Goal: Task Accomplishment & Management: Use online tool/utility

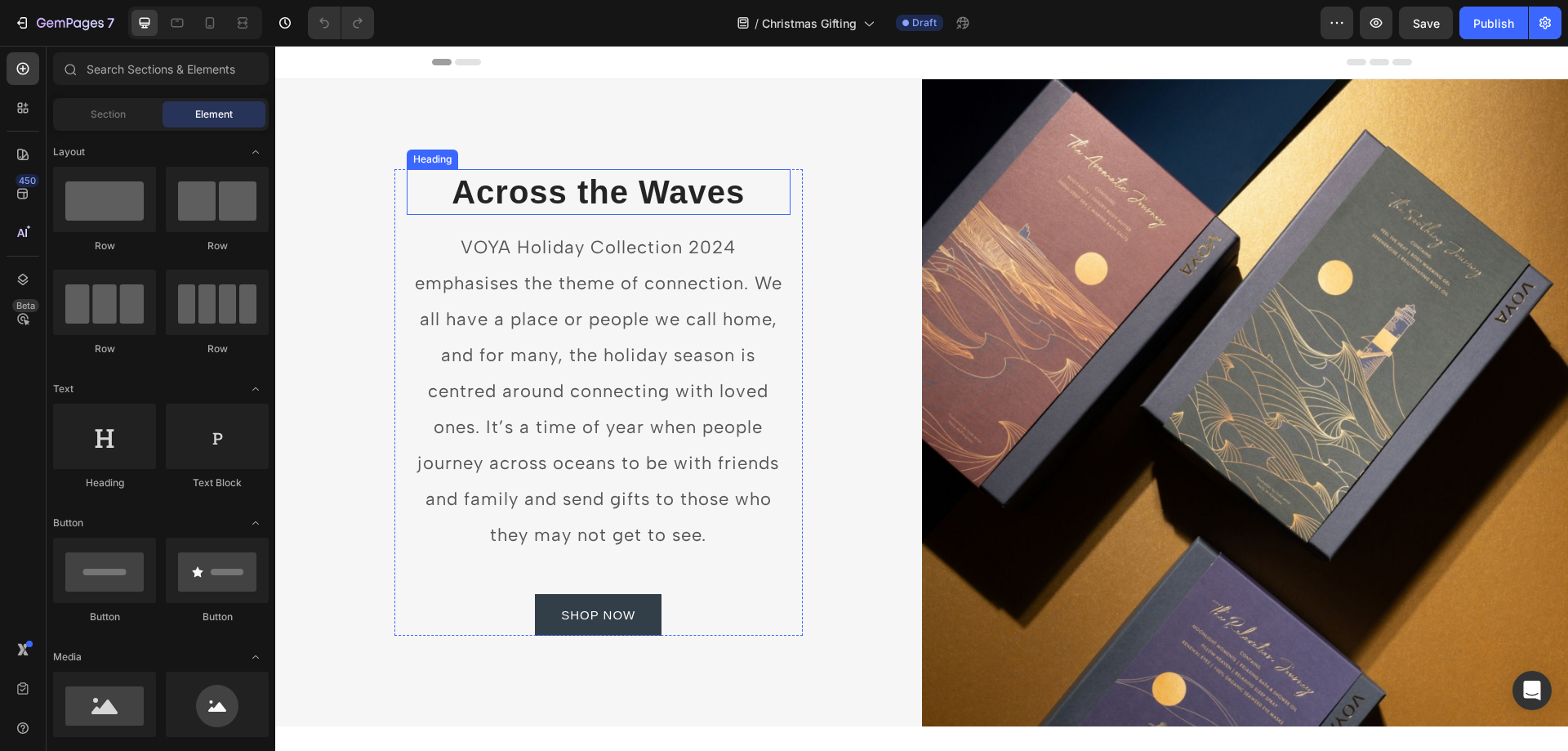
click at [505, 187] on h2 "Across the Waves" at bounding box center [598, 192] width 384 height 45
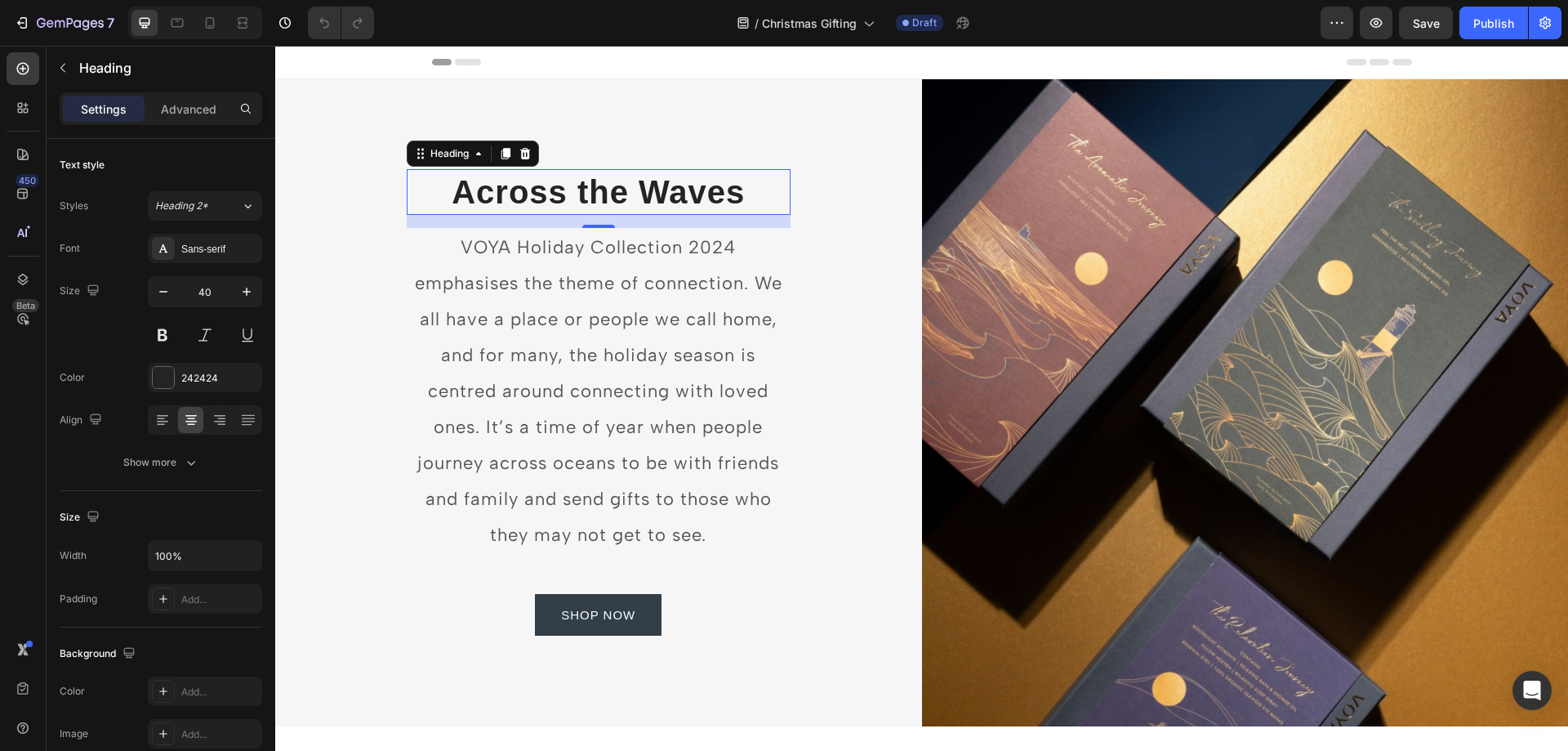
click at [530, 194] on h2 "Across the Waves" at bounding box center [598, 192] width 384 height 45
click at [506, 191] on p "Across the Waves" at bounding box center [598, 191] width 381 height 42
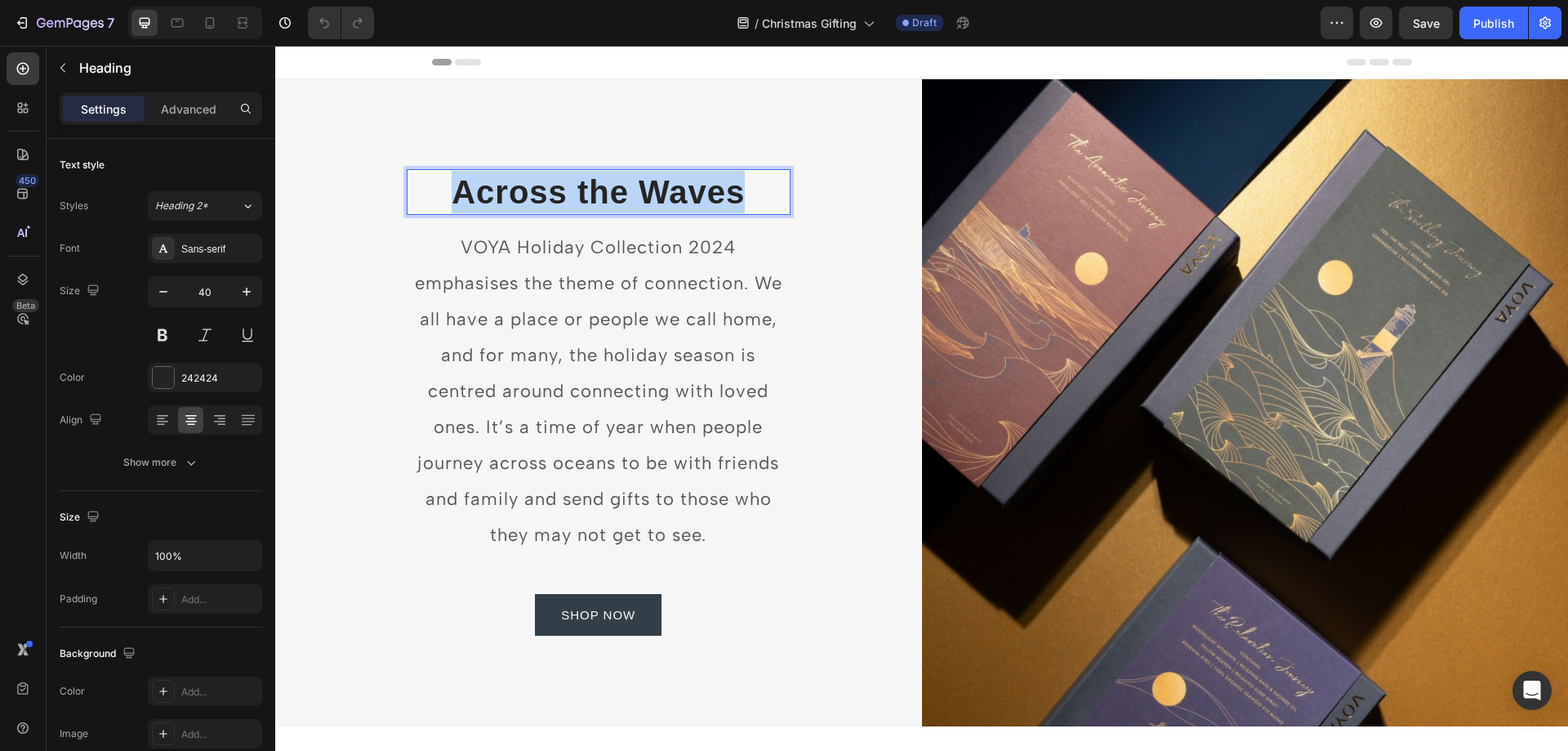
drag, startPoint x: 454, startPoint y: 195, endPoint x: 738, endPoint y: 199, distance: 284.0
click at [738, 199] on p "Across the Waves" at bounding box center [598, 191] width 381 height 42
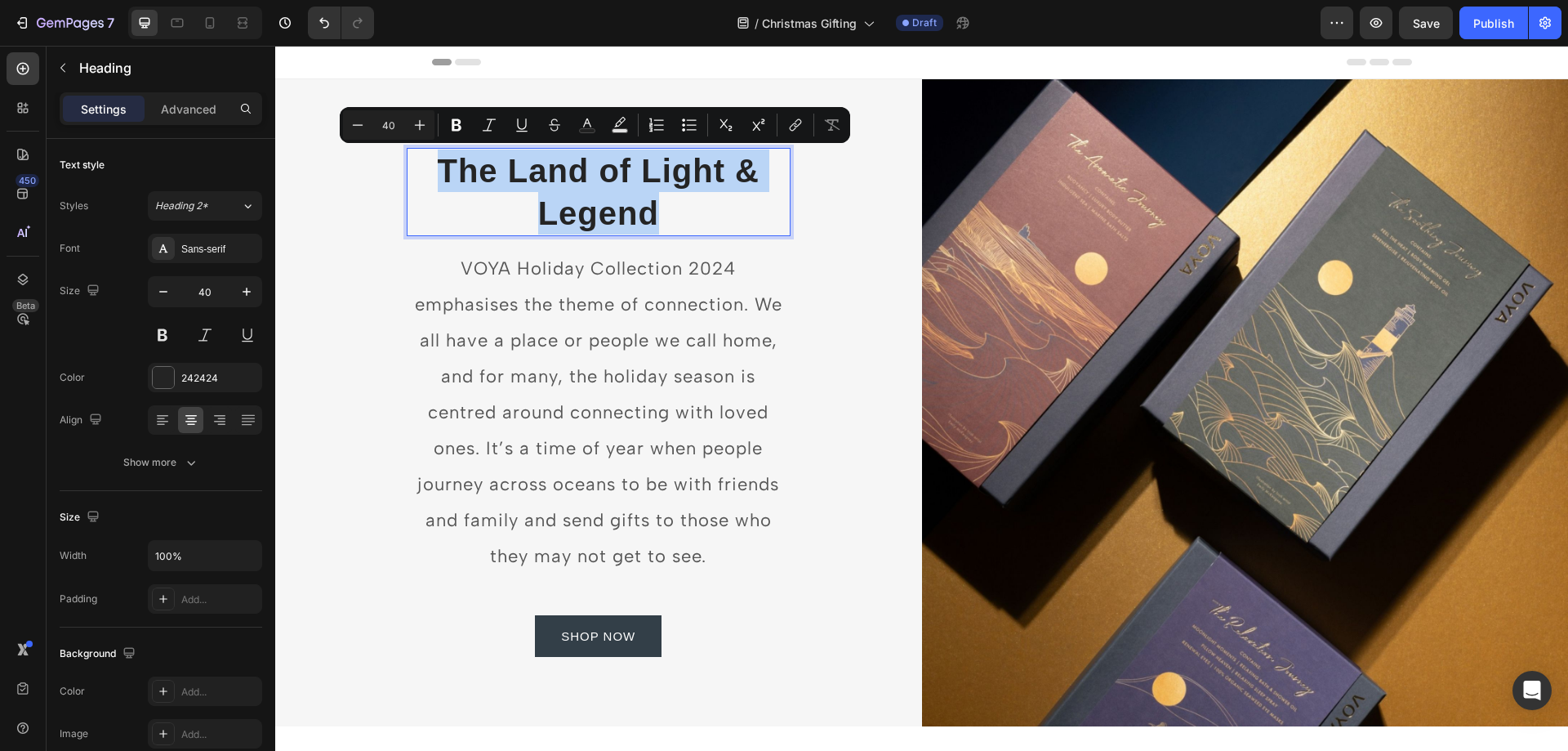
drag, startPoint x: 670, startPoint y: 206, endPoint x: 412, endPoint y: 172, distance: 260.2
click at [412, 172] on p "The Land of Light & Legend" at bounding box center [598, 192] width 381 height 85
click at [357, 128] on icon "Editor contextual toolbar" at bounding box center [357, 125] width 17 height 17
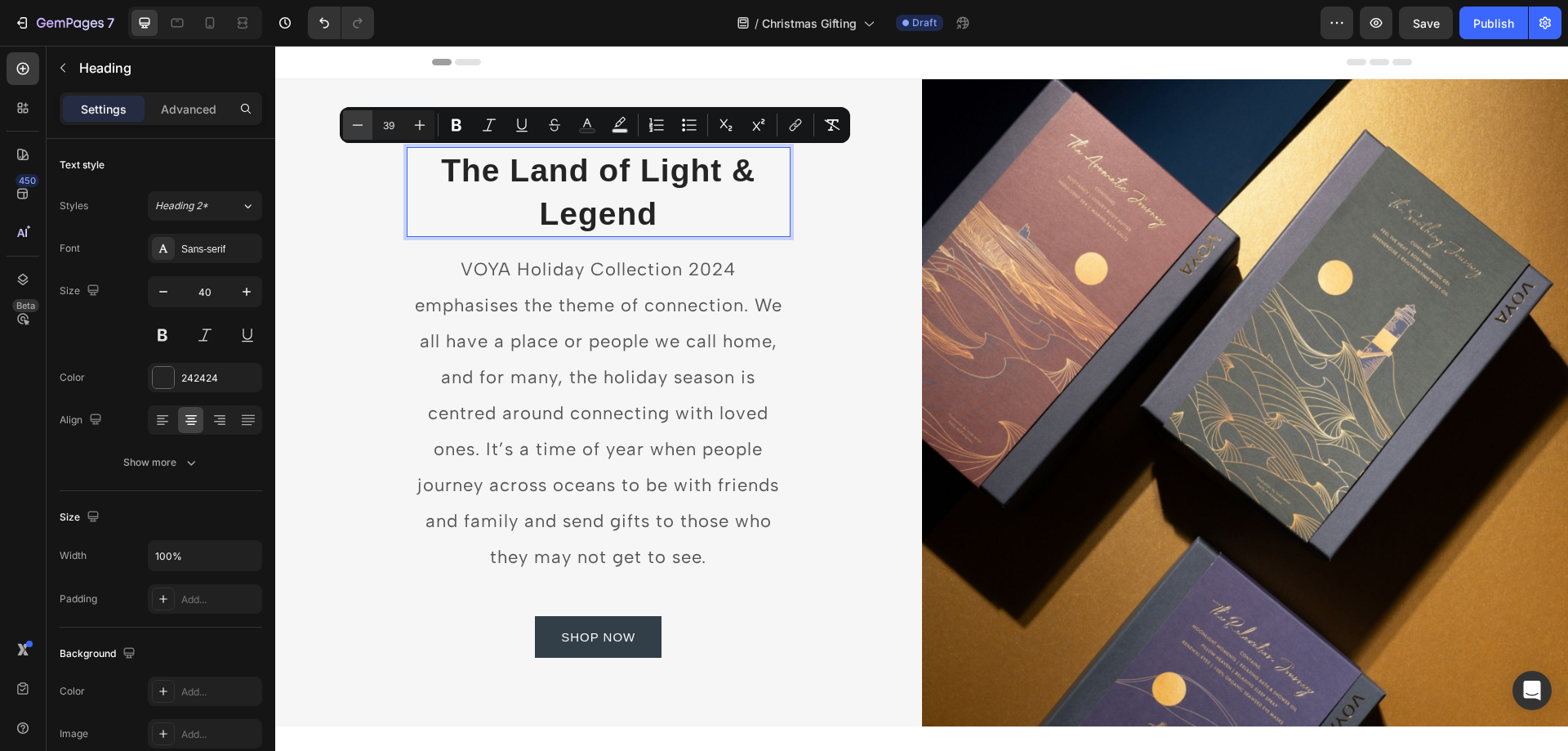
click at [357, 128] on icon "Editor contextual toolbar" at bounding box center [357, 125] width 17 height 17
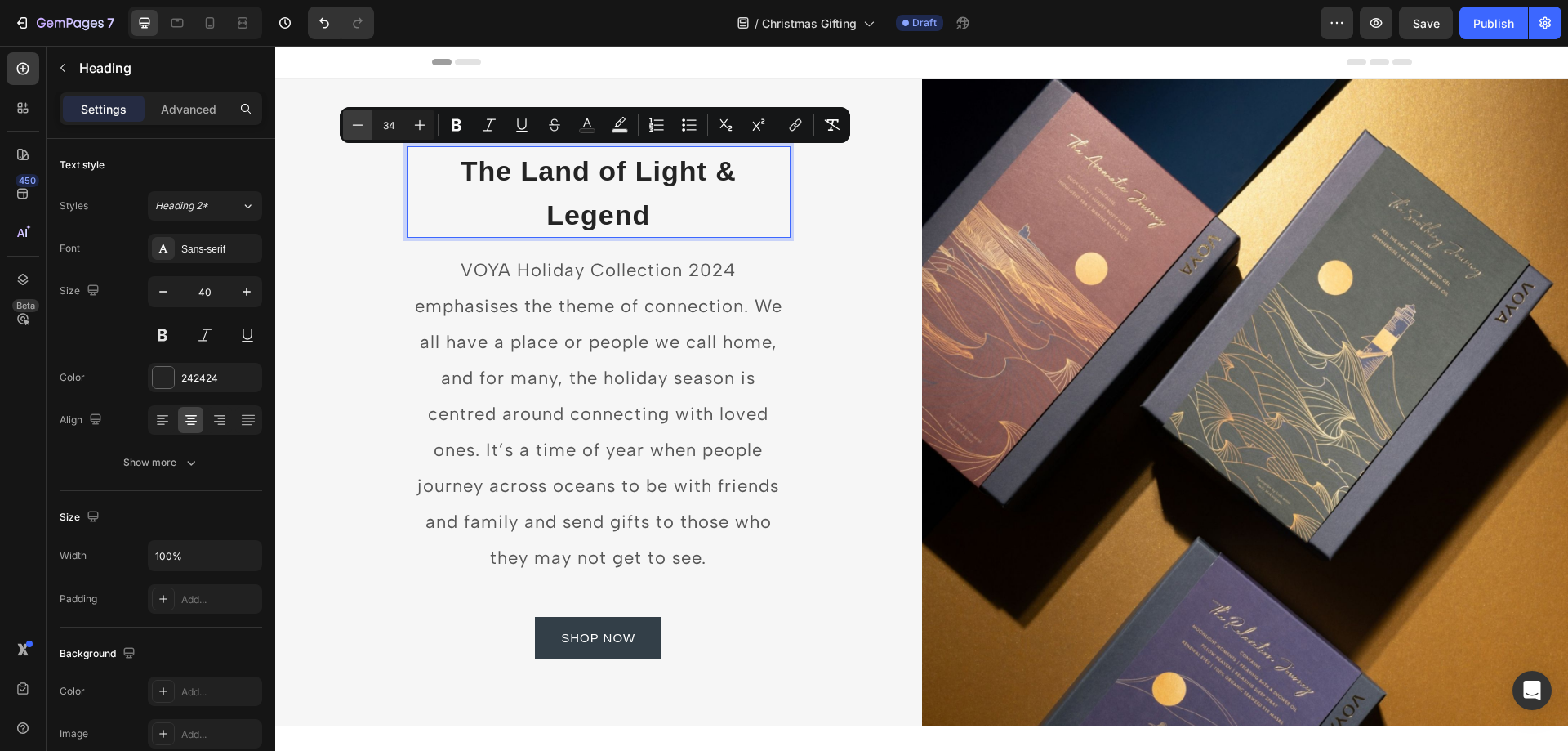
click at [357, 128] on icon "Editor contextual toolbar" at bounding box center [357, 125] width 17 height 17
type input "33"
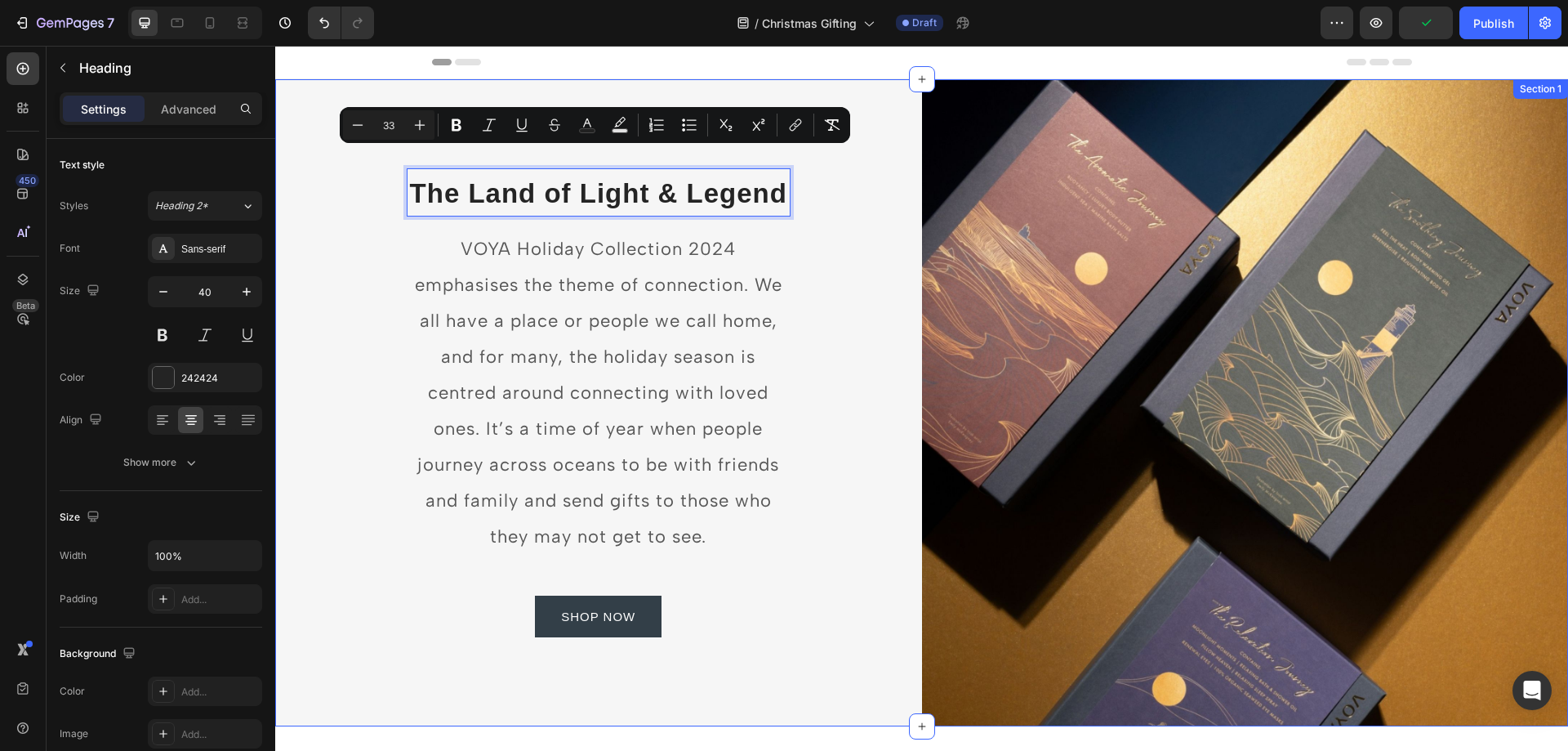
click at [729, 334] on p "VOYA Holiday Collection 2024 emphasises the theme of connection. We all have a …" at bounding box center [598, 393] width 381 height 324
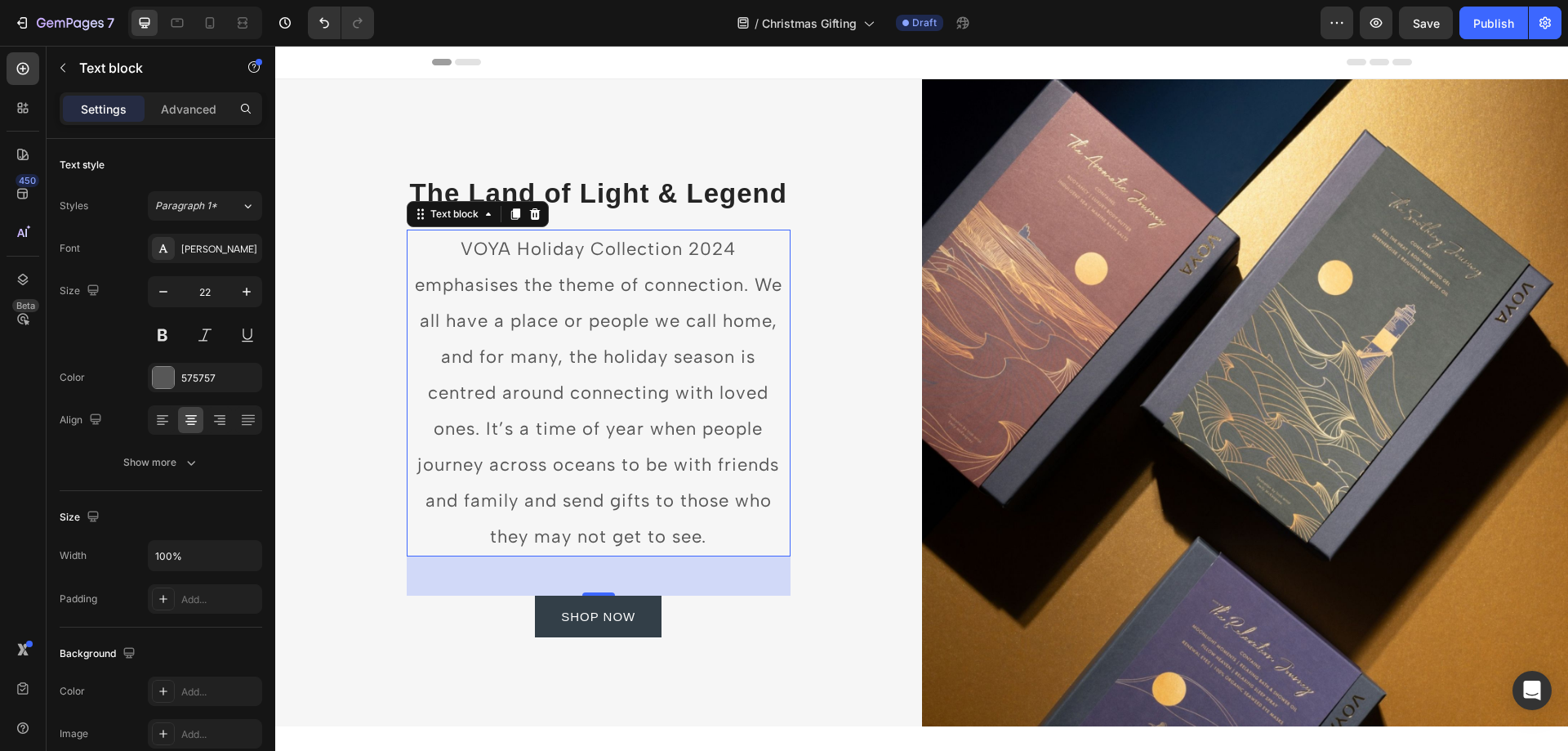
click at [582, 389] on p "VOYA Holiday Collection 2024 emphasises the theme of connection. We all have a …" at bounding box center [598, 393] width 381 height 324
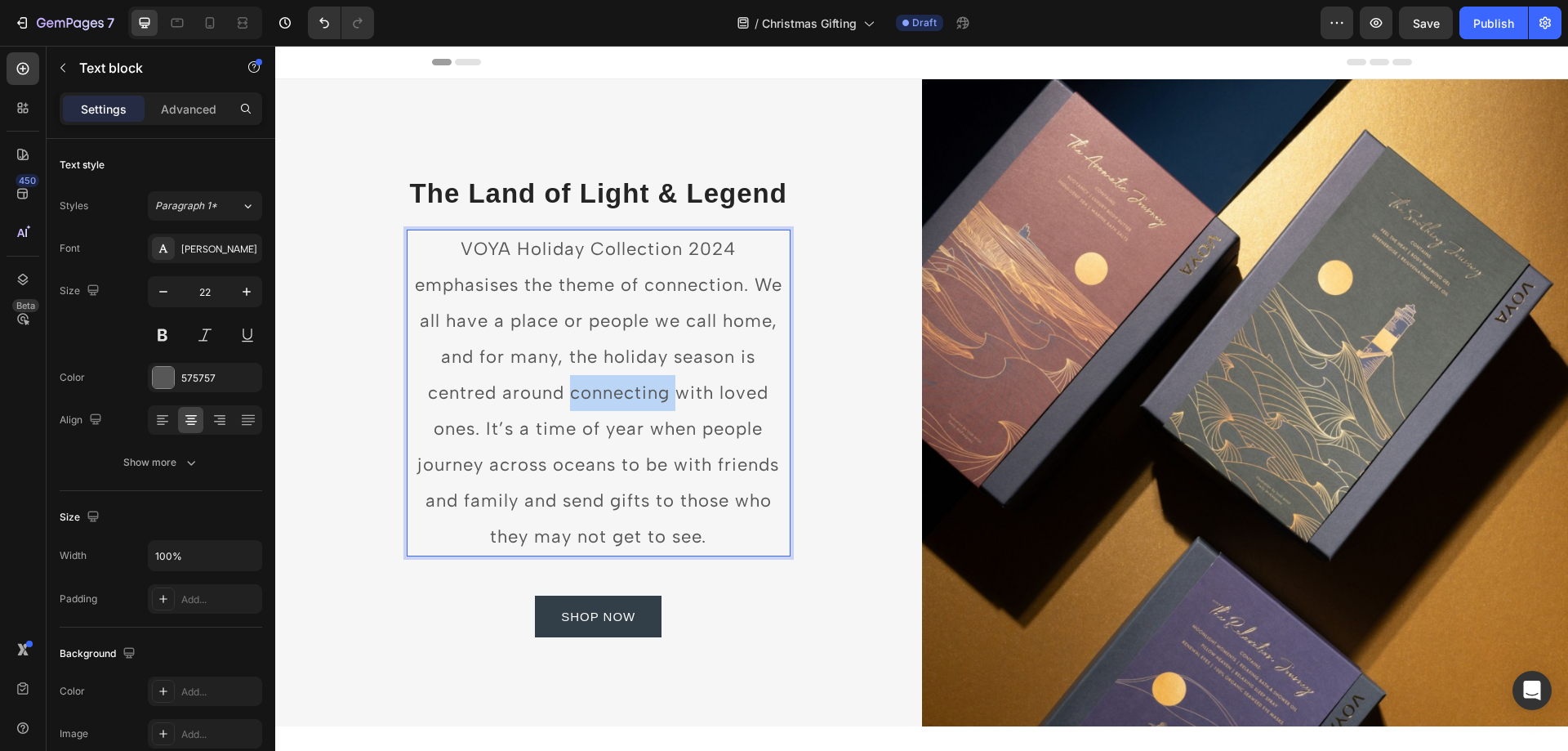
click at [583, 389] on p "VOYA Holiday Collection 2024 emphasises the theme of connection. We all have a …" at bounding box center [598, 393] width 381 height 324
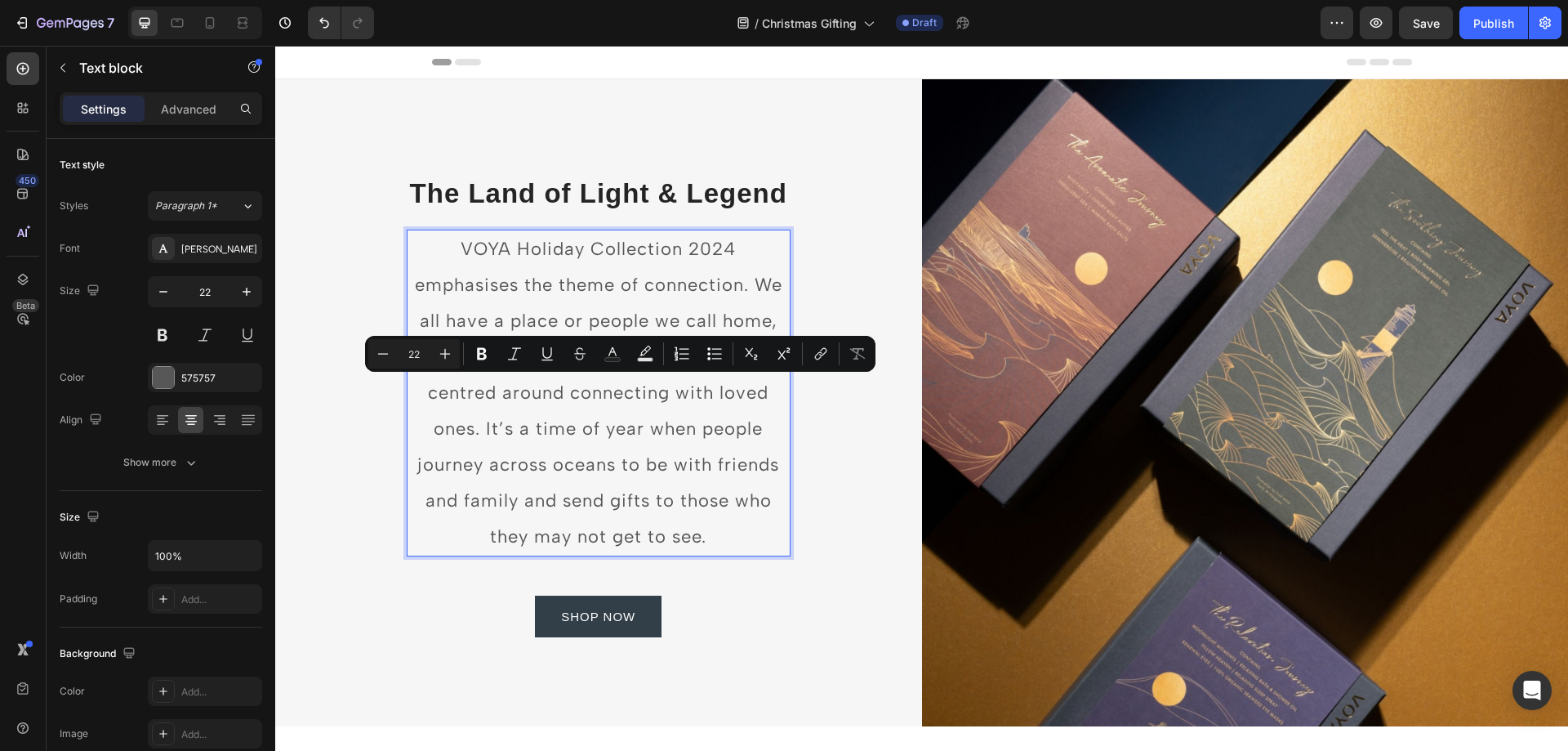
click at [712, 541] on p "VOYA Holiday Collection 2024 emphasises the theme of connection. We all have a …" at bounding box center [598, 393] width 381 height 324
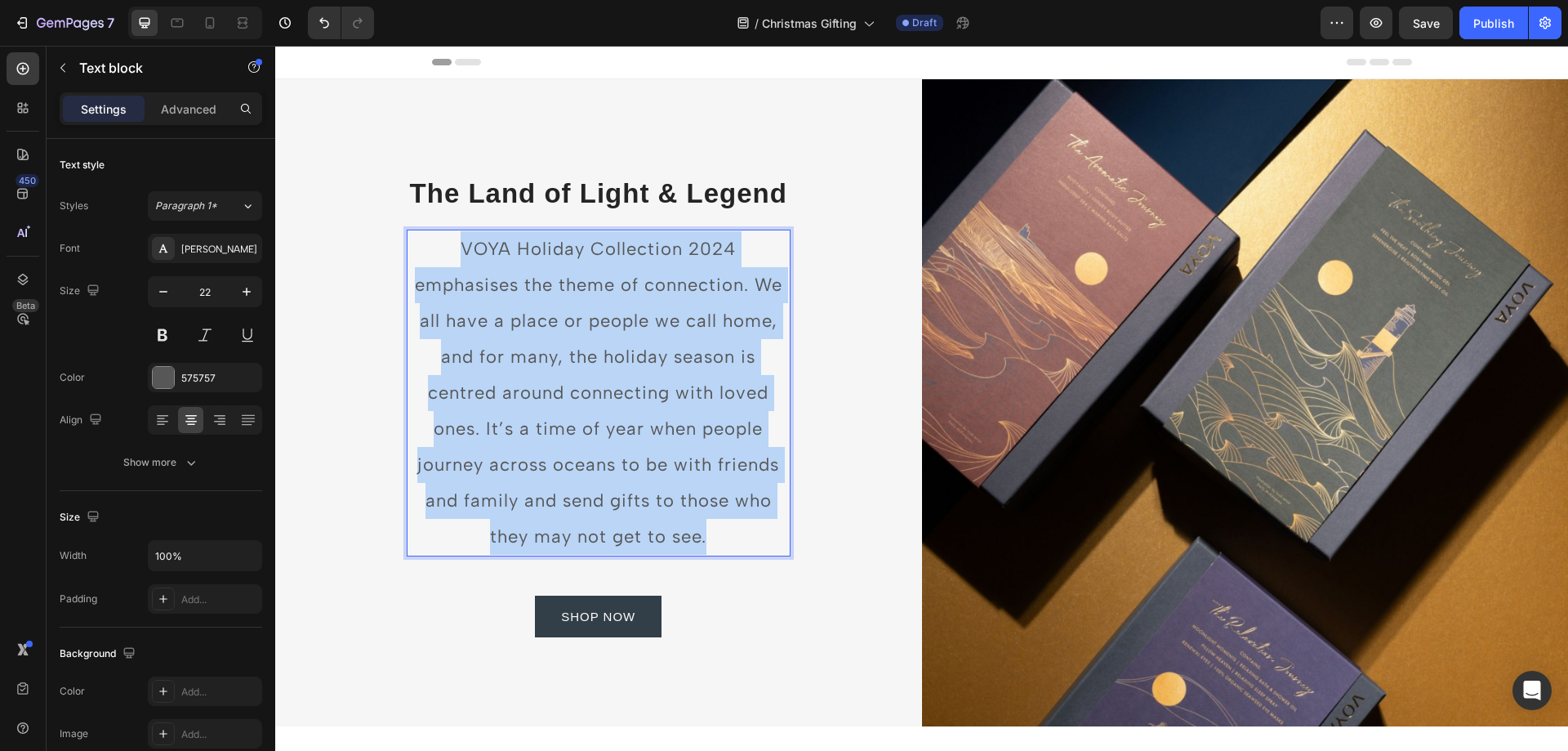
drag, startPoint x: 704, startPoint y: 539, endPoint x: 444, endPoint y: 254, distance: 385.8
click at [444, 254] on p "VOYA Holiday Collection 2024 emphasises the theme of connection. We all have a …" at bounding box center [598, 393] width 381 height 324
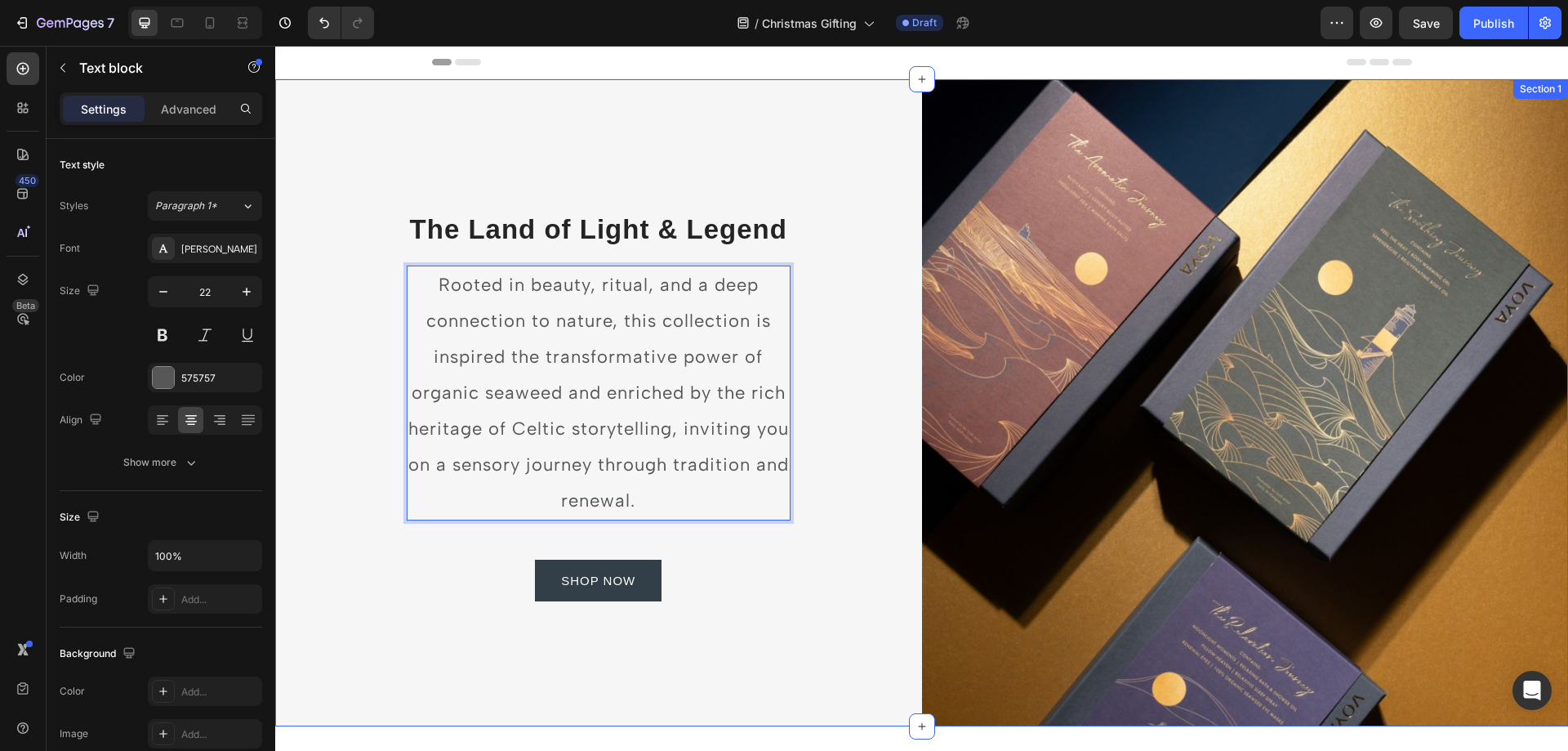
click at [849, 513] on div "⁠⁠⁠⁠⁠⁠⁠ The Land of Light & Legend Heading Rooted in beauty, ritual, and a deep…" at bounding box center [598, 402] width 647 height 647
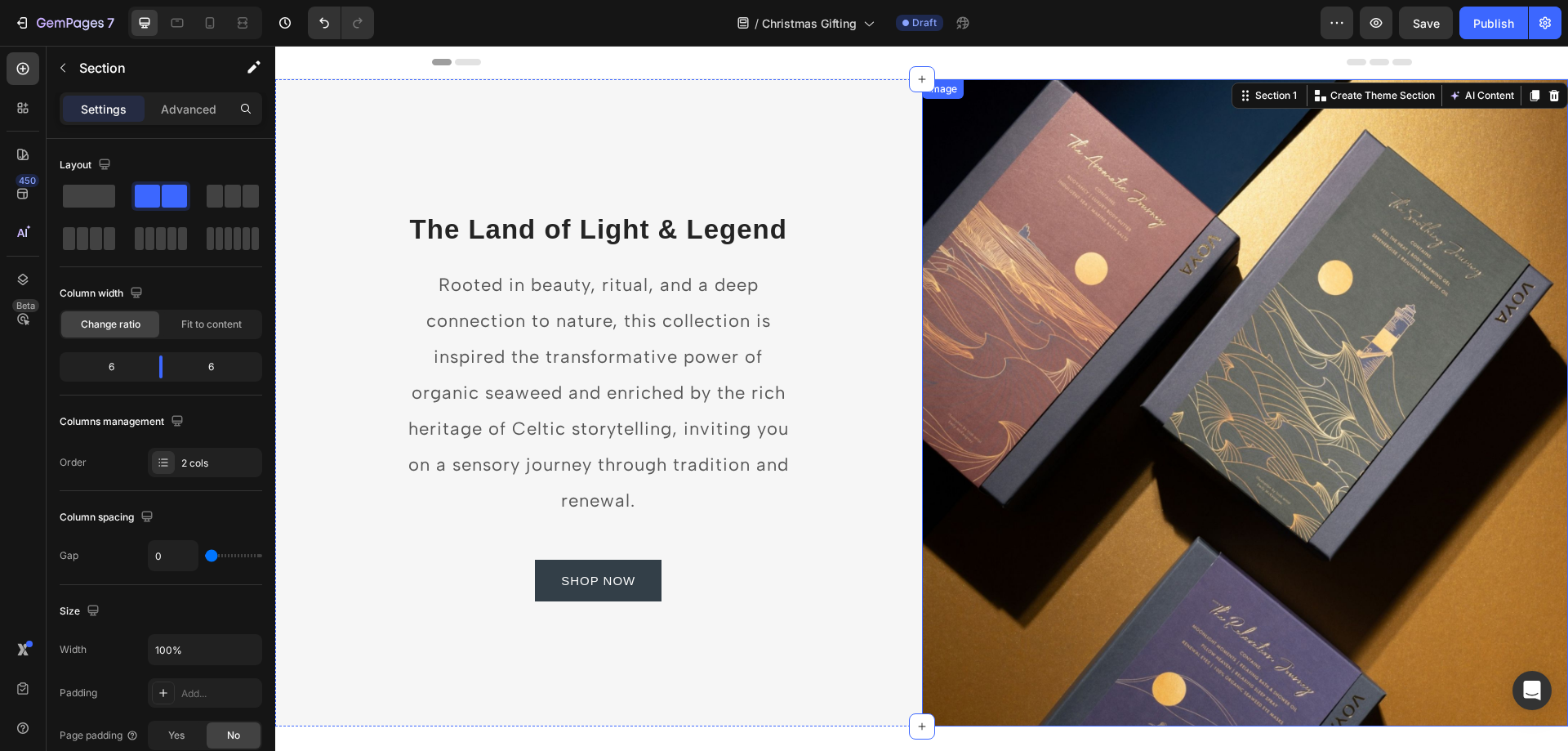
click at [1348, 410] on img at bounding box center [1245, 402] width 647 height 647
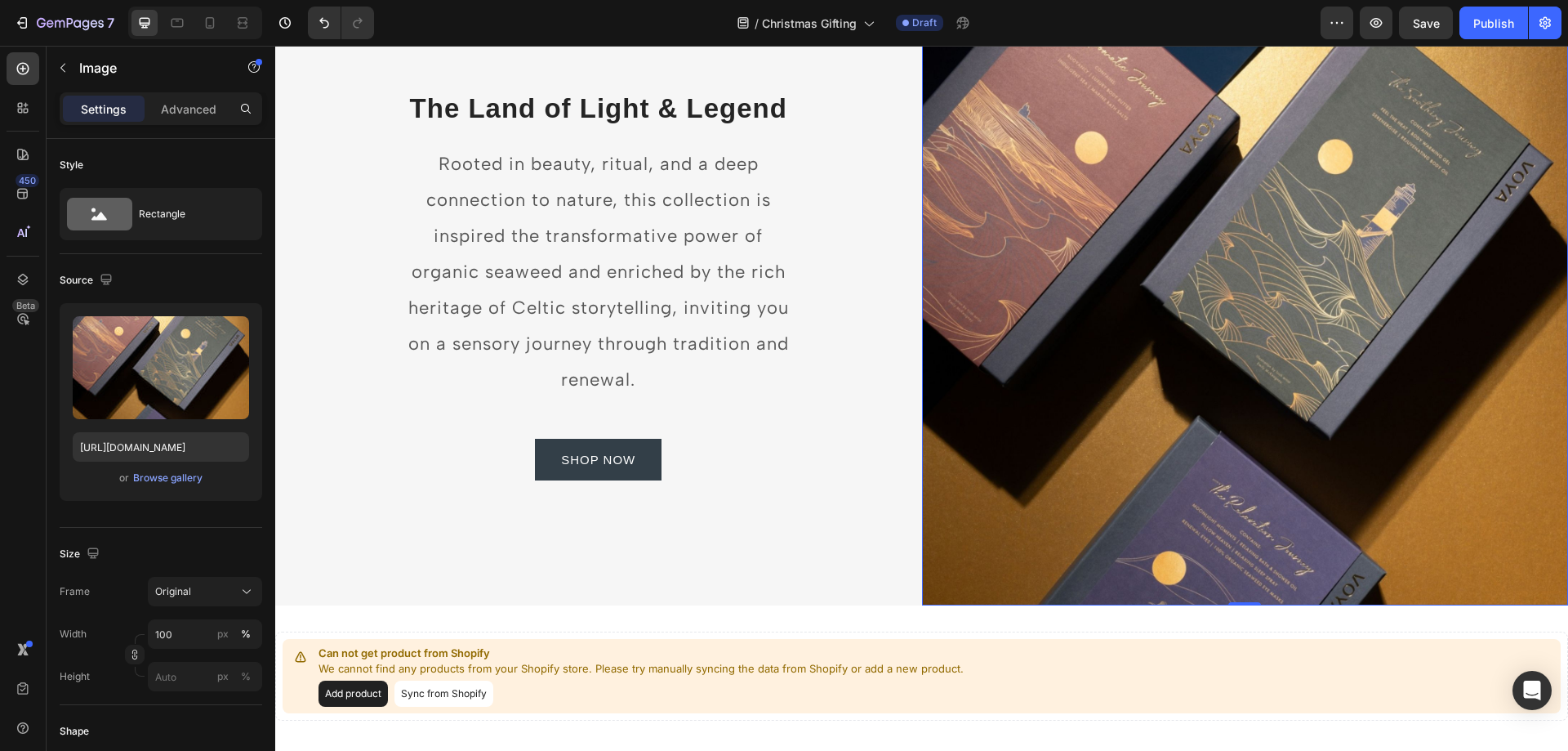
scroll to position [82, 0]
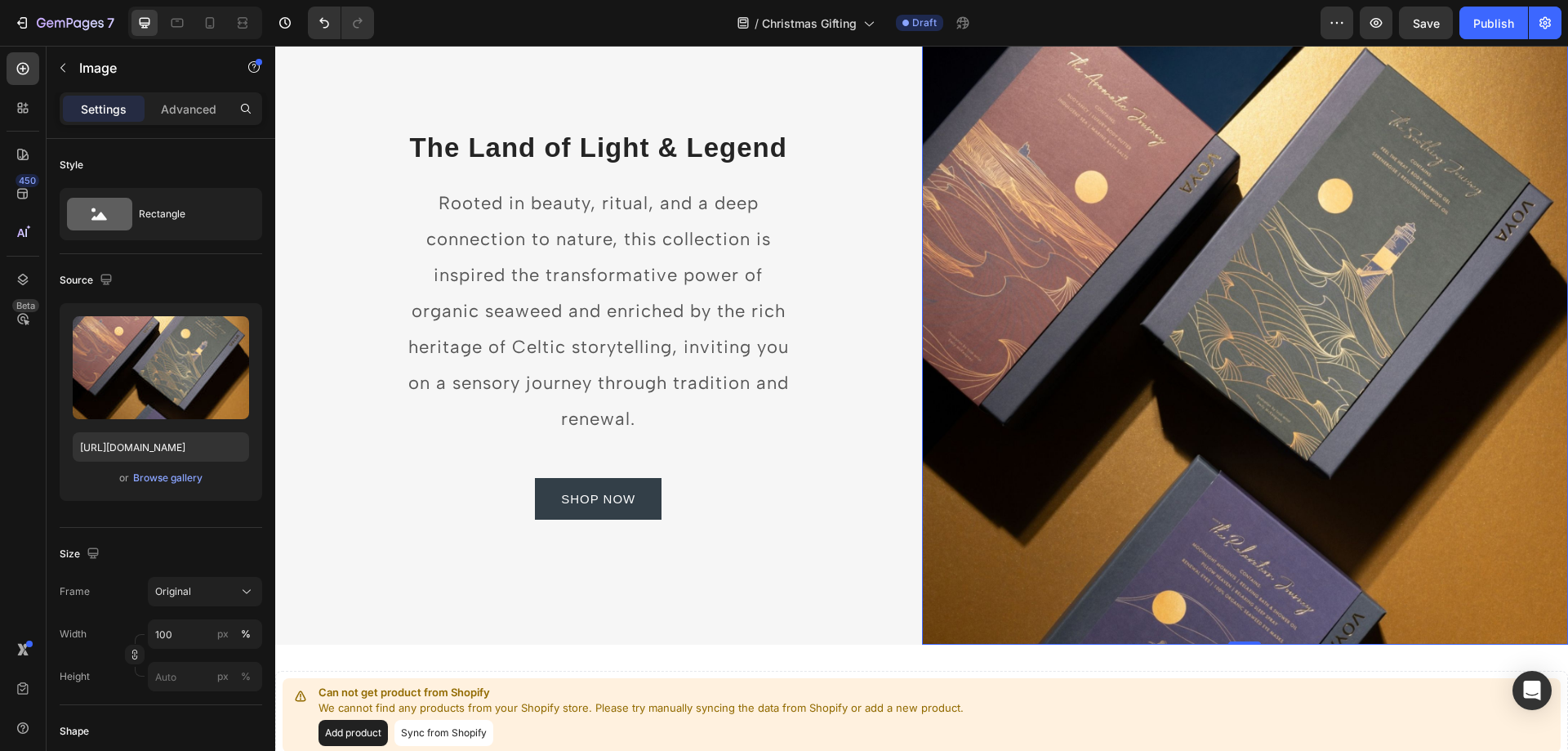
click at [1161, 300] on img at bounding box center [1245, 321] width 647 height 647
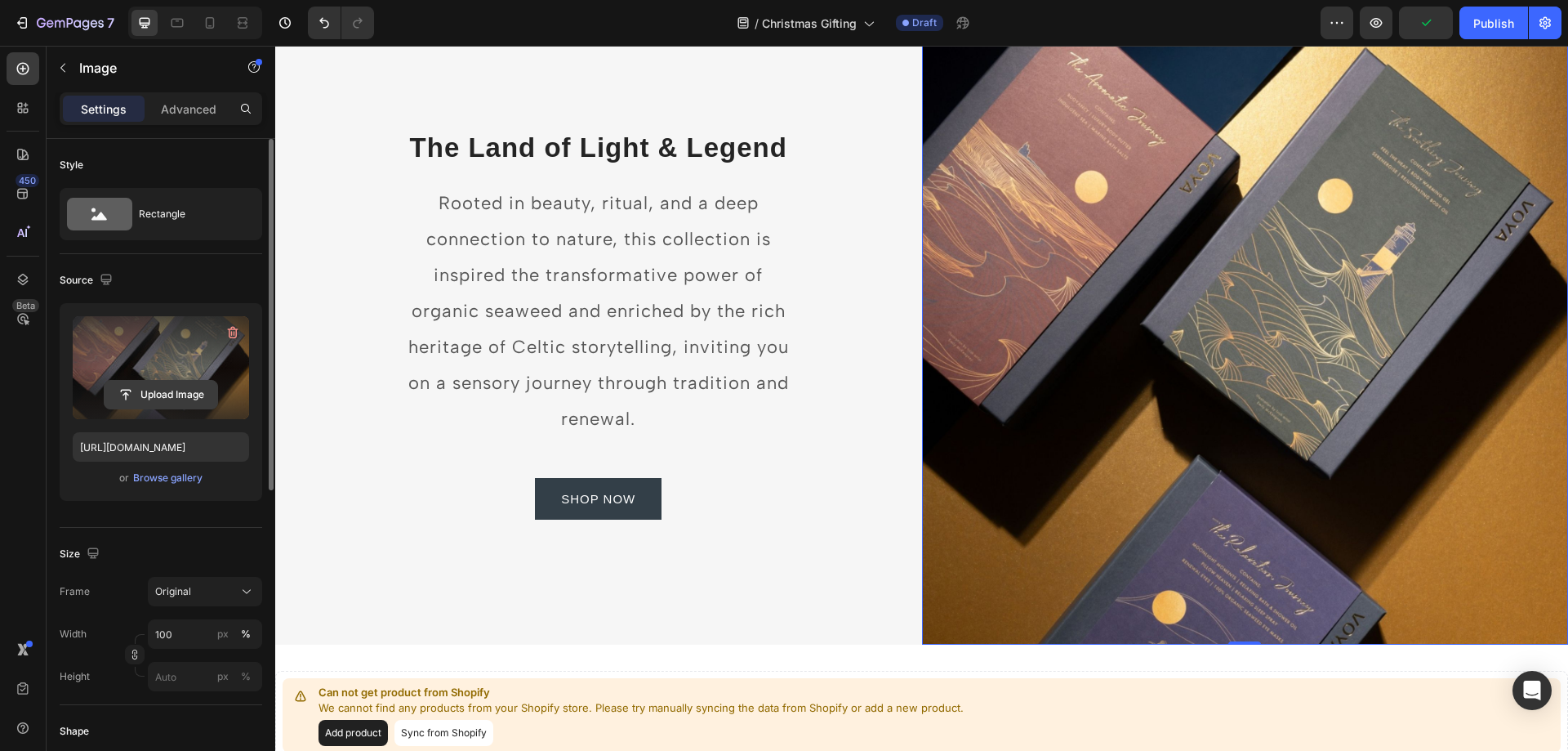
click at [167, 396] on input "file" at bounding box center [160, 395] width 113 height 28
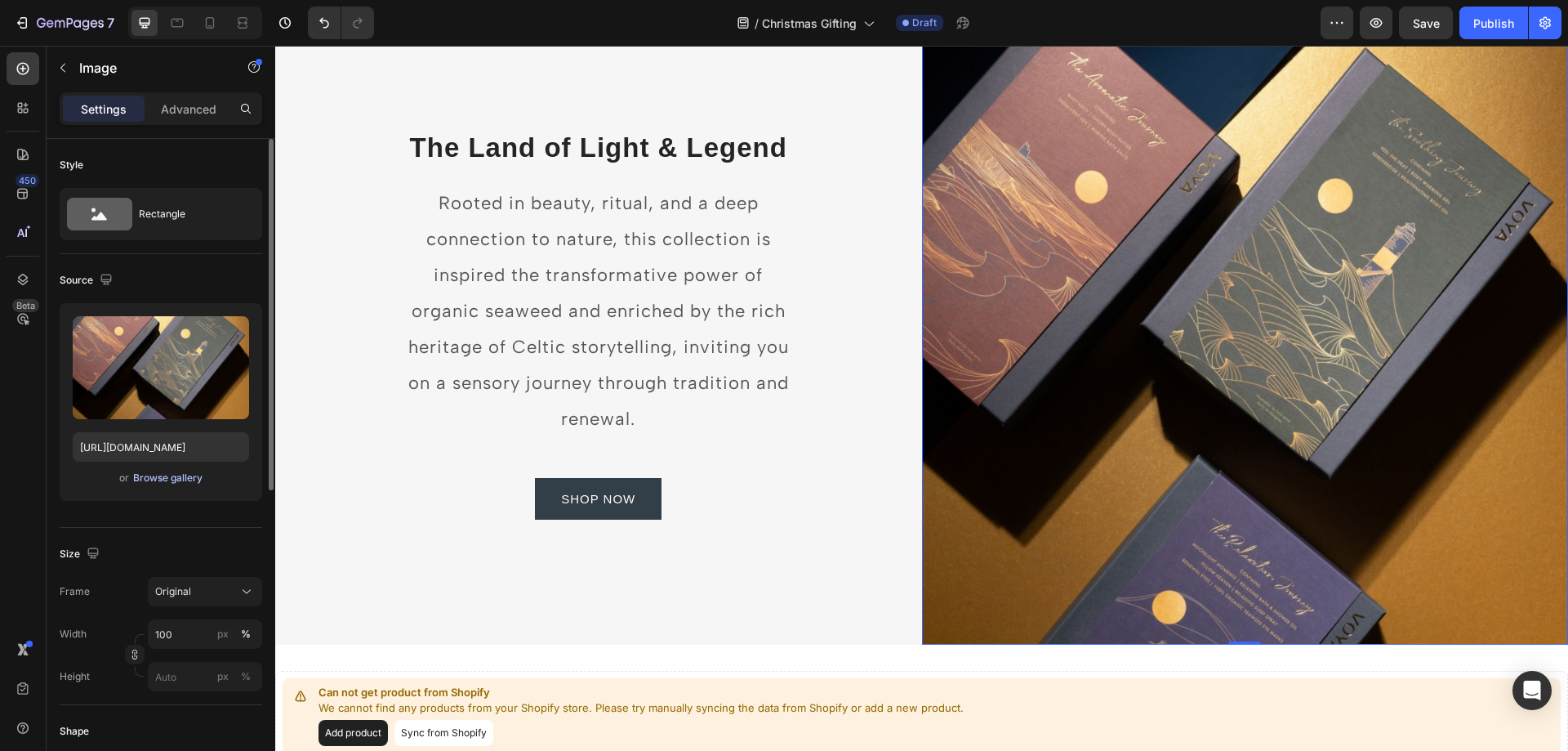
click at [162, 478] on div "Browse gallery" at bounding box center [167, 477] width 70 height 15
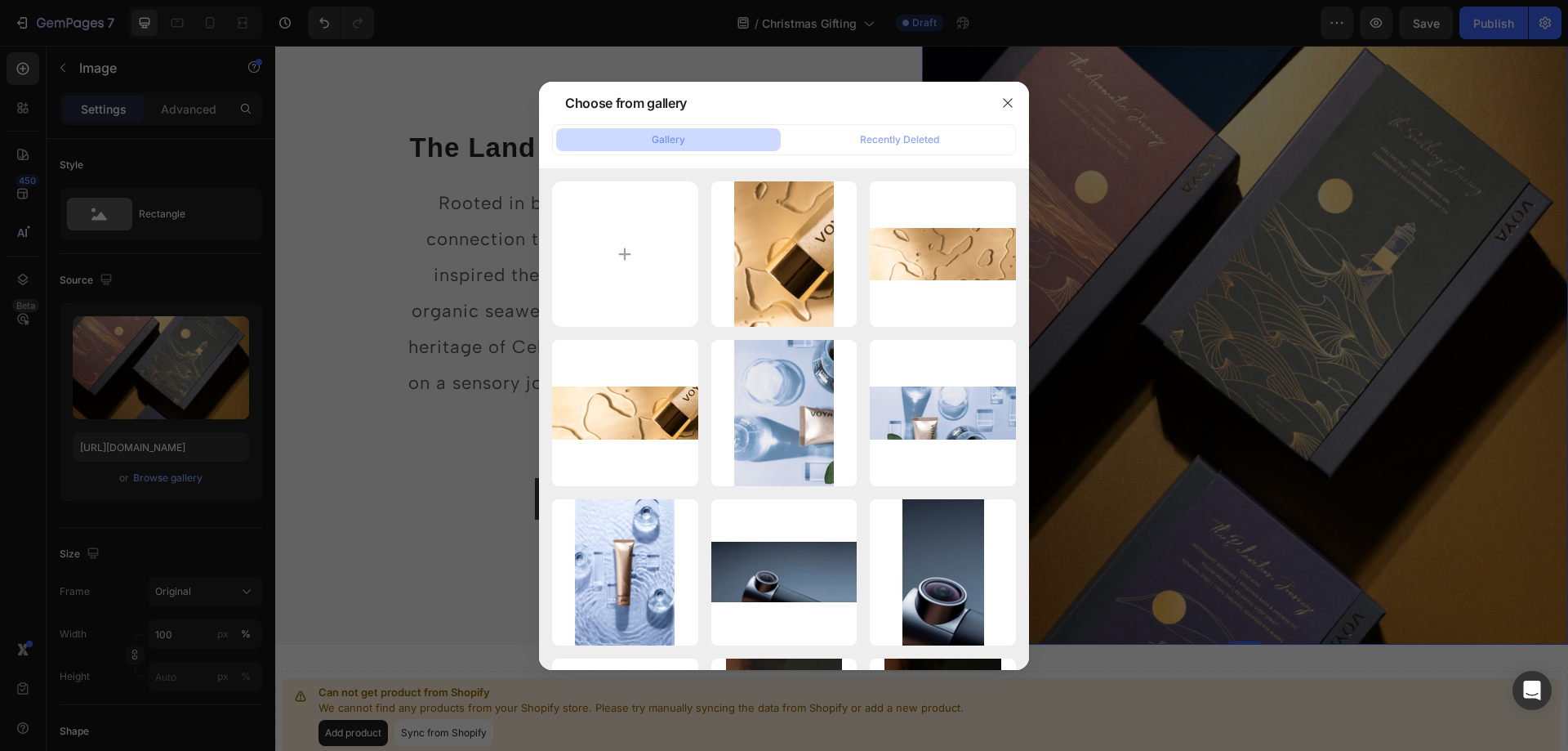
type input "C:\fakepath\VOYA_Holiday_Collection 2025_The_Land_Of_Light_and_Legend.jpg"
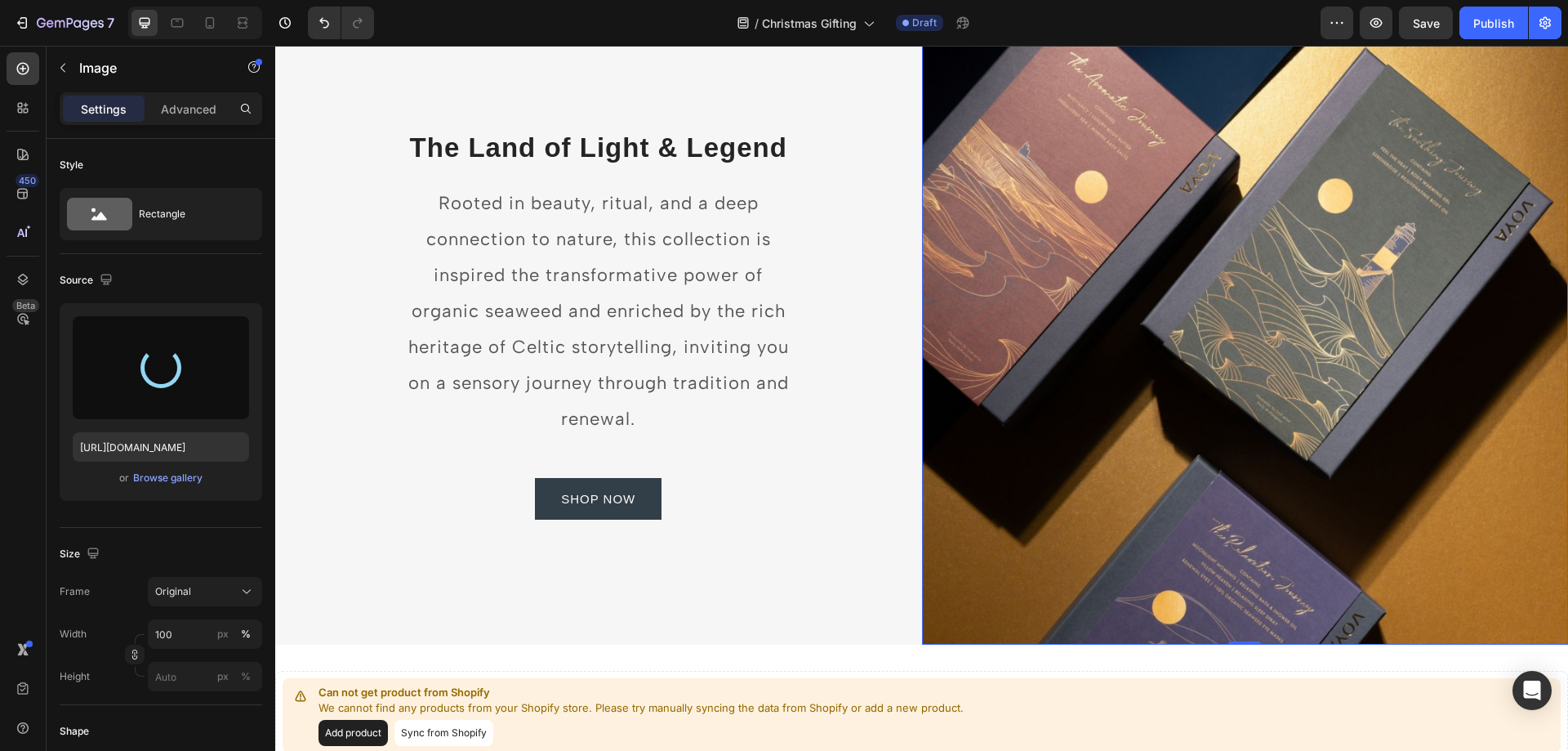
type input "[URL][DOMAIN_NAME]"
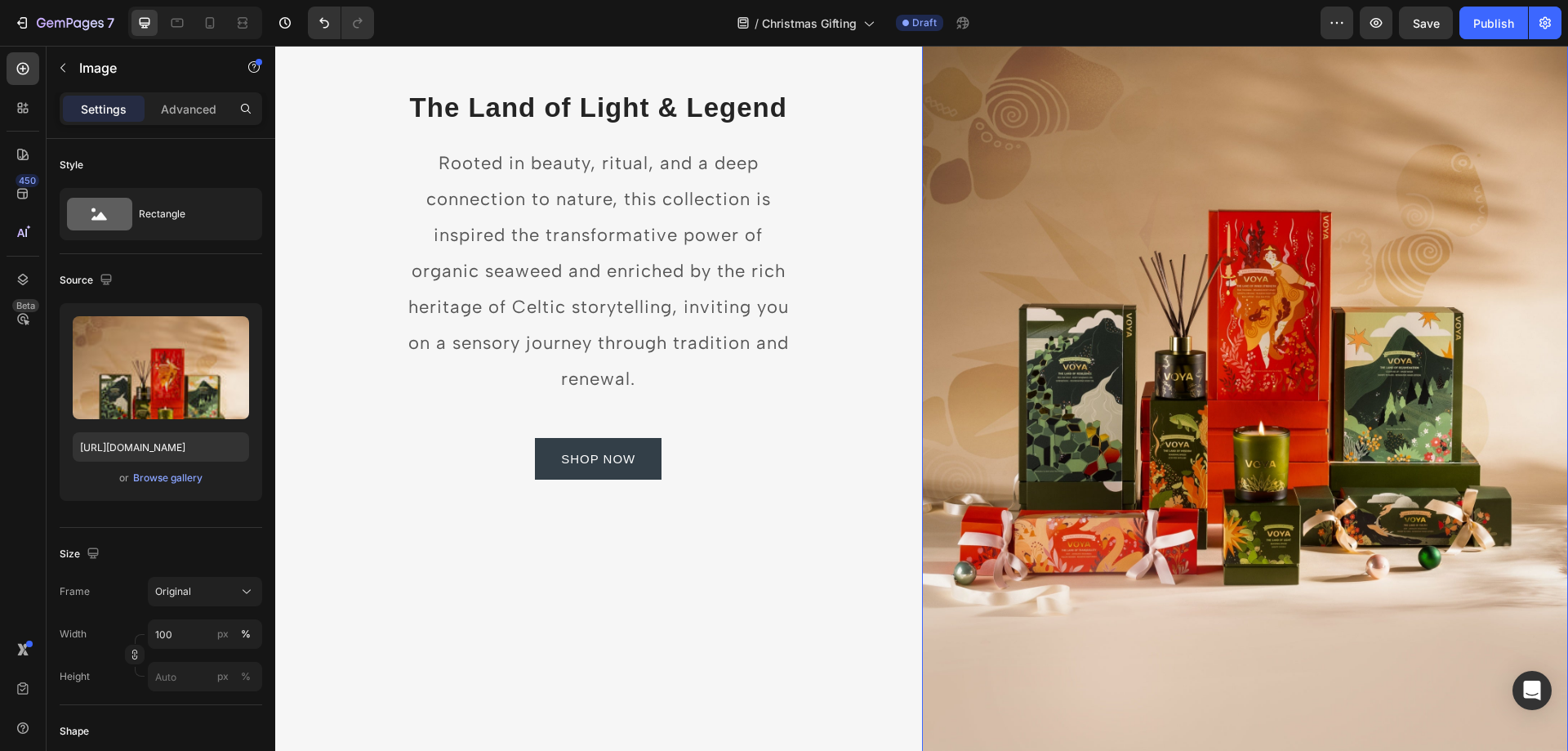
scroll to position [242, 0]
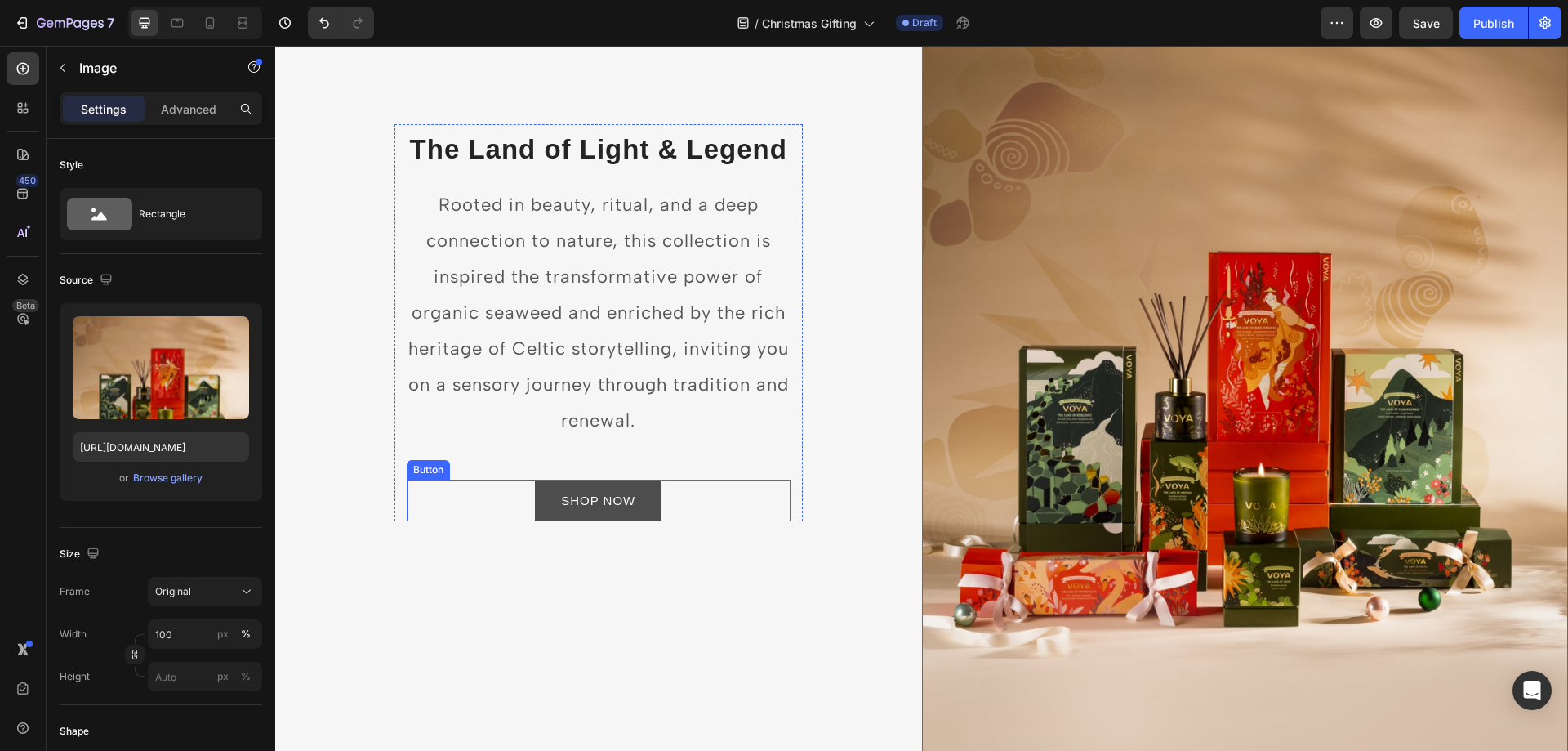
click at [657, 489] on link "SHOP NOW" at bounding box center [597, 500] width 127 height 41
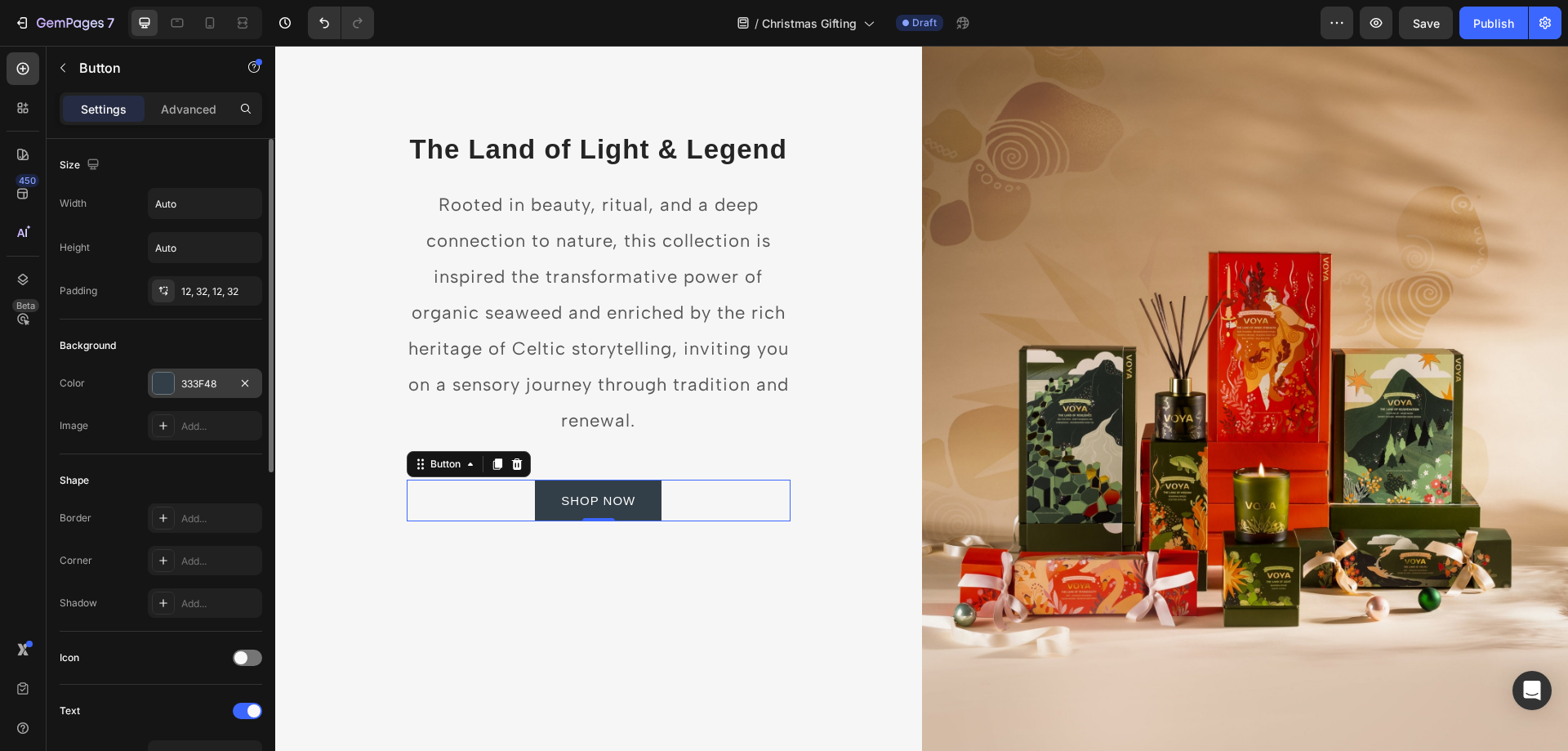
click at [165, 386] on div at bounding box center [163, 383] width 22 height 22
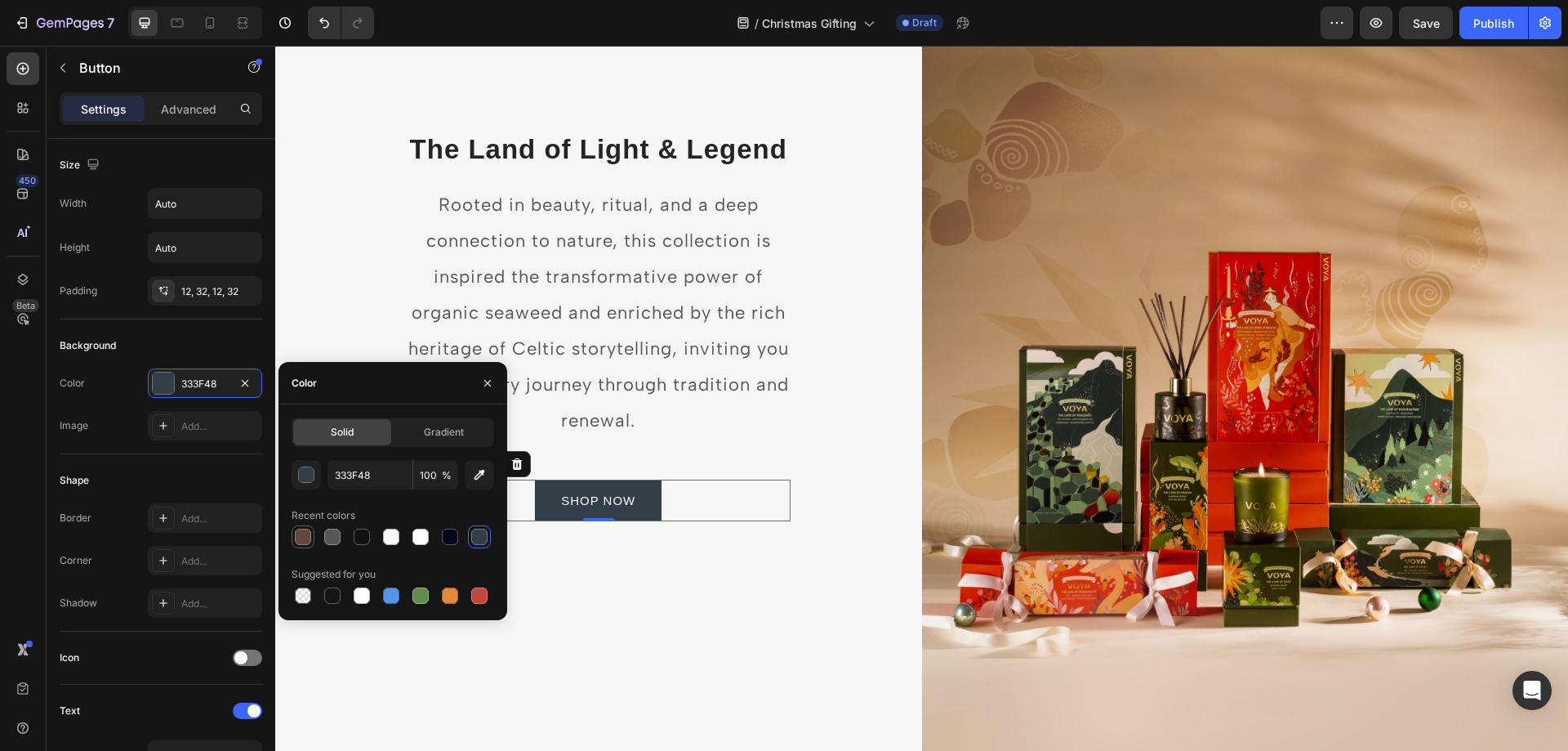
click at [298, 531] on div at bounding box center [303, 536] width 17 height 17
type input "64463C"
click at [858, 573] on div "⁠⁠⁠⁠⁠⁠⁠ The Land of Light & Legend Heading Rooted in beauty, ritual, and a deep…" at bounding box center [598, 322] width 647 height 970
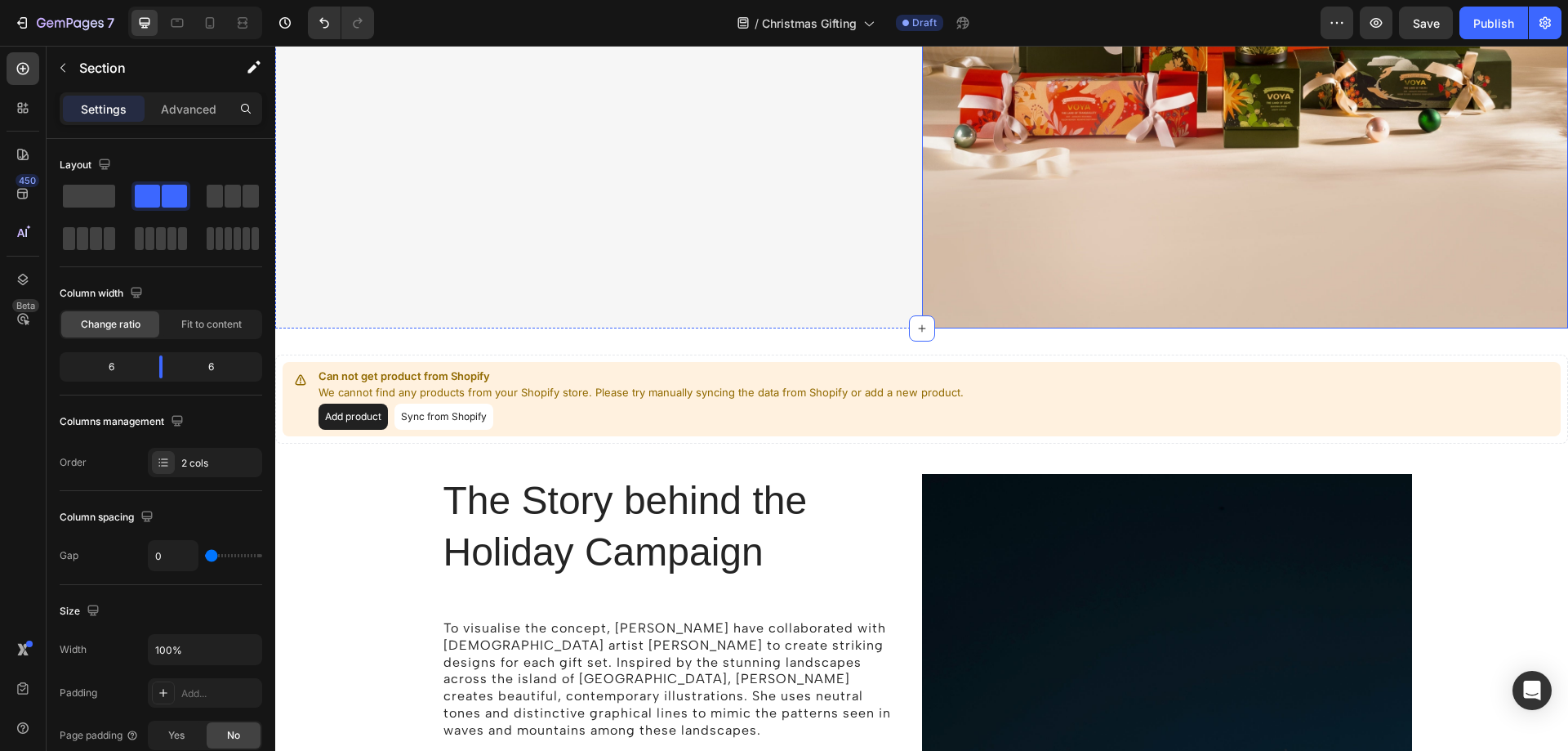
scroll to position [735, 0]
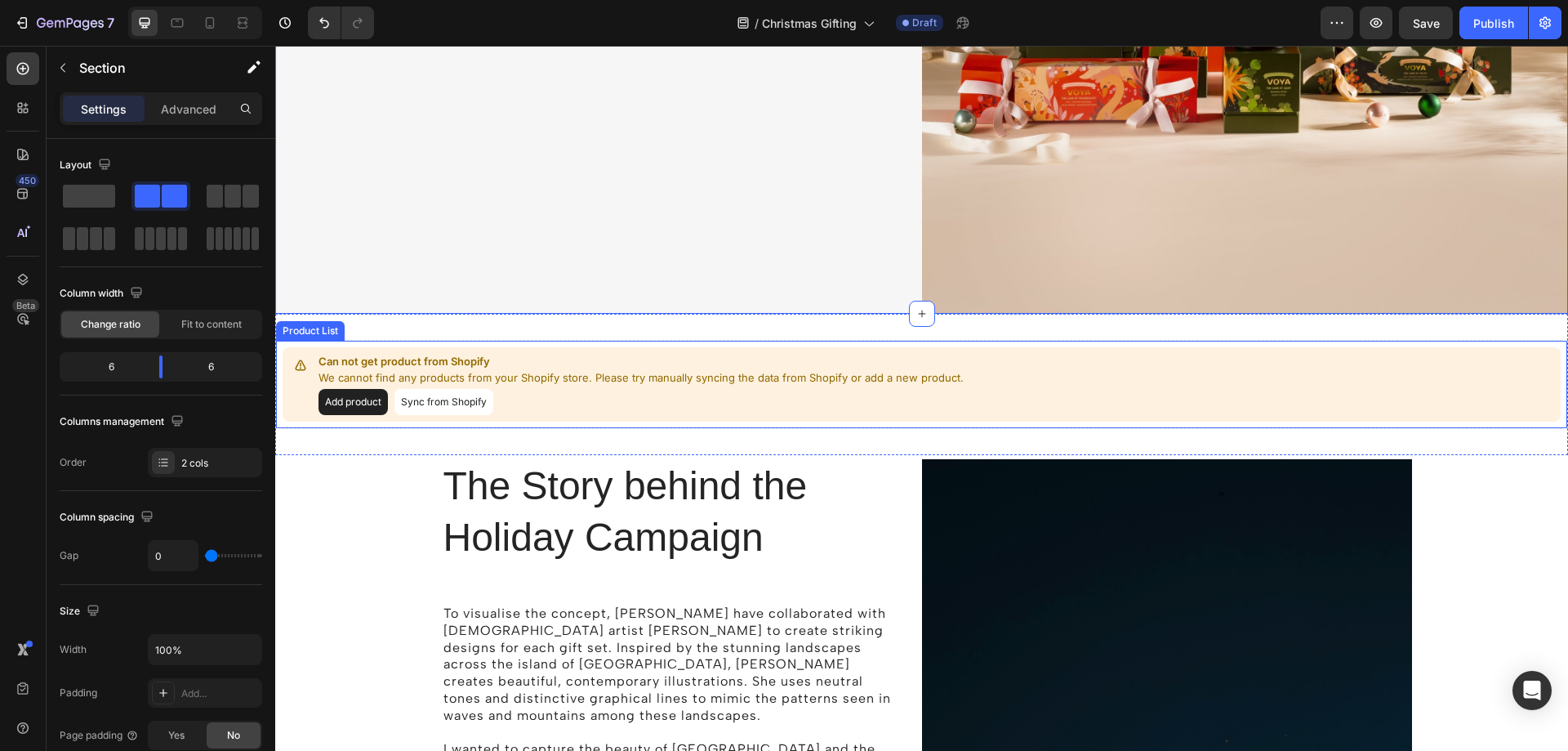
click at [366, 396] on button "Add product" at bounding box center [353, 402] width 70 height 27
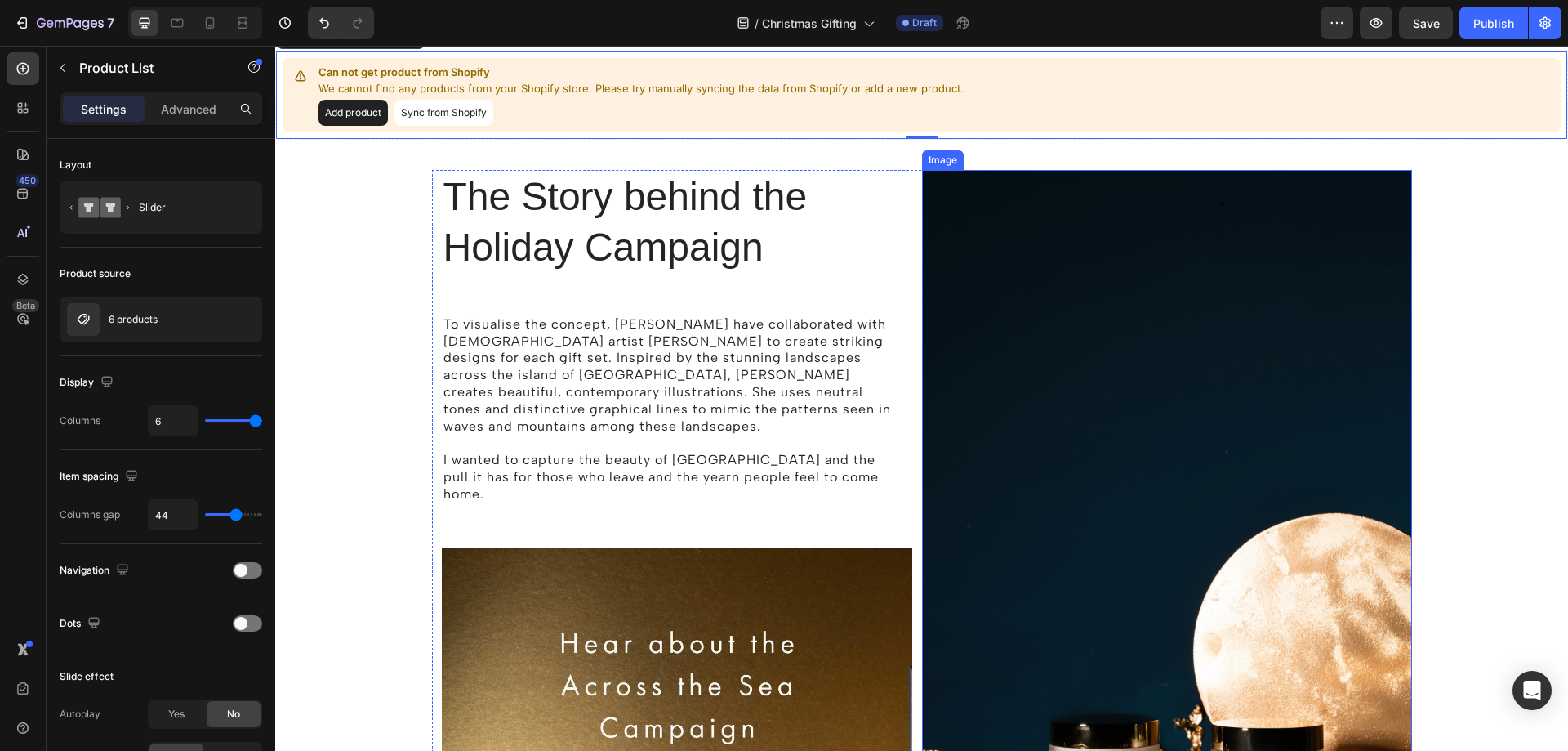
scroll to position [1062, 0]
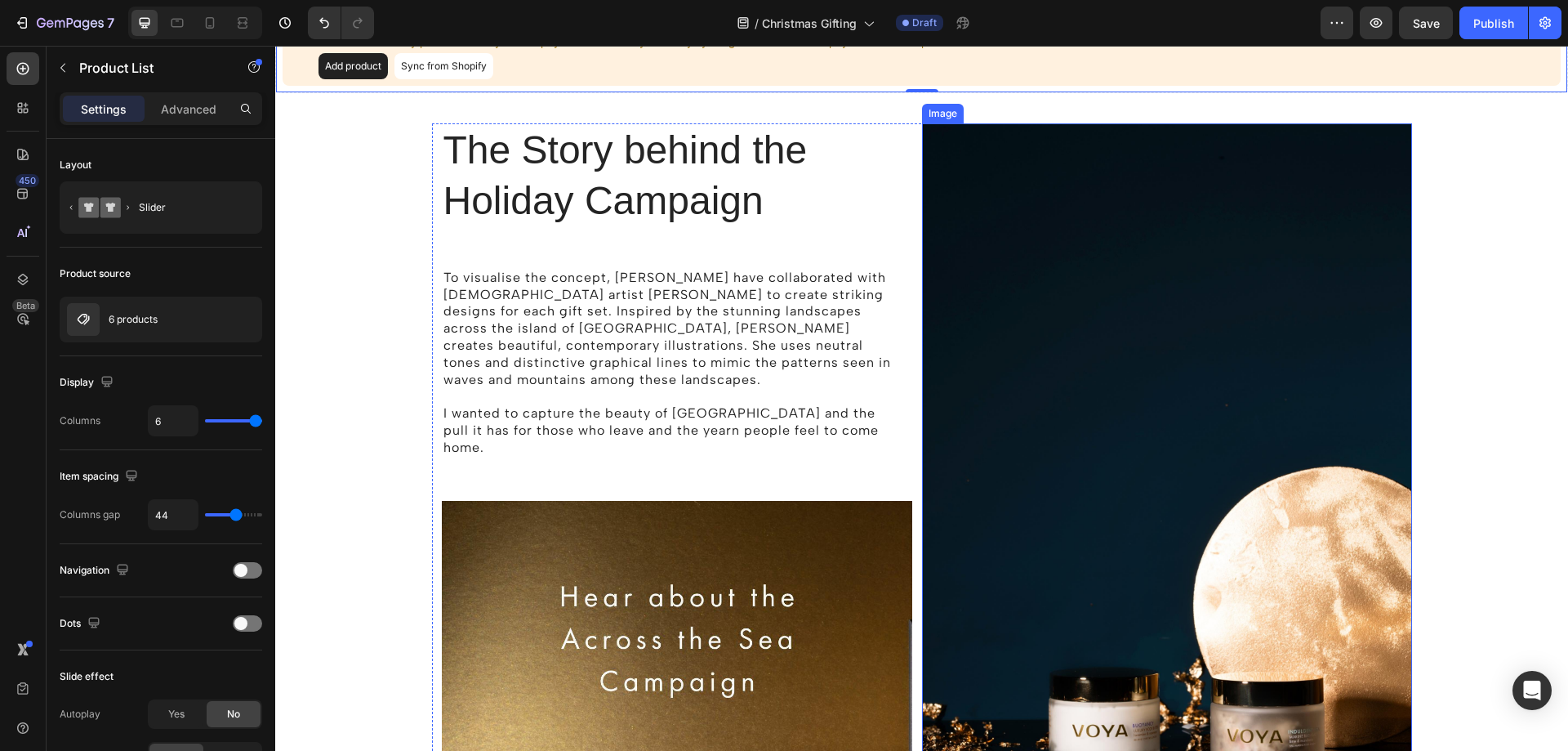
click at [1235, 380] on img at bounding box center [1167, 490] width 490 height 735
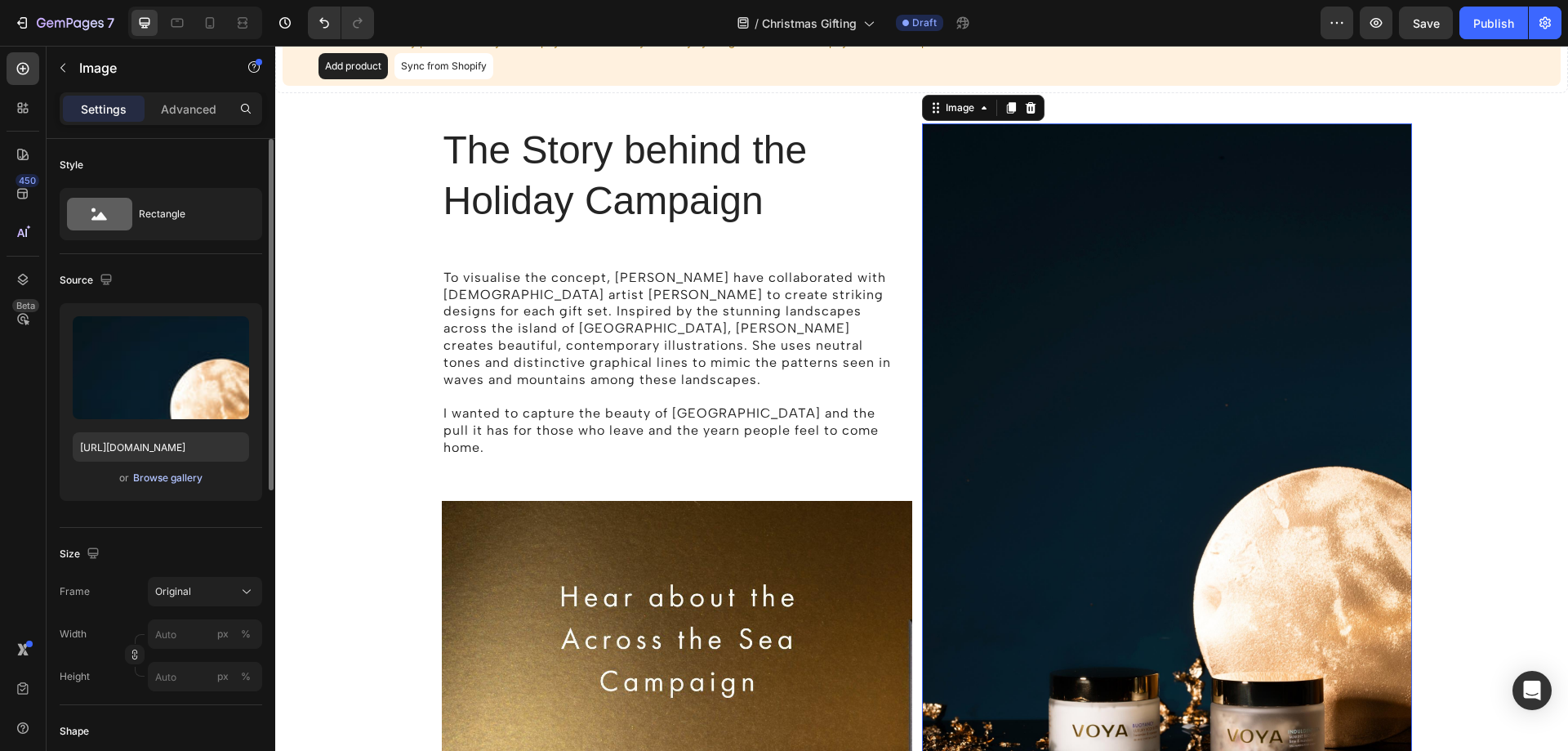
click at [167, 477] on div "Browse gallery" at bounding box center [167, 477] width 70 height 15
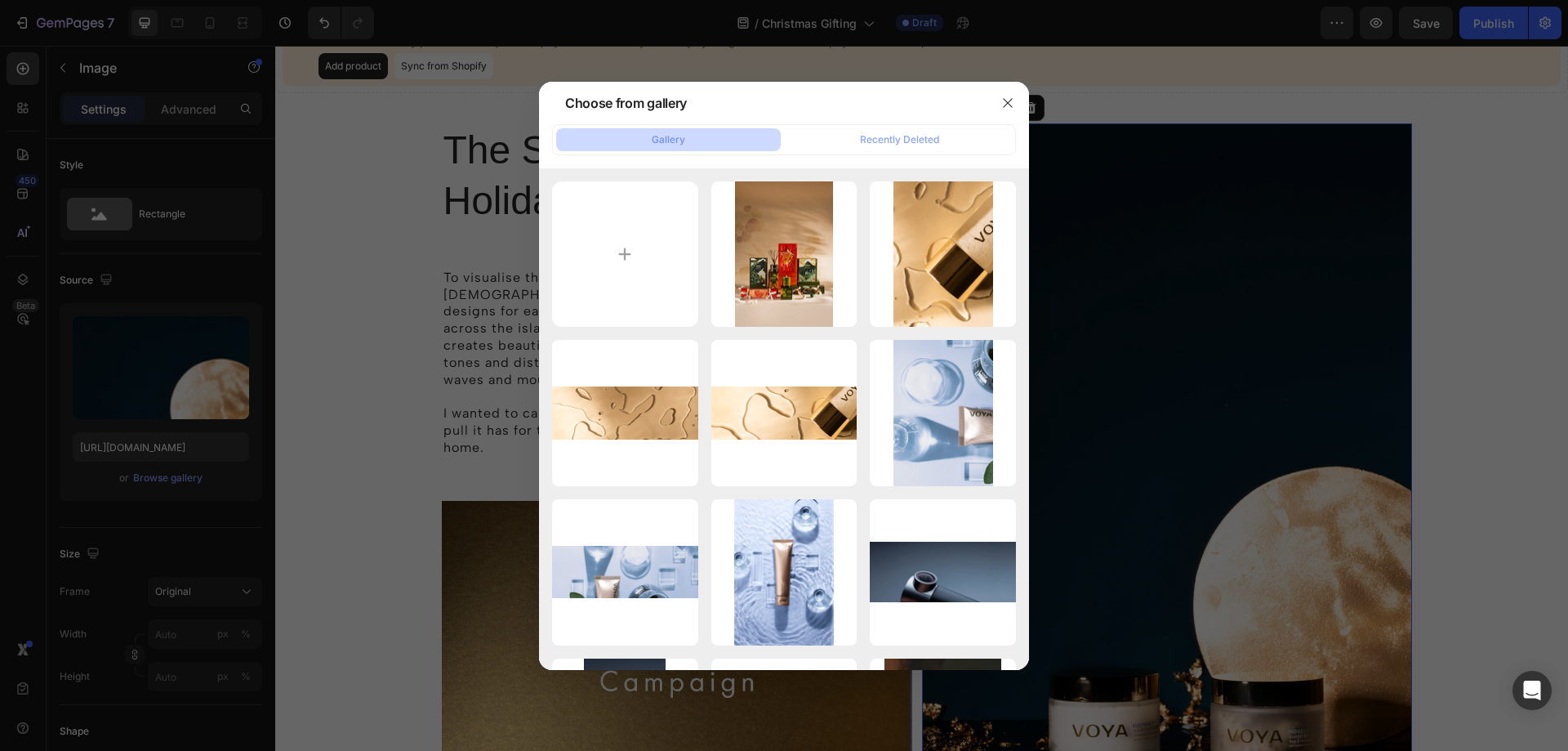
type input "C:\fakepath\VOYA_Holiday_Collection 2025_The Land of ight and Legend 4.jpg"
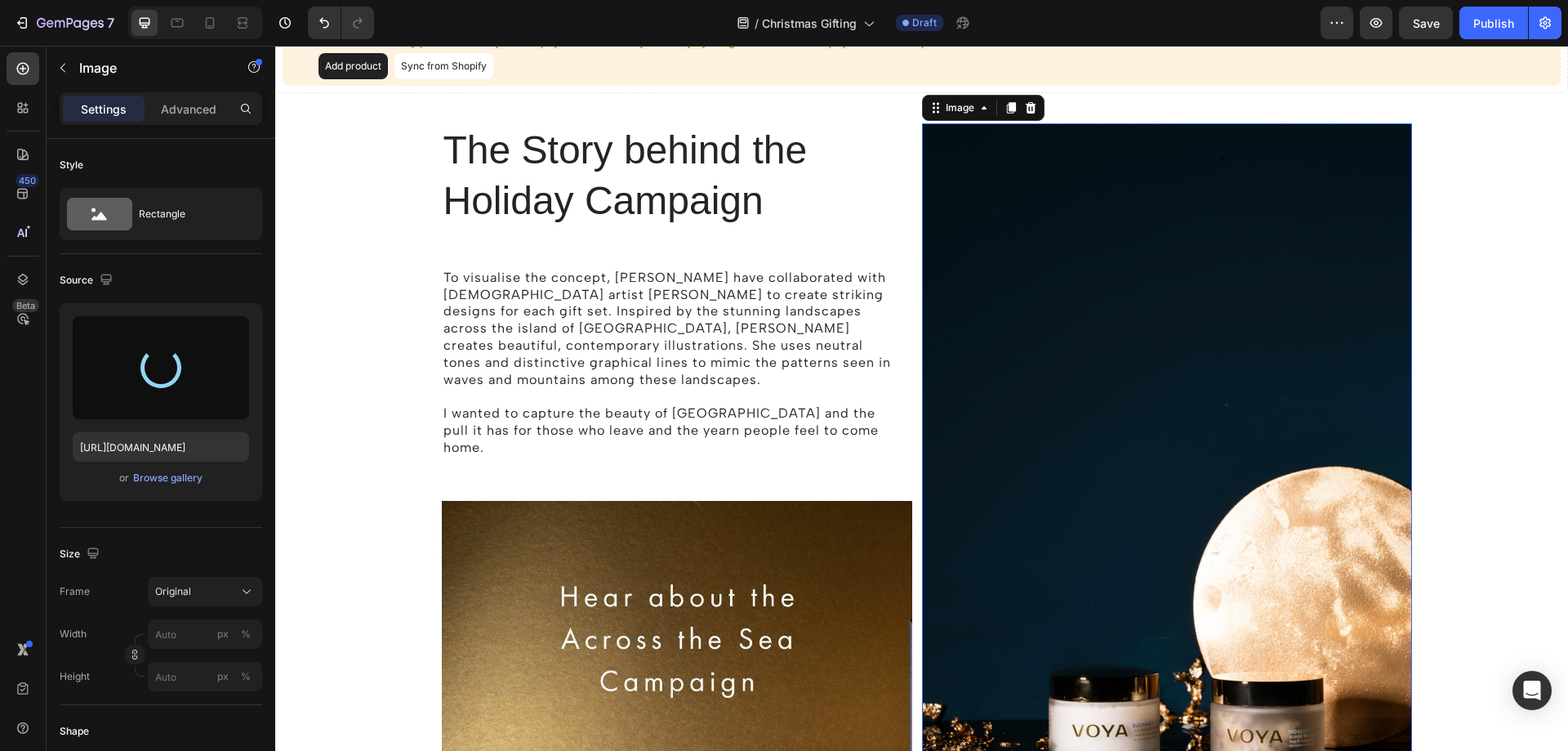
type input "https://cdn.shopify.com/s/files/1/0065/6316/8319/files/gempages_529867834461783…"
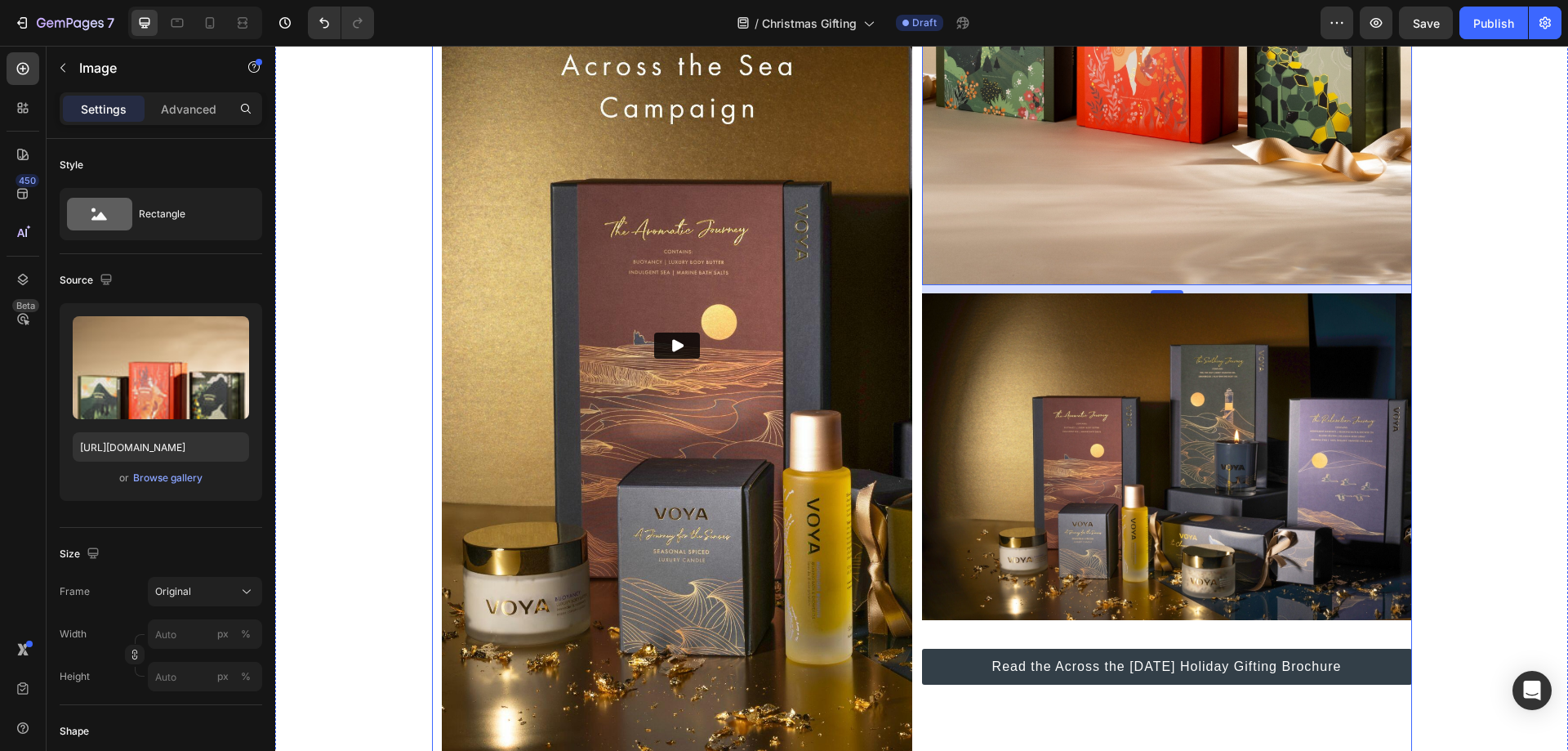
scroll to position [1633, 0]
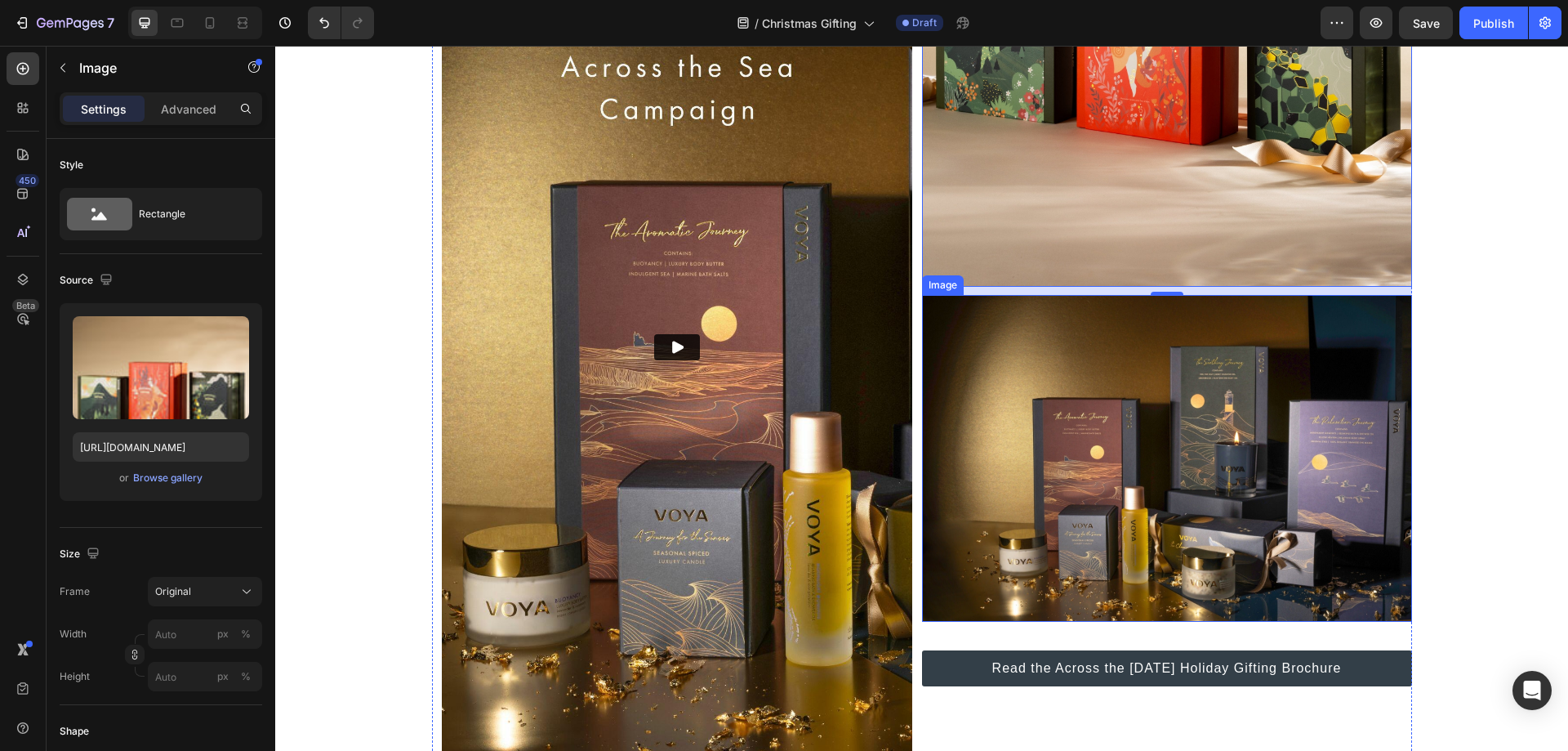
click at [1250, 438] on img at bounding box center [1167, 459] width 490 height 327
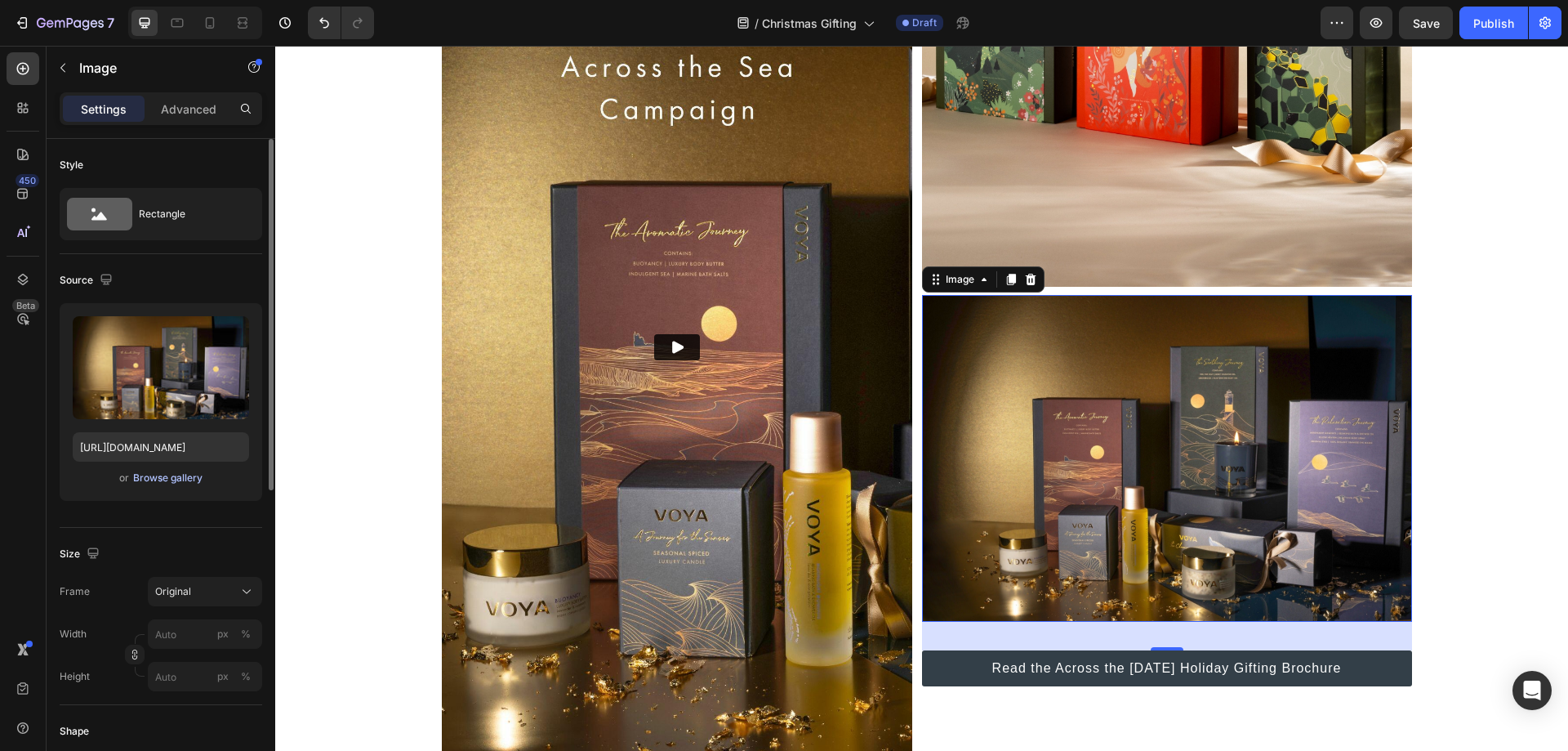
click at [155, 471] on div "Browse gallery" at bounding box center [167, 477] width 70 height 15
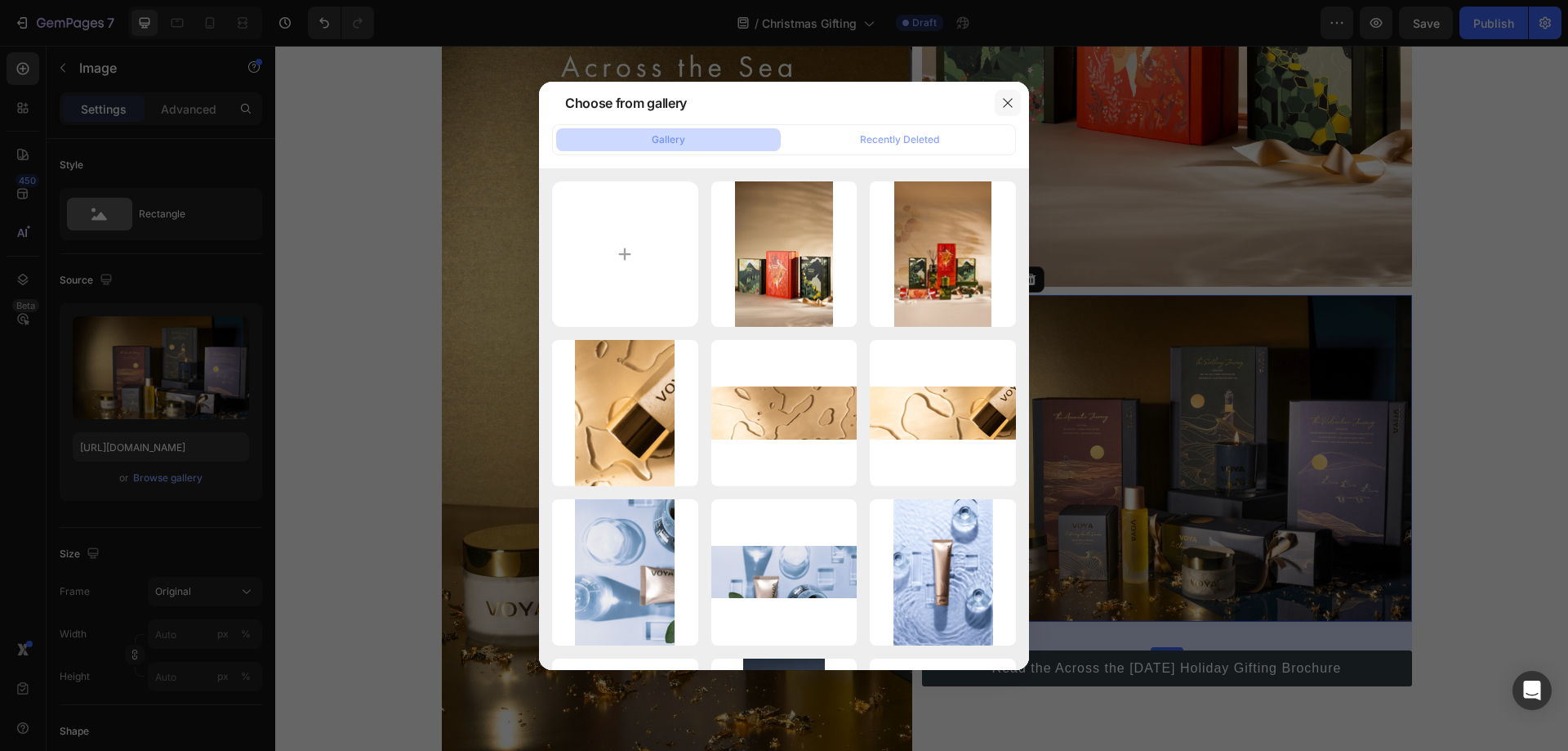
click at [1002, 108] on icon "button" at bounding box center [1007, 102] width 13 height 13
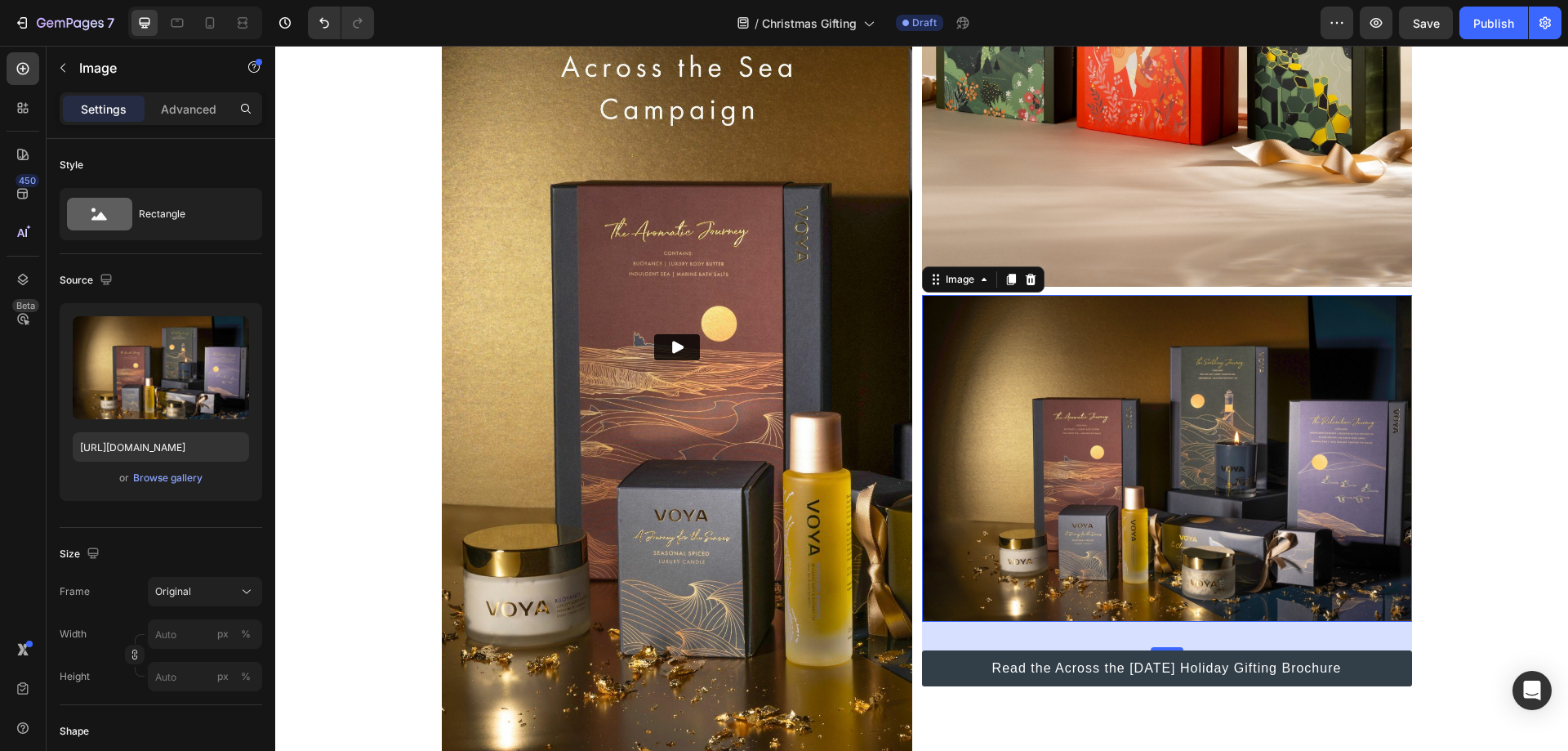
click at [1165, 355] on img at bounding box center [1167, 459] width 490 height 327
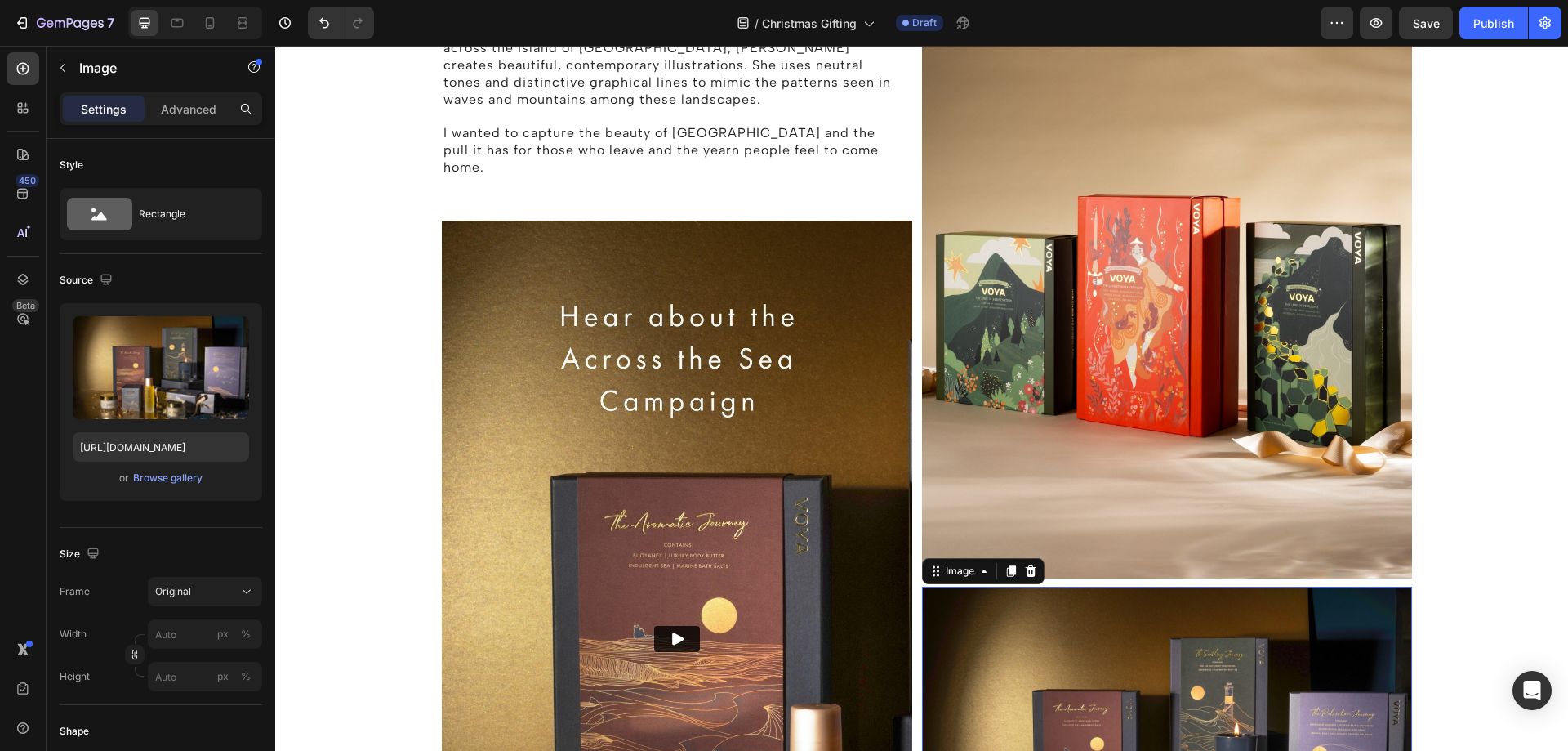
scroll to position [1307, 0]
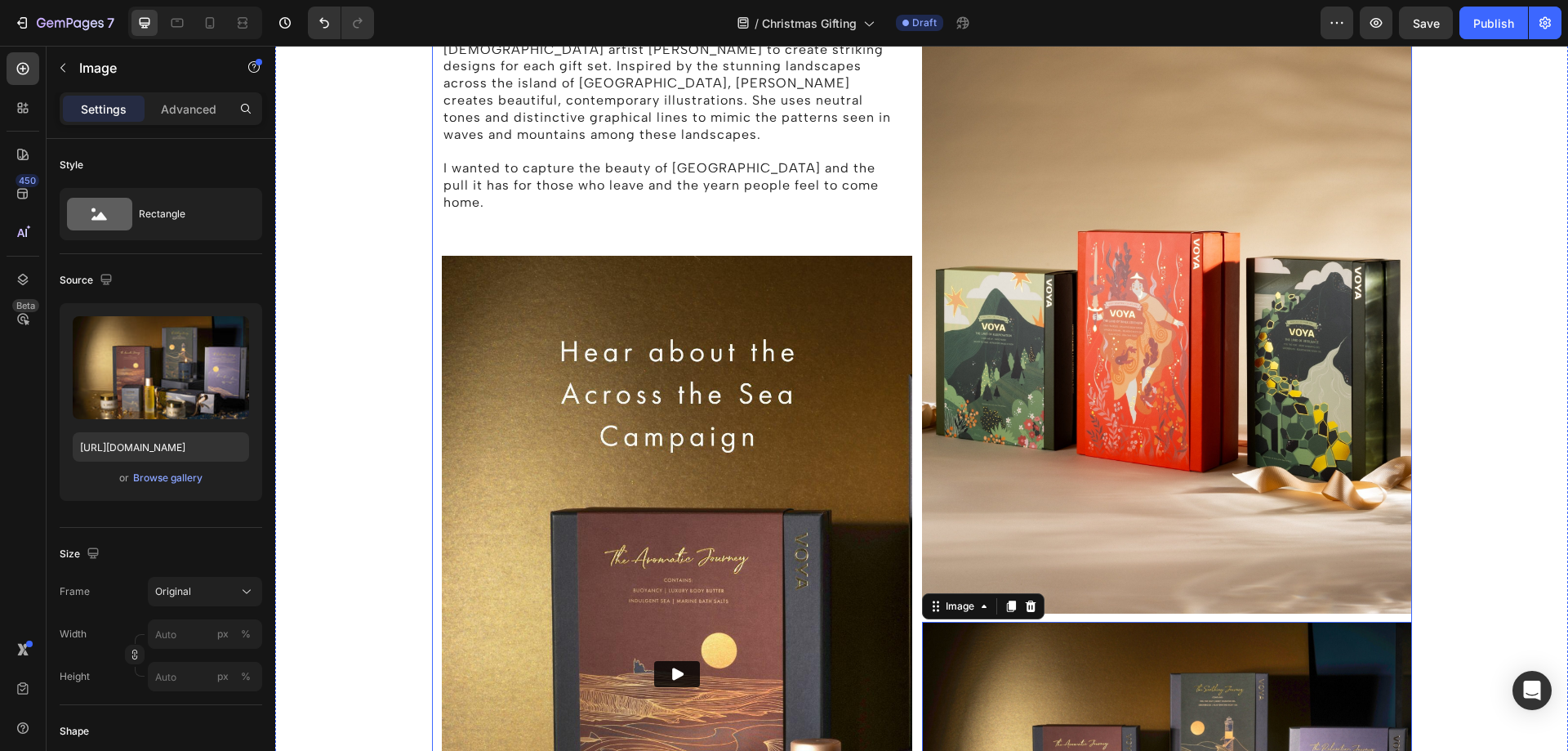
click at [826, 257] on img at bounding box center [677, 674] width 470 height 837
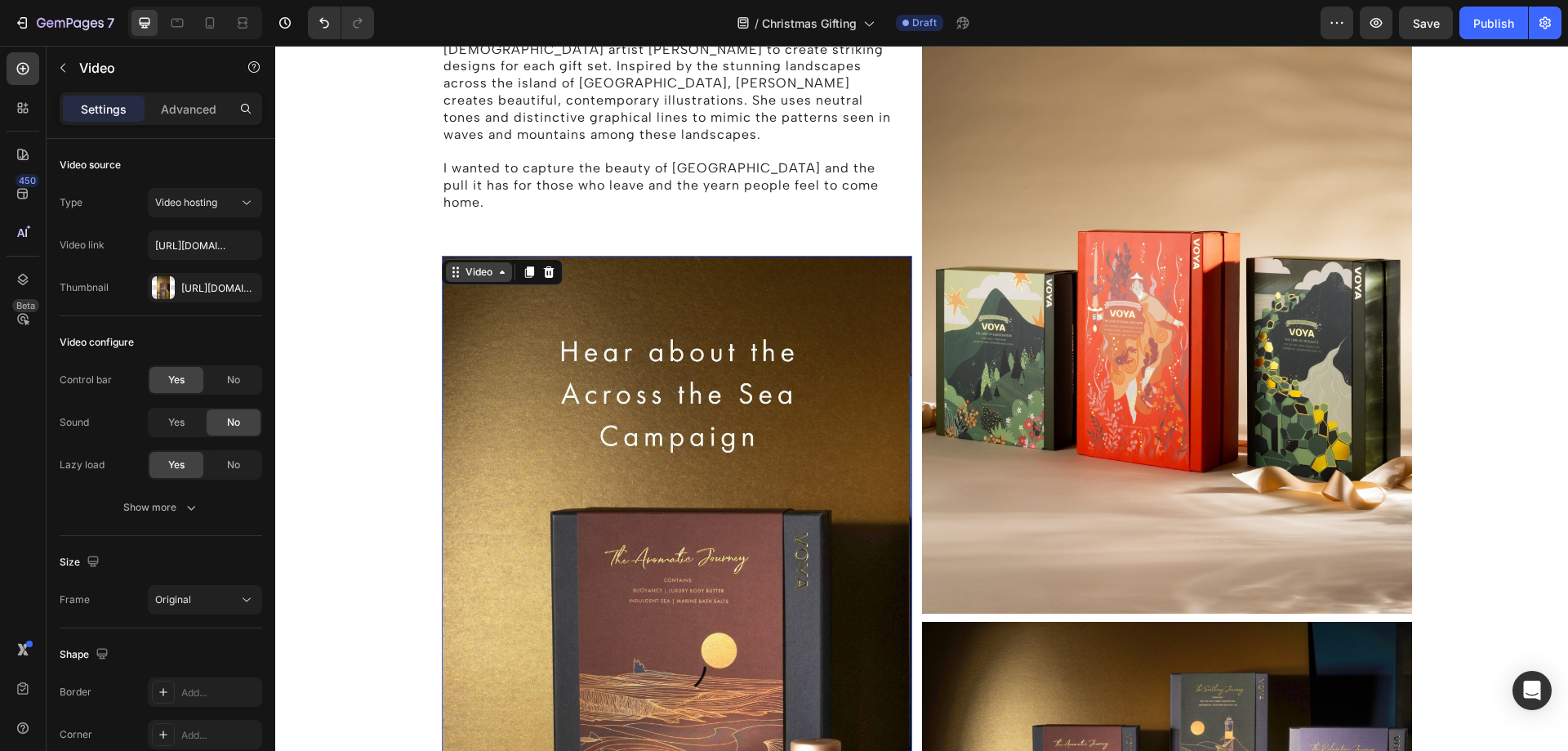
click at [485, 265] on div "Video" at bounding box center [479, 272] width 33 height 15
click at [822, 303] on video at bounding box center [677, 674] width 470 height 837
click at [545, 266] on icon at bounding box center [548, 272] width 11 height 12
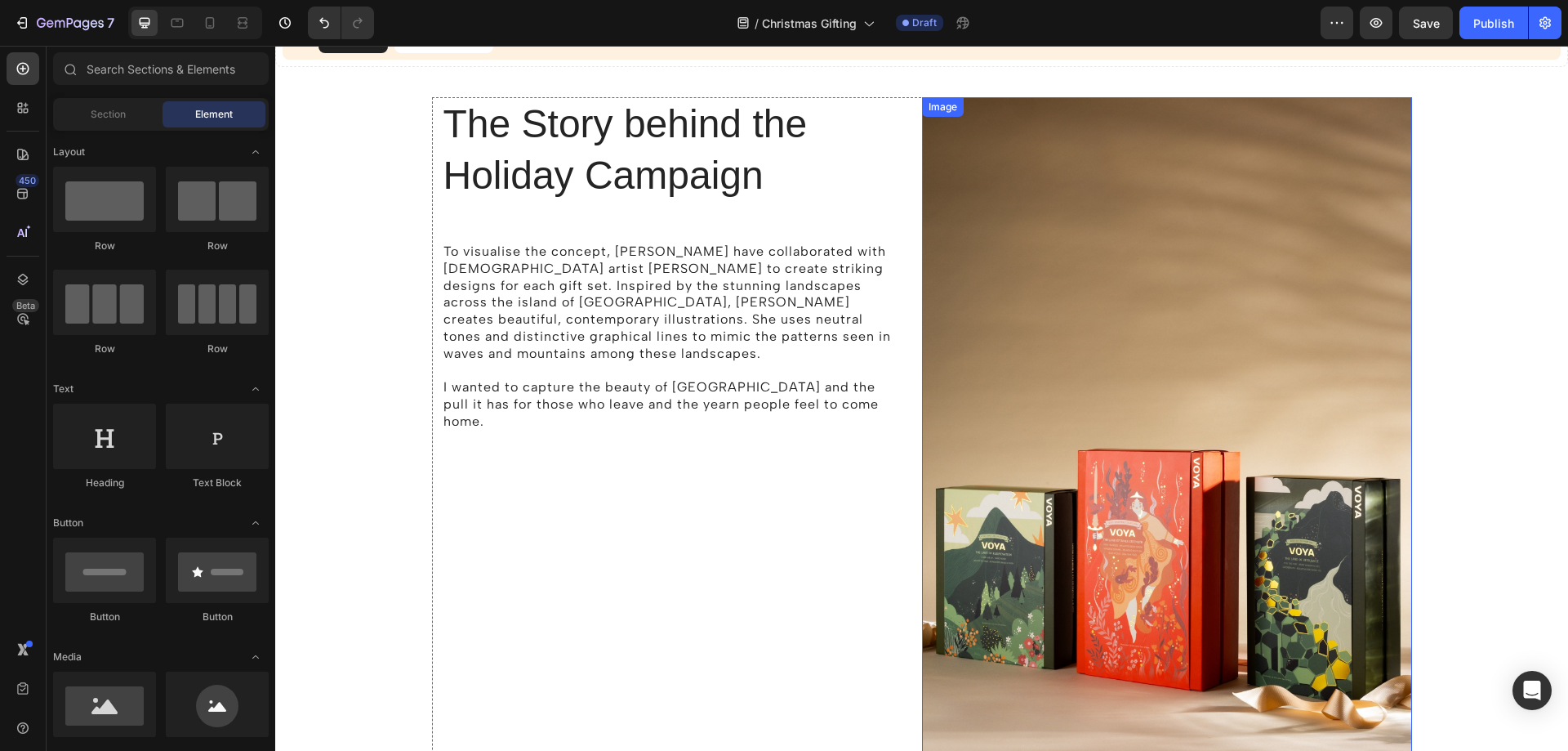
scroll to position [899, 0]
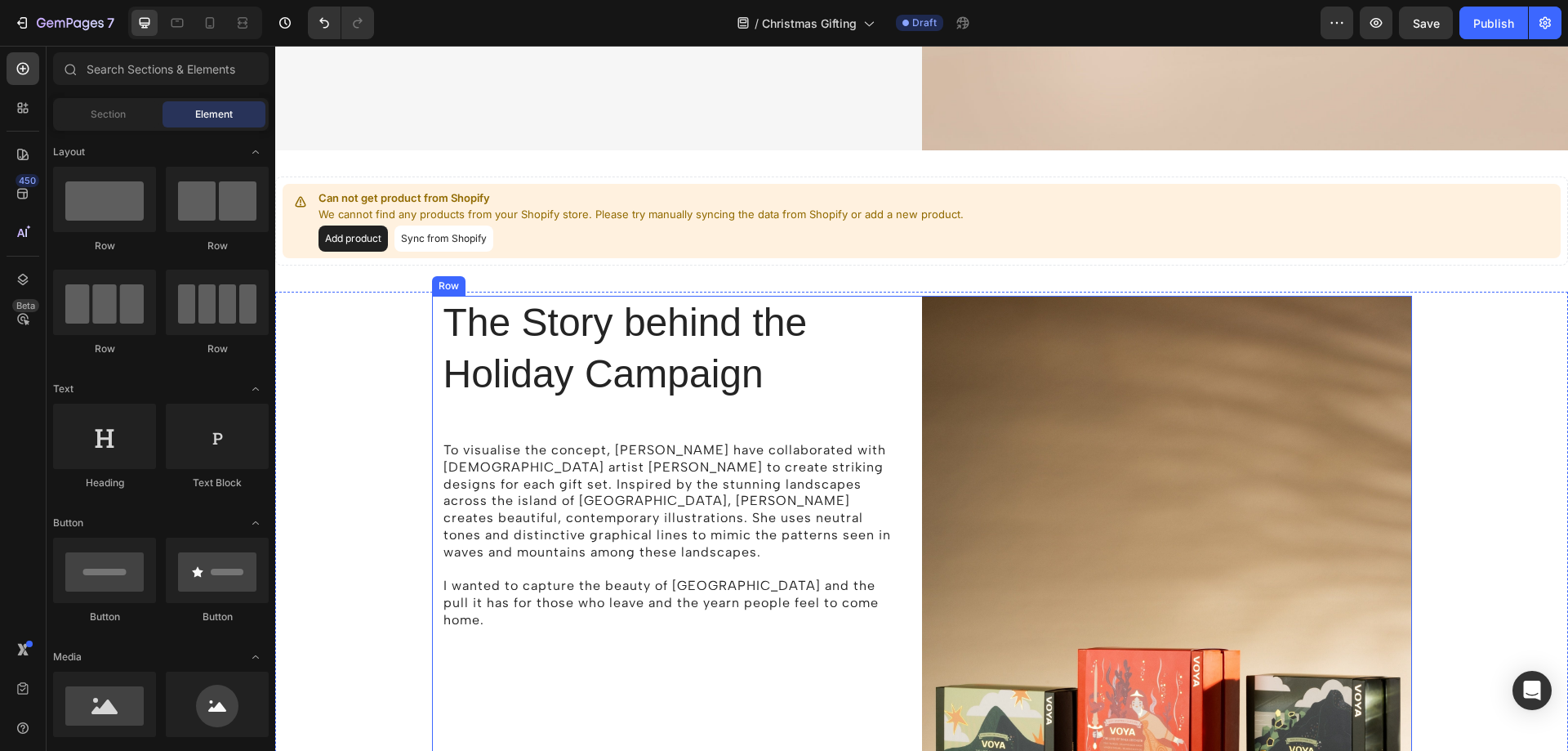
click at [627, 561] on p at bounding box center [667, 569] width 448 height 17
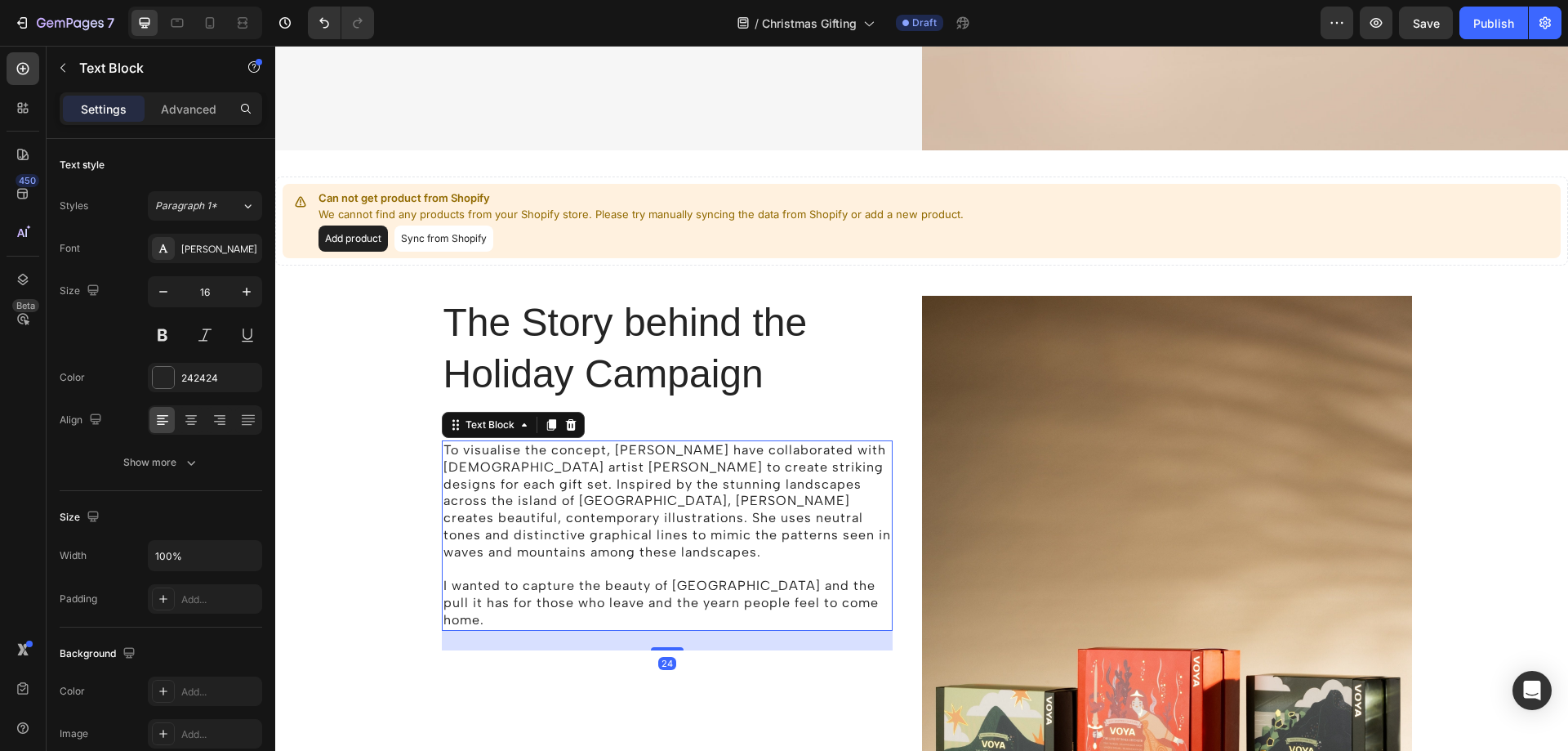
click at [646, 561] on p "Rich Text Editor. Editing area: main" at bounding box center [667, 569] width 448 height 17
click at [834, 578] on p "I wanted to capture the beauty of Ireland and the pull it has for those who lea…" at bounding box center [667, 602] width 448 height 50
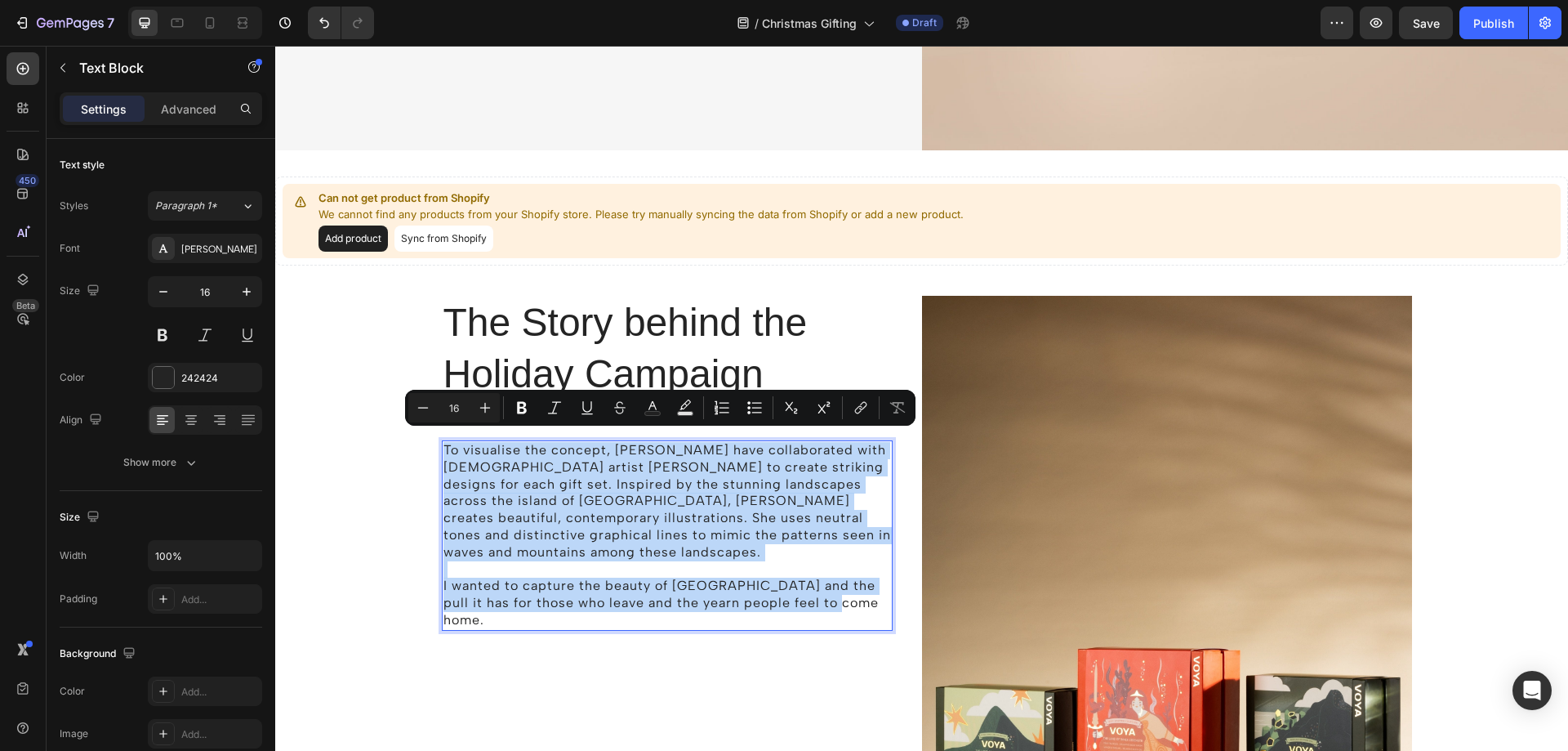
drag, startPoint x: 845, startPoint y: 577, endPoint x: 439, endPoint y: 434, distance: 430.4
click at [442, 440] on div "To visualise the concept, VOYA have collaborated with Irish artist Emily McKeag…" at bounding box center [667, 534] width 451 height 190
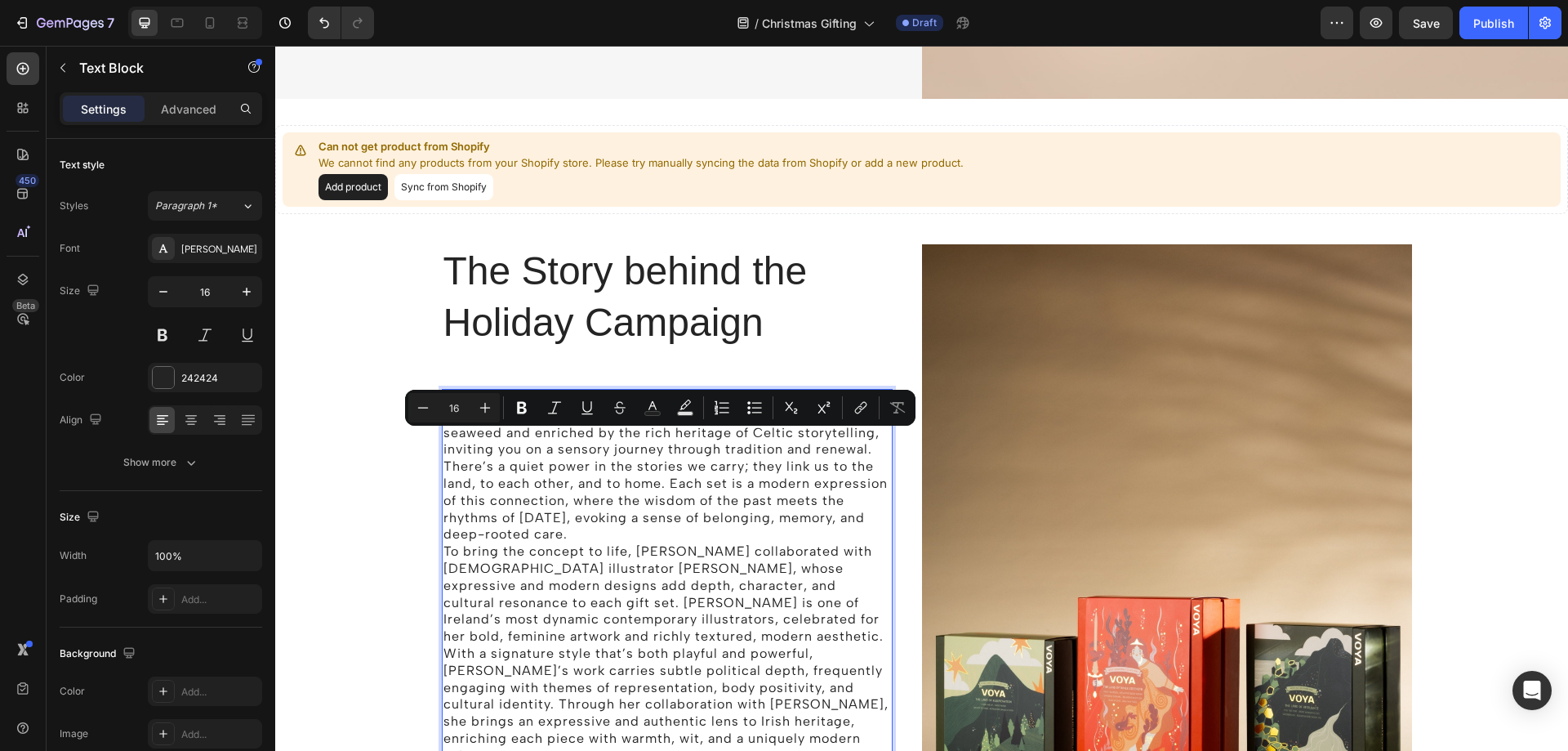
scroll to position [952, 0]
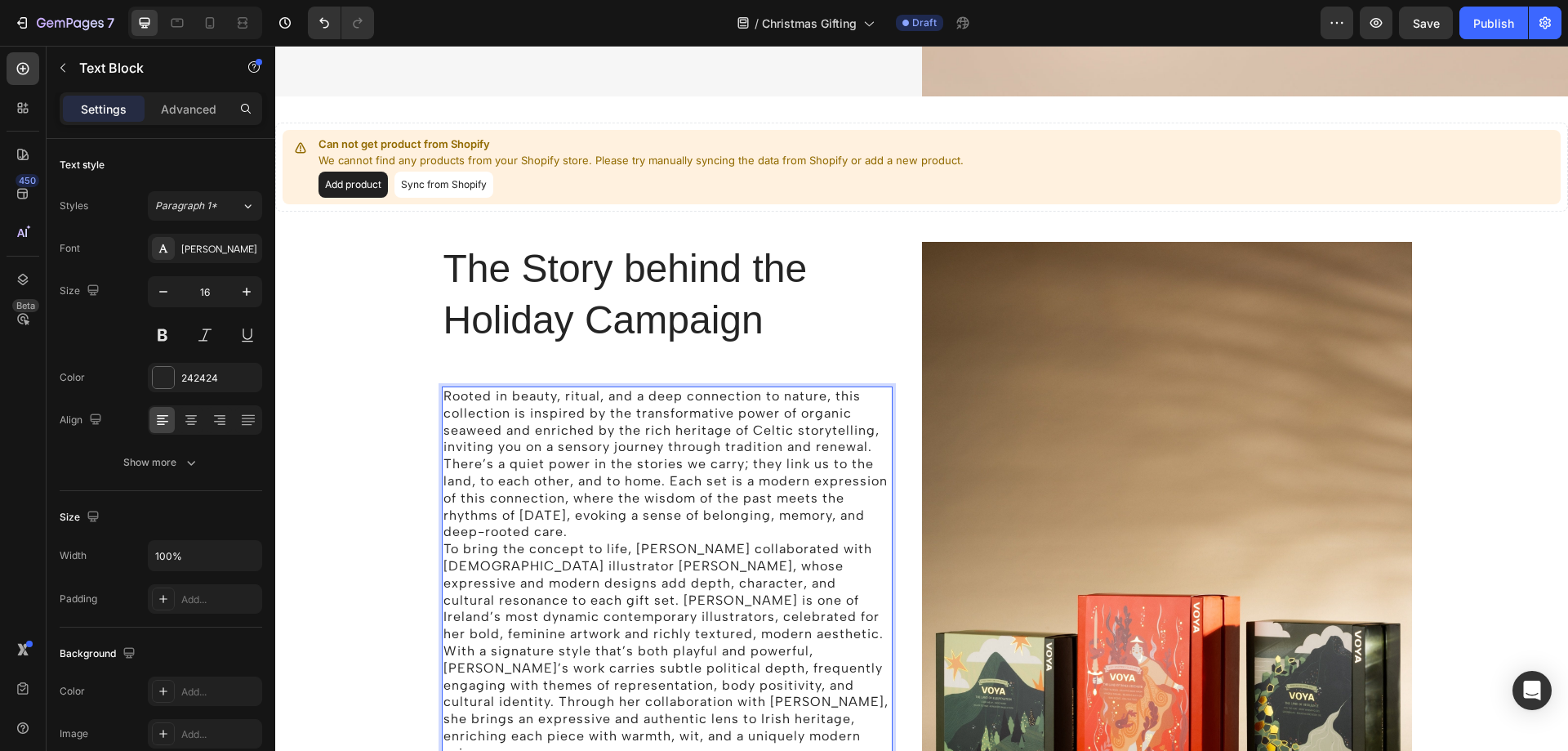
click at [674, 525] on p "Rooted in beauty, ritual, and a deep connection to nature, this collection is i…" at bounding box center [667, 464] width 448 height 153
click at [656, 637] on p "To bring the concept to life, [PERSON_NAME] collaborated with [DEMOGRAPHIC_DATA…" at bounding box center [667, 609] width 448 height 102
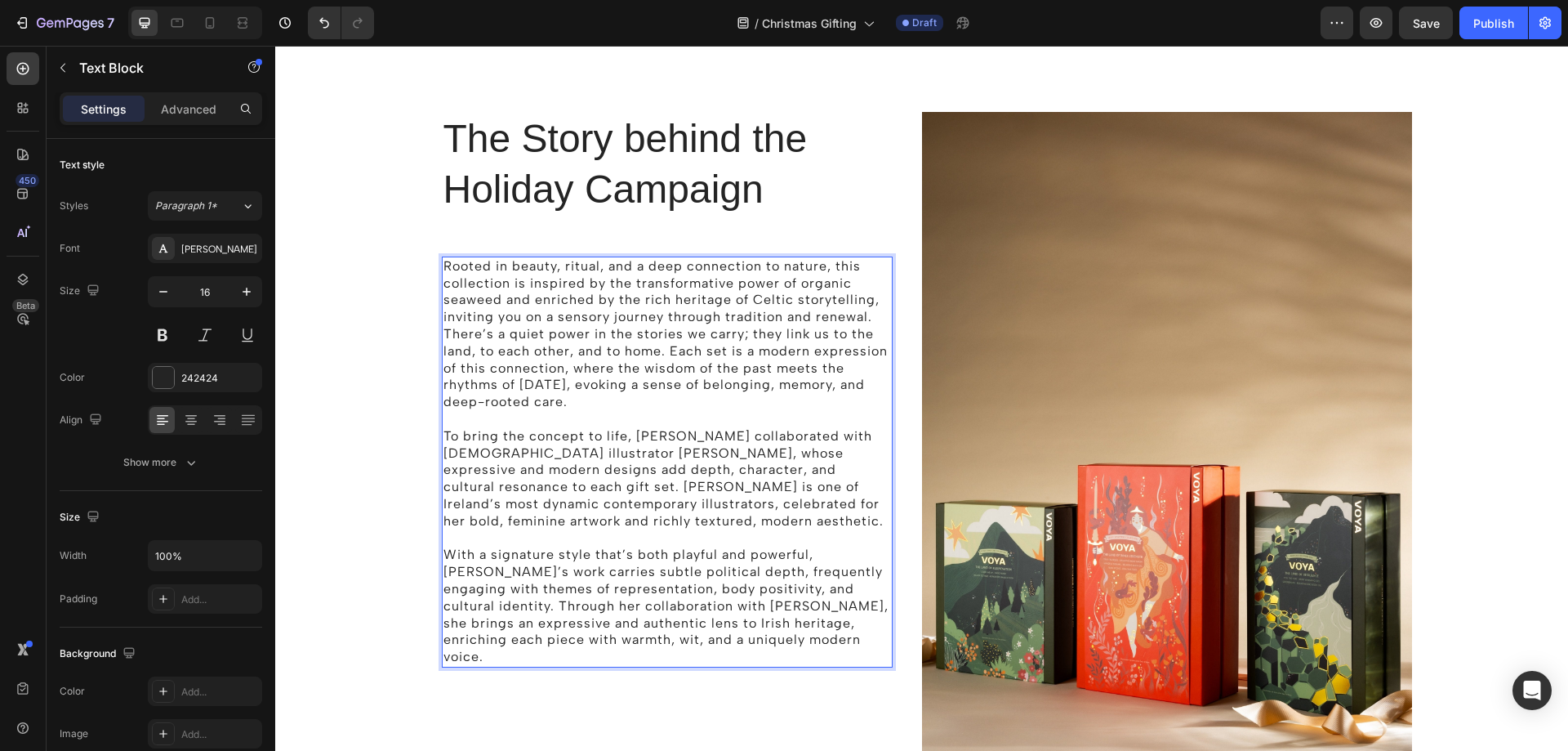
scroll to position [1360, 0]
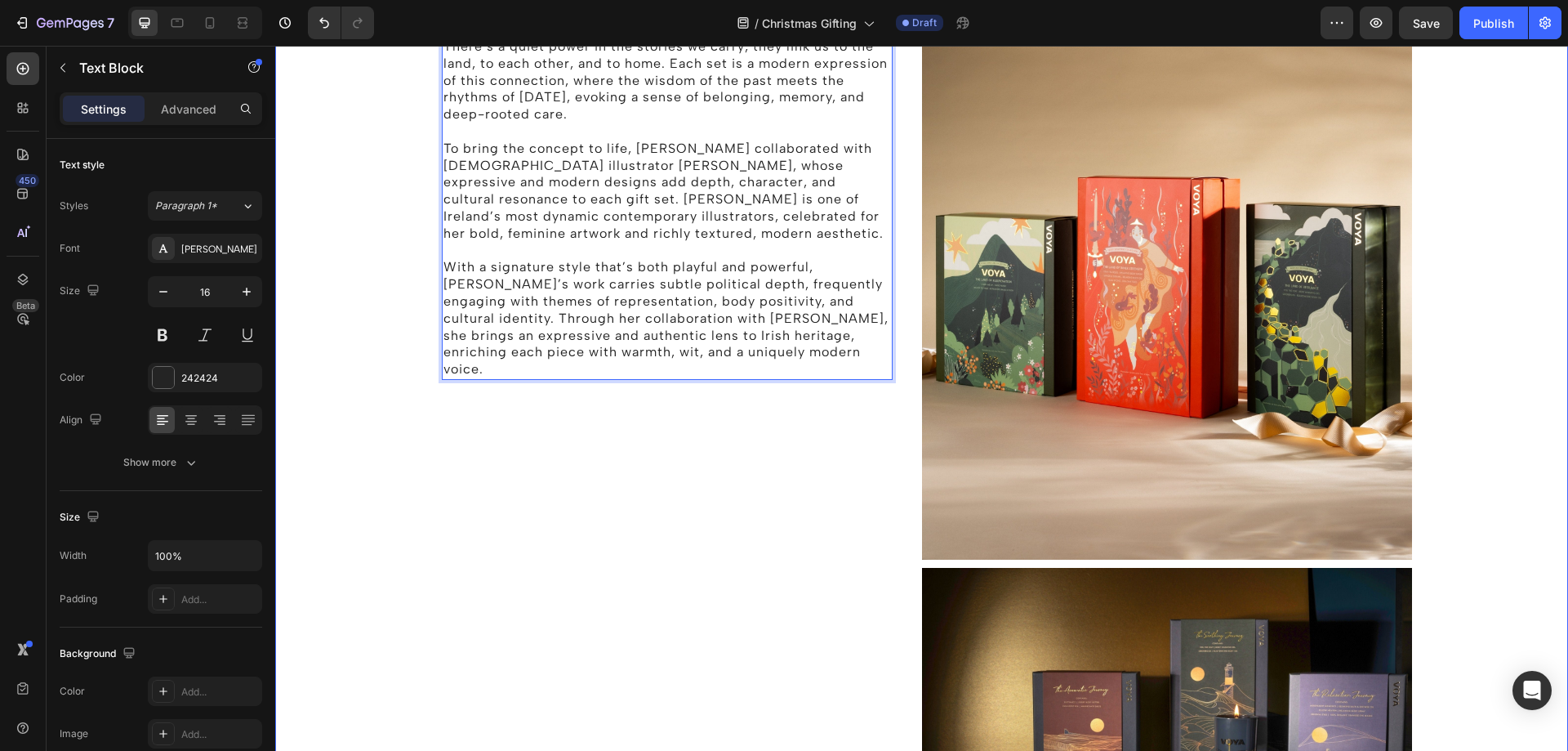
click at [1445, 399] on div "The Story behind the Holiday Campaign Heading Rooted in beauty, ritual, and a d…" at bounding box center [921, 392] width 1269 height 1135
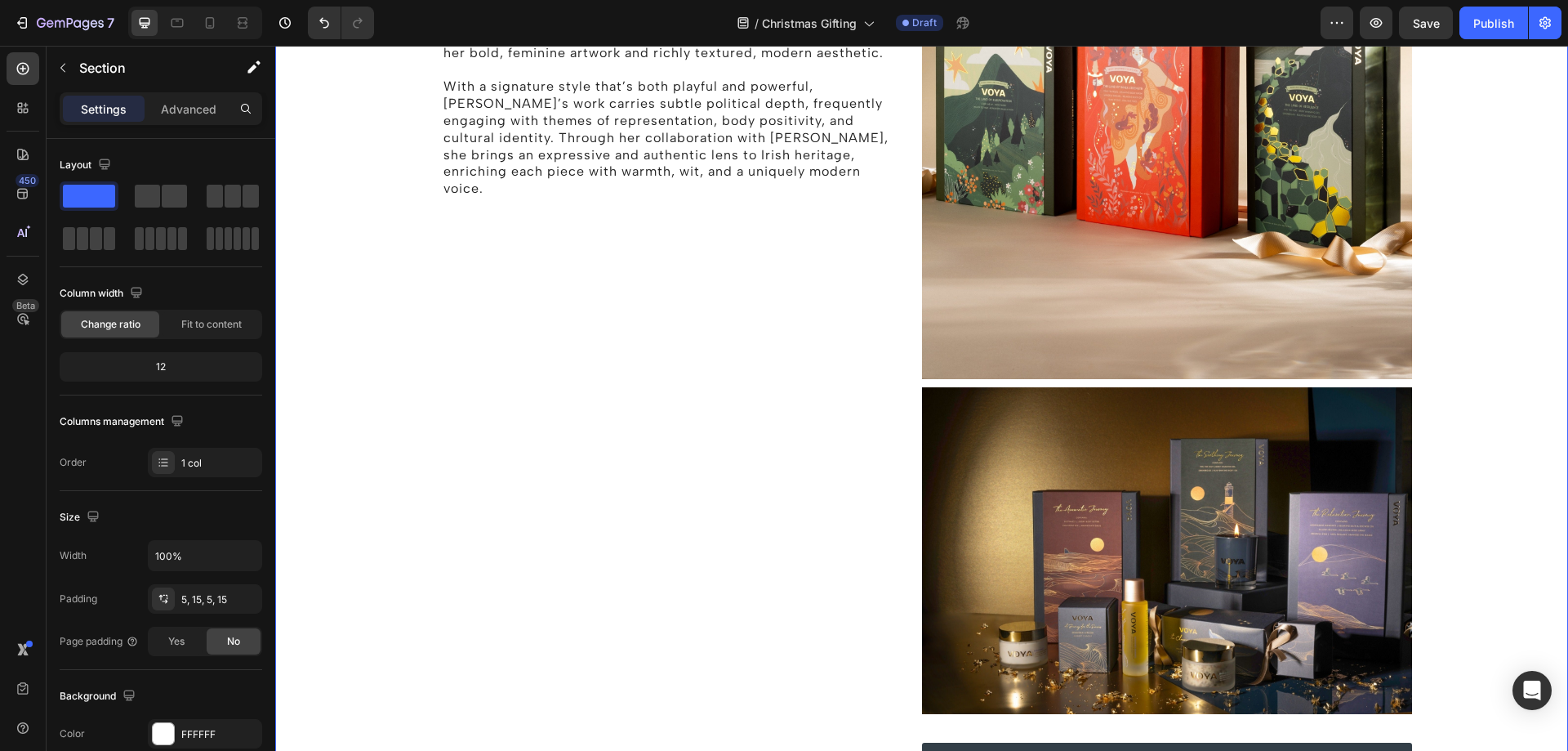
scroll to position [1605, 0]
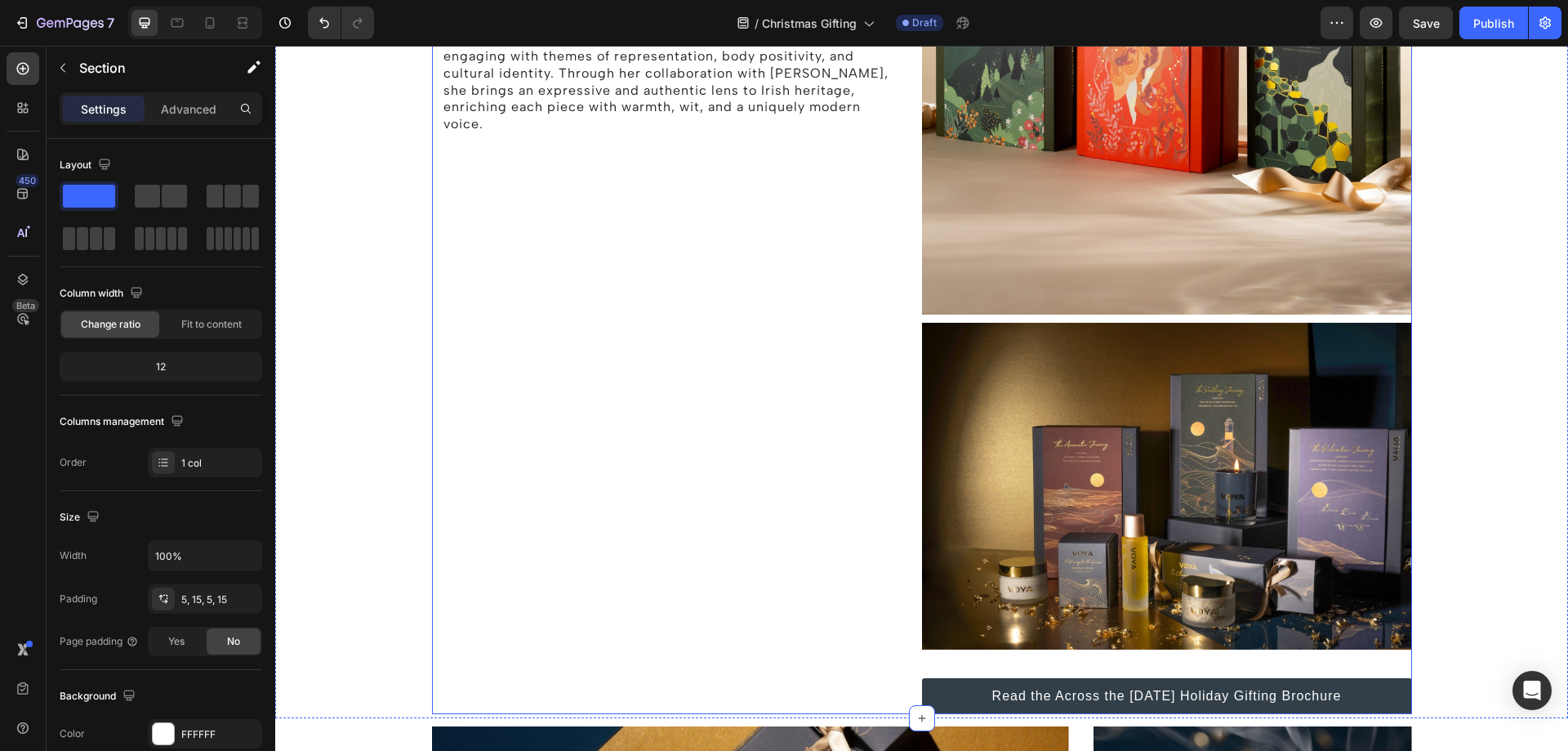
click at [808, 411] on div "The Story behind the Holiday Campaign Heading Rooted in beauty, ritual, and a d…" at bounding box center [677, 147] width 490 height 1135
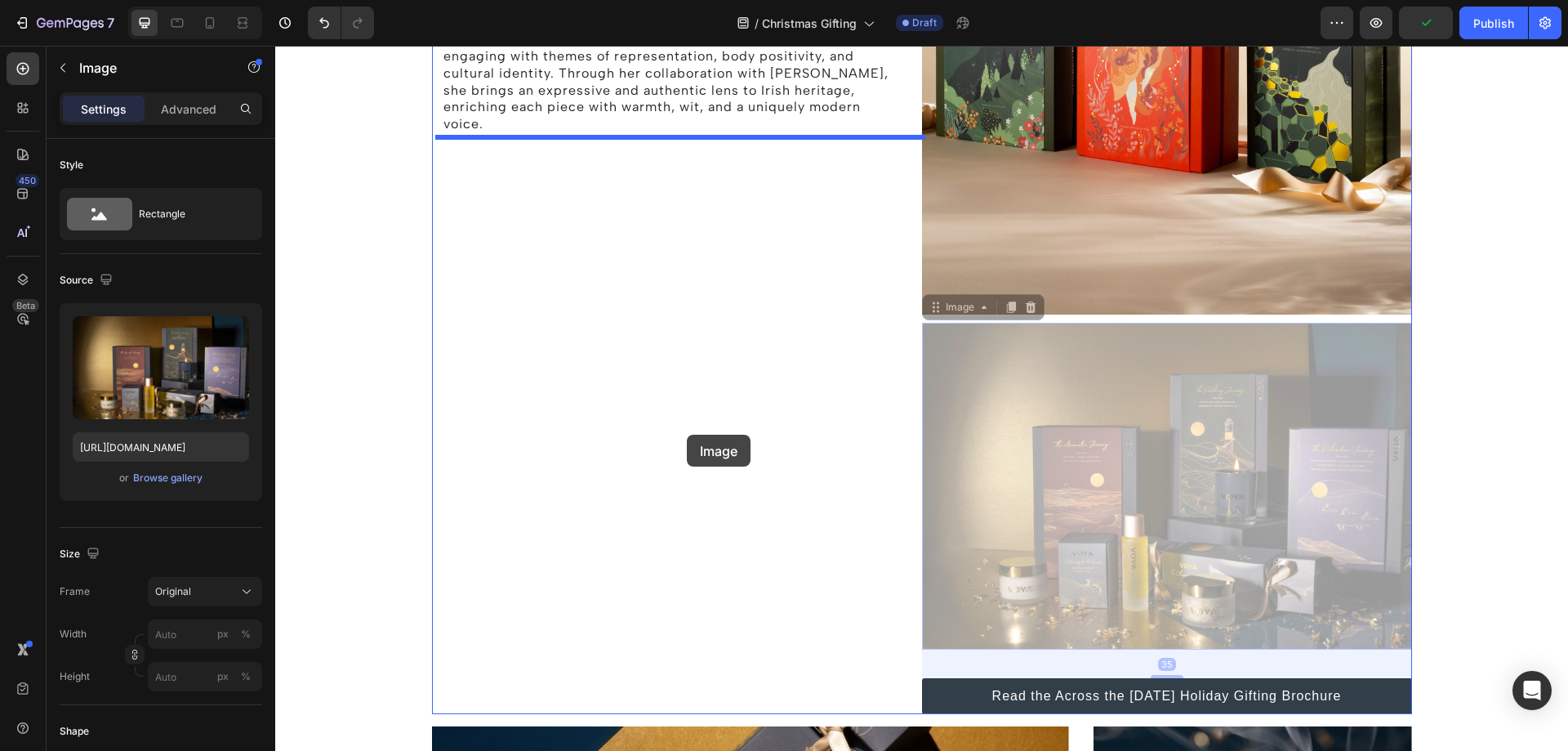
drag, startPoint x: 992, startPoint y: 464, endPoint x: 664, endPoint y: 430, distance: 329.8
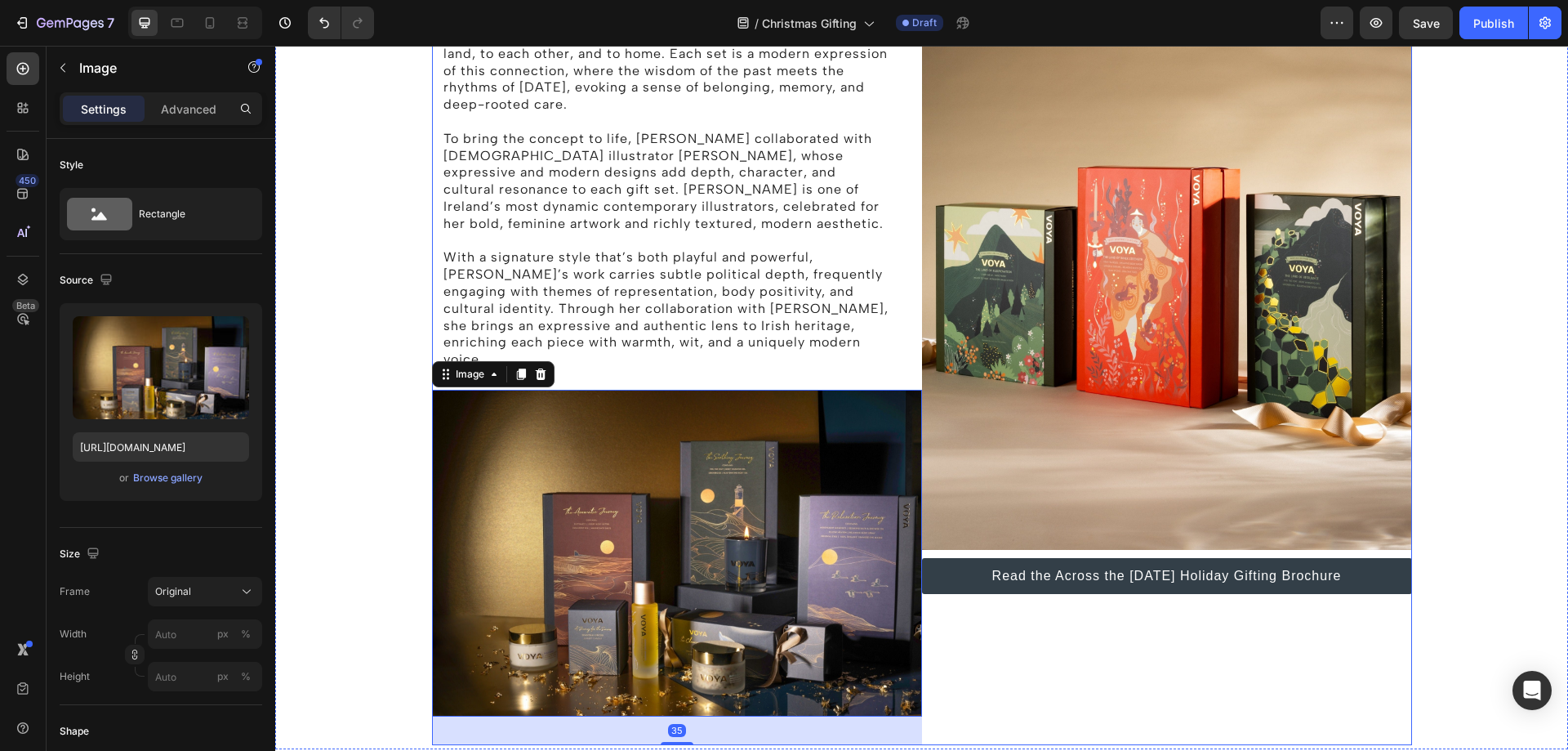
scroll to position [1360, 0]
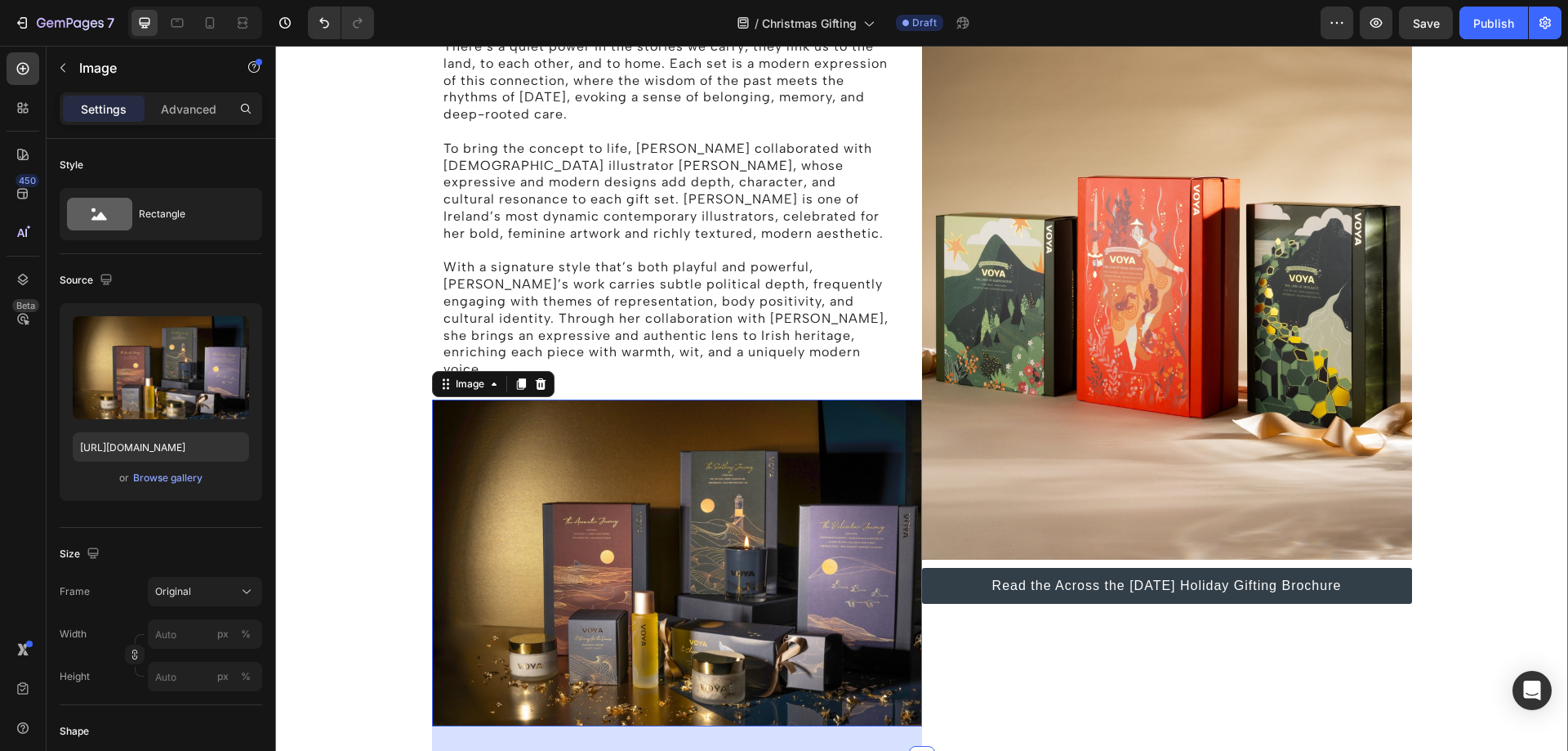
click at [1458, 423] on div "The Story behind the Holiday Campaign Heading Rooted in beauty, ritual, and a d…" at bounding box center [921, 289] width 1269 height 930
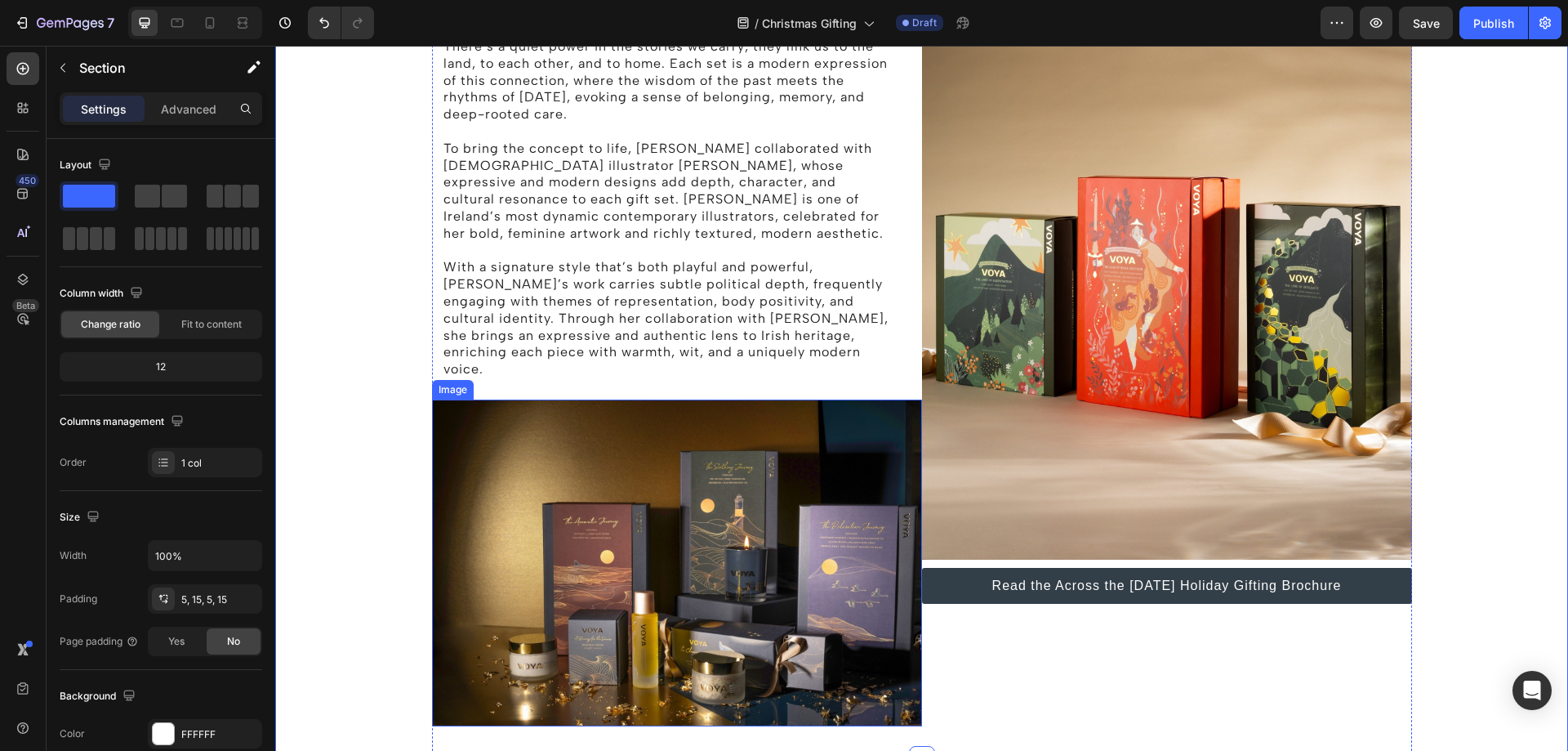
click at [837, 449] on img at bounding box center [677, 563] width 490 height 327
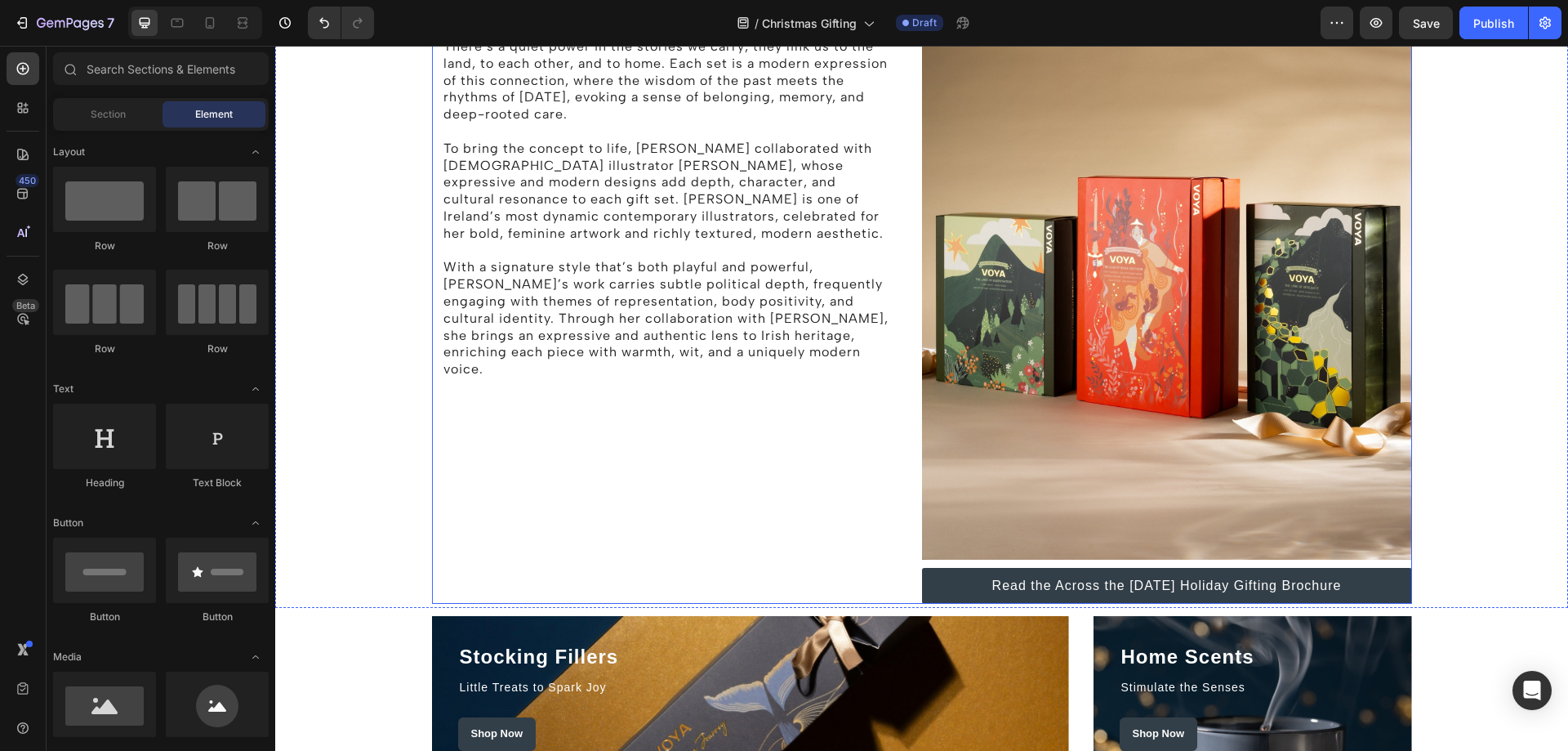
click at [724, 503] on div "The Story behind the Holiday Campaign Heading Rooted in beauty, ritual, and a d…" at bounding box center [677, 215] width 490 height 780
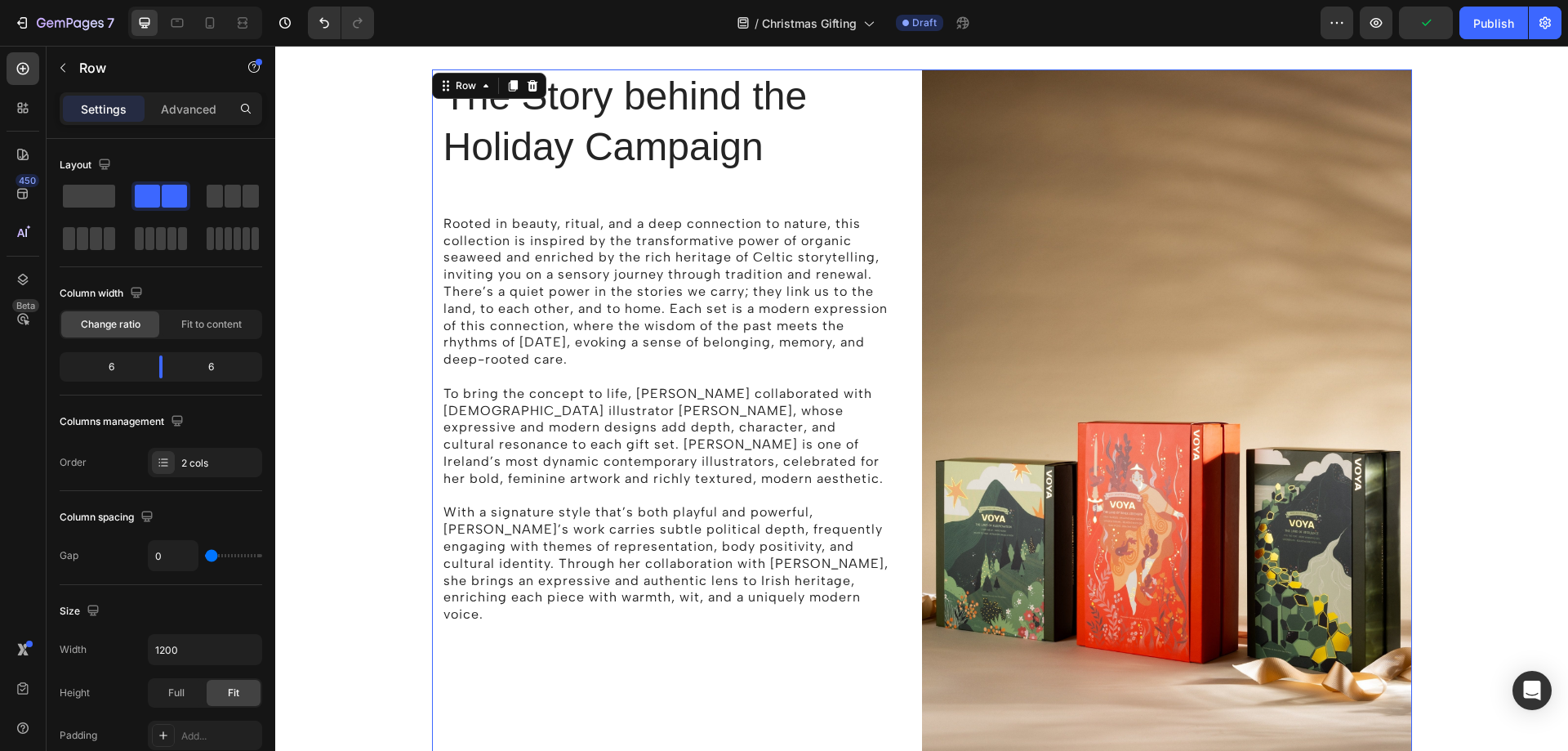
scroll to position [952, 0]
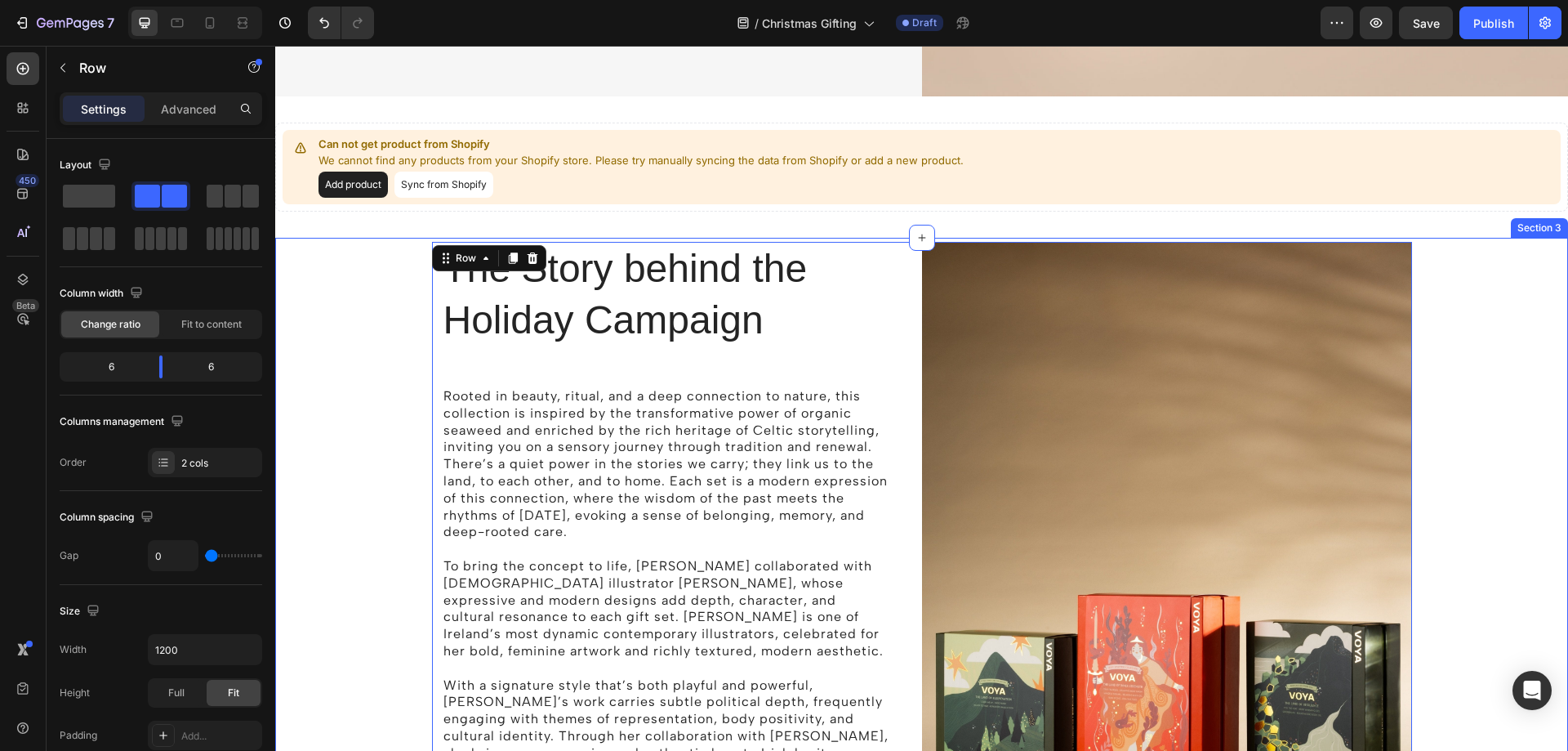
click at [1454, 382] on div "The Story behind the Holiday Campaign Heading Rooted in beauty, ritual, and a d…" at bounding box center [921, 632] width 1269 height 780
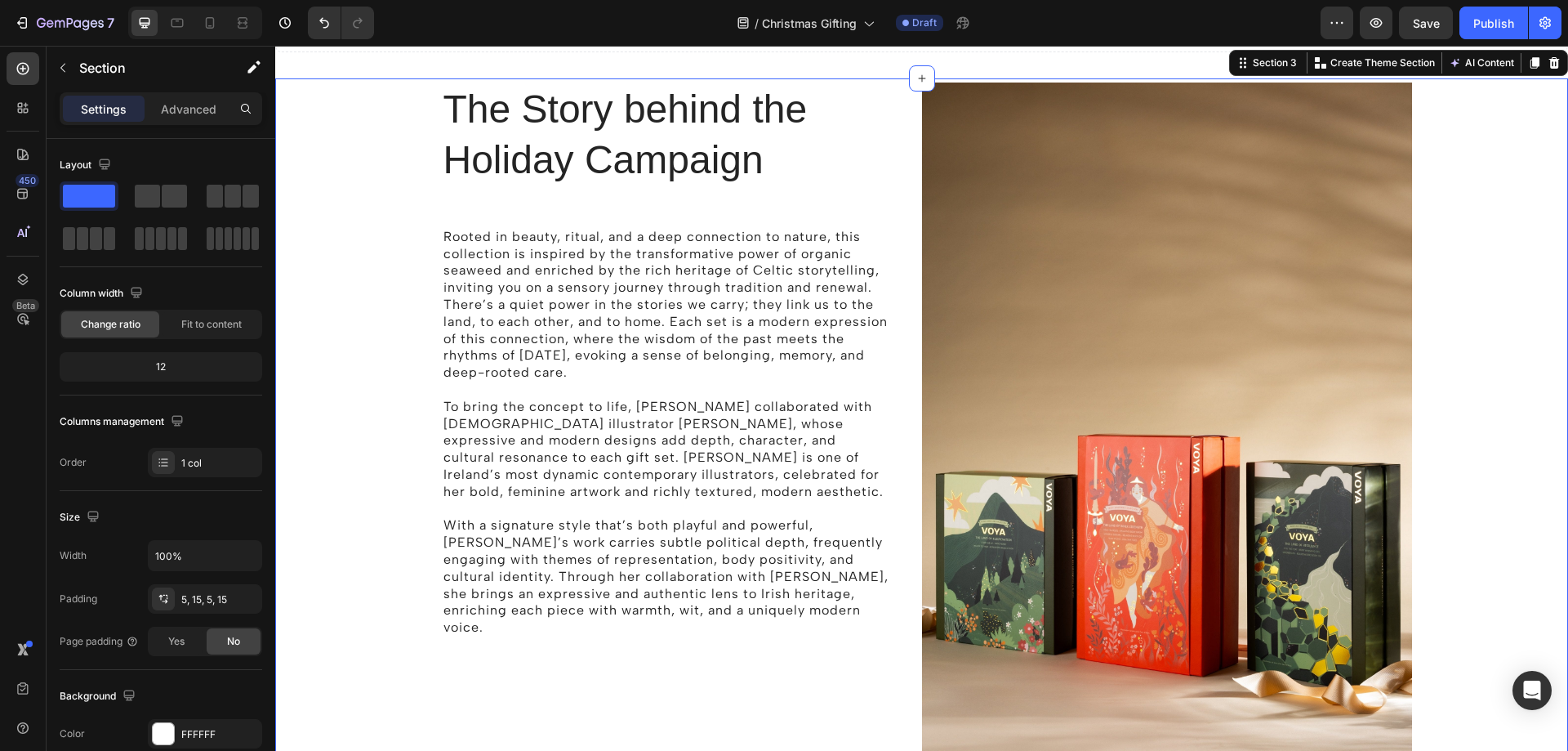
scroll to position [1115, 0]
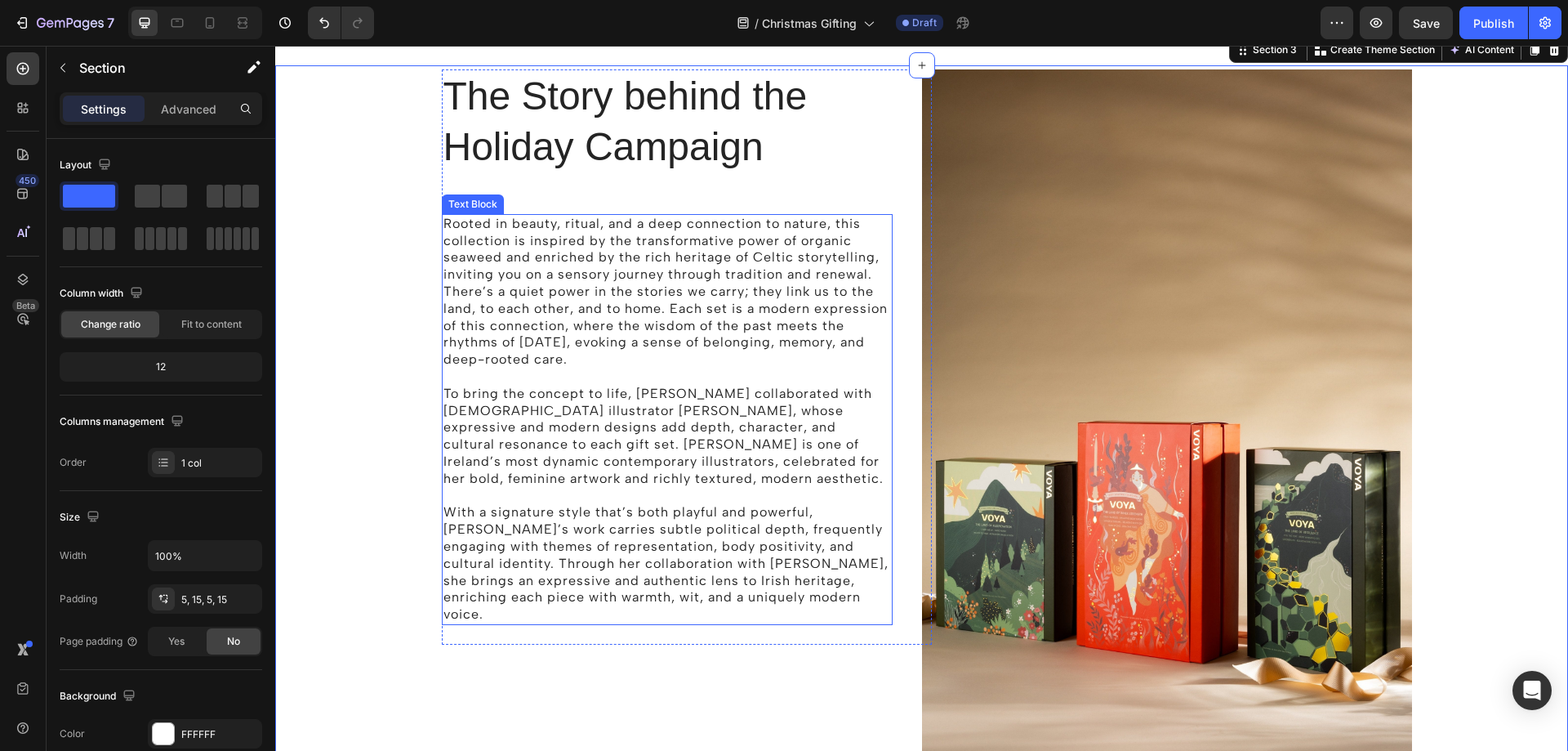
click at [700, 221] on p "Rooted in beauty, ritual, and a deep connection to nature, this collection is i…" at bounding box center [667, 291] width 448 height 153
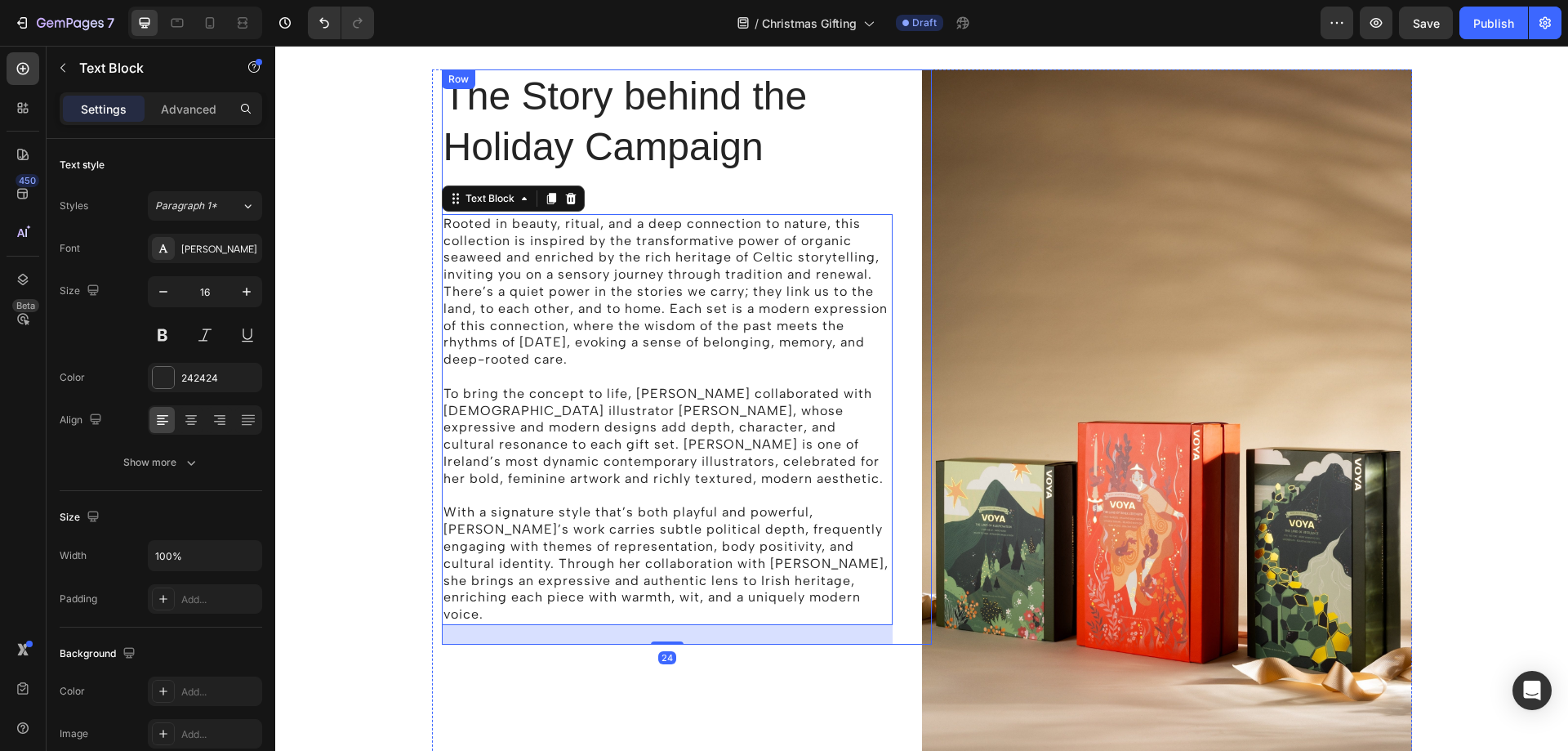
click at [641, 201] on div "The Story behind the Holiday Campaign Heading Rooted in beauty, ritual, and a d…" at bounding box center [667, 357] width 451 height 575
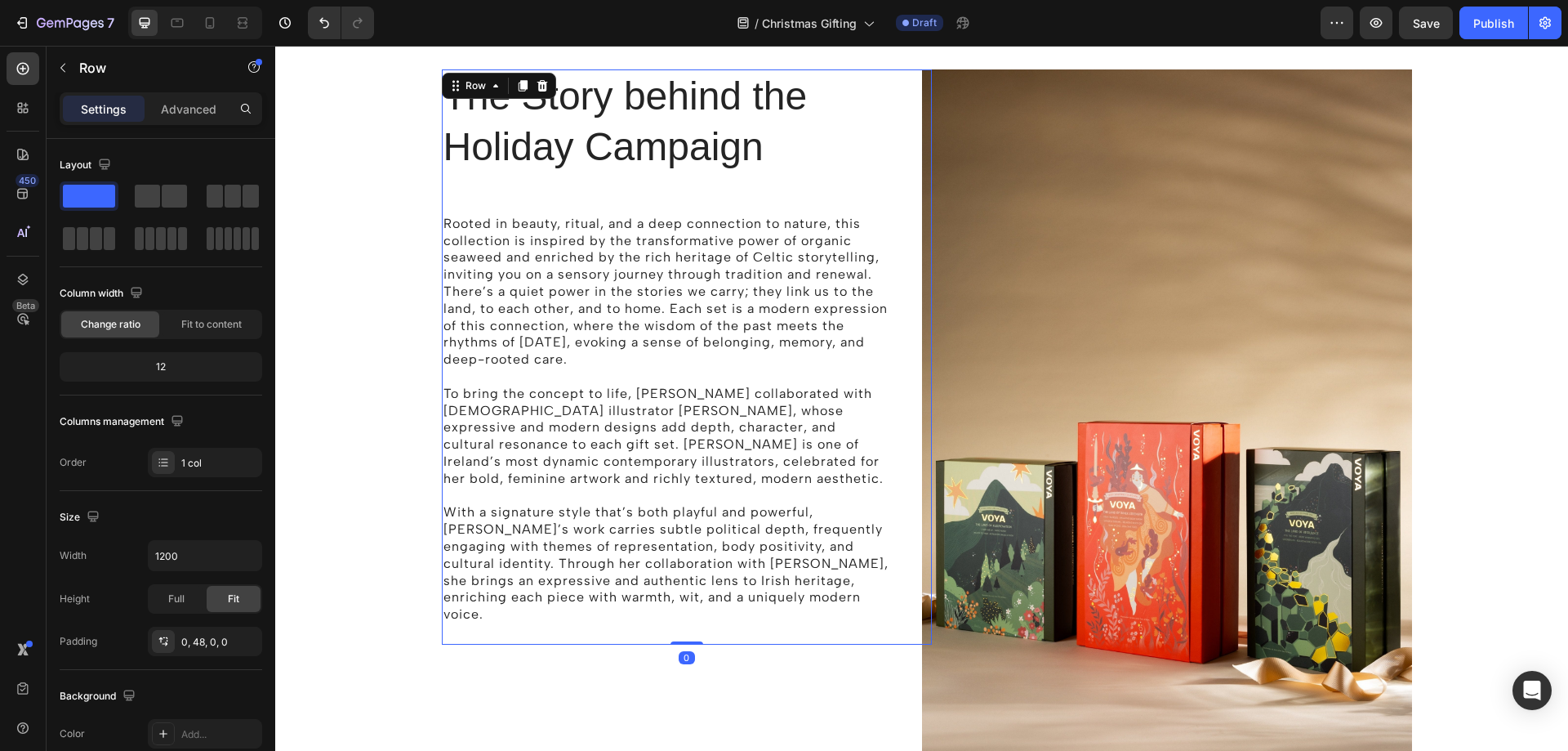
click at [641, 201] on div "The Story behind the Holiday Campaign Heading Rooted in beauty, ritual, and a d…" at bounding box center [667, 357] width 451 height 575
click at [560, 219] on p "Rooted in beauty, ritual, and a deep connection to nature, this collection is i…" at bounding box center [667, 291] width 448 height 153
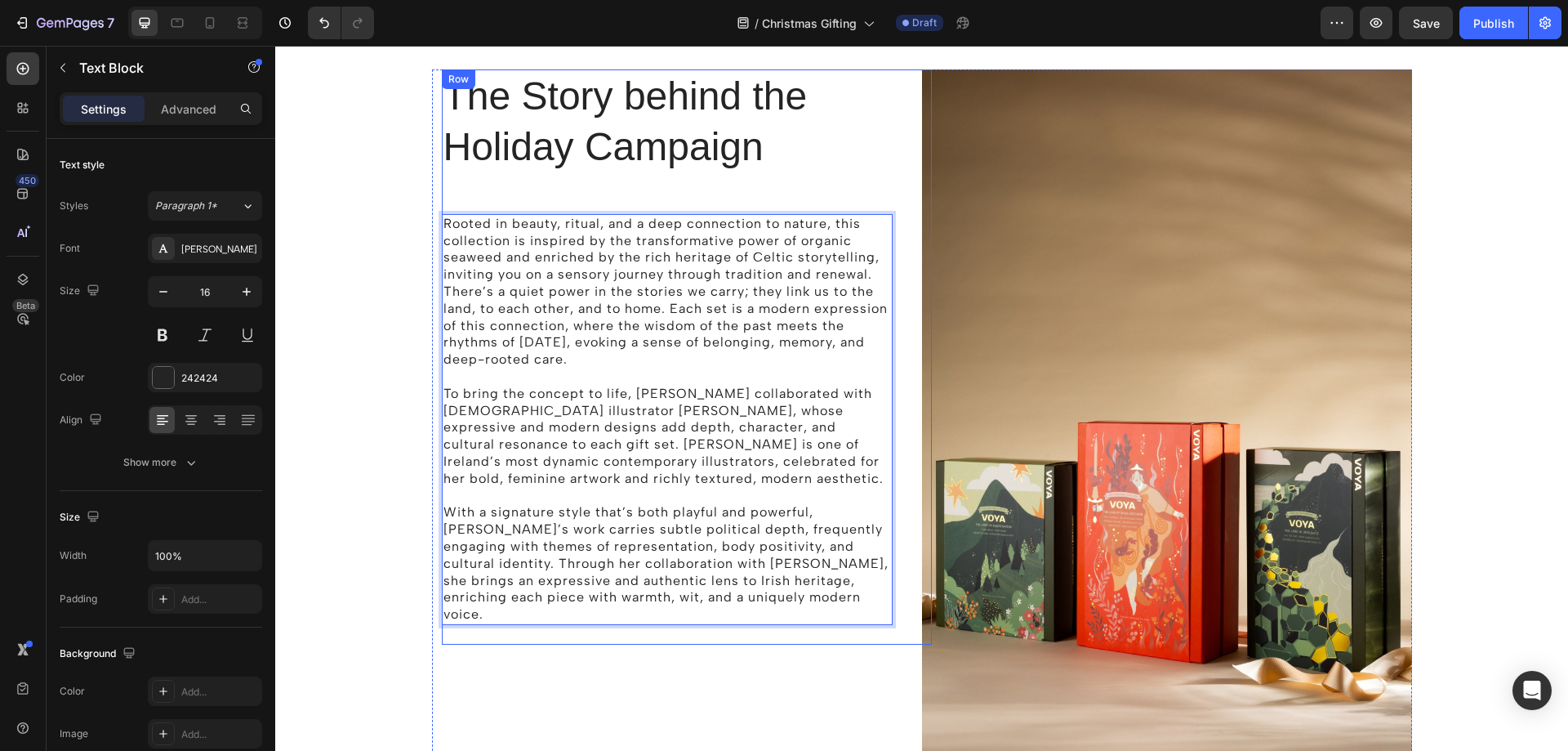
click at [506, 193] on div "The Story behind the Holiday Campaign Heading Rooted in beauty, ritual, and a d…" at bounding box center [667, 357] width 451 height 575
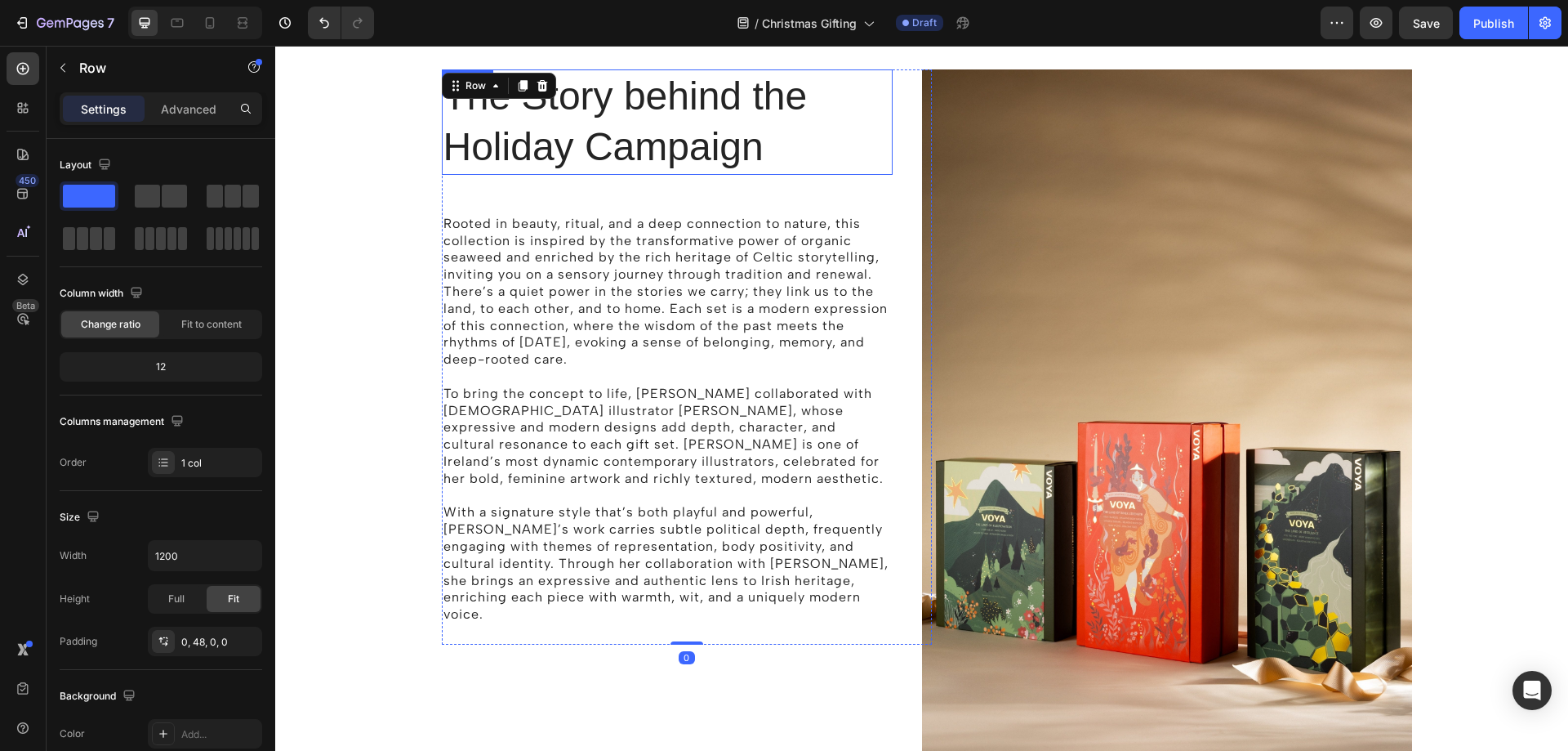
click at [573, 151] on h2 "The Story behind the Holiday Campaign" at bounding box center [667, 122] width 451 height 105
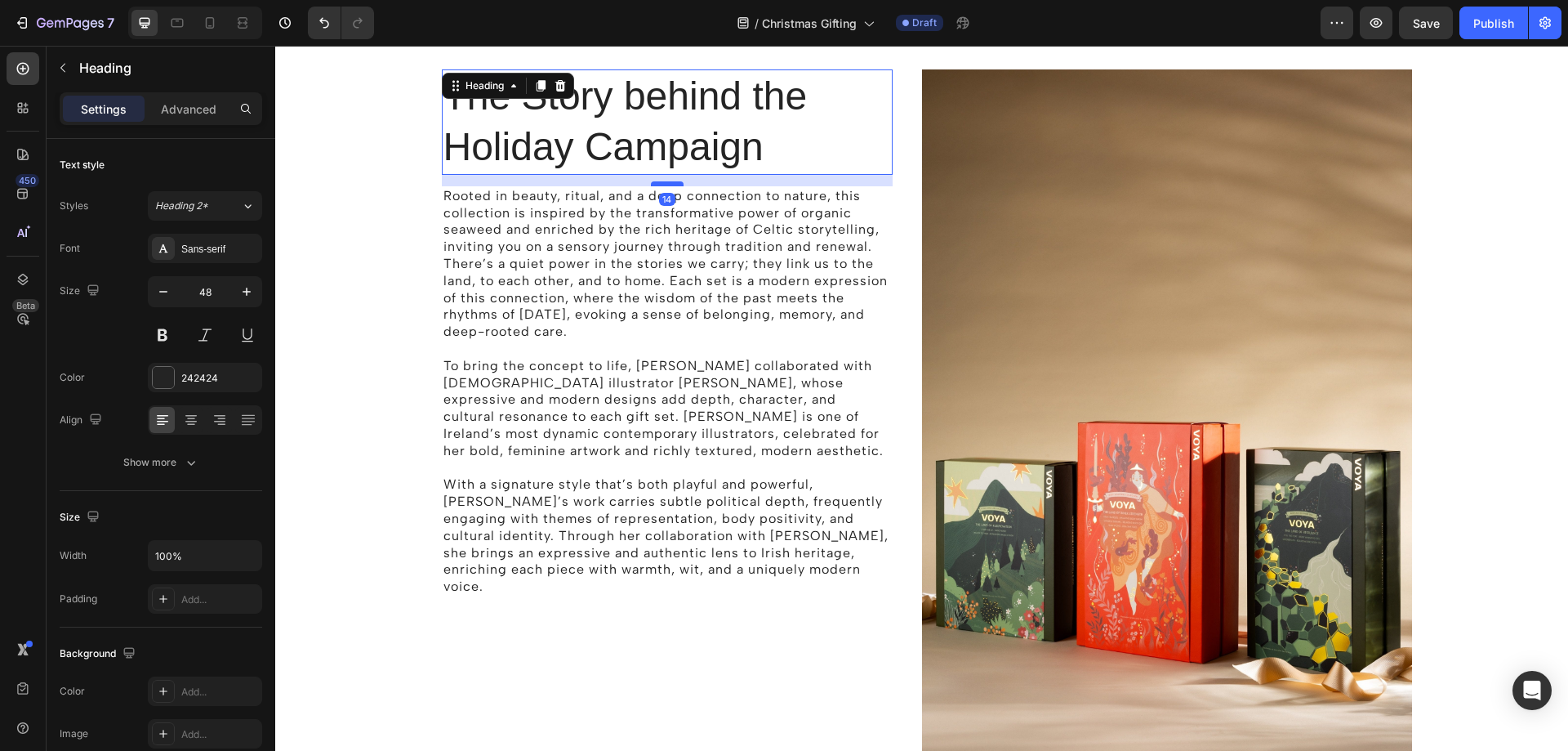
drag, startPoint x: 660, startPoint y: 214, endPoint x: 656, endPoint y: 185, distance: 29.3
click at [656, 185] on div at bounding box center [666, 183] width 32 height 5
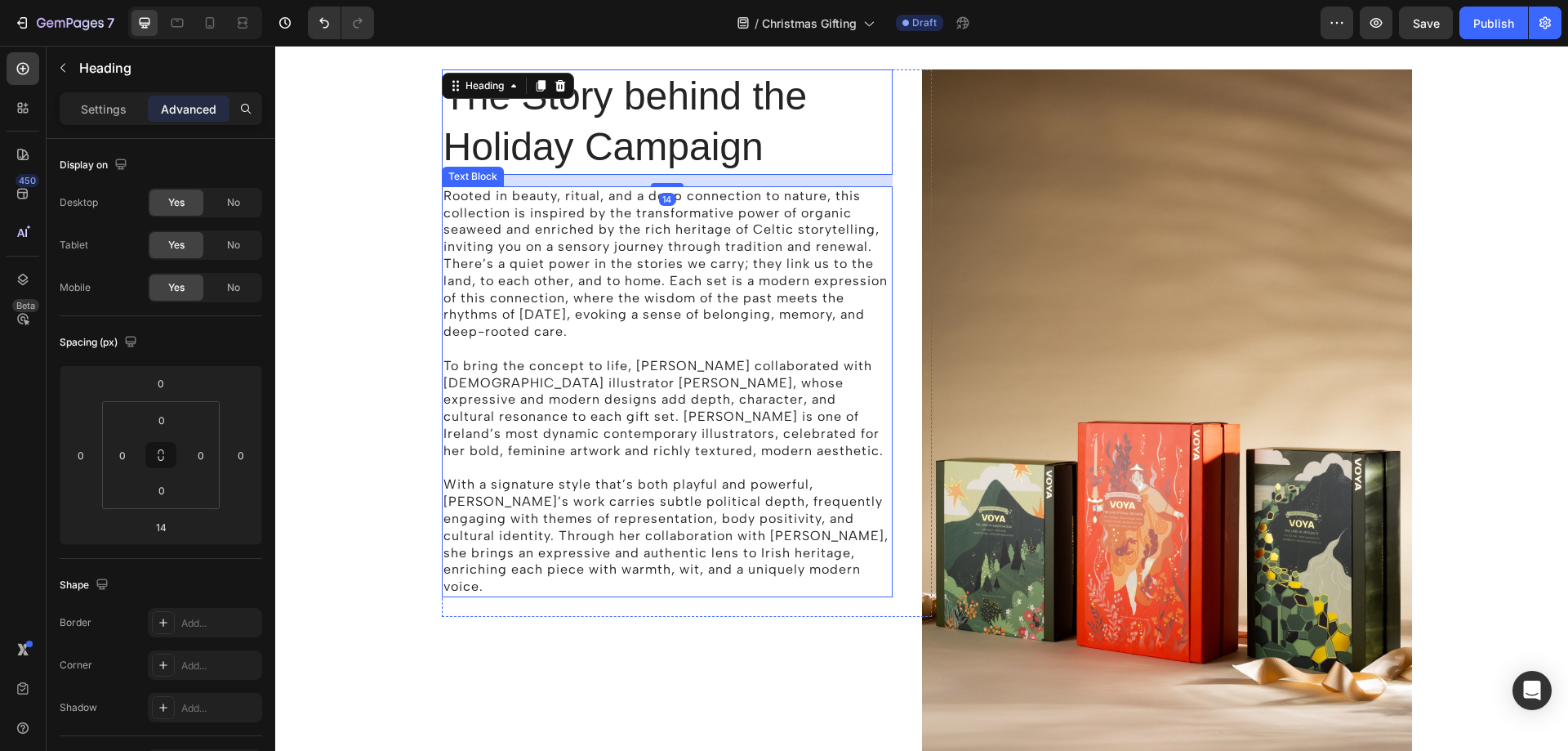
click at [813, 309] on p "Rooted in beauty, ritual, and a deep connection to nature, this collection is i…" at bounding box center [667, 264] width 448 height 153
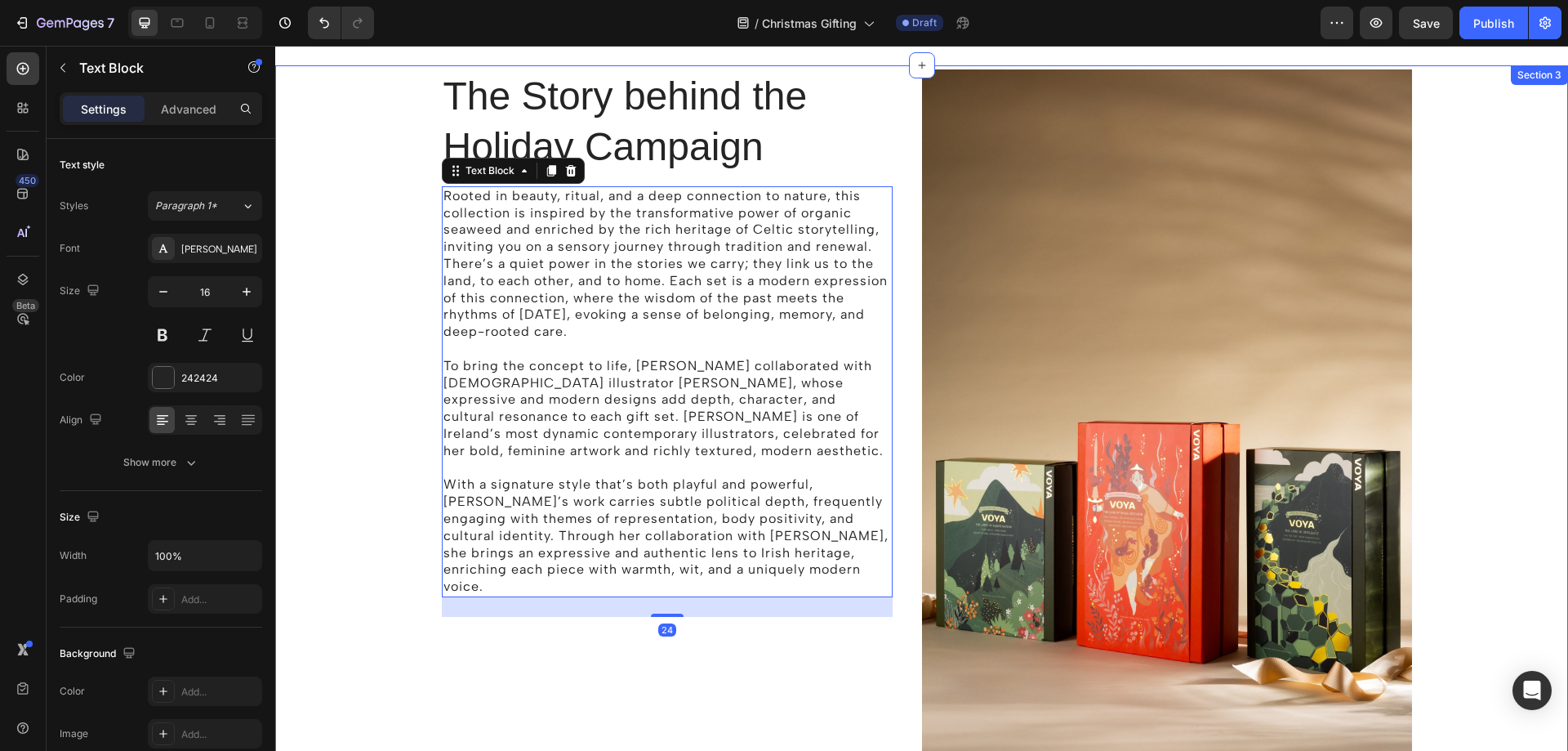
click at [1505, 321] on div "The Story behind the Holiday Campaign Heading Rooted in beauty, ritual, and a d…" at bounding box center [921, 460] width 1269 height 780
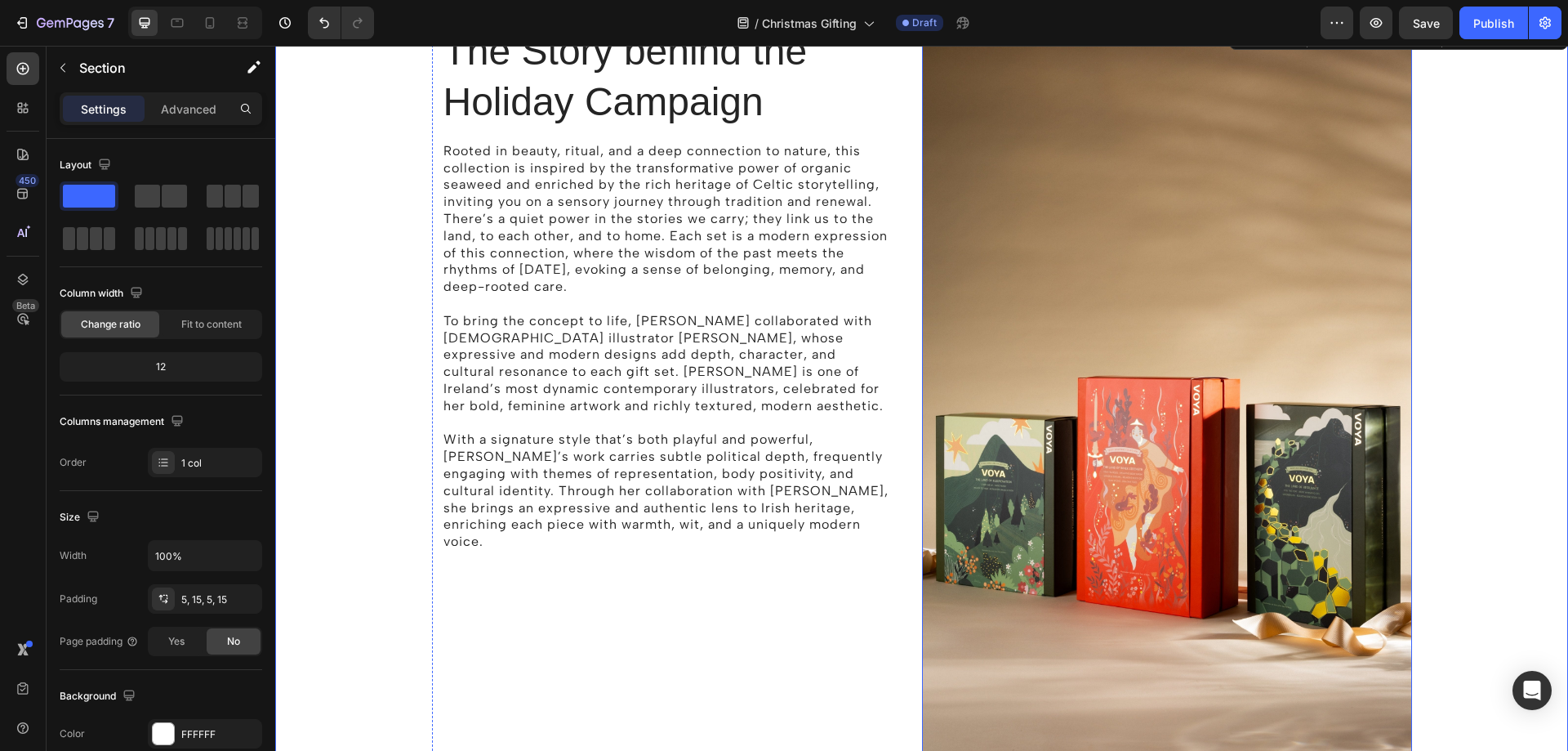
scroll to position [1442, 0]
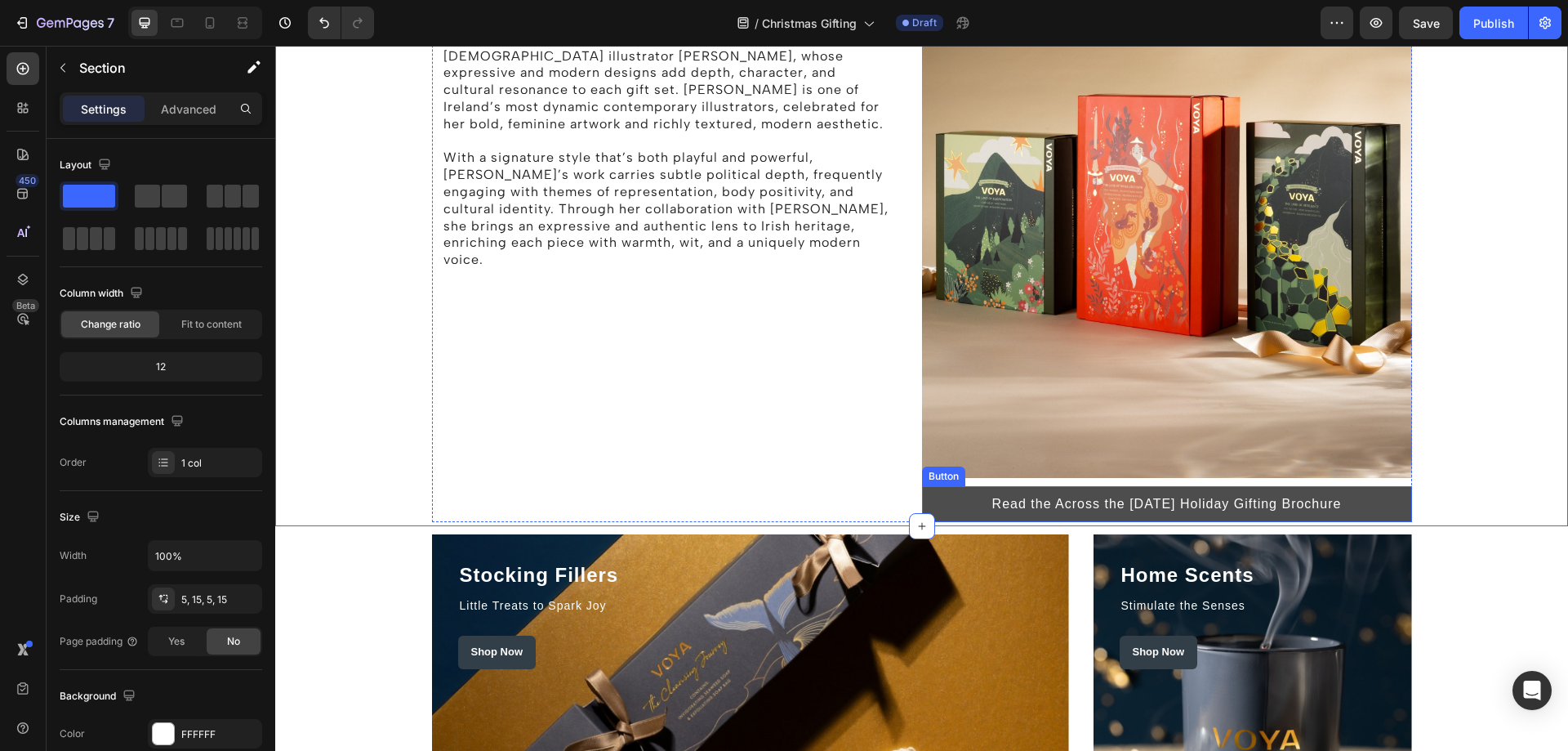
click at [959, 494] on link "Read the Across the Sea Holiday Holiday Gifting Brochure" at bounding box center [1167, 504] width 490 height 36
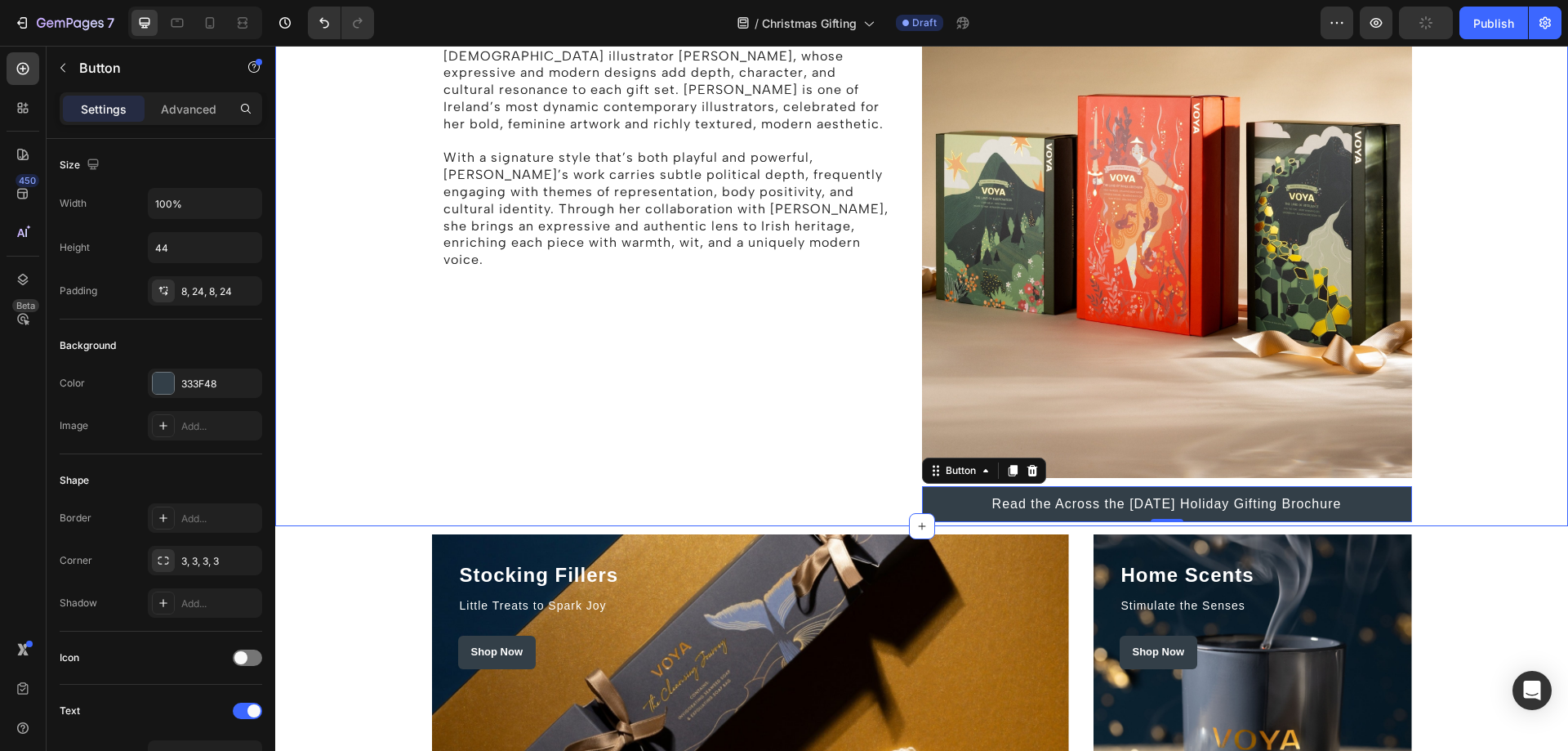
click at [1458, 401] on div "The Story behind the Holiday Campaign Heading Rooted in beauty, ritual, and a d…" at bounding box center [921, 133] width 1269 height 780
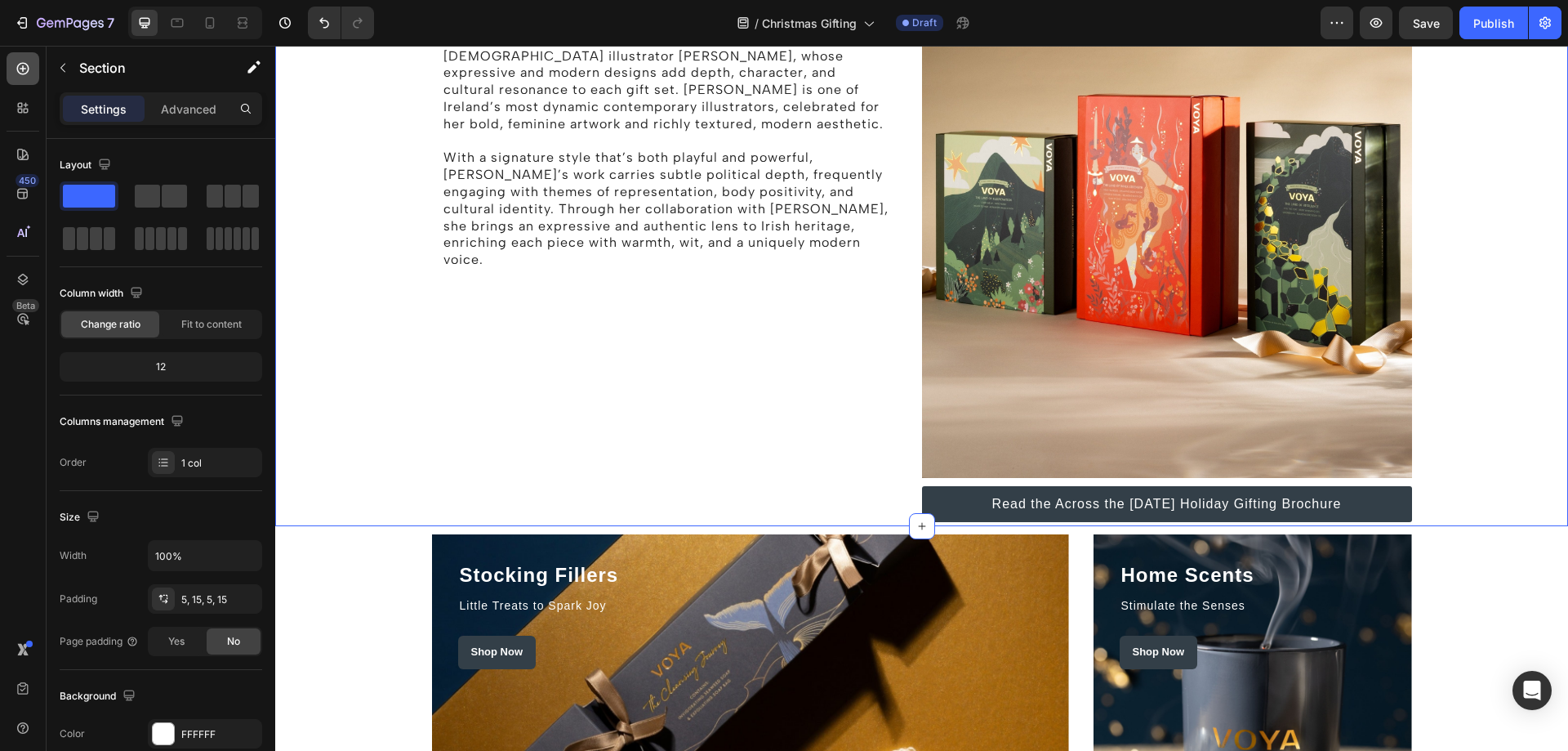
click at [13, 68] on div at bounding box center [23, 68] width 32 height 32
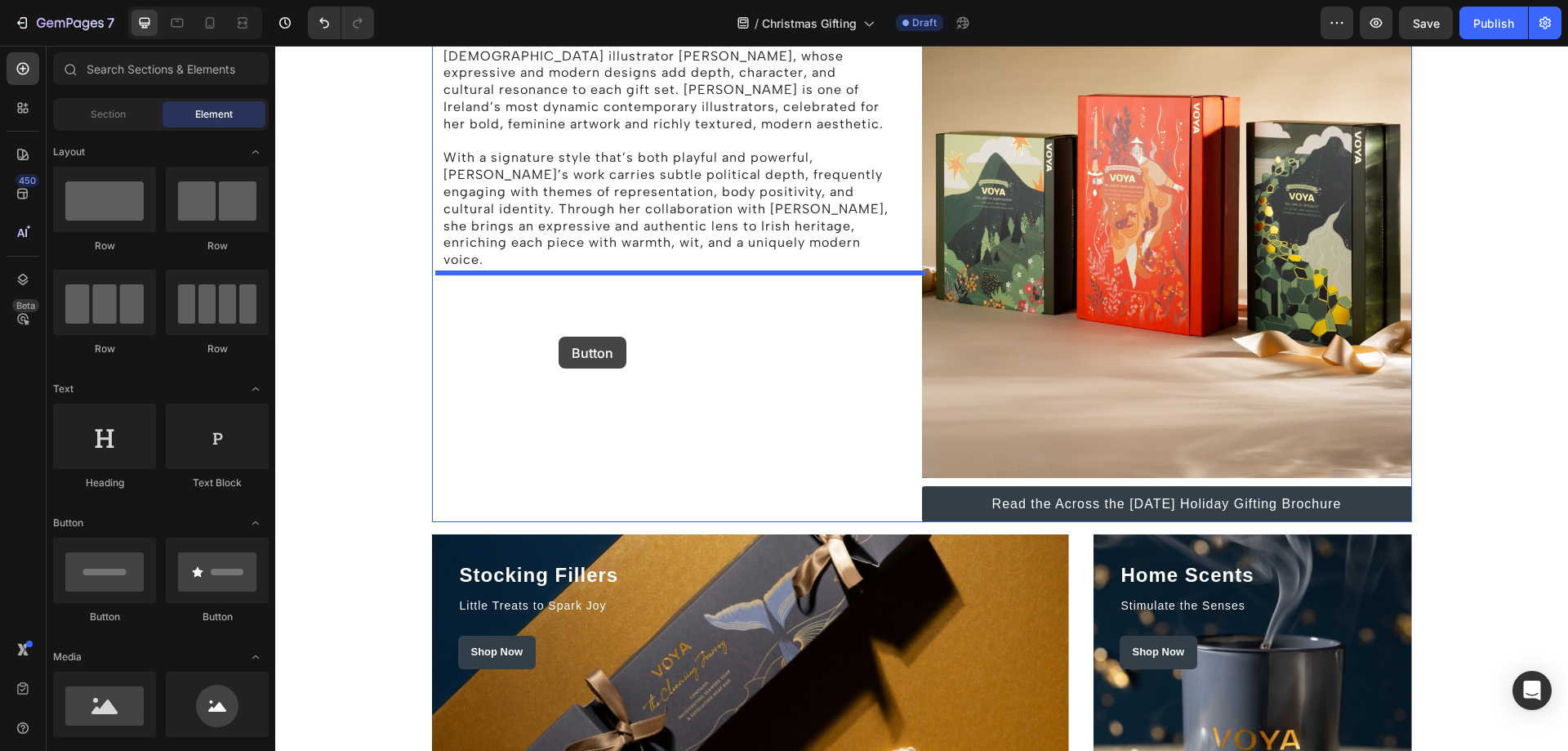
drag, startPoint x: 415, startPoint y: 439, endPoint x: 559, endPoint y: 337, distance: 176.5
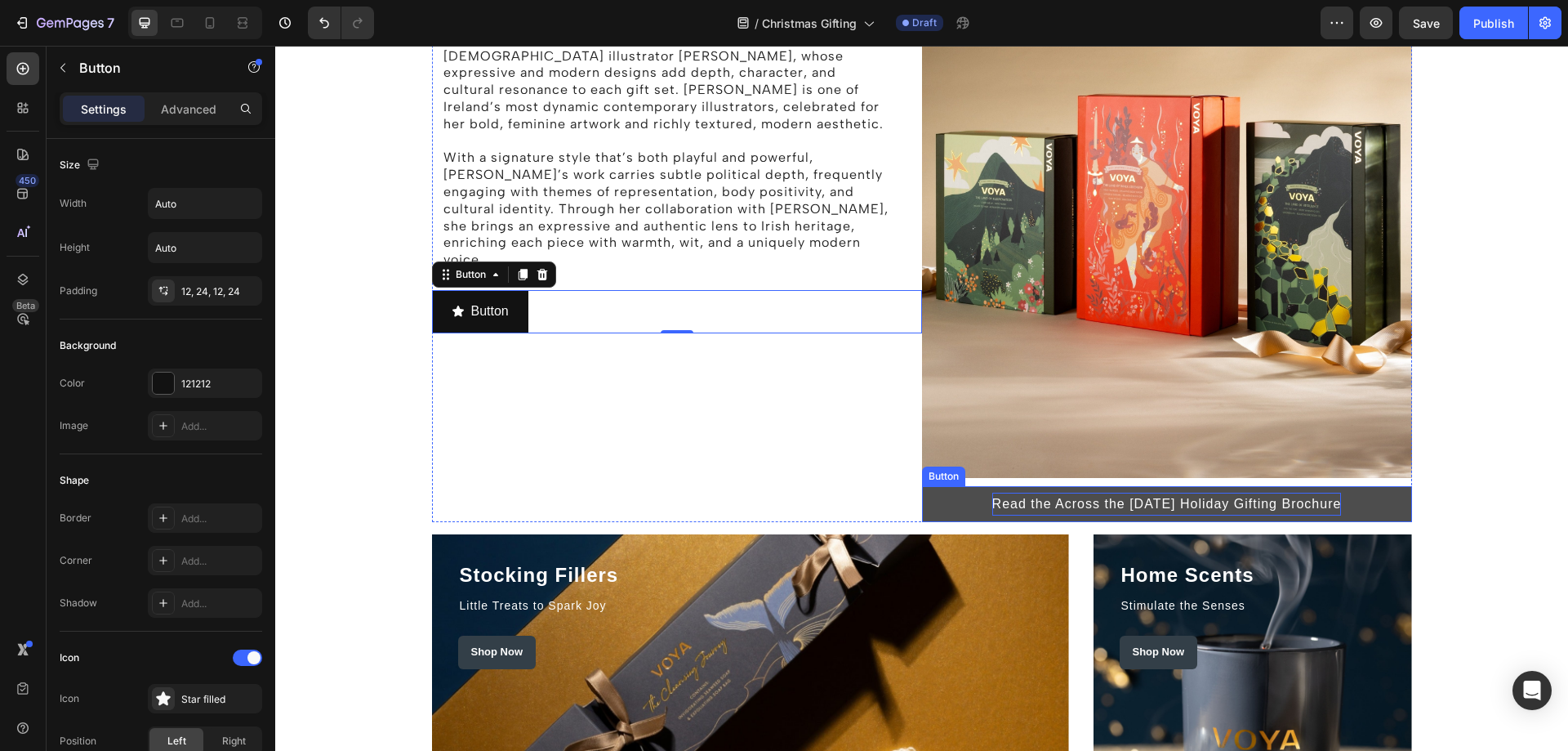
click at [1130, 496] on p "Read the Across the Sea Holiday Holiday Gifting Brochure" at bounding box center [1166, 504] width 349 height 24
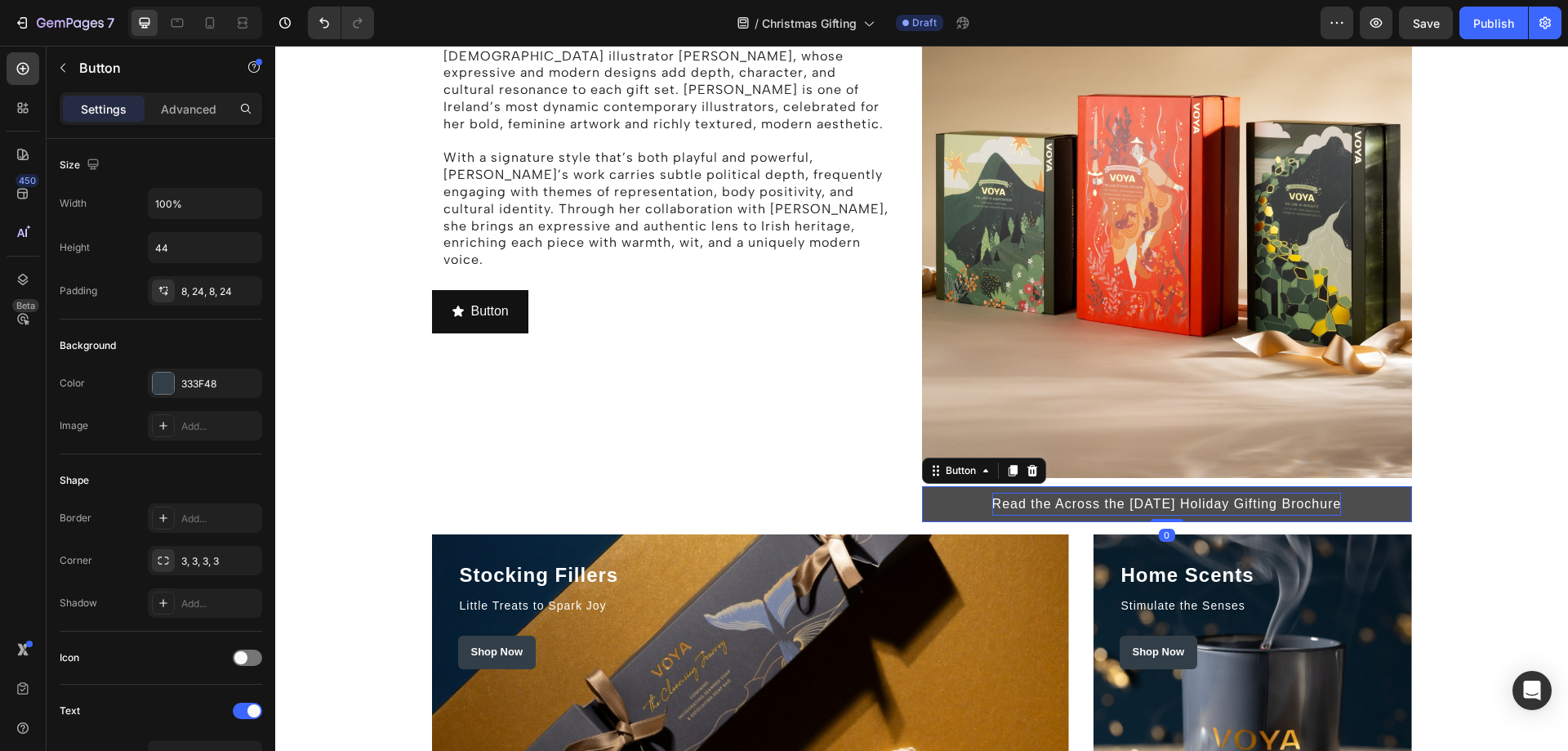
click at [1130, 499] on p "Read the Across the Sea Holiday Holiday Gifting Brochure" at bounding box center [1166, 504] width 349 height 24
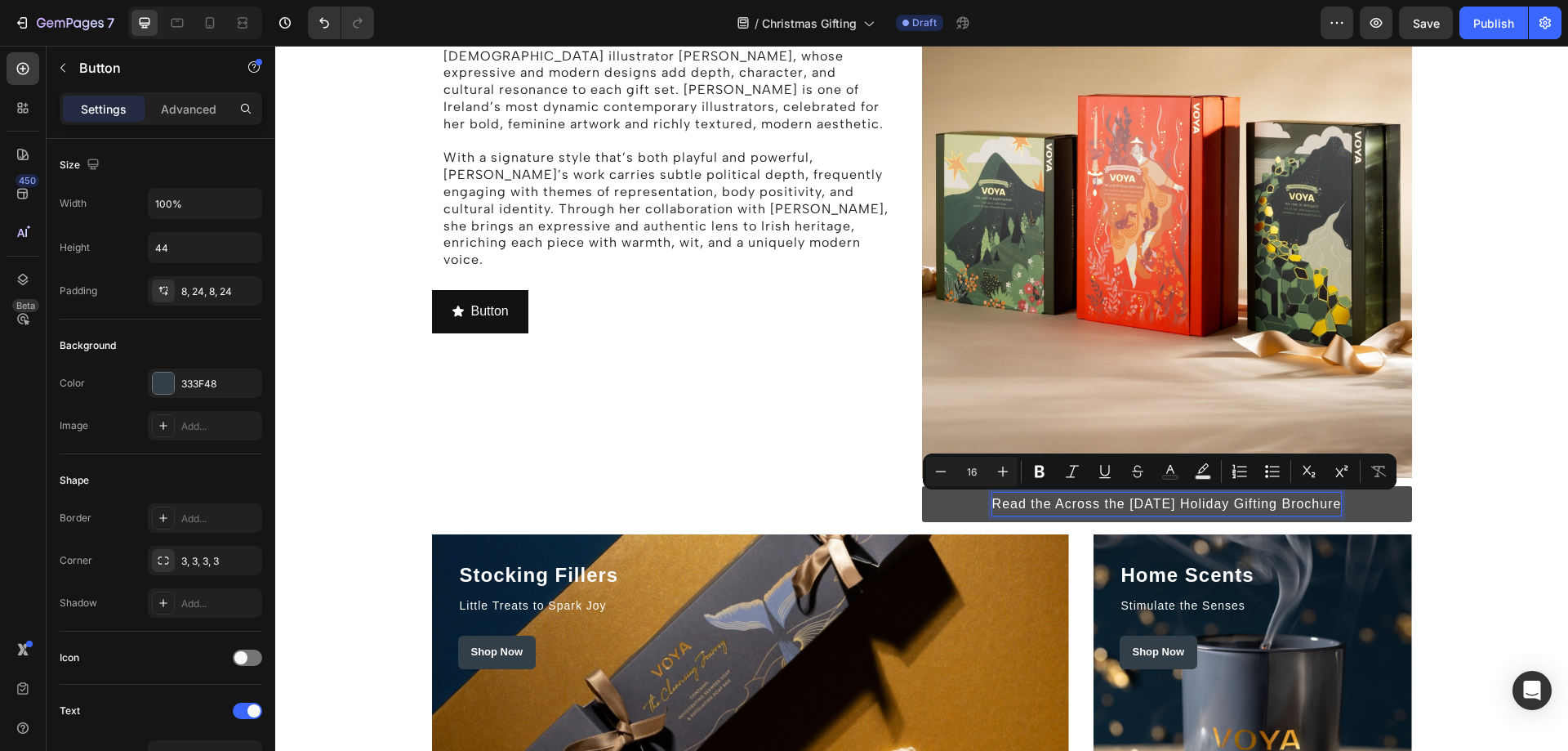
copy p "Read the Across the Sea Holiday Holiday Gifting Brochure"
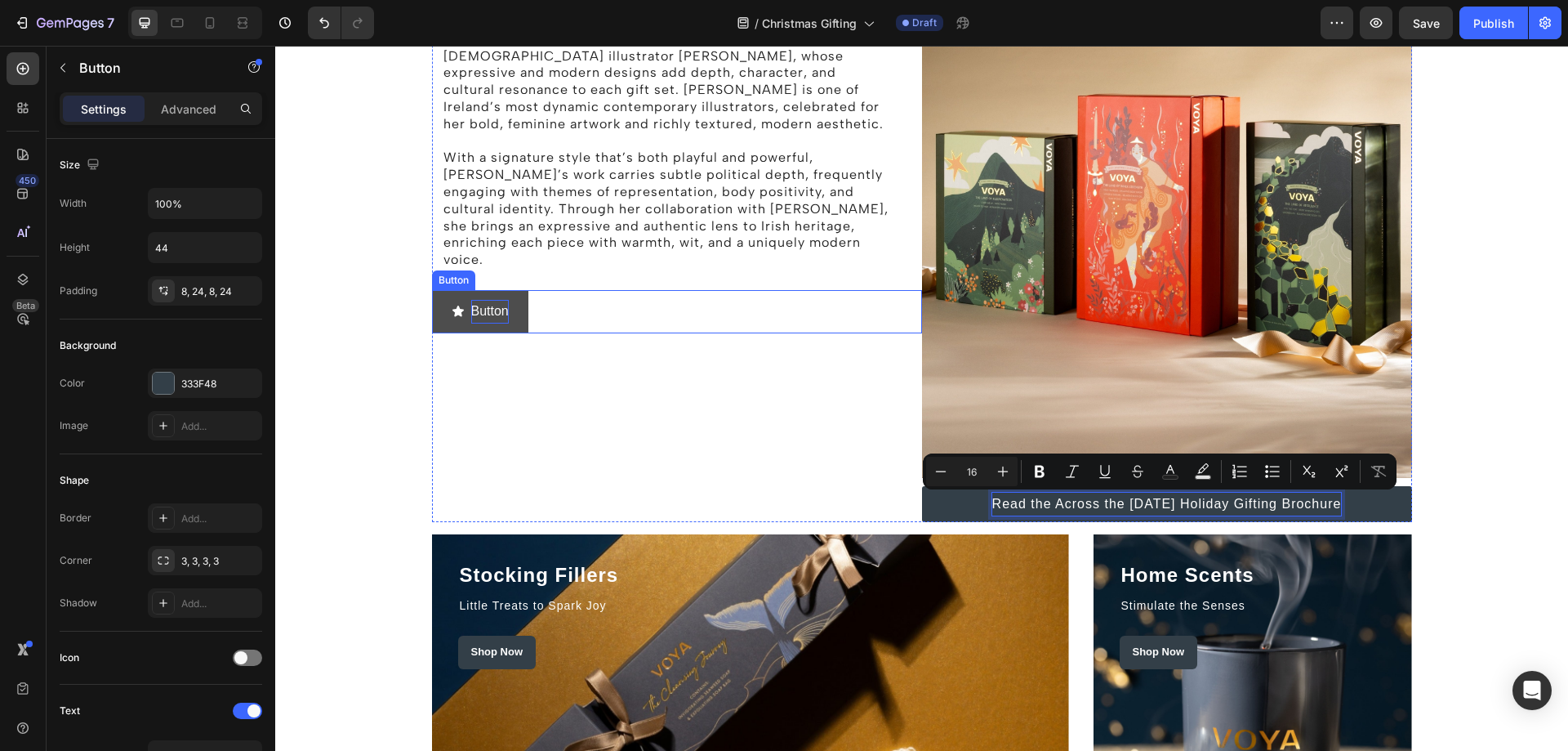
click at [471, 300] on p "Button" at bounding box center [490, 312] width 37 height 24
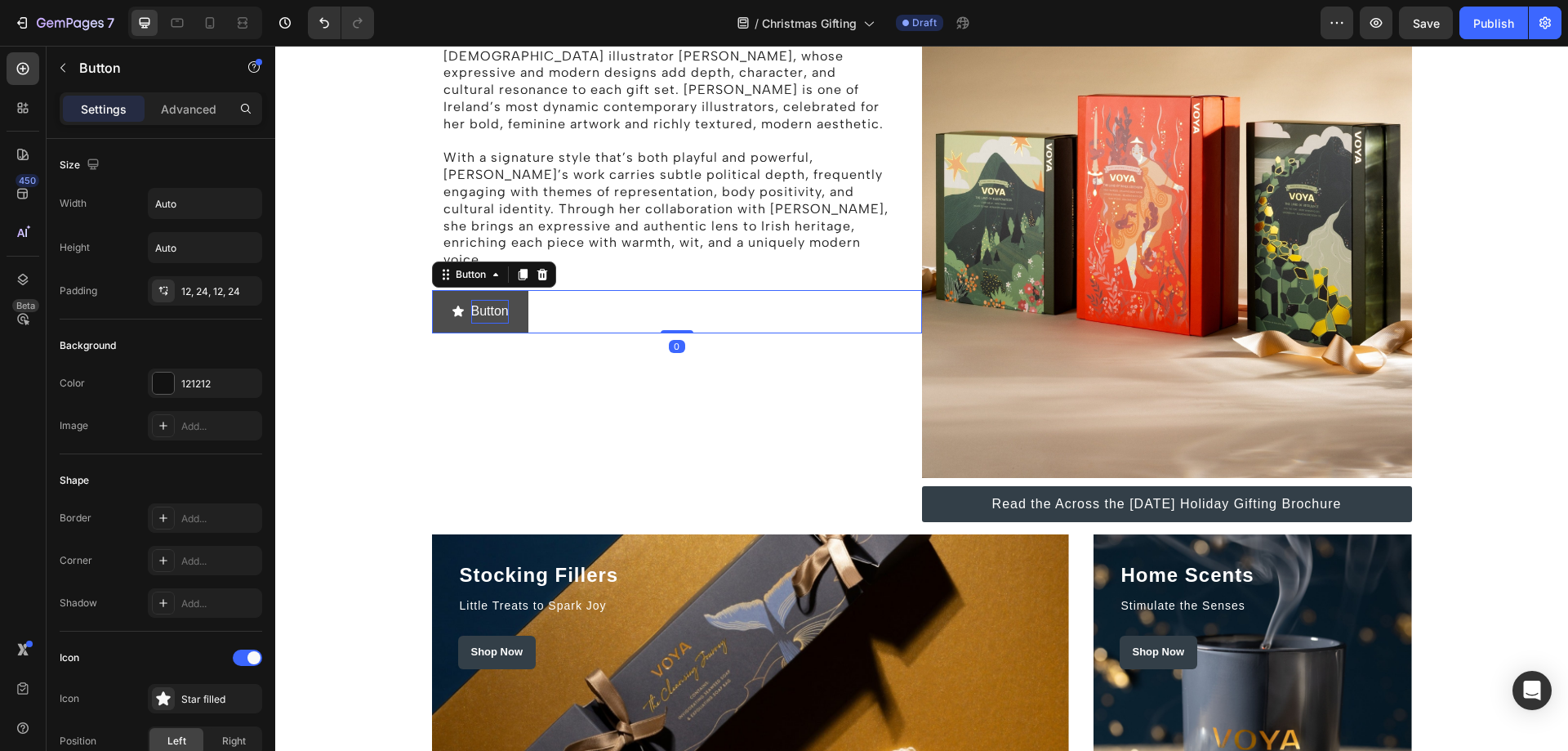
click at [478, 300] on p "Button" at bounding box center [490, 312] width 37 height 24
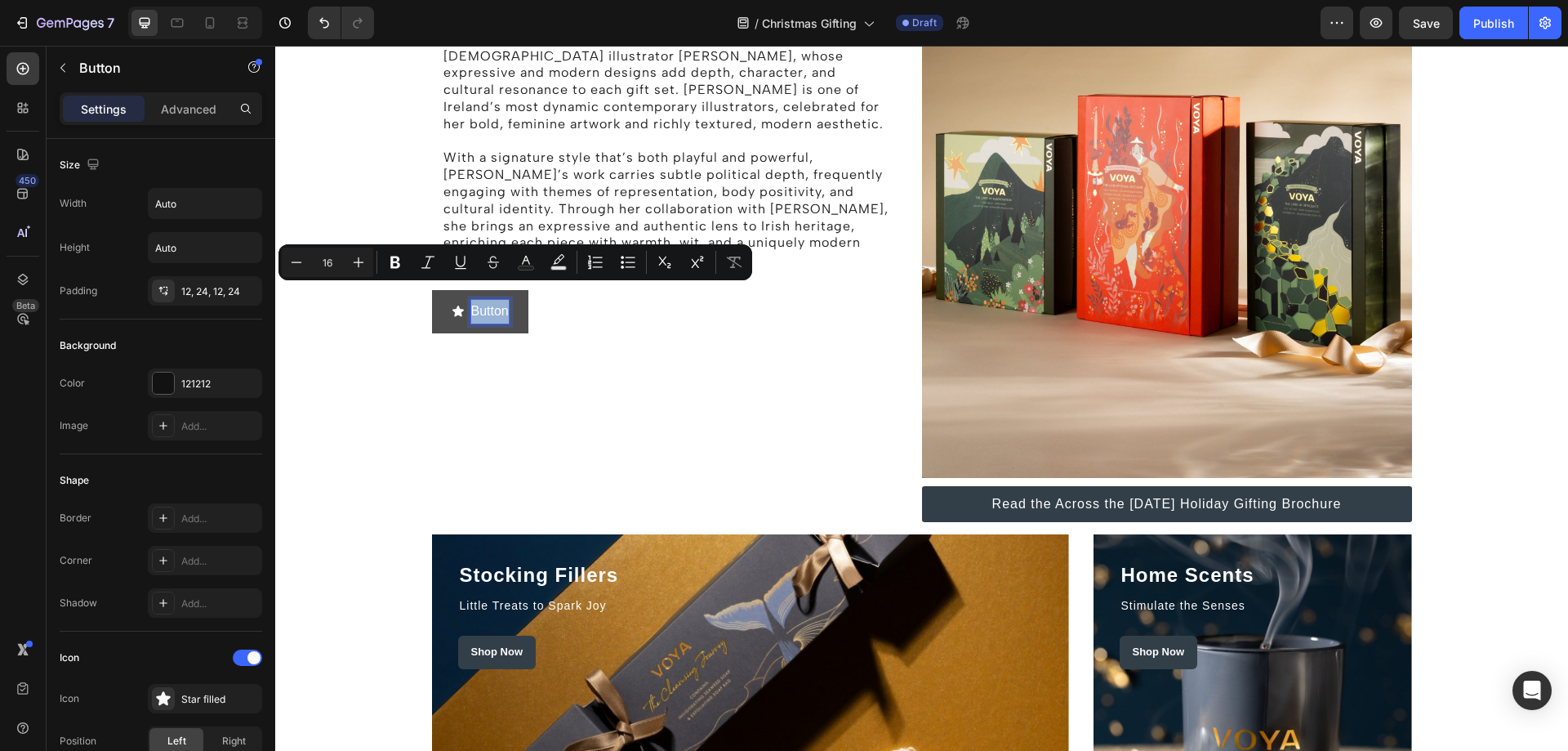
drag, startPoint x: 468, startPoint y: 292, endPoint x: 501, endPoint y: 292, distance: 33.0
click at [501, 300] on p "Button" at bounding box center [490, 312] width 37 height 24
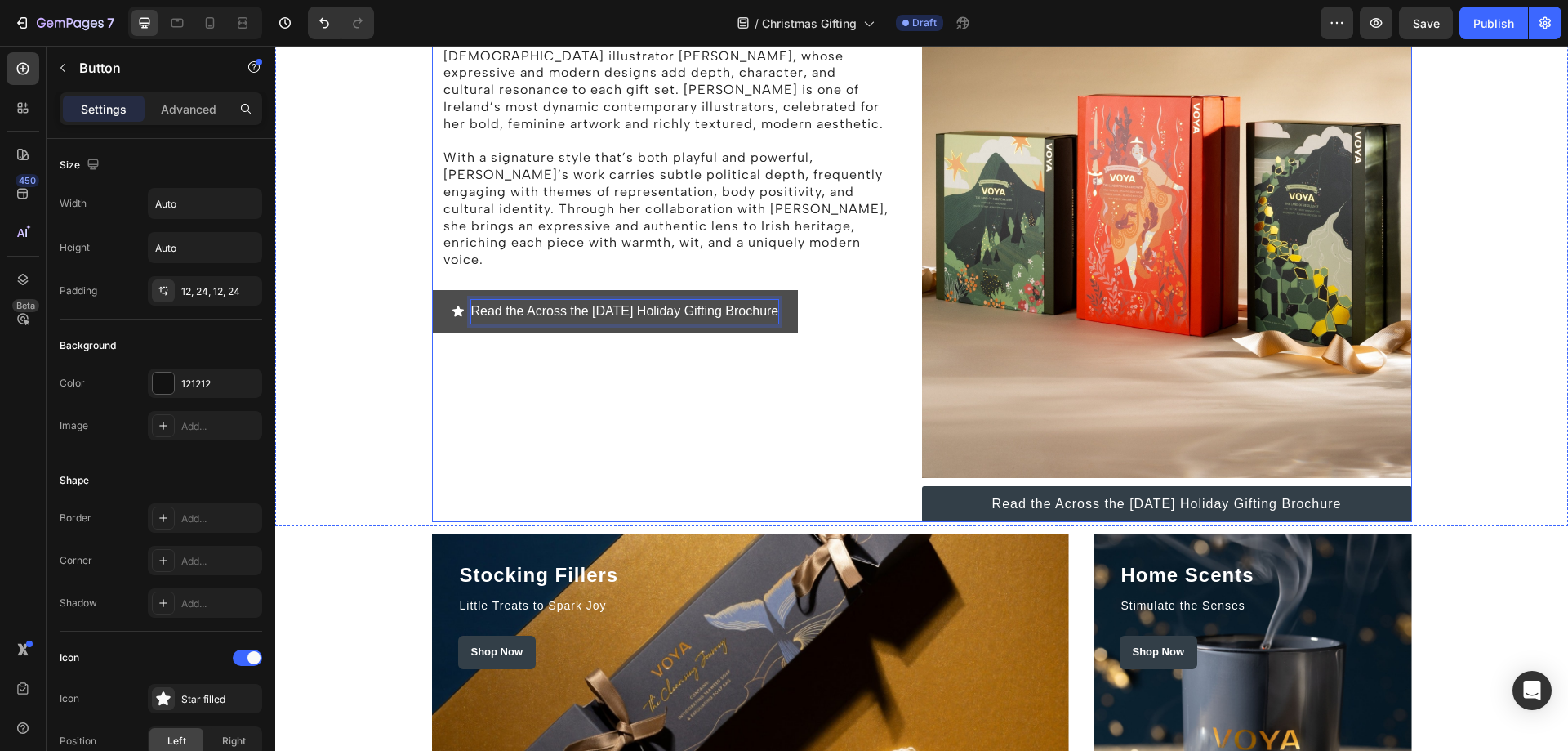
click at [521, 358] on div "The Story behind the Holiday Campaign Heading Rooted in beauty, ritual, and a d…" at bounding box center [677, 133] width 490 height 780
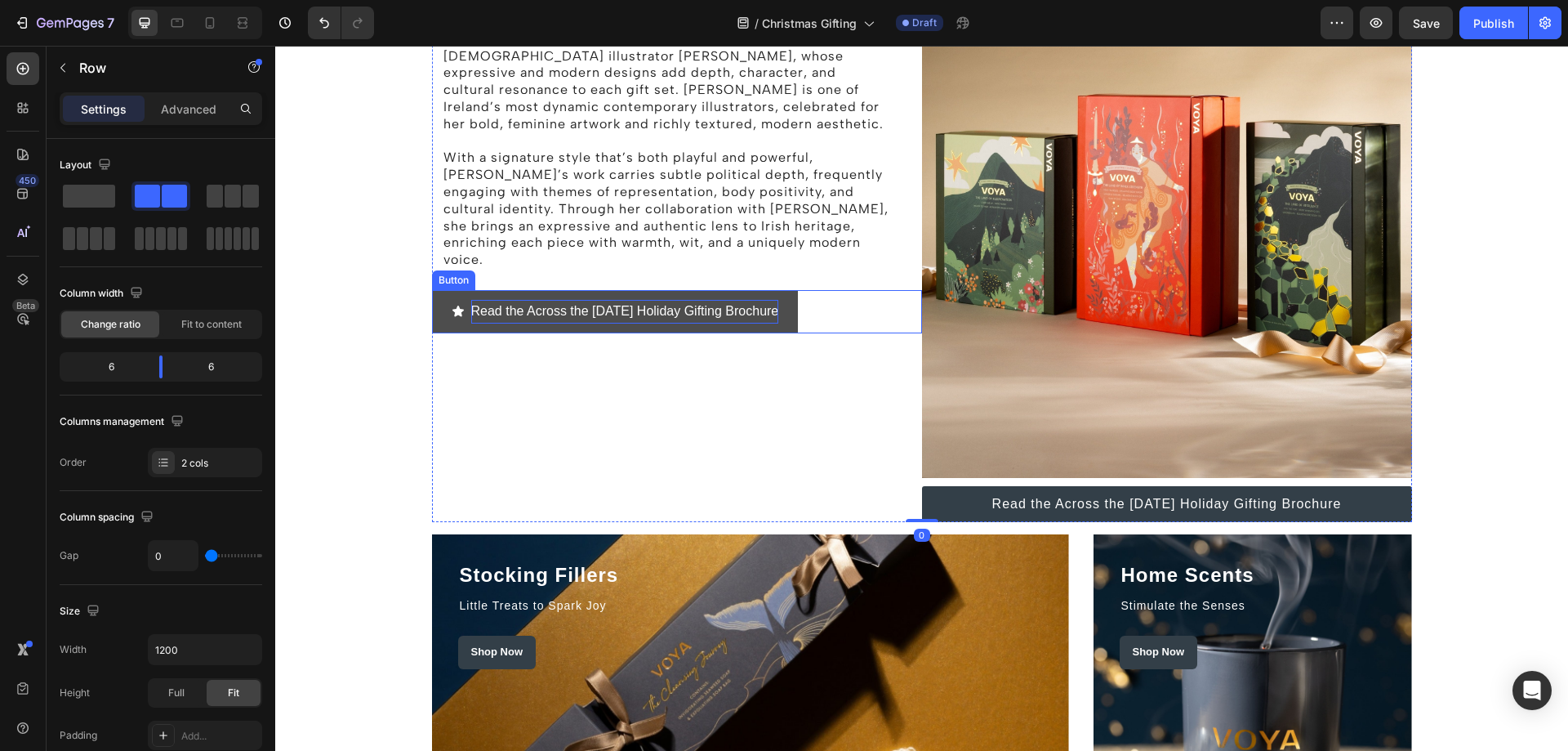
click at [454, 304] on icon "<p>Read the Across the Sea Holiday Holiday Gifting Brochure</p>" at bounding box center [458, 310] width 13 height 13
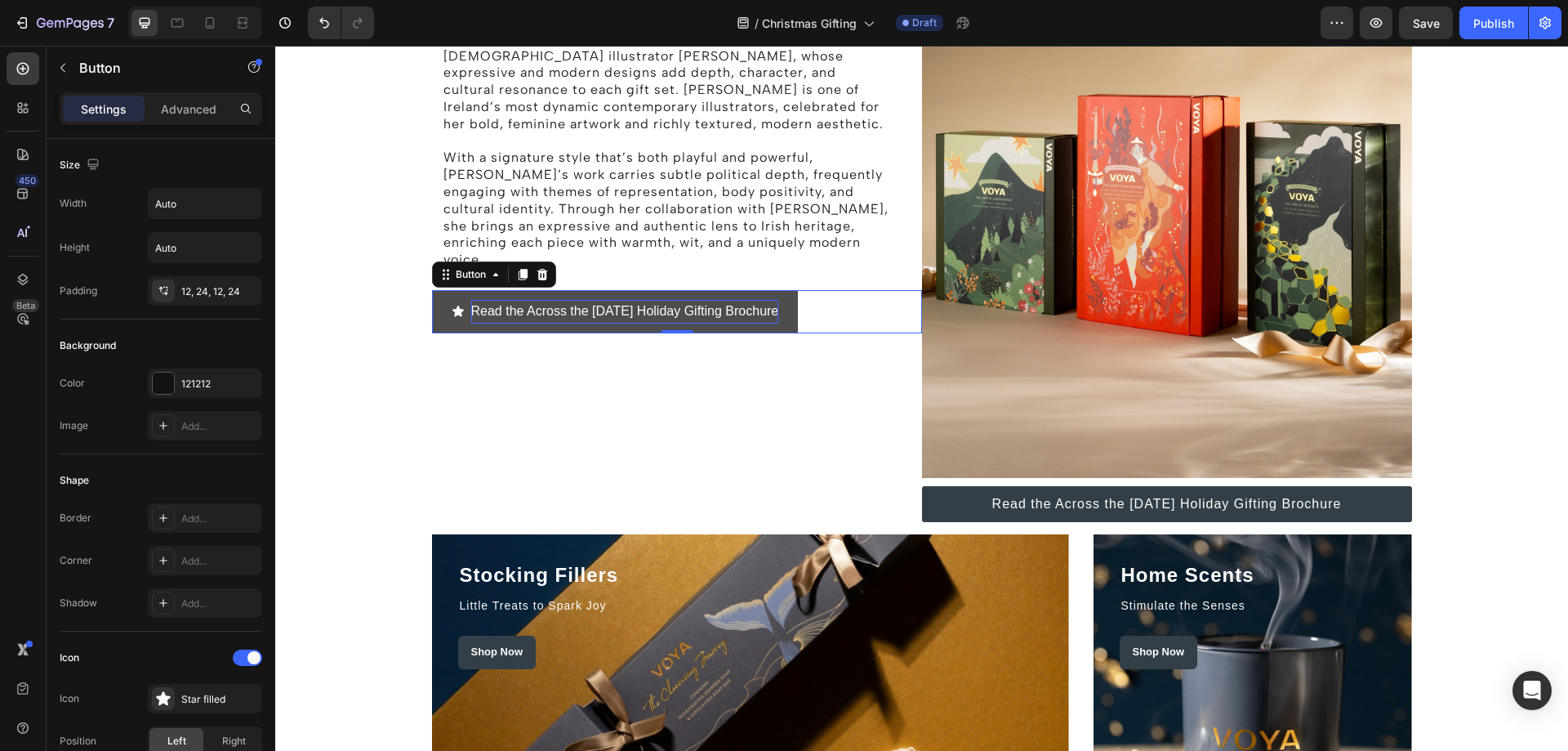
click at [454, 304] on icon "<p>Read the Across the Sea Holiday Holiday Gifting Brochure</p>" at bounding box center [458, 310] width 13 height 13
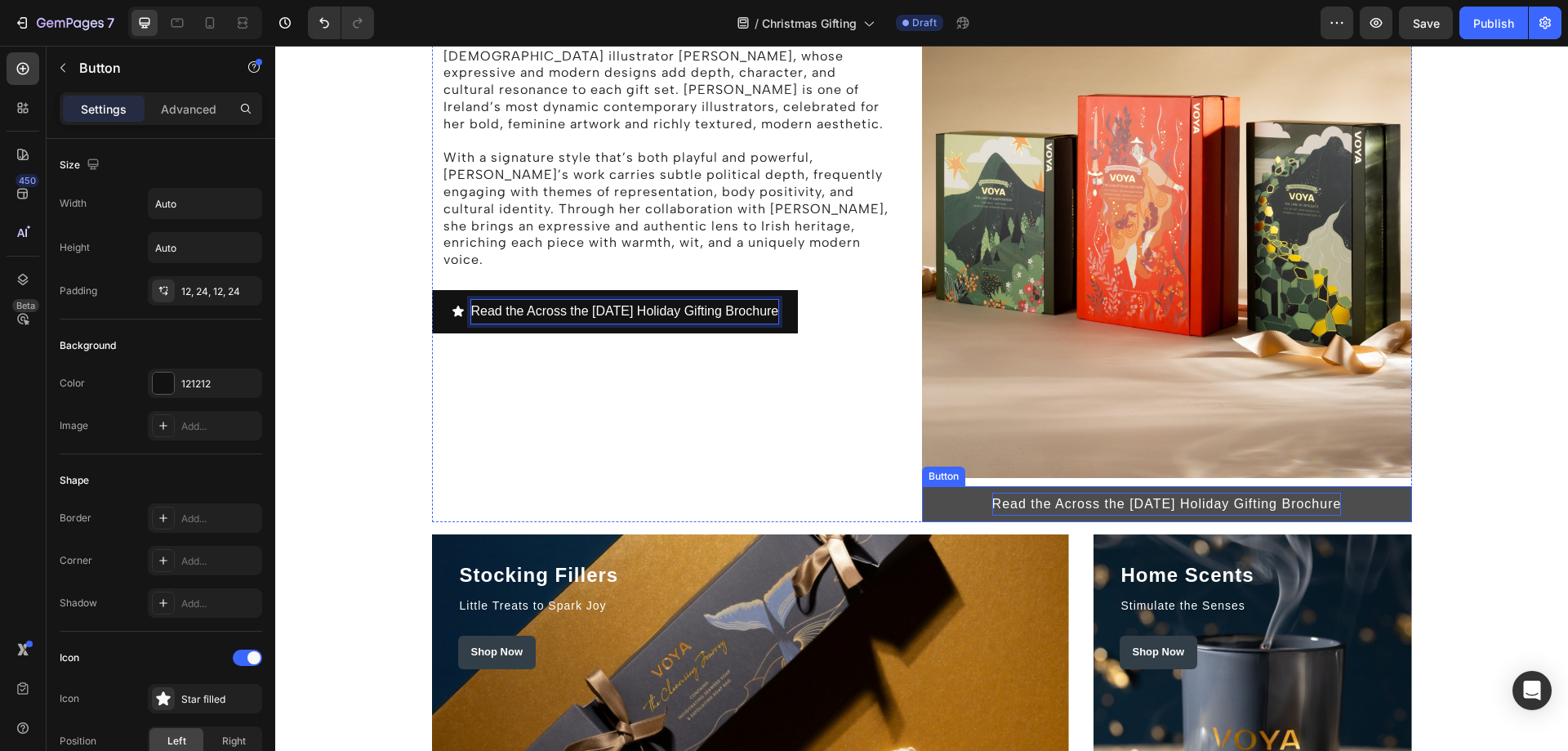
click at [1095, 498] on p "Read the Across the Sea Holiday Holiday Gifting Brochure" at bounding box center [1166, 504] width 349 height 24
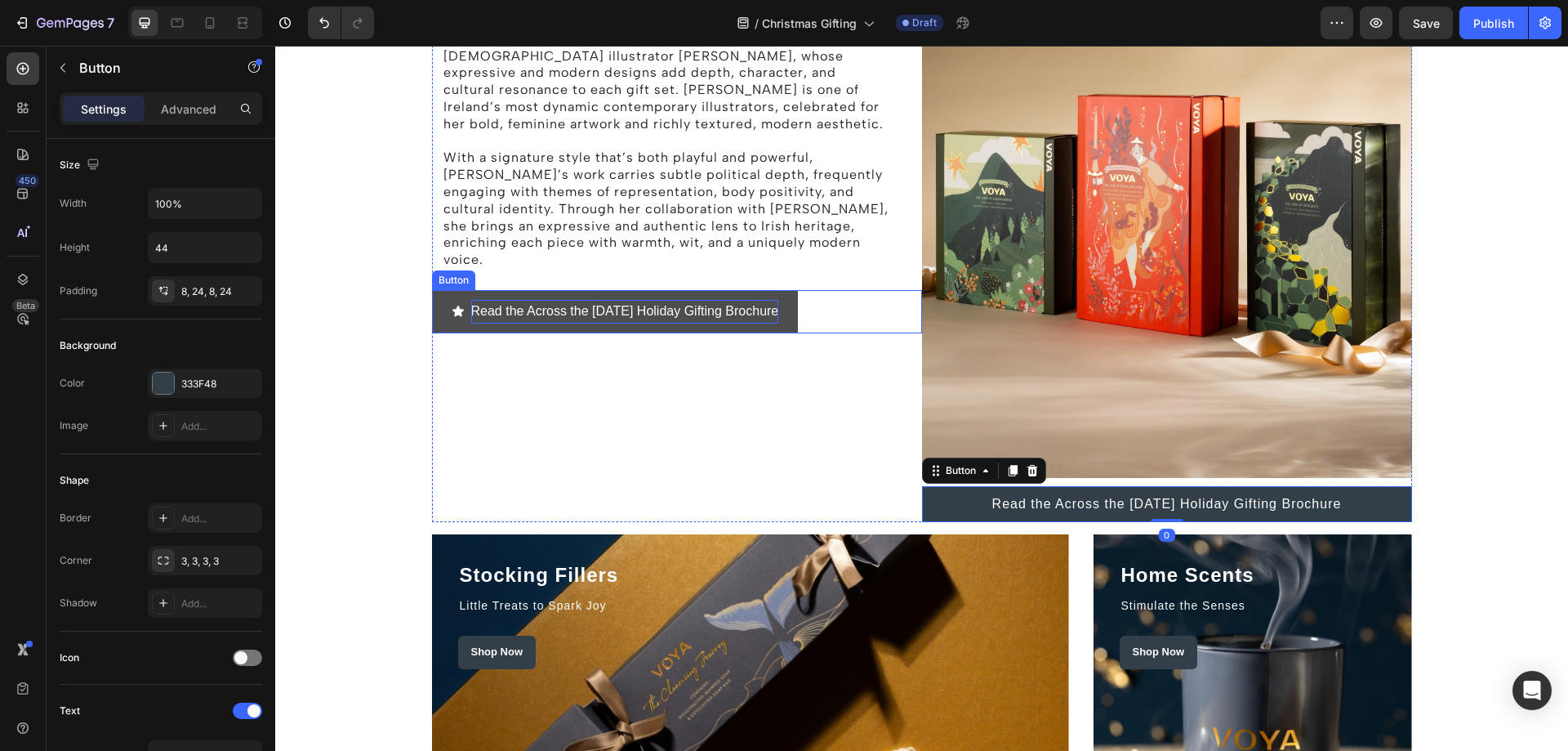
click at [724, 290] on button "Read the Across the Sea Holiday Holiday Gifting Brochure" at bounding box center [615, 312] width 367 height 43
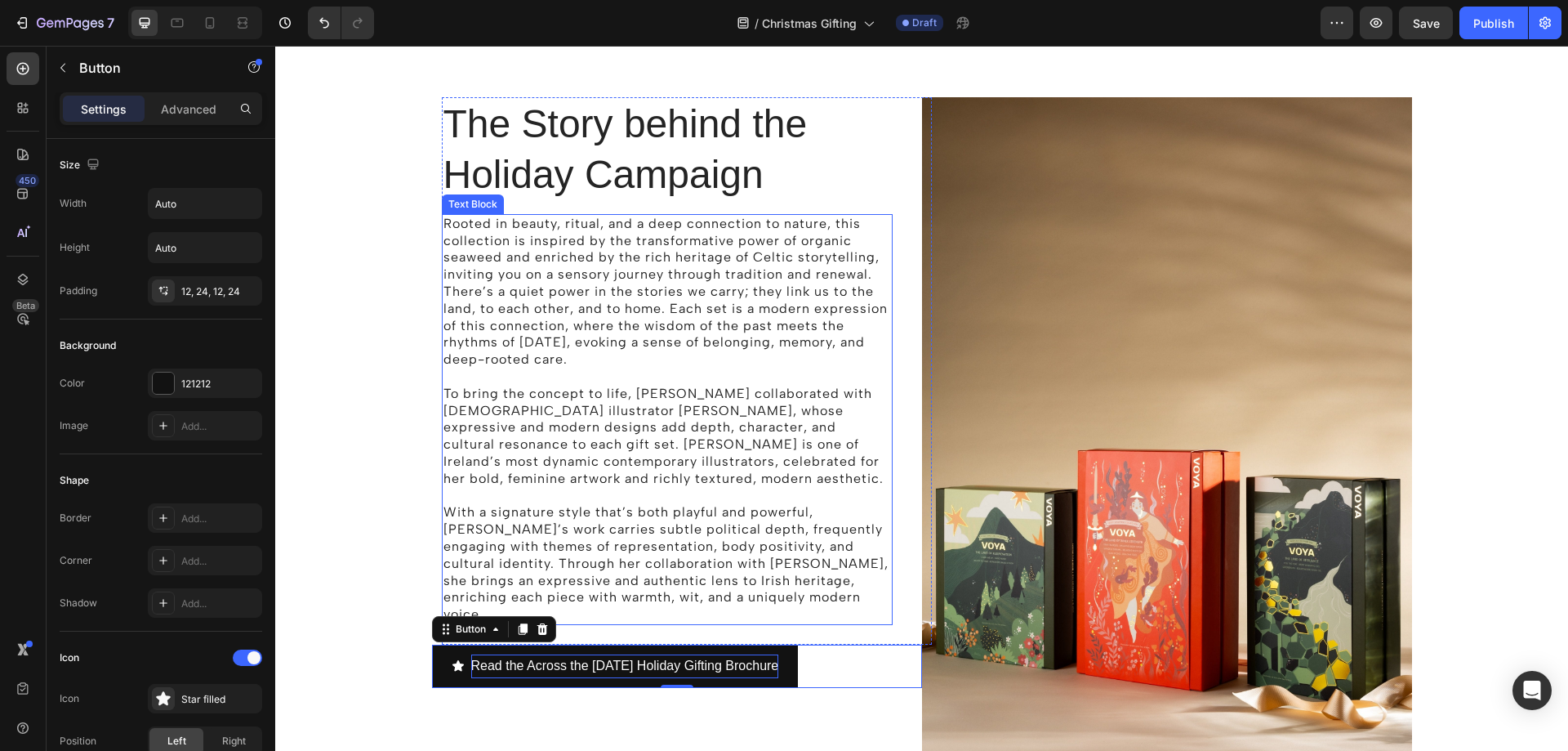
scroll to position [1342, 0]
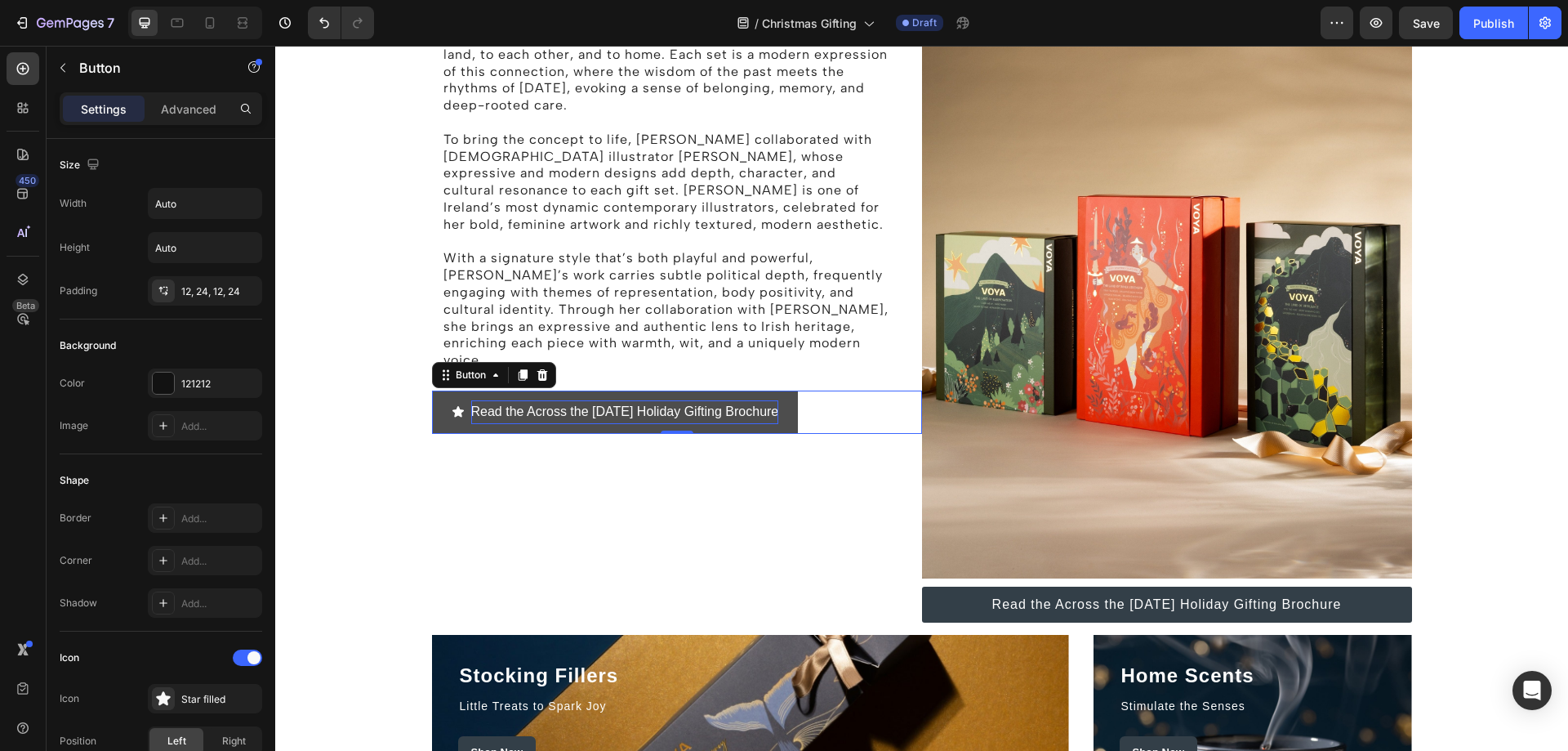
click at [798, 391] on button "Read the Across the Sea Holiday Holiday Gifting Brochure" at bounding box center [615, 412] width 367 height 43
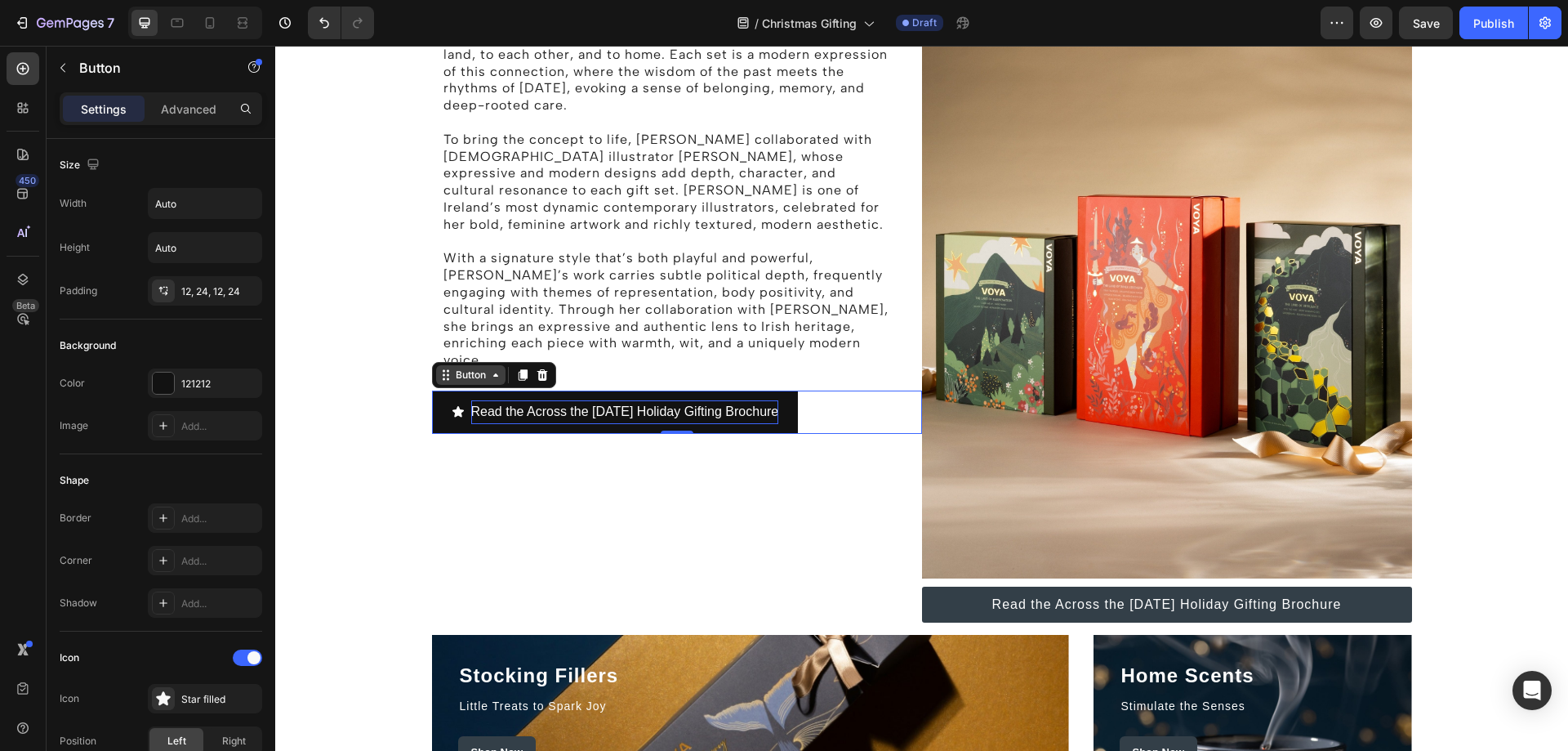
click at [453, 367] on div "Button" at bounding box center [470, 374] width 36 height 15
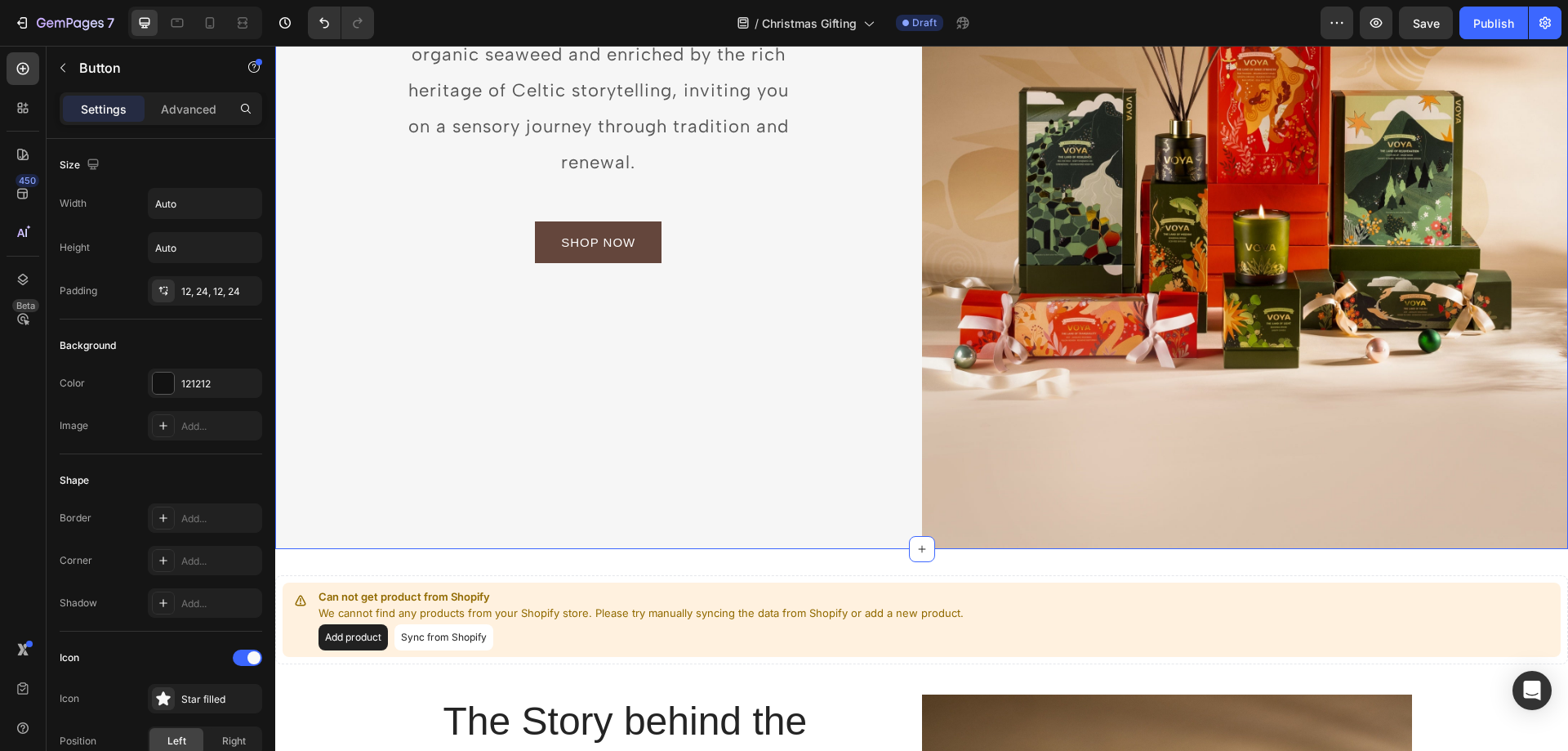
scroll to position [444, 0]
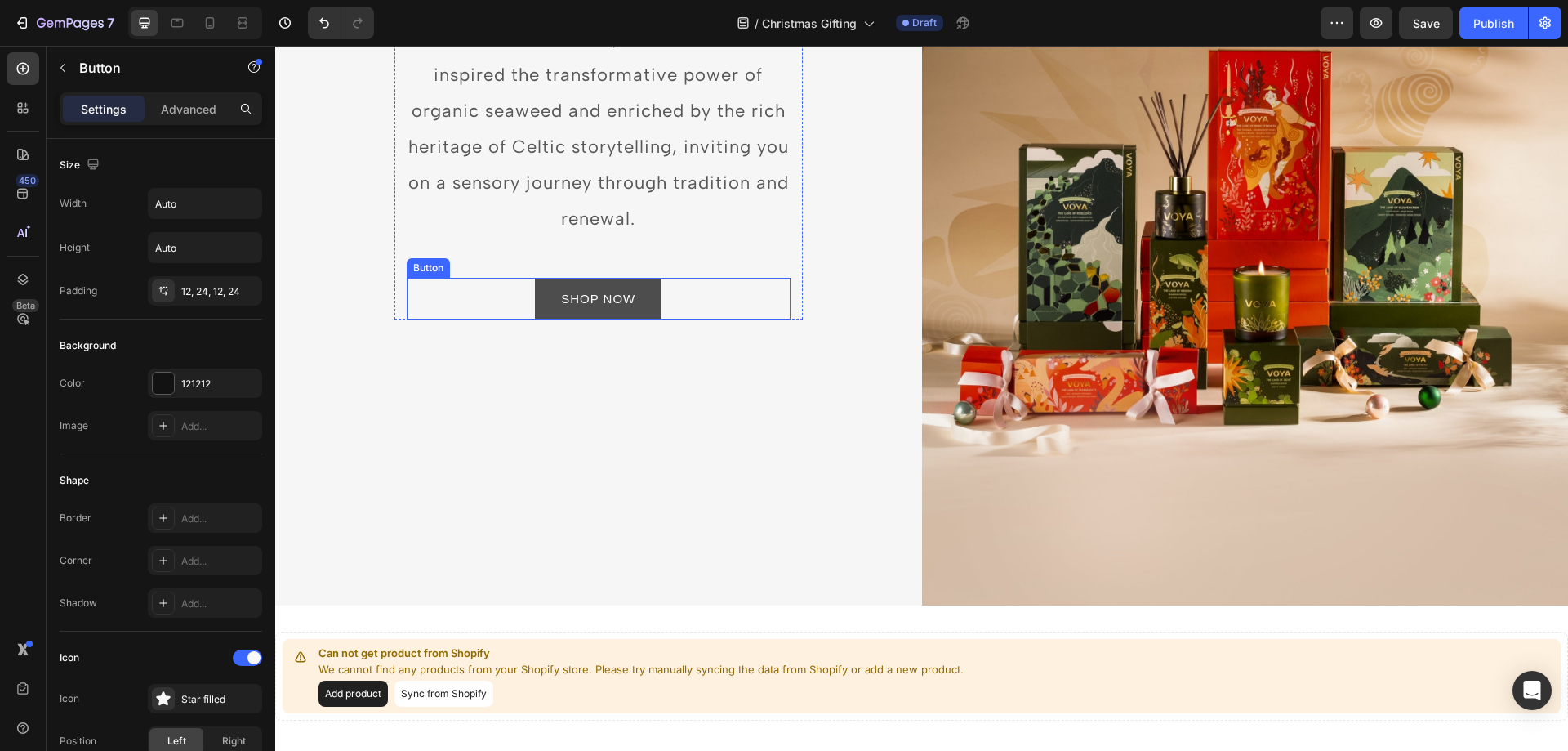
click at [647, 278] on link "SHOP NOW" at bounding box center [597, 298] width 127 height 41
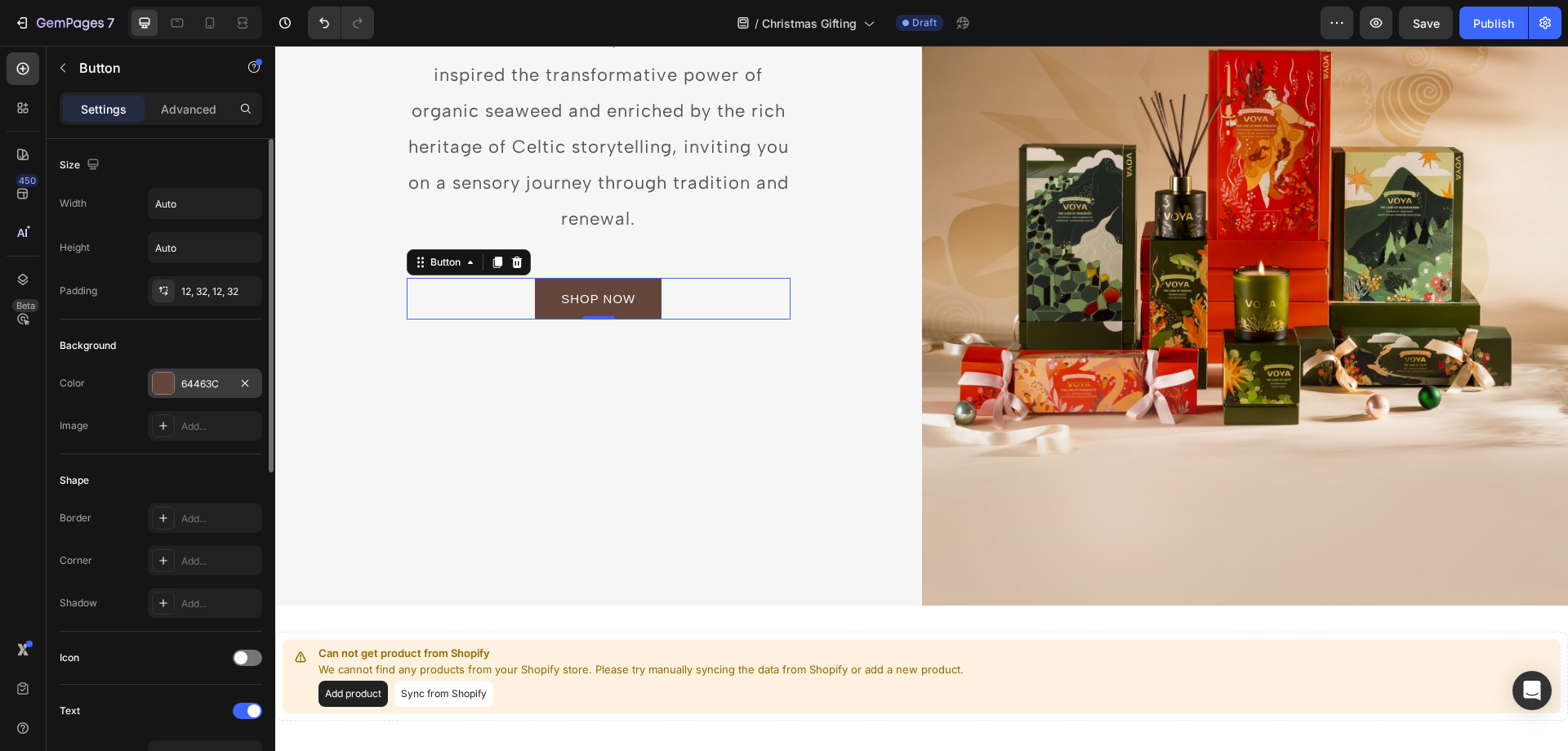
click at [222, 386] on div "64463C" at bounding box center [205, 384] width 47 height 15
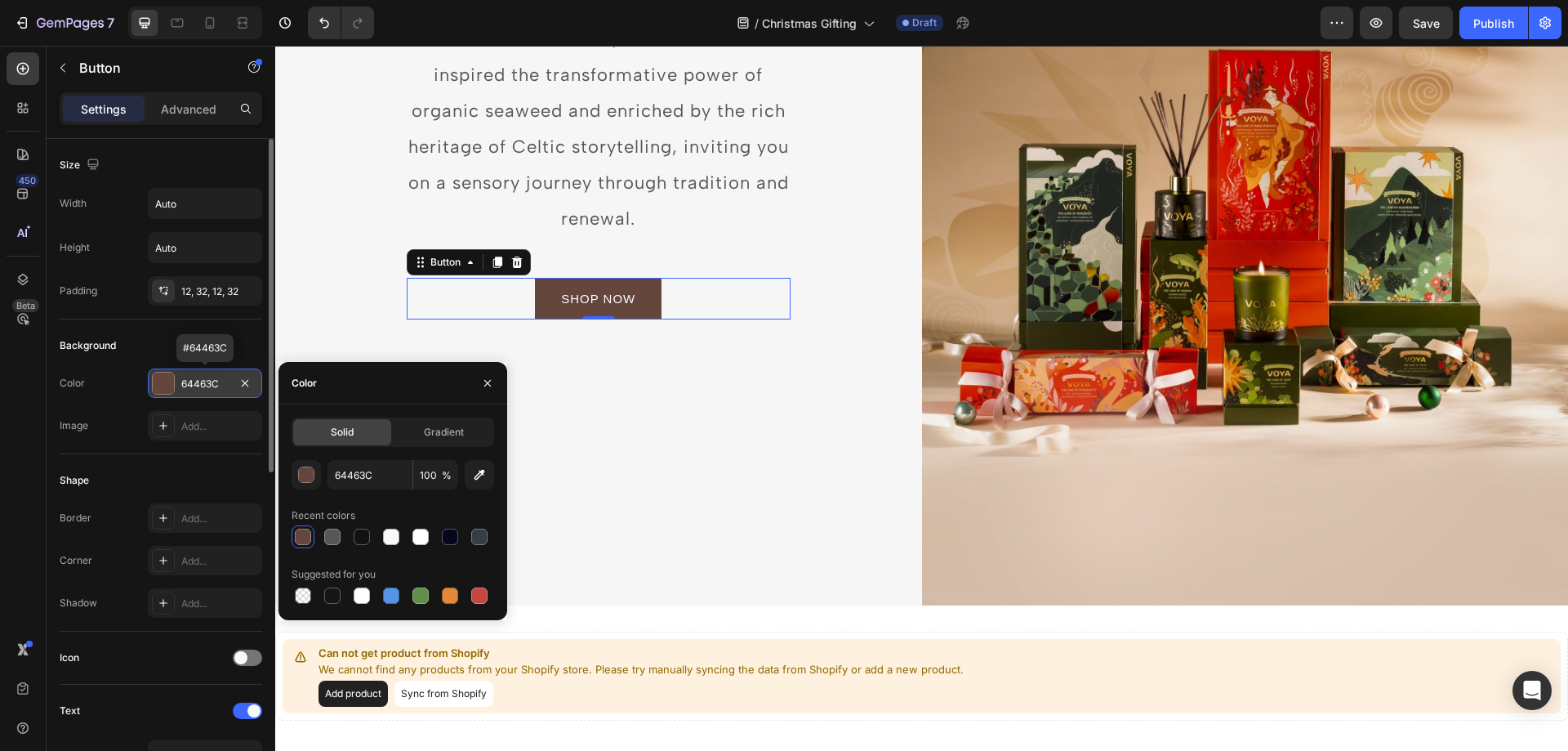
click at [207, 386] on div "64463C" at bounding box center [205, 384] width 47 height 15
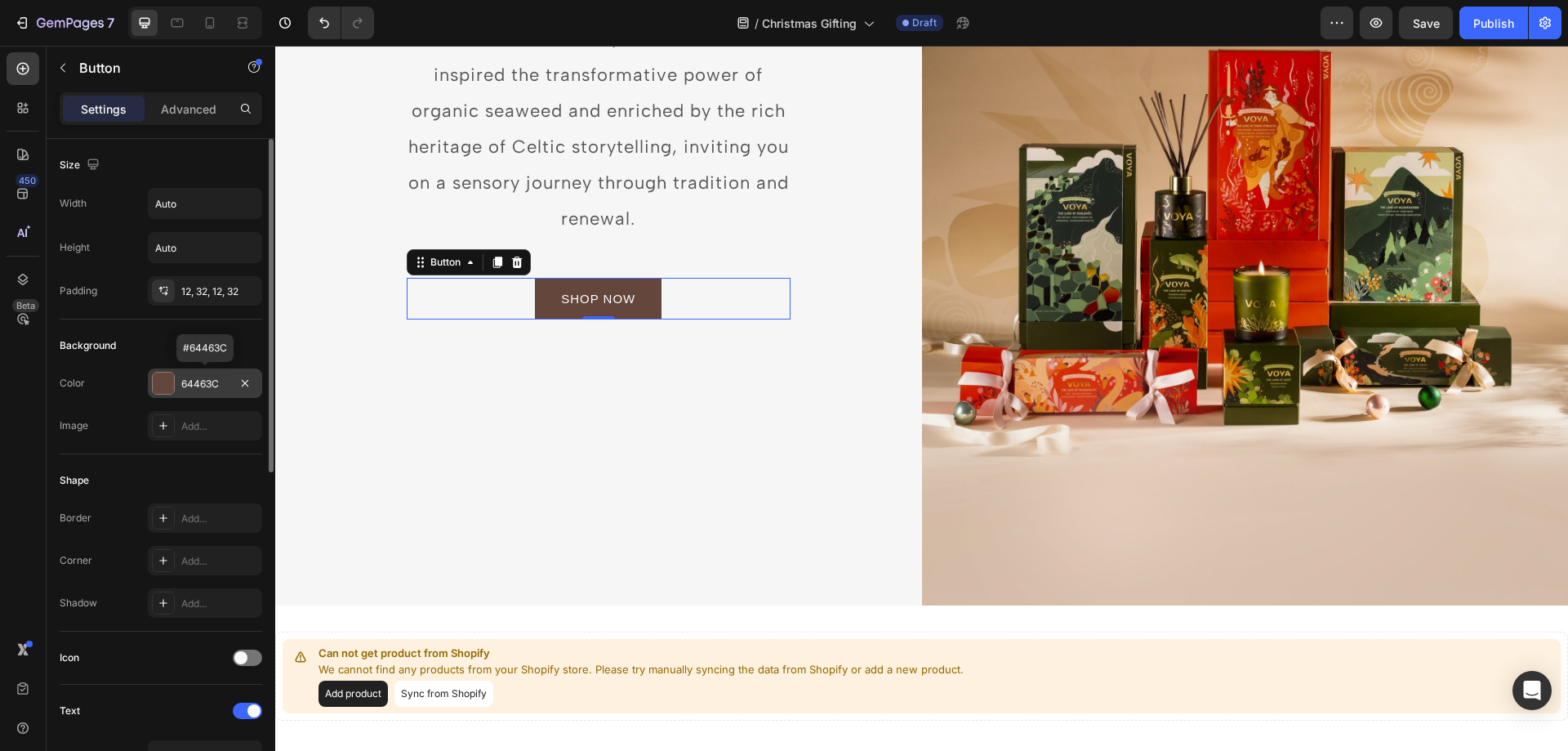
click at [207, 385] on div "64463C" at bounding box center [205, 384] width 47 height 15
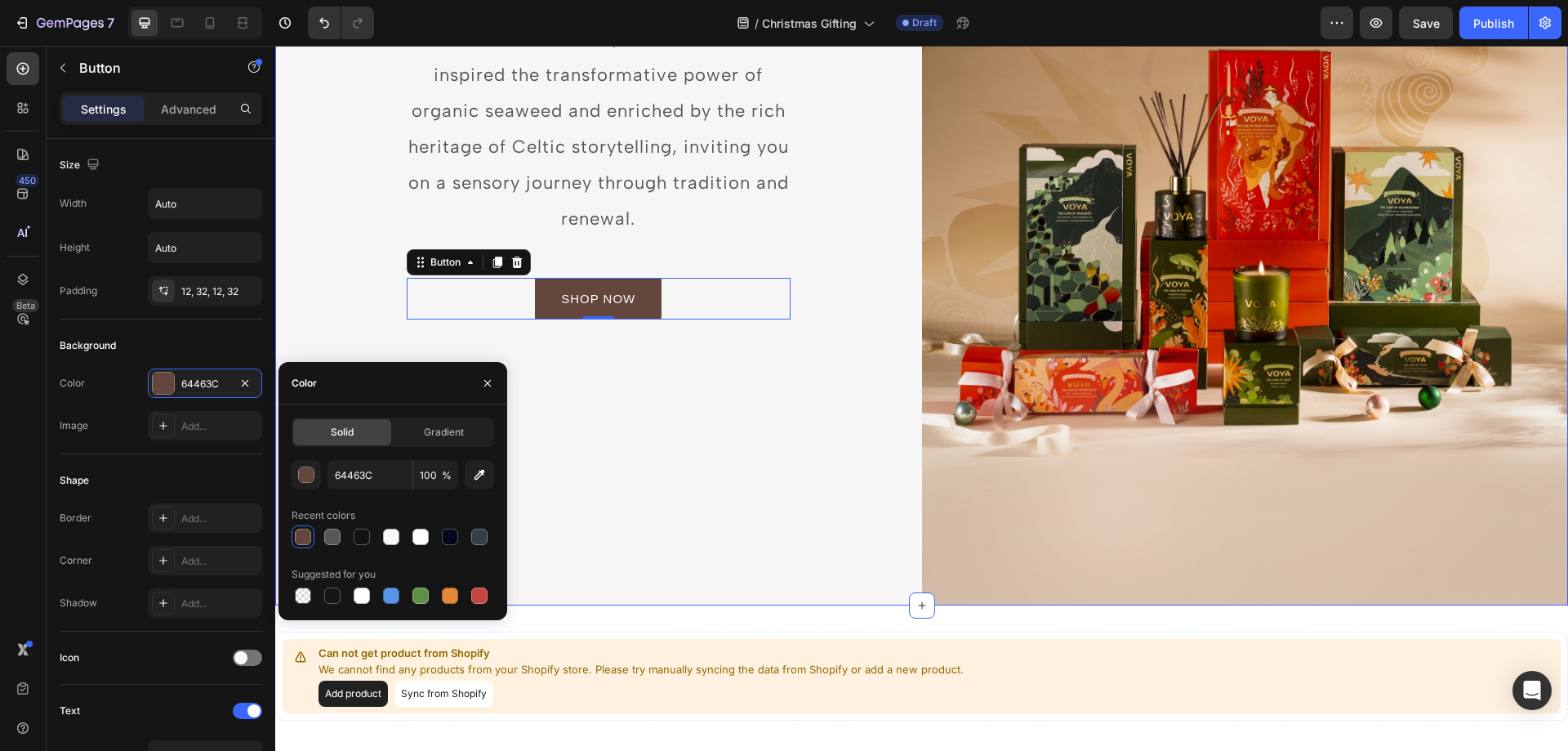
click at [808, 492] on div "The Land of Light & Legend Heading Rooted in beauty, ritual, and a deep connect…" at bounding box center [598, 120] width 647 height 970
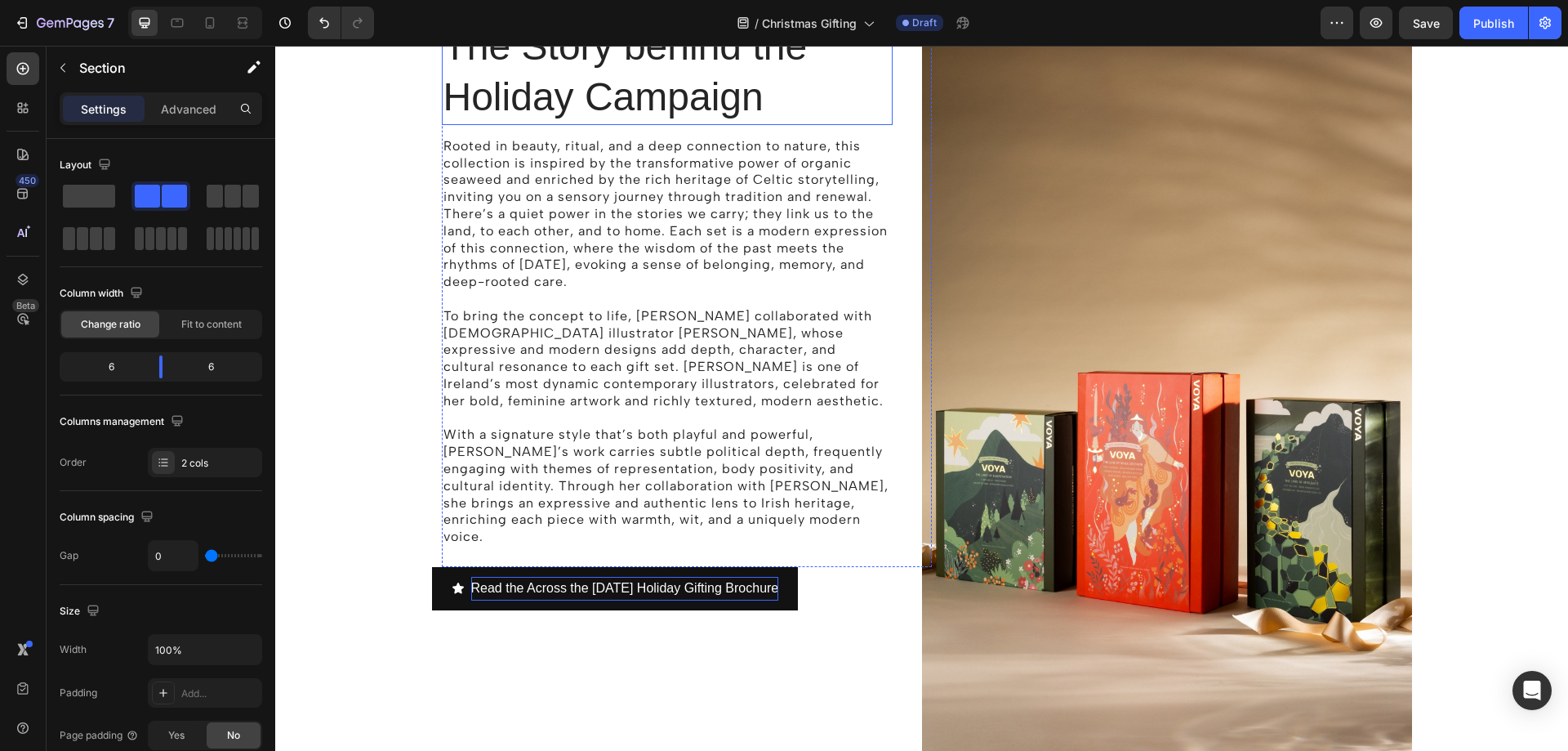
scroll to position [1178, 0]
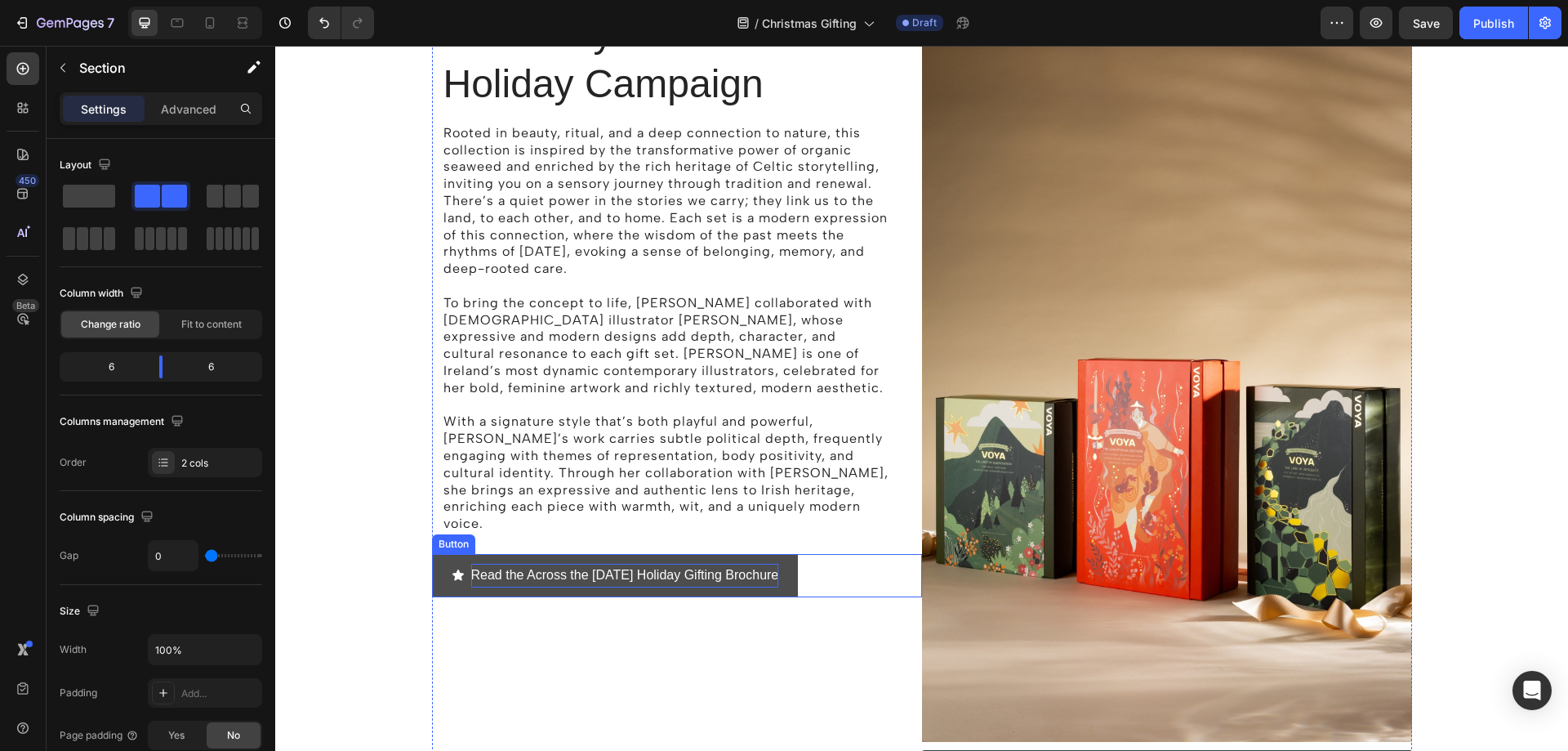
click at [561, 554] on button "Read the Across the Sea Holiday Holiday Gifting Brochure" at bounding box center [615, 576] width 367 height 43
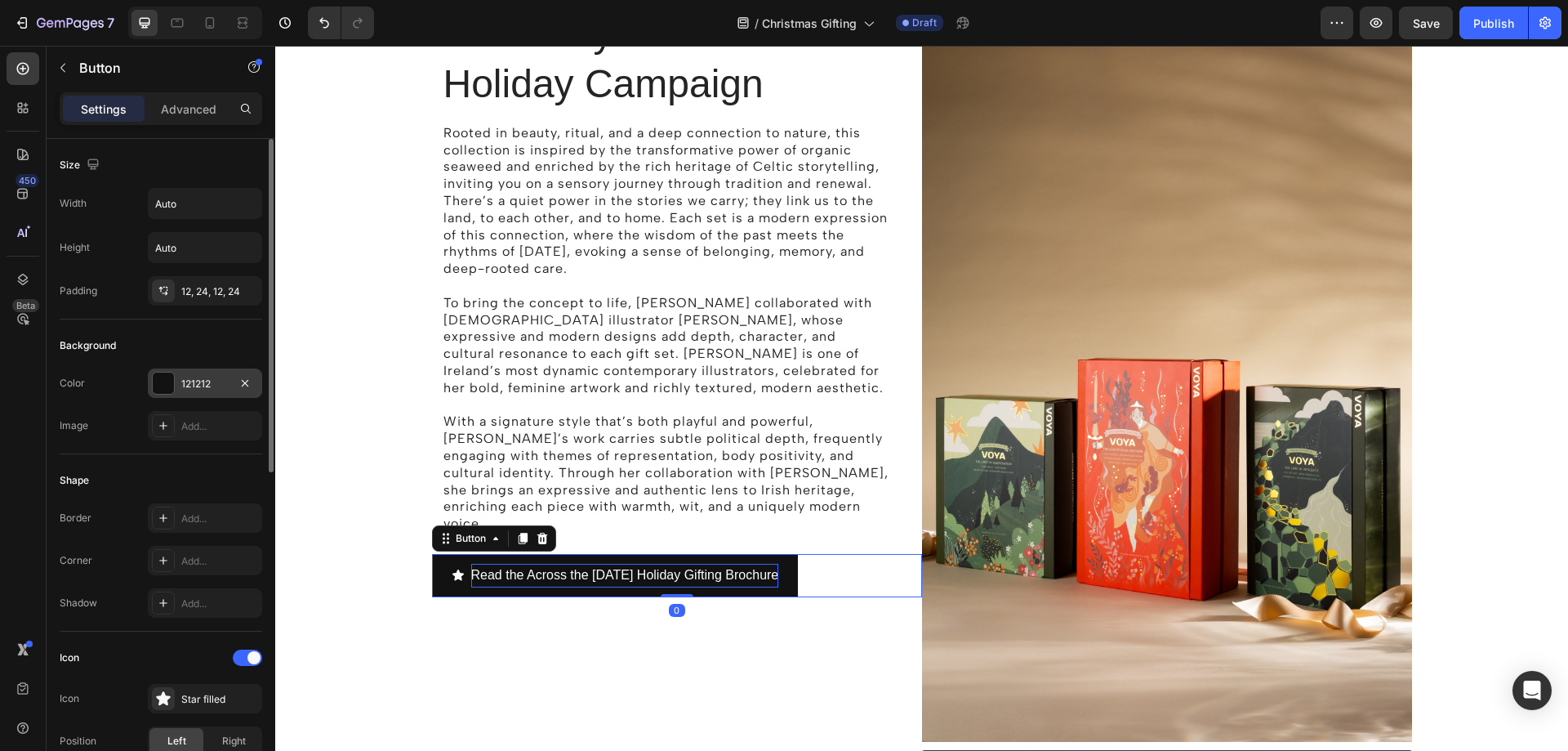
click at [226, 386] on div "121212" at bounding box center [205, 384] width 47 height 15
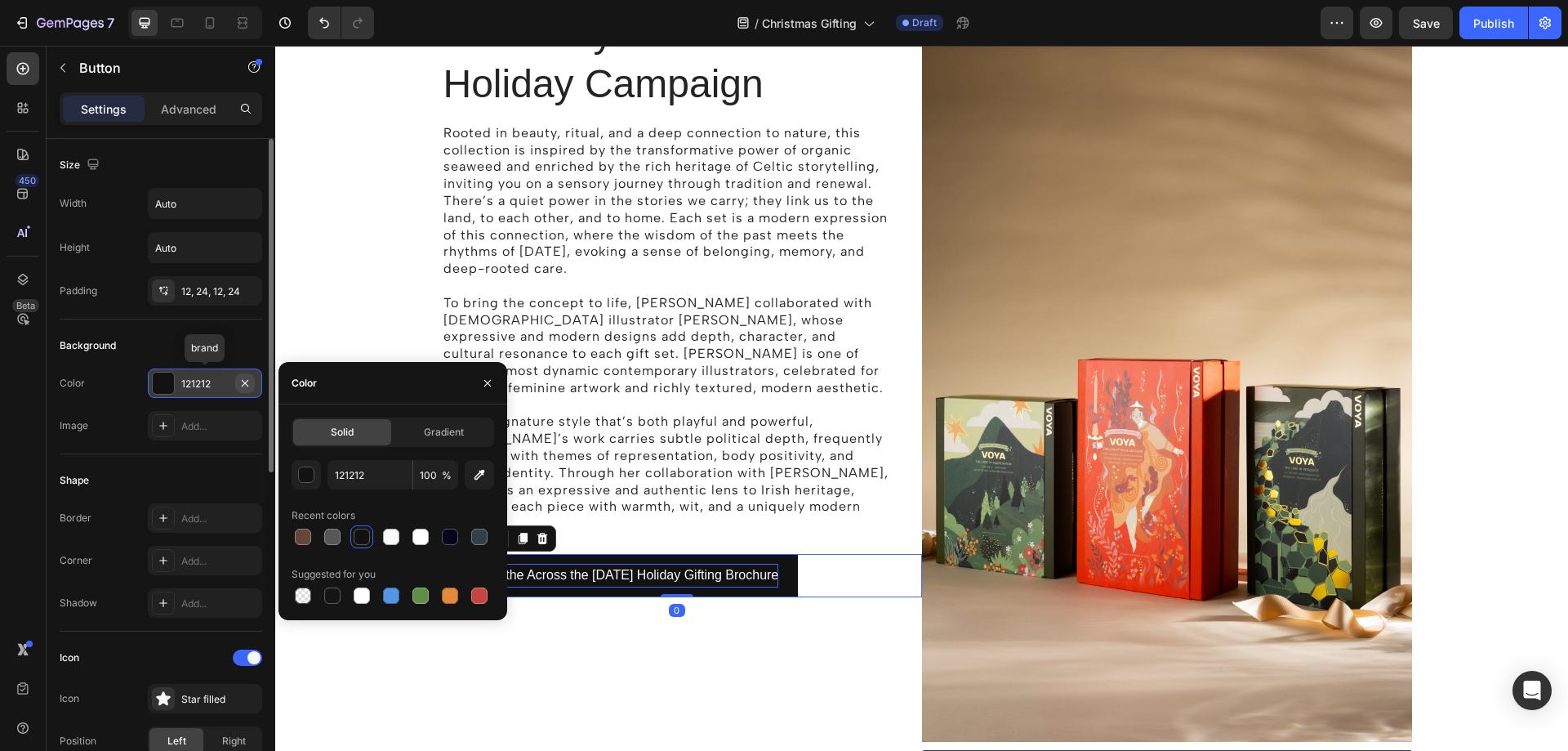
click at [247, 384] on icon "button" at bounding box center [244, 383] width 13 height 13
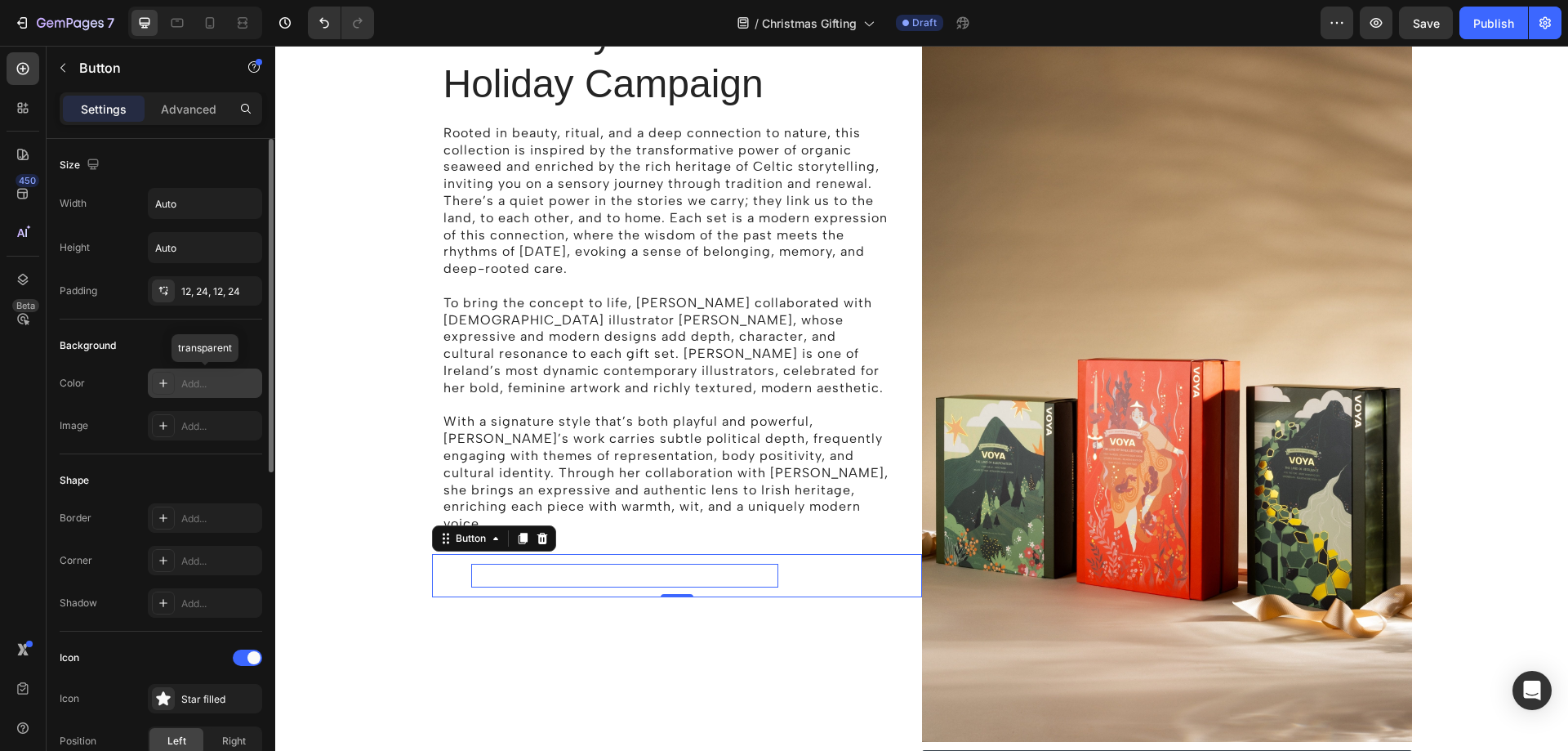
click at [217, 383] on div "Add..." at bounding box center [220, 384] width 77 height 15
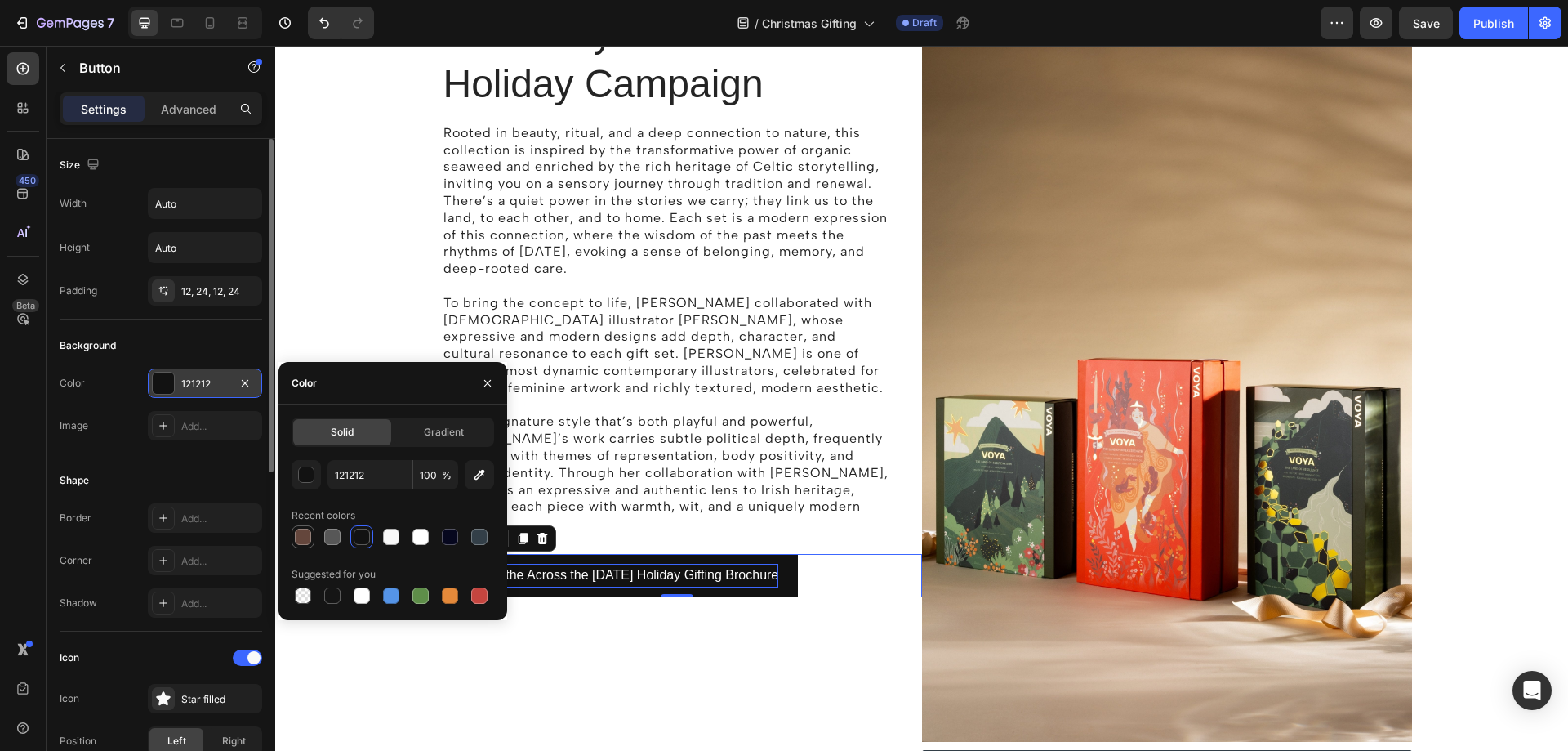
click at [304, 533] on div at bounding box center [303, 536] width 17 height 17
type input "64463C"
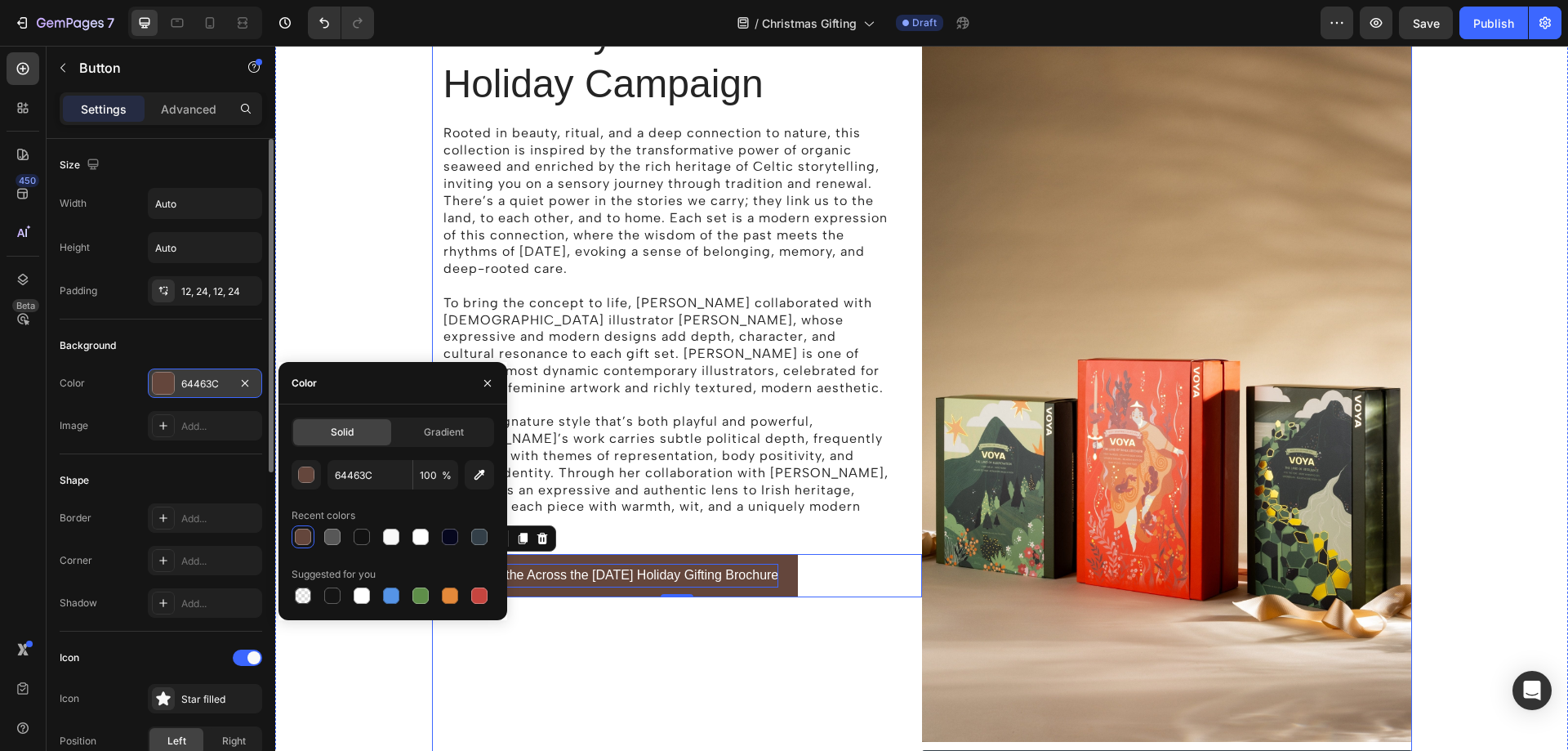
click at [695, 646] on div "The Story behind the Holiday Campaign Heading Rooted in beauty, ritual, and a d…" at bounding box center [677, 397] width 490 height 780
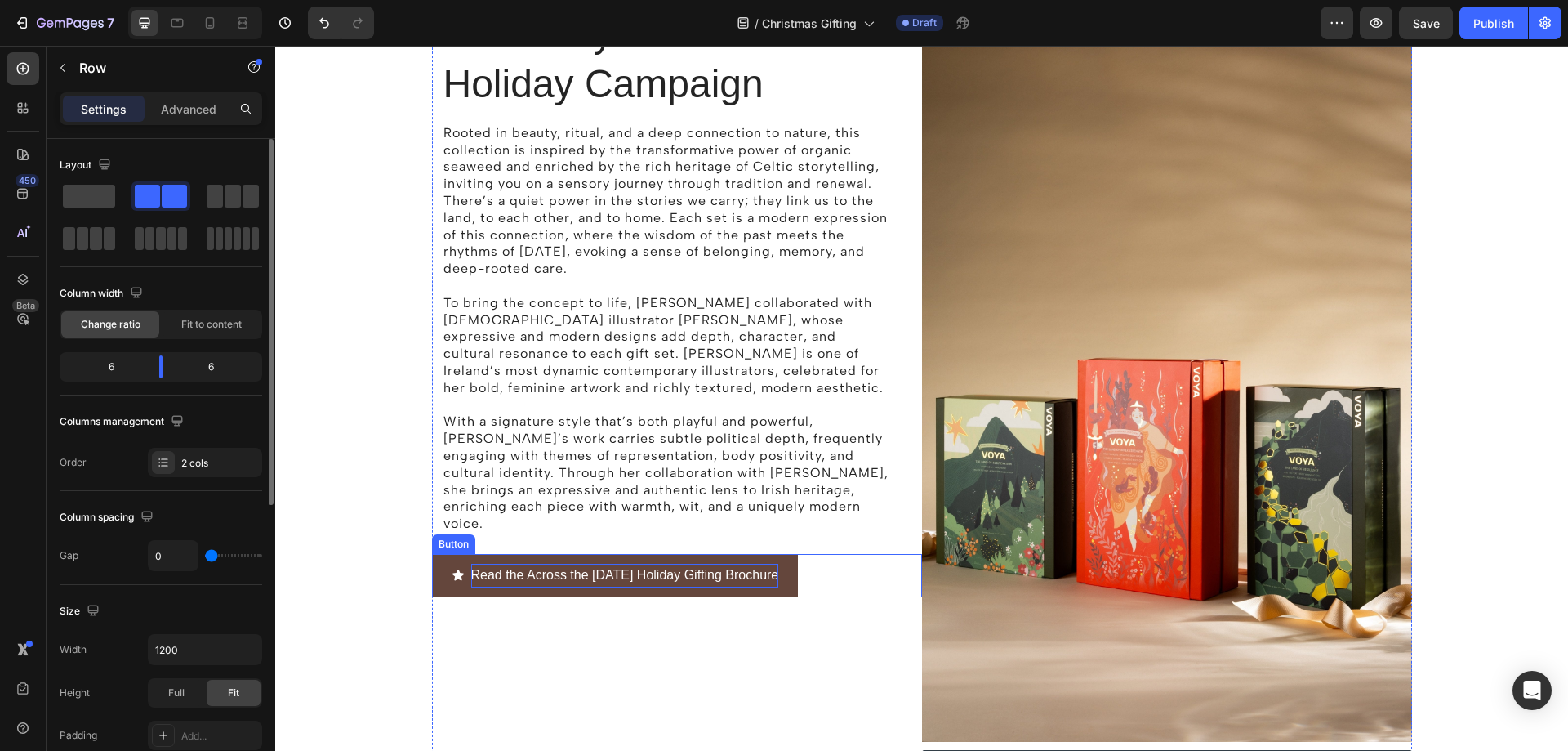
click at [661, 564] on p "Read the Across the Sea Holiday Holiday Gifting Brochure" at bounding box center [625, 576] width 308 height 24
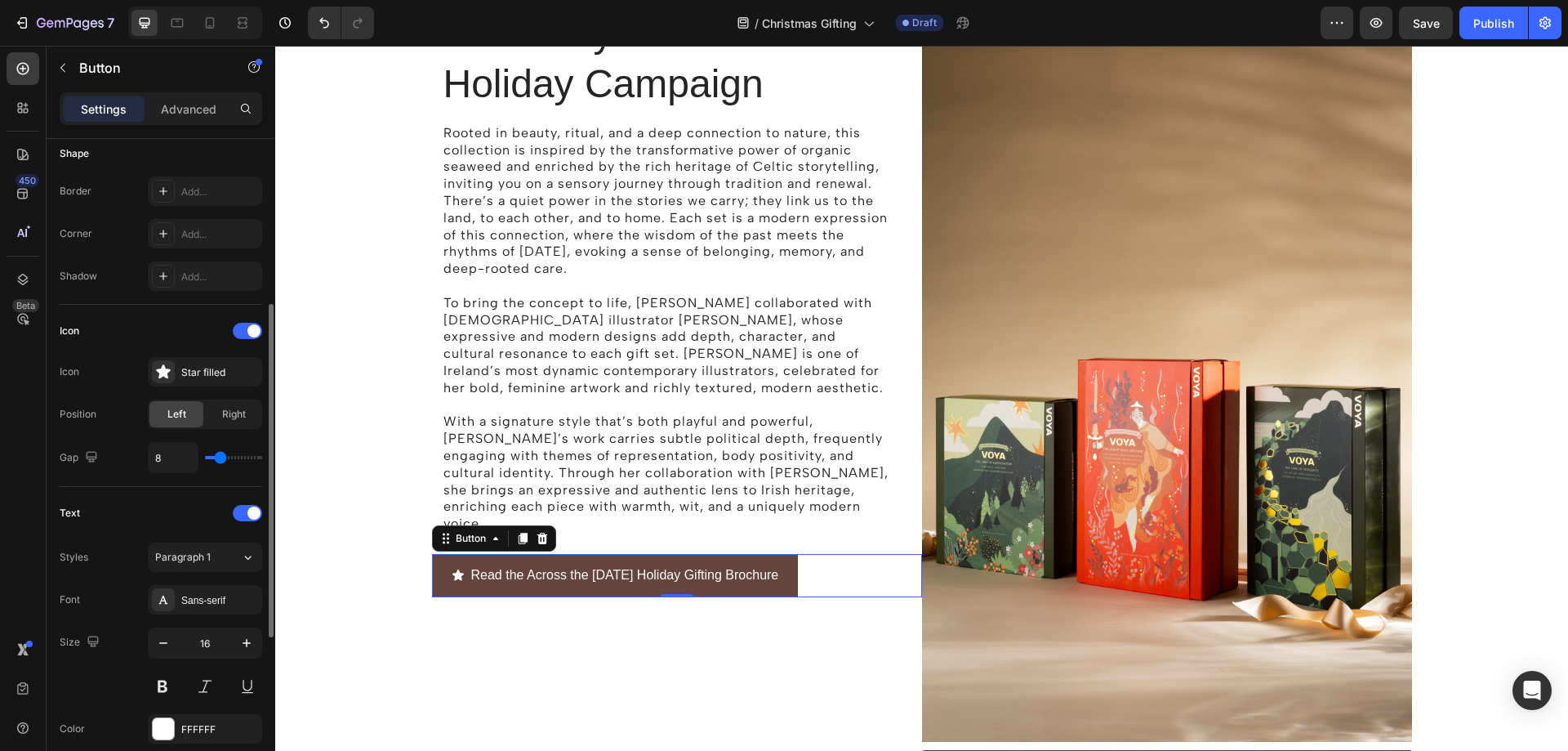
scroll to position [408, 0]
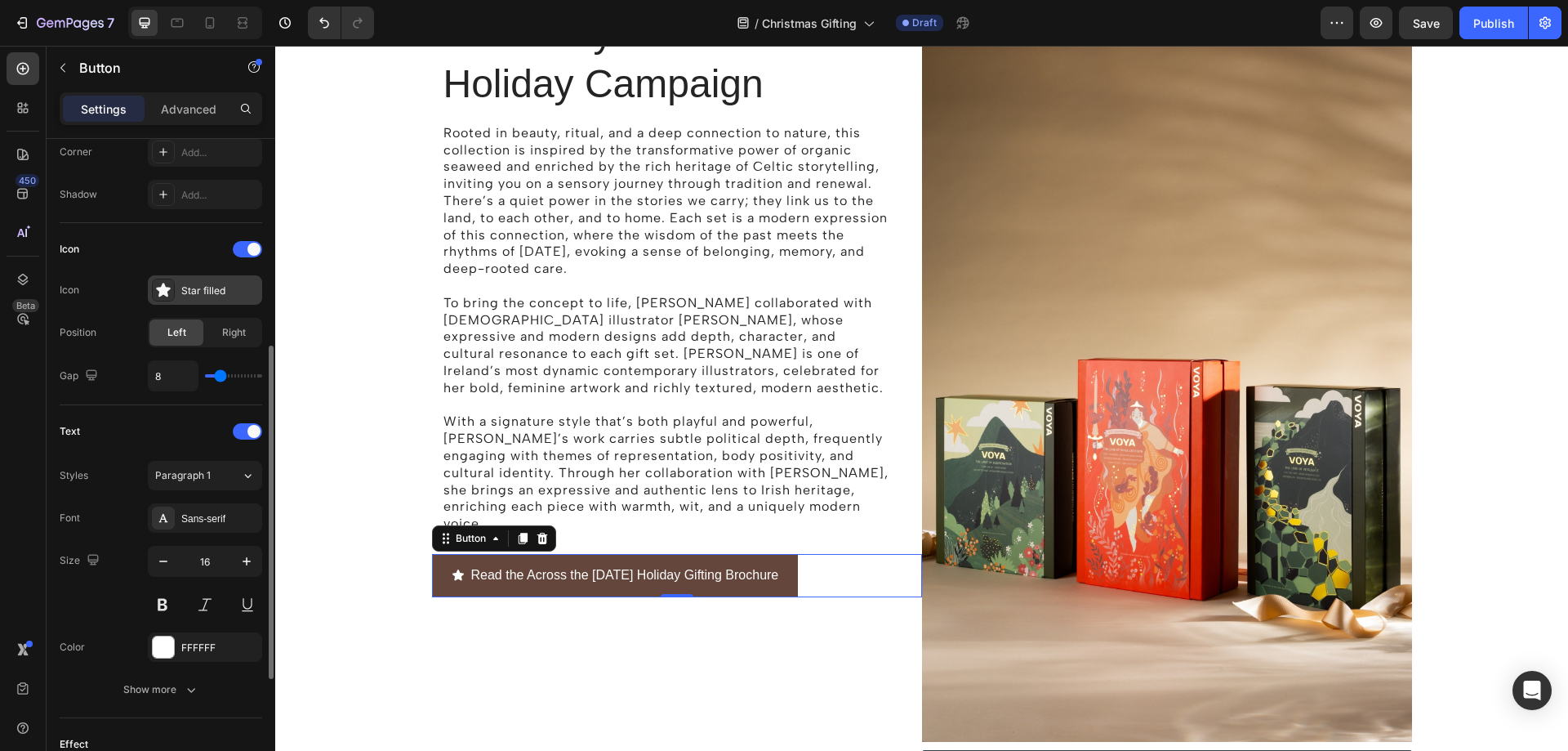
click at [179, 285] on div "Star filled" at bounding box center [205, 290] width 114 height 30
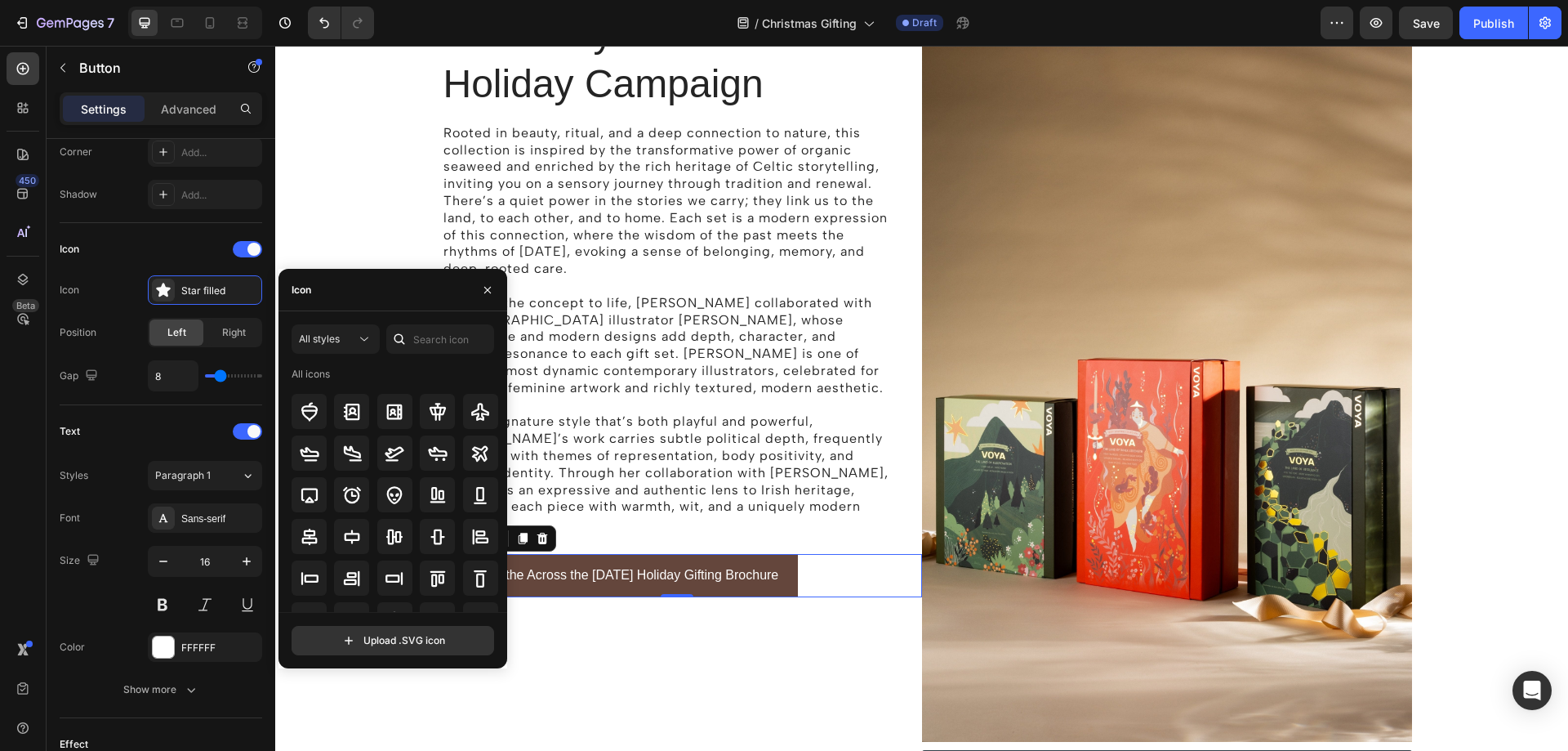
scroll to position [0, 0]
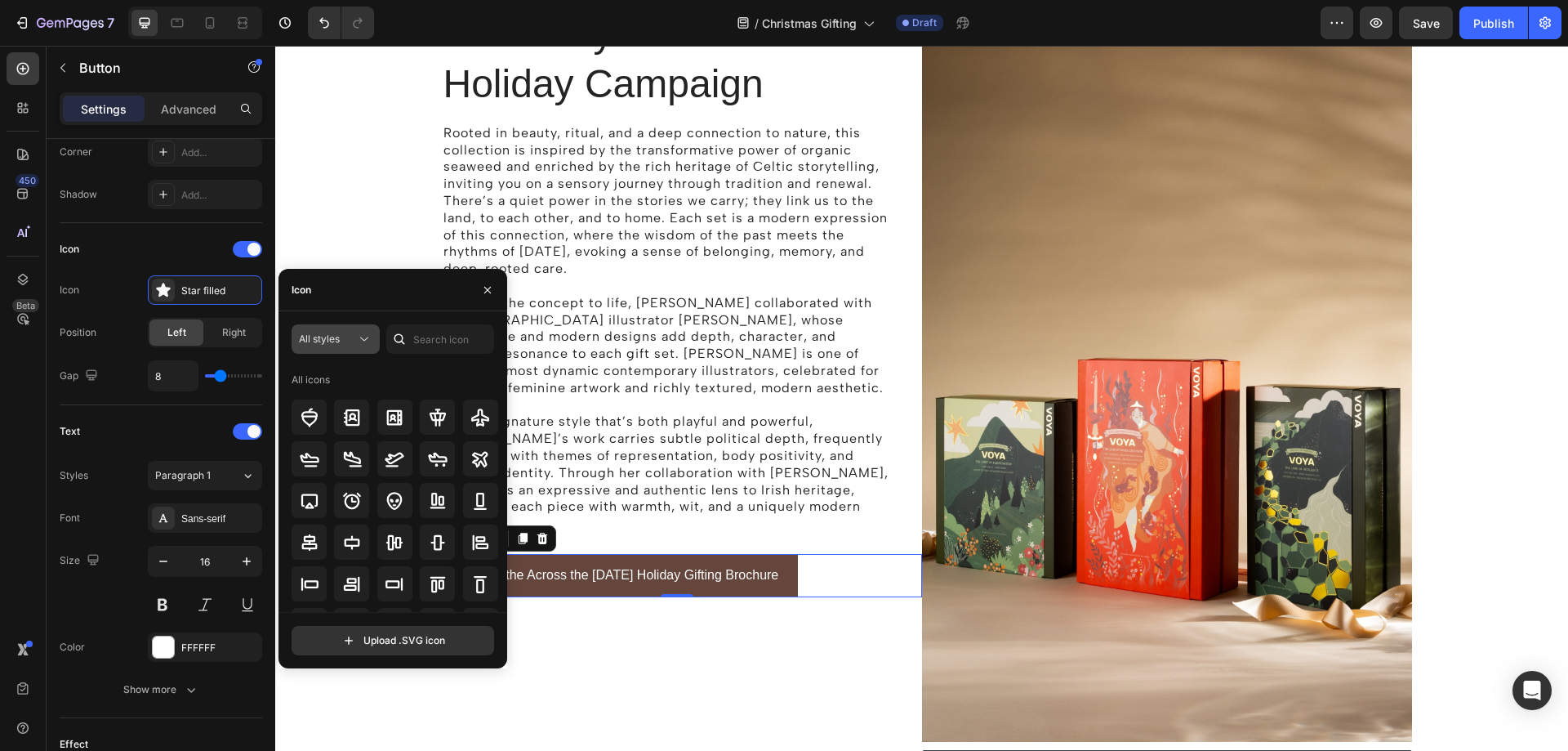
click at [359, 331] on icon at bounding box center [364, 339] width 17 height 17
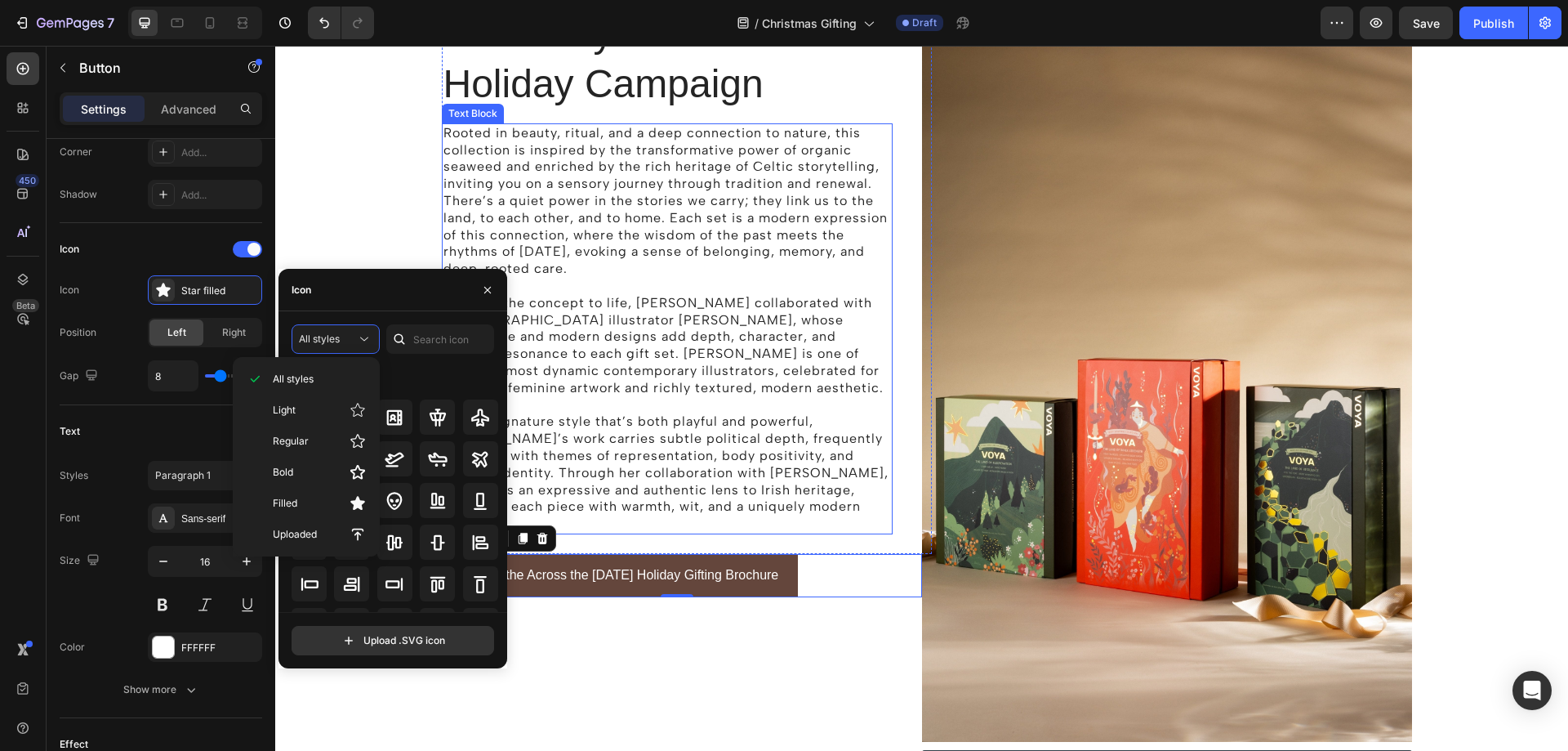
click at [736, 513] on p "With a signature style that’s both playful and powerful, [PERSON_NAME]’s work c…" at bounding box center [667, 472] width 448 height 119
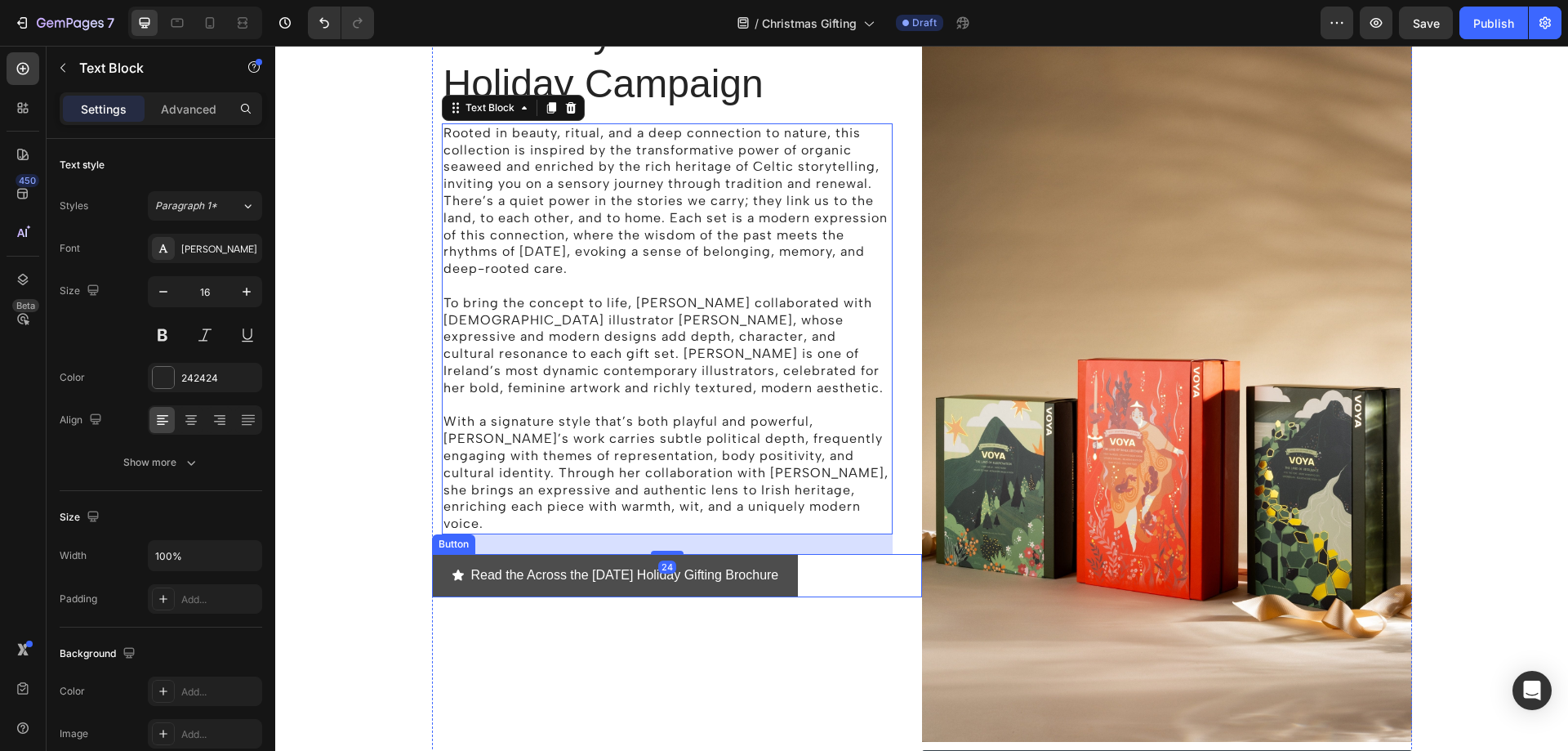
click at [454, 569] on icon "<p>Read the Across the Sea Holiday Holiday Gifting Brochure</p>" at bounding box center [459, 574] width 12 height 11
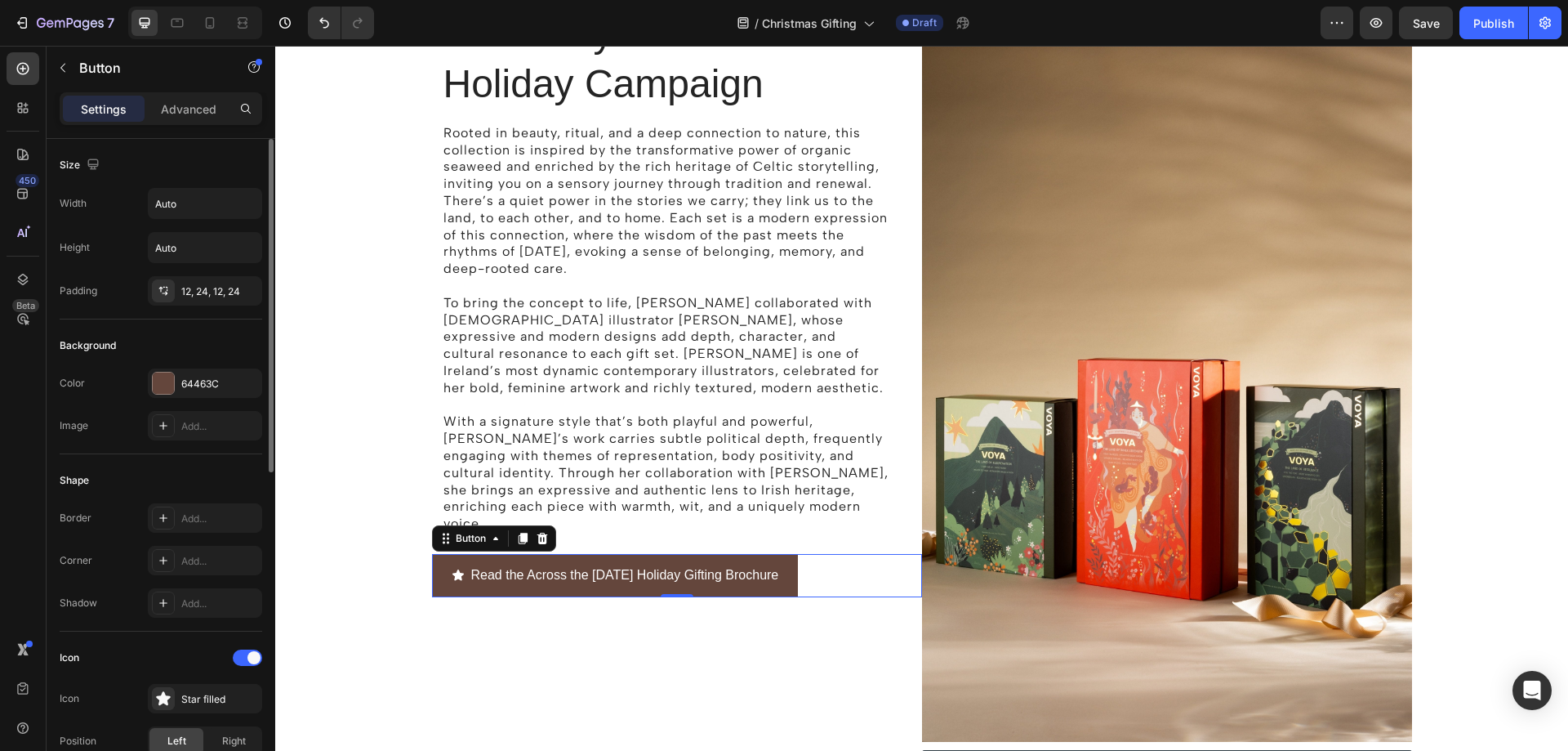
scroll to position [327, 0]
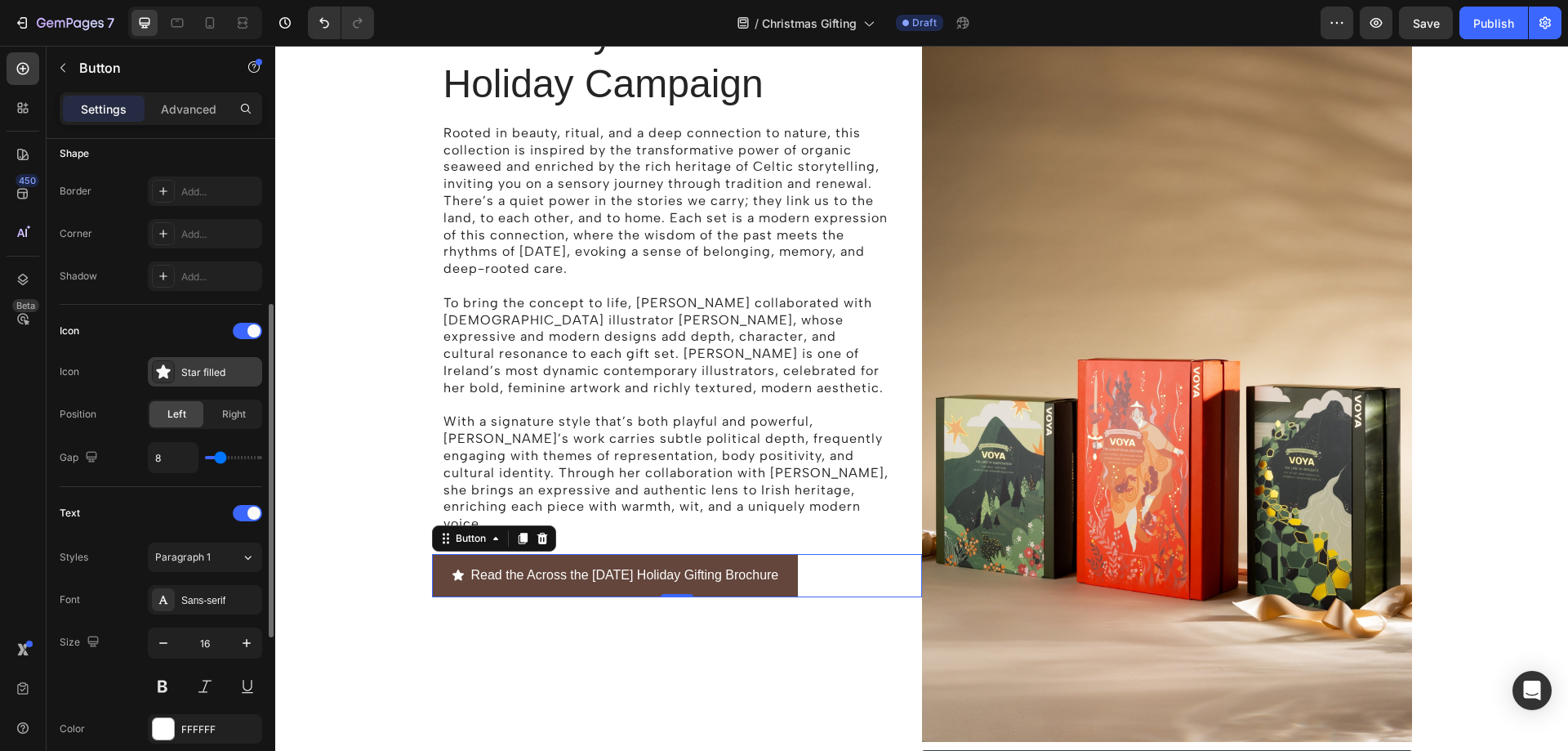
click at [164, 368] on icon at bounding box center [162, 371] width 14 height 14
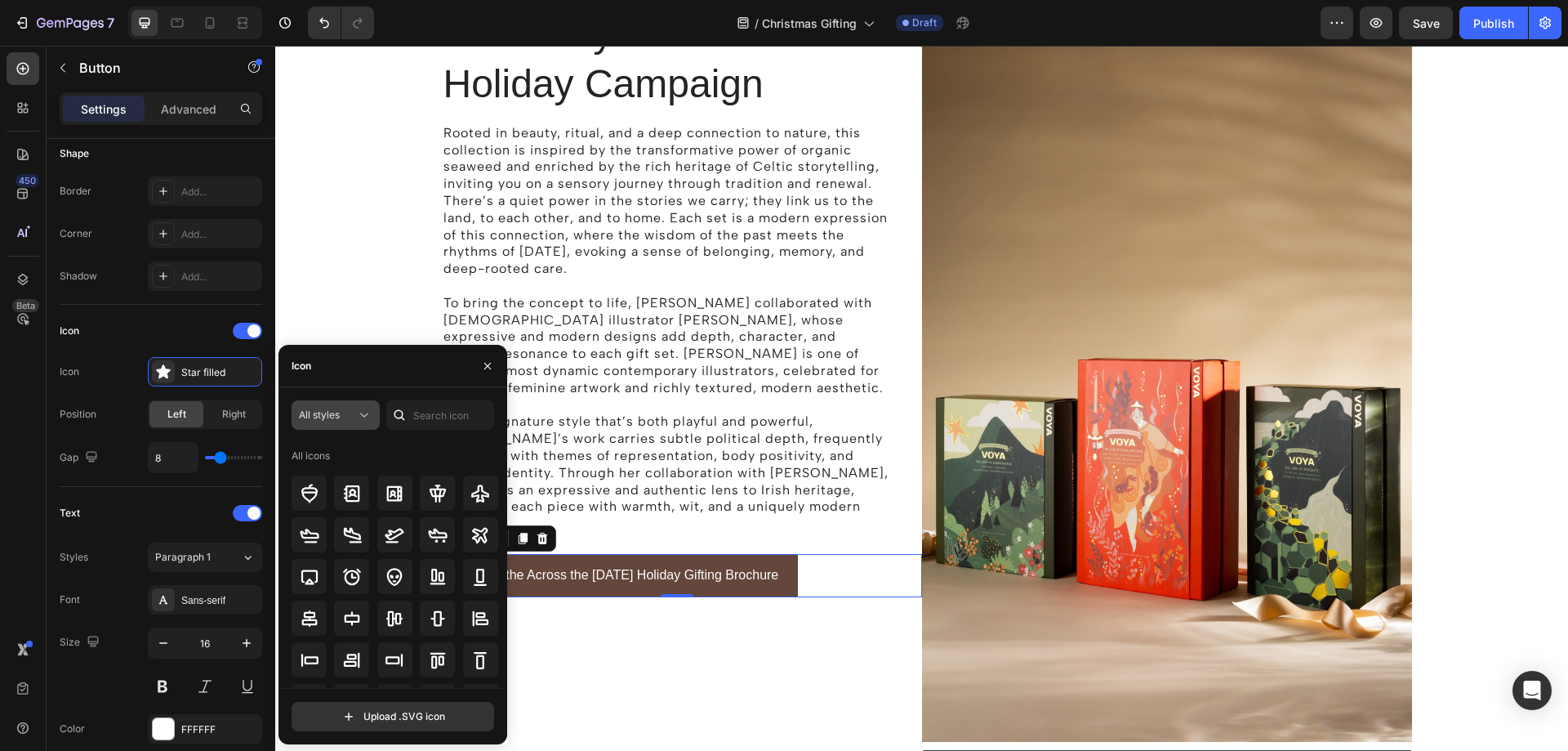
click at [362, 413] on icon at bounding box center [364, 414] width 17 height 17
click at [412, 421] on input "text" at bounding box center [440, 415] width 108 height 30
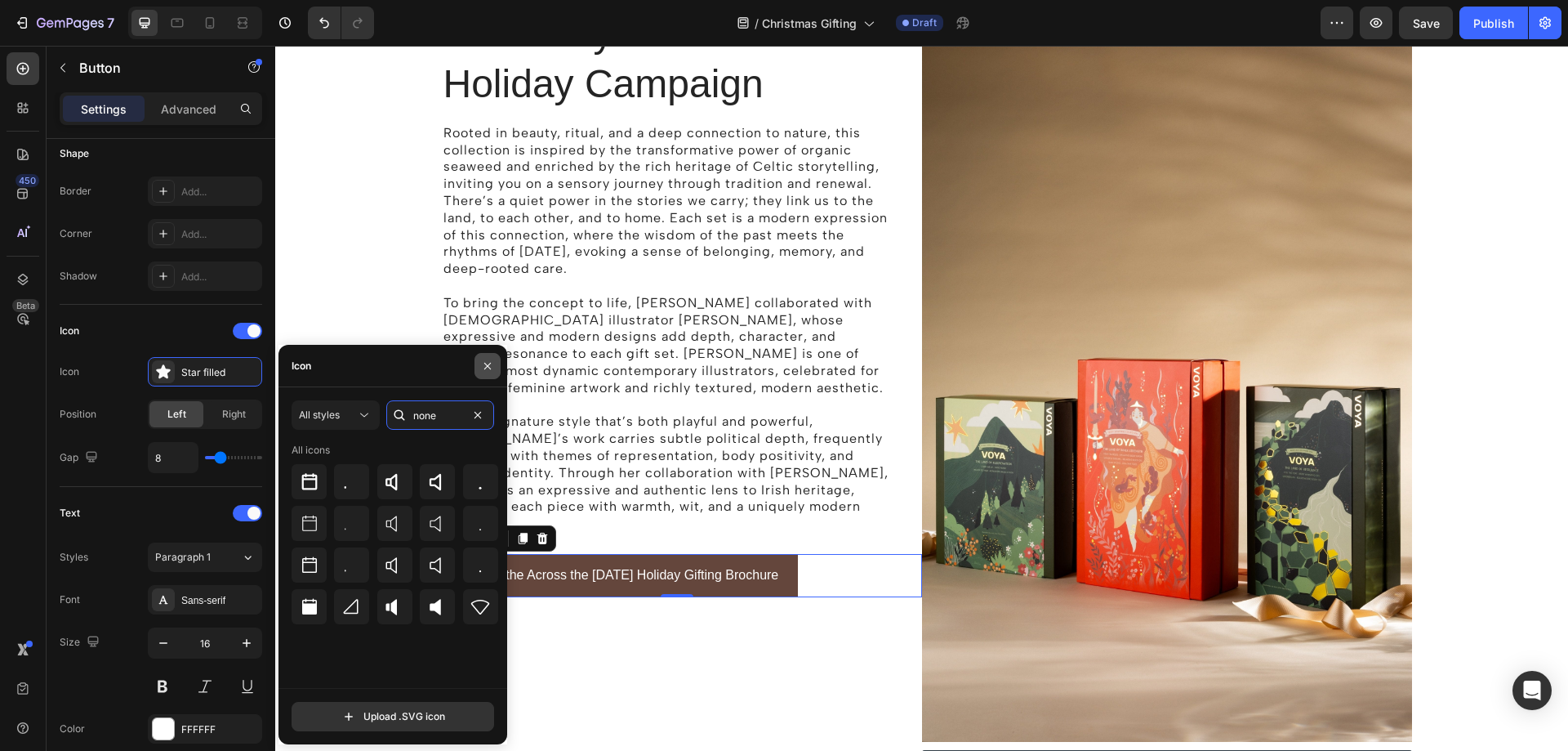
type input "none"
drag, startPoint x: 486, startPoint y: 356, endPoint x: 101, endPoint y: 318, distance: 386.9
click at [486, 356] on button "button" at bounding box center [487, 365] width 27 height 27
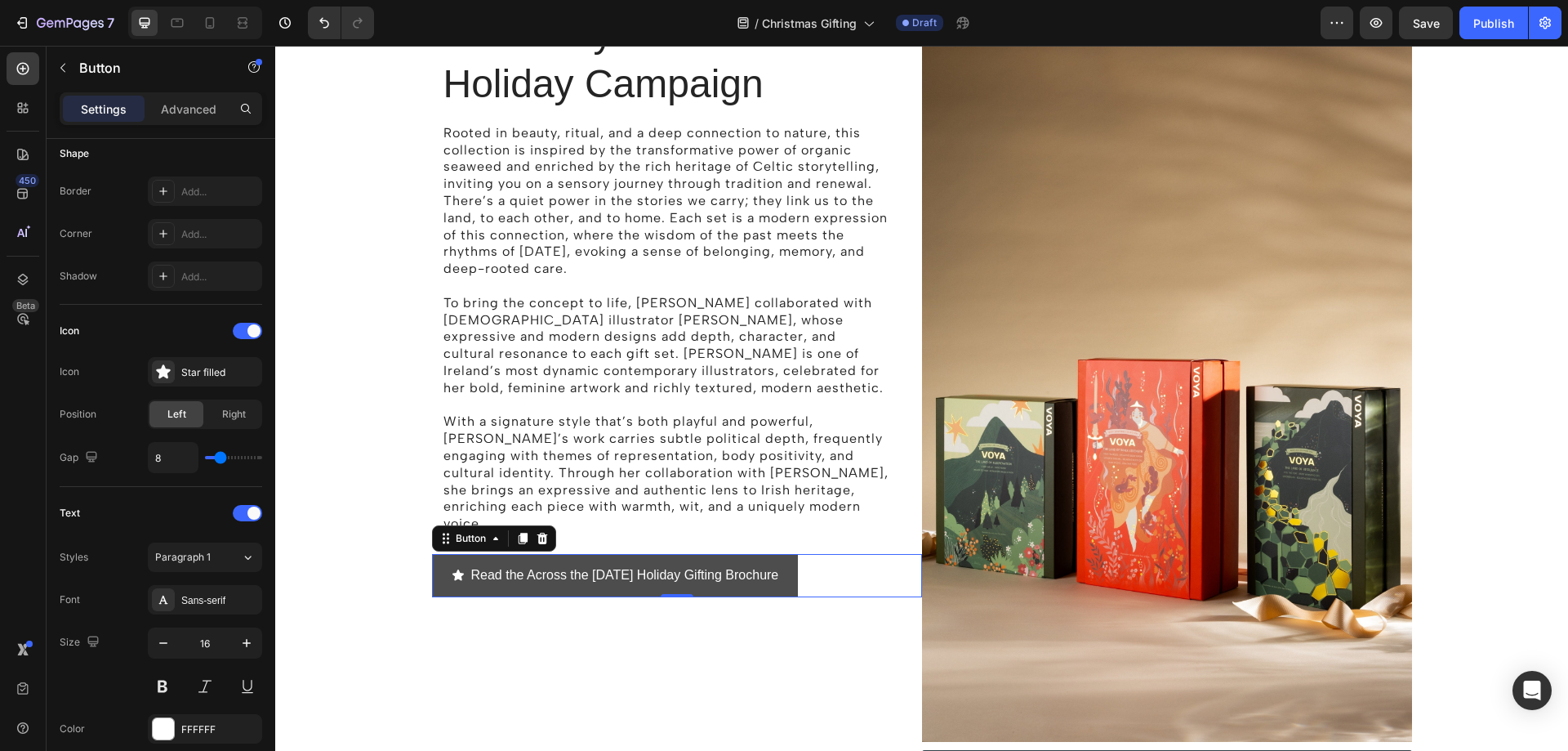
click at [798, 554] on button "Read the Across the Sea Holiday Holiday Gifting Brochure" at bounding box center [615, 576] width 367 height 43
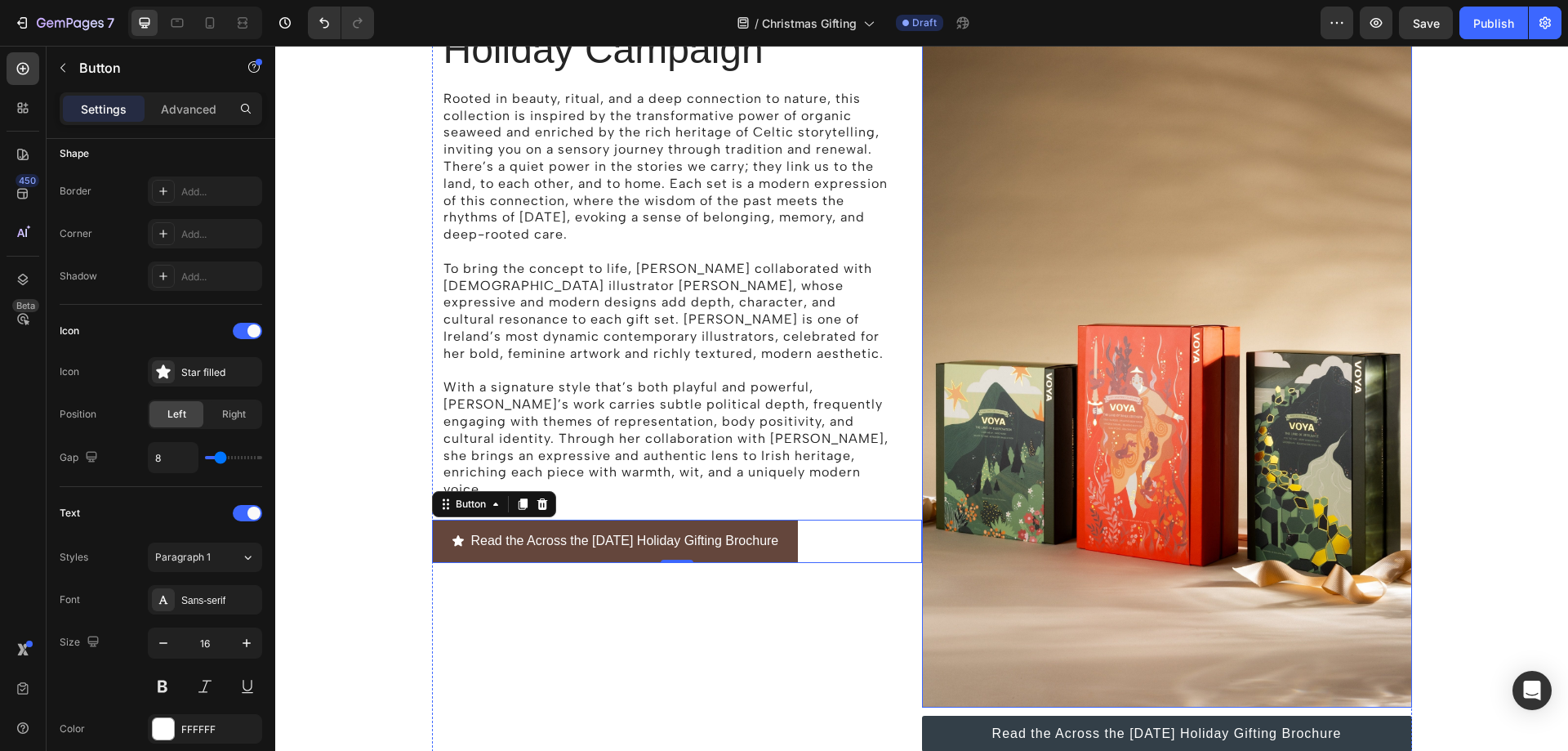
scroll to position [1423, 0]
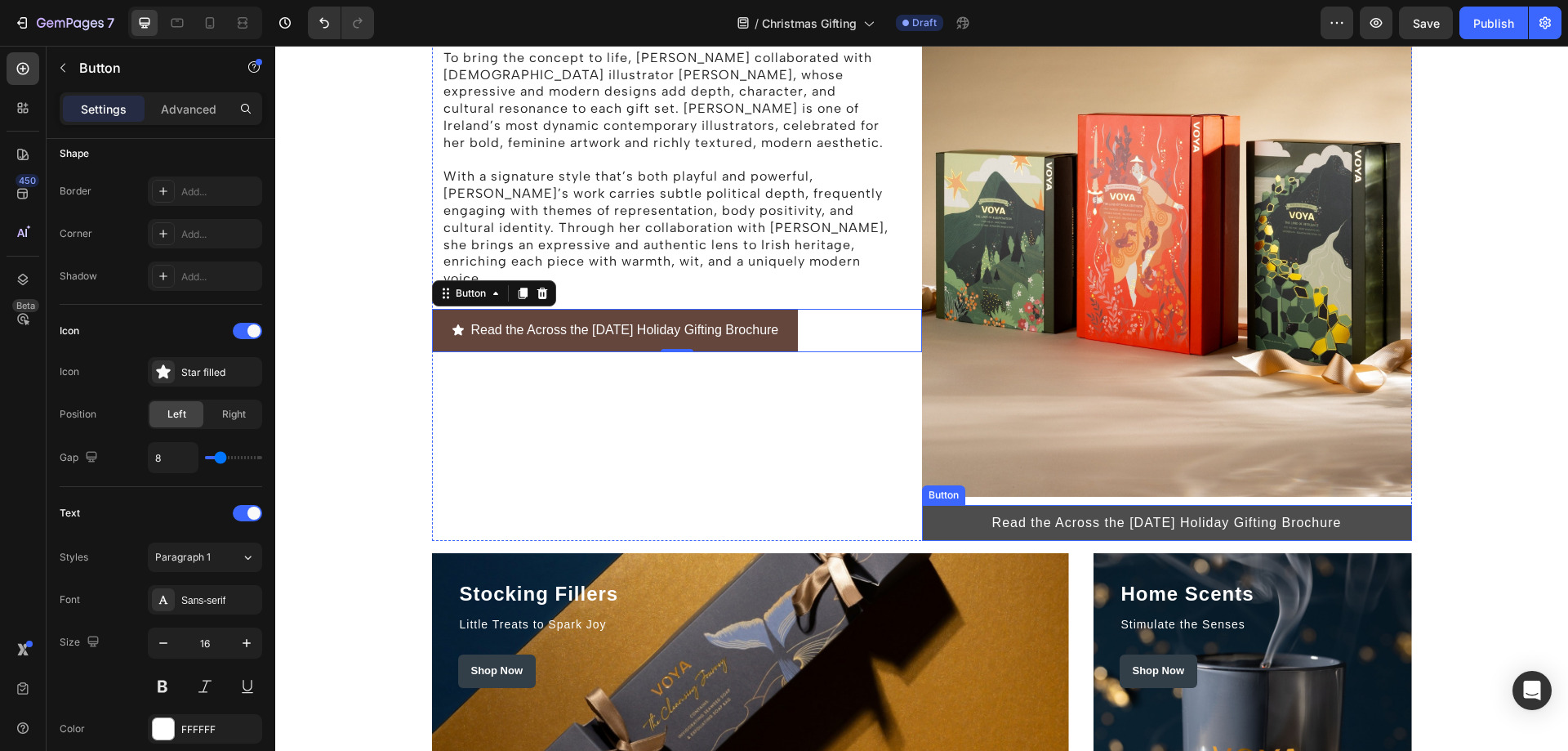
click at [1376, 527] on link "Read the Across the Sea Holiday Holiday Gifting Brochure" at bounding box center [1167, 523] width 490 height 36
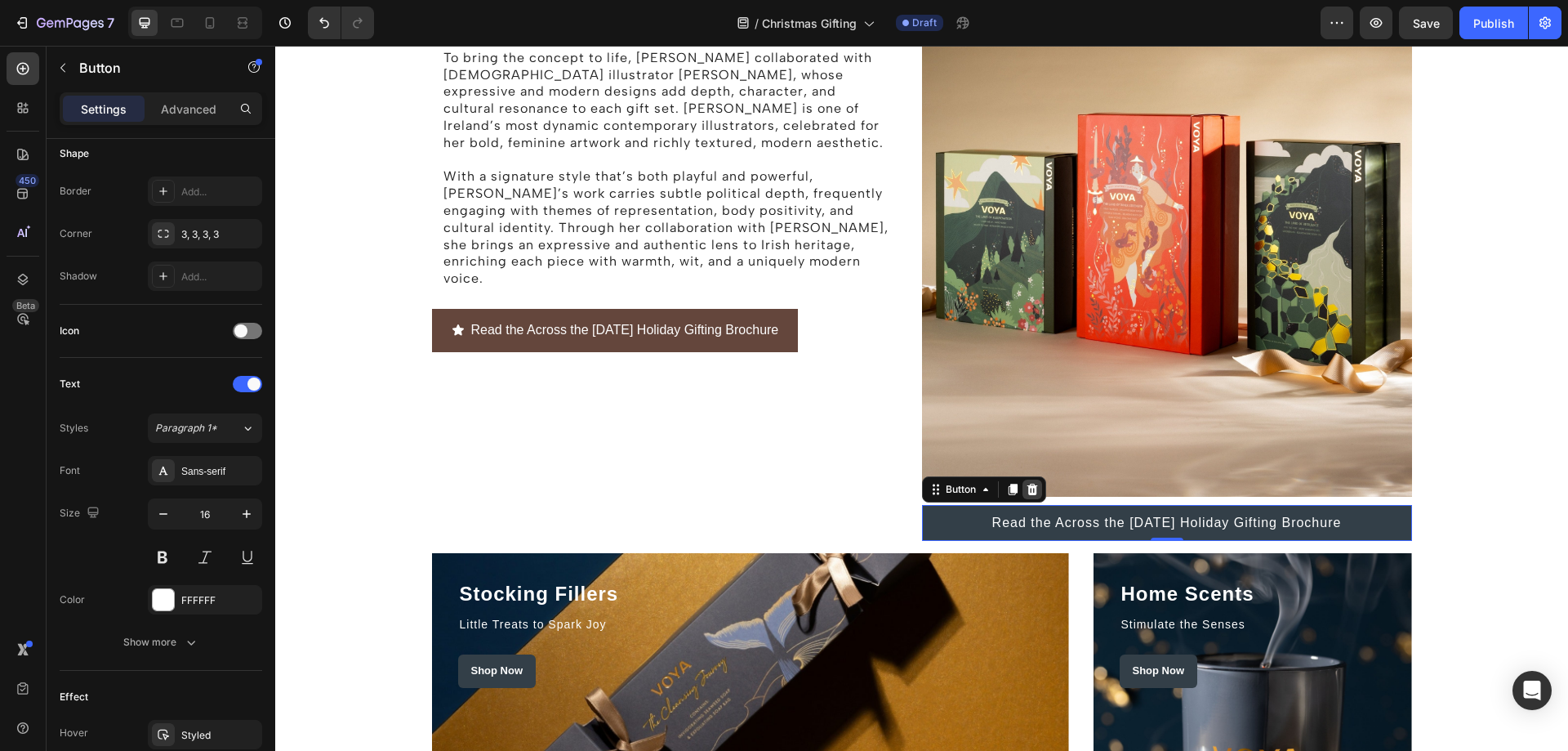
click at [1033, 489] on icon at bounding box center [1032, 488] width 13 height 13
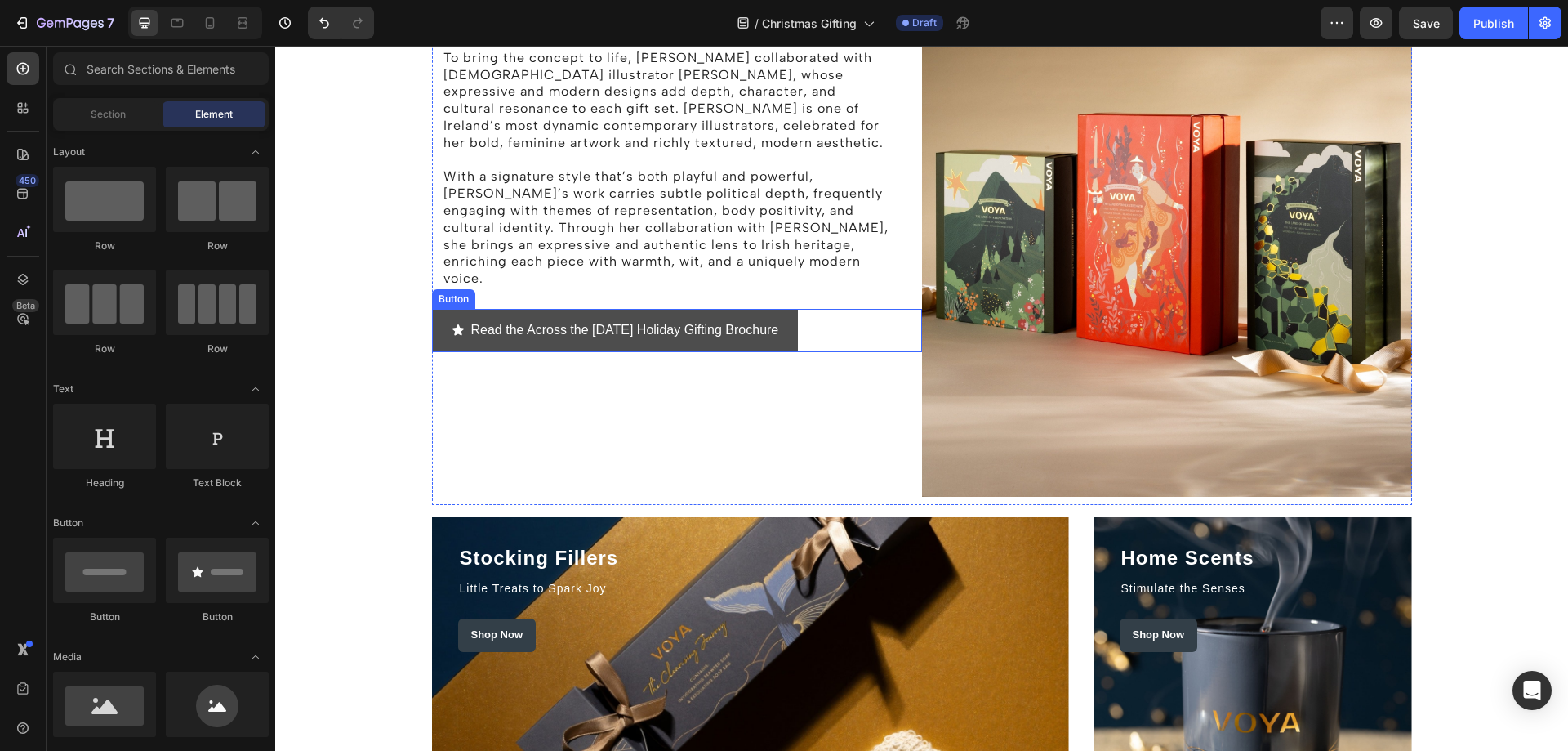
click at [798, 313] on button "Read the Across the Sea Holiday Holiday Gifting Brochure" at bounding box center [615, 331] width 367 height 43
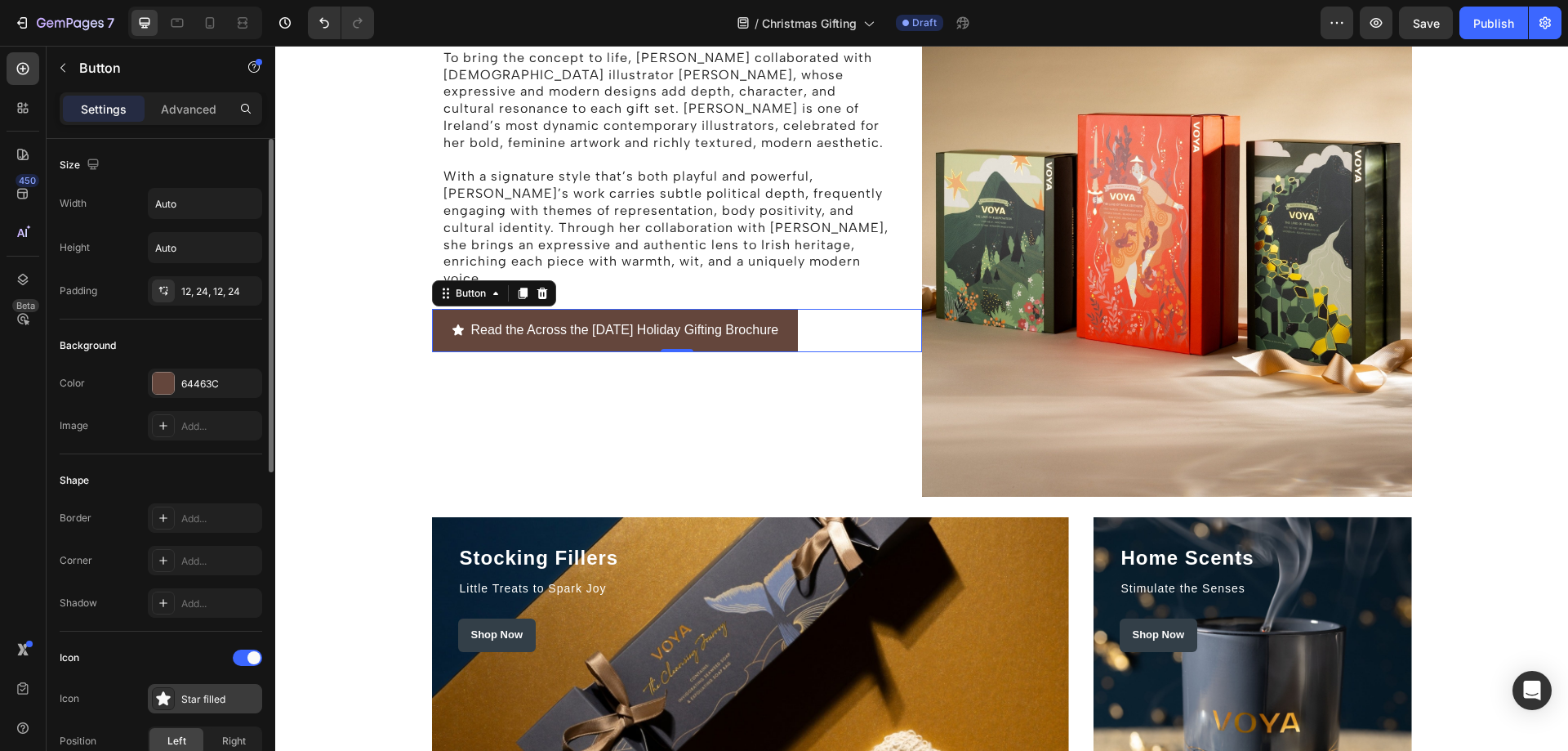
click at [168, 698] on icon at bounding box center [162, 698] width 14 height 14
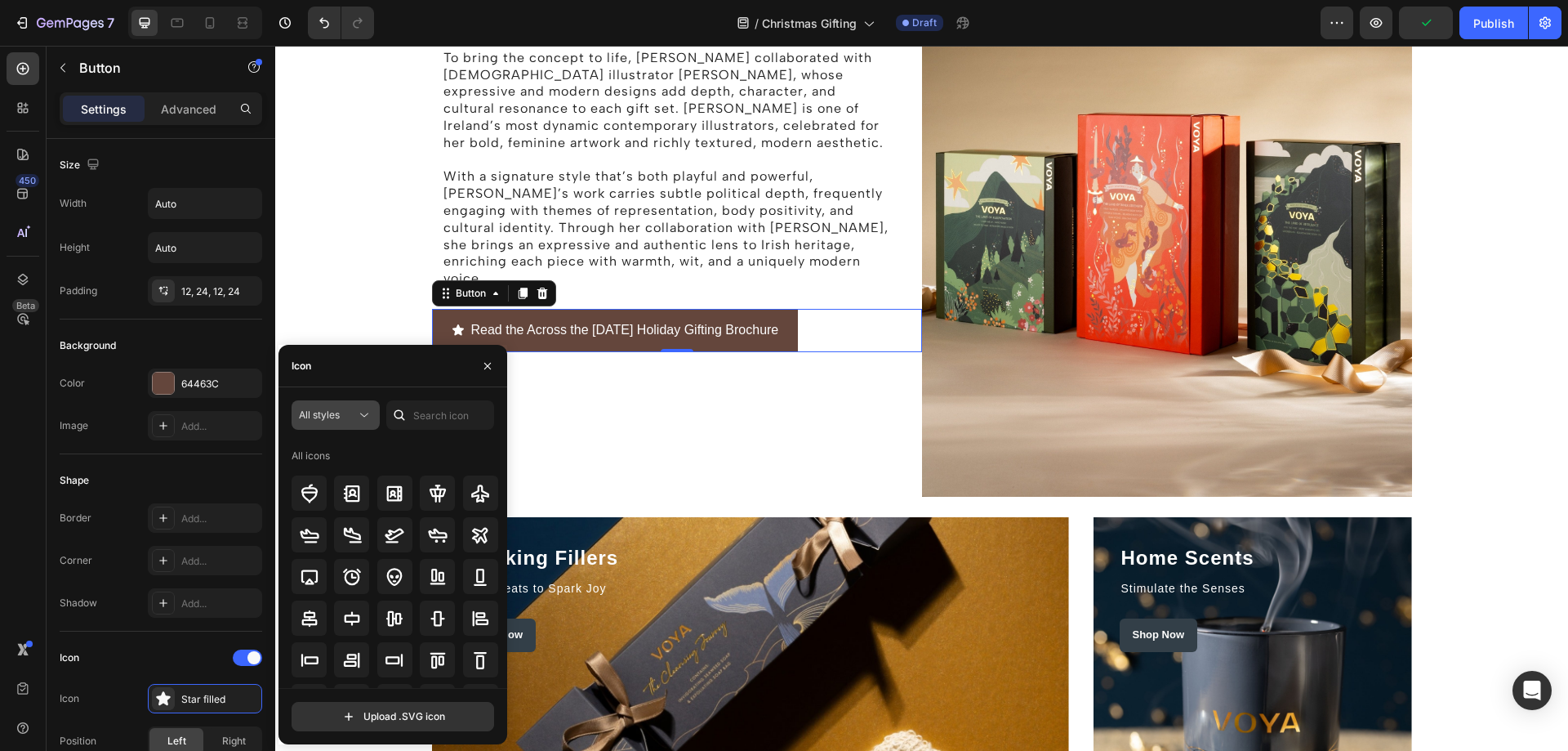
click at [371, 415] on icon at bounding box center [364, 414] width 17 height 17
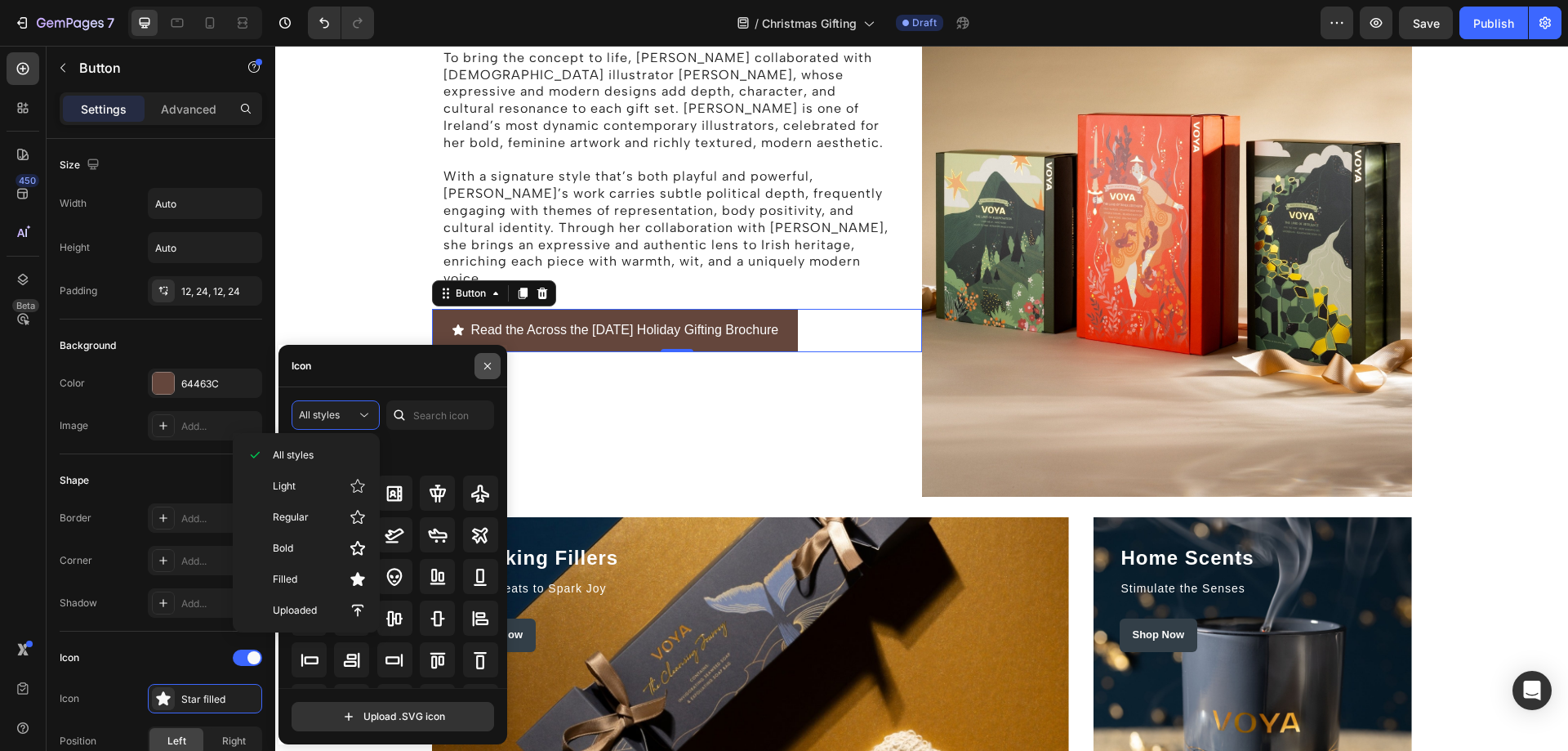
click at [489, 371] on icon "button" at bounding box center [487, 365] width 13 height 13
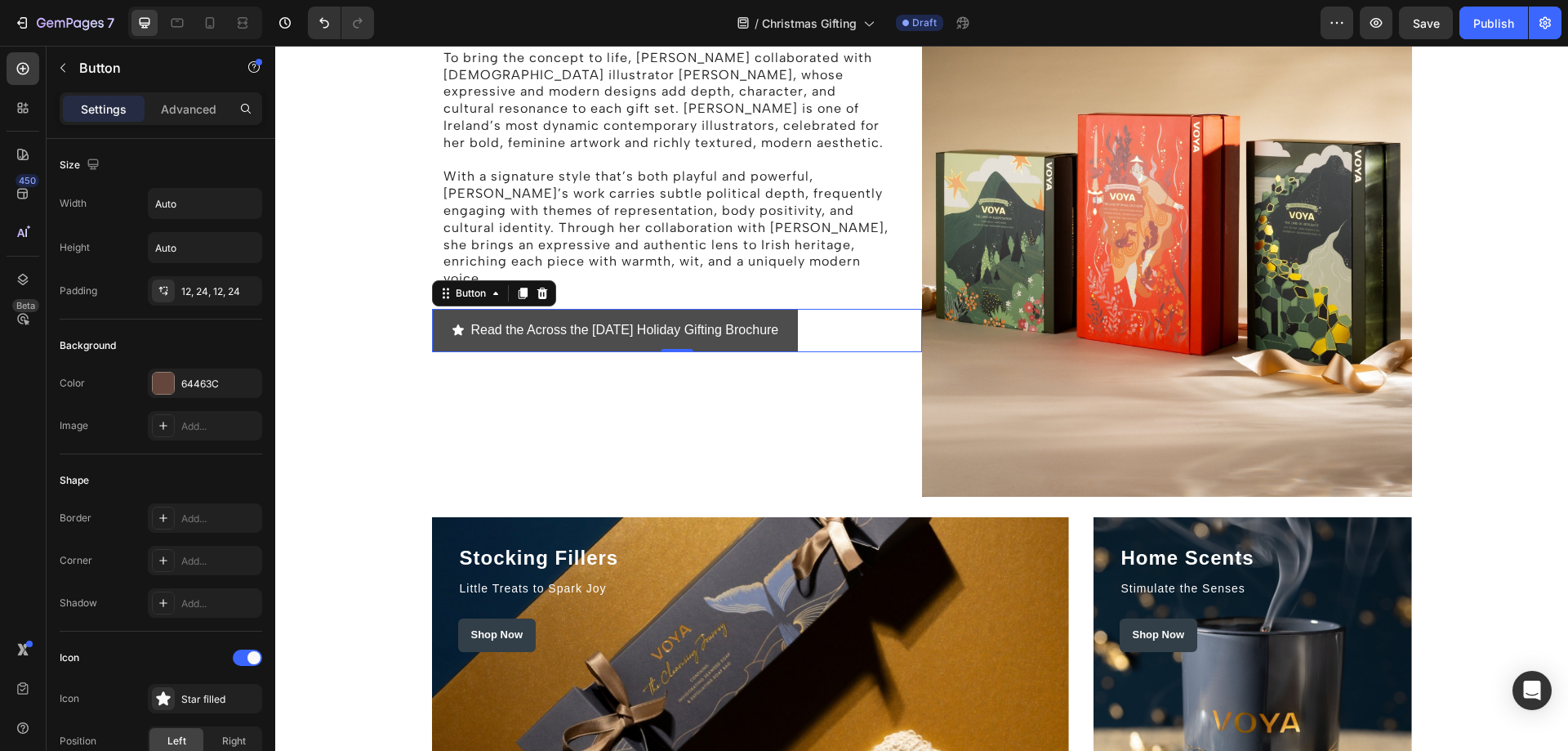
click at [452, 322] on span "<p>Read the Across the Sea Holiday Holiday Gifting Brochure</p>" at bounding box center [458, 331] width 13 height 24
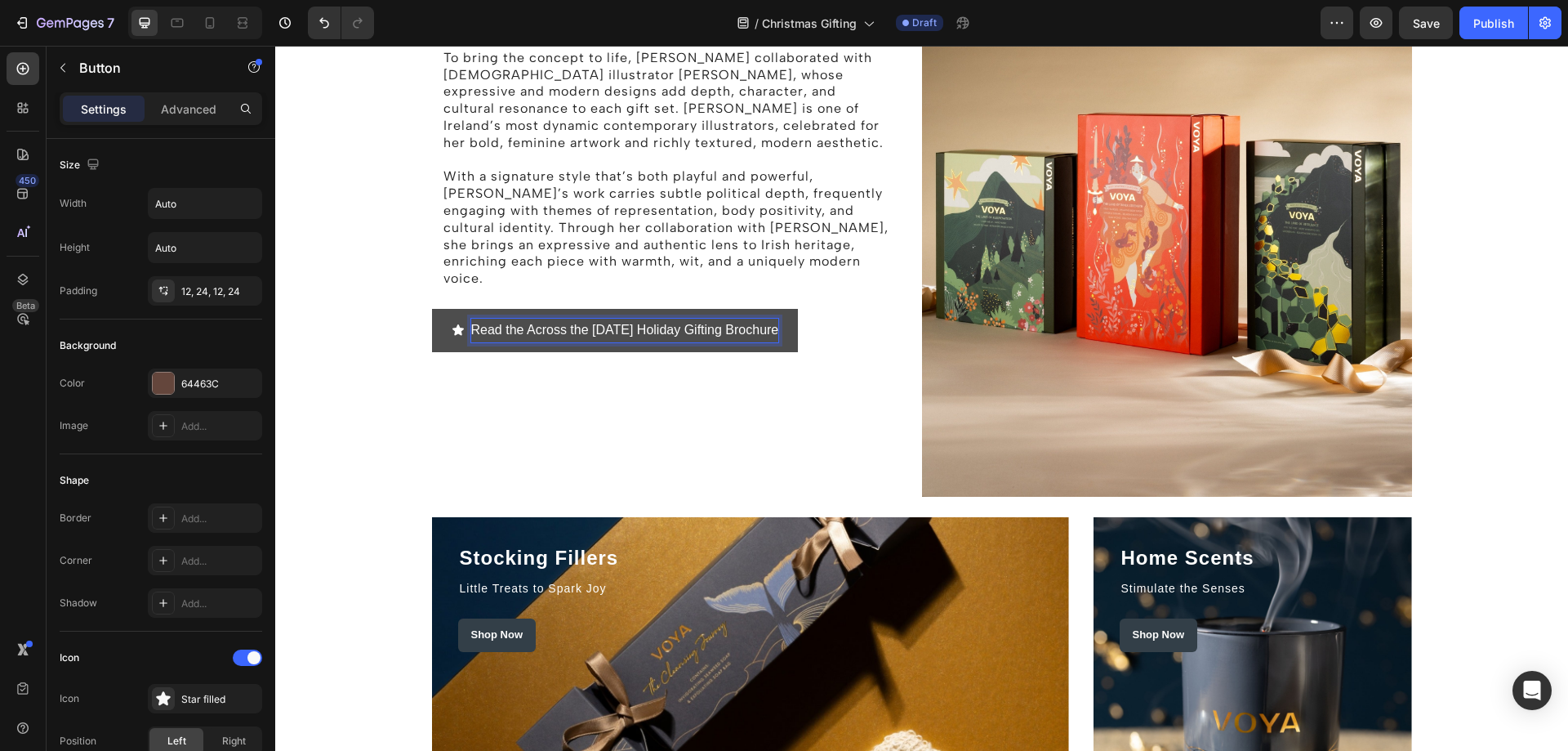
click at [471, 319] on p "Read the Across the Sea Holiday Holiday Gifting Brochure" at bounding box center [625, 331] width 308 height 24
click at [457, 324] on icon "<p>Read the Across the Sea Holiday Holiday Gifting Brochure</p>" at bounding box center [458, 330] width 13 height 13
click at [780, 321] on p "Read the Across the Sea Holiday Holiday Gifting Brochure" at bounding box center [625, 331] width 308 height 24
click at [642, 319] on p "Read the Across the Sea Holiday Holiday Gifting Brochure" at bounding box center [625, 331] width 308 height 24
click at [646, 309] on button "Read the Across the Sea Holiday Holiday Gifting Brochure" at bounding box center [615, 331] width 367 height 43
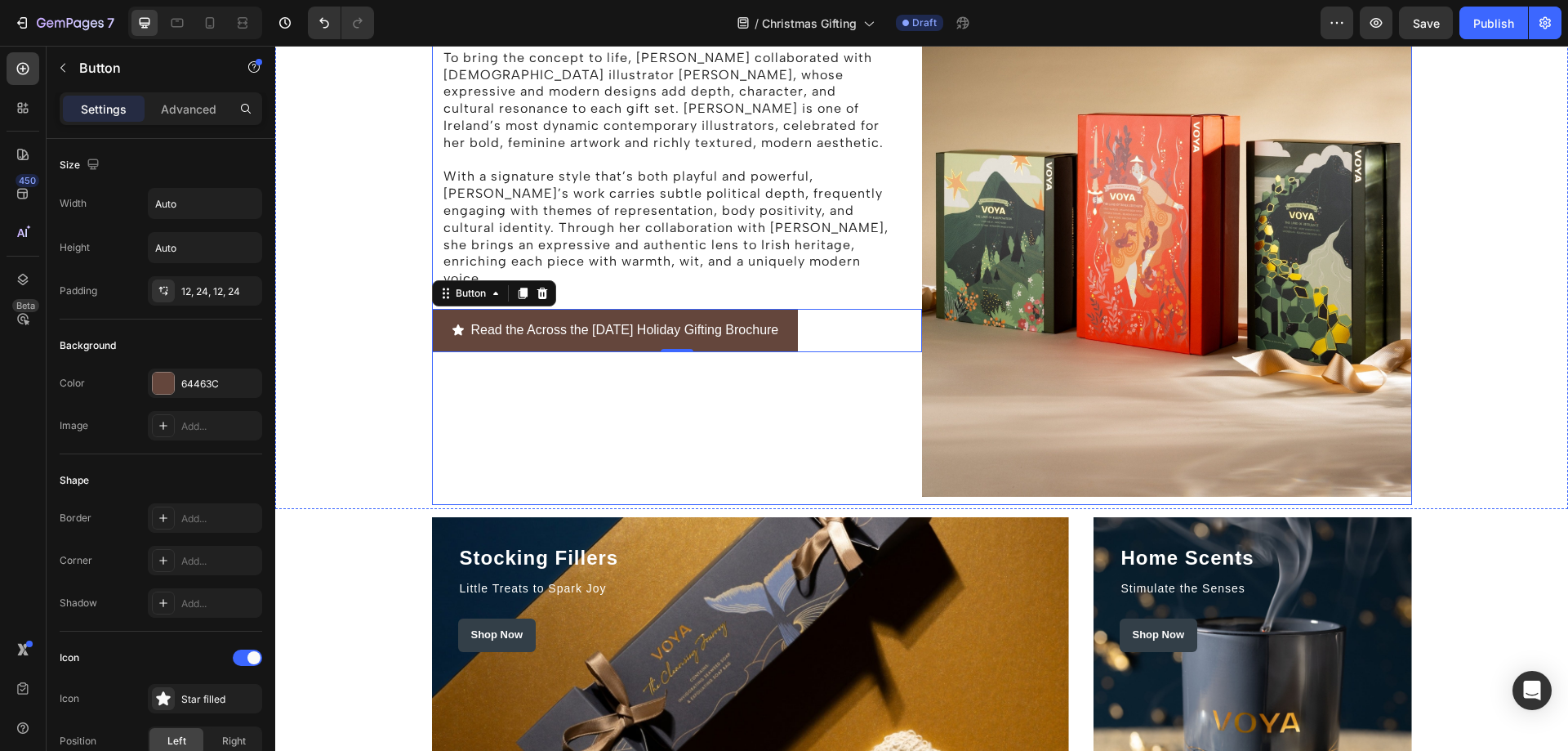
click at [741, 388] on div "The Story behind the Holiday Campaign Heading Rooted in beauty, ritual, and a d…" at bounding box center [677, 133] width 490 height 743
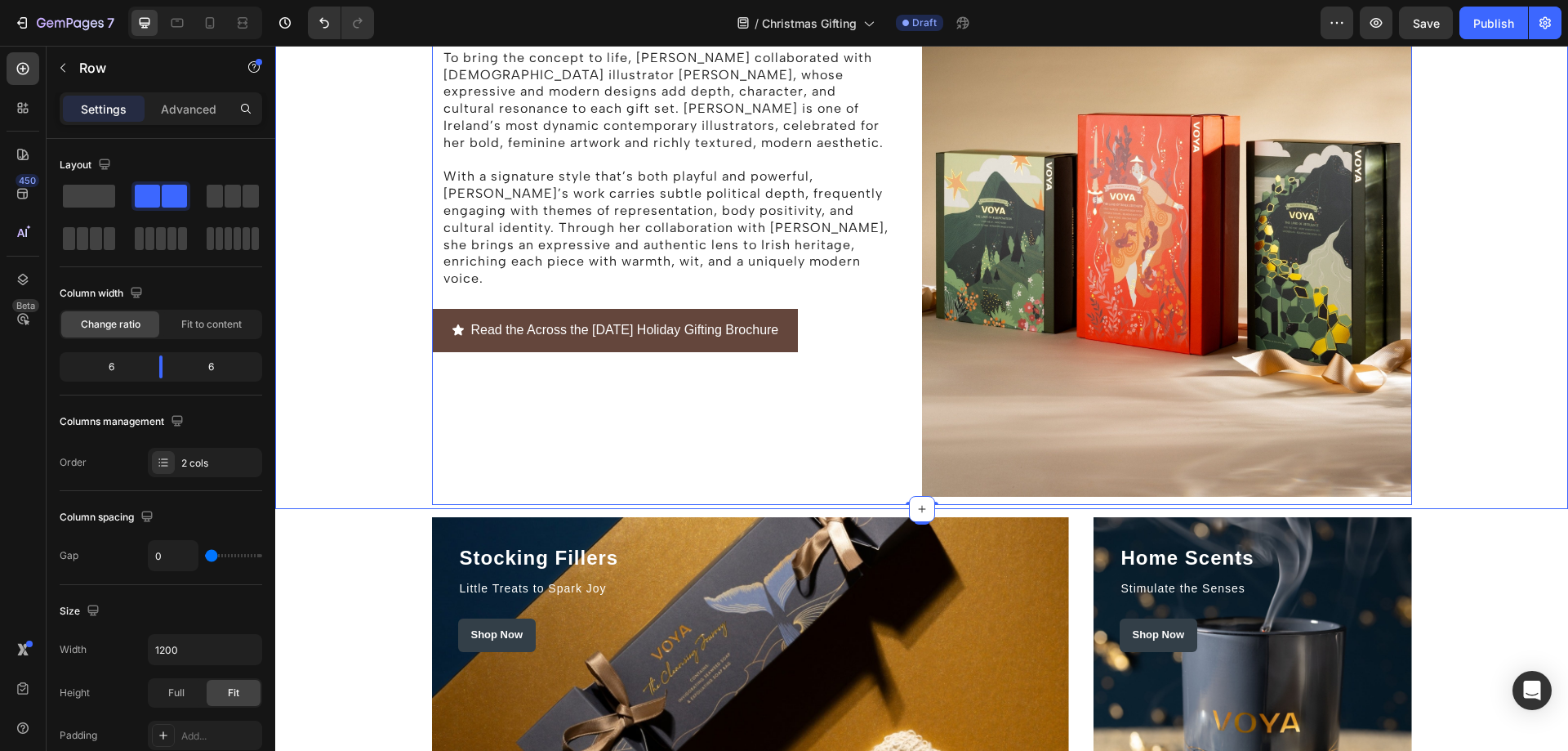
click at [1470, 409] on div "The Story behind the Holiday Campaign Heading Rooted in beauty, ritual, and a d…" at bounding box center [921, 133] width 1269 height 743
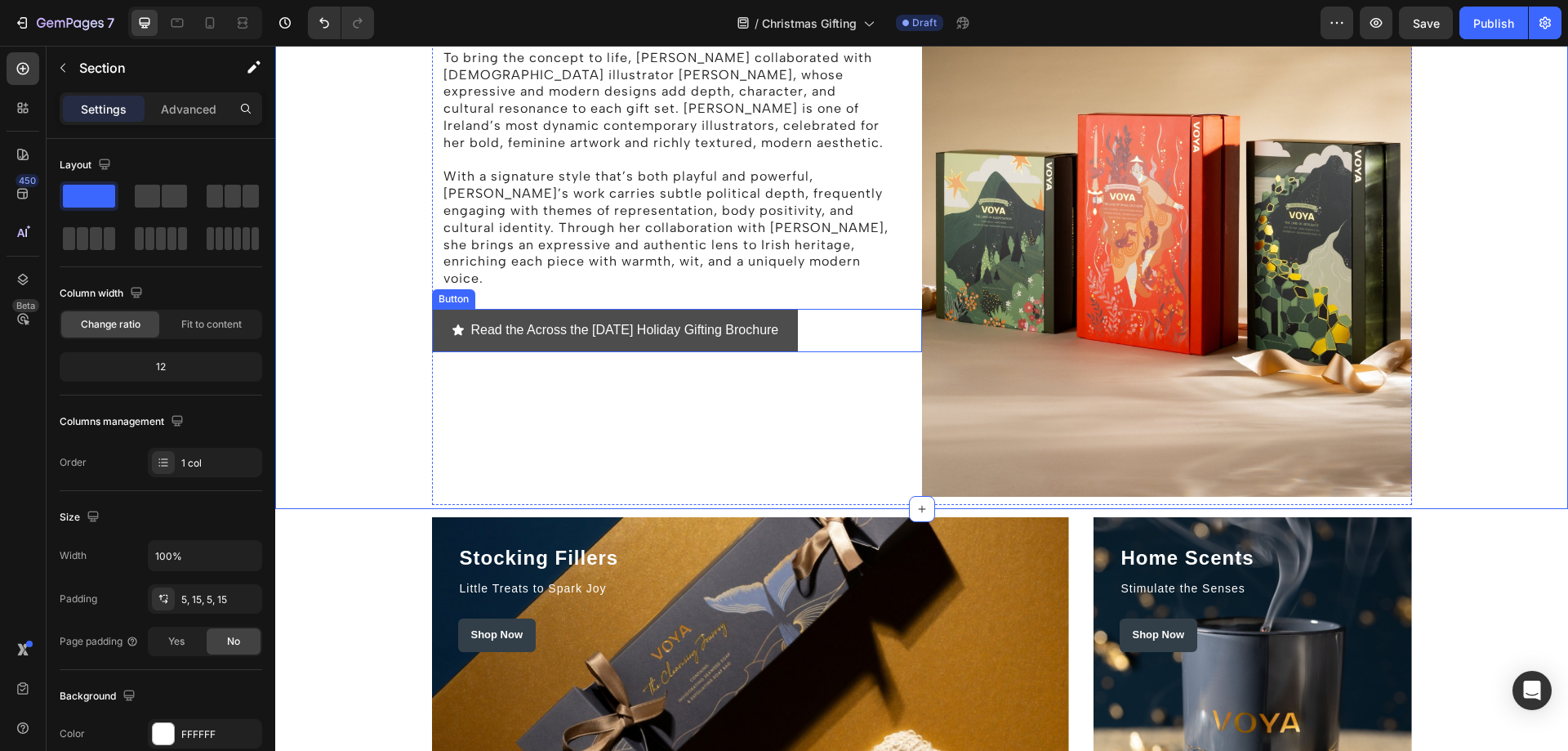
click at [798, 309] on button "Read the Across the Sea Holiday Holiday Gifting Brochure" at bounding box center [615, 331] width 367 height 43
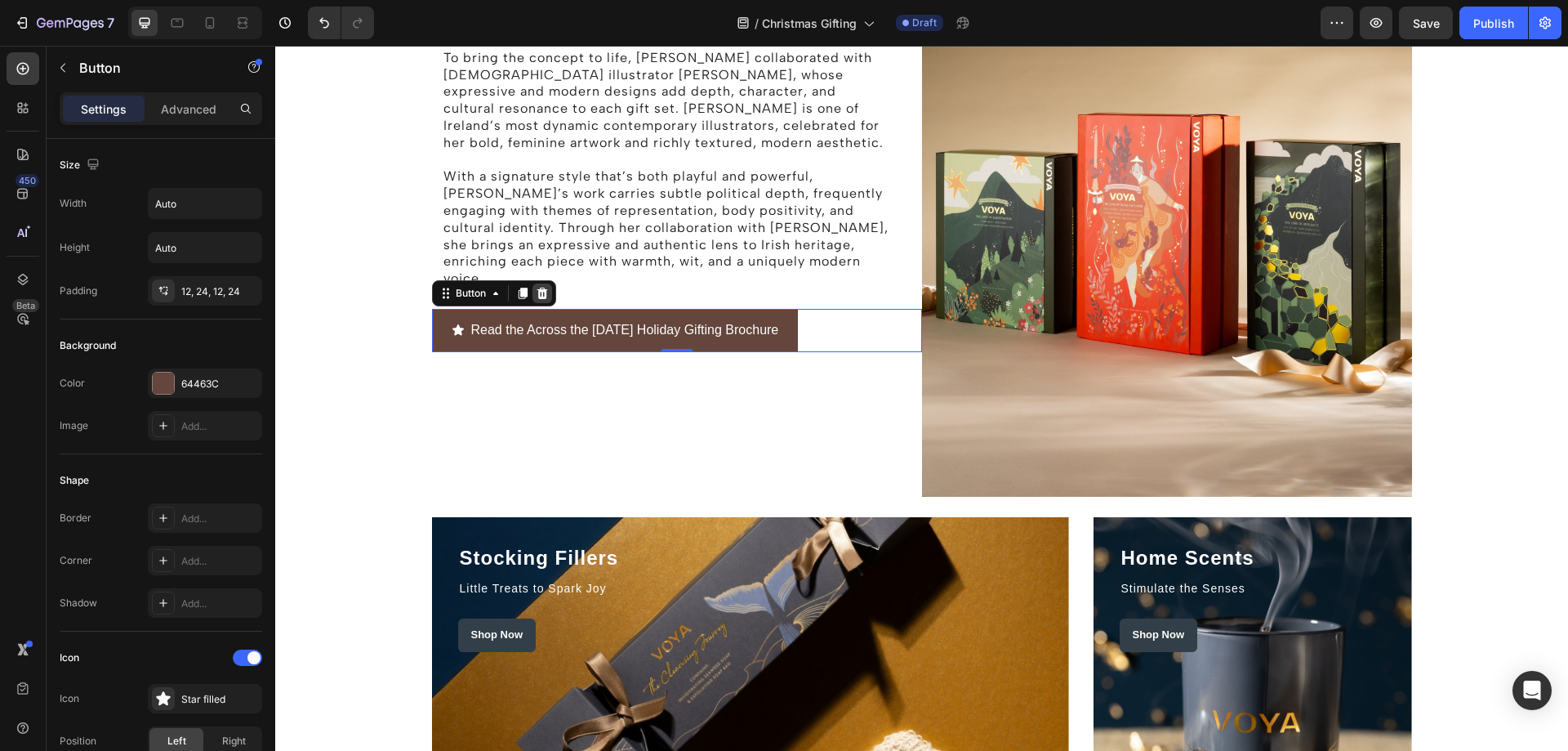
click at [537, 287] on icon at bounding box center [541, 293] width 11 height 12
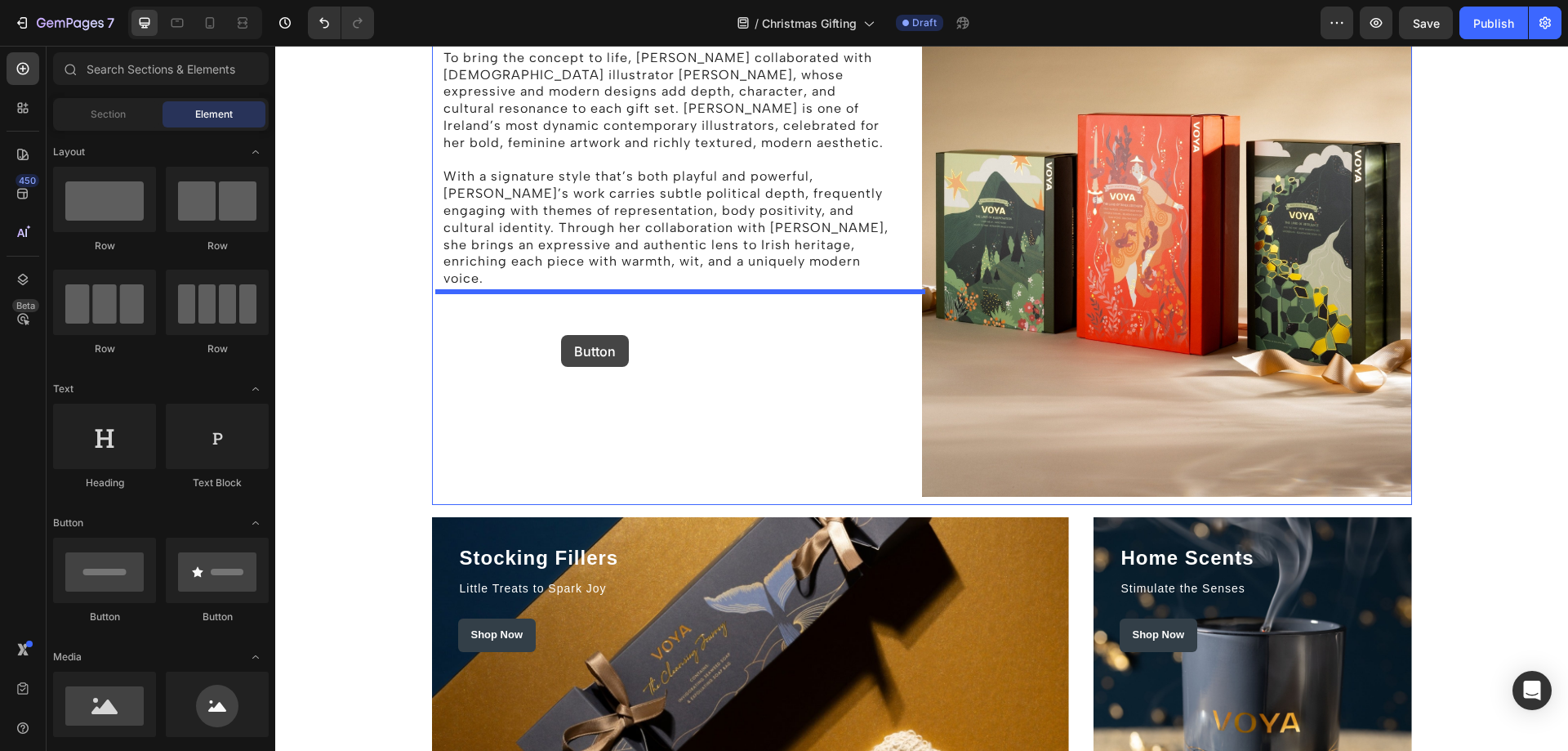
drag, startPoint x: 390, startPoint y: 619, endPoint x: 561, endPoint y: 333, distance: 333.2
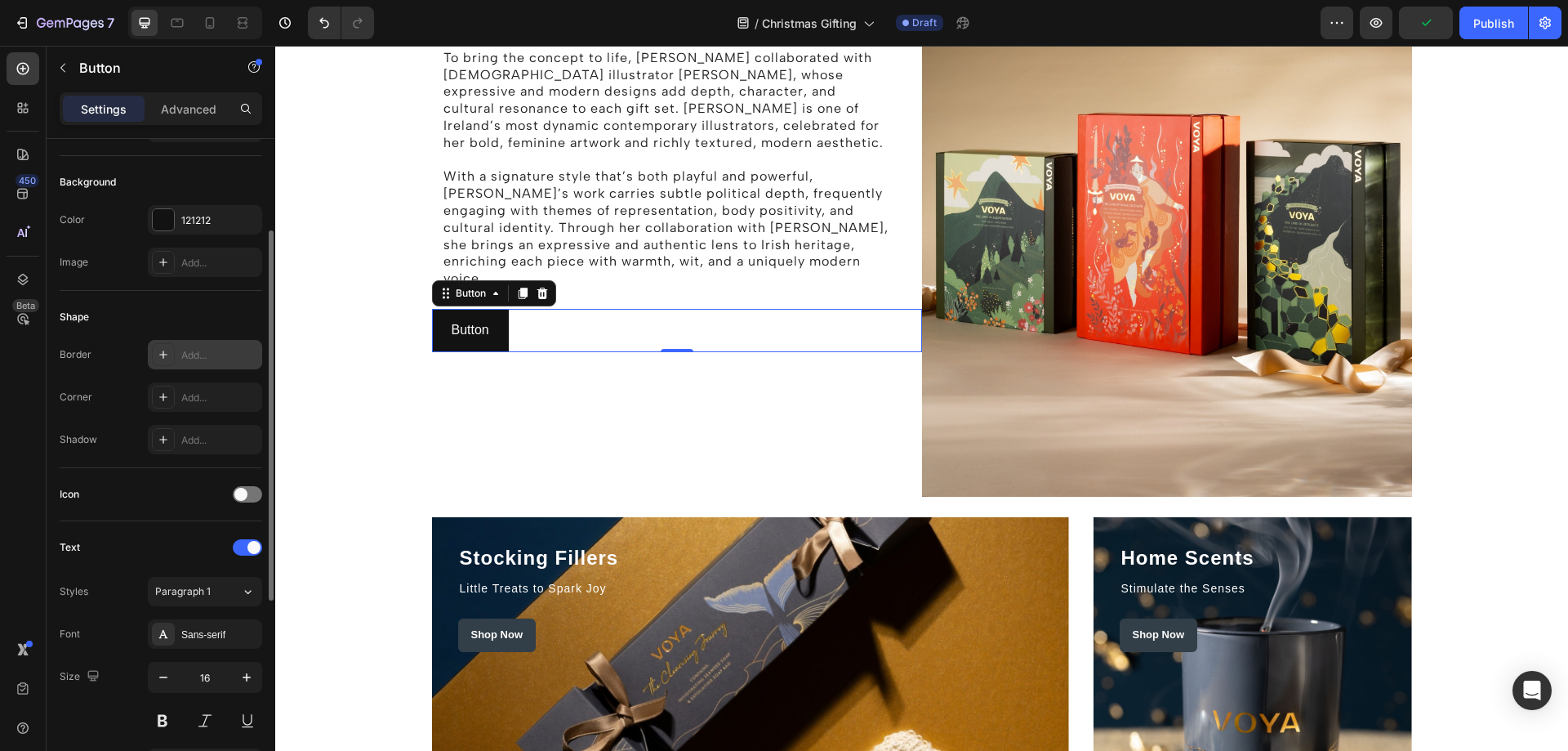
scroll to position [82, 0]
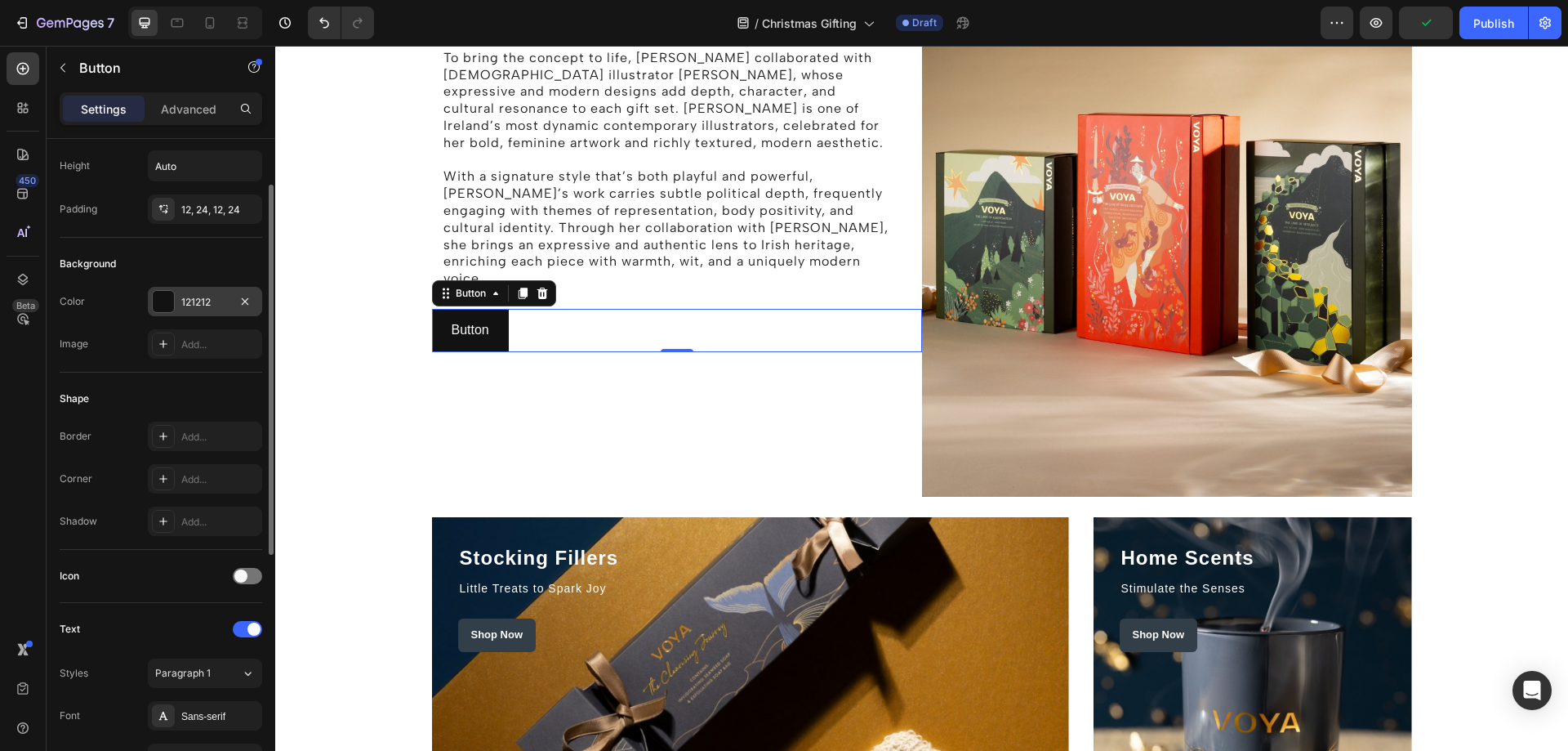
click at [163, 300] on div at bounding box center [163, 301] width 22 height 22
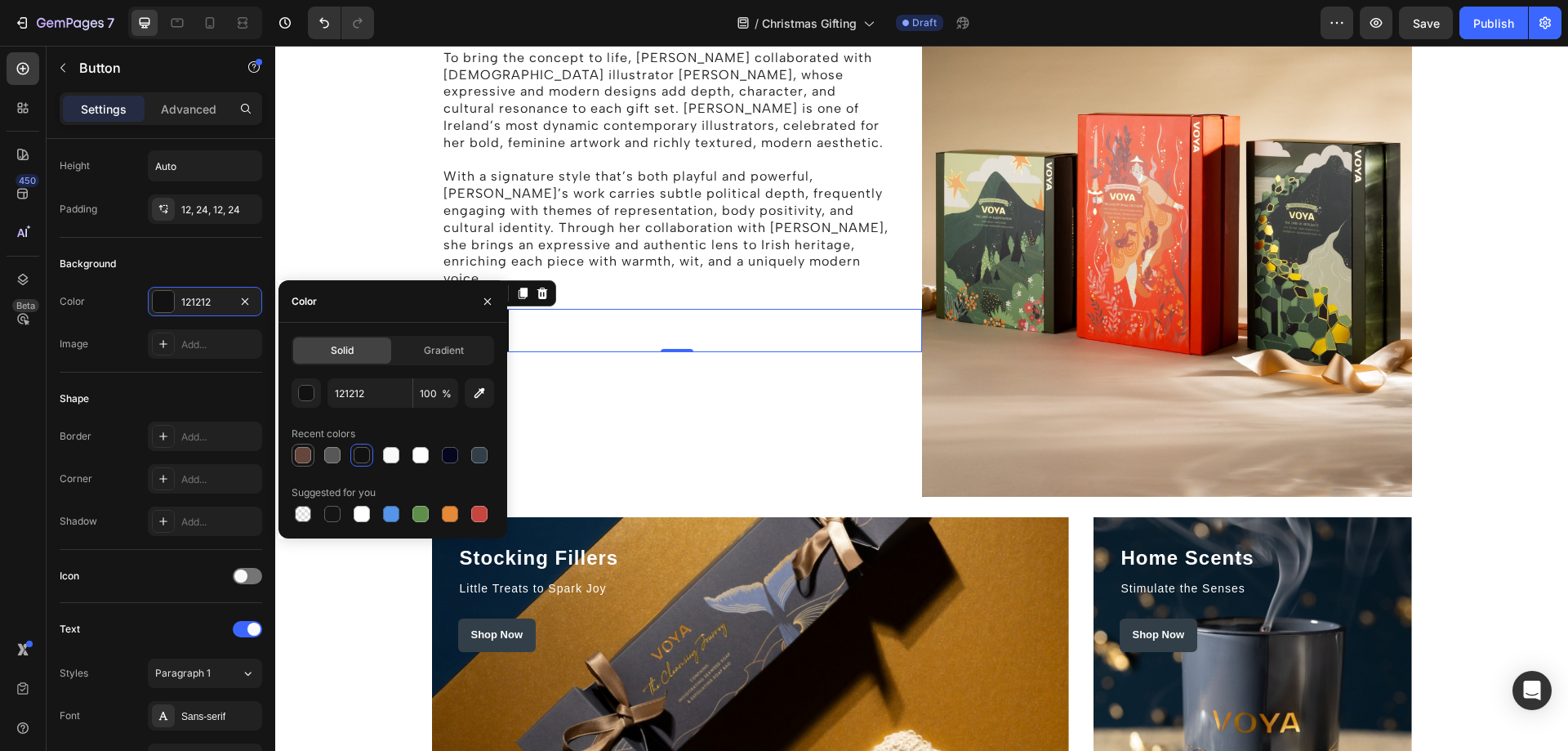
click at [300, 458] on div at bounding box center [303, 455] width 17 height 17
type input "64463C"
click at [1488, 265] on div "The Story behind the Holiday Campaign Heading Rooted in beauty, ritual, and a d…" at bounding box center [921, 133] width 1269 height 743
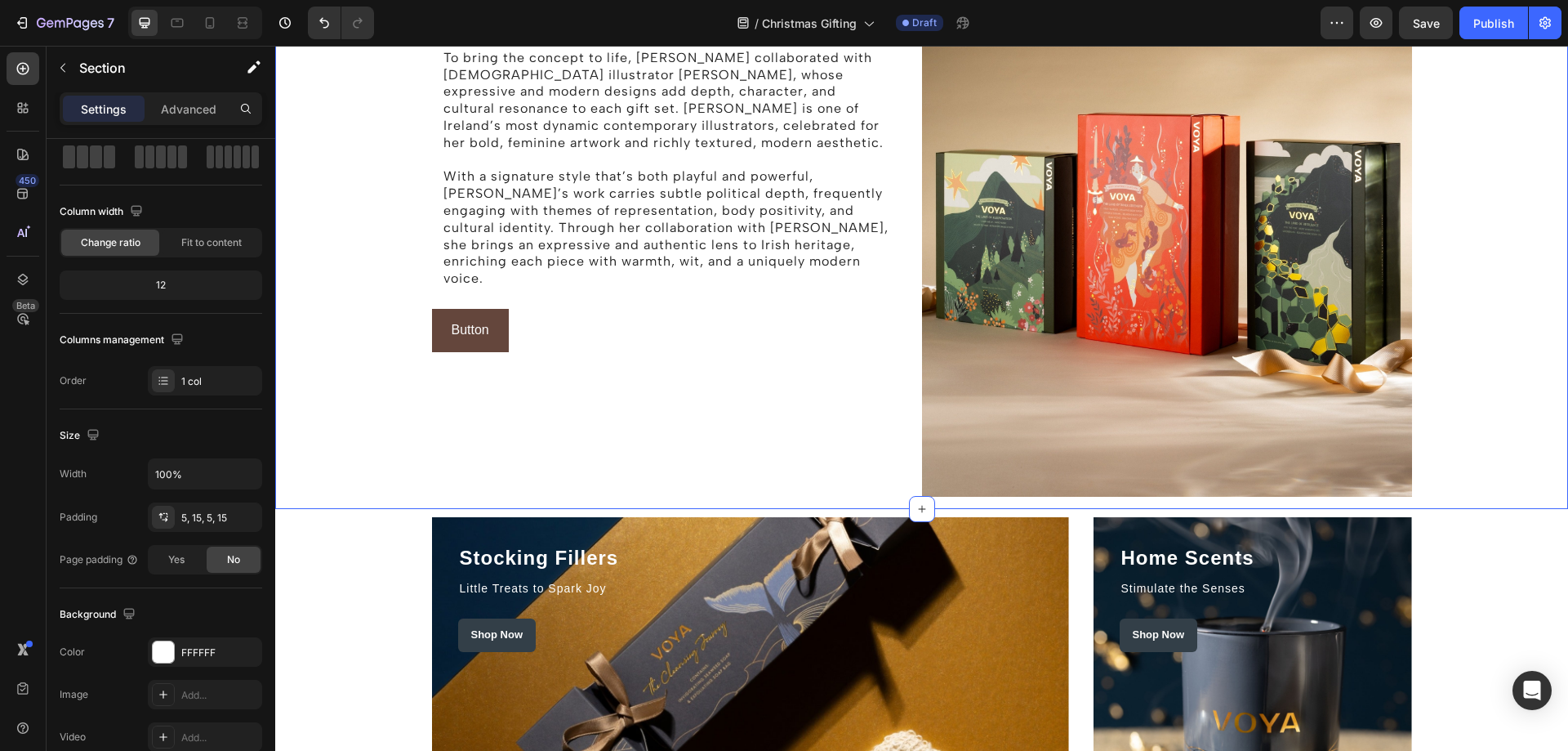
scroll to position [0, 0]
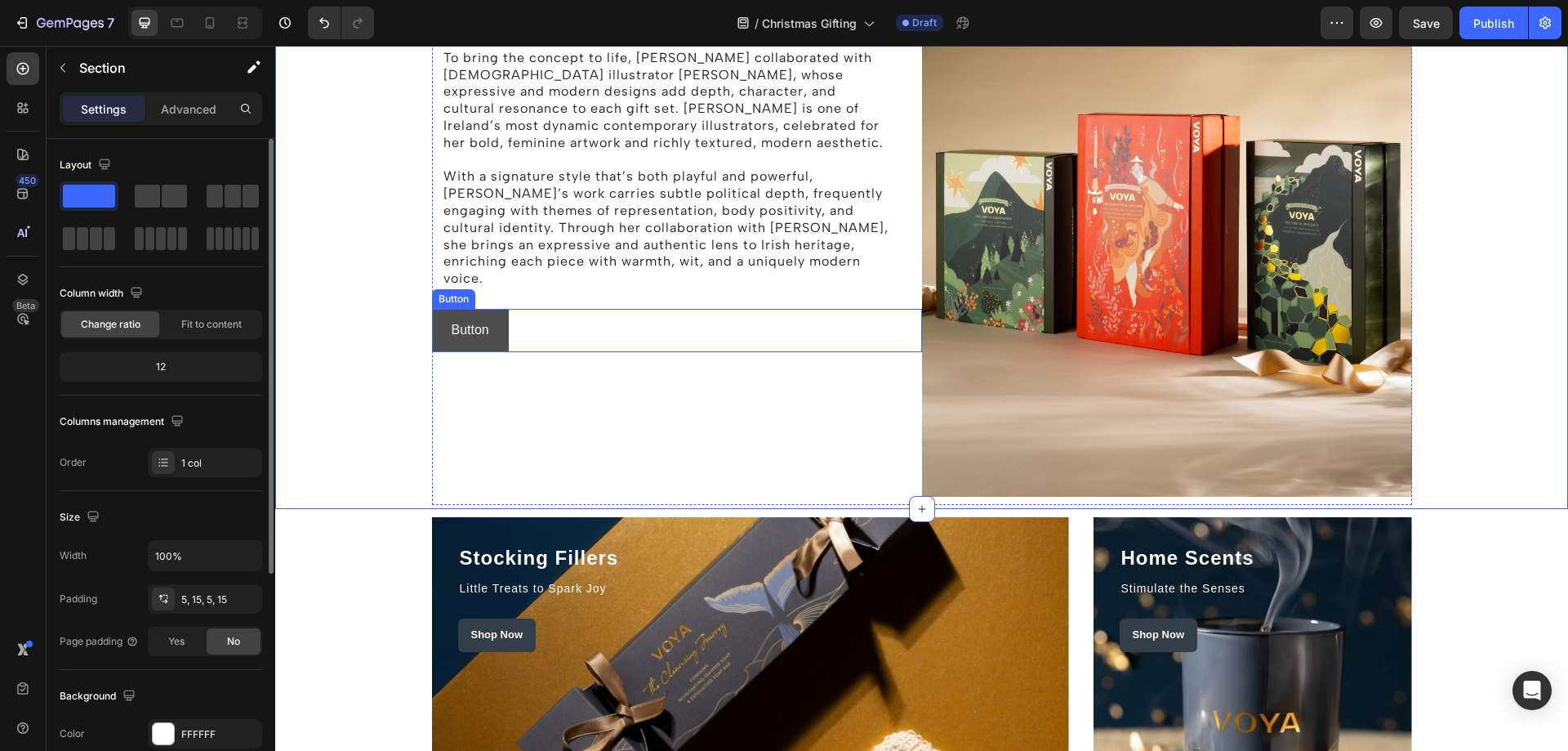
click at [495, 309] on button "Button" at bounding box center [470, 331] width 77 height 43
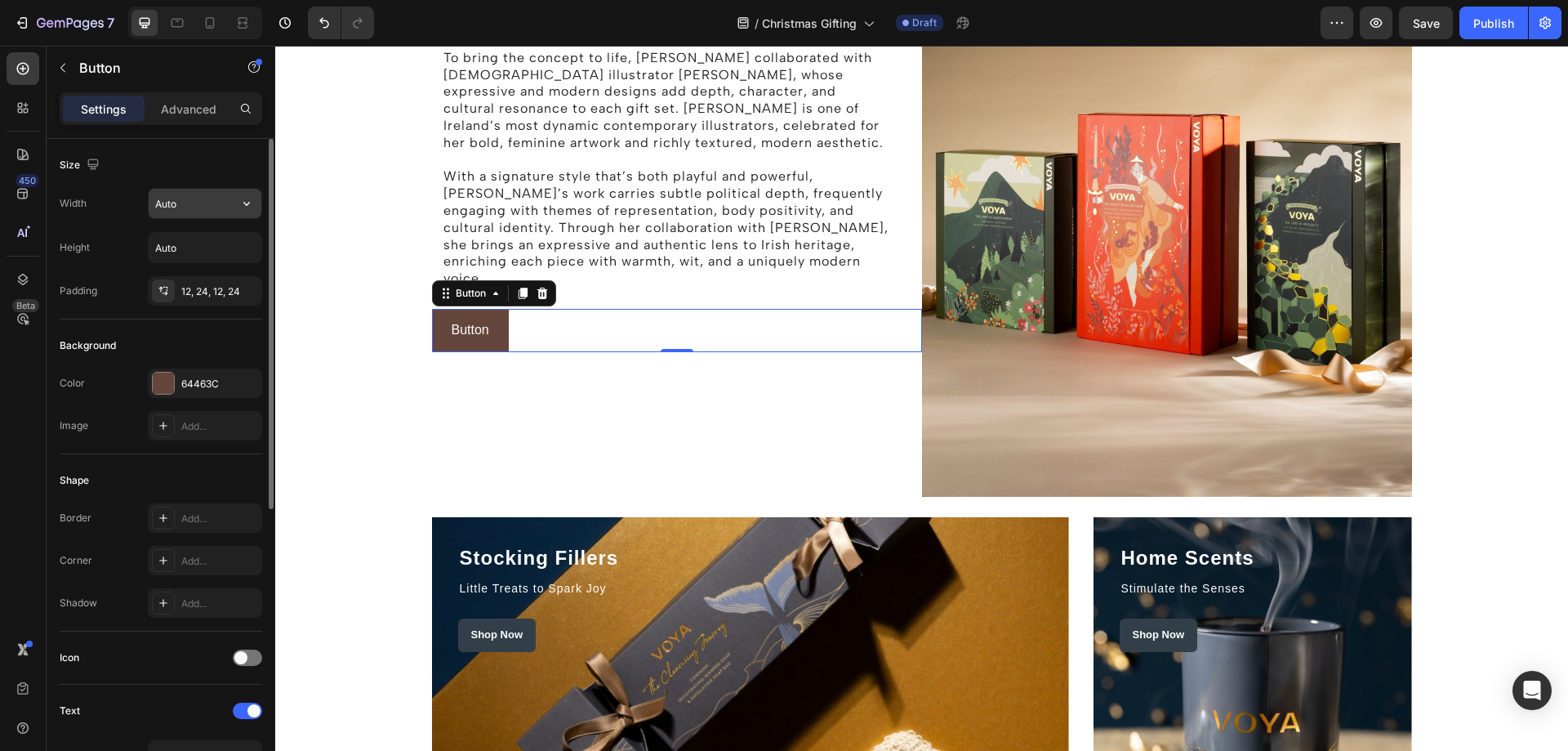
click at [176, 199] on input "Auto" at bounding box center [205, 204] width 113 height 30
click at [247, 200] on icon "button" at bounding box center [246, 203] width 17 height 17
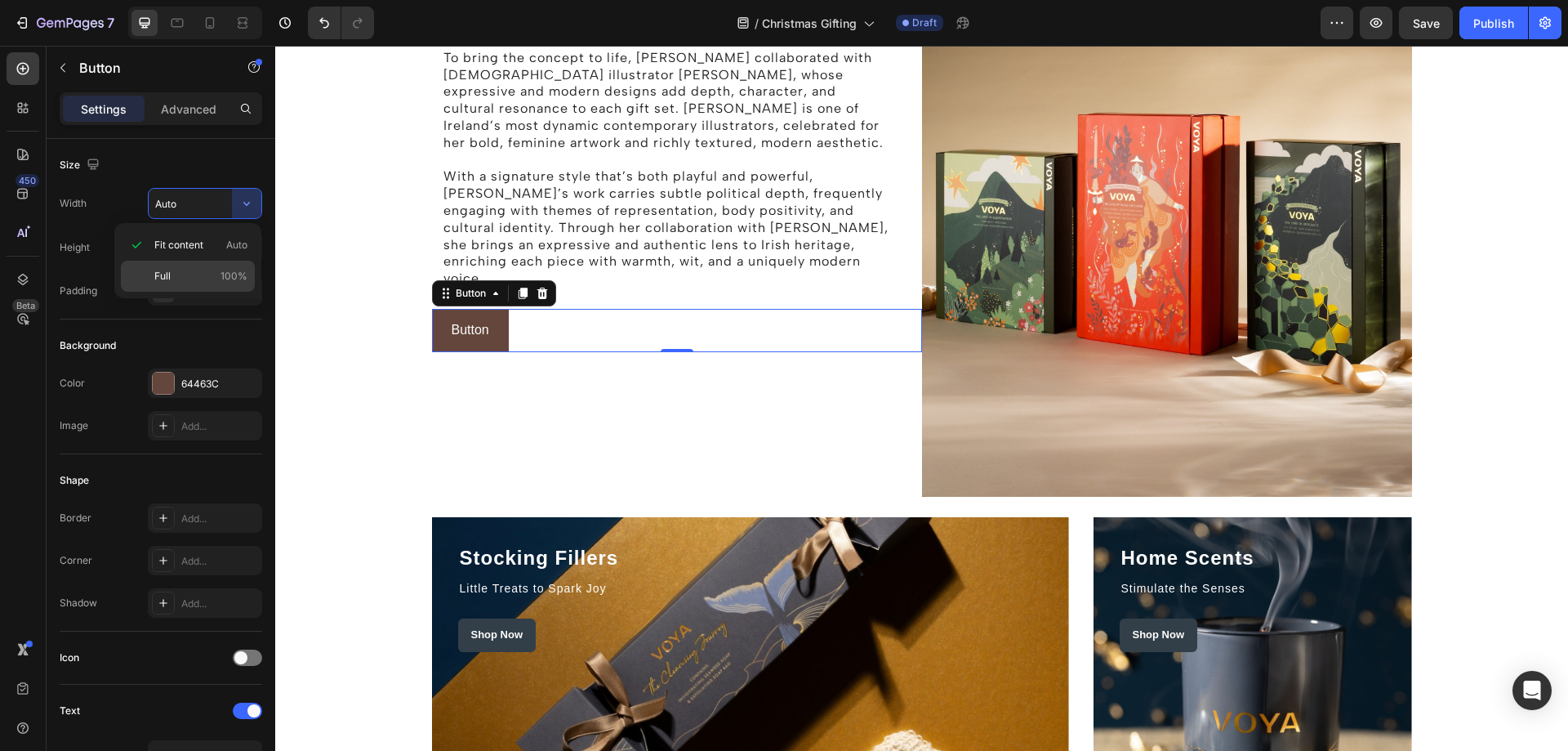
click at [201, 278] on p "Full 100%" at bounding box center [201, 276] width 94 height 15
type input "100%"
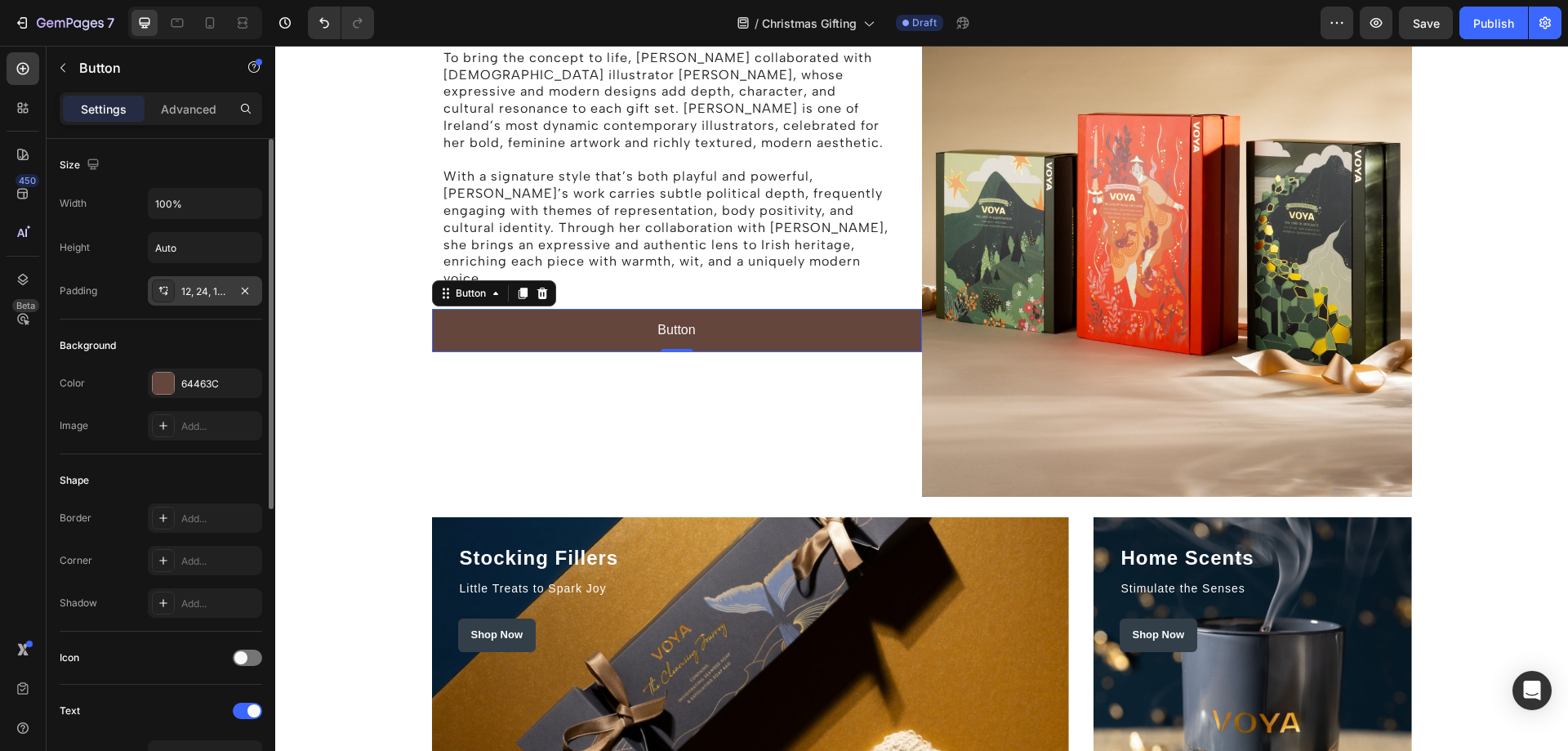
click at [163, 290] on icon at bounding box center [162, 290] width 13 height 13
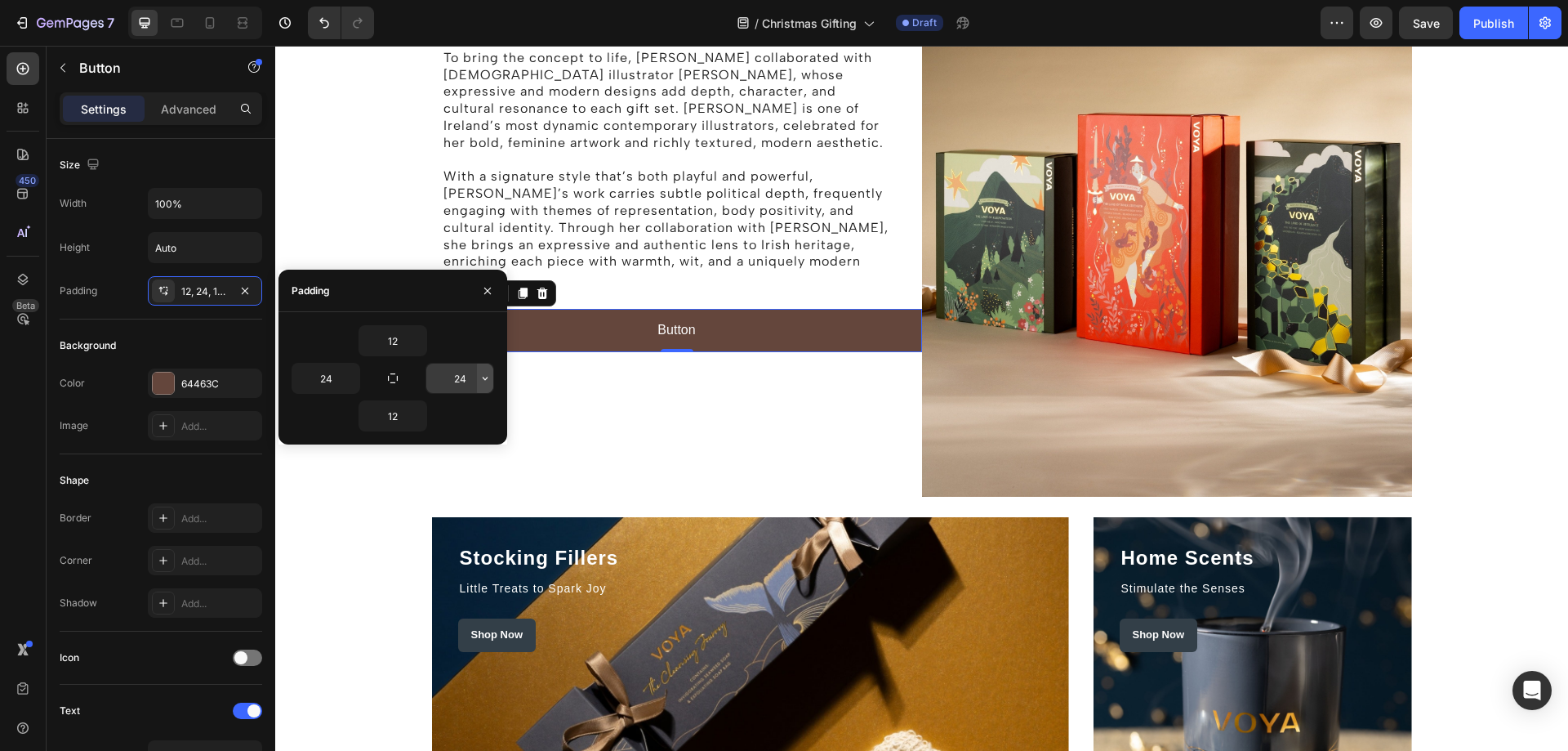
click at [482, 385] on button "button" at bounding box center [485, 378] width 17 height 30
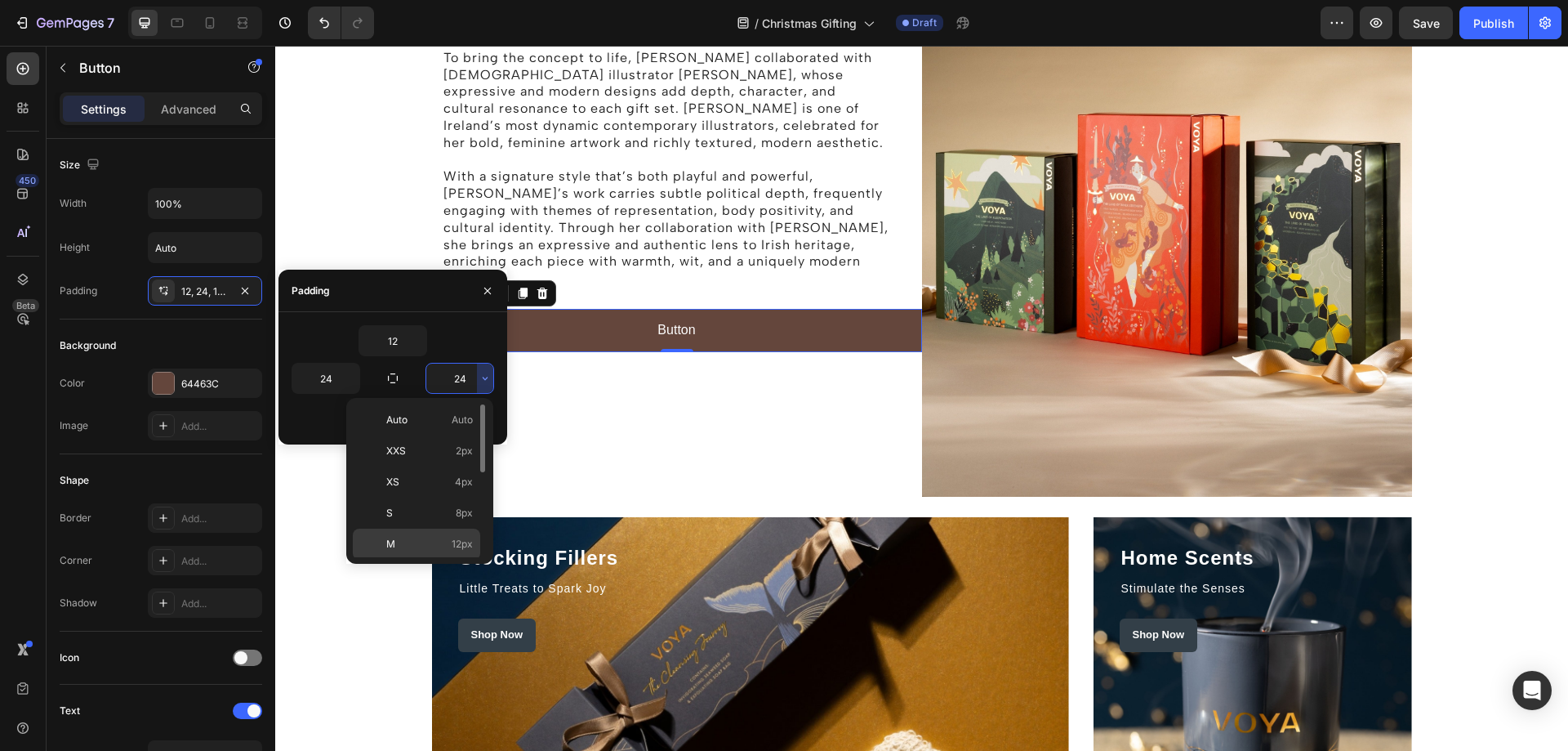
click at [398, 542] on p "M 12px" at bounding box center [429, 543] width 87 height 15
type input "12"
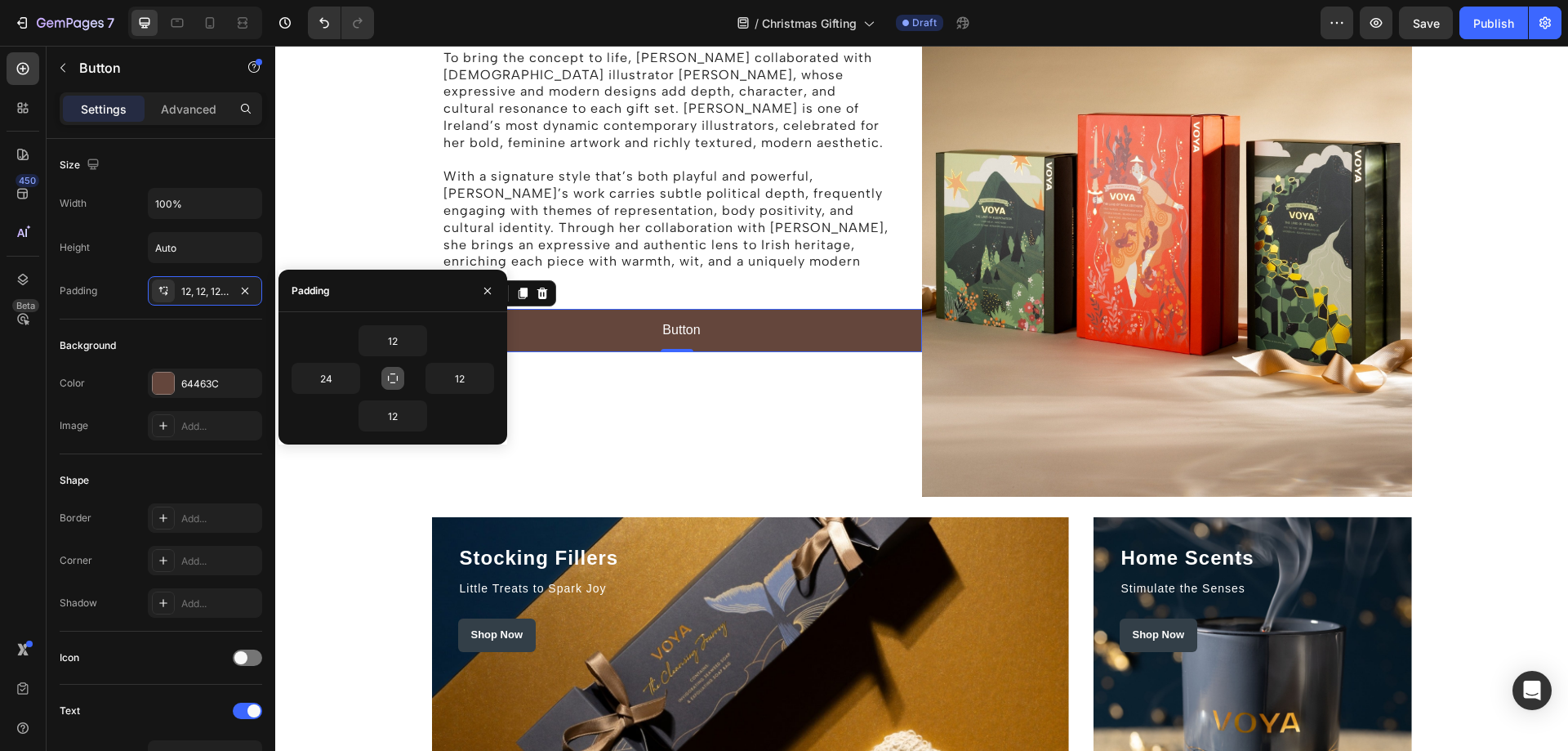
click at [395, 377] on icon "button" at bounding box center [392, 378] width 13 height 13
type input "12"
drag, startPoint x: 482, startPoint y: 290, endPoint x: 39, endPoint y: 254, distance: 444.5
click at [482, 290] on icon "button" at bounding box center [487, 290] width 13 height 13
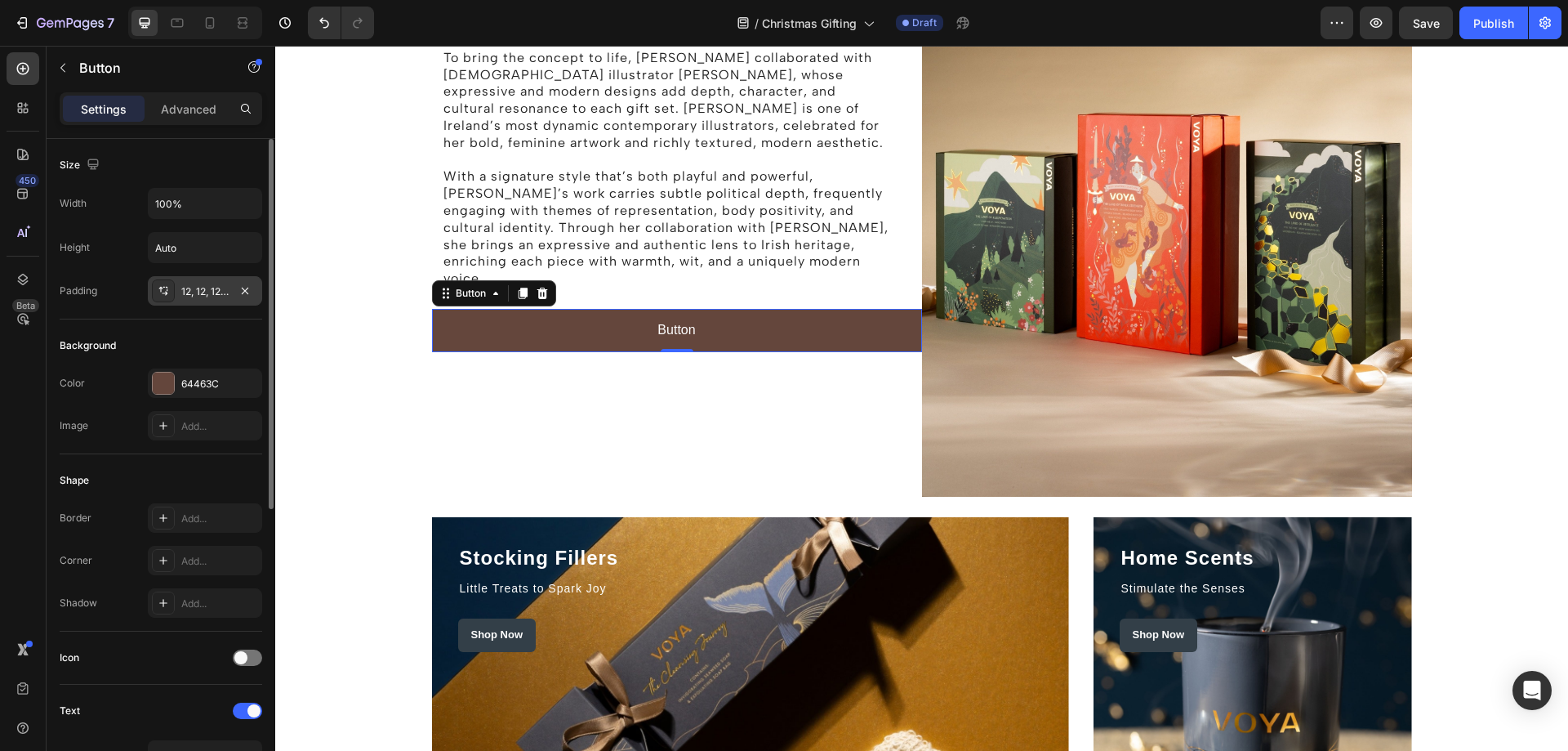
click at [221, 300] on div "12, 12, 12, 12" at bounding box center [205, 290] width 114 height 30
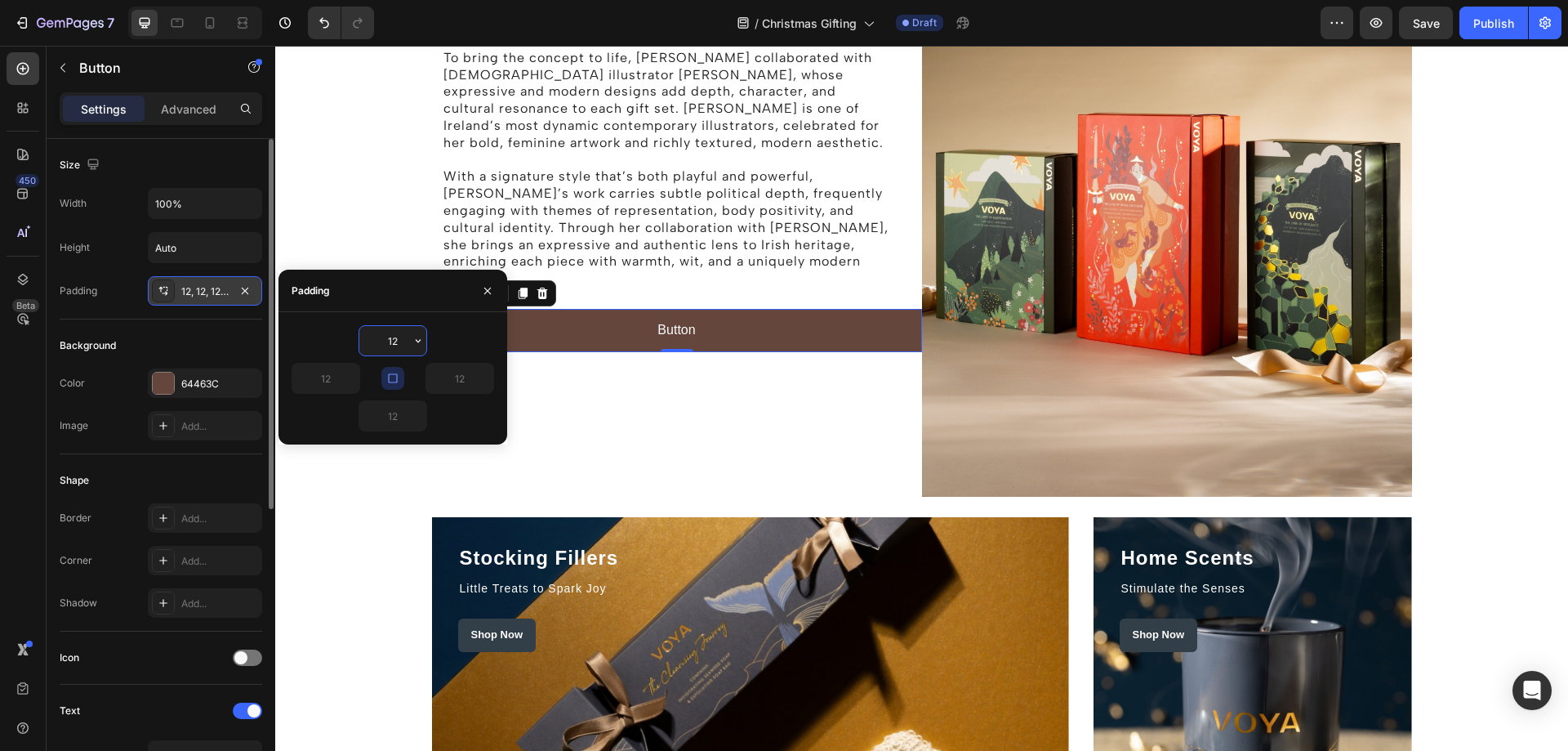
click at [158, 291] on icon at bounding box center [162, 290] width 13 height 13
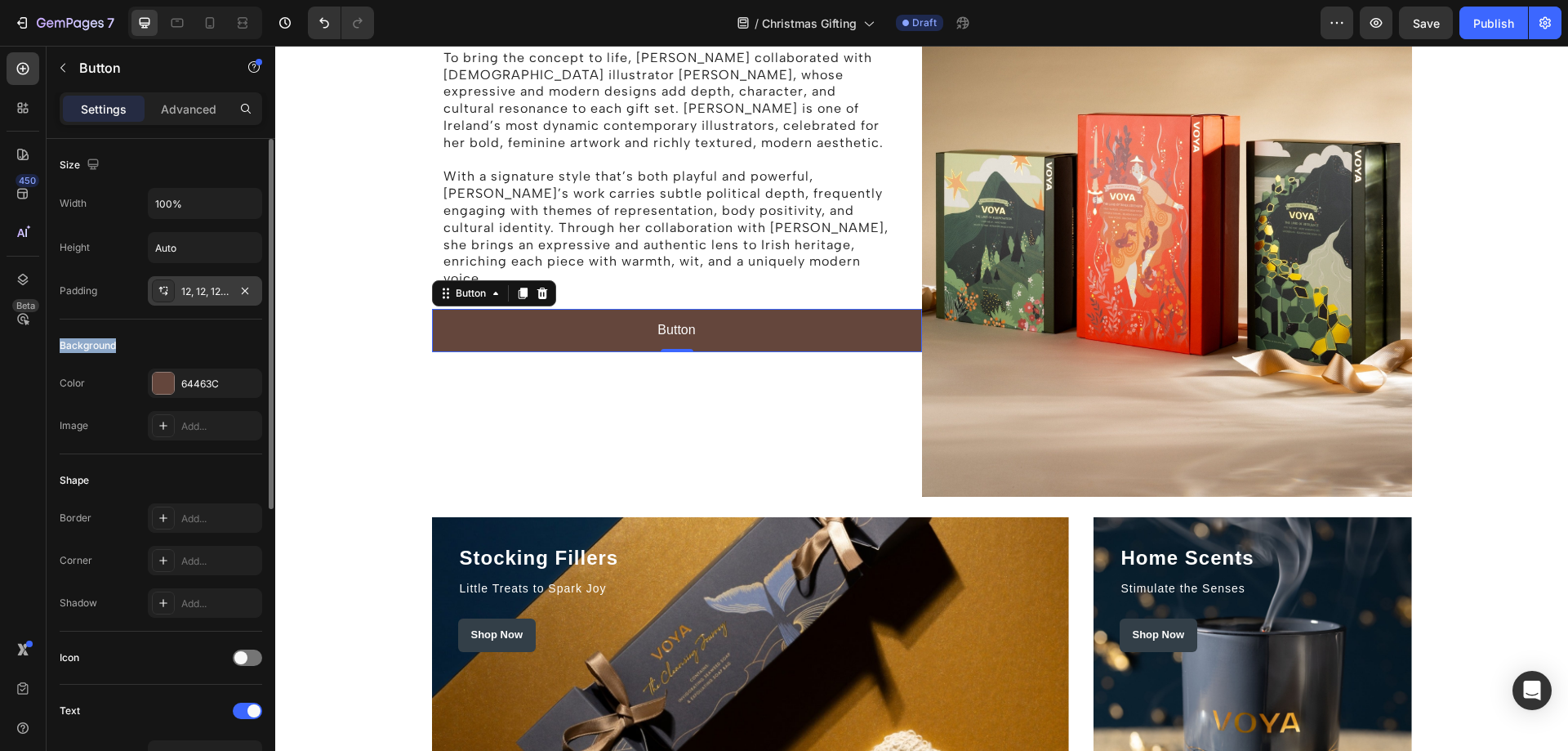
click at [158, 291] on icon at bounding box center [162, 290] width 13 height 13
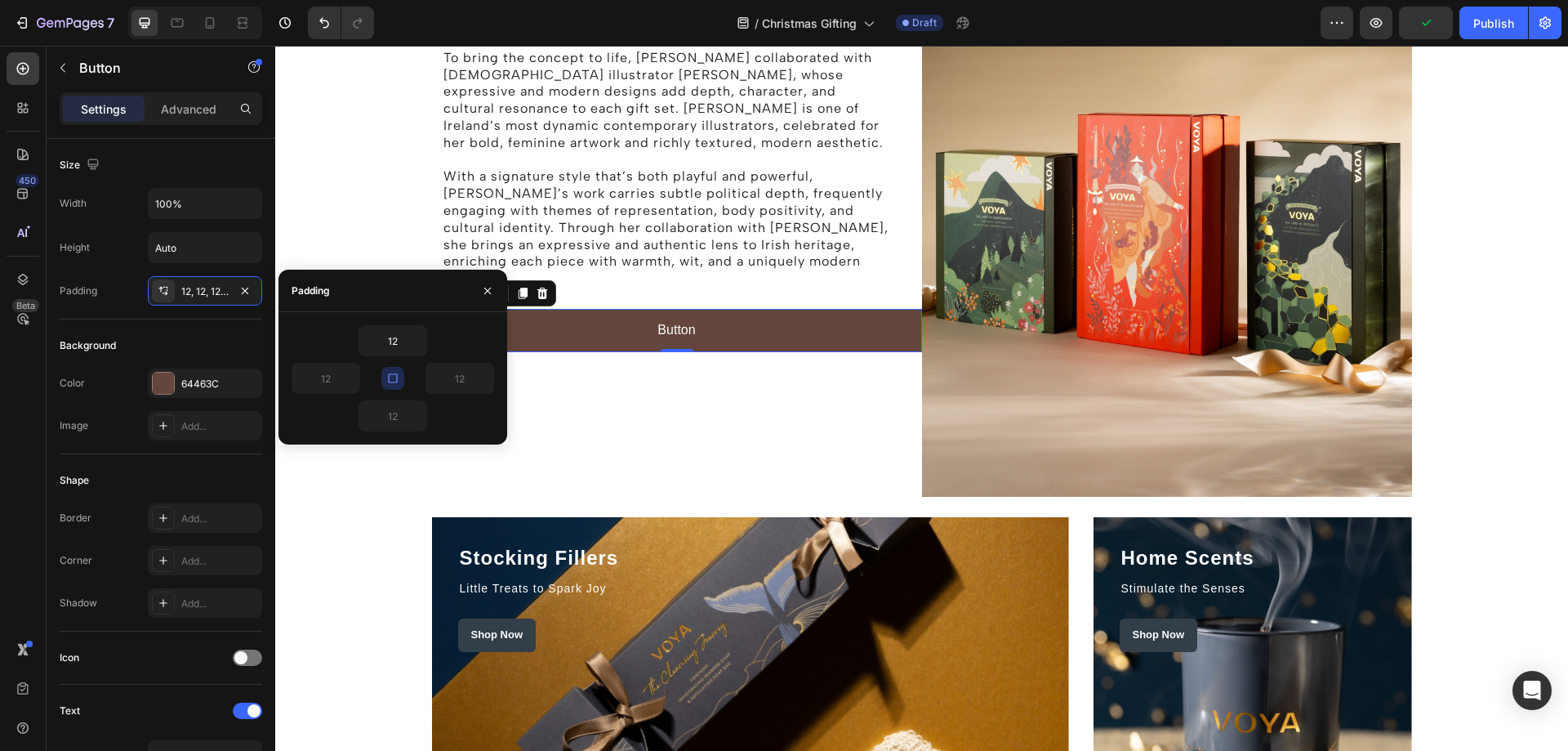
click at [388, 379] on icon "button" at bounding box center [392, 378] width 13 height 13
click at [487, 380] on icon "button" at bounding box center [484, 378] width 13 height 13
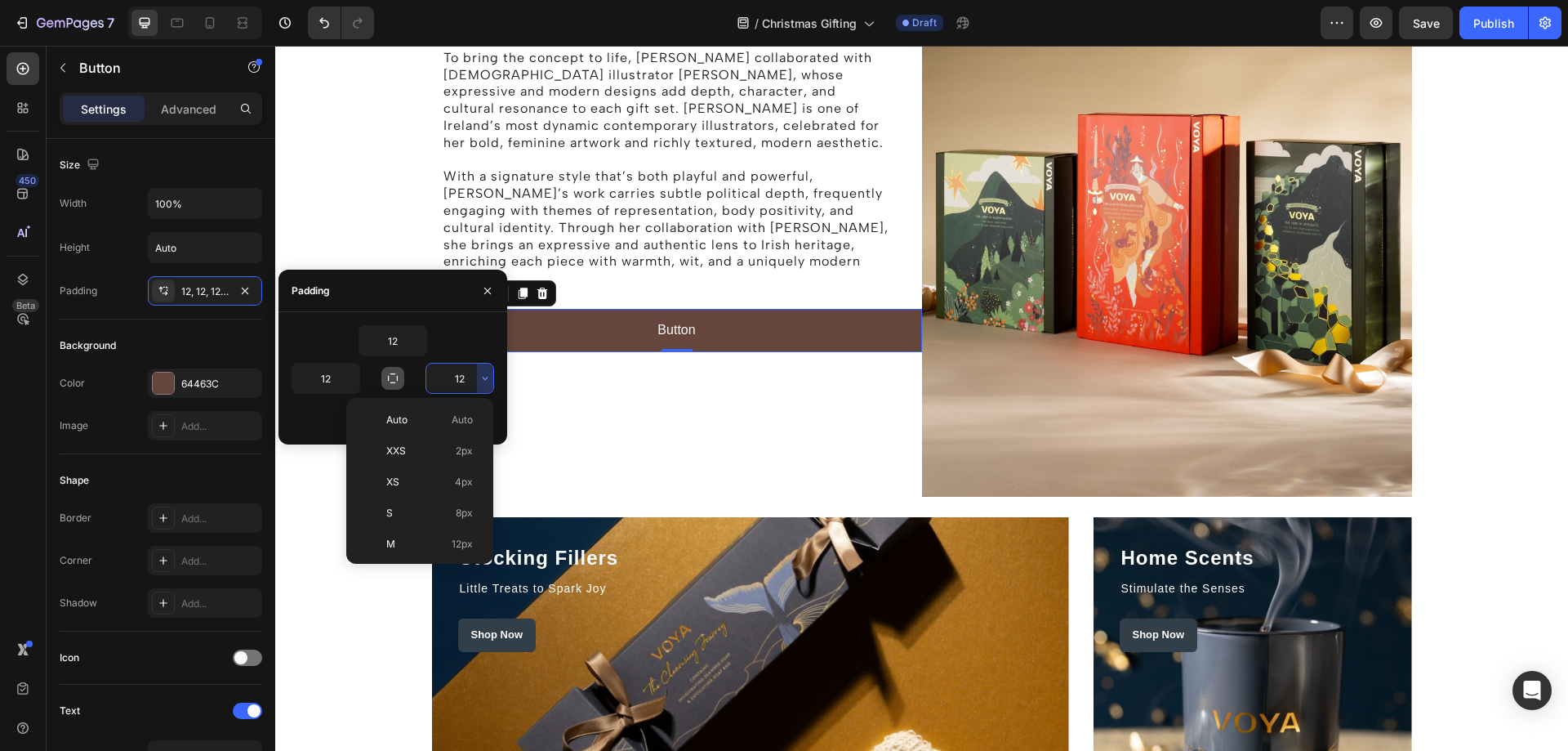
scroll to position [163, 0]
click at [409, 435] on p "XL 24px" at bounding box center [429, 442] width 87 height 15
type input "24"
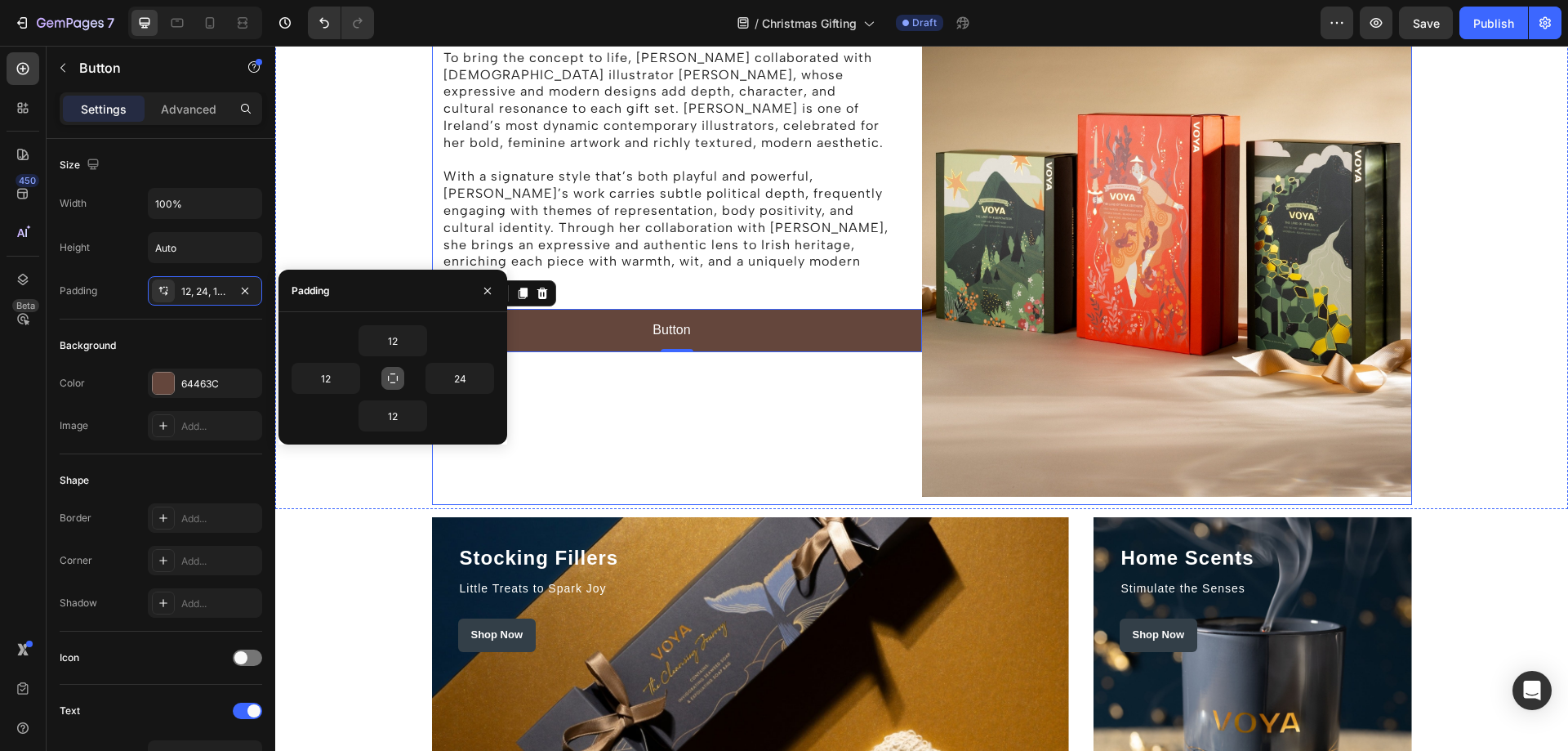
click at [737, 397] on div "The Story behind the Holiday Campaign Heading Rooted in beauty, ritual, and a d…" at bounding box center [677, 133] width 490 height 743
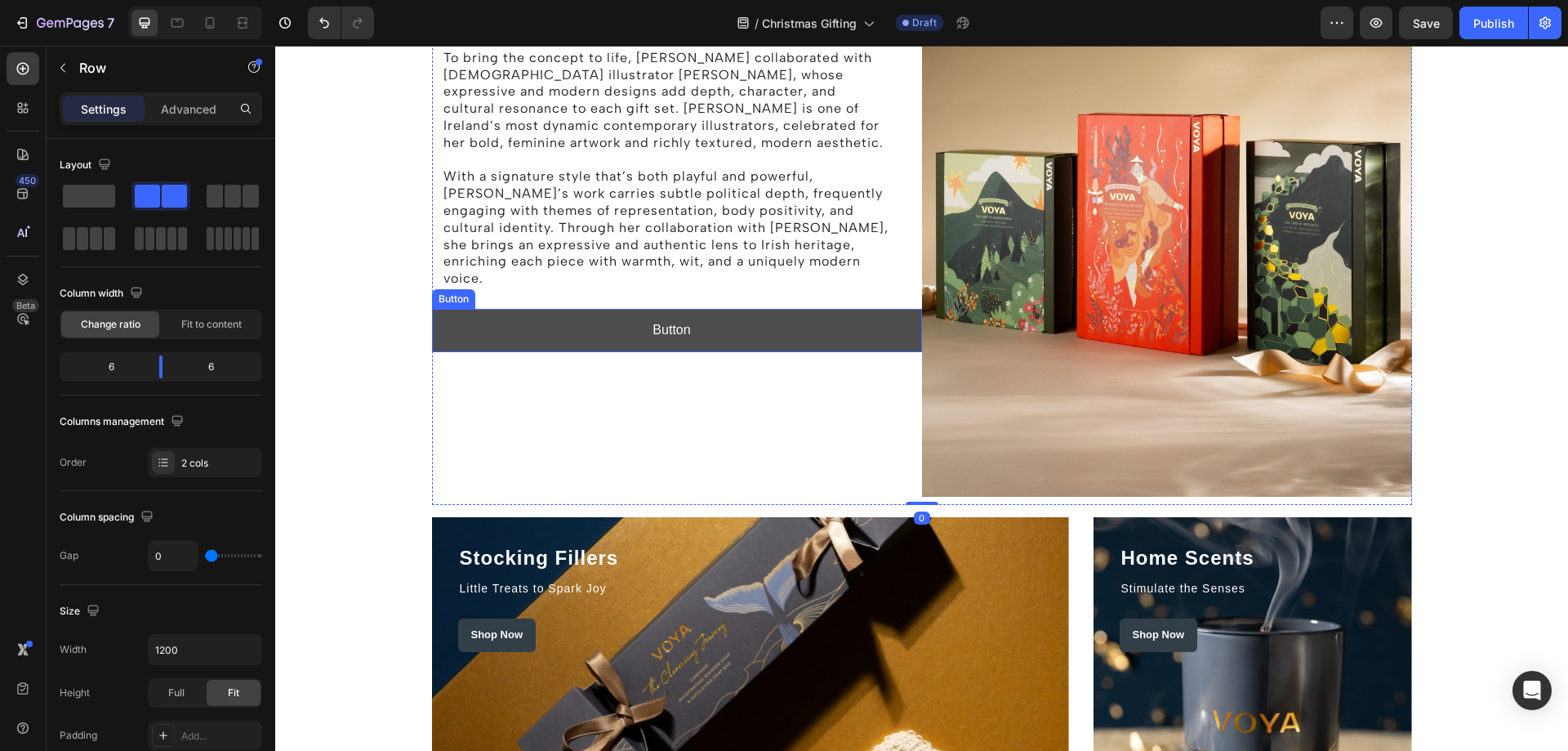
click at [890, 313] on button "Button" at bounding box center [677, 331] width 490 height 43
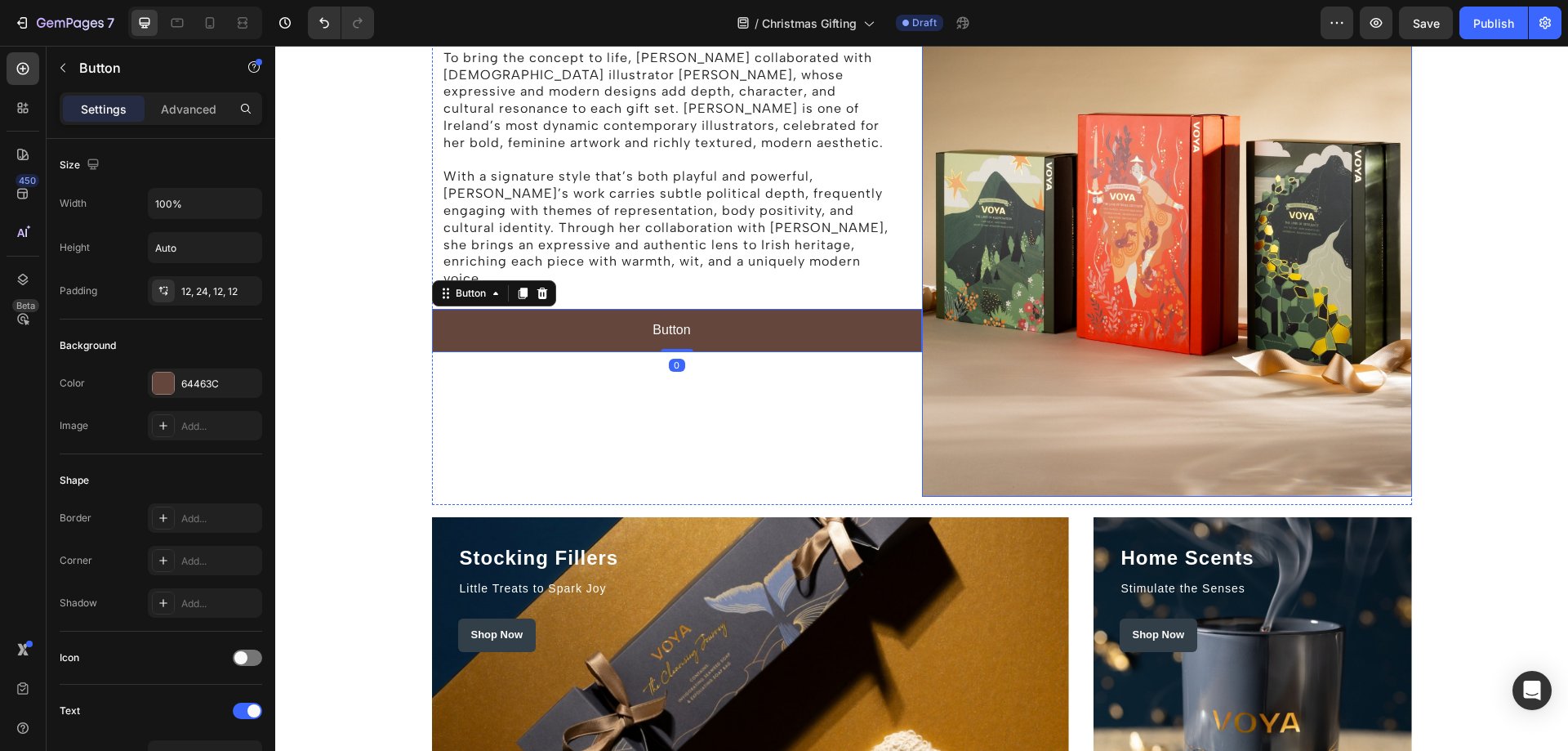
click at [922, 357] on img at bounding box center [1167, 129] width 490 height 735
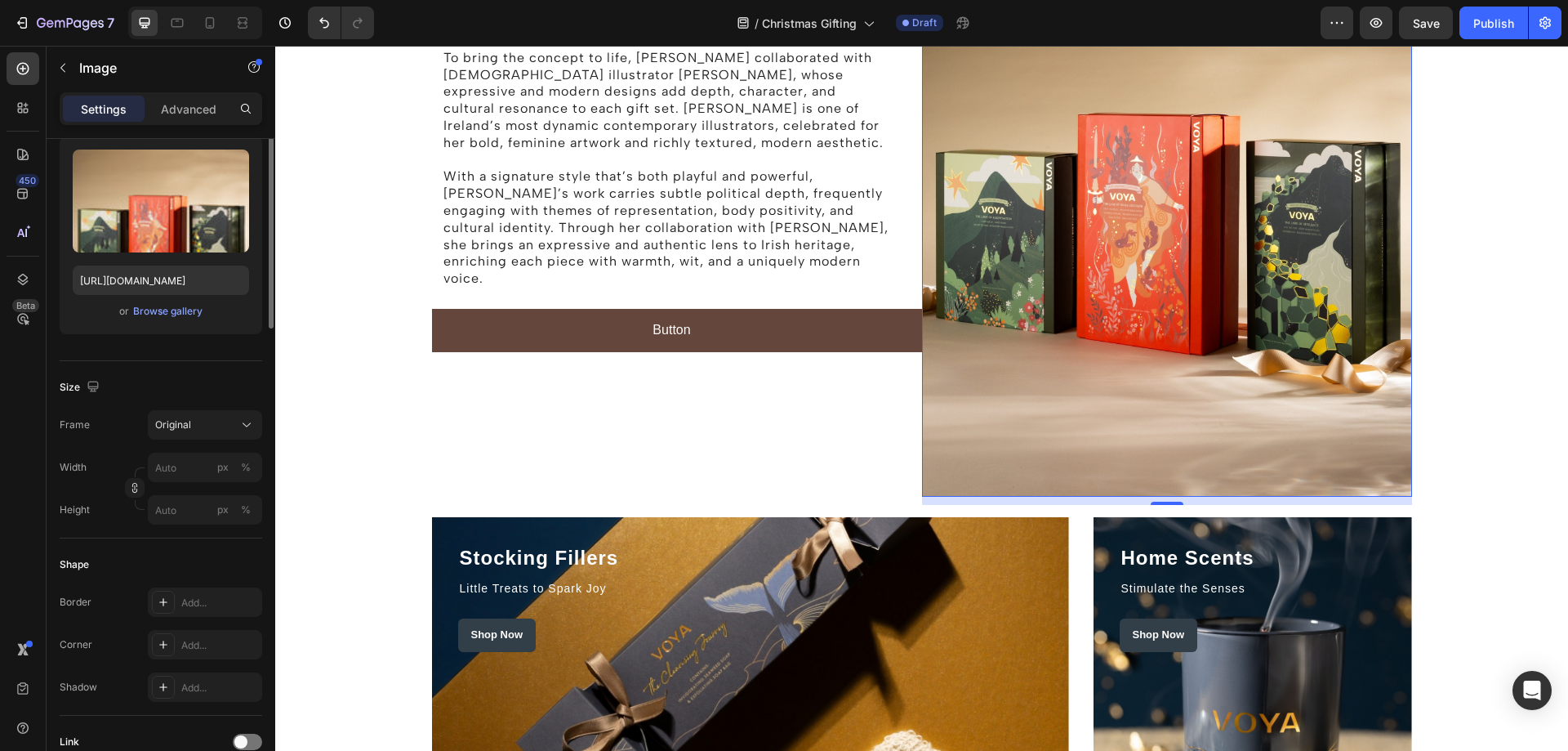
scroll to position [0, 0]
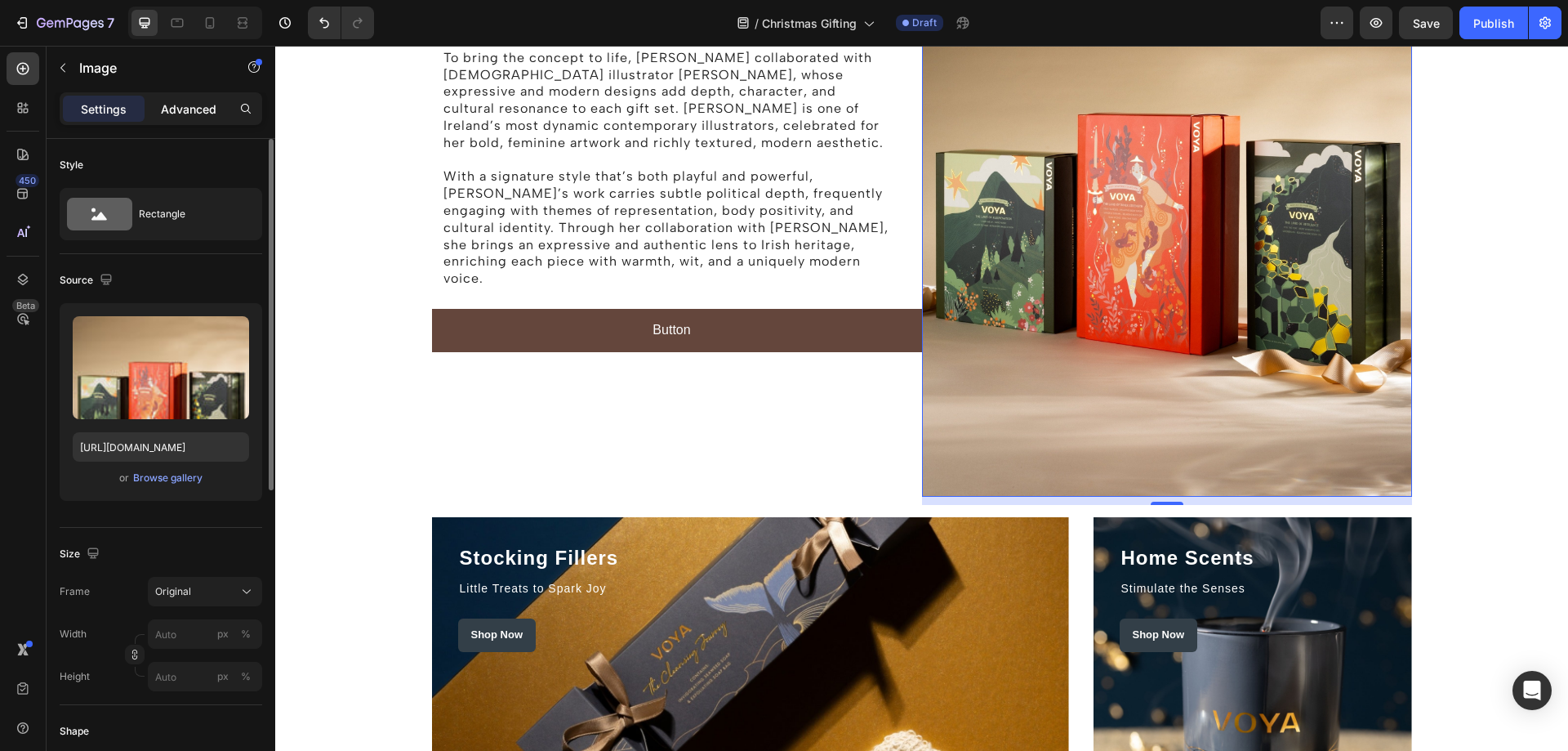
click at [199, 107] on p "Advanced" at bounding box center [188, 108] width 55 height 17
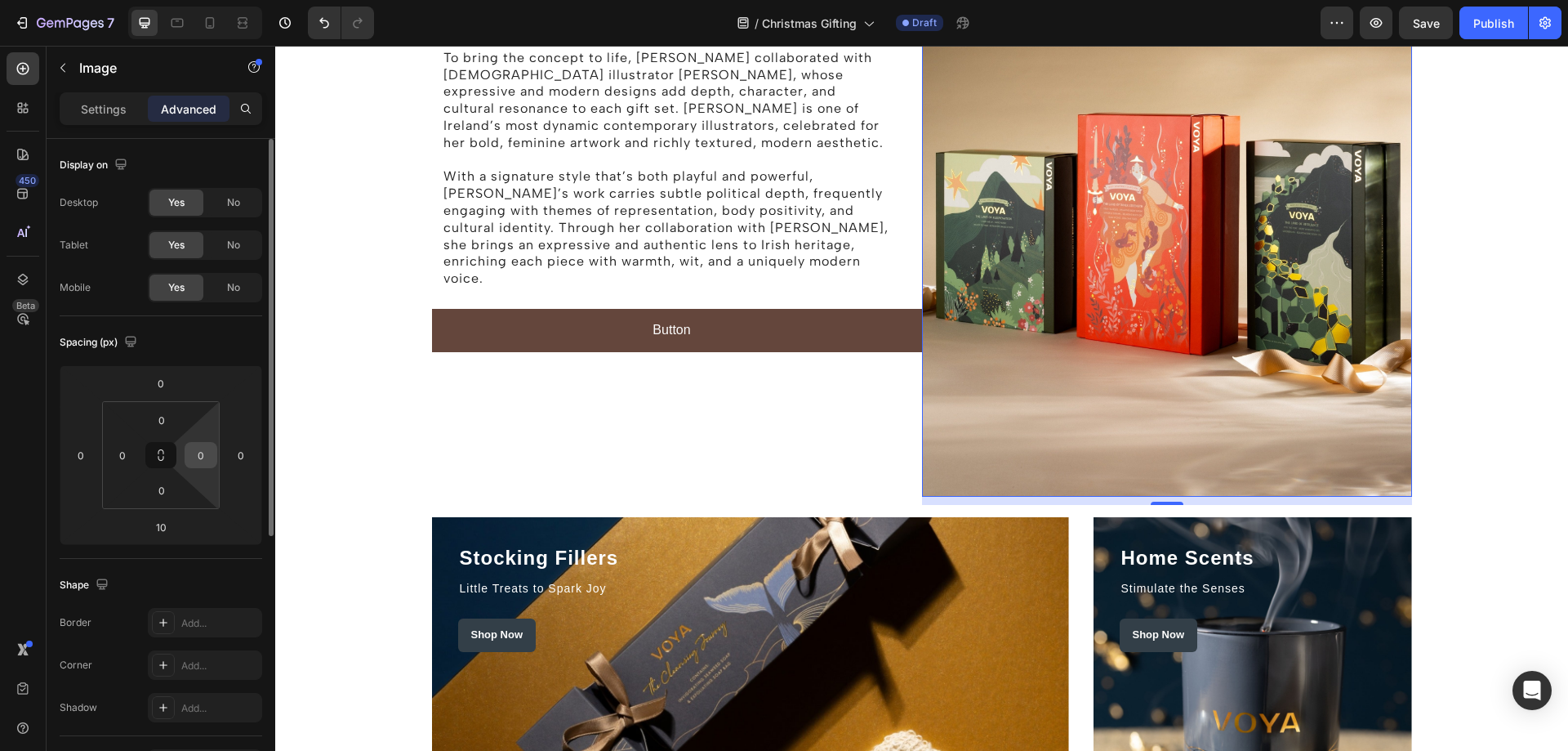
click at [200, 466] on input "0" at bounding box center [201, 455] width 25 height 25
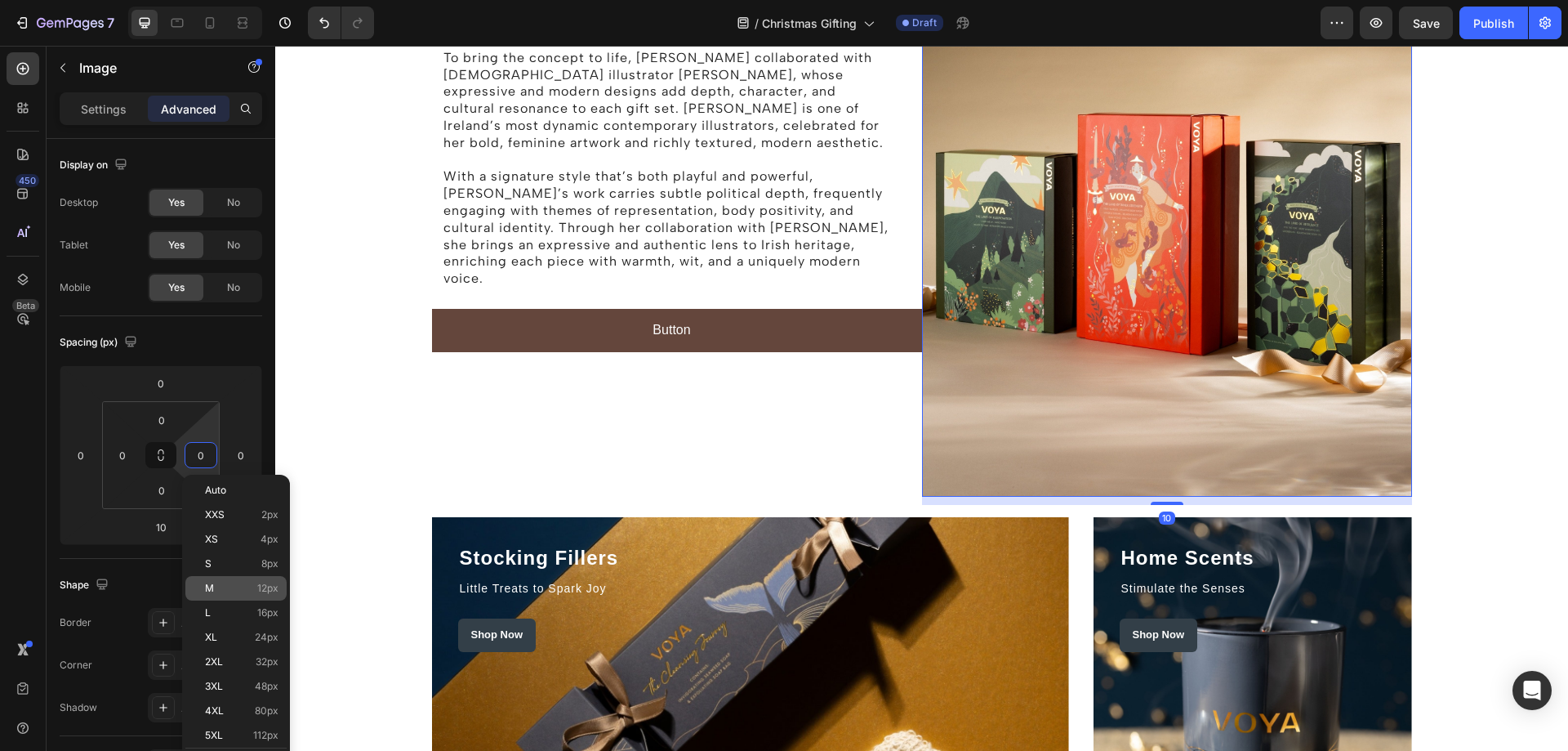
click at [222, 588] on p "M 12px" at bounding box center [241, 589] width 74 height 12
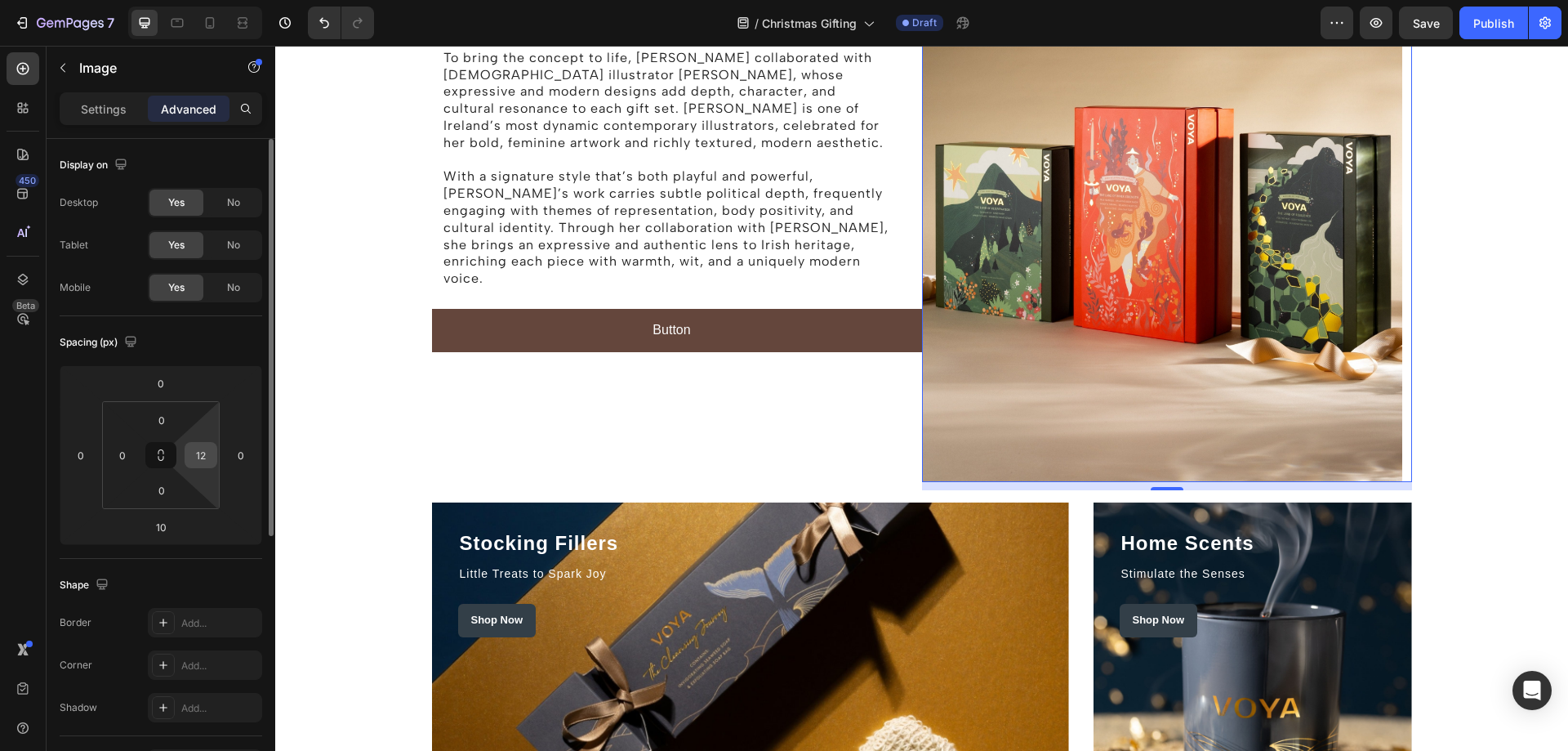
click at [200, 458] on input "12" at bounding box center [201, 455] width 25 height 25
type input "0"
click at [249, 0] on html "7 Version history / Christmas Gifting Draft Preview Save Publish 450 Beta Secti…" at bounding box center [784, 0] width 1568 height 0
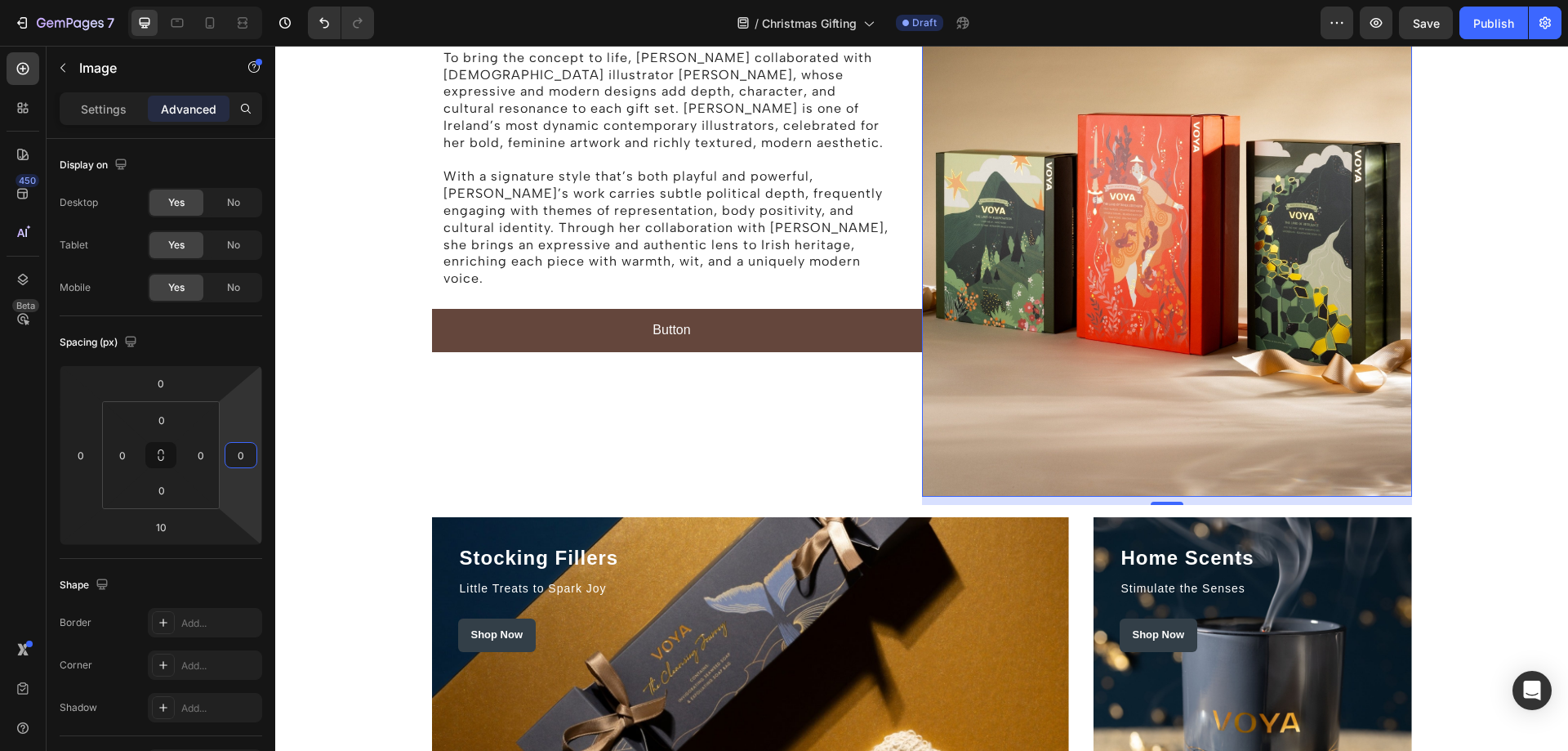
click at [932, 334] on img at bounding box center [1167, 129] width 490 height 735
click at [197, 453] on input "0" at bounding box center [201, 455] width 25 height 25
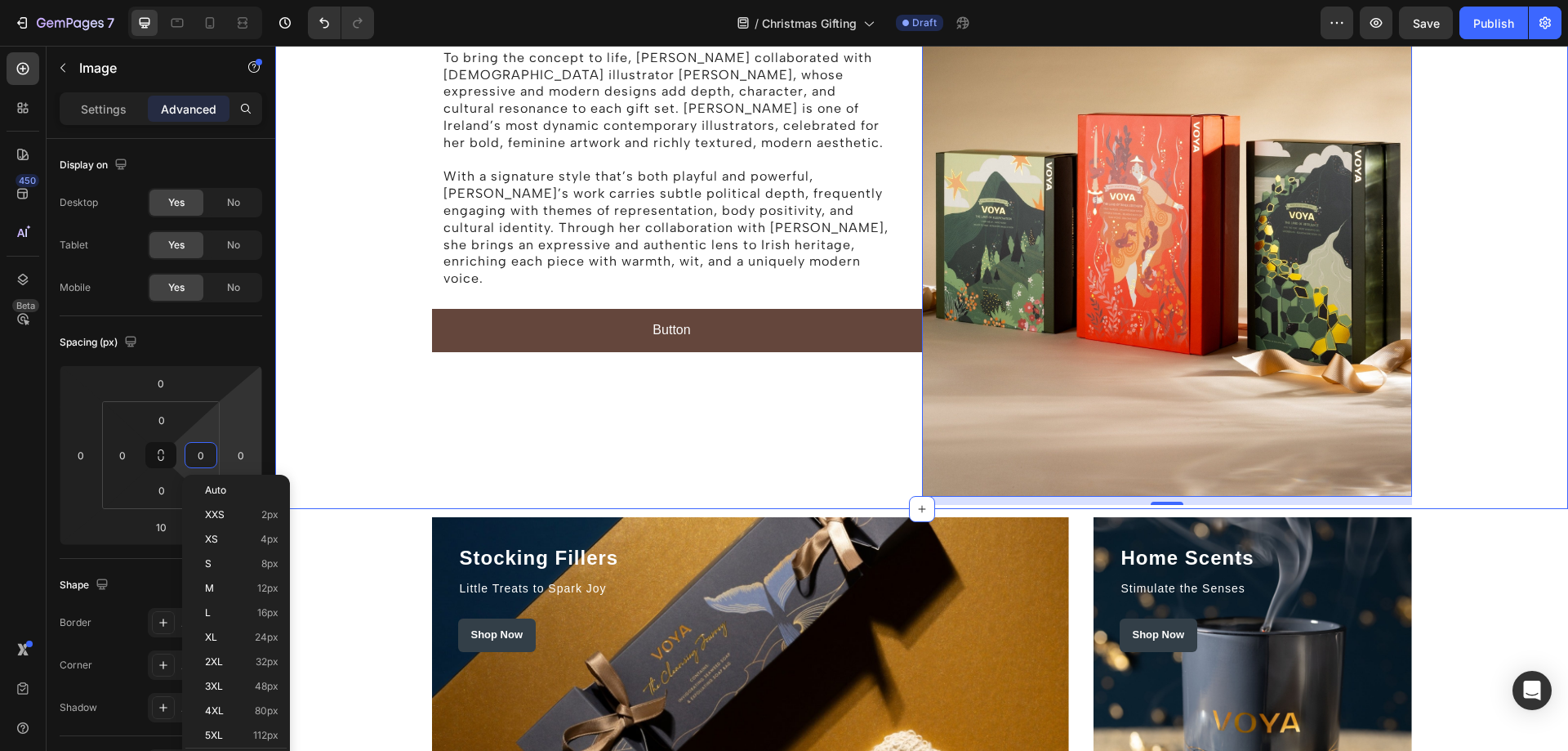
drag, startPoint x: 1509, startPoint y: 311, endPoint x: 1408, endPoint y: 323, distance: 101.7
click at [1508, 311] on div "The Story behind the Holiday Campaign Heading Rooted in beauty, ritual, and a d…" at bounding box center [921, 133] width 1269 height 743
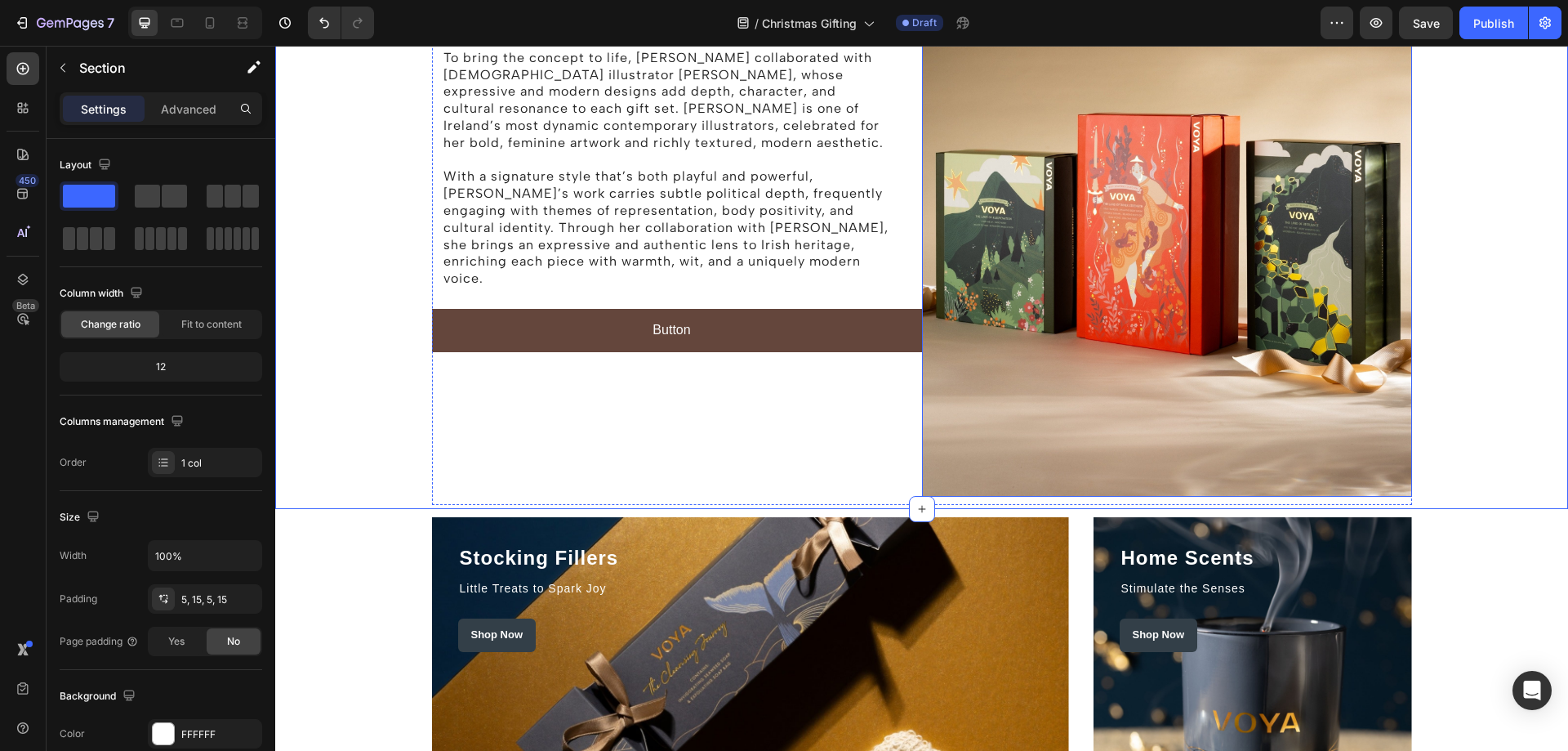
click at [929, 406] on img at bounding box center [1167, 129] width 490 height 735
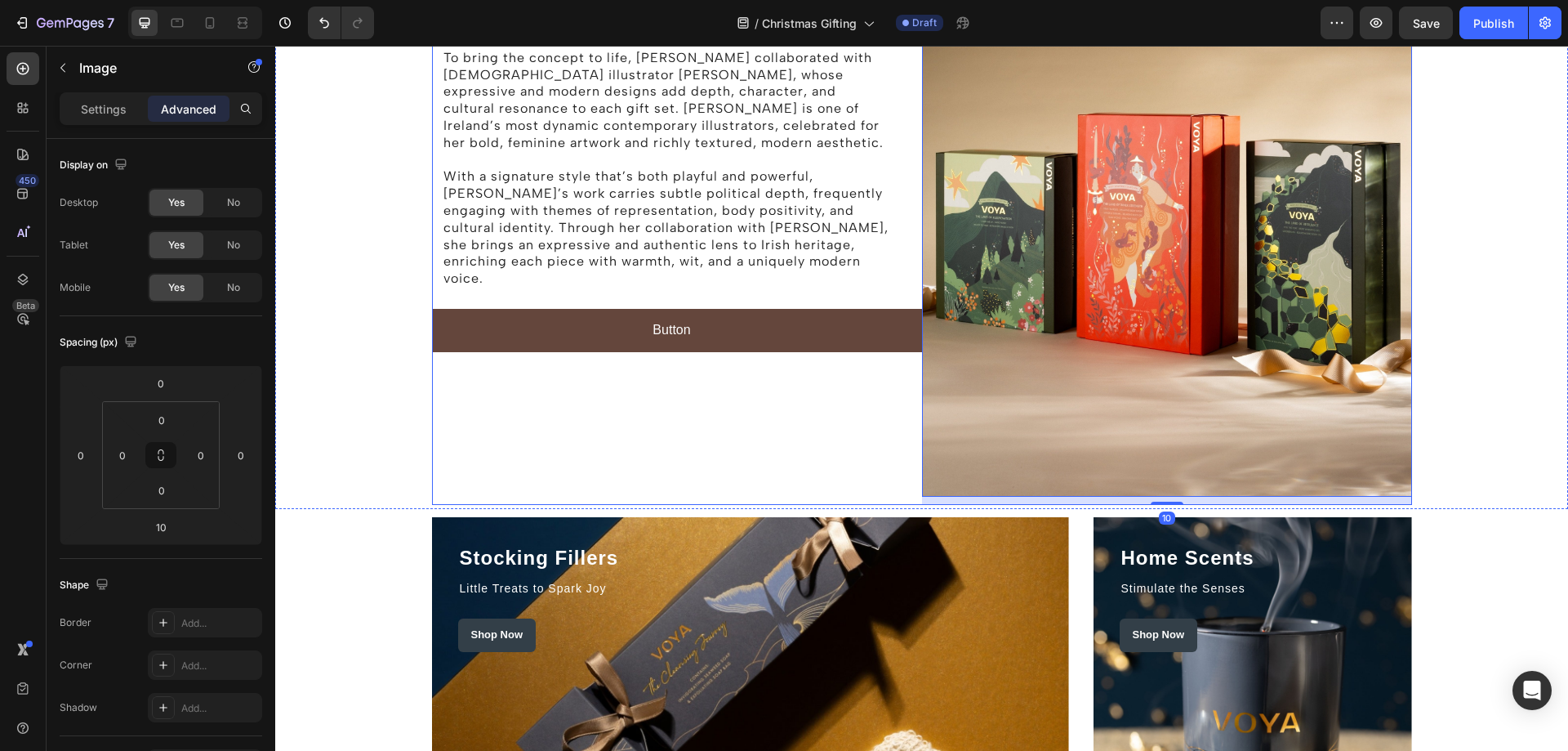
click at [854, 411] on div "The Story behind the Holiday Campaign Heading Rooted in beauty, ritual, and a d…" at bounding box center [677, 133] width 490 height 743
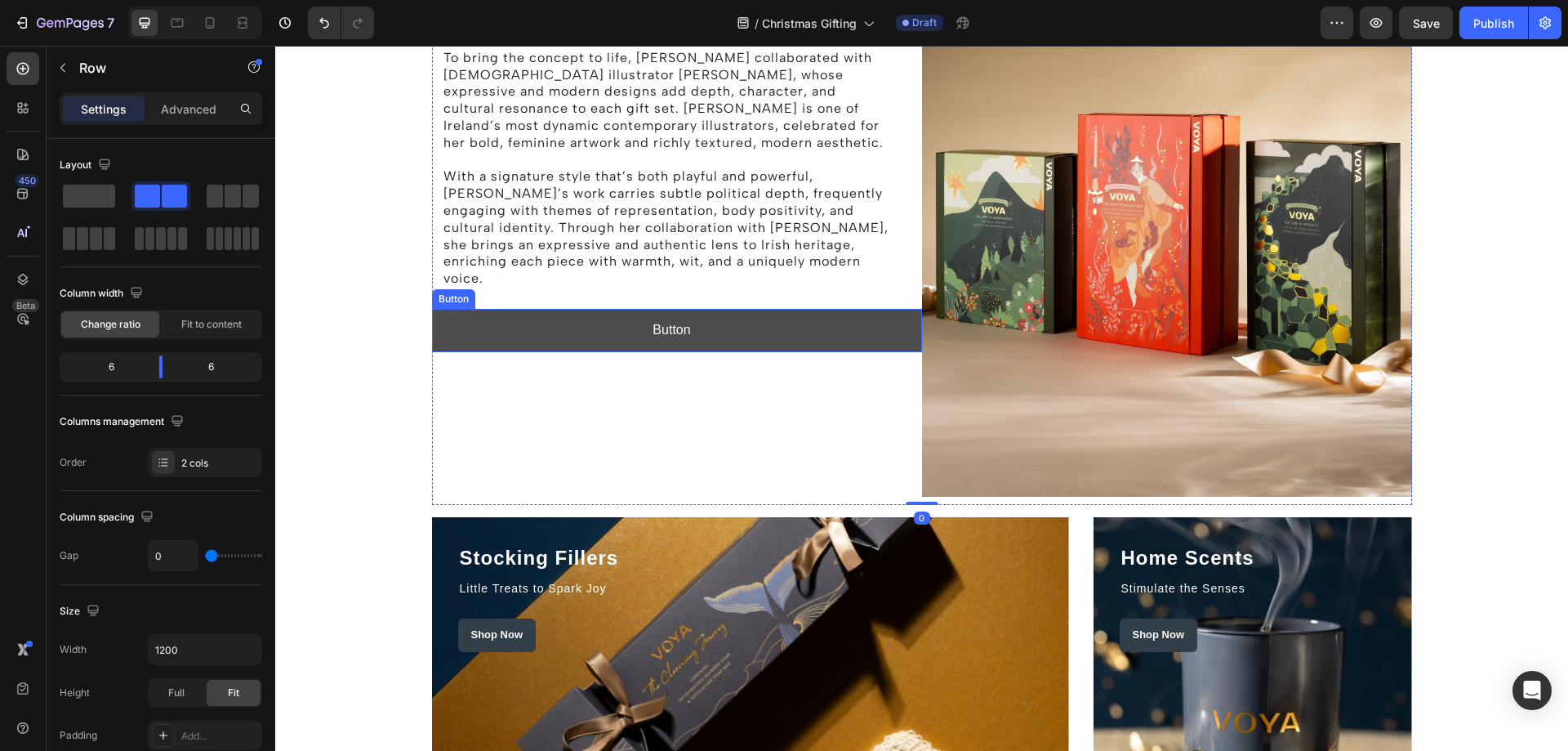
click at [888, 318] on button "Button" at bounding box center [677, 331] width 490 height 43
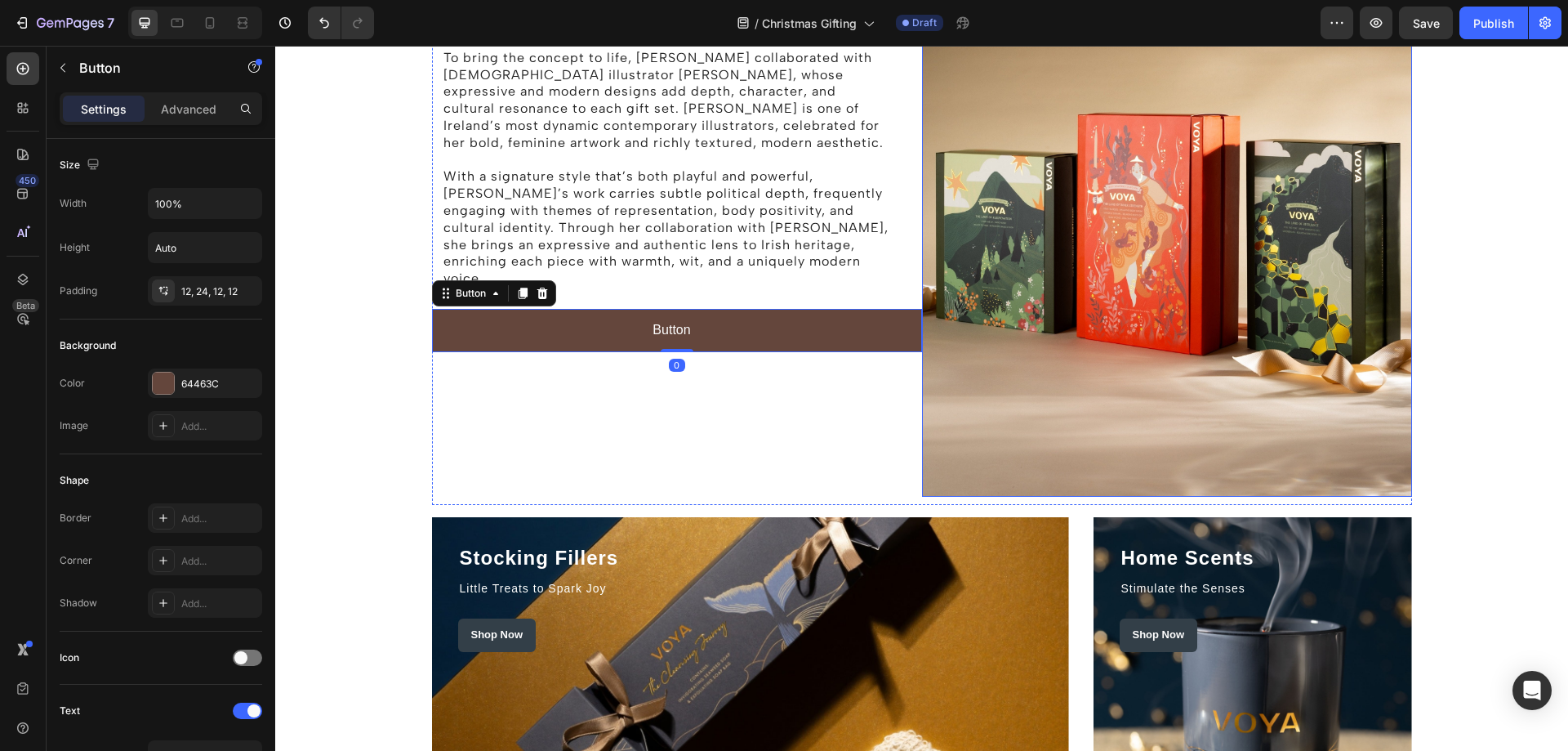
click at [976, 328] on img at bounding box center [1167, 129] width 490 height 735
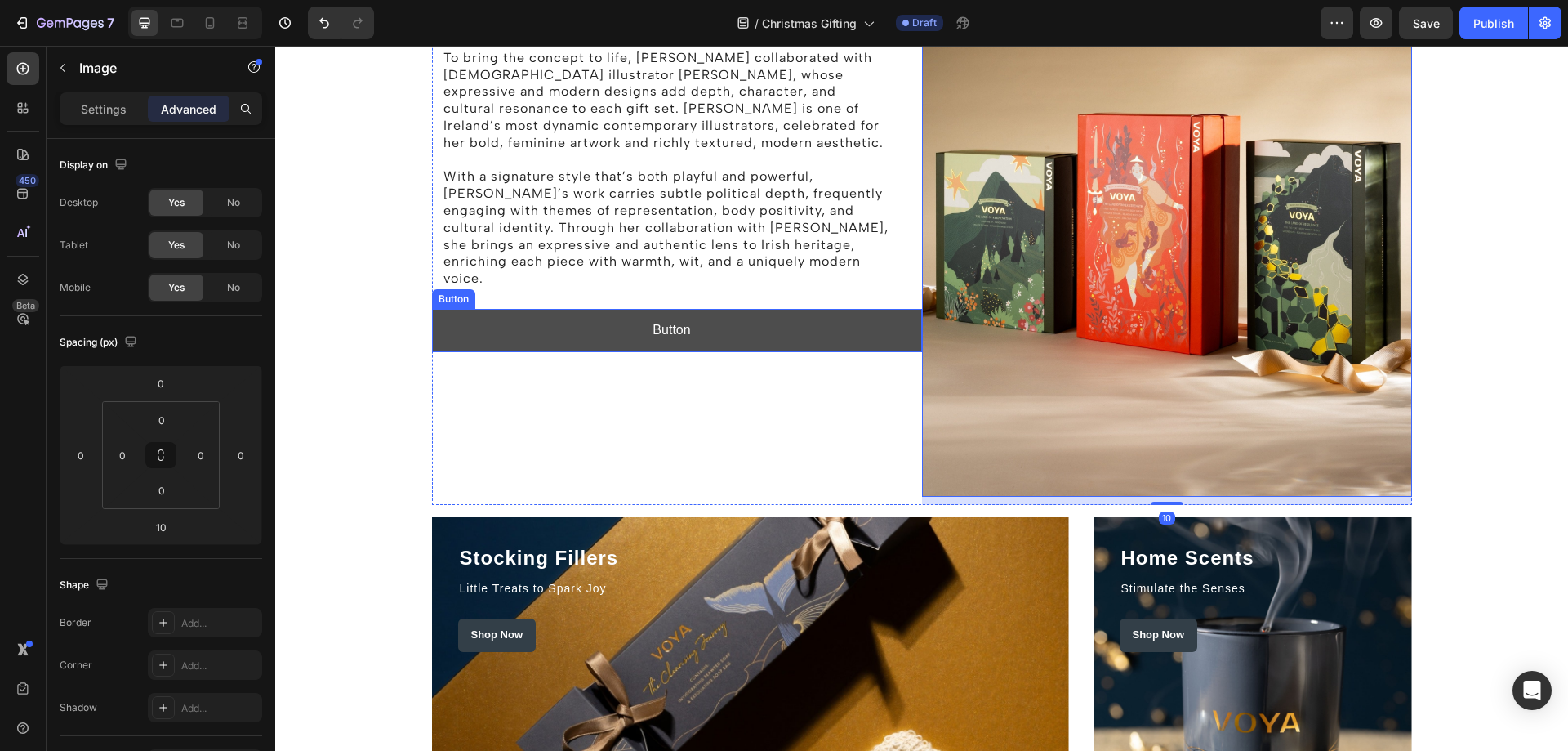
click at [892, 314] on button "Button" at bounding box center [677, 331] width 490 height 43
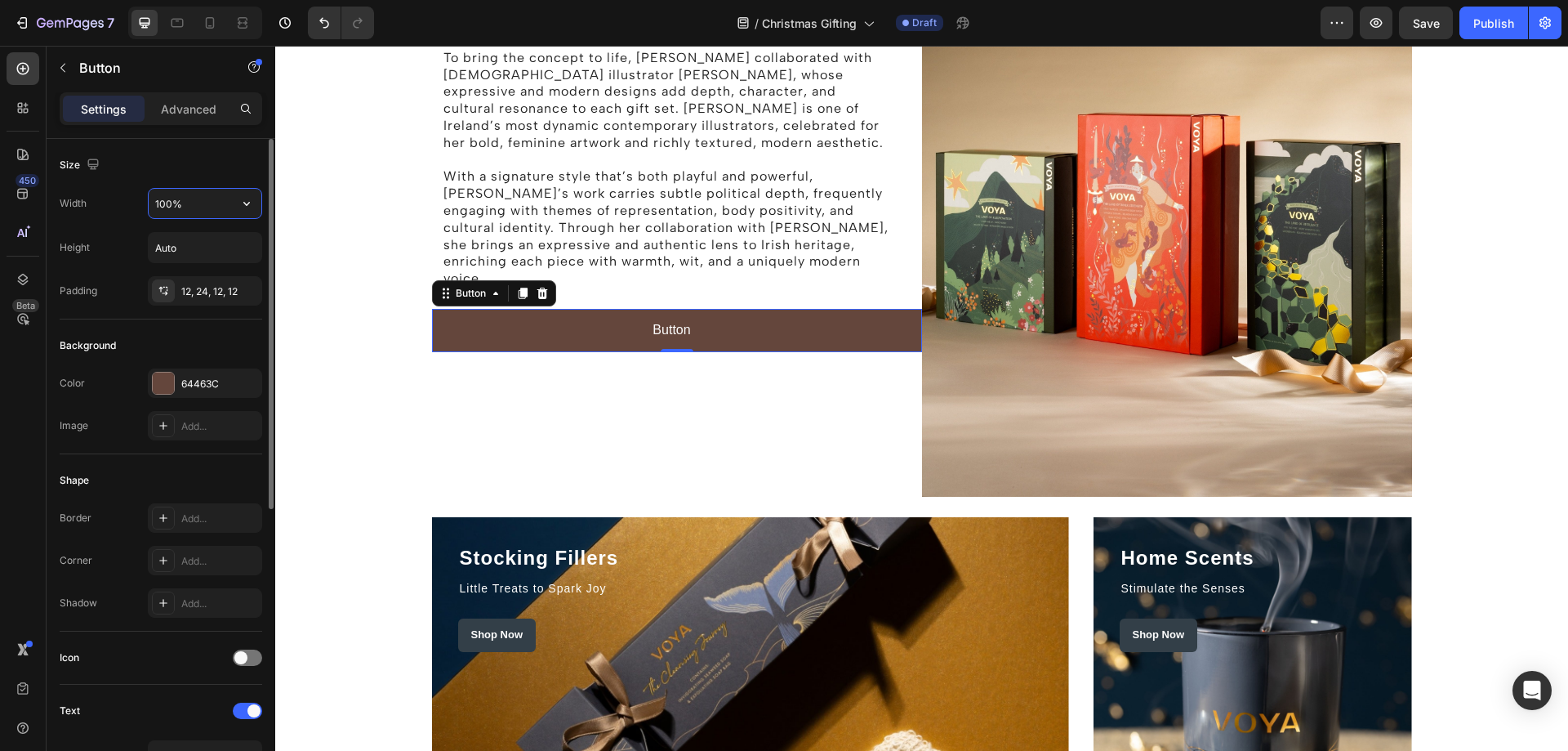
click at [183, 210] on input "100%" at bounding box center [205, 204] width 113 height 30
click at [248, 208] on icon "button" at bounding box center [246, 203] width 17 height 17
click at [212, 239] on input "Auto" at bounding box center [205, 247] width 113 height 30
click at [239, 255] on icon "button" at bounding box center [246, 247] width 17 height 17
click at [220, 290] on div "12, 24, 12, 12" at bounding box center [205, 291] width 47 height 15
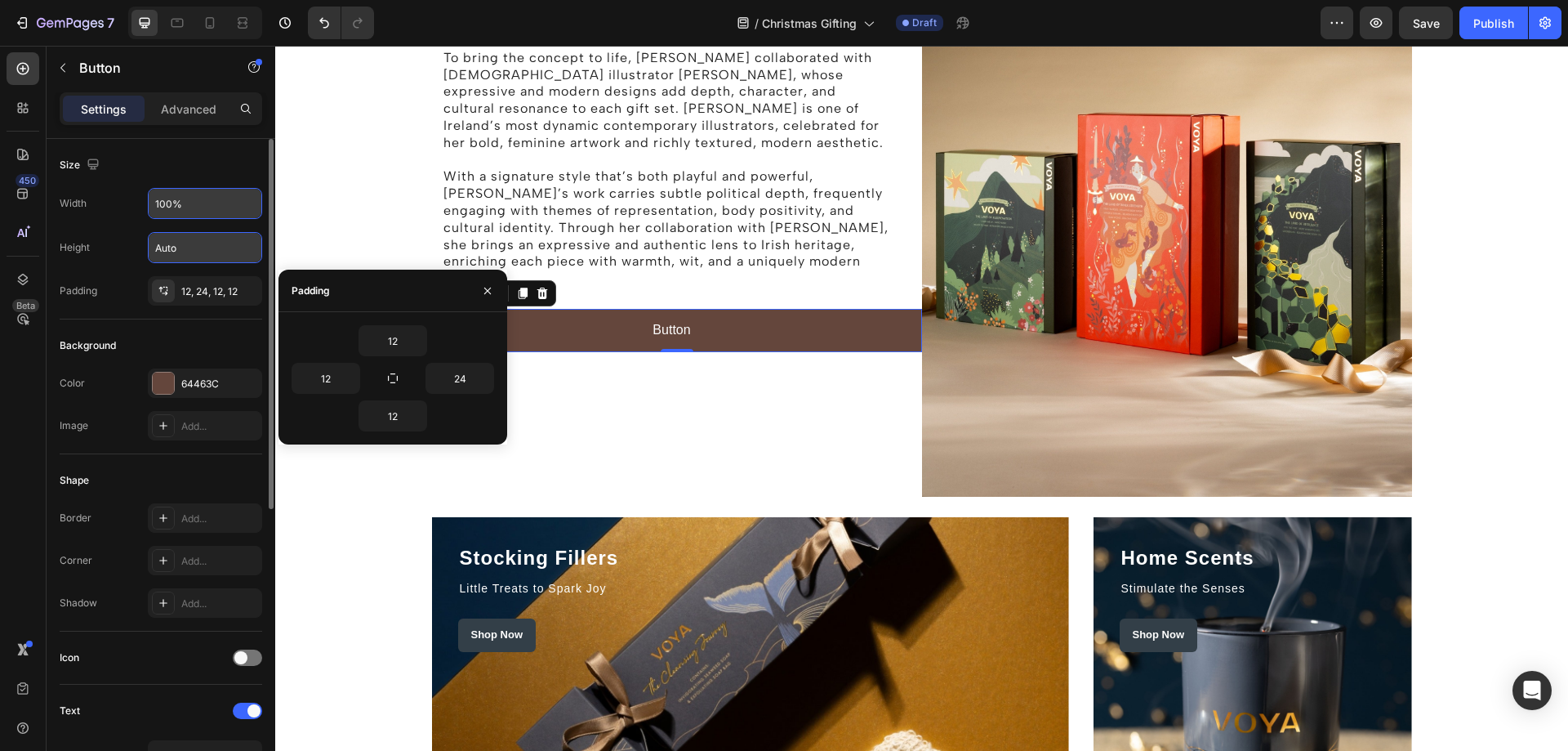
click at [165, 458] on div "Shape Border Add... Corner Add... Shadow Add..." at bounding box center [161, 542] width 203 height 177
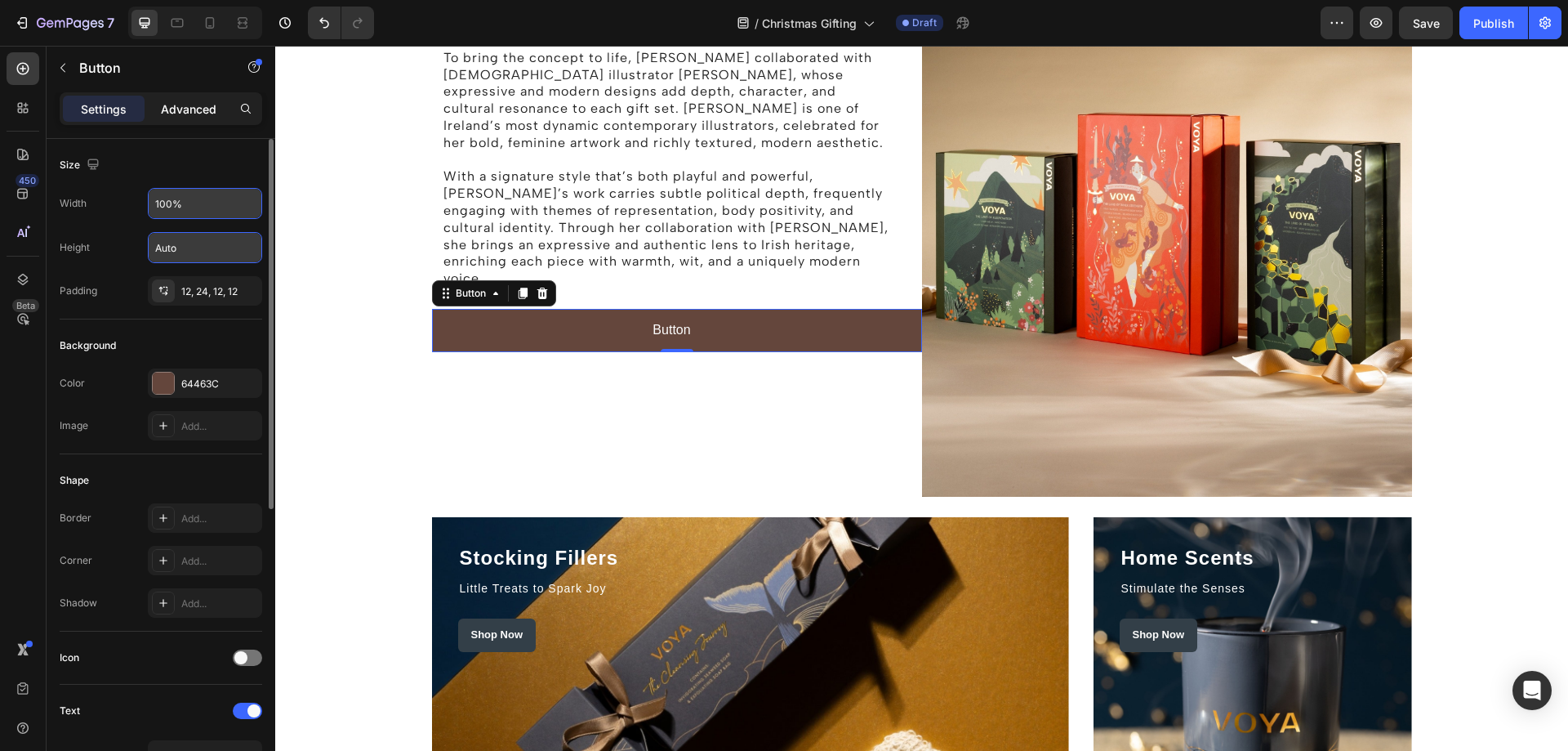
click at [178, 118] on div "Advanced" at bounding box center [188, 108] width 82 height 27
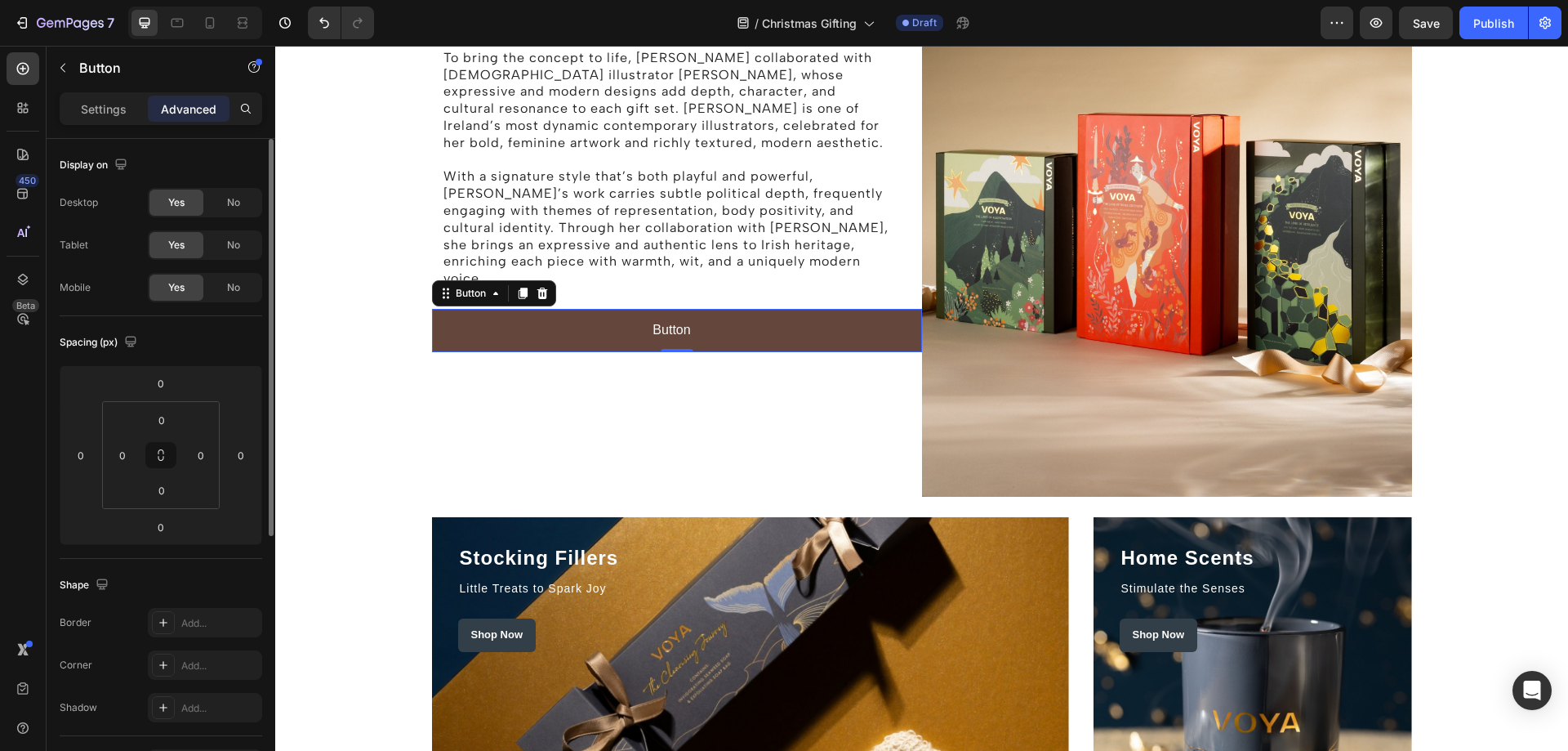
click at [178, 107] on p "Advanced" at bounding box center [188, 108] width 55 height 17
click at [1507, 237] on div "The Story behind the Holiday Campaign Heading Rooted in beauty, ritual, and a d…" at bounding box center [921, 133] width 1269 height 743
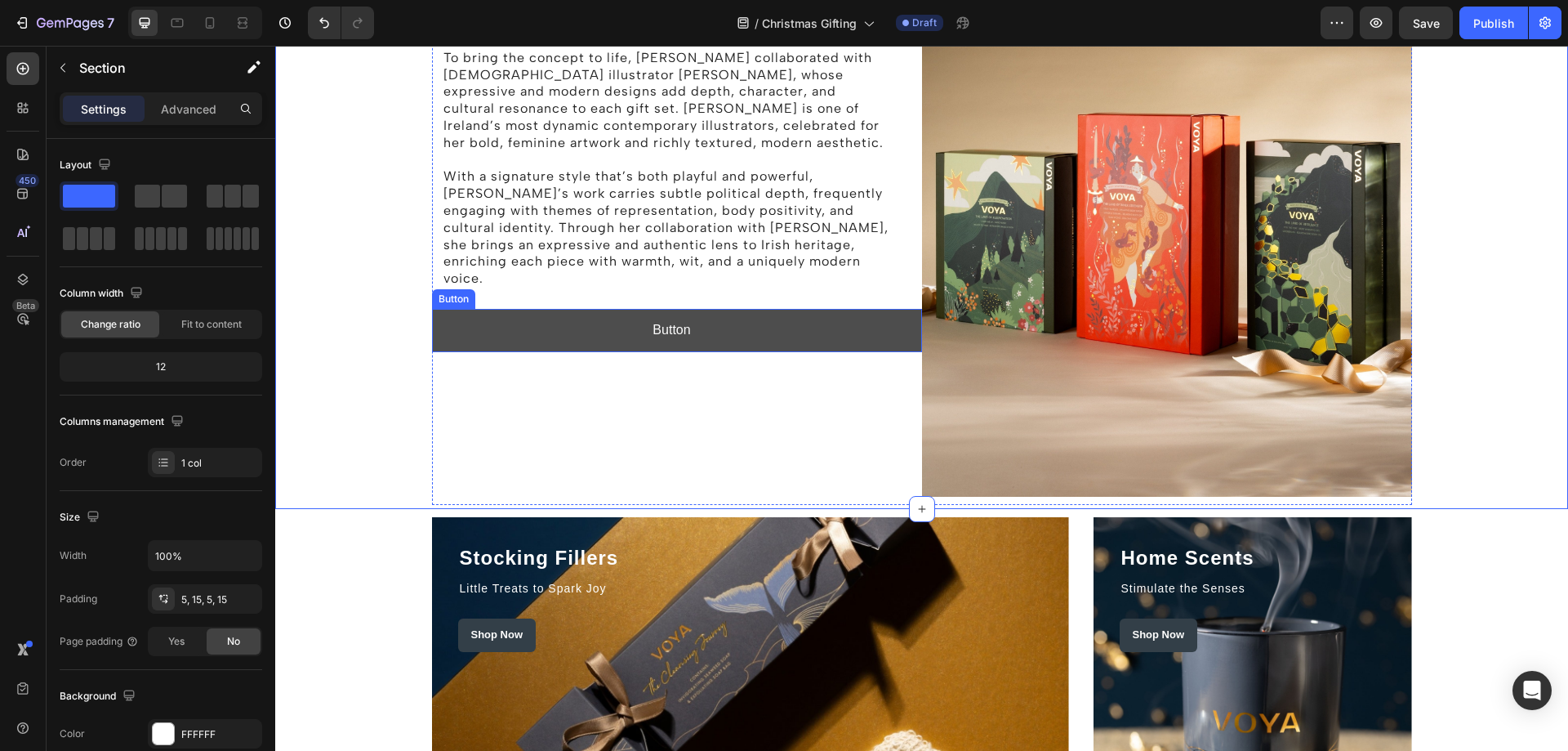
click at [875, 326] on button "Button" at bounding box center [677, 331] width 490 height 43
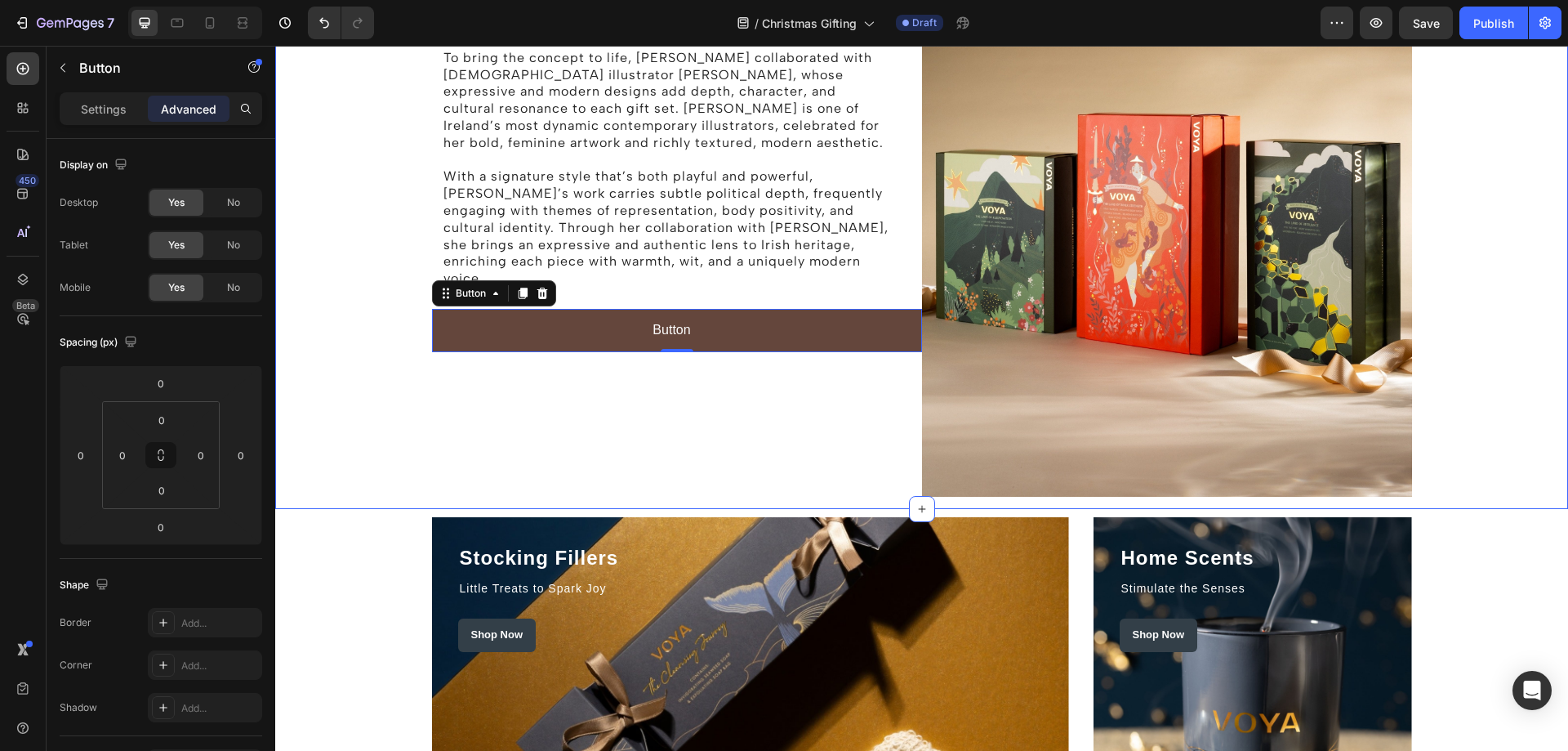
click at [1484, 299] on div "The Story behind the Holiday Campaign Heading Rooted in beauty, ritual, and a d…" at bounding box center [921, 133] width 1269 height 743
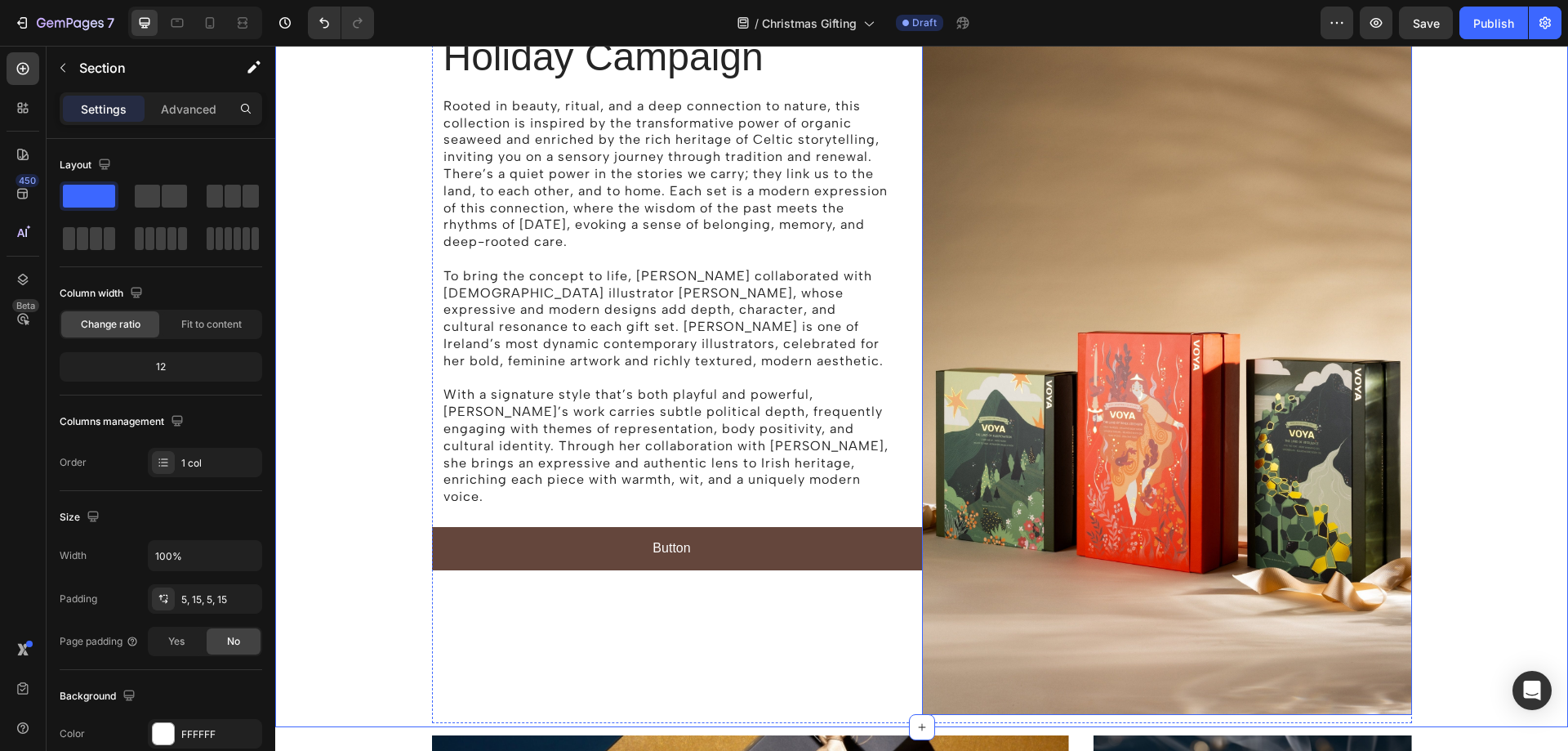
scroll to position [1260, 0]
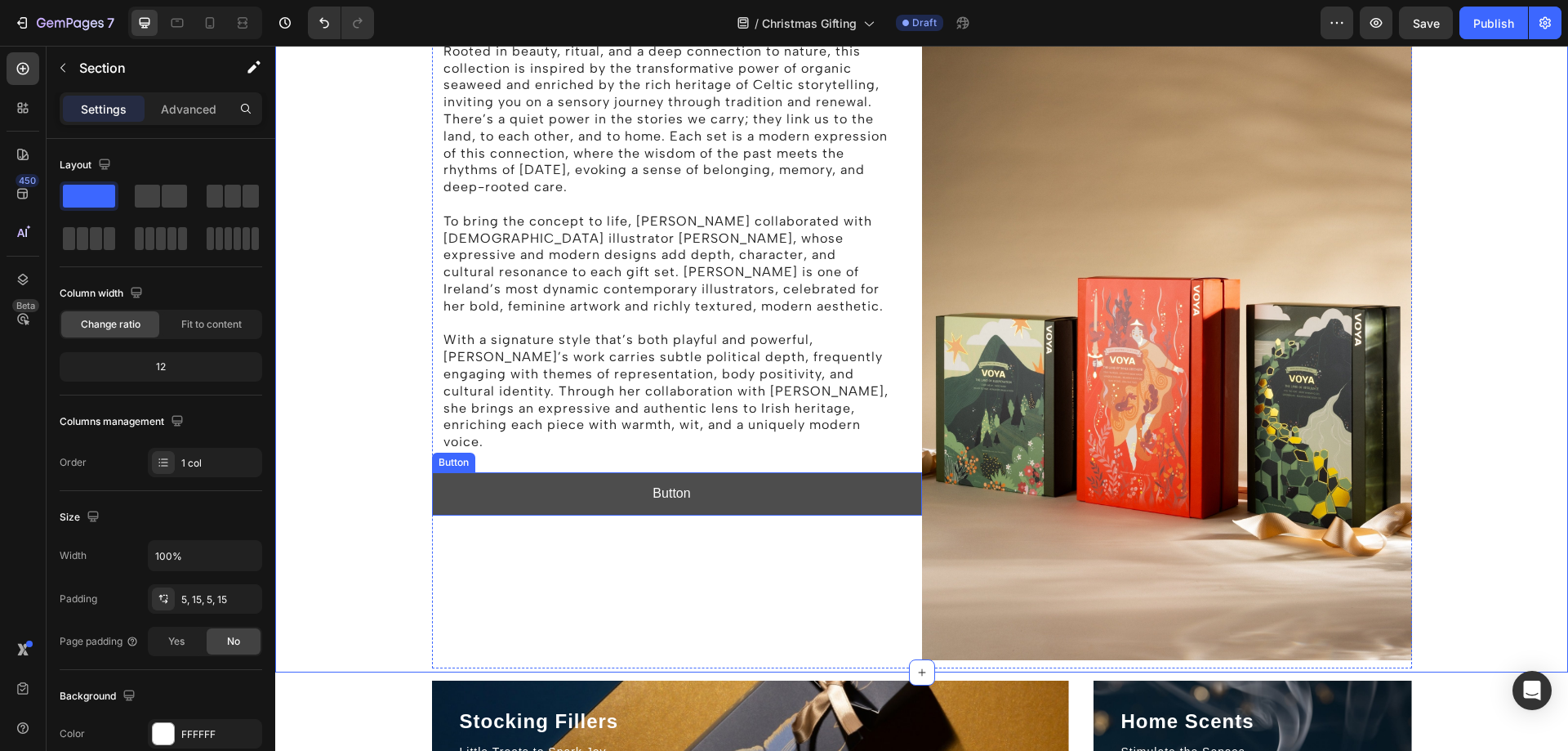
click at [854, 472] on button "Button" at bounding box center [677, 494] width 490 height 43
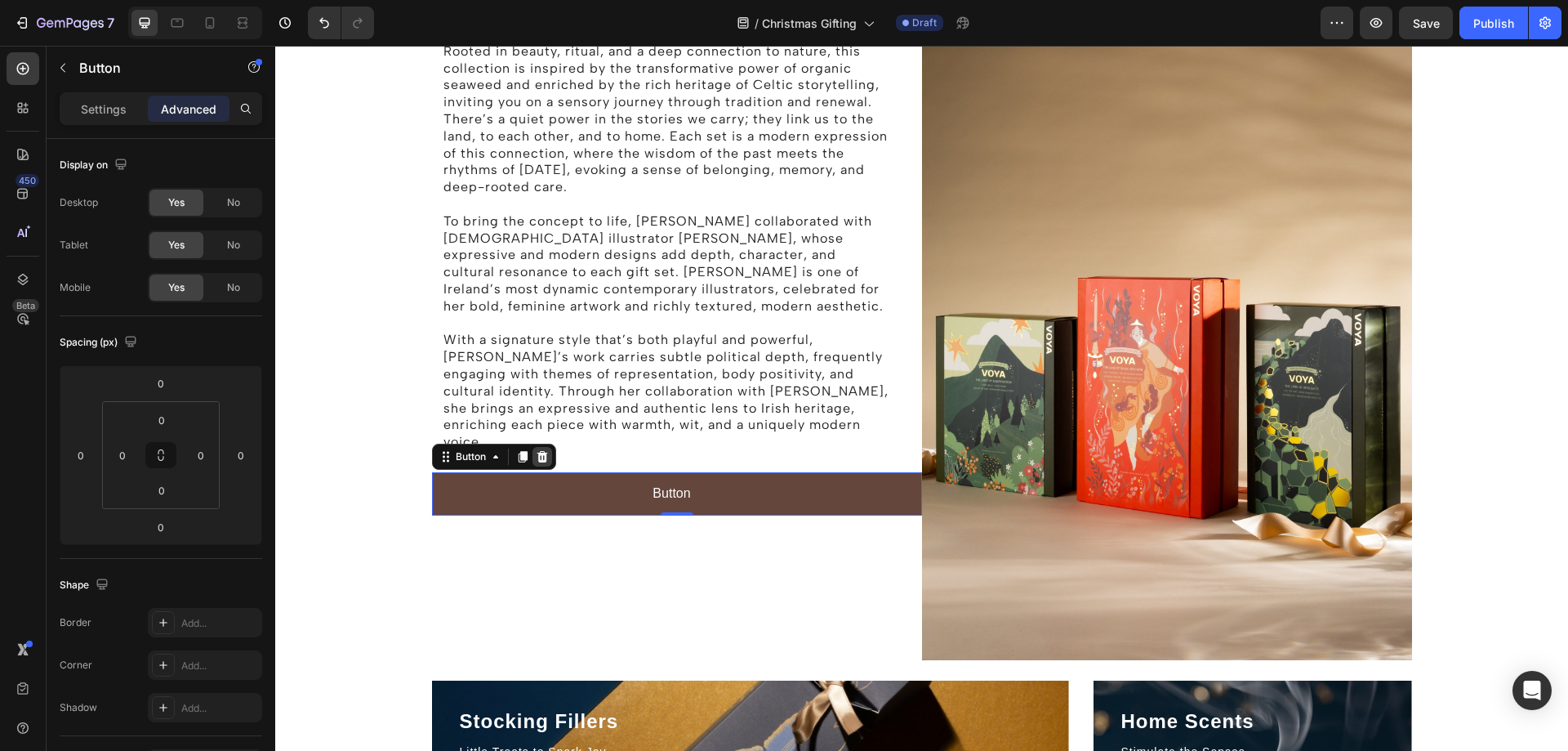
click at [536, 451] on icon at bounding box center [541, 457] width 11 height 12
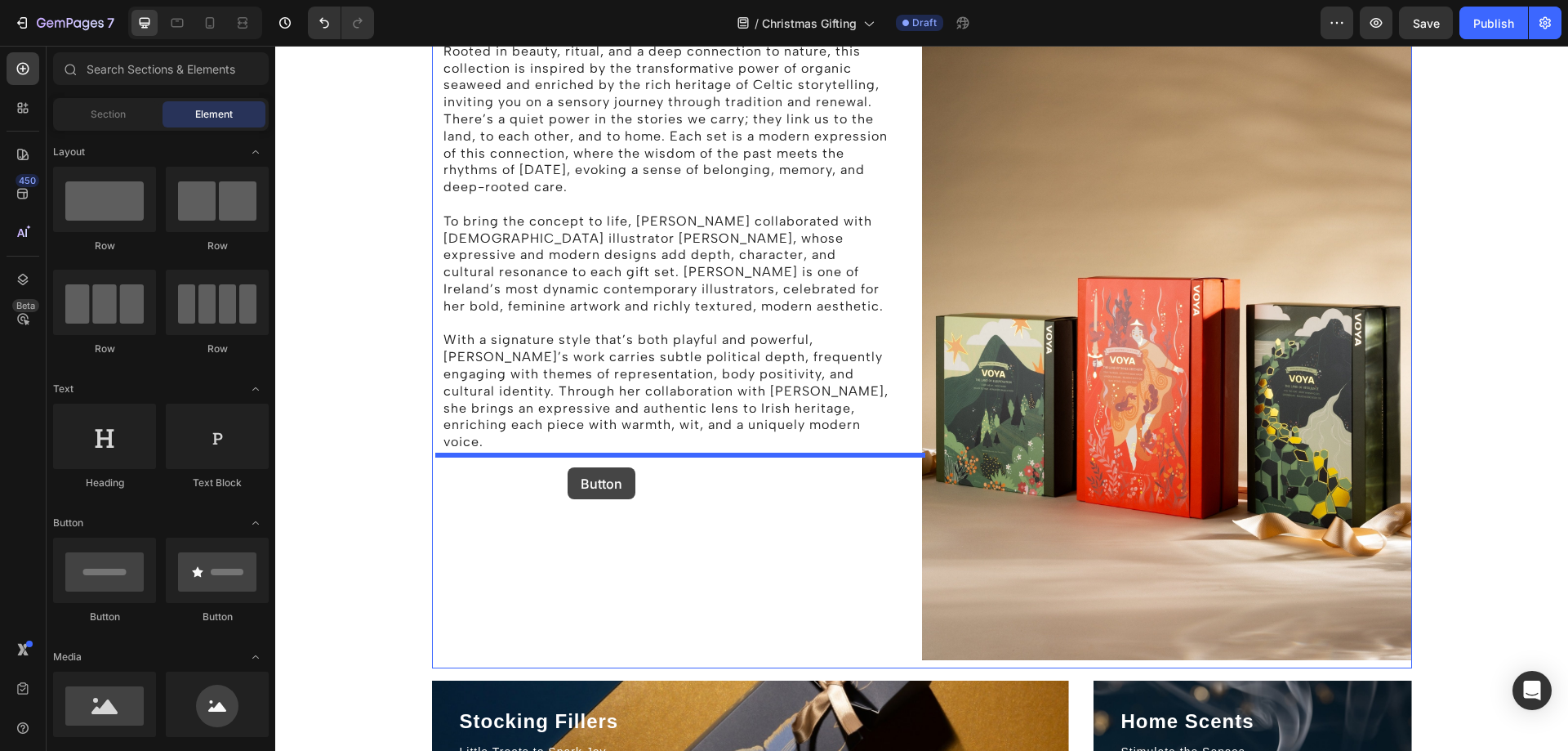
drag, startPoint x: 393, startPoint y: 621, endPoint x: 568, endPoint y: 468, distance: 232.5
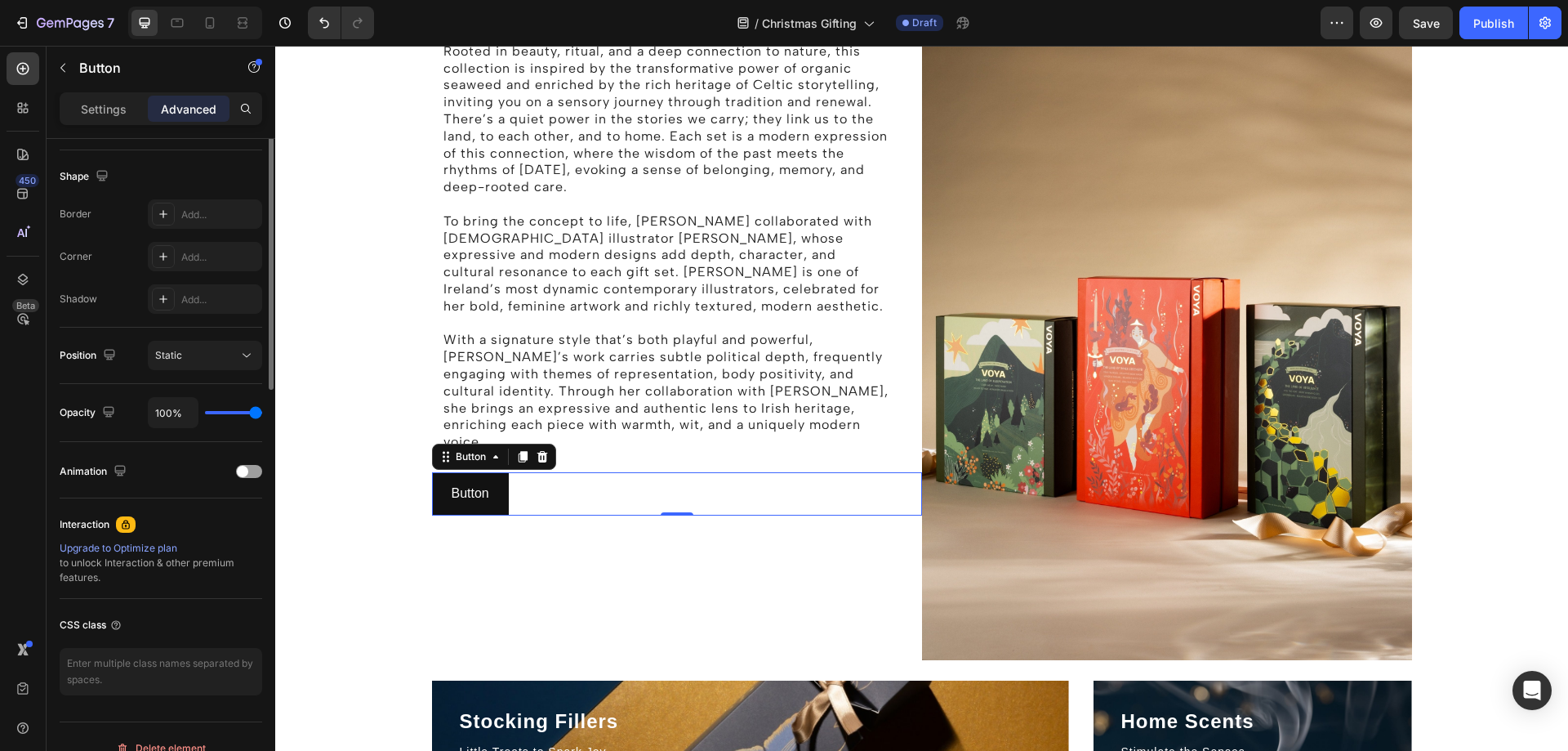
scroll to position [0, 0]
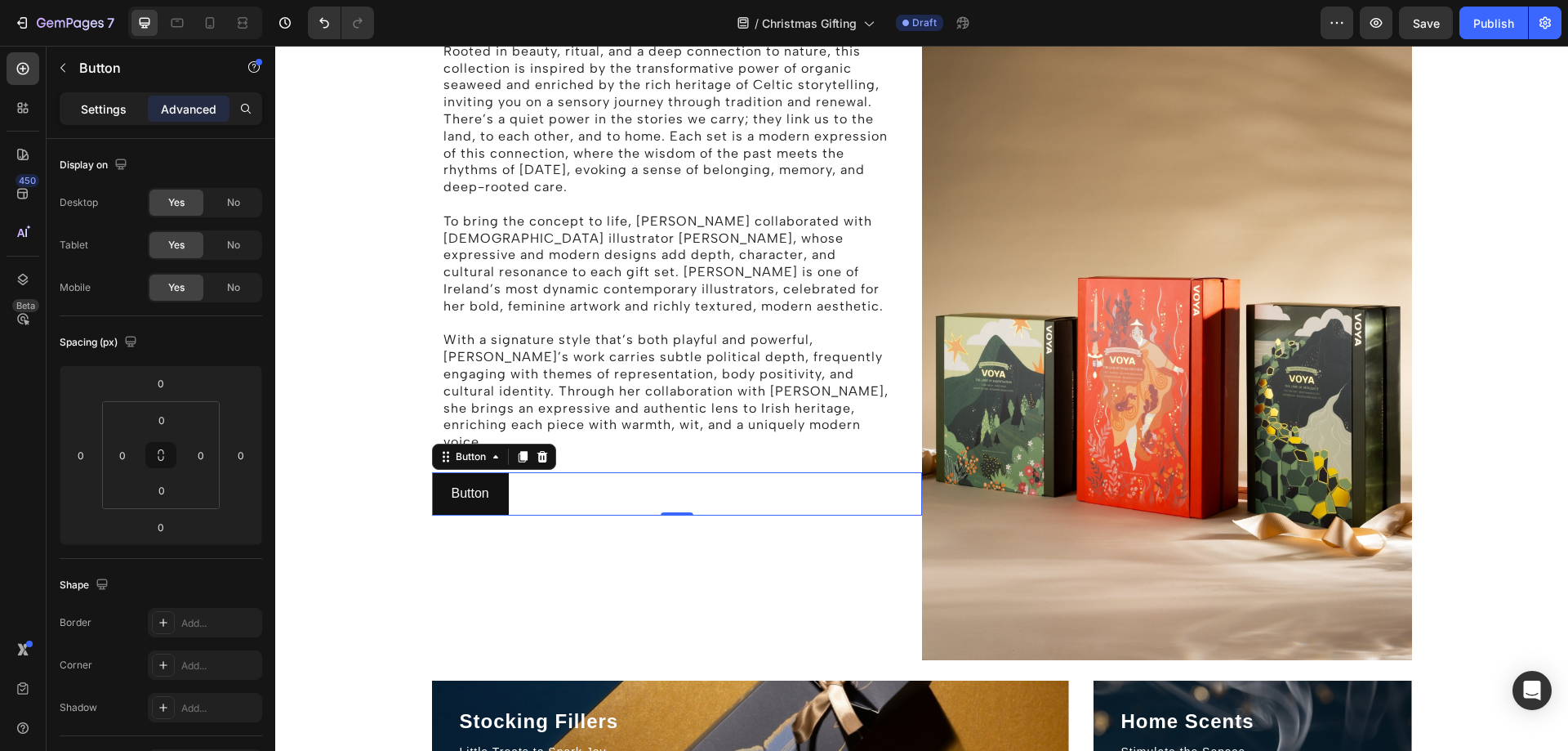
click at [108, 116] on p "Settings" at bounding box center [103, 108] width 45 height 17
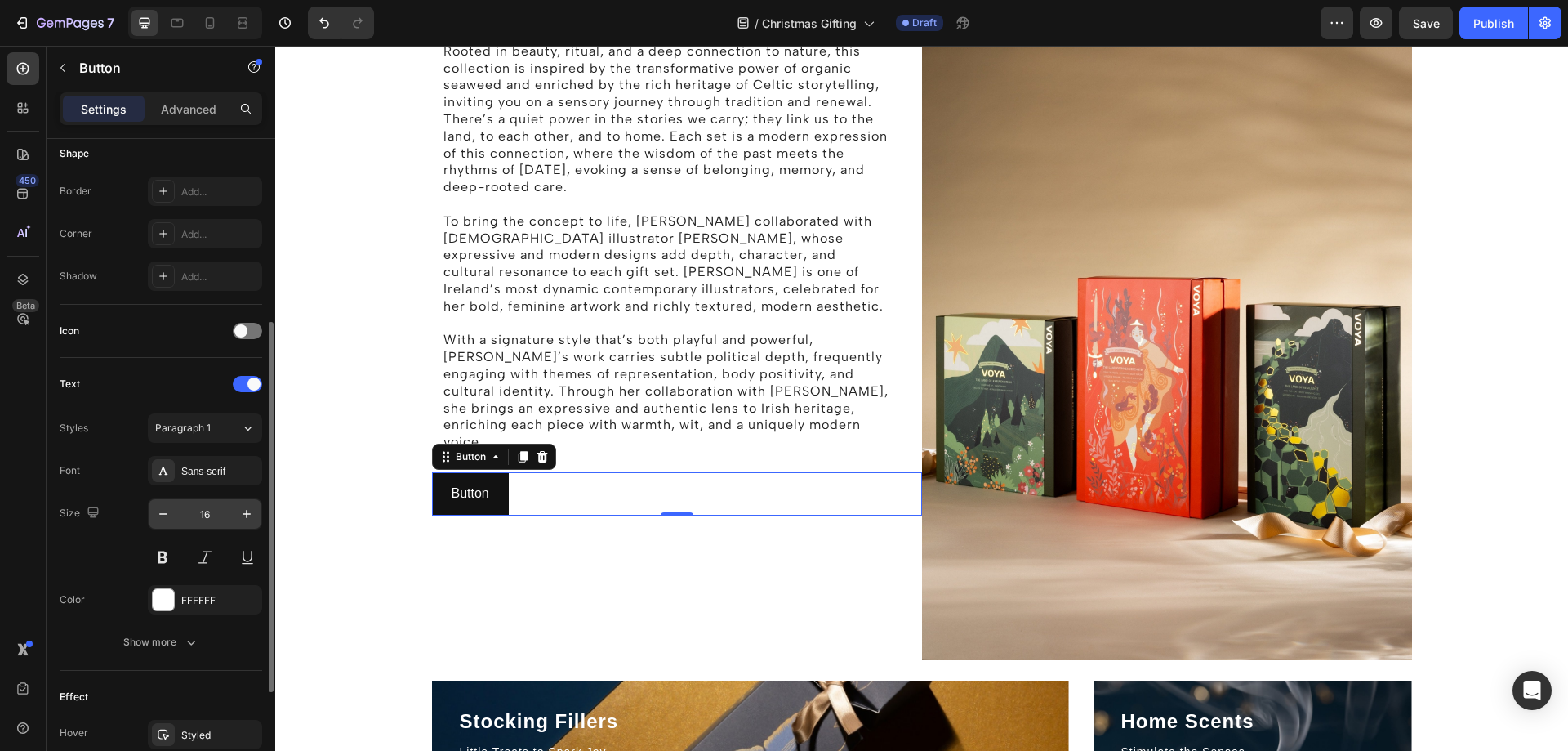
scroll to position [490, 0]
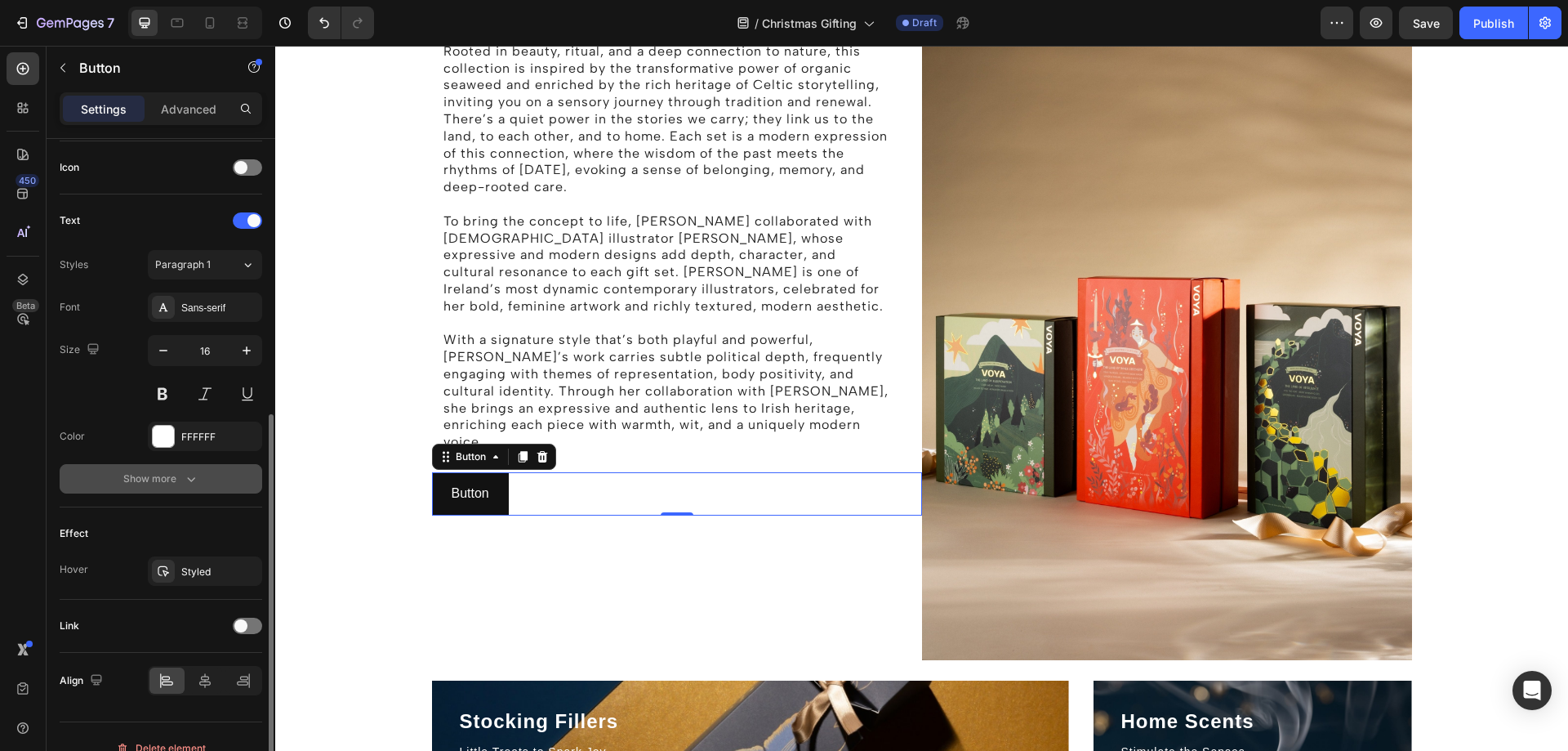
click at [165, 478] on div "Show more" at bounding box center [160, 478] width 76 height 17
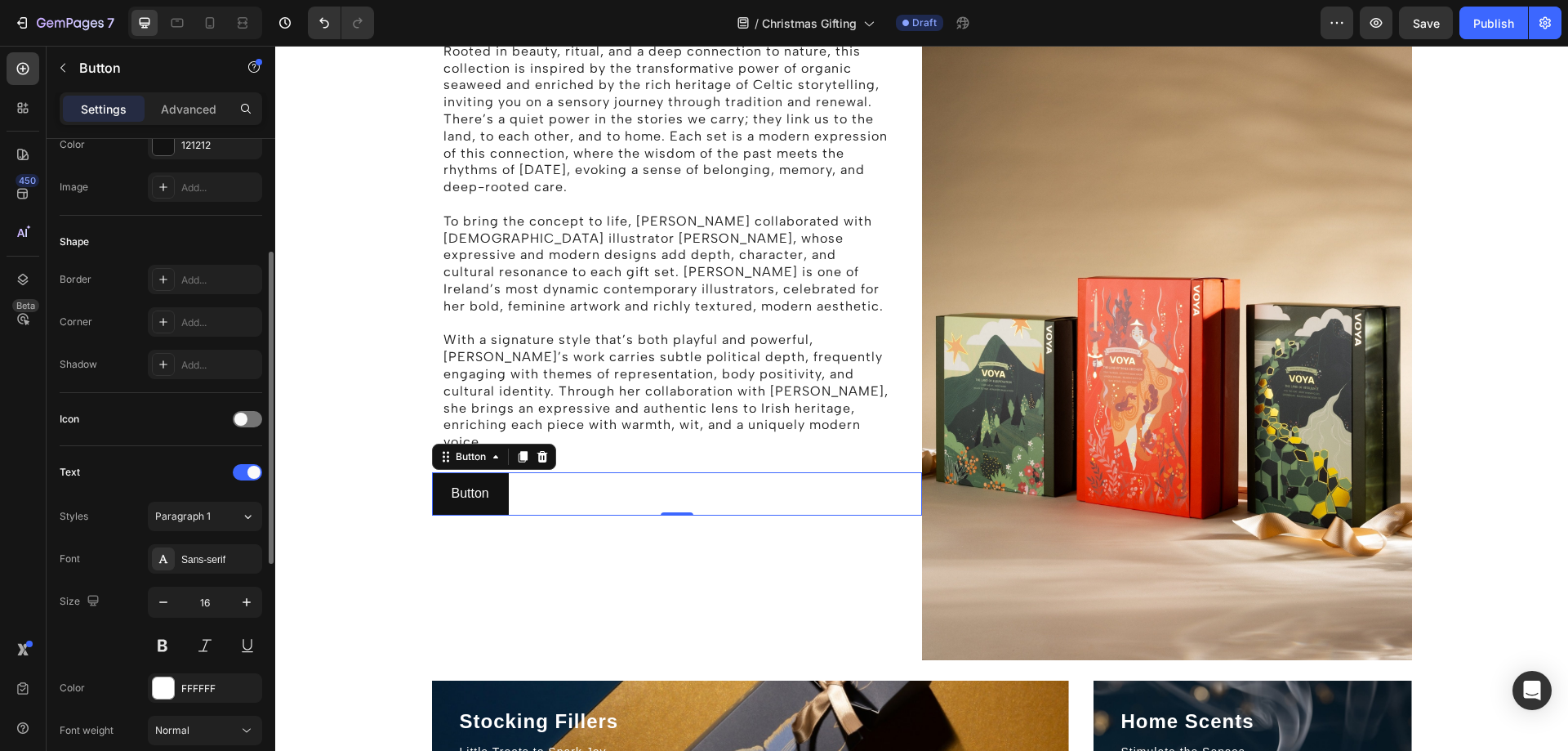
scroll to position [0, 0]
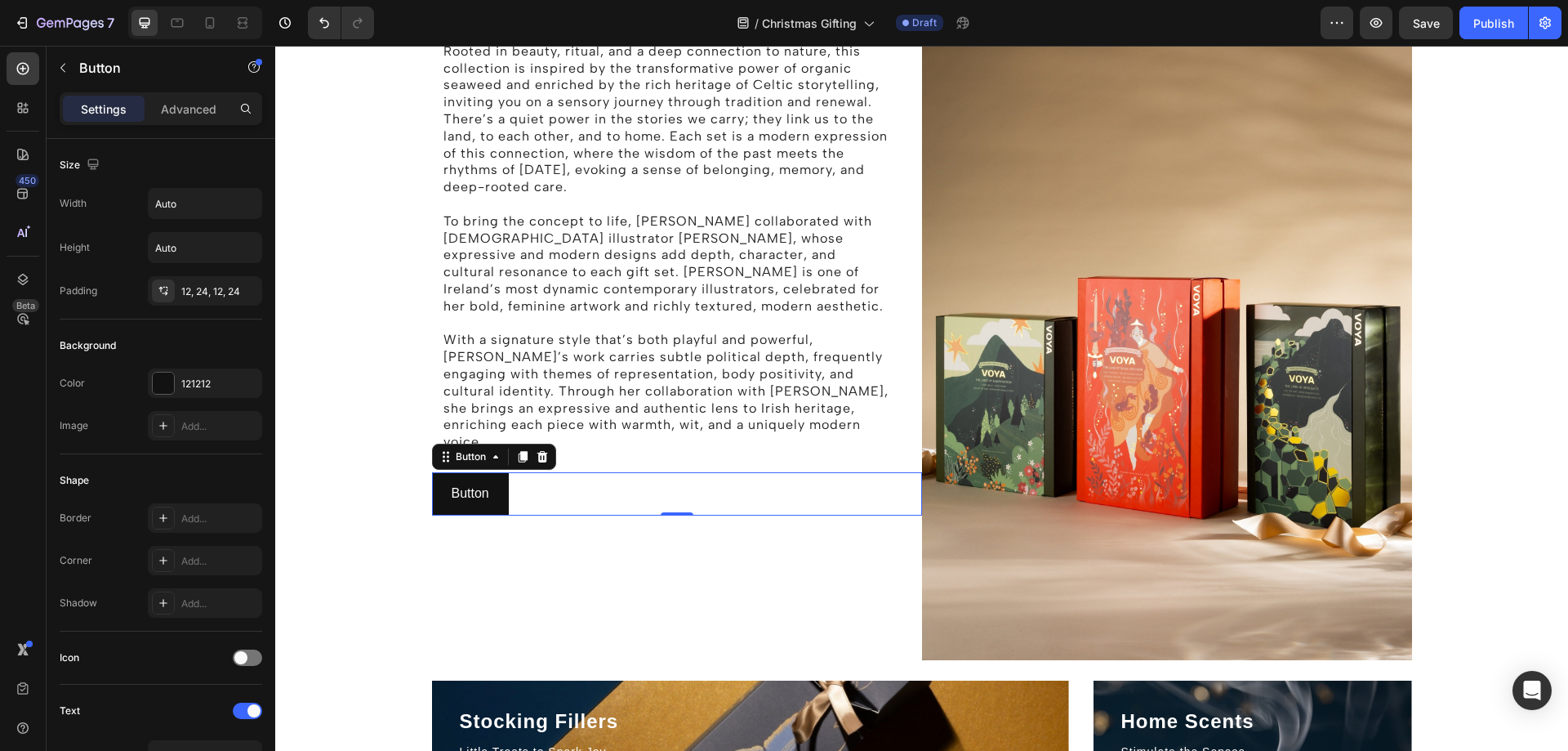
click at [541, 472] on div "Button Button 0" at bounding box center [677, 494] width 490 height 43
click at [456, 449] on div "Button" at bounding box center [470, 456] width 36 height 15
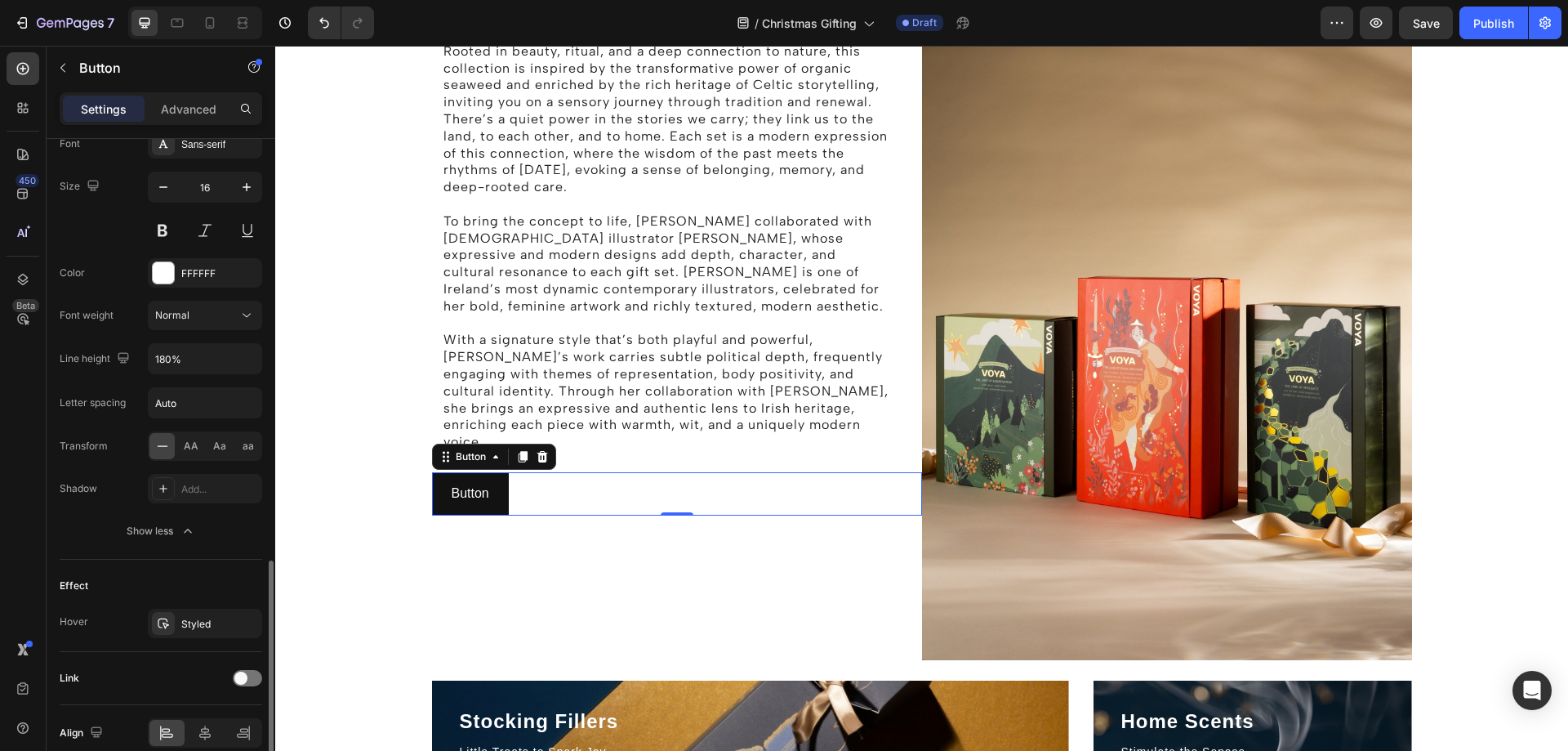
scroll to position [728, 0]
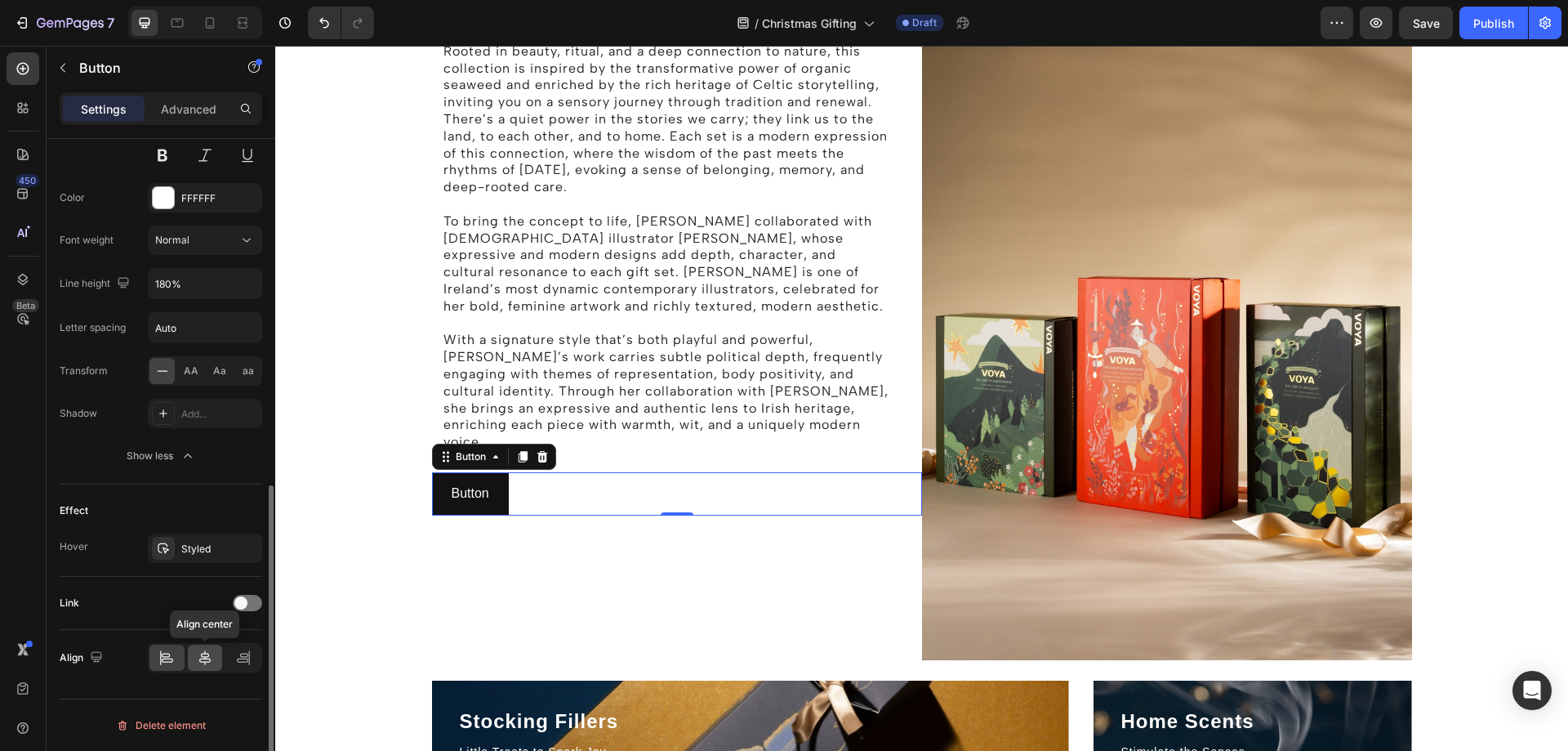
click at [199, 666] on div at bounding box center [206, 657] width 35 height 27
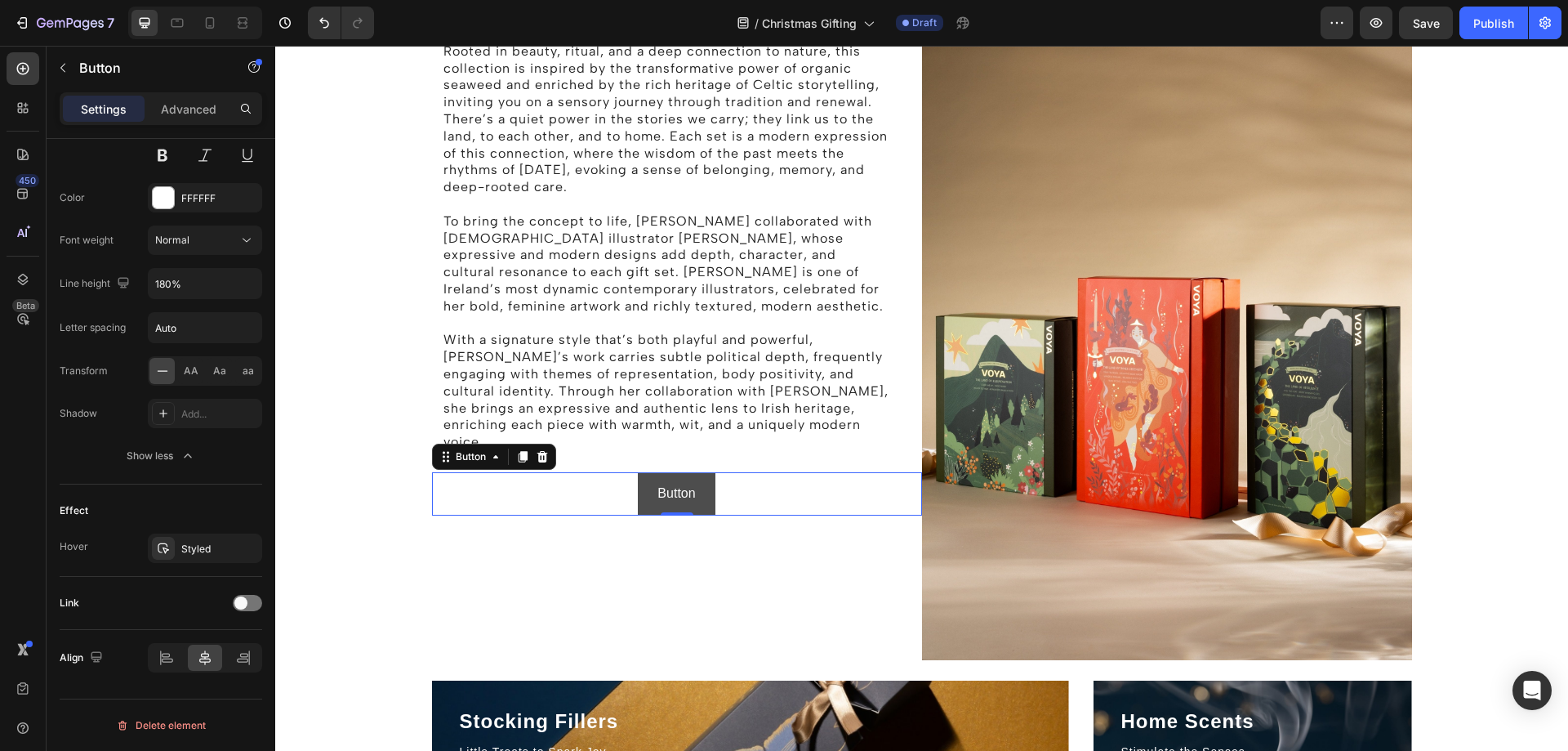
click at [698, 472] on button "Button" at bounding box center [676, 494] width 77 height 43
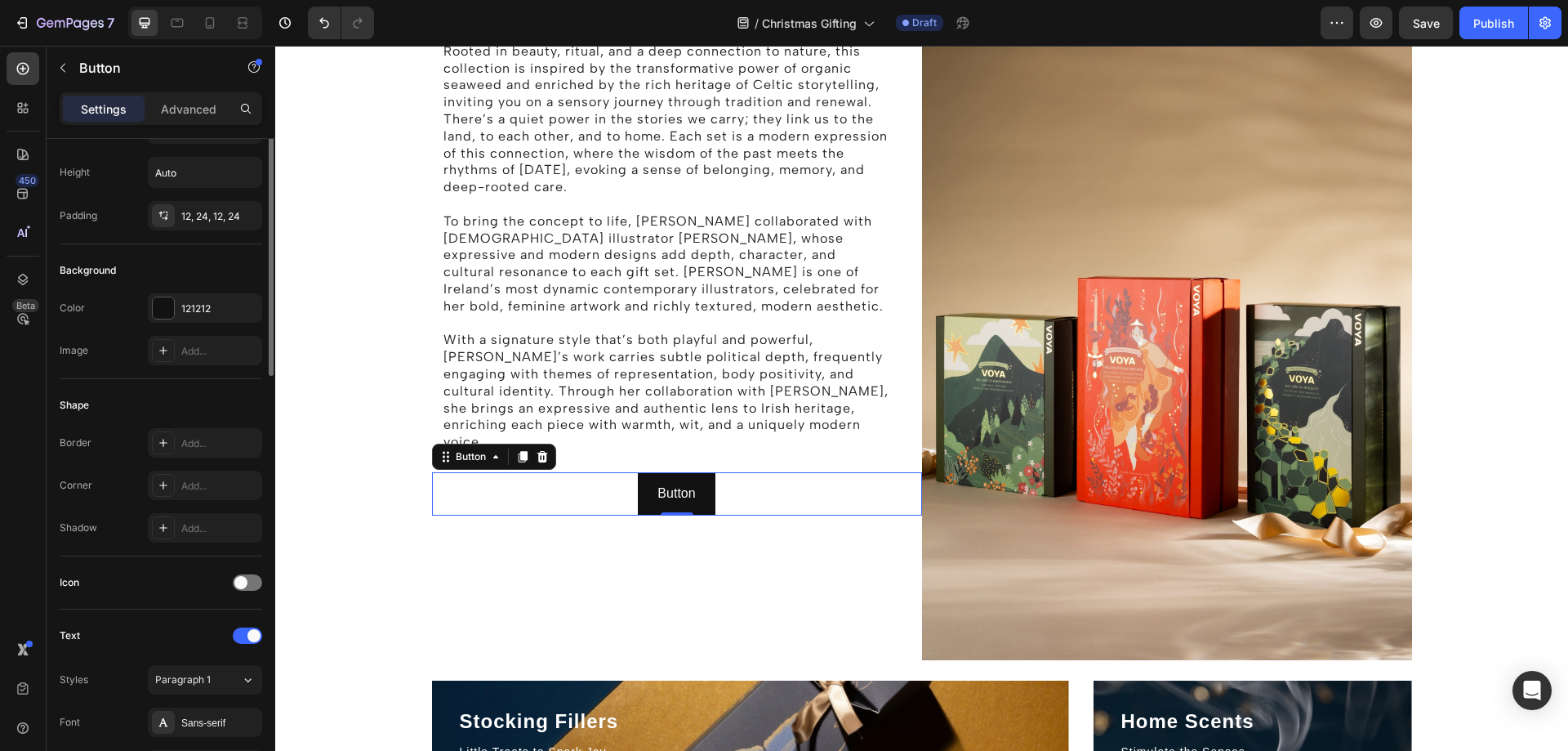
scroll to position [0, 0]
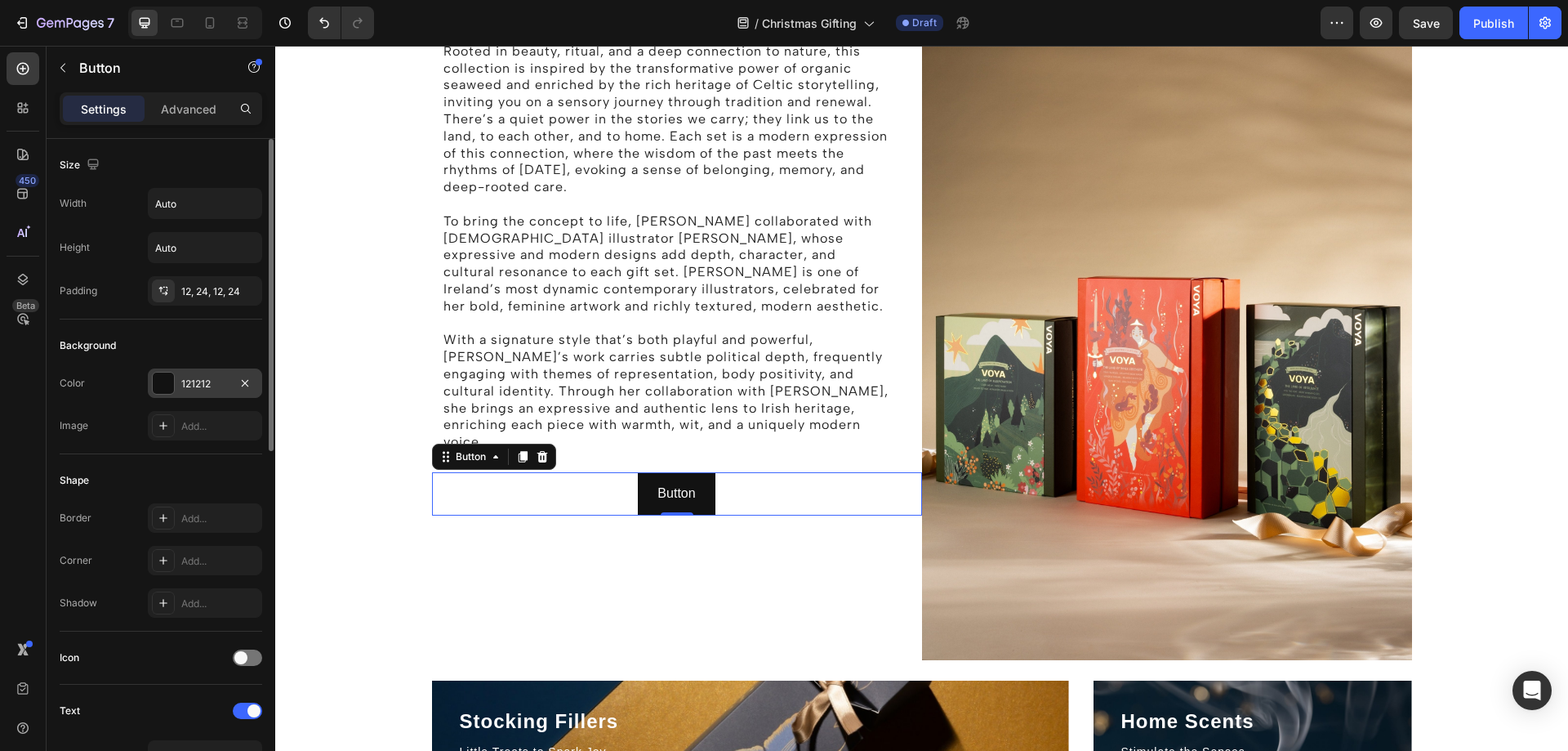
click at [160, 381] on div at bounding box center [163, 383] width 22 height 22
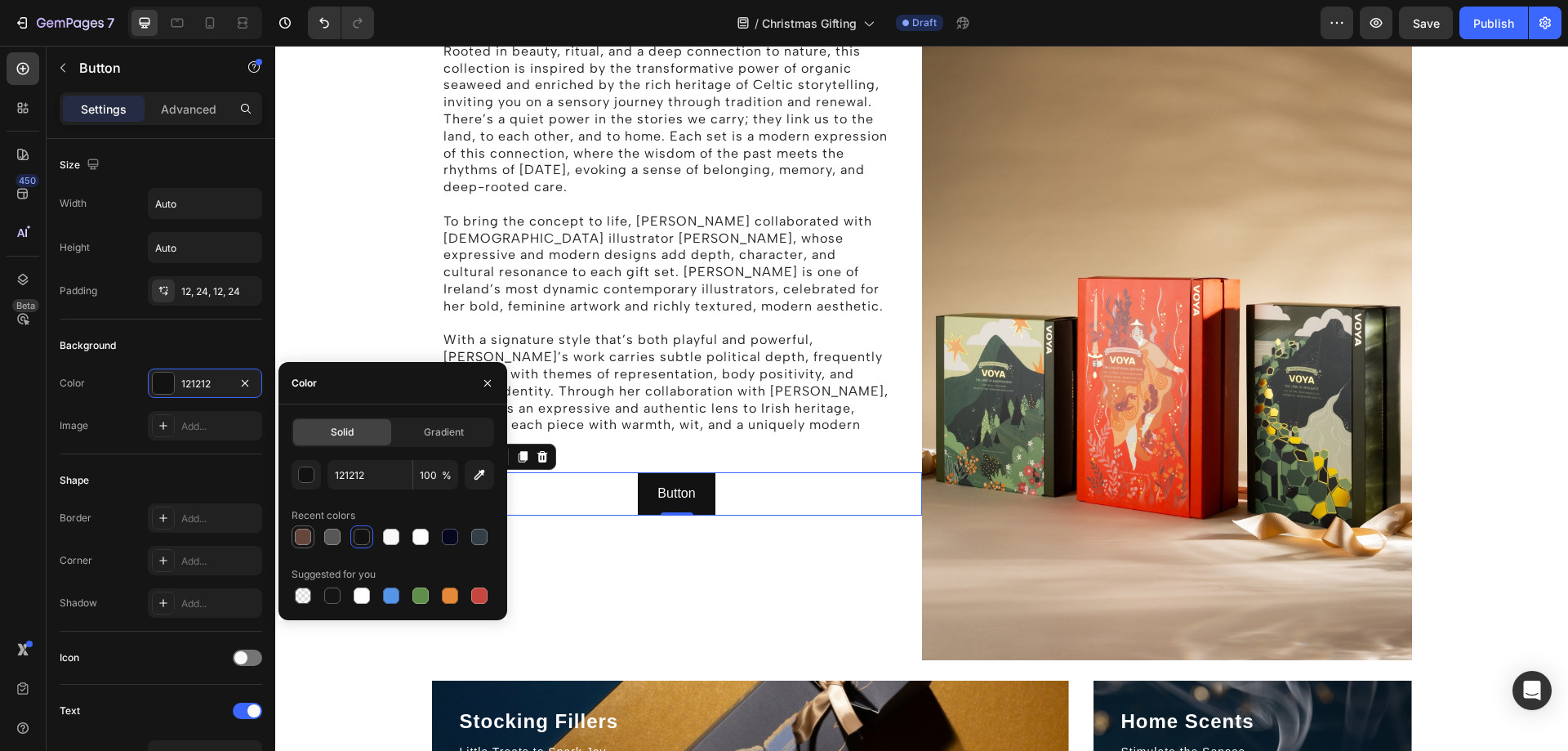
click at [304, 535] on div at bounding box center [303, 536] width 17 height 17
type input "64463C"
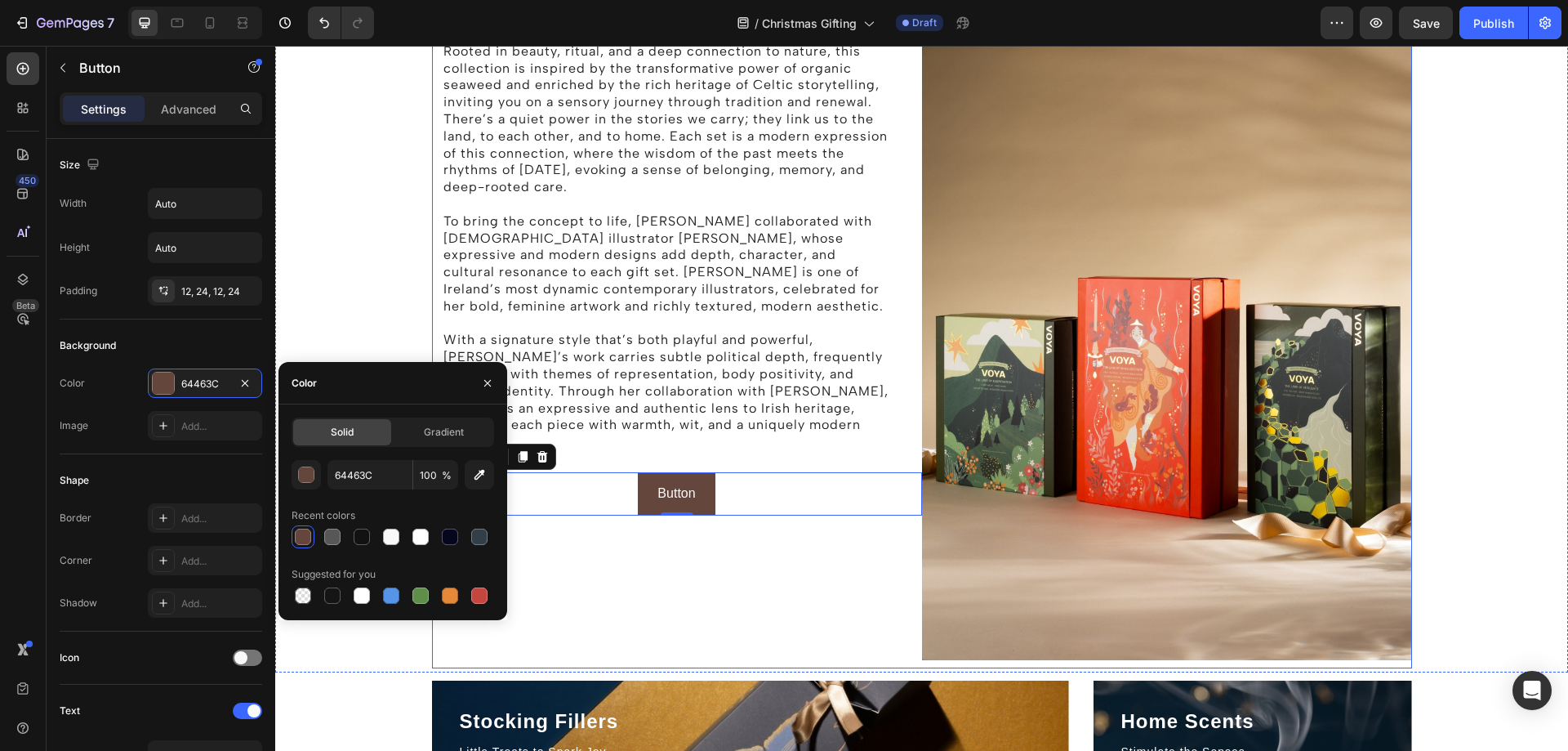
click at [678, 561] on div "The Story behind the Holiday Campaign Heading Rooted in beauty, ritual, and a d…" at bounding box center [677, 296] width 490 height 743
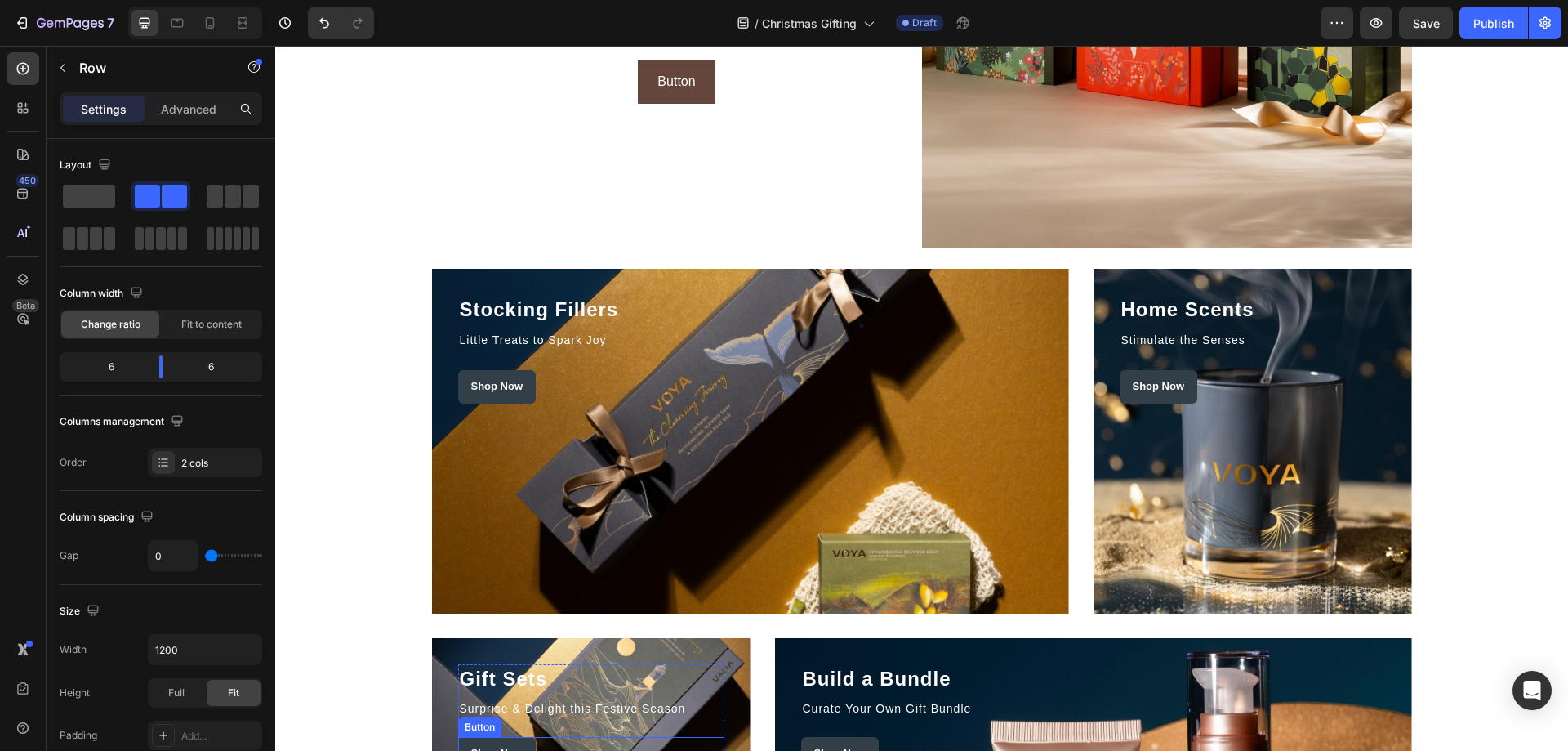
scroll to position [1668, 0]
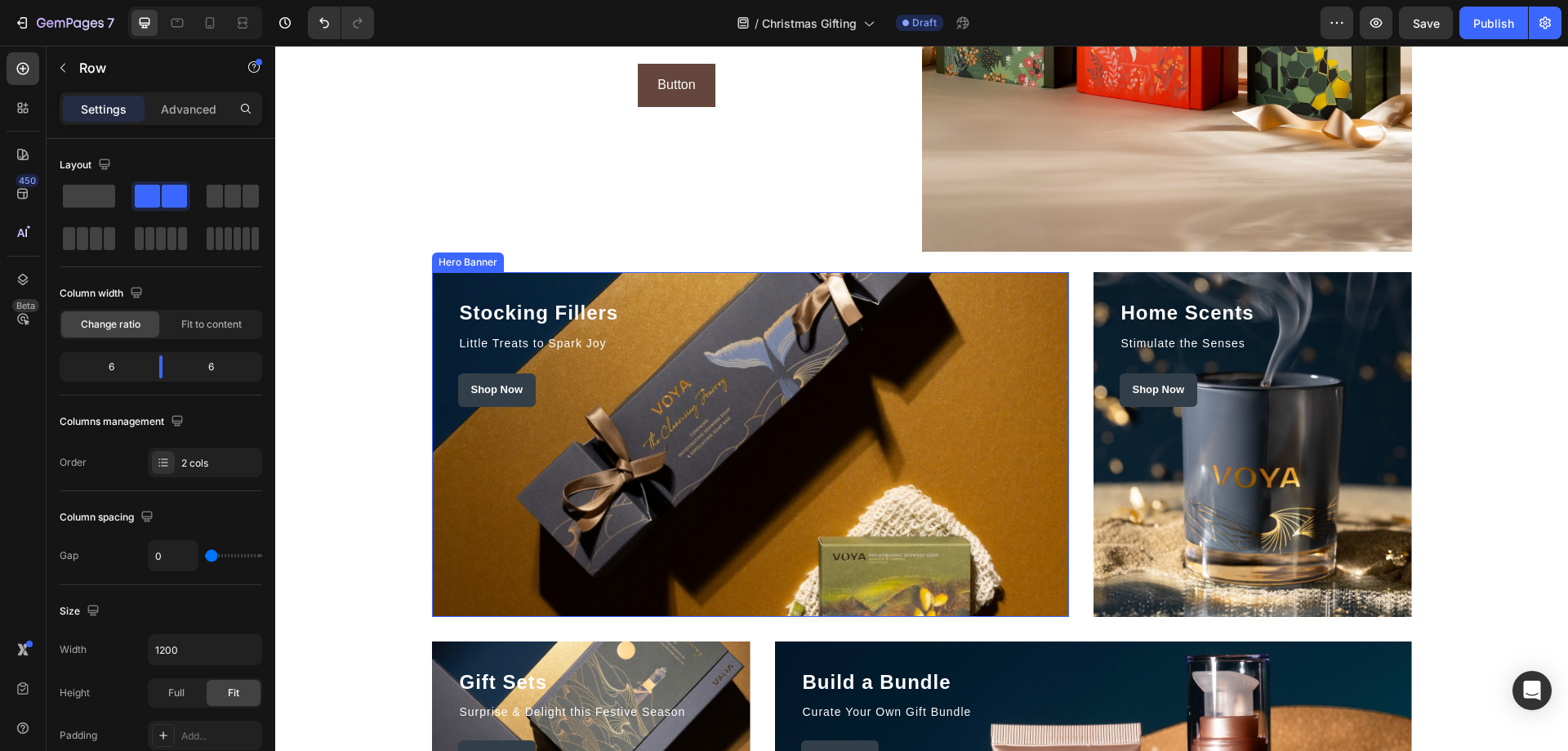
click at [774, 417] on div "Overlay" at bounding box center [750, 444] width 637 height 344
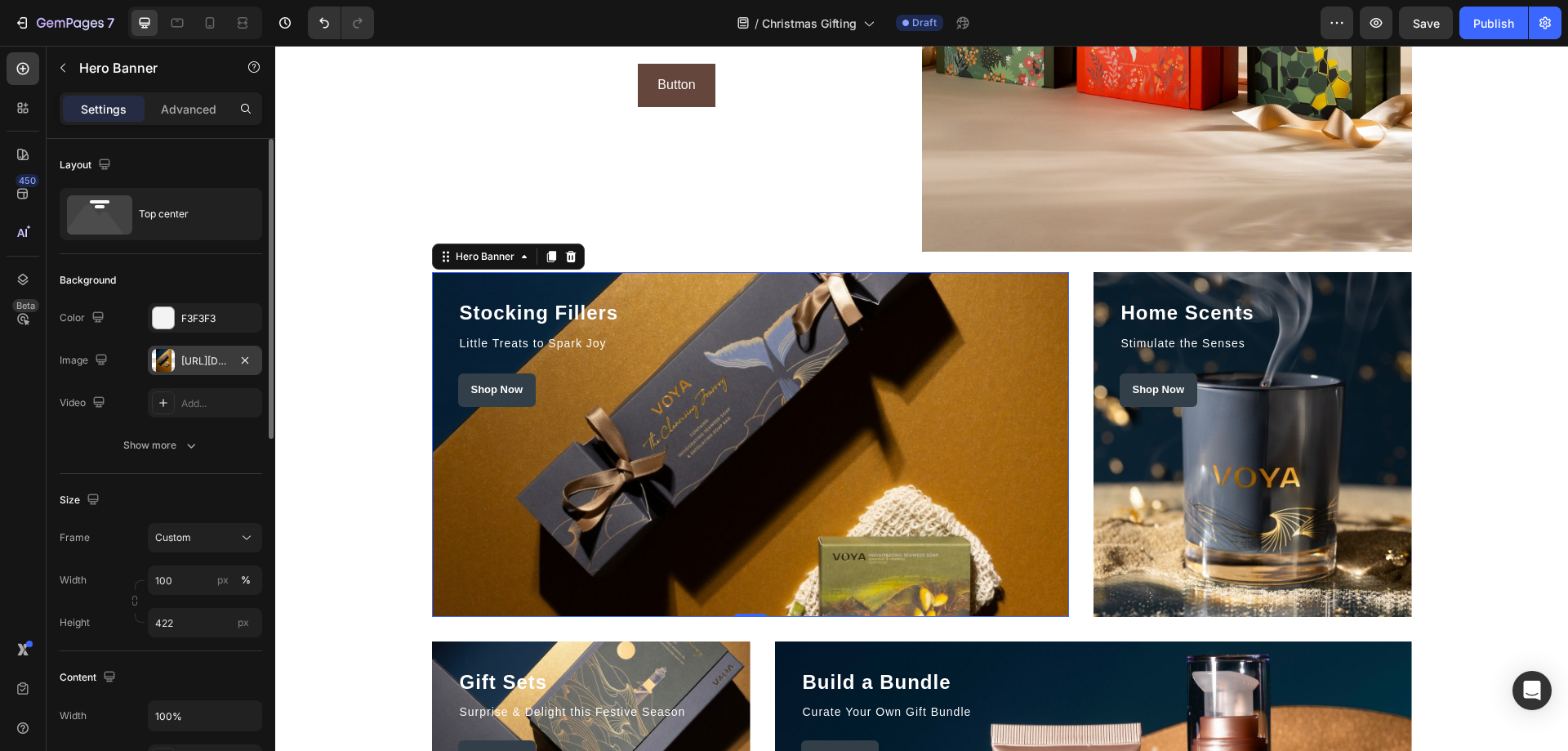
click at [162, 360] on div at bounding box center [162, 359] width 23 height 23
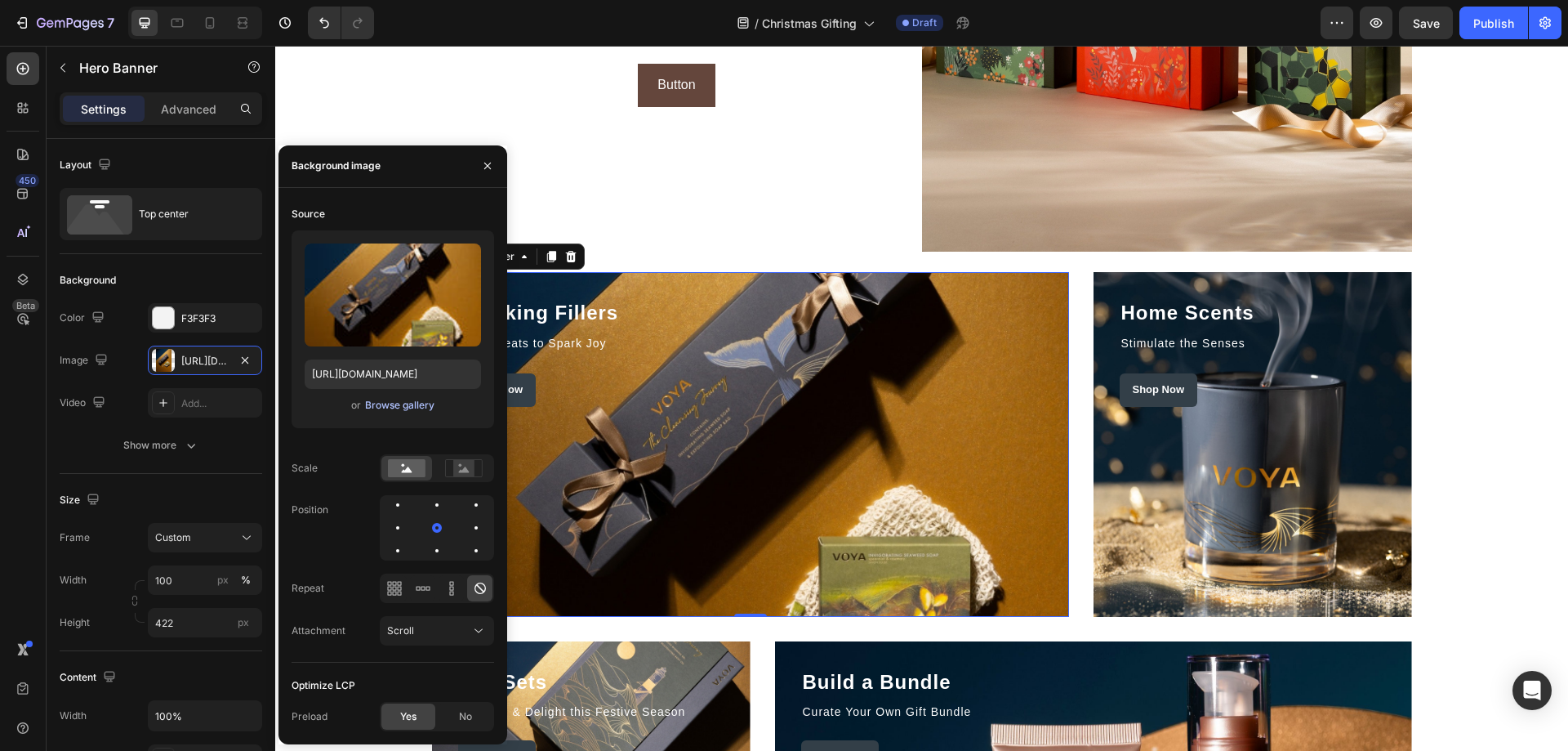
click at [392, 405] on div "Browse gallery" at bounding box center [400, 405] width 70 height 15
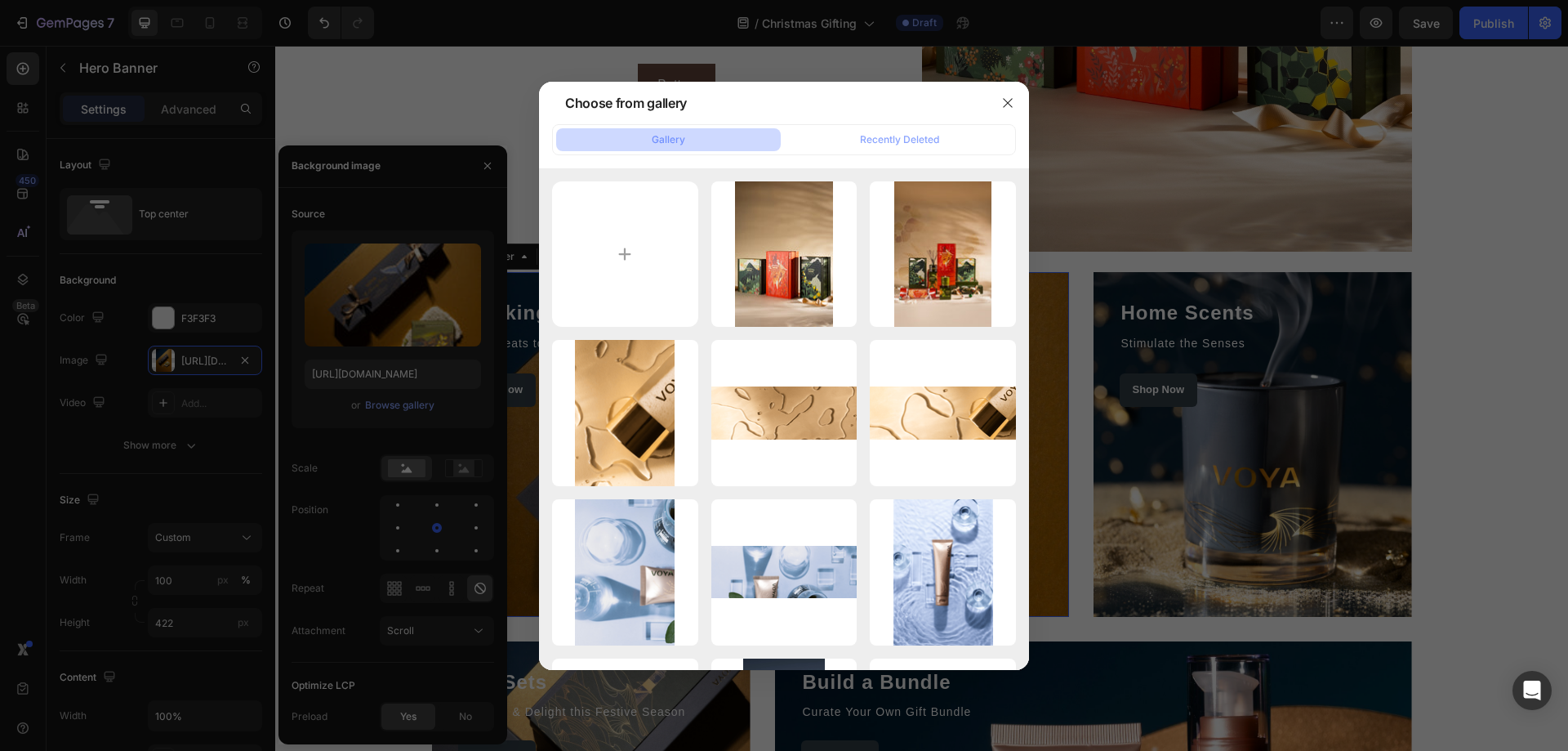
type input "C:\fakepath\VOYA_Holiday_Collection 2025_the_Land_of_Youth.jpg"
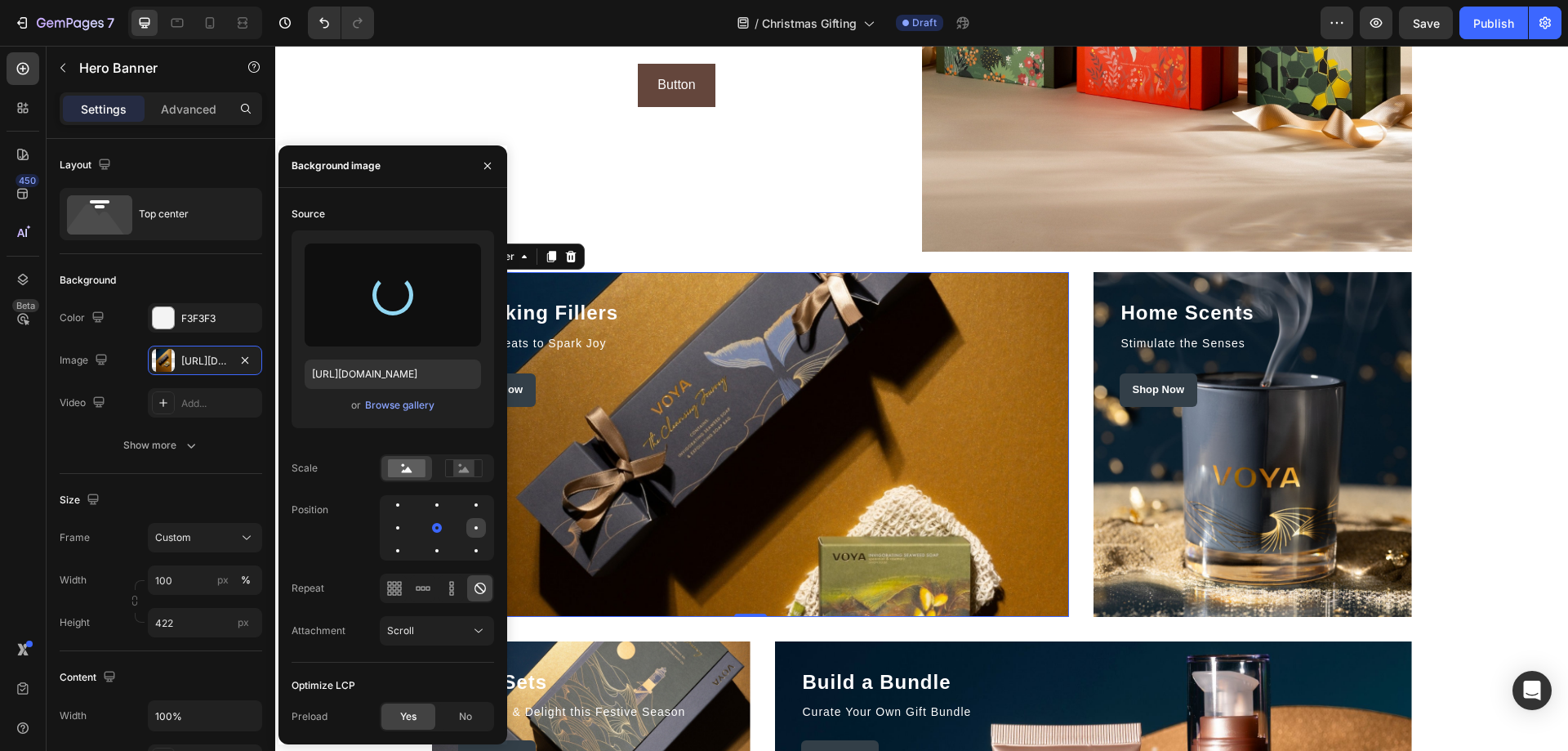
type input "https://cdn.shopify.com/s/files/1/0065/6316/8319/files/gempages_529867834461783…"
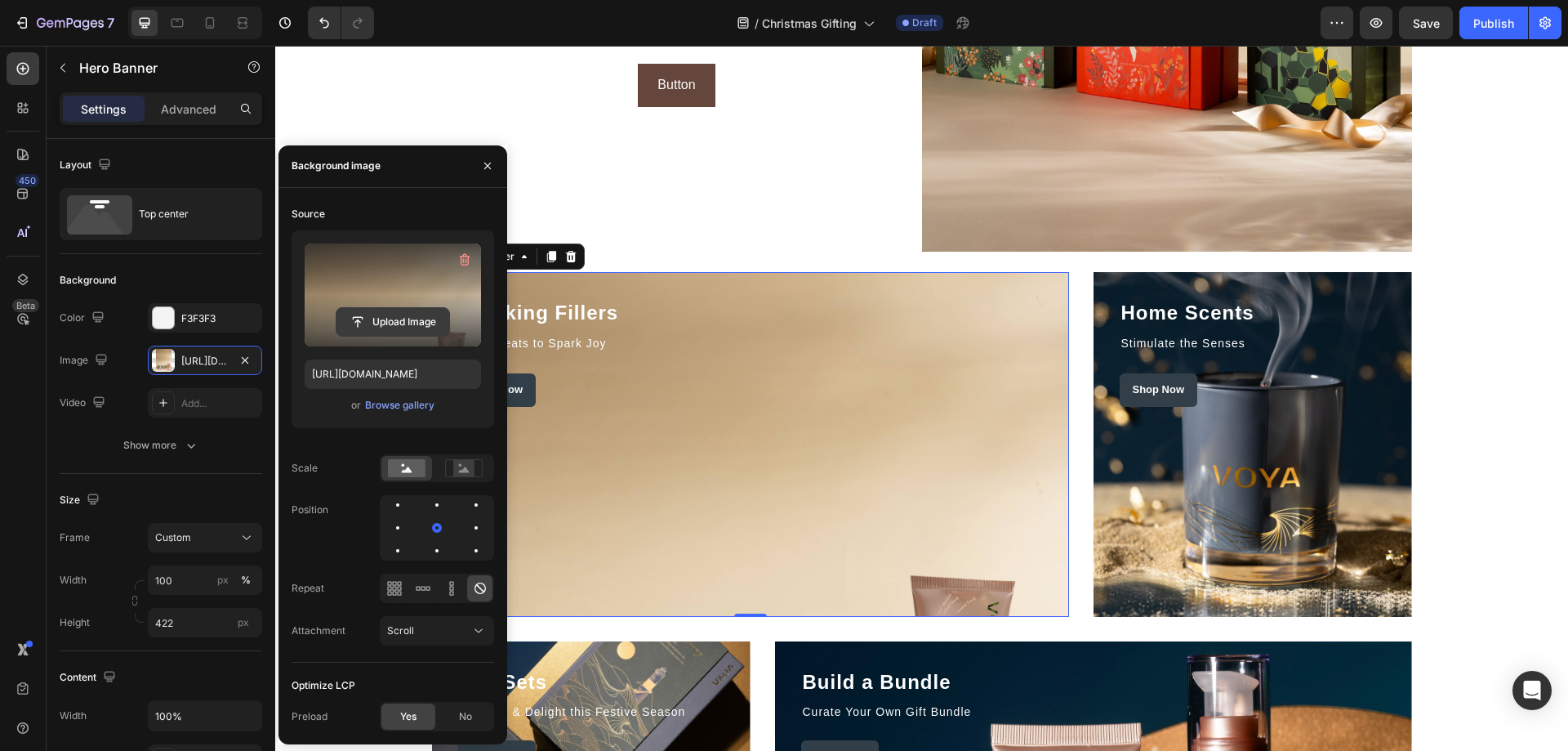
click at [421, 309] on input "file" at bounding box center [393, 322] width 113 height 28
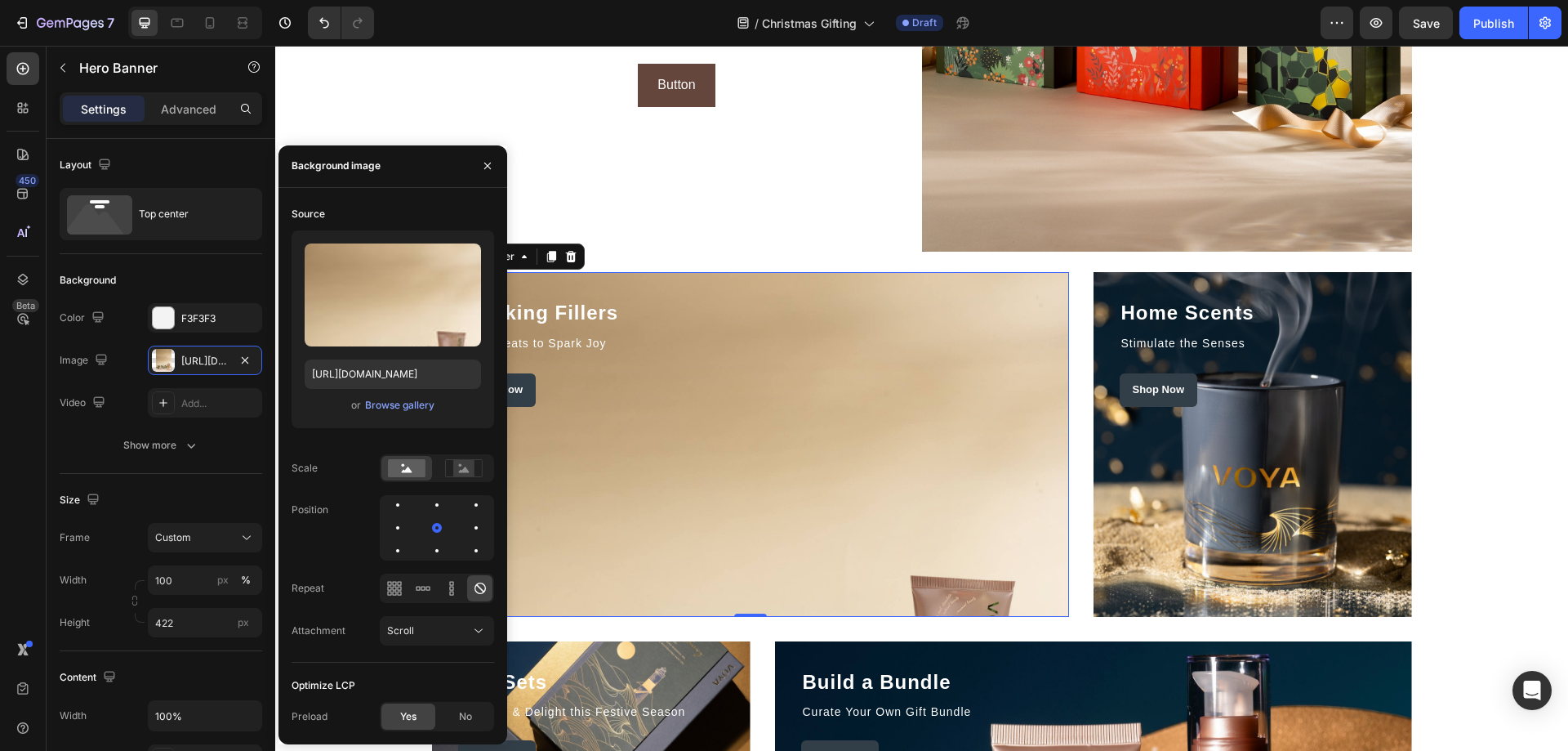
click at [437, 539] on div at bounding box center [437, 528] width 114 height 65
click at [467, 544] on div at bounding box center [476, 550] width 20 height 20
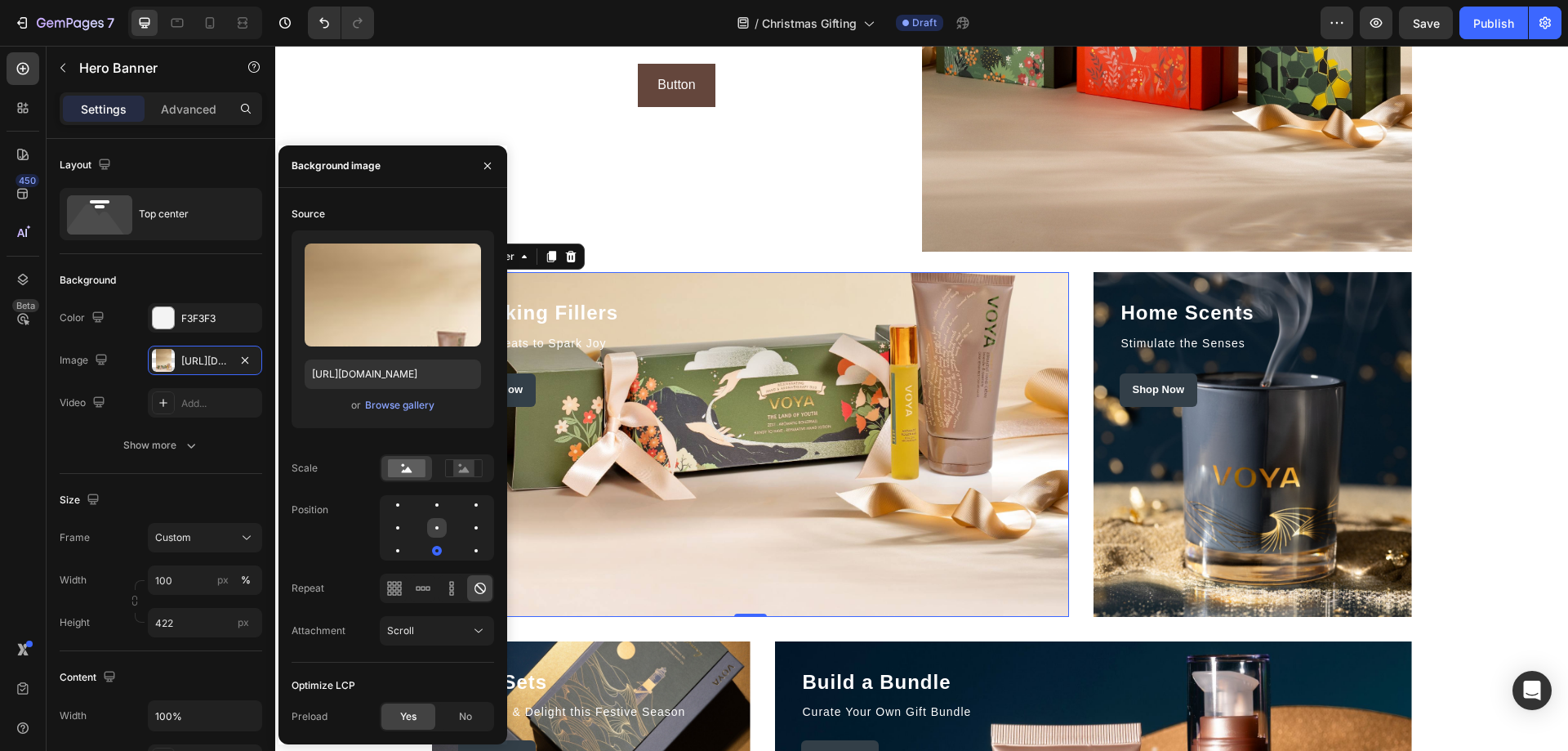
click at [436, 528] on div at bounding box center [436, 527] width 3 height 3
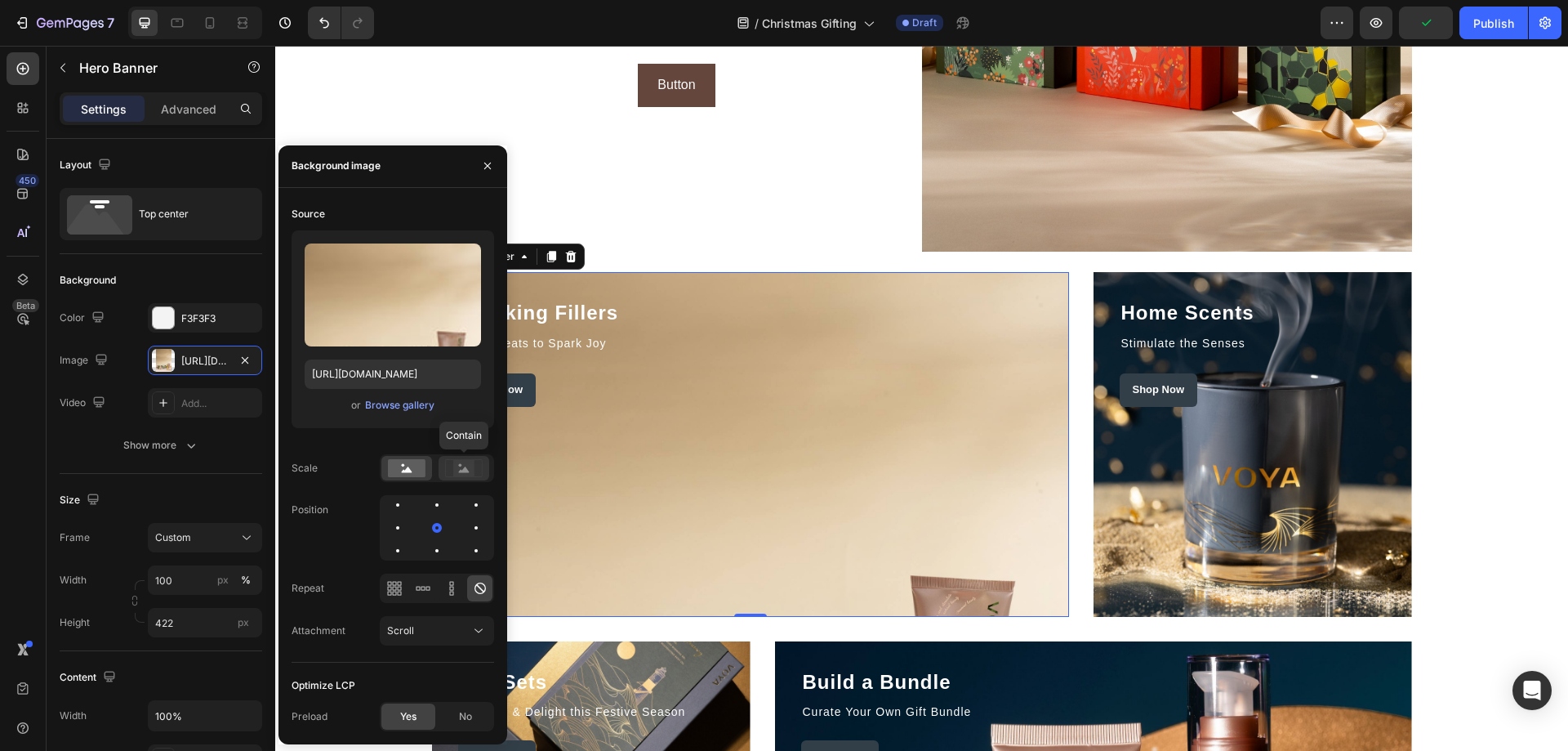
click at [459, 470] on rect at bounding box center [465, 468] width 22 height 17
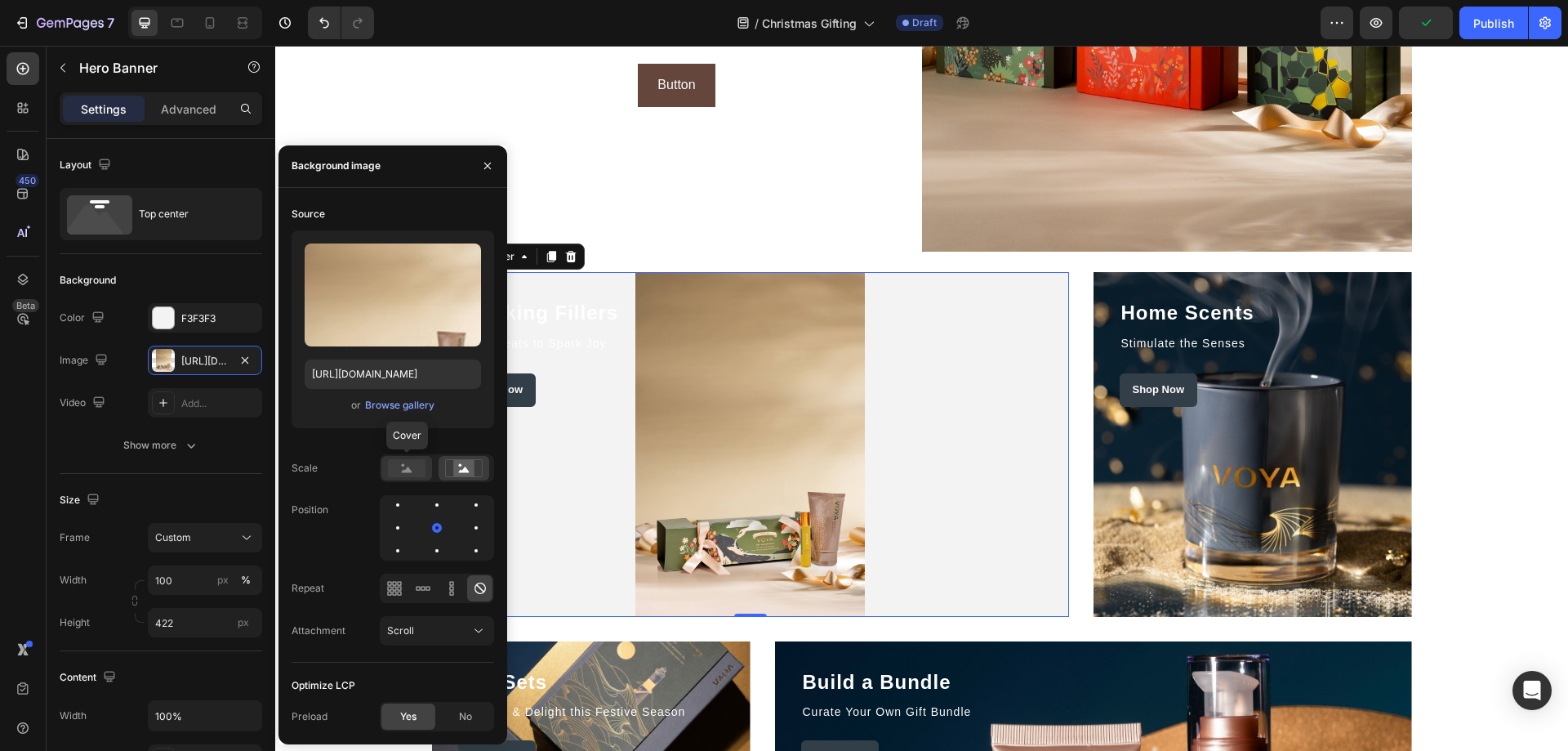
click at [414, 470] on rect at bounding box center [407, 468] width 37 height 18
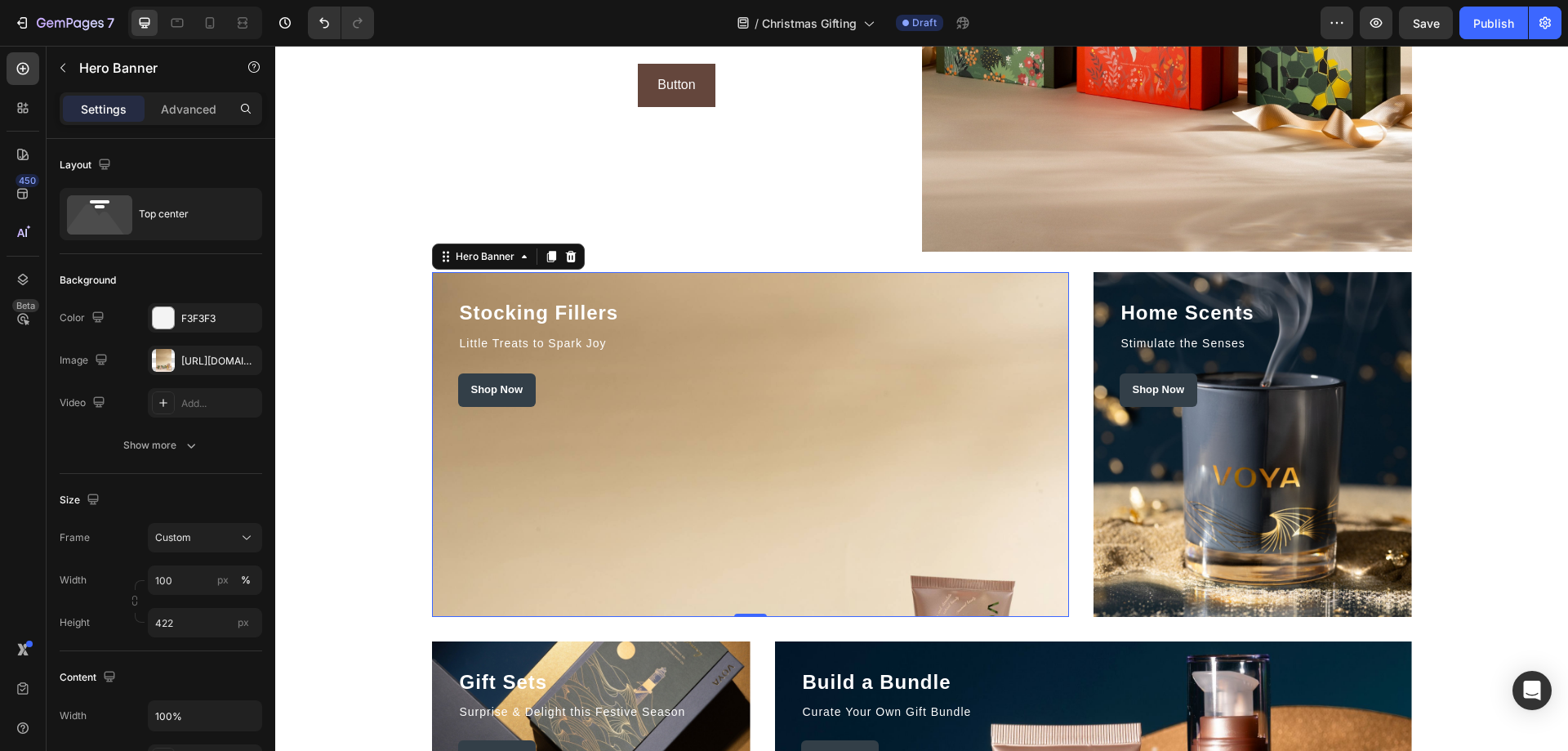
click at [567, 511] on div "Overlay" at bounding box center [750, 444] width 637 height 344
click at [186, 362] on div "https://cdn.shopify.com/s/files/1/0065/6316/8319/files/gempages_529867834461783…" at bounding box center [205, 360] width 47 height 15
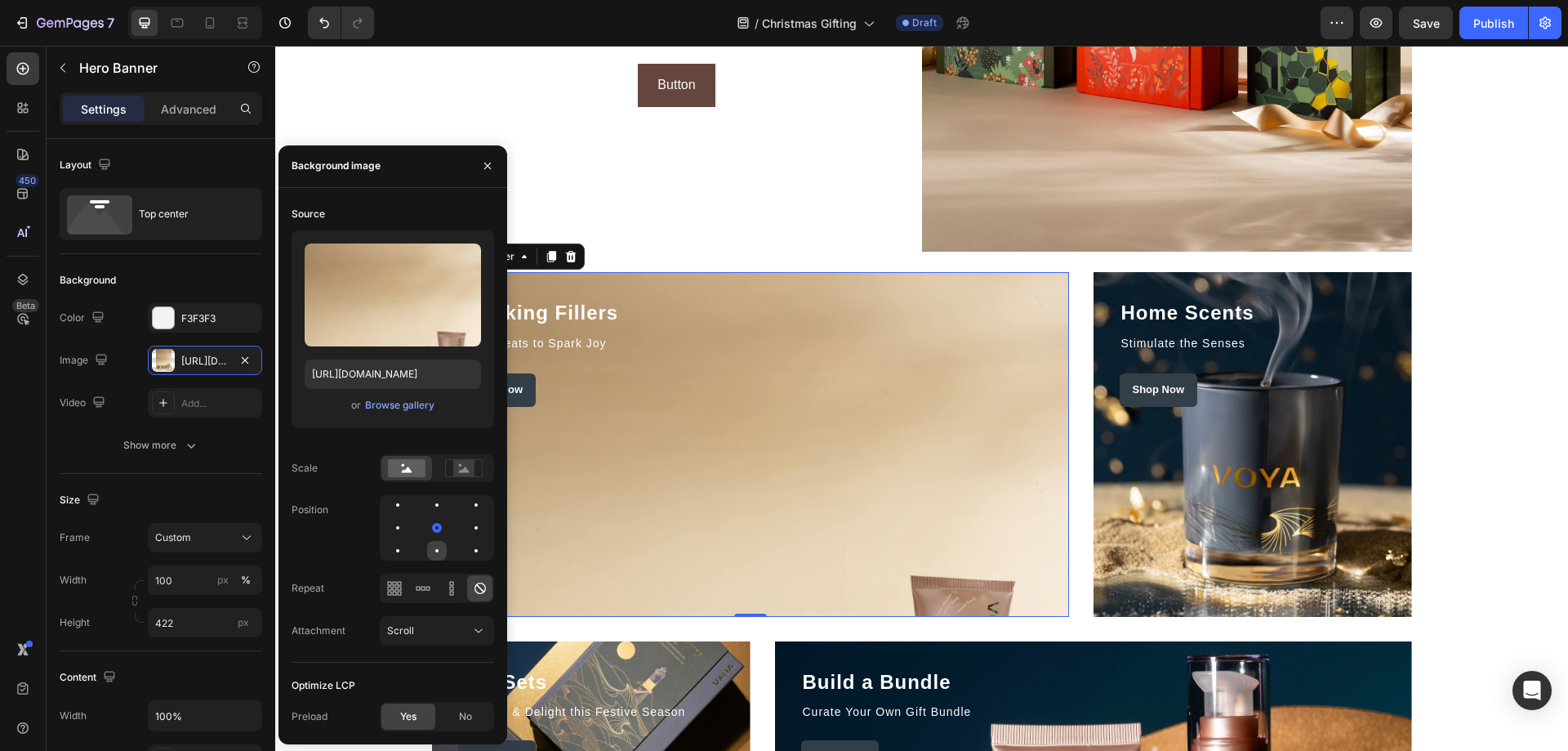
click at [467, 549] on div at bounding box center [476, 550] width 20 height 20
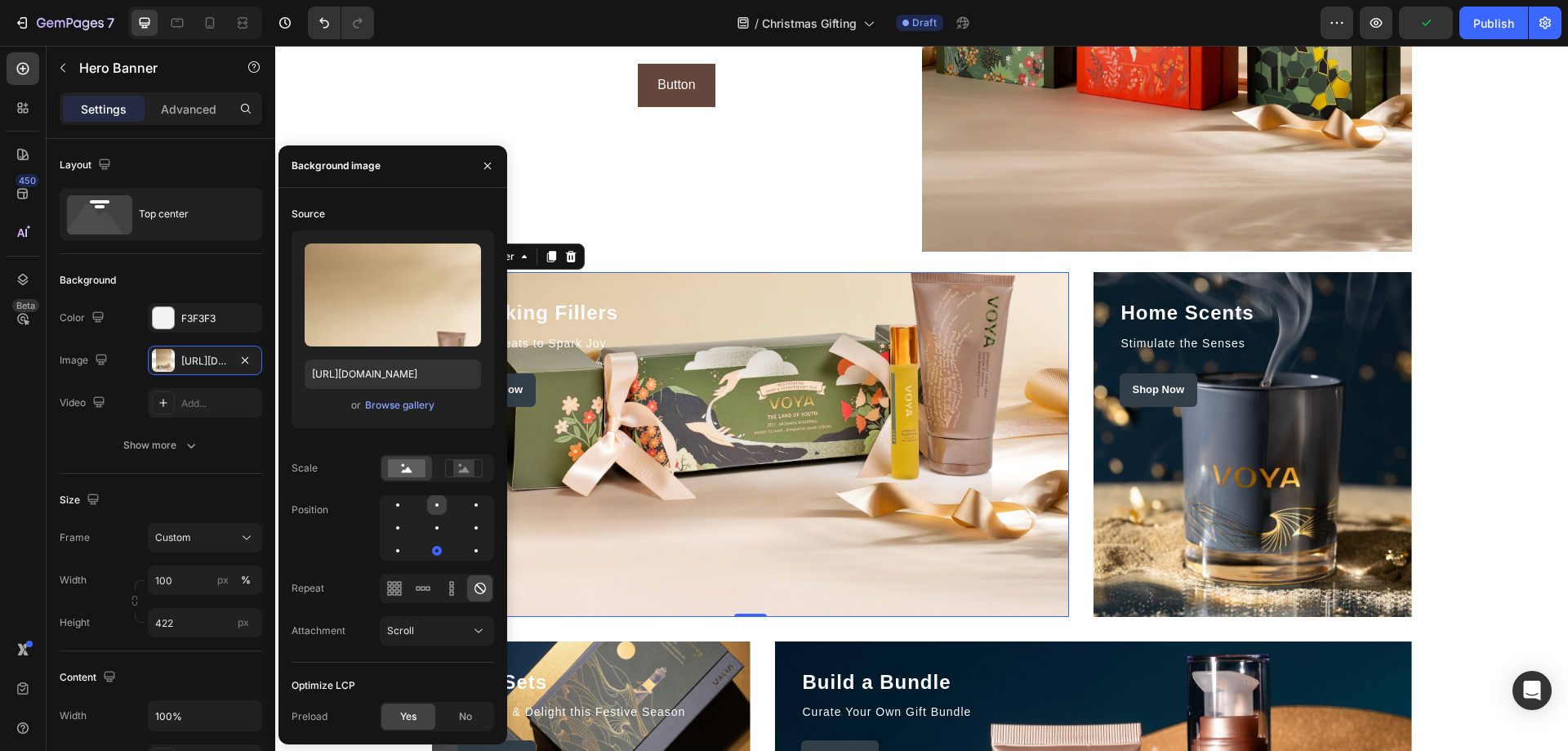
click at [467, 501] on div at bounding box center [476, 505] width 20 height 20
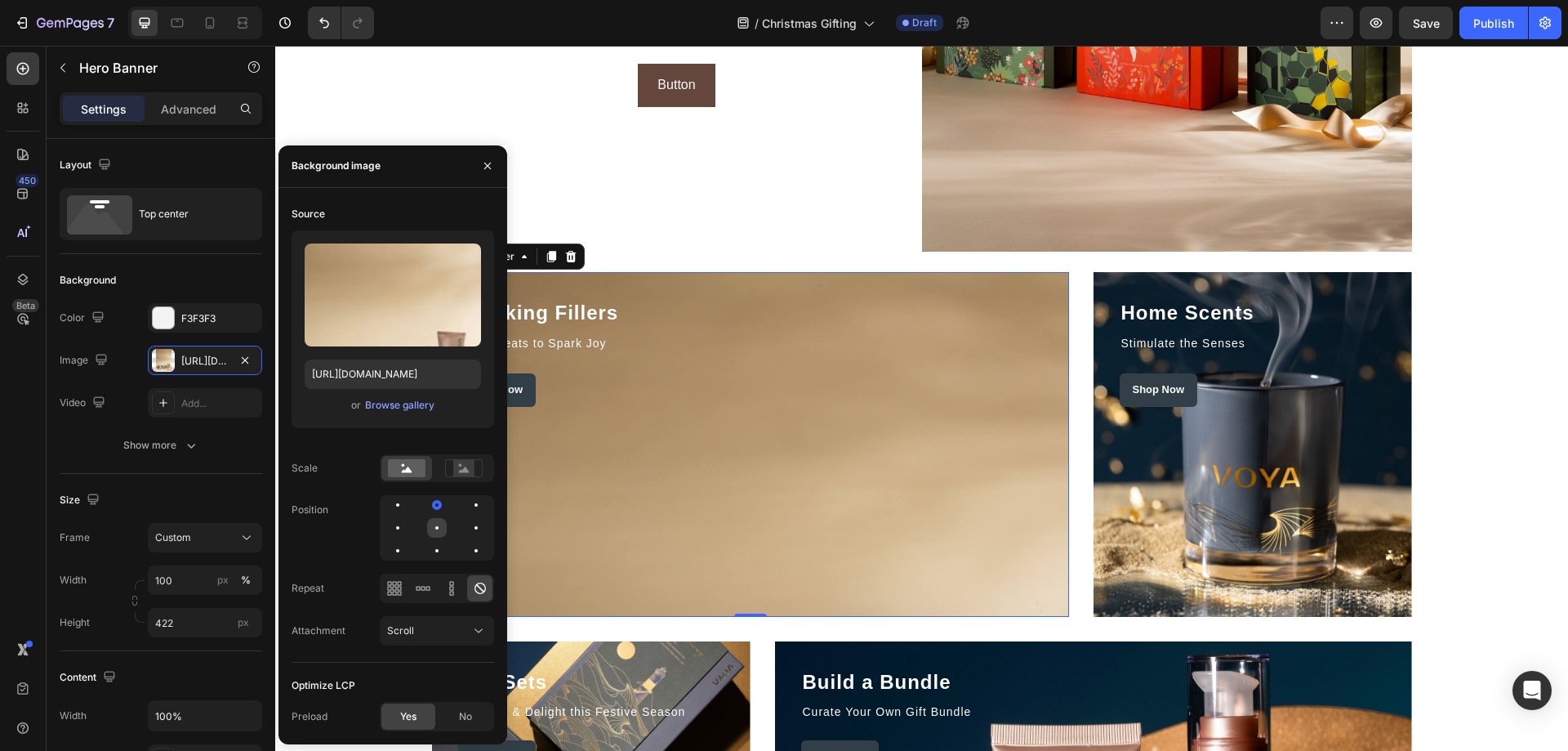
click at [467, 531] on div at bounding box center [476, 528] width 20 height 20
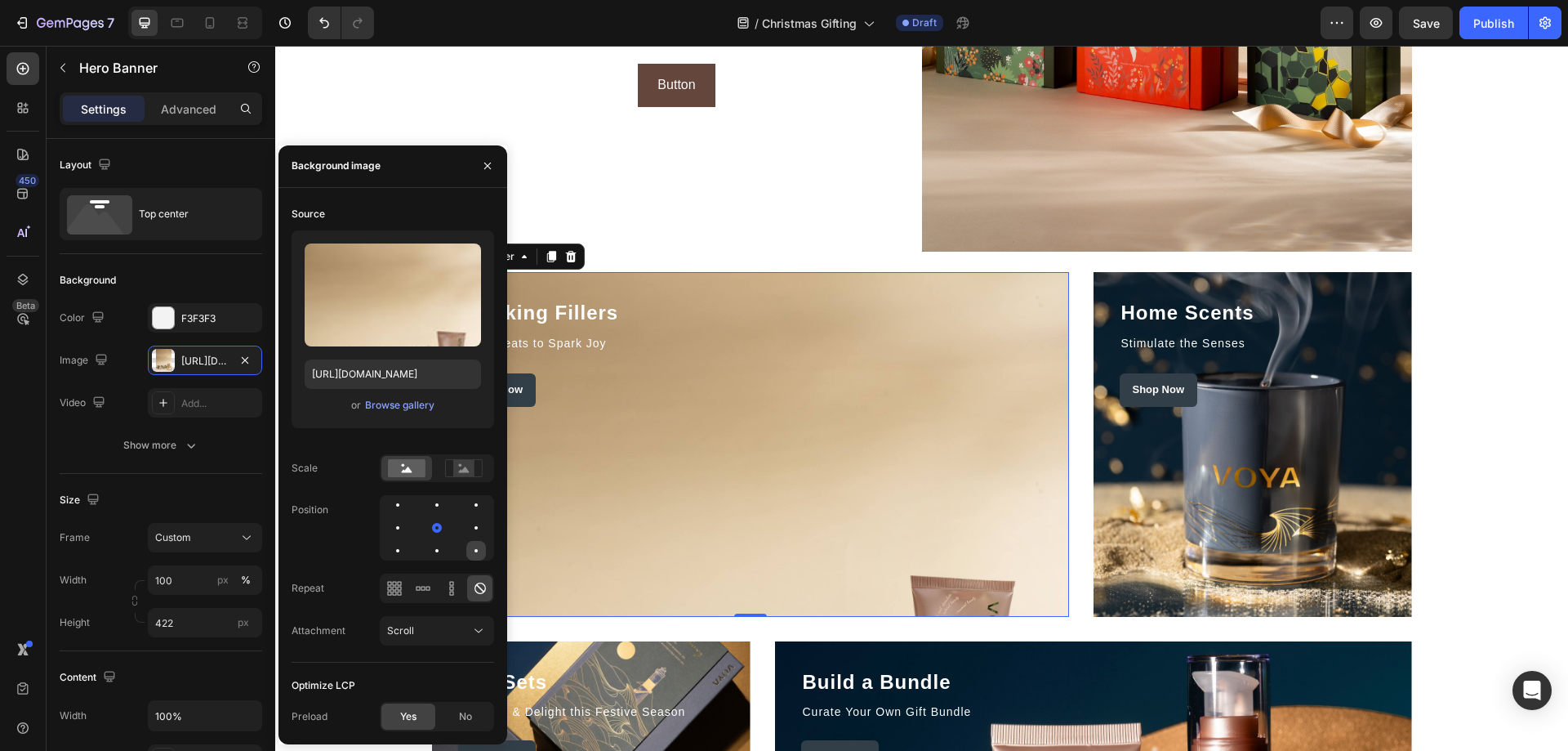
click at [481, 557] on div at bounding box center [476, 550] width 20 height 20
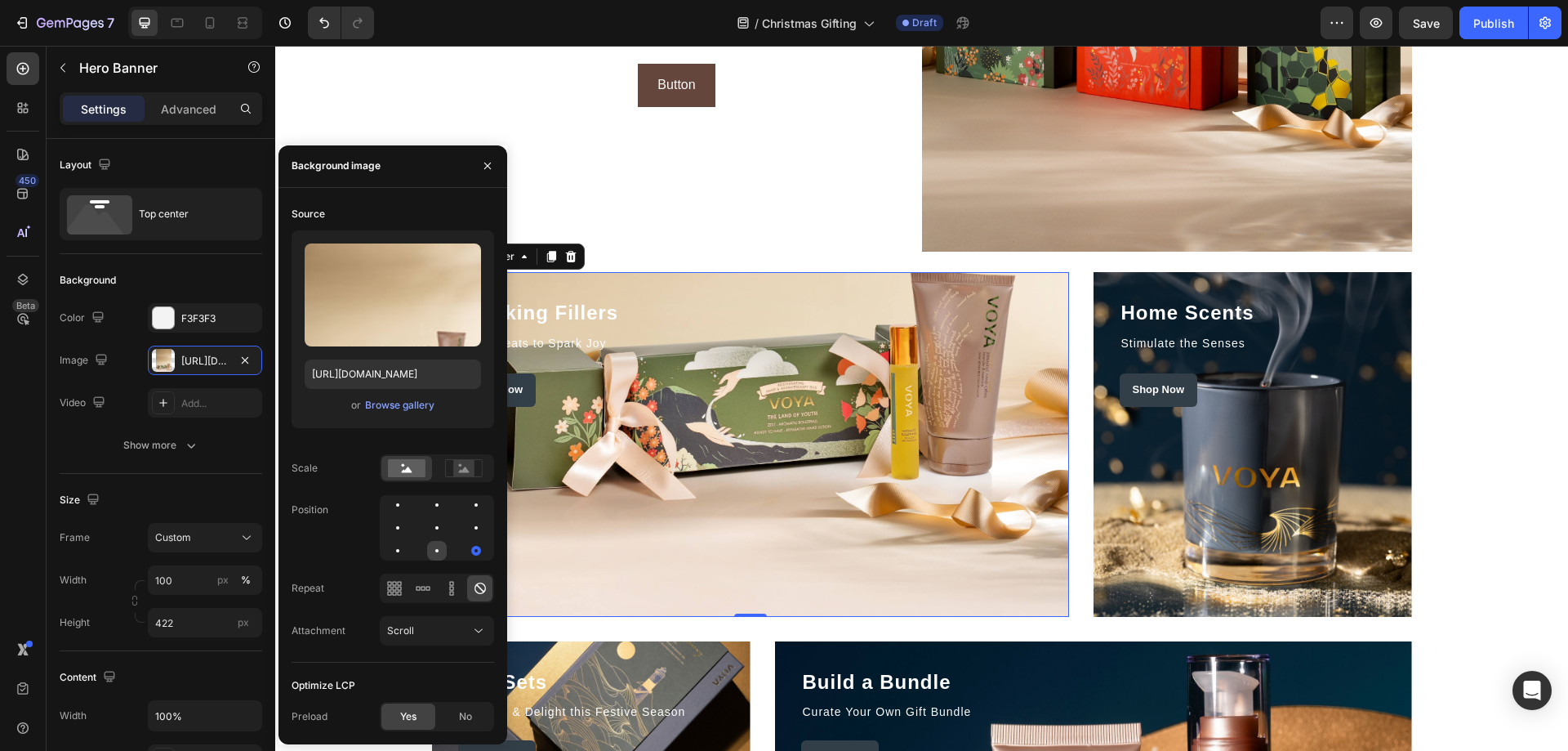
click at [467, 552] on div at bounding box center [476, 550] width 20 height 20
click at [427, 549] on div at bounding box center [437, 550] width 20 height 20
click at [427, 528] on div at bounding box center [437, 528] width 20 height 20
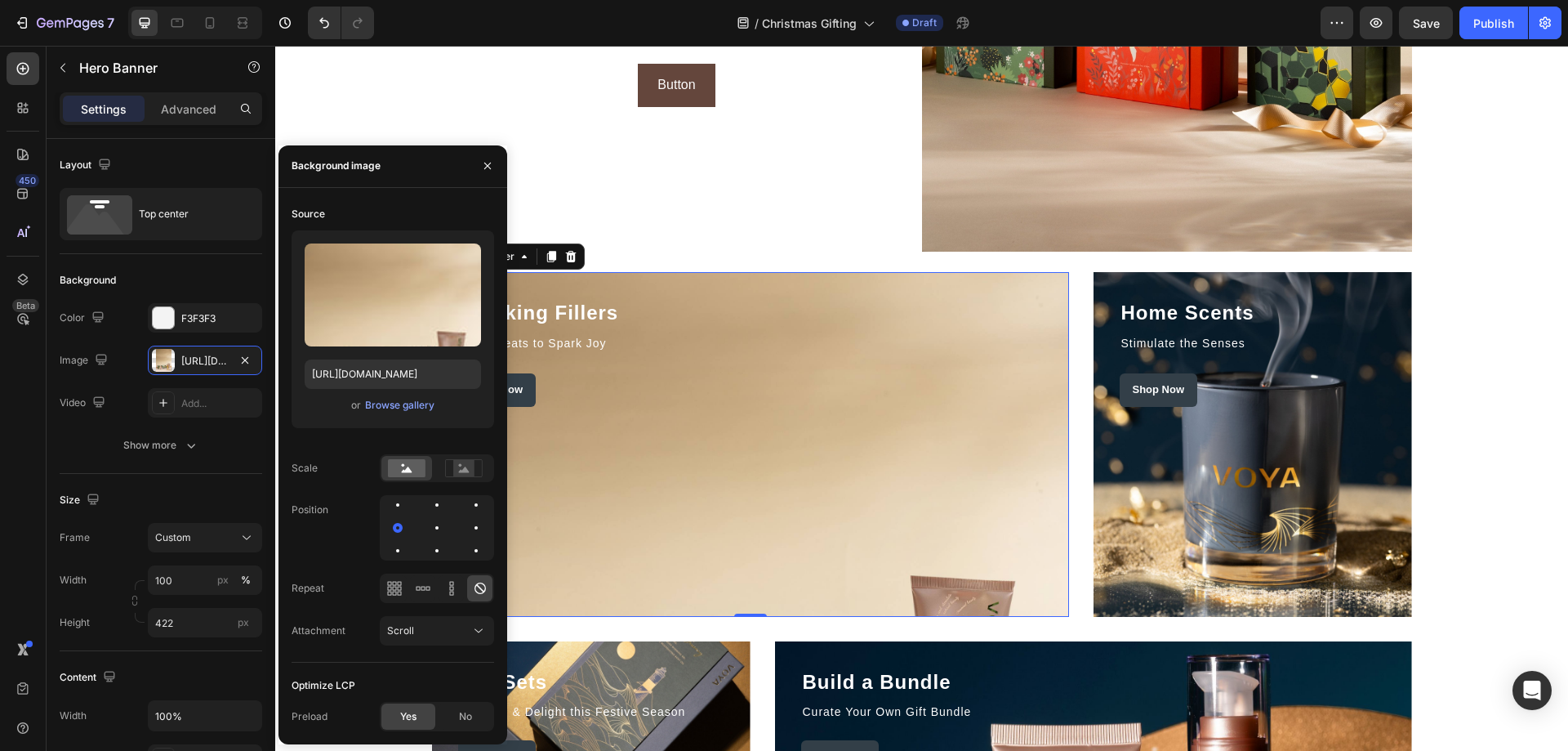
click at [417, 531] on div at bounding box center [437, 528] width 114 height 65
click at [467, 531] on div at bounding box center [476, 528] width 20 height 20
click at [408, 540] on div at bounding box center [398, 550] width 20 height 20
click at [408, 518] on div at bounding box center [398, 528] width 20 height 20
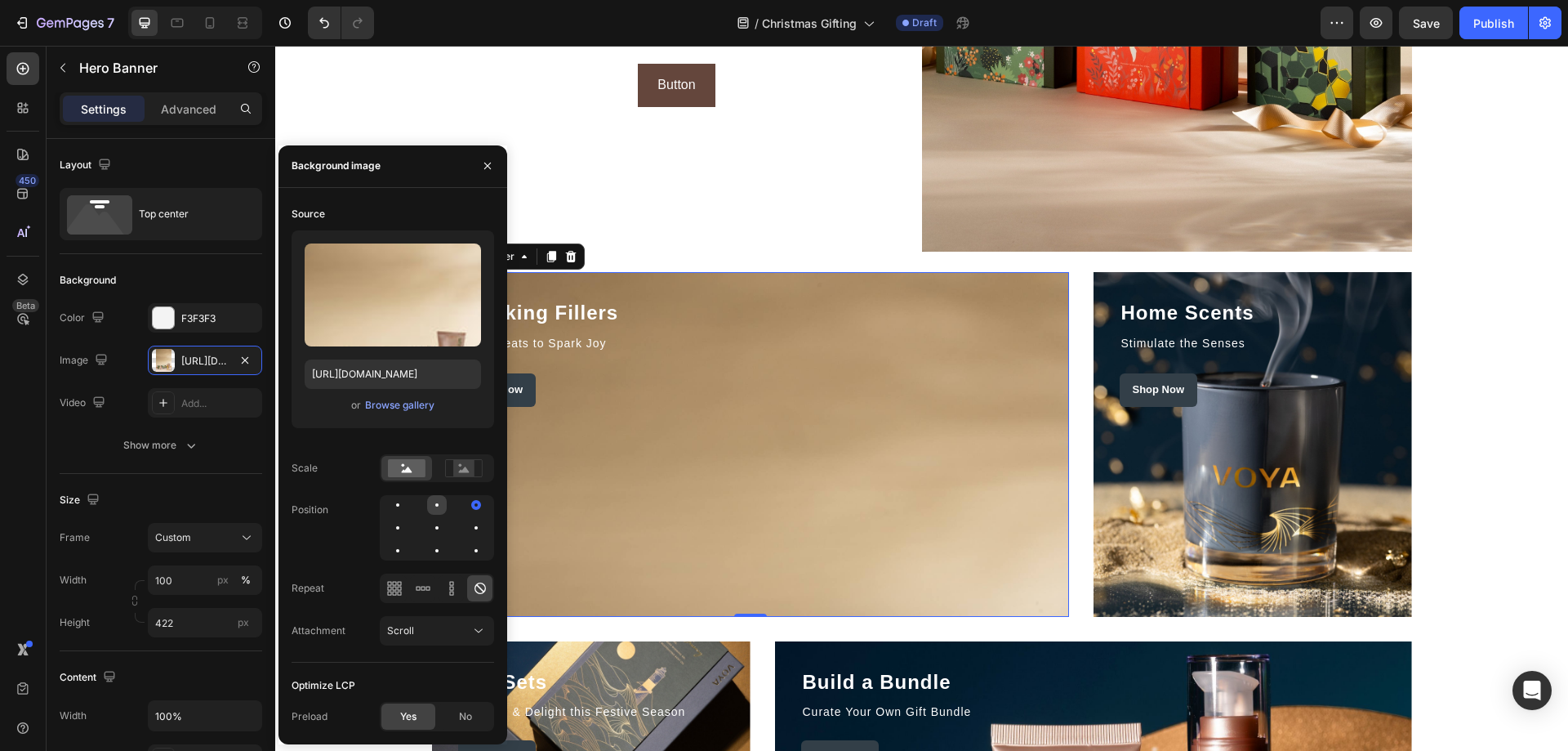
click at [467, 501] on div at bounding box center [476, 505] width 20 height 20
click at [427, 501] on div at bounding box center [437, 505] width 20 height 20
click at [467, 533] on div at bounding box center [476, 528] width 20 height 20
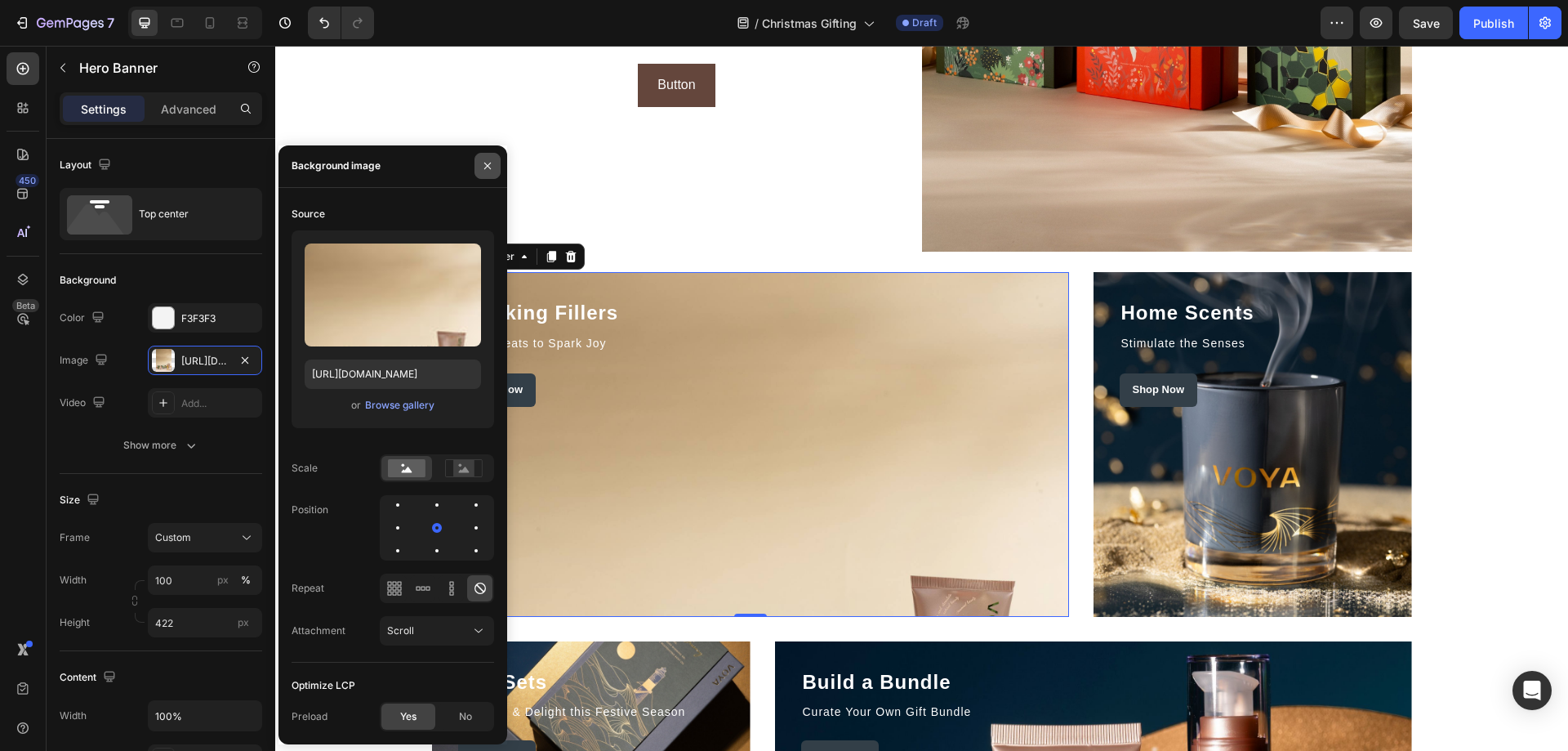
click at [488, 160] on icon "button" at bounding box center [487, 165] width 13 height 13
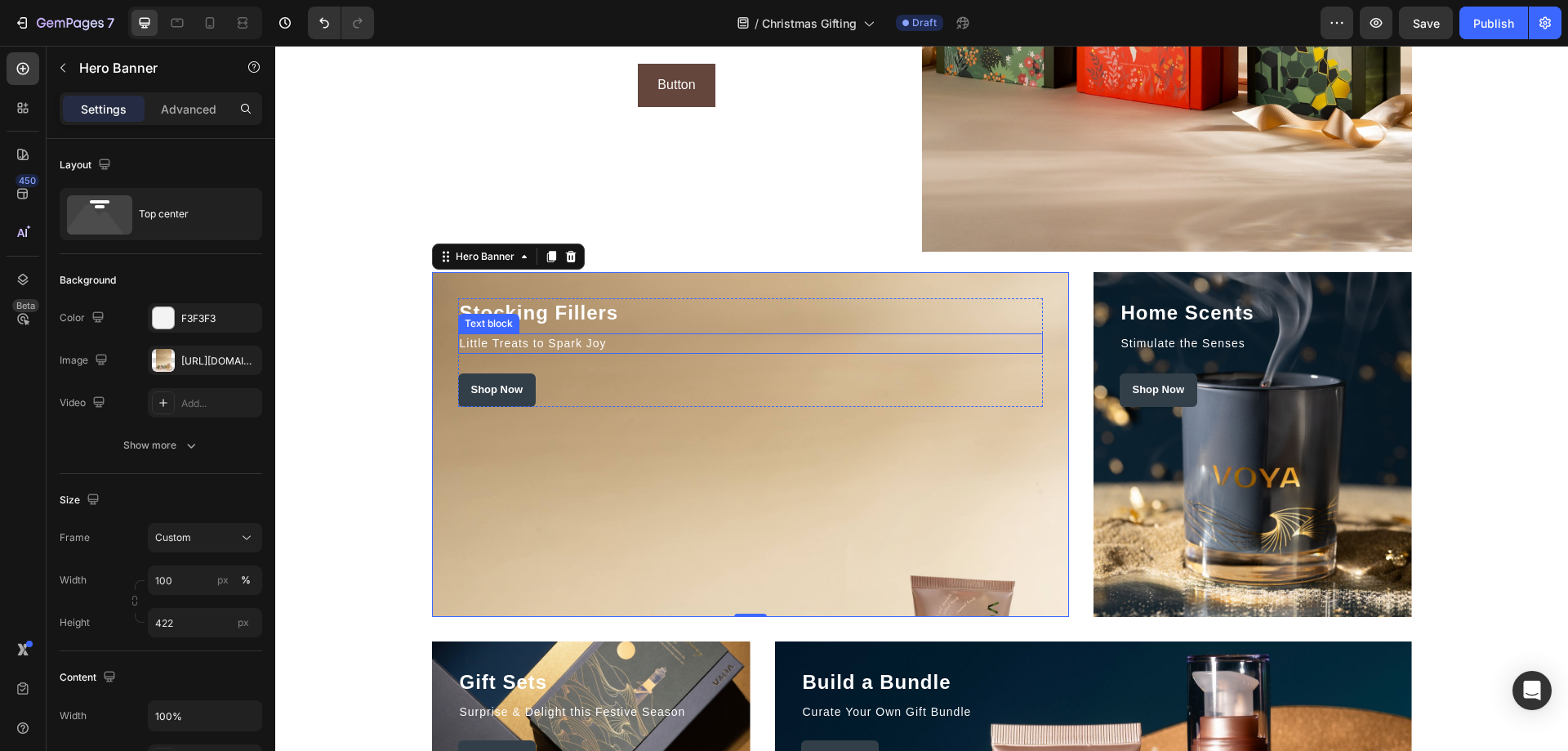
click at [867, 379] on div "Shop Now Button" at bounding box center [750, 390] width 585 height 33
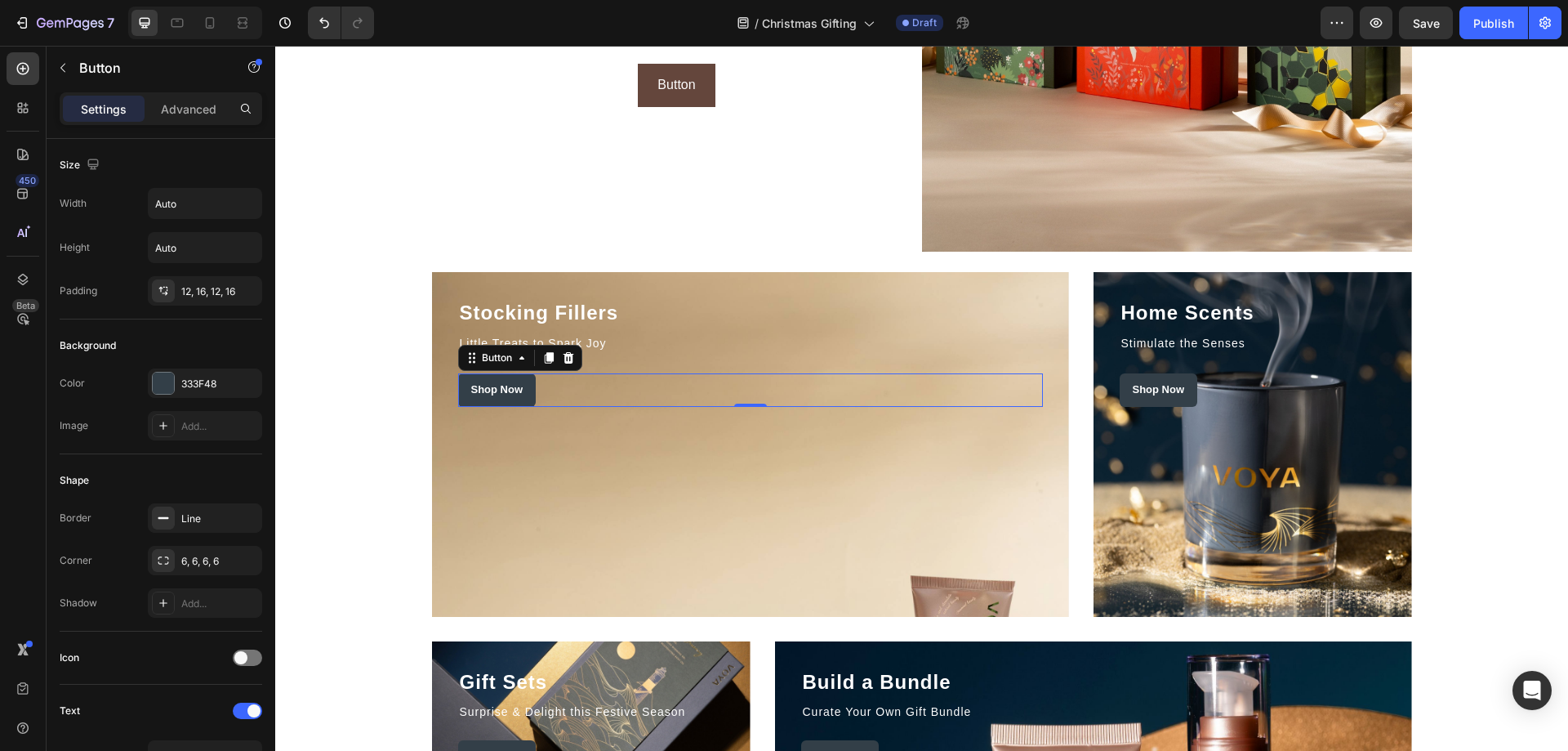
click at [847, 461] on div "Overlay" at bounding box center [750, 444] width 637 height 344
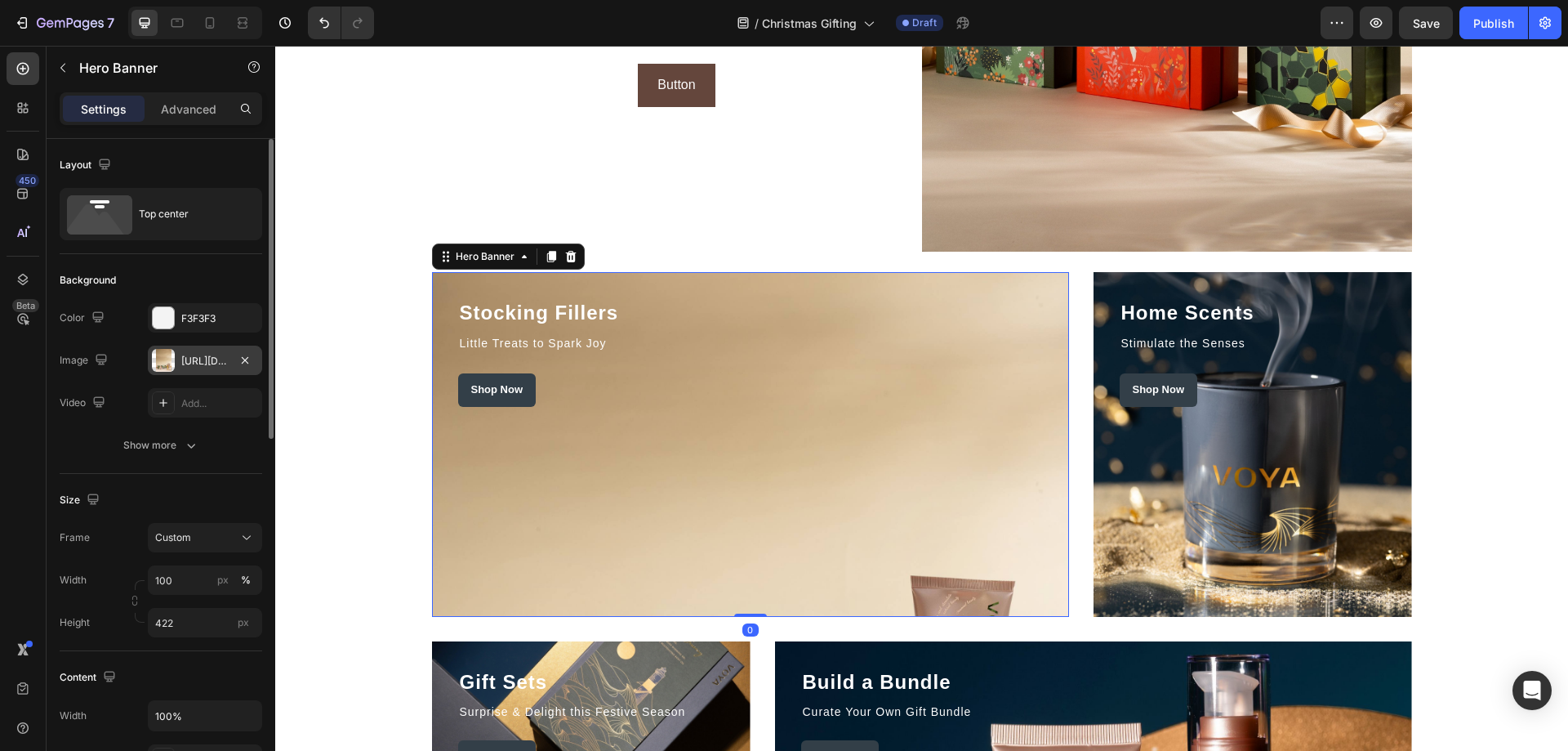
click at [165, 366] on div at bounding box center [162, 359] width 23 height 23
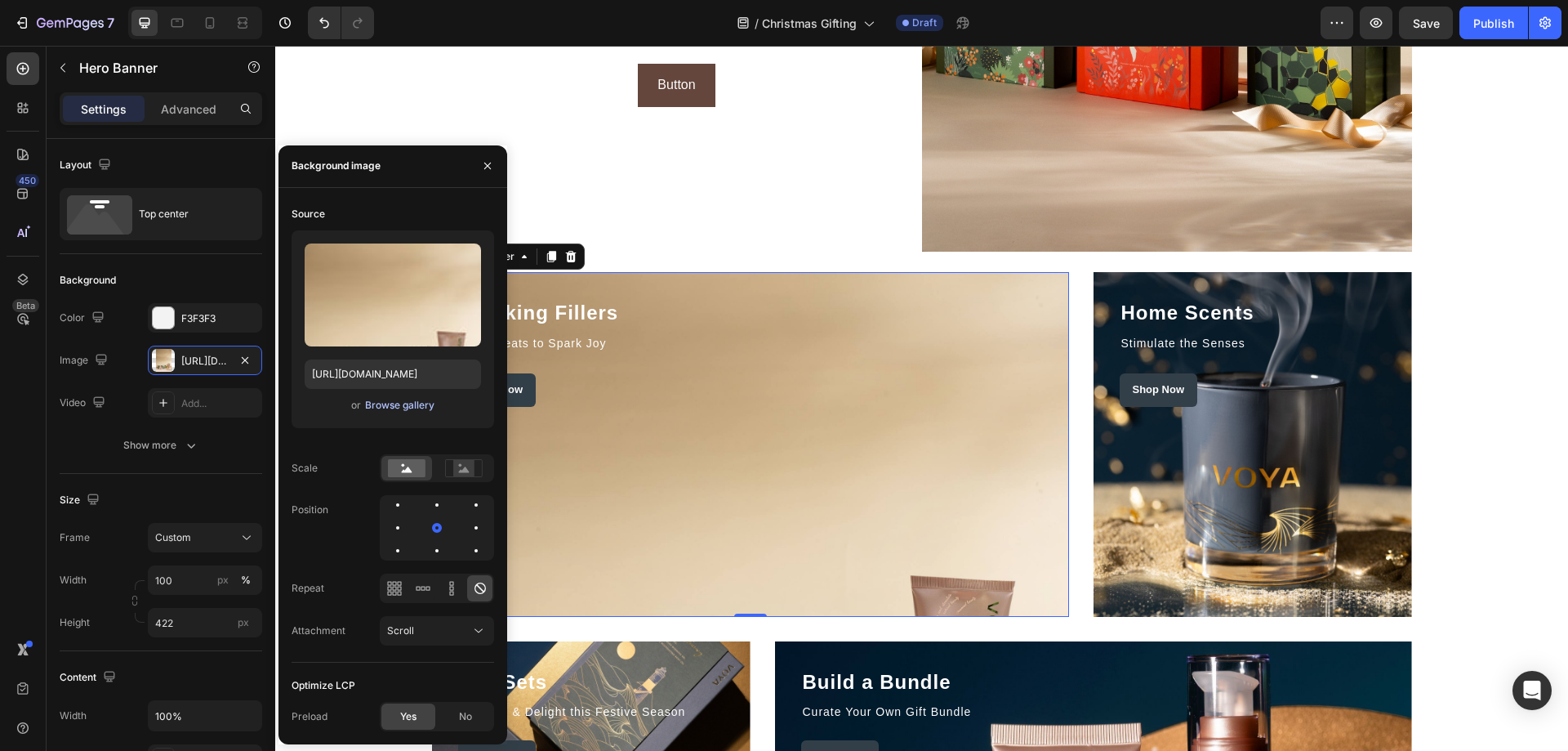
click at [396, 411] on div "Browse gallery" at bounding box center [400, 405] width 70 height 15
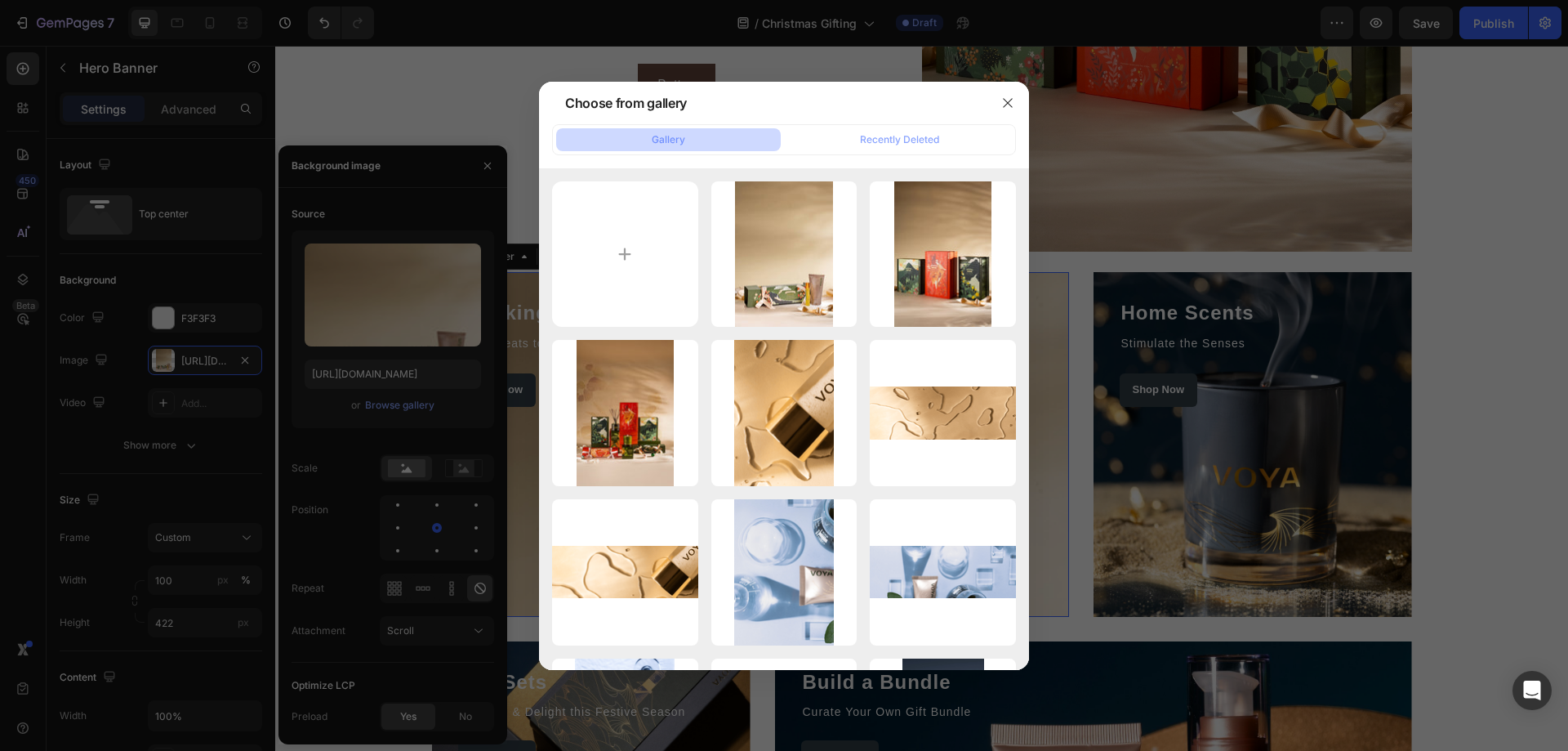
type input "C:\fakepath\voya-stocking-fillers.png"
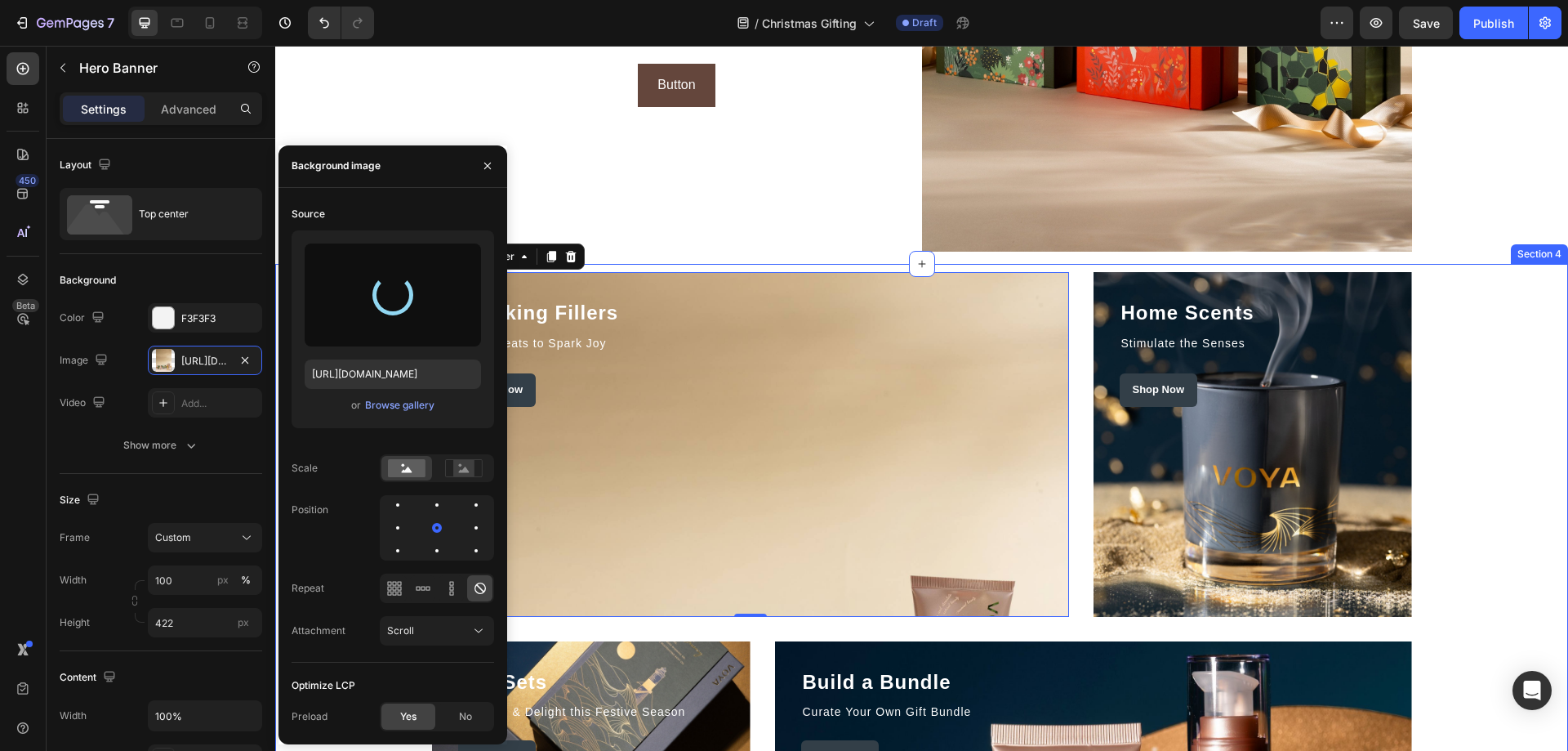
type input "[URL][DOMAIN_NAME]"
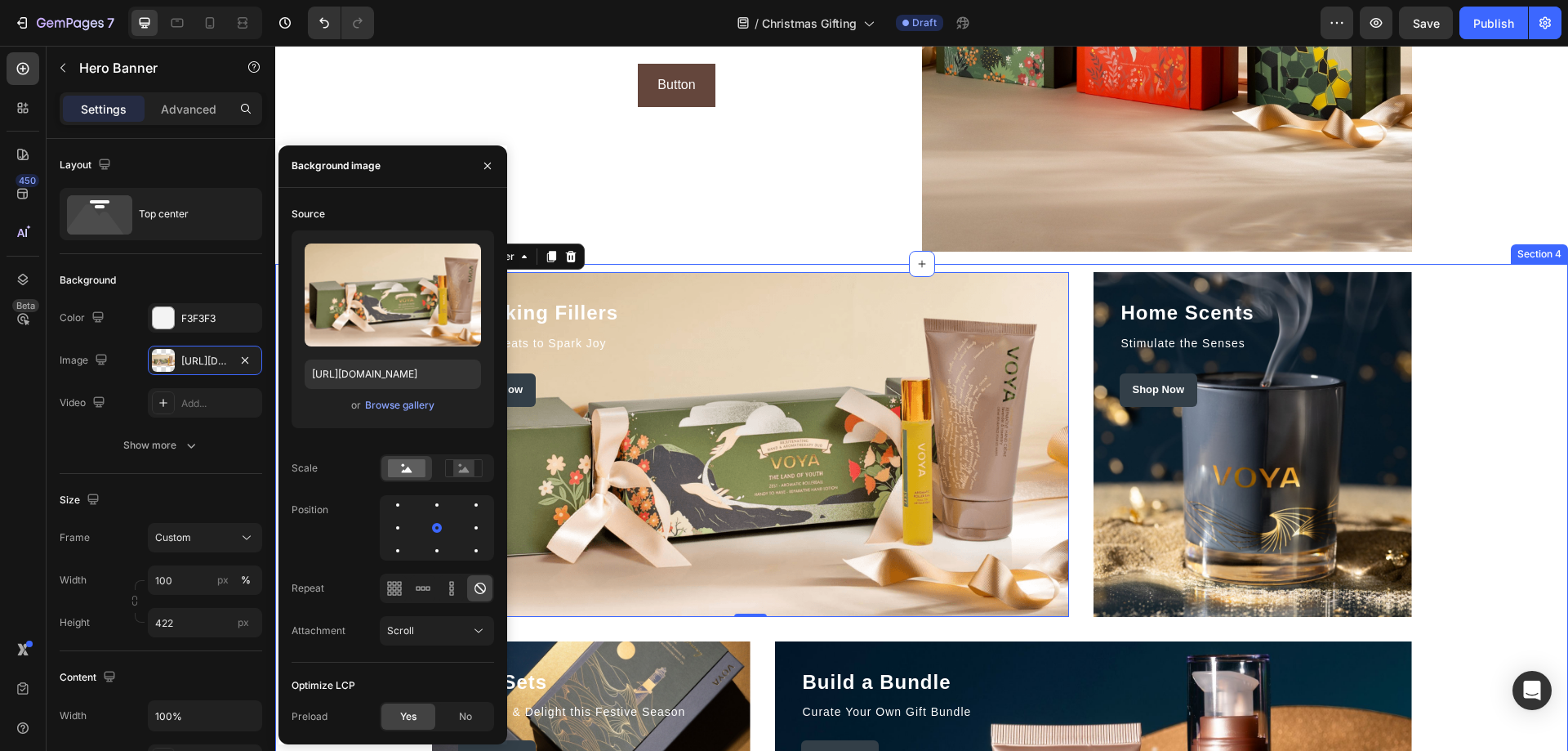
click at [1525, 350] on div "Stocking Fillers Heading Little Treats to Spark Joy Text block Shop Now Button …" at bounding box center [921, 628] width 1269 height 714
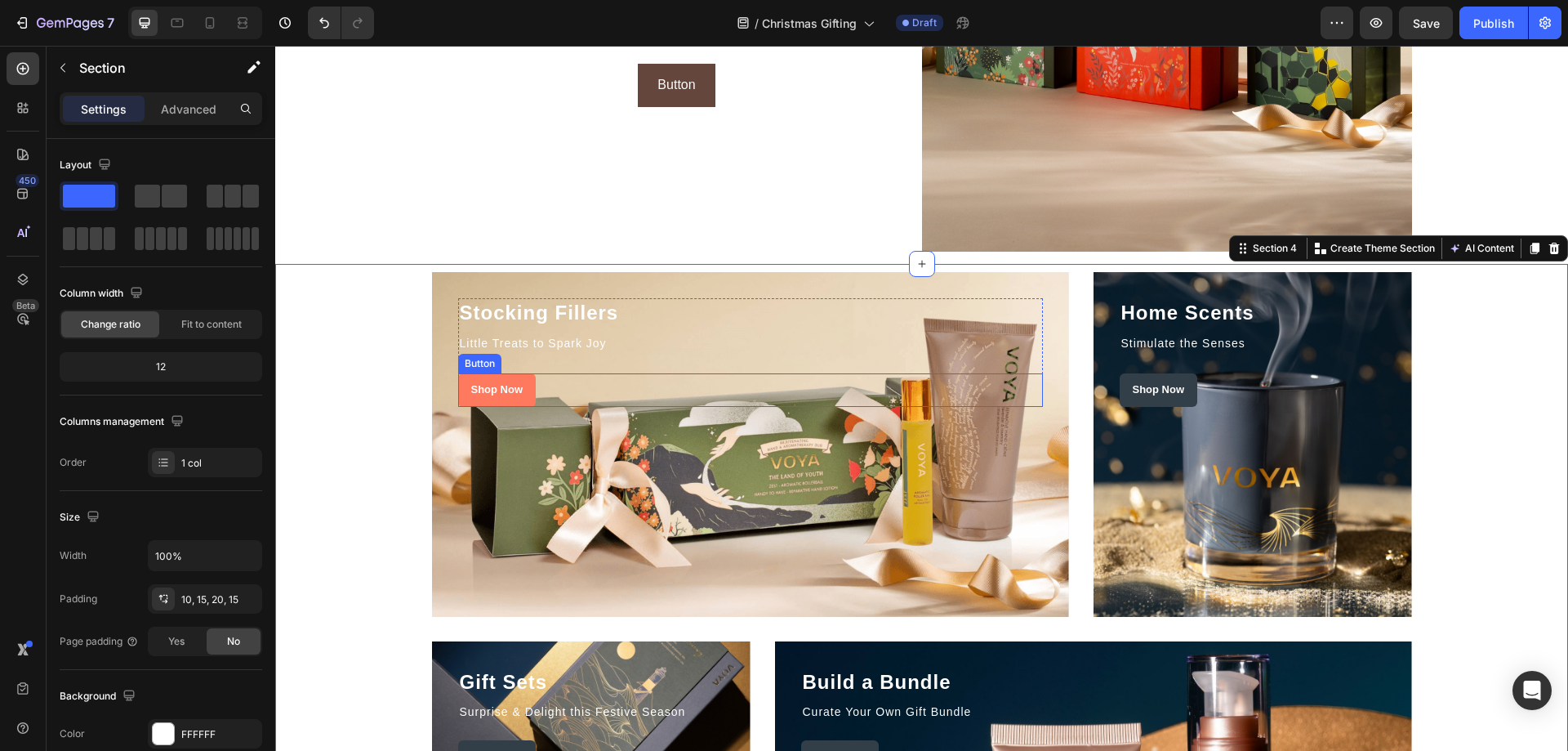
click at [526, 381] on link "Shop Now" at bounding box center [497, 390] width 79 height 33
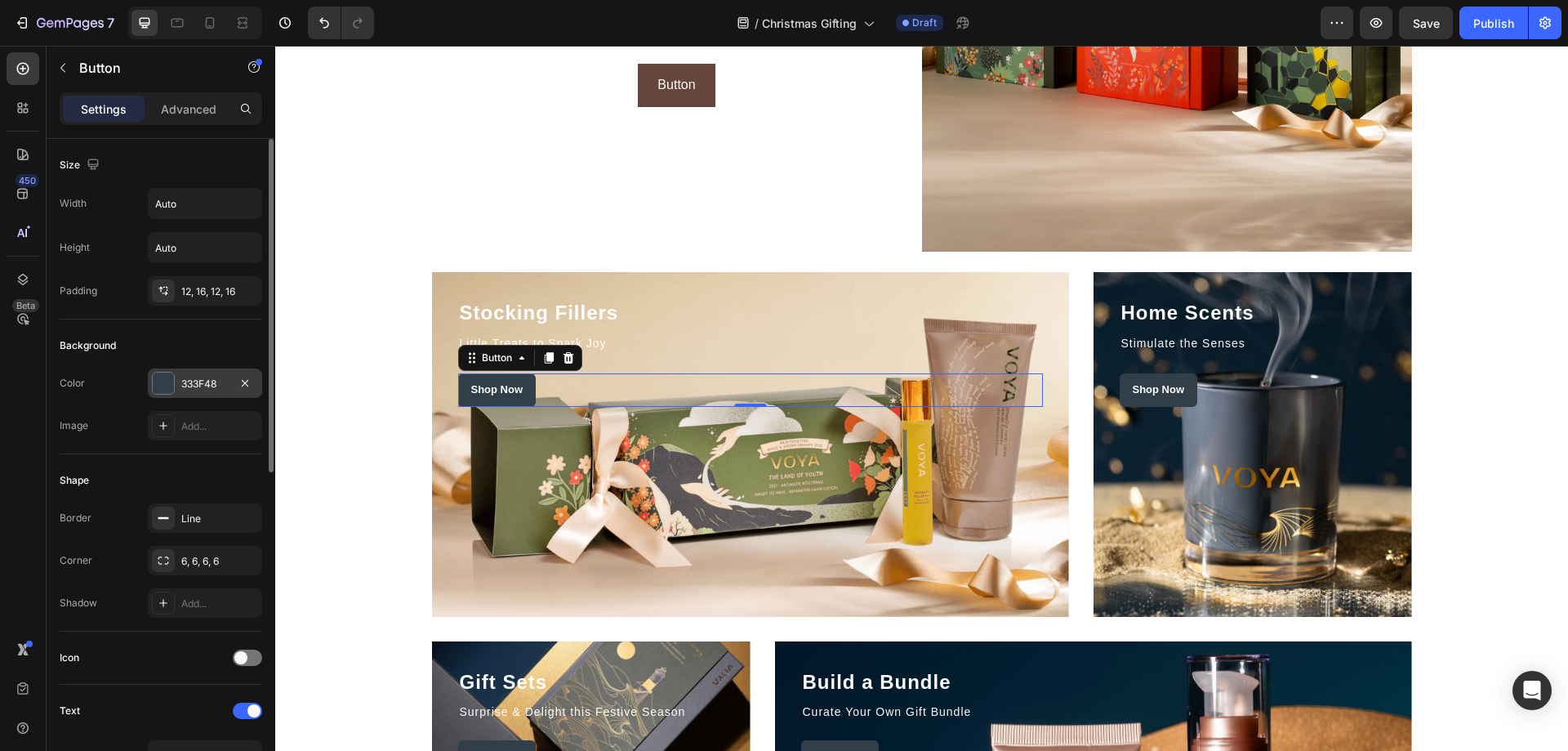
click at [191, 385] on div "333F48" at bounding box center [205, 384] width 47 height 15
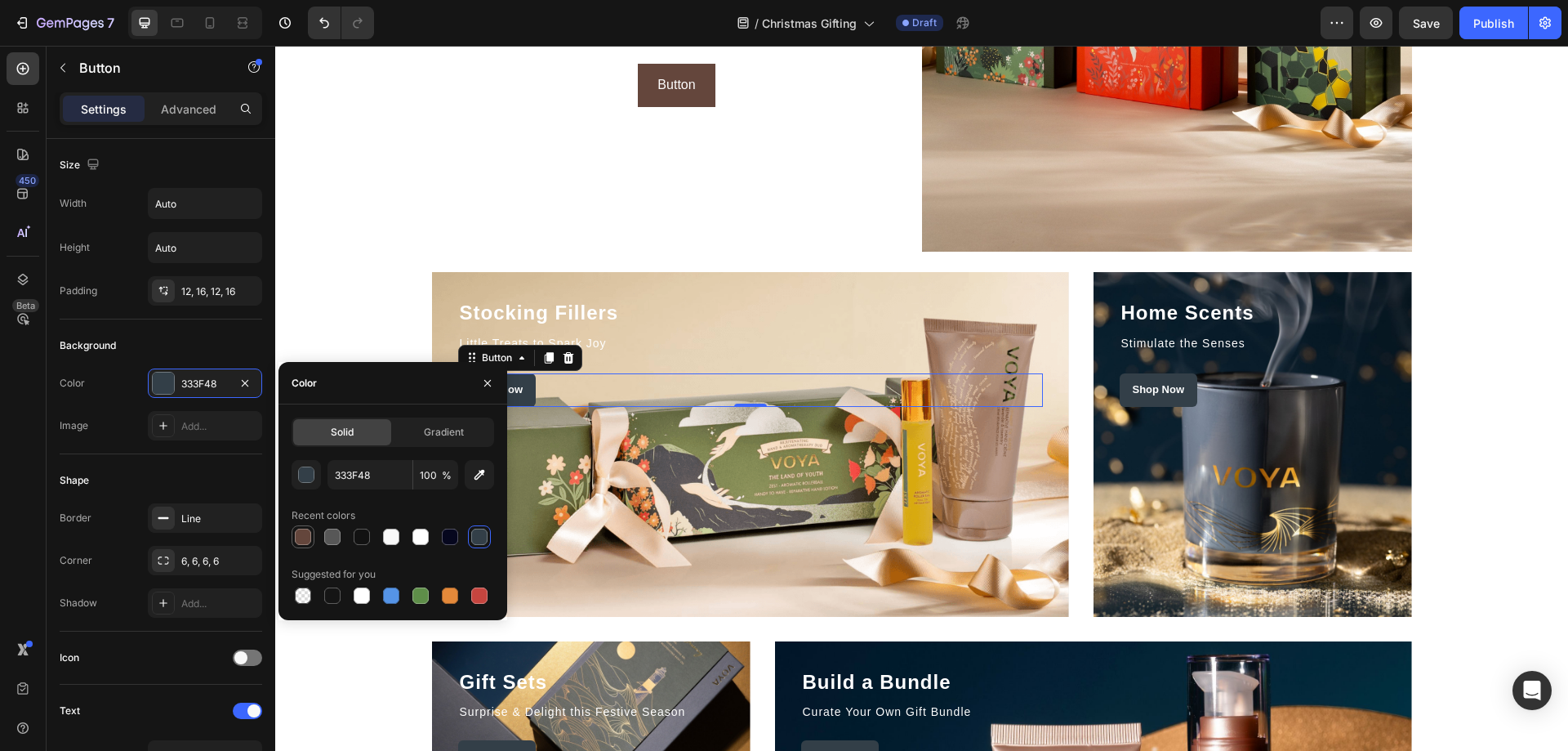
click at [296, 536] on div at bounding box center [303, 536] width 17 height 17
type input "64463C"
click at [1482, 355] on div "Stocking Fillers Heading Little Treats to Spark Joy Text block Shop Now Button …" at bounding box center [921, 628] width 1269 height 714
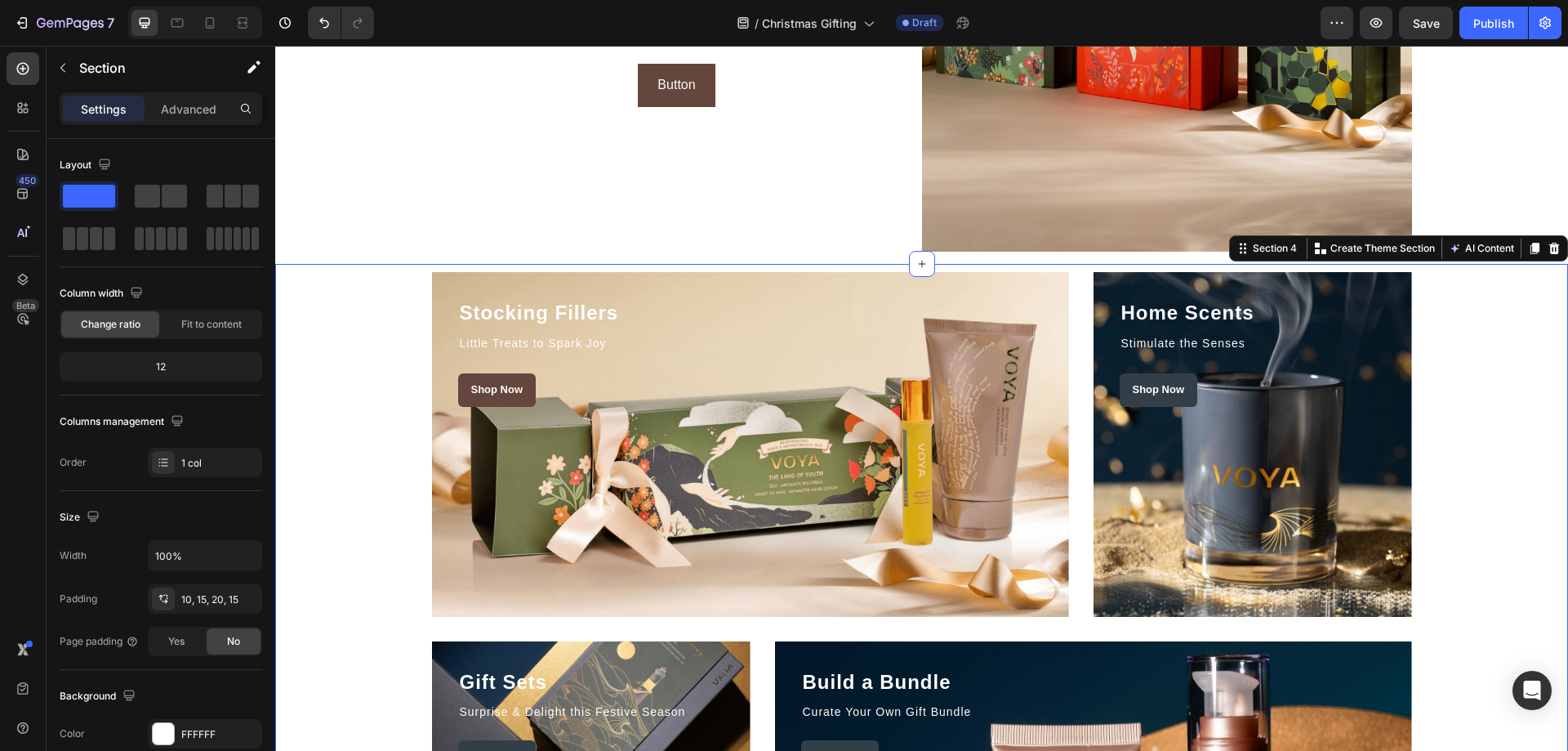
click at [1482, 355] on div "Stocking Fillers Heading Little Treats to Spark Joy Text block Shop Now Button …" at bounding box center [921, 628] width 1269 height 714
click at [528, 384] on link "Shop Now" at bounding box center [497, 390] width 79 height 33
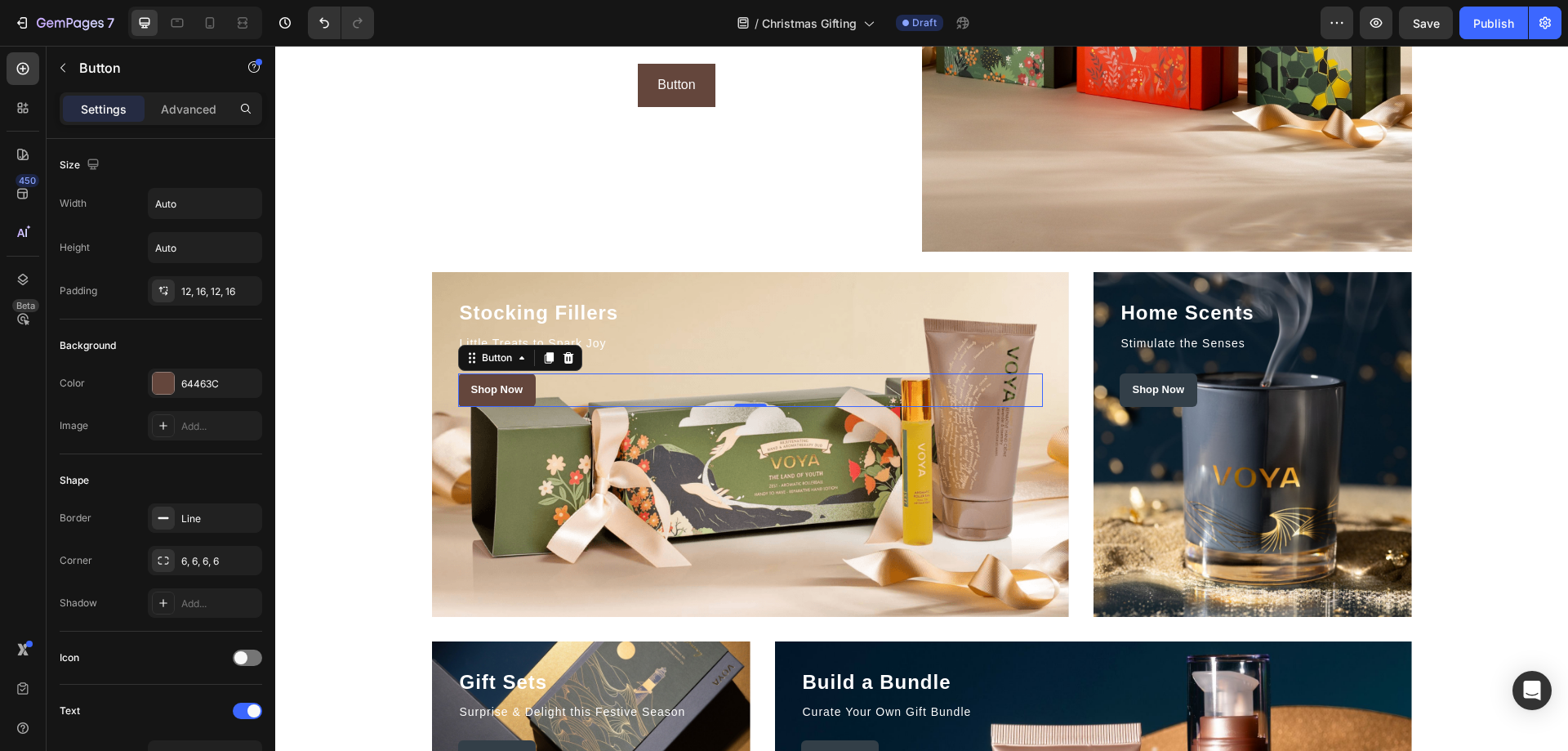
click at [646, 377] on div "Shop Now Button 0" at bounding box center [750, 390] width 585 height 33
click at [1461, 401] on div "Stocking Fillers Heading Little Treats to Spark Joy Text block Shop Now Button …" at bounding box center [921, 628] width 1269 height 714
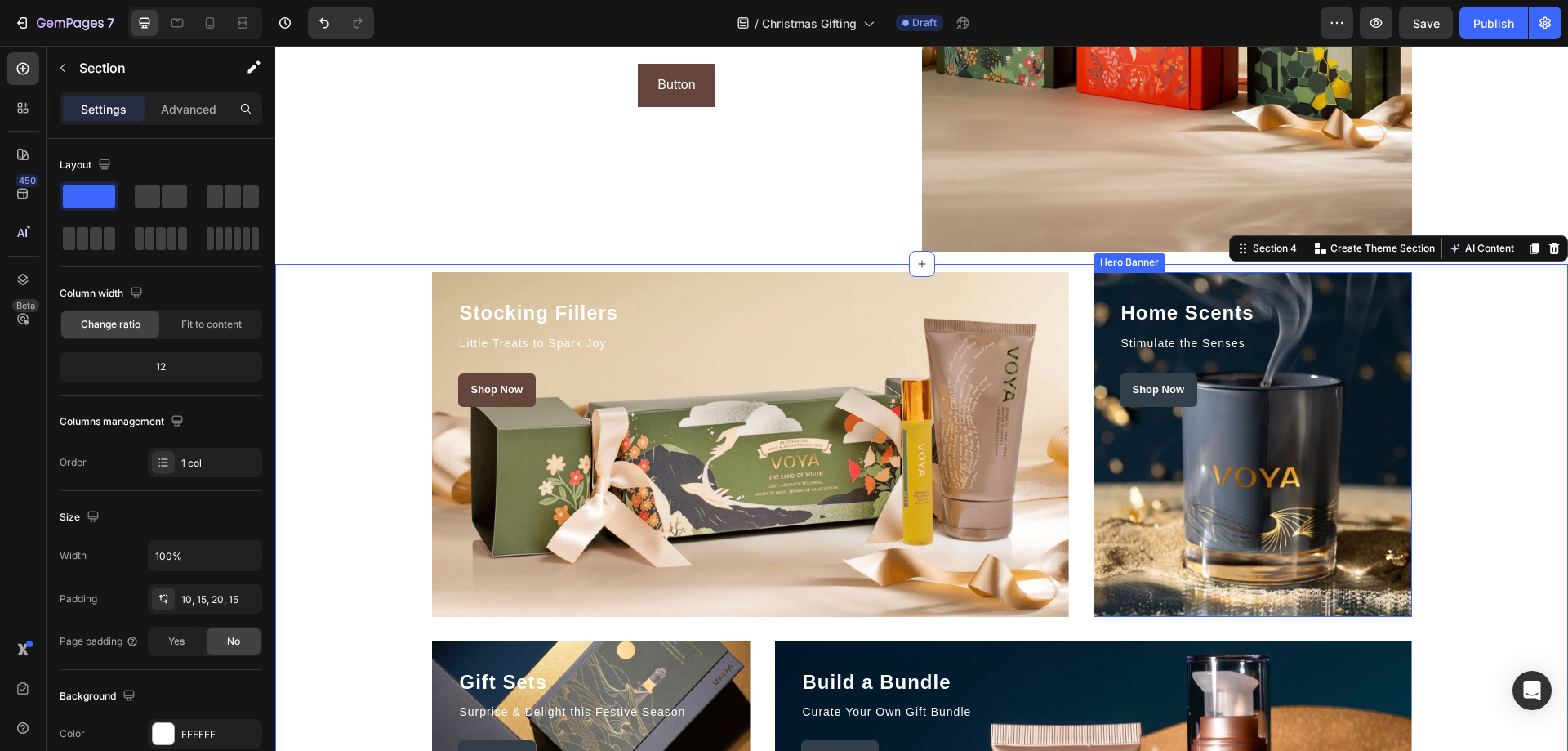
click at [1324, 477] on div "Overlay" at bounding box center [1253, 444] width 319 height 344
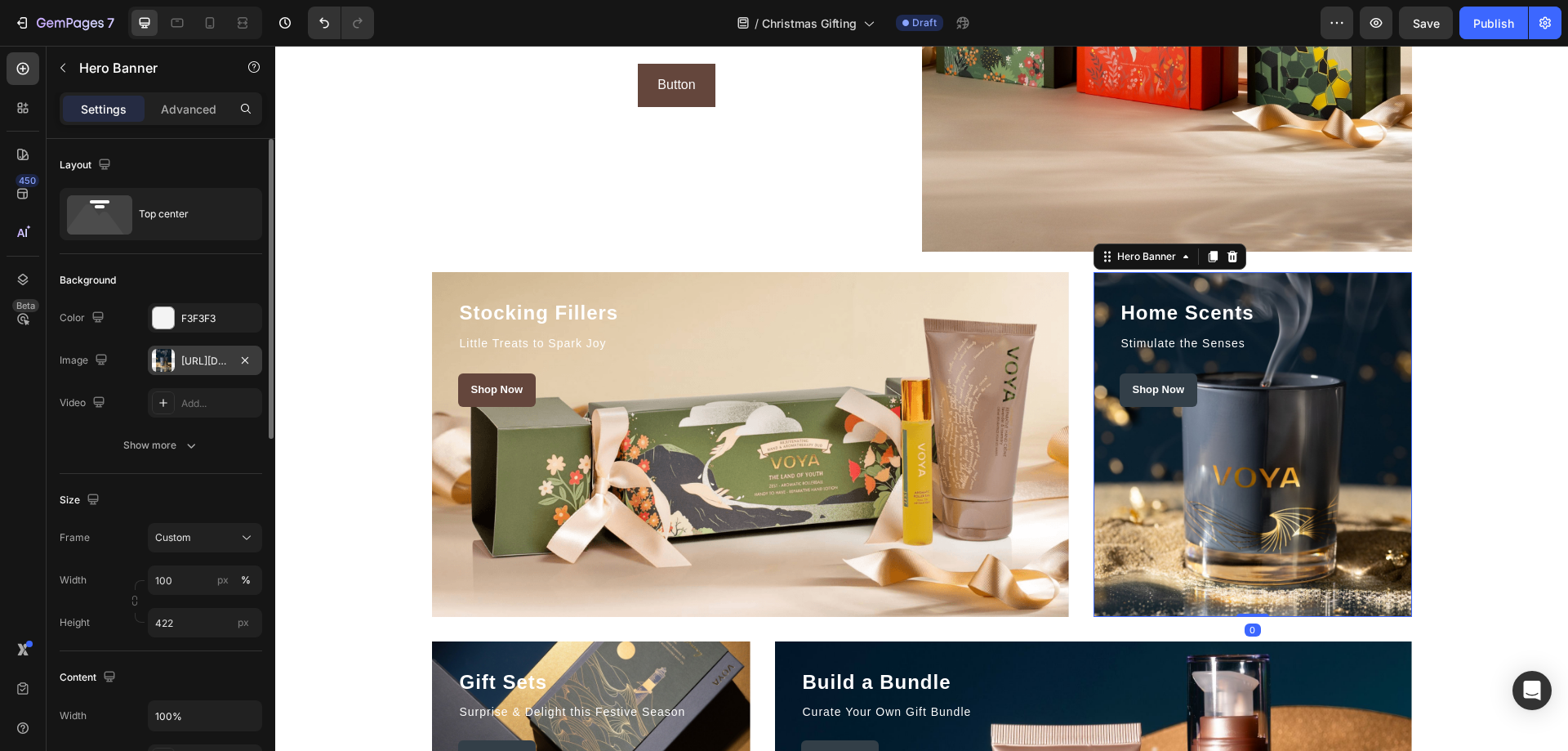
click at [189, 358] on div "[URL][DOMAIN_NAME]" at bounding box center [205, 360] width 47 height 15
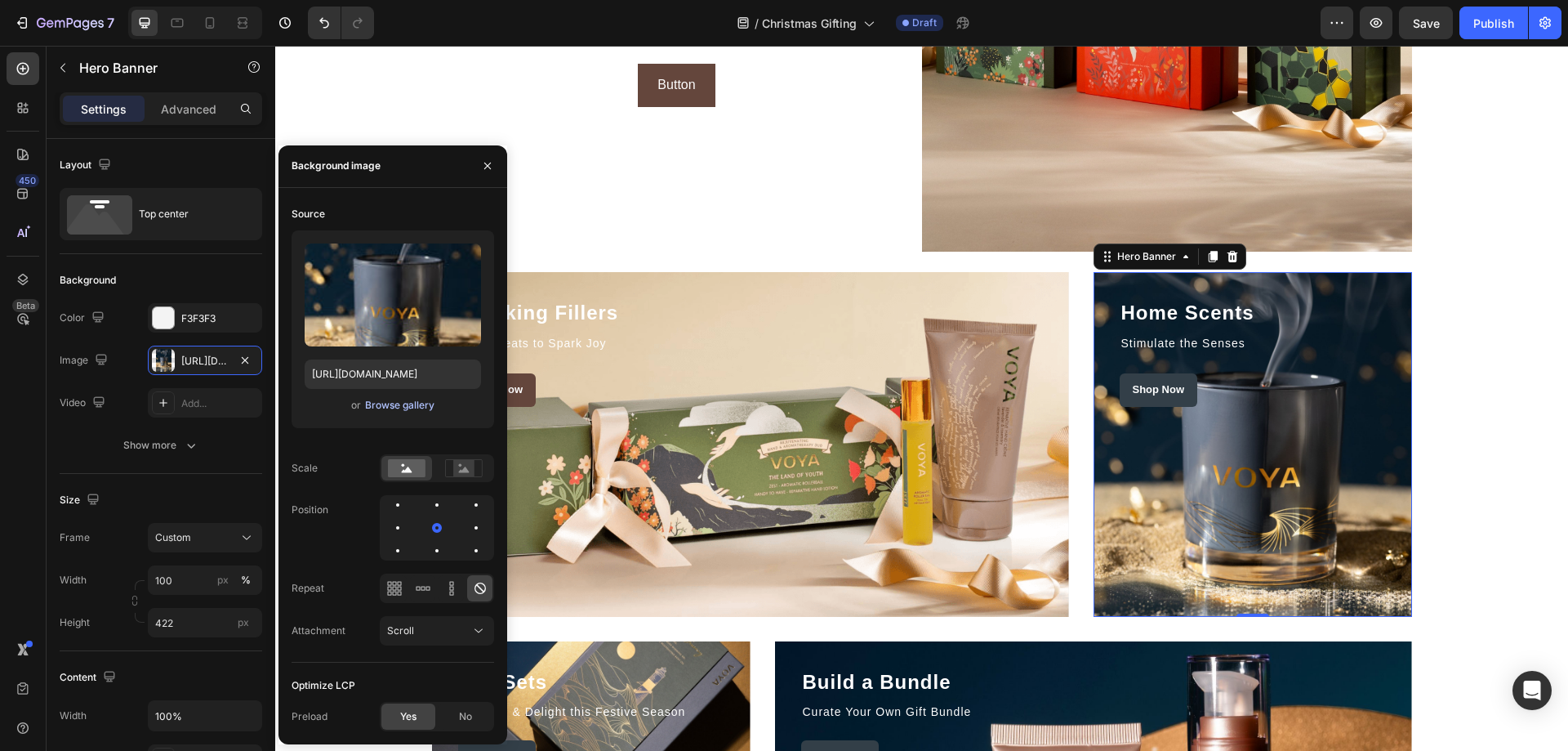
click at [418, 400] on div "Browse gallery" at bounding box center [400, 405] width 70 height 15
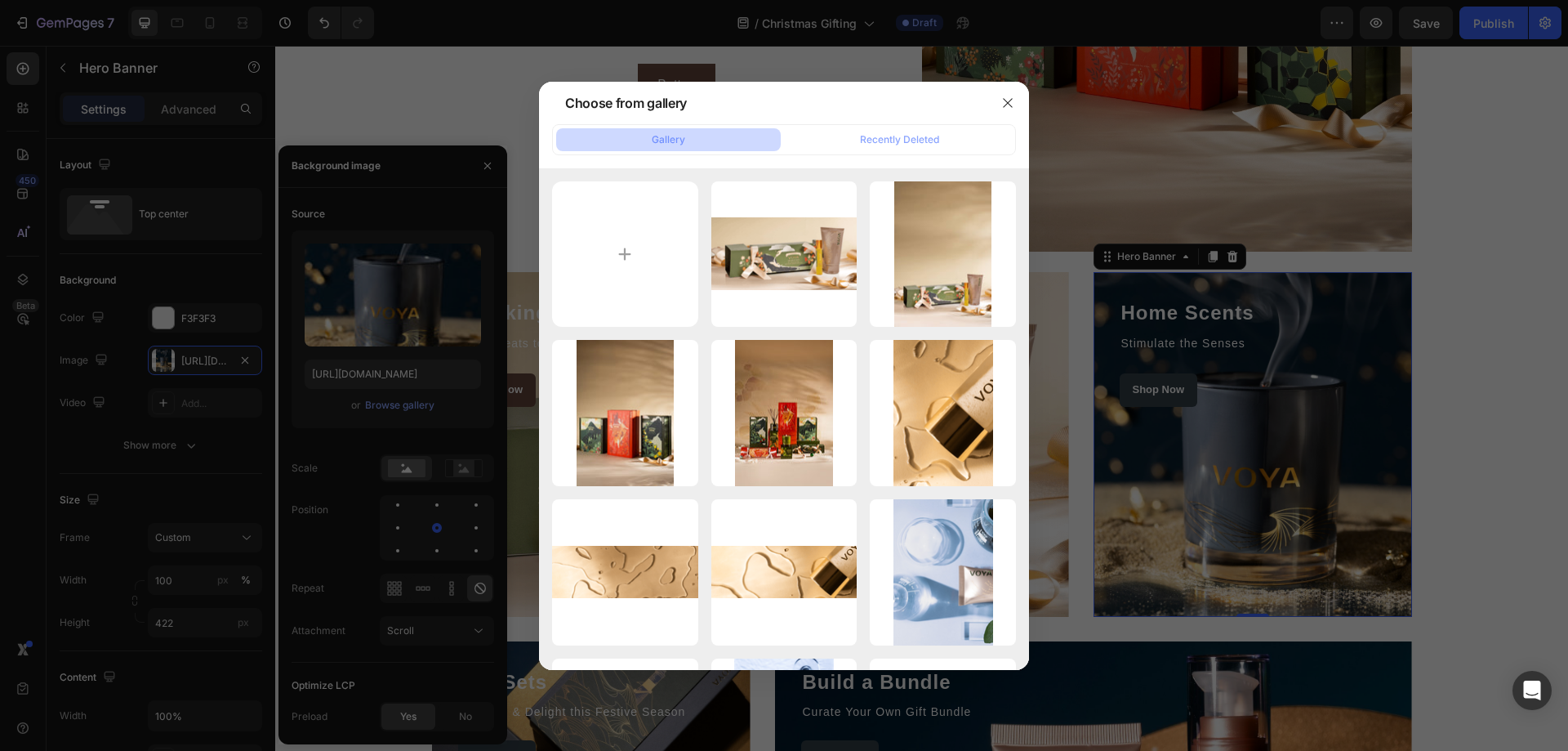
type input "C:\fakepath\voya-christmas-candle.png"
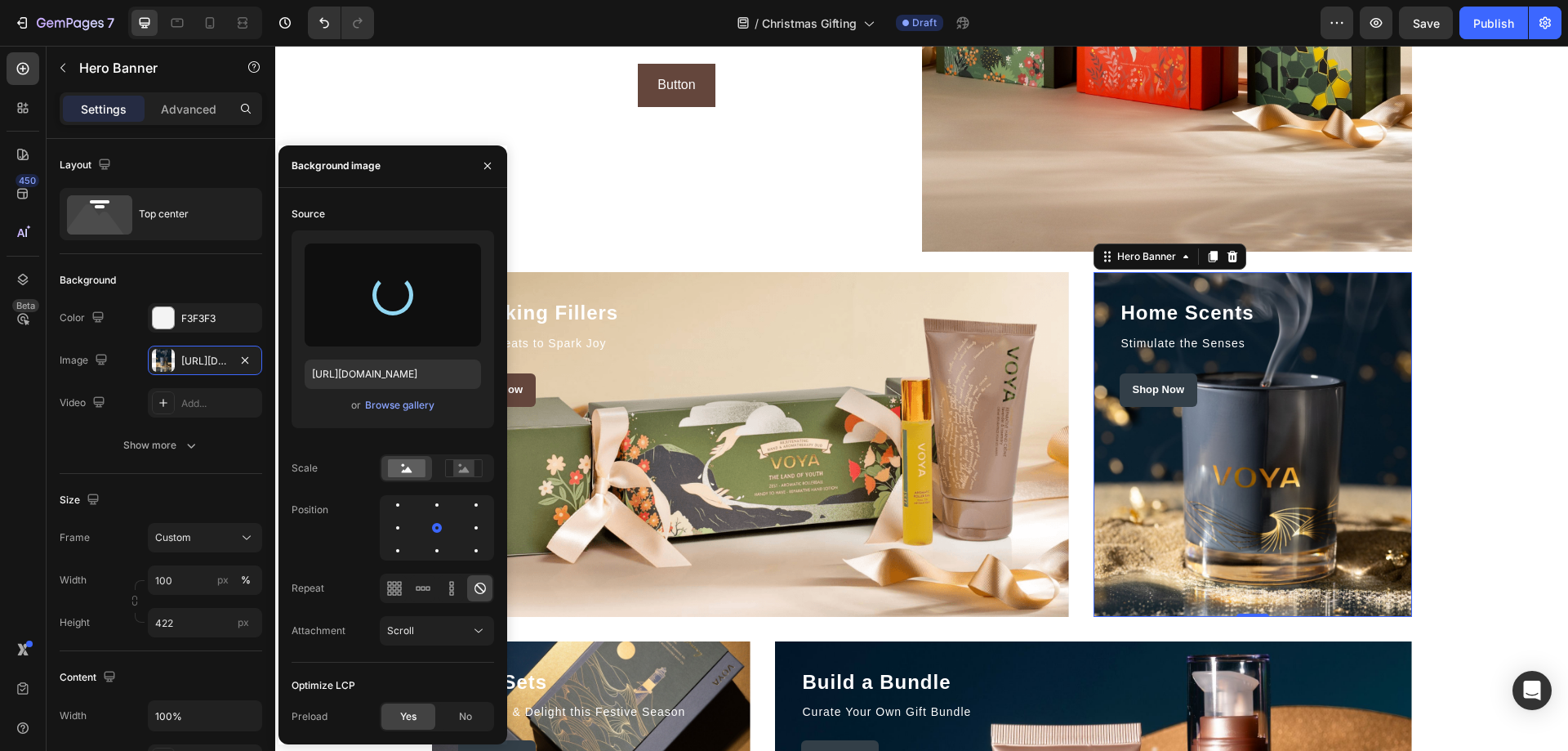
type input "[URL][DOMAIN_NAME]"
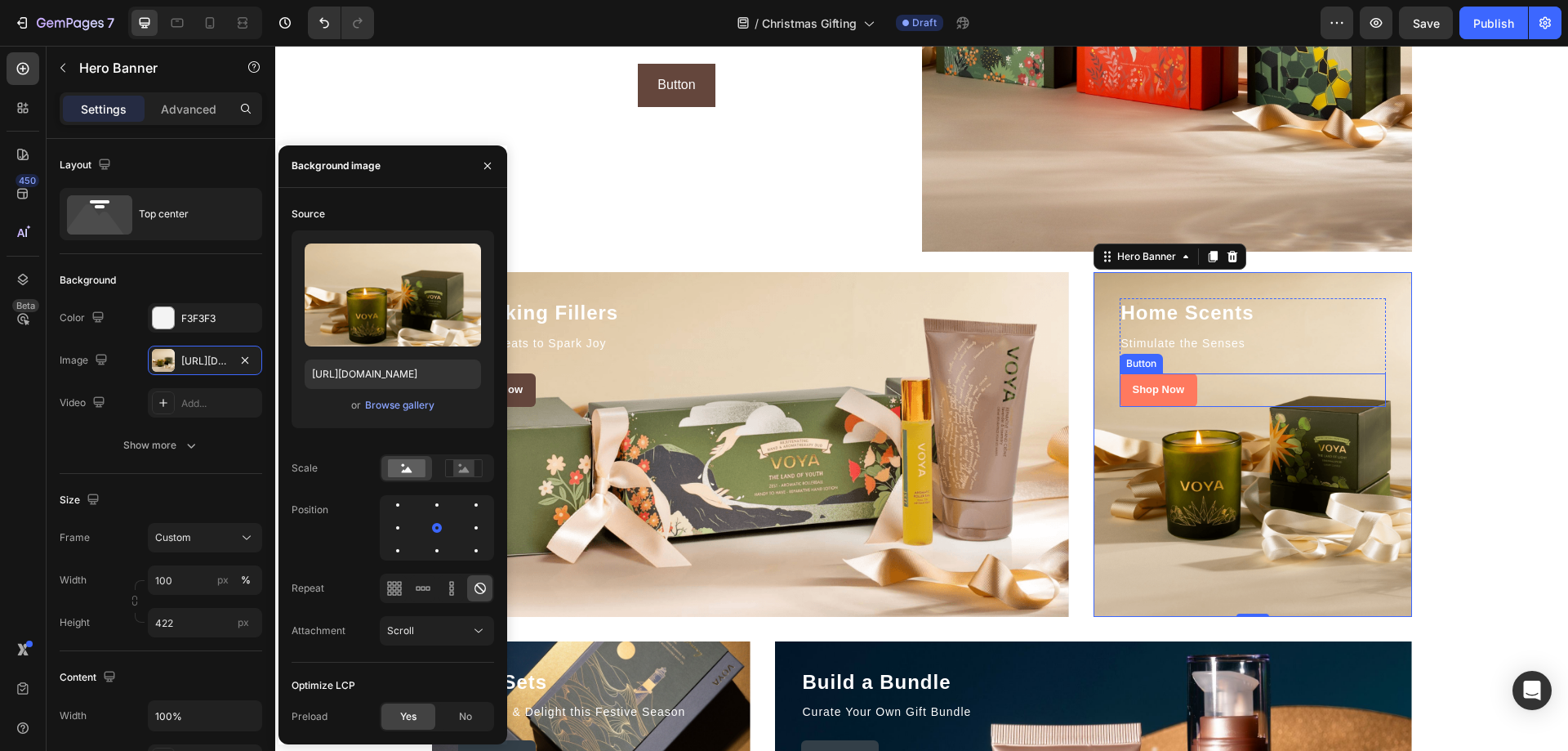
click at [1148, 375] on link "Shop Now" at bounding box center [1160, 390] width 79 height 33
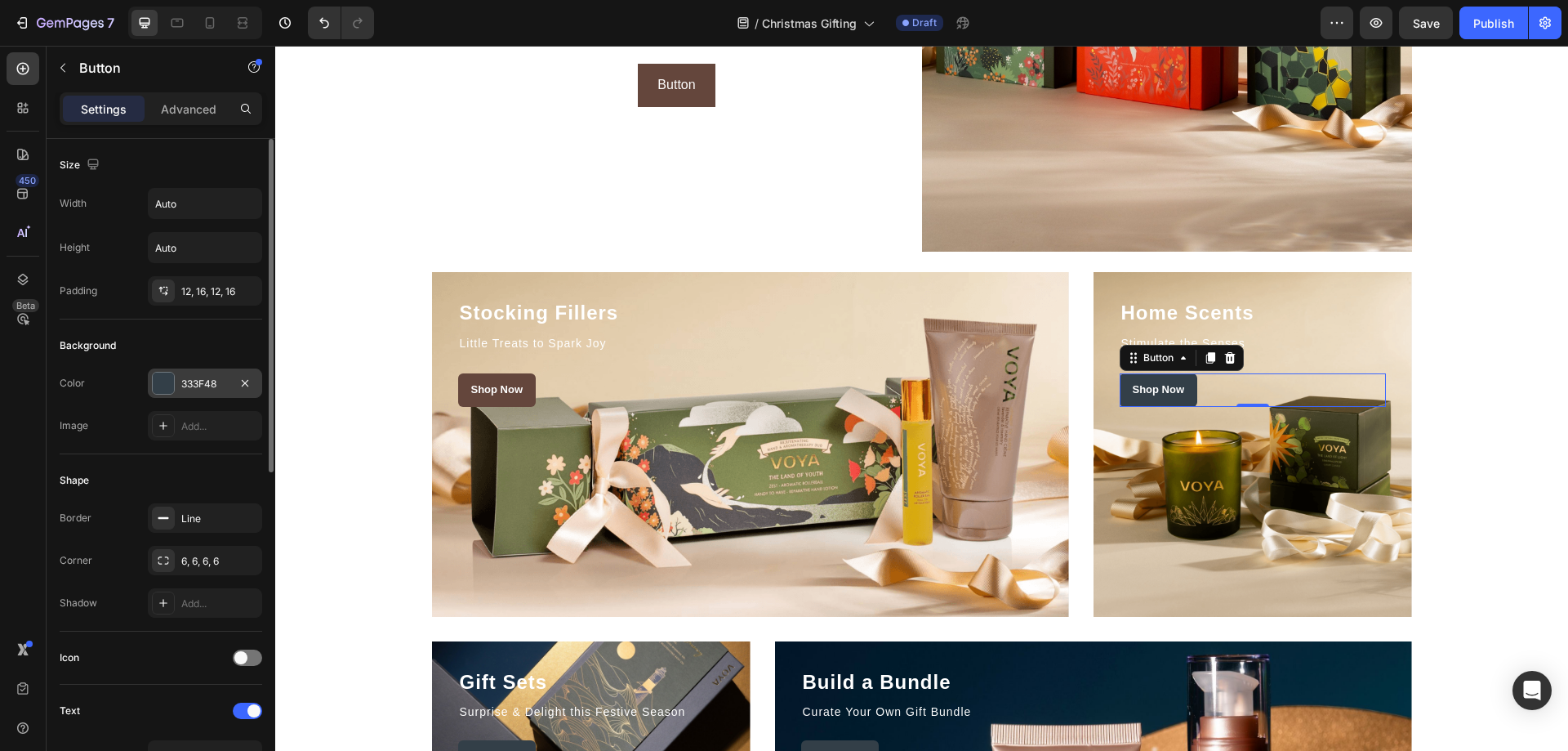
click at [193, 378] on div "333F48" at bounding box center [205, 384] width 47 height 15
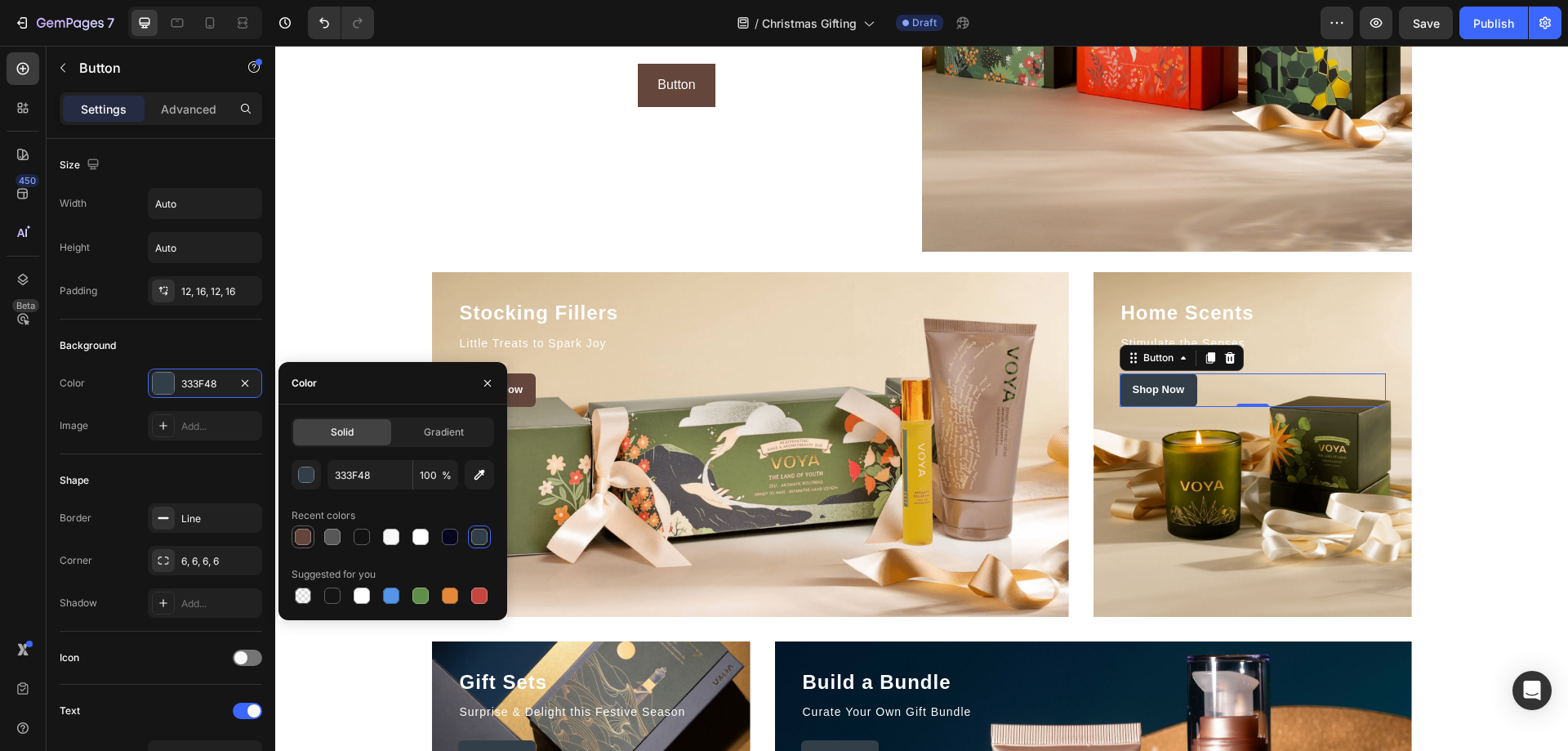
click at [300, 531] on div at bounding box center [303, 536] width 17 height 17
type input "64463C"
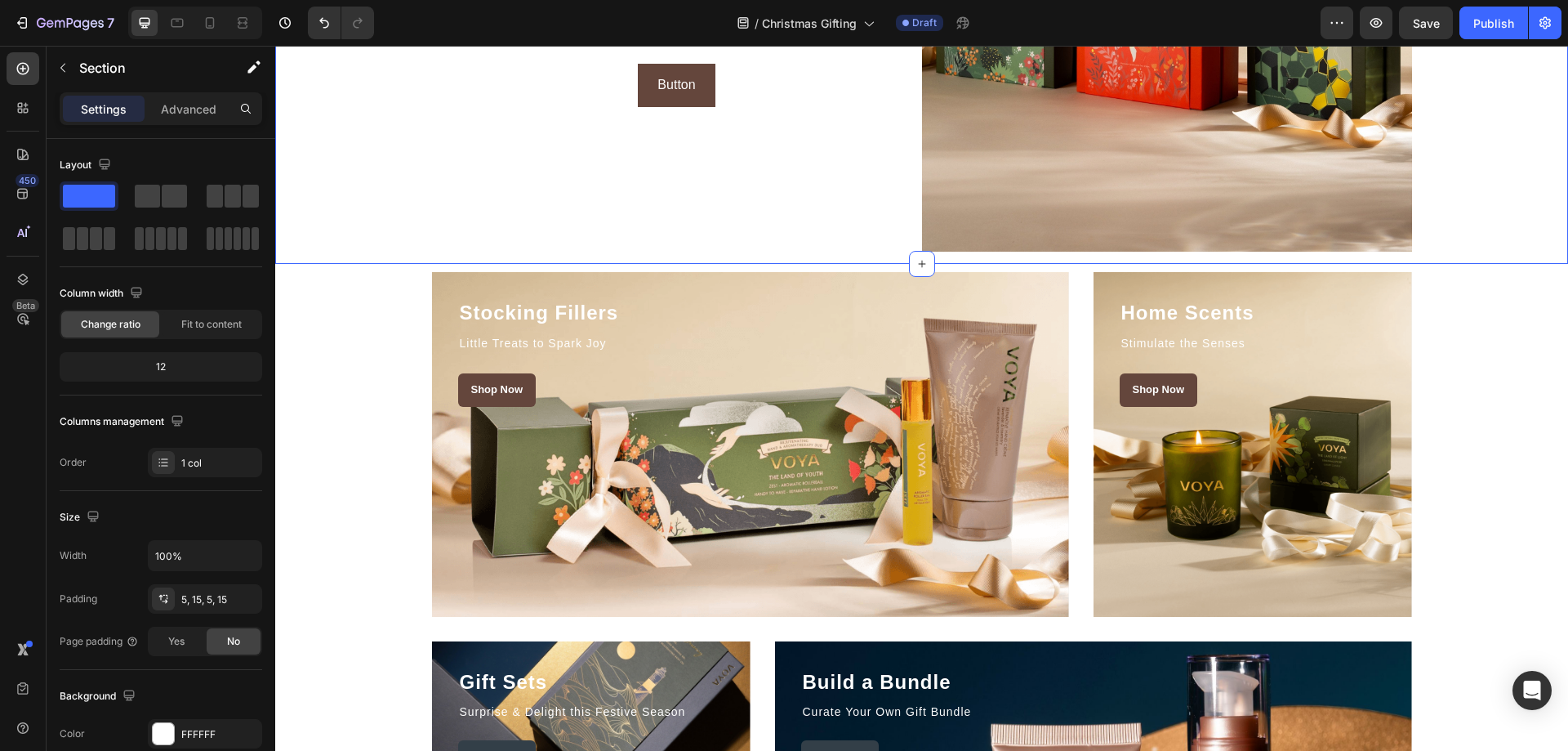
click at [1507, 348] on div "Stocking Fillers Heading Little Treats to Spark Joy Text block Shop Now Button …" at bounding box center [921, 628] width 1269 height 714
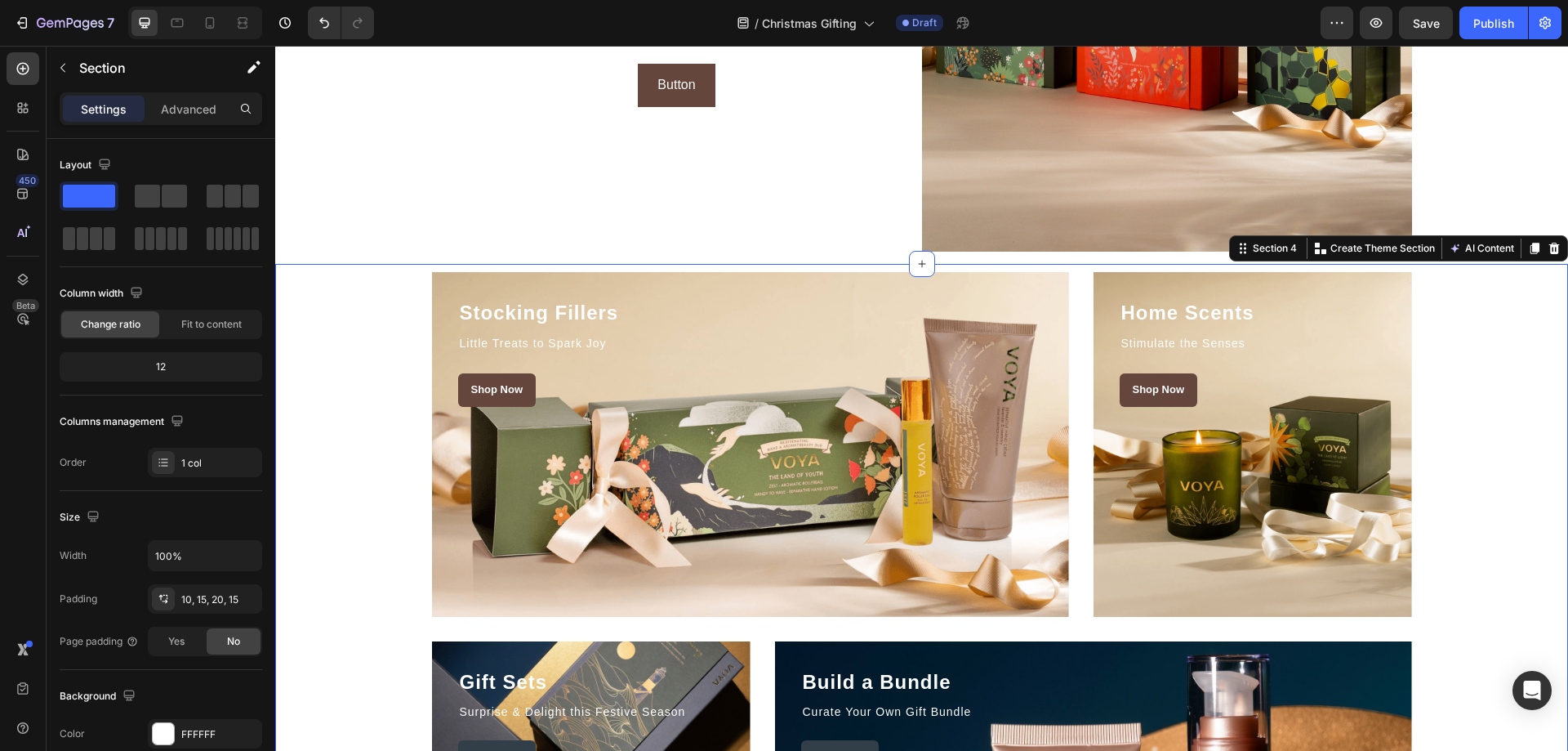
click at [1507, 348] on div "Stocking Fillers Heading Little Treats to Spark Joy Text block Shop Now Button …" at bounding box center [921, 628] width 1269 height 714
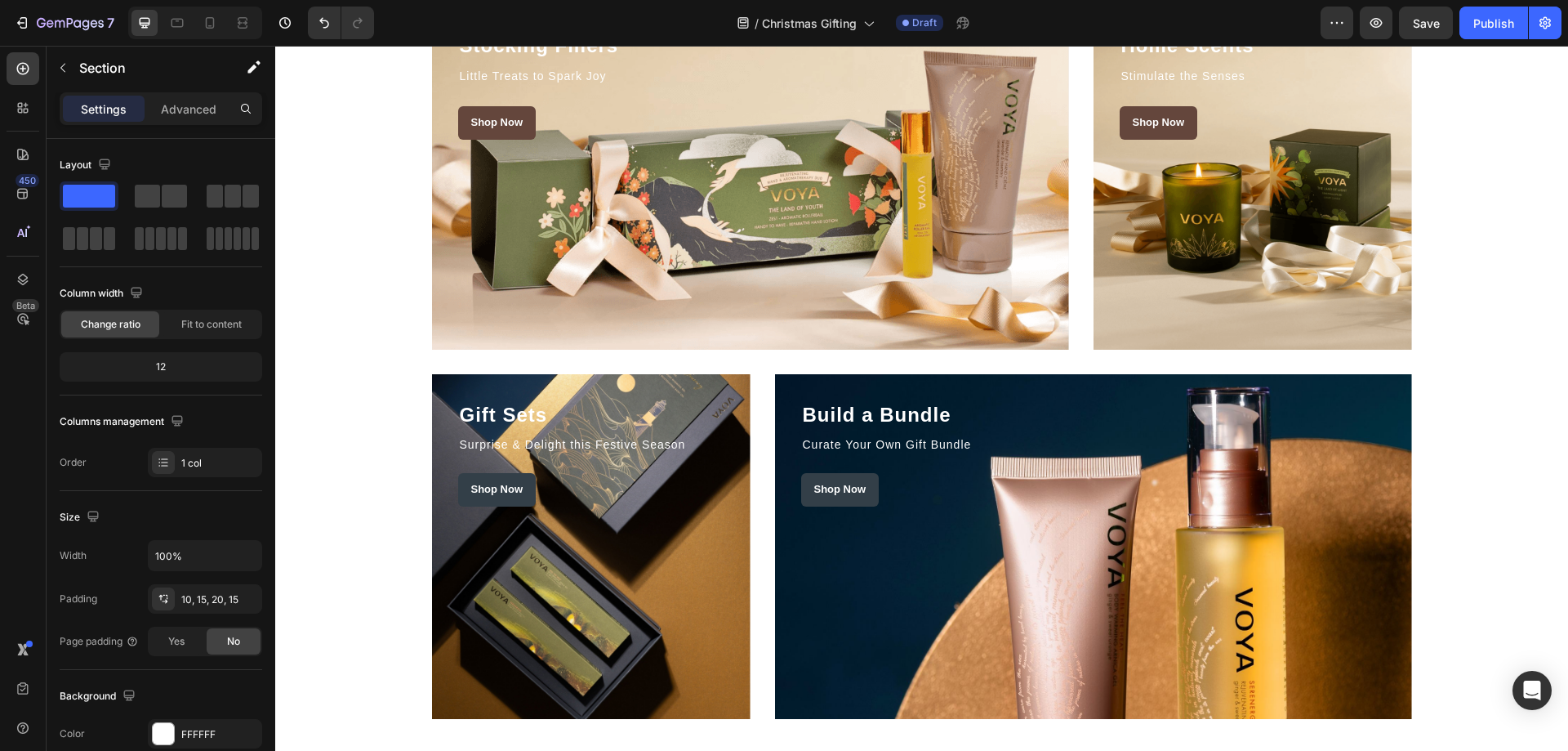
scroll to position [2159, 0]
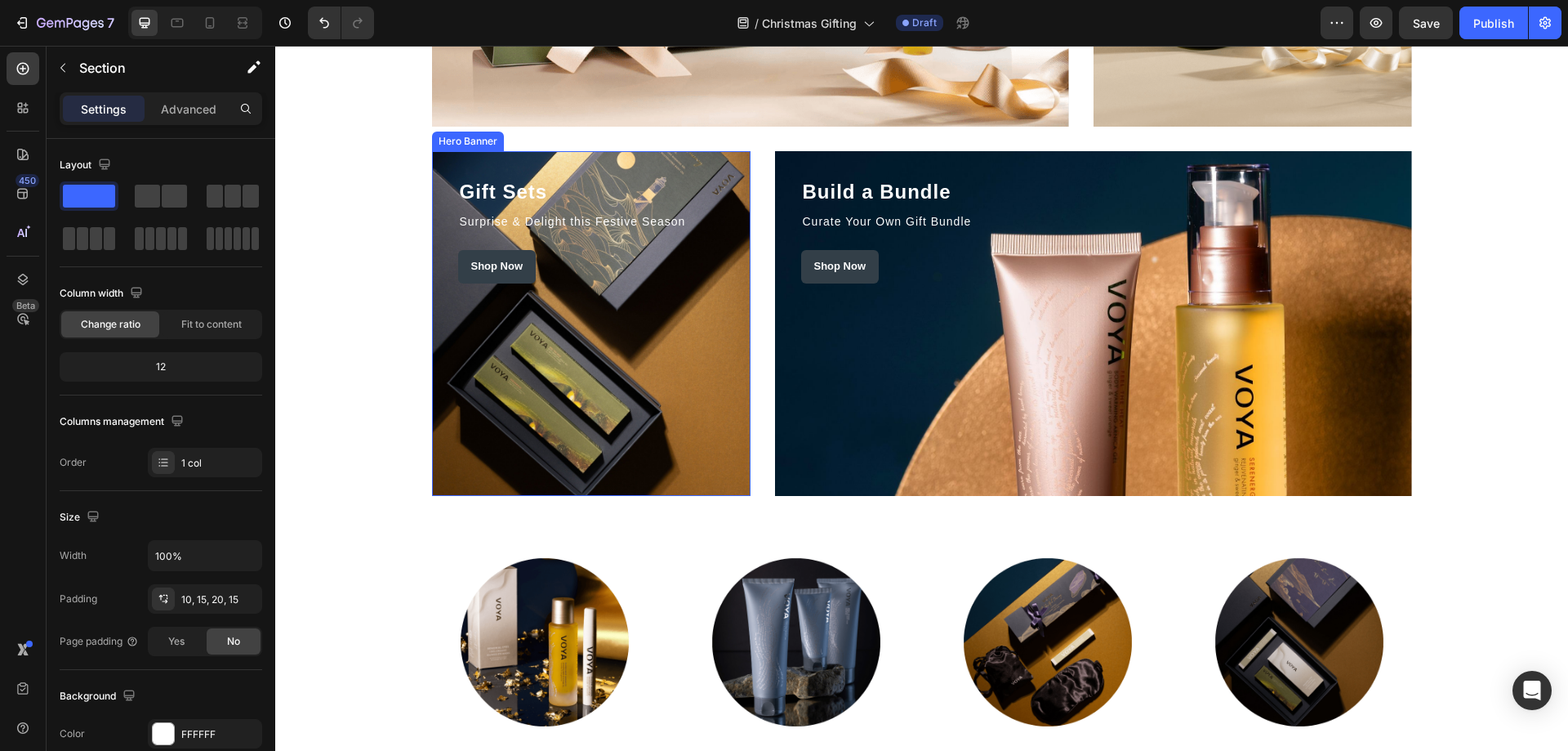
click at [573, 343] on div "Overlay" at bounding box center [592, 324] width 319 height 344
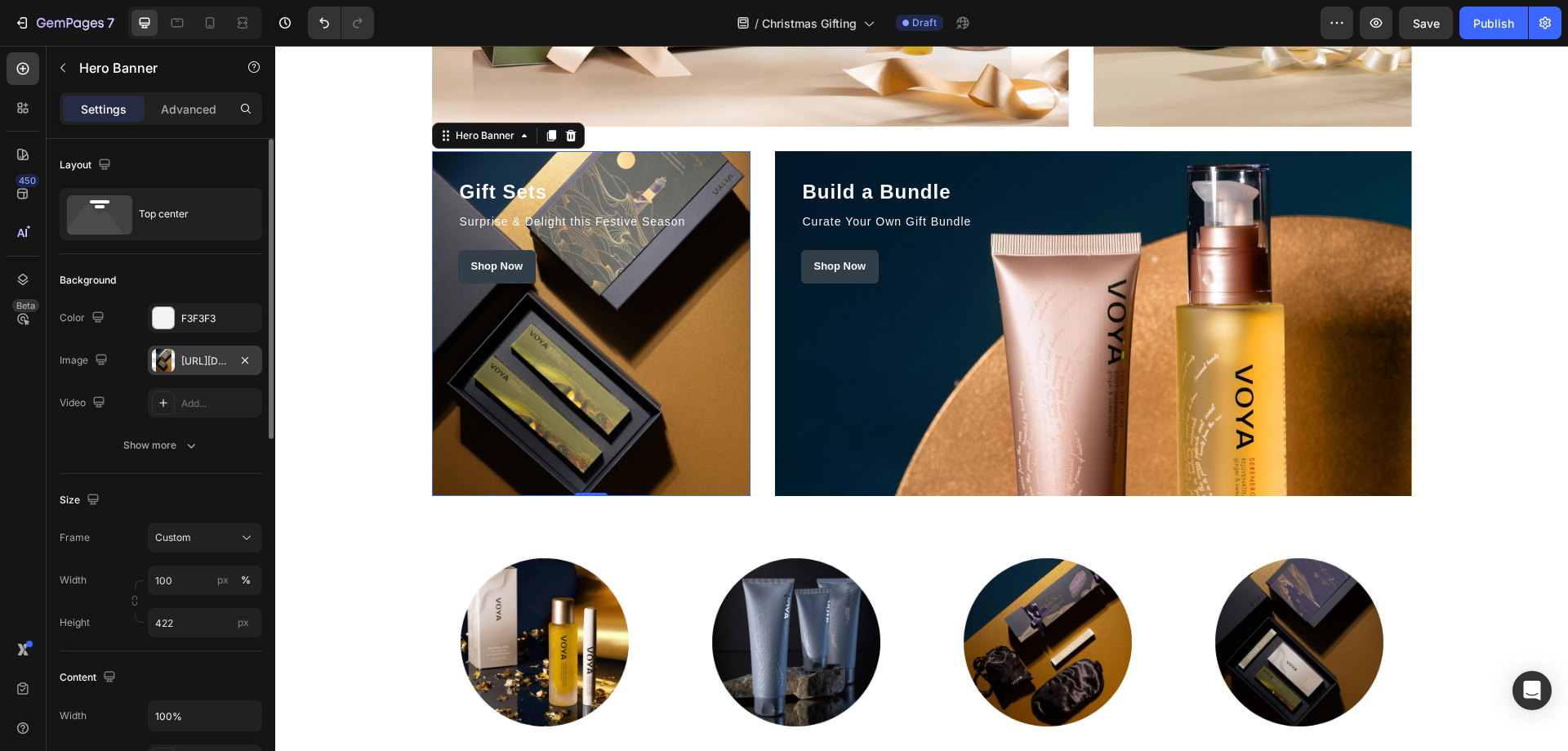
click at [158, 357] on div at bounding box center [162, 359] width 23 height 23
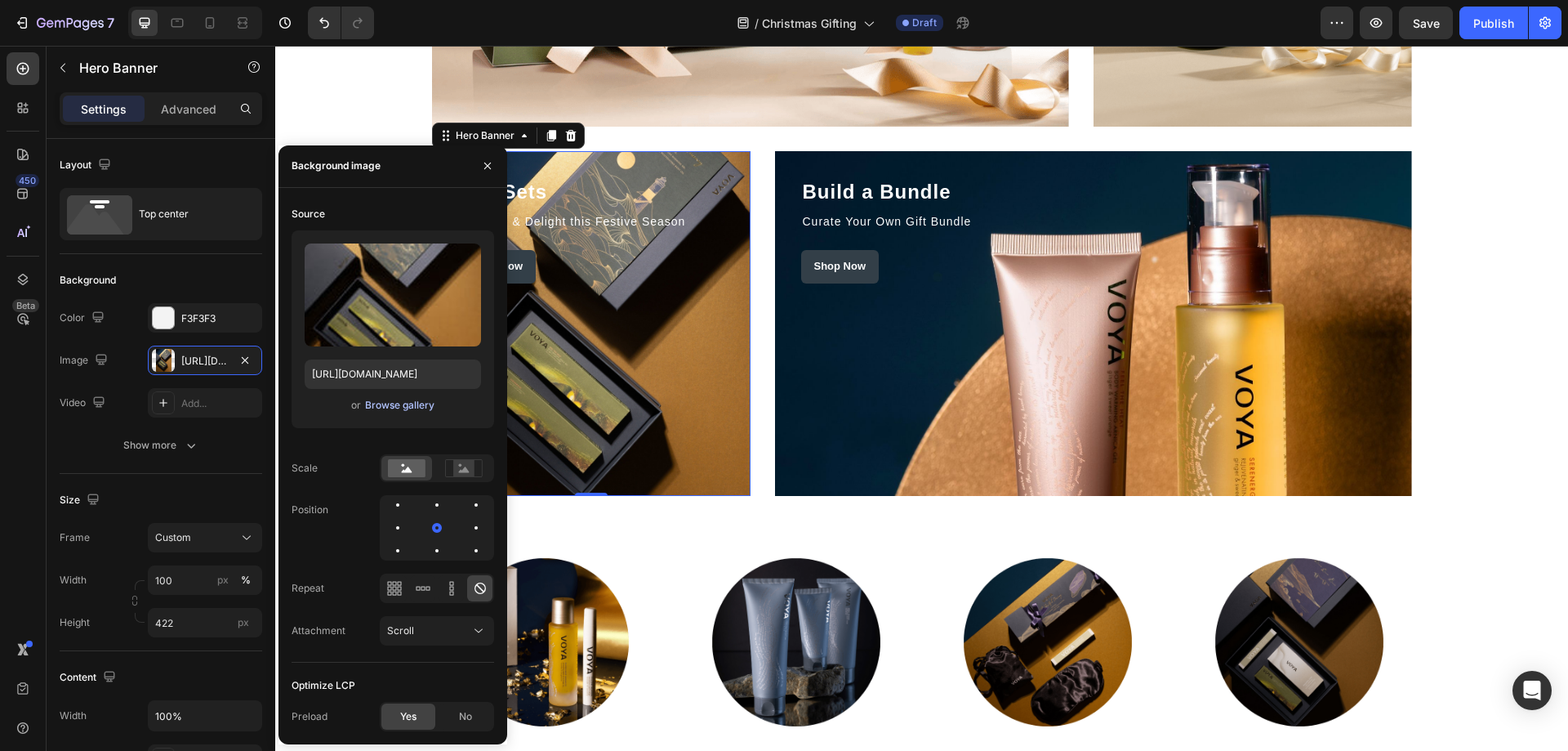
click at [367, 408] on div "Browse gallery" at bounding box center [400, 405] width 70 height 15
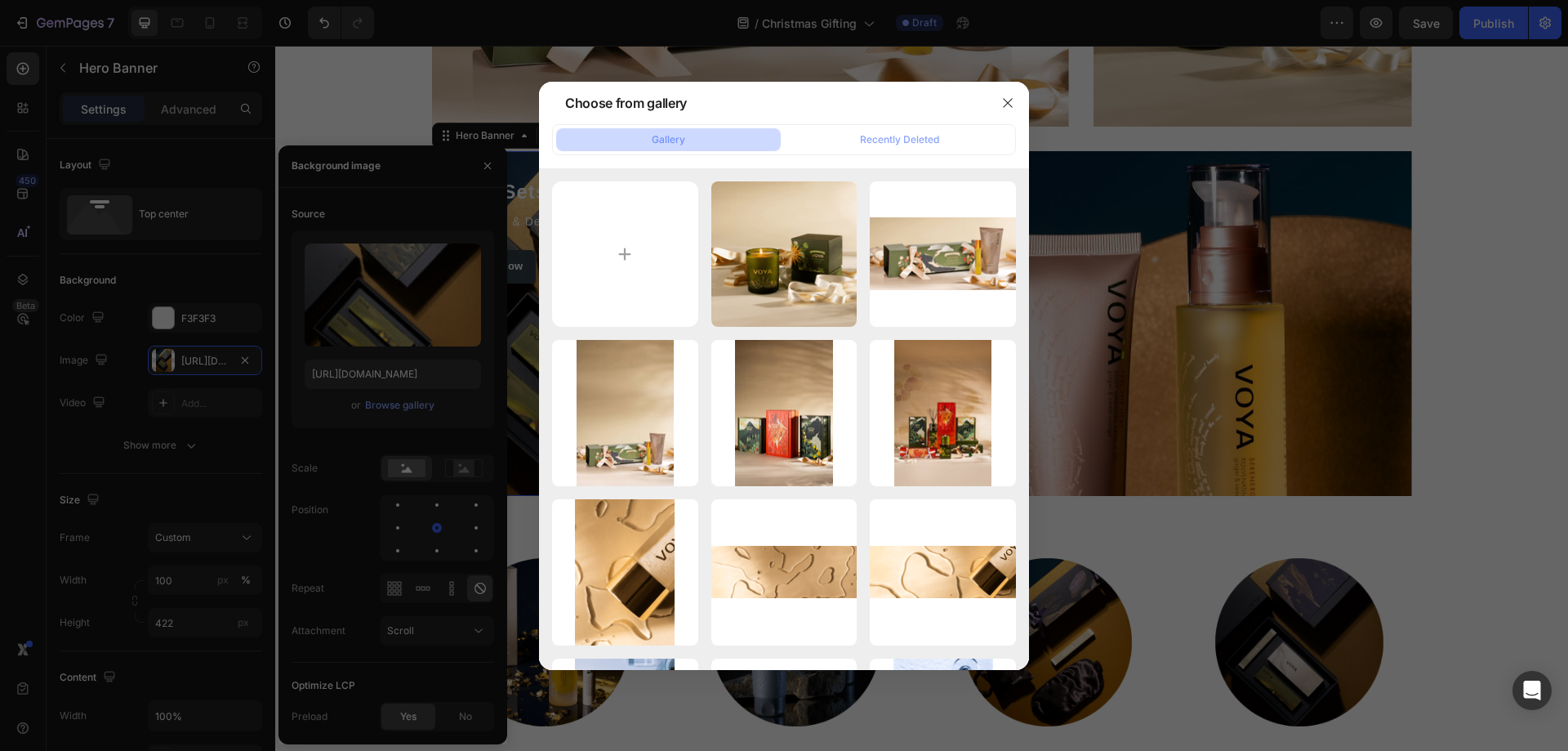
type input "C:\fakepath\voya-christmas-hand-care.png"
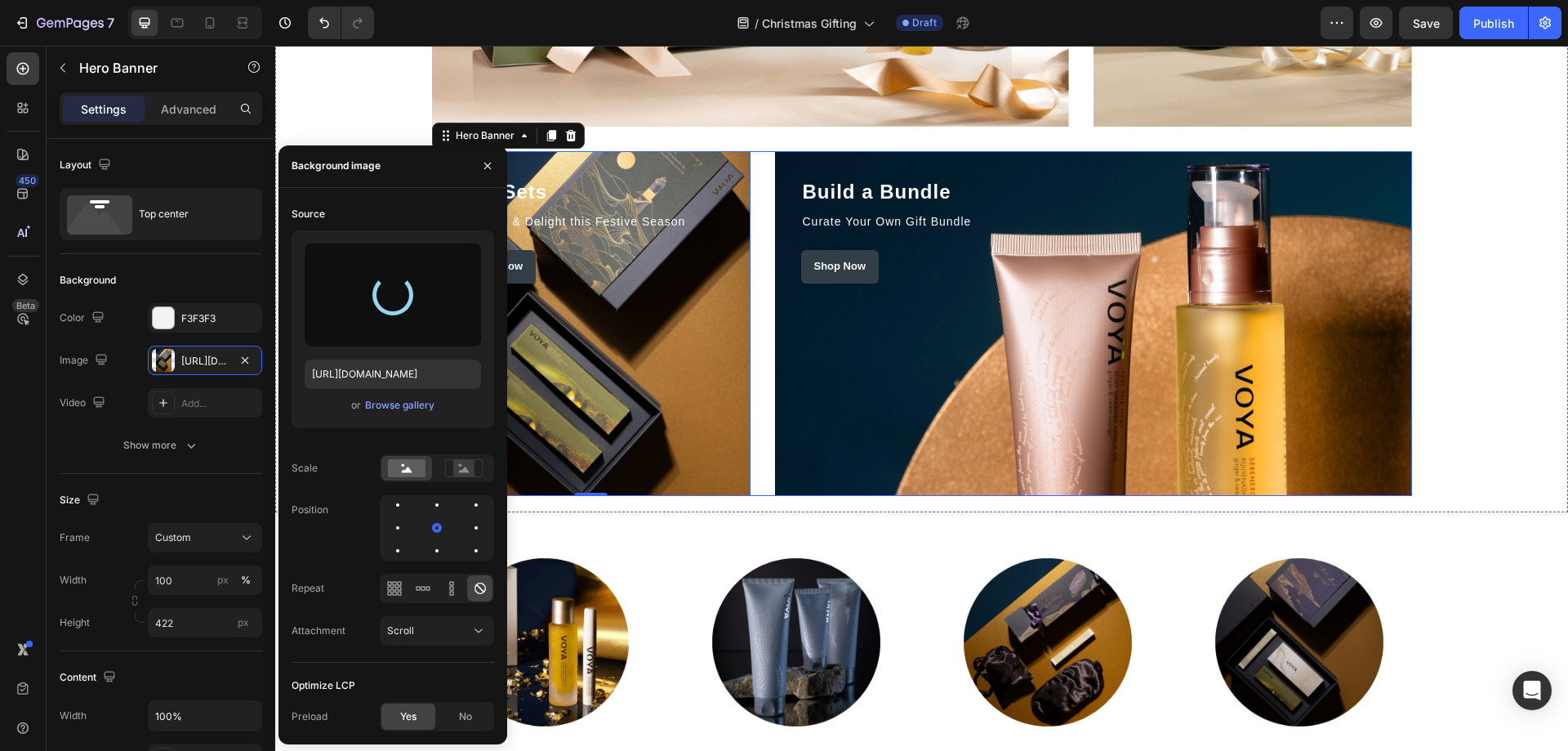
type input "[URL][DOMAIN_NAME]"
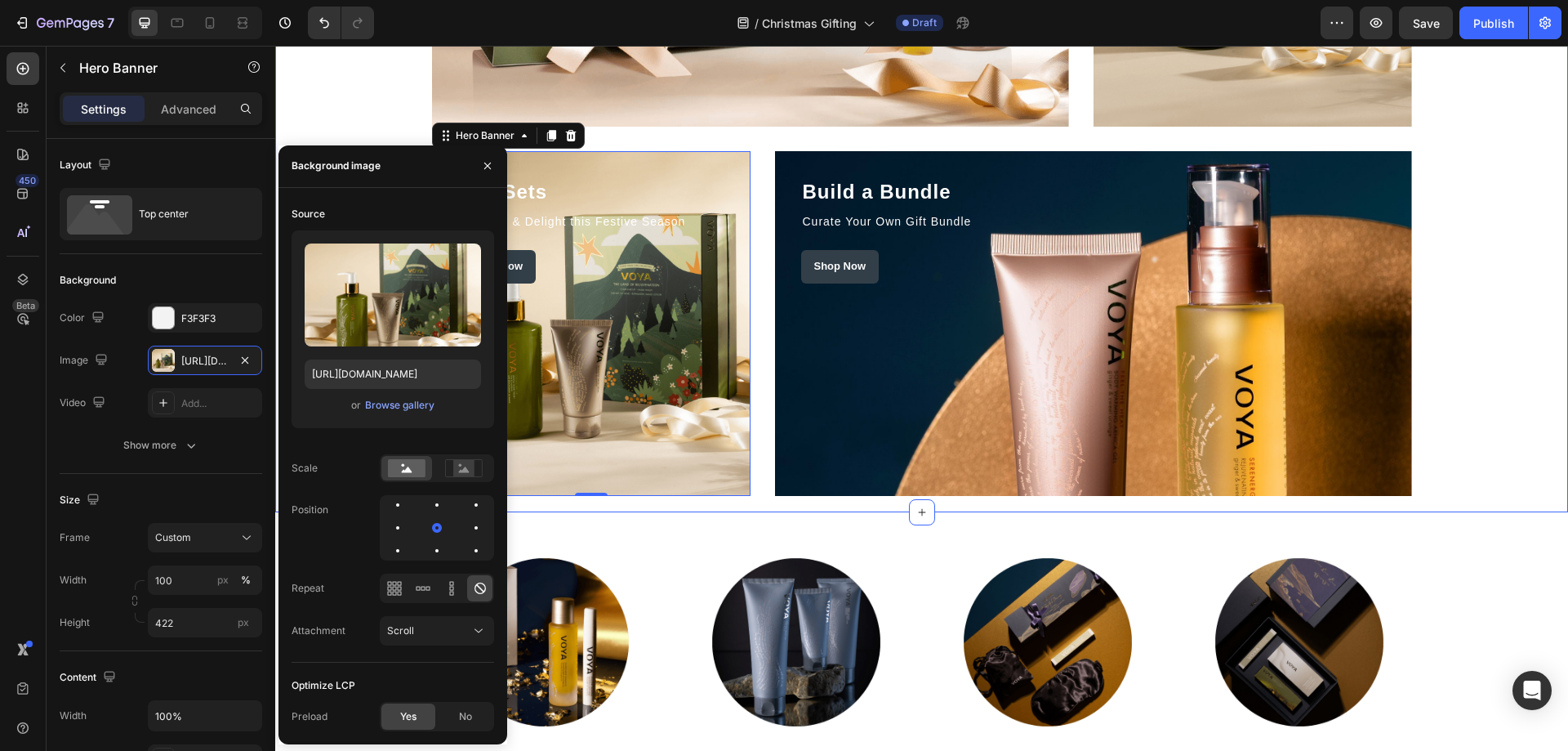
click at [1492, 331] on div "Stocking Fillers Heading Little Treats to Spark Joy Text block Shop Now Button …" at bounding box center [921, 138] width 1269 height 714
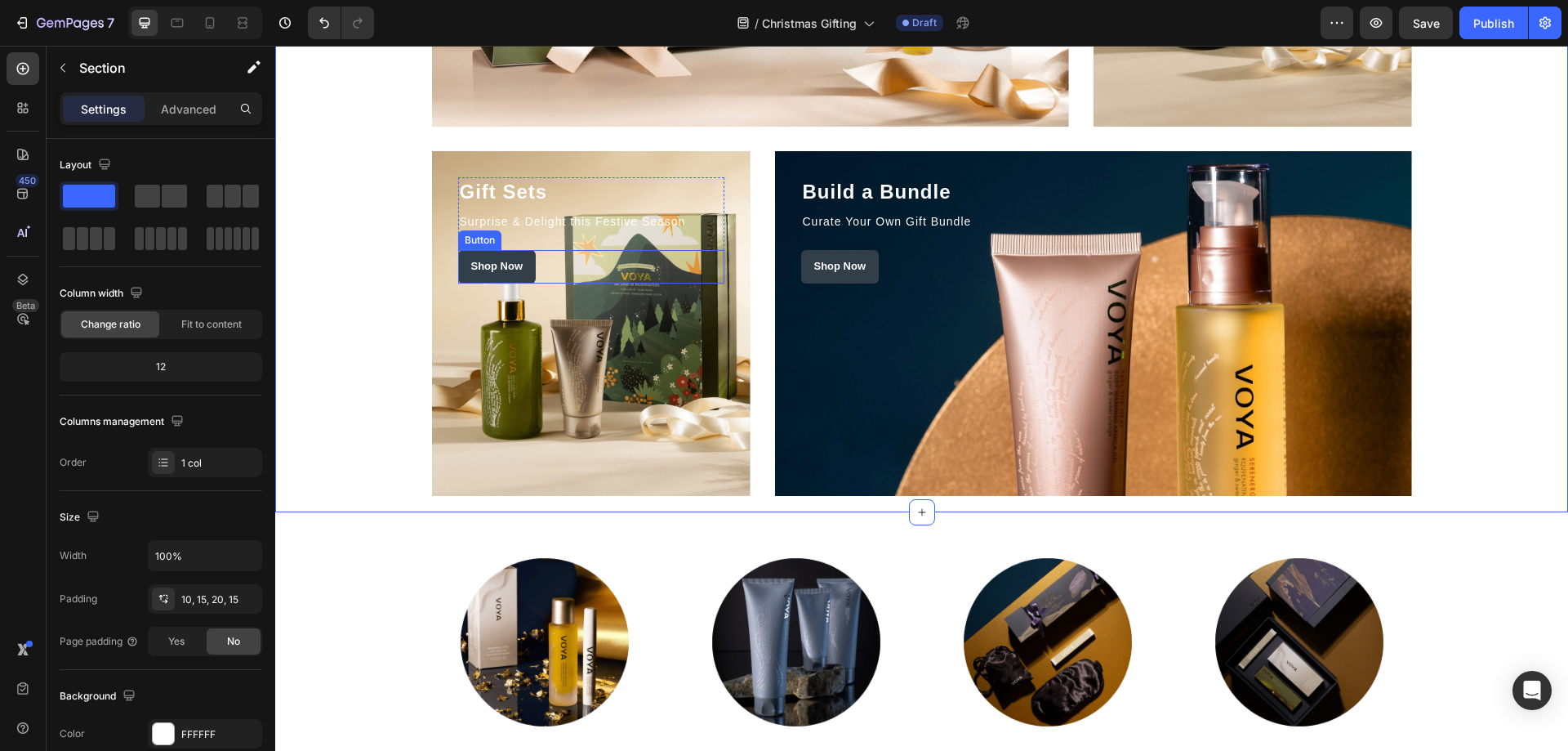
click at [531, 256] on div "Shop Now Button" at bounding box center [591, 267] width 266 height 33
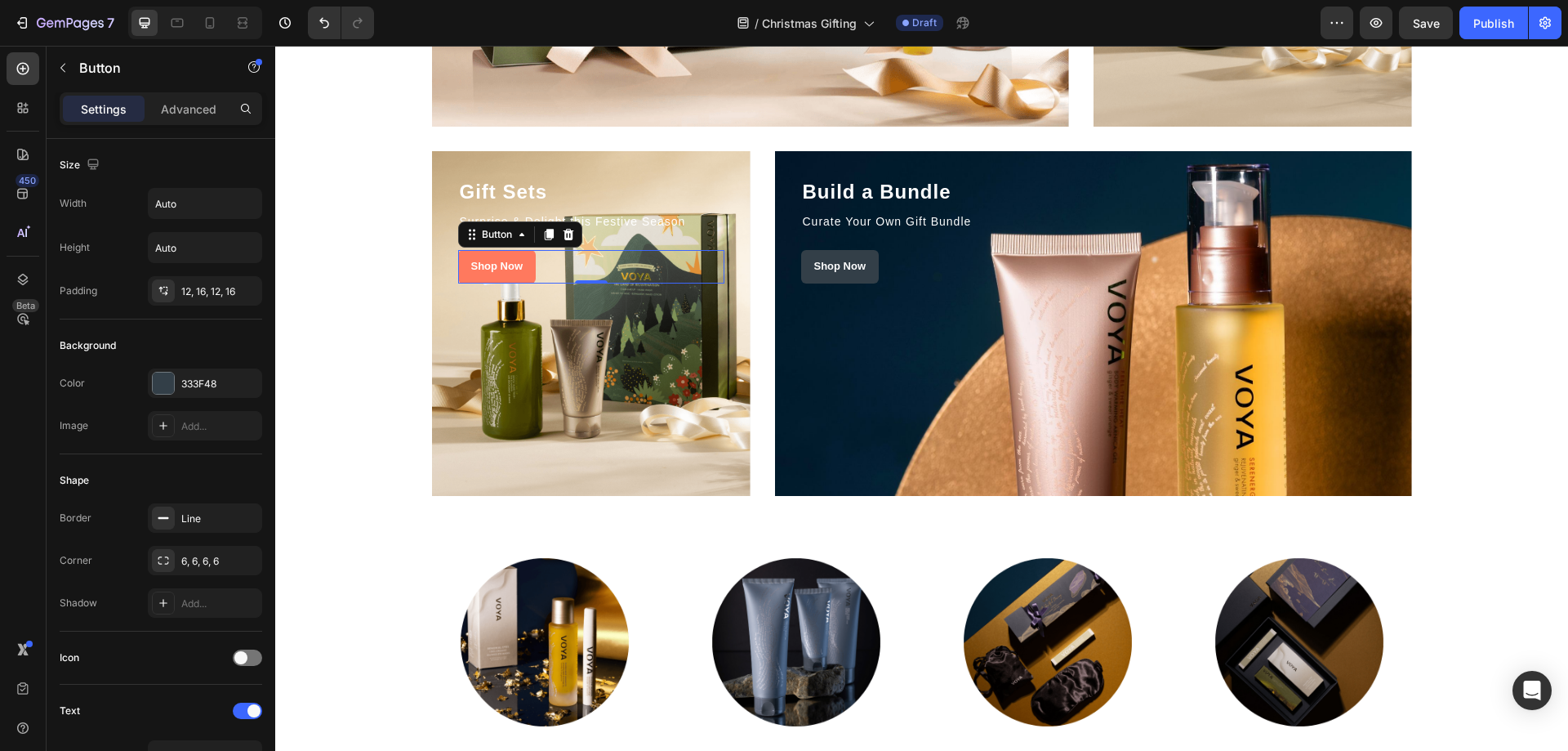
click at [526, 257] on link "Shop Now" at bounding box center [497, 267] width 79 height 33
click at [161, 379] on div at bounding box center [163, 383] width 22 height 22
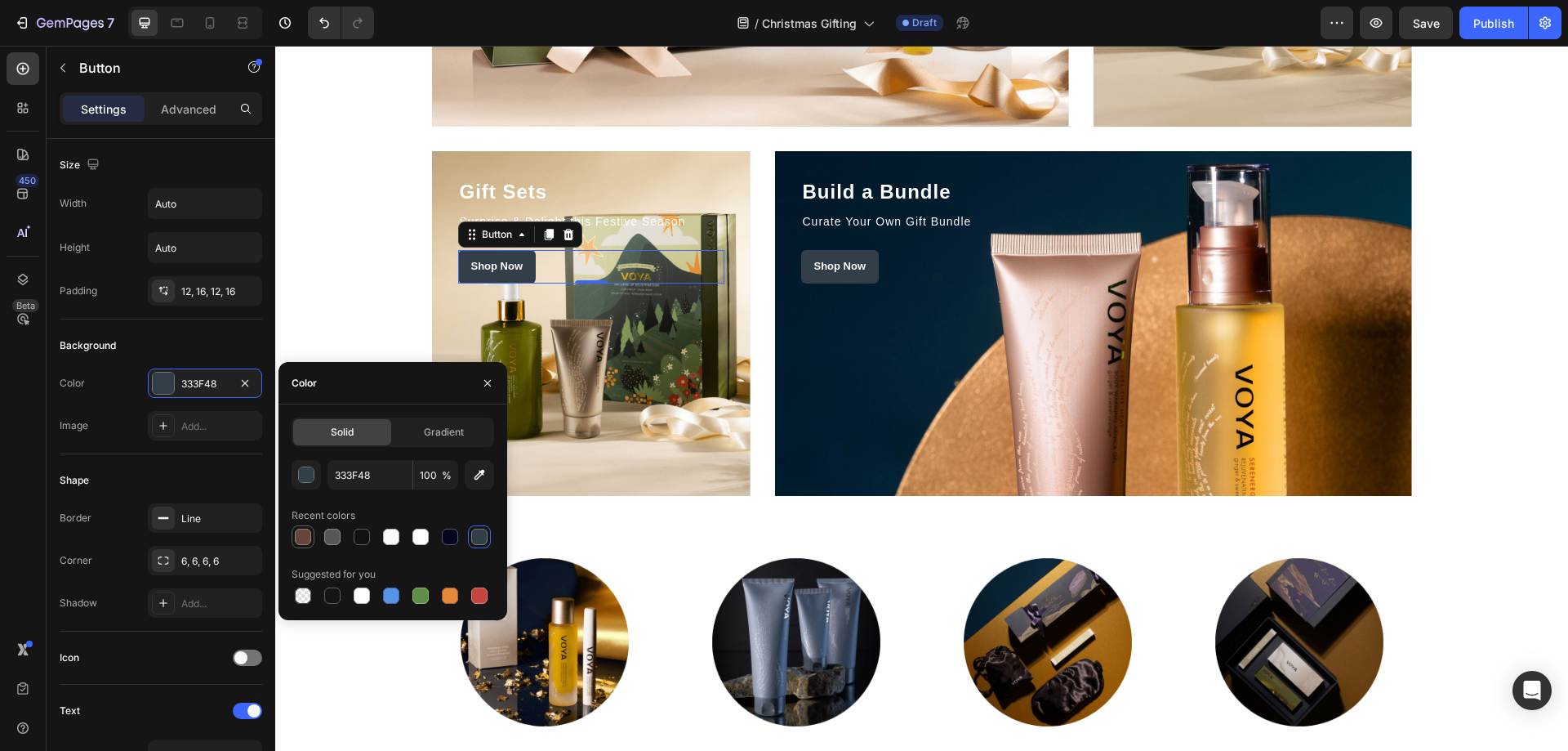
click at [299, 539] on div at bounding box center [303, 536] width 17 height 17
type input "64463C"
click at [1466, 307] on div "Stocking Fillers Heading Little Treats to Spark Joy Text block Shop Now Button …" at bounding box center [921, 138] width 1269 height 714
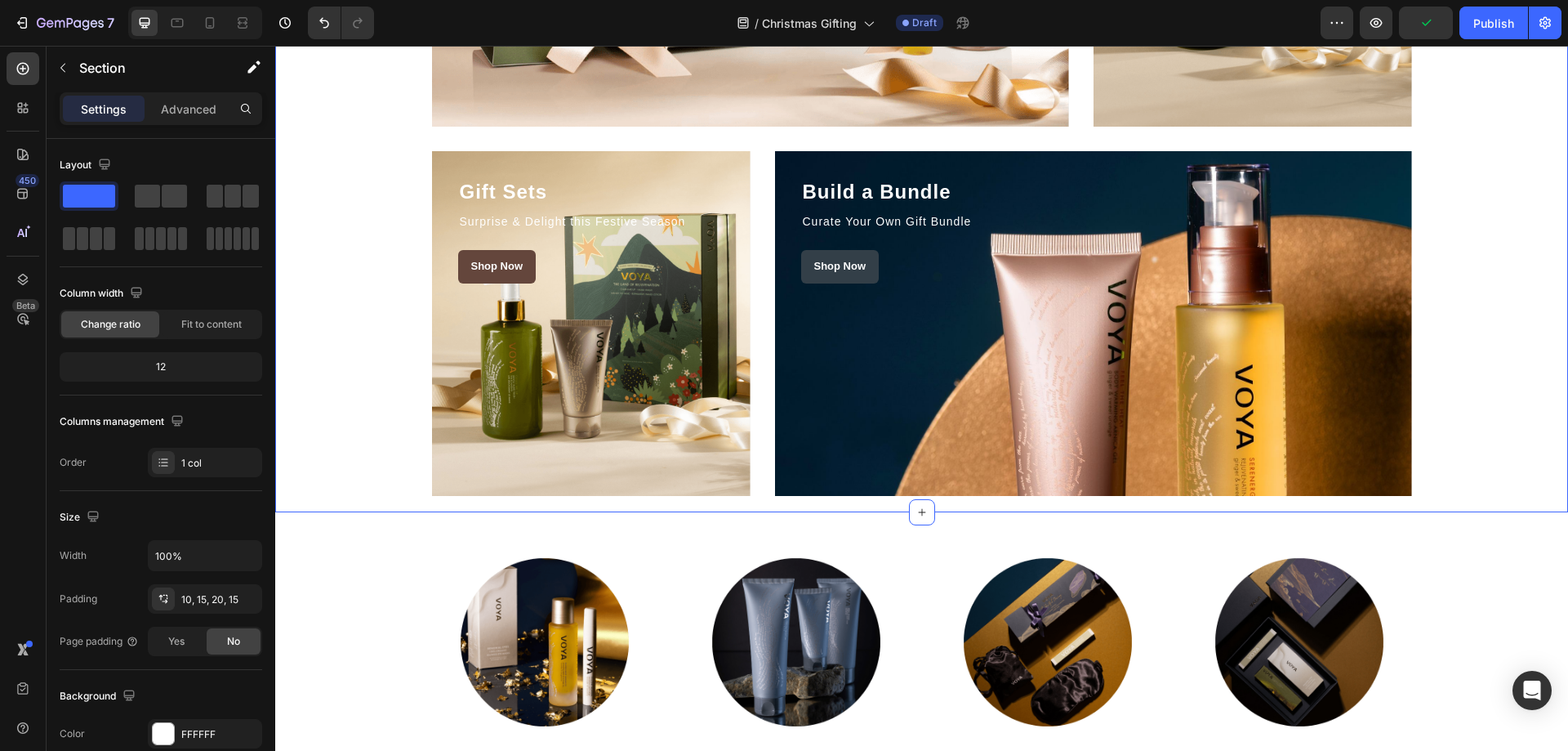
click at [1466, 307] on div "Stocking Fillers Heading Little Treats to Spark Joy Text block Shop Now Button …" at bounding box center [921, 138] width 1269 height 714
click at [523, 268] on link "Shop Now" at bounding box center [497, 267] width 79 height 33
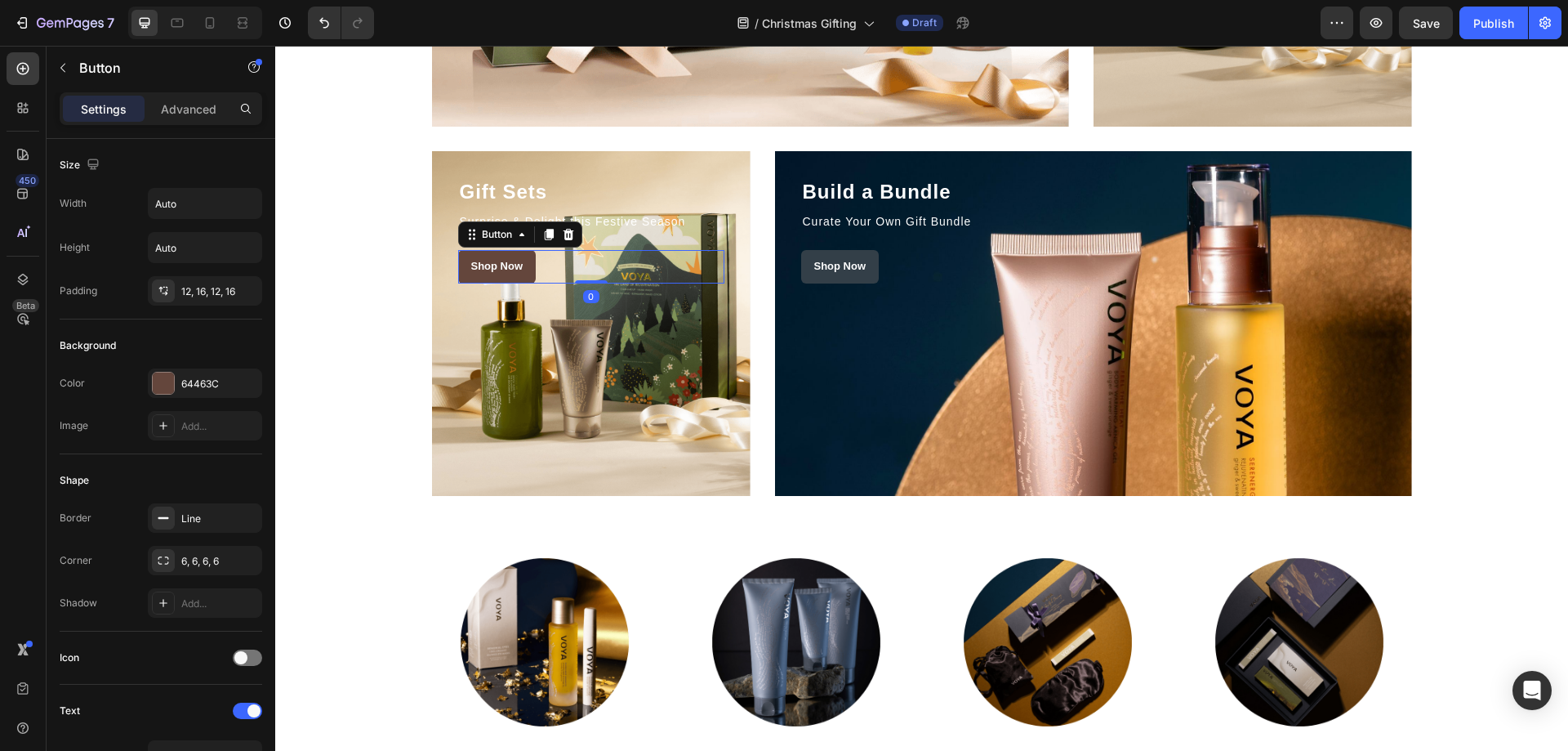
drag, startPoint x: 579, startPoint y: 281, endPoint x: 588, endPoint y: 269, distance: 15.0
click at [588, 269] on div "Shop Now Button 0" at bounding box center [591, 267] width 266 height 33
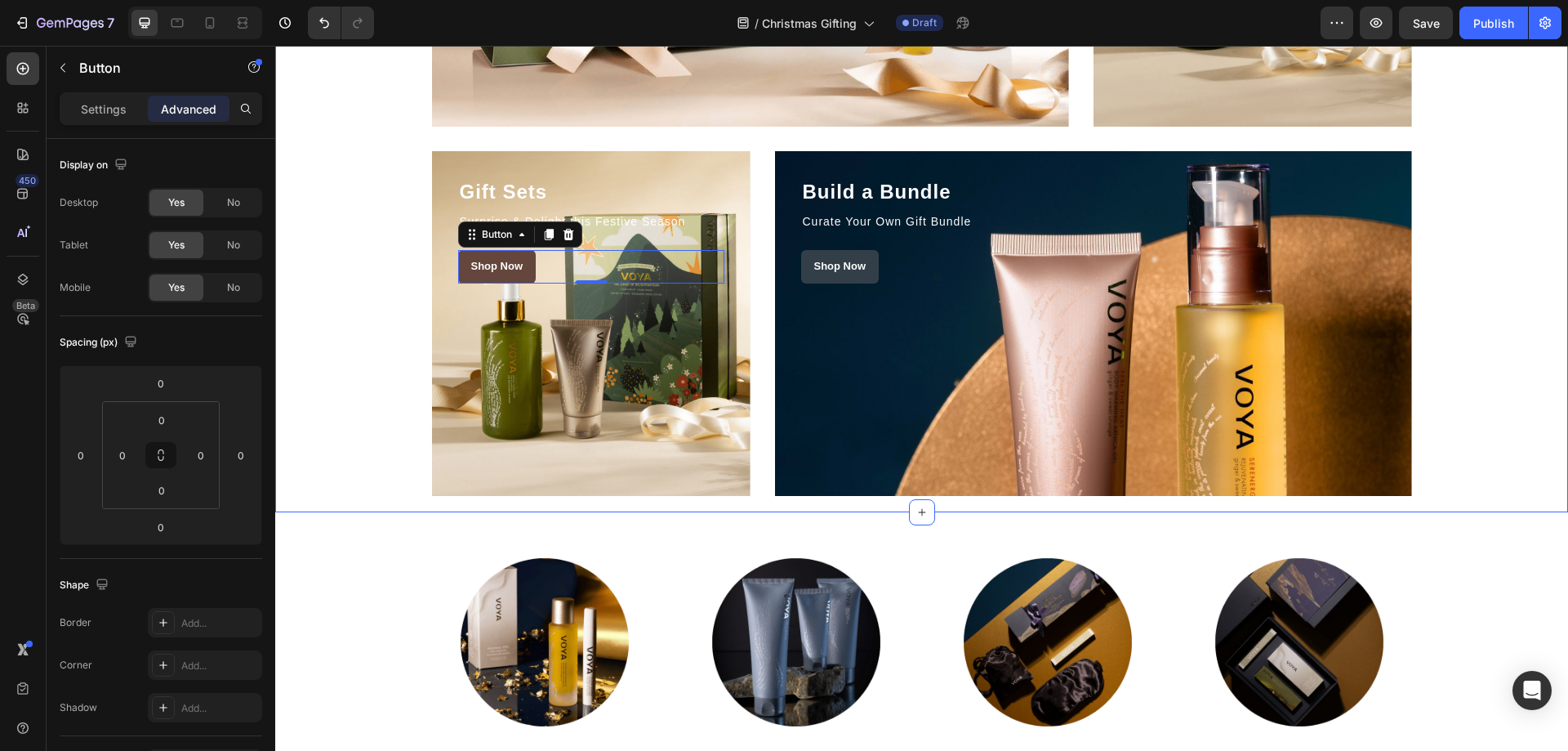
click at [359, 397] on div "Stocking Fillers Heading Little Treats to Spark Joy Text block Shop Now Button …" at bounding box center [921, 138] width 1269 height 714
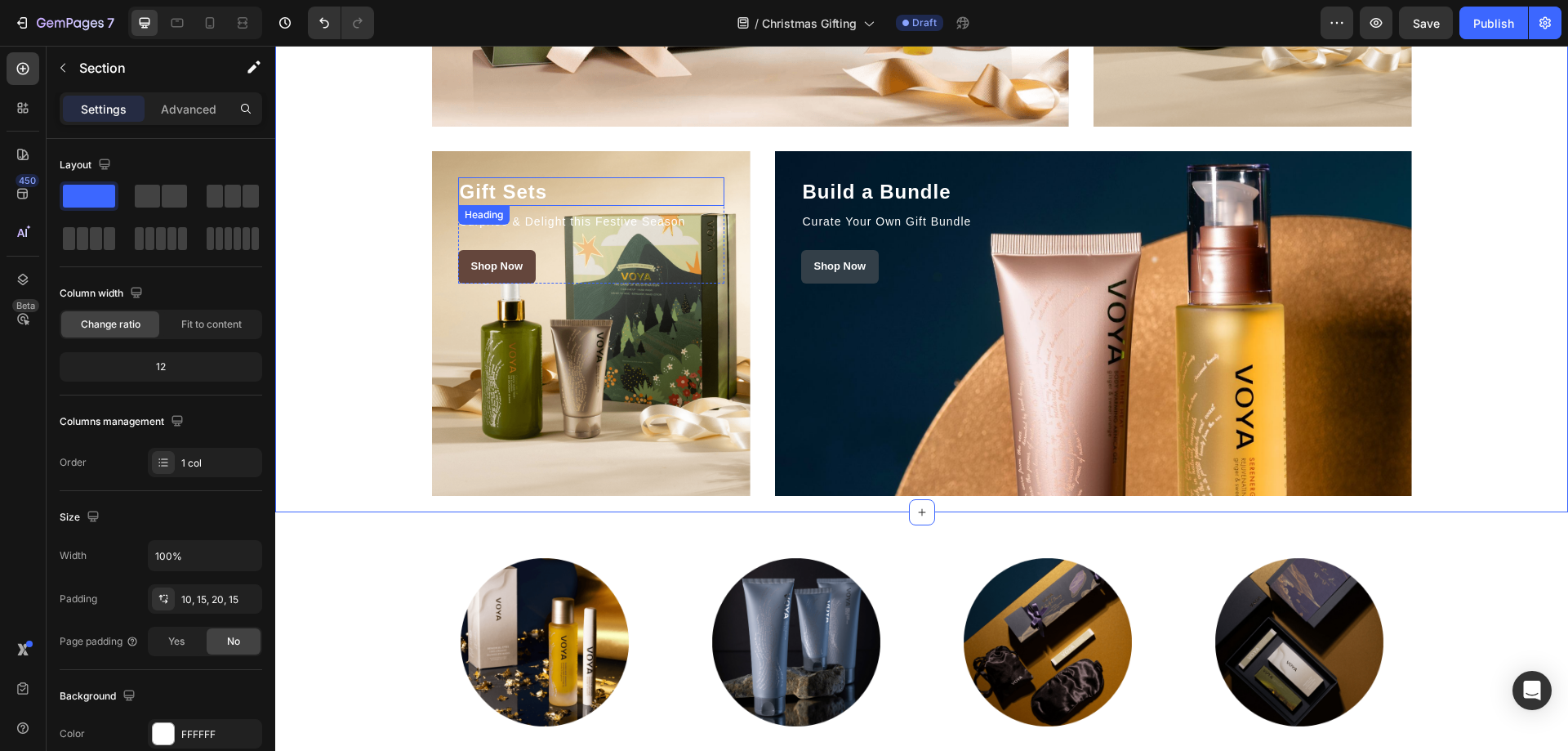
click at [677, 182] on h2 "Gift Sets" at bounding box center [591, 191] width 266 height 29
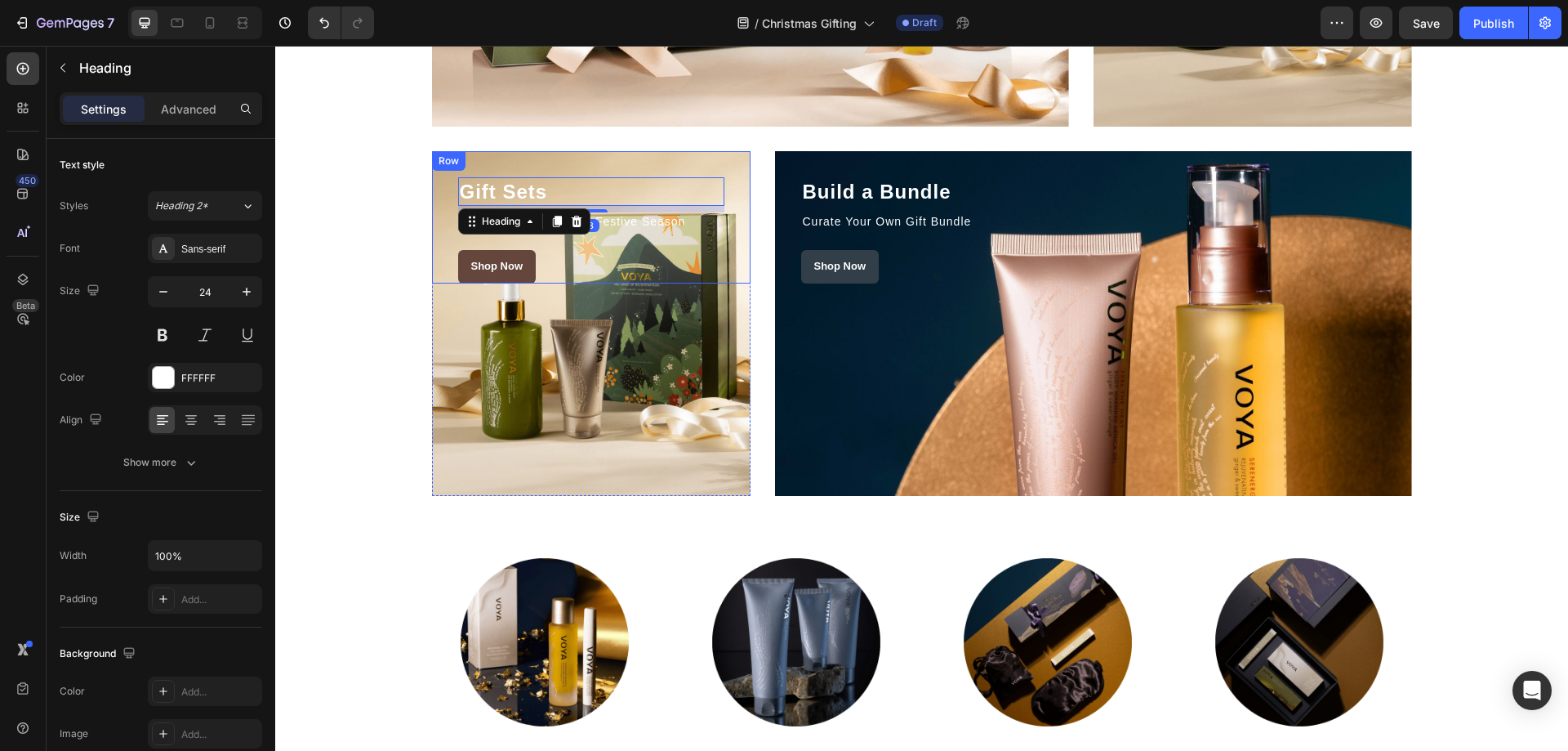
click at [736, 209] on div "Gift Sets Heading 8 Surprise & Delight this Festive Season Text block Shop Now …" at bounding box center [592, 218] width 319 height 132
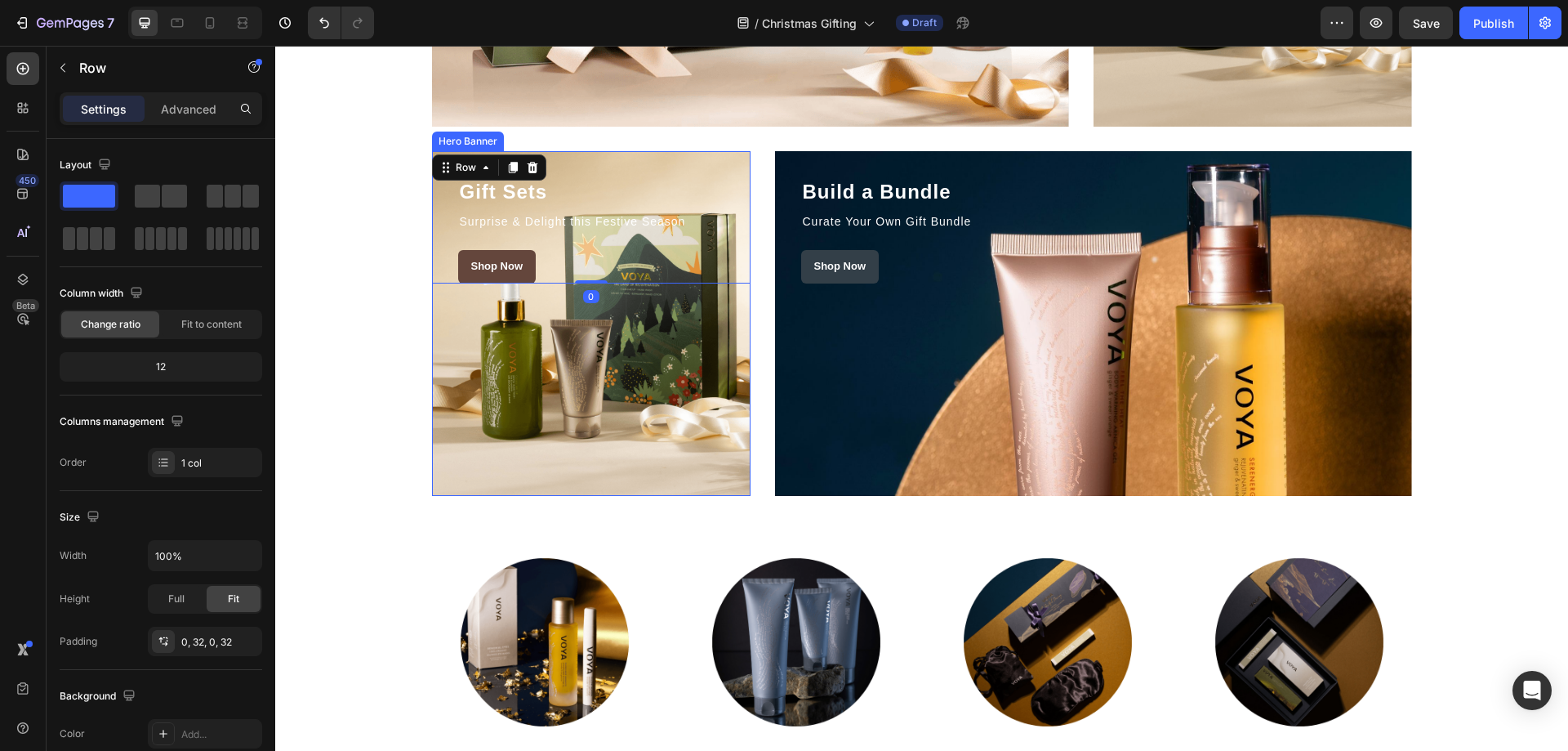
click at [716, 335] on div "Overlay" at bounding box center [592, 324] width 319 height 344
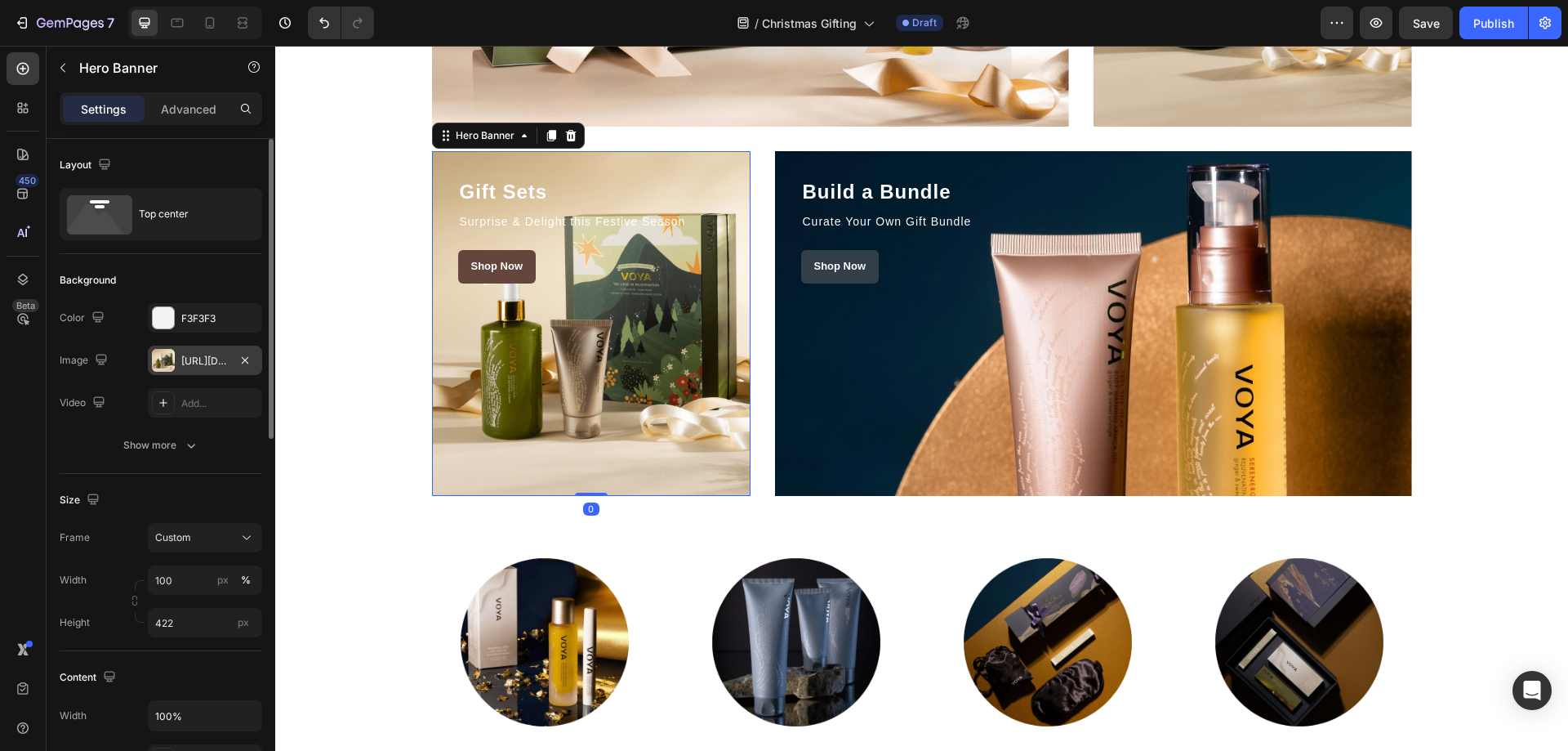
click at [170, 357] on div at bounding box center [162, 359] width 23 height 23
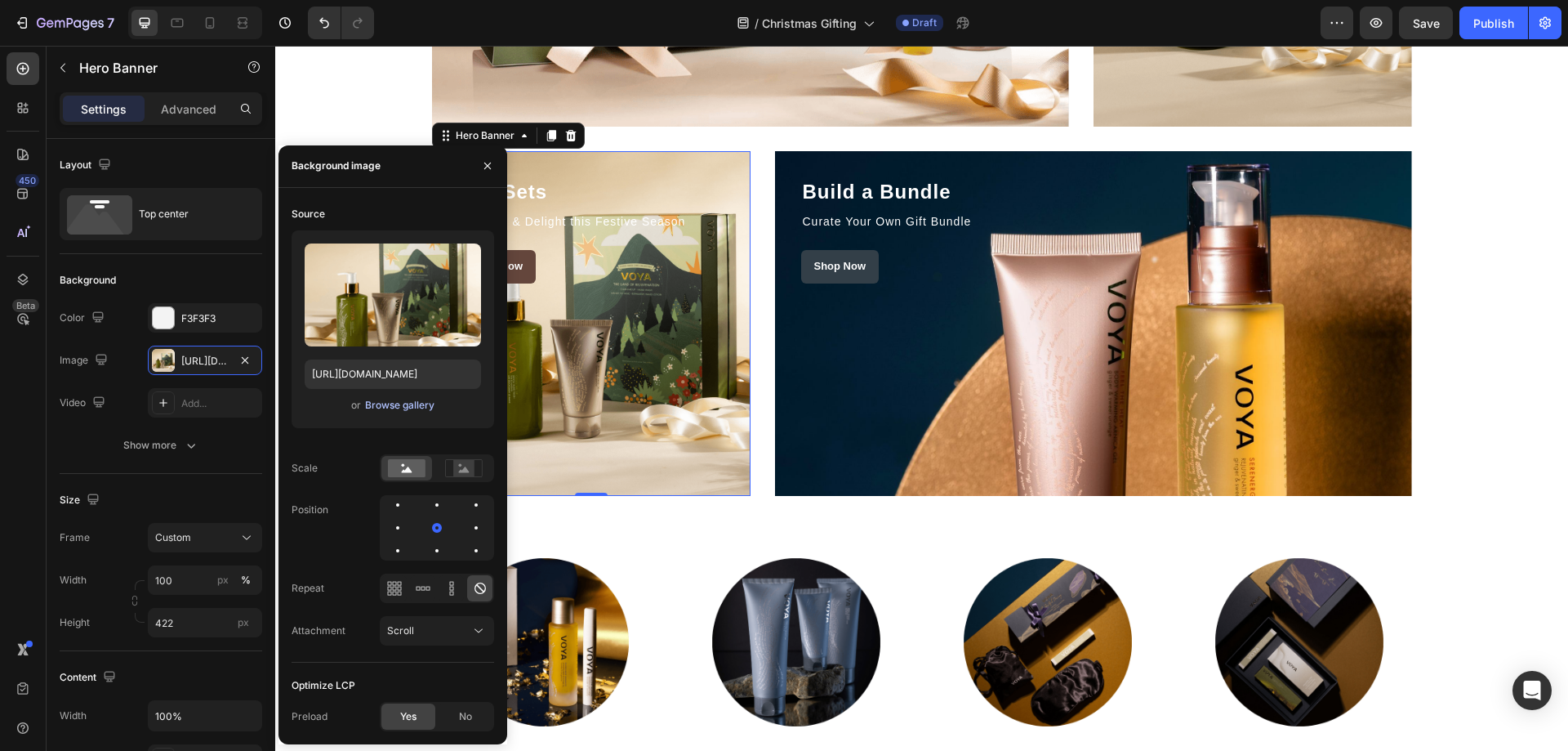
click at [377, 407] on div "Browse gallery" at bounding box center [400, 405] width 70 height 15
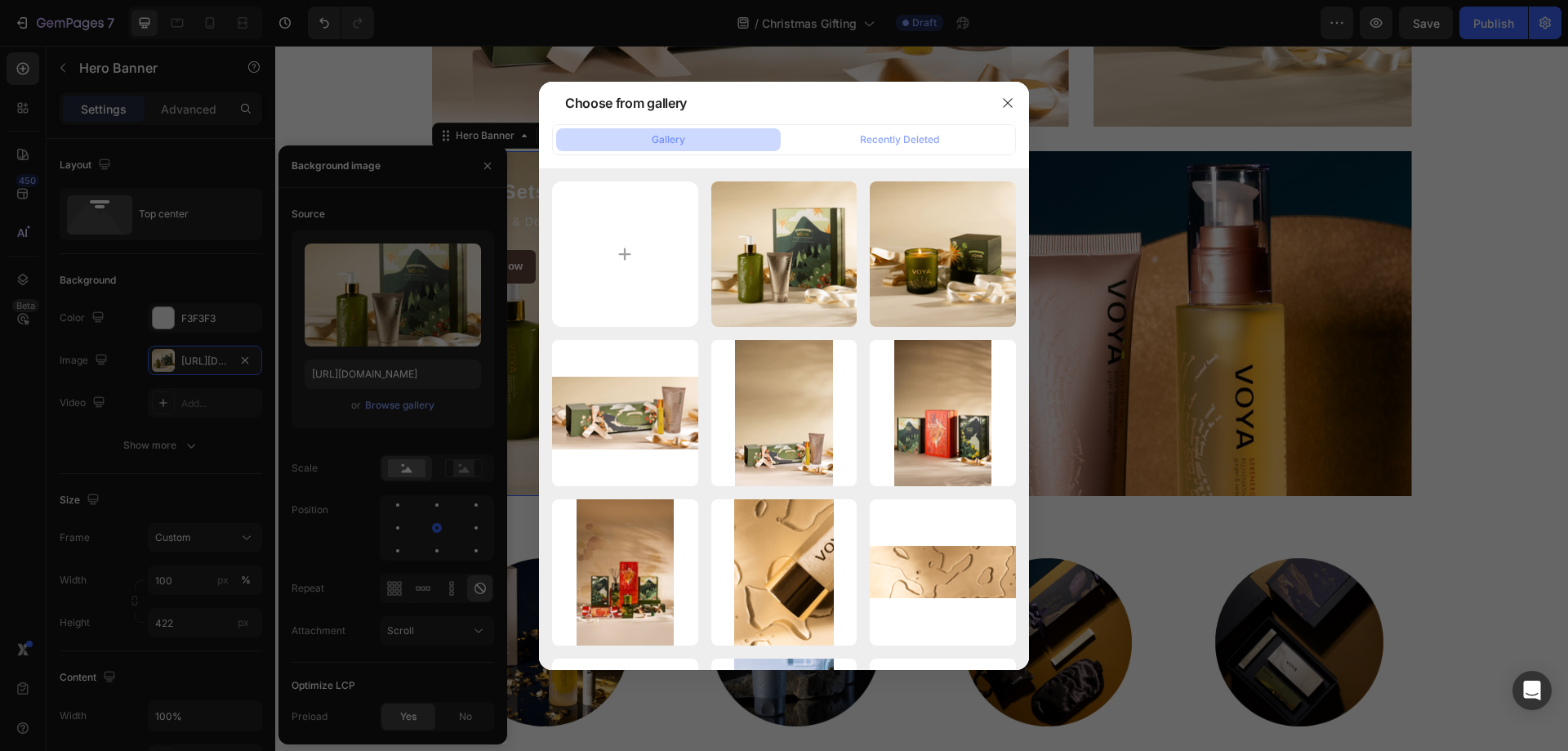
type input "C:\fakepath\voya-christmas-sets.png"
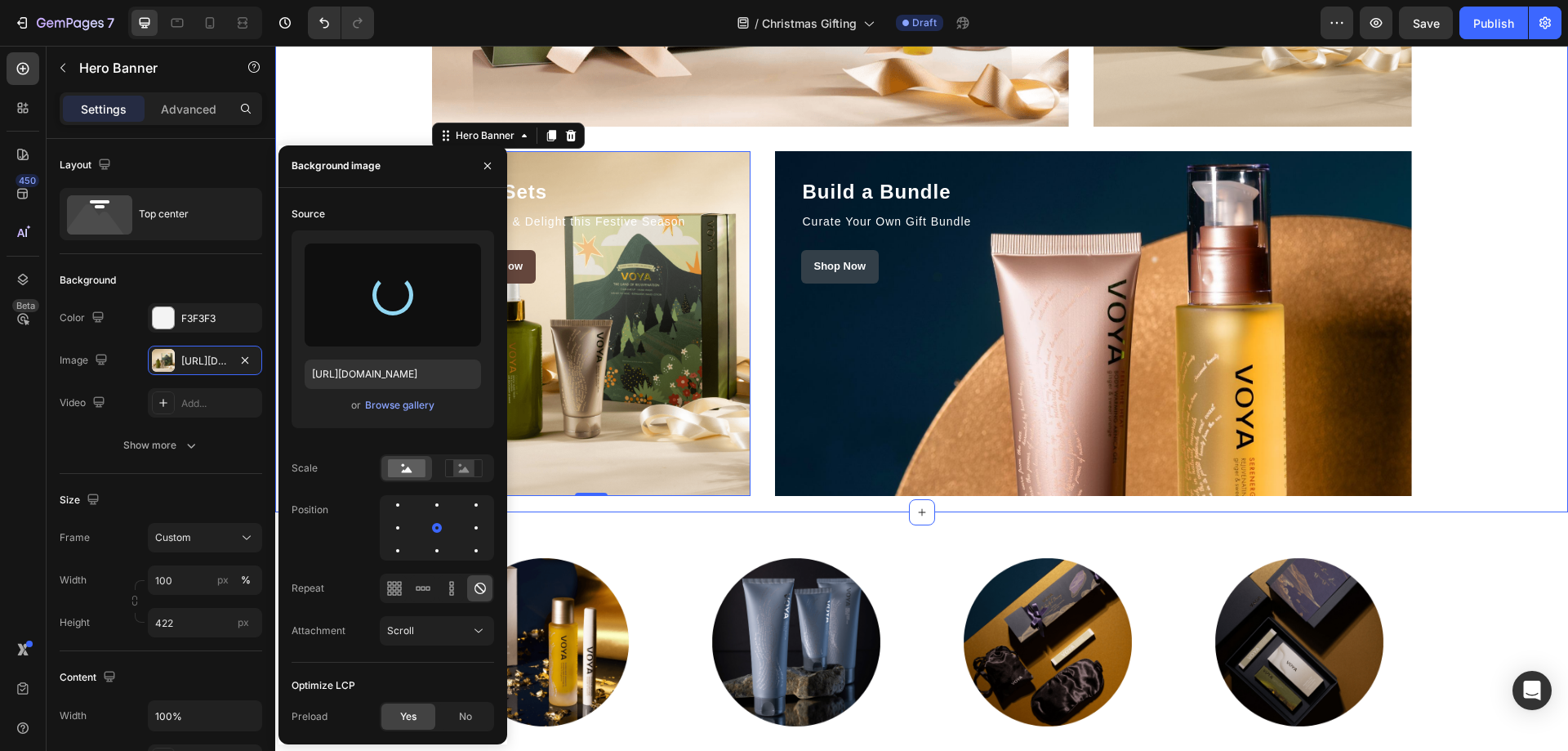
type input "[URL][DOMAIN_NAME]"
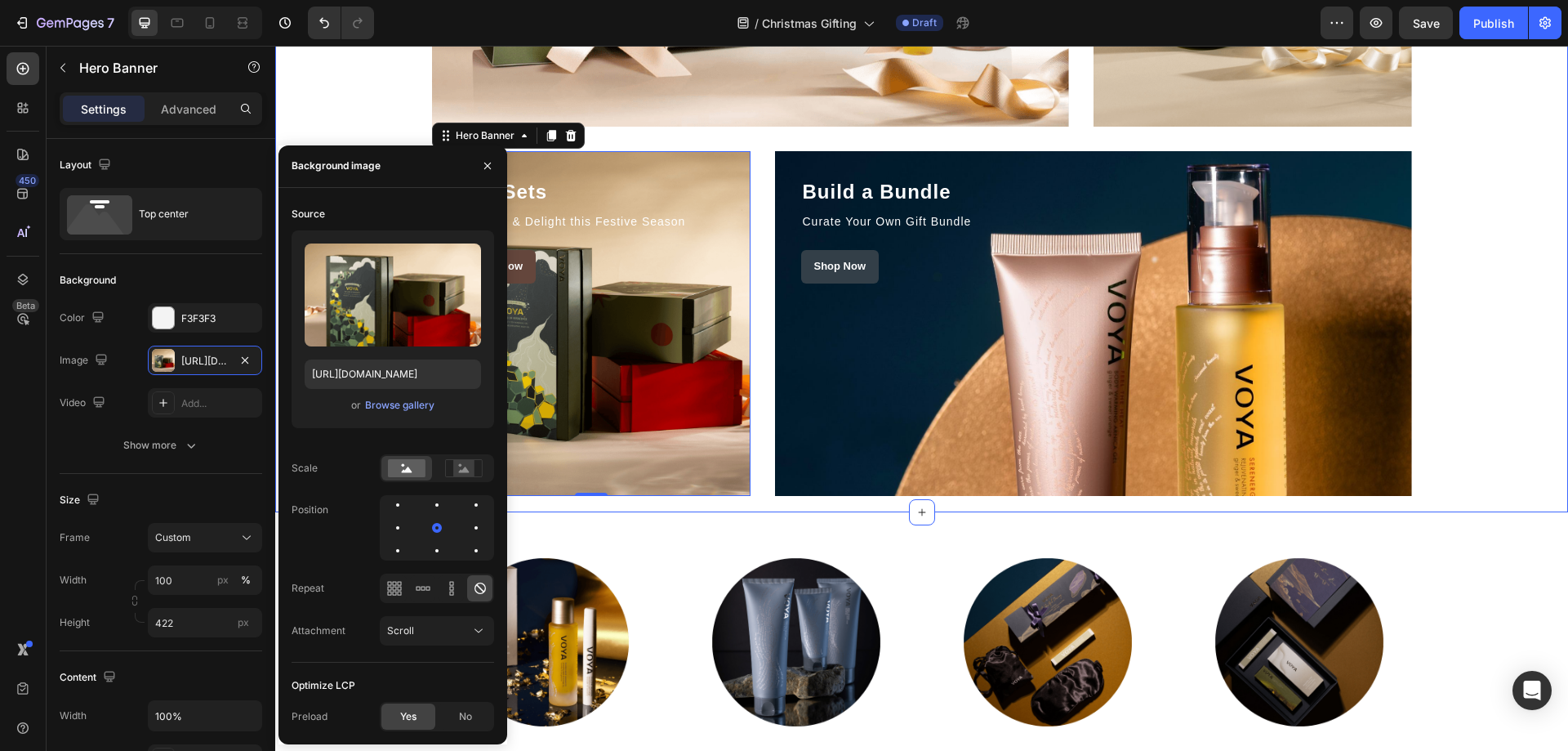
click at [1482, 284] on div "Stocking Fillers Heading Little Treats to Spark Joy Text block Shop Now Button …" at bounding box center [921, 138] width 1269 height 714
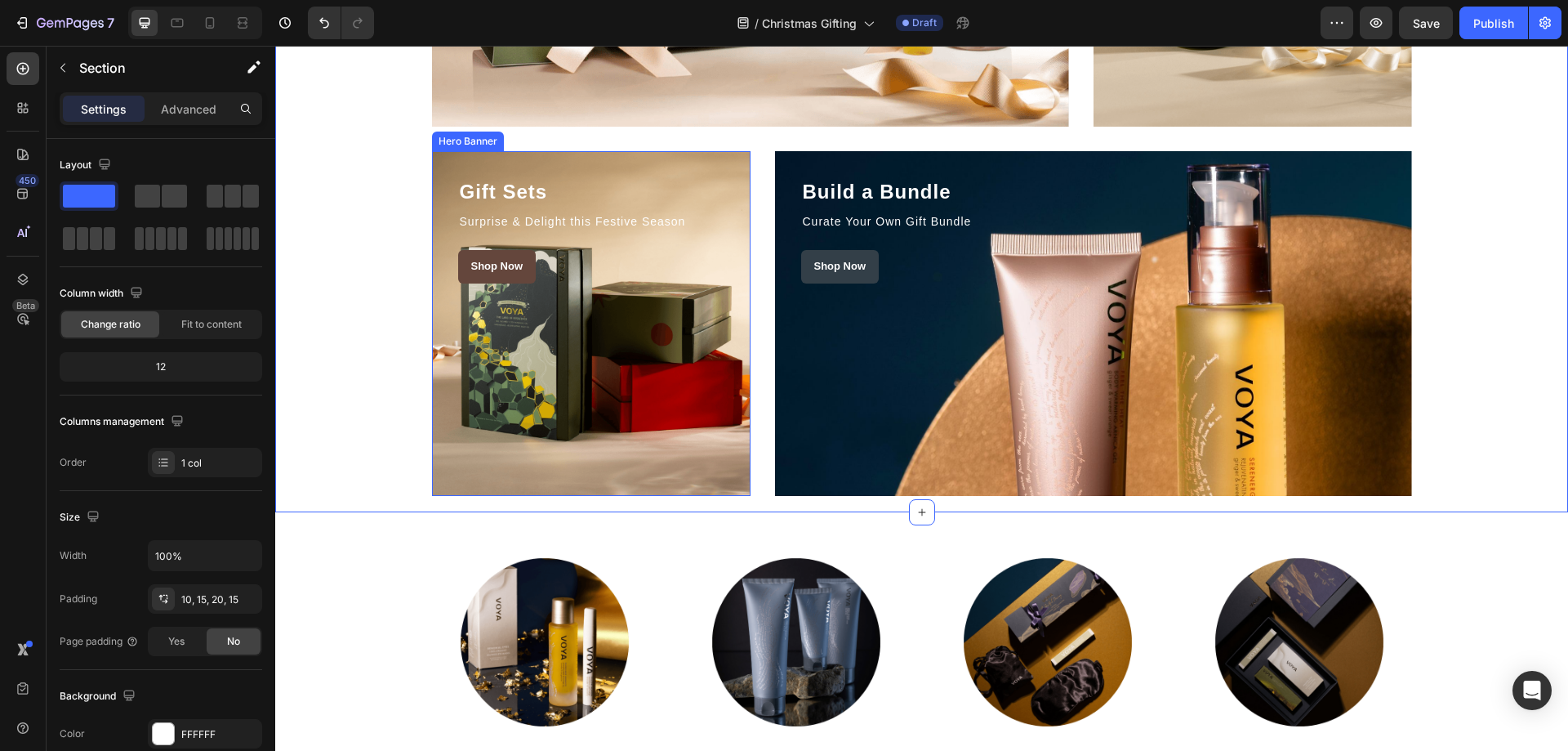
click at [728, 331] on div "Overlay" at bounding box center [592, 324] width 319 height 344
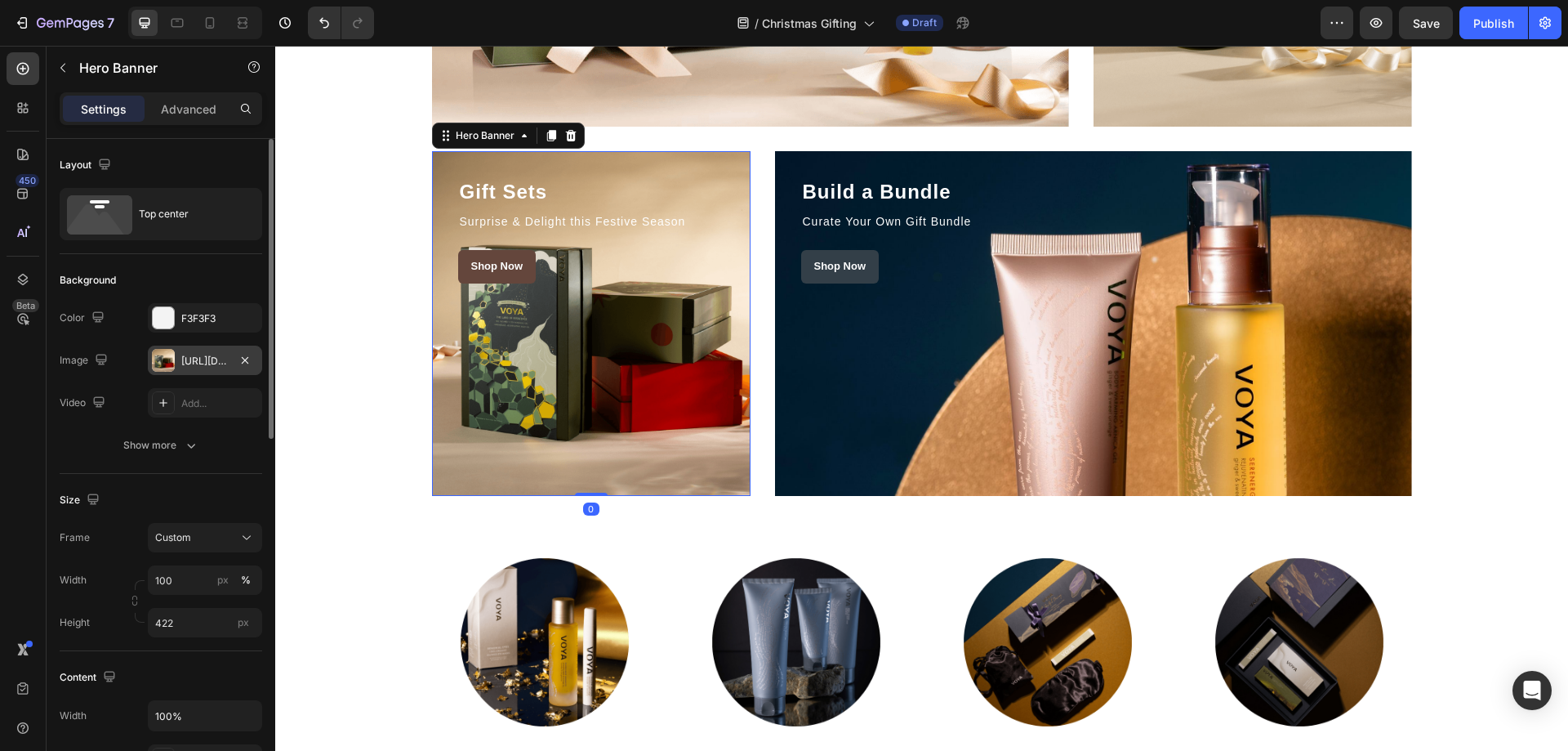
click at [209, 346] on div "[URL][DOMAIN_NAME]" at bounding box center [205, 360] width 114 height 30
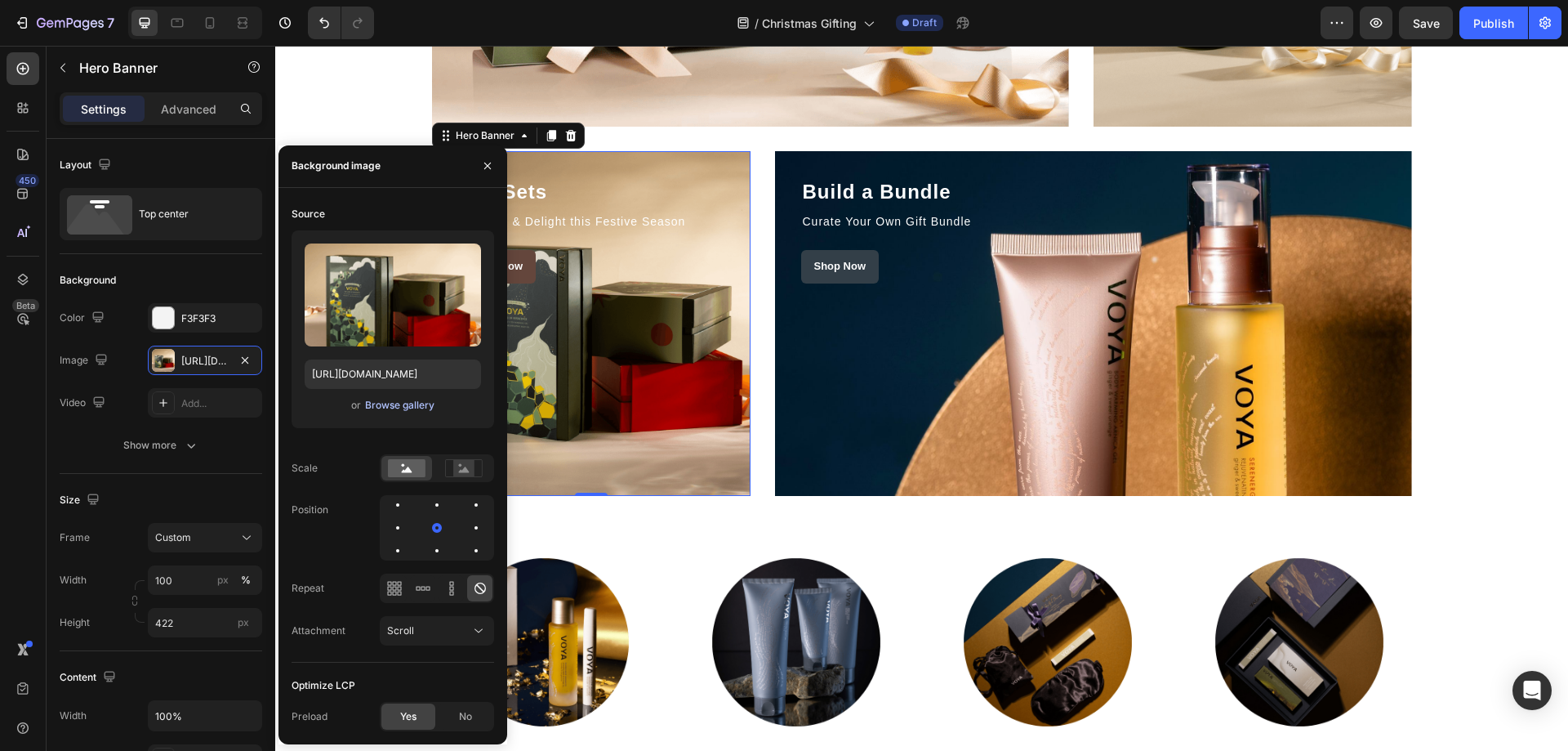
click at [377, 404] on div "Browse gallery" at bounding box center [400, 405] width 70 height 15
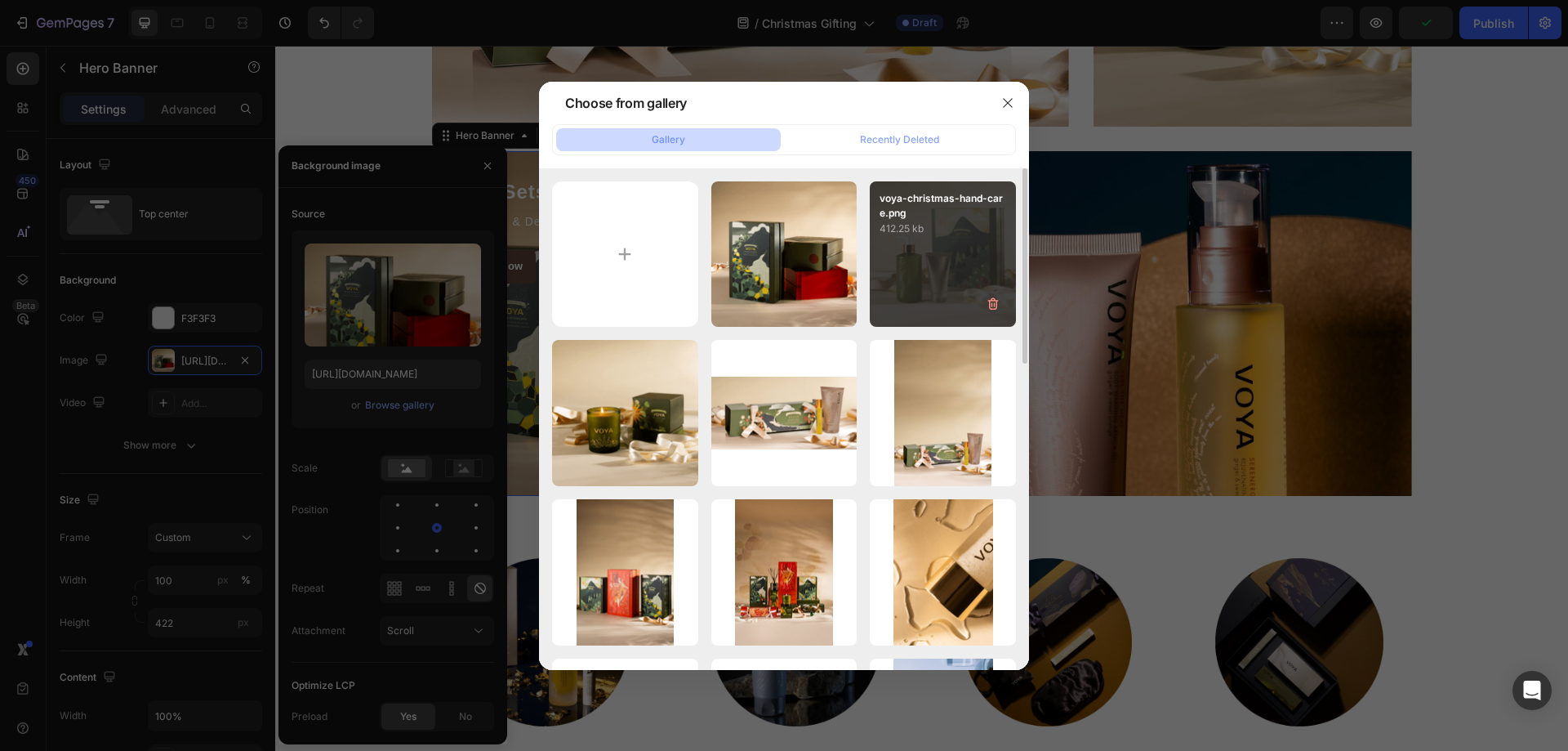
click at [923, 262] on div "voya-christmas-hand-care.png 412.25 kb" at bounding box center [943, 254] width 147 height 147
type input "[URL][DOMAIN_NAME]"
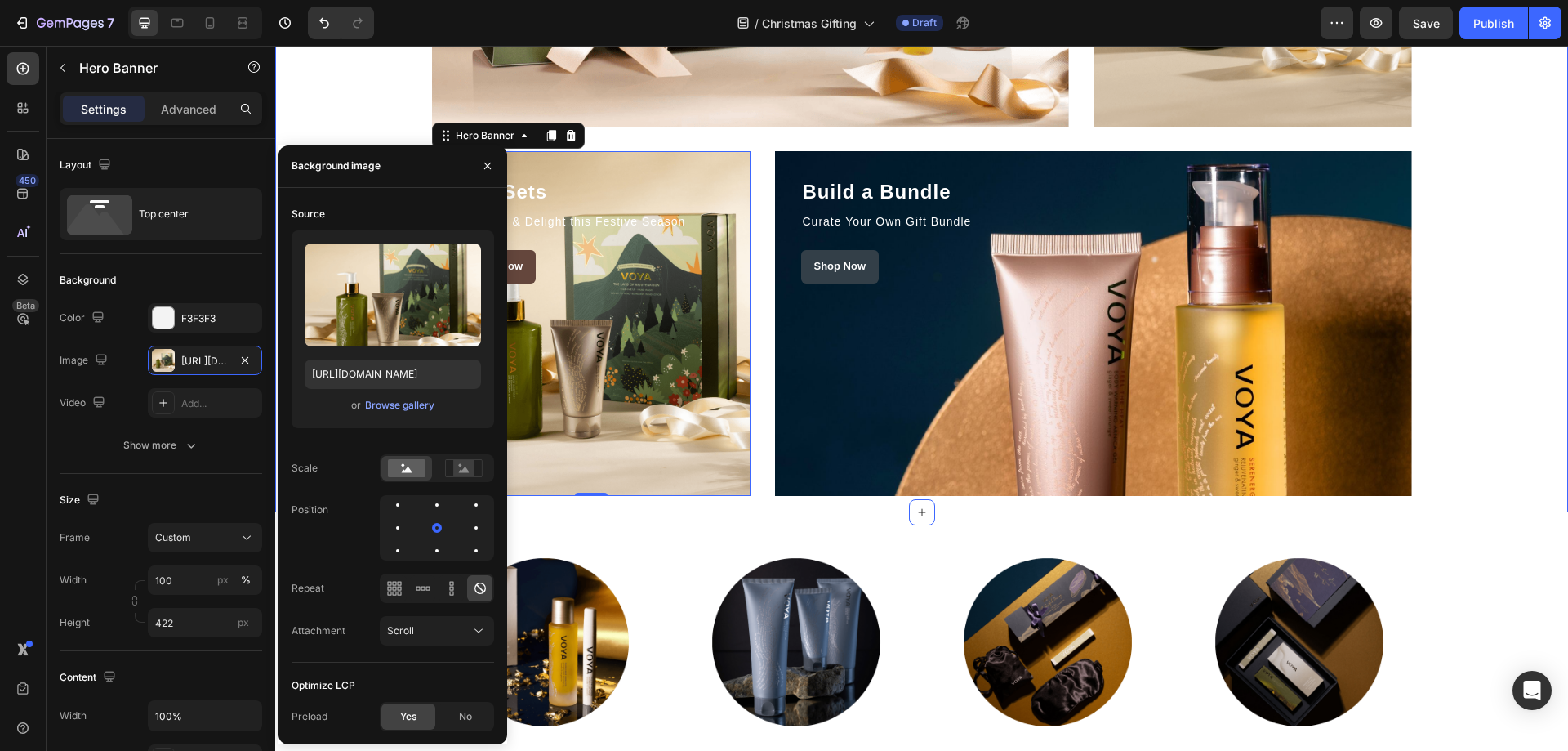
click at [1515, 242] on div "Stocking Fillers Heading Little Treats to Spark Joy Text block Shop Now Button …" at bounding box center [921, 138] width 1269 height 714
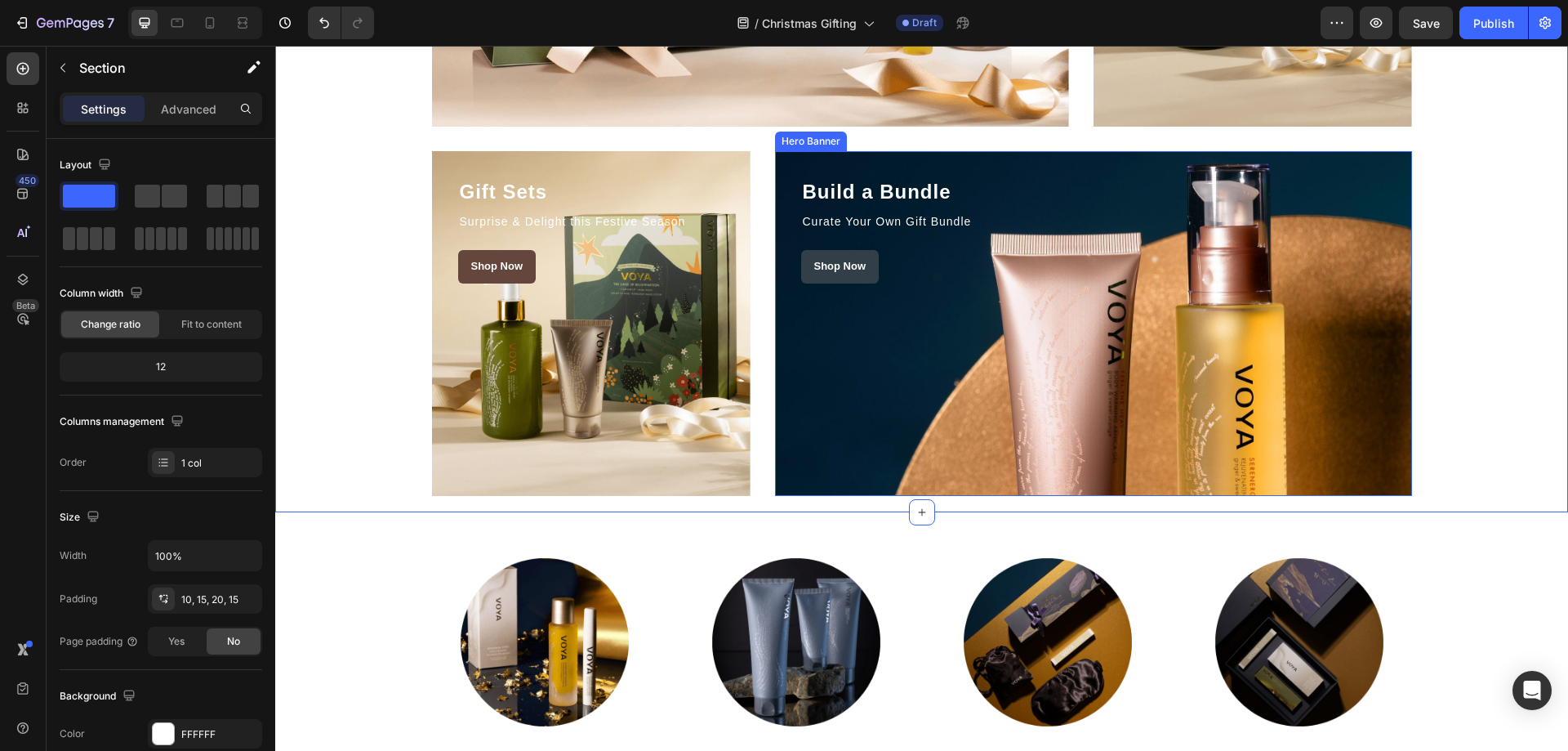
click at [1038, 305] on div "Overlay" at bounding box center [1093, 324] width 637 height 344
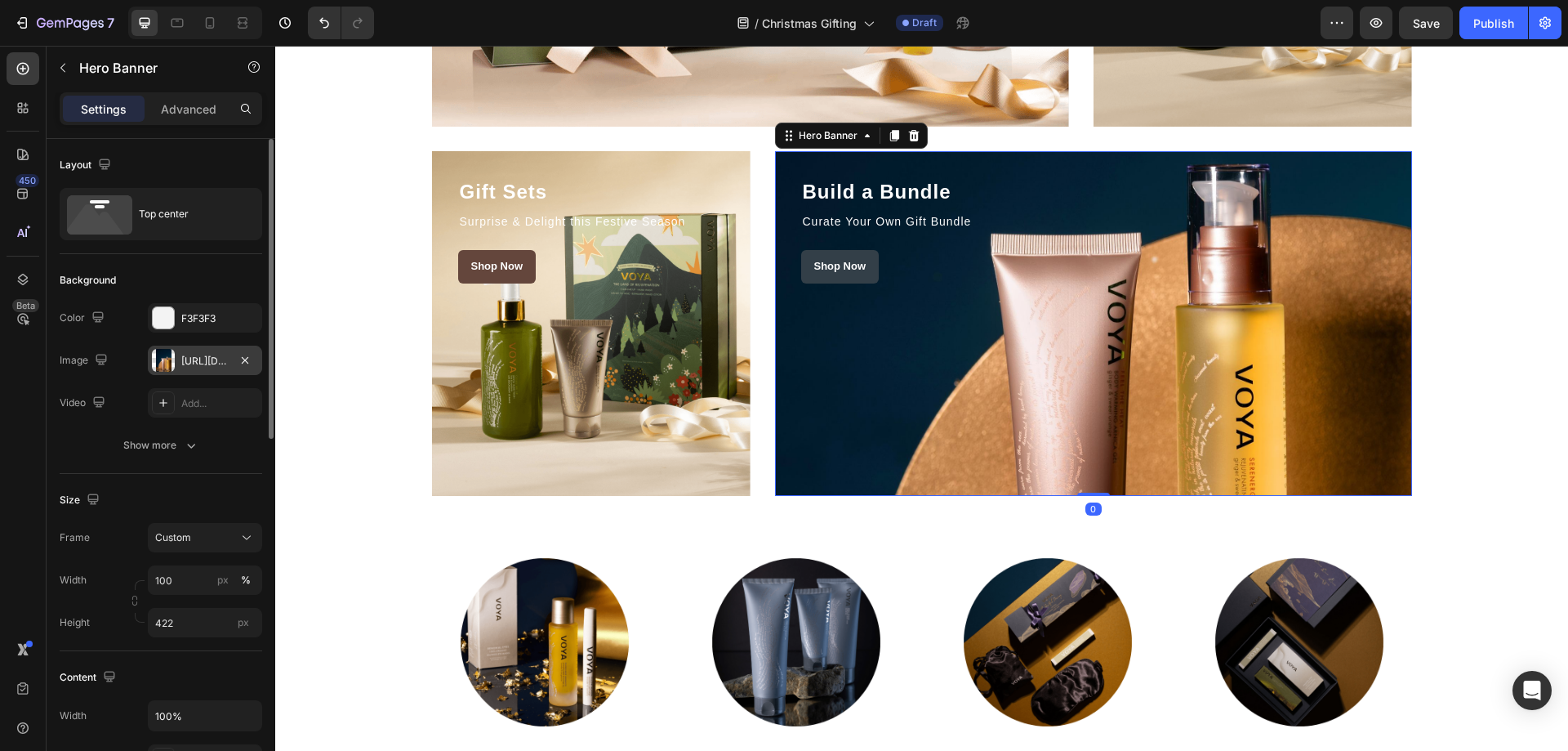
click at [163, 345] on div "[URL][DOMAIN_NAME]" at bounding box center [205, 360] width 114 height 30
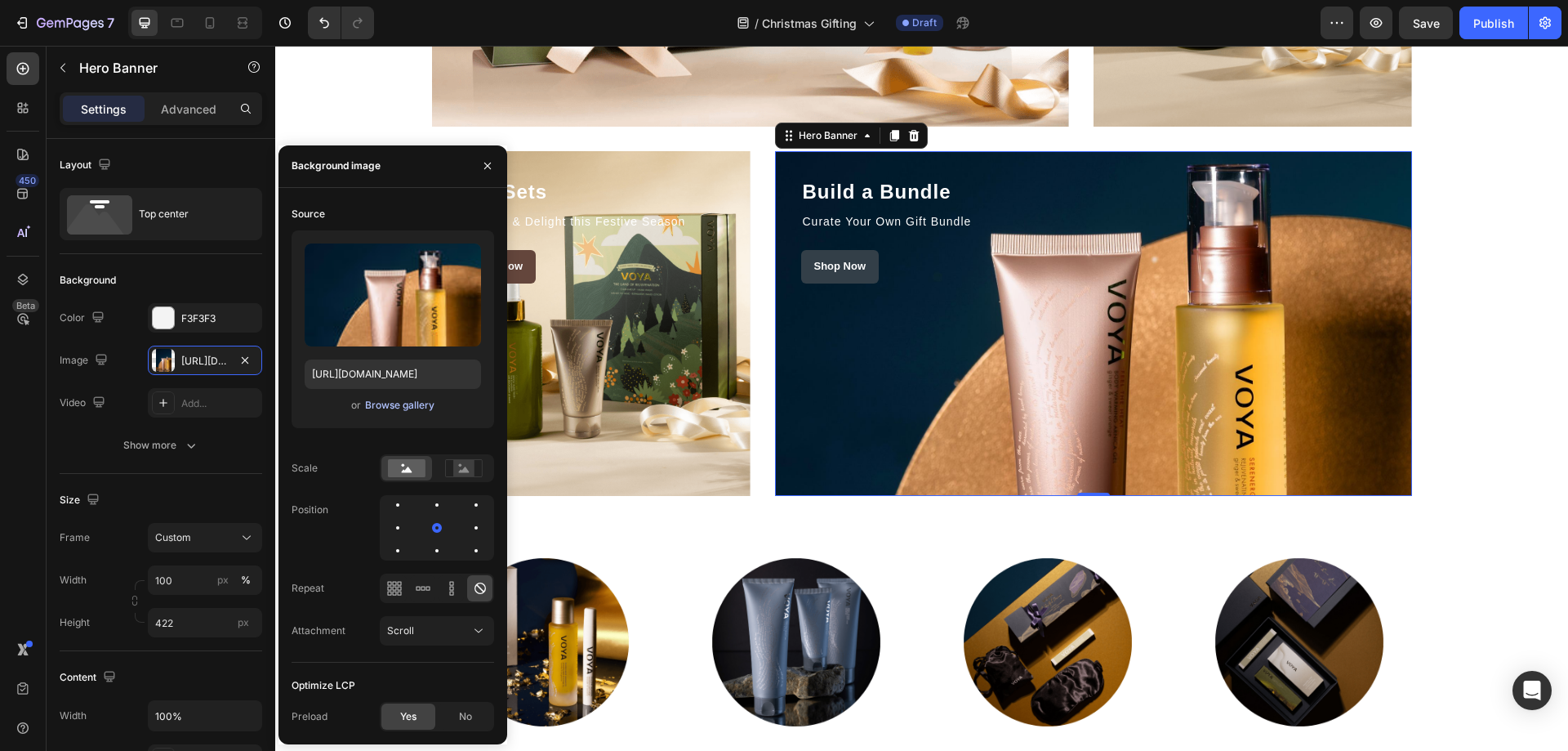
click at [391, 412] on button "Browse gallery" at bounding box center [400, 405] width 71 height 17
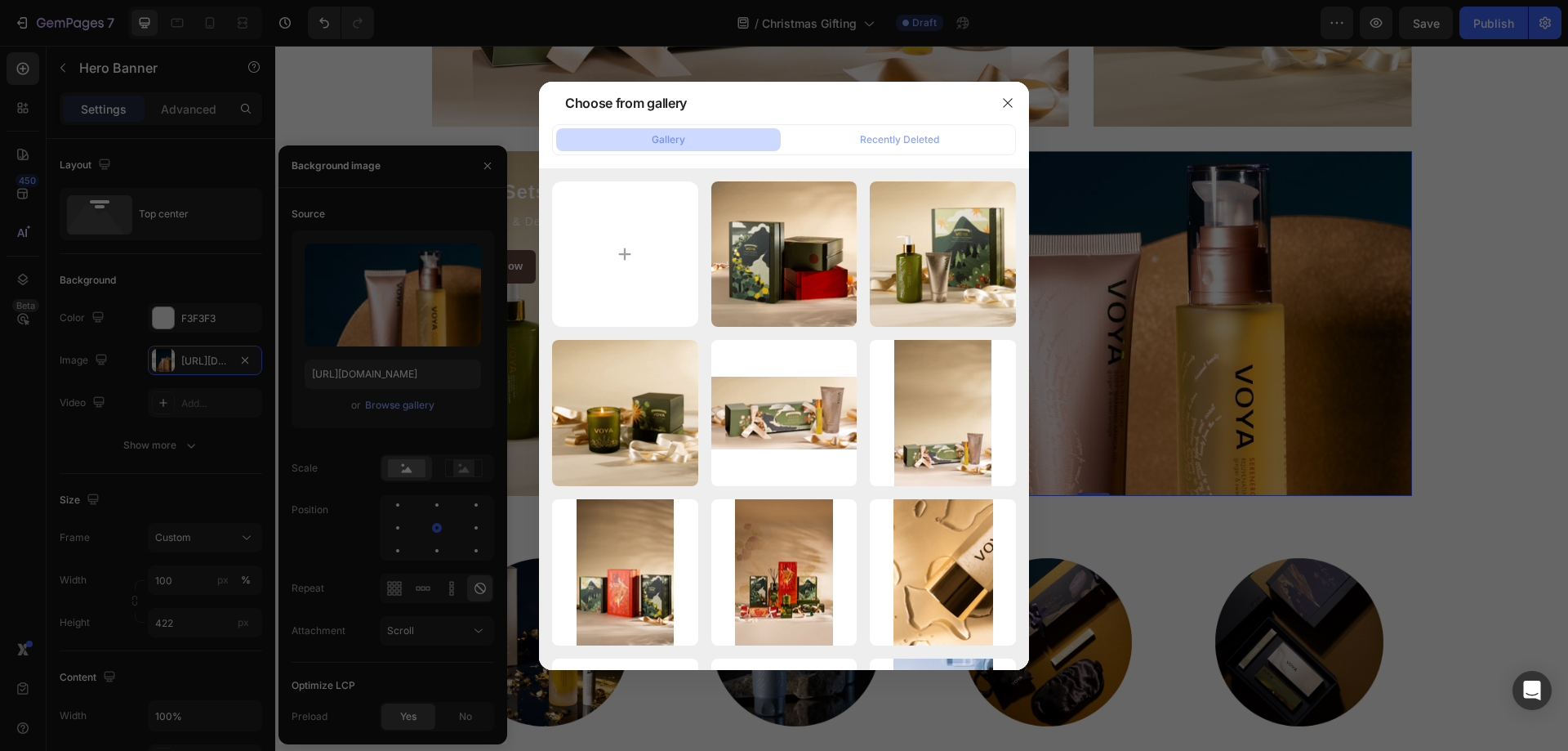
type input "C:\fakepath\voya-christmas-bundles.png"
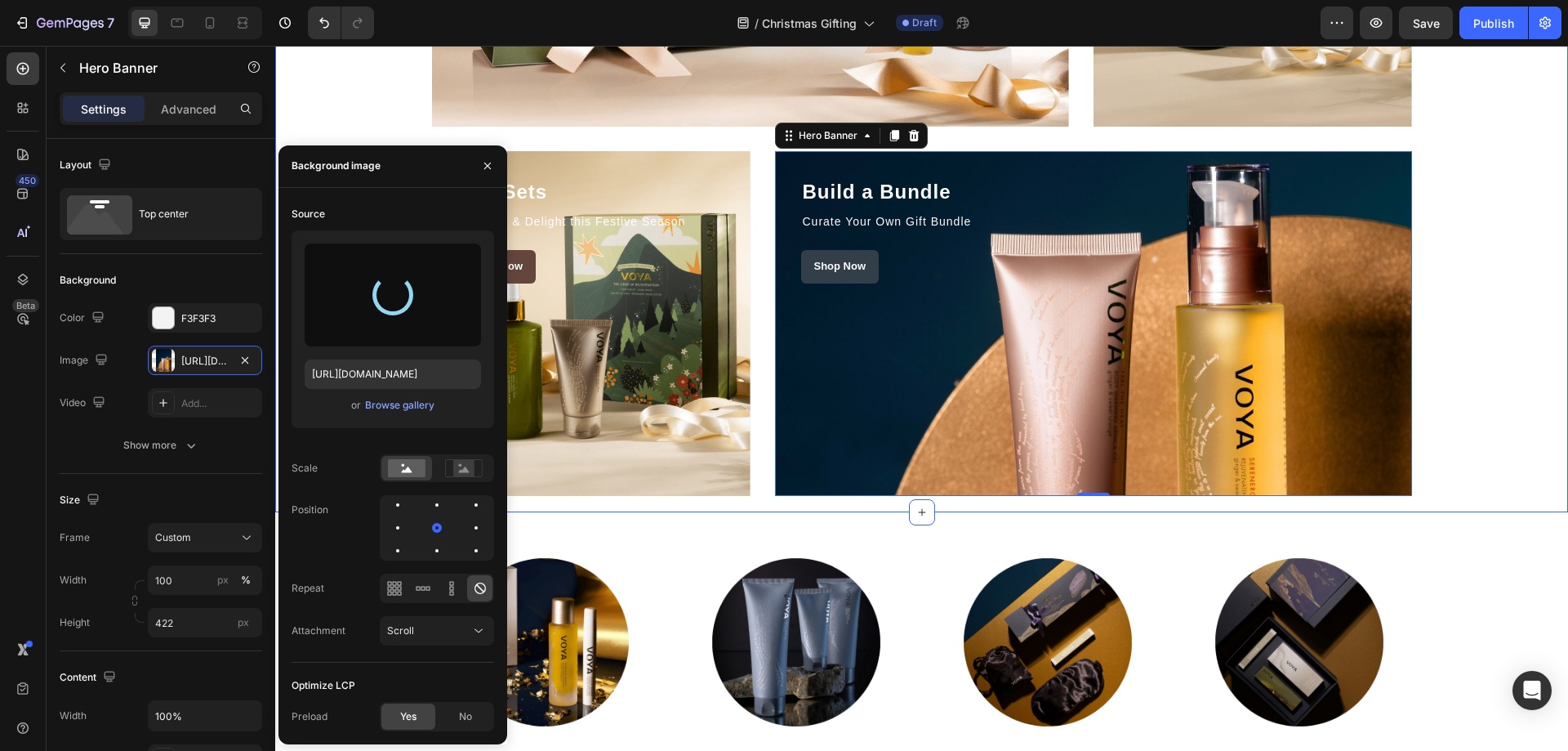
type input "[URL][DOMAIN_NAME]"
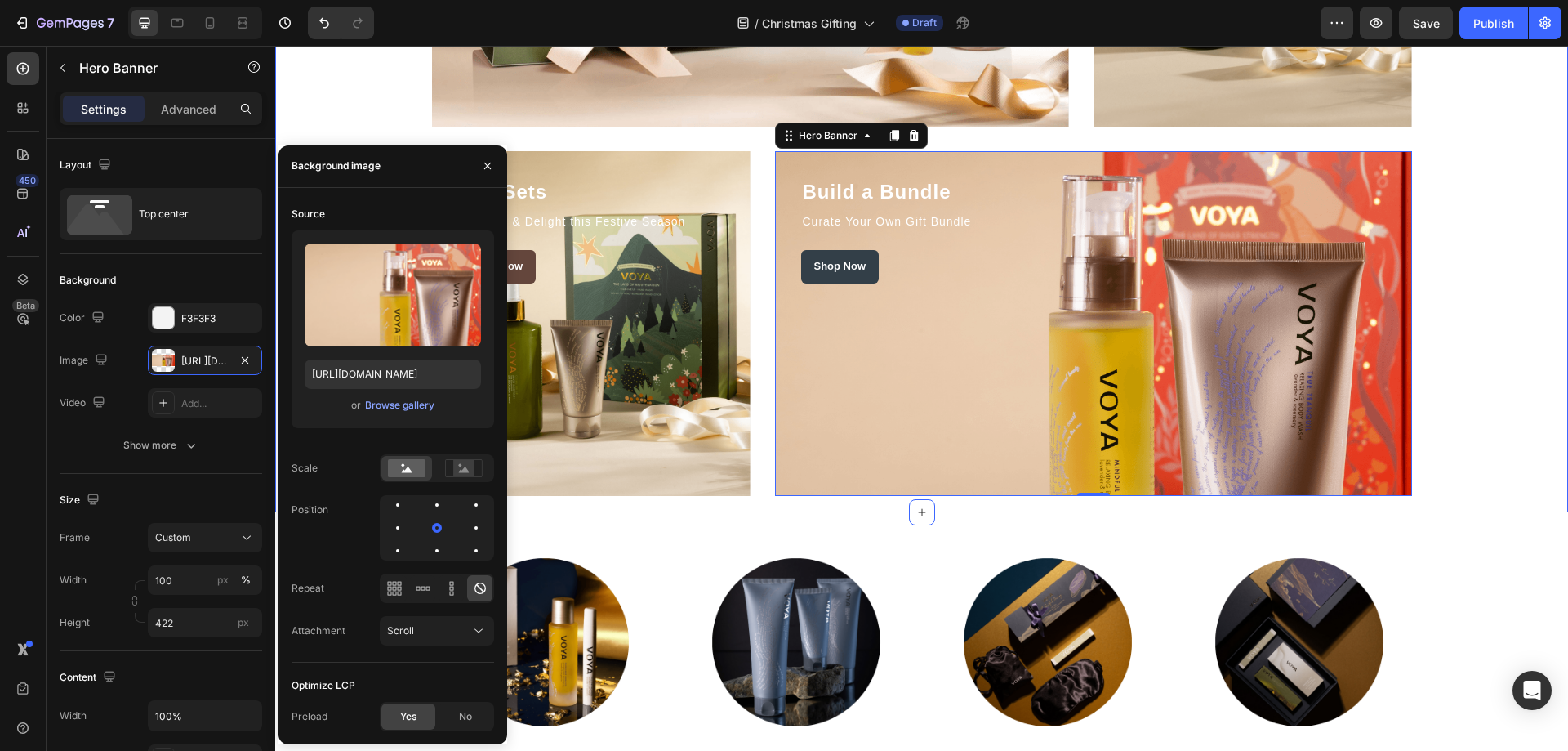
click at [1489, 313] on div "Stocking Fillers Heading Little Treats to Spark Joy Text block Shop Now Button …" at bounding box center [921, 138] width 1269 height 714
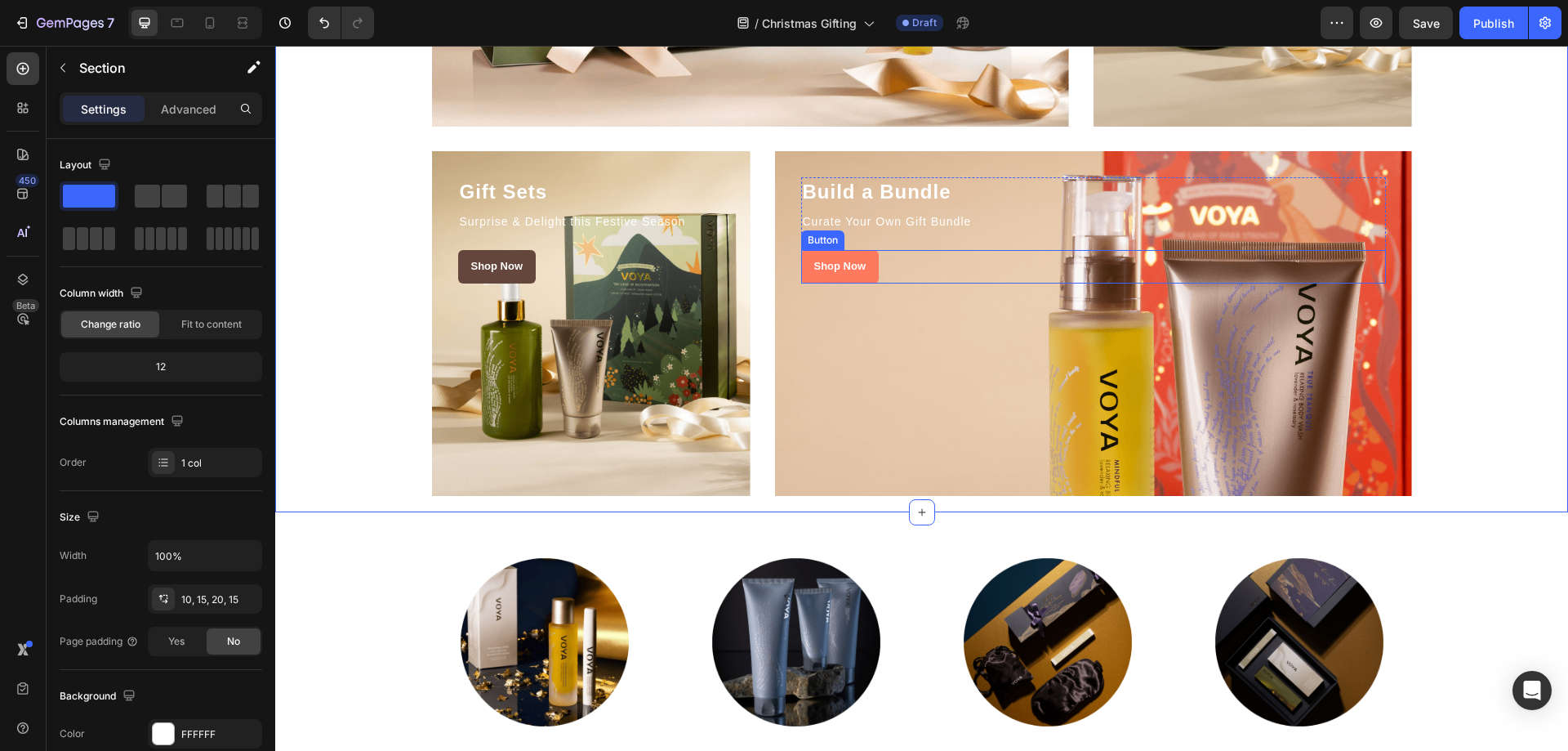
click at [866, 254] on link "Shop Now" at bounding box center [841, 267] width 79 height 33
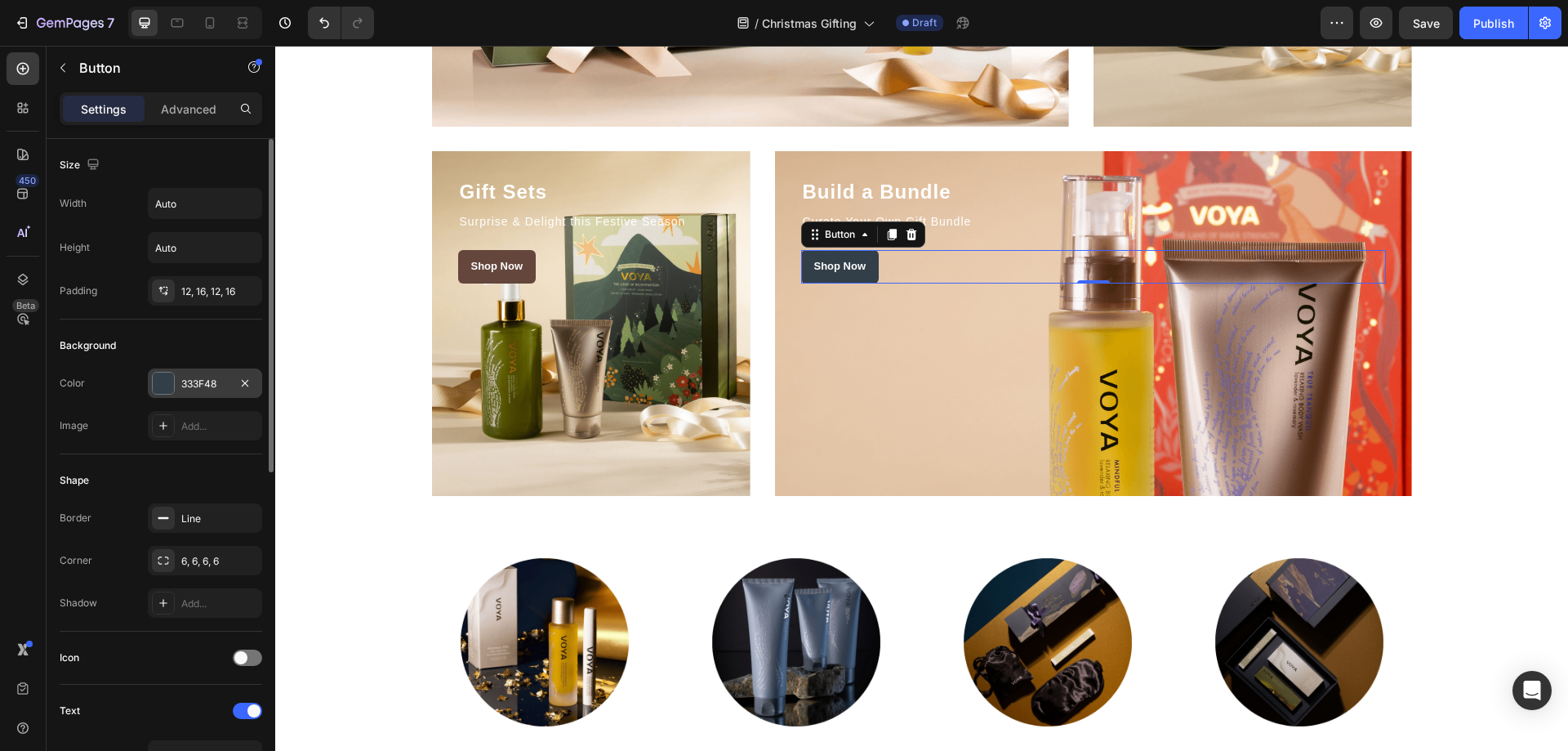
click at [158, 378] on div at bounding box center [163, 383] width 22 height 22
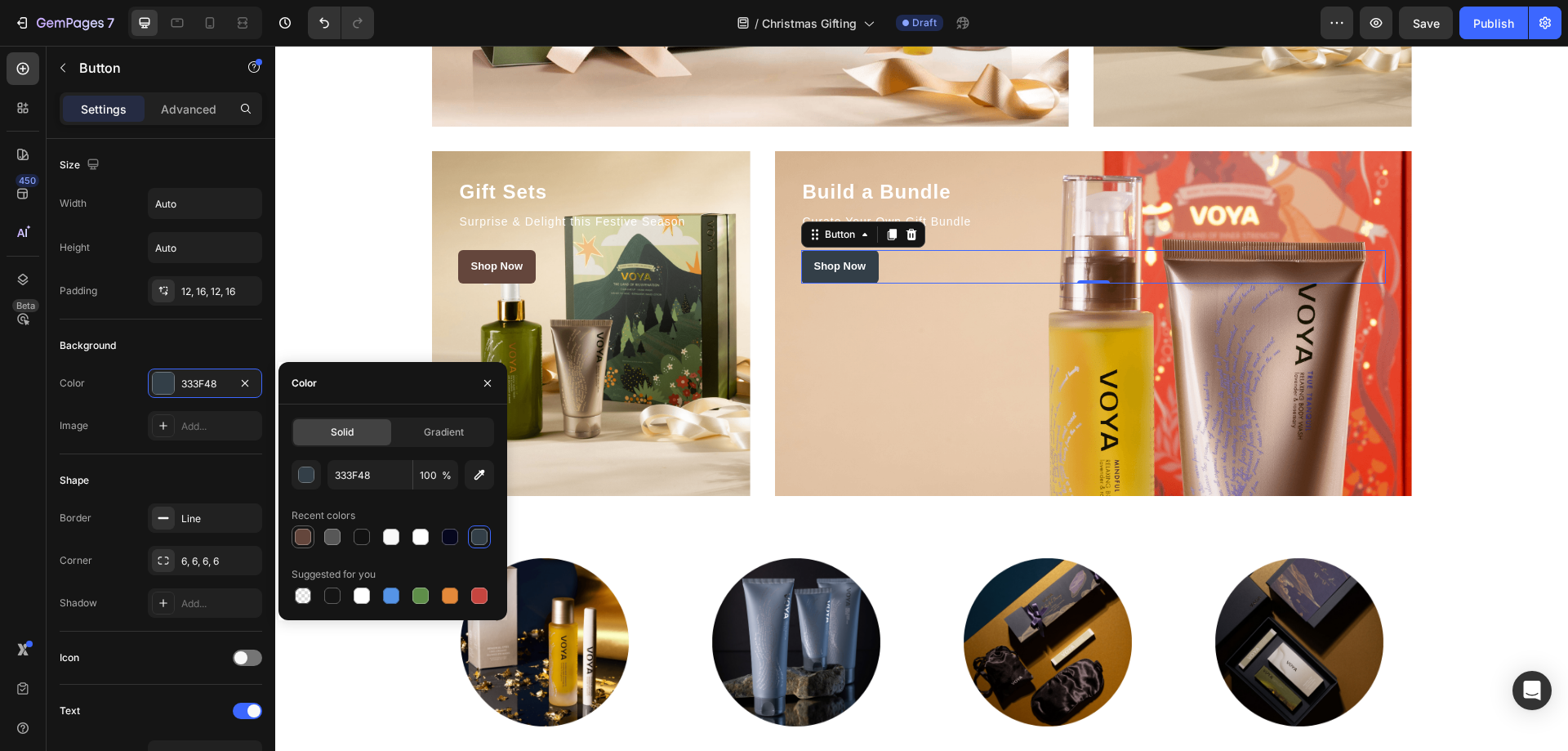
click at [303, 539] on div at bounding box center [303, 536] width 17 height 17
type input "64463C"
click at [1528, 315] on div "Stocking Fillers Heading Little Treats to Spark Joy Text block Shop Now Button …" at bounding box center [921, 138] width 1269 height 714
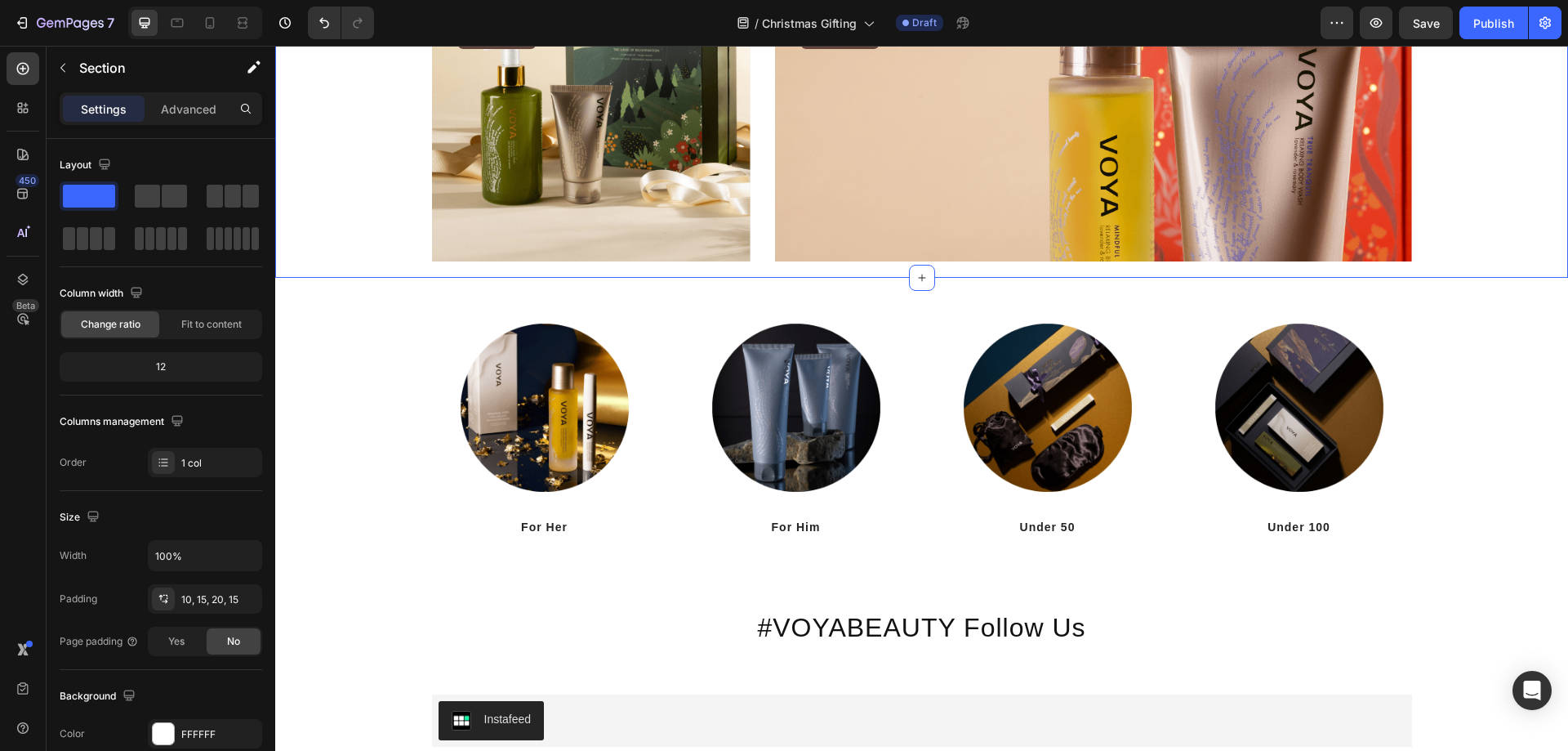
scroll to position [2404, 0]
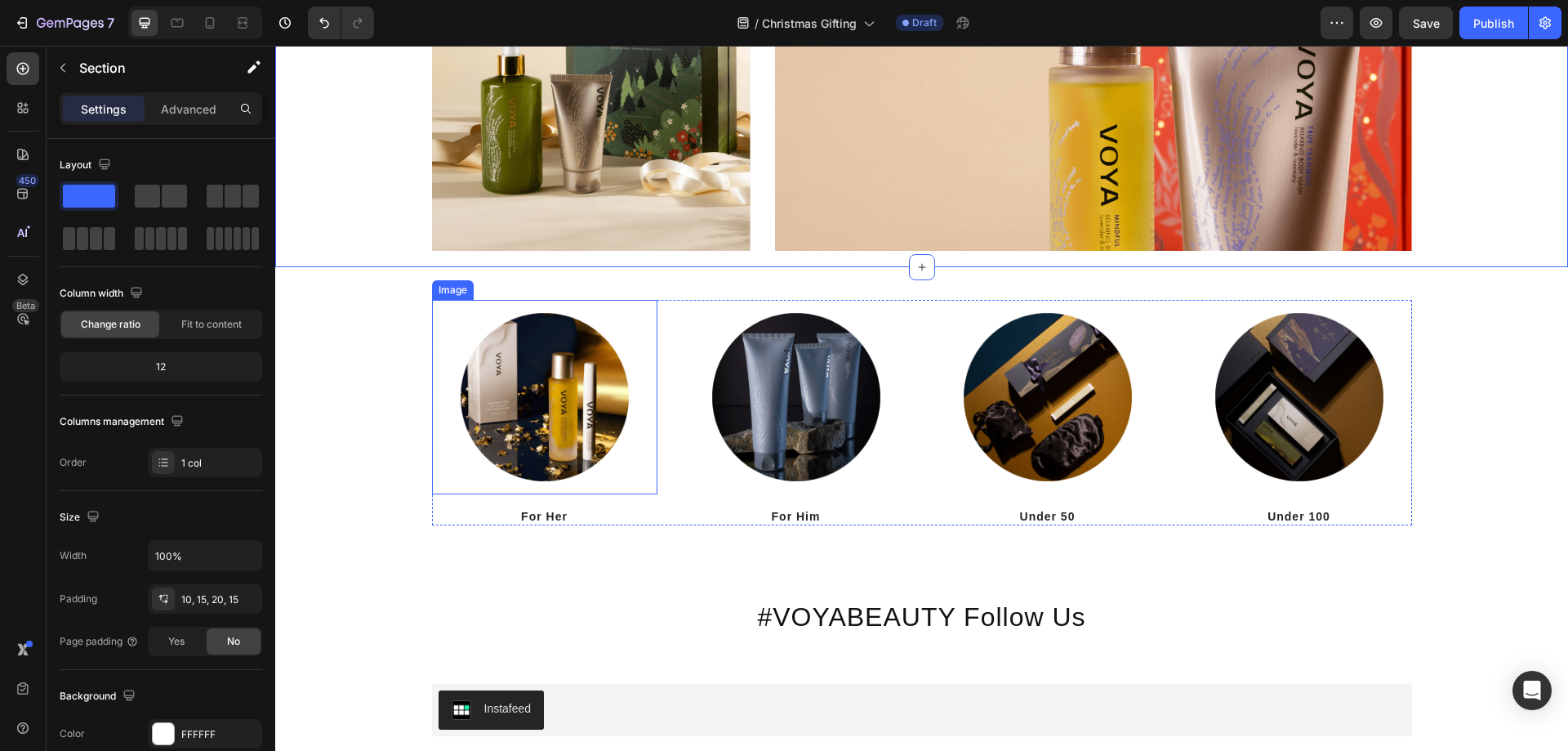
click at [600, 392] on img at bounding box center [544, 397] width 194 height 194
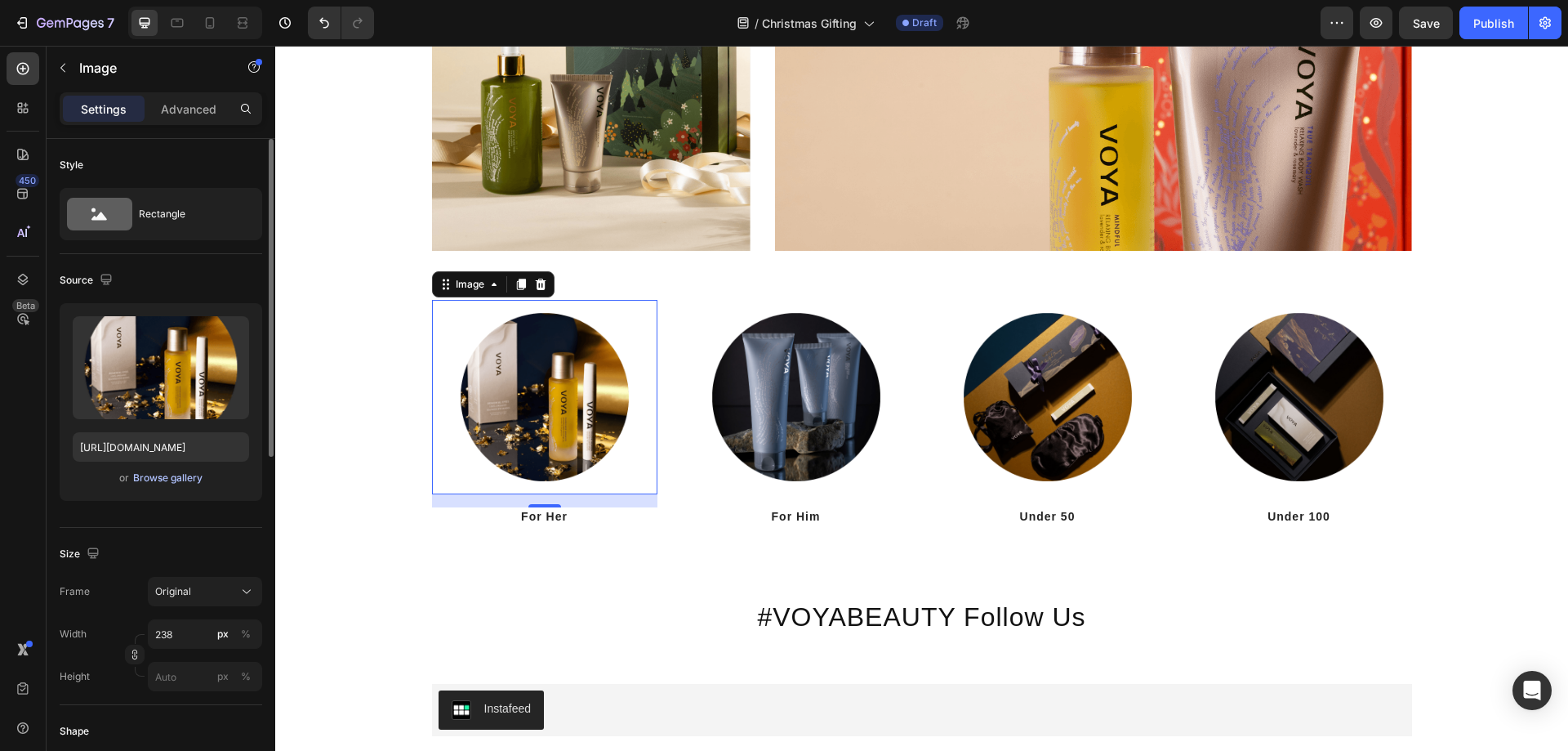
click at [161, 477] on div "Browse gallery" at bounding box center [167, 477] width 70 height 15
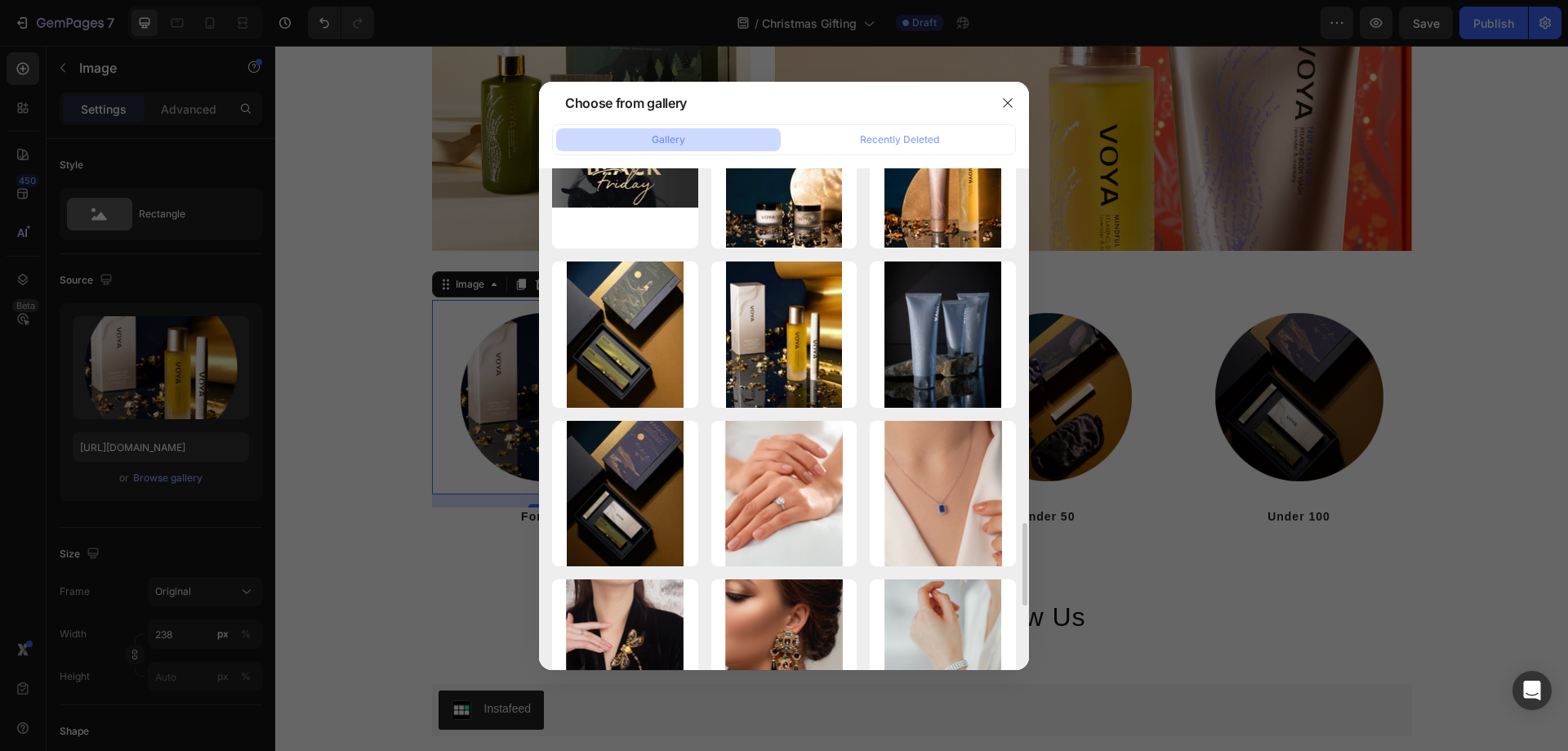
scroll to position [2064, 0]
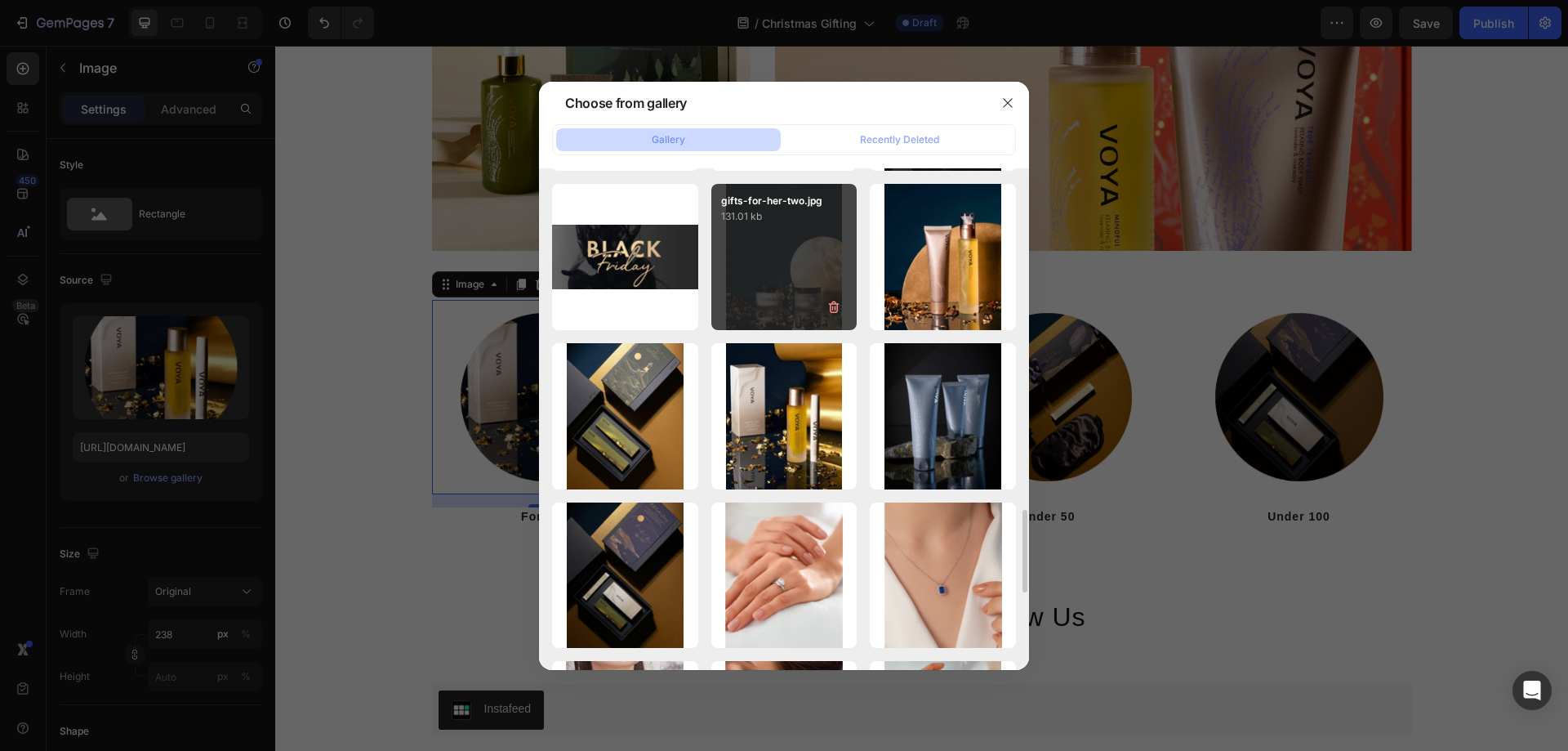
click at [794, 266] on div "gifts-for-her-two.jpg 131.01 kb" at bounding box center [784, 257] width 147 height 147
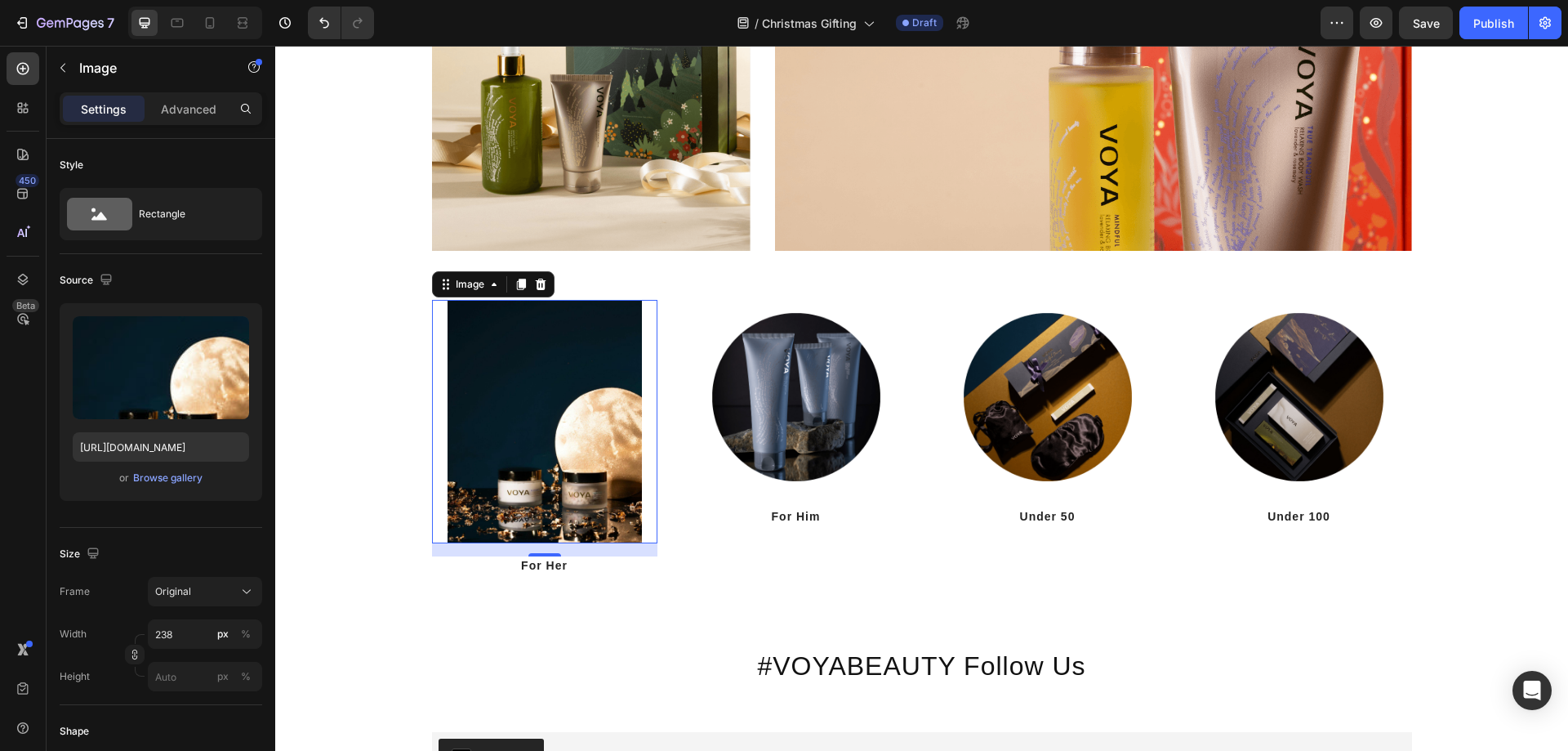
type input "https://cdn.shopify.com/s/files/1/0065/6316/8319/files/gempages_529867834461783…"
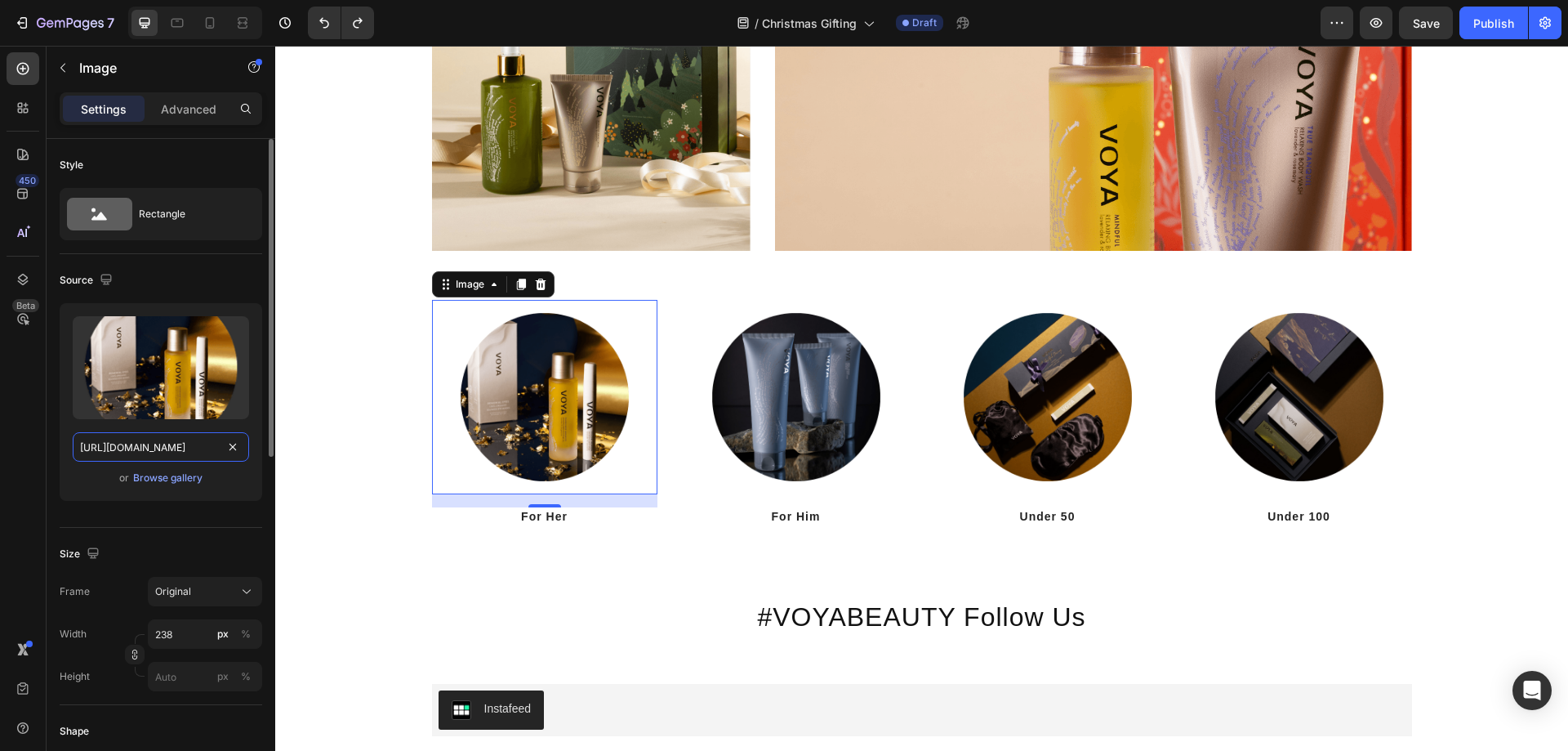
click at [181, 445] on input "https://cdn.shopify.com/s/files/1/0065/6316/8319/files/gempages_529867834461783…" at bounding box center [160, 447] width 176 height 30
click at [585, 428] on img at bounding box center [544, 397] width 194 height 194
click at [166, 475] on div "Browse gallery" at bounding box center [167, 477] width 70 height 15
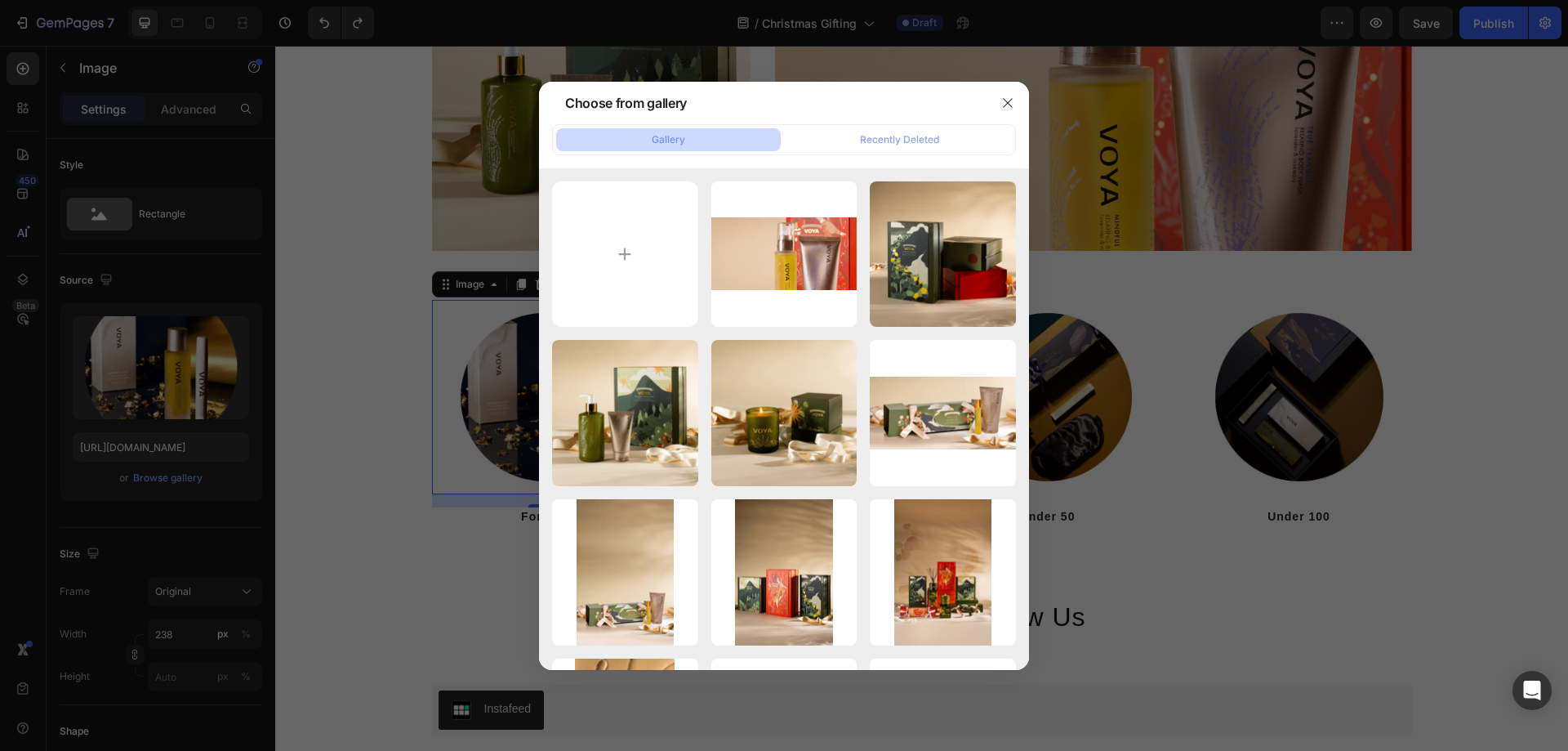
type input "C:\fakepath\christmas-for-her.png"
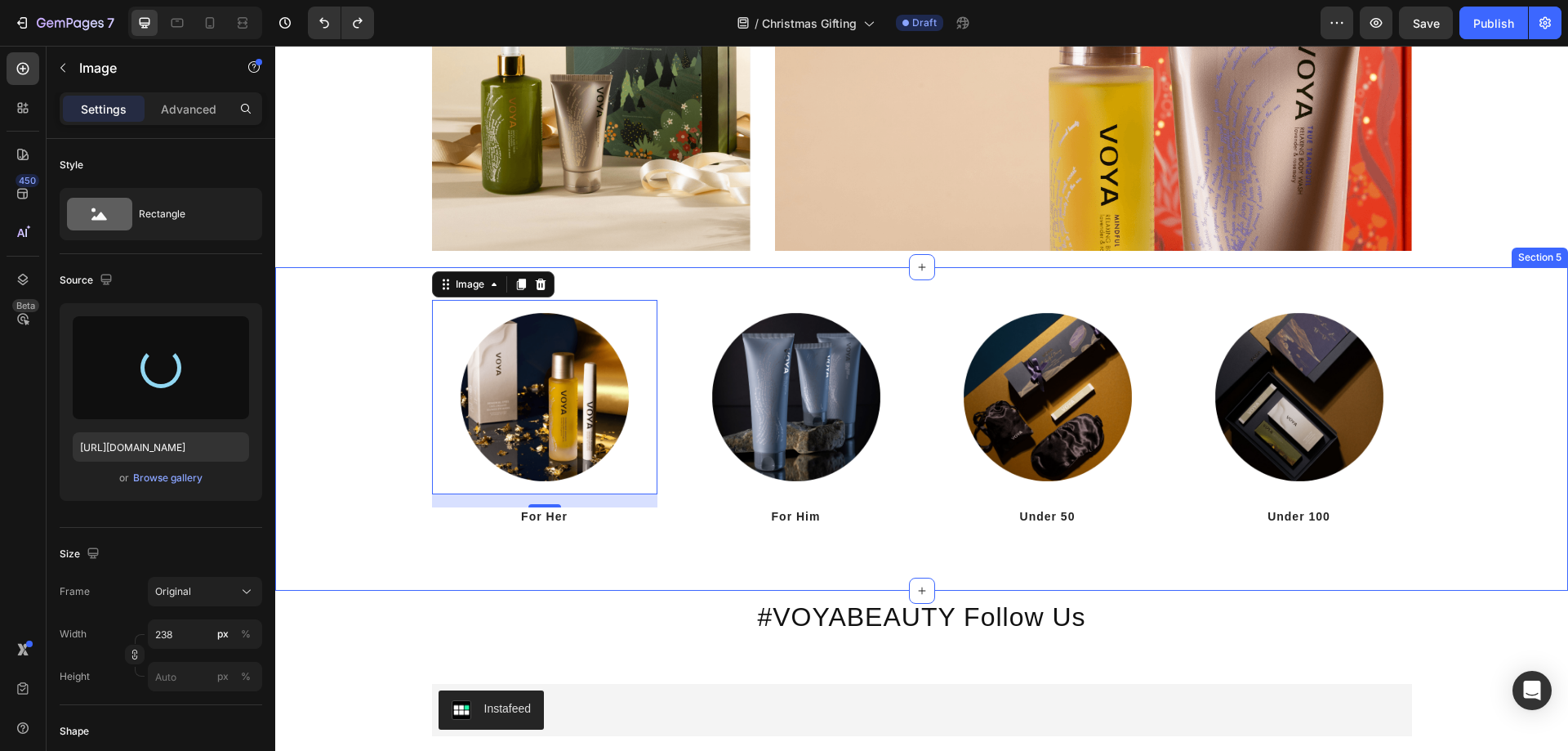
type input "https://cdn.shopify.com/s/files/1/0065/6316/8319/files/gempages_529867834461783…"
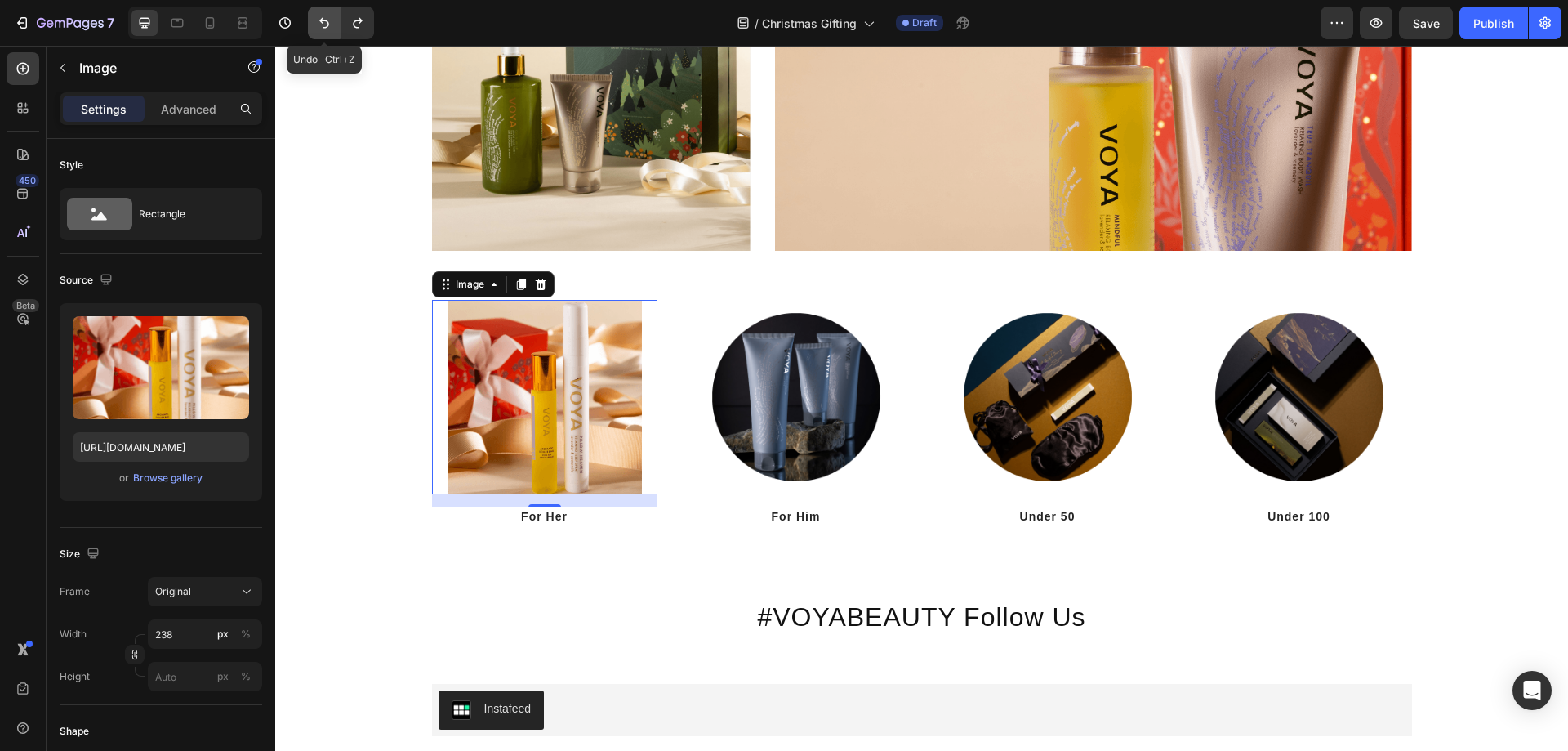
click at [324, 27] on icon "Undo/Redo" at bounding box center [324, 23] width 17 height 17
type input "https://cdn.shopify.com/s/files/1/0065/6316/8319/files/gempages_529867834461783…"
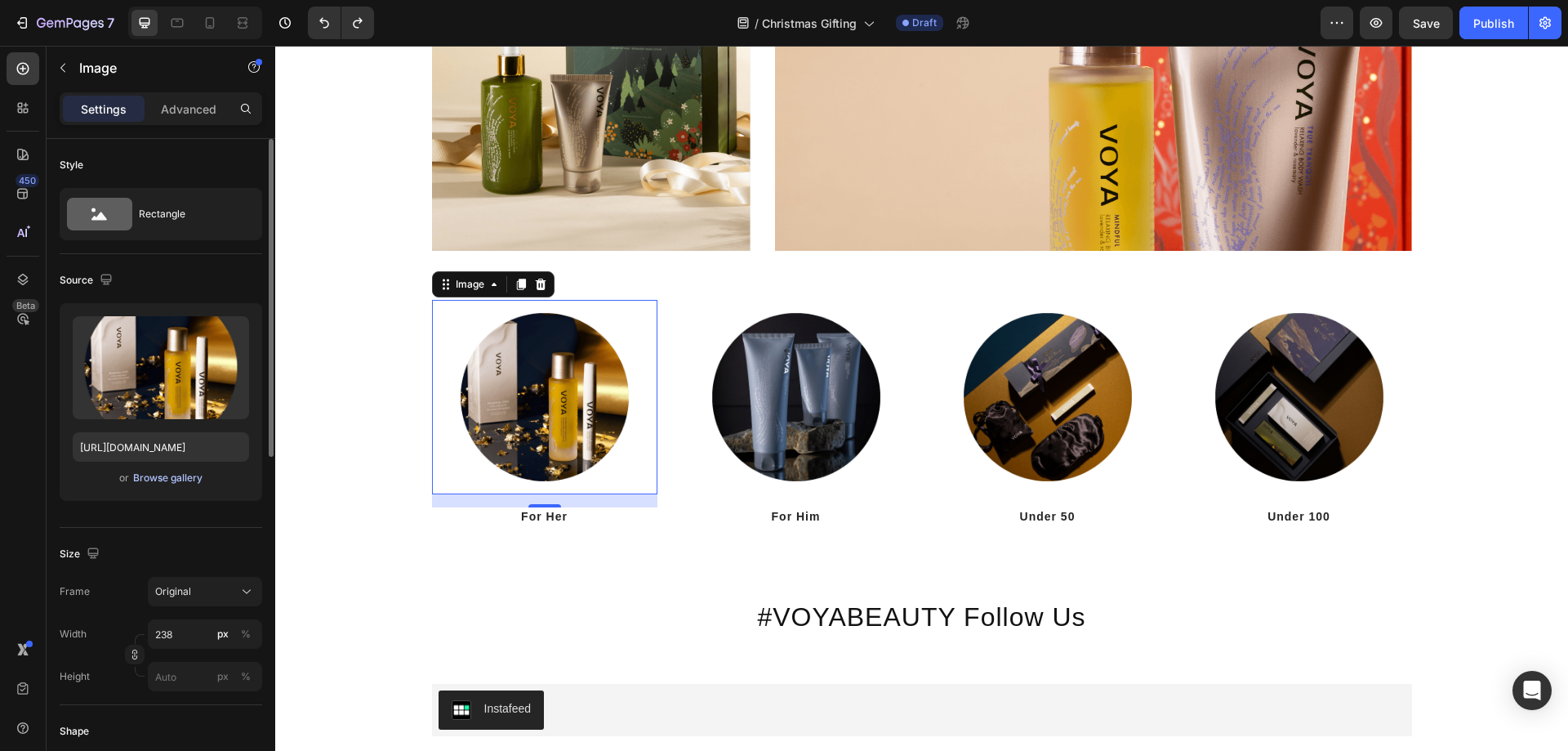
click at [148, 484] on div "Browse gallery" at bounding box center [167, 477] width 70 height 15
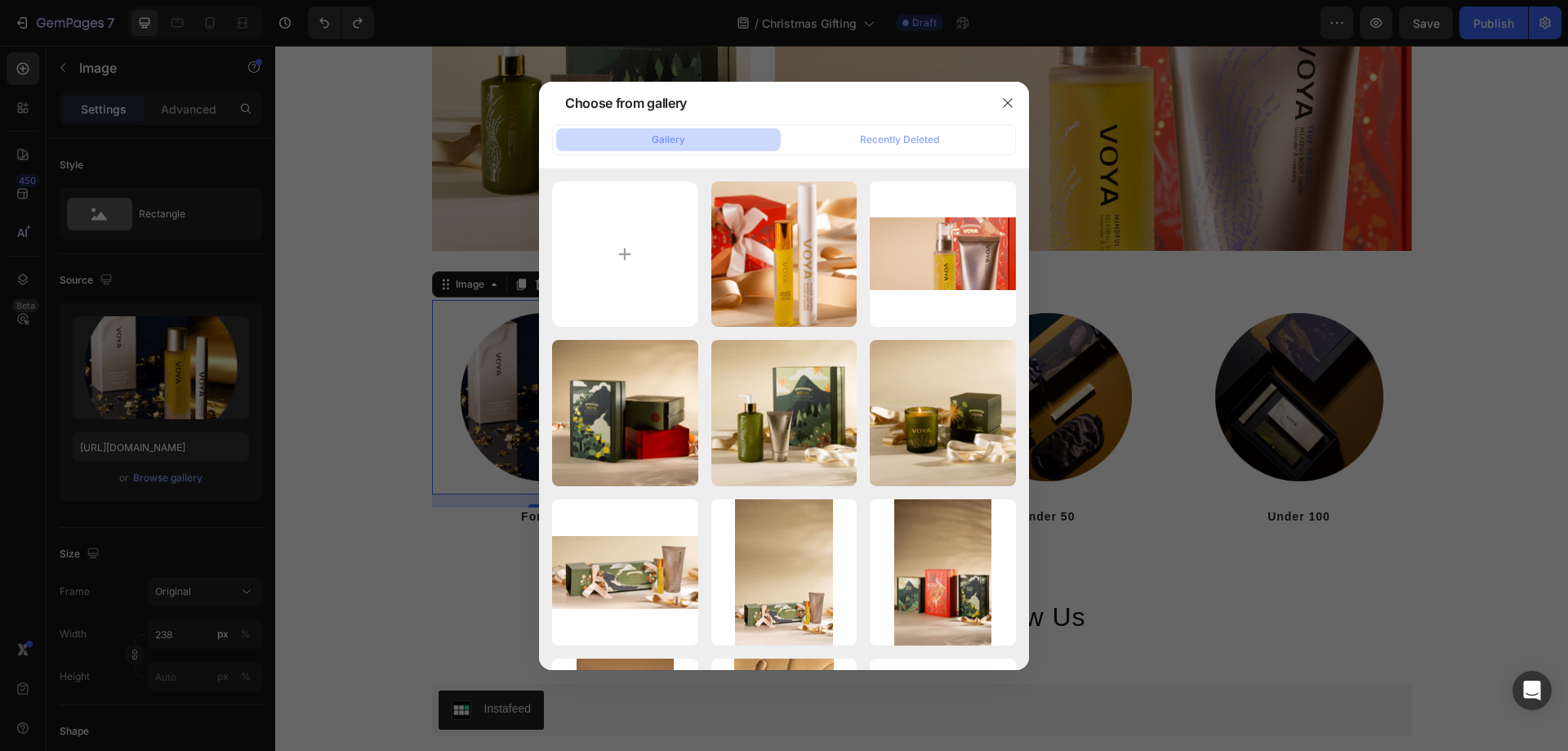
type input "C:\fakepath\christmas-for-her.png"
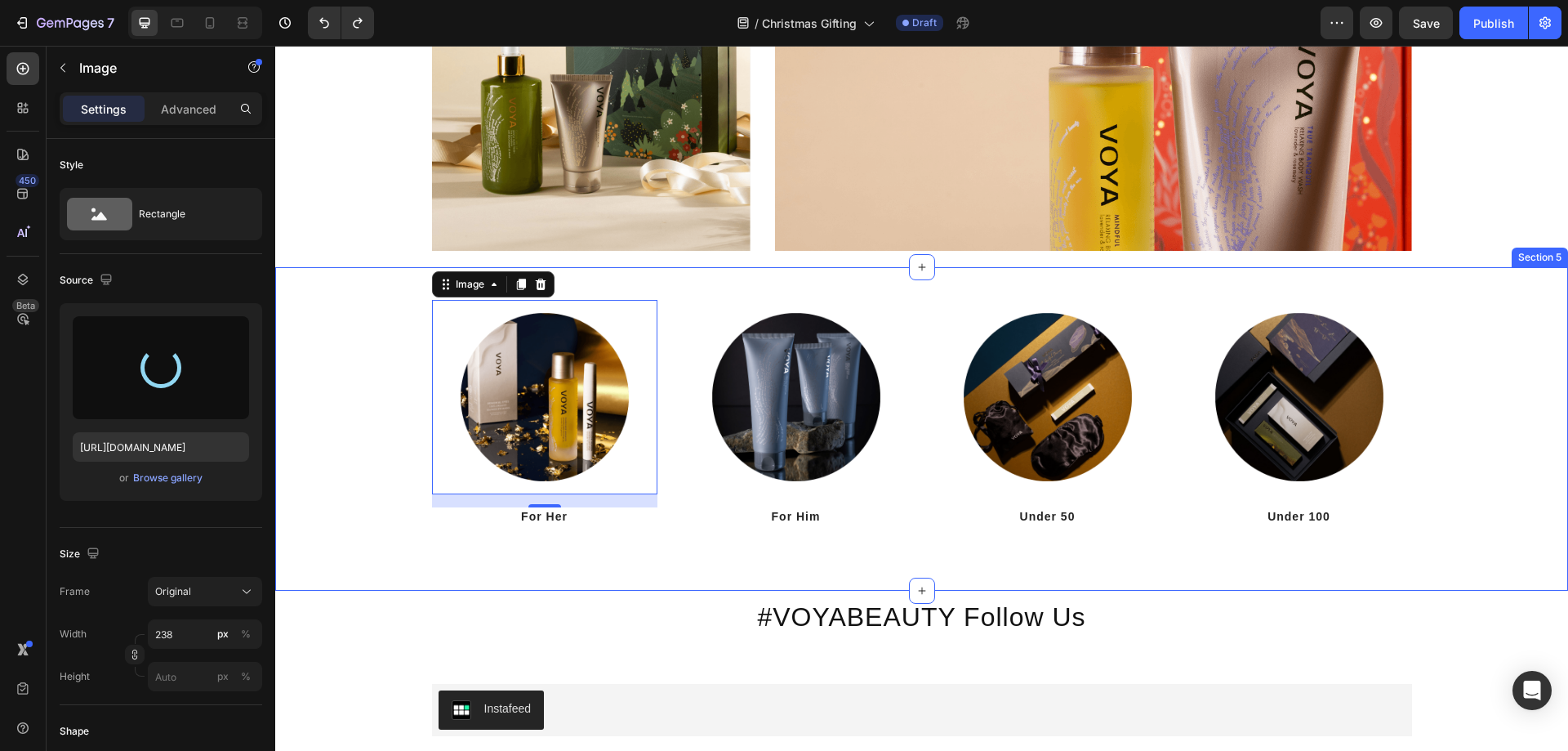
type input "[URL][DOMAIN_NAME]"
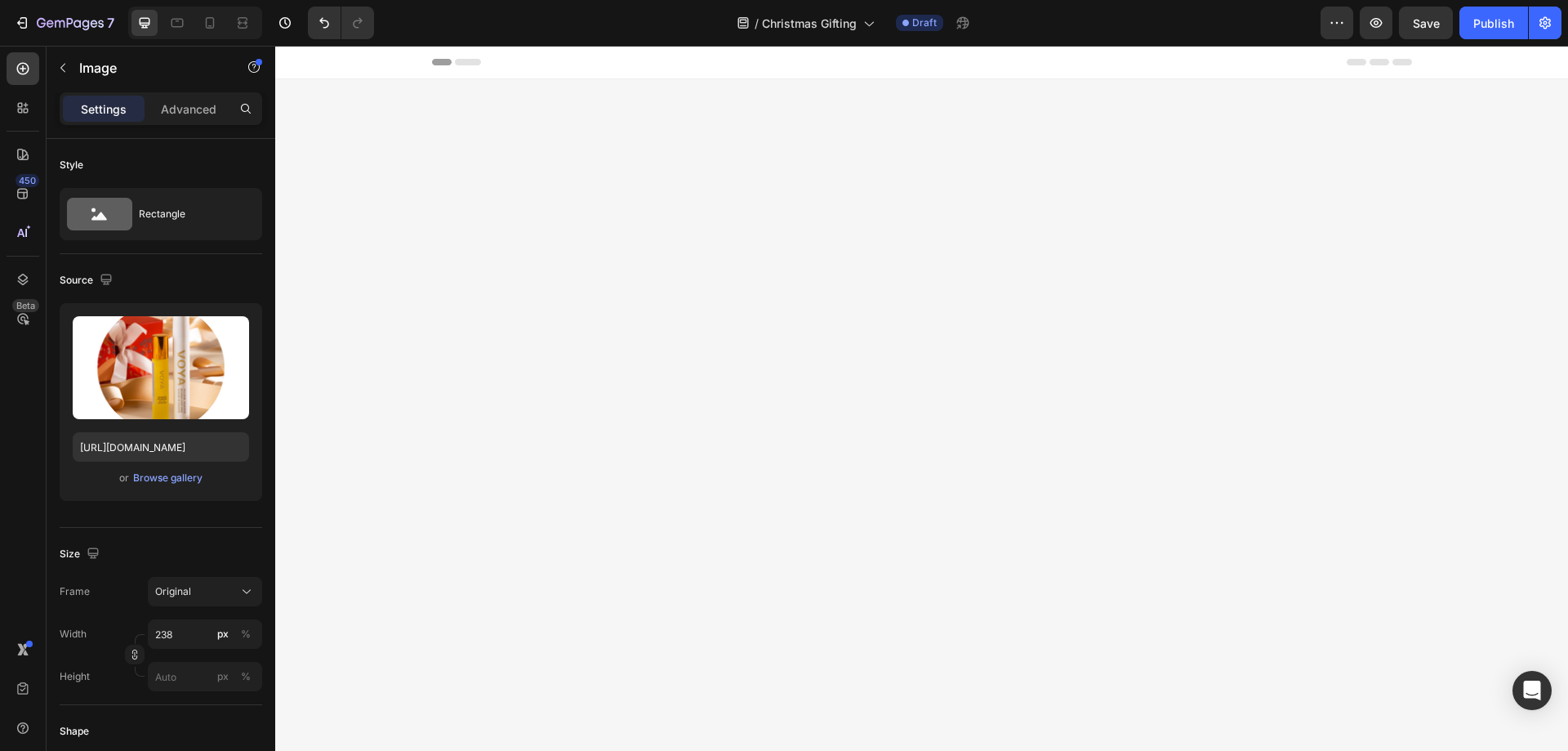
scroll to position [2404, 0]
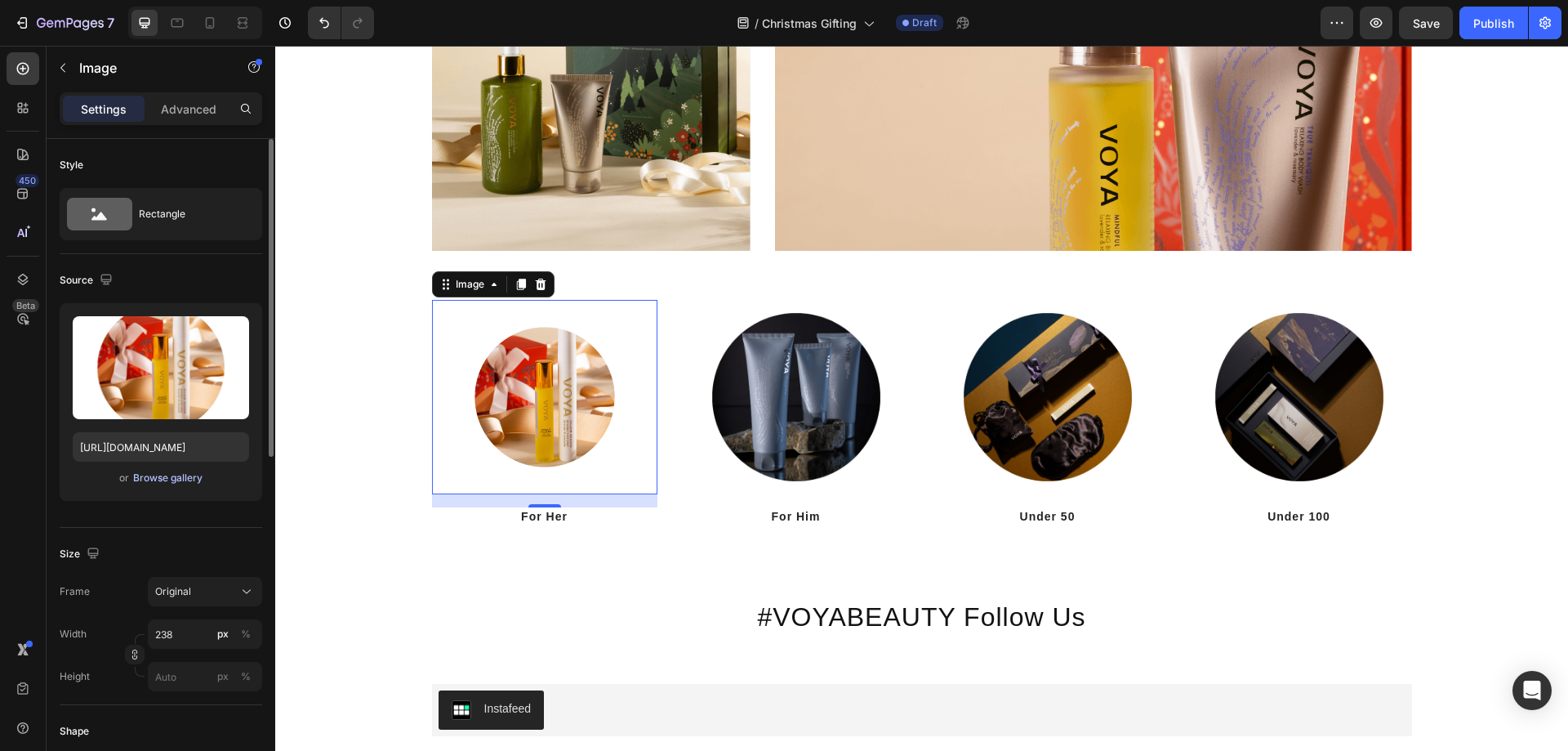
click at [148, 481] on div "Browse gallery" at bounding box center [167, 477] width 70 height 15
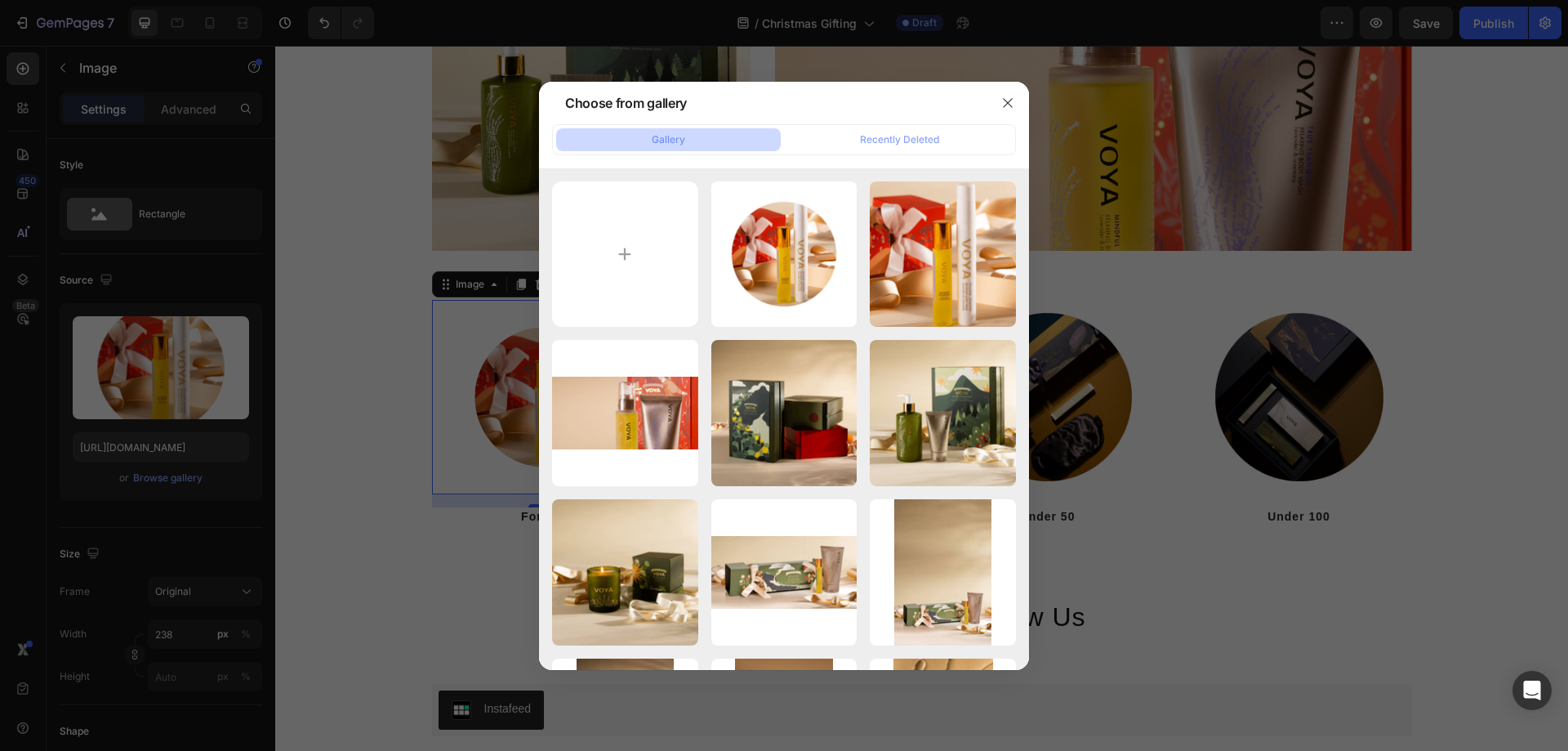
type input "C:\fakepath\christmas-for-her.png"
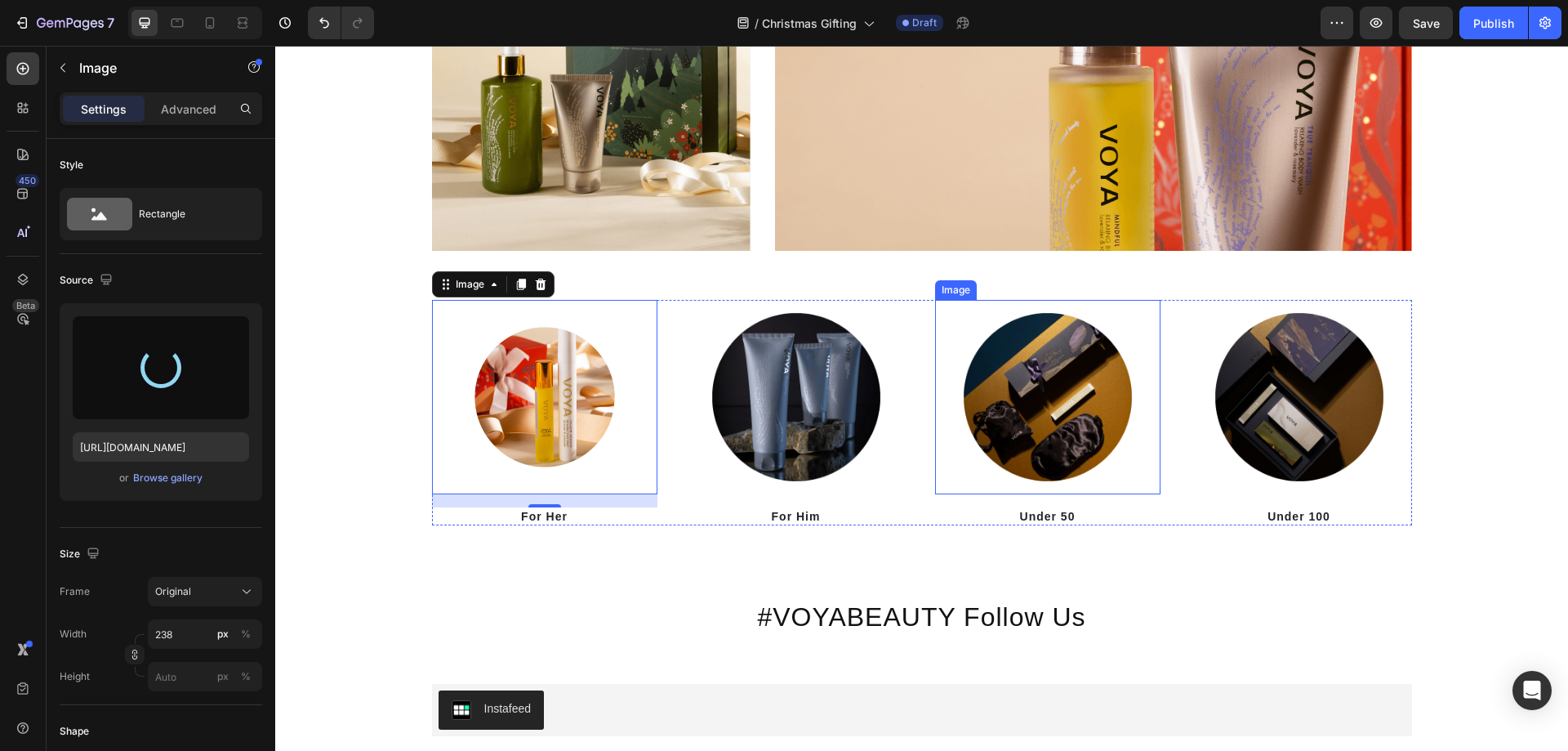
type input "[URL][DOMAIN_NAME]"
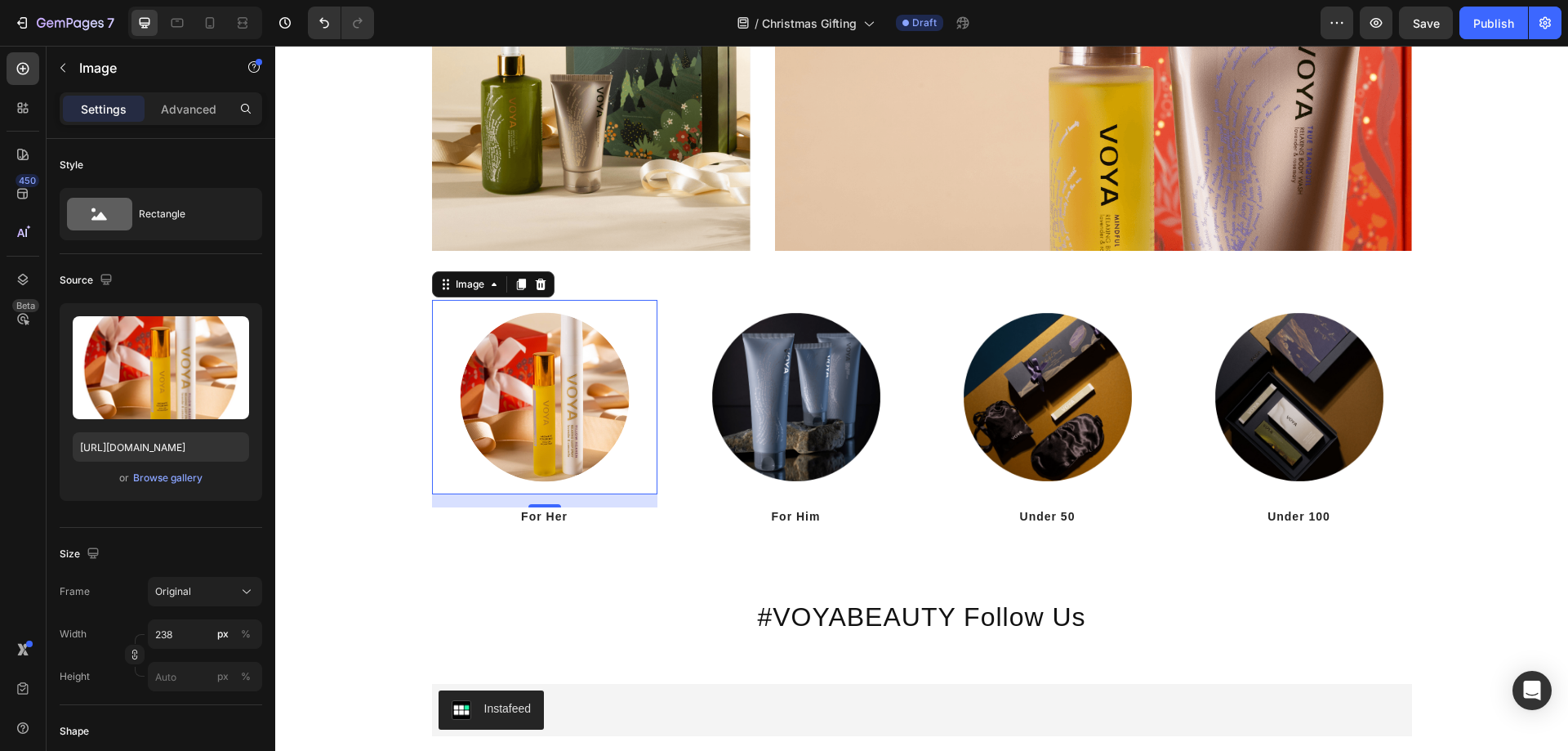
click at [419, 624] on section "#VOYABEAUTY Follow Us Heading Section 6" at bounding box center [922, 624] width 1006 height 67
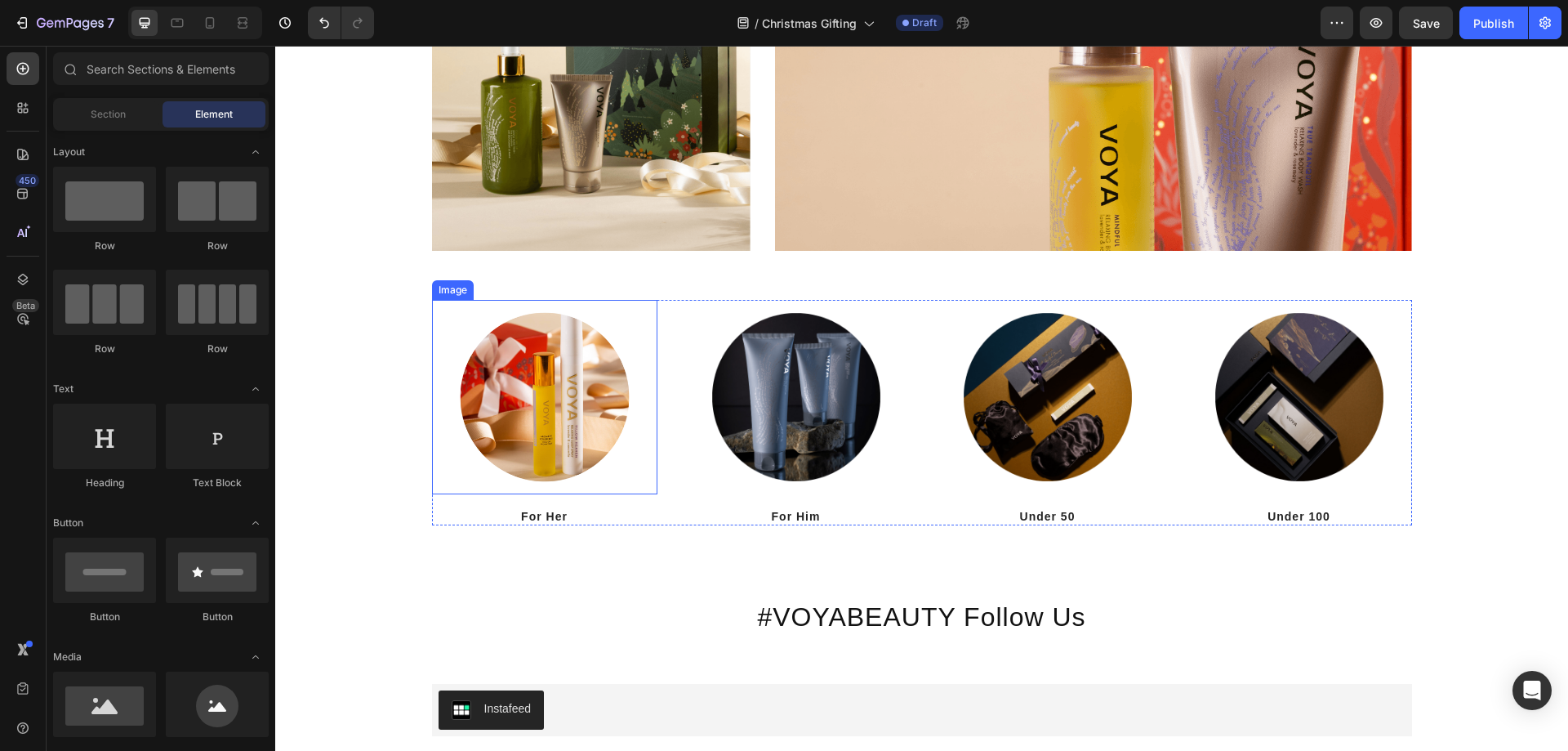
click at [558, 394] on img at bounding box center [544, 397] width 194 height 194
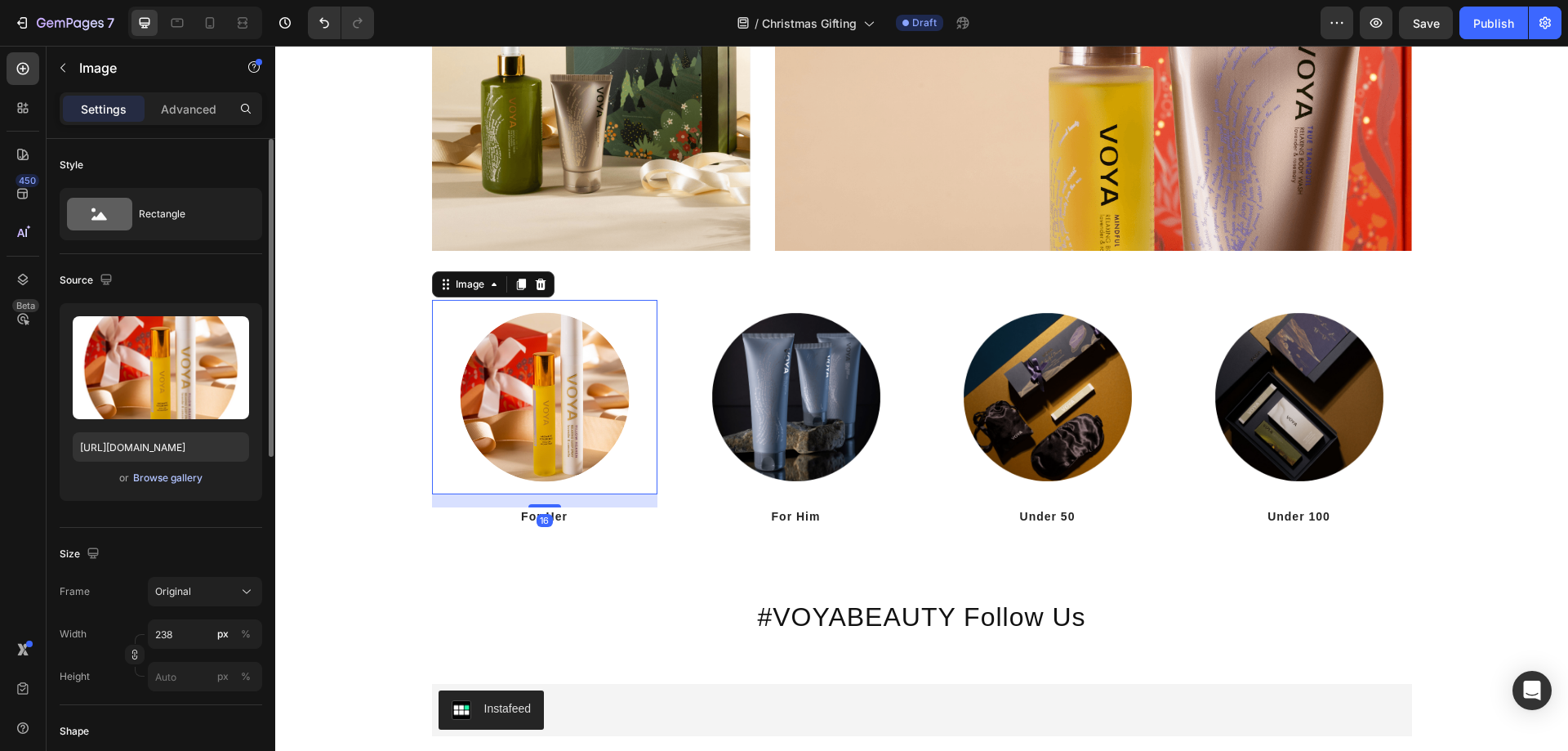
click at [184, 481] on div "Browse gallery" at bounding box center [167, 477] width 70 height 15
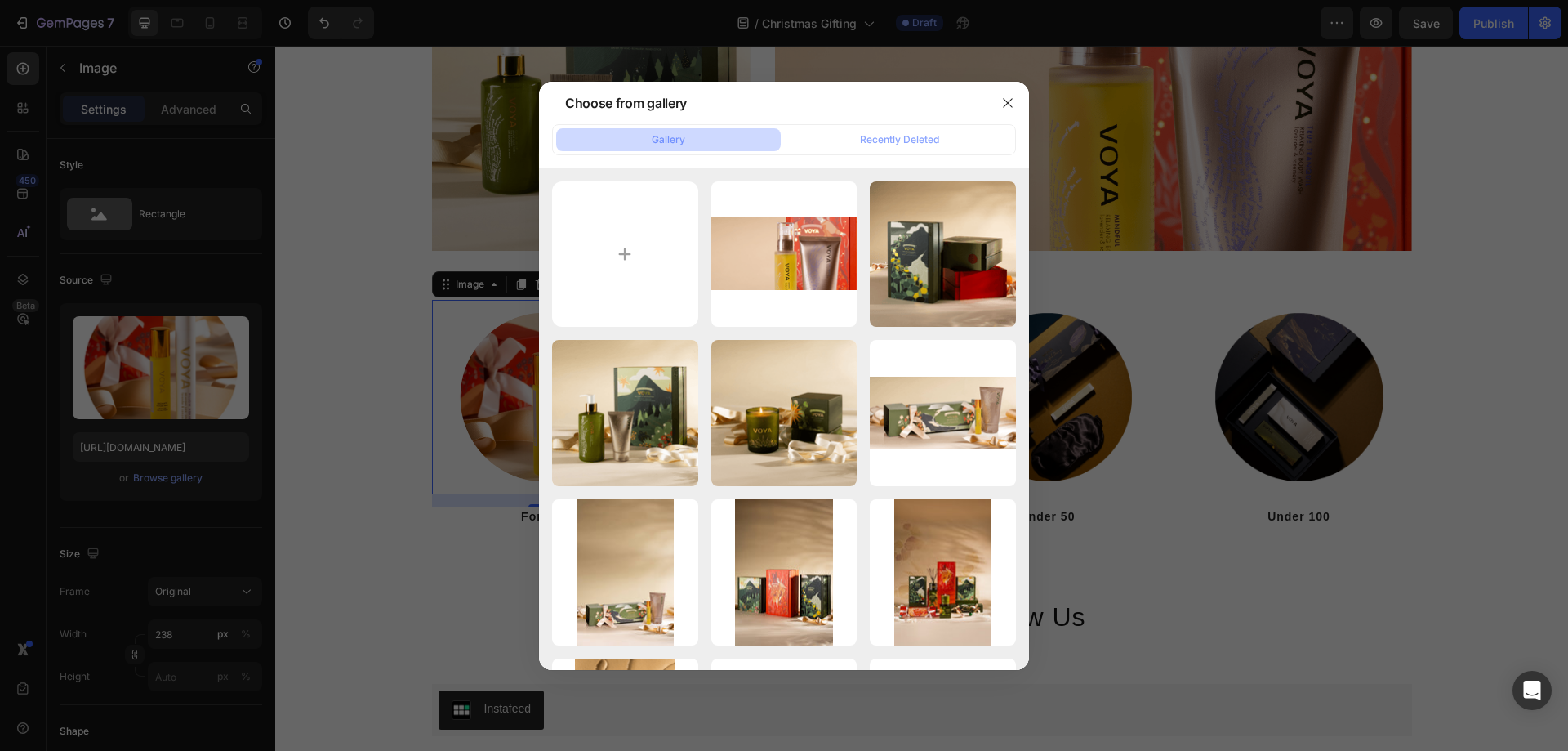
type input "C:\fakepath\christmas-for-her.png"
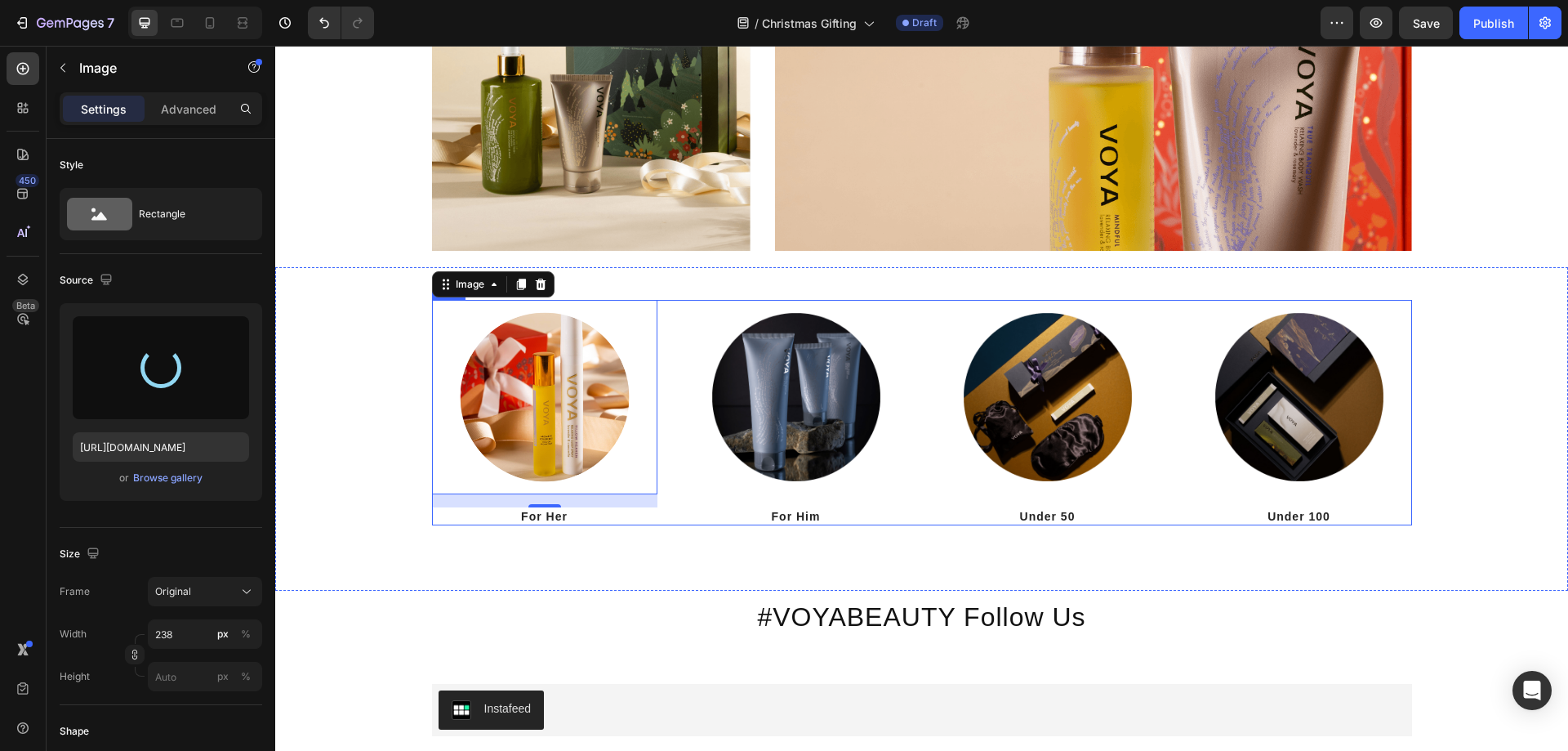
type input "[URL][DOMAIN_NAME]"
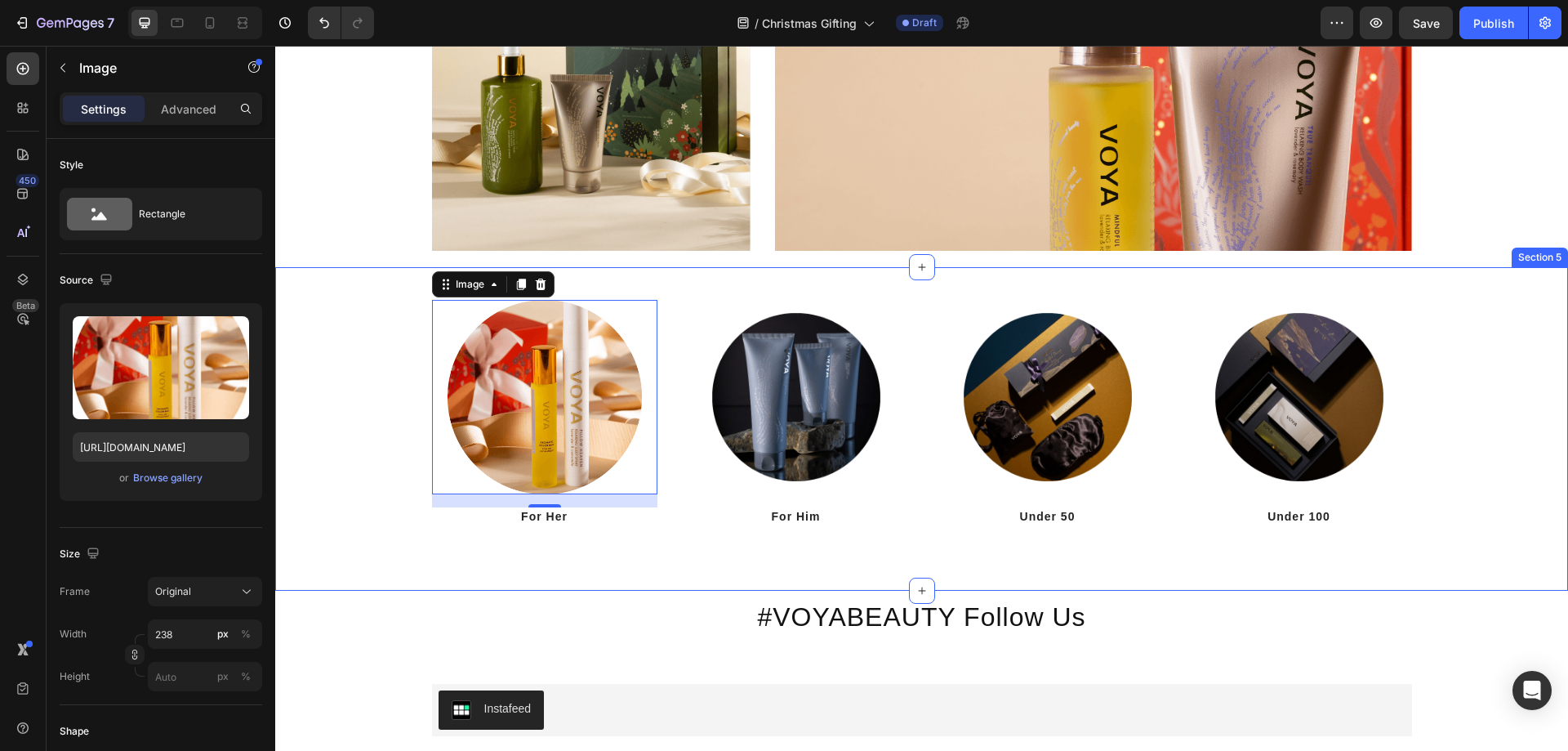
click at [336, 492] on div "Image 16 For Her Heading Image For Him Heading Image Under 50 Heading Image Und…" at bounding box center [921, 412] width 1269 height 225
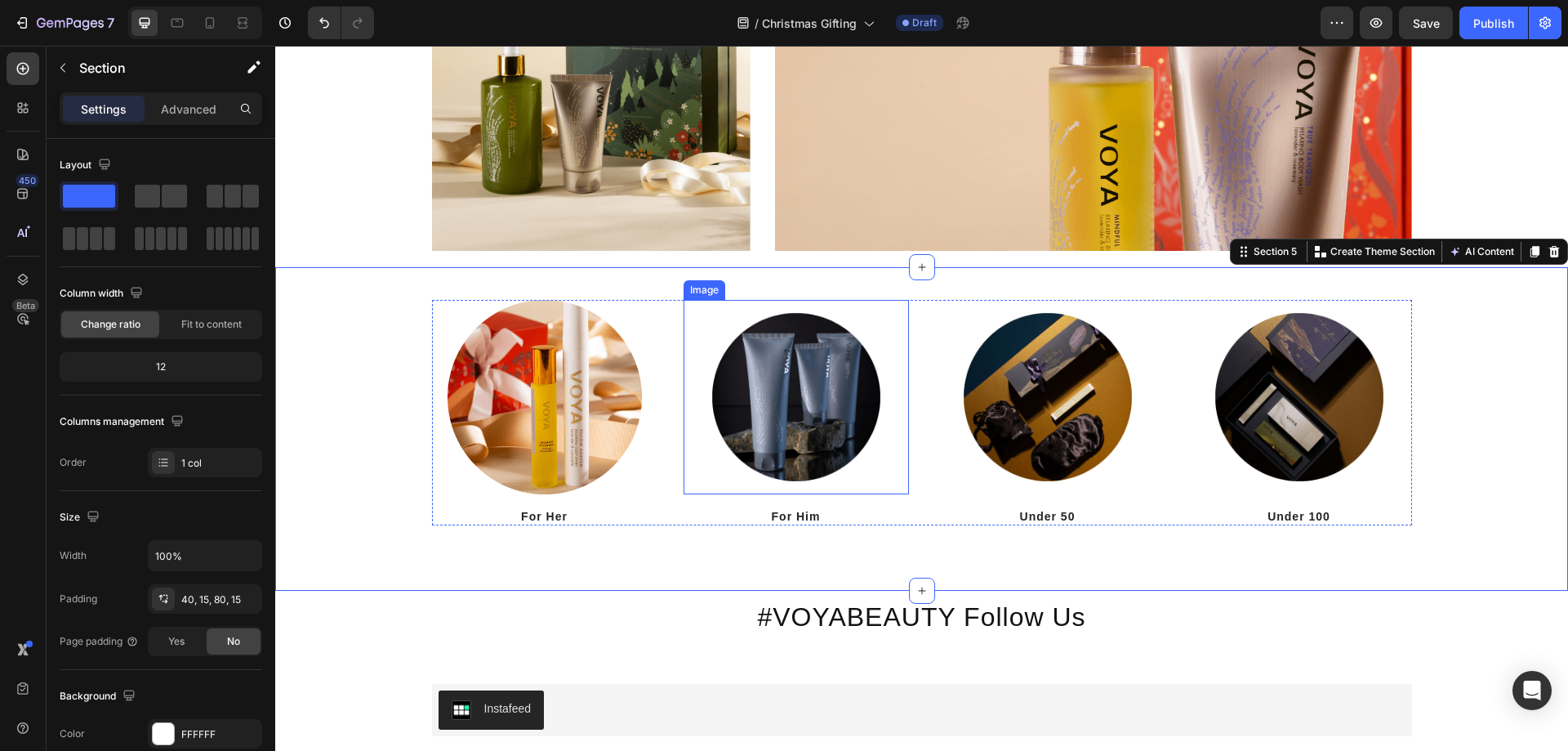
click at [806, 384] on img at bounding box center [795, 397] width 194 height 194
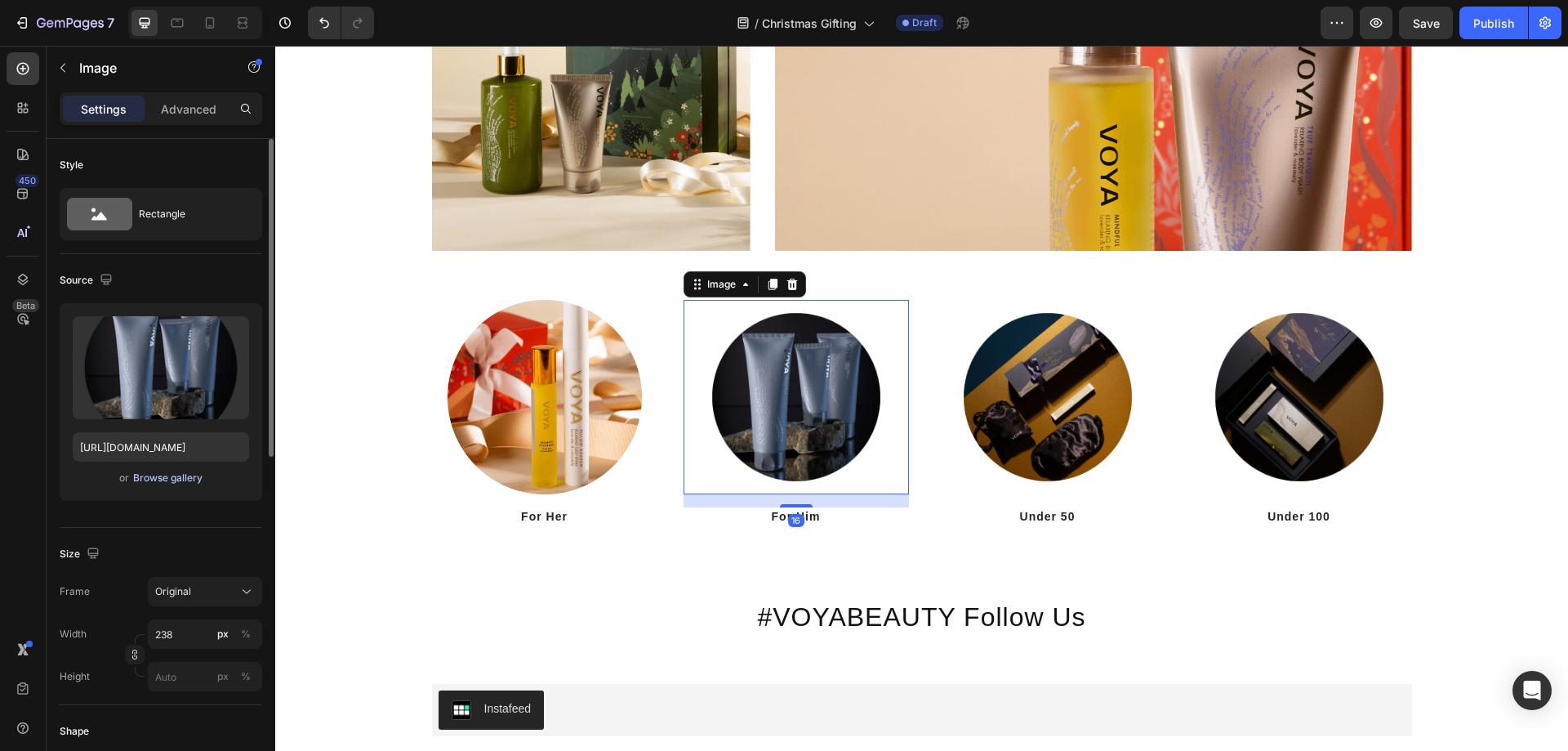
click at [176, 485] on button "Browse gallery" at bounding box center [167, 477] width 71 height 17
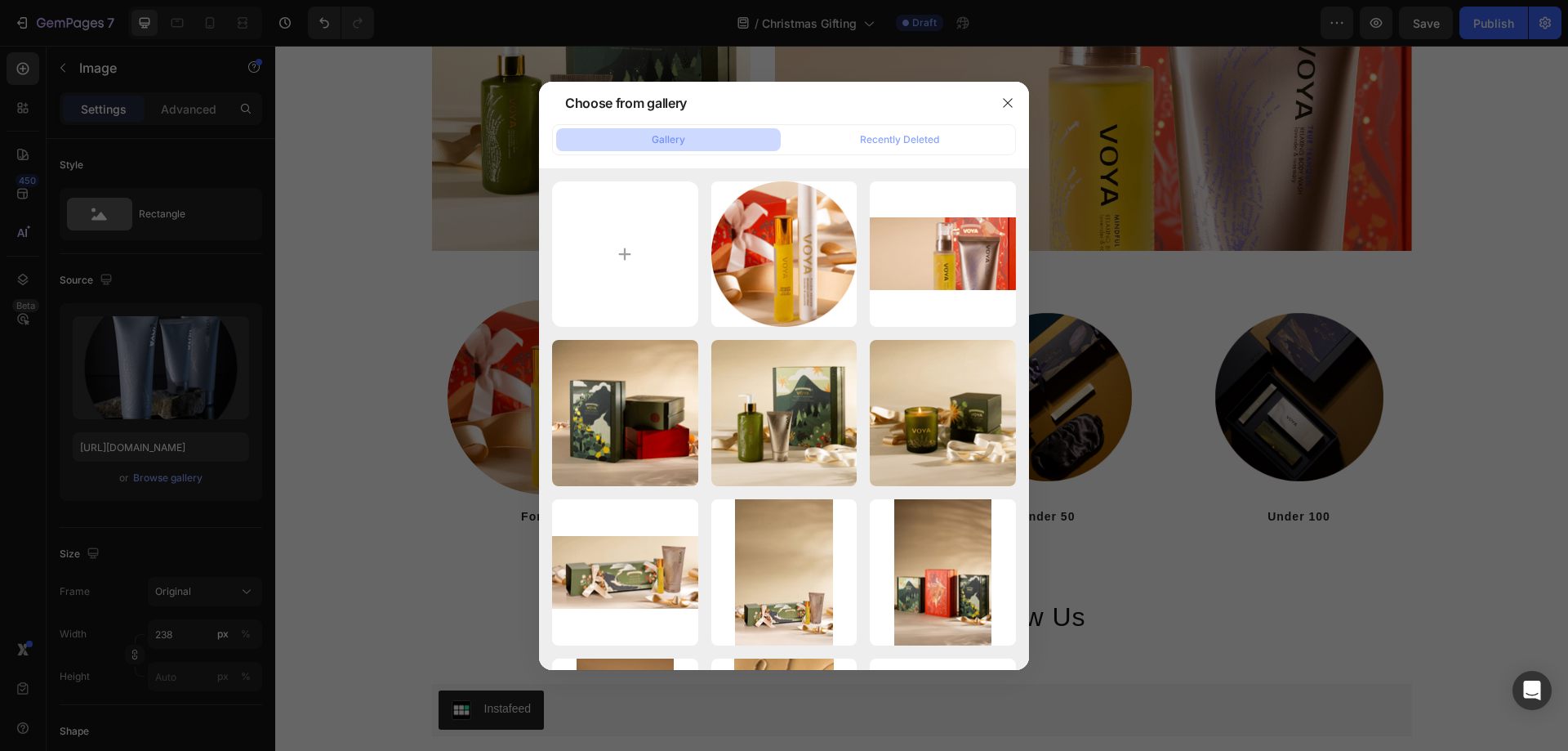
type input "C:\fakepath\christmas-for-him.png"
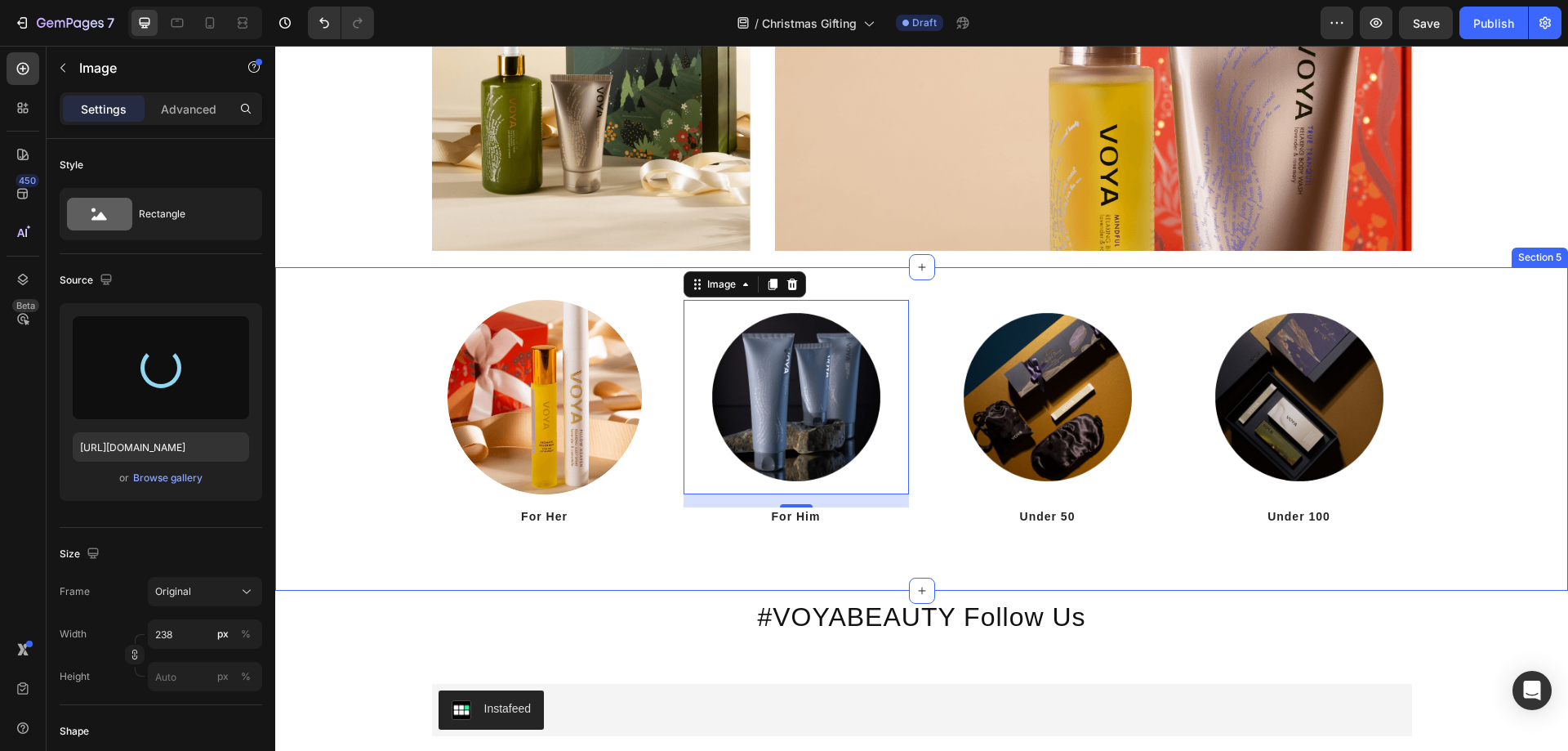
type input "[URL][DOMAIN_NAME]"
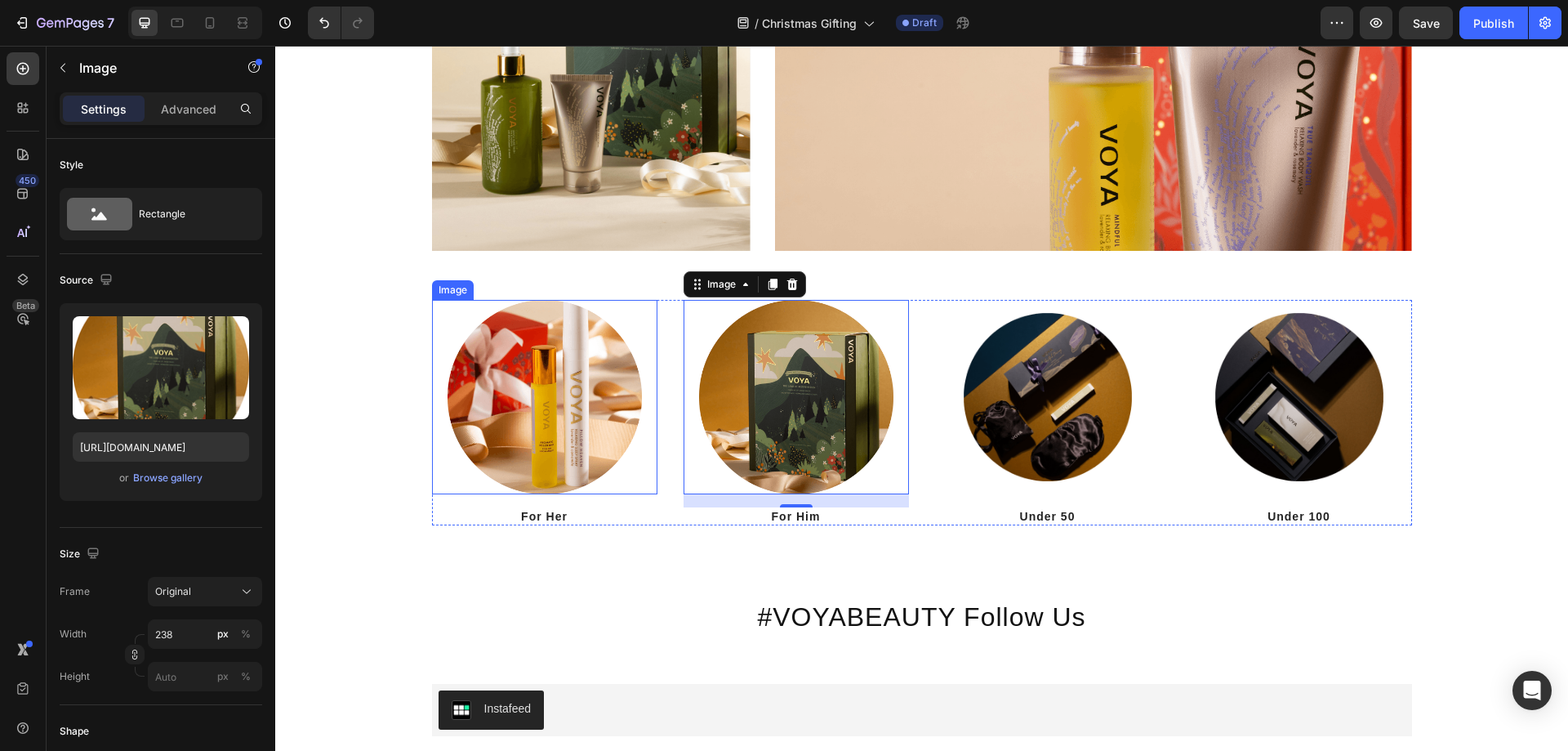
click at [584, 406] on img at bounding box center [544, 397] width 194 height 194
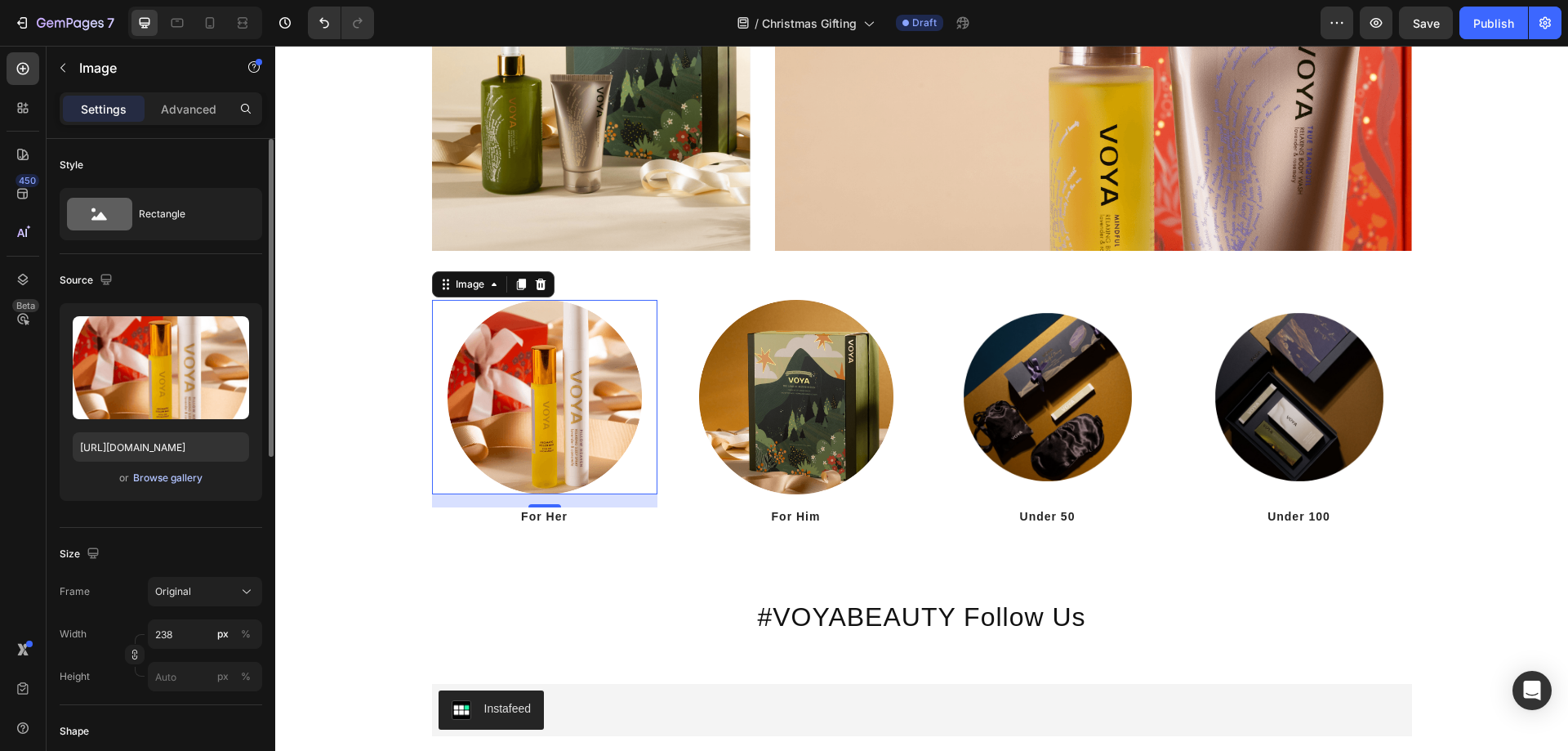
click at [151, 475] on div "Browse gallery" at bounding box center [167, 477] width 70 height 15
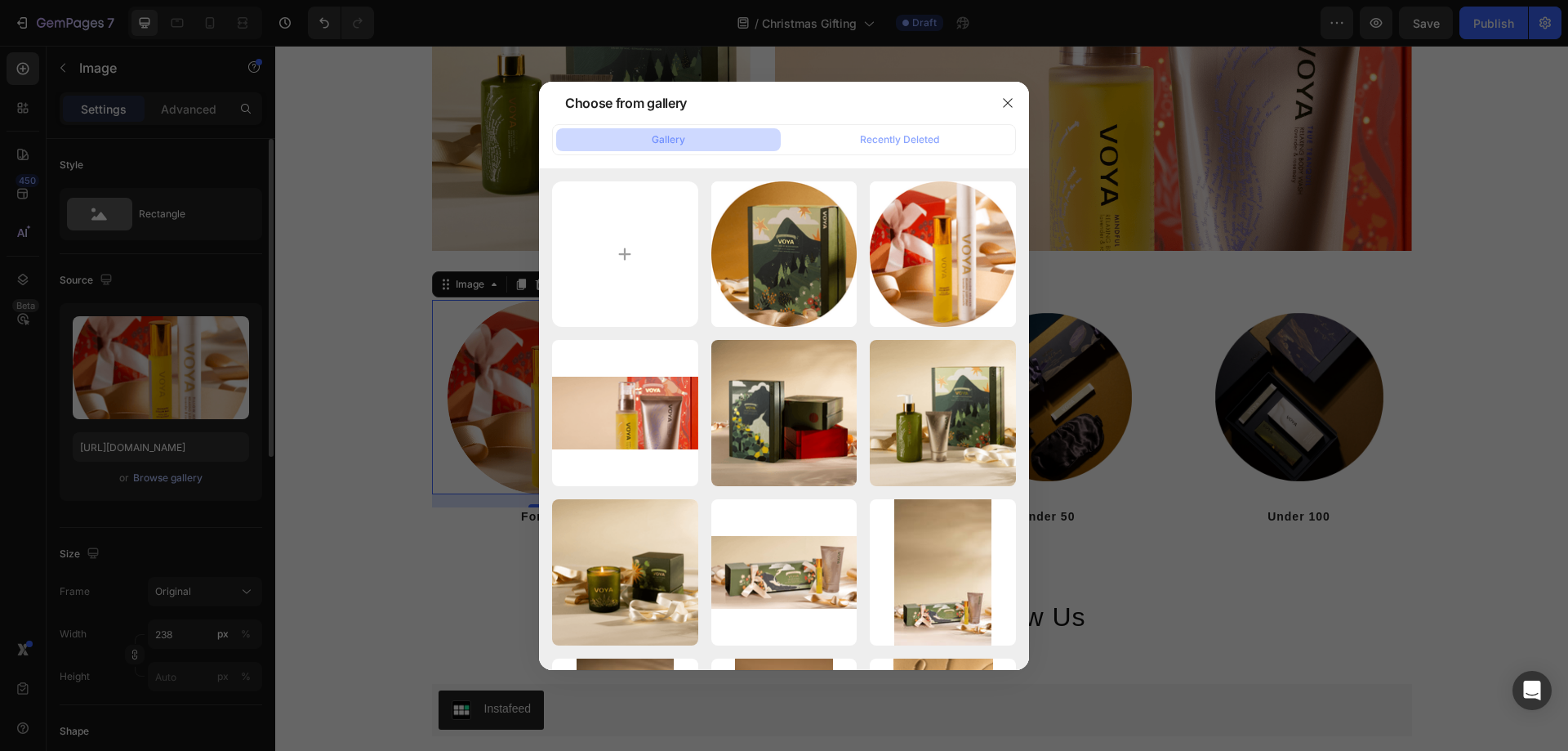
type input "C:\fakepath\christmas-for-her.png"
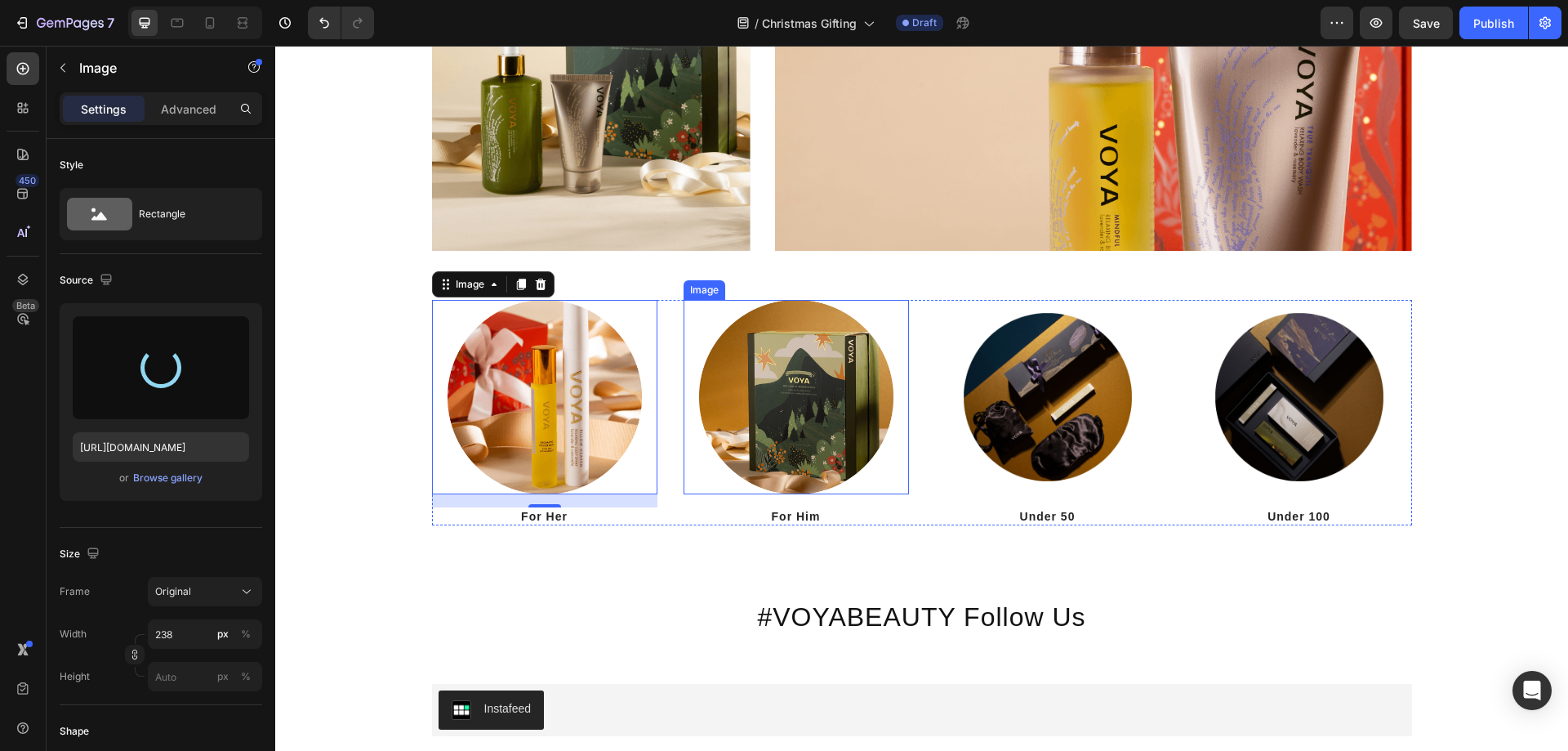
type input "[URL][DOMAIN_NAME]"
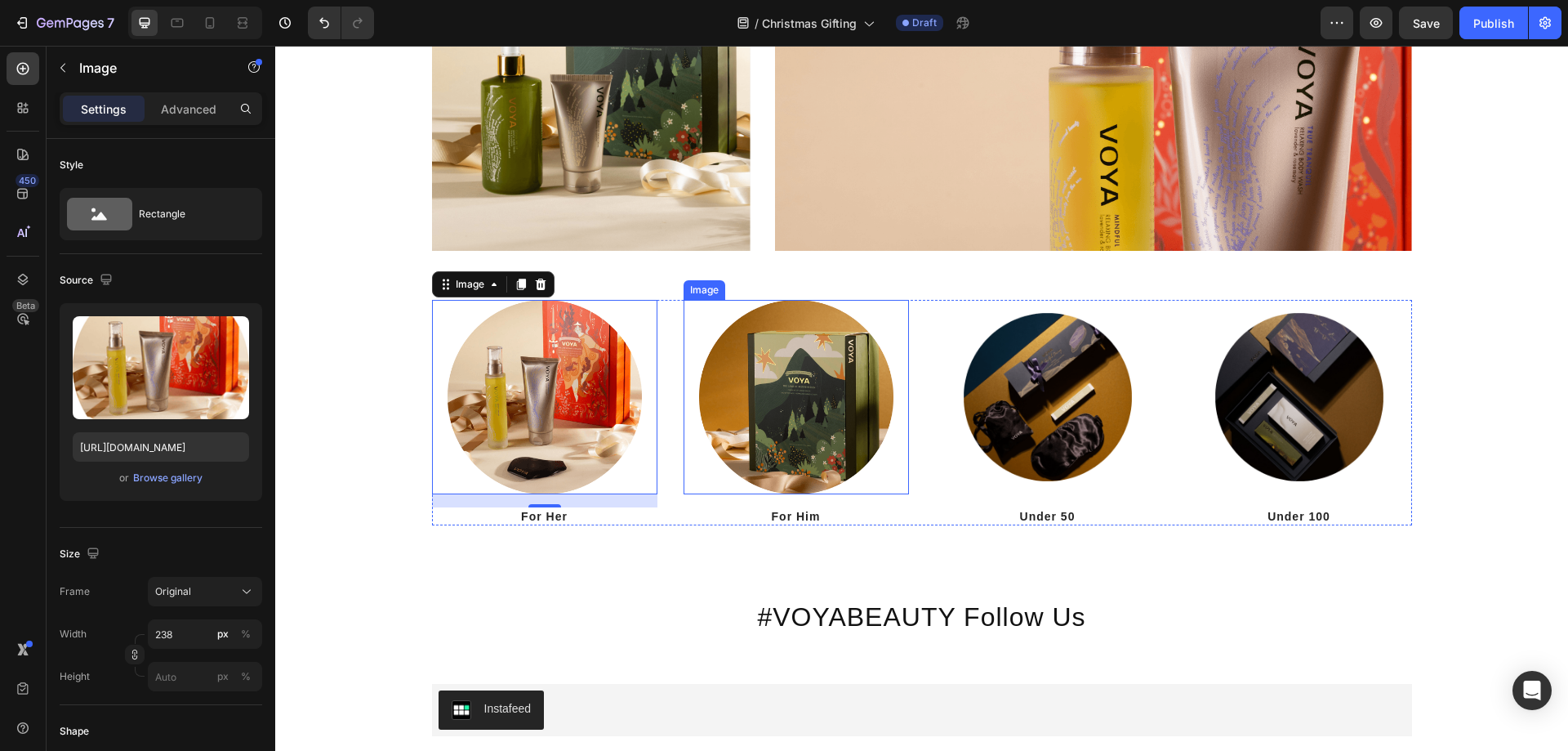
click at [799, 426] on img at bounding box center [795, 397] width 194 height 194
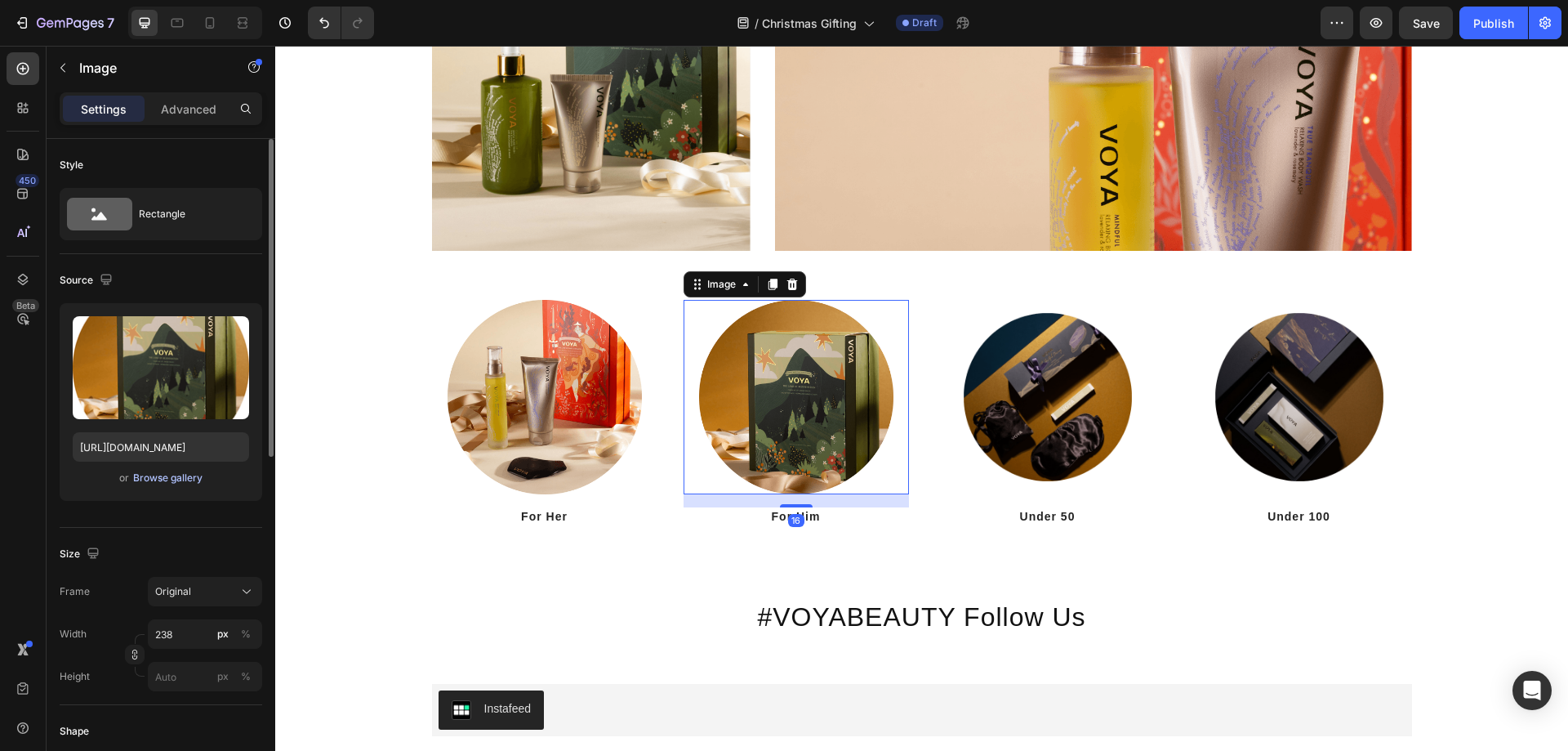
click at [181, 482] on div "Browse gallery" at bounding box center [167, 477] width 70 height 15
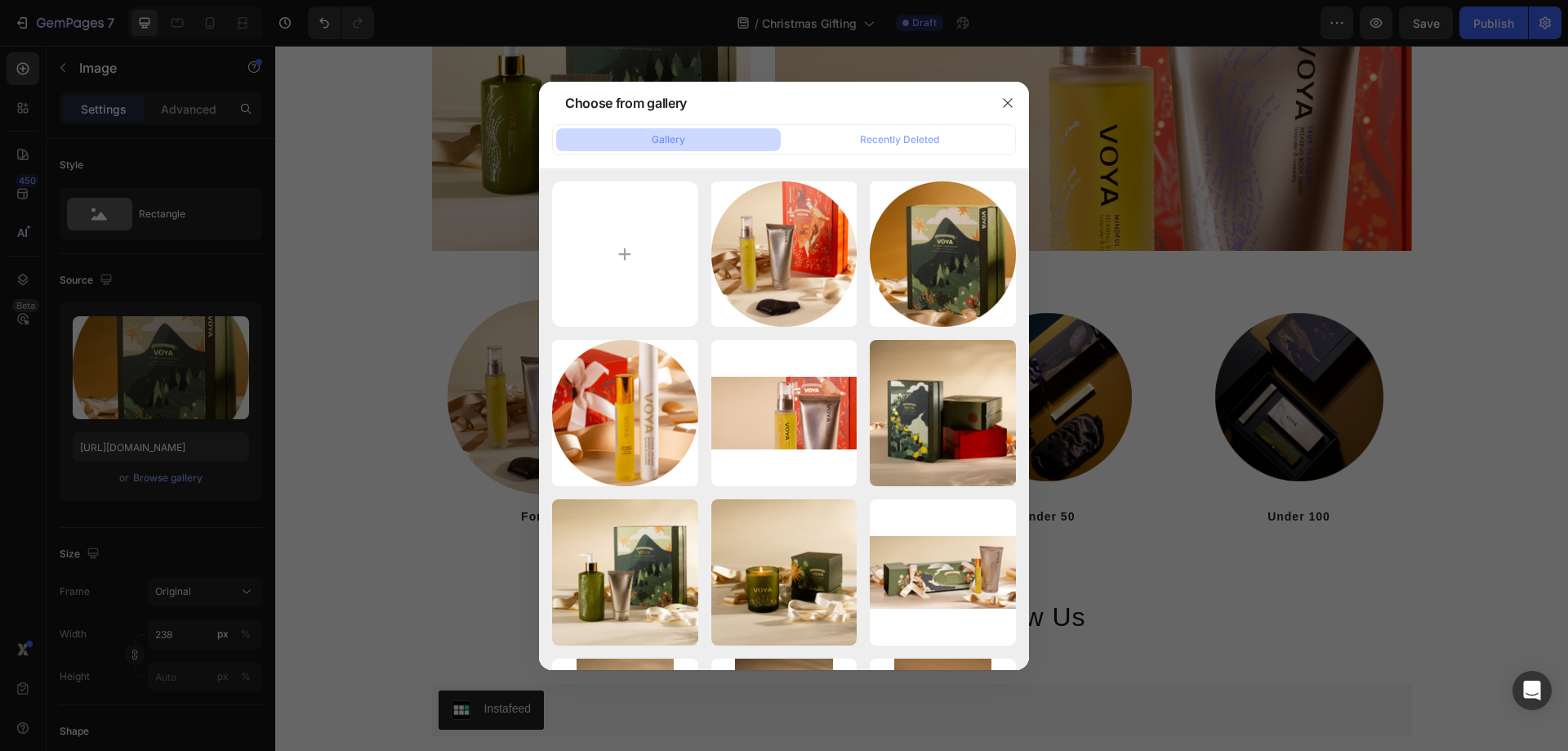
type input "C:\fakepath\christmas-him.png"
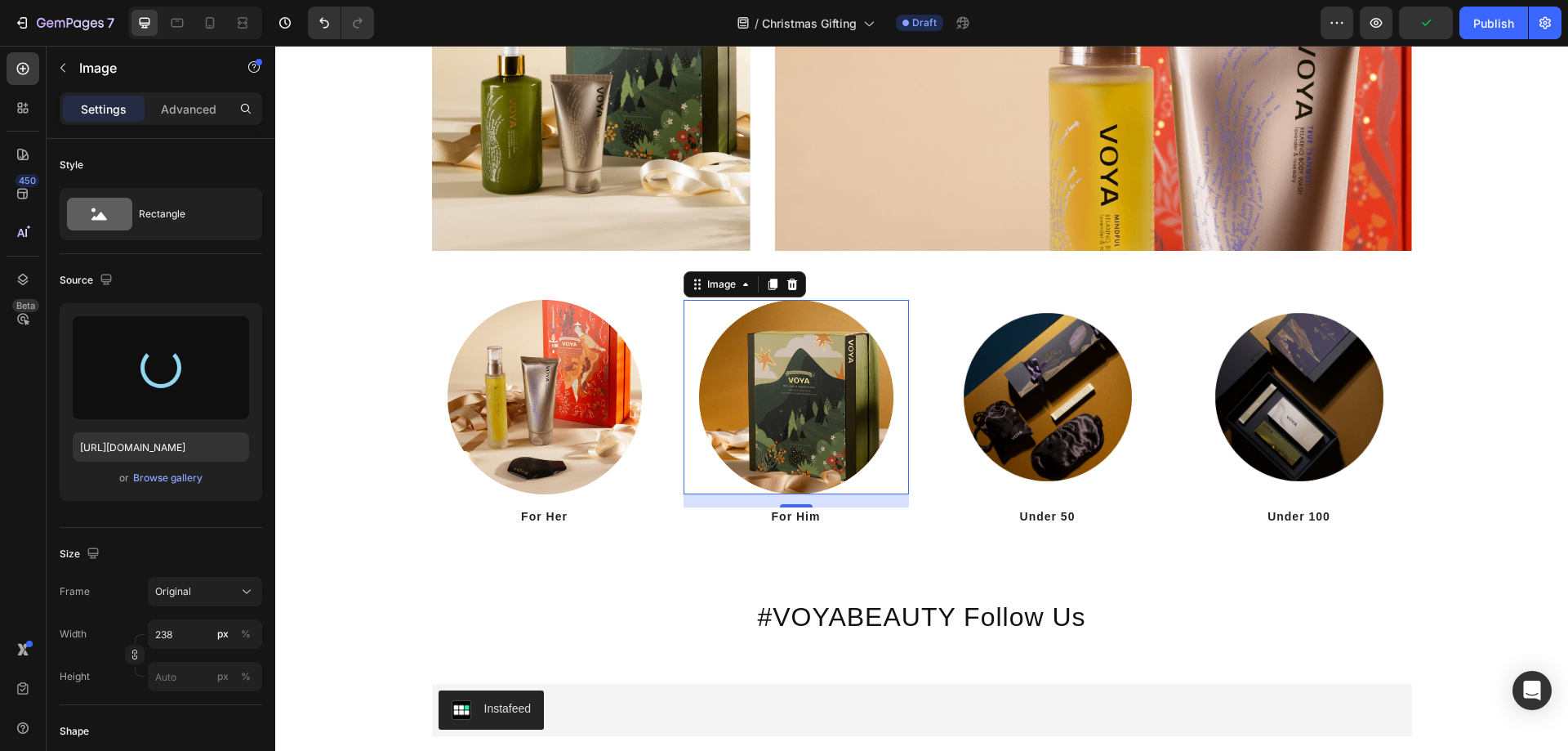
type input "[URL][DOMAIN_NAME]"
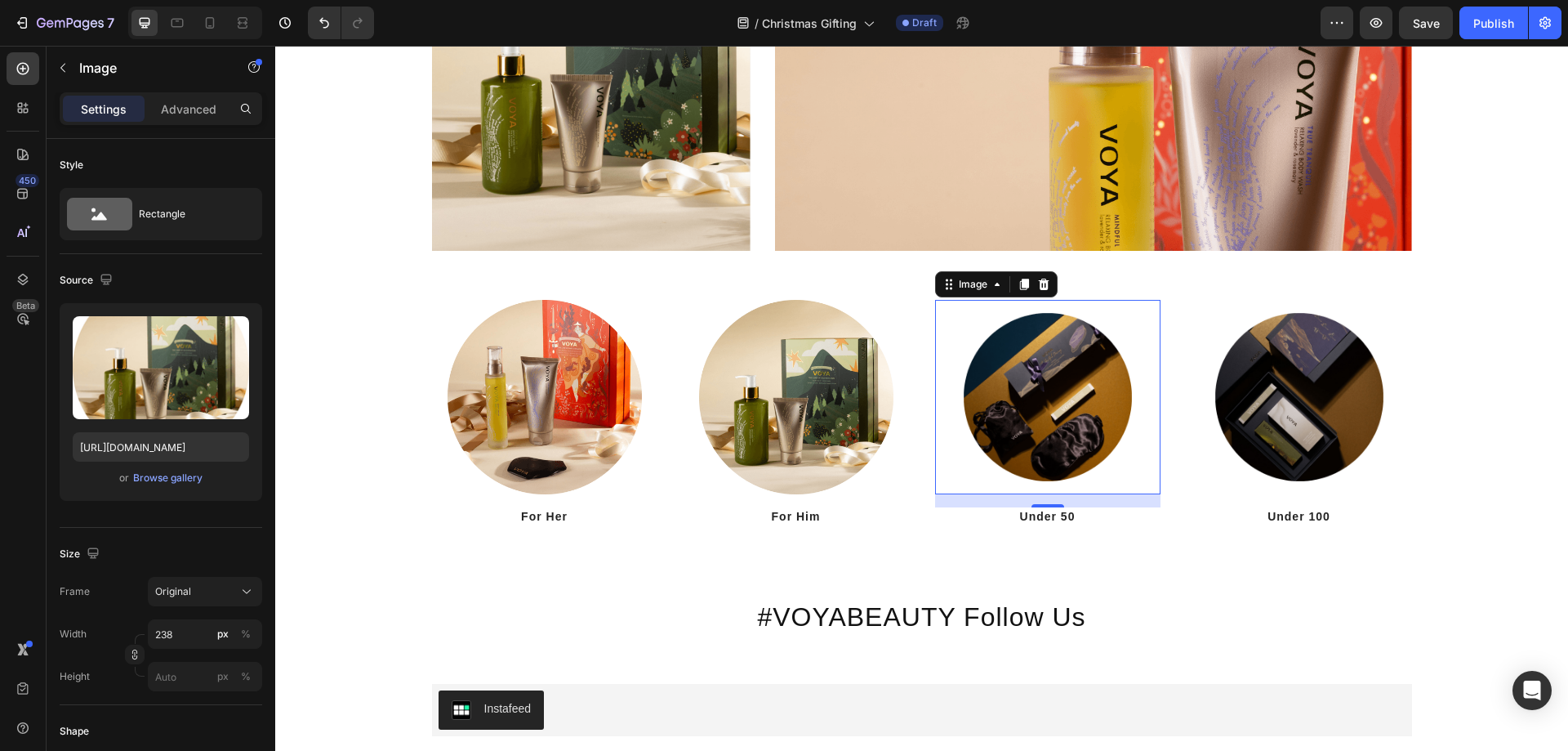
click at [1060, 420] on img at bounding box center [1047, 397] width 194 height 194
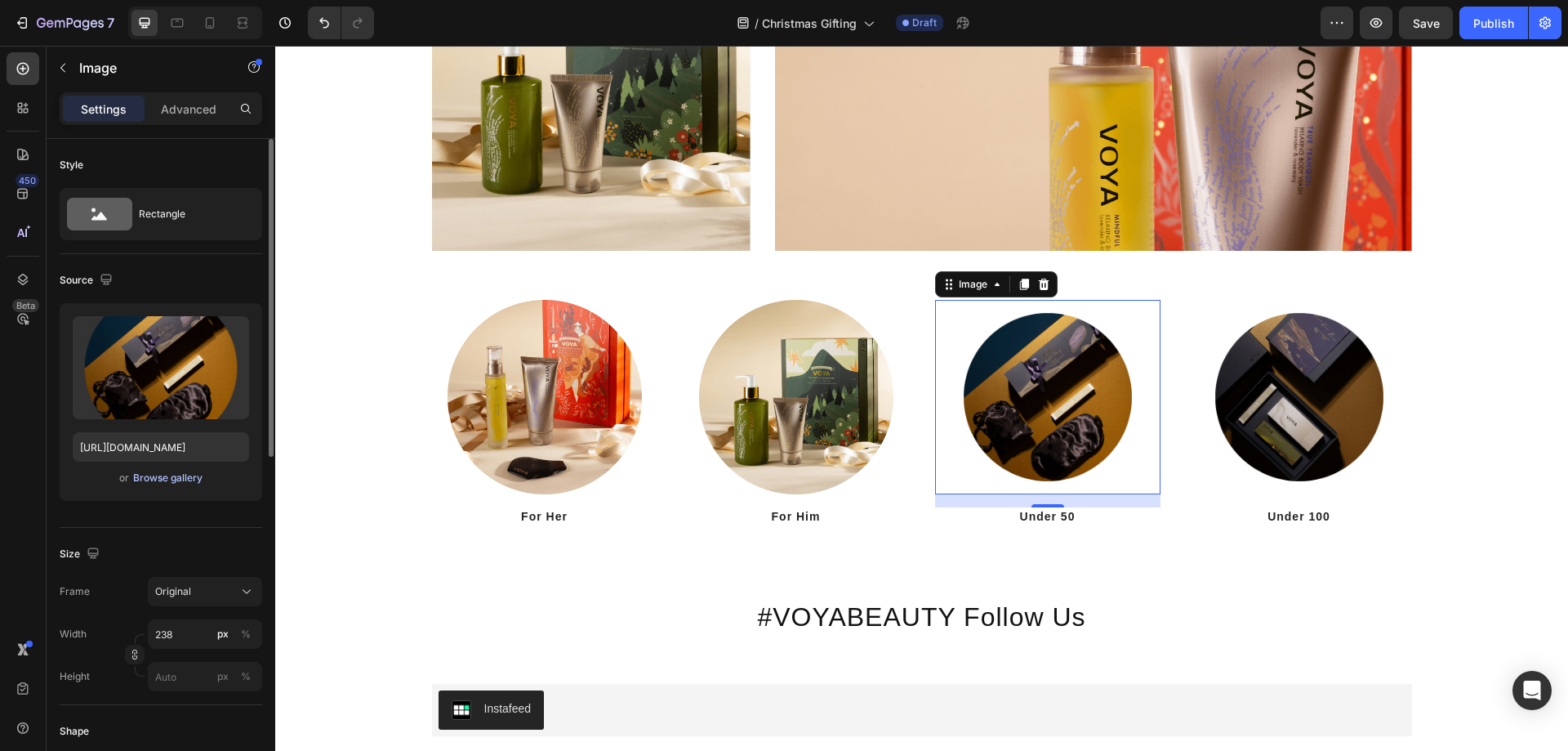
click at [147, 481] on div "Browse gallery" at bounding box center [167, 477] width 70 height 15
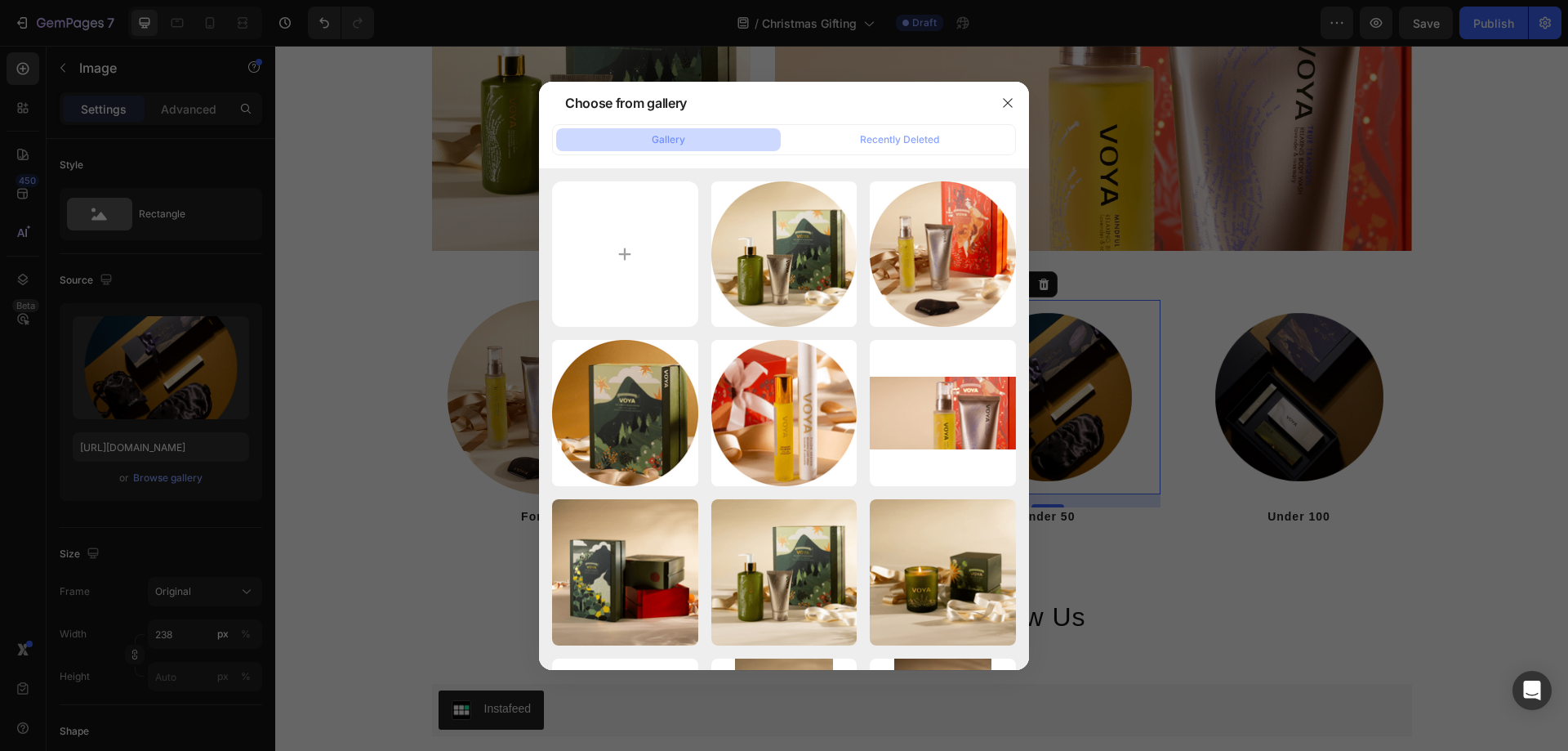
type input "C:\fakepath\christmas-her.png"
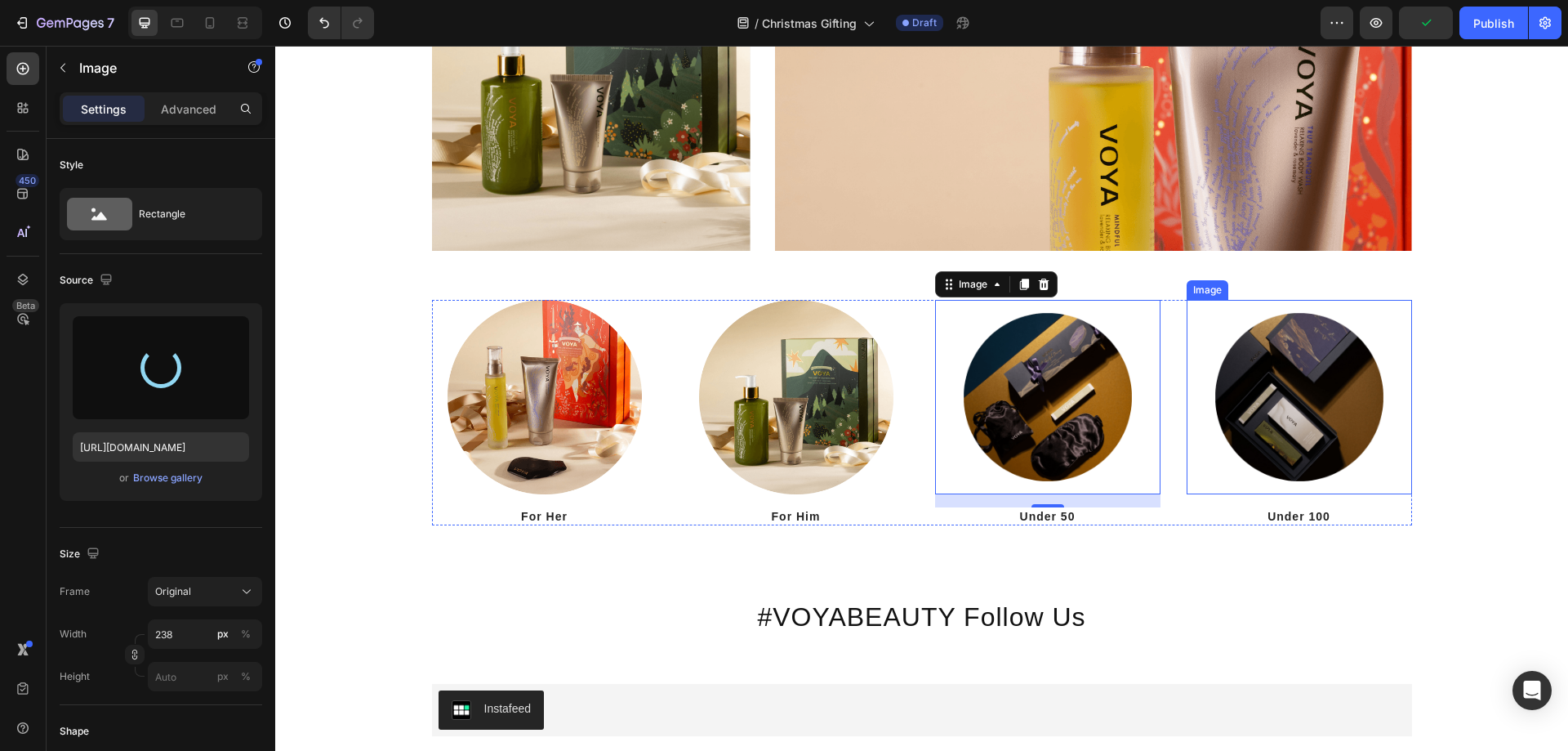
type input "[URL][DOMAIN_NAME]"
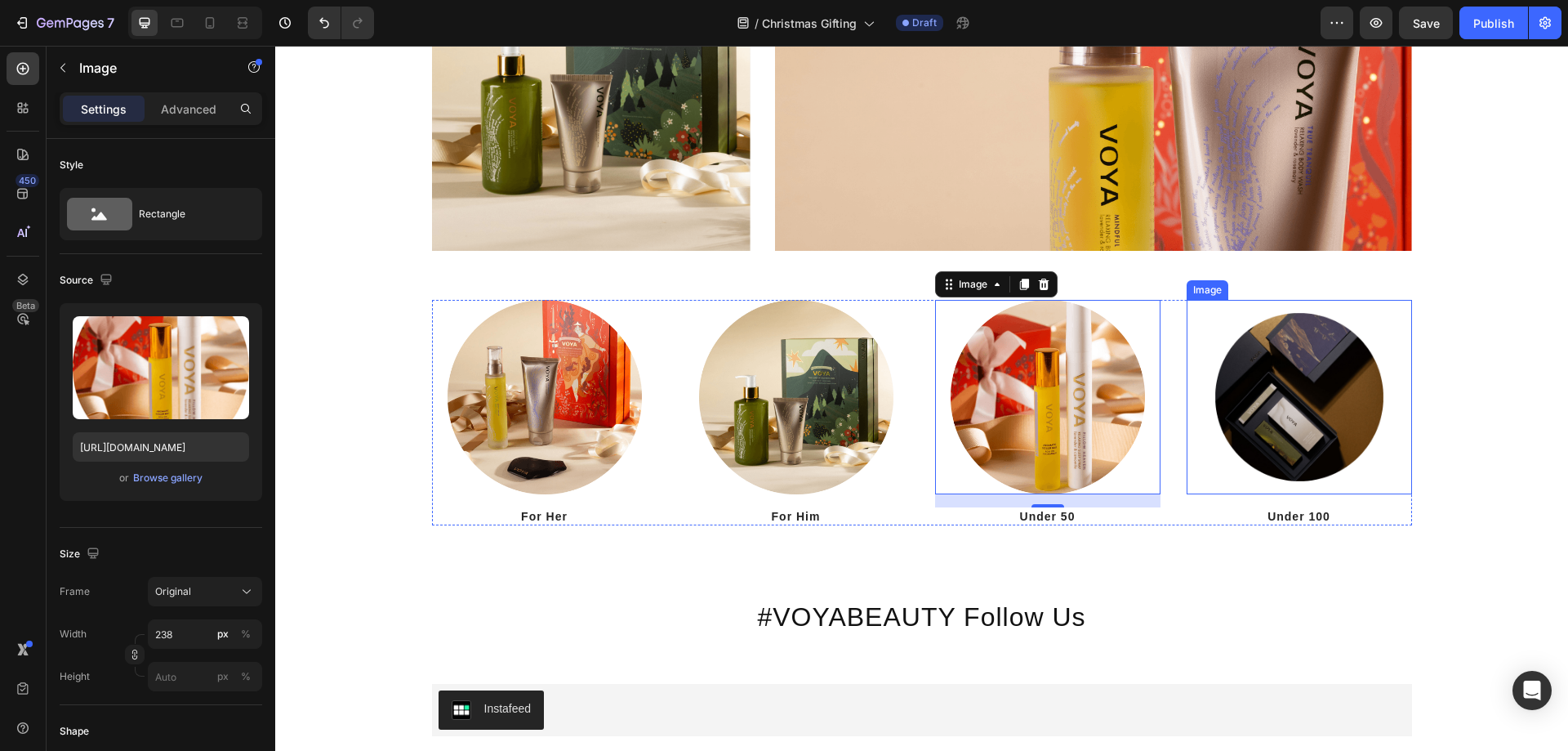
click at [1319, 390] on img at bounding box center [1298, 397] width 194 height 194
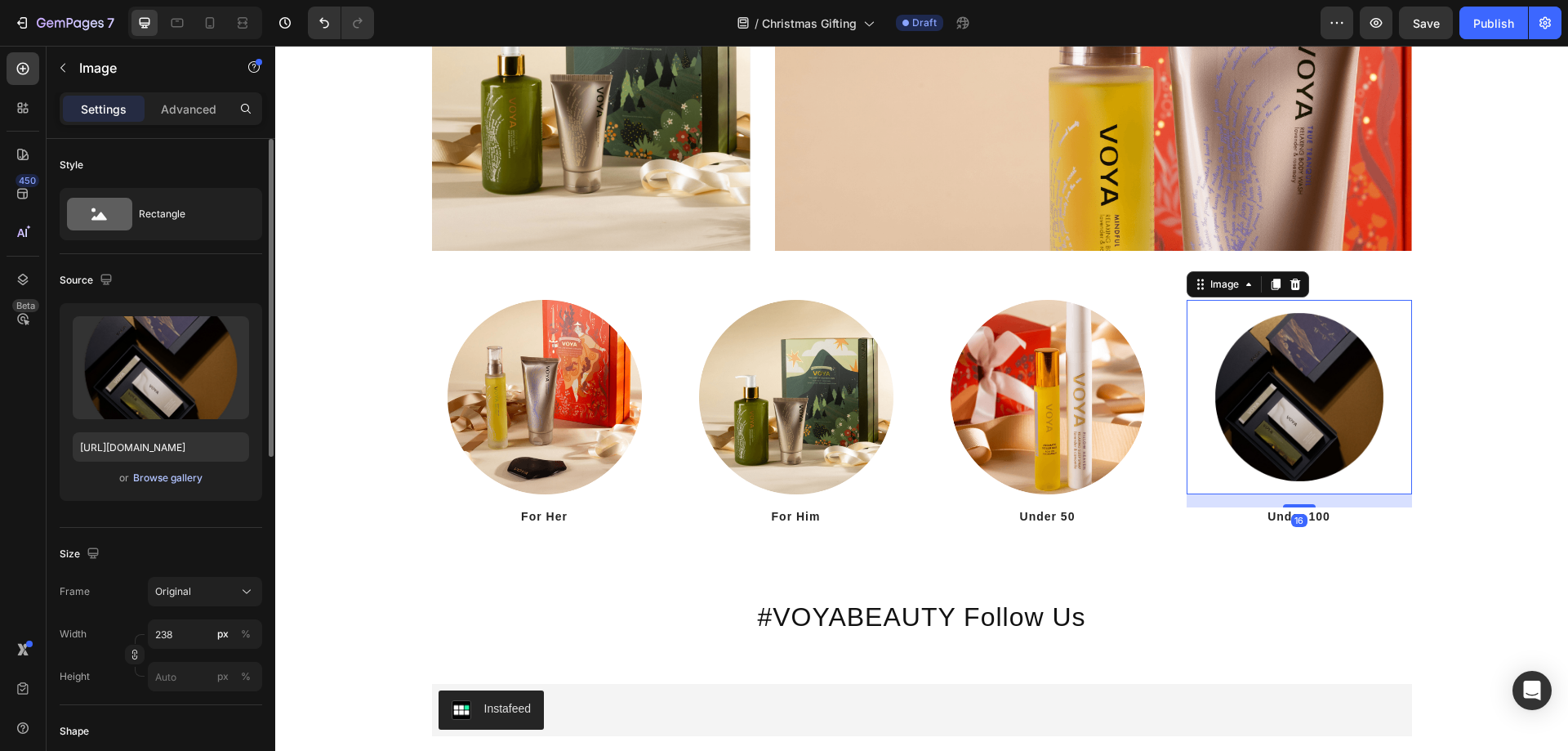
click at [180, 478] on div "Browse gallery" at bounding box center [167, 477] width 70 height 15
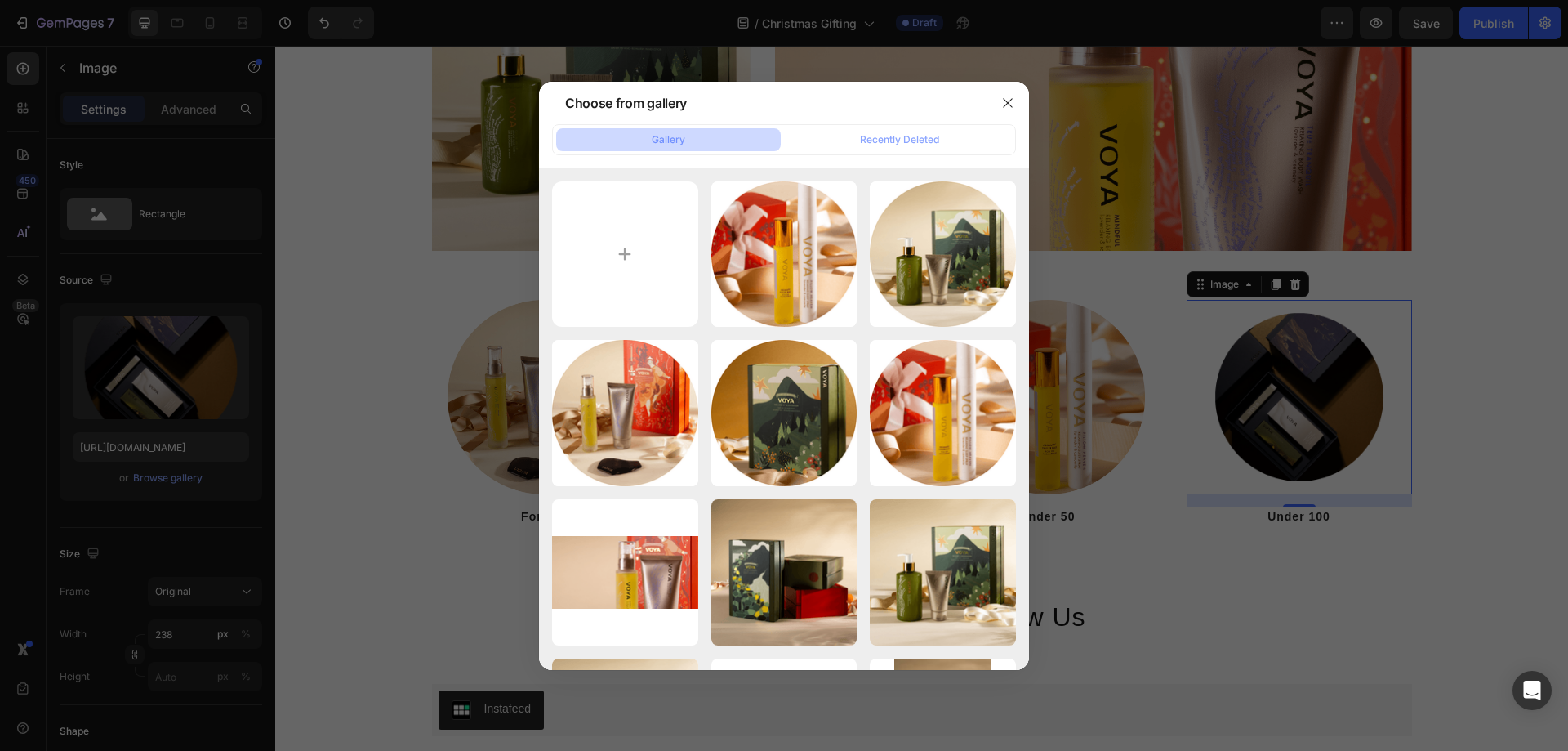
type input "C:\fakepath\christmas-for-her.png"
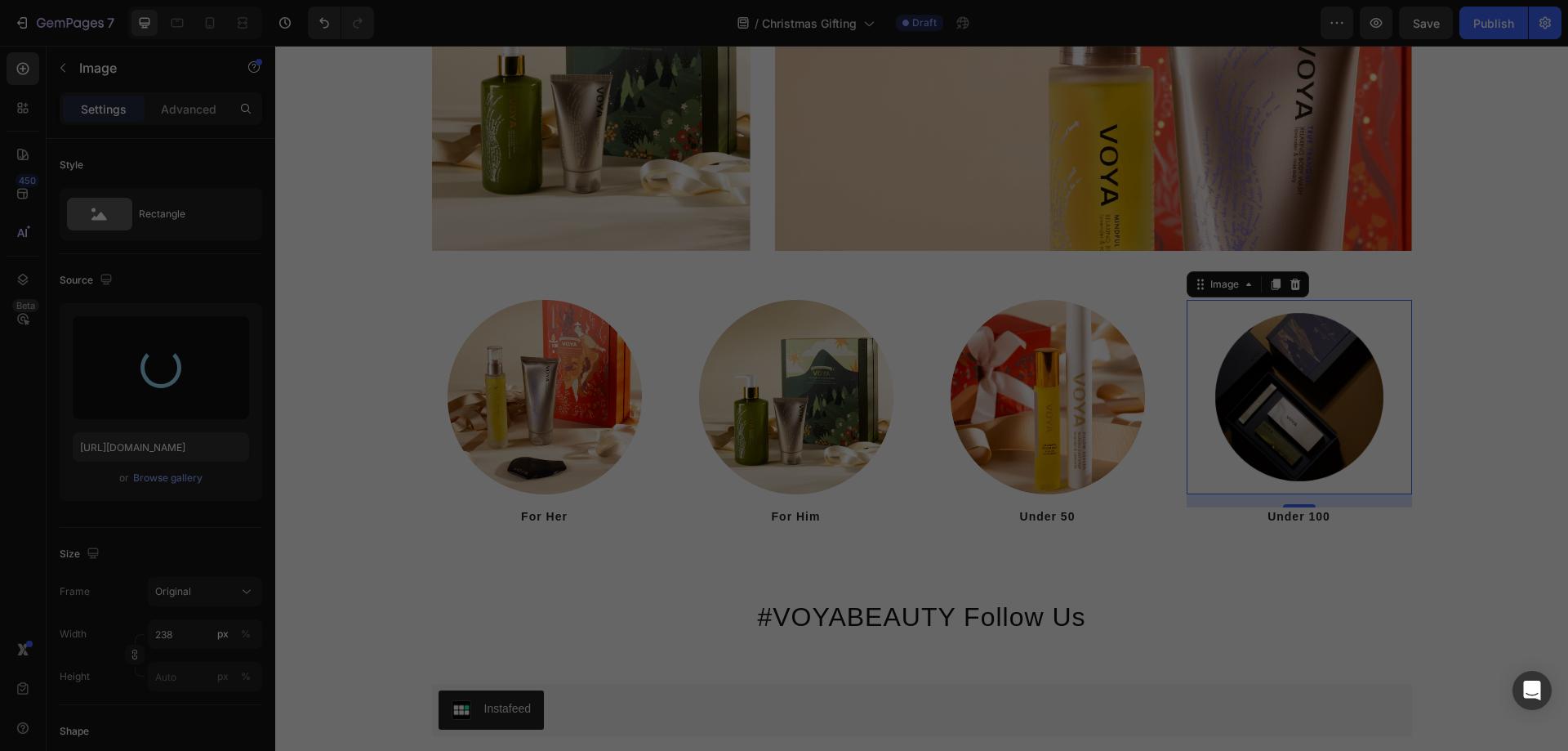
type input "[URL][DOMAIN_NAME]"
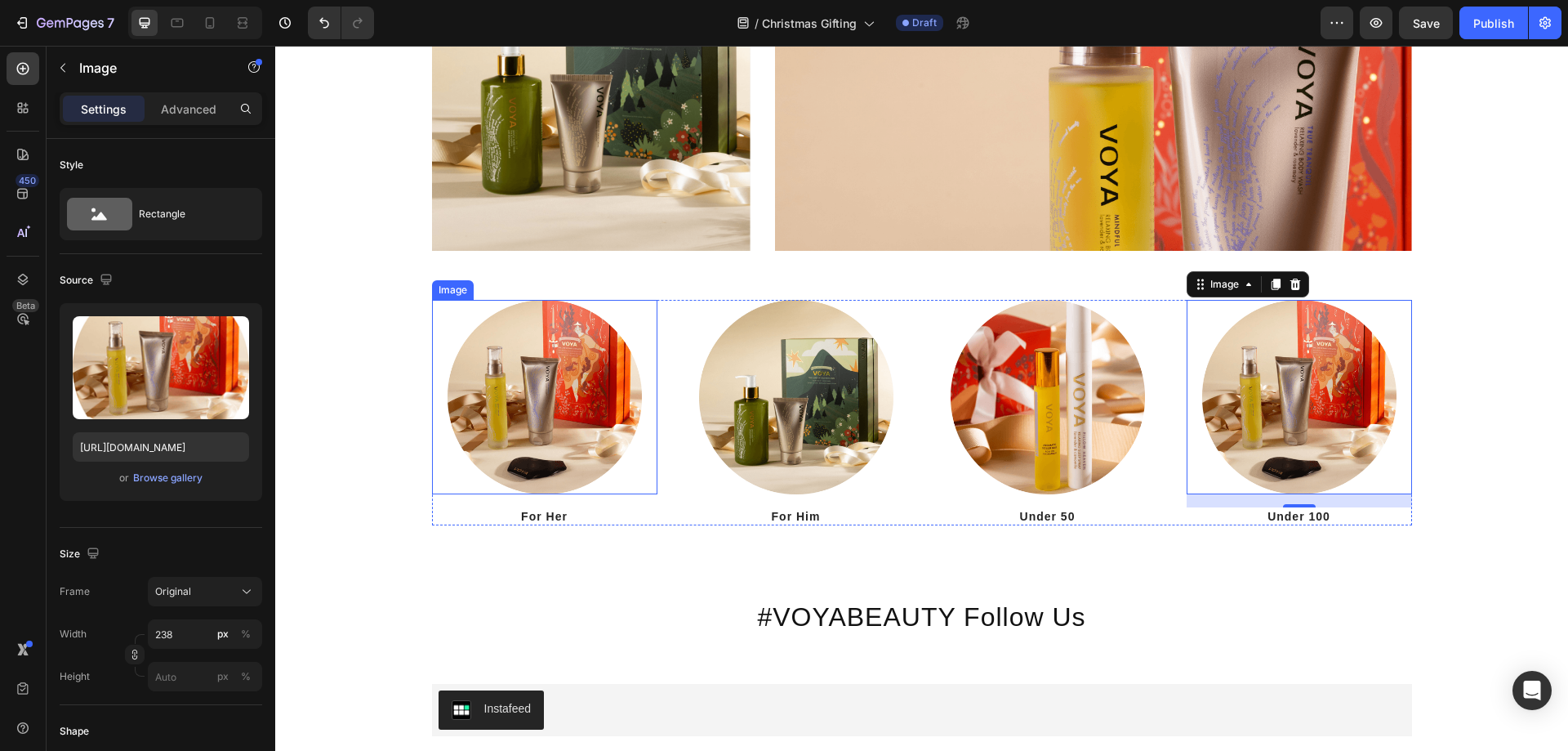
click at [547, 442] on img at bounding box center [544, 397] width 194 height 194
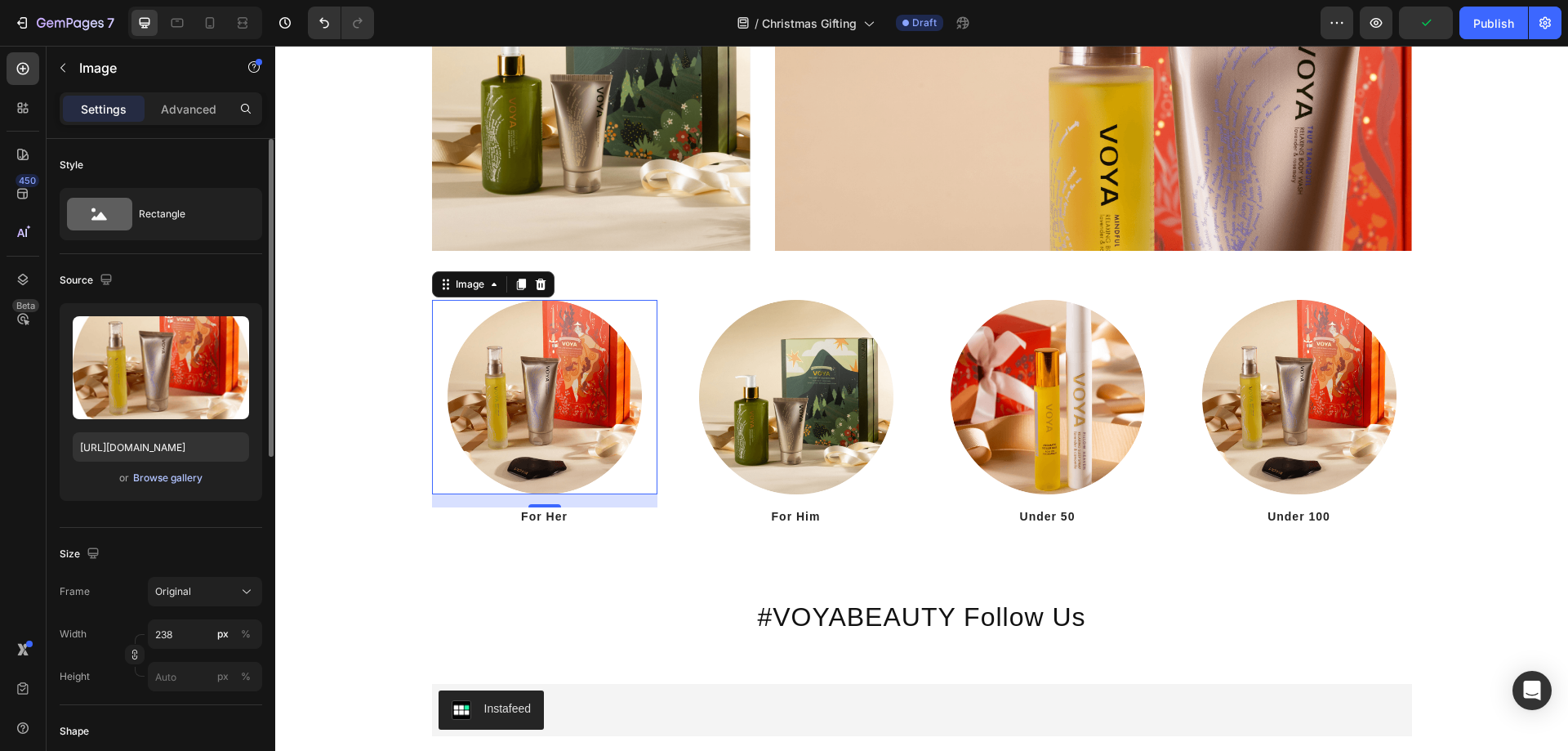
click at [160, 472] on div "Browse gallery" at bounding box center [167, 477] width 70 height 15
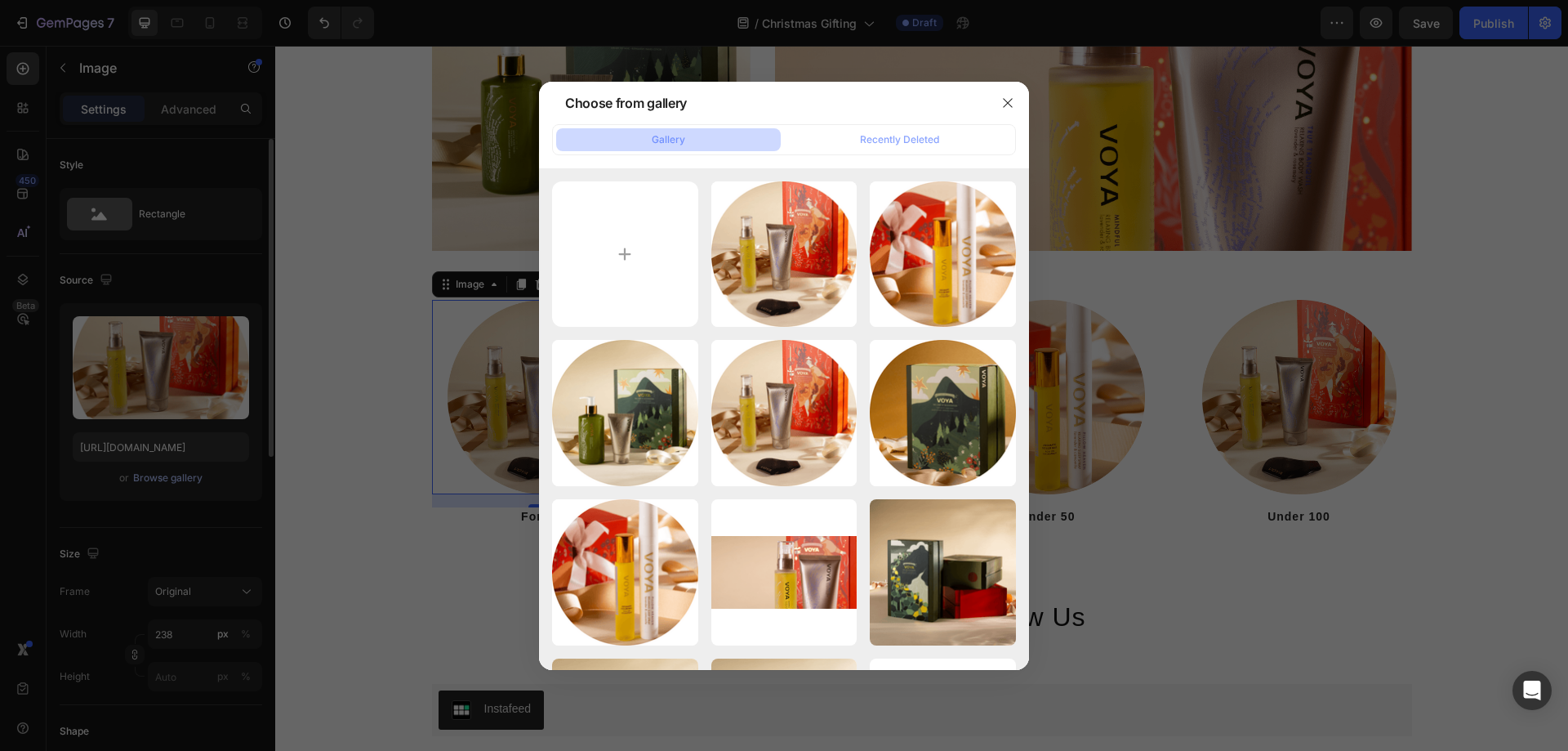
type input "C:\fakepath\christmas-uner-100.png"
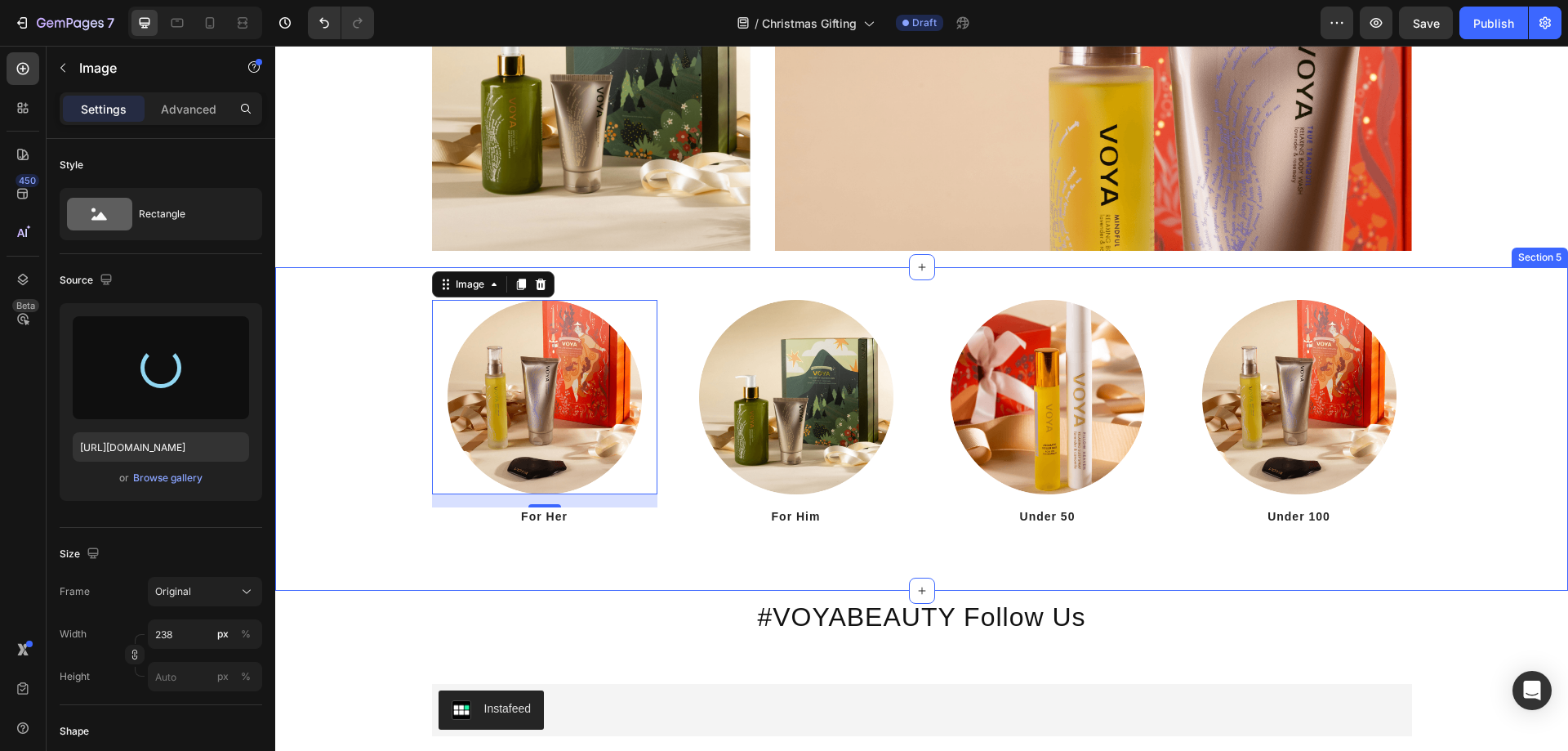
type input "[URL][DOMAIN_NAME]"
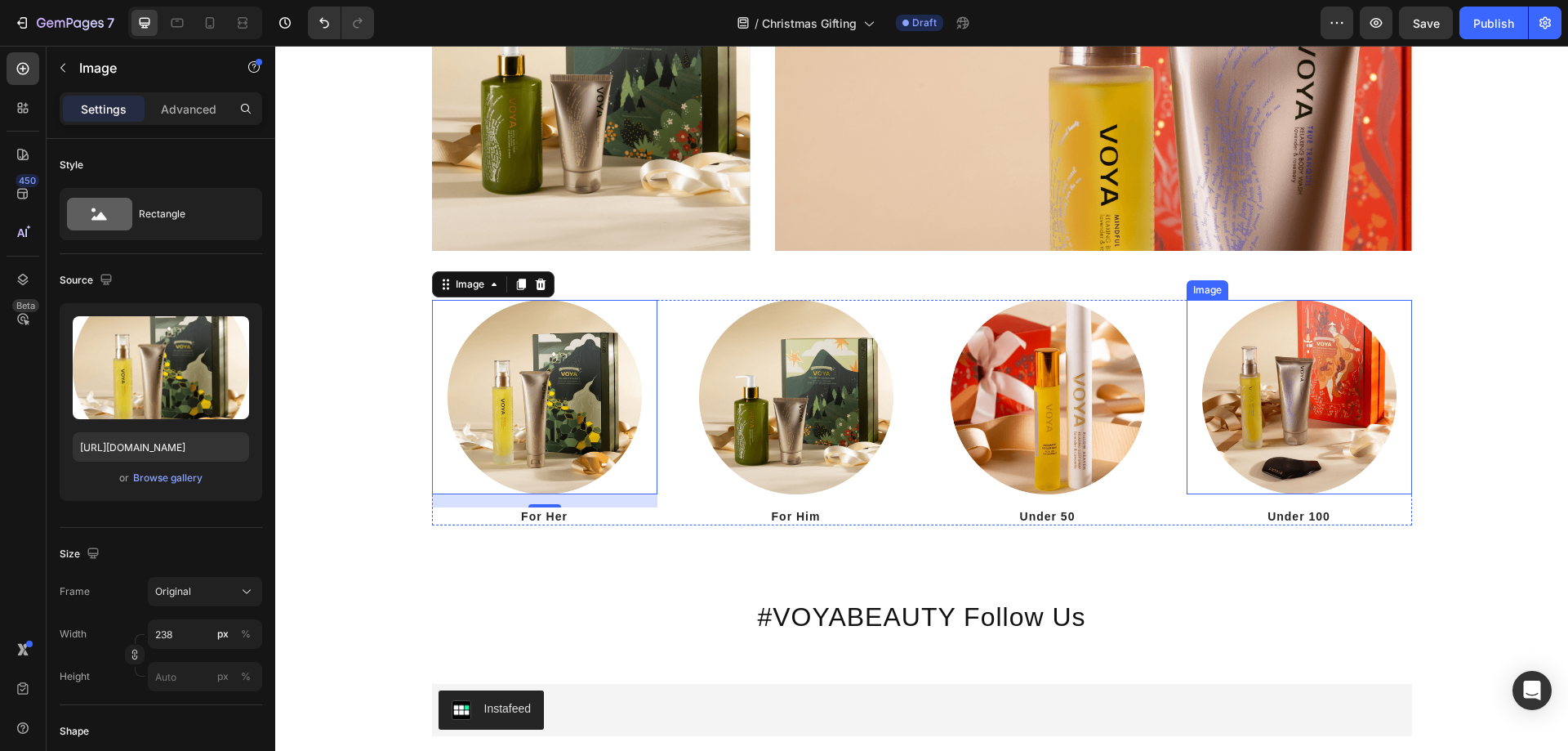
click at [1272, 395] on img at bounding box center [1298, 397] width 194 height 194
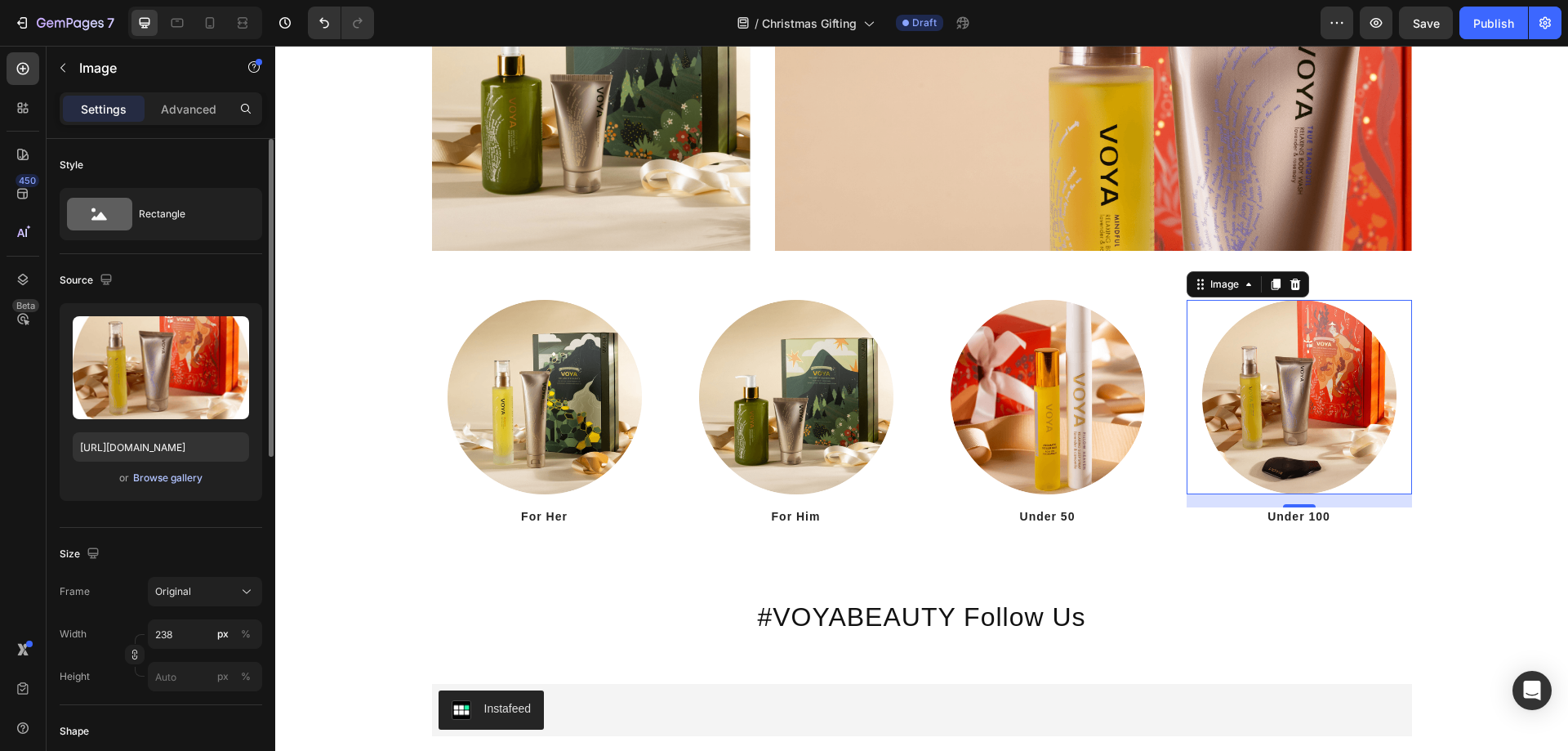
click at [172, 480] on div "Browse gallery" at bounding box center [167, 477] width 70 height 15
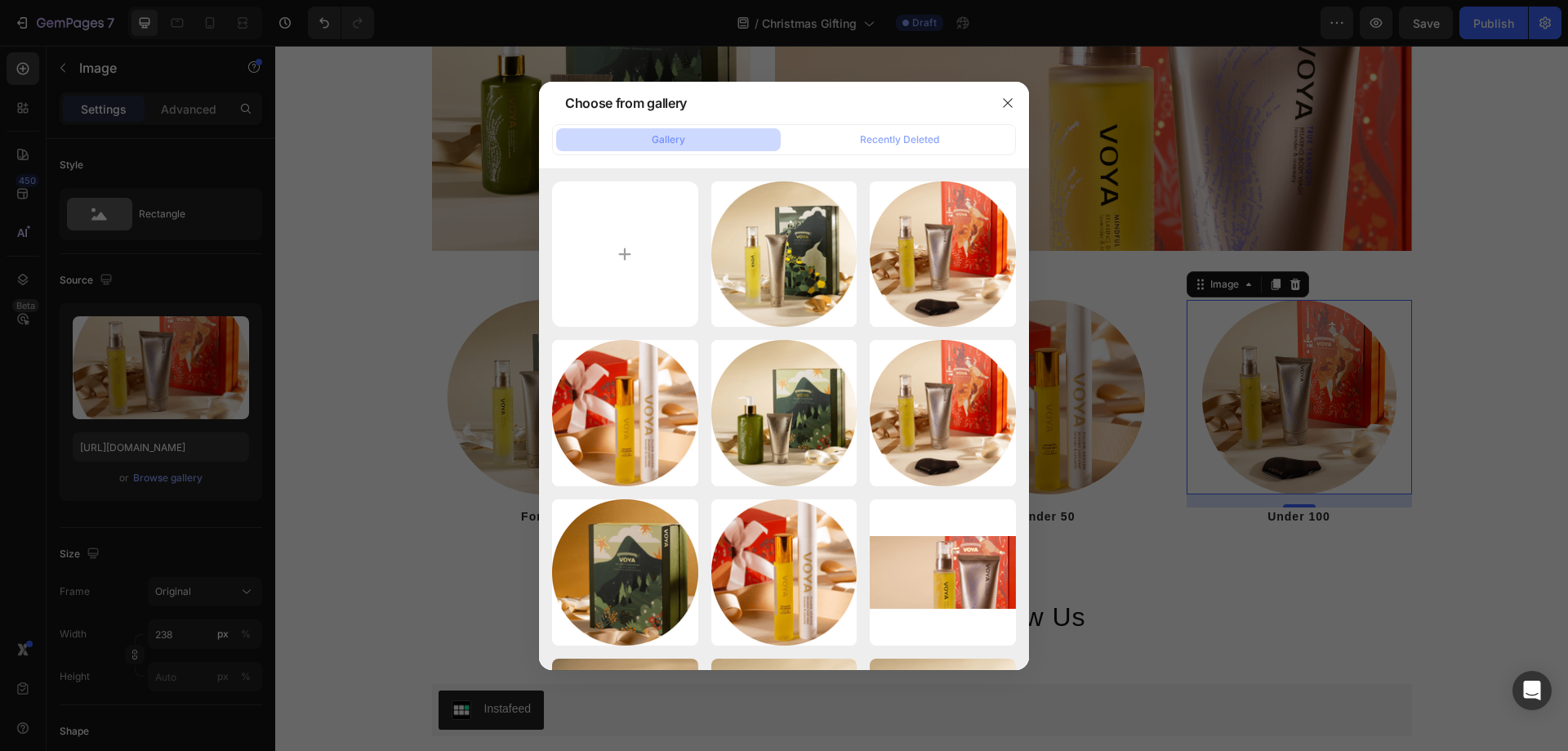
type input "C:\fakepath\christmas-home.png"
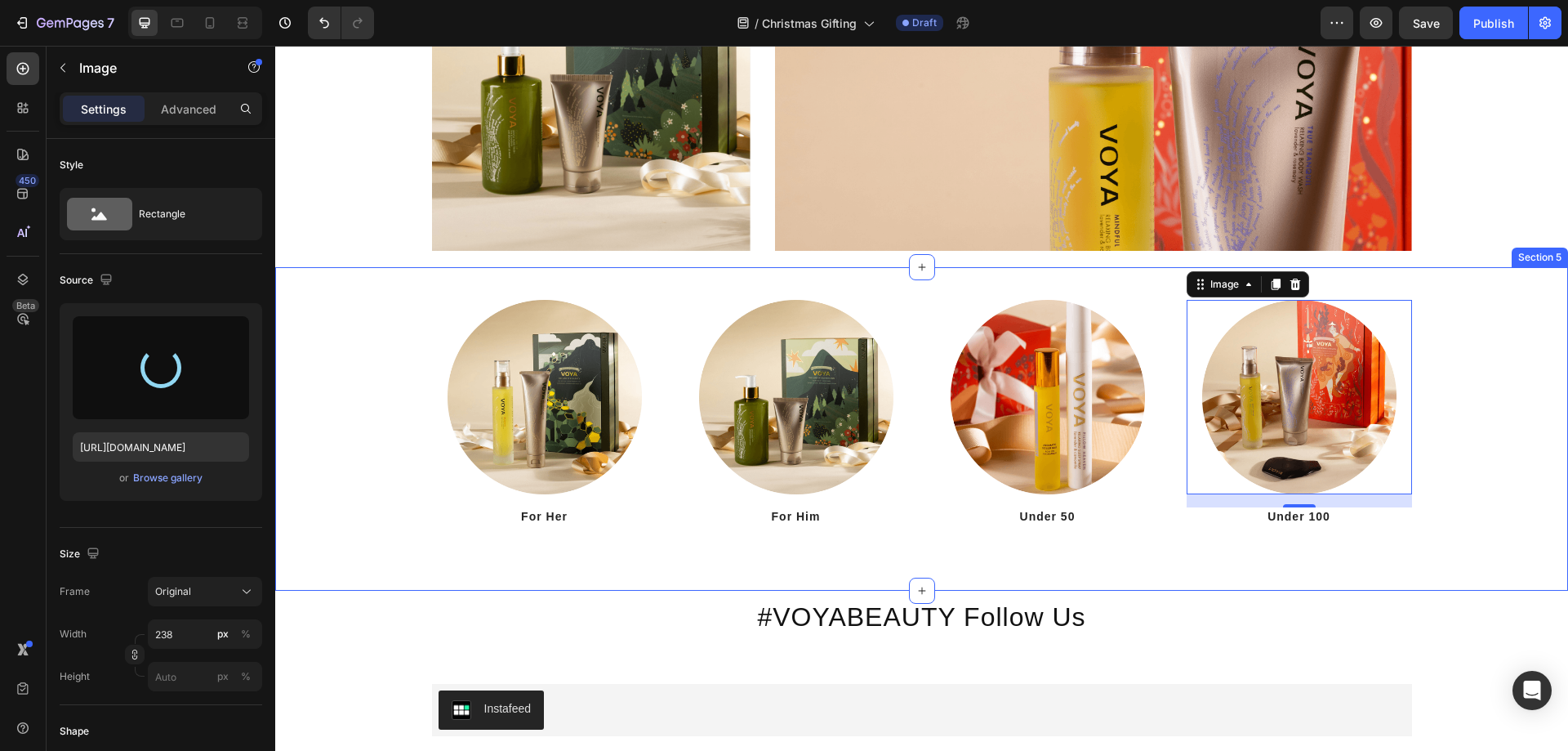
type input "[URL][DOMAIN_NAME]"
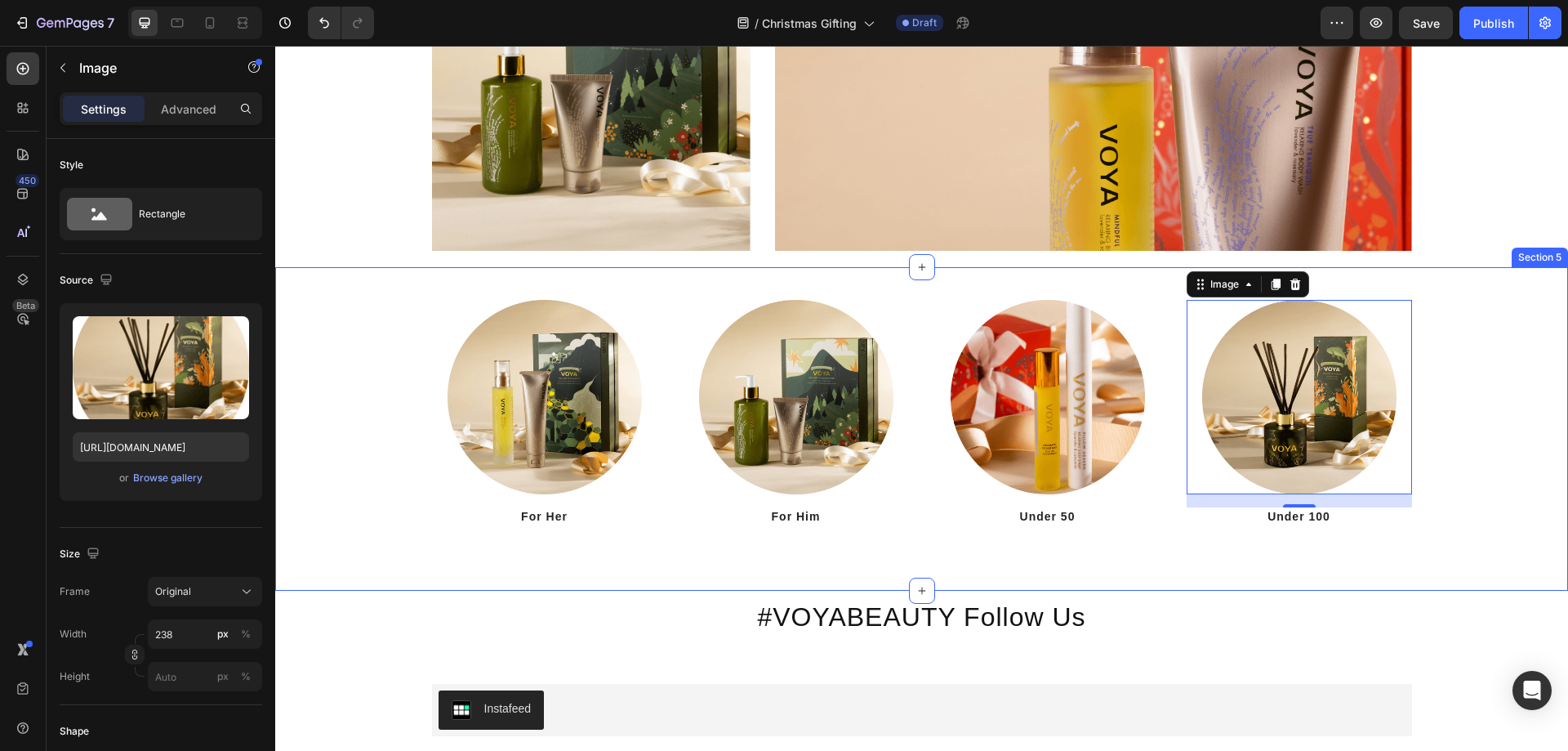
click at [1497, 484] on div "Image For Her Heading Image For Him Heading Image Under 50 Heading Image 16 Und…" at bounding box center [921, 412] width 1269 height 225
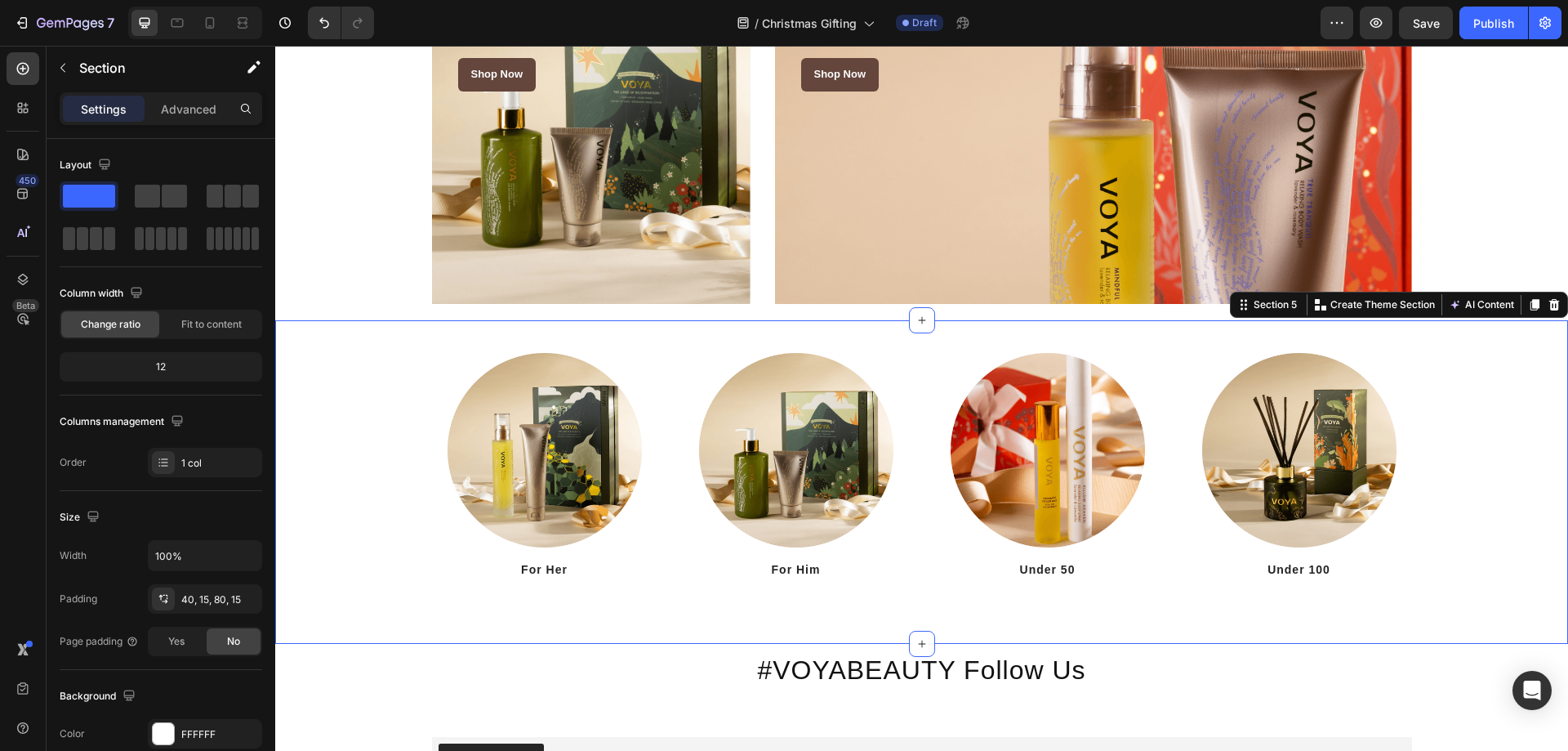
scroll to position [2322, 0]
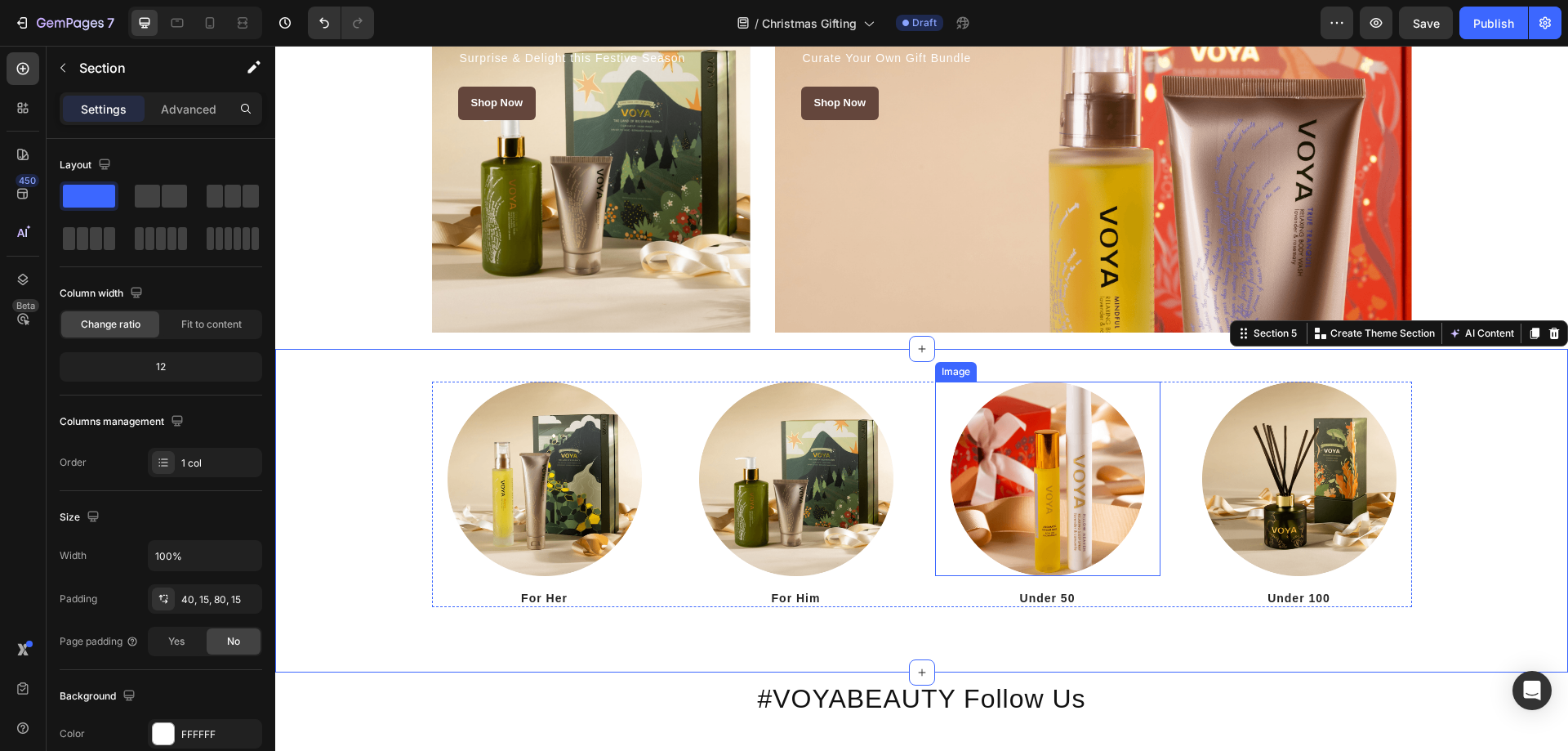
click at [1038, 469] on img at bounding box center [1047, 477] width 194 height 194
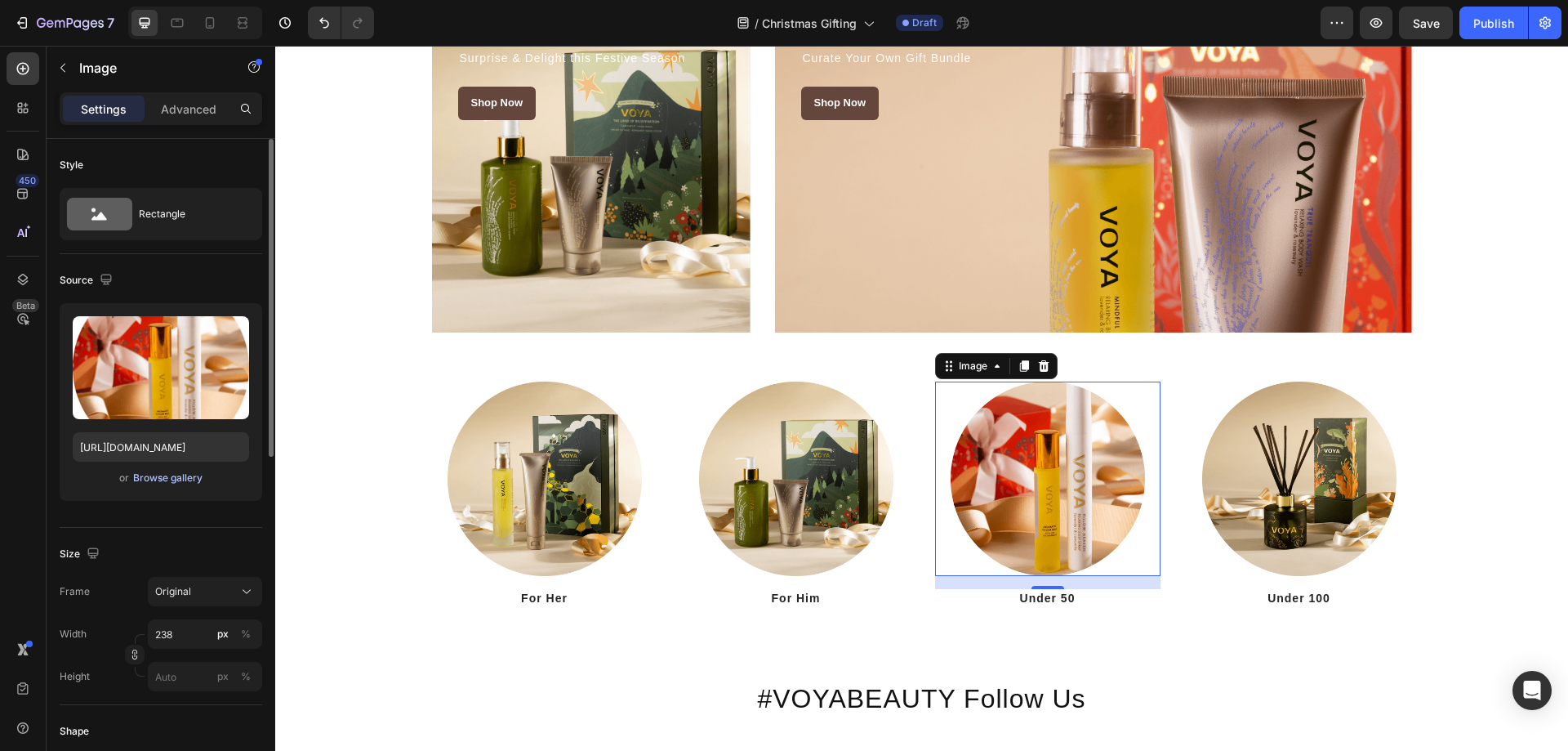
click at [179, 480] on div "Browse gallery" at bounding box center [167, 477] width 70 height 15
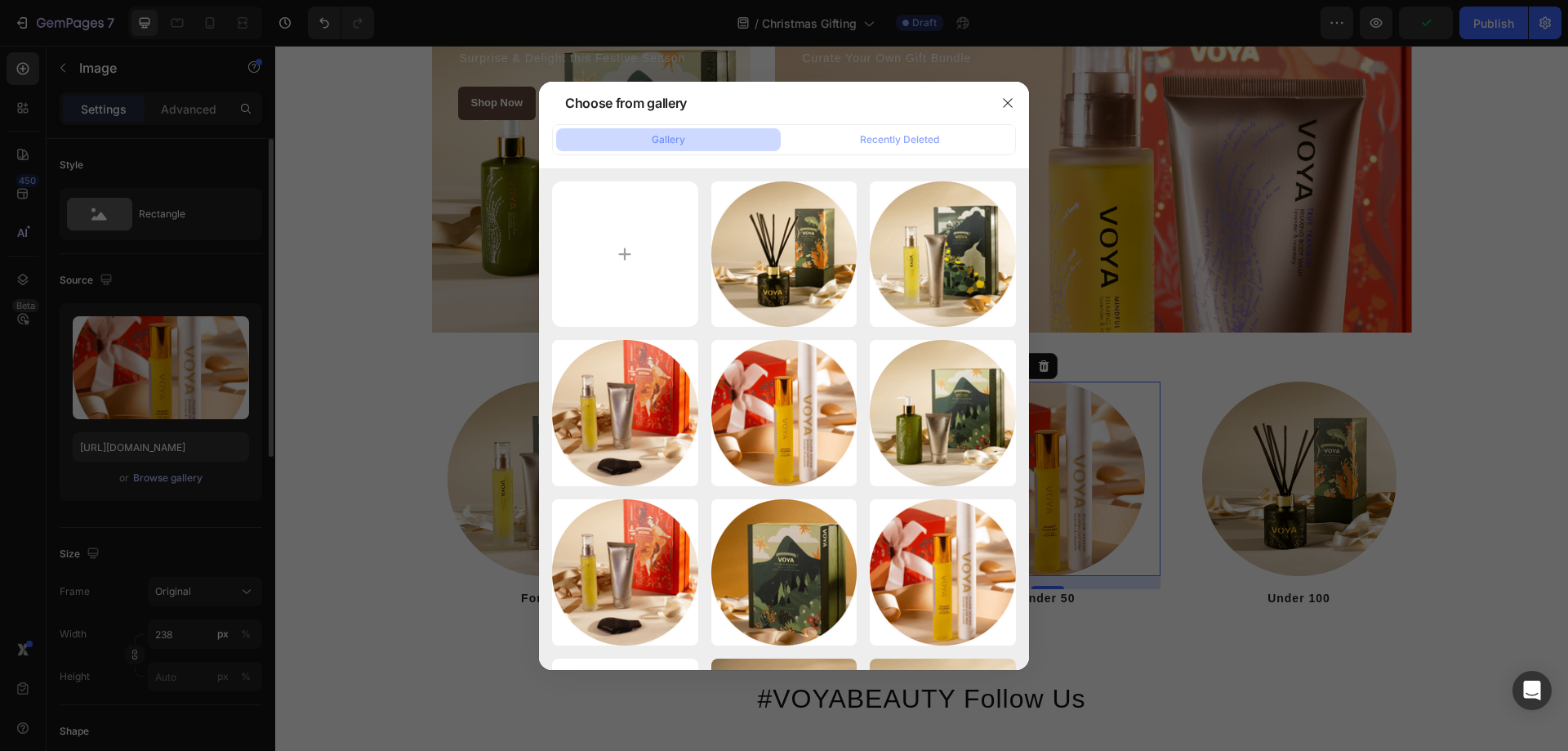
type input "C:\fakepath\christmas-under-50.png"
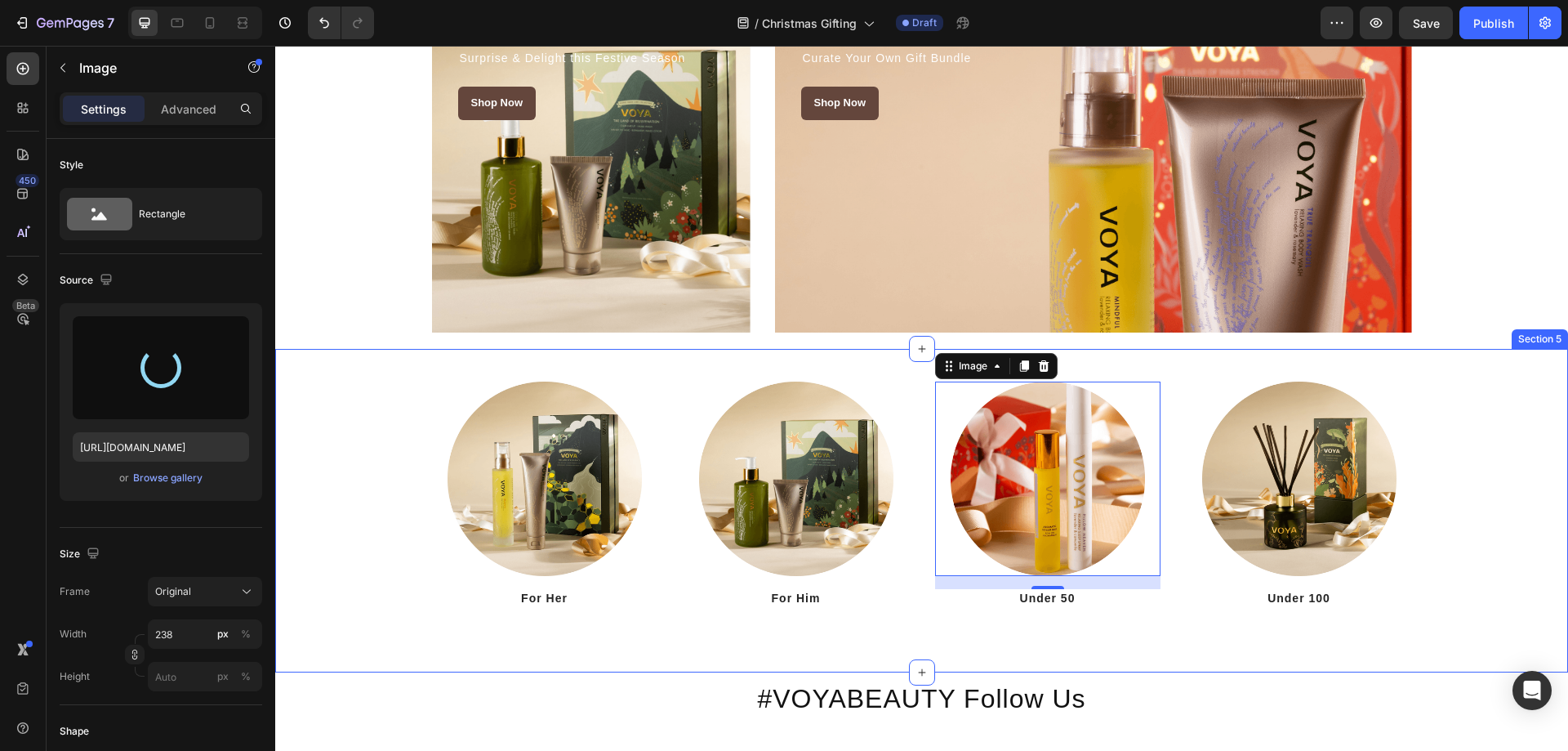
type input "[URL][DOMAIN_NAME]"
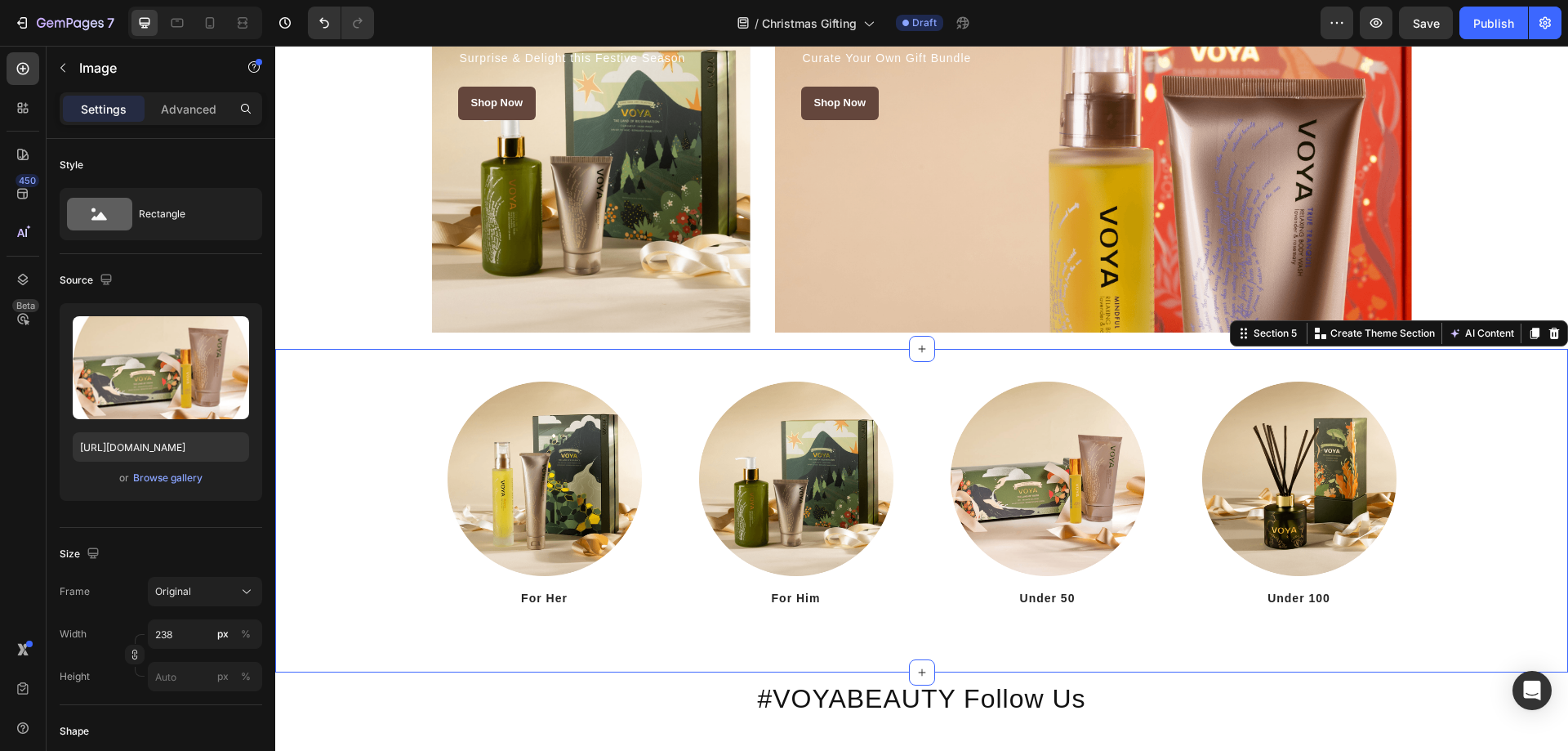
click at [1530, 601] on div "Image For Her Heading Image For Him Heading Image Under 50 Heading Image Under …" at bounding box center [921, 493] width 1269 height 225
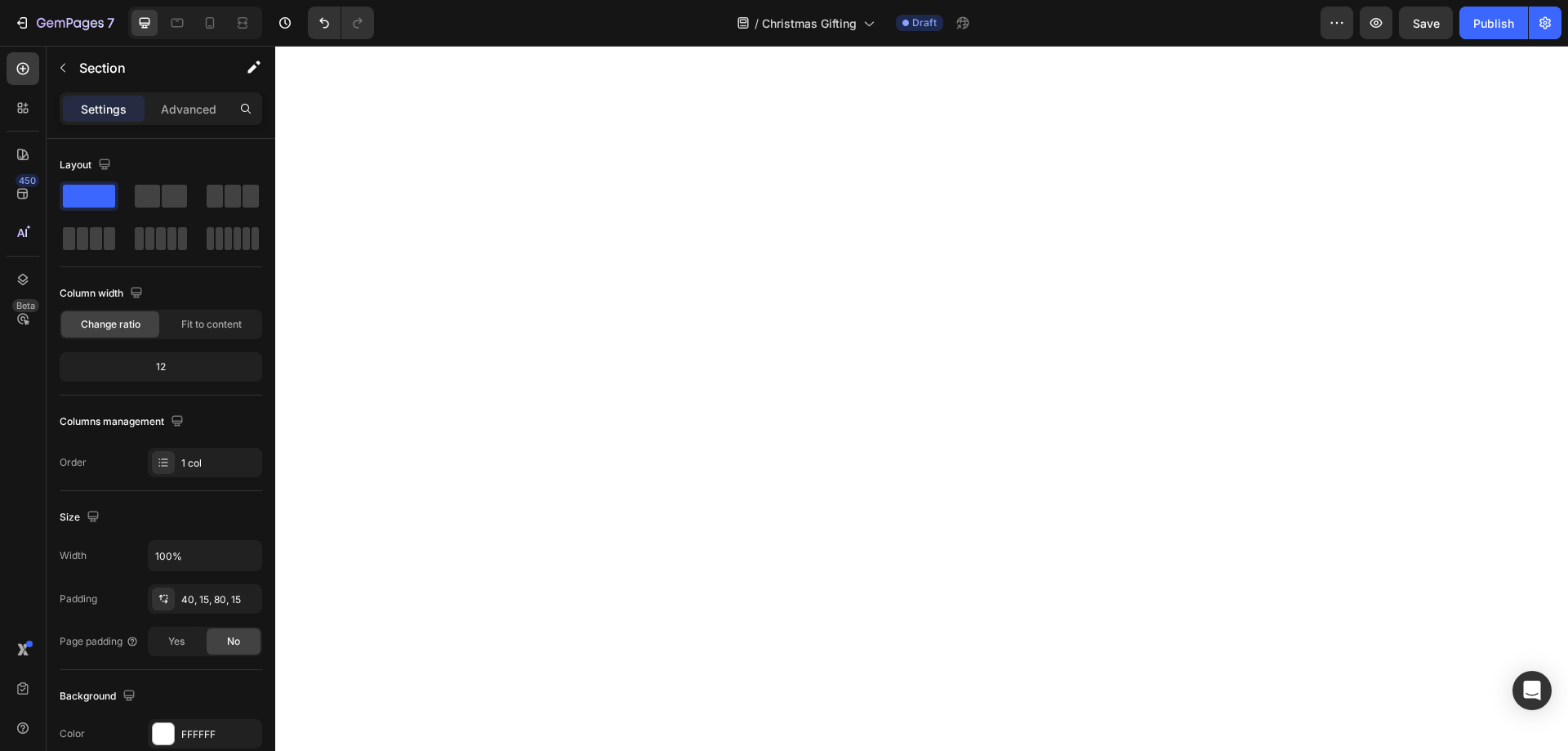
scroll to position [281, 0]
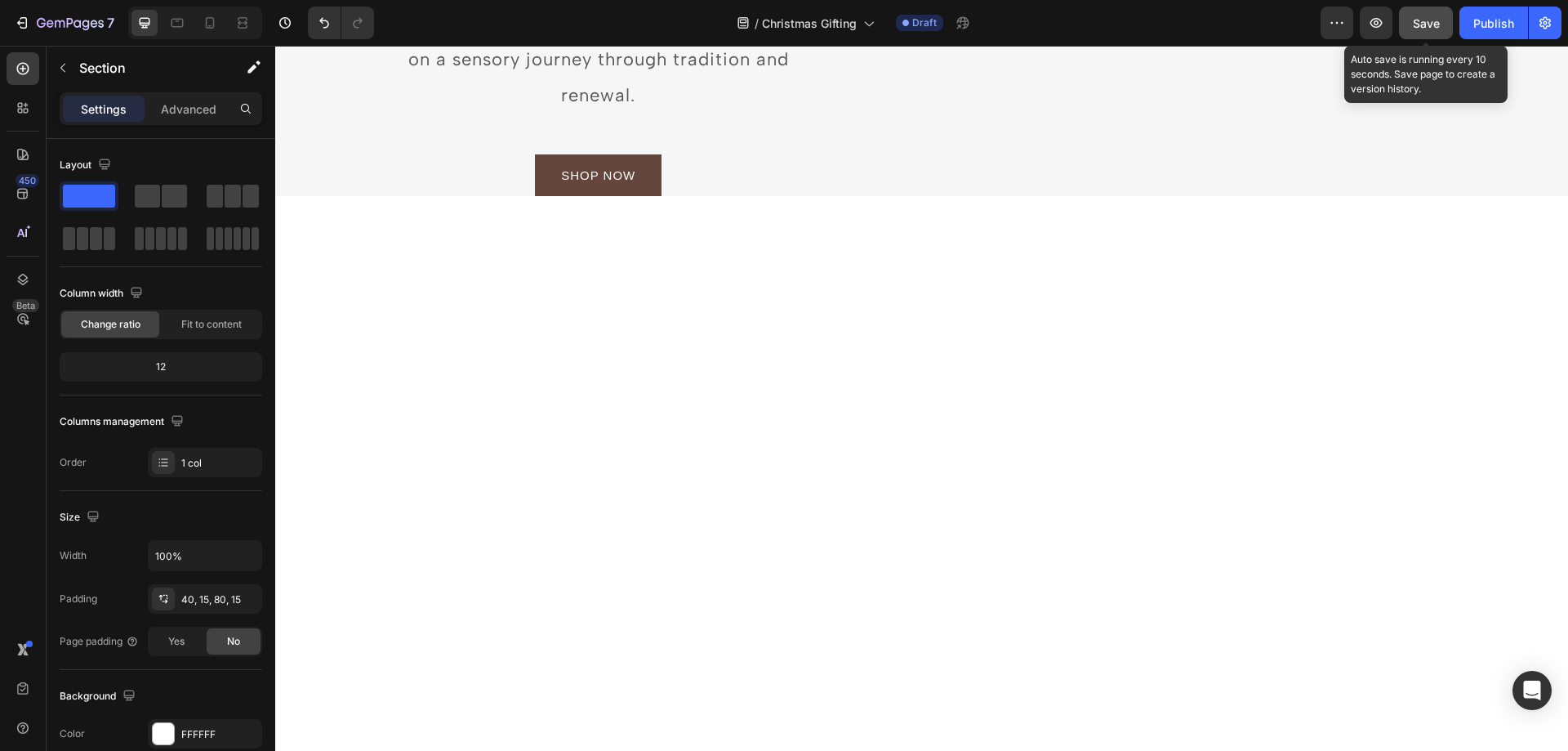
click at [1416, 22] on span "Save" at bounding box center [1425, 24] width 27 height 14
click at [1385, 27] on button "button" at bounding box center [1376, 23] width 32 height 32
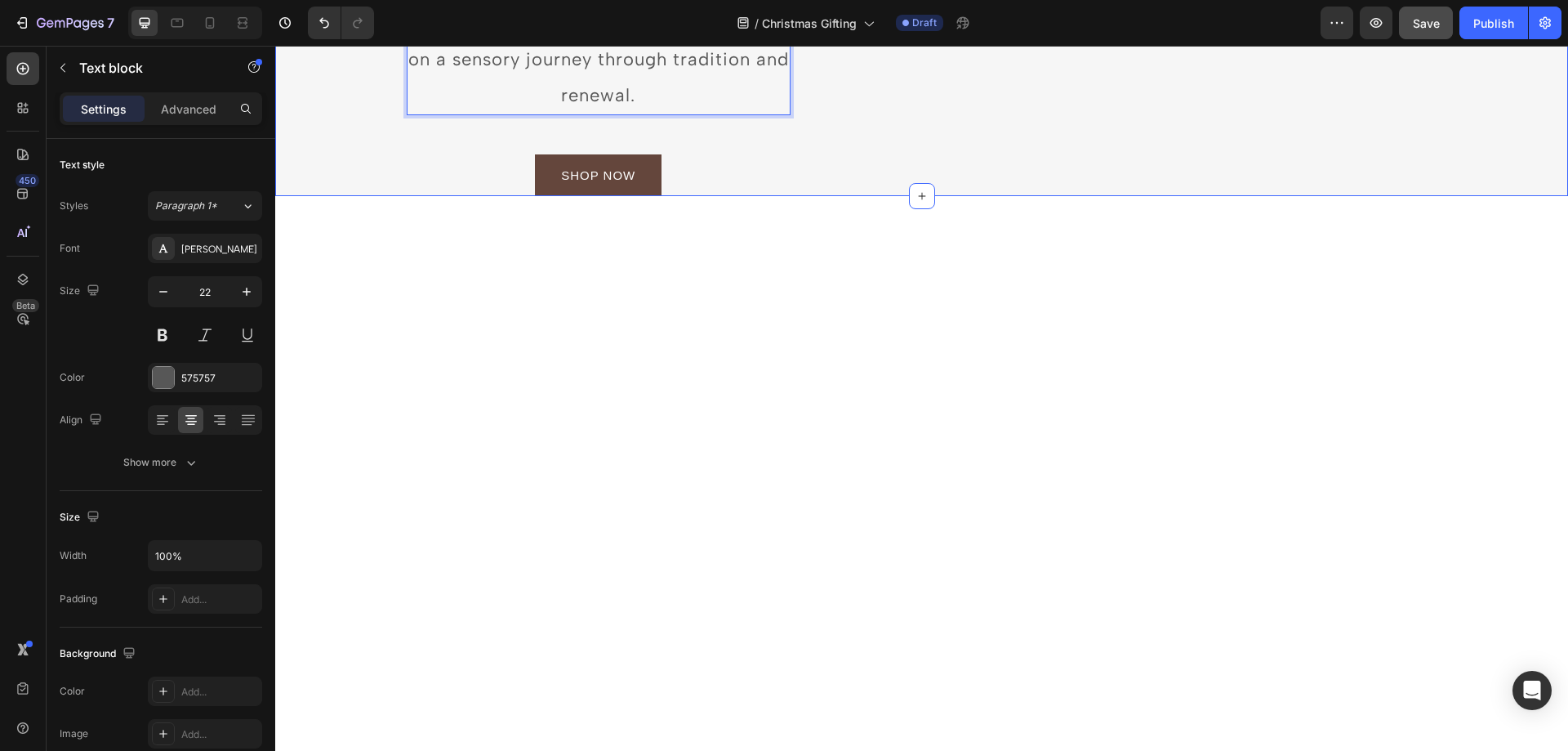
drag, startPoint x: 405, startPoint y: 255, endPoint x: 387, endPoint y: 257, distance: 18.1
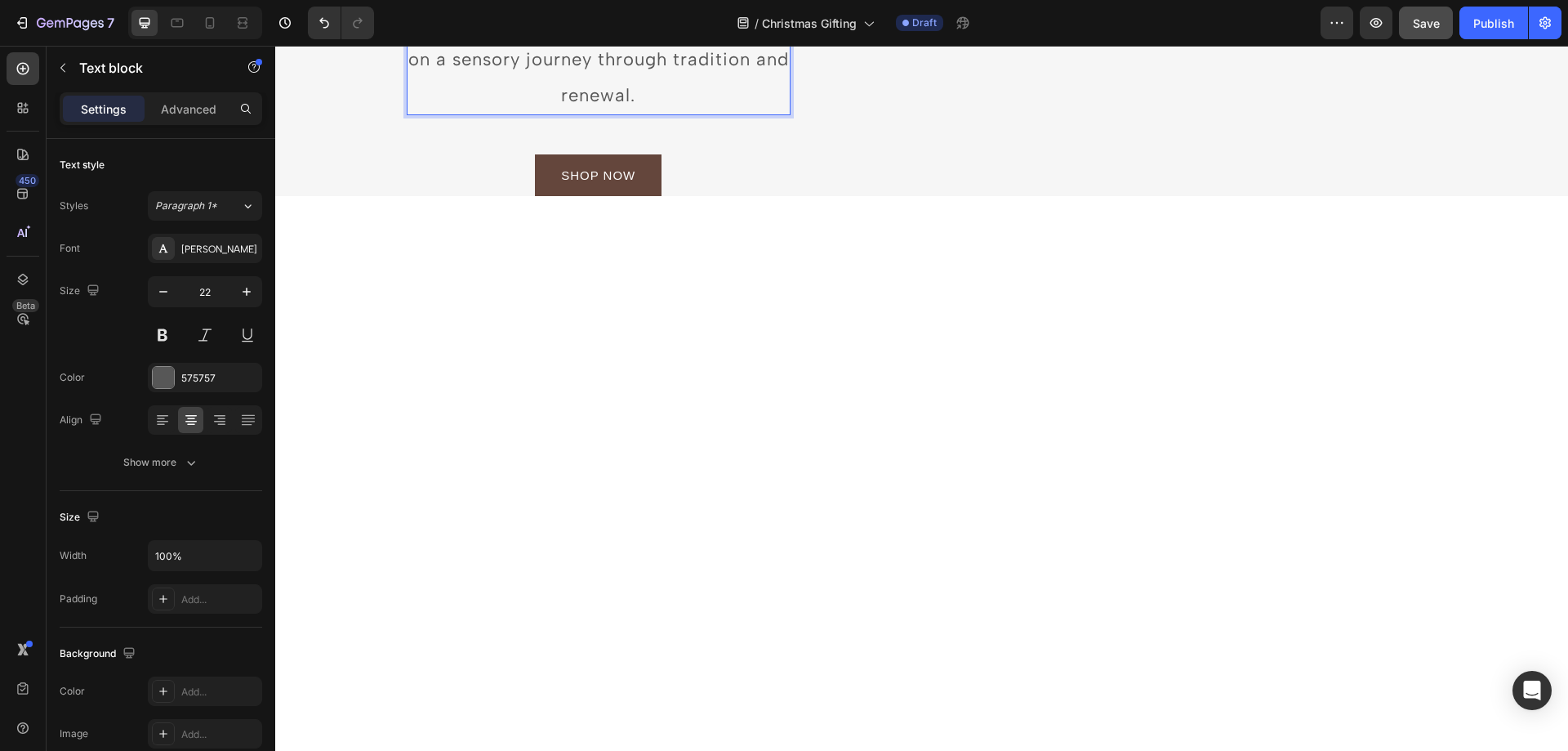
click at [241, 555] on icon "button" at bounding box center [246, 555] width 17 height 17
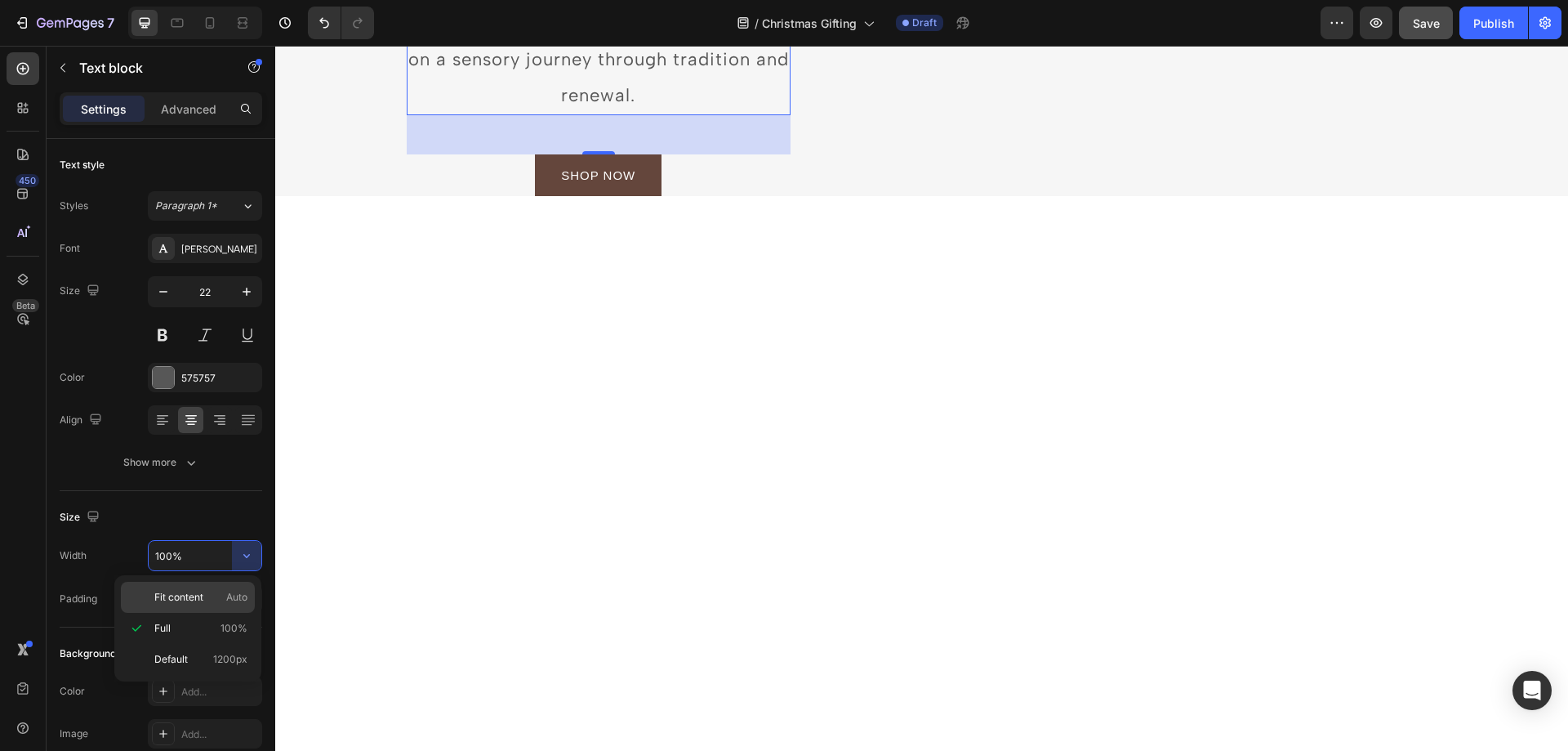
click at [204, 594] on p "Fit content Auto" at bounding box center [201, 596] width 94 height 15
type input "Auto"
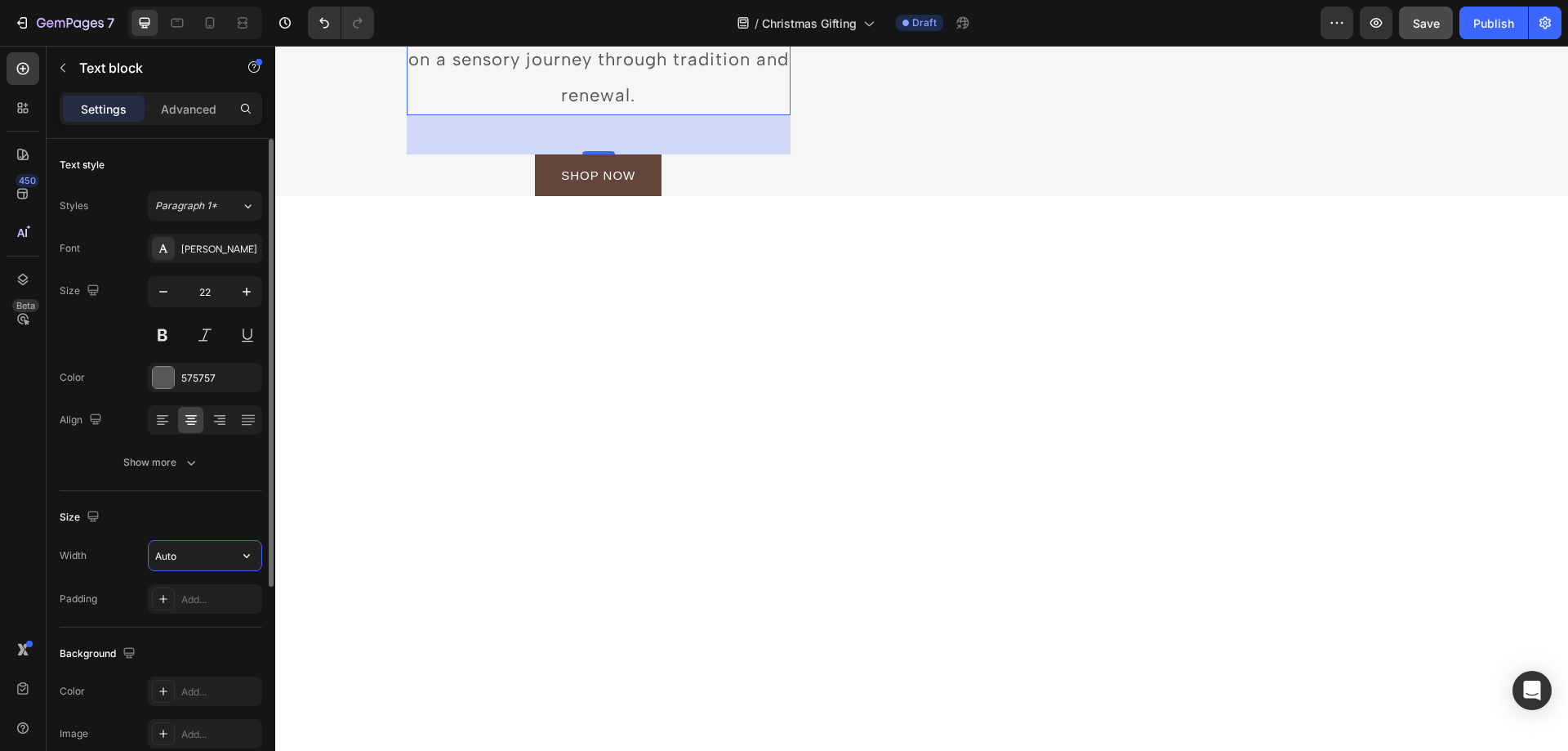
click at [207, 552] on input "Auto" at bounding box center [205, 555] width 113 height 30
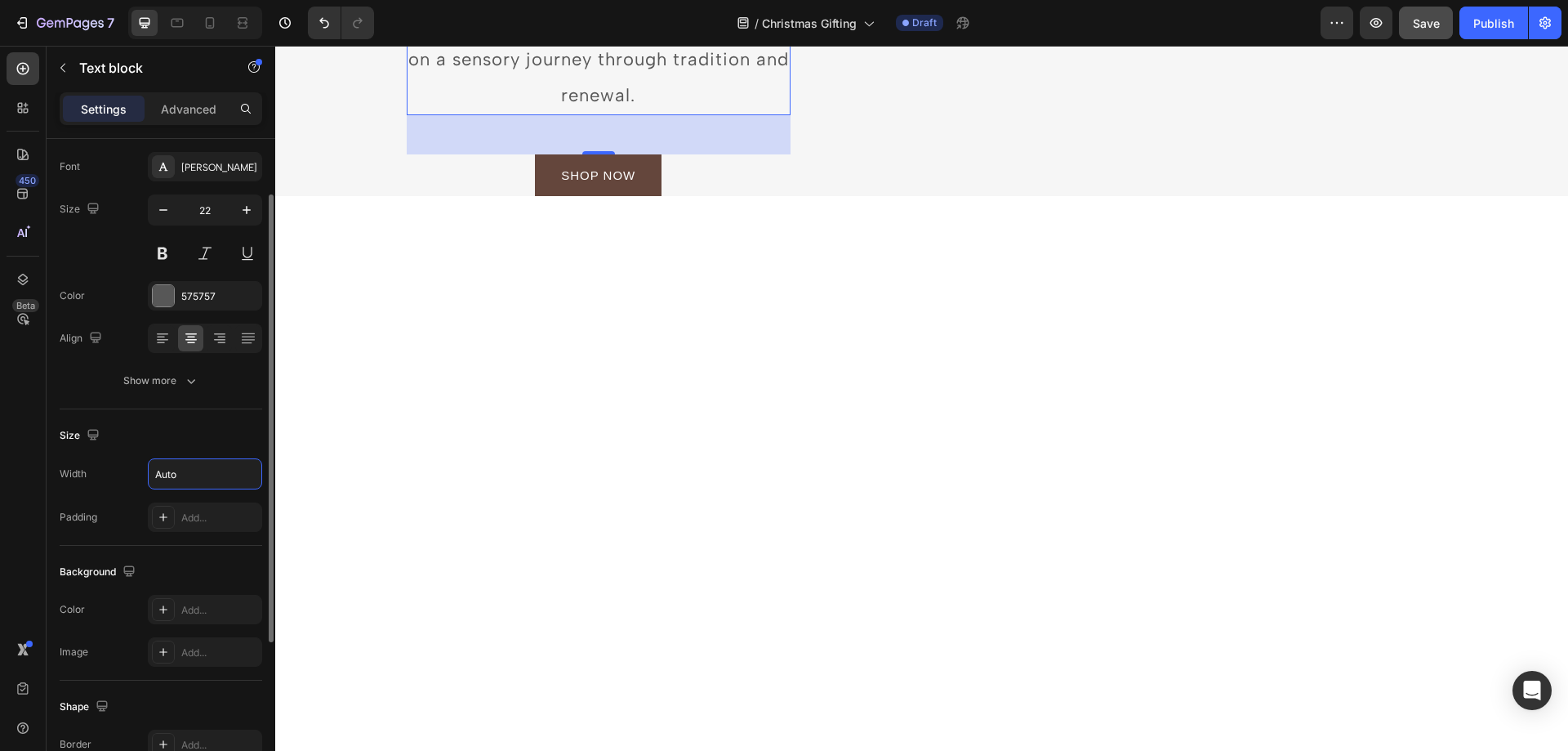
scroll to position [163, 0]
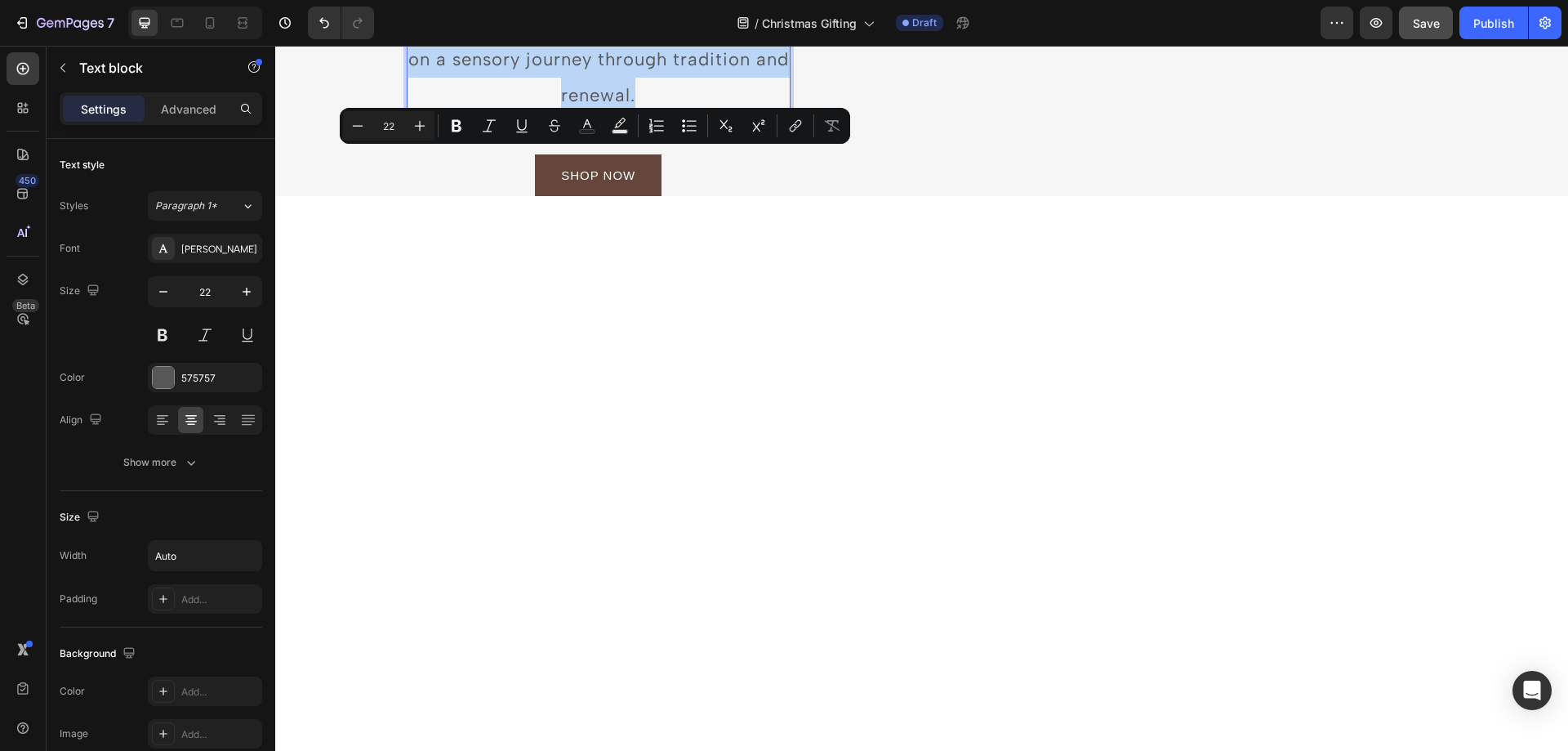
drag, startPoint x: 506, startPoint y: 234, endPoint x: 710, endPoint y: 373, distance: 246.9
click at [419, 132] on icon "Editor contextual toolbar" at bounding box center [419, 125] width 17 height 17
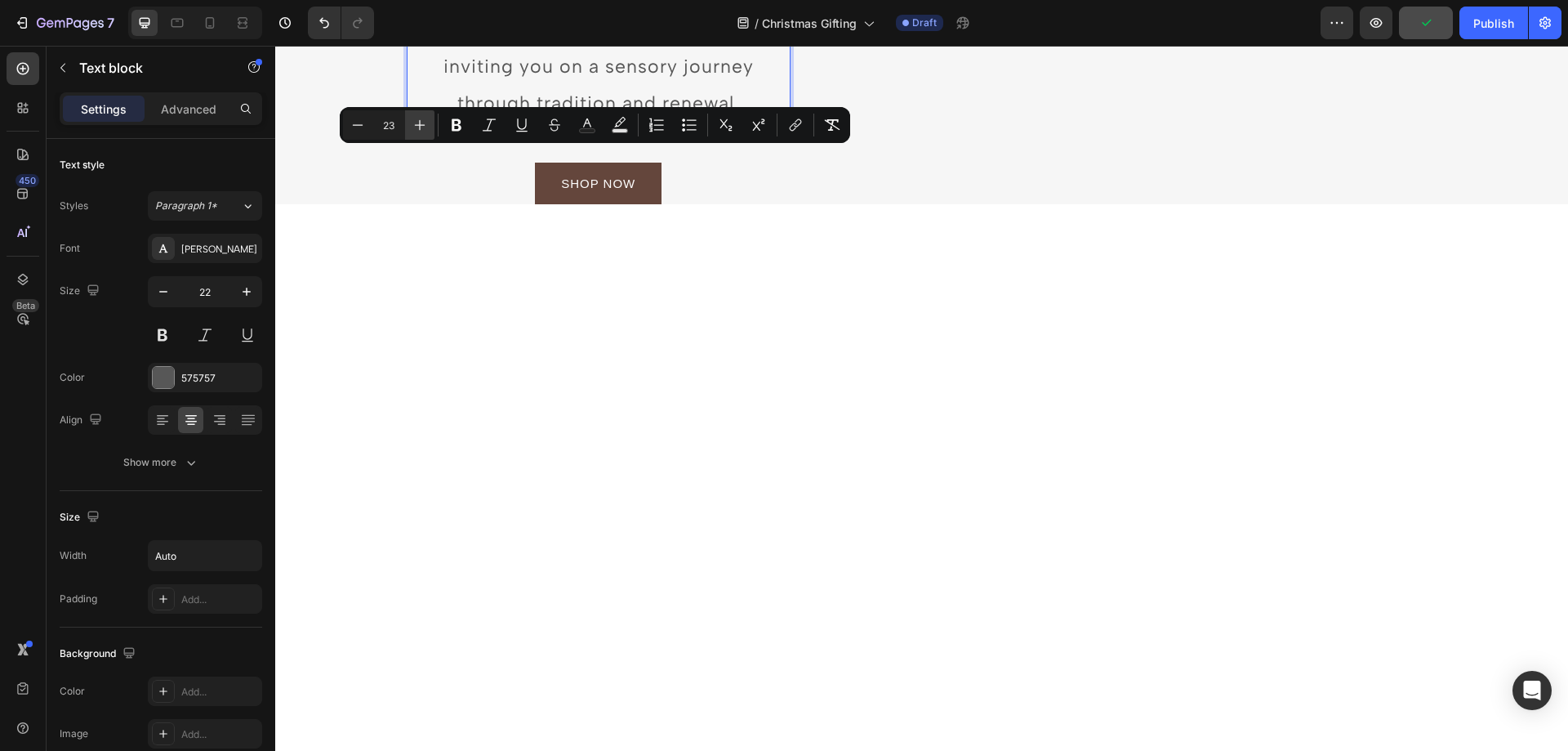
click at [419, 132] on icon "Editor contextual toolbar" at bounding box center [419, 125] width 17 height 17
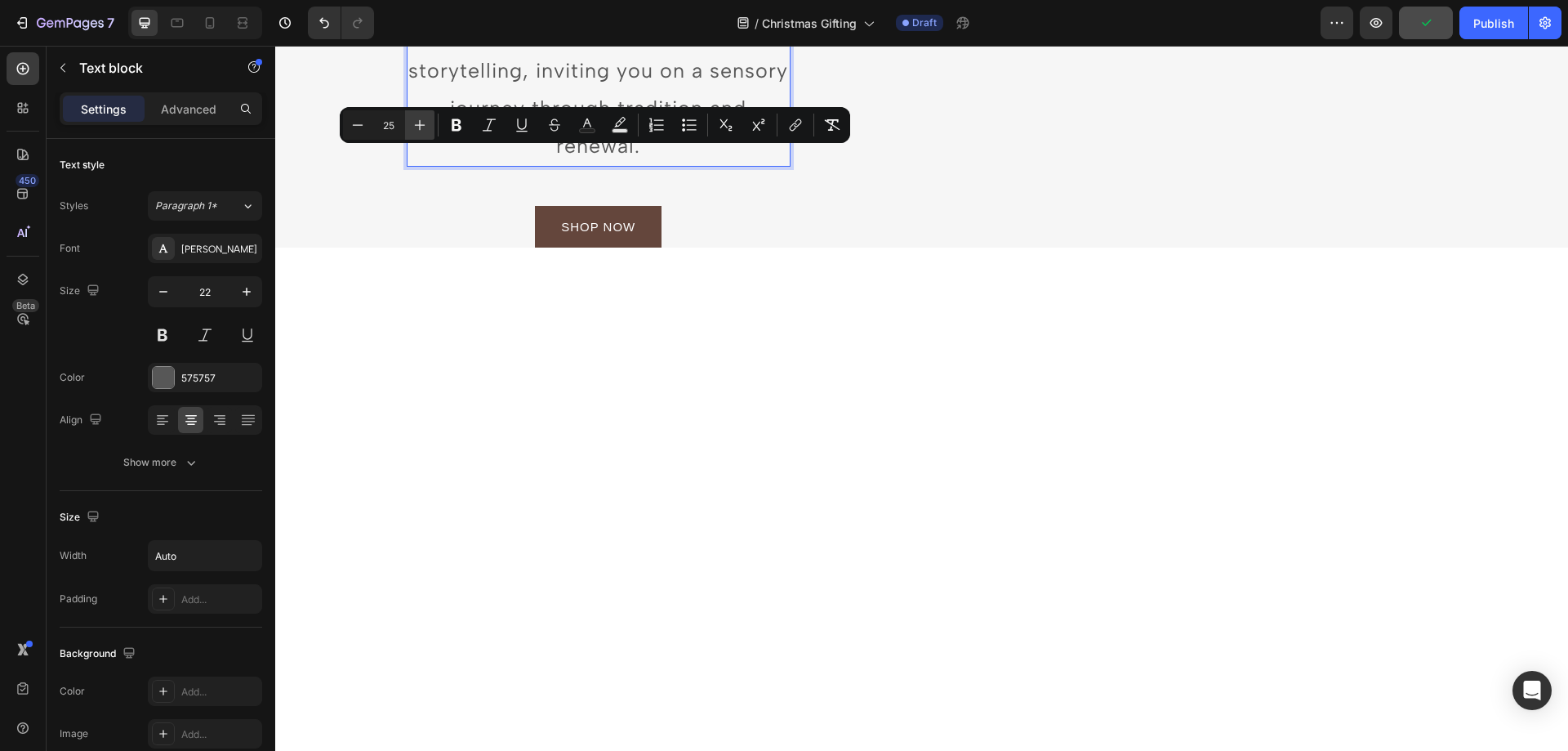
scroll to position [256, 0]
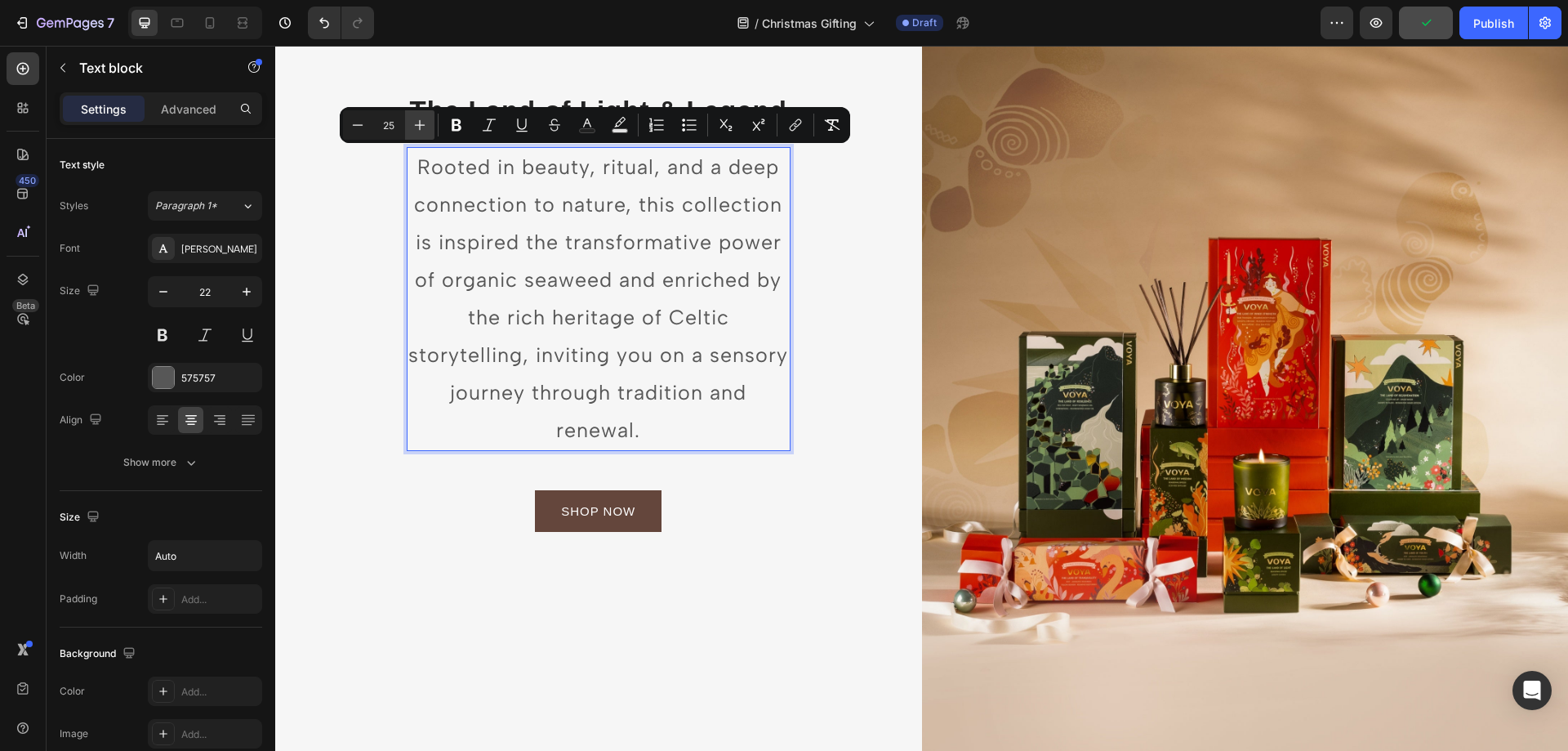
click at [419, 132] on icon "Editor contextual toolbar" at bounding box center [419, 125] width 17 height 17
type input "27"
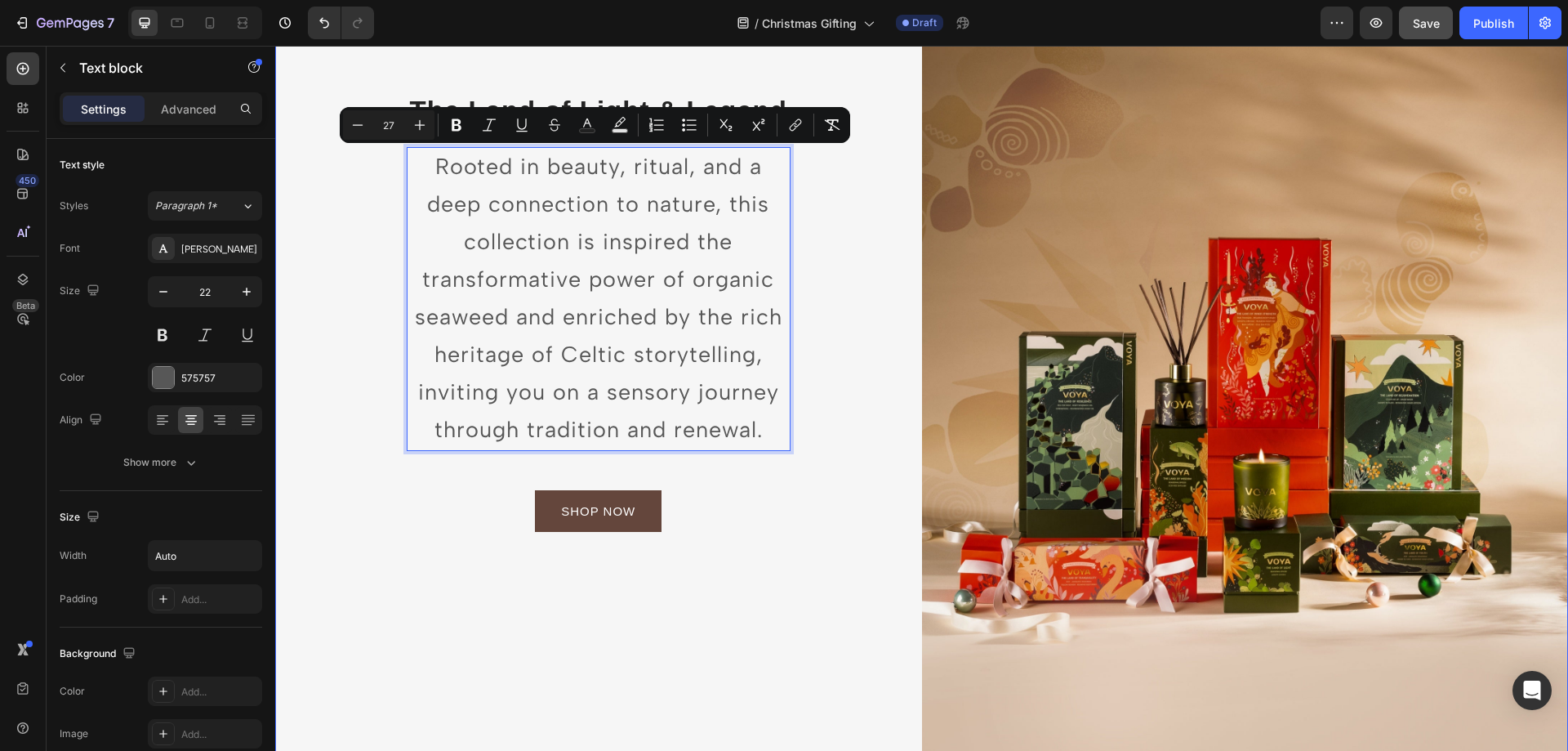
click at [856, 401] on div "The Land of Light & Legend Heading Rooted in beauty, ritual, and a deep connect…" at bounding box center [598, 308] width 647 height 970
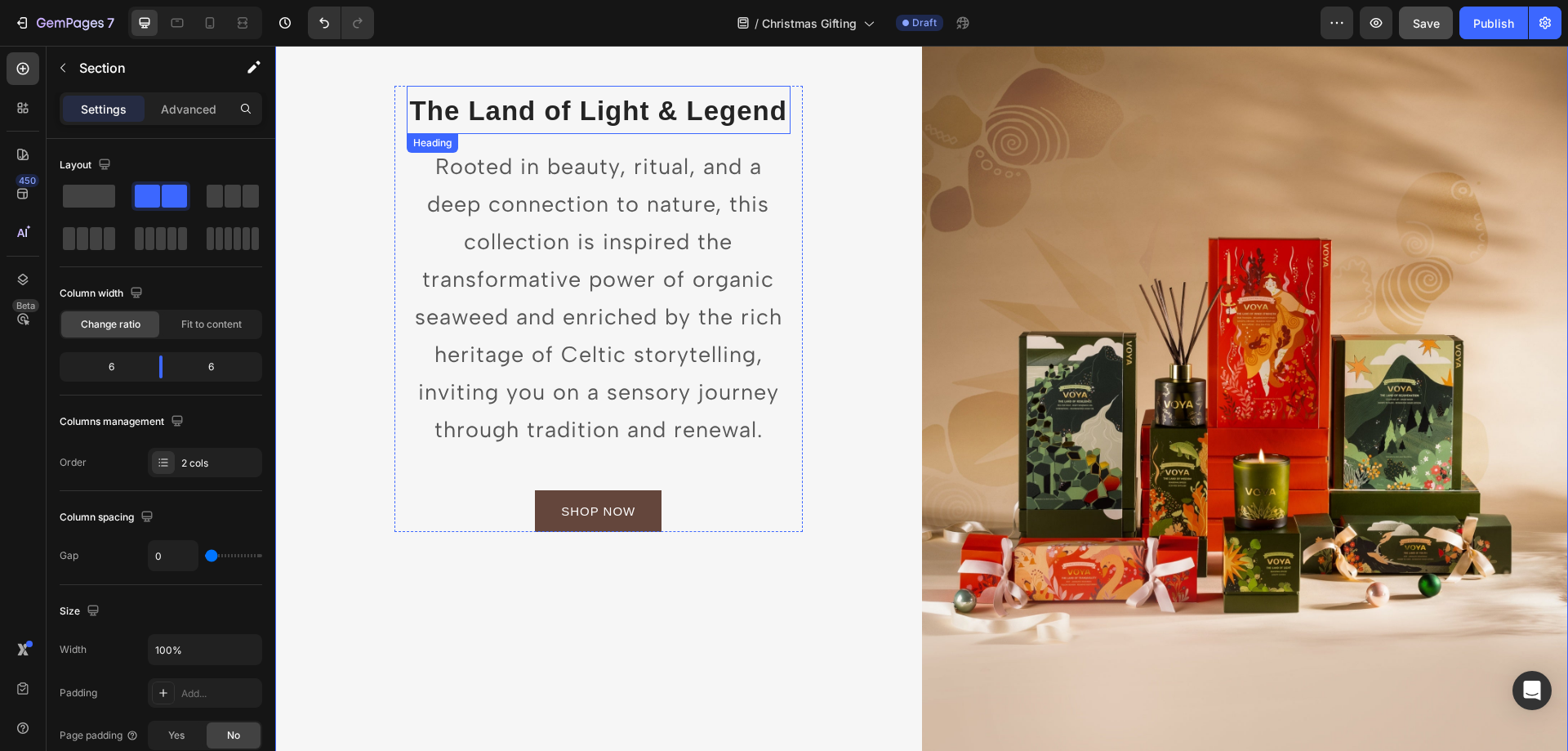
click at [730, 112] on span "The Land of Light & Legend" at bounding box center [598, 110] width 377 height 31
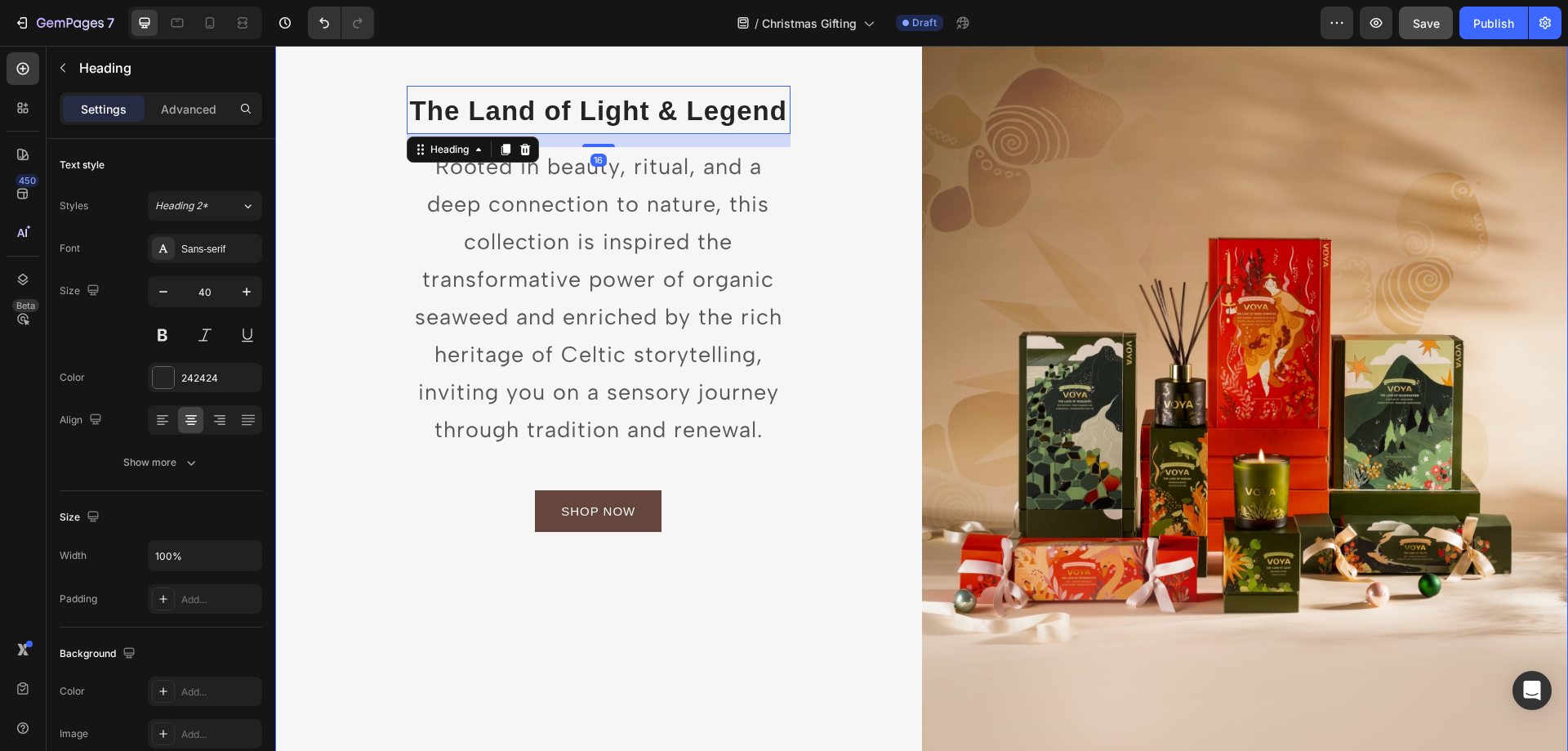
click at [891, 275] on div "The Land of Light & Legend Heading 16 Rooted in beauty, ritual, and a deep conn…" at bounding box center [598, 308] width 647 height 970
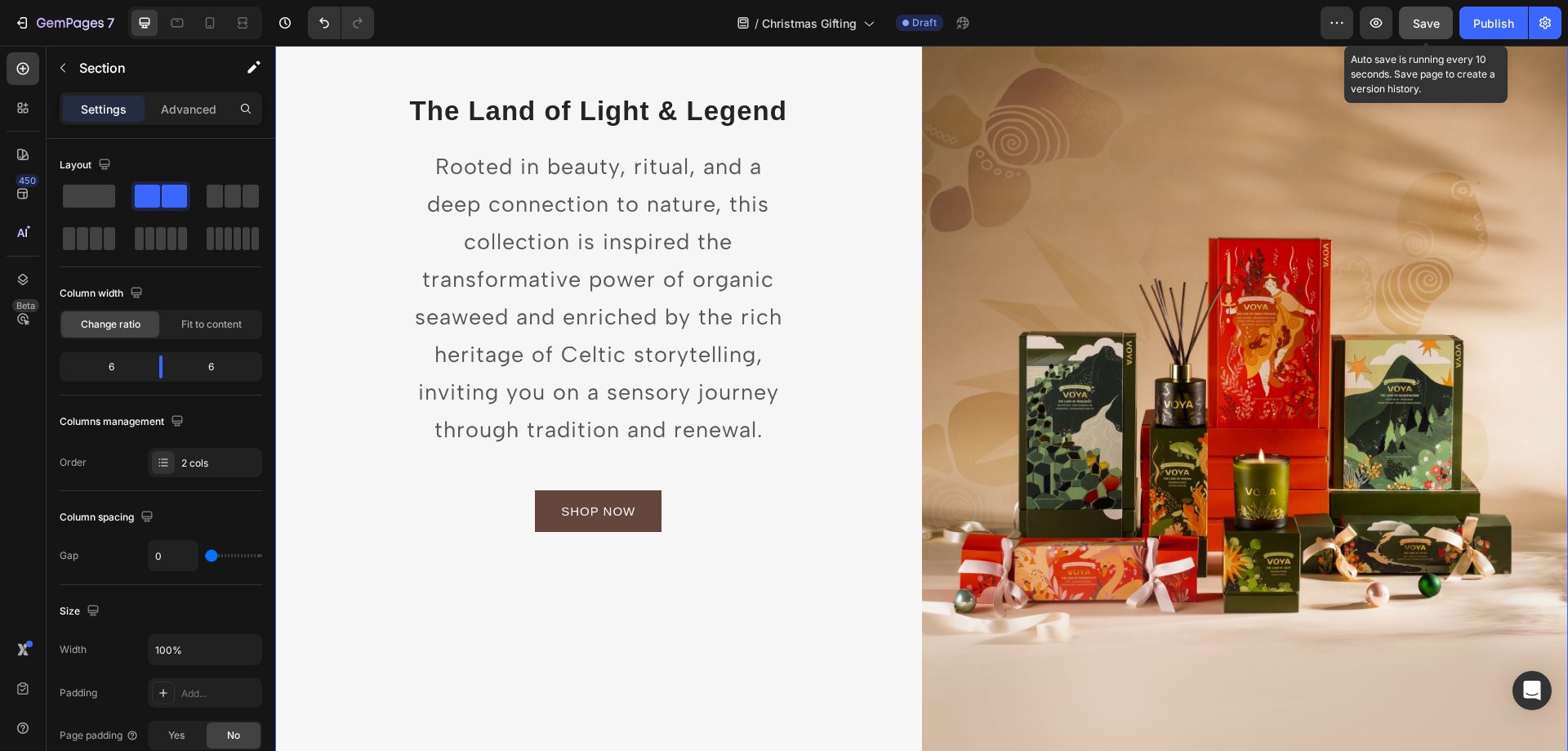
click at [1421, 35] on button "Save" at bounding box center [1425, 23] width 54 height 32
click at [1367, 29] on button "button" at bounding box center [1376, 23] width 32 height 32
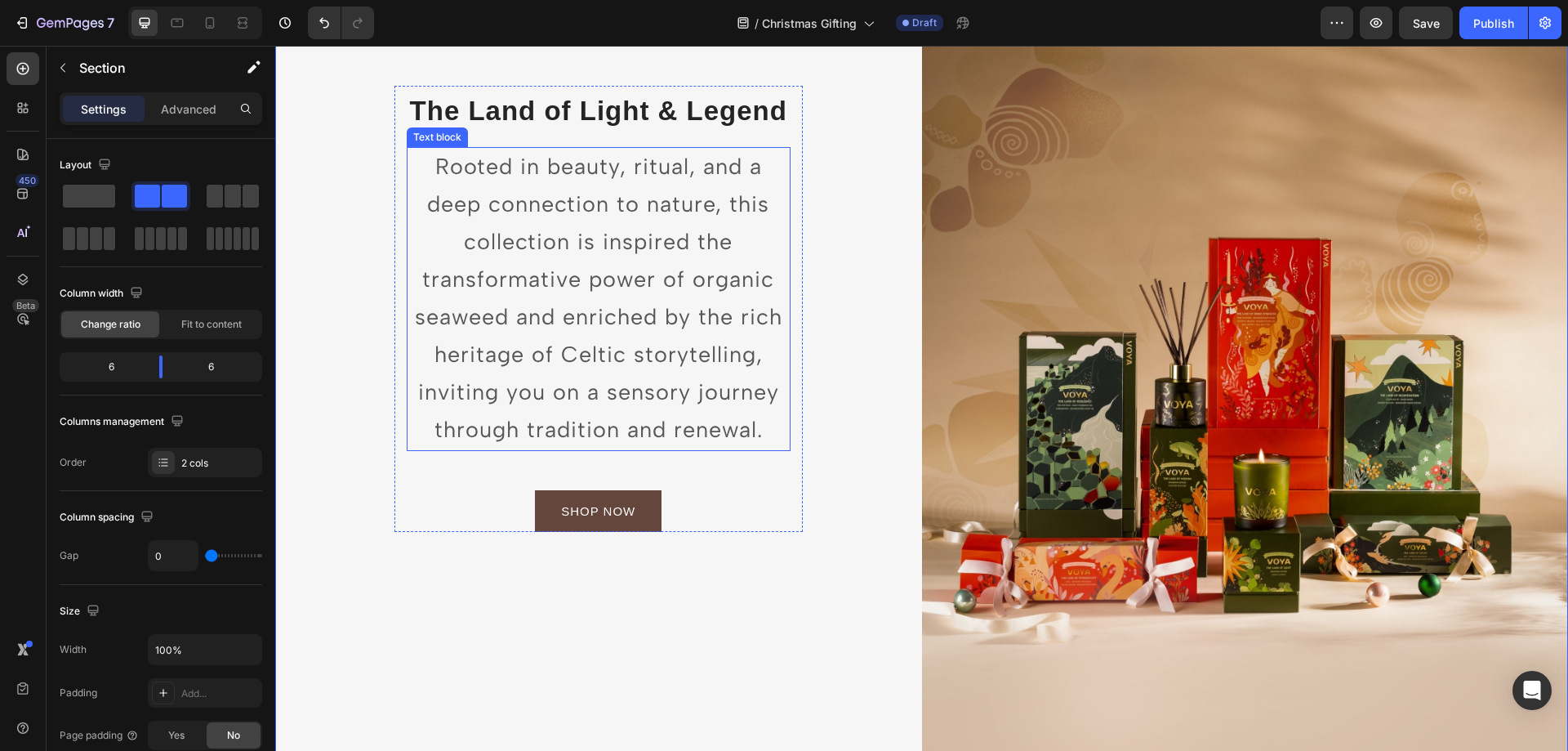
click at [593, 260] on p "Rooted in beauty, ritual, and a deep connection to nature, this collection is i…" at bounding box center [598, 298] width 381 height 300
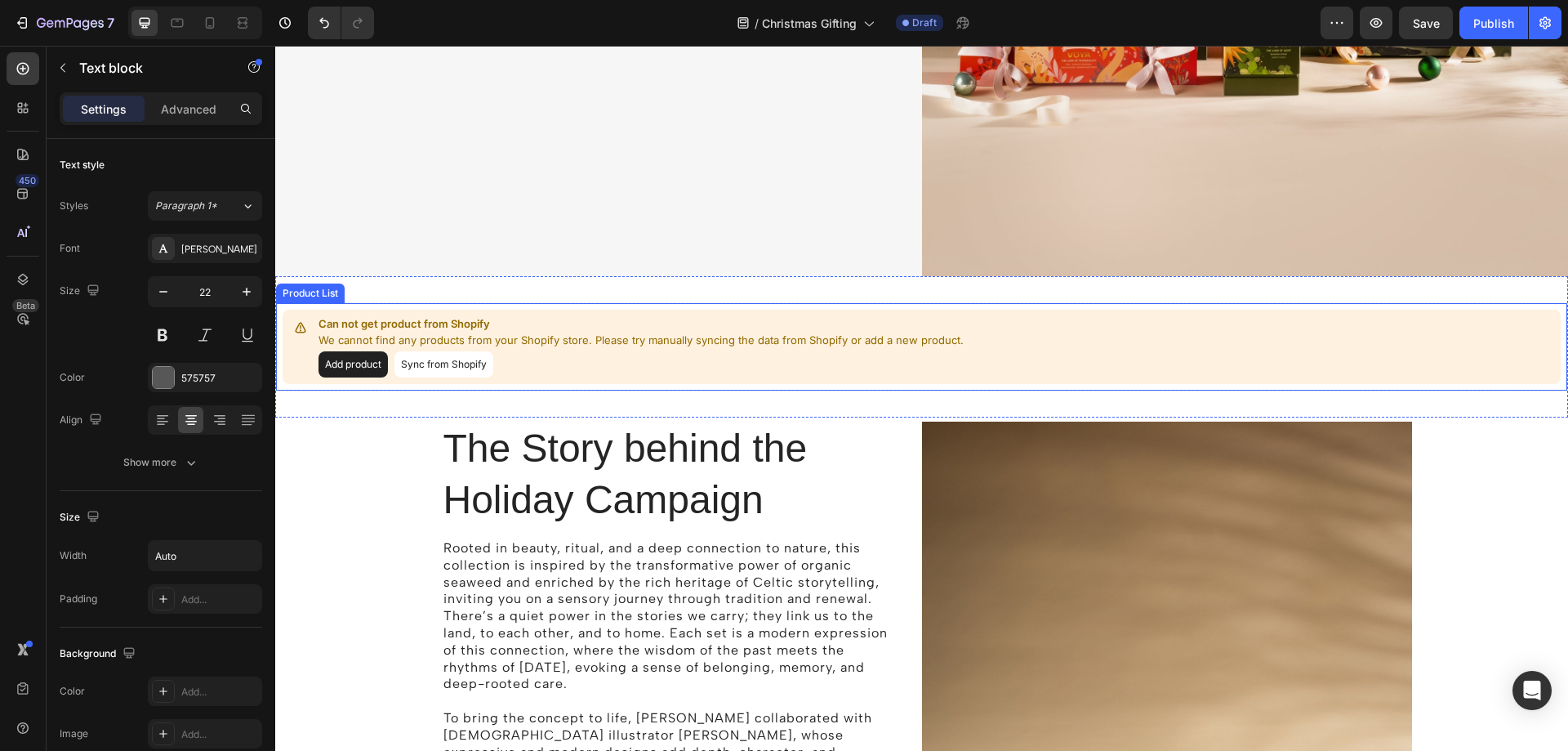
scroll to position [828, 0]
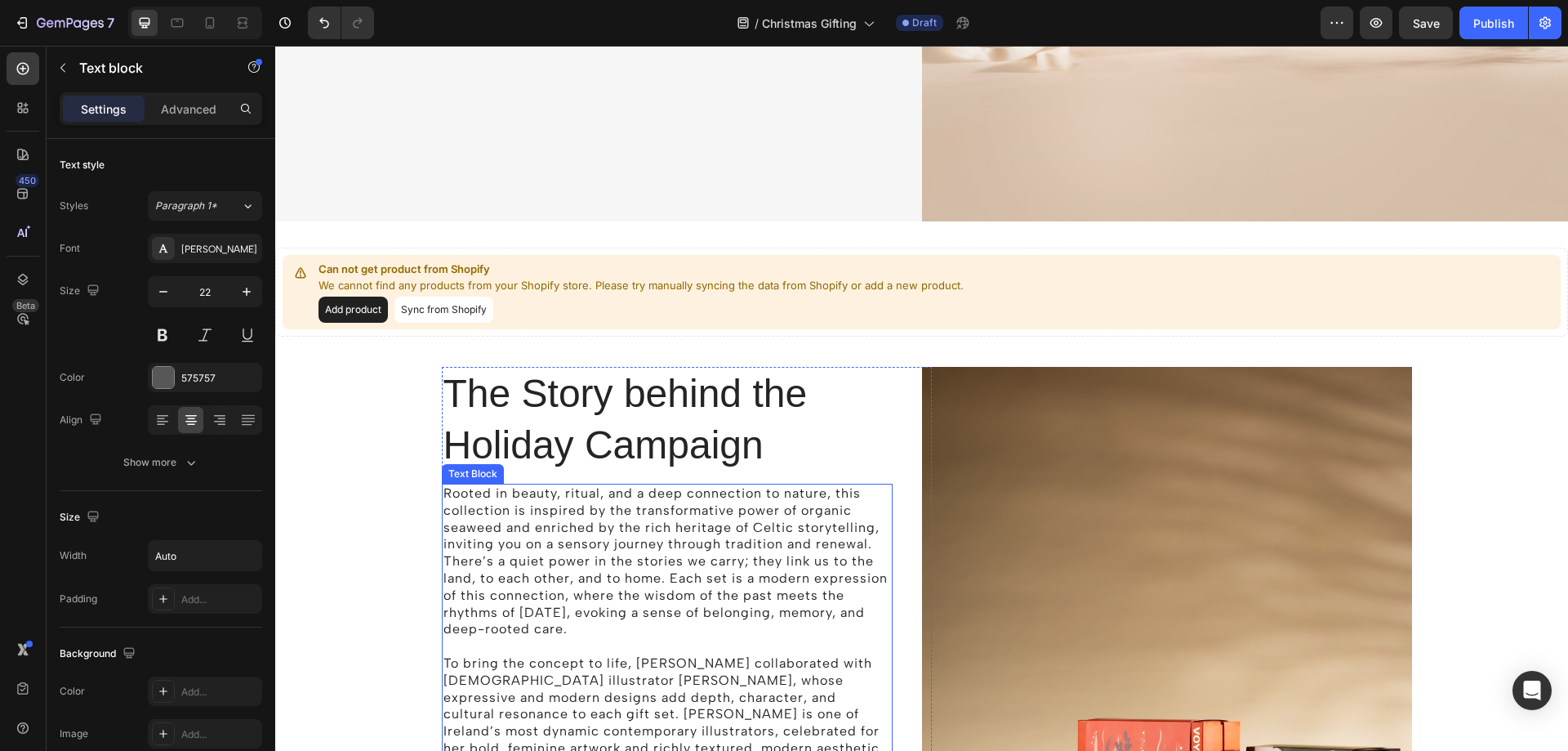
click at [565, 543] on p "Rooted in beauty, ritual, and a deep connection to nature, this collection is i…" at bounding box center [667, 561] width 448 height 153
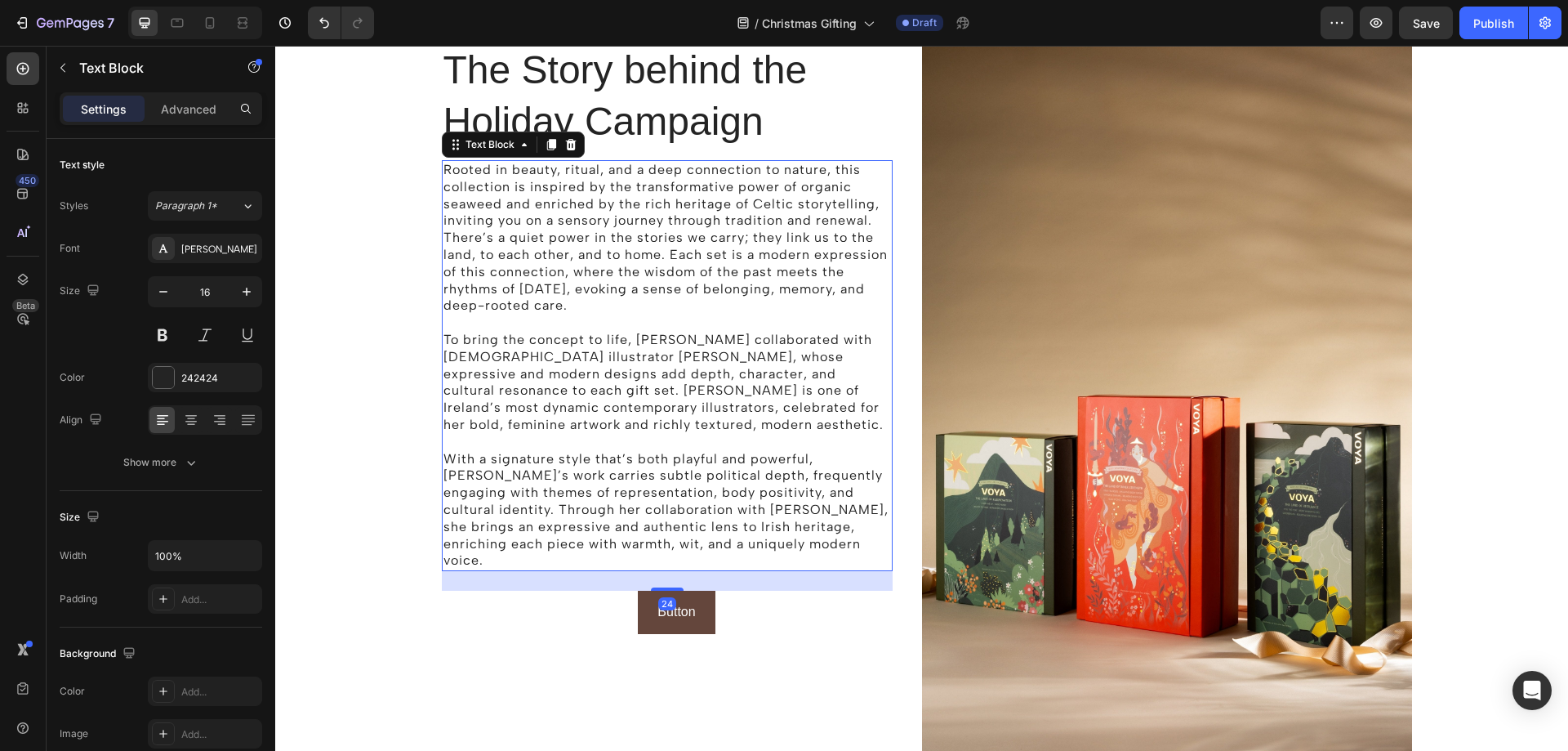
scroll to position [1154, 0]
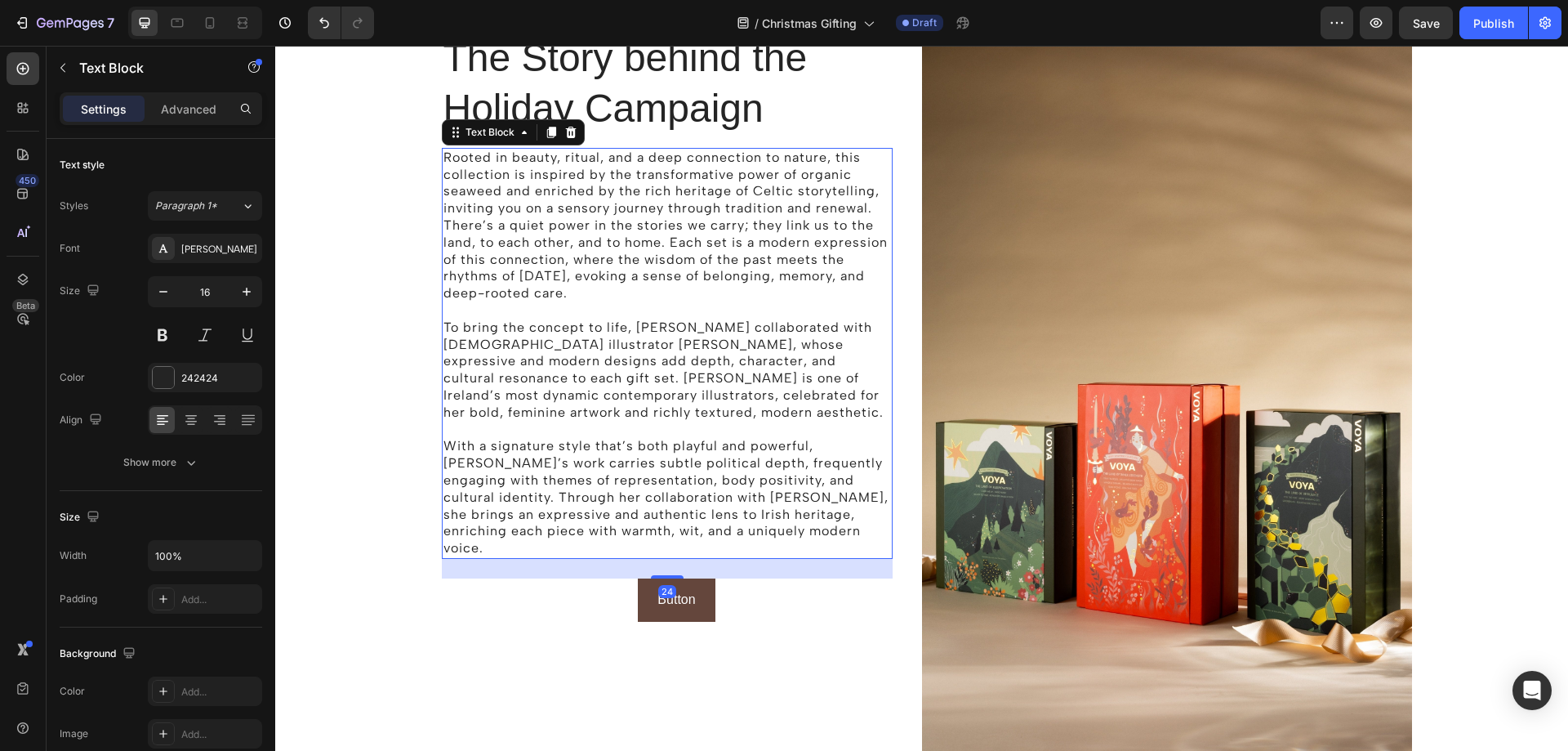
click at [580, 488] on p "With a signature style that’s both playful and powerful, [PERSON_NAME]’s work c…" at bounding box center [667, 497] width 448 height 119
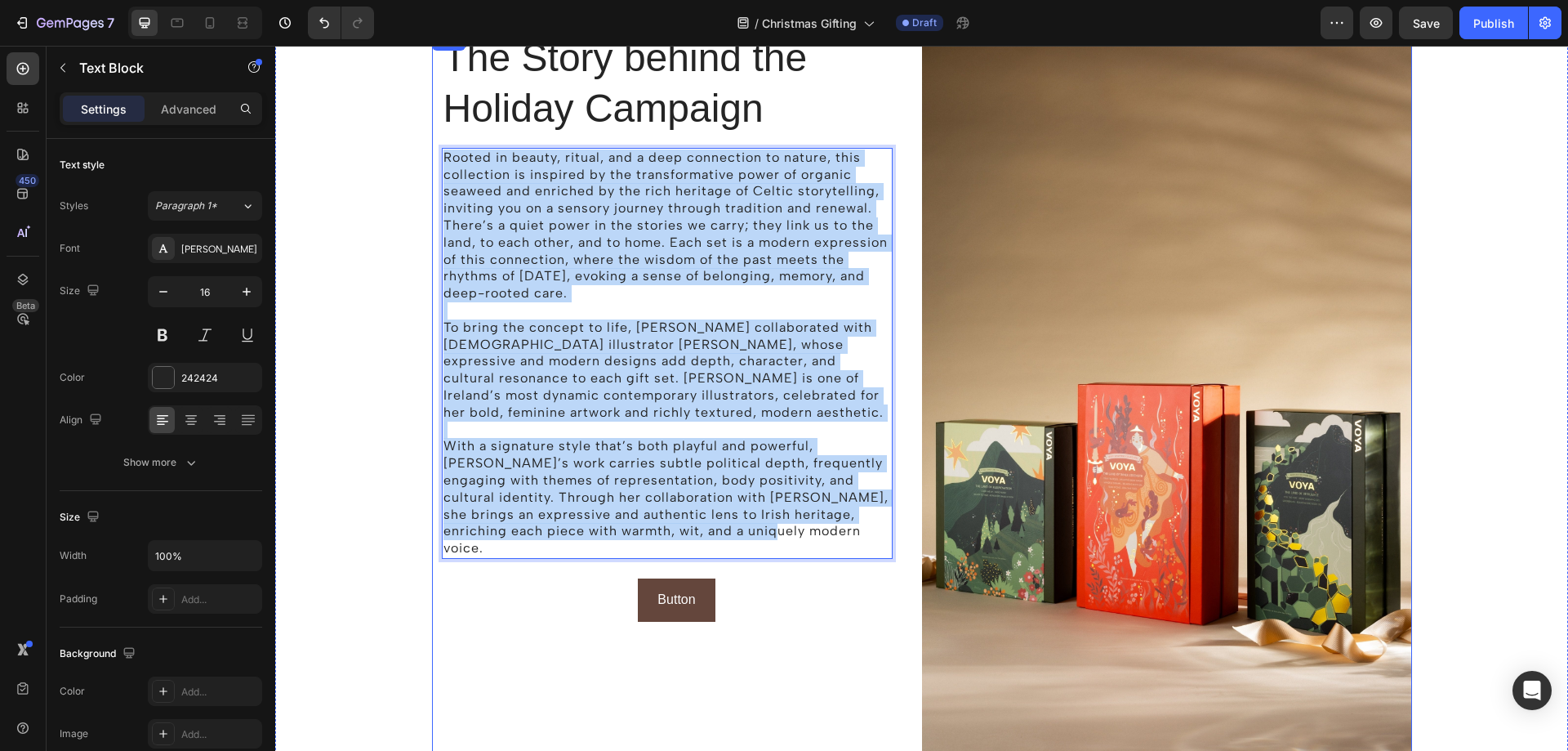
drag, startPoint x: 709, startPoint y: 497, endPoint x: 434, endPoint y: 156, distance: 438.1
click at [434, 156] on div "The Story behind the Holiday Campaign Heading Rooted in beauty, ritual, and a d…" at bounding box center [677, 403] width 490 height 743
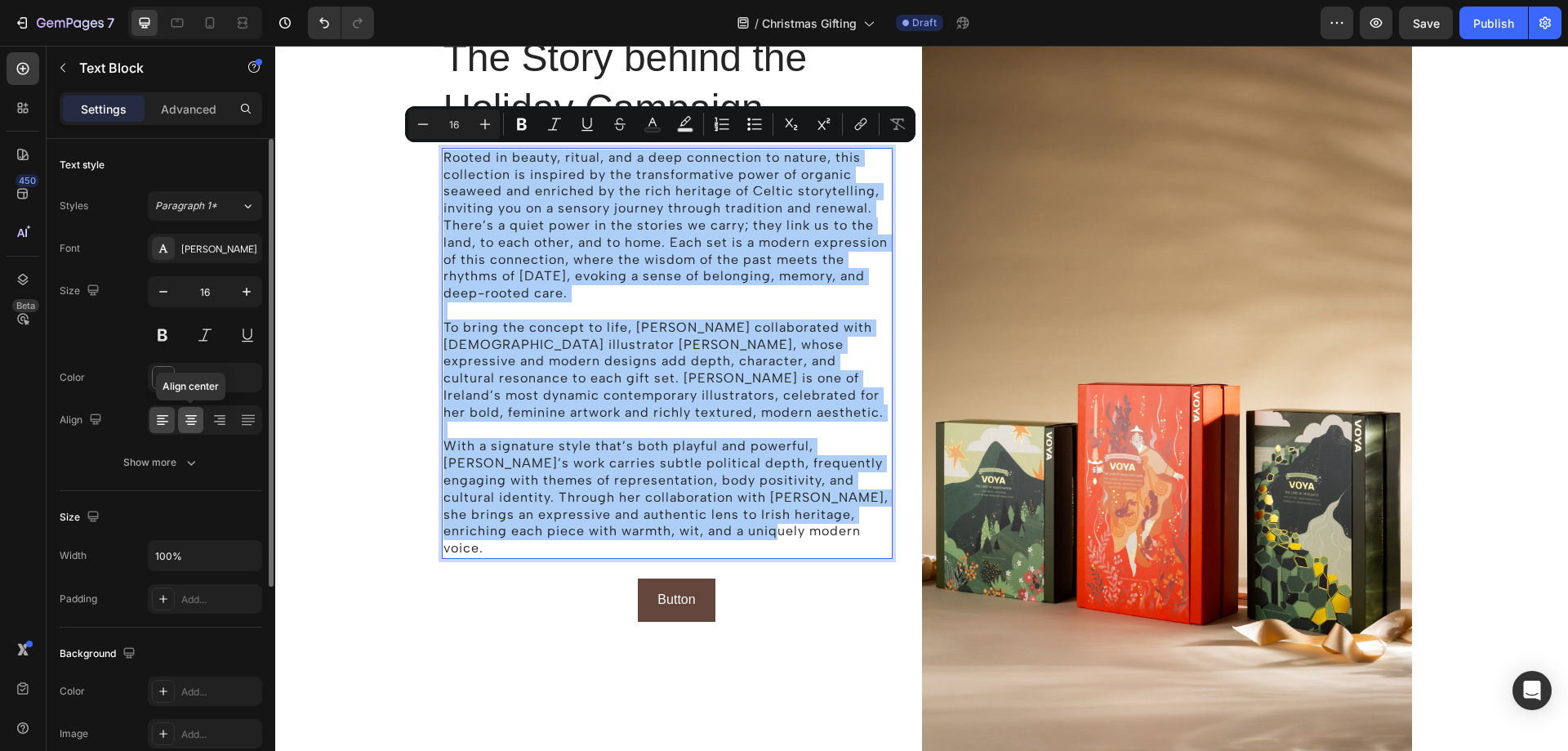
click at [189, 421] on icon at bounding box center [191, 421] width 12 height 2
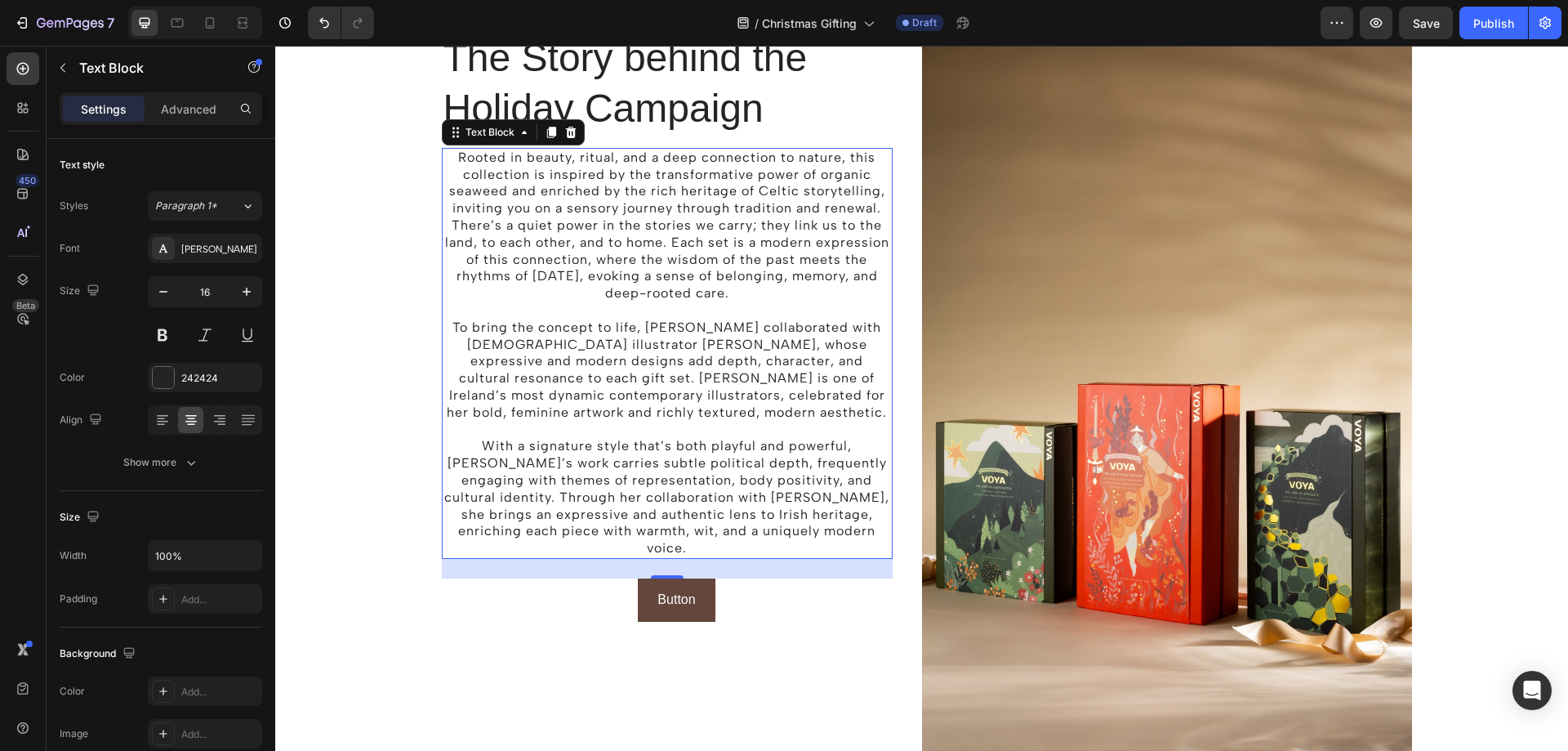
click at [734, 363] on p "To bring the concept to life, [PERSON_NAME] collaborated with [DEMOGRAPHIC_DATA…" at bounding box center [667, 370] width 448 height 102
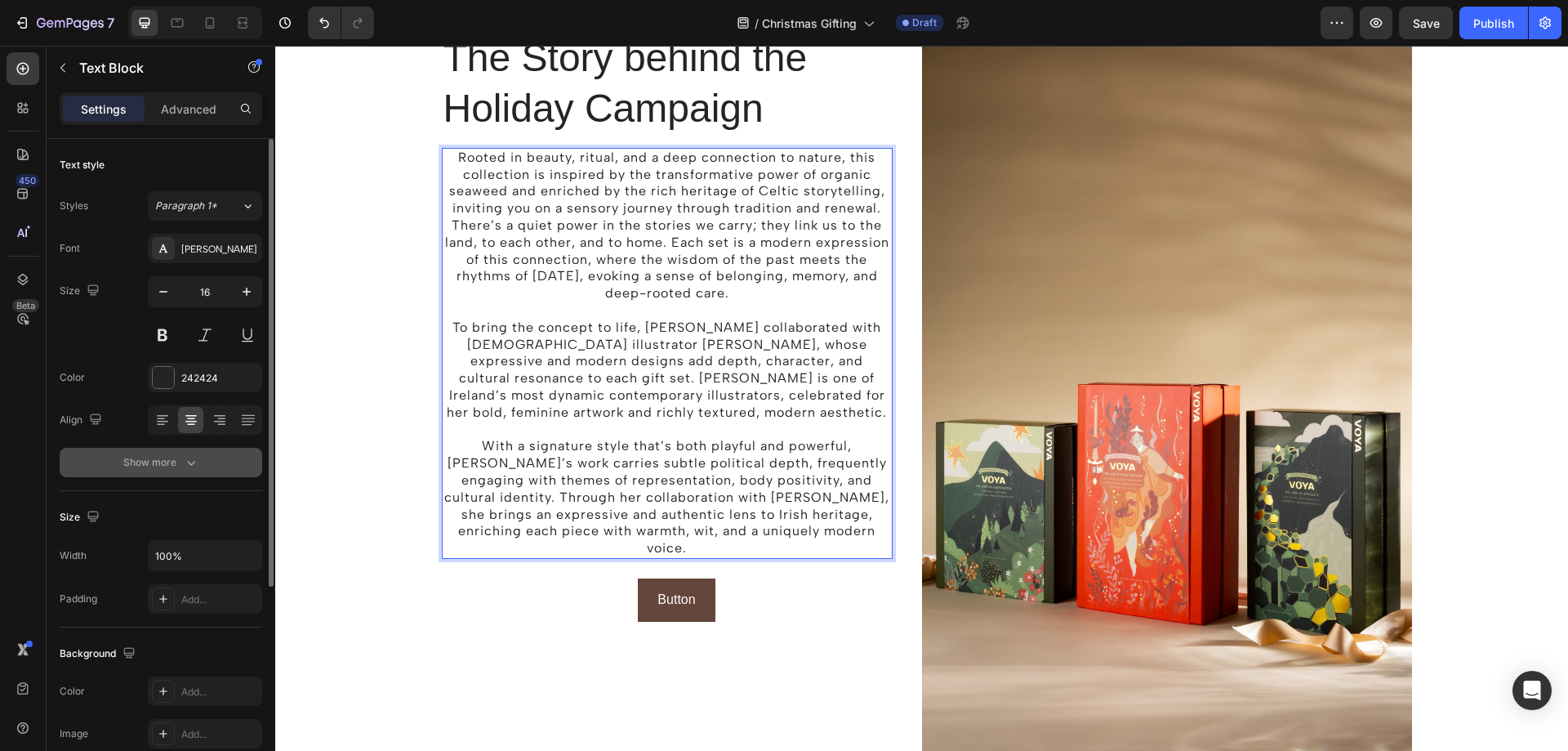
click at [146, 466] on div "Show more" at bounding box center [160, 462] width 76 height 17
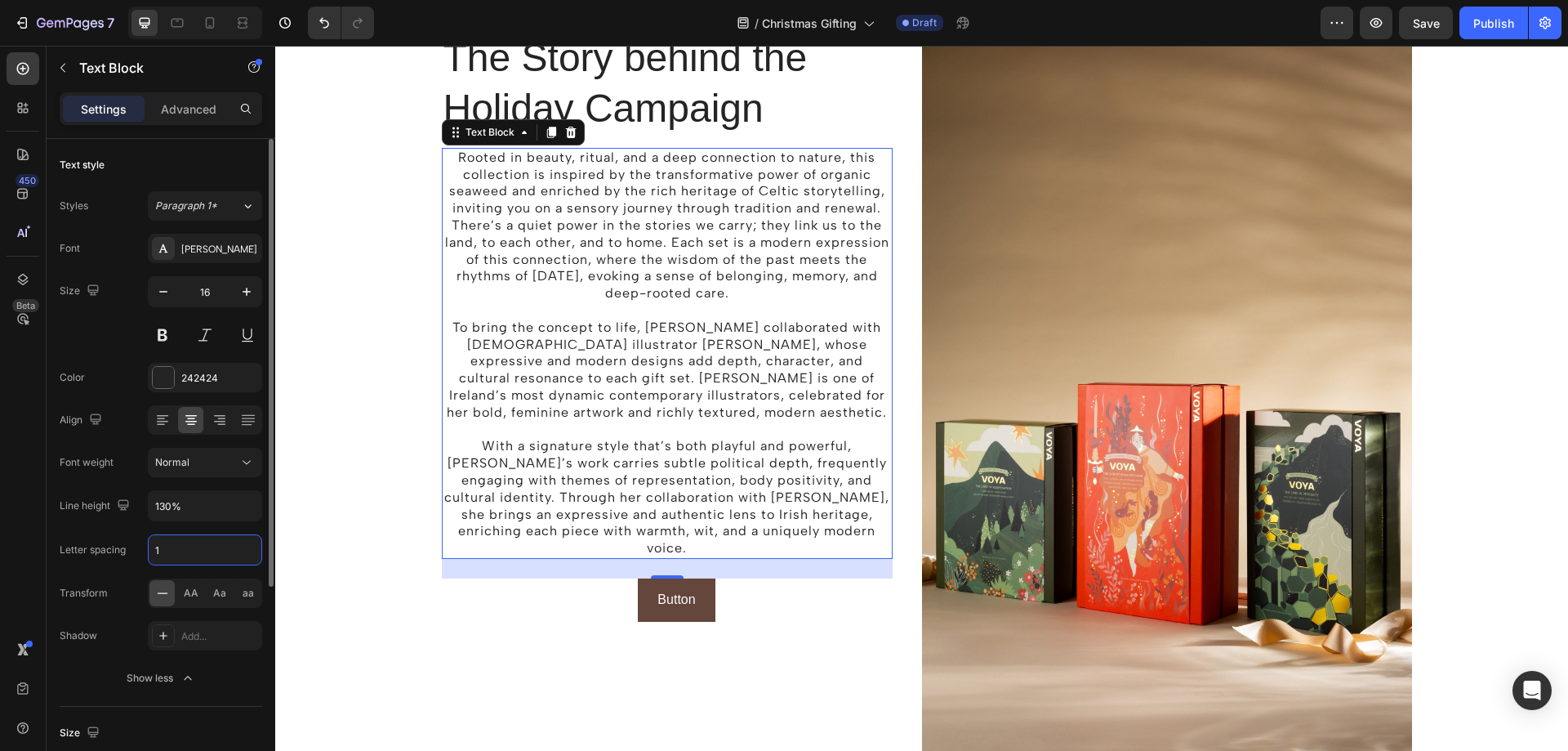
type input "2"
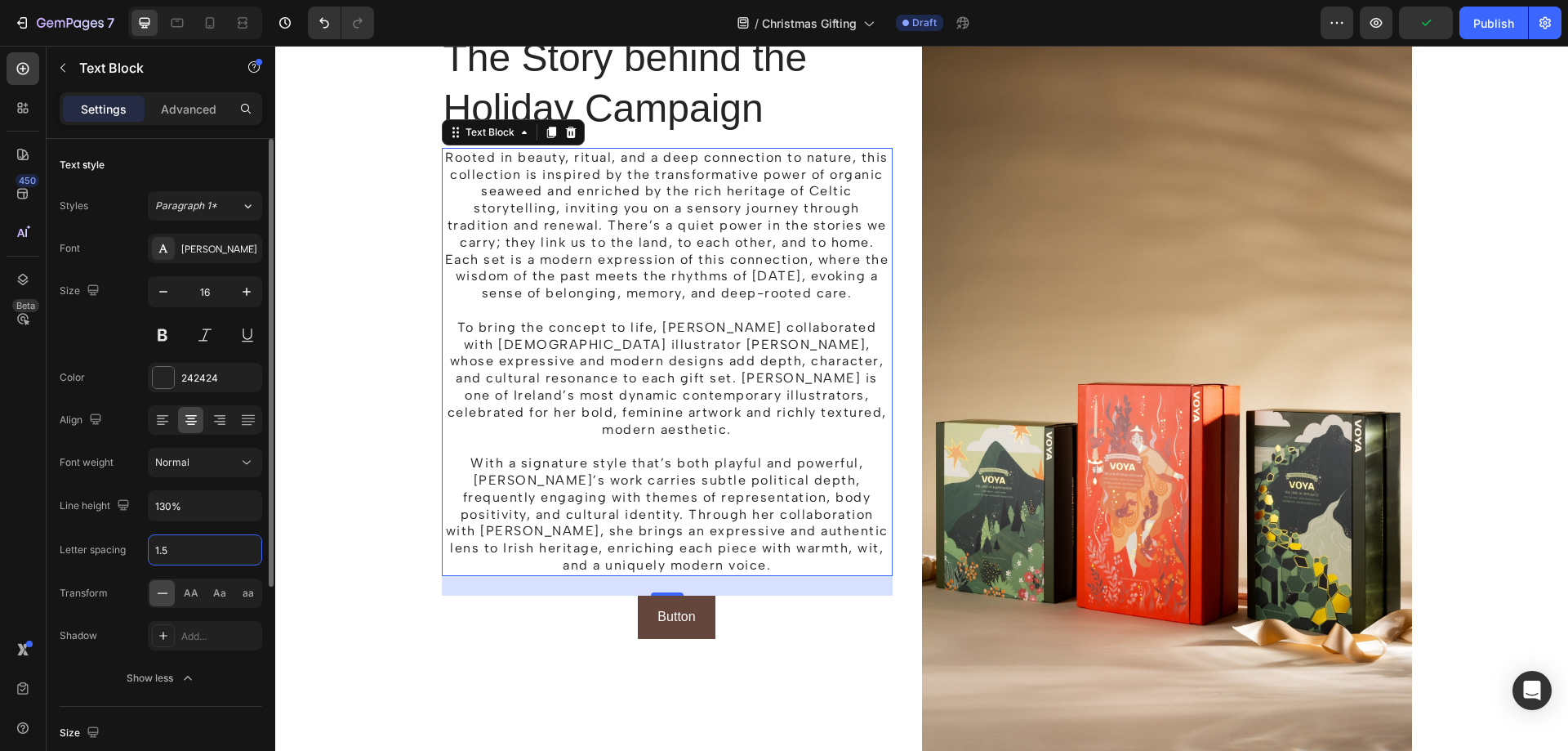
type input "1.5"
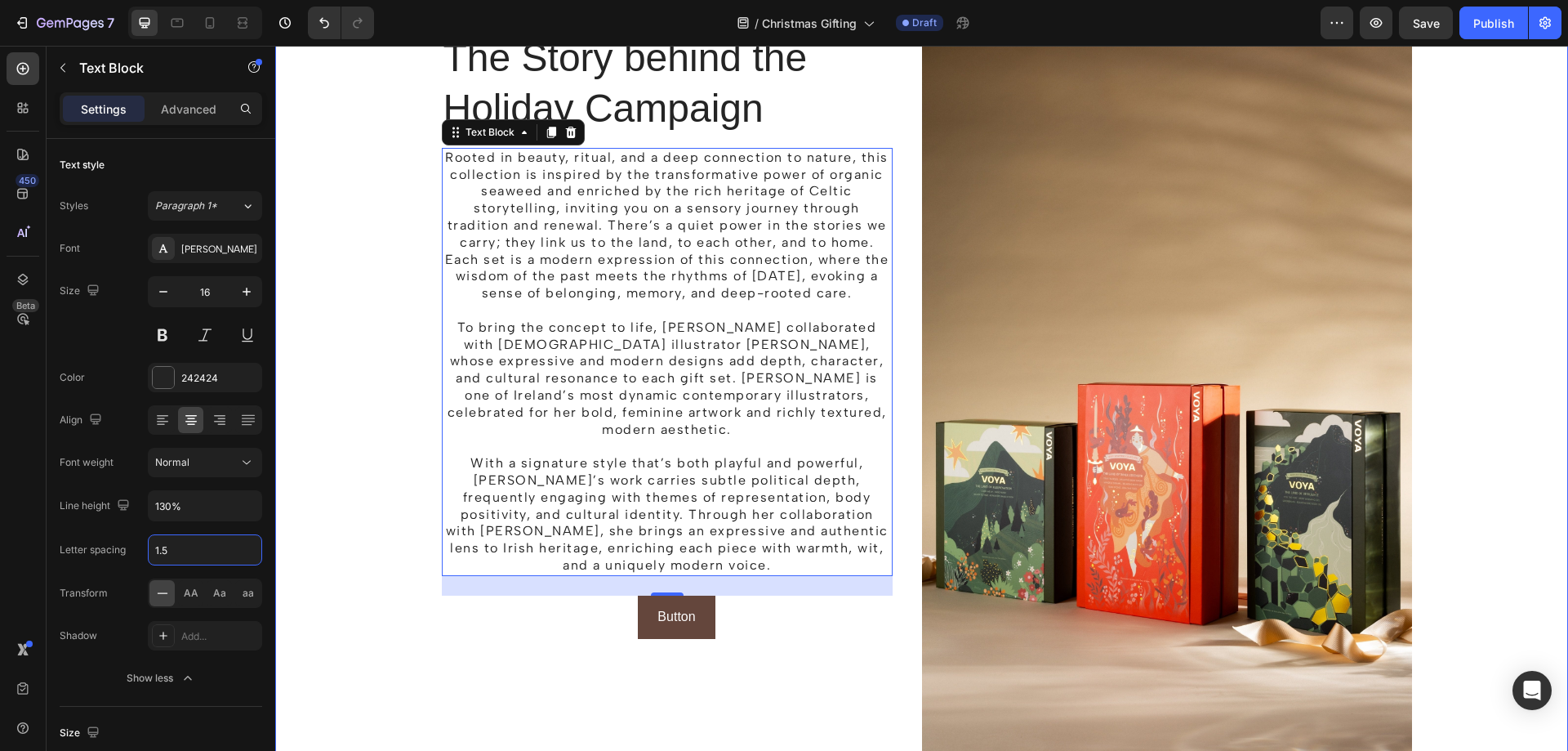
click at [405, 429] on div "The Story behind the Holiday Campaign Heading Rooted in beauty, ritual, and a d…" at bounding box center [921, 403] width 1269 height 743
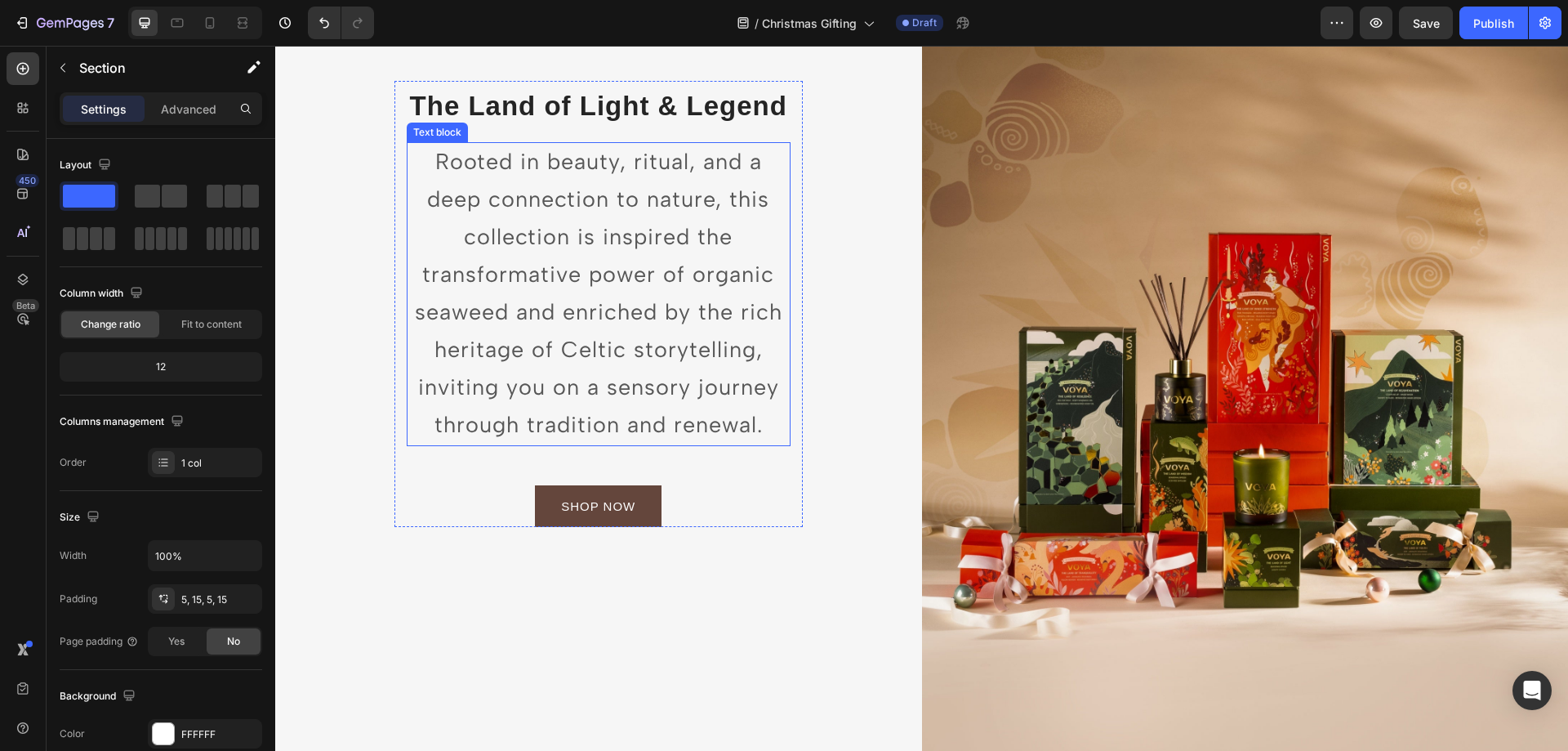
scroll to position [256, 0]
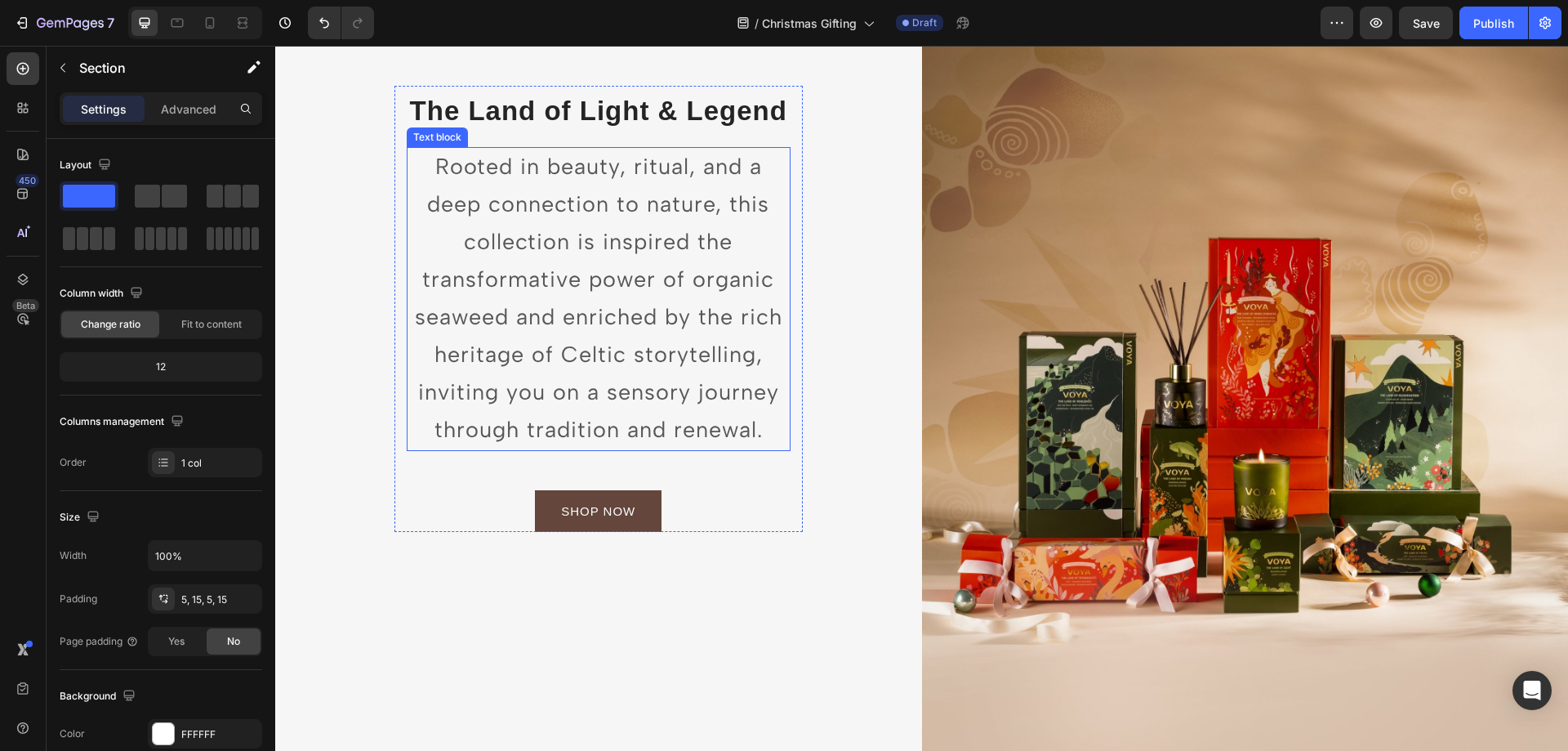
click at [650, 339] on span "Rooted in beauty, ritual, and a deep connection to nature, this collection is i…" at bounding box center [598, 297] width 367 height 290
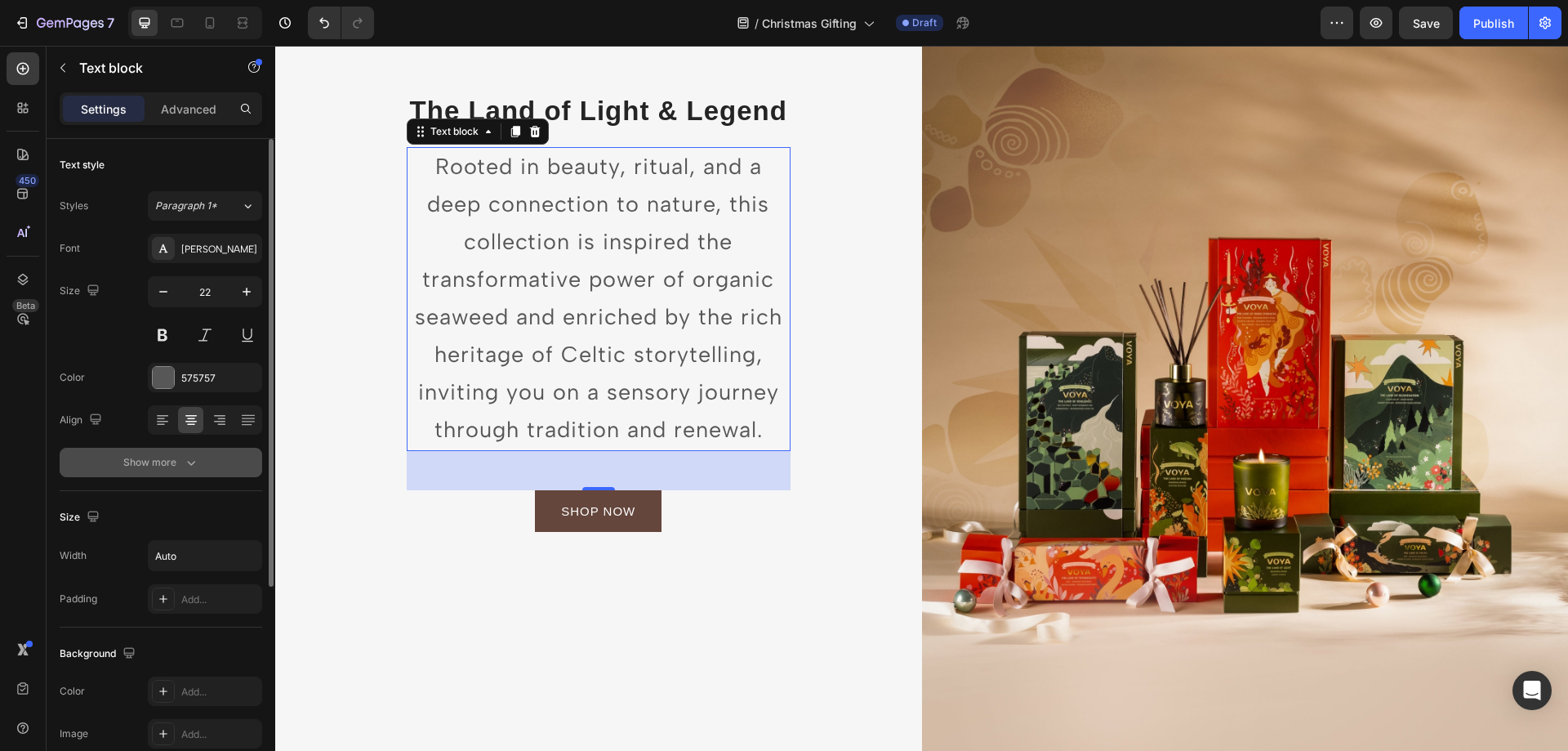
click at [165, 468] on div "Show more" at bounding box center [160, 462] width 76 height 17
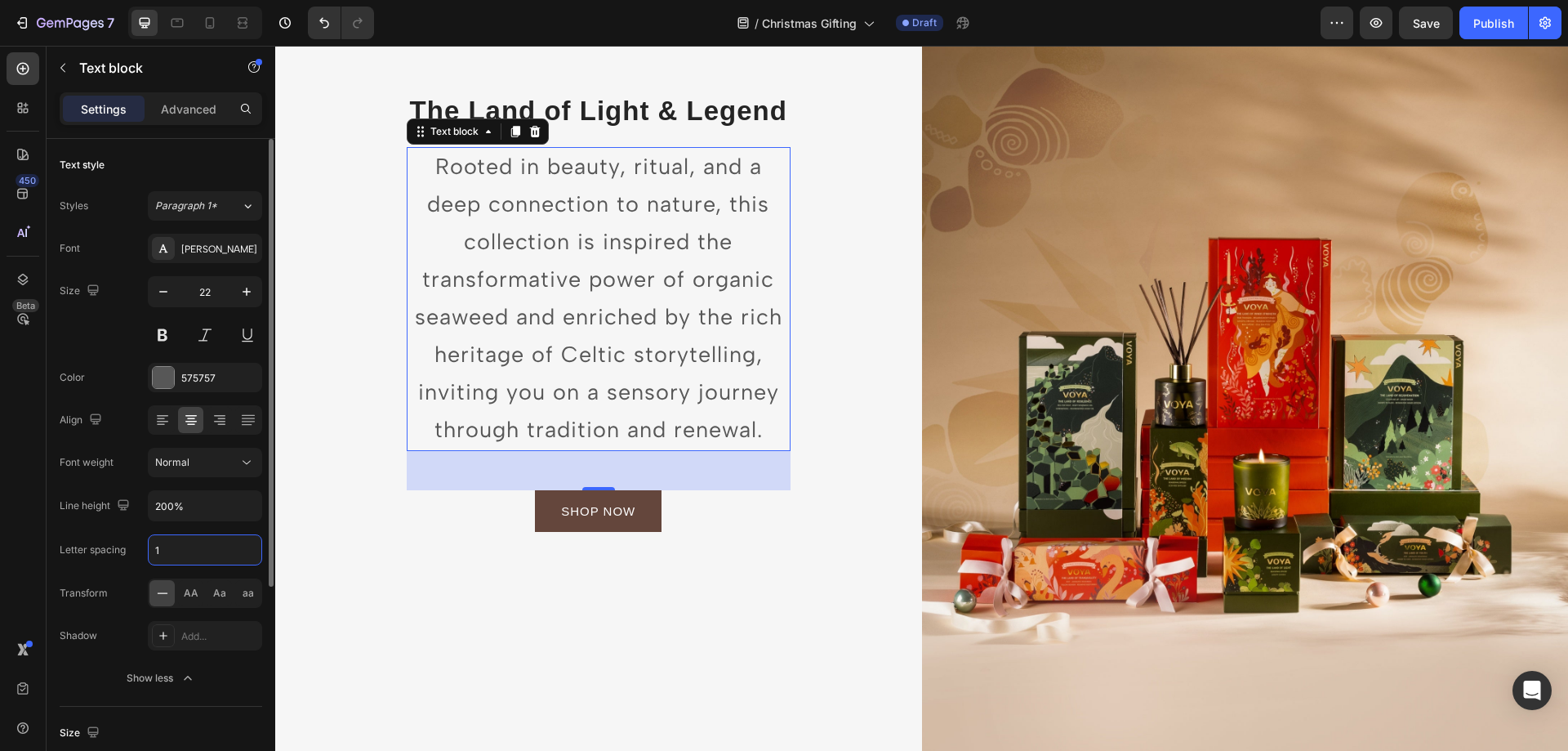
click at [165, 549] on input "1" at bounding box center [205, 549] width 113 height 30
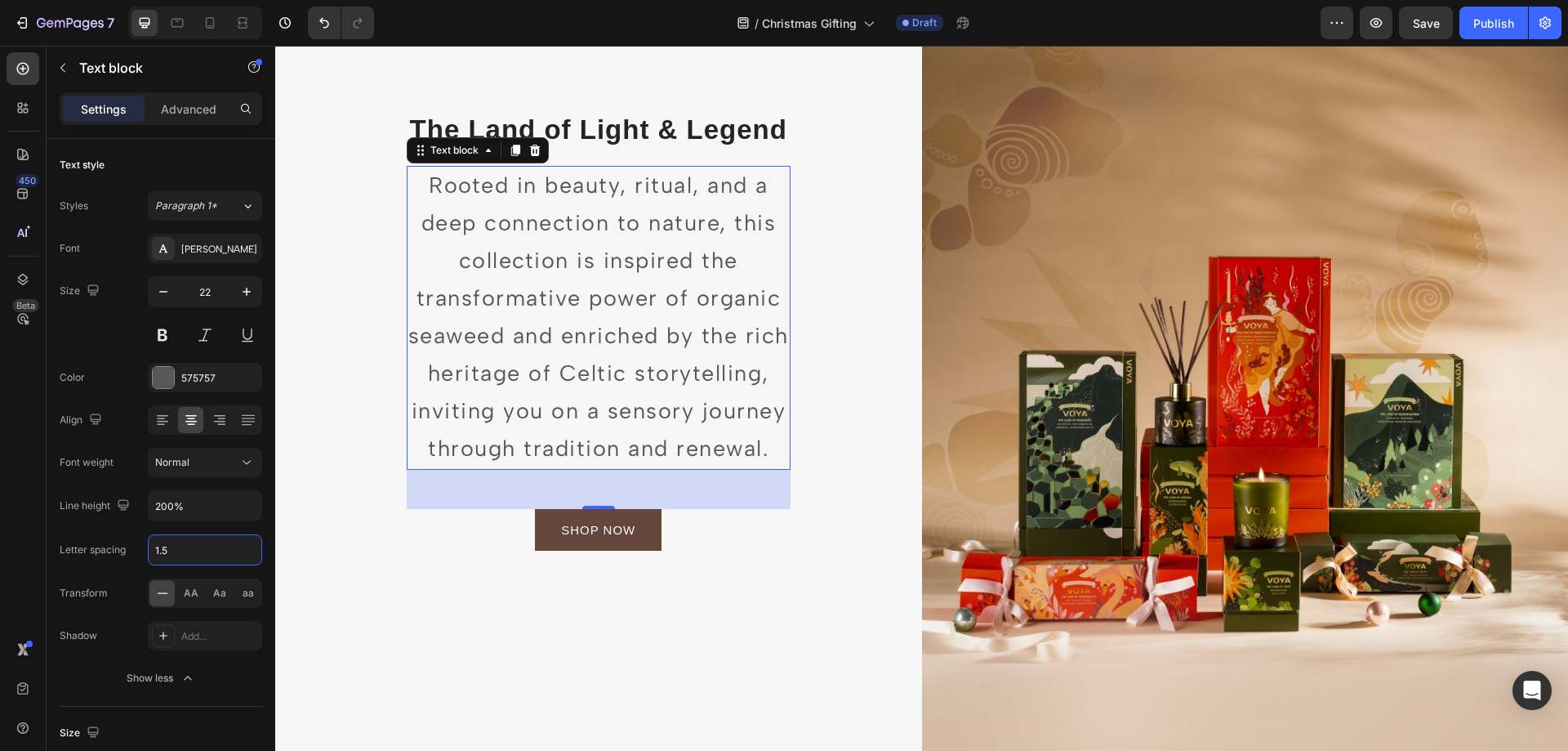
type input "1.5"
click at [516, 242] on span "Rooted in beauty, ritual, and a deep connection to nature, this collection is i…" at bounding box center [598, 316] width 381 height 290
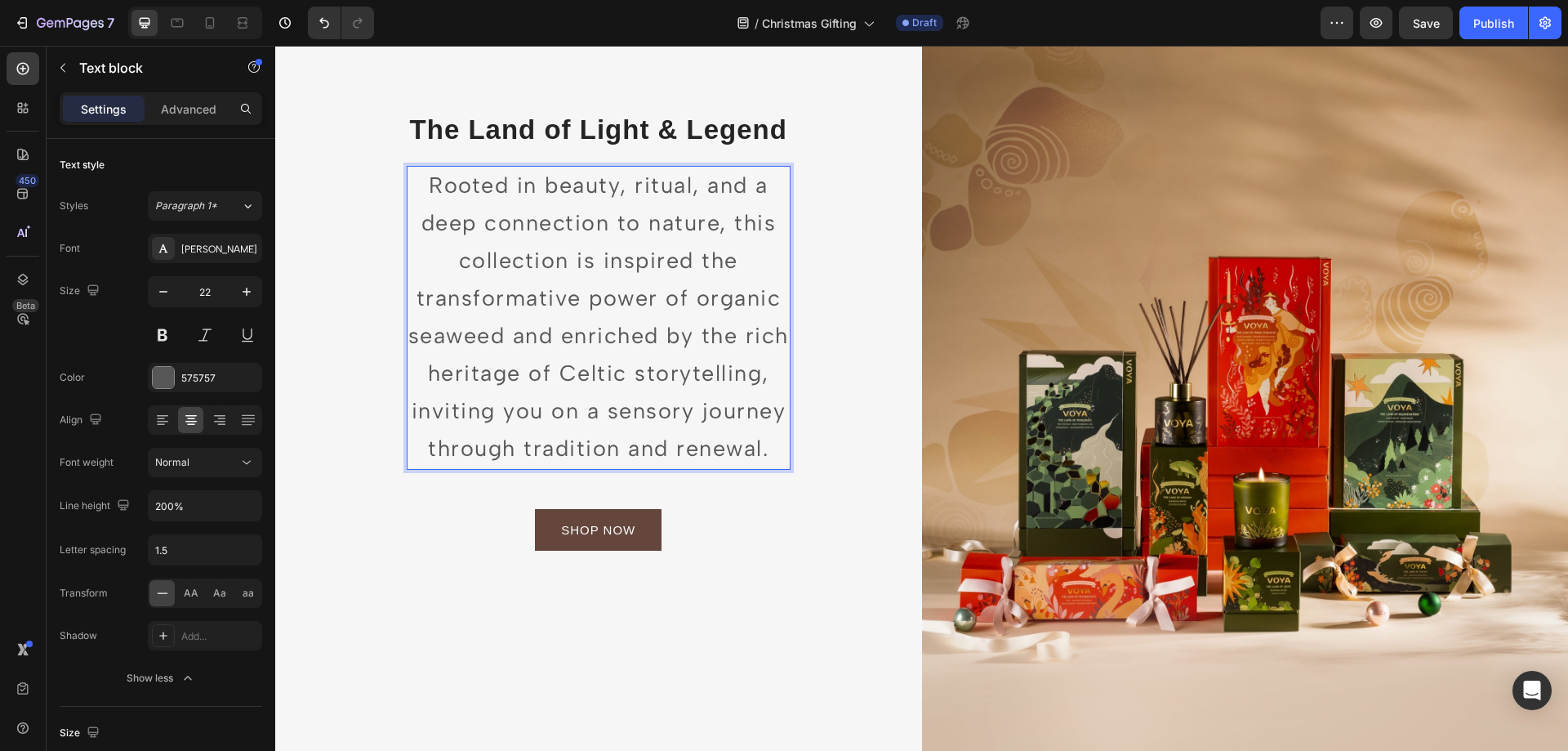
click at [516, 242] on span "Rooted in beauty, ritual, and a deep connection to nature, this collection is i…" at bounding box center [598, 316] width 381 height 290
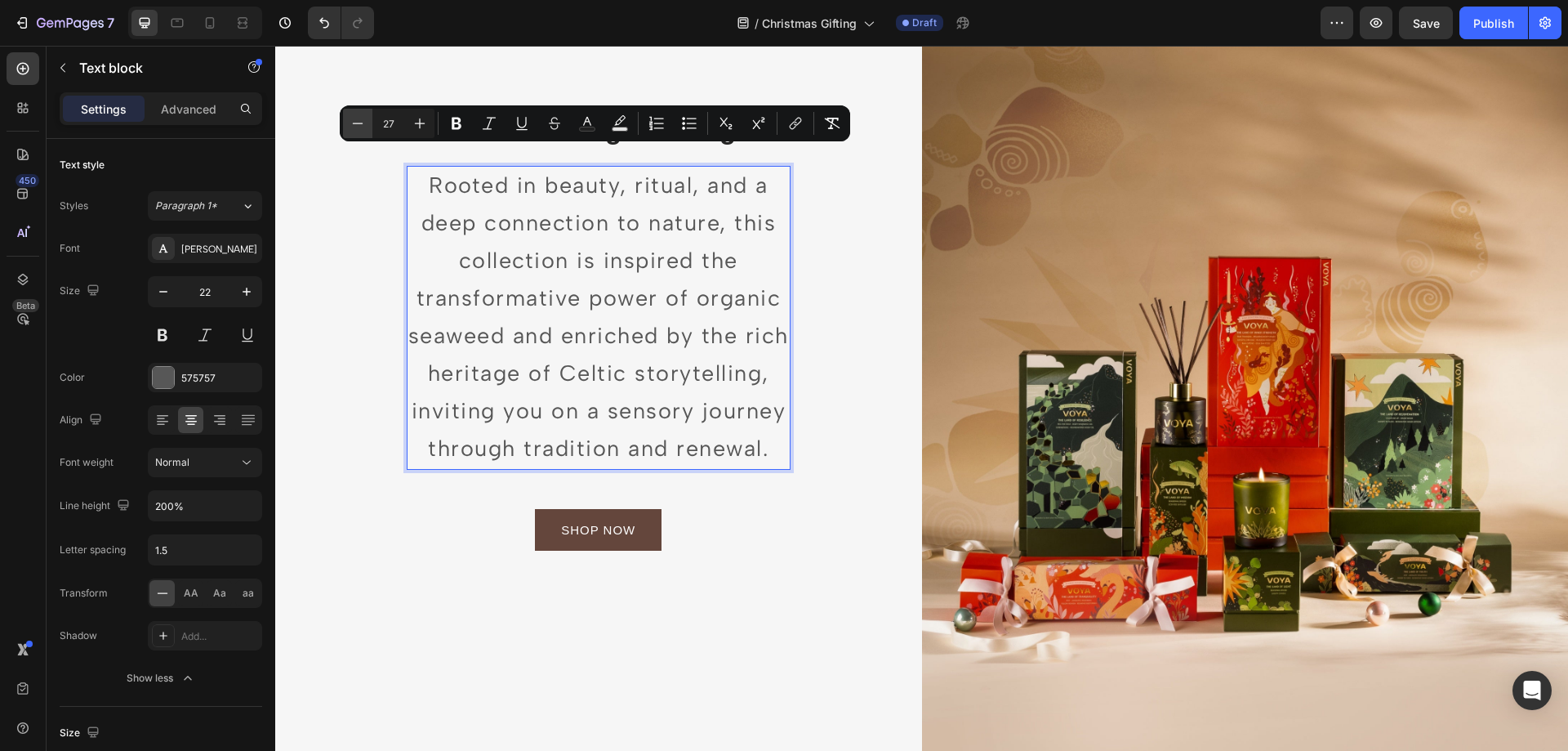
click at [364, 123] on icon "Editor contextual toolbar" at bounding box center [357, 123] width 17 height 17
type input "26"
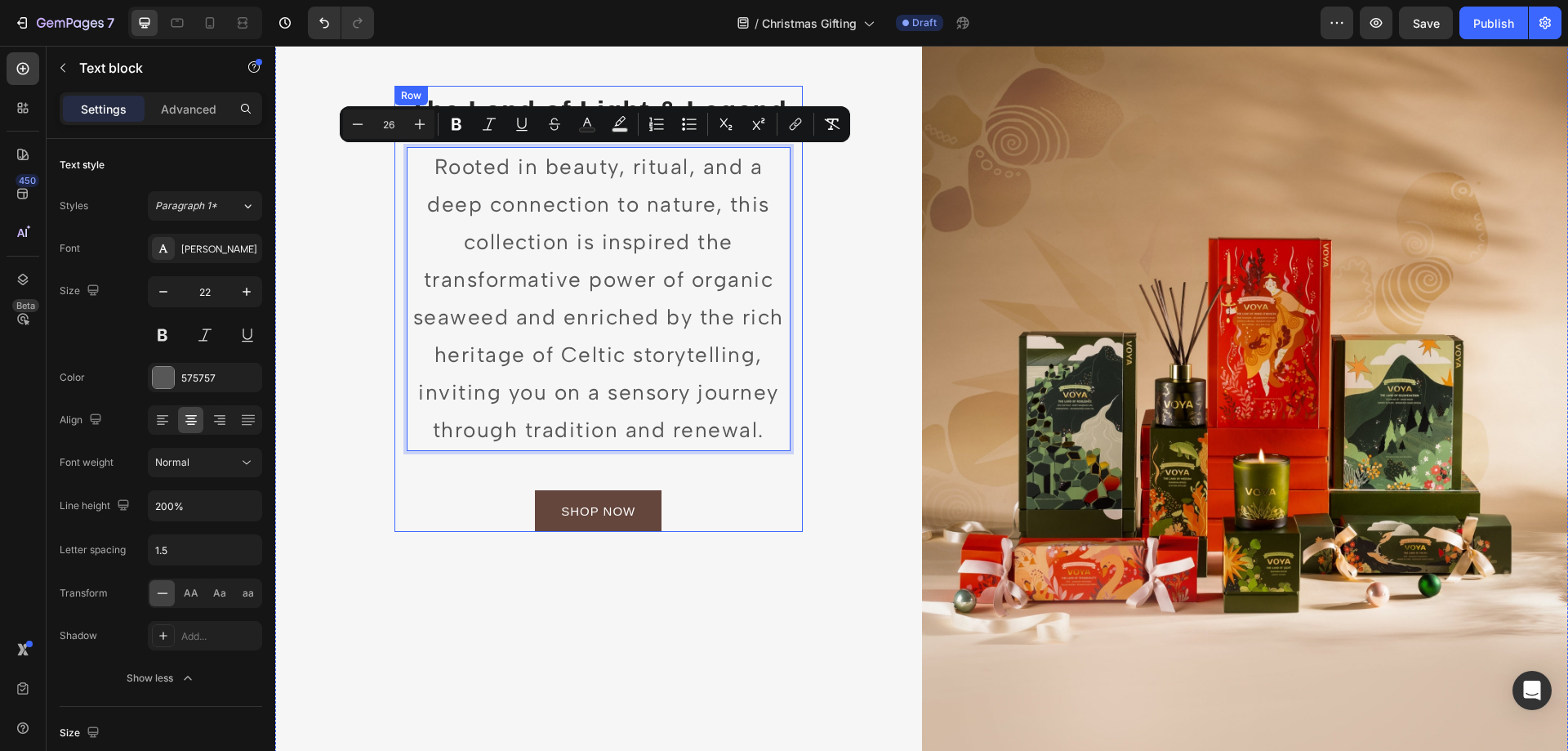
click at [828, 495] on div "The Land of Light & Legend Heading Rooted in beauty, ritual, and a deep connect…" at bounding box center [598, 308] width 647 height 970
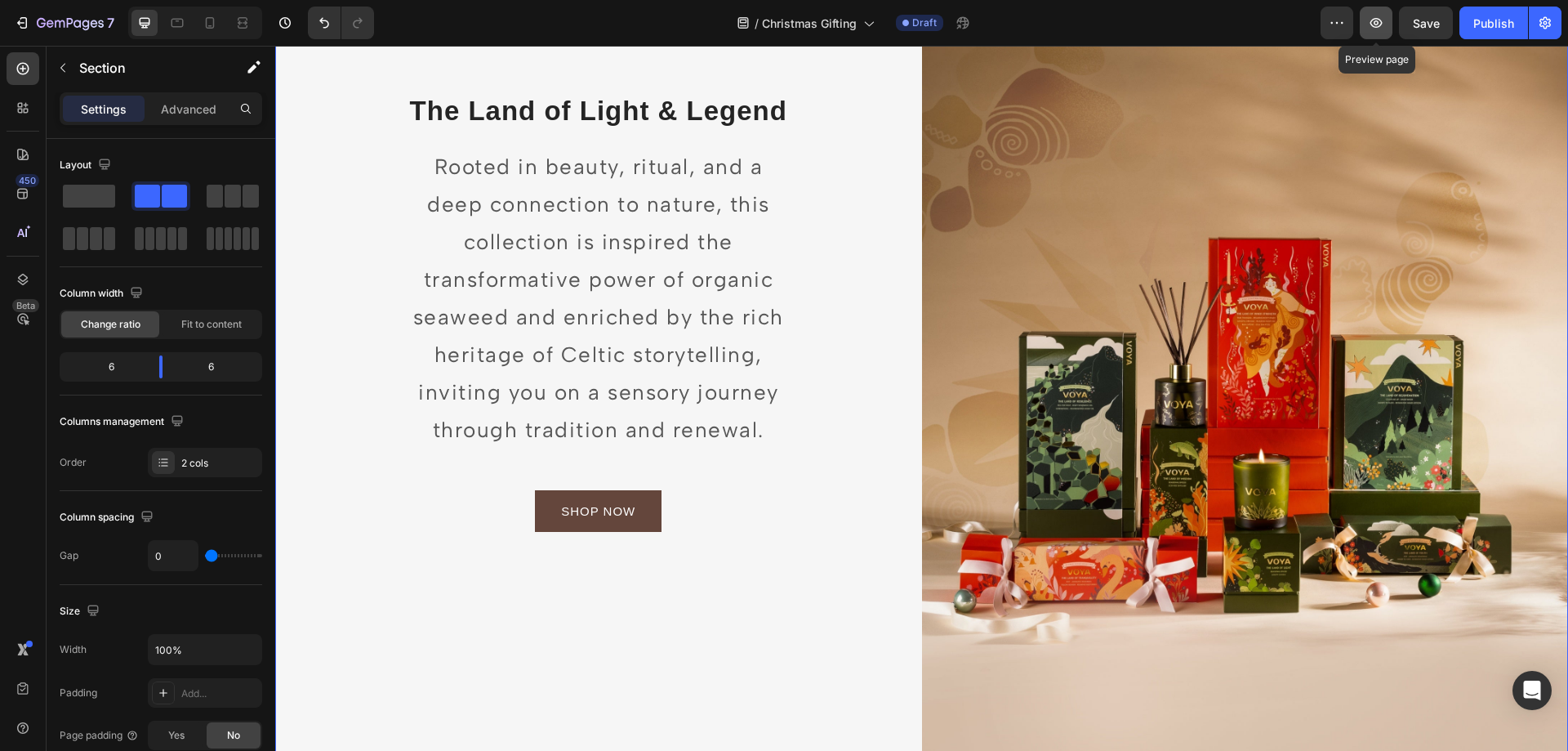
click at [1373, 32] on button "button" at bounding box center [1376, 23] width 32 height 32
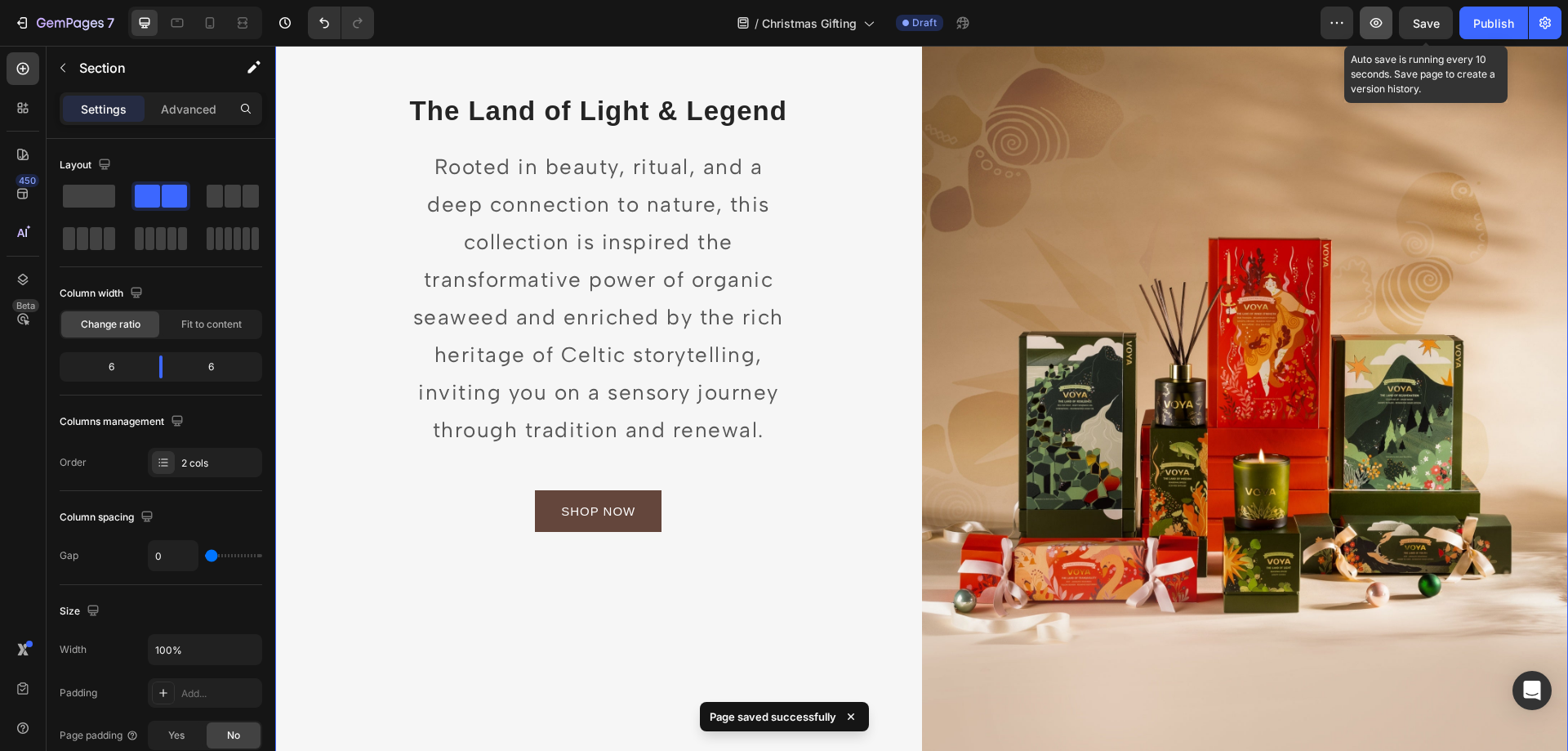
click at [1413, 28] on span "Save" at bounding box center [1425, 24] width 27 height 14
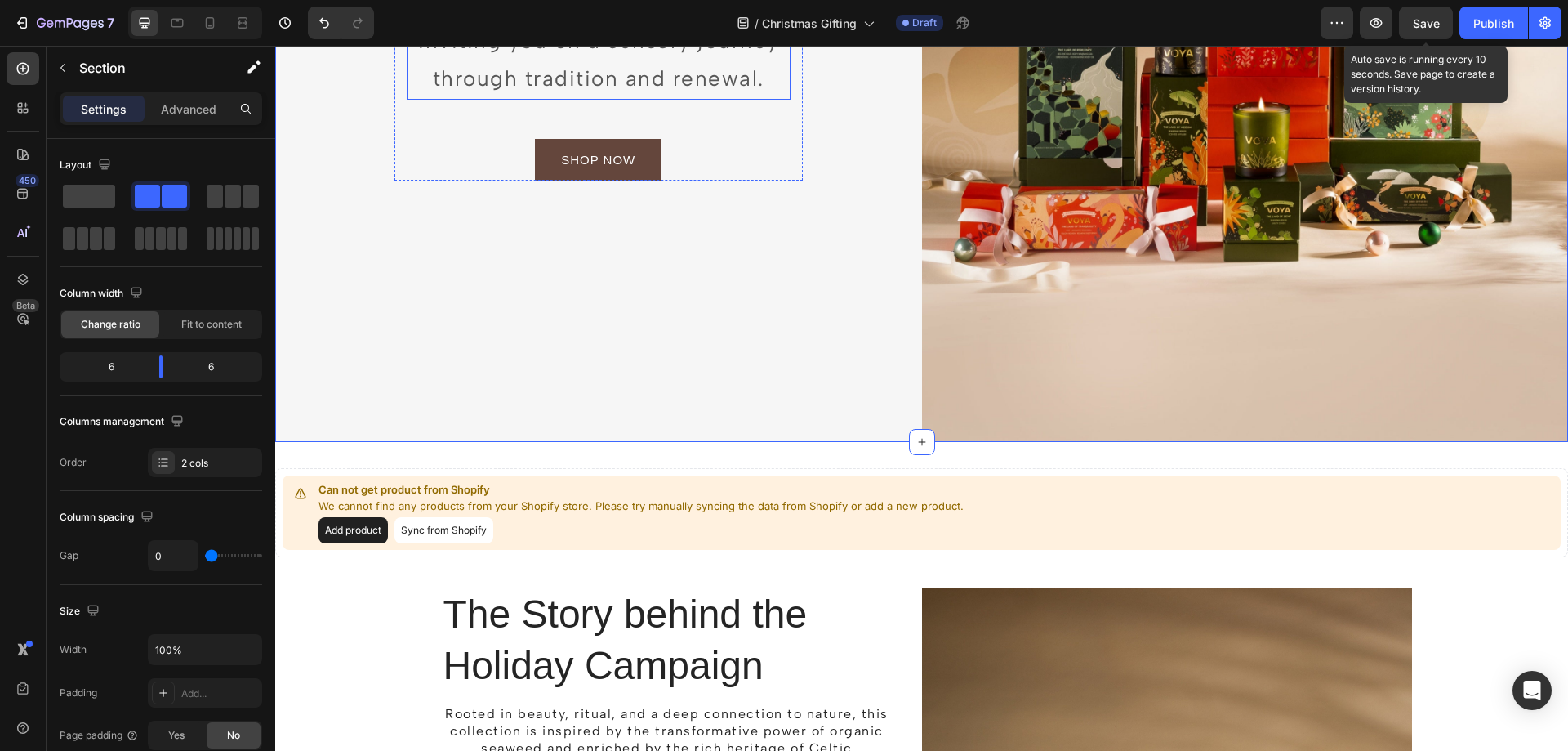
scroll to position [828, 0]
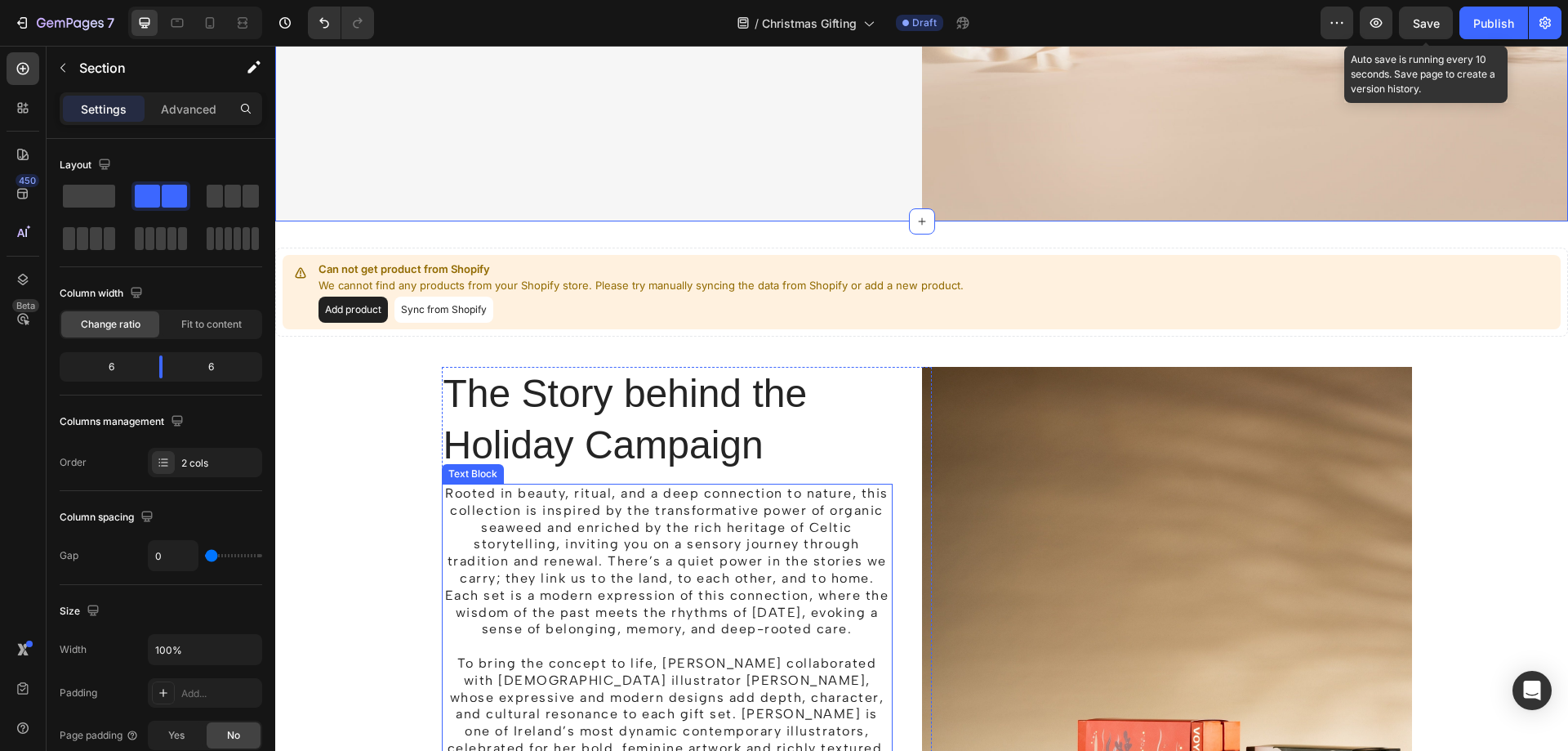
click at [573, 523] on p "Rooted in beauty, ritual, and a deep connection to nature, this collection is i…" at bounding box center [667, 561] width 448 height 153
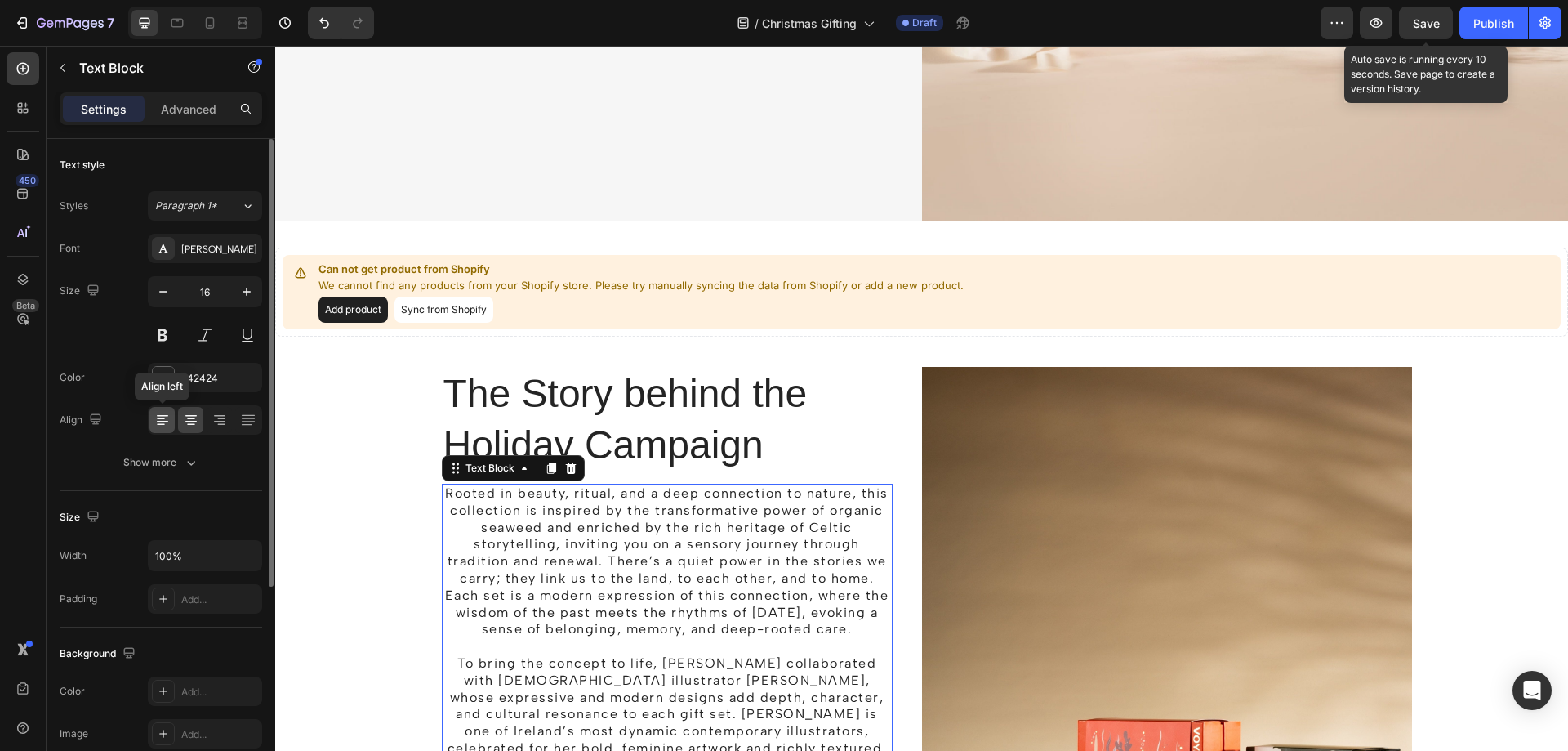
click at [158, 419] on icon at bounding box center [160, 419] width 8 height 2
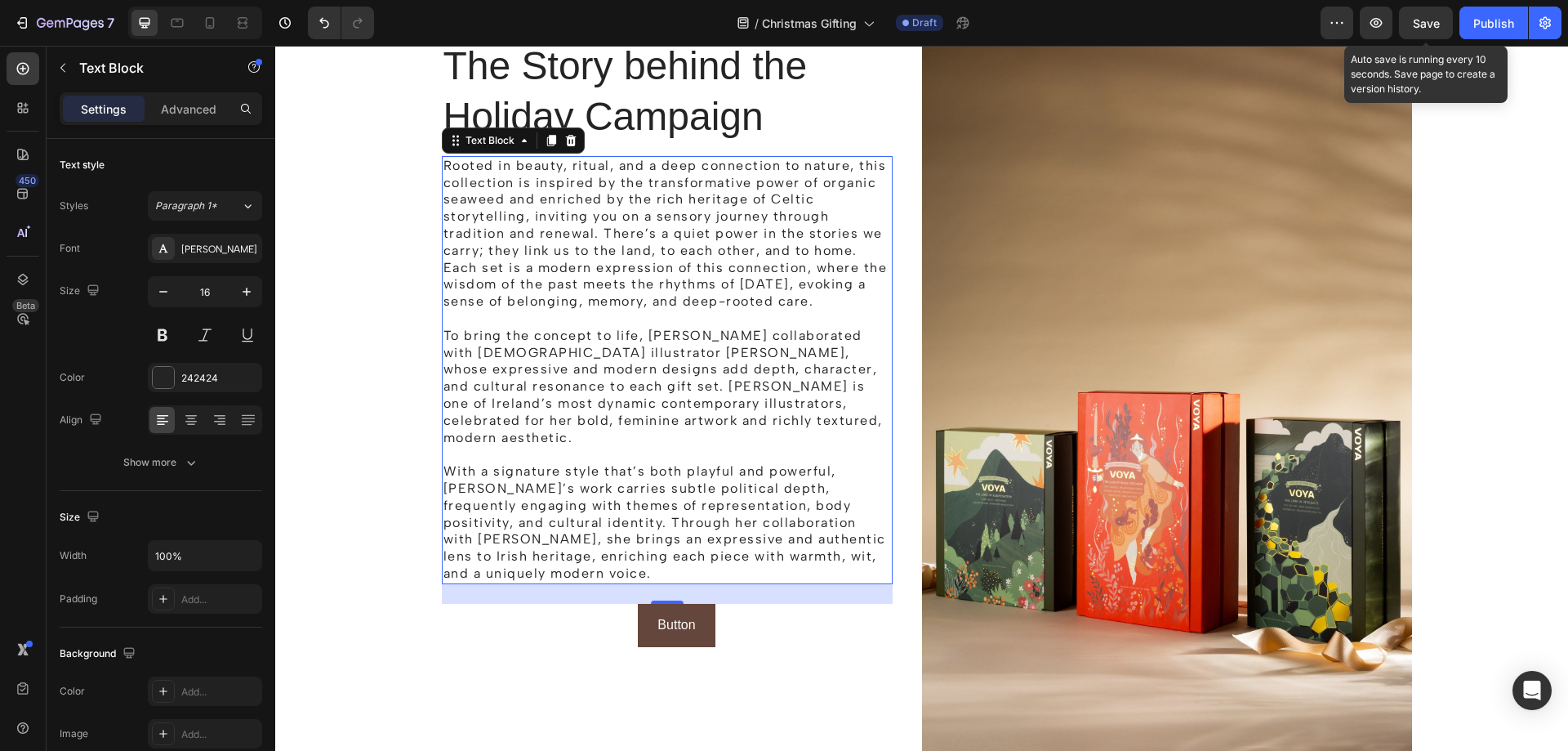
scroll to position [1154, 0]
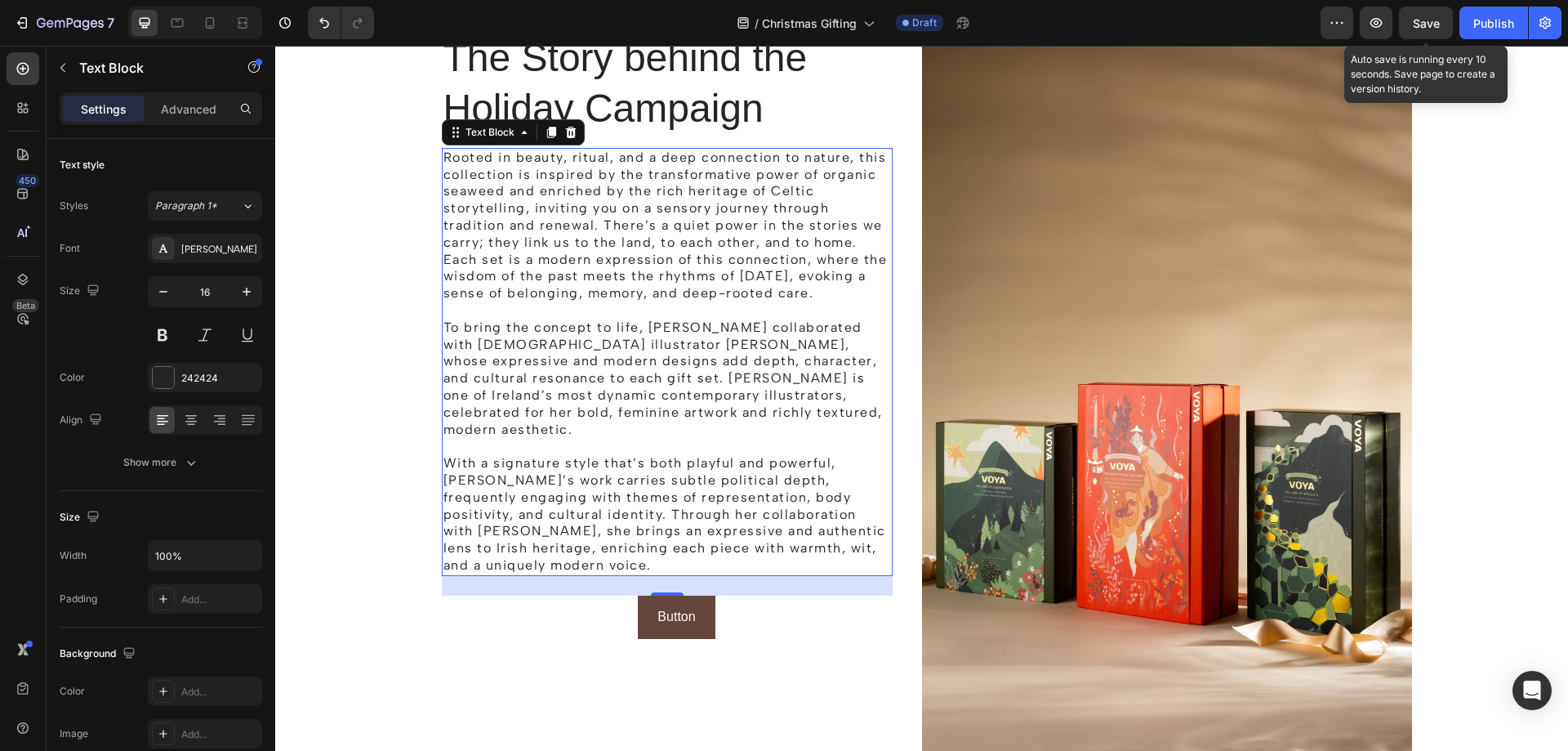
click at [694, 455] on p "With a signature style that’s both playful and powerful, [PERSON_NAME]’s work c…" at bounding box center [667, 514] width 448 height 119
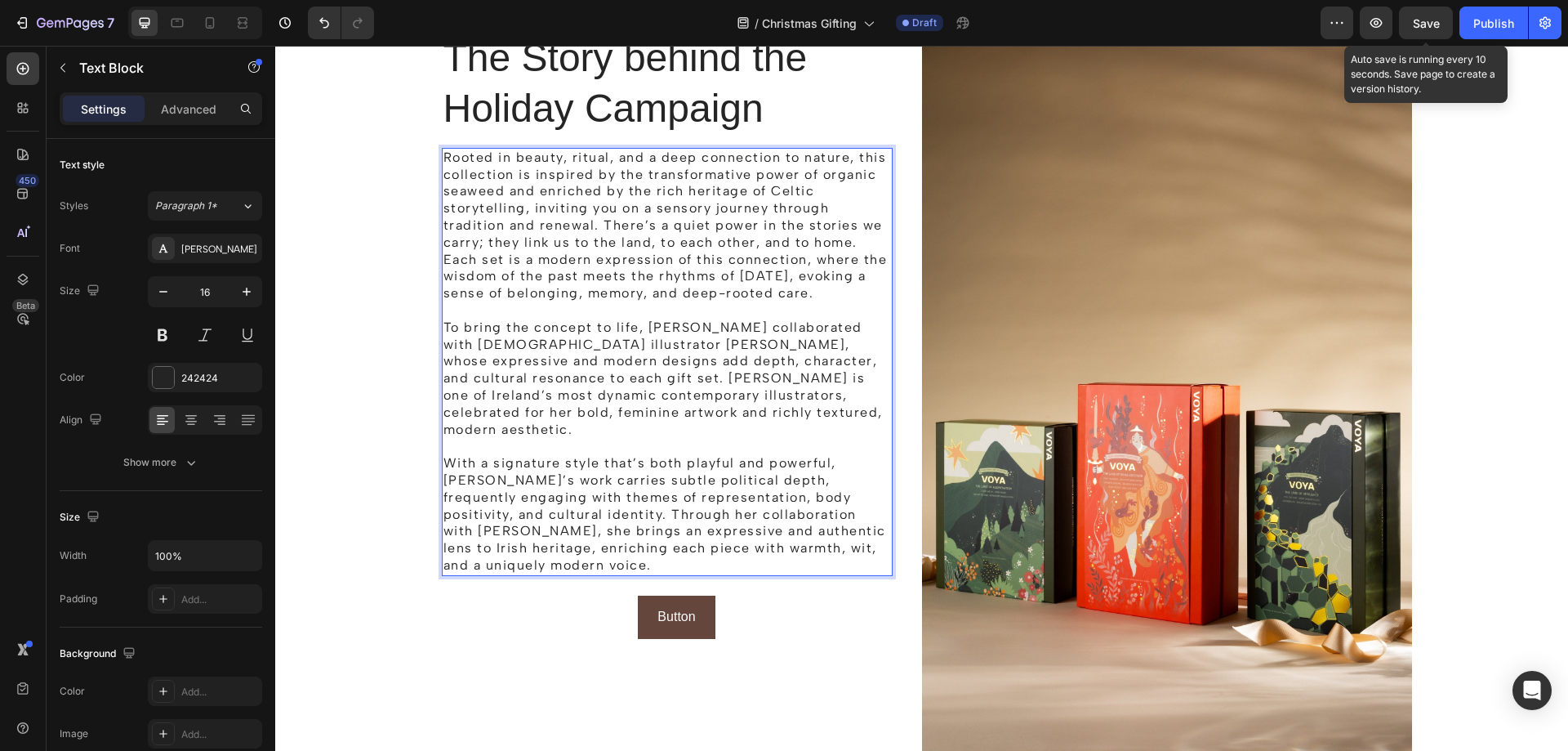
click at [674, 244] on p "Rooted in beauty, ritual, and a deep connection to nature, this collection is i…" at bounding box center [667, 225] width 448 height 153
click at [599, 228] on p "Rooted in beauty, ritual, and a deep connection to nature, this collection is i…" at bounding box center [667, 225] width 448 height 153
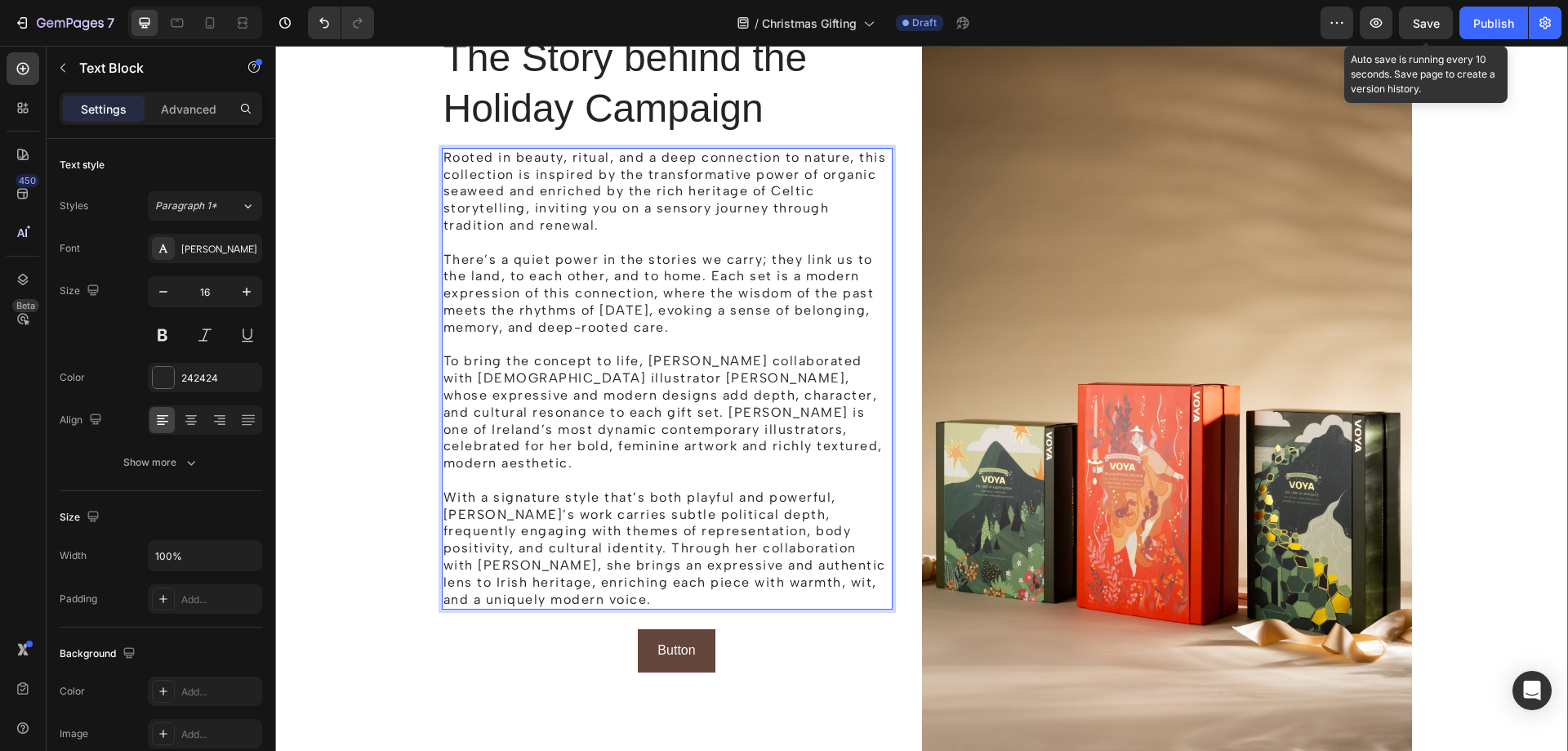
click at [1477, 388] on div "The Story behind the Holiday Campaign Heading Rooted in beauty, ritual, and a d…" at bounding box center [921, 403] width 1269 height 743
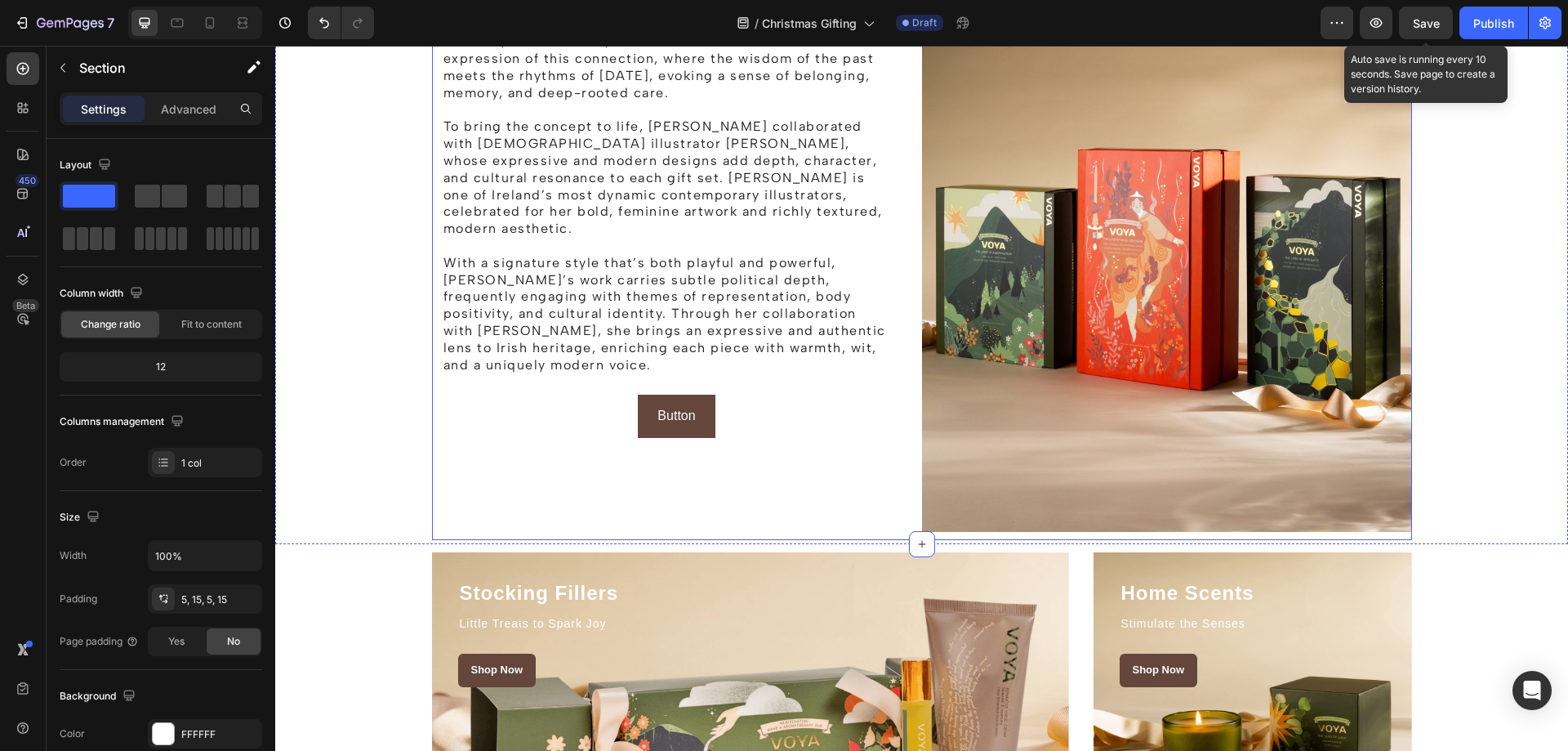
scroll to position [1399, 0]
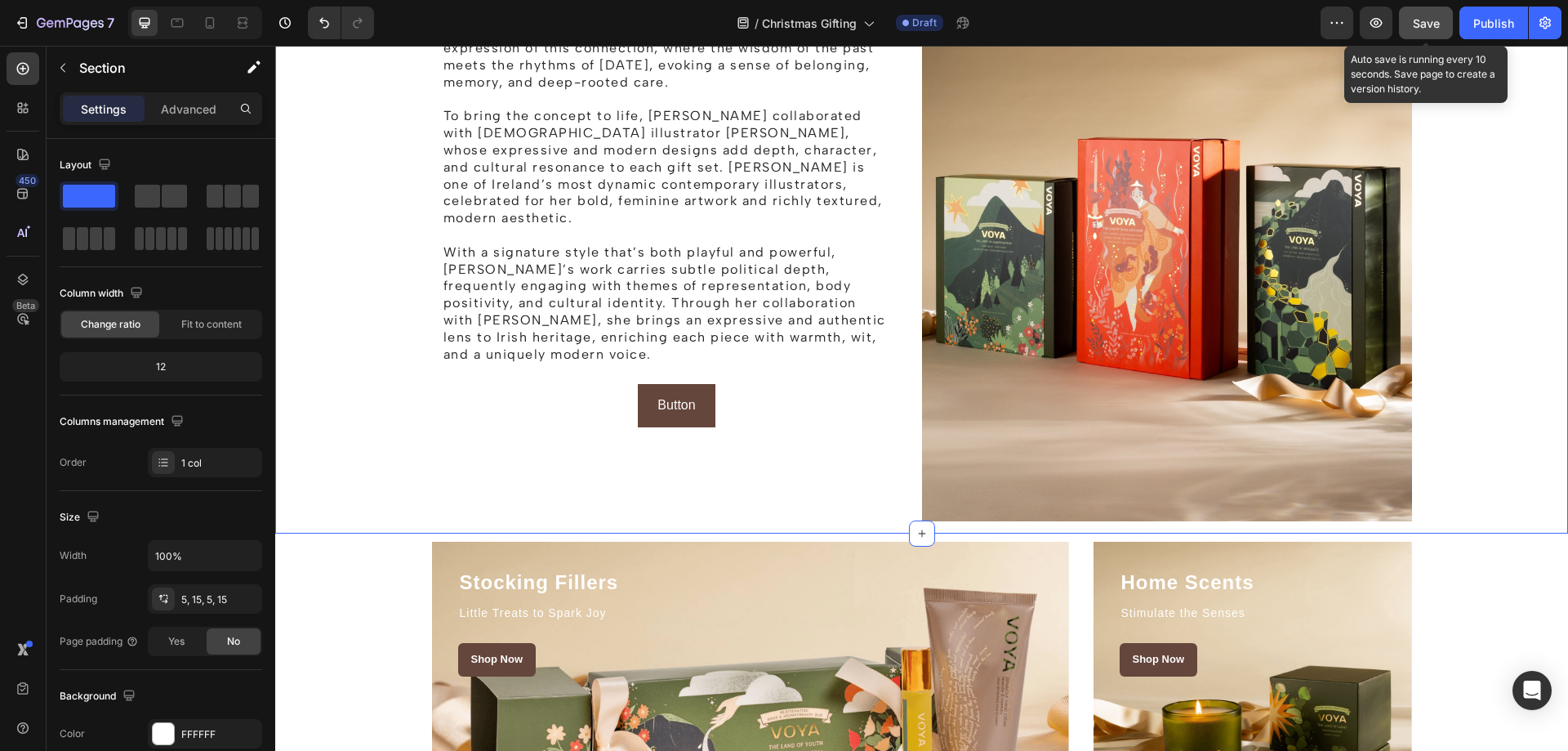
click at [1408, 27] on button "Save" at bounding box center [1425, 23] width 54 height 32
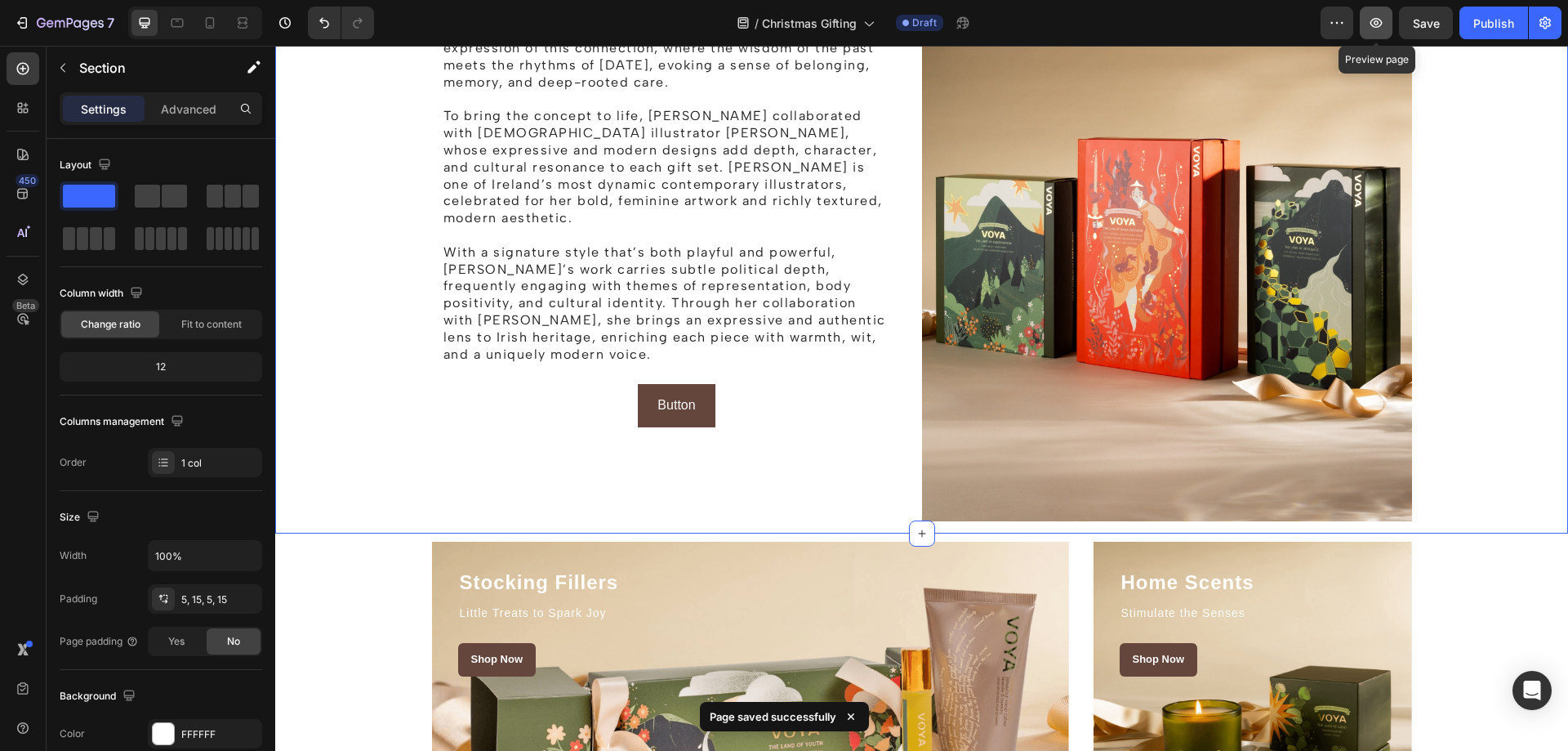
click at [1369, 17] on icon "button" at bounding box center [1376, 23] width 17 height 17
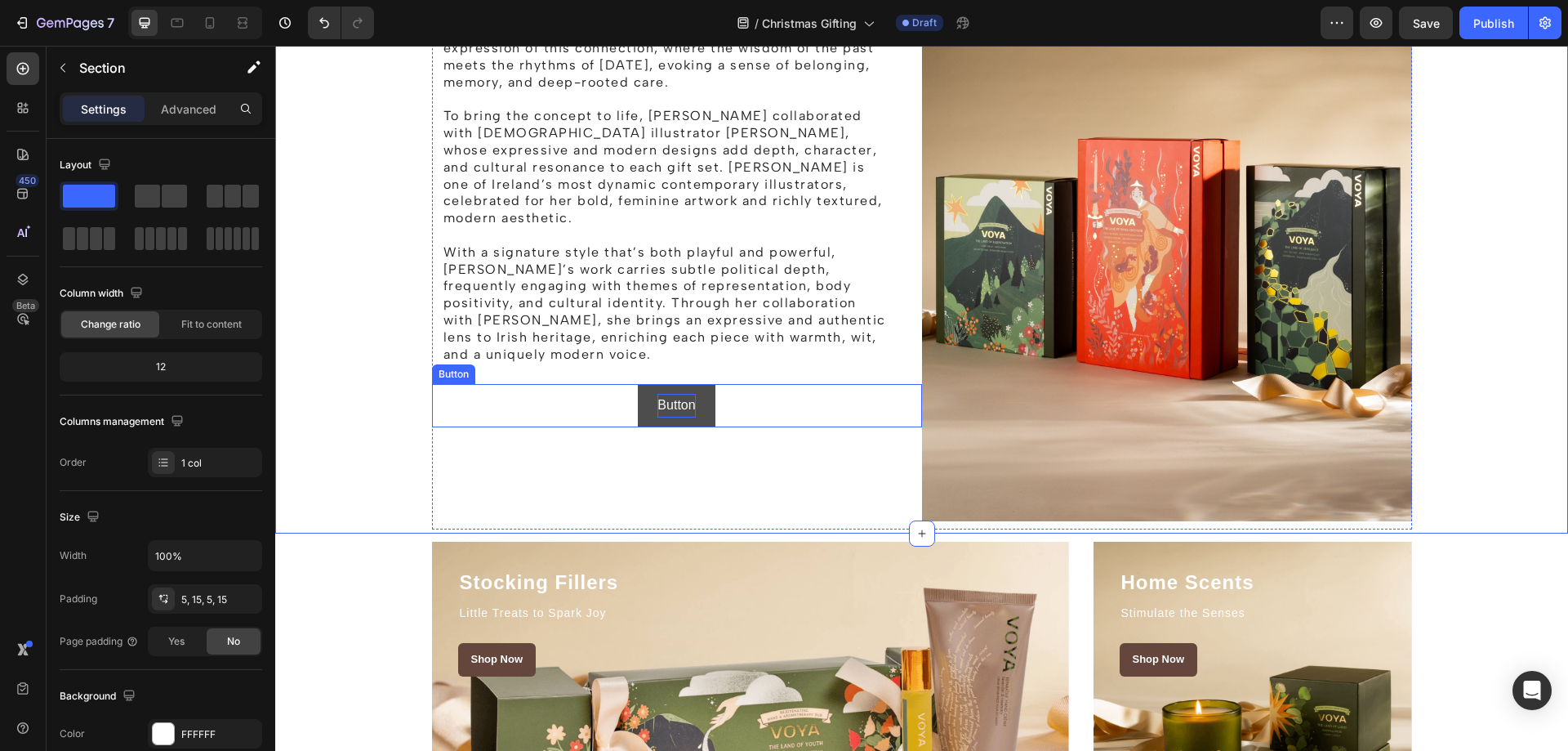
click at [678, 394] on p "Button" at bounding box center [676, 406] width 37 height 24
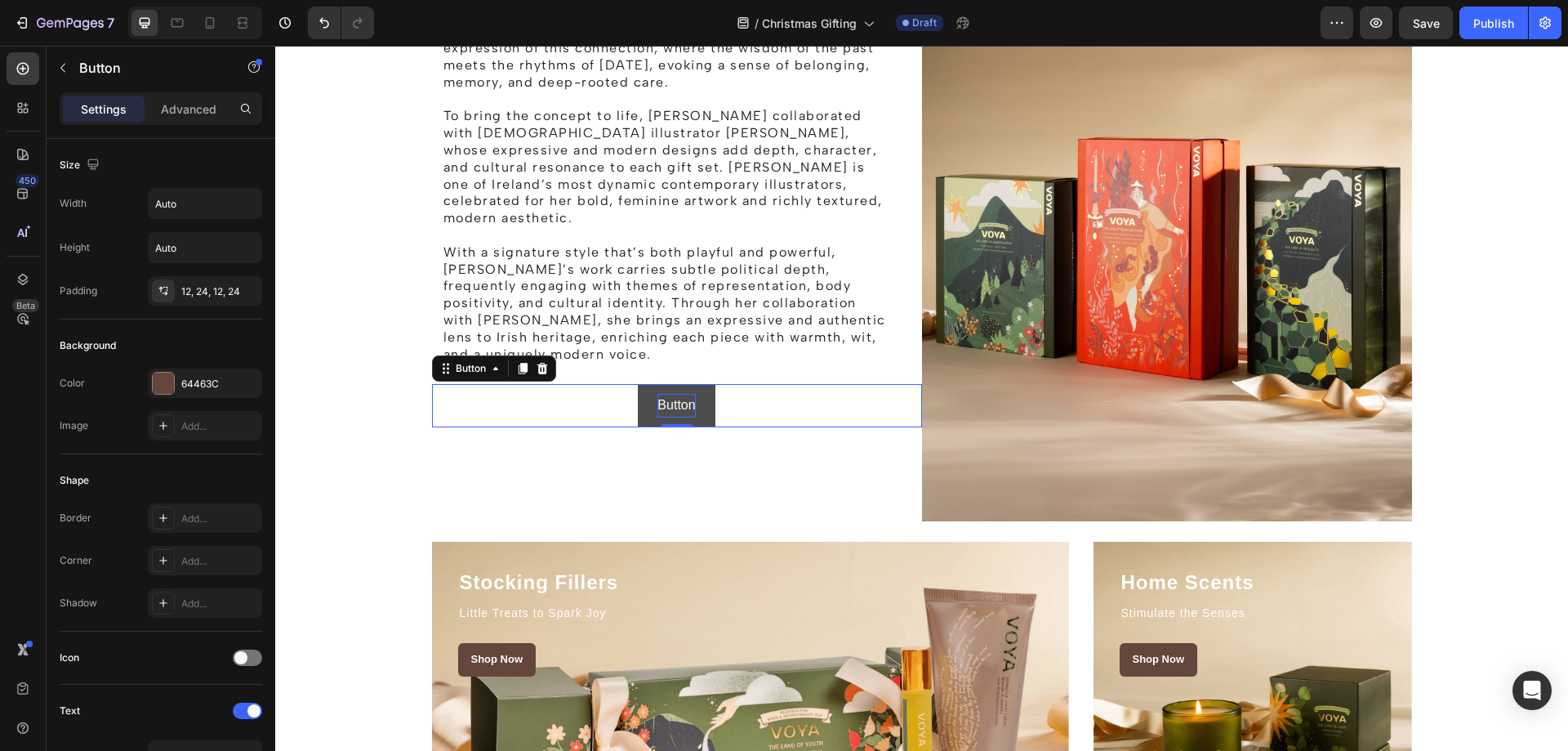
click at [678, 394] on p "Button" at bounding box center [676, 406] width 37 height 24
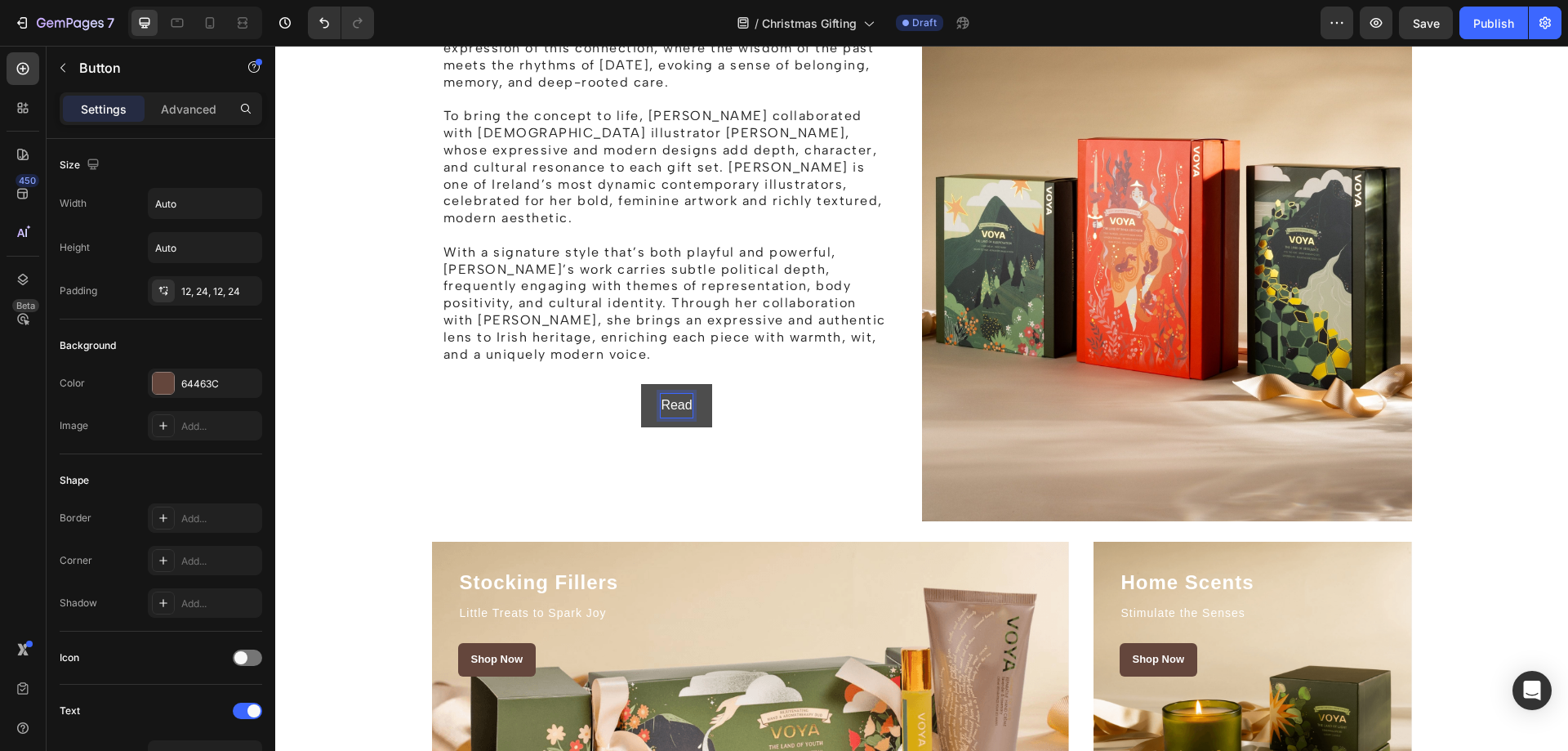
click at [641, 384] on button "Read" at bounding box center [675, 406] width 70 height 43
click at [631, 384] on button "Read the" at bounding box center [677, 406] width 93 height 43
click at [607, 384] on button "Read the Holiday" at bounding box center [677, 406] width 140 height 43
click at [700, 394] on p "Read the Holiday" at bounding box center [676, 406] width 100 height 24
click at [700, 394] on p "Read the Holiday brochure" at bounding box center [676, 406] width 156 height 24
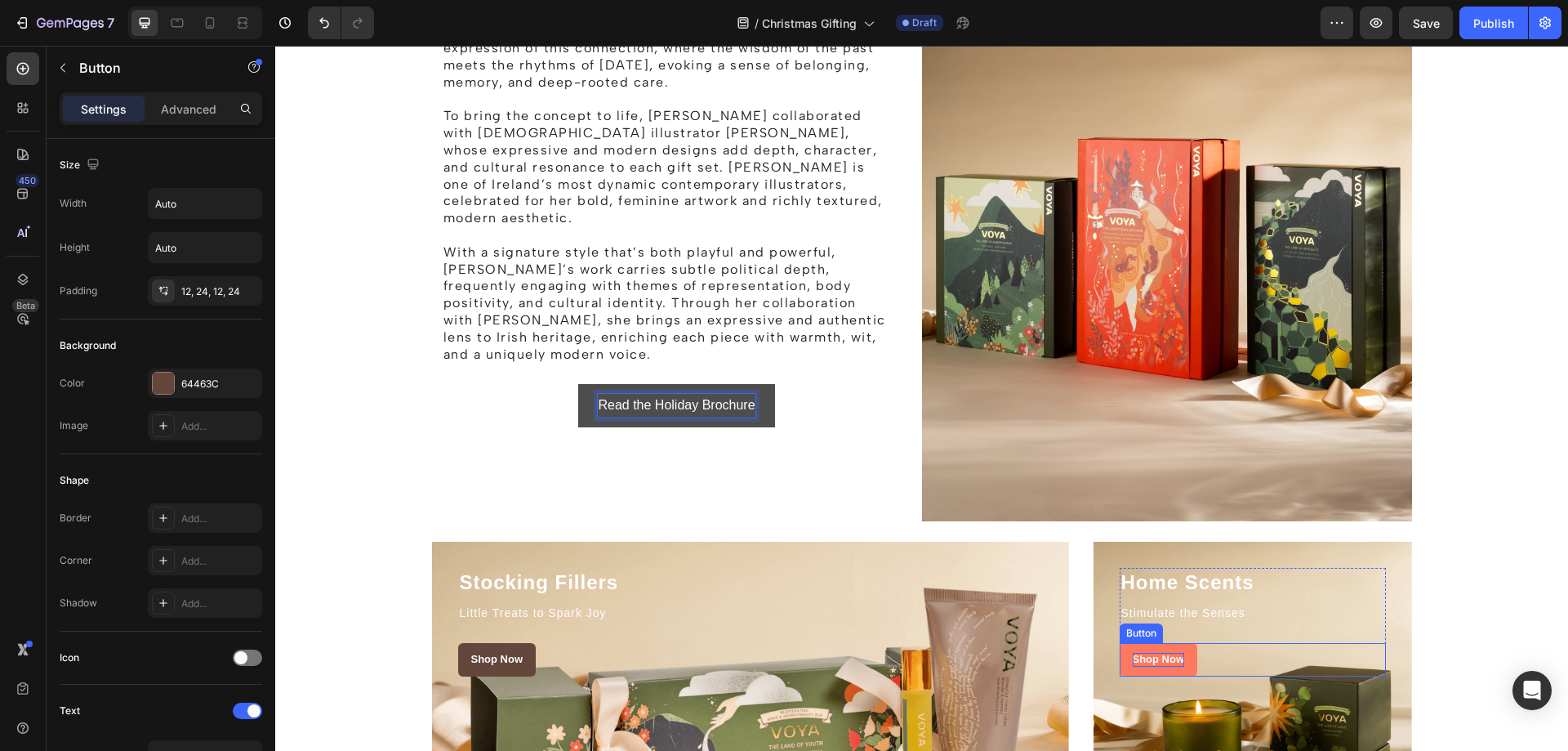
click at [1144, 657] on div "Shop Now" at bounding box center [1159, 659] width 52 height 14
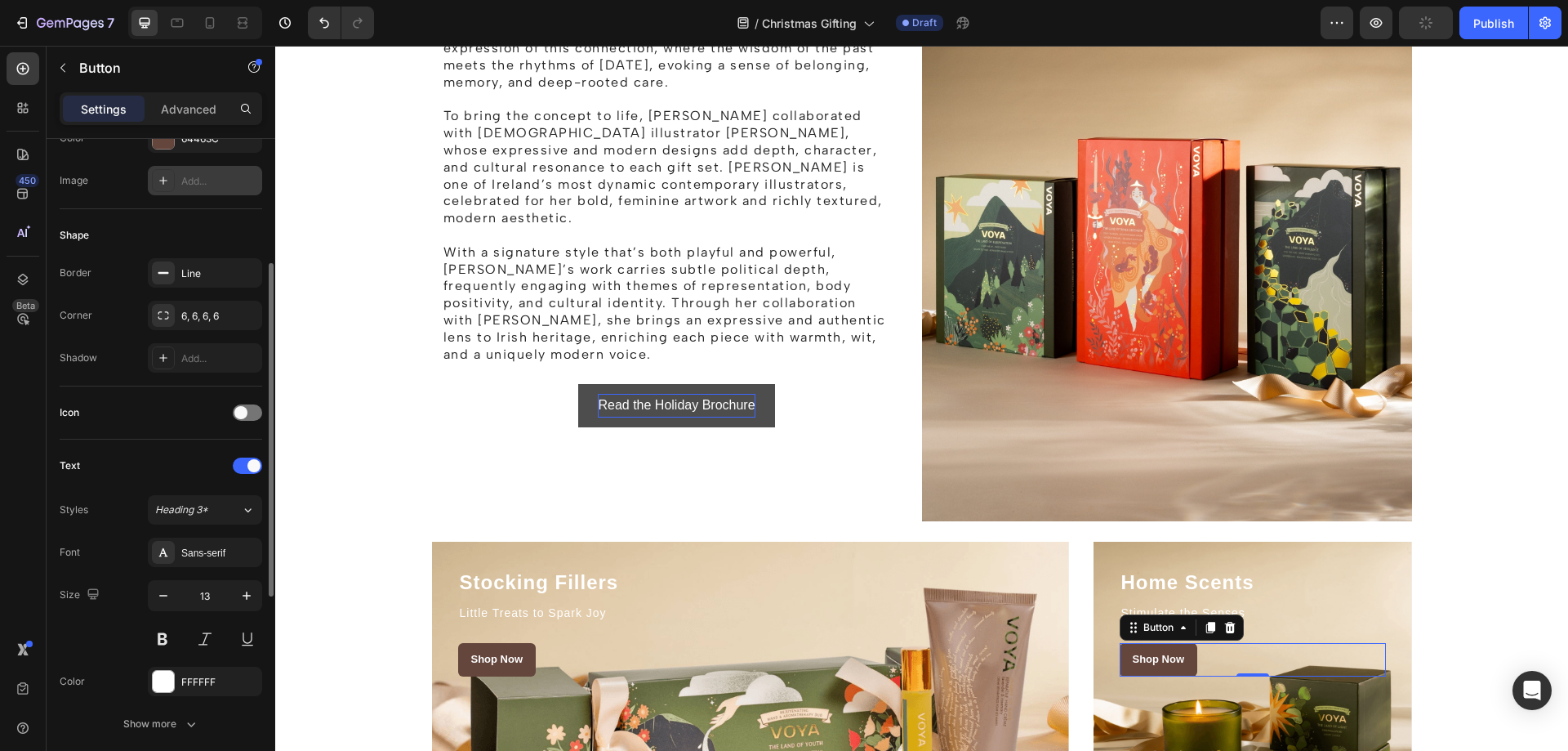
scroll to position [327, 0]
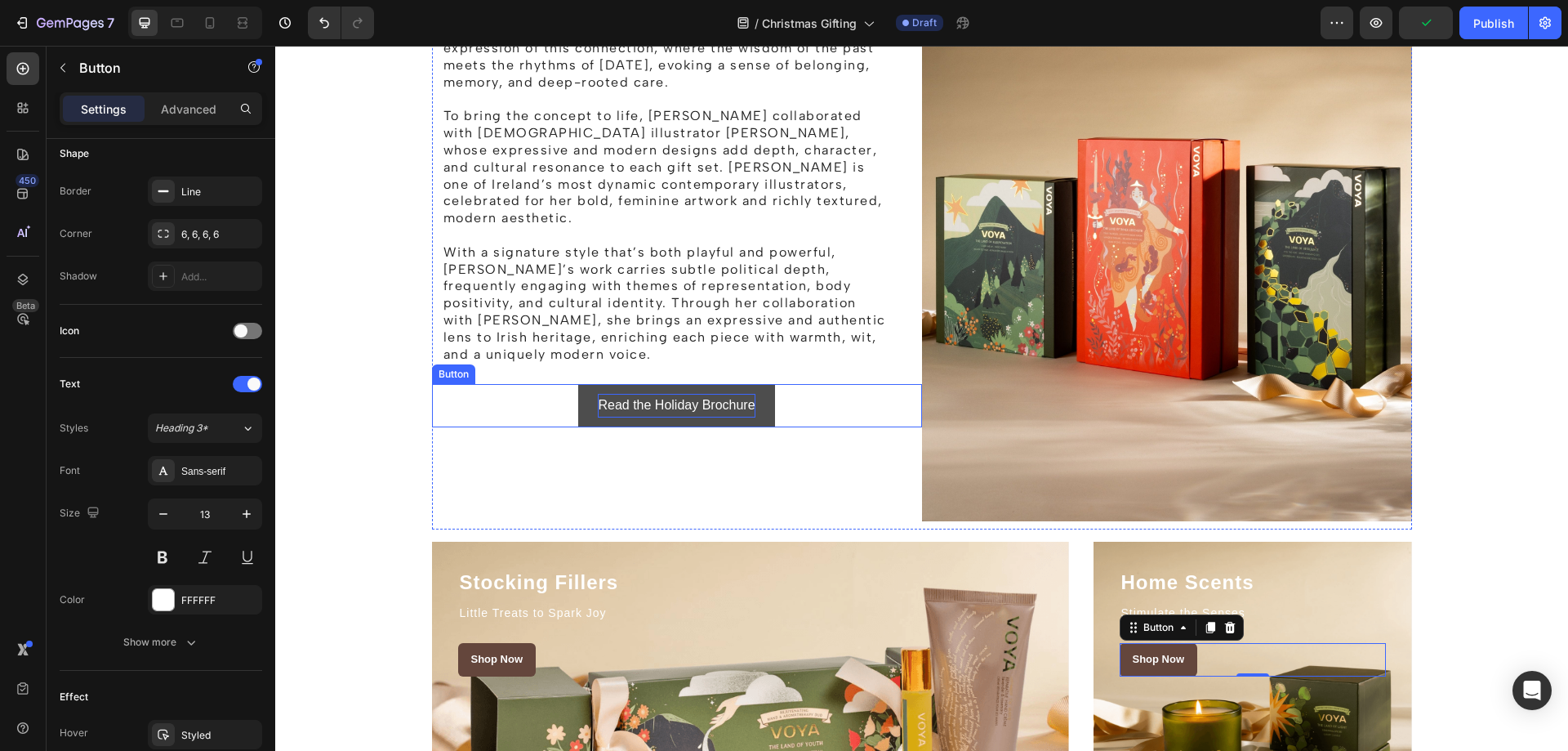
click at [703, 394] on p "Read the Holiday Brochure" at bounding box center [675, 406] width 157 height 24
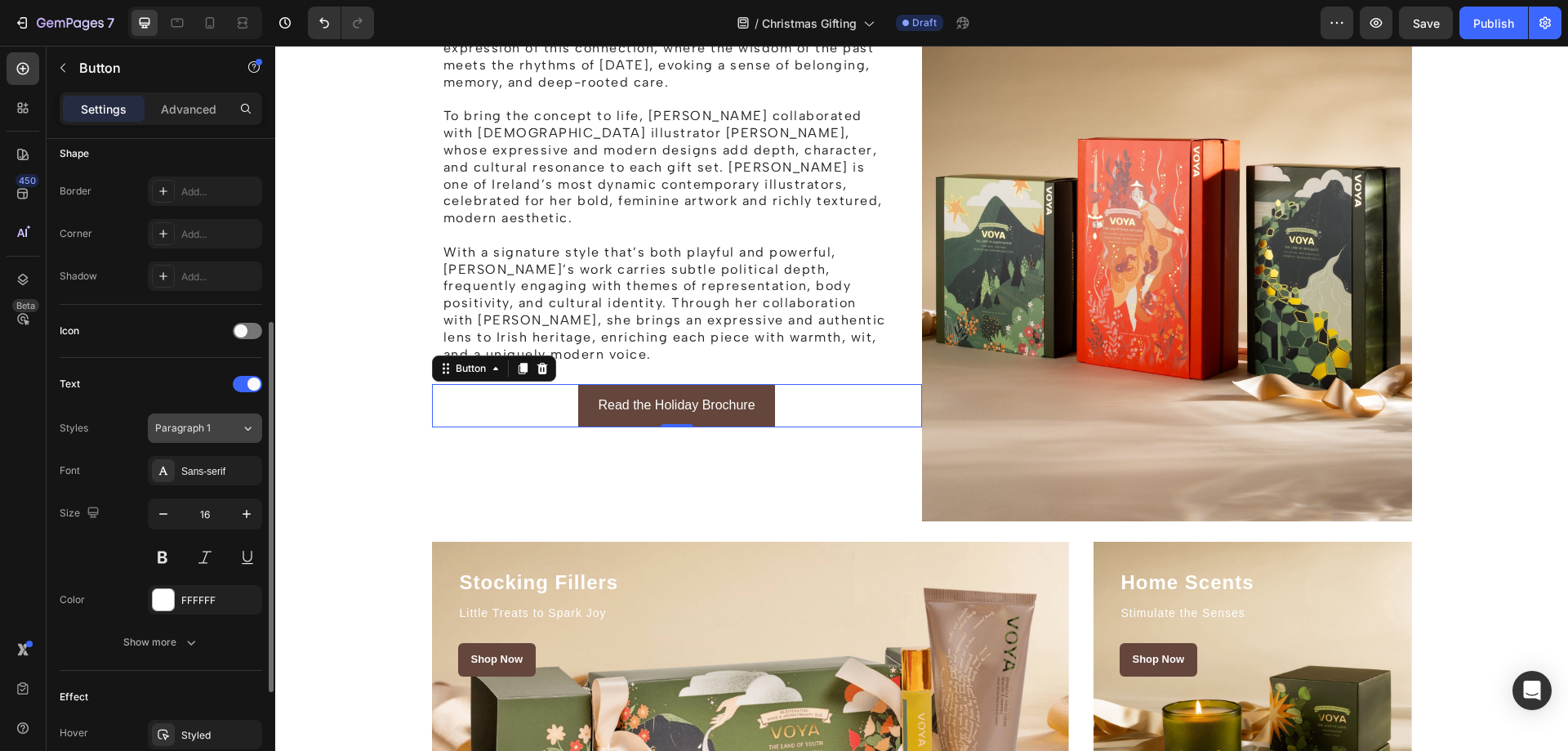
click at [234, 432] on div "Paragraph 1" at bounding box center [198, 427] width 86 height 15
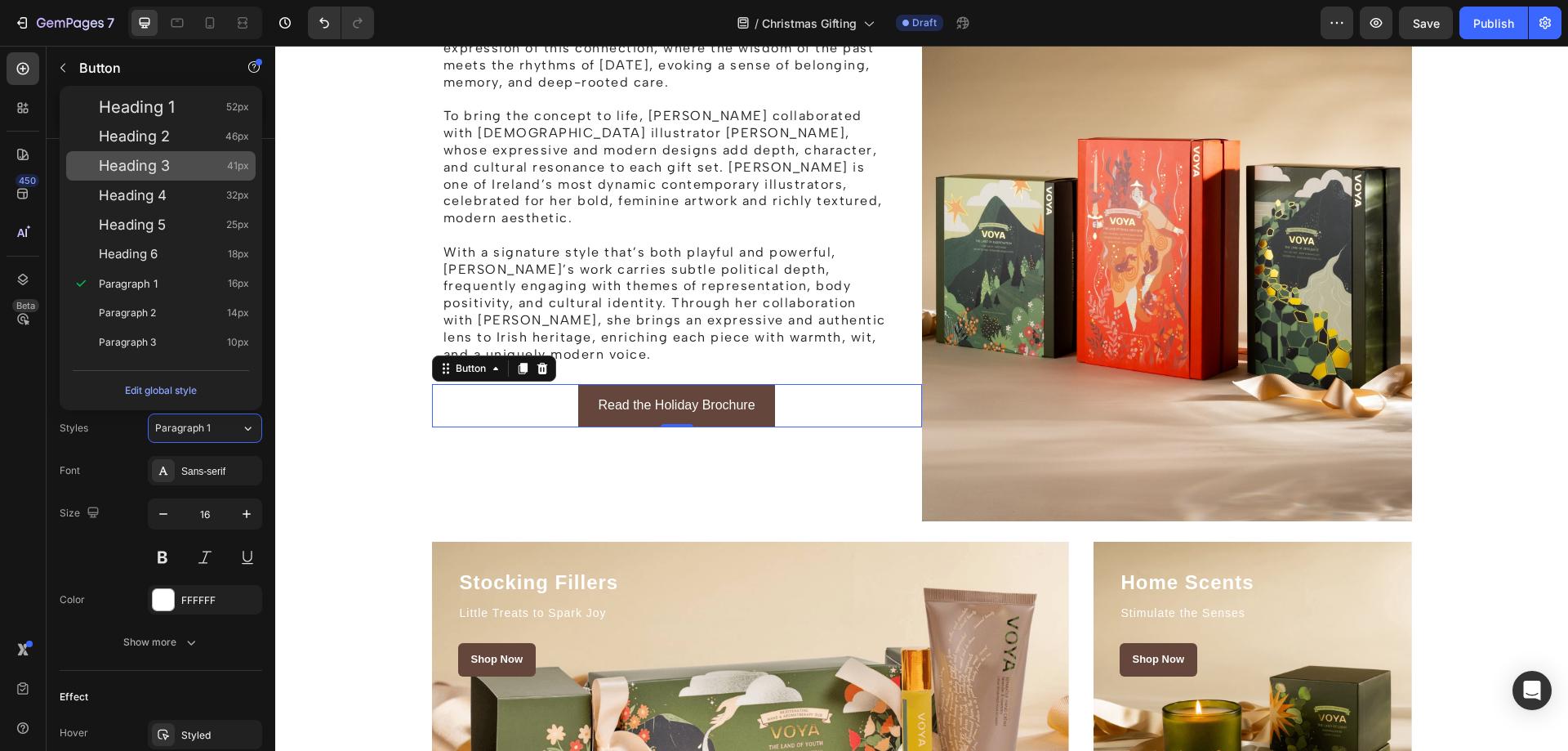
click at [152, 166] on span "Heading 3" at bounding box center [134, 165] width 71 height 17
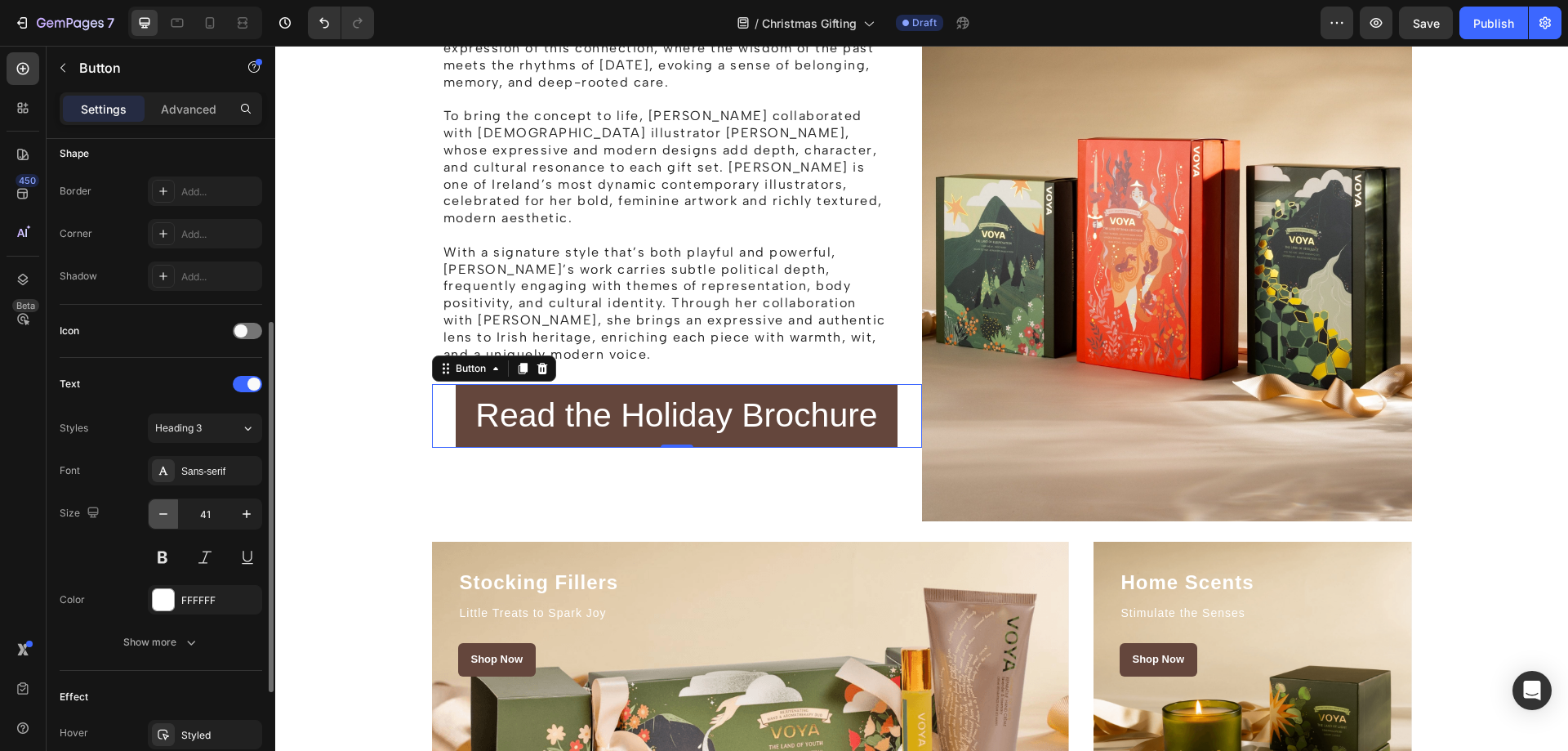
click at [165, 511] on icon "button" at bounding box center [163, 514] width 17 height 17
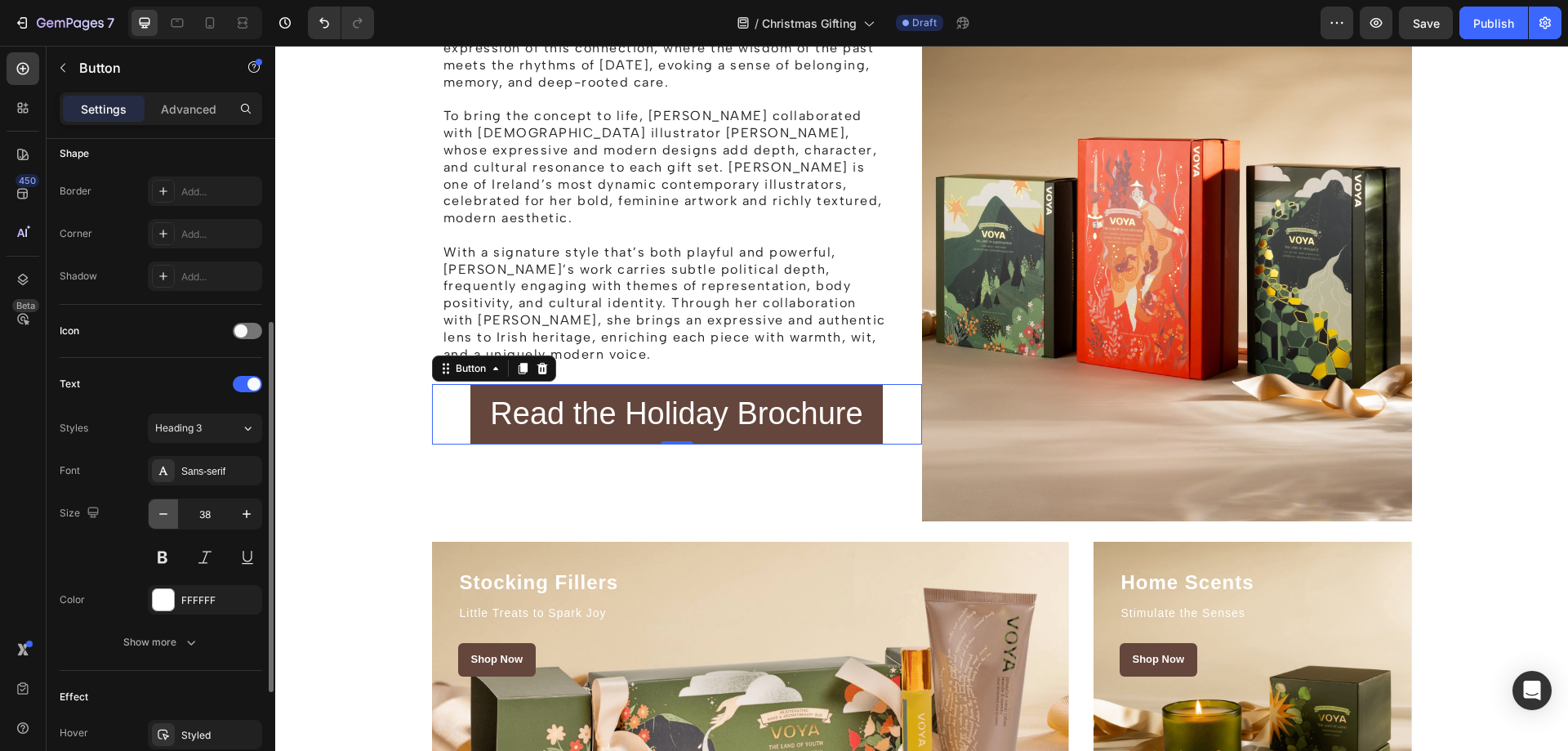
click at [165, 511] on icon "button" at bounding box center [163, 514] width 17 height 17
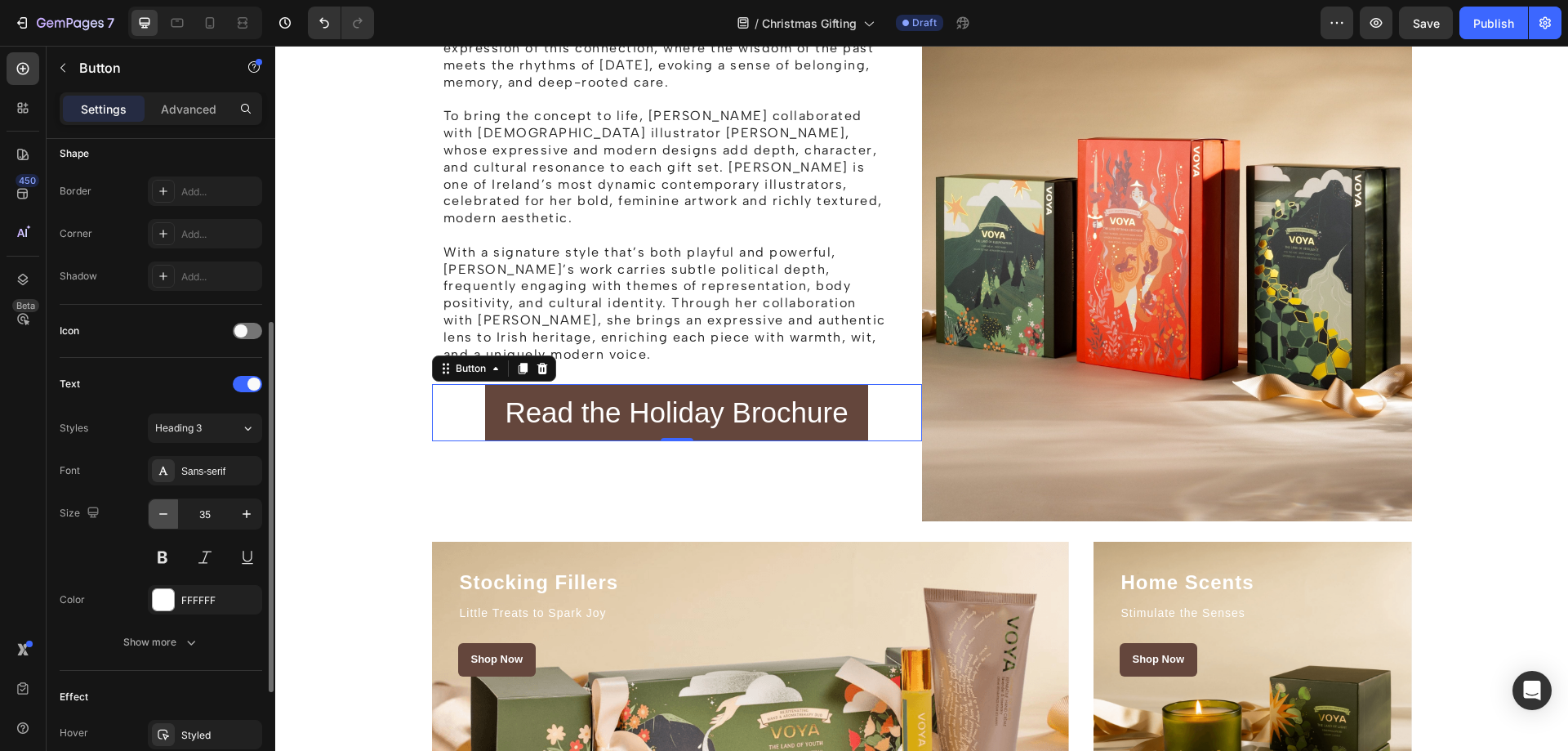
click at [165, 511] on icon "button" at bounding box center [163, 514] width 17 height 17
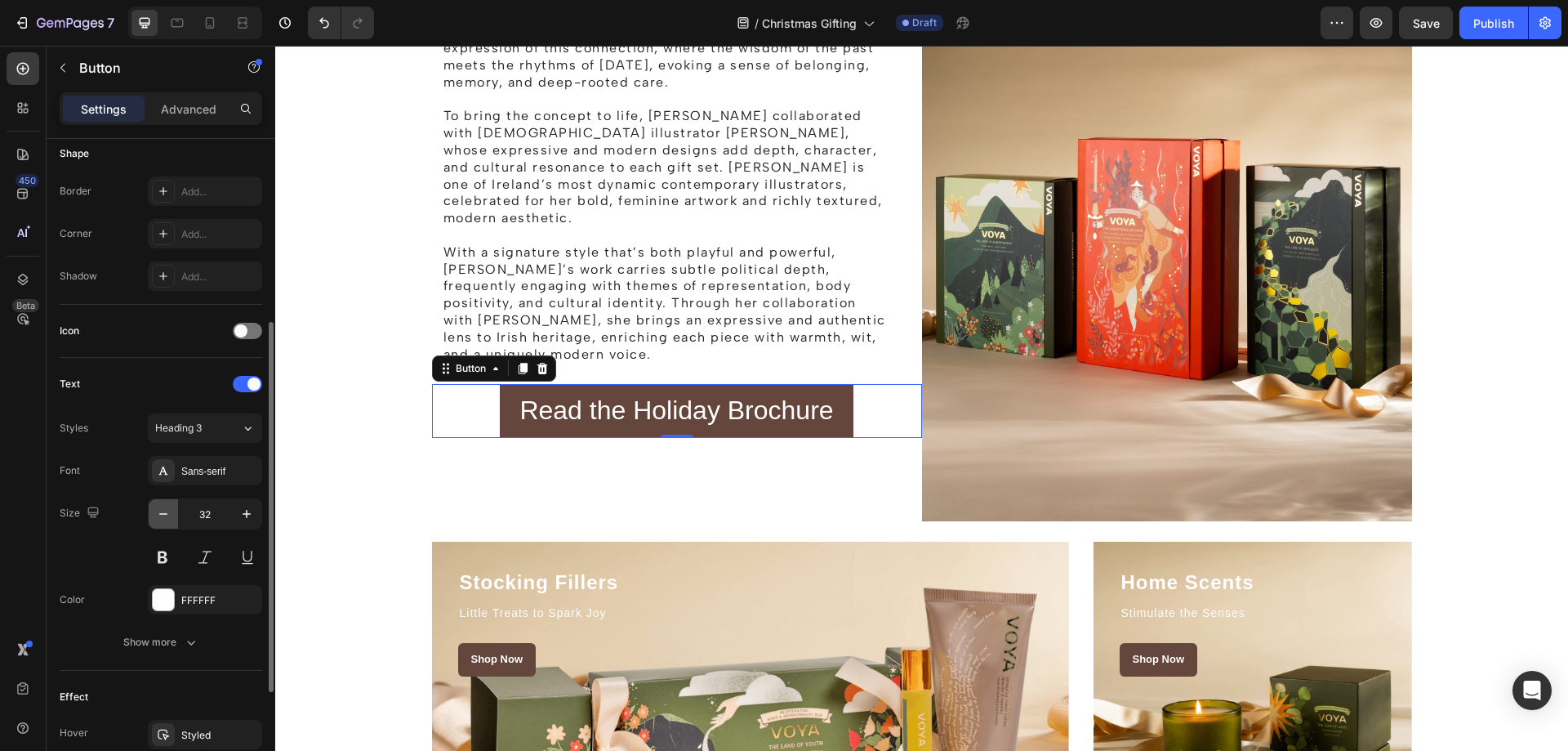
click at [165, 511] on icon "button" at bounding box center [163, 514] width 17 height 17
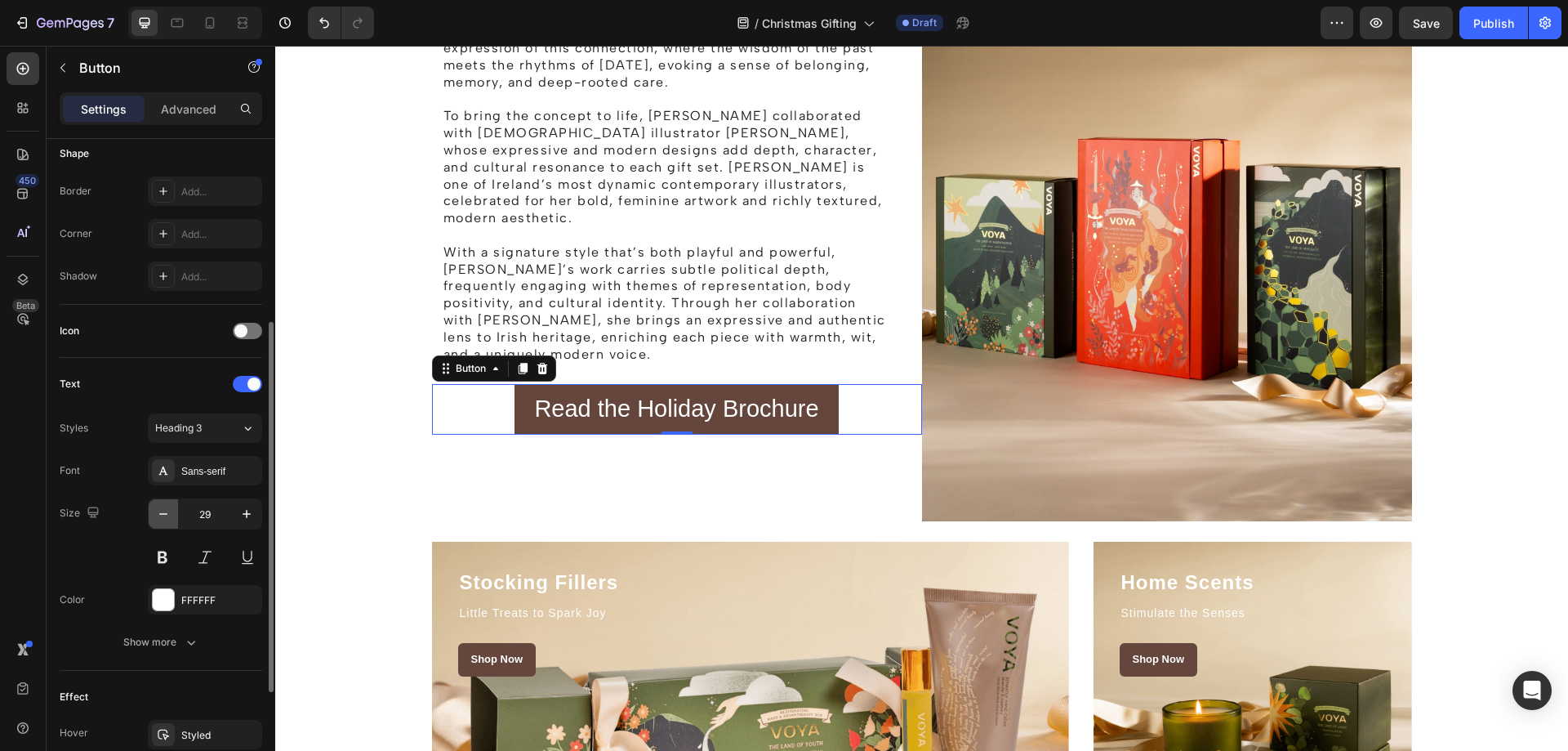
click at [165, 511] on icon "button" at bounding box center [163, 514] width 17 height 17
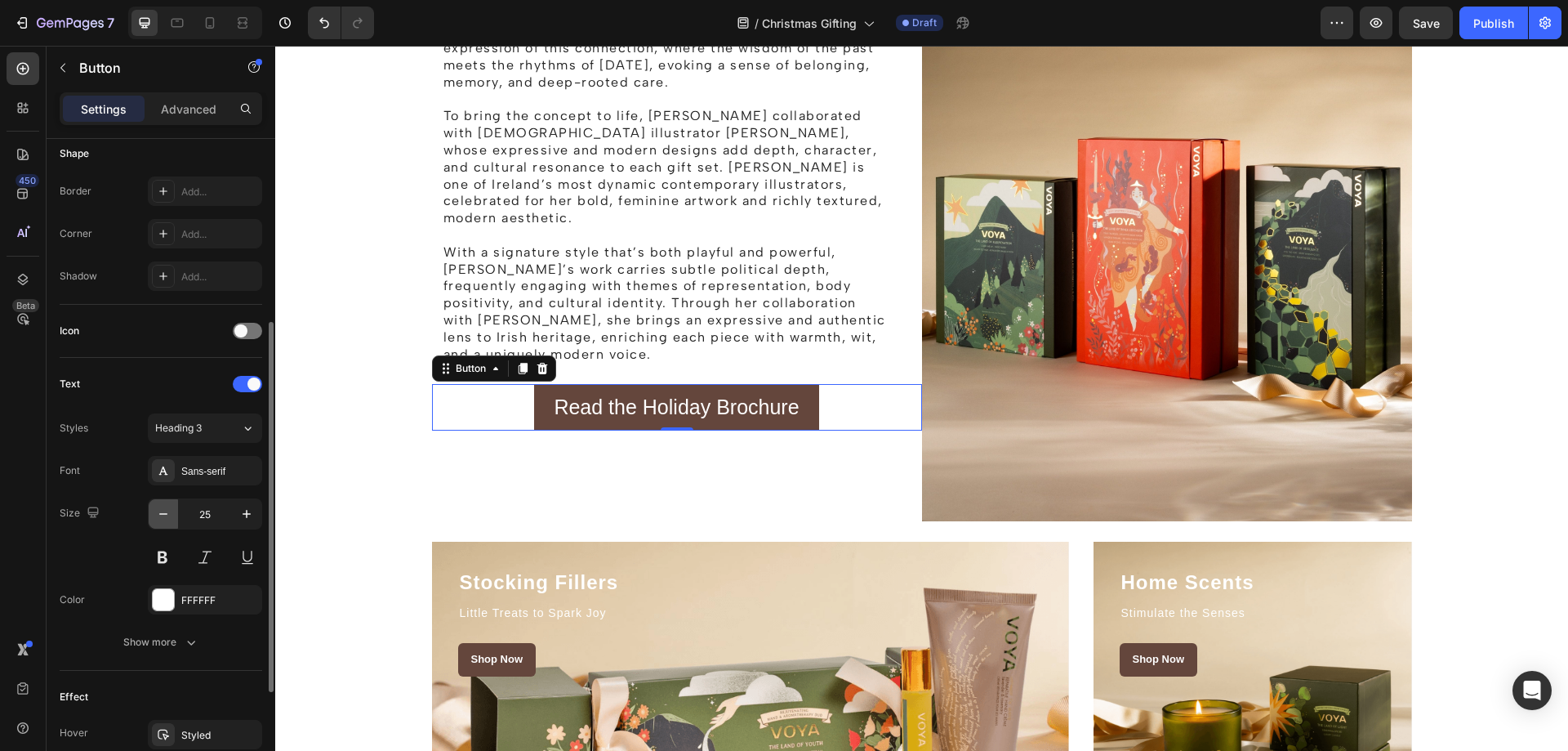
click at [165, 511] on icon "button" at bounding box center [163, 514] width 17 height 17
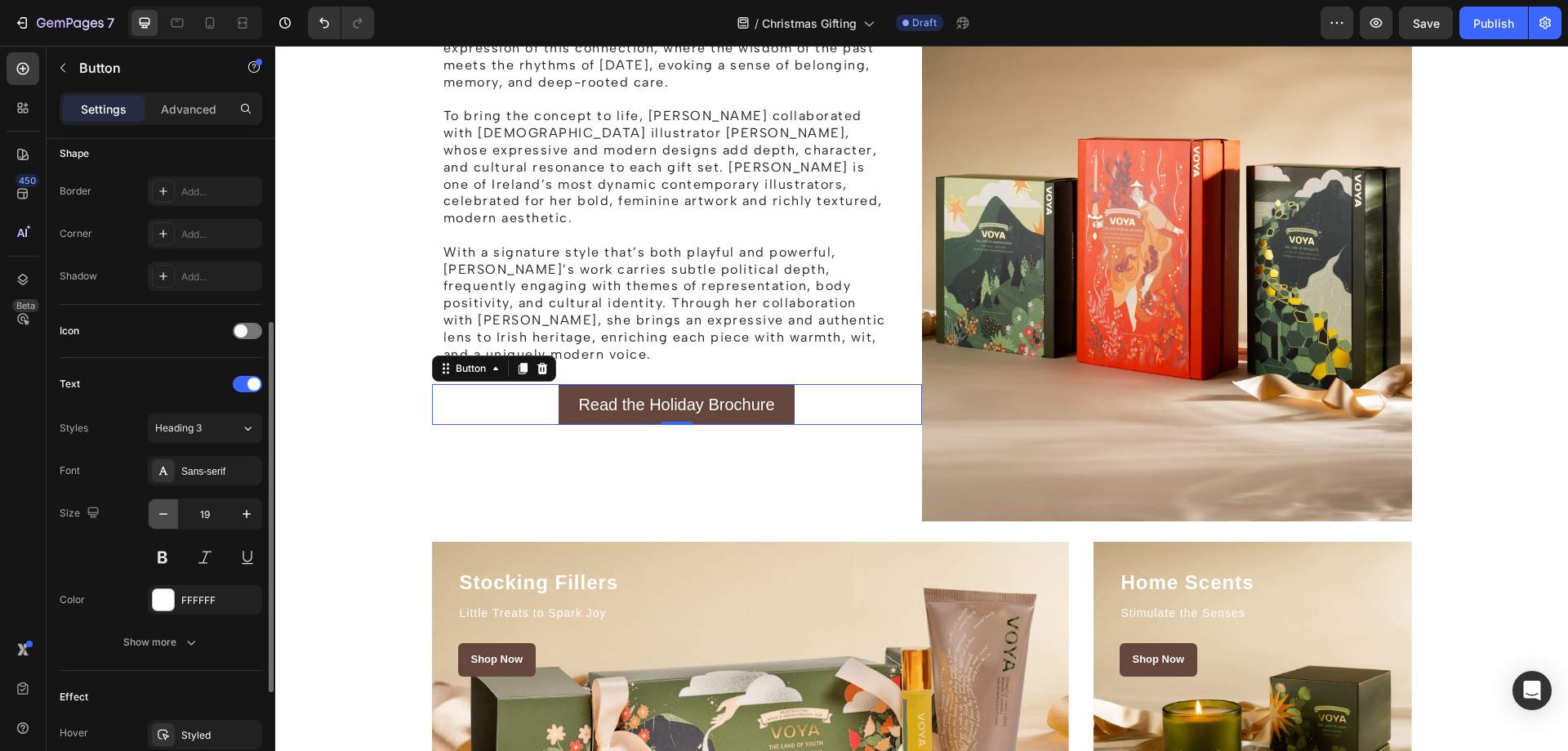
click at [165, 511] on icon "button" at bounding box center [163, 514] width 17 height 17
type input "17"
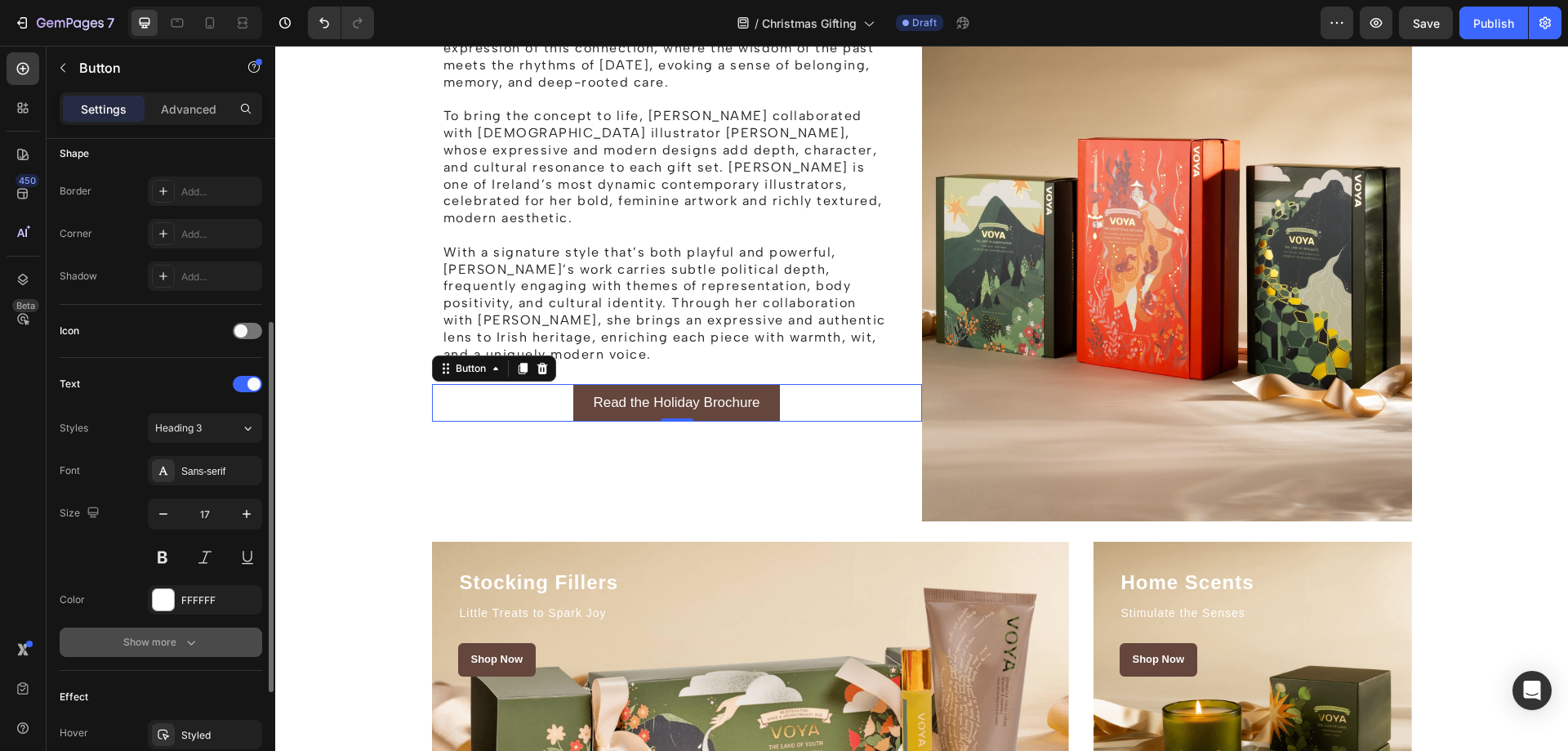
click at [157, 636] on div "Show more" at bounding box center [160, 642] width 76 height 17
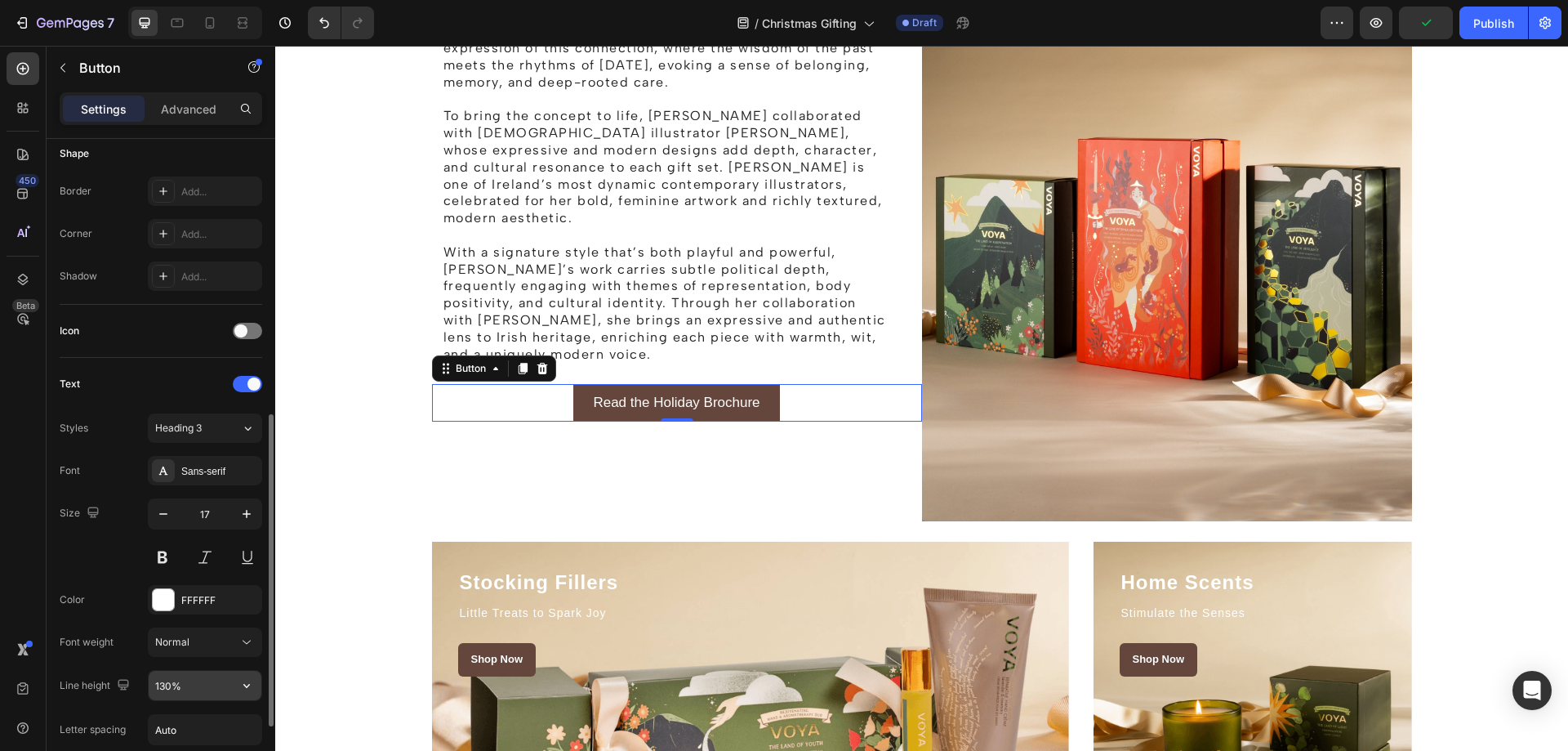
scroll to position [408, 0]
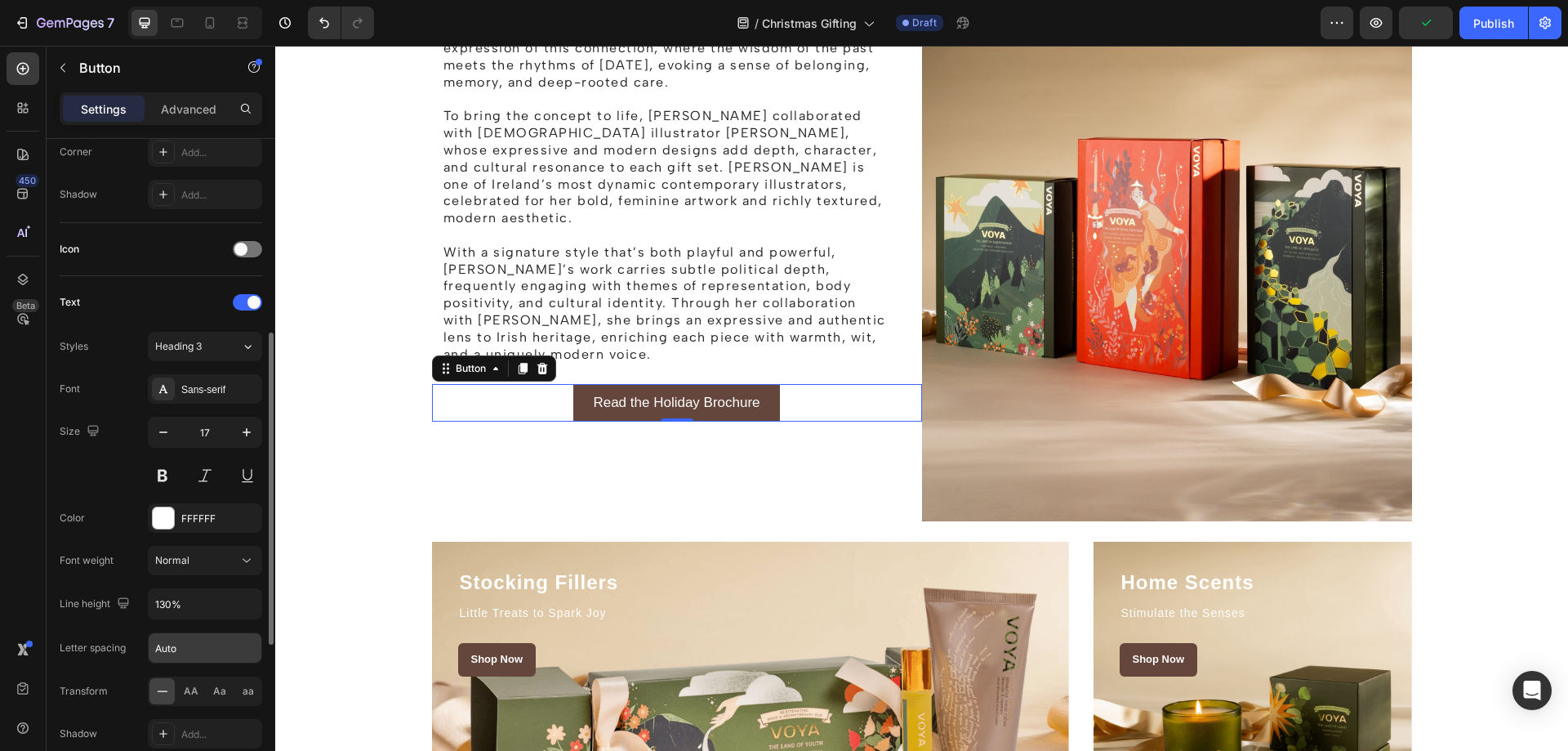
click at [178, 648] on input "Auto" at bounding box center [205, 648] width 113 height 30
type input "1.5"
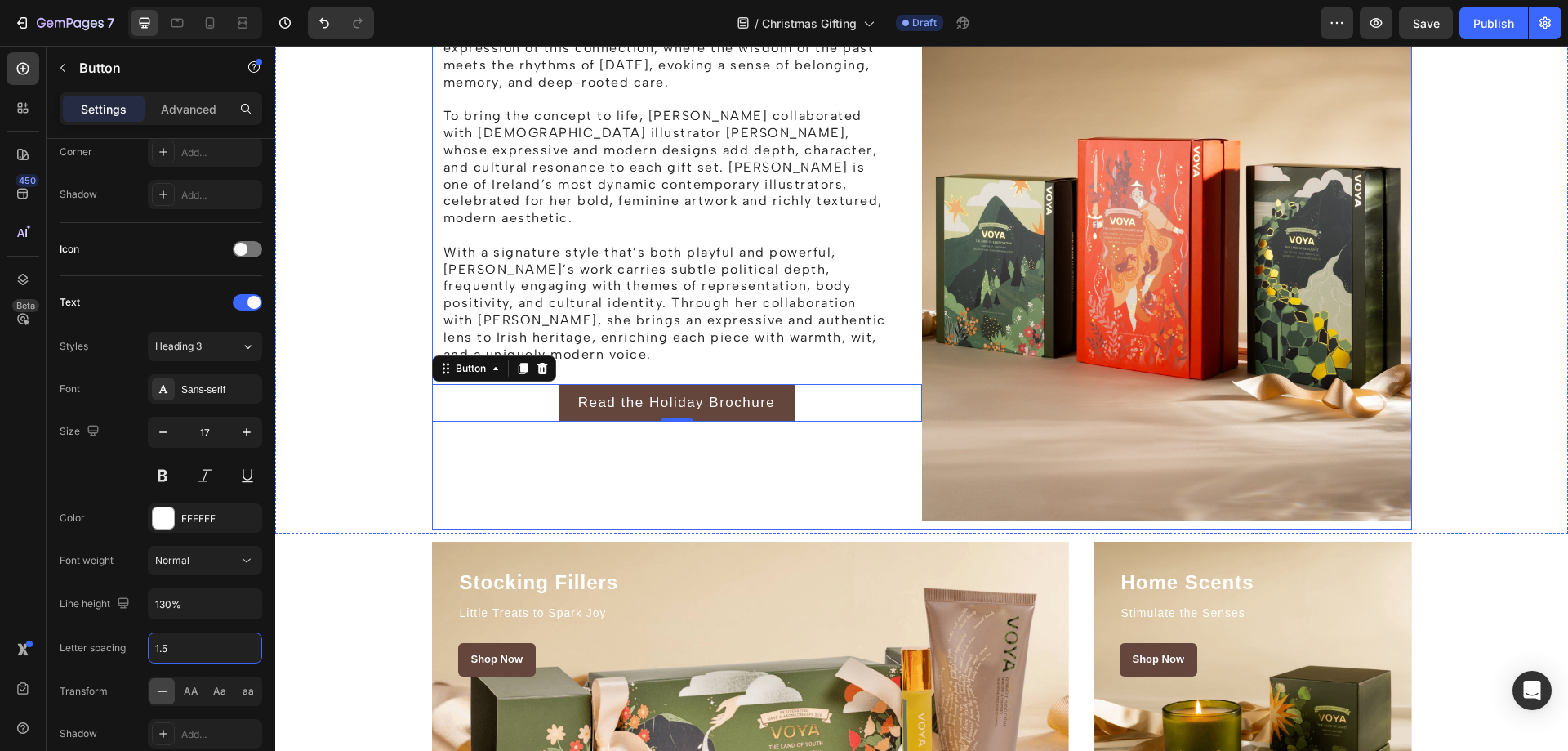
click at [697, 501] on div "The Story behind the Holiday Campaign Heading Rooted in beauty, ritual, and a d…" at bounding box center [677, 157] width 490 height 743
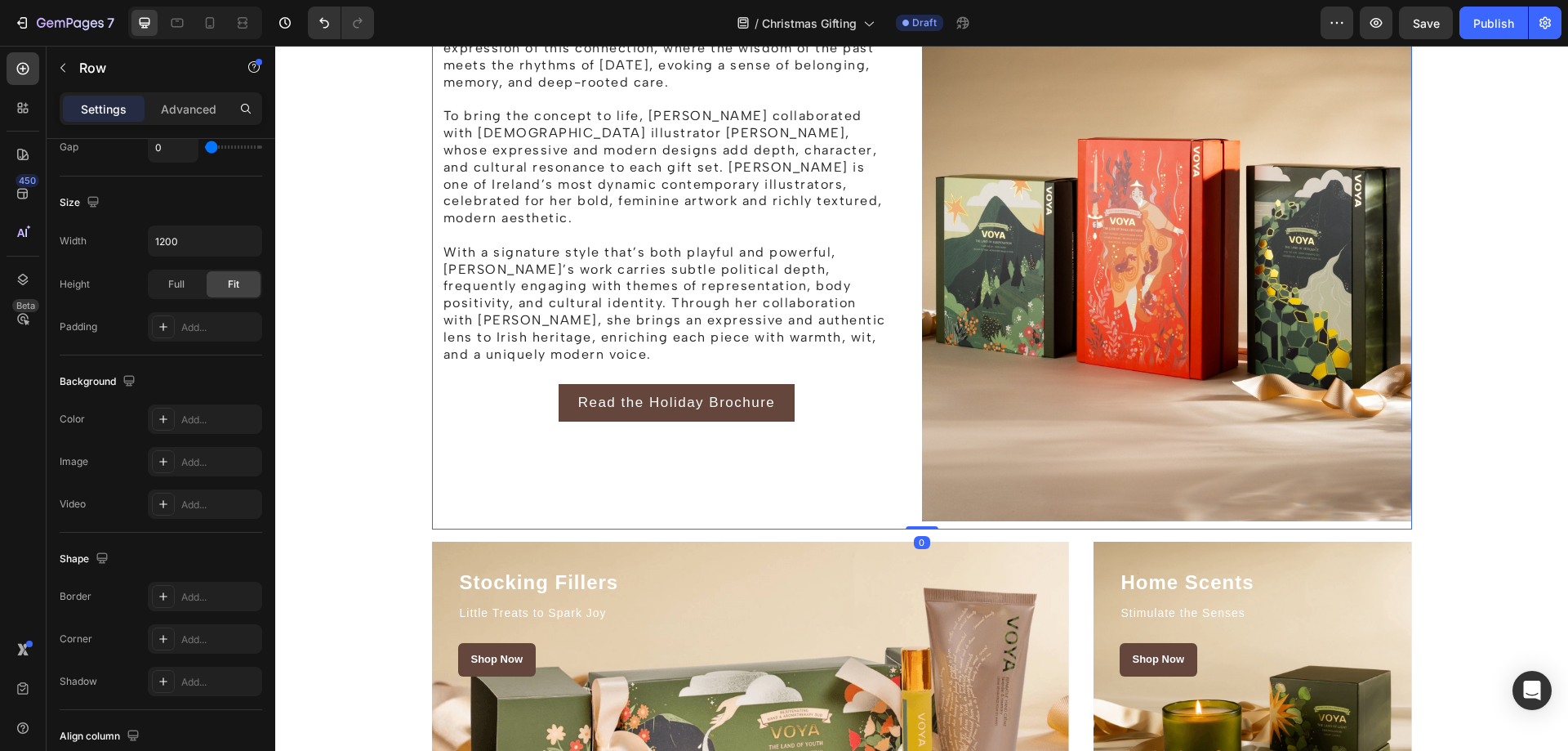
scroll to position [0, 0]
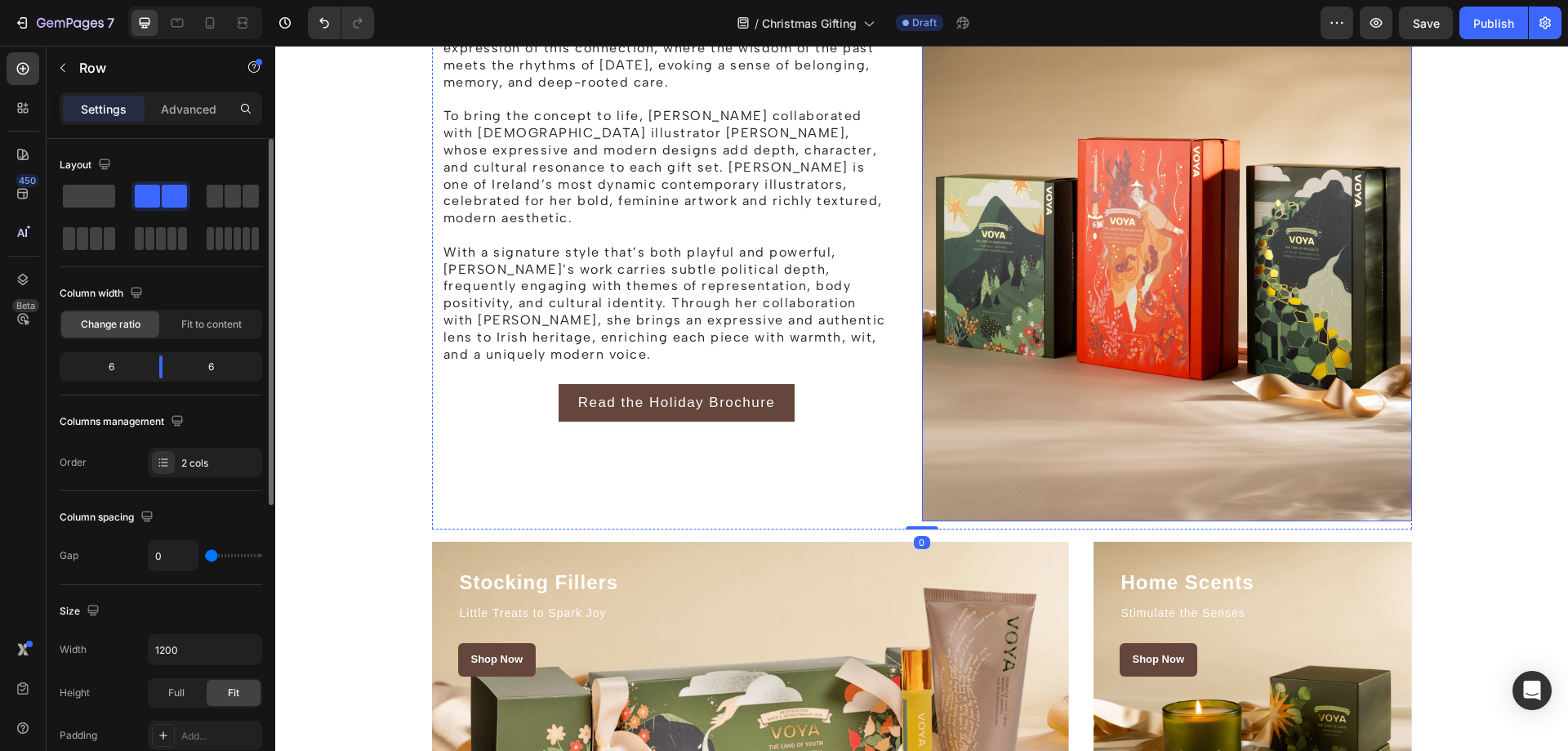
click at [1461, 294] on div "The Story behind the Holiday Campaign Heading Rooted in beauty, ritual, and a d…" at bounding box center [921, 157] width 1269 height 743
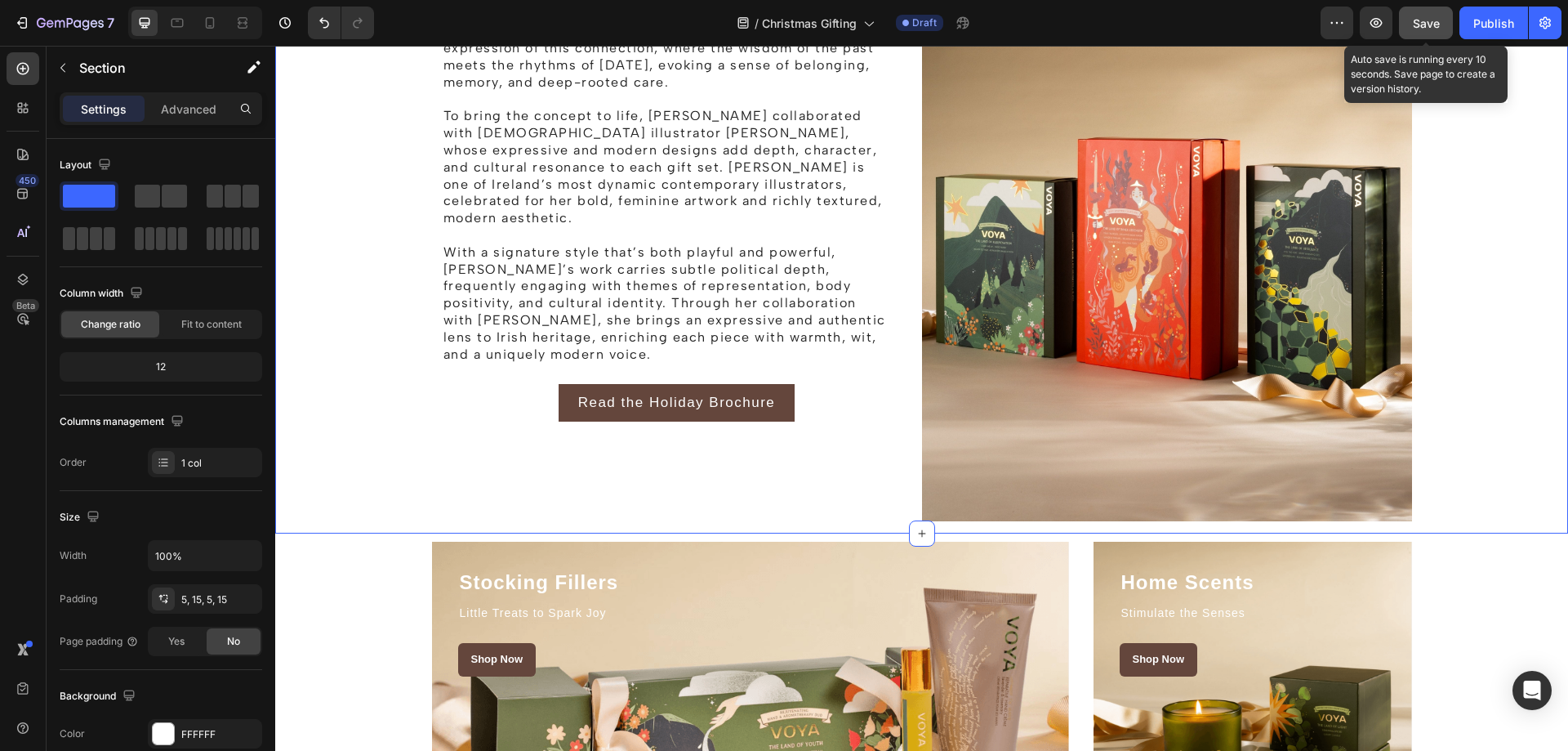
click at [1409, 26] on button "Save" at bounding box center [1425, 23] width 54 height 32
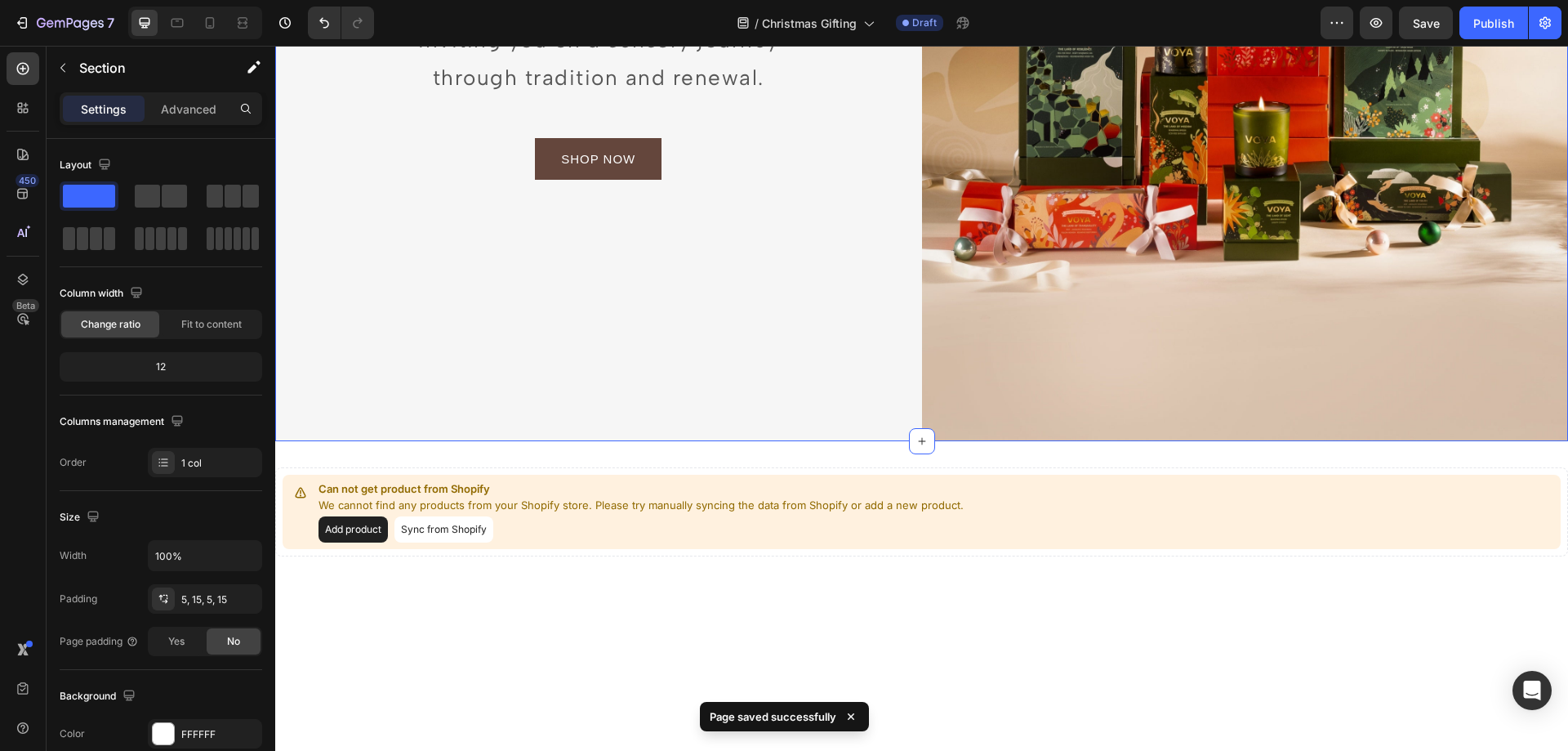
scroll to position [356, 0]
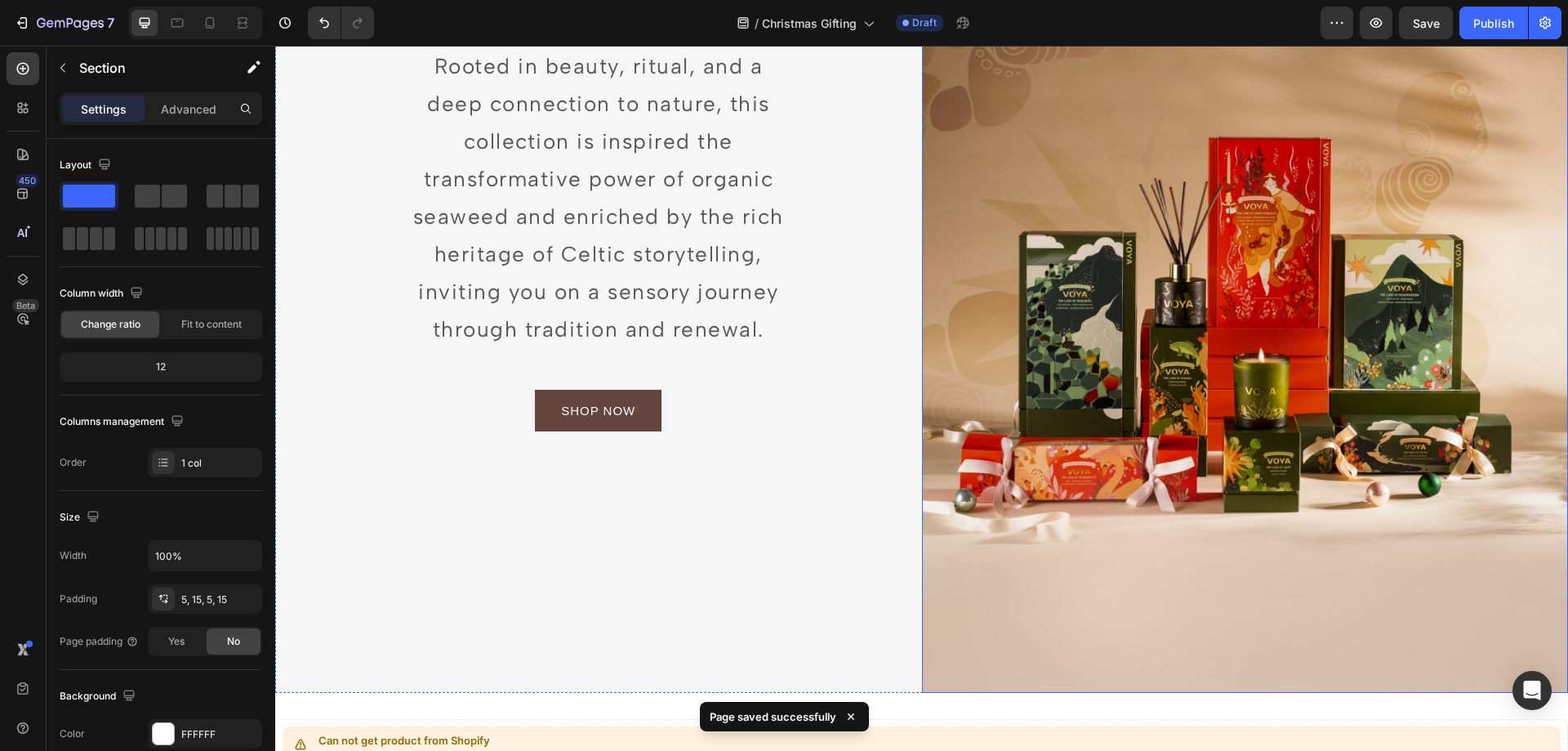
click at [1171, 309] on img at bounding box center [1245, 208] width 647 height 970
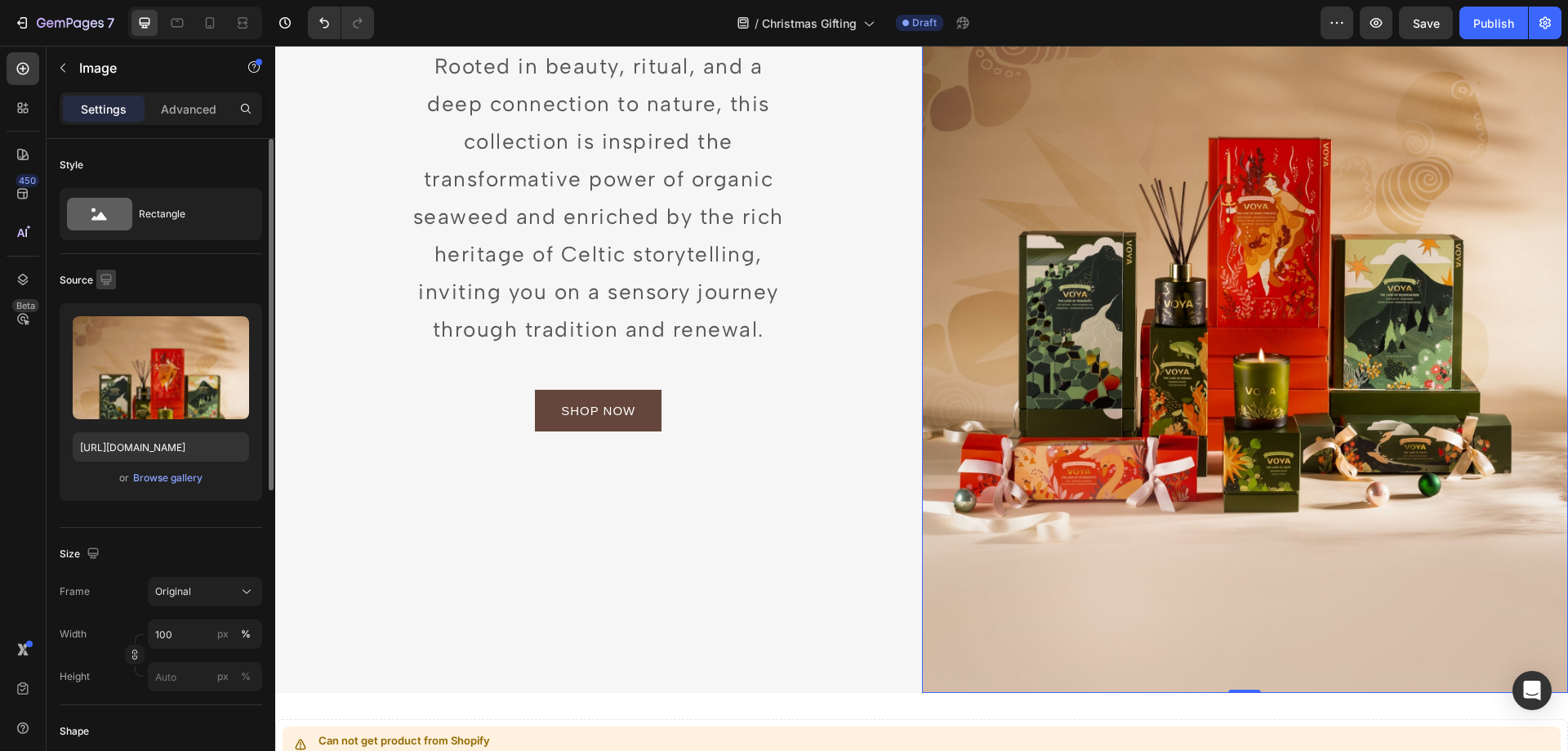
click at [108, 284] on icon "button" at bounding box center [106, 279] width 17 height 17
click at [110, 339] on icon "button" at bounding box center [109, 334] width 12 height 9
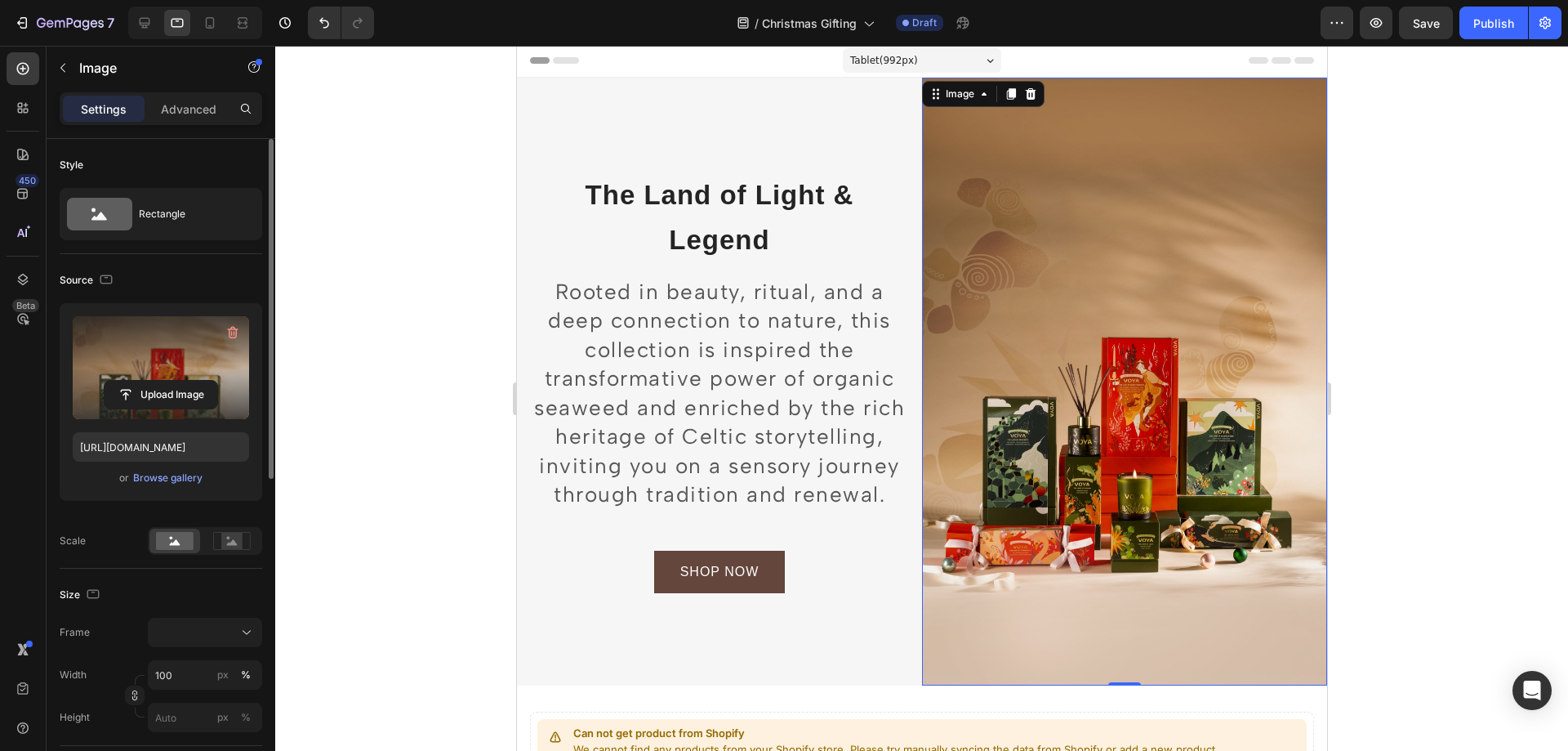
scroll to position [0, 0]
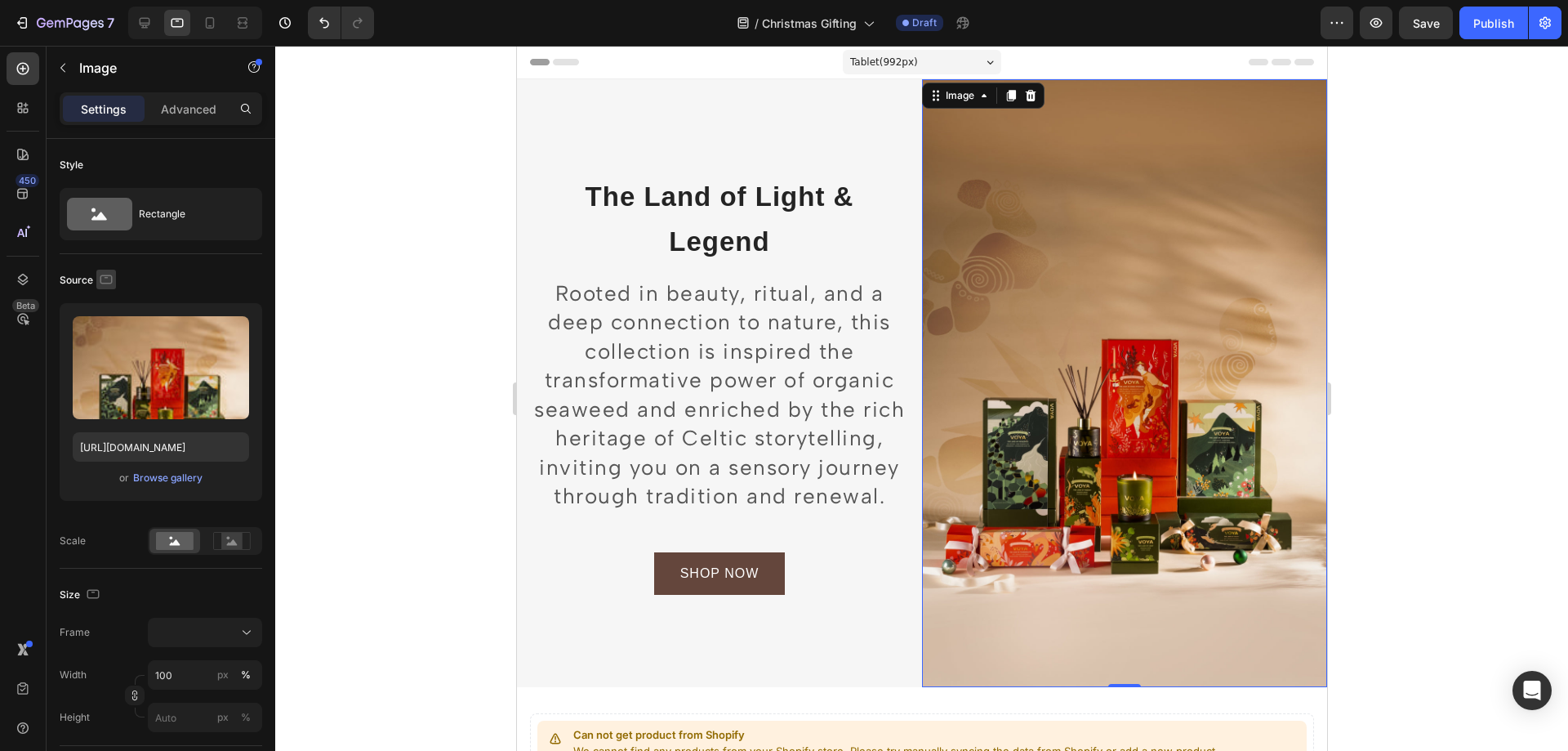
click at [103, 279] on icon "button" at bounding box center [106, 279] width 17 height 17
click at [113, 369] on icon "button" at bounding box center [109, 364] width 17 height 17
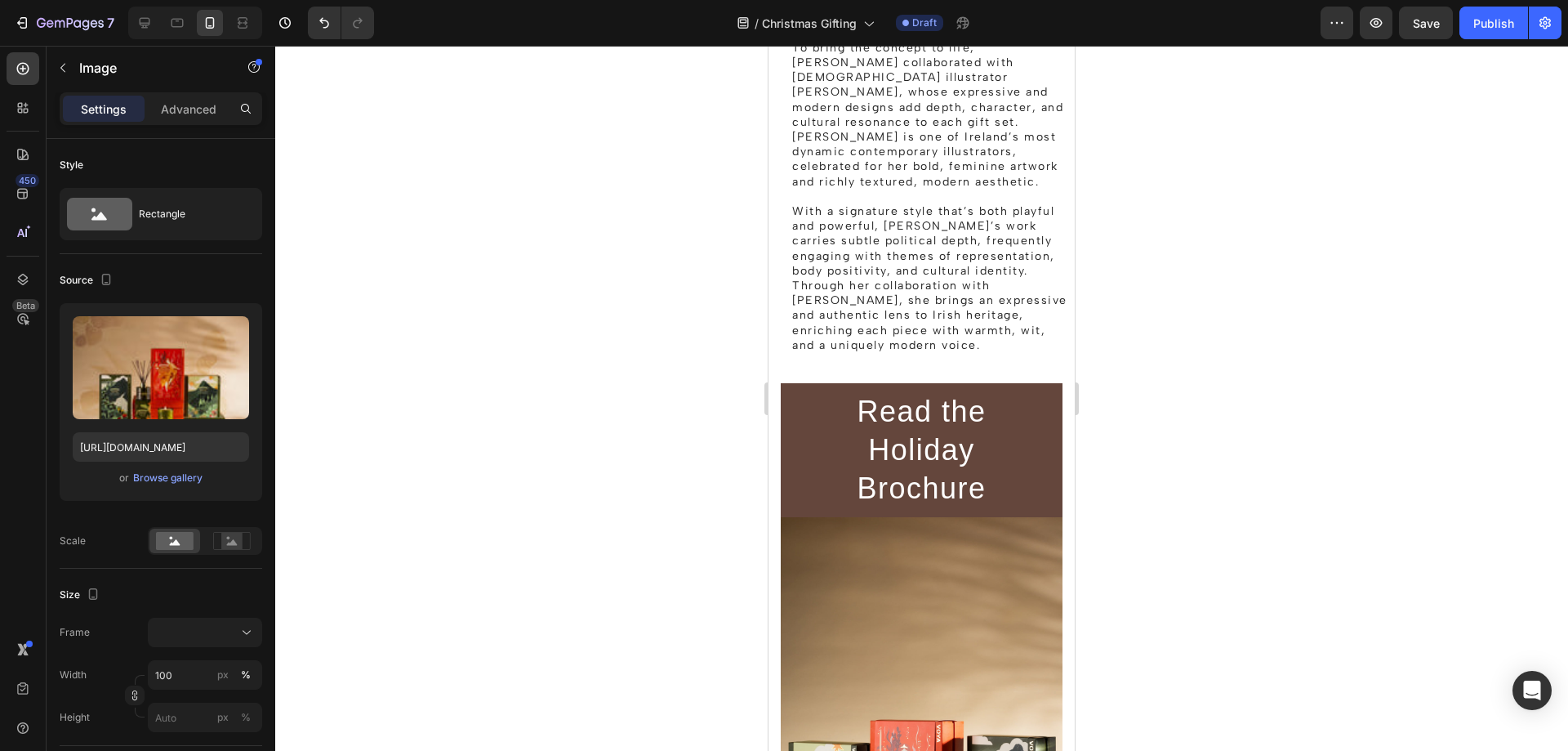
scroll to position [1960, 0]
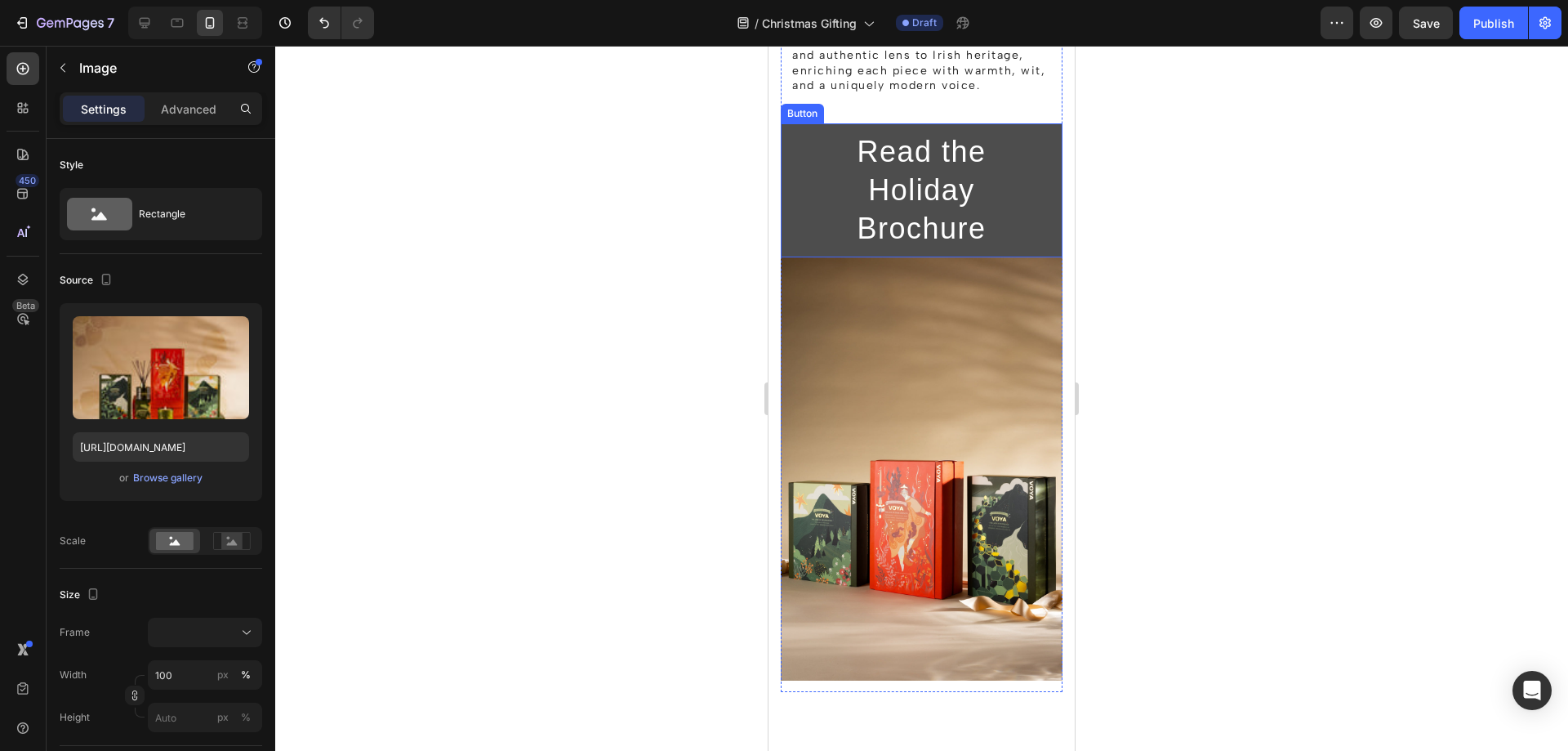
click at [1038, 207] on button "Read the Holiday Brochure" at bounding box center [921, 190] width 282 height 134
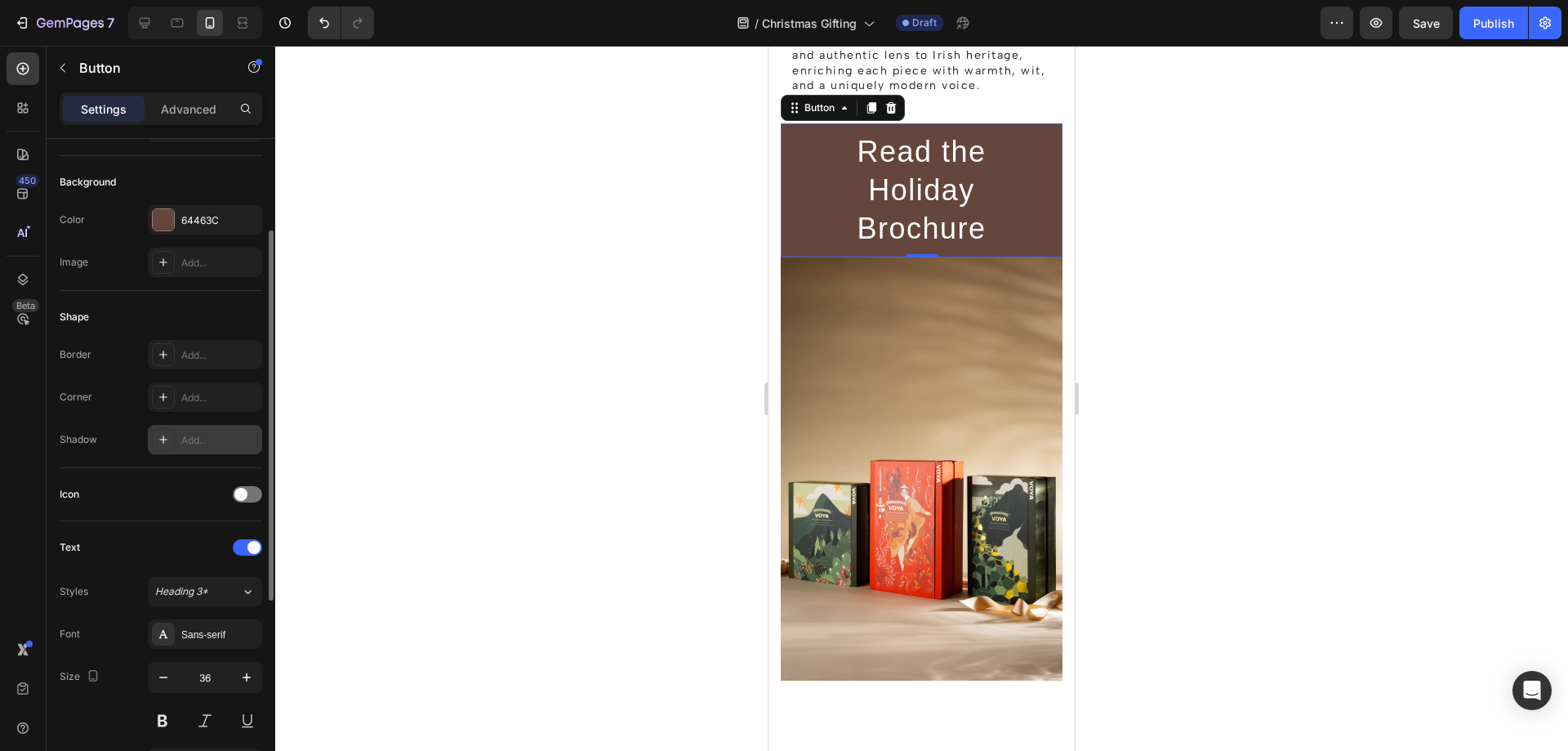
scroll to position [327, 0]
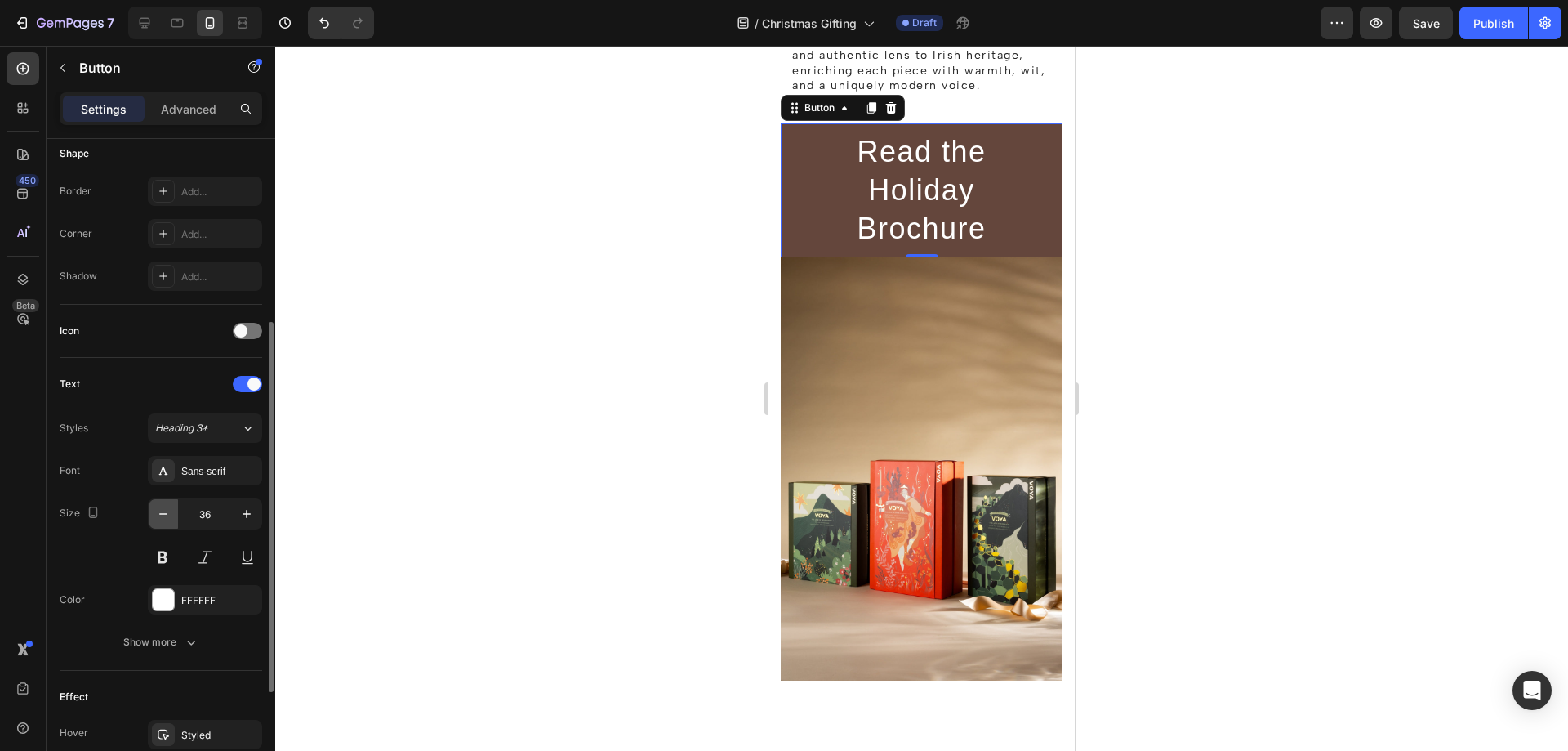
click at [165, 519] on icon "button" at bounding box center [163, 514] width 17 height 17
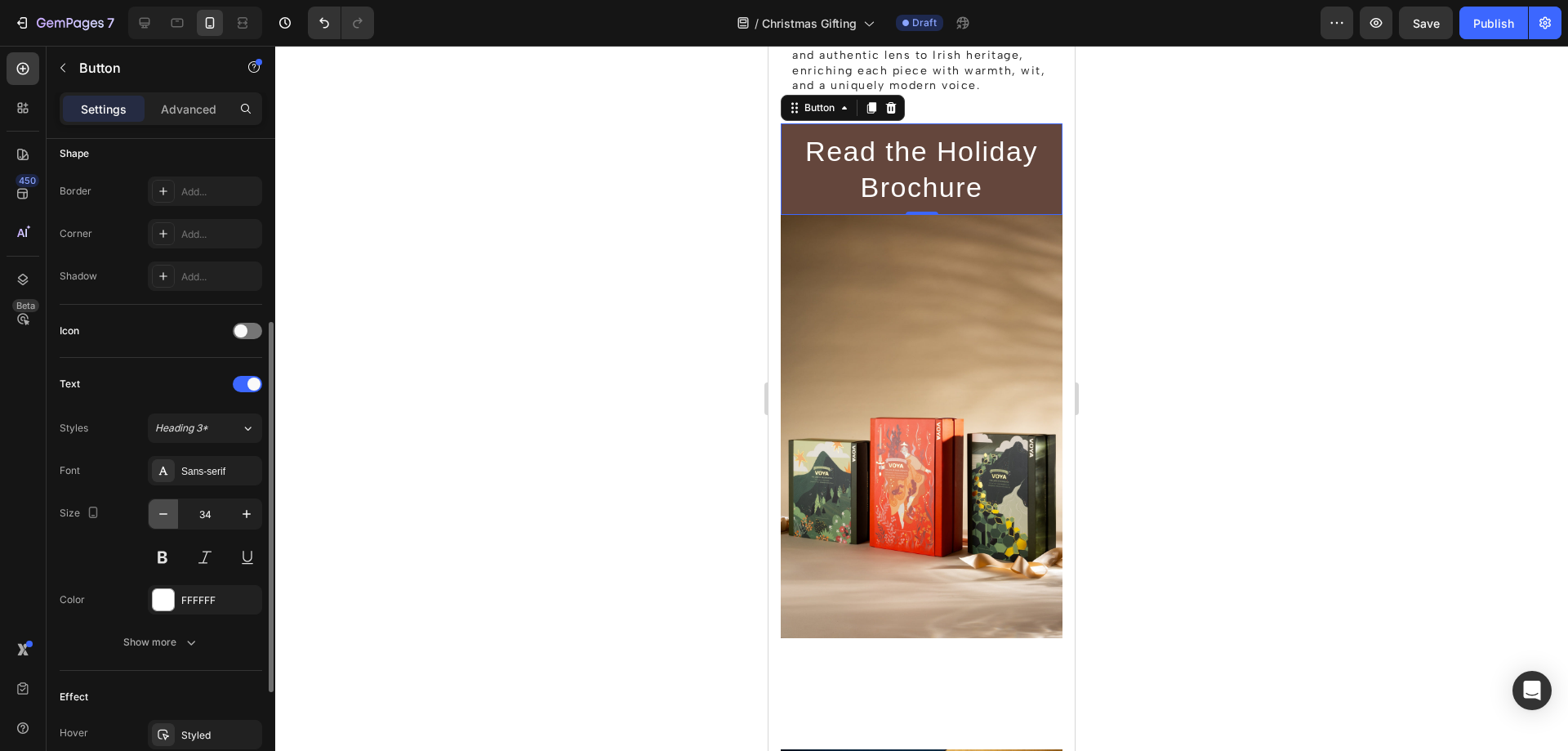
click at [165, 519] on icon "button" at bounding box center [163, 514] width 17 height 17
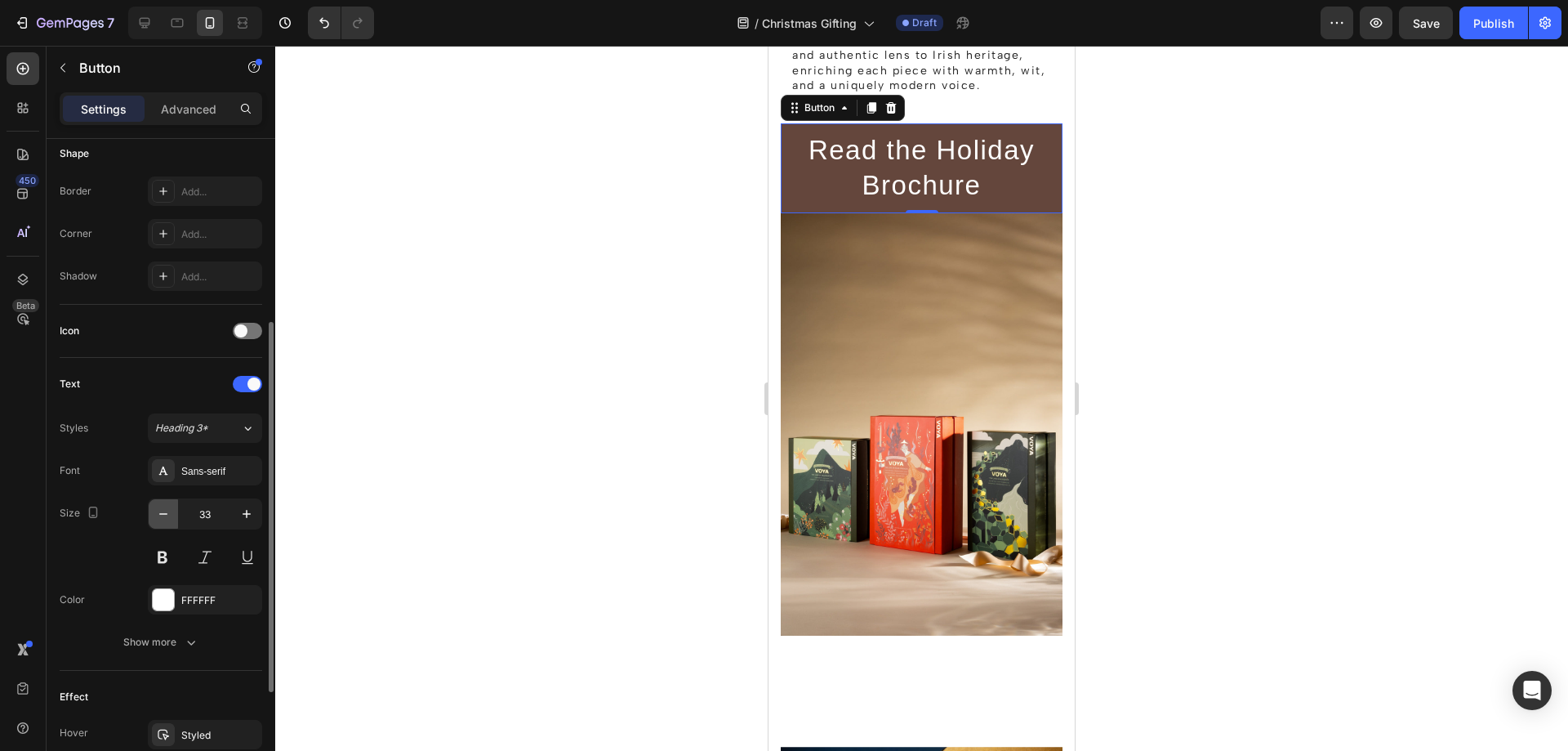
click at [165, 519] on icon "button" at bounding box center [163, 514] width 17 height 17
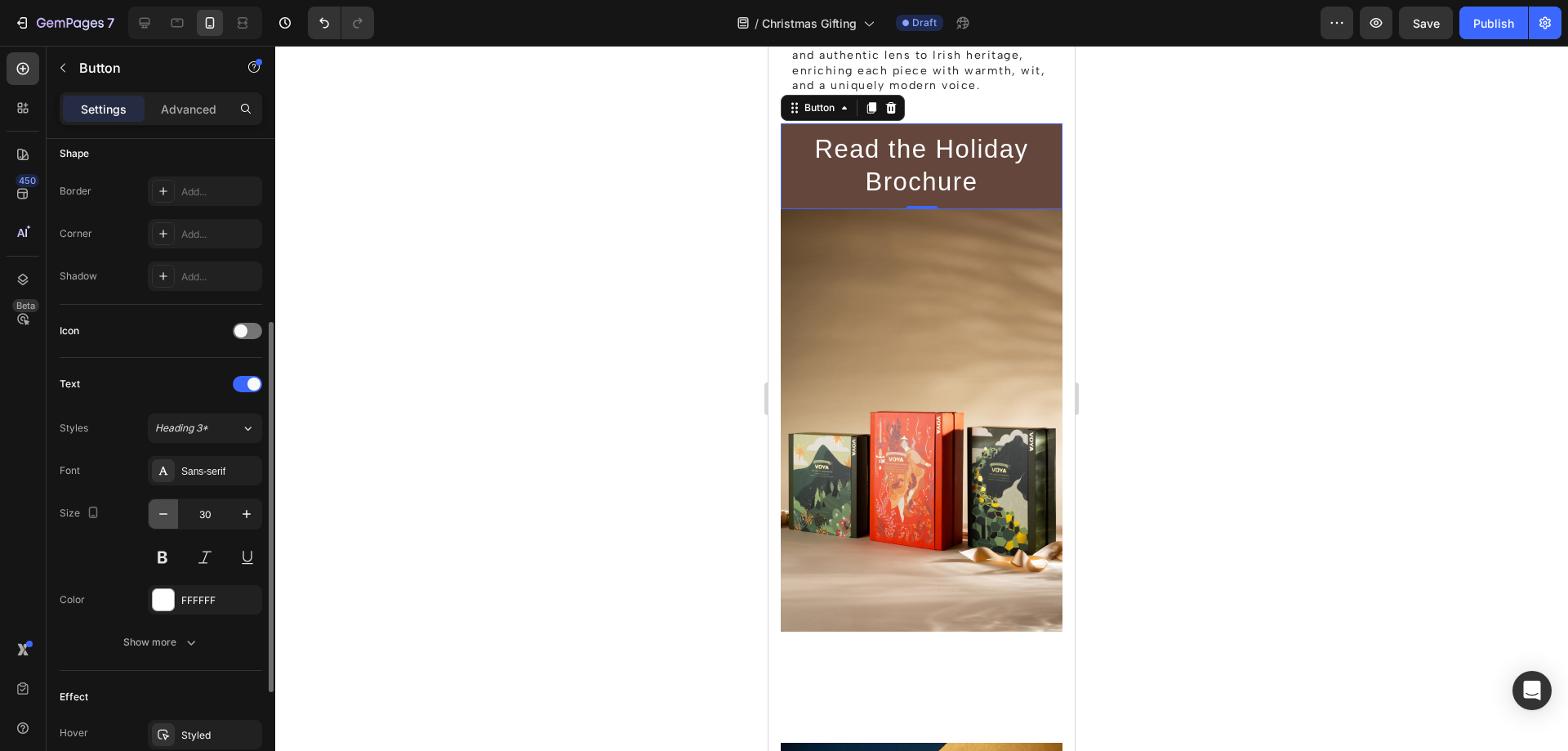
click at [165, 519] on icon "button" at bounding box center [163, 514] width 17 height 17
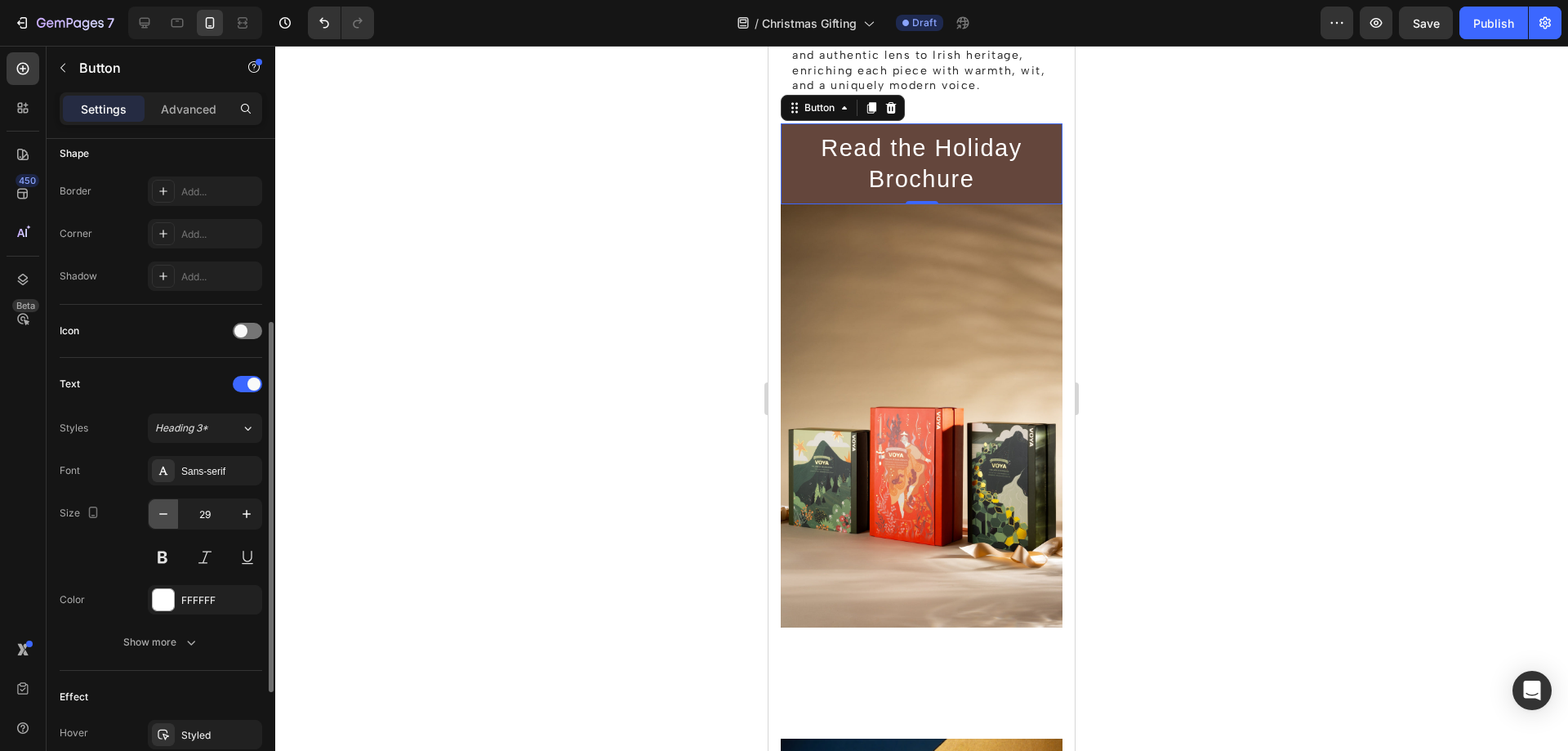
click at [165, 519] on icon "button" at bounding box center [163, 514] width 17 height 17
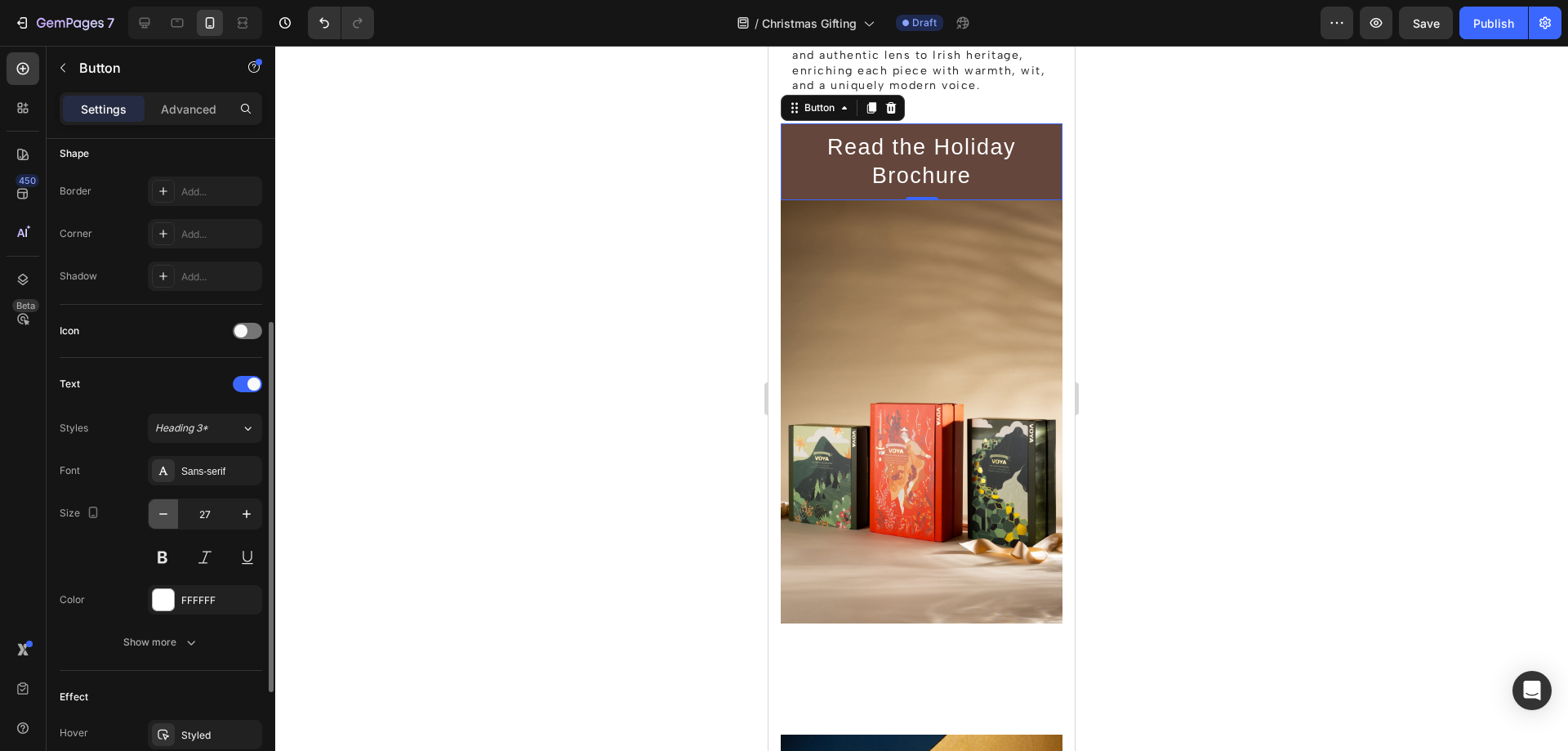
click at [165, 519] on icon "button" at bounding box center [163, 514] width 17 height 17
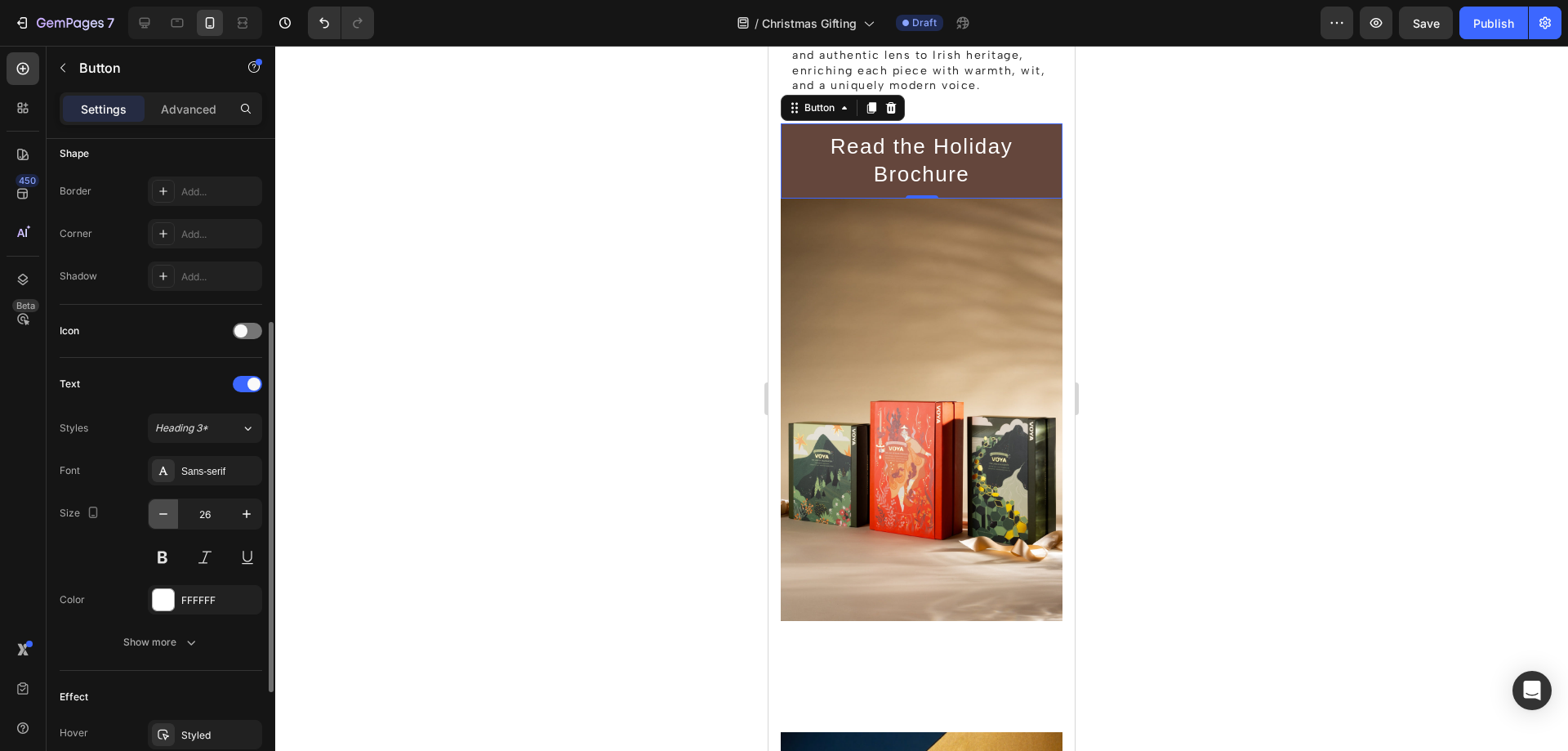
click at [165, 519] on icon "button" at bounding box center [163, 514] width 17 height 17
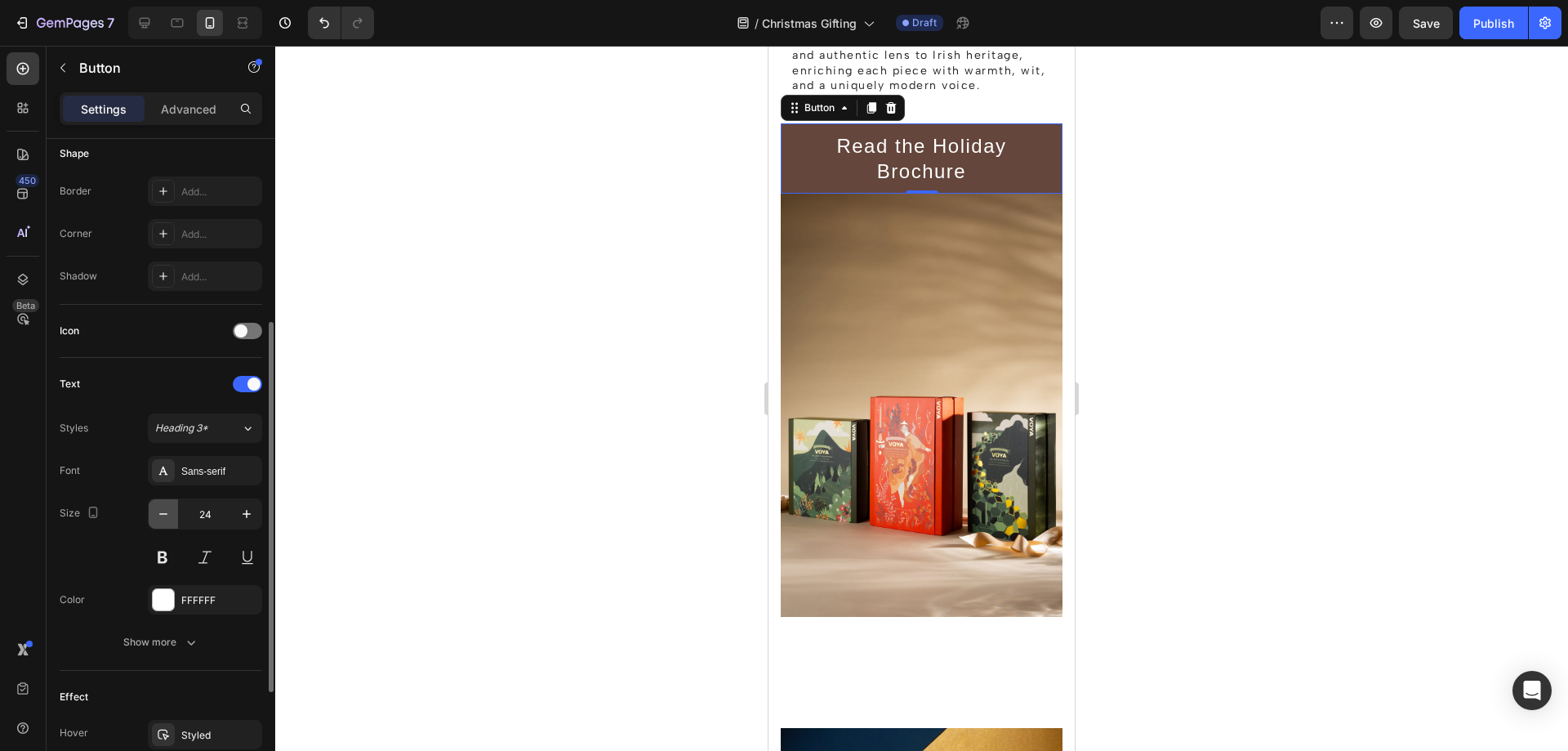
click at [165, 519] on icon "button" at bounding box center [163, 514] width 17 height 17
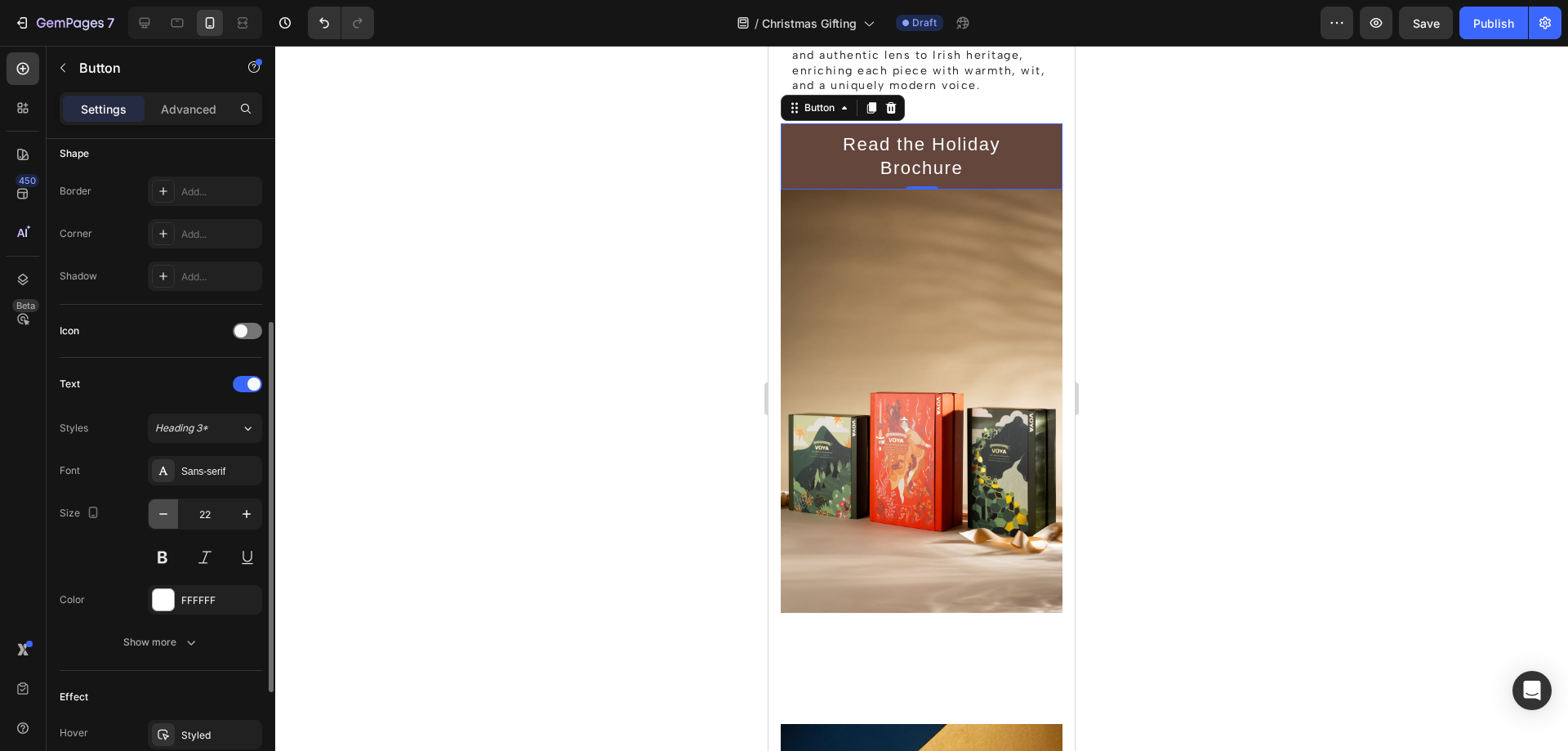
click at [165, 519] on icon "button" at bounding box center [163, 514] width 17 height 17
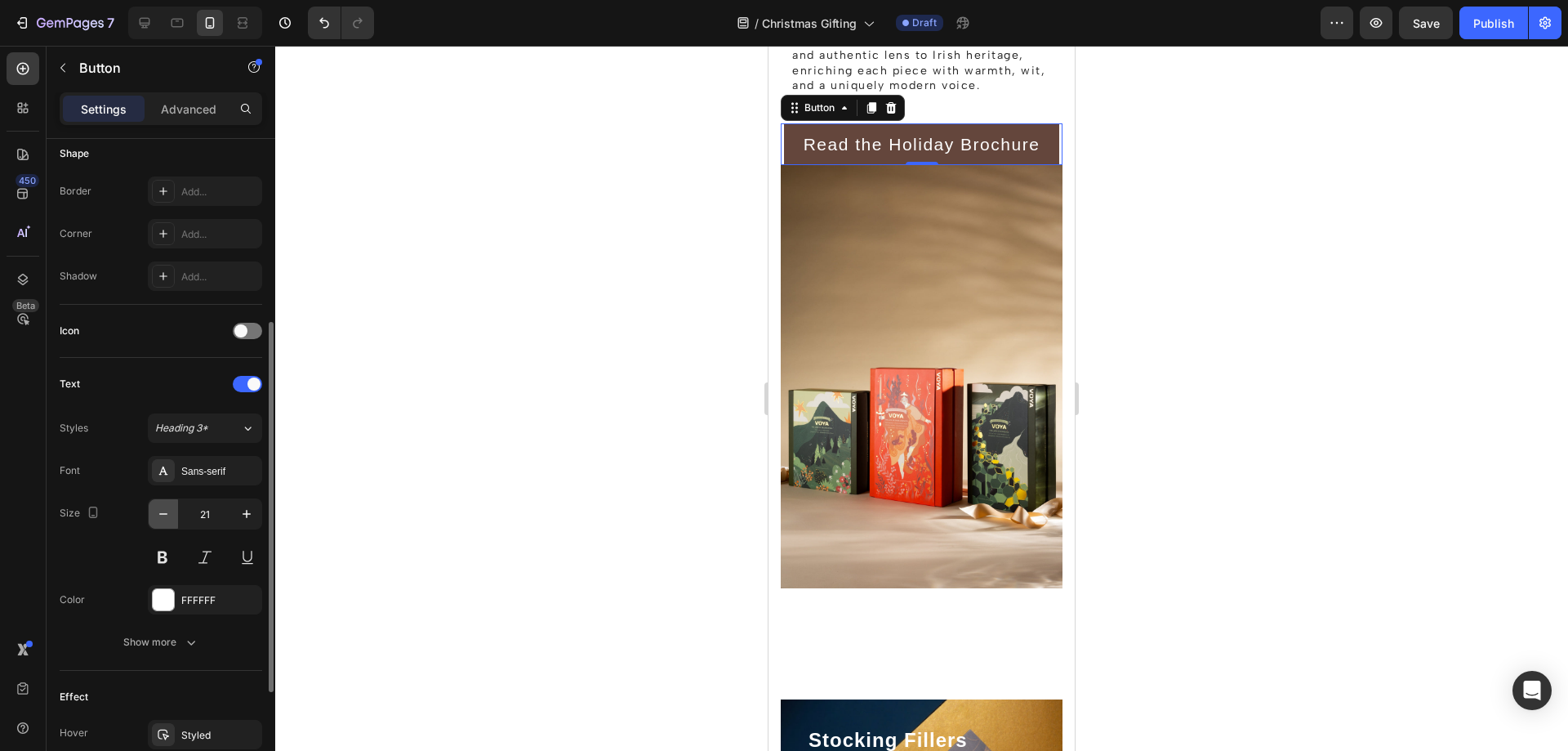
click at [165, 519] on icon "button" at bounding box center [163, 514] width 17 height 17
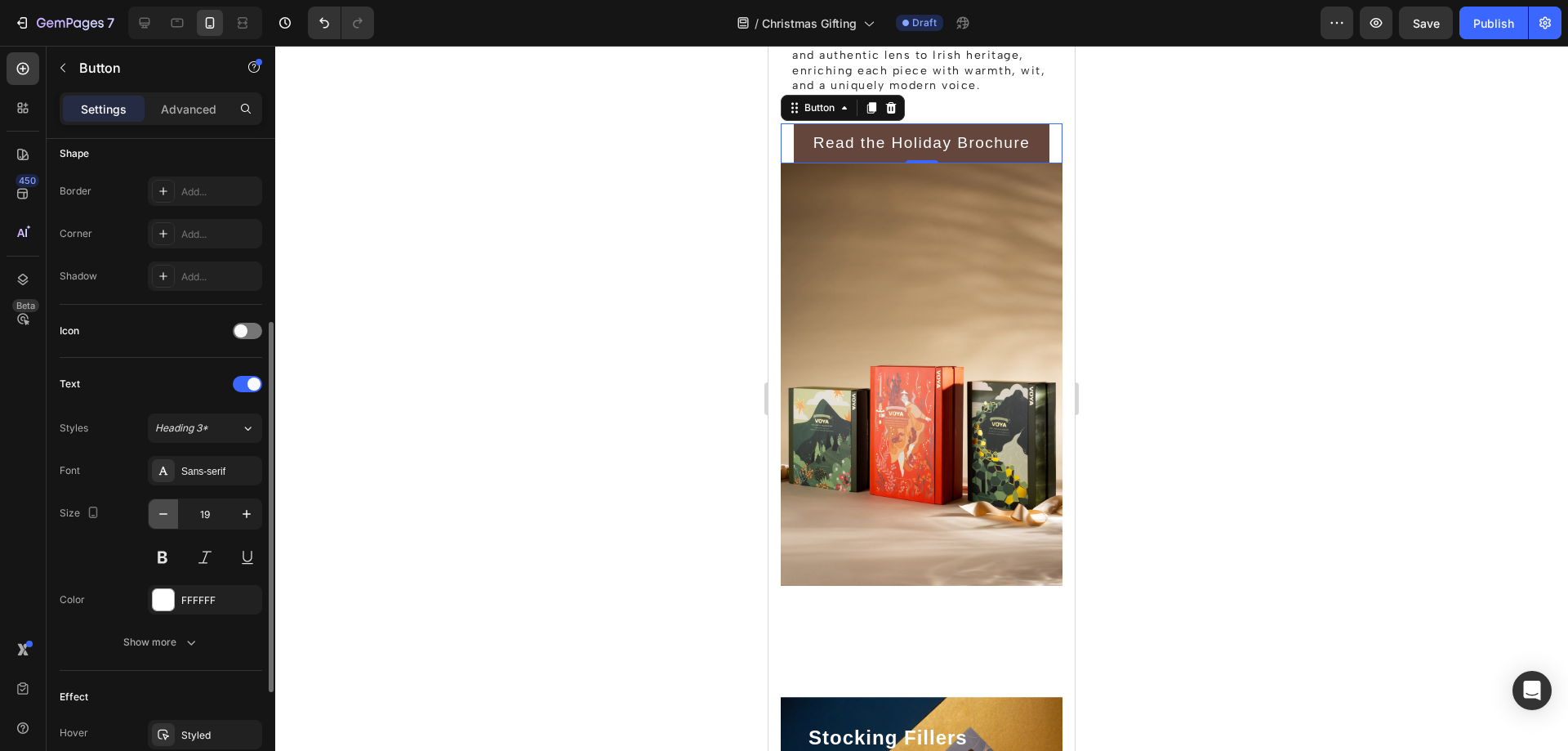
click at [165, 519] on icon "button" at bounding box center [163, 514] width 17 height 17
type input "18"
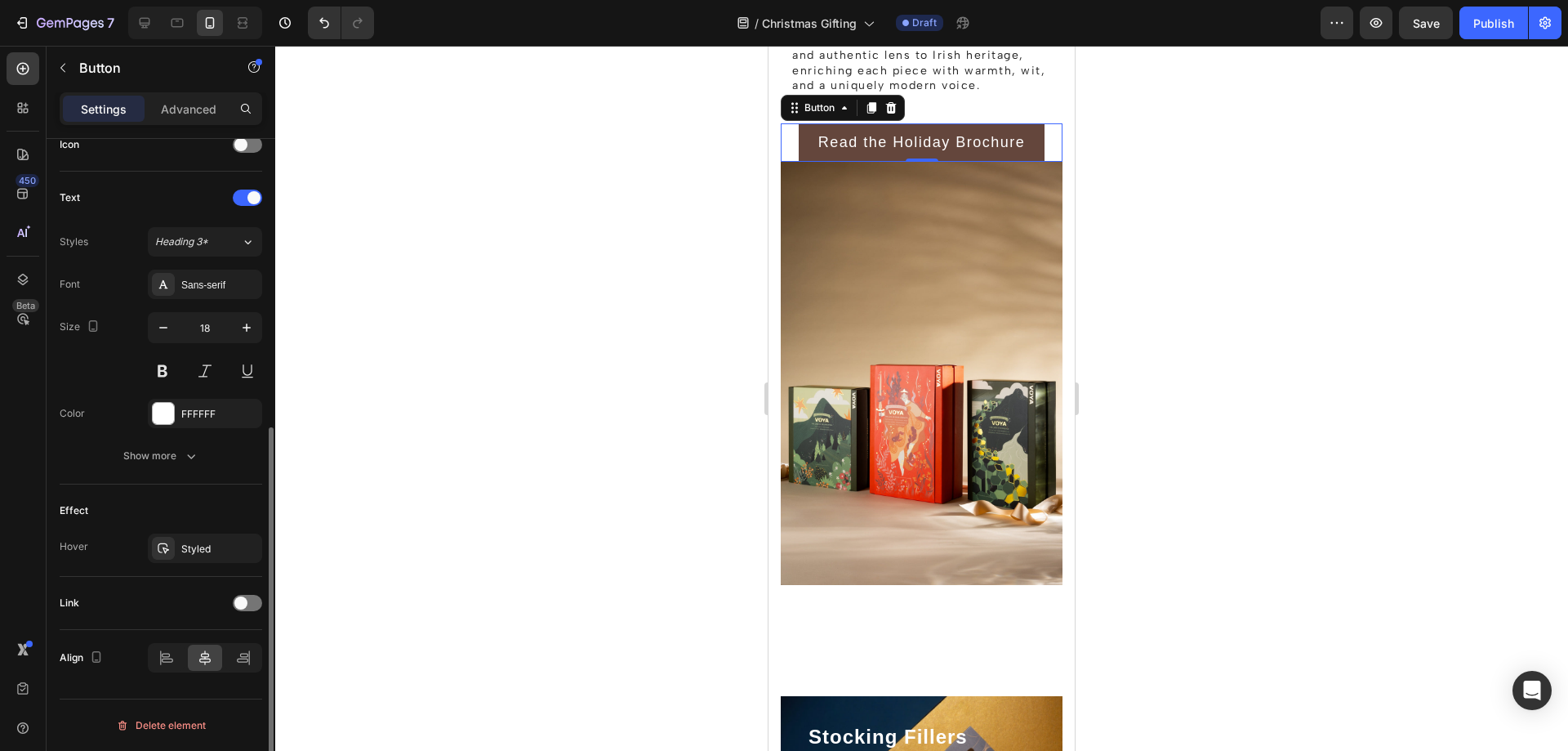
scroll to position [349, 0]
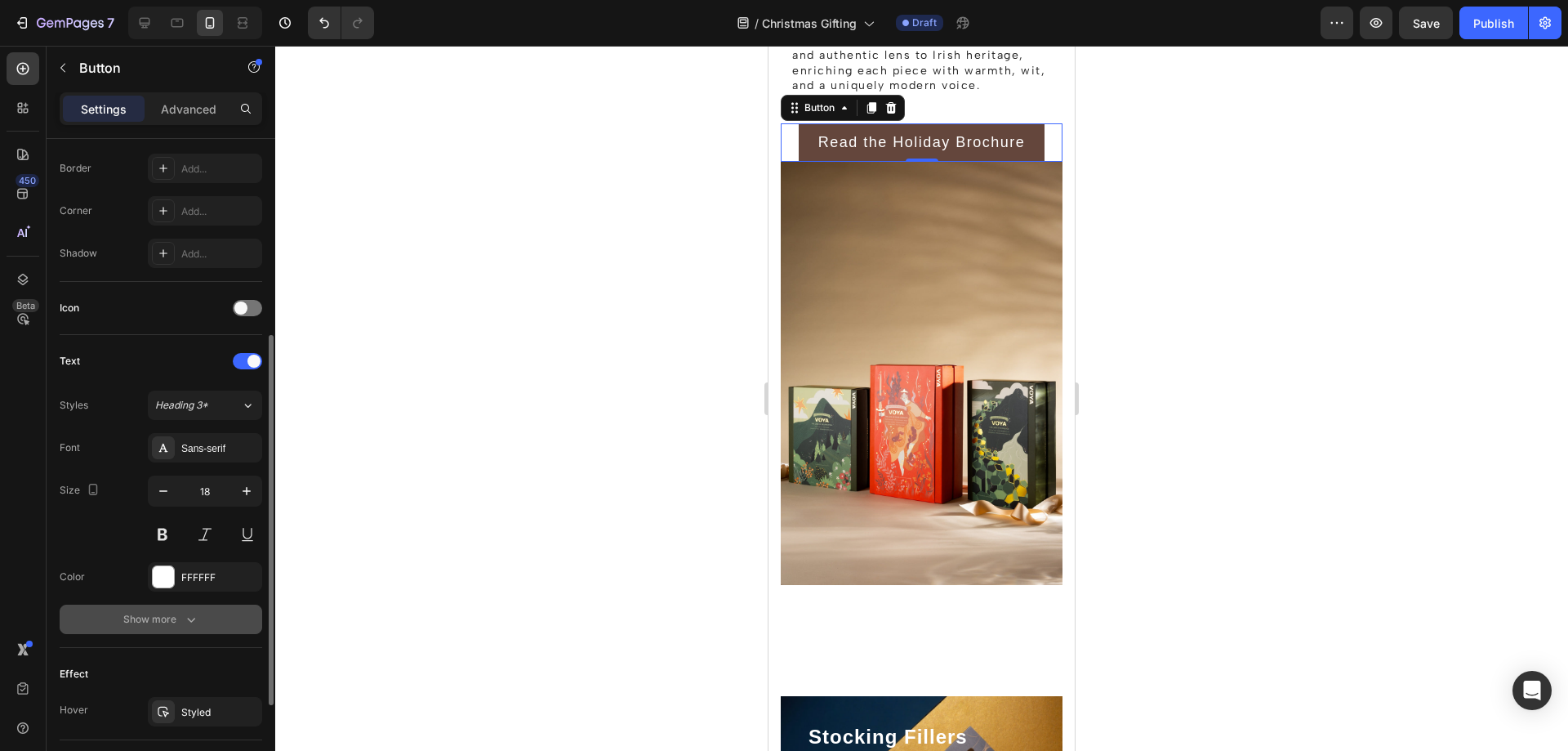
click at [177, 616] on div "Show more" at bounding box center [160, 619] width 76 height 17
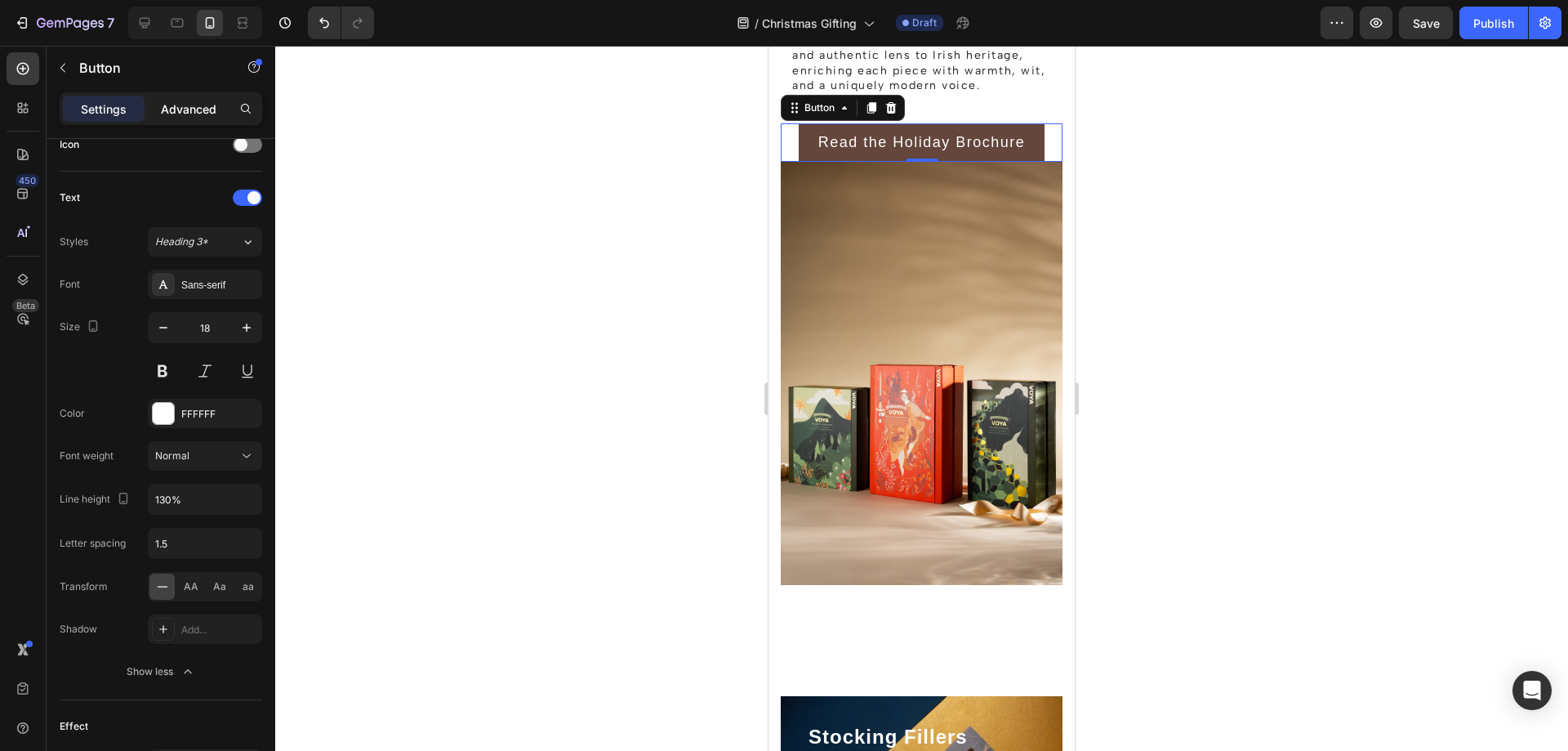
click at [199, 100] on p "Advanced" at bounding box center [188, 108] width 55 height 17
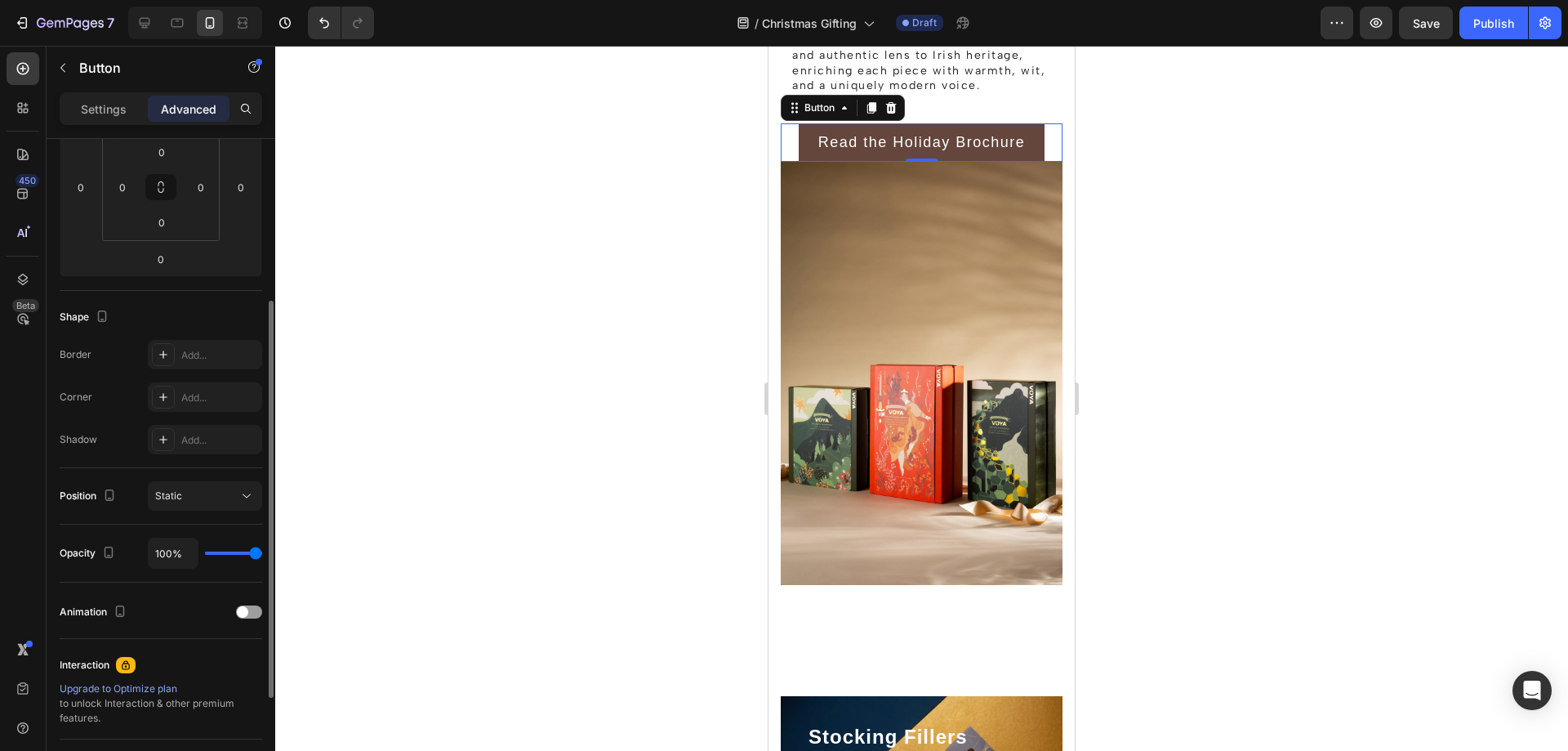
scroll to position [104, 0]
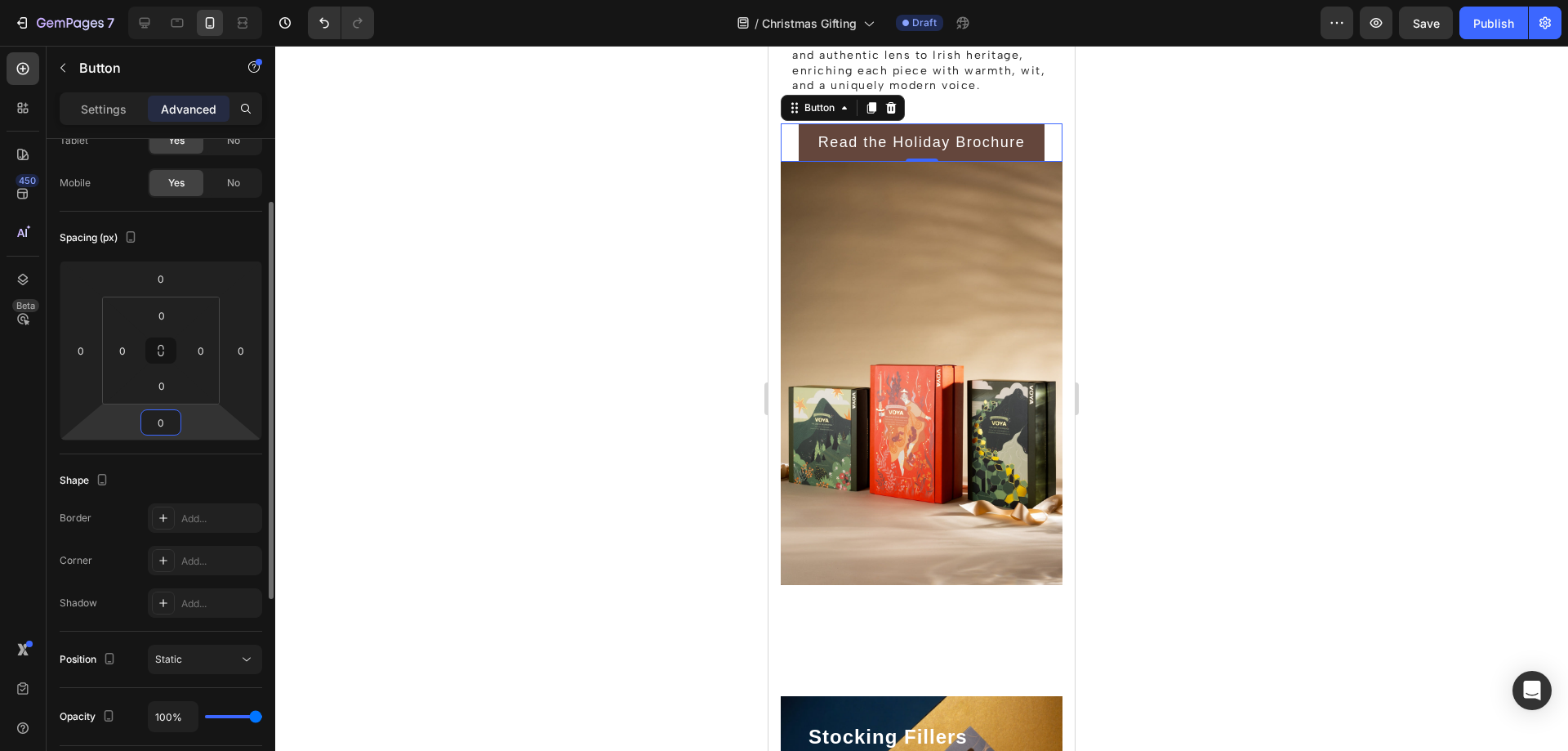
click at [164, 410] on input "0" at bounding box center [160, 422] width 32 height 25
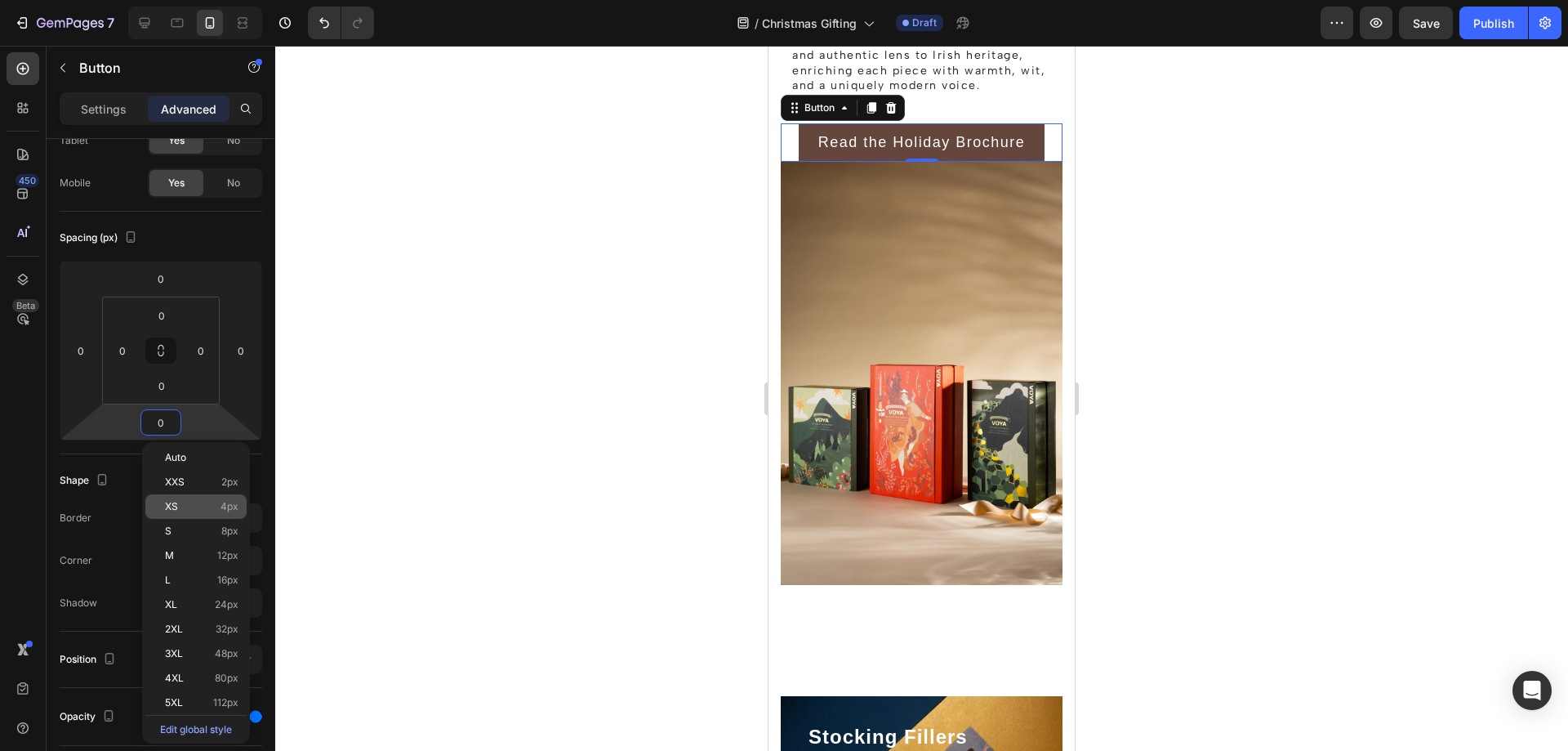
click at [175, 506] on span "XS" at bounding box center [171, 507] width 13 height 12
type input "4"
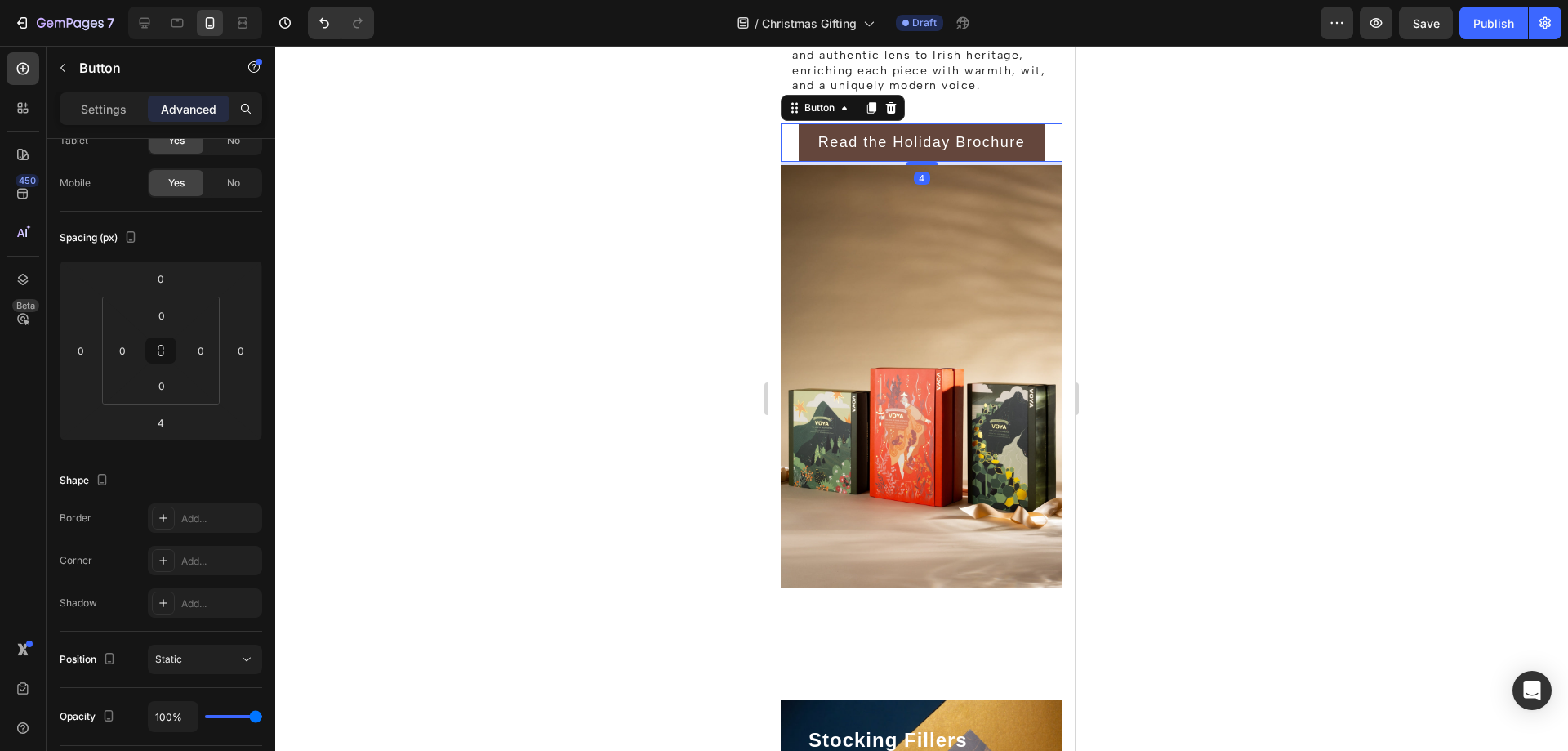
click at [1206, 294] on div at bounding box center [921, 398] width 1292 height 705
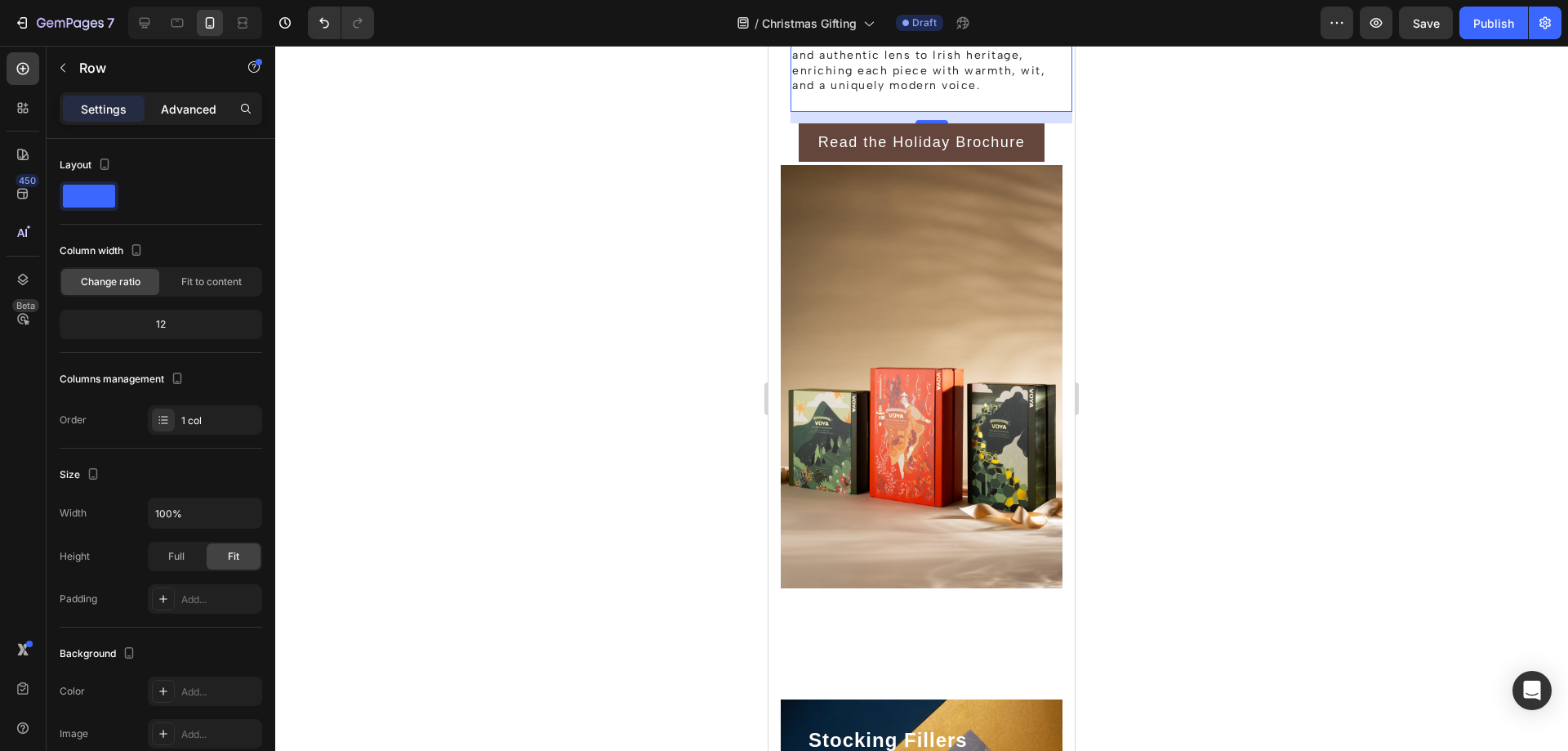
click at [169, 103] on p "Advanced" at bounding box center [188, 108] width 55 height 17
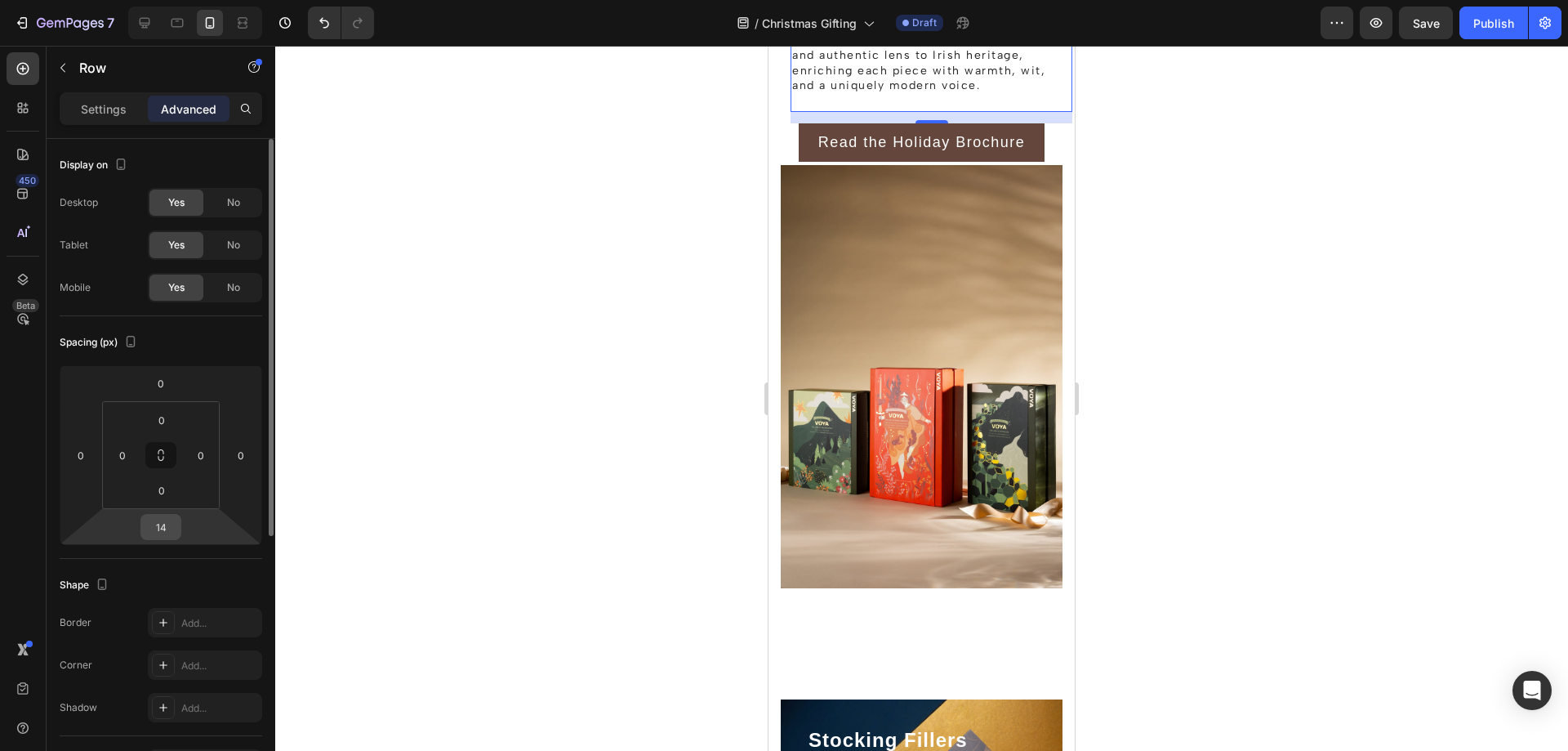
click at [172, 530] on input "14" at bounding box center [160, 527] width 32 height 25
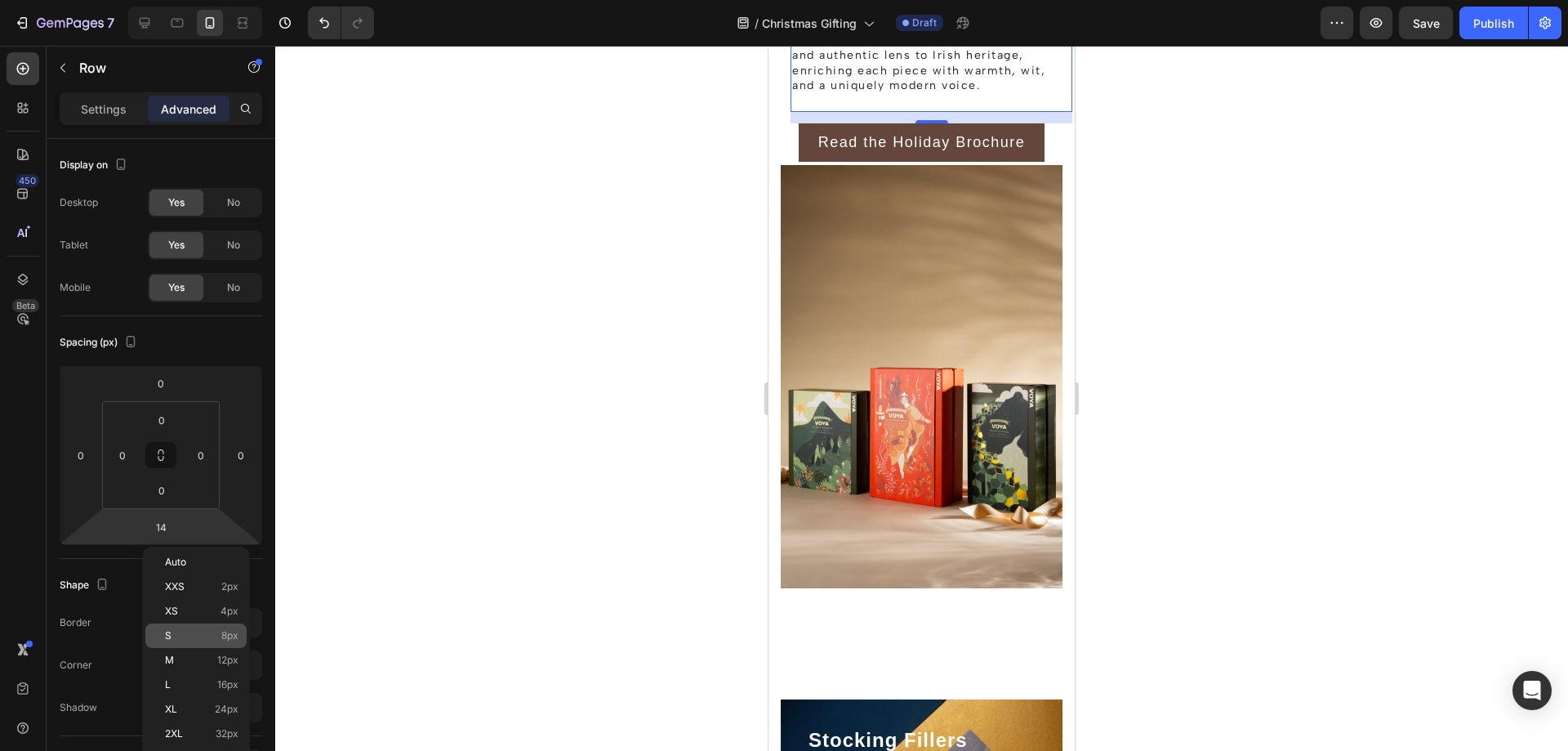
click at [205, 640] on p "S 8px" at bounding box center [202, 636] width 74 height 12
type input "8"
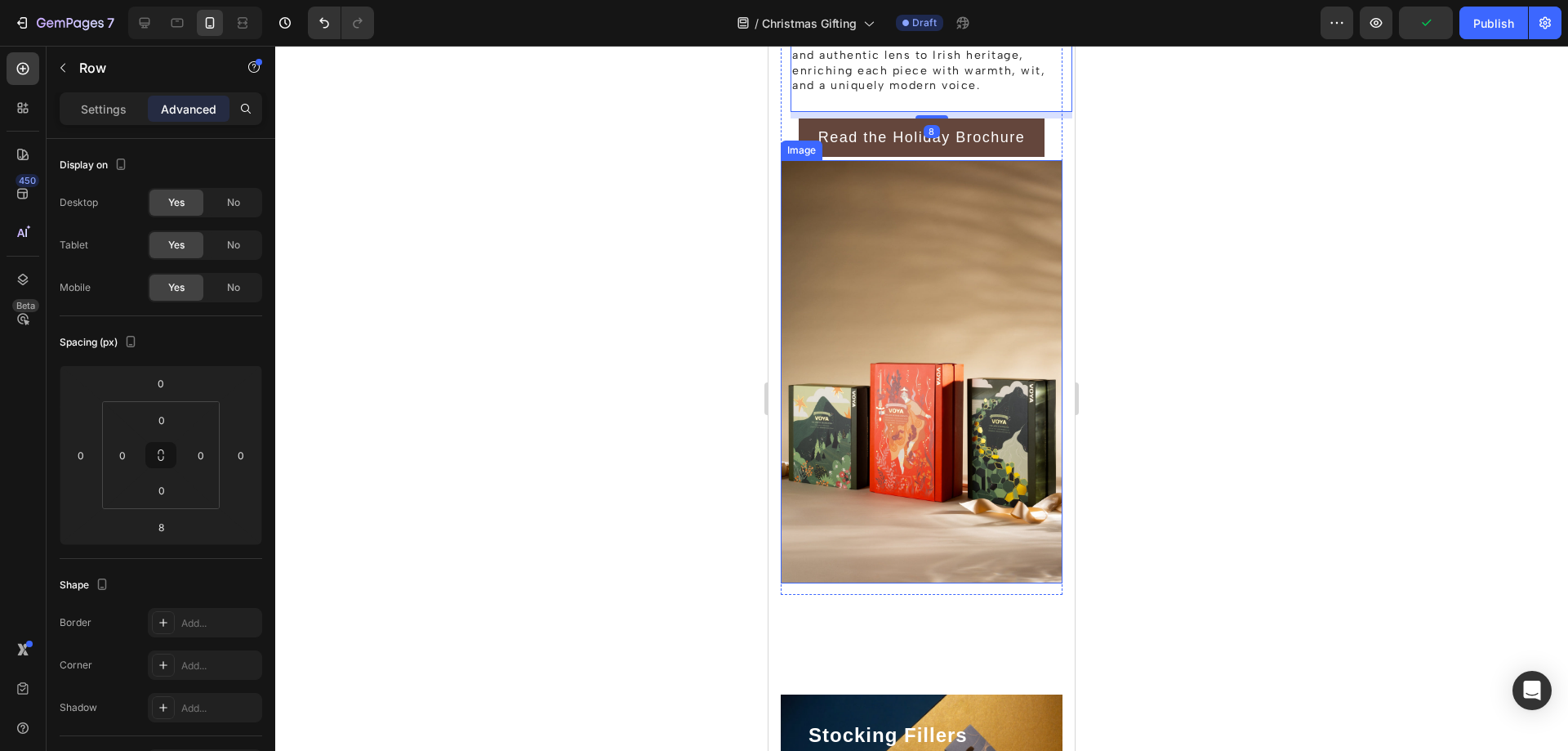
click at [1127, 318] on div at bounding box center [921, 398] width 1292 height 705
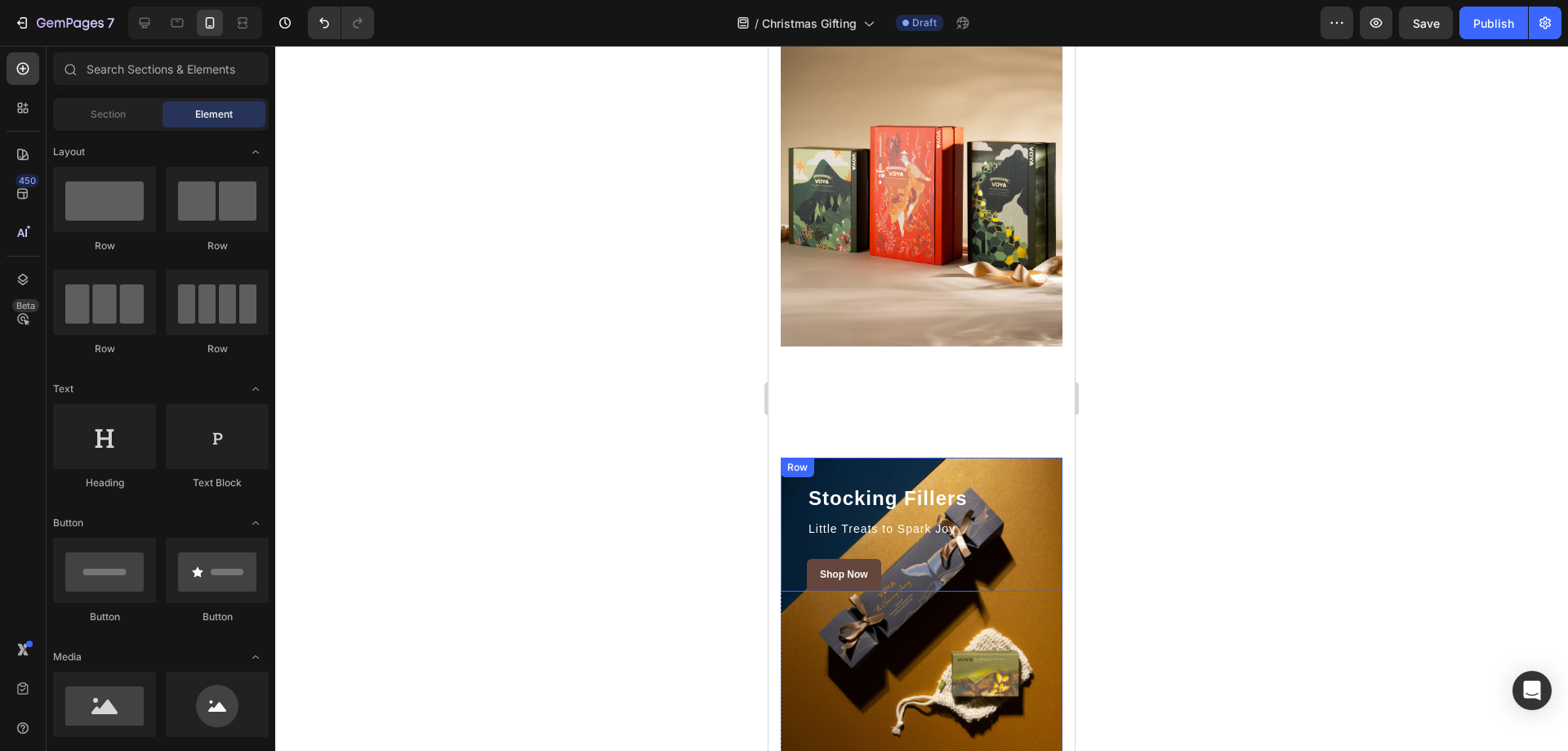
scroll to position [2205, 0]
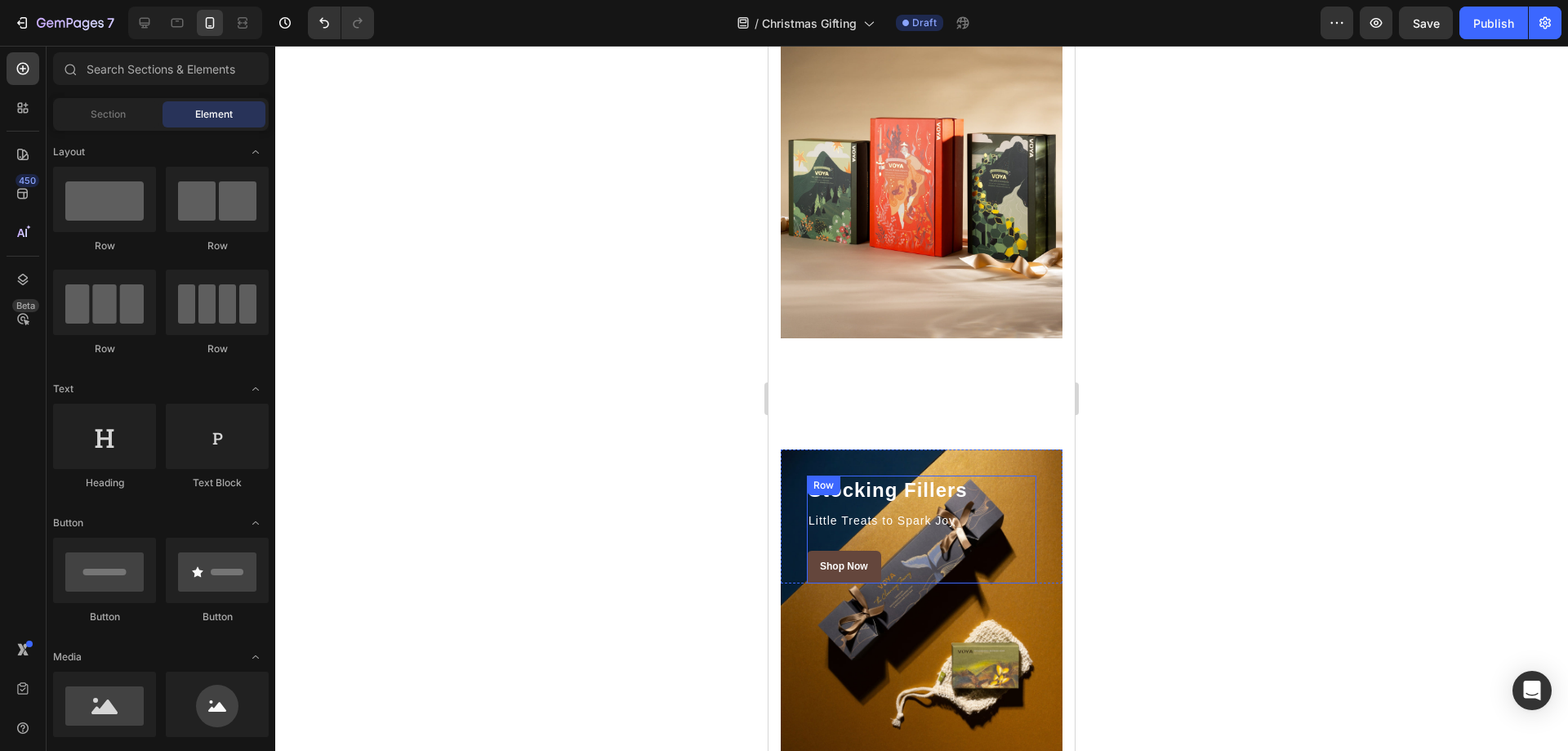
click at [1018, 475] on div "Stocking Fillers Heading Little Treats to Spark Joy Text block Shop Now Button" at bounding box center [921, 530] width 229 height 108
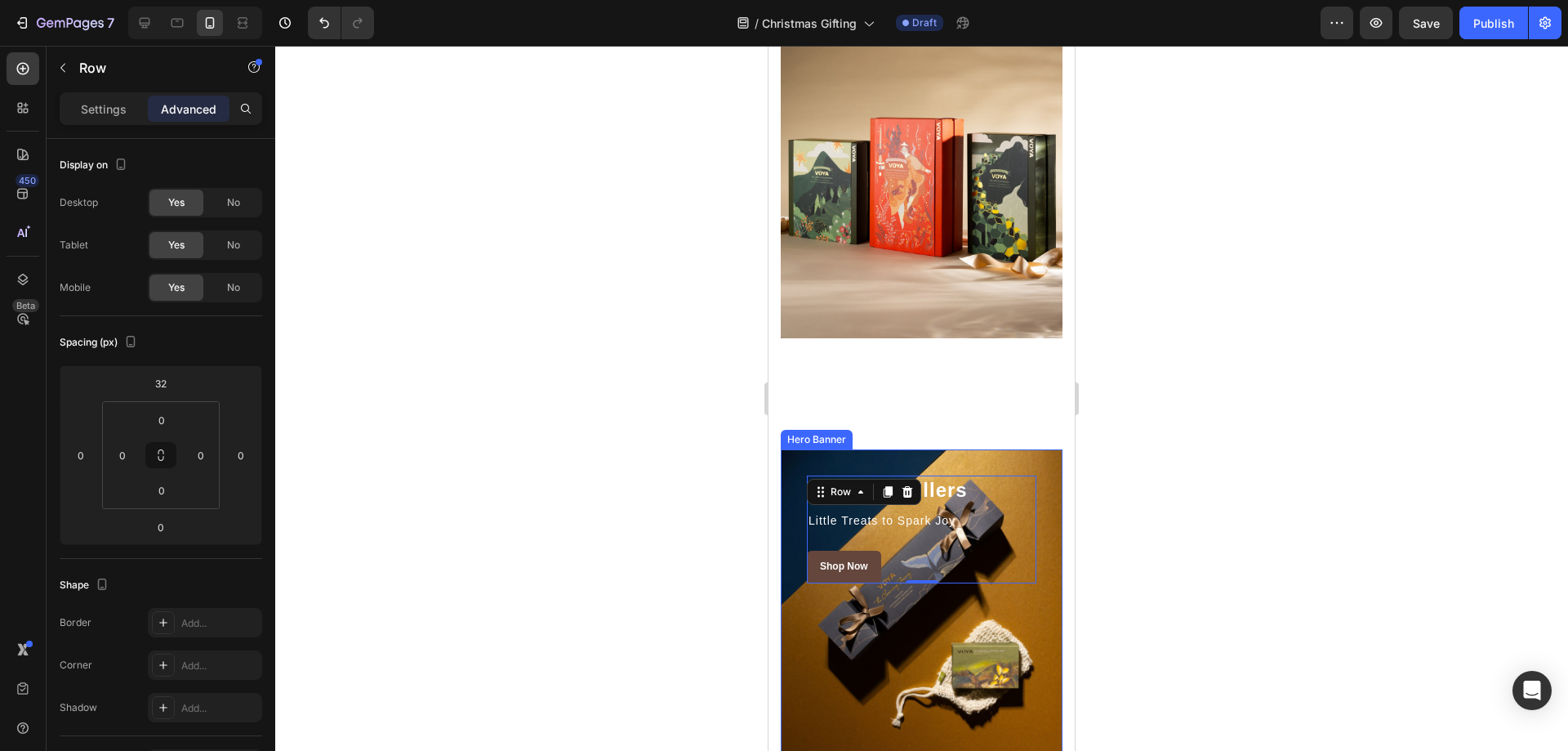
click at [1020, 614] on div "Overlay" at bounding box center [921, 600] width 282 height 304
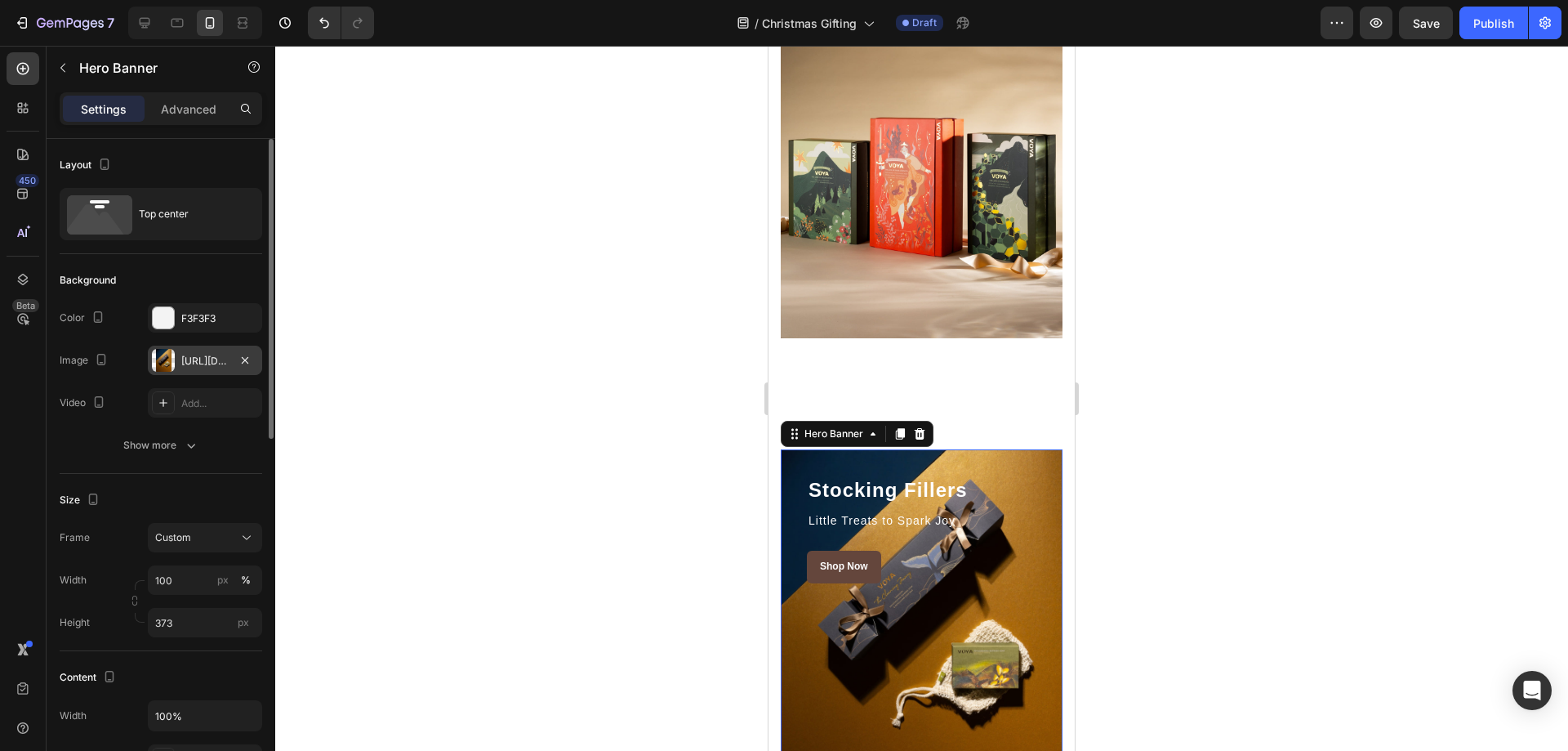
click at [217, 355] on div "[URL][DOMAIN_NAME]" at bounding box center [205, 360] width 47 height 15
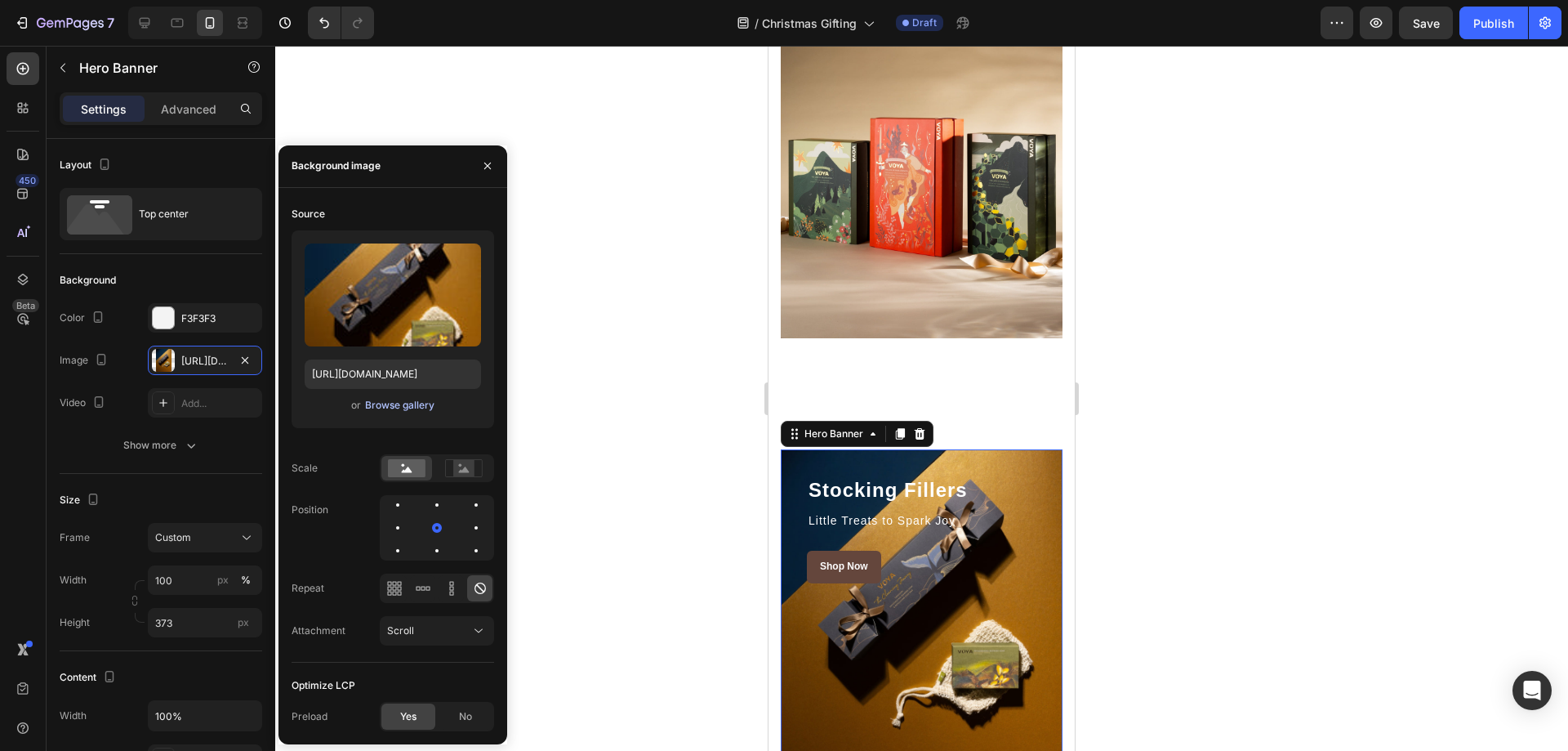
click at [408, 403] on div "Browse gallery" at bounding box center [400, 405] width 70 height 15
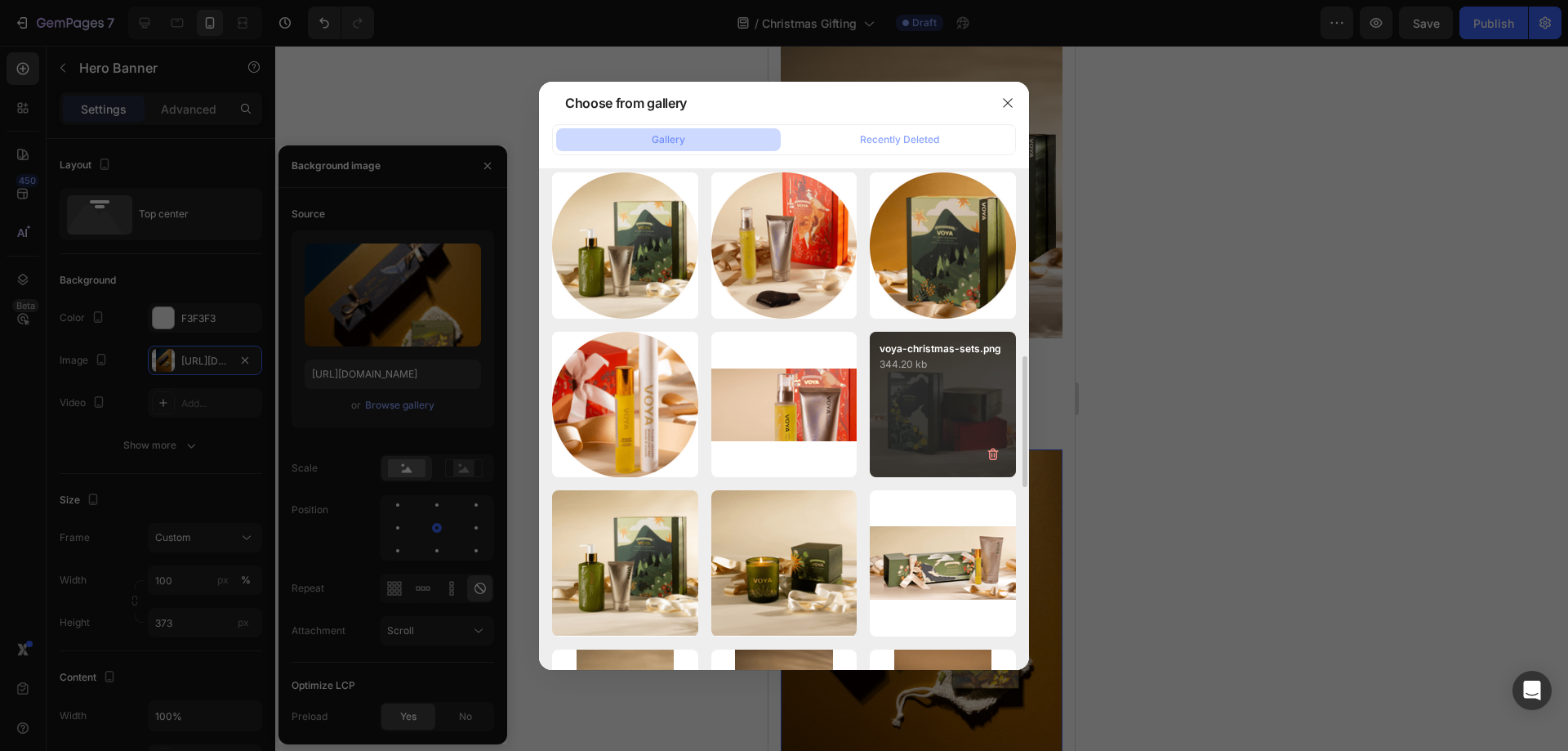
scroll to position [408, 0]
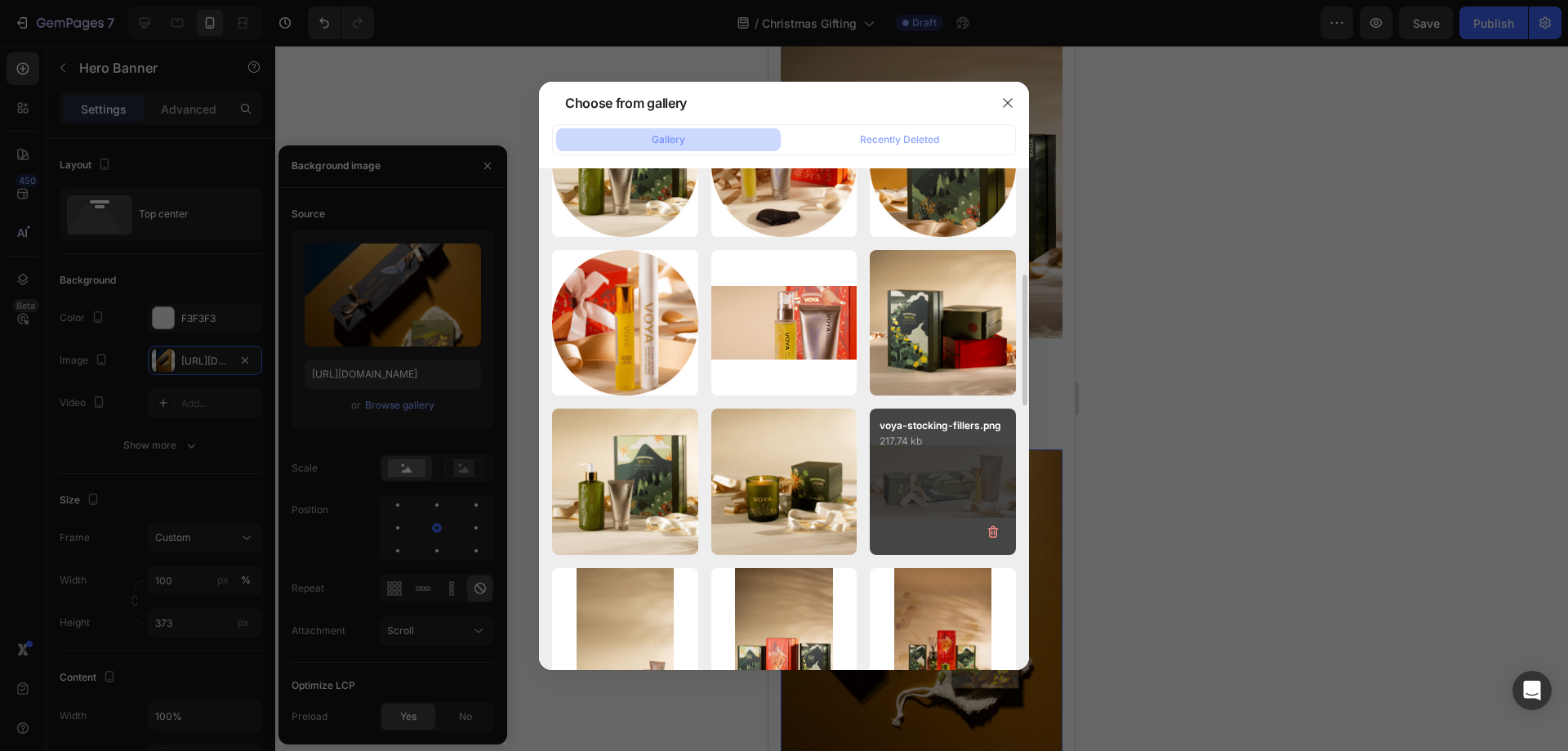
click at [927, 486] on div "voya-stocking-fillers.png 217.74 kb" at bounding box center [943, 481] width 147 height 147
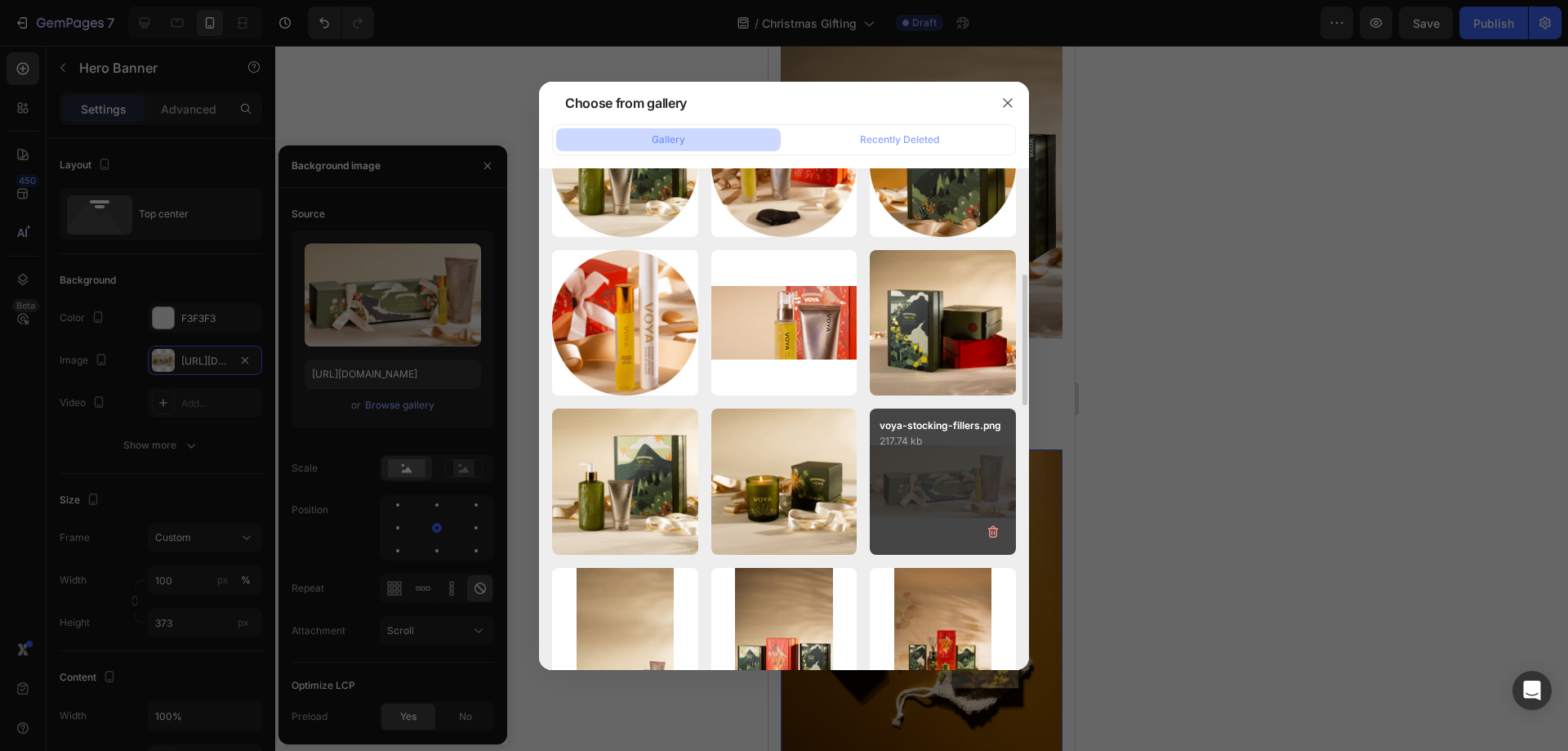
type input "[URL][DOMAIN_NAME]"
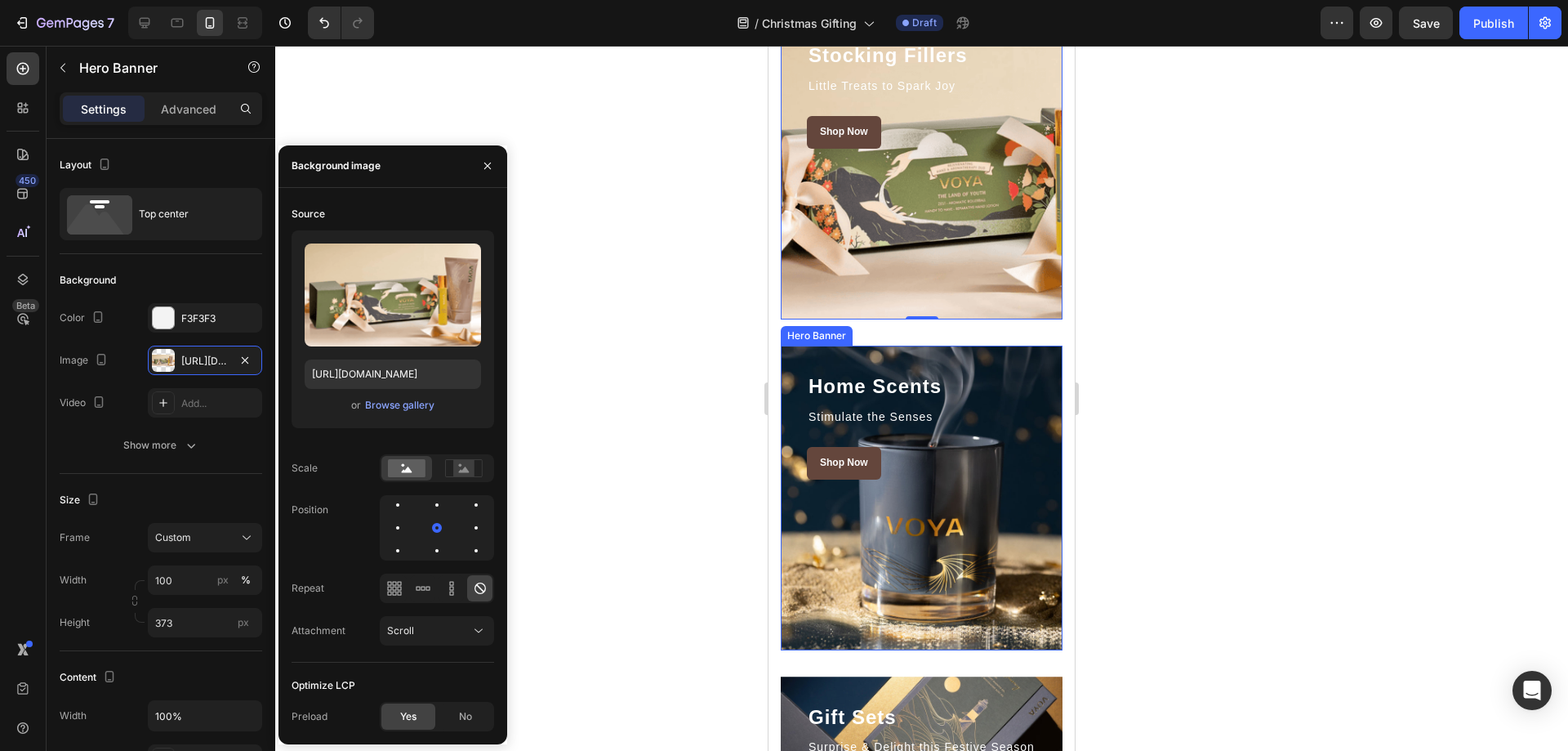
scroll to position [2613, 0]
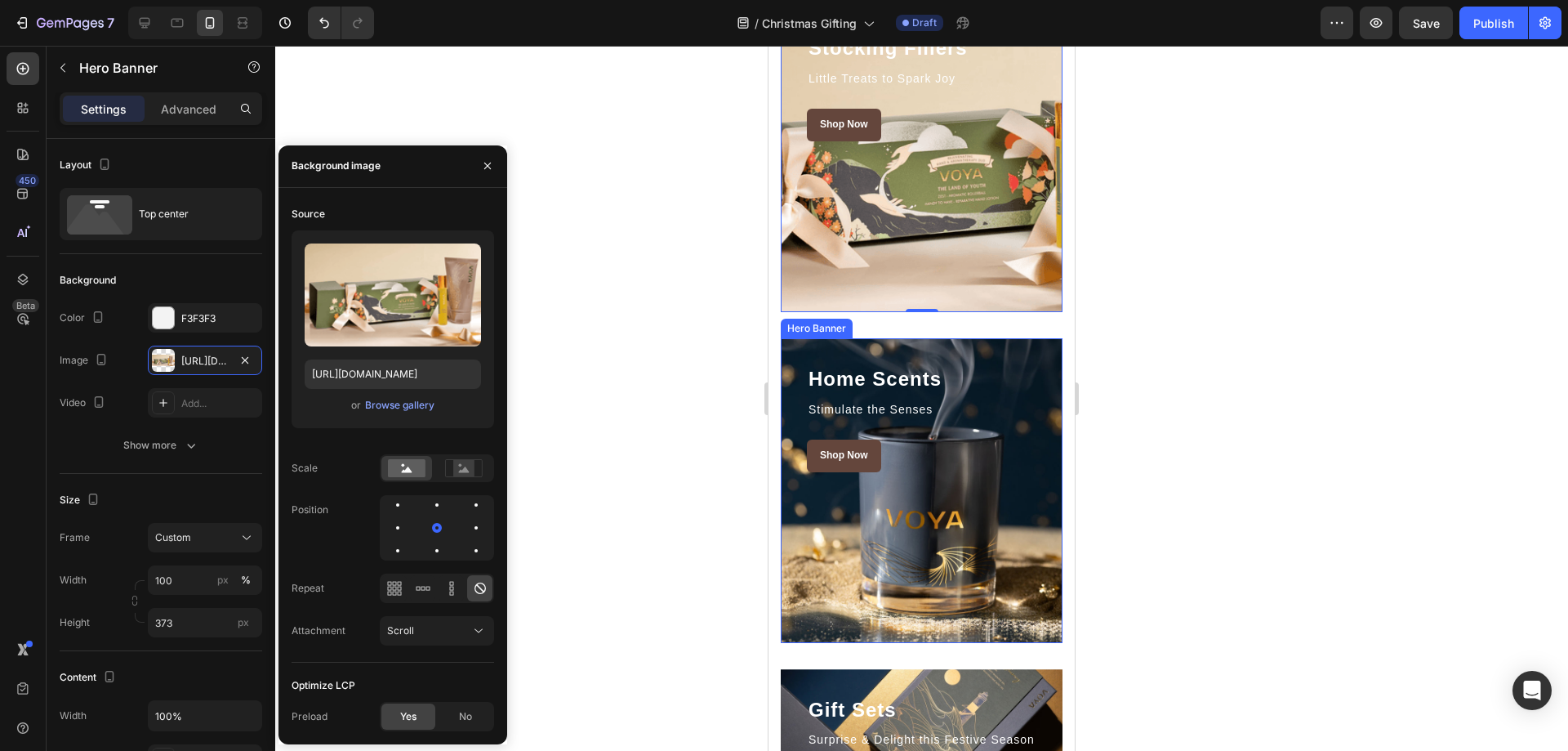
click at [1000, 516] on div "Overlay" at bounding box center [921, 490] width 282 height 304
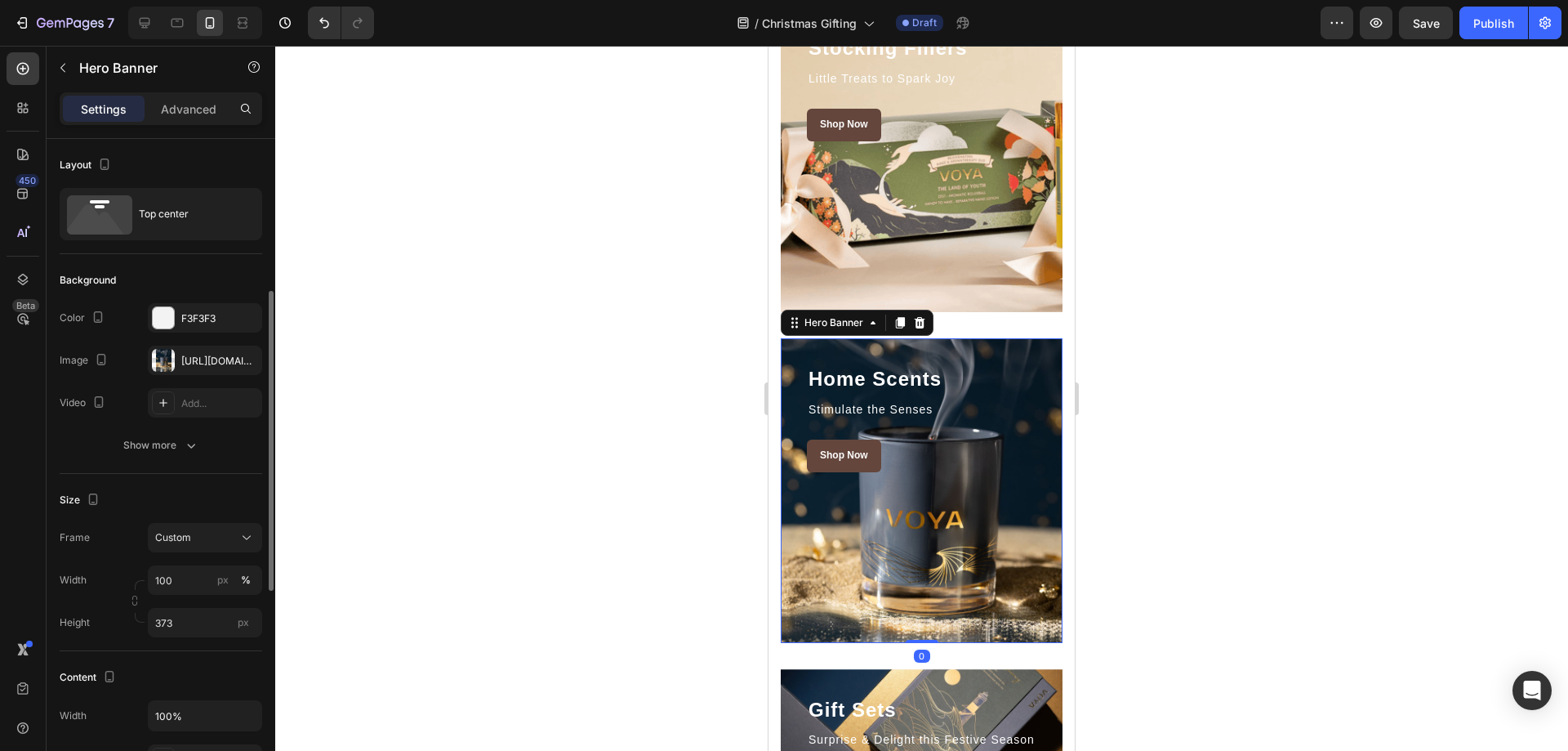
scroll to position [104, 0]
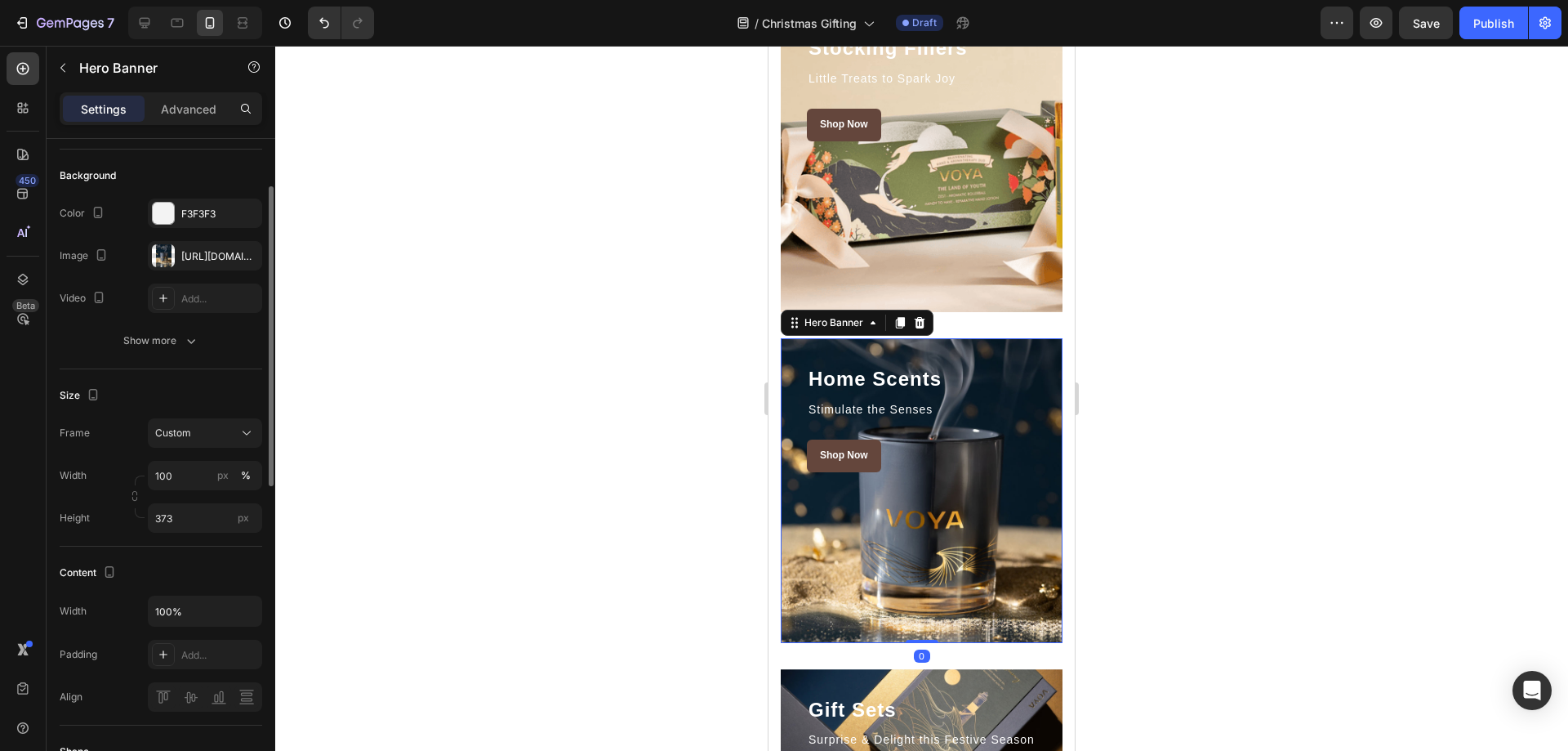
click at [1007, 506] on div "Overlay" at bounding box center [921, 490] width 282 height 304
click at [198, 257] on div "[URL][DOMAIN_NAME]" at bounding box center [205, 256] width 47 height 15
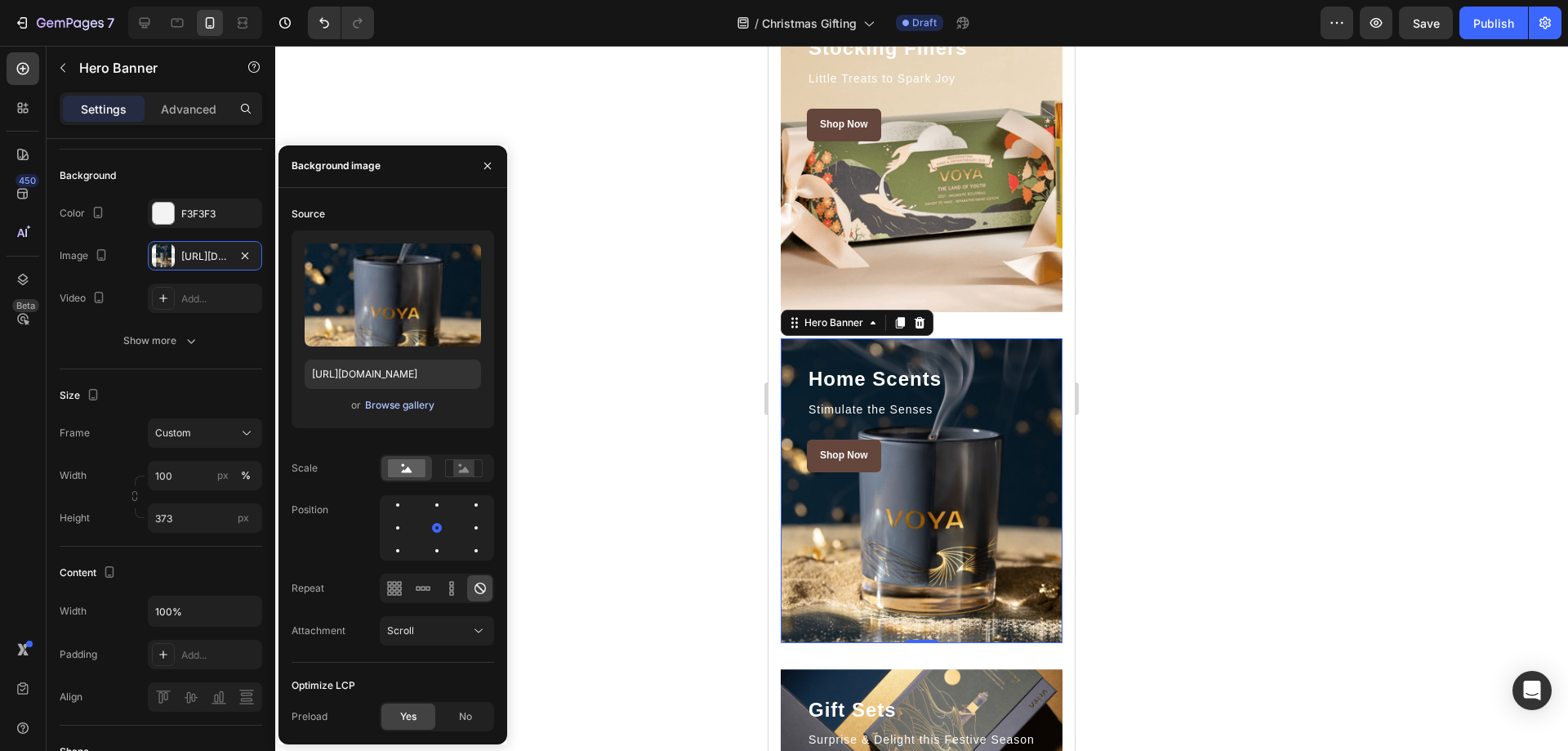
click at [399, 408] on div "Browse gallery" at bounding box center [400, 405] width 70 height 15
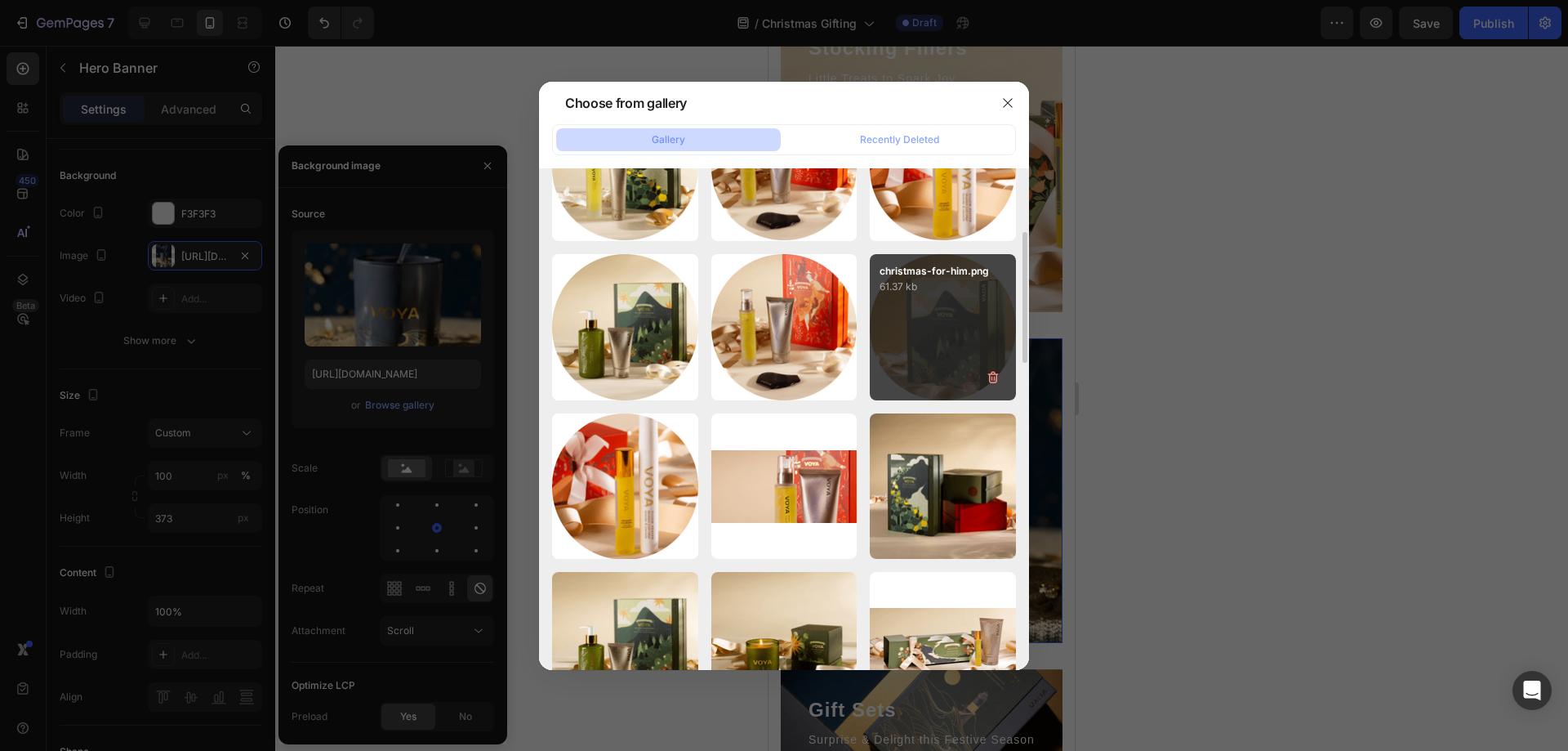
scroll to position [327, 0]
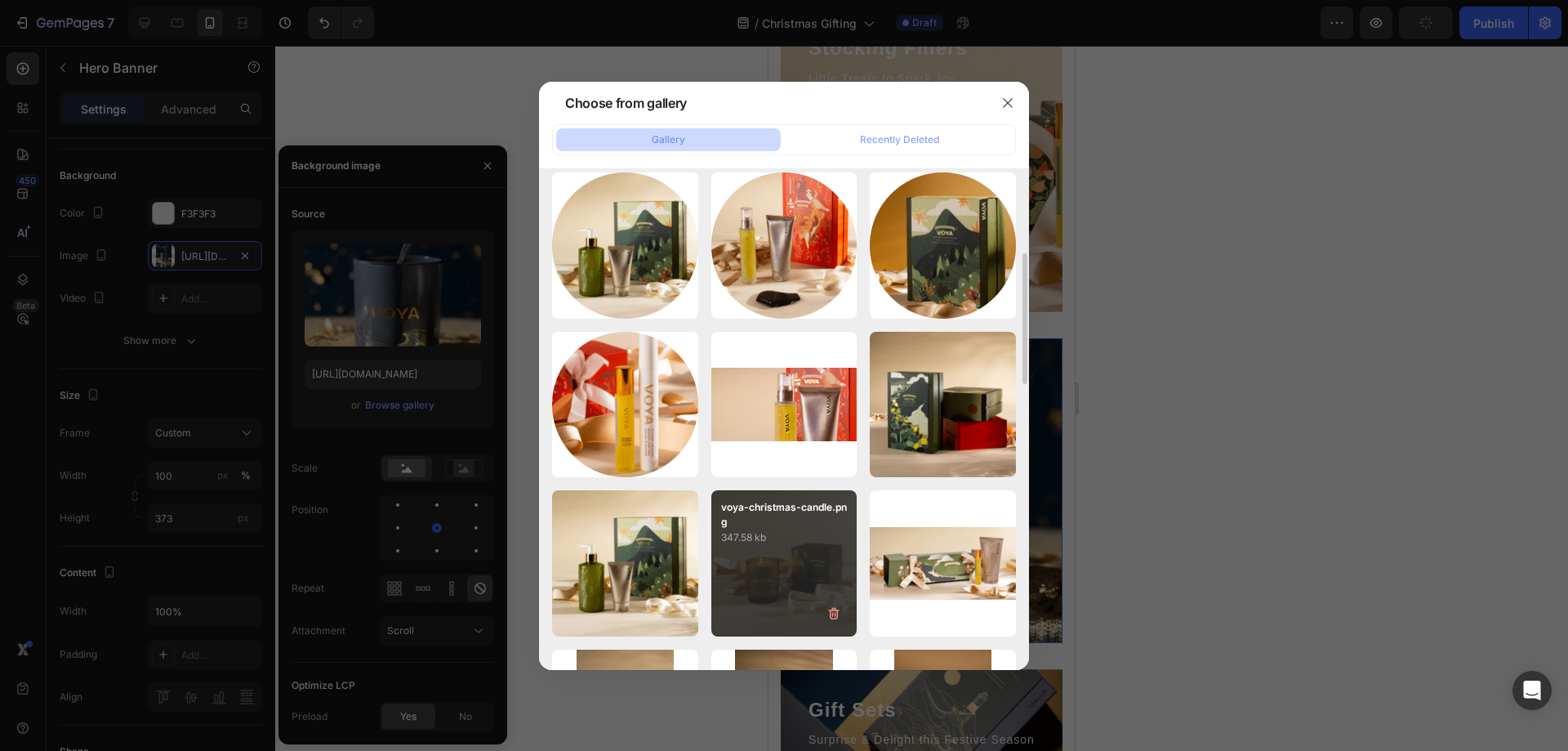
click at [765, 554] on div "voya-christmas-candle.png 347.58 kb" at bounding box center [784, 563] width 147 height 147
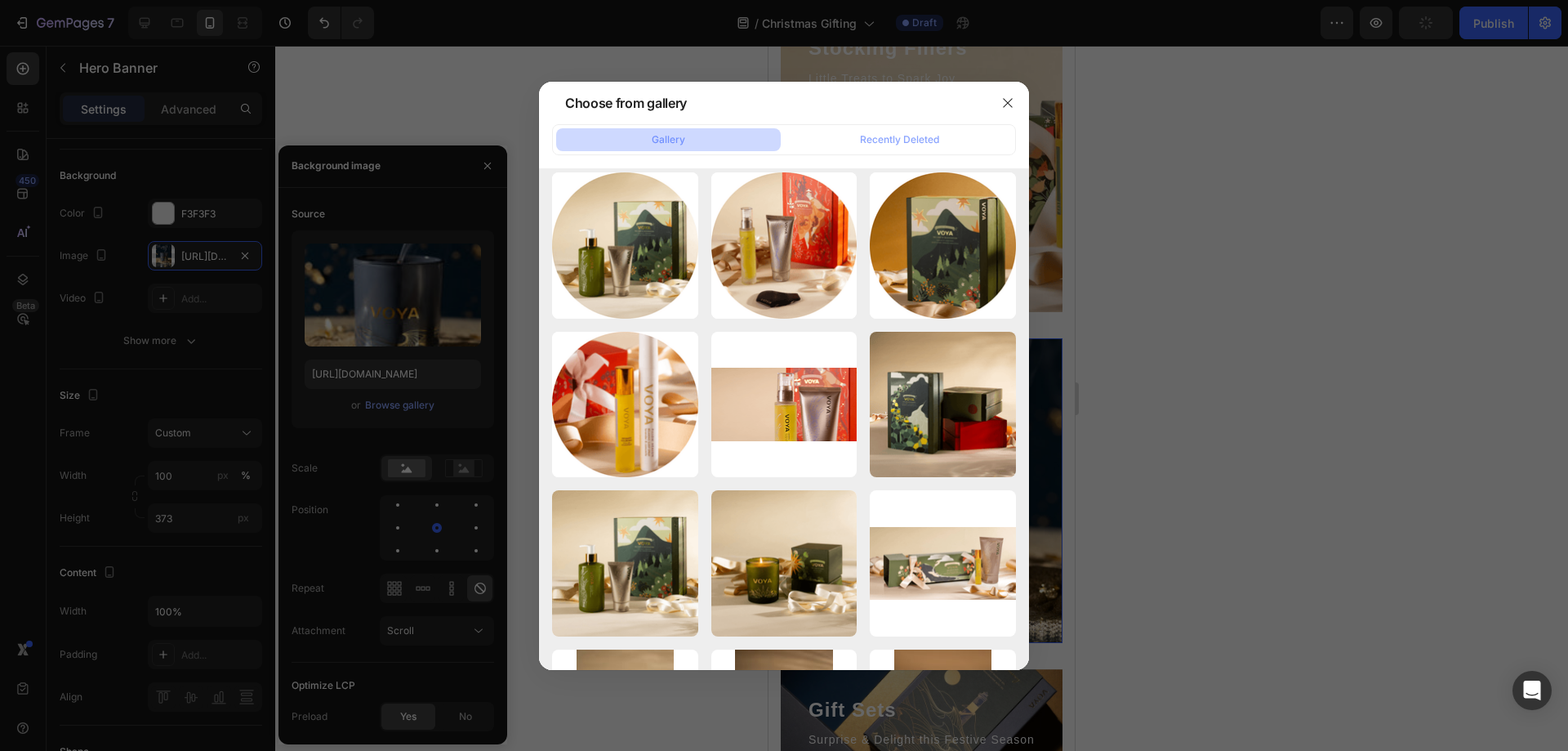
type input "[URL][DOMAIN_NAME]"
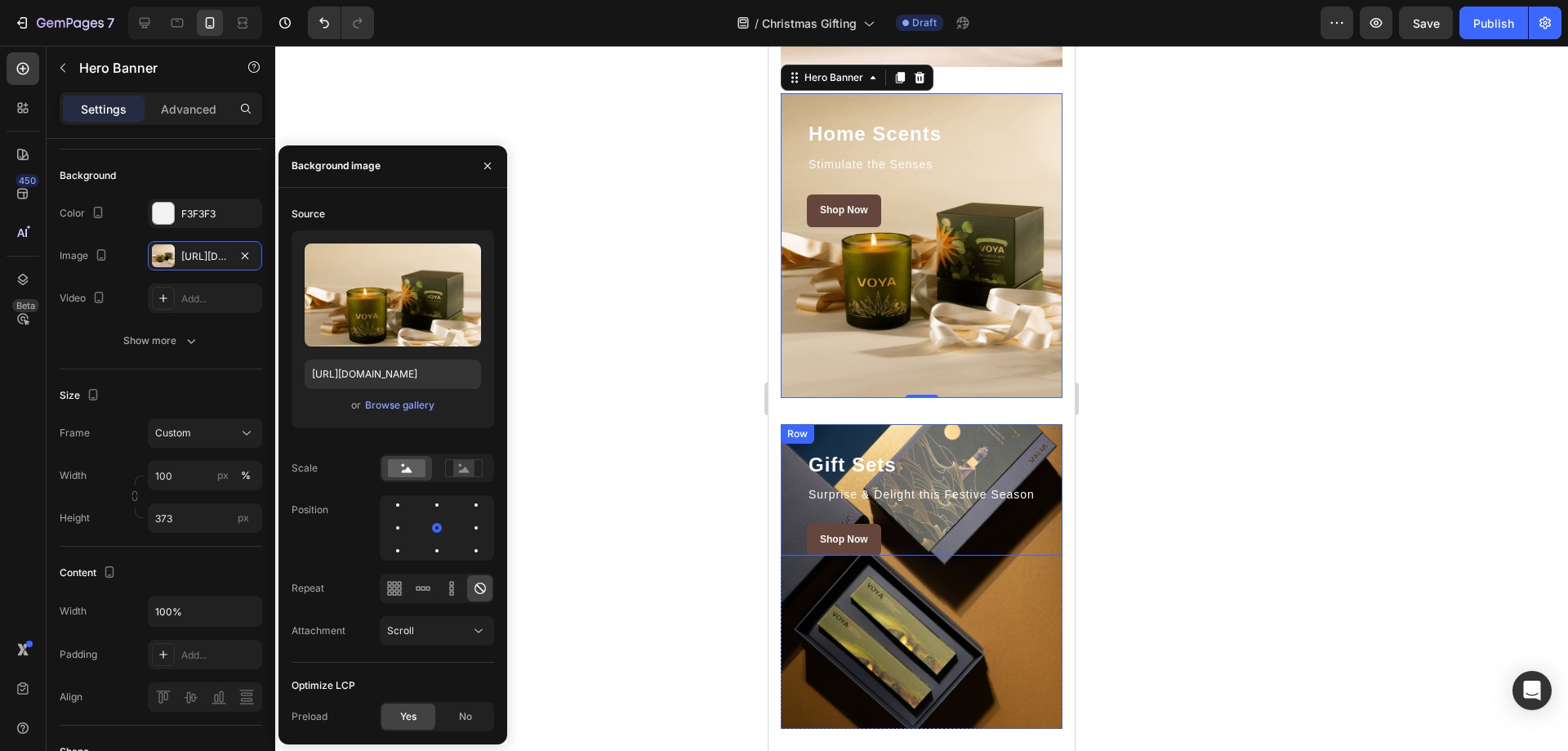
scroll to position [2940, 0]
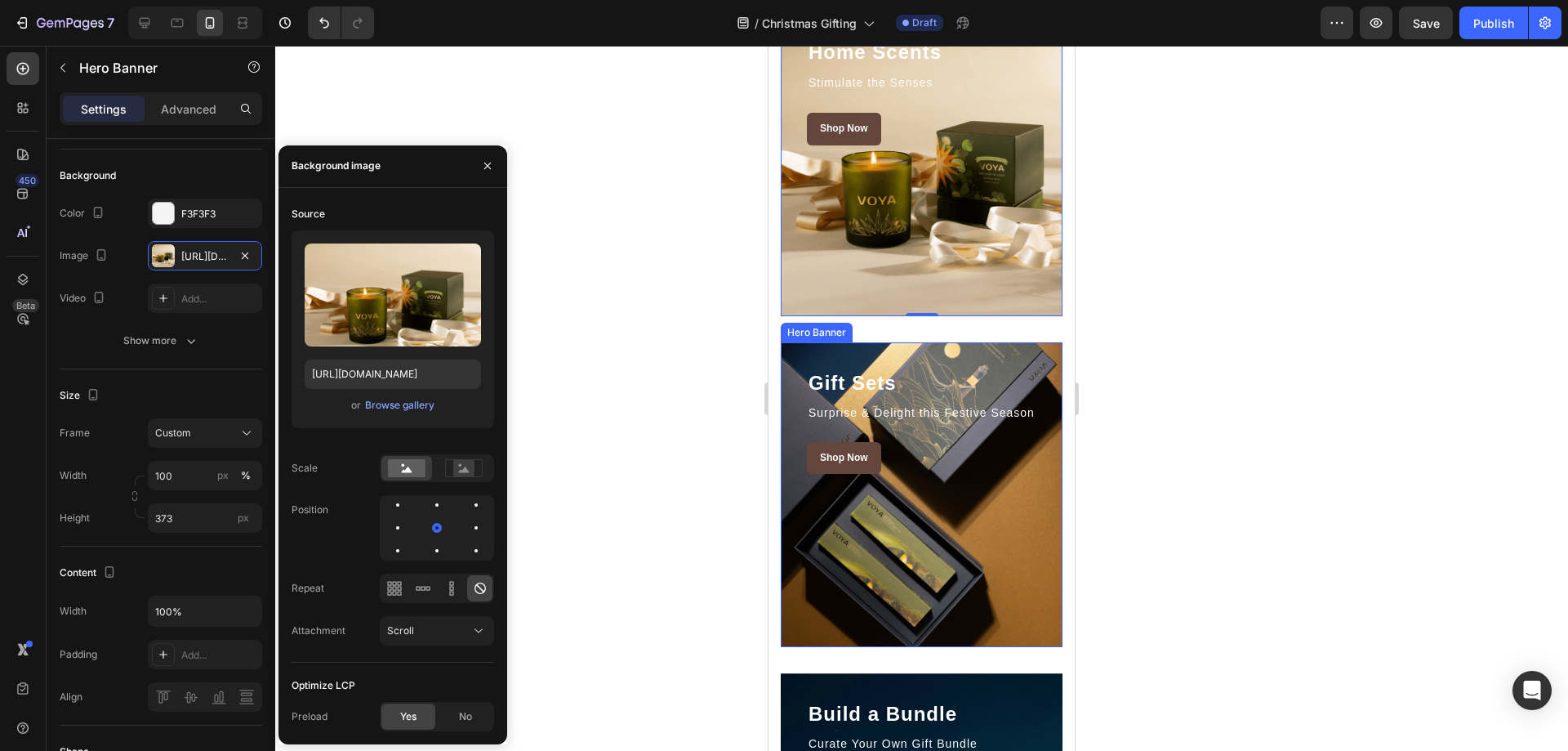
click at [1026, 560] on div "Overlay" at bounding box center [921, 494] width 282 height 304
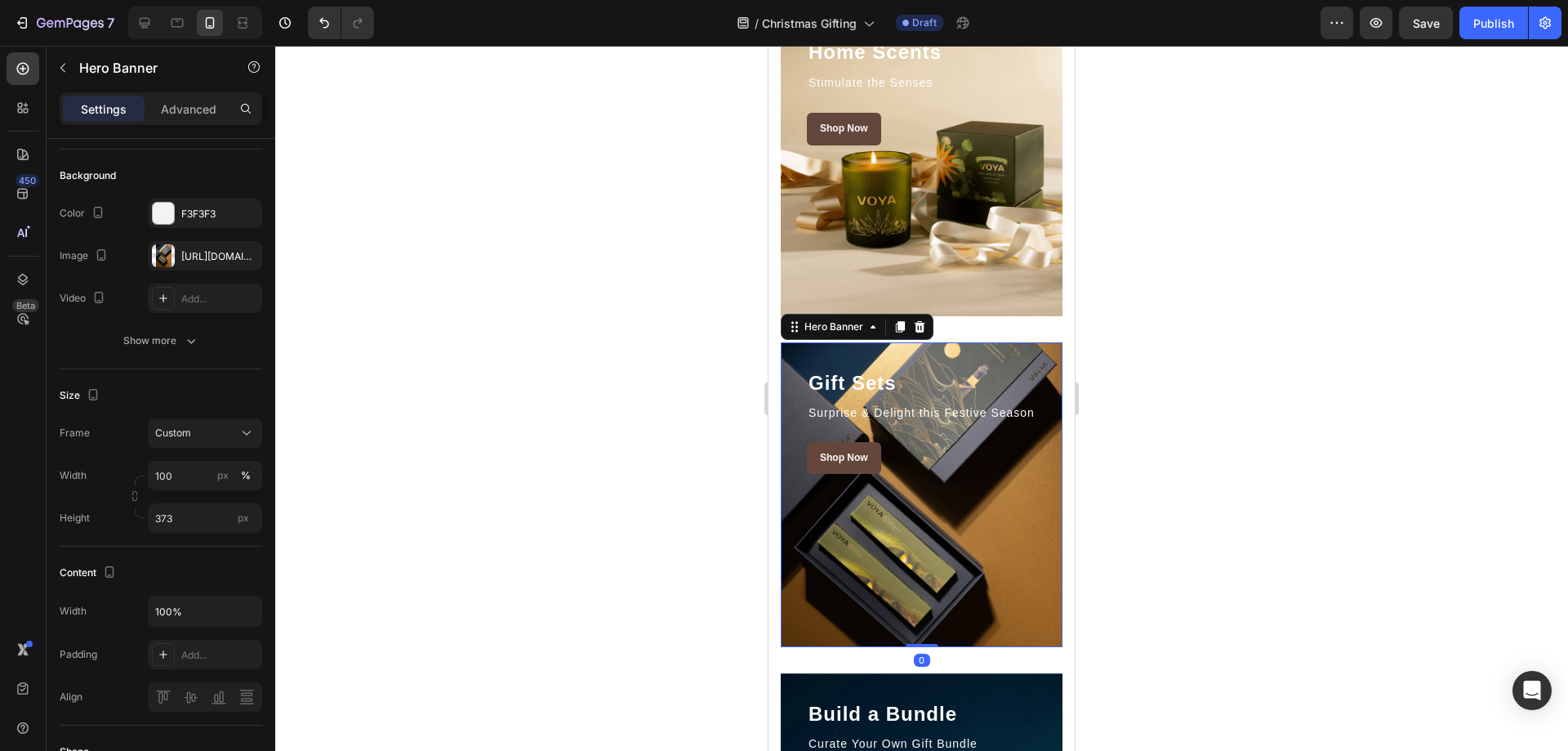
click at [1020, 534] on div "Overlay" at bounding box center [921, 494] width 282 height 304
click at [178, 261] on div "[URL][DOMAIN_NAME]" at bounding box center [205, 256] width 114 height 30
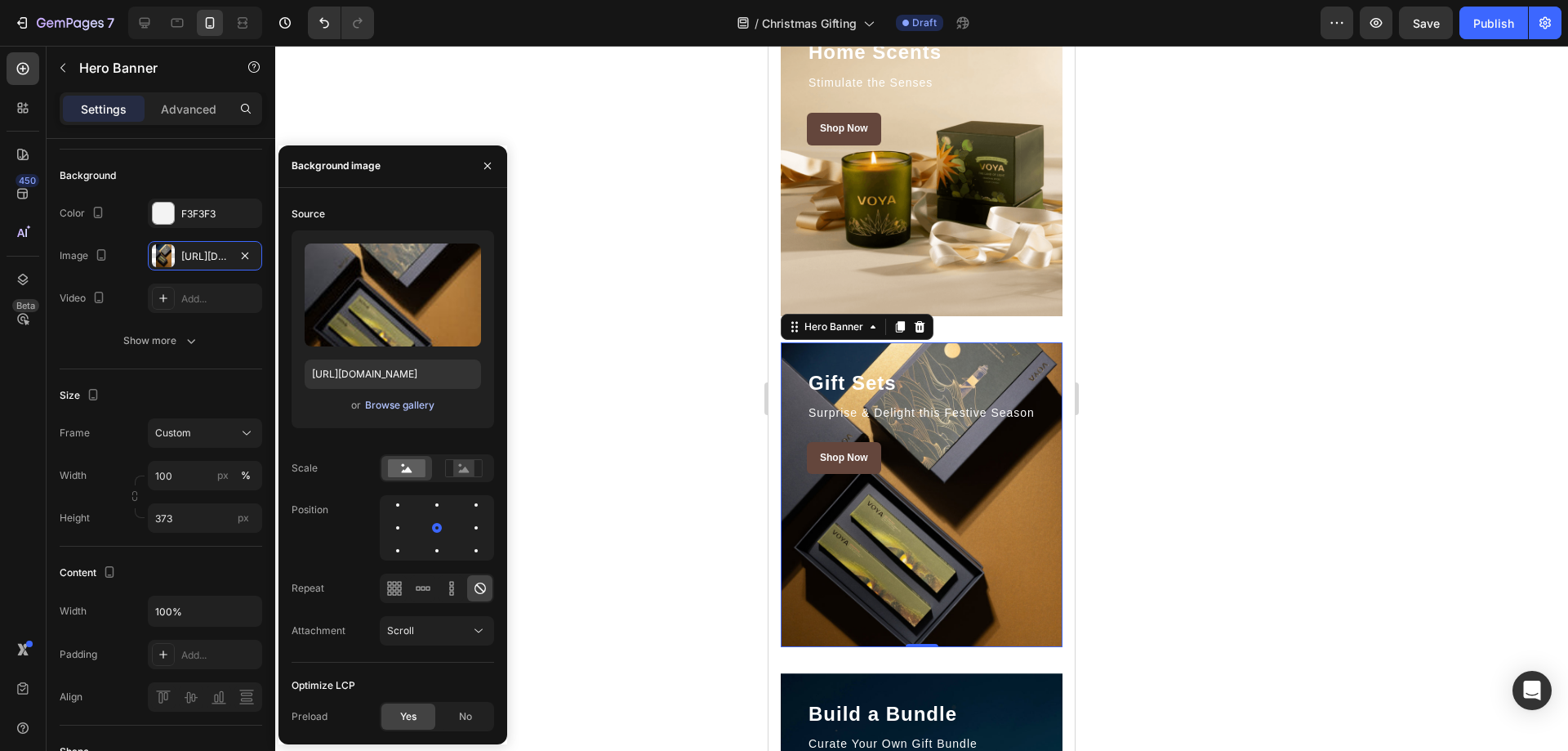
click at [401, 410] on div "Browse gallery" at bounding box center [400, 405] width 70 height 15
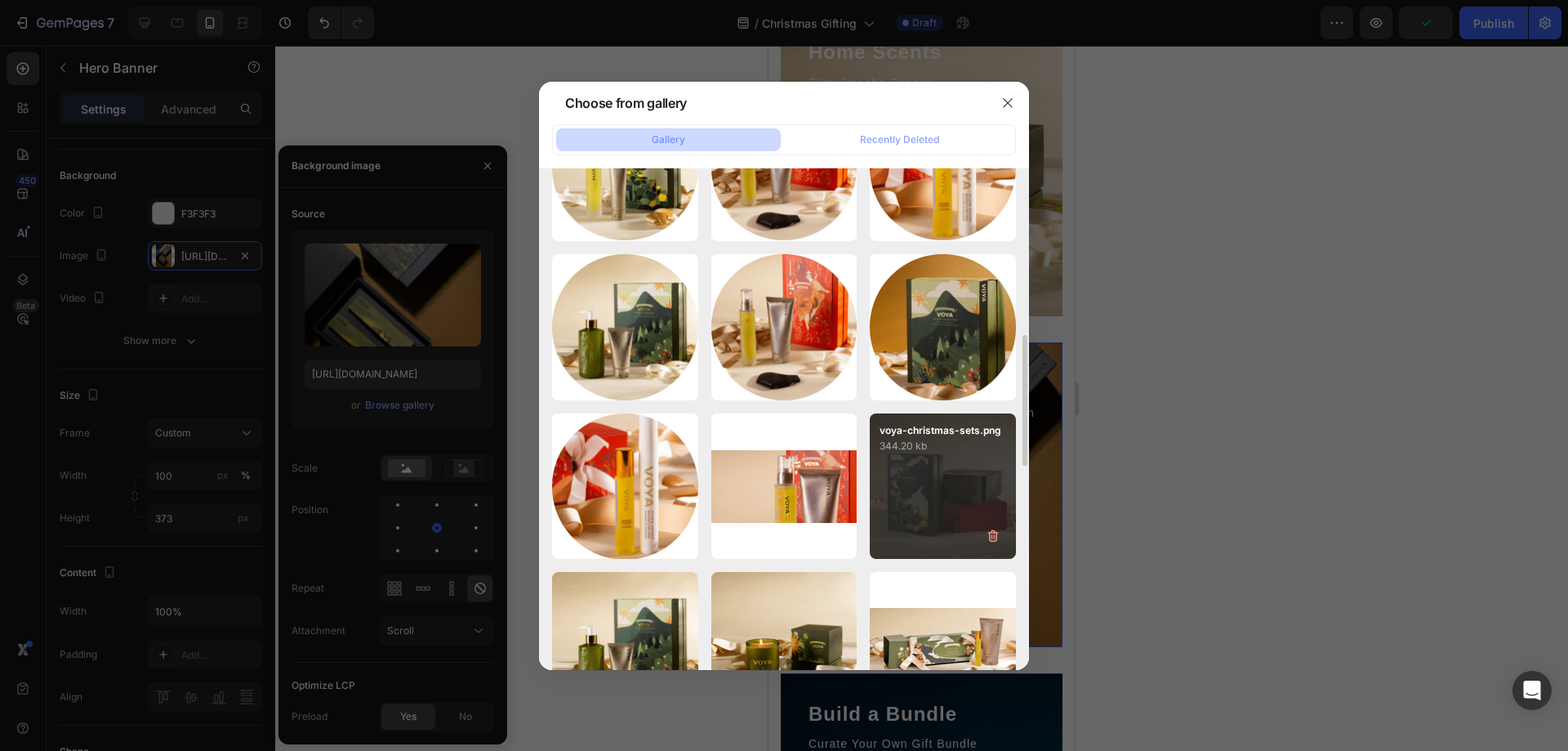
scroll to position [327, 0]
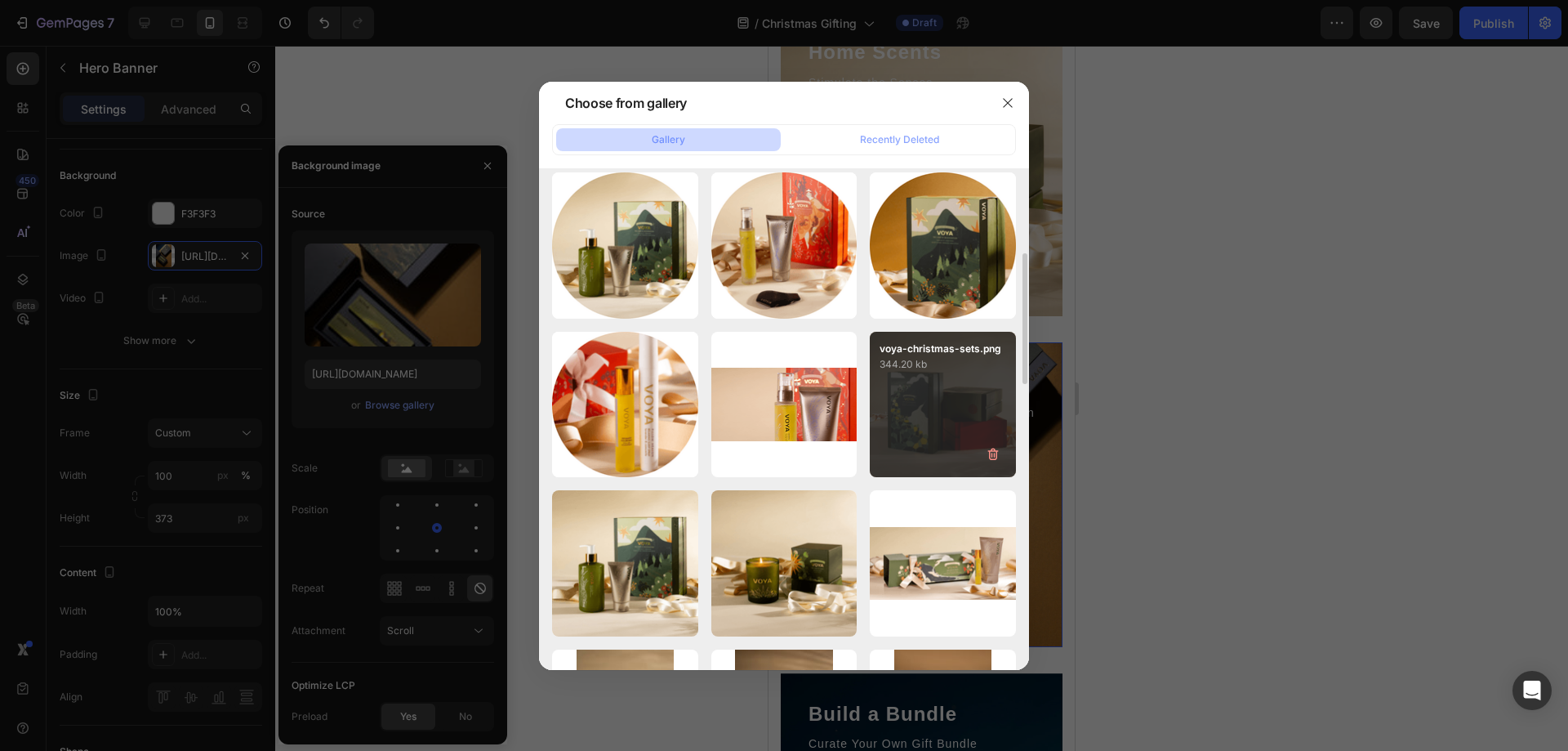
click at [934, 420] on div "voya-christmas-sets.png 344.20 kb" at bounding box center [943, 405] width 147 height 147
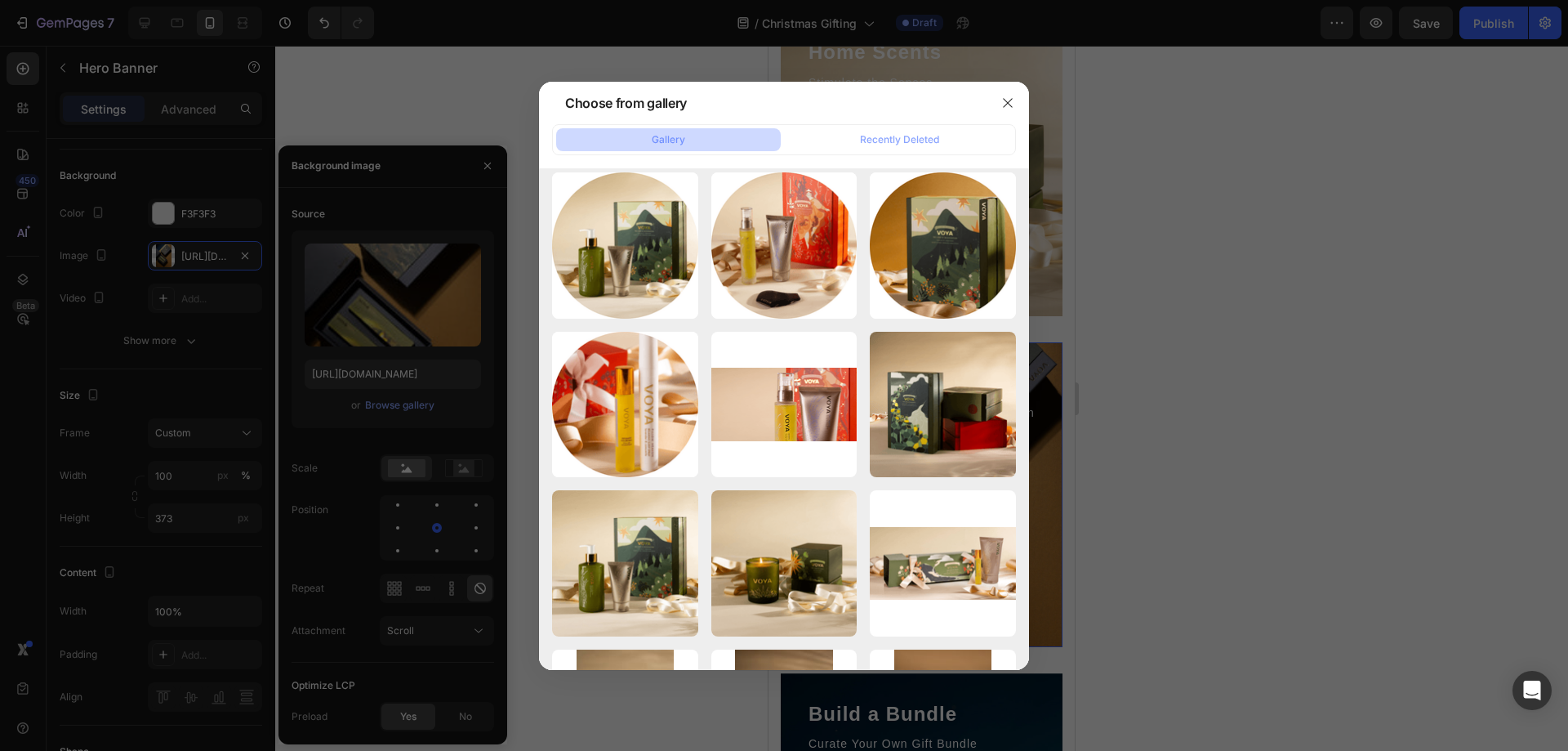
type input "[URL][DOMAIN_NAME]"
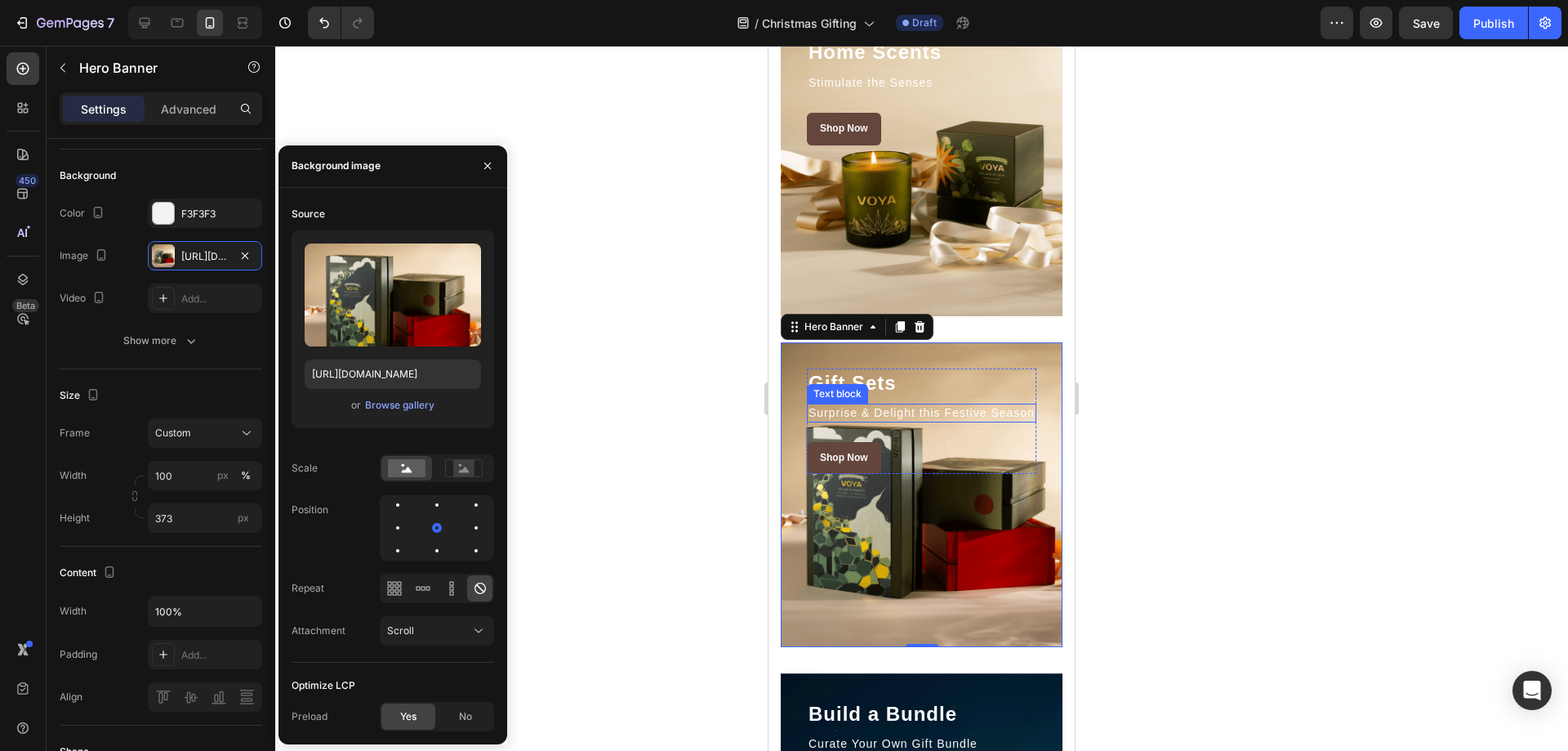
click at [1017, 393] on h2 "Gift Sets" at bounding box center [921, 382] width 229 height 29
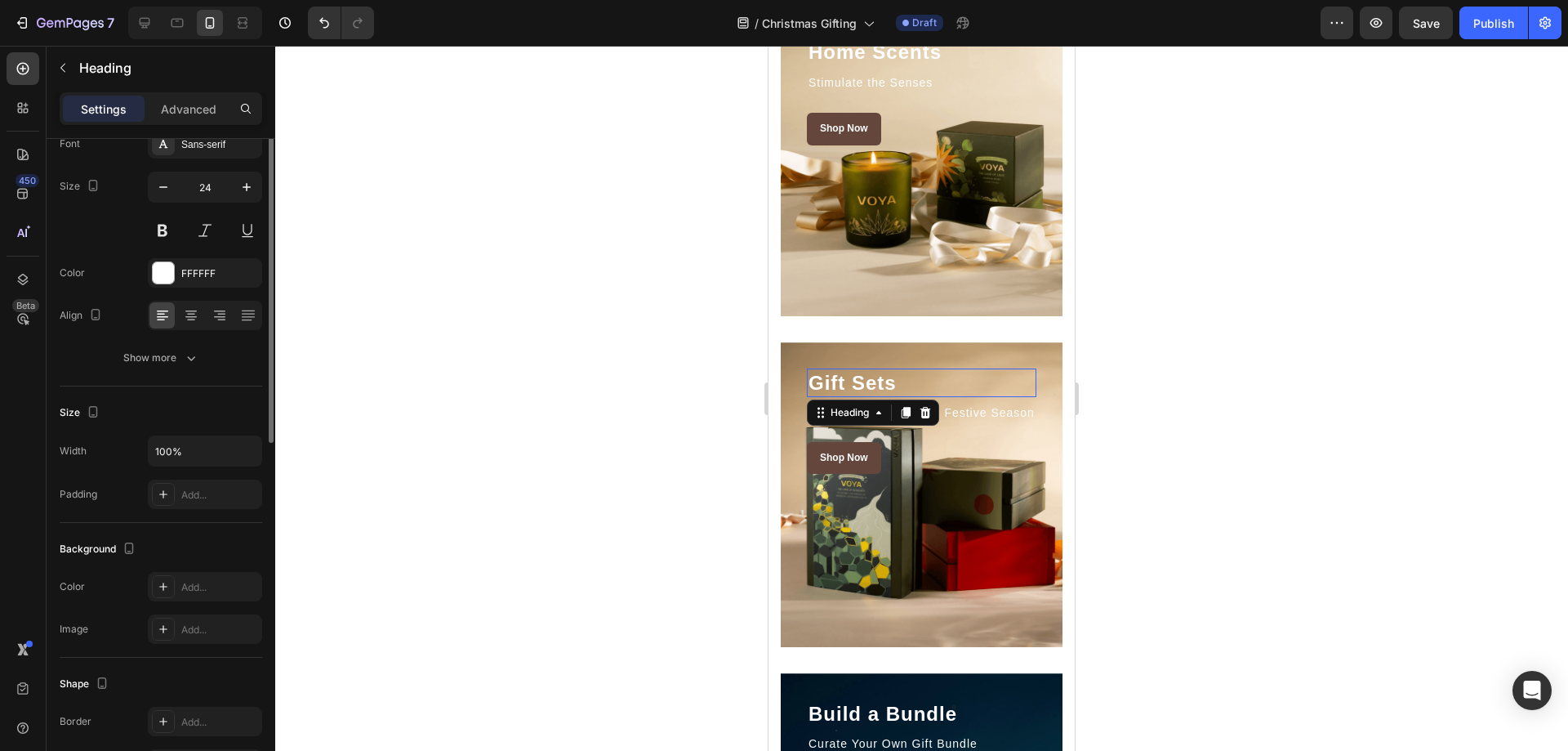
scroll to position [0, 0]
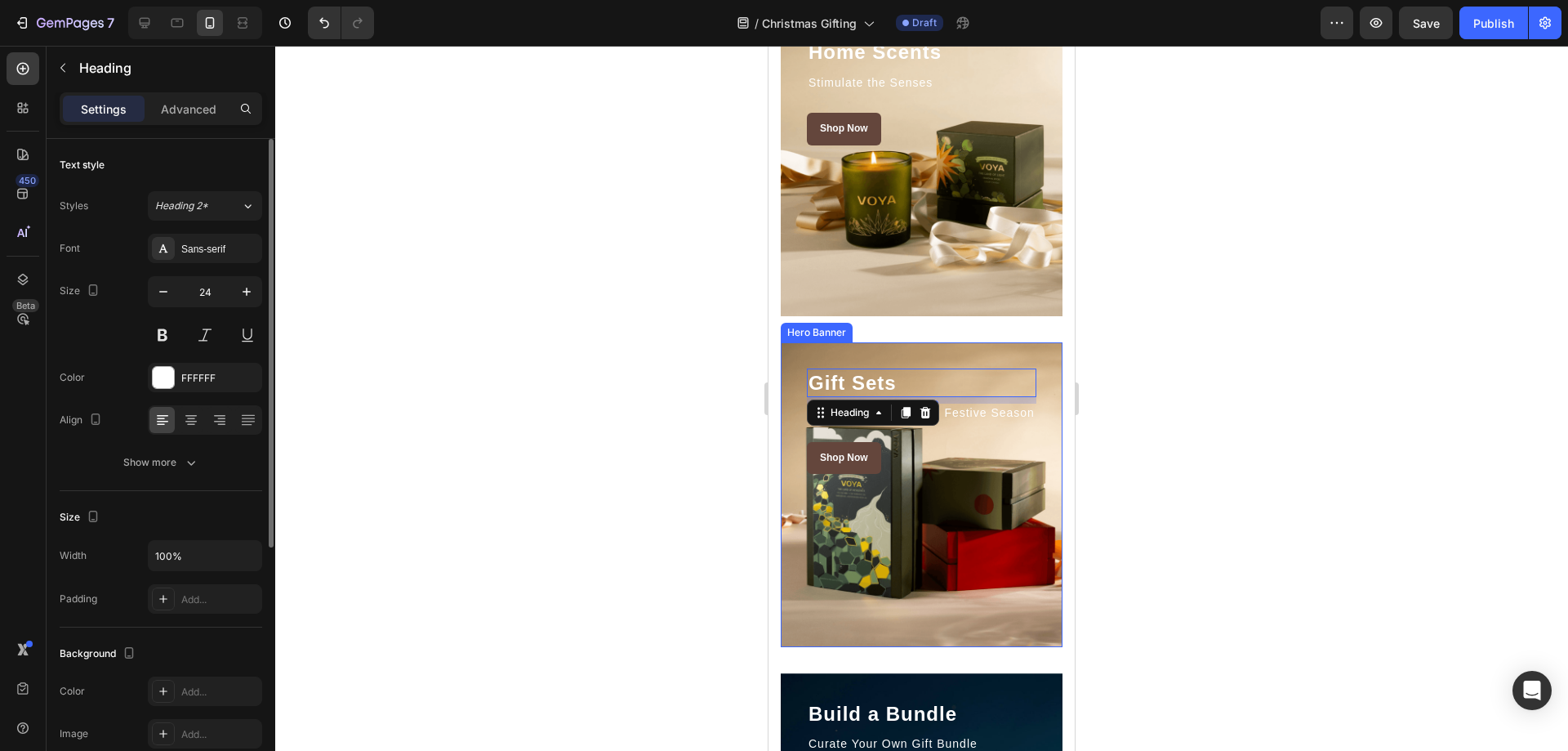
click at [1017, 535] on div "Overlay" at bounding box center [921, 494] width 282 height 304
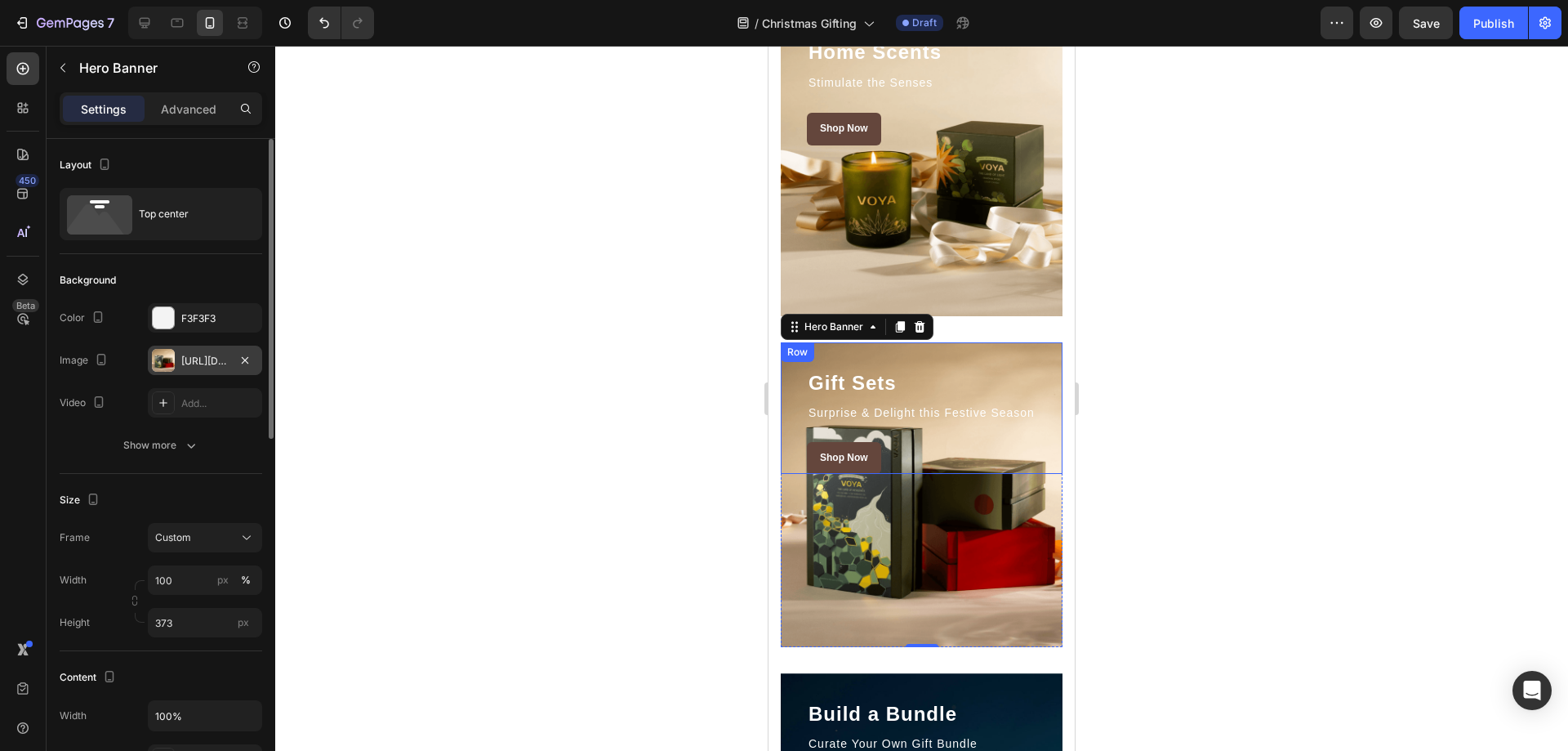
click at [168, 364] on div at bounding box center [162, 359] width 23 height 23
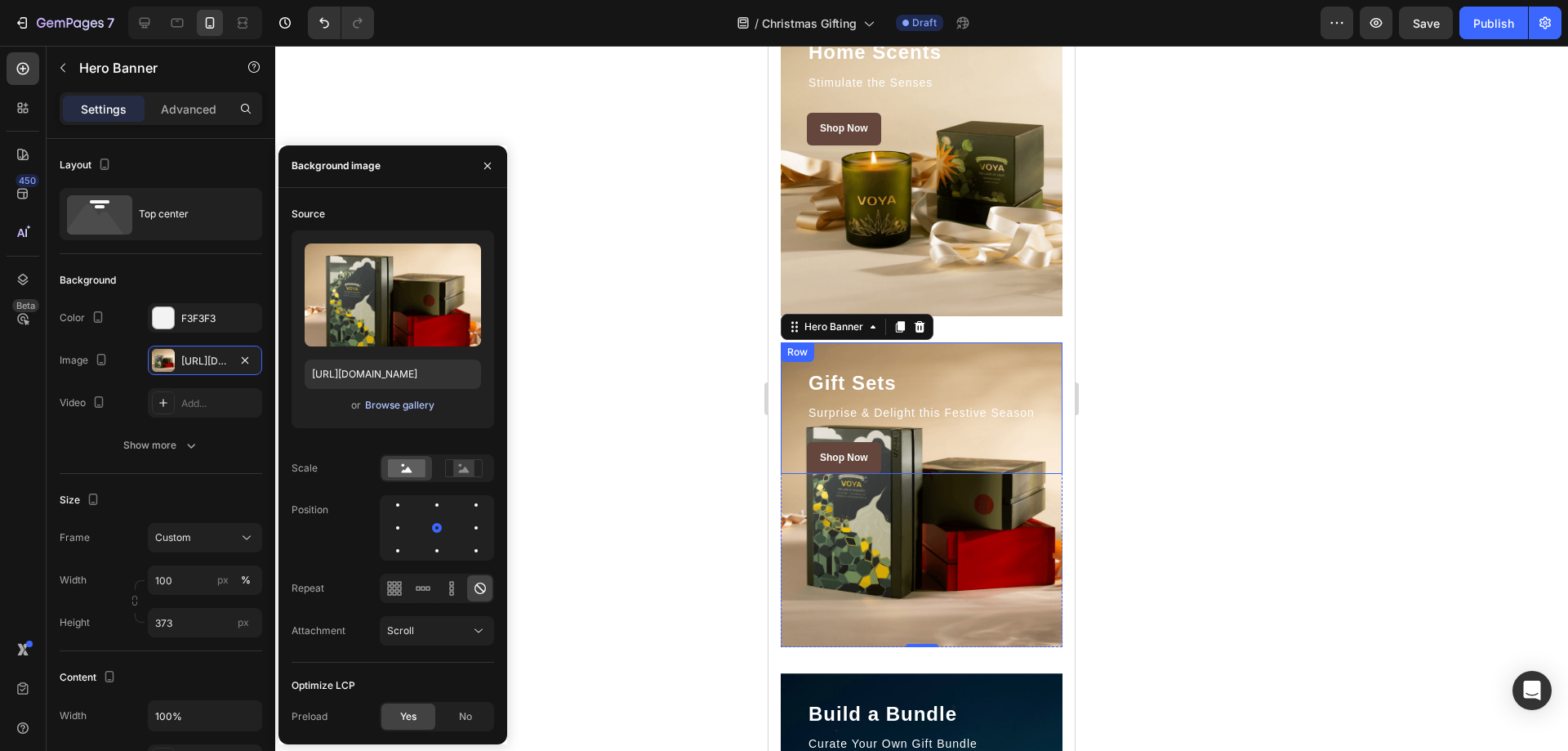
click at [408, 406] on div "Browse gallery" at bounding box center [400, 405] width 70 height 15
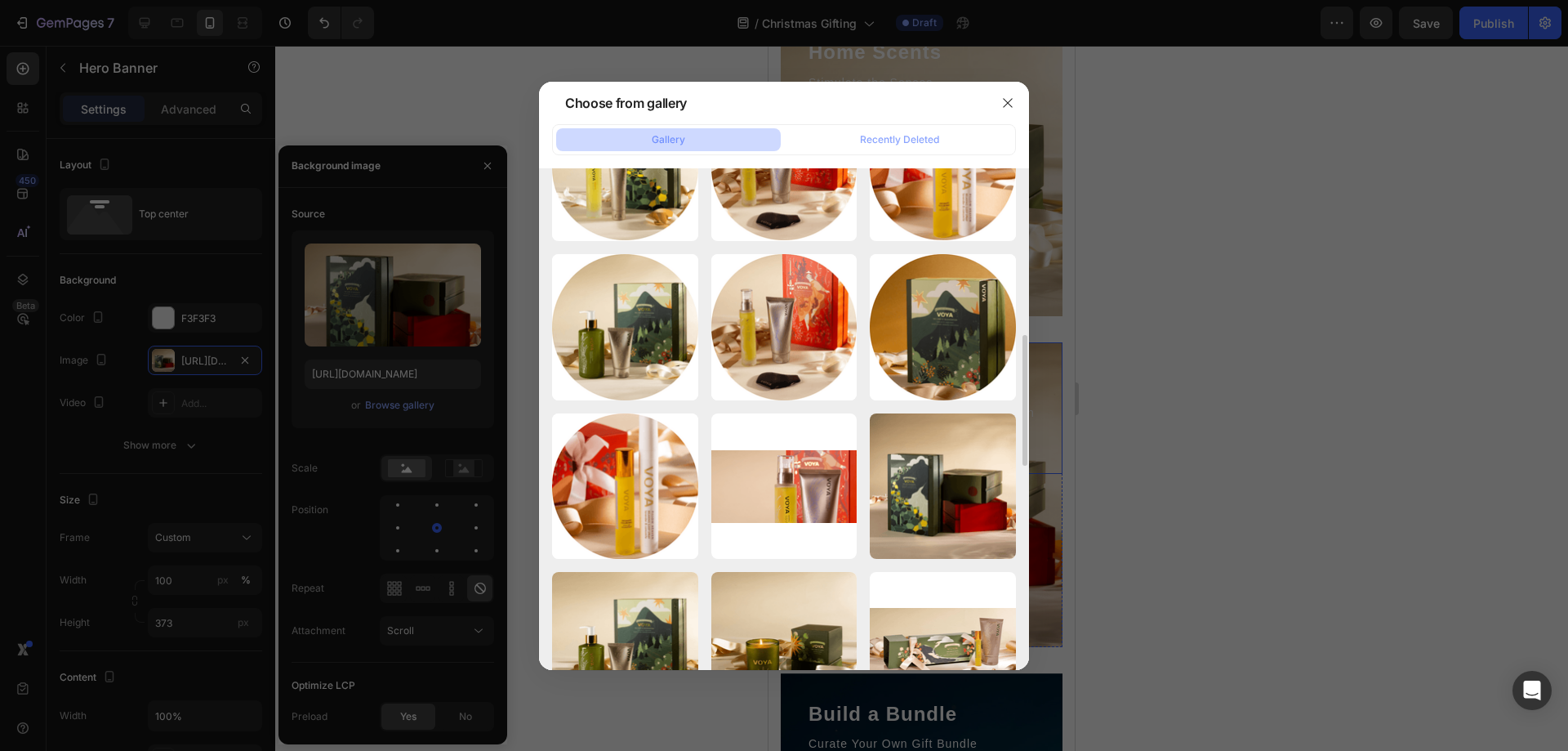
scroll to position [327, 0]
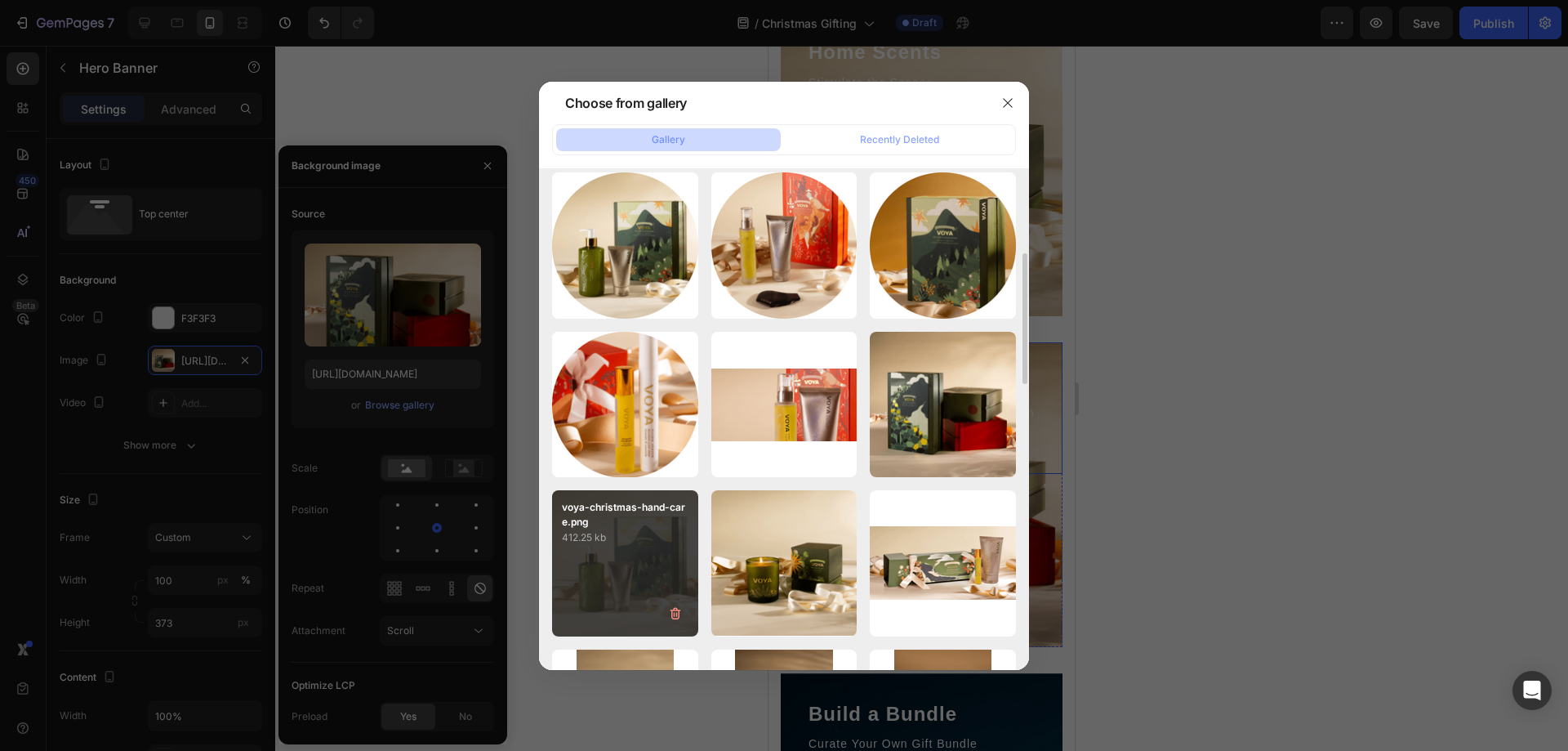
click at [652, 555] on div "voya-christmas-hand-care.png 412.25 kb" at bounding box center [625, 563] width 147 height 147
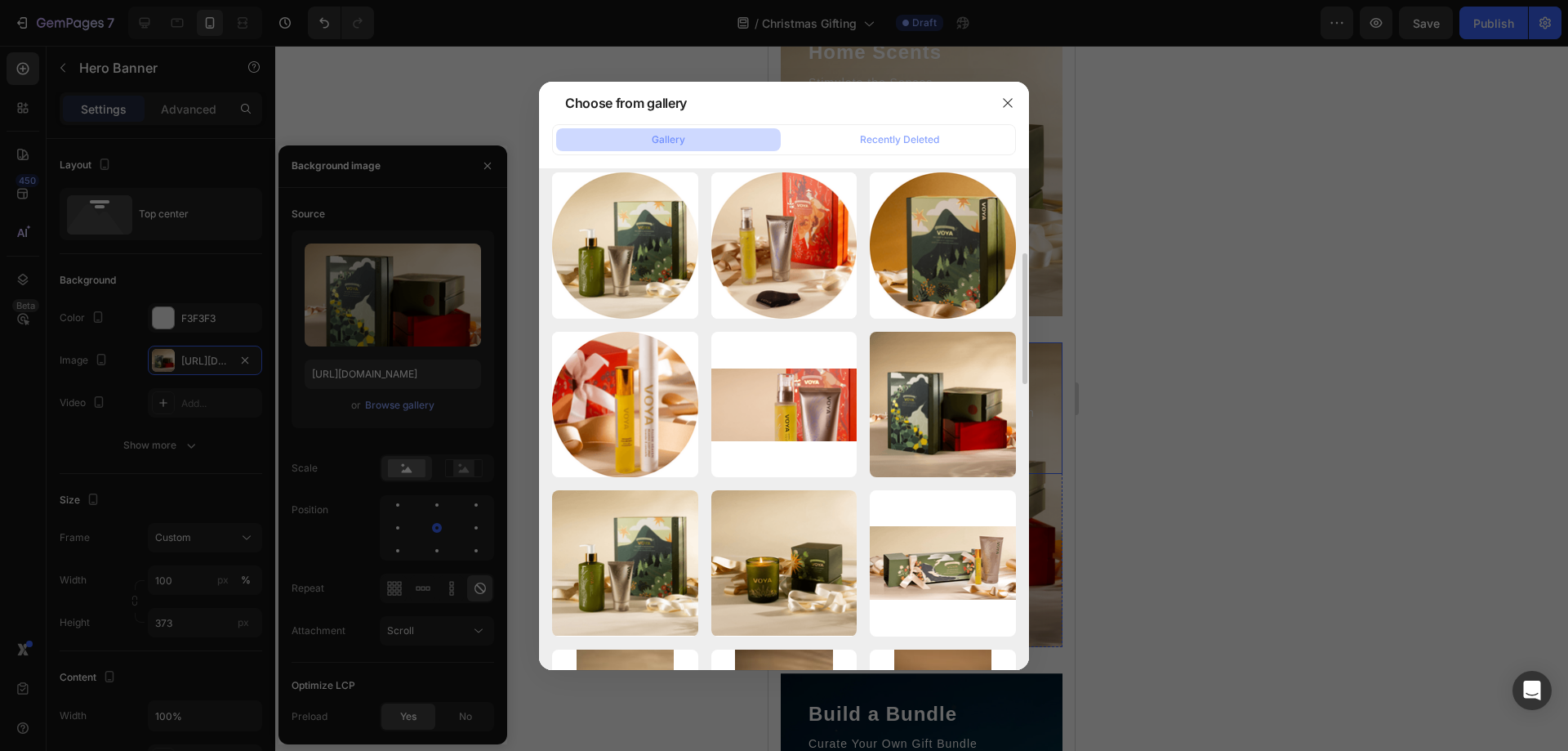
type input "[URL][DOMAIN_NAME]"
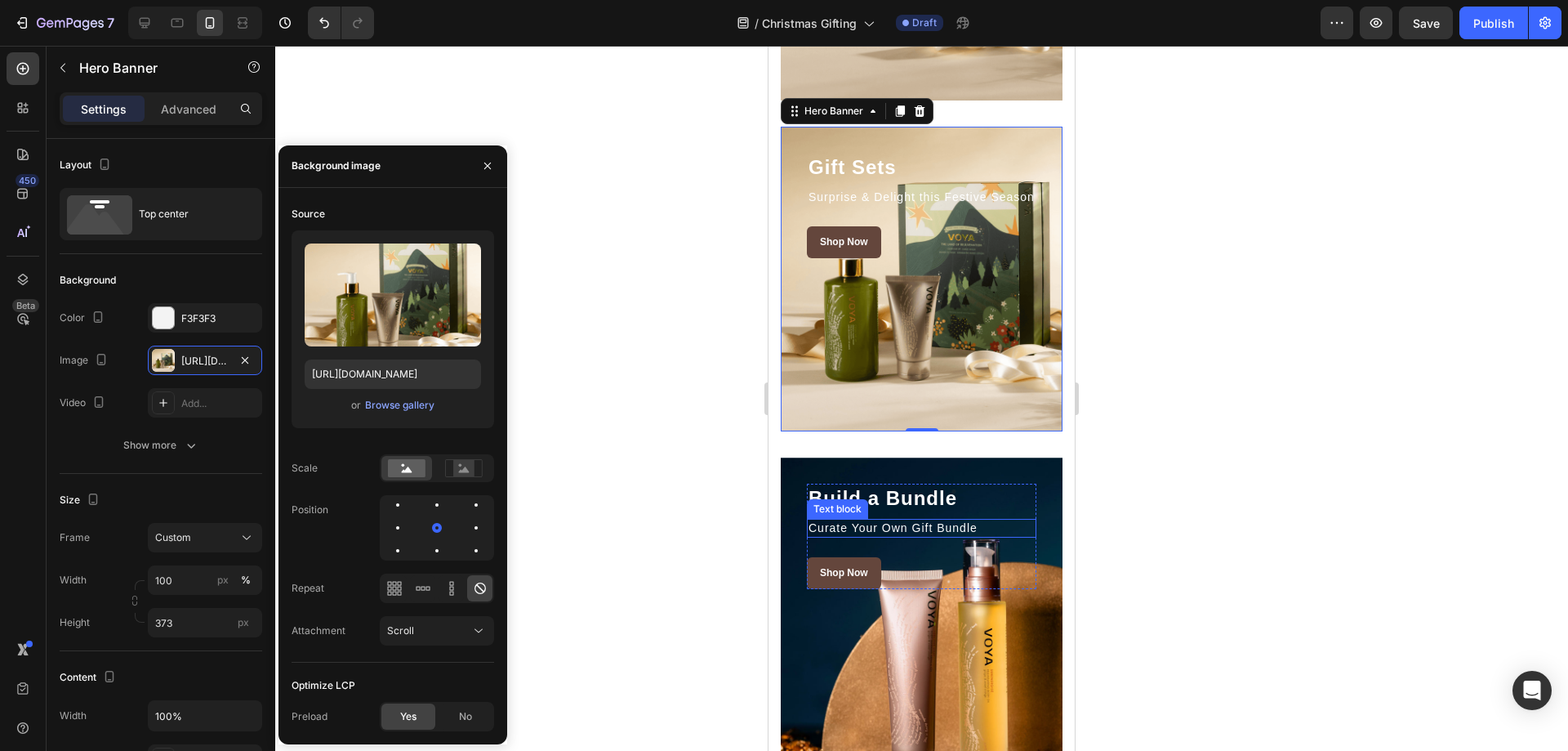
scroll to position [3185, 0]
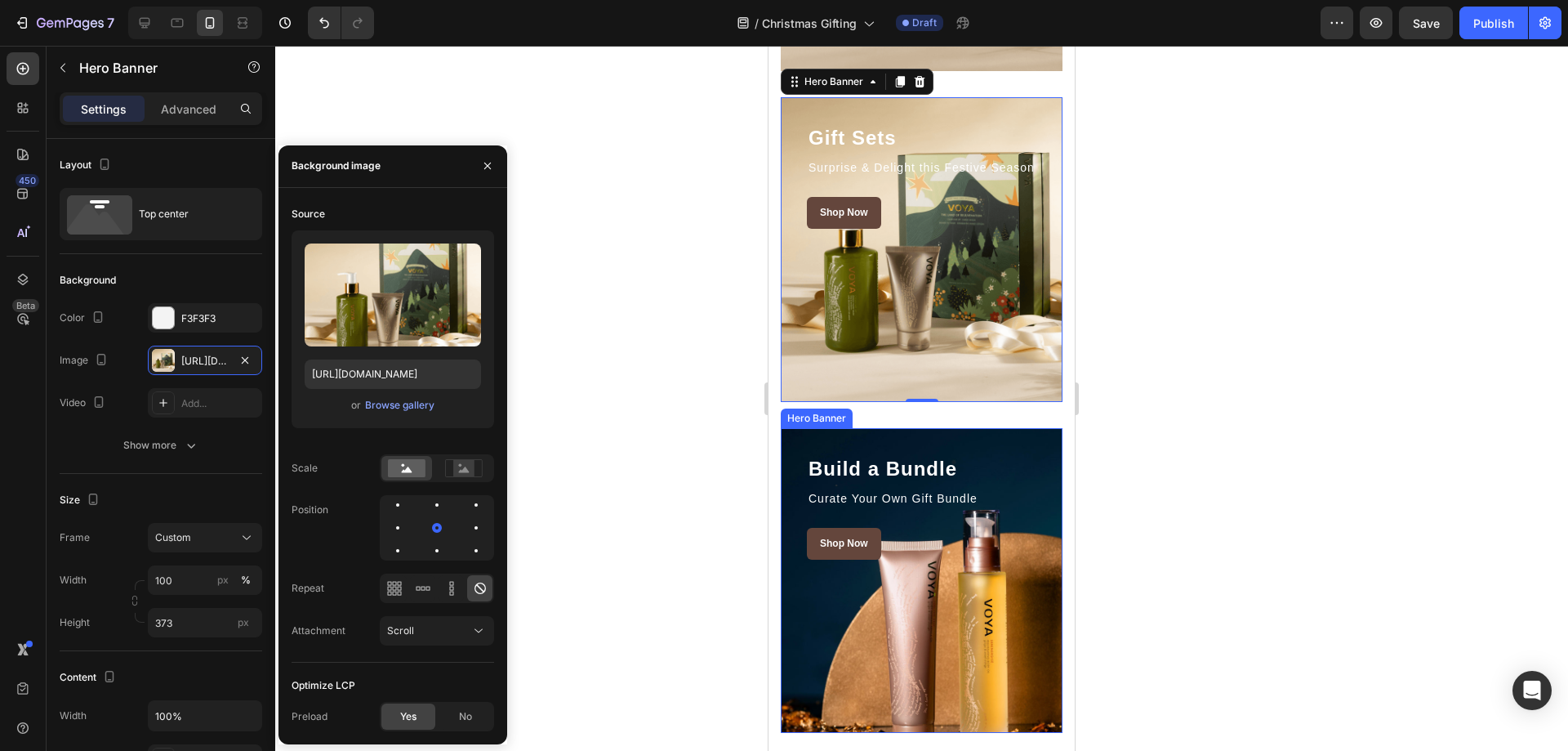
click at [1020, 631] on div "Overlay" at bounding box center [921, 580] width 282 height 304
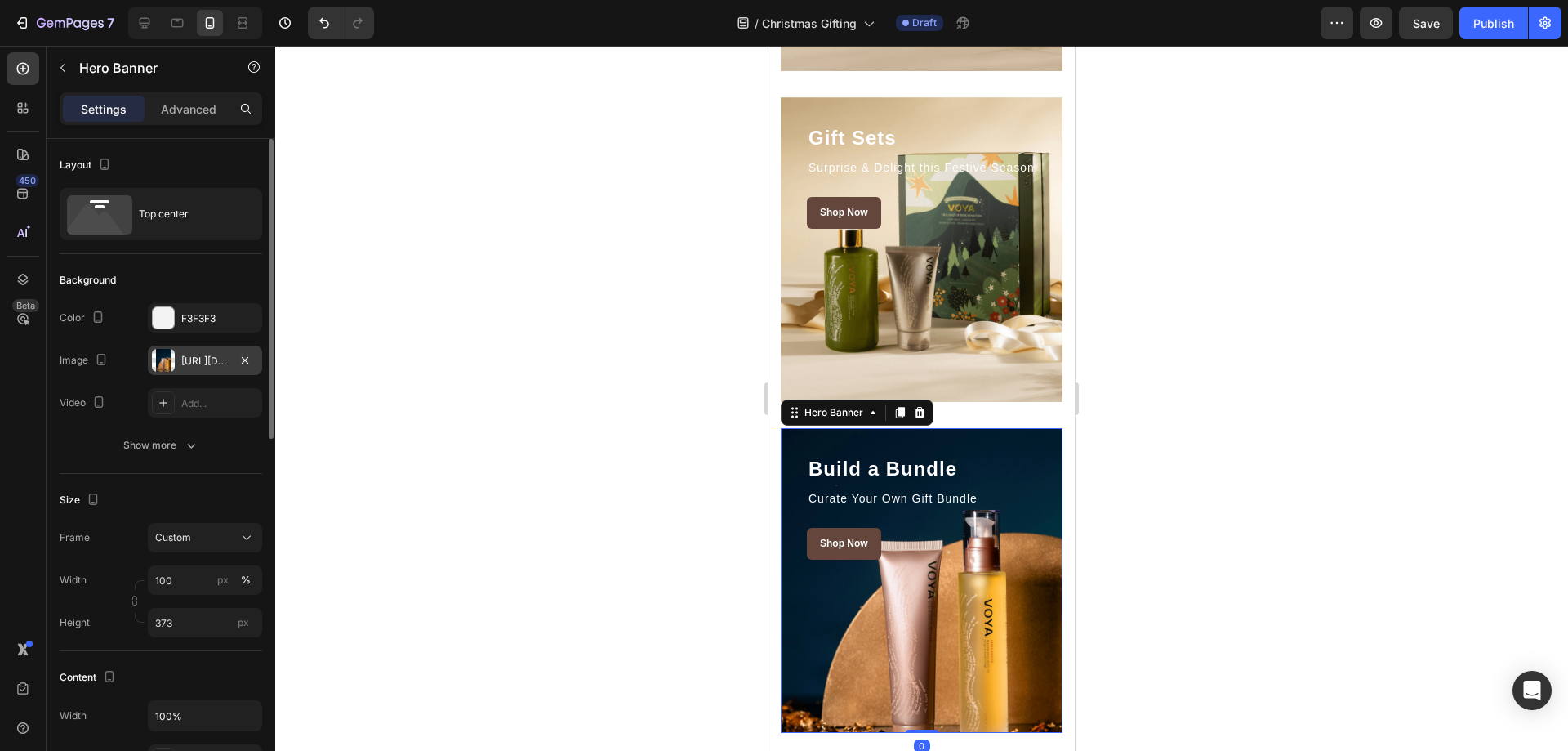
click at [198, 353] on div "[URL][DOMAIN_NAME]" at bounding box center [205, 360] width 47 height 15
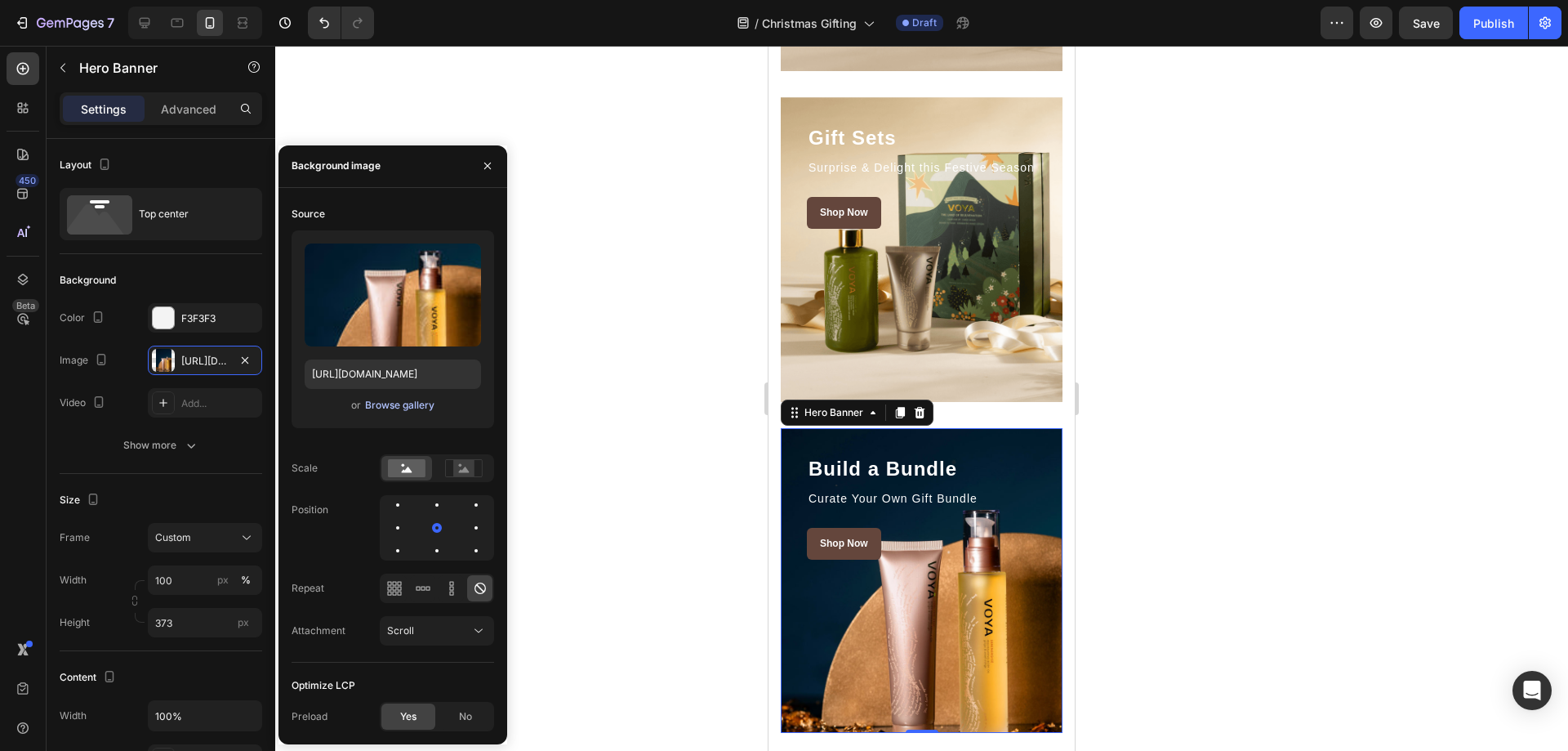
click at [404, 398] on div "Browse gallery" at bounding box center [400, 405] width 70 height 15
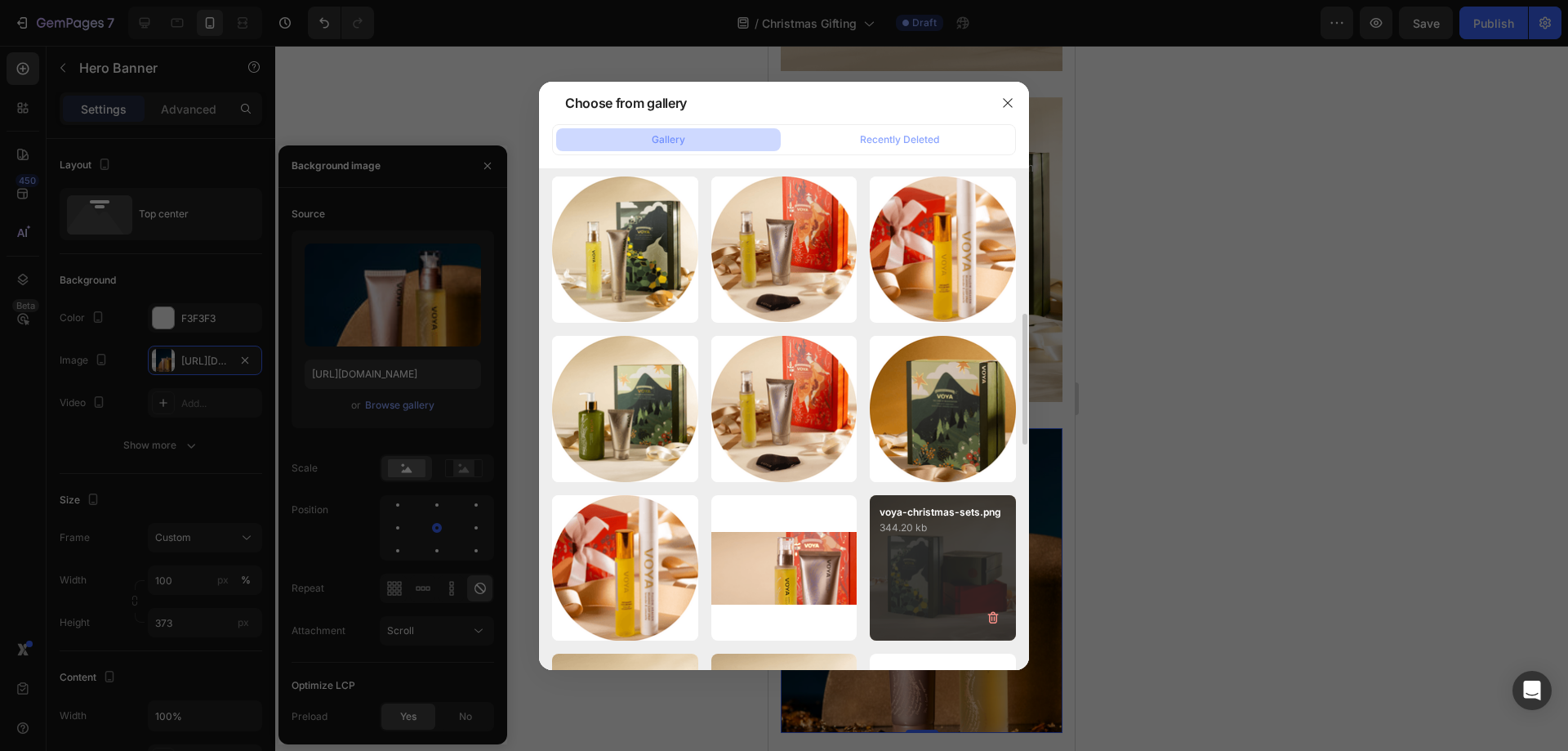
scroll to position [245, 0]
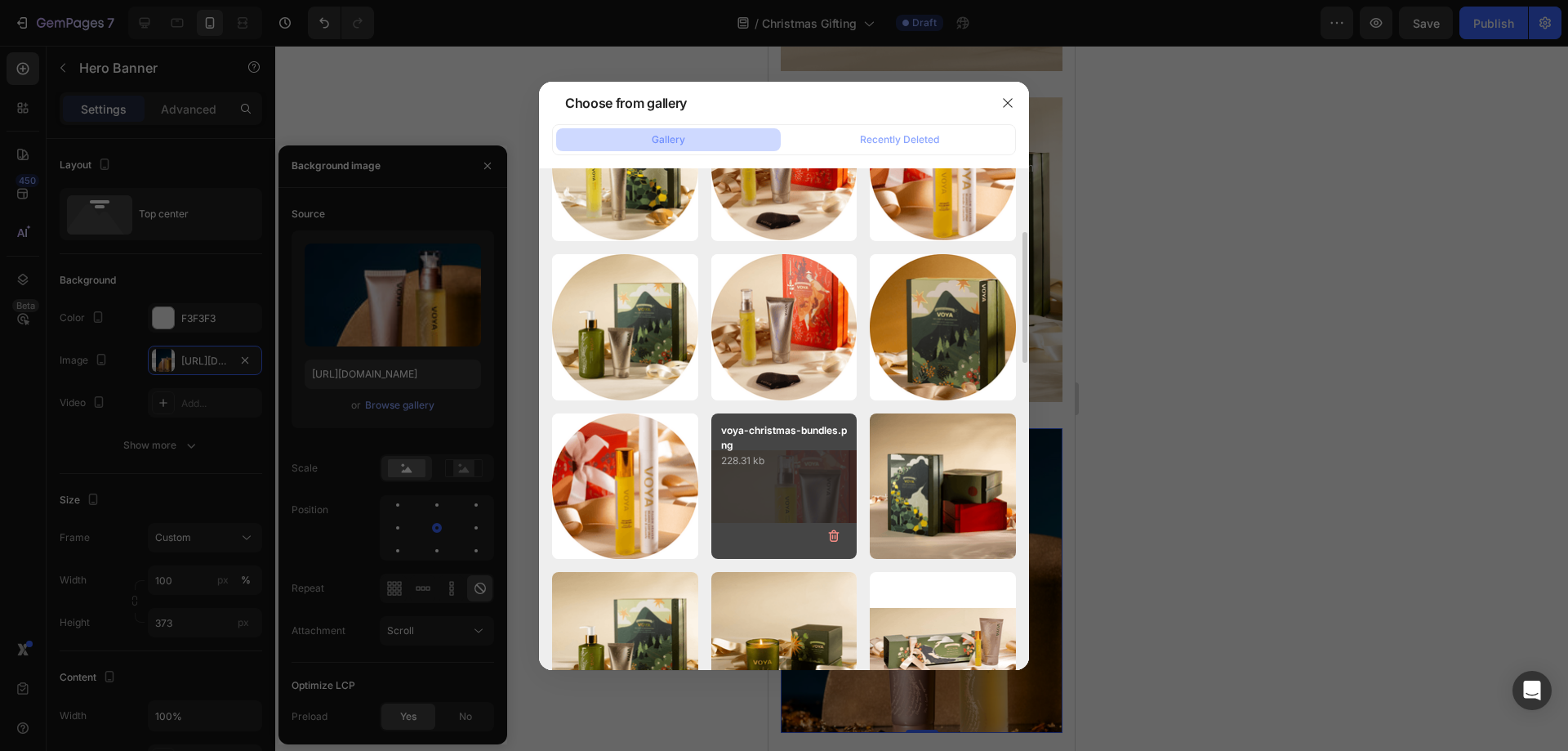
click at [818, 501] on div "voya-christmas-bundles.png 228.31 kb" at bounding box center [784, 486] width 147 height 147
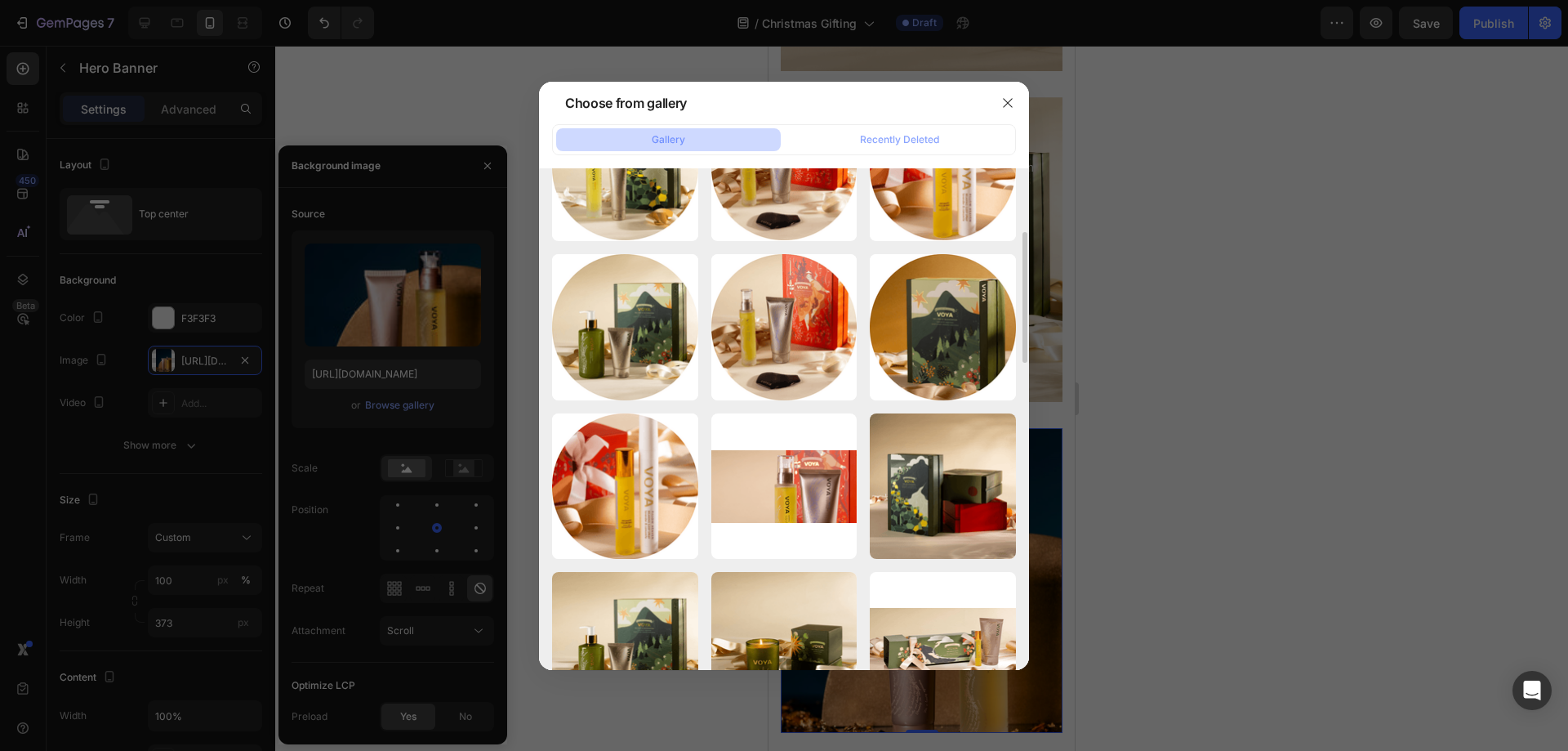
type input "[URL][DOMAIN_NAME]"
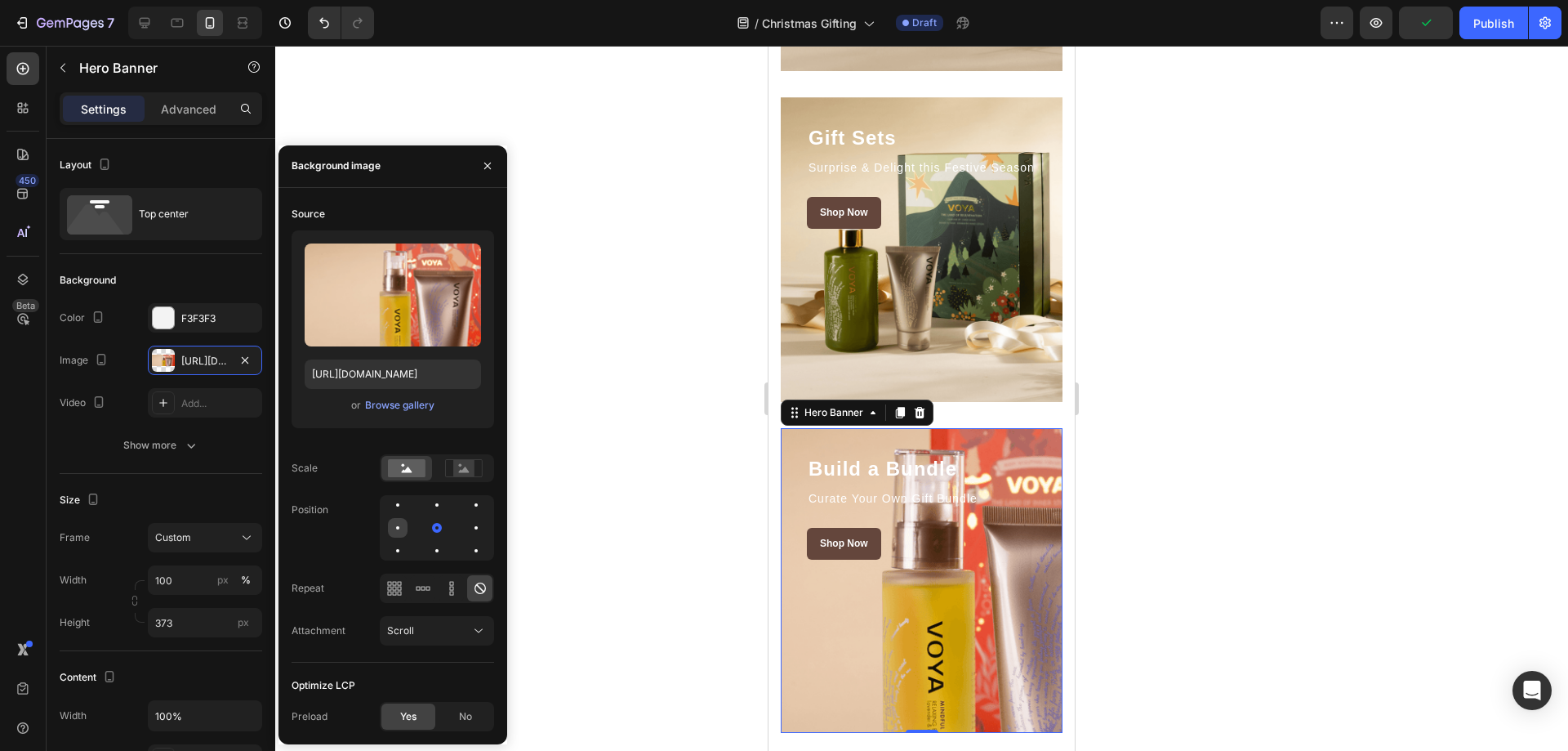
click at [427, 535] on div at bounding box center [437, 528] width 20 height 20
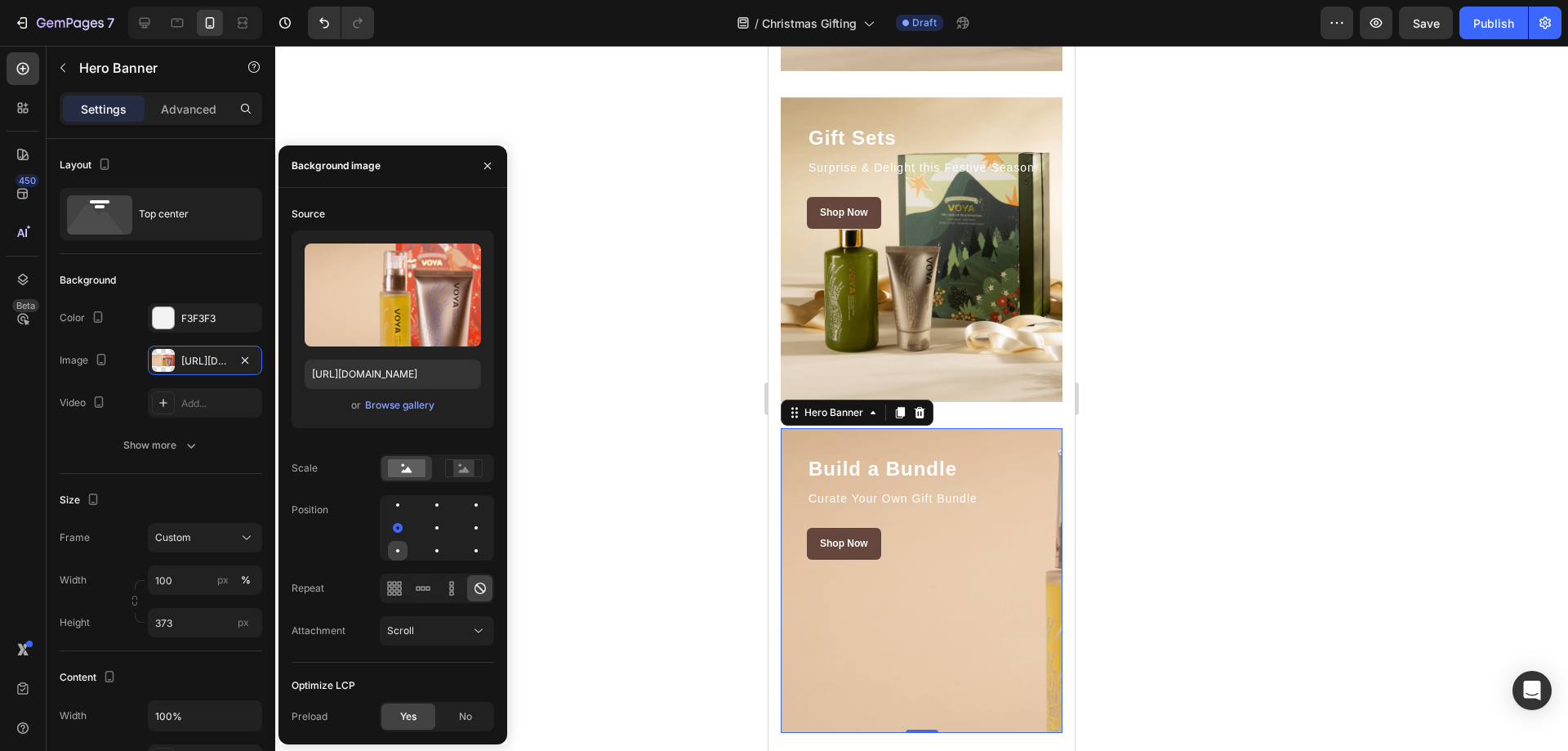
click at [427, 548] on div at bounding box center [437, 550] width 20 height 20
click at [427, 506] on div at bounding box center [437, 505] width 20 height 20
click at [467, 505] on div at bounding box center [476, 505] width 20 height 20
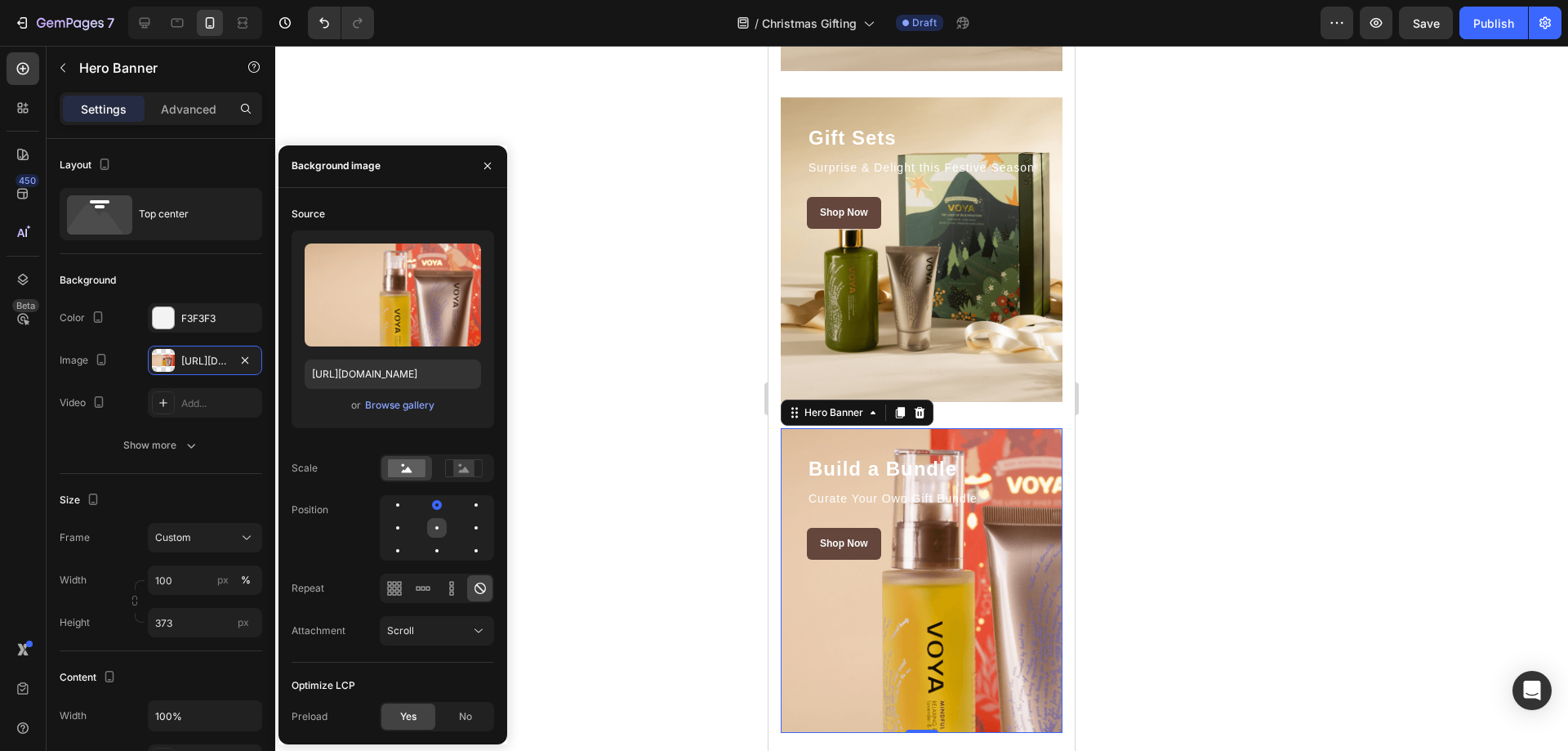
click at [467, 521] on div at bounding box center [476, 528] width 20 height 20
click at [467, 542] on div at bounding box center [476, 550] width 20 height 20
click at [476, 547] on div at bounding box center [476, 550] width 20 height 20
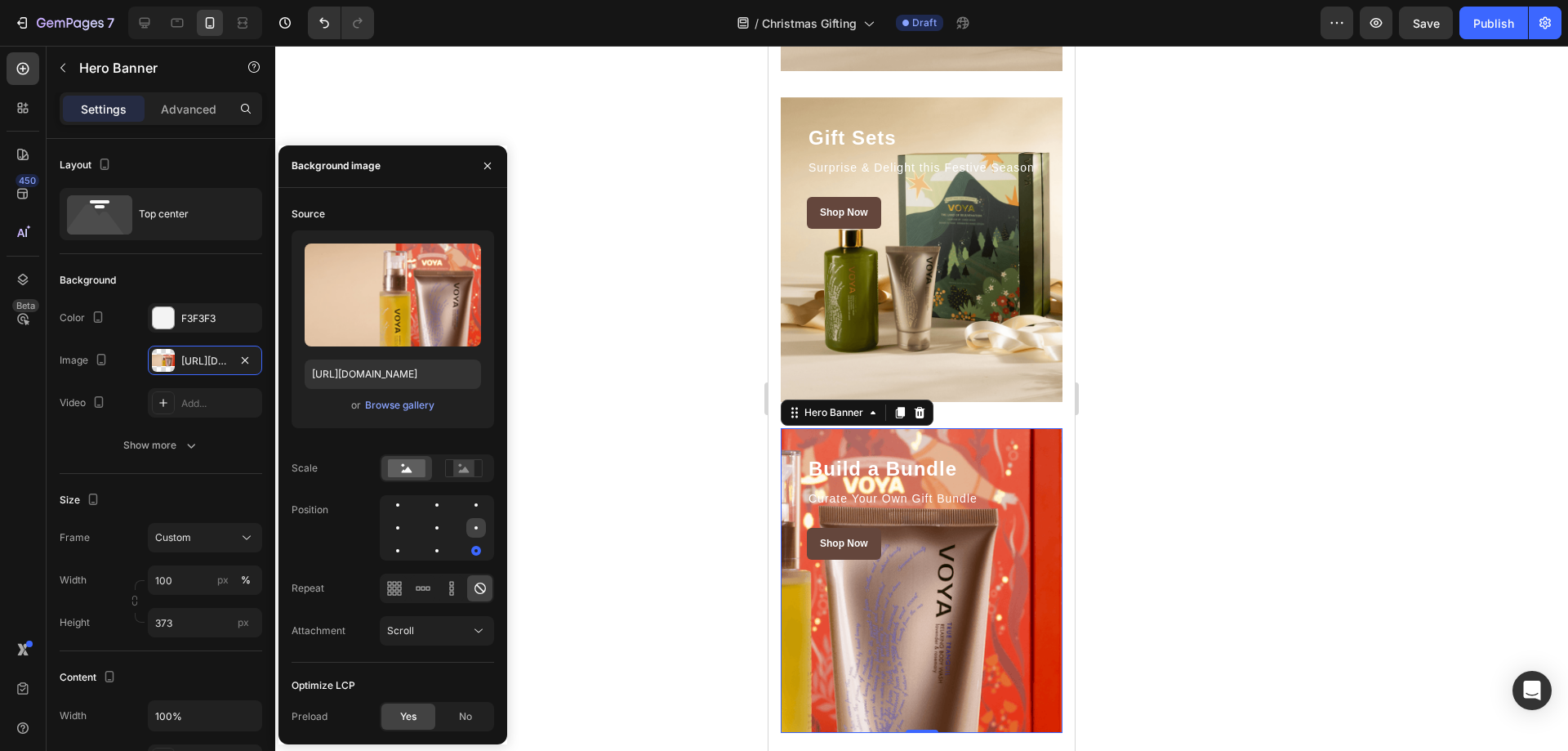
click at [408, 540] on div at bounding box center [398, 550] width 20 height 20
click at [408, 518] on div at bounding box center [398, 528] width 20 height 20
click at [423, 528] on div at bounding box center [437, 528] width 114 height 65
click at [467, 529] on div at bounding box center [476, 528] width 20 height 20
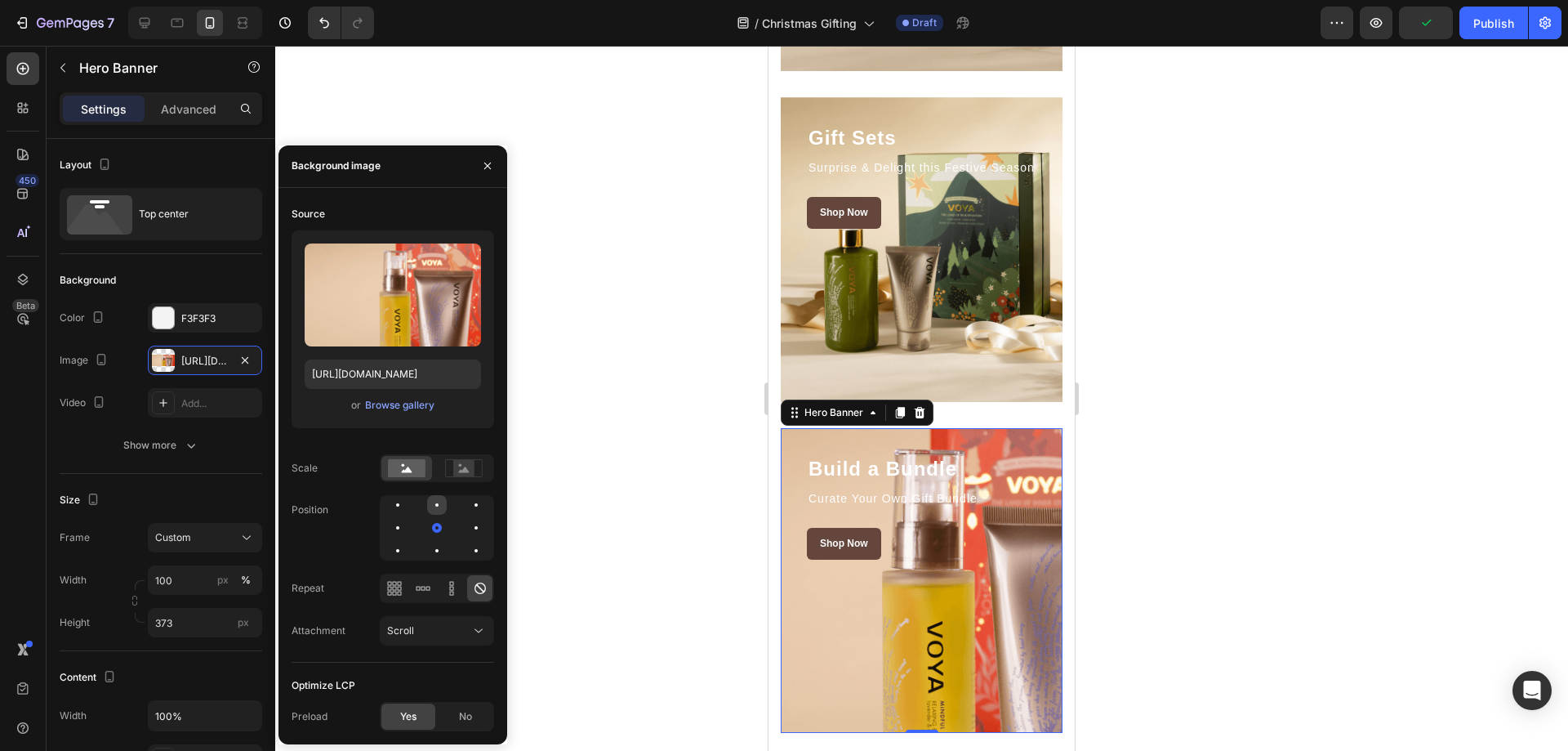
click at [467, 503] on div at bounding box center [476, 505] width 20 height 20
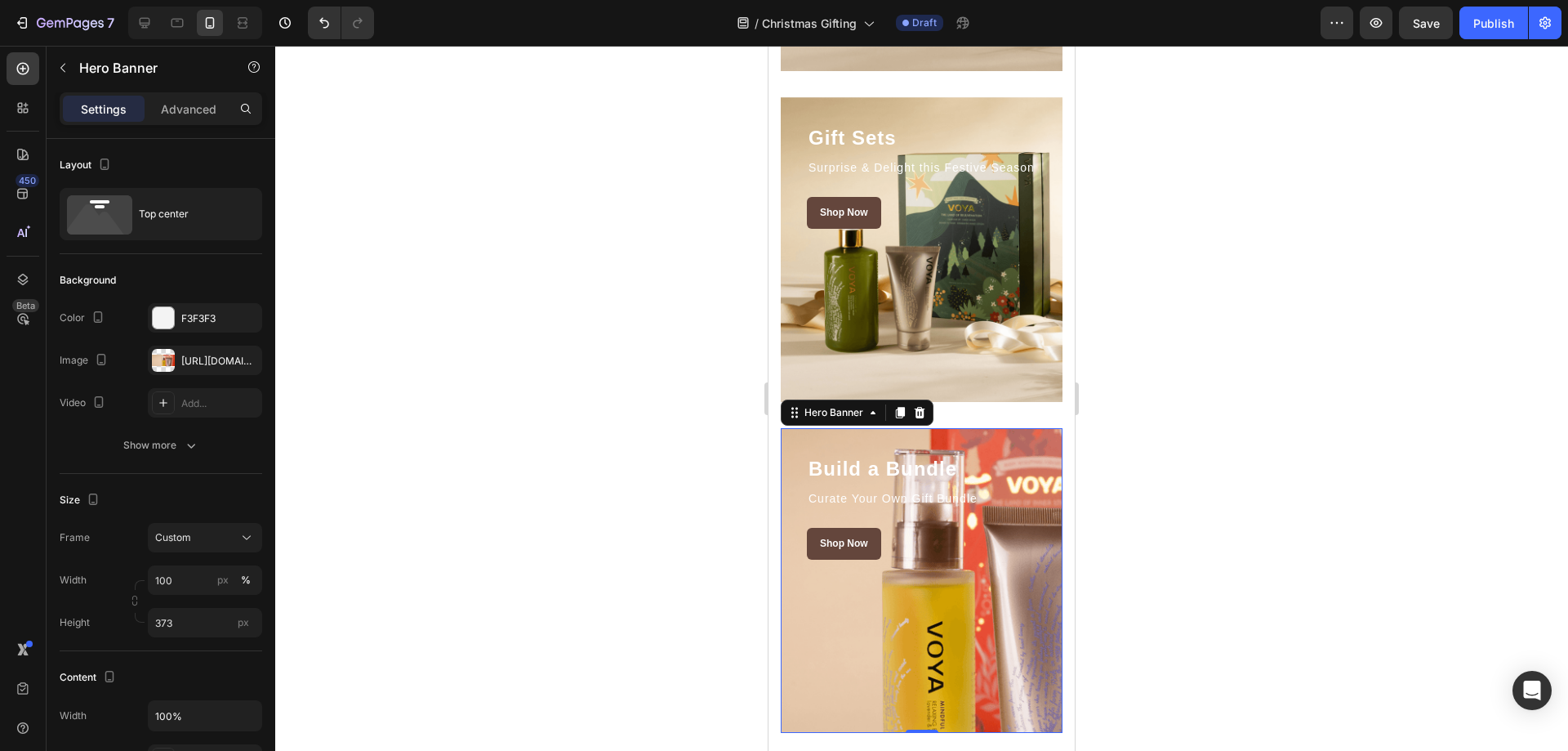
click at [1150, 482] on div at bounding box center [921, 398] width 1292 height 705
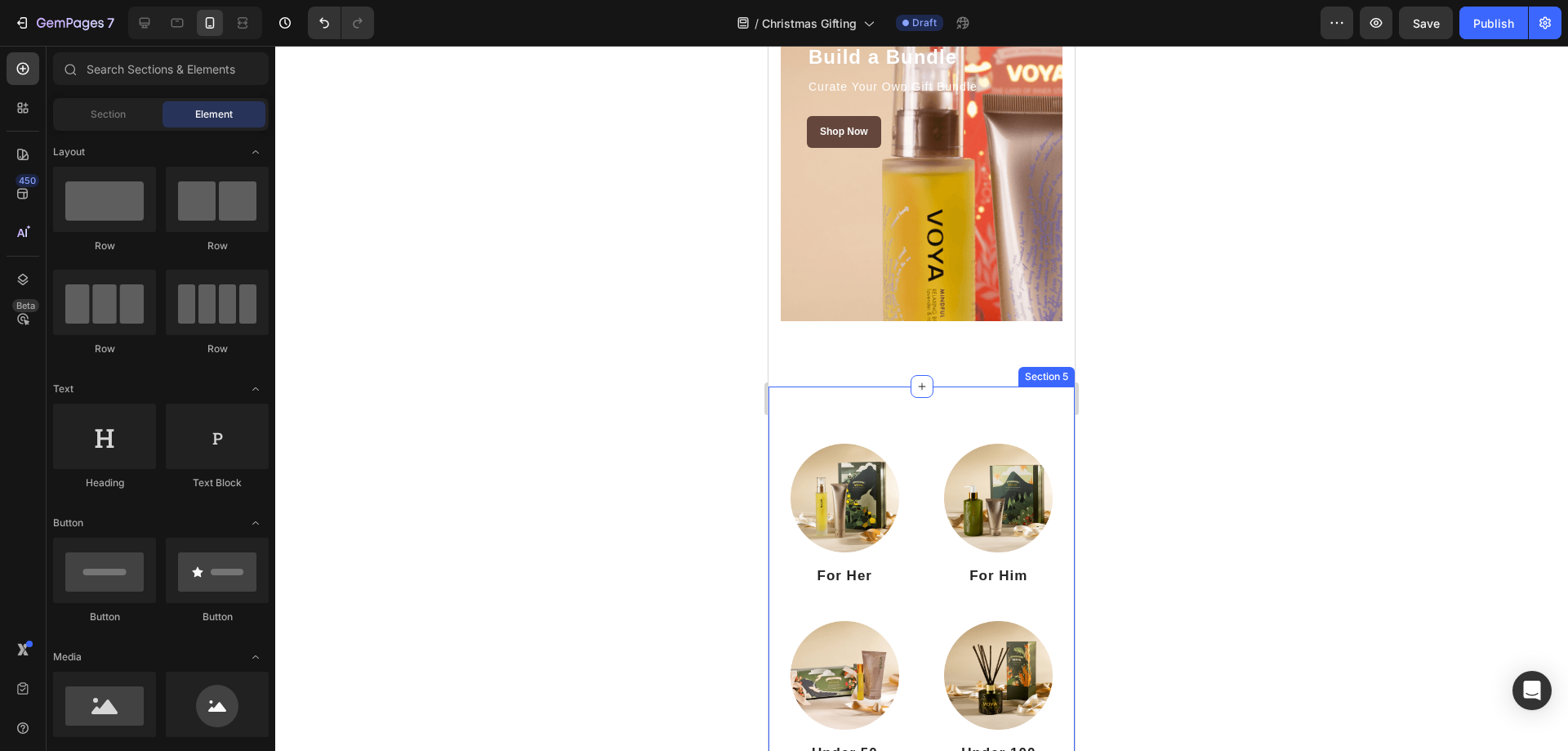
scroll to position [3594, 0]
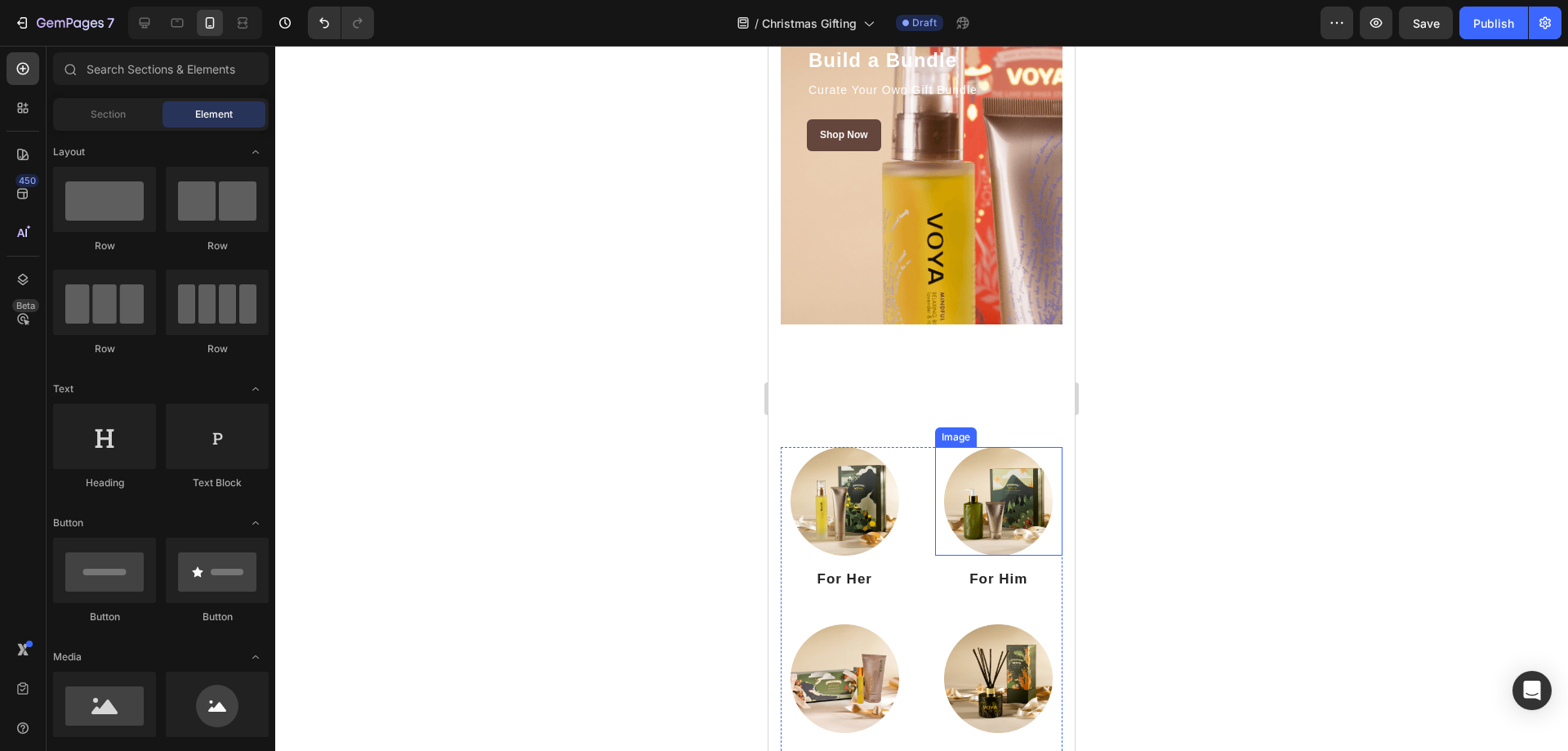
click at [987, 516] on img at bounding box center [998, 501] width 108 height 108
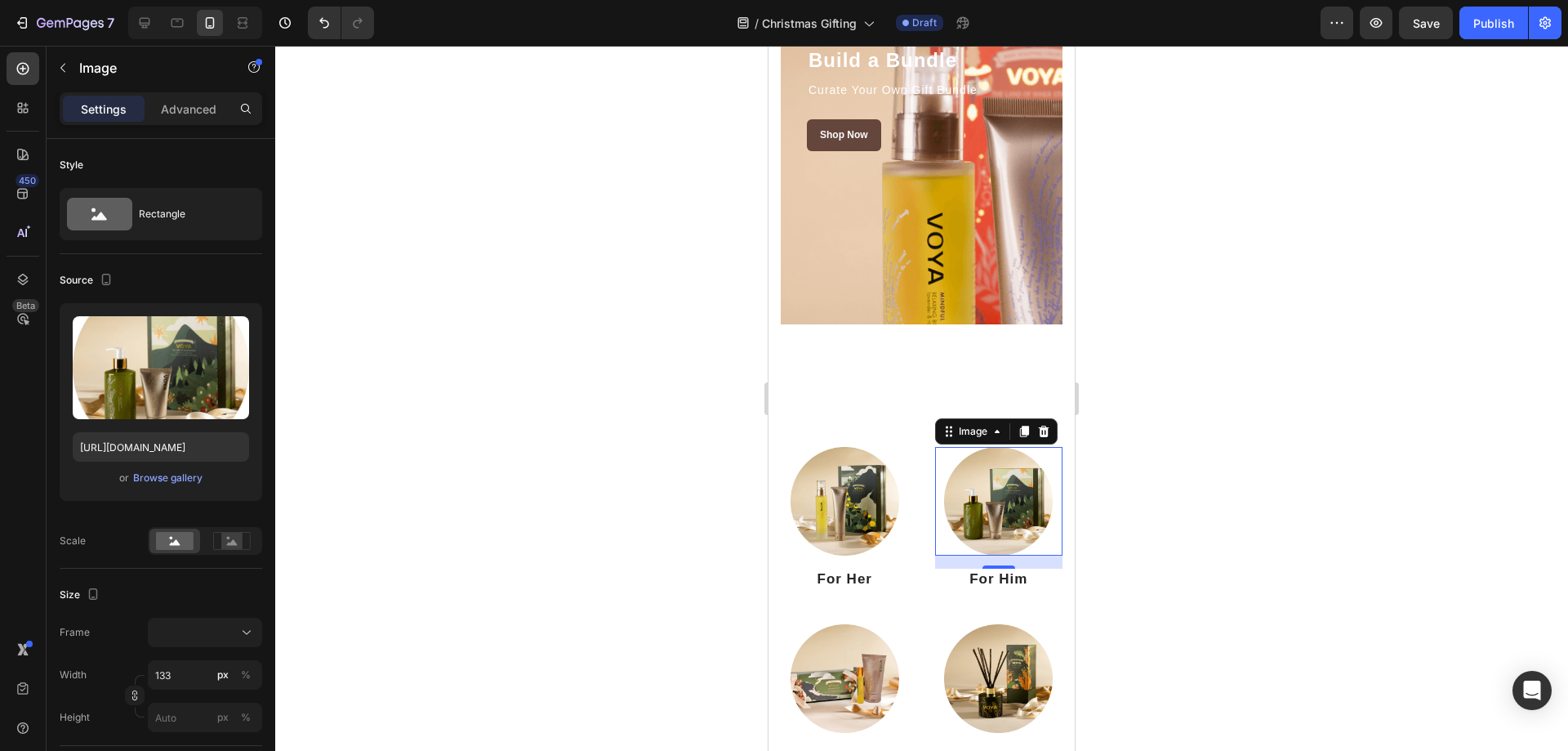
click at [1009, 511] on img at bounding box center [998, 501] width 108 height 108
click at [182, 480] on div "Browse gallery" at bounding box center [167, 477] width 70 height 15
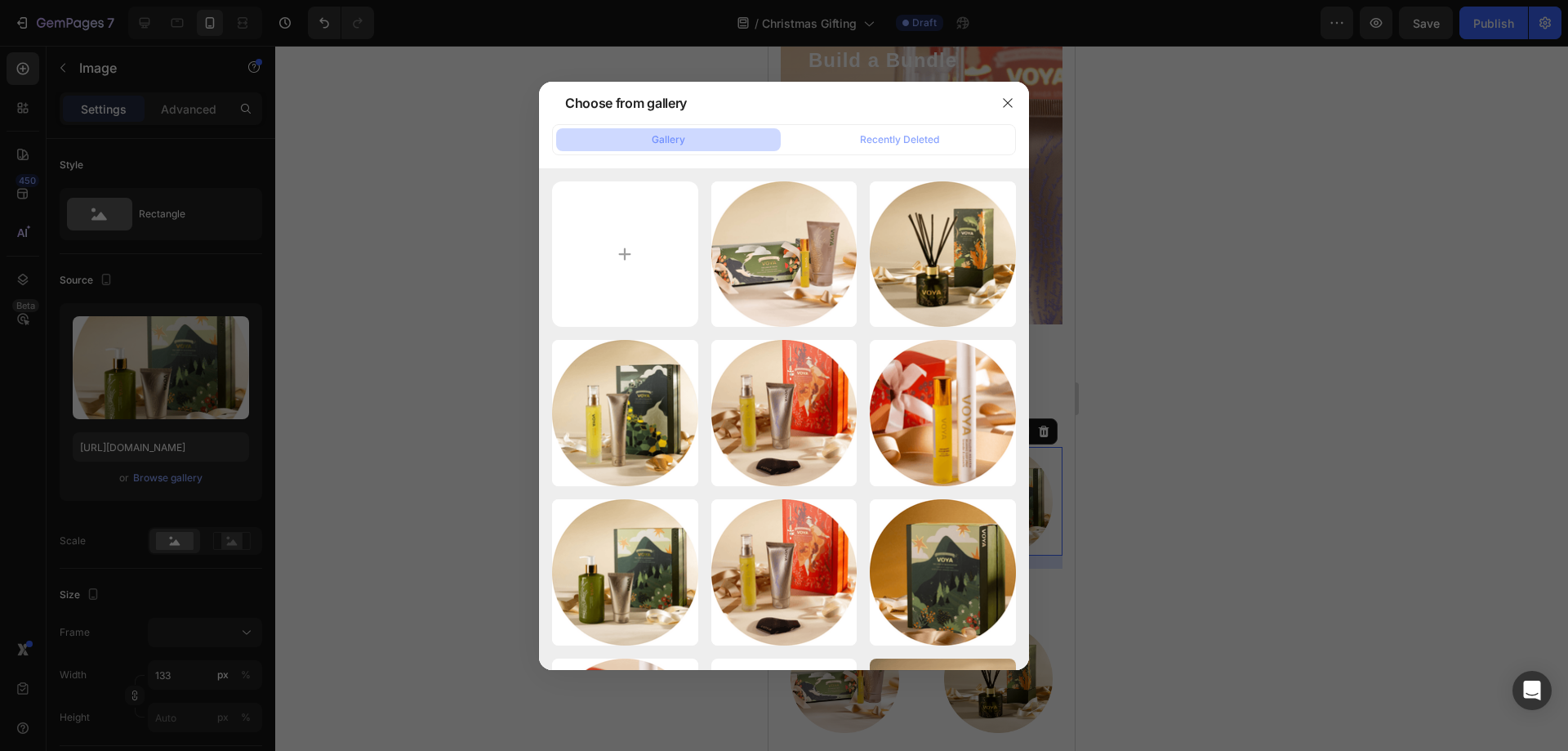
type input "C:\fakepath\christmas-for-him-voya.png"
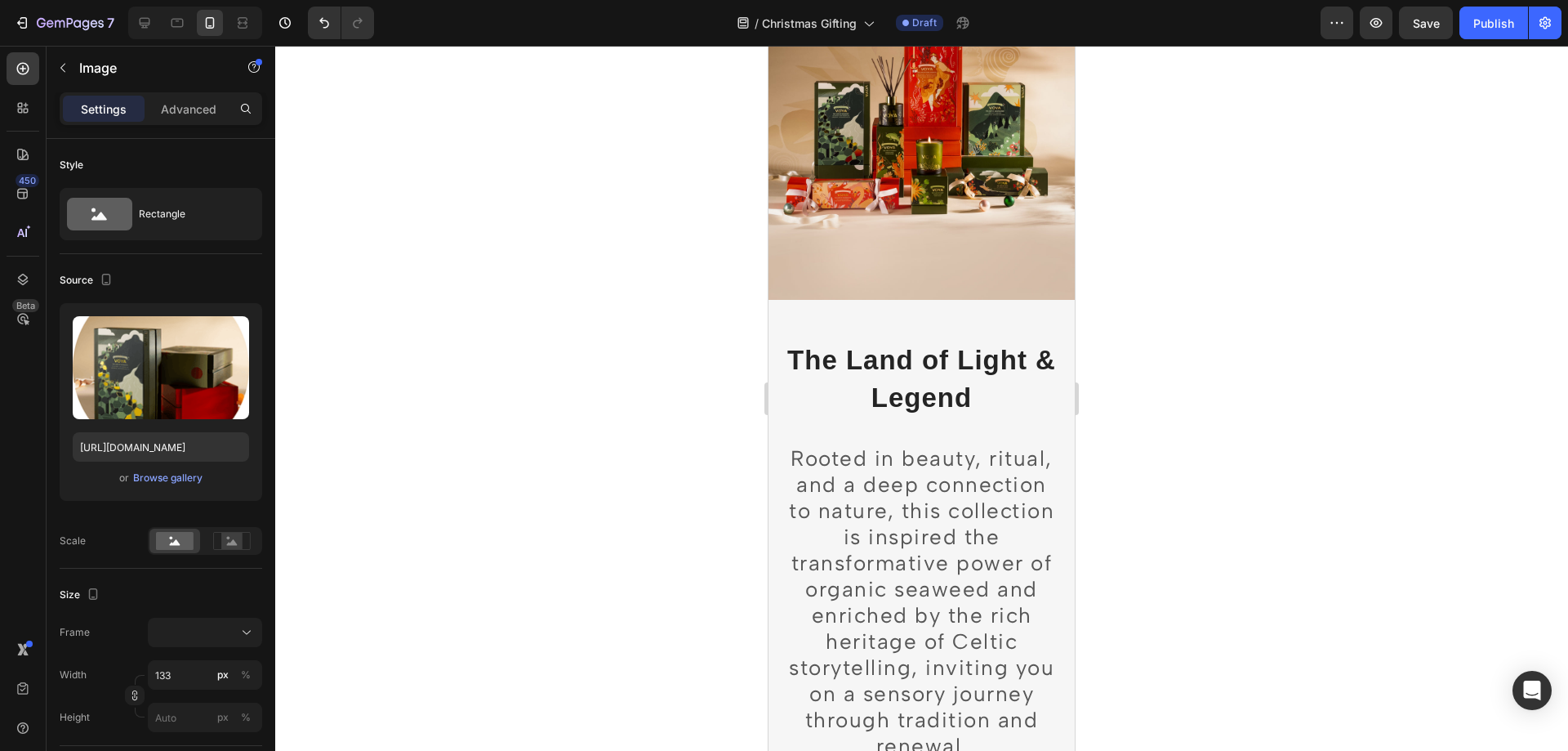
scroll to position [0, 0]
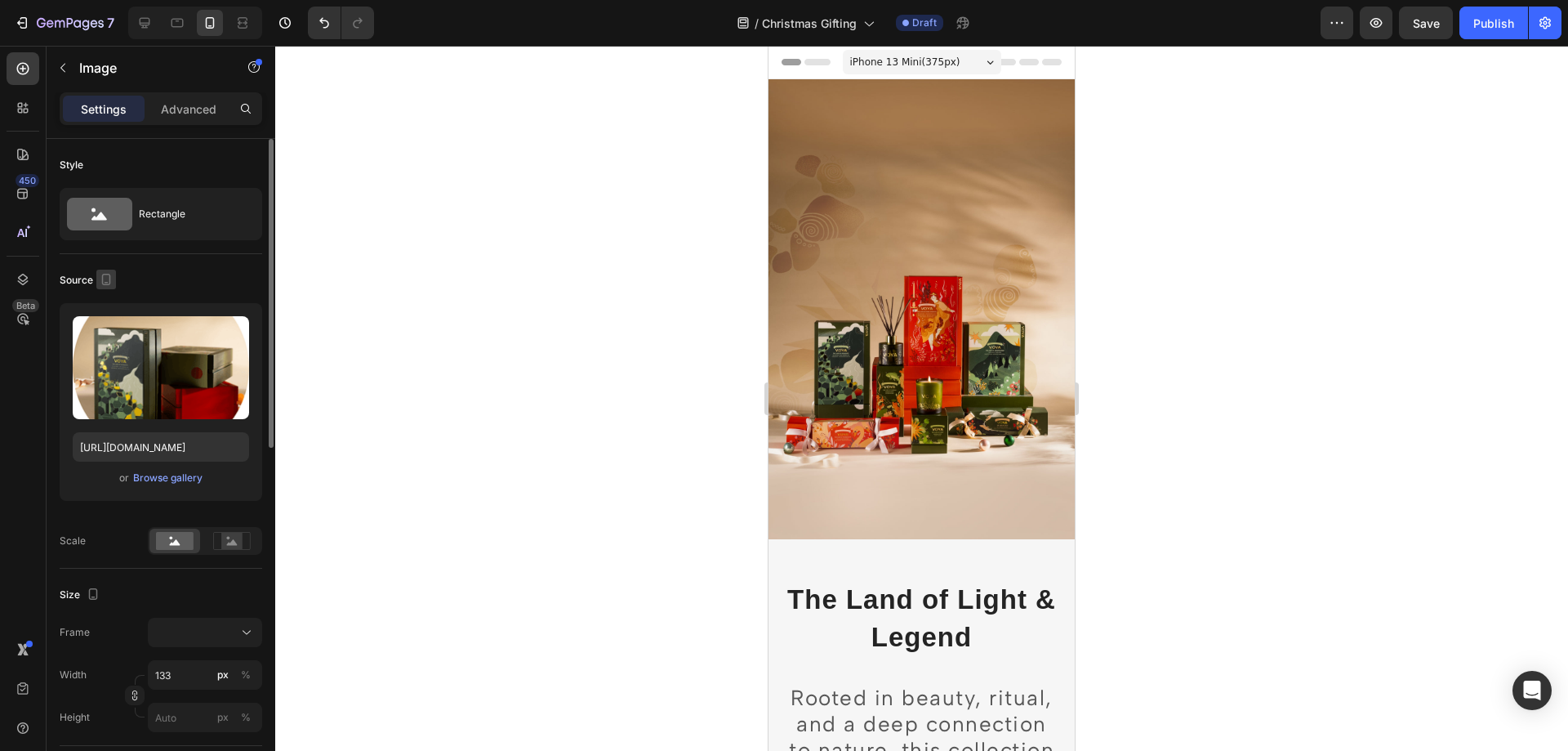
click at [103, 282] on icon "button" at bounding box center [106, 279] width 17 height 17
click at [104, 304] on icon "button" at bounding box center [109, 305] width 11 height 11
type input "[URL][DOMAIN_NAME]"
type input "238"
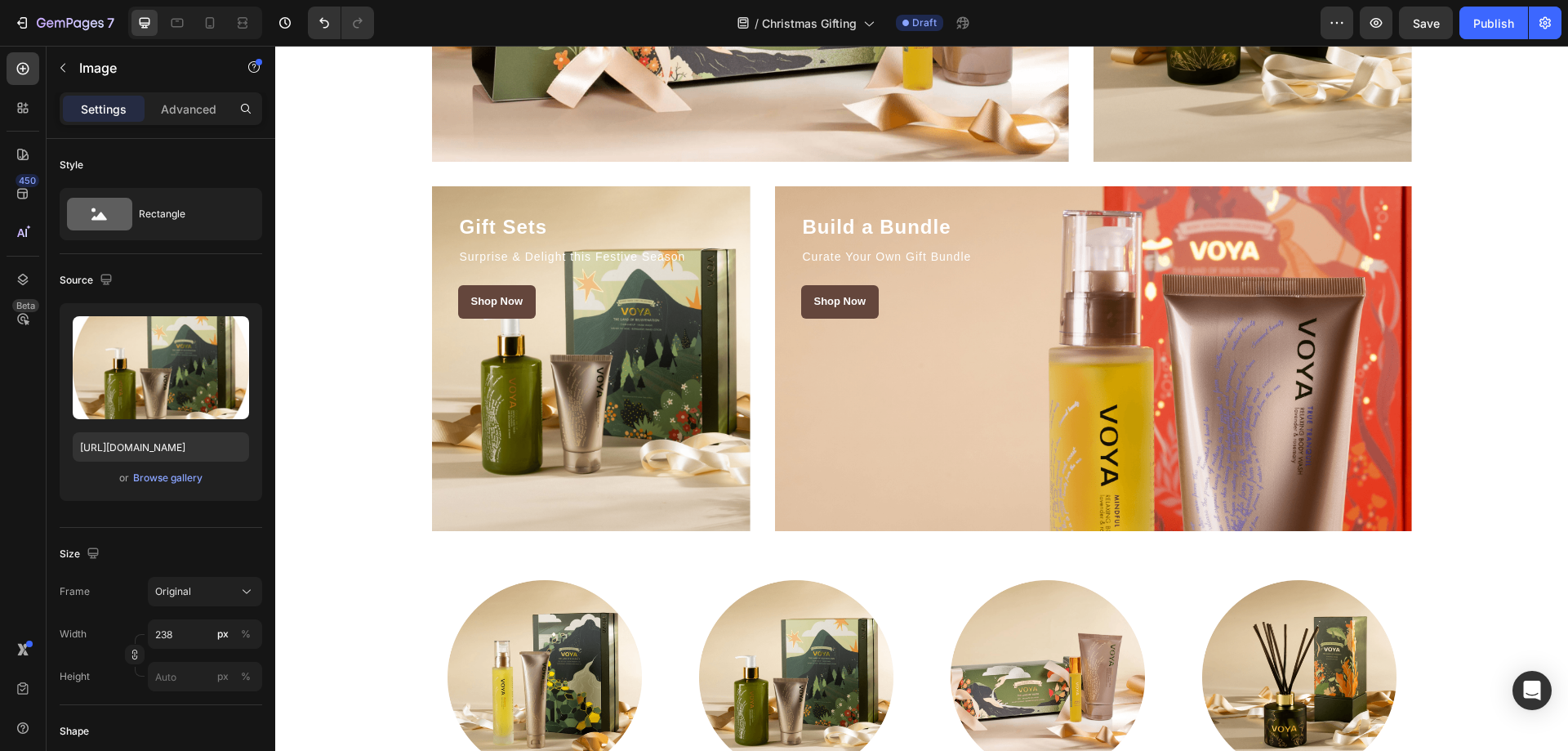
scroll to position [2450, 0]
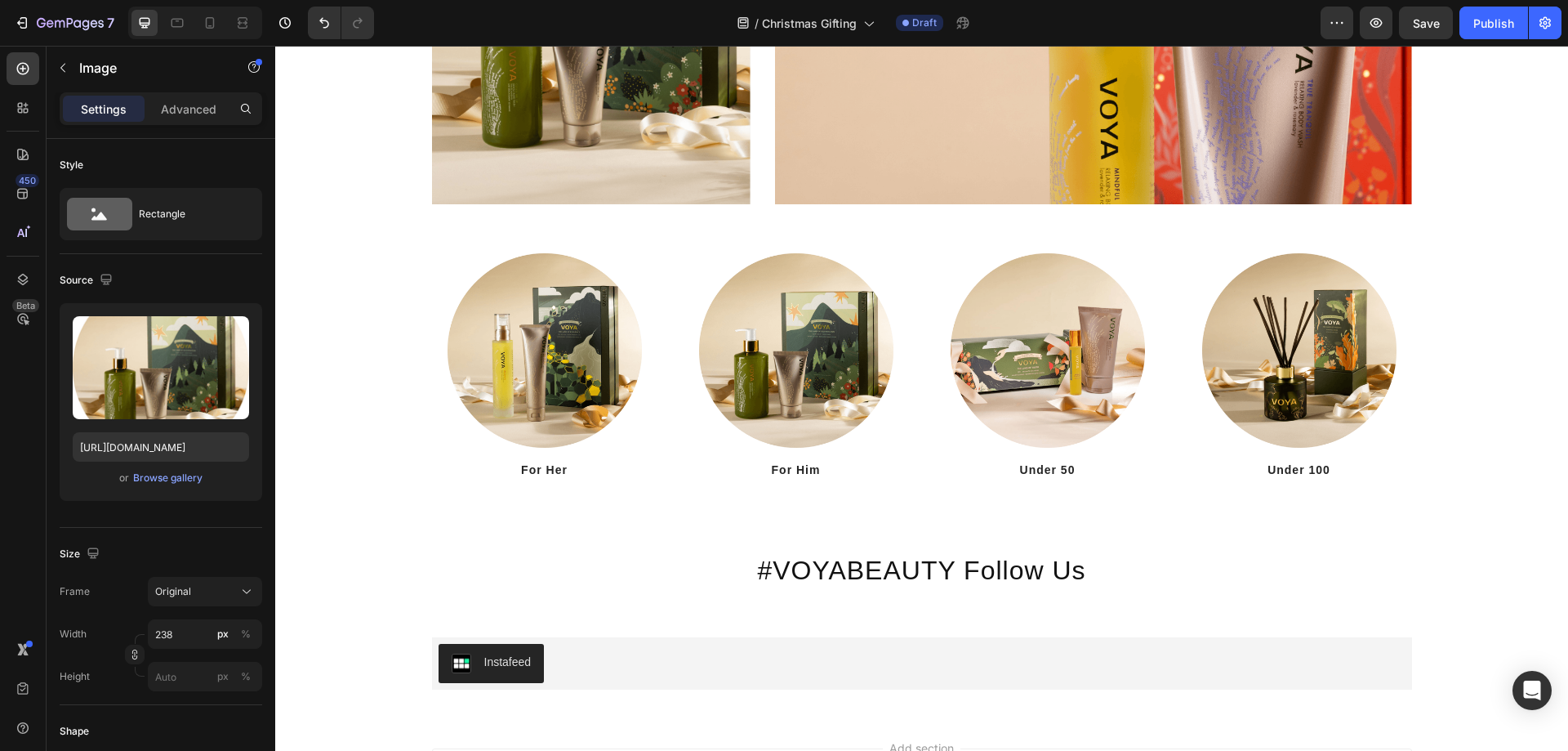
click at [813, 384] on img at bounding box center [795, 349] width 194 height 194
click at [172, 477] on div "Browse gallery" at bounding box center [167, 477] width 70 height 15
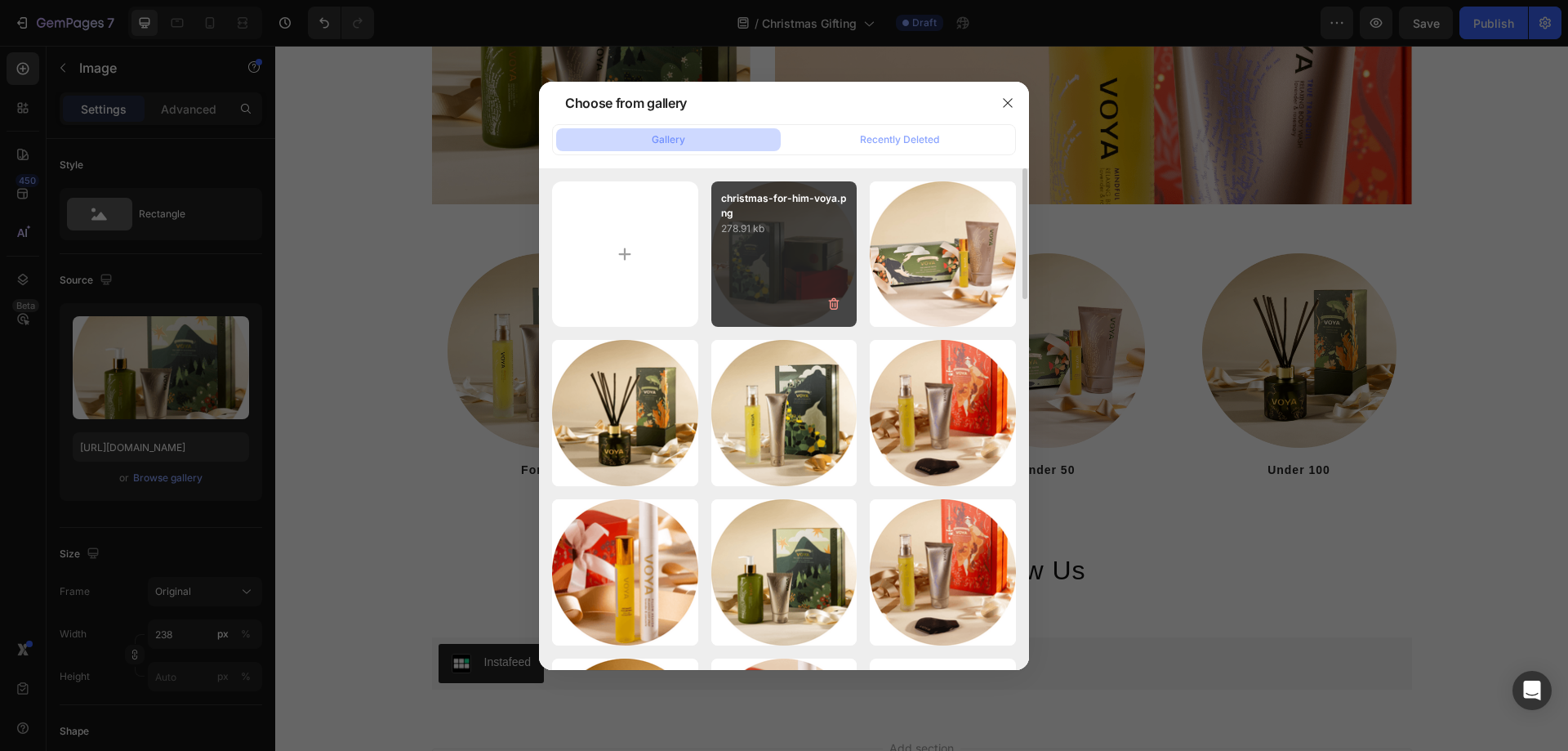
click at [786, 269] on div "christmas-for-him-voya.png 278.91 kb" at bounding box center [784, 254] width 147 height 147
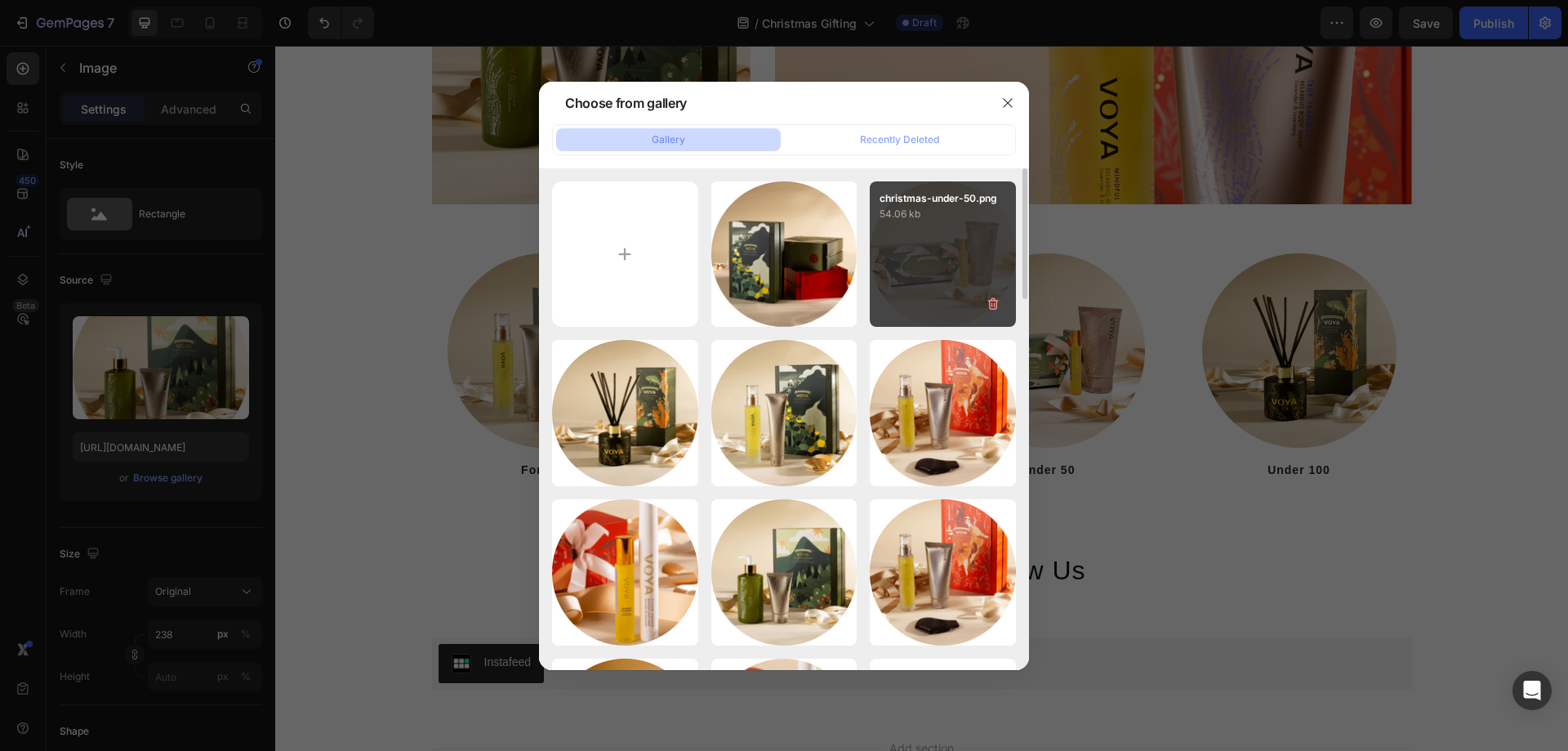
type input "[URL][DOMAIN_NAME]"
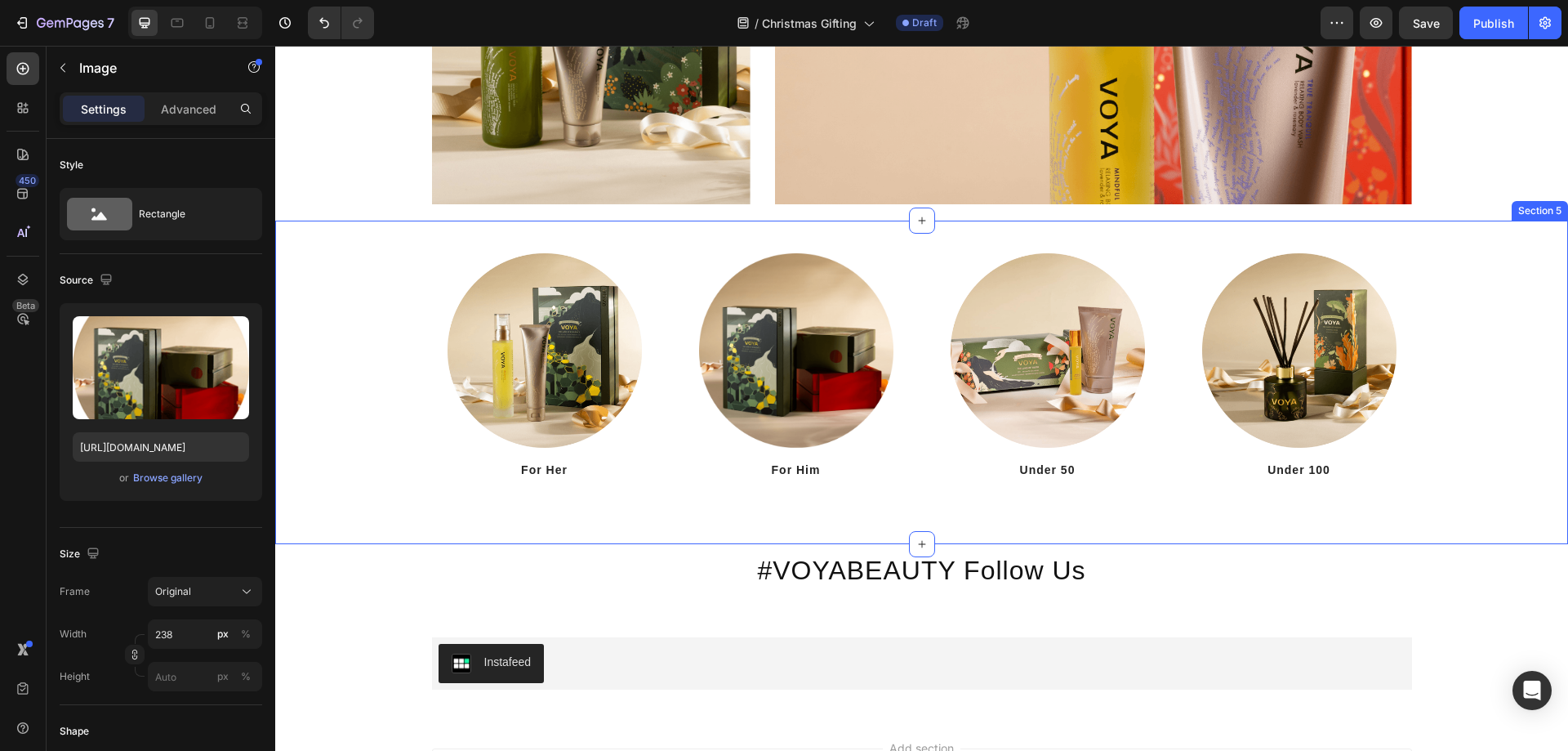
click at [1459, 421] on div "Image For Her Heading Image For Him Heading Image Under 50 Heading Image Under …" at bounding box center [921, 365] width 1269 height 225
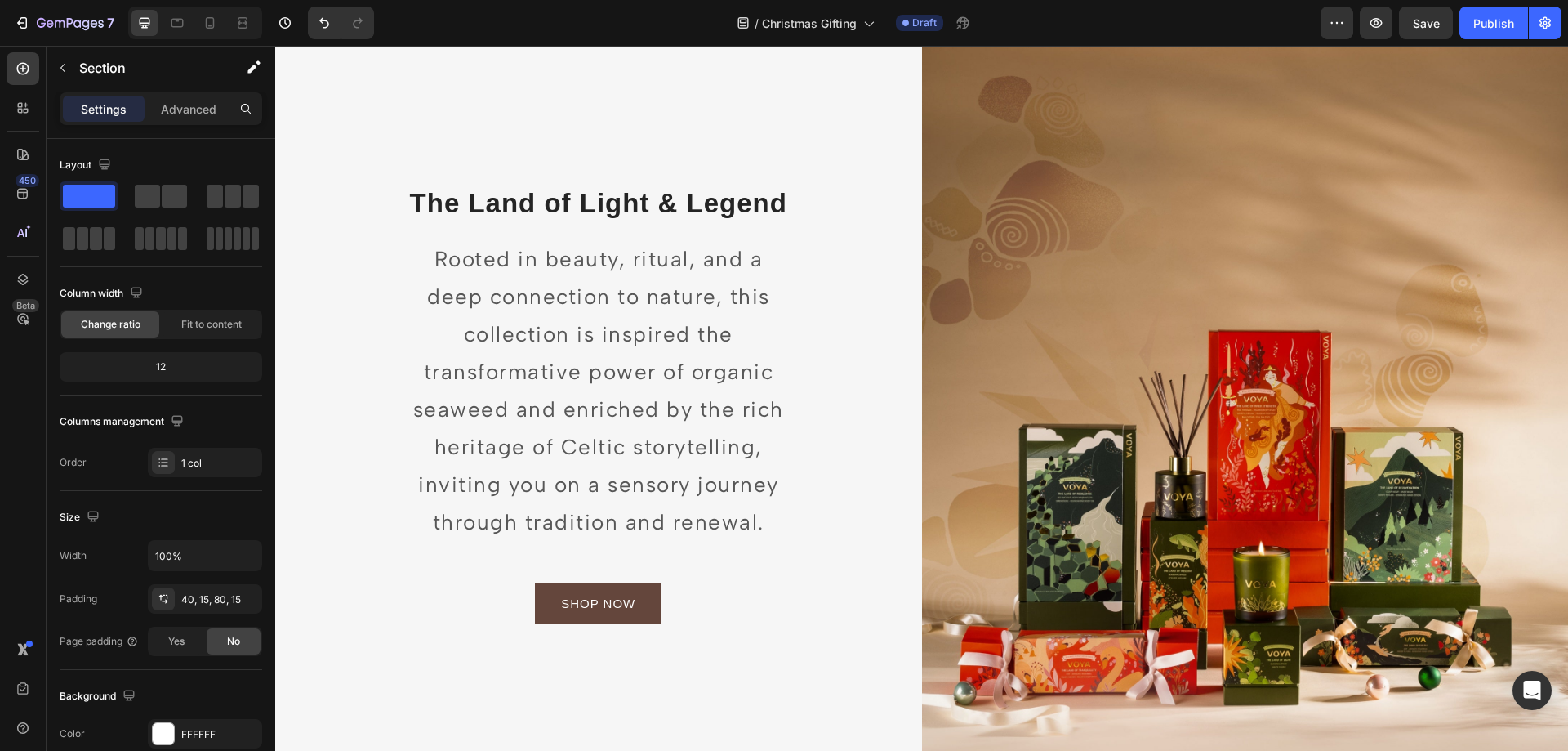
scroll to position [0, 0]
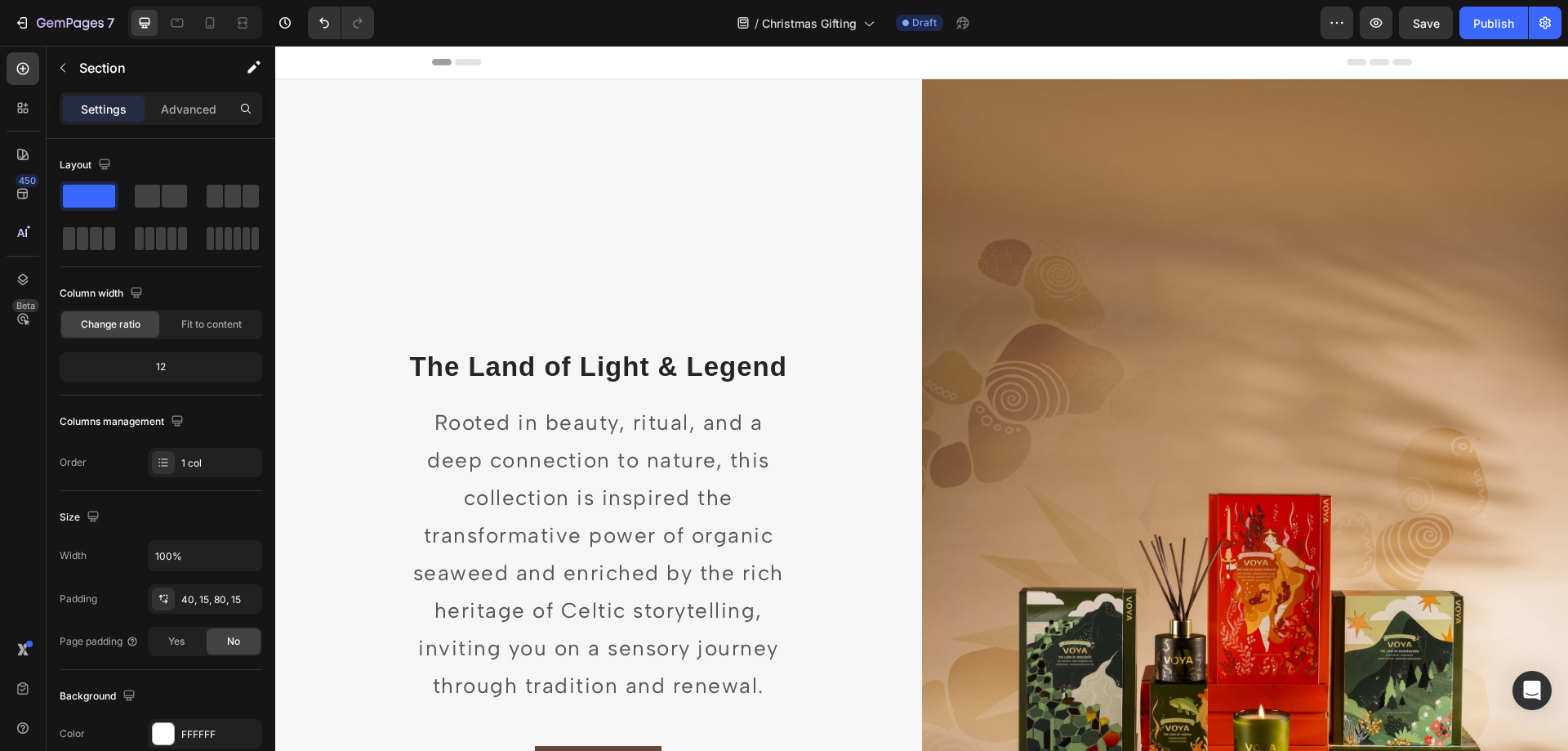
click at [465, 60] on icon at bounding box center [468, 62] width 27 height 7
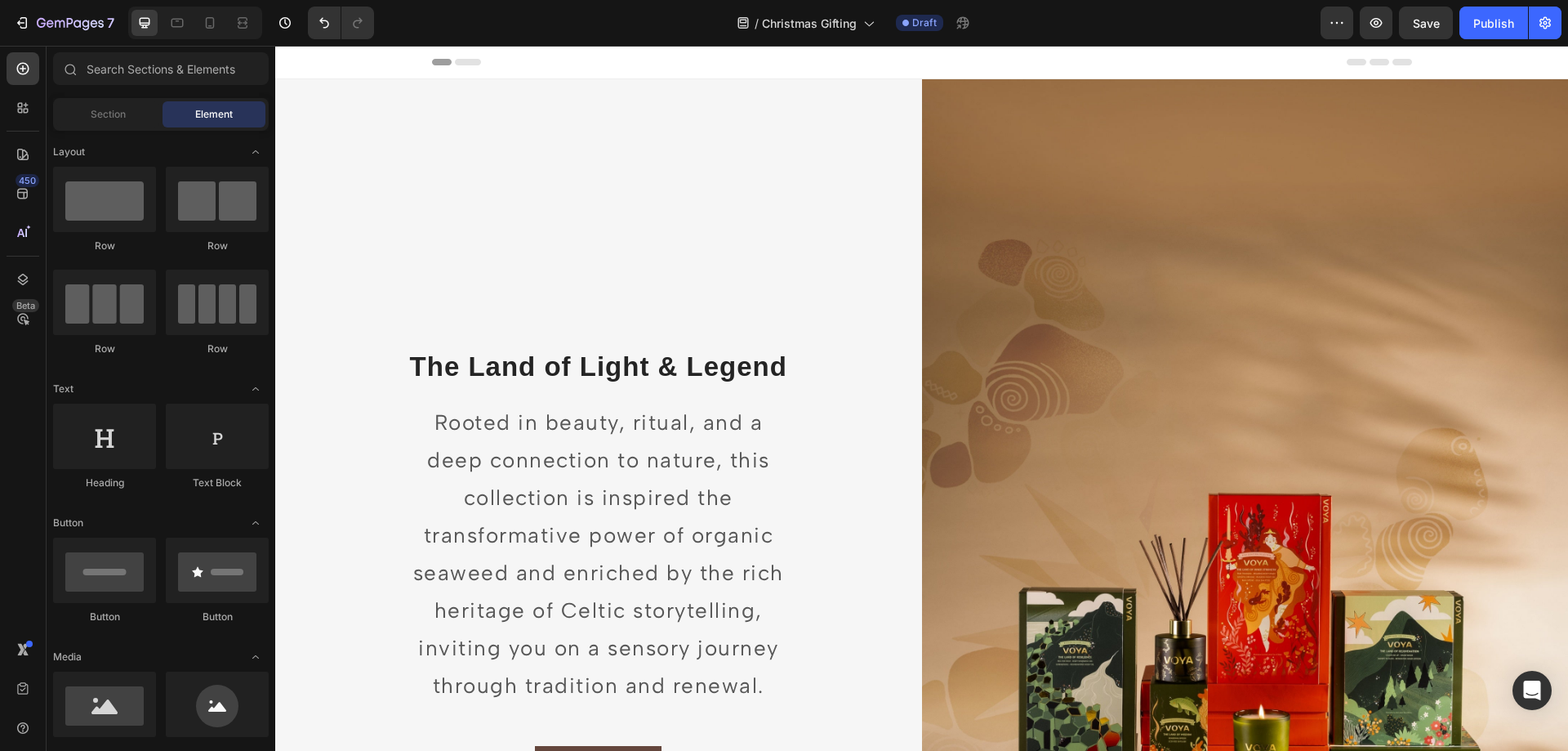
click at [448, 64] on icon at bounding box center [457, 62] width 49 height 7
click at [467, 64] on icon at bounding box center [468, 62] width 27 height 7
click at [1427, 25] on span "Save" at bounding box center [1425, 24] width 27 height 14
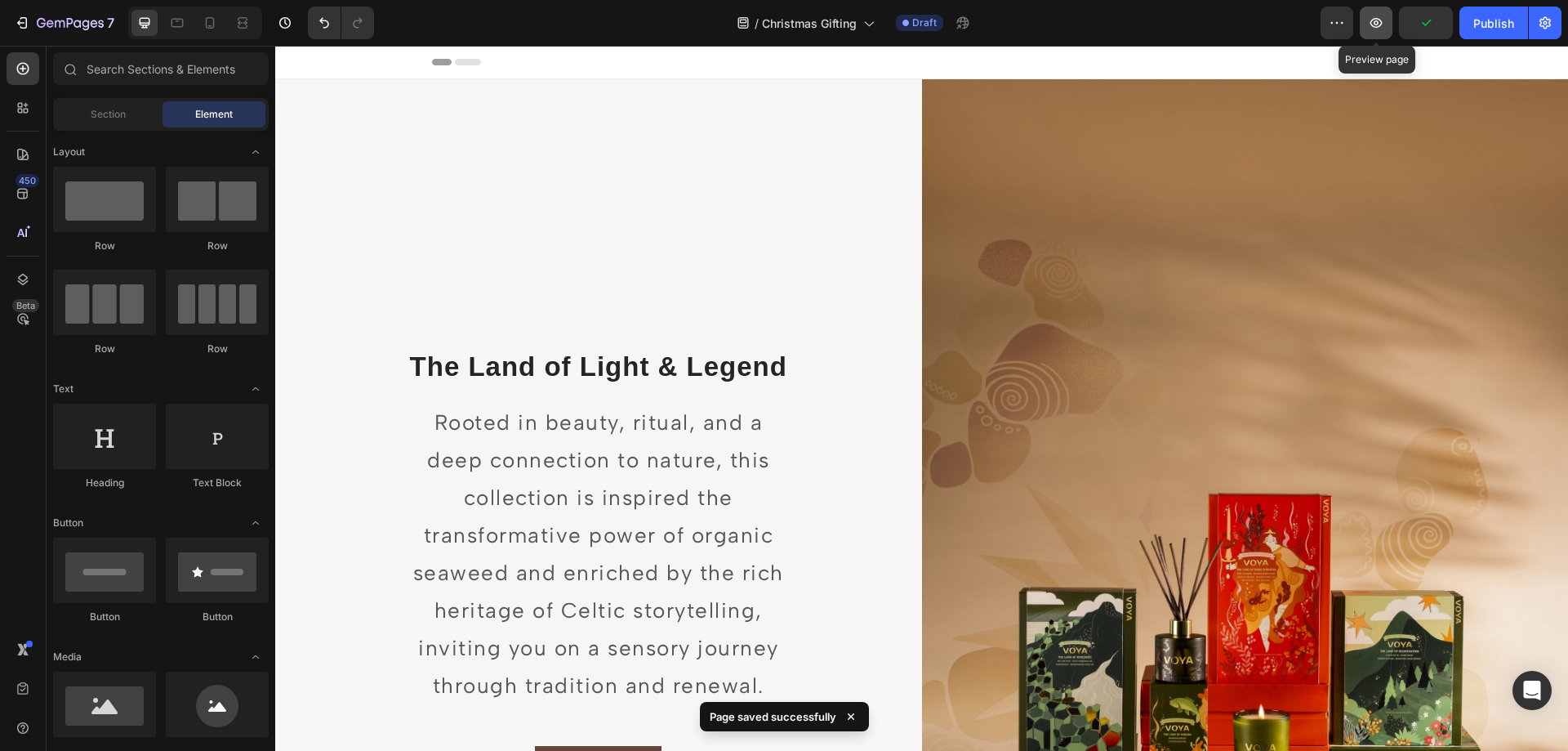
click at [1376, 34] on button "button" at bounding box center [1376, 23] width 32 height 32
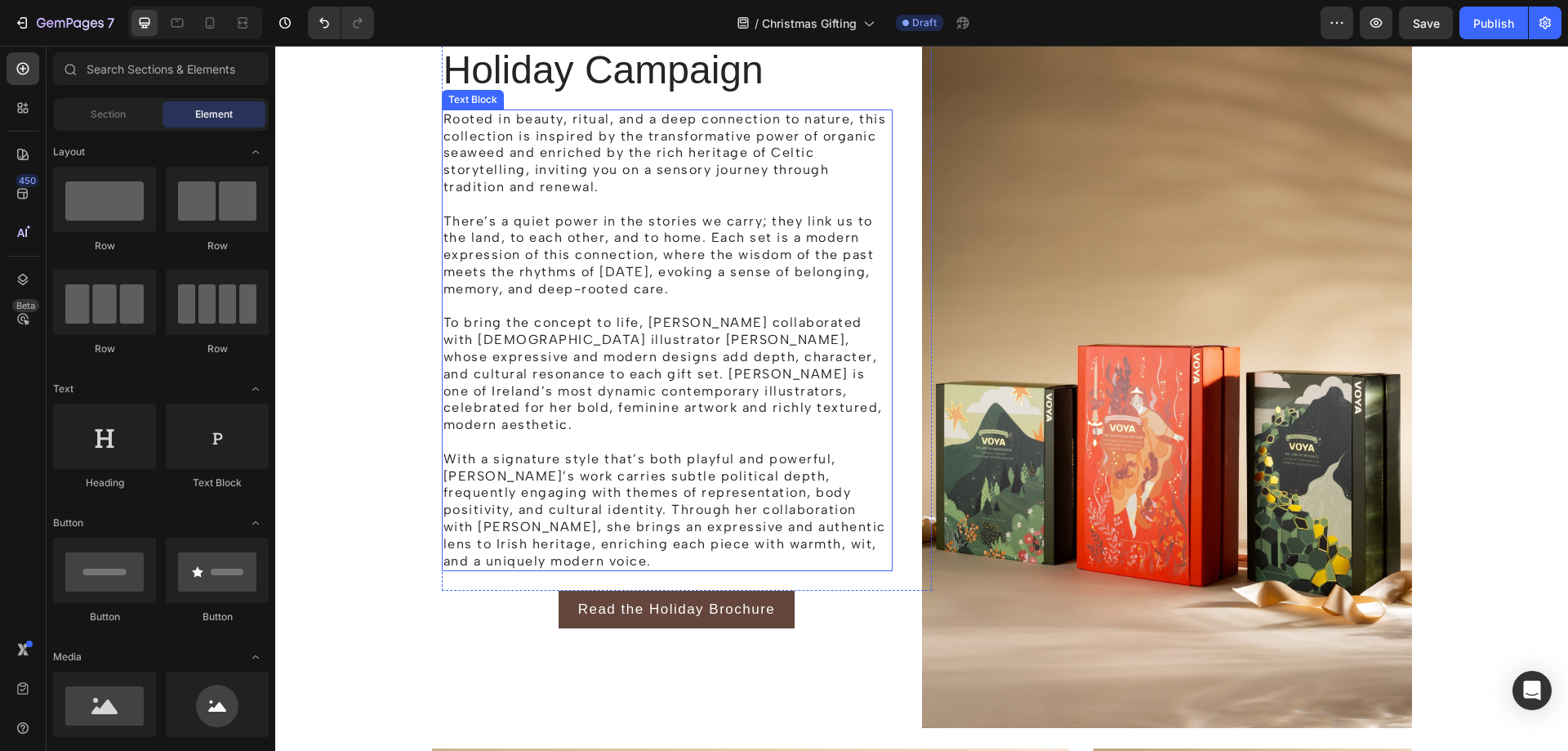
scroll to position [1307, 0]
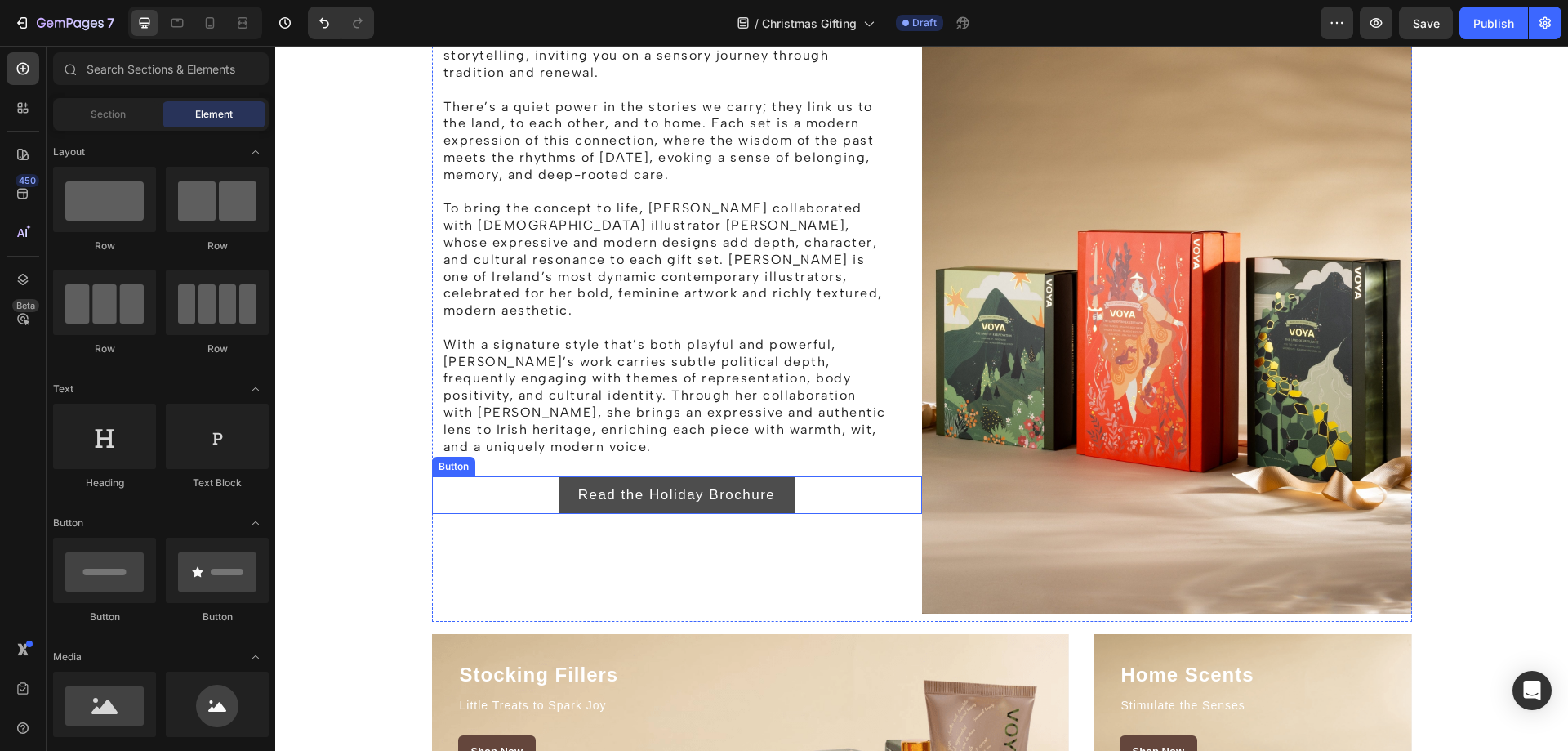
click at [784, 476] on button "Read the Holiday Brochure" at bounding box center [677, 495] width 237 height 37
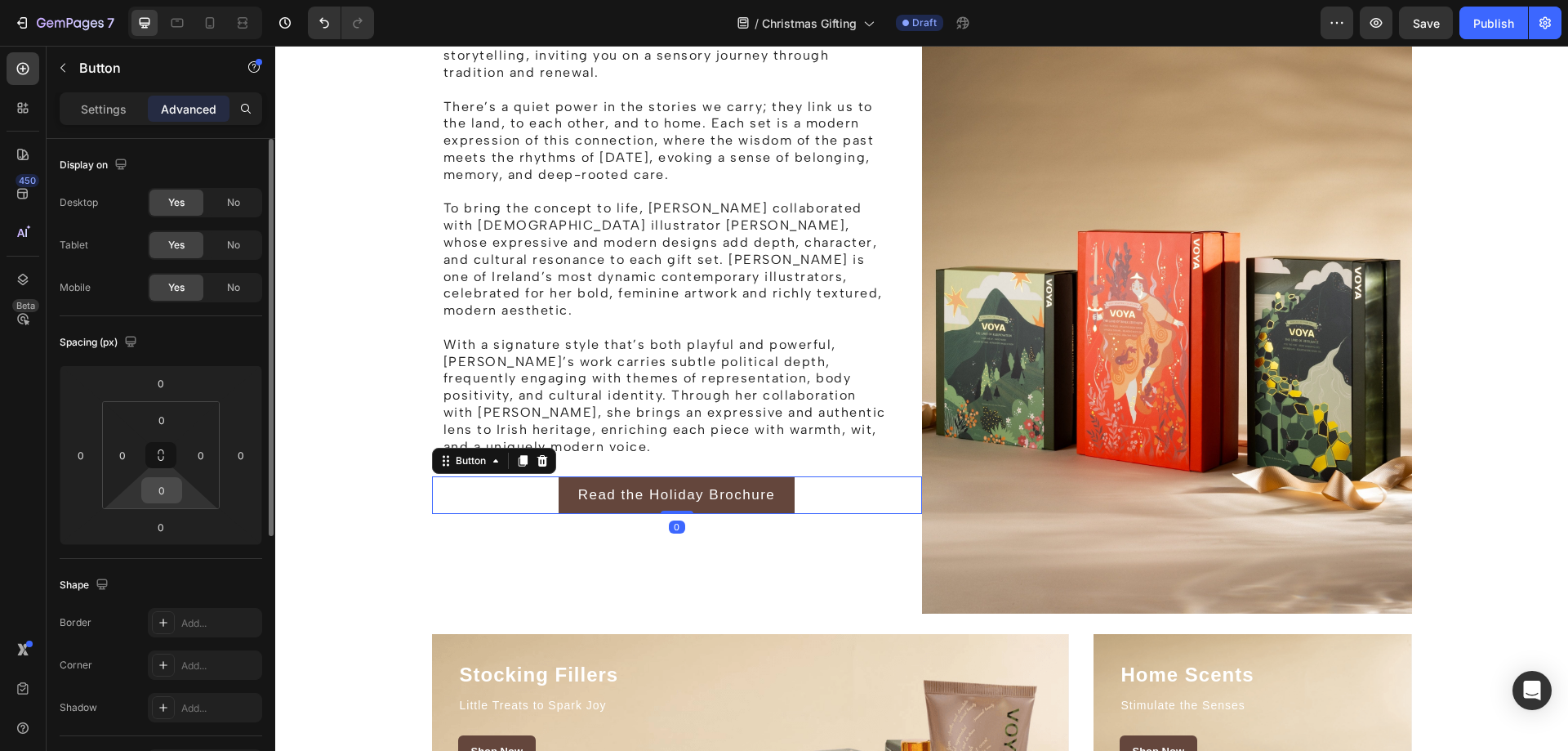
click at [178, 487] on div "0" at bounding box center [161, 490] width 40 height 27
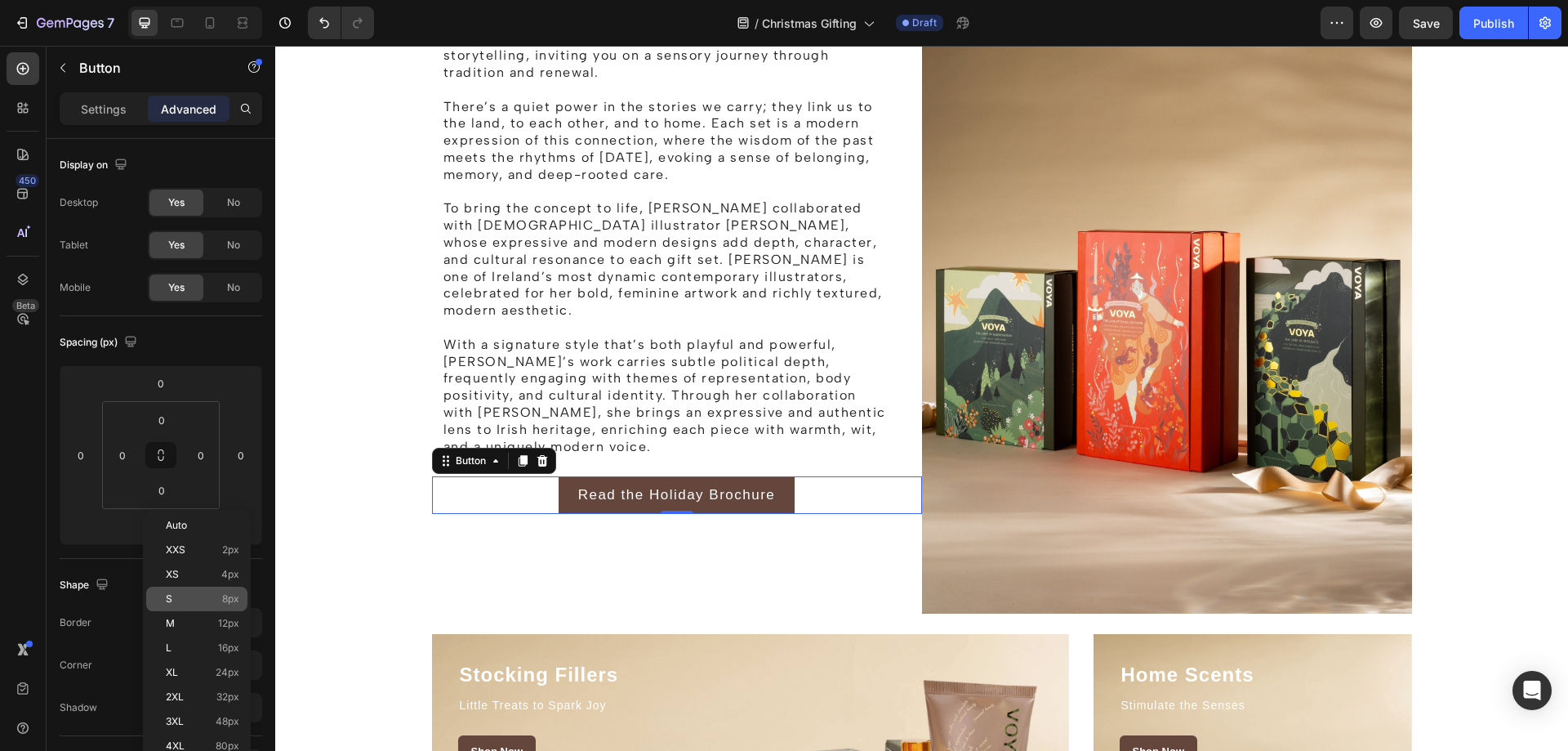
click at [214, 601] on p "S 8px" at bounding box center [202, 598] width 74 height 12
type input "8"
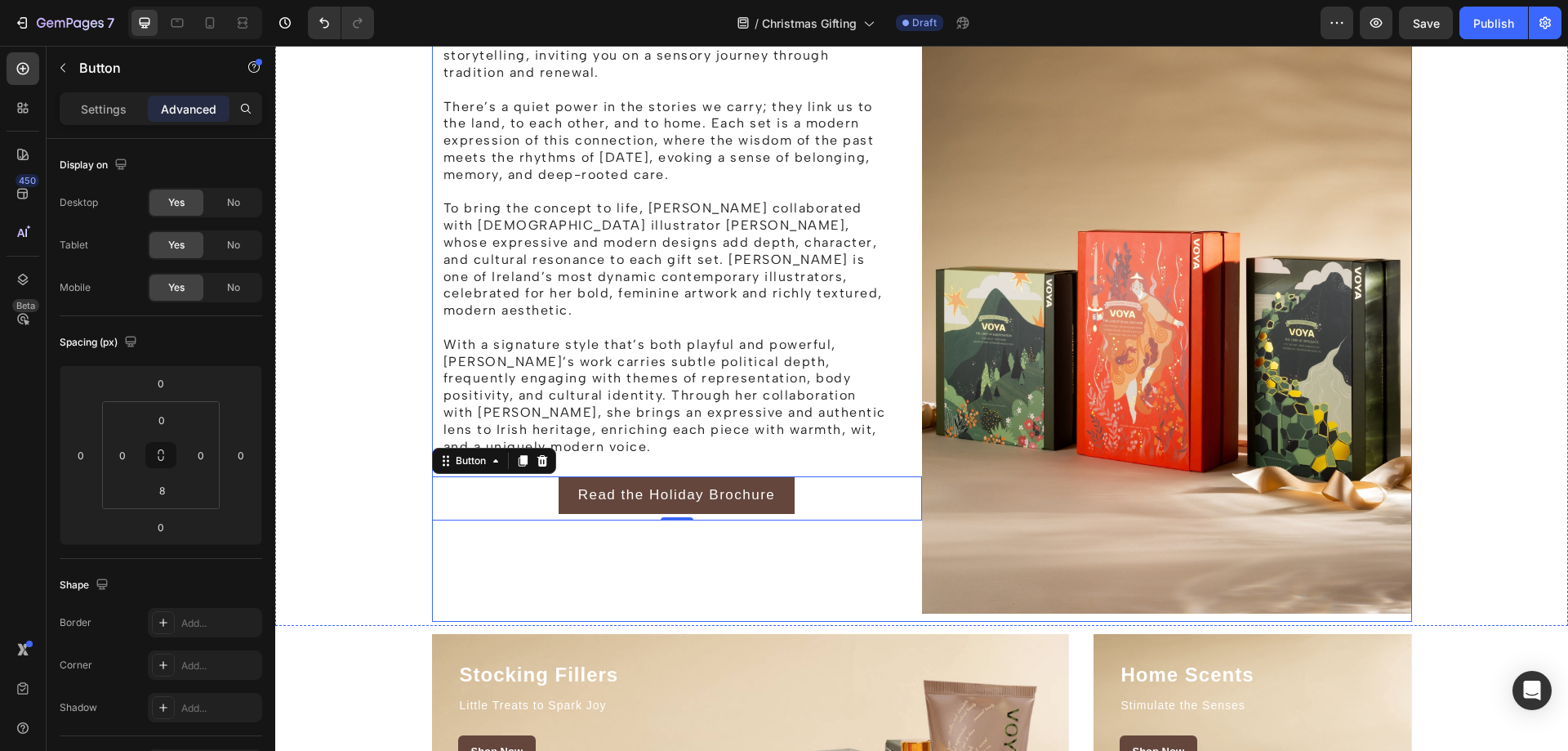
click at [741, 539] on div "The Story behind the Holiday Campaign Heading Rooted in beauty, ritual, and a d…" at bounding box center [677, 249] width 490 height 743
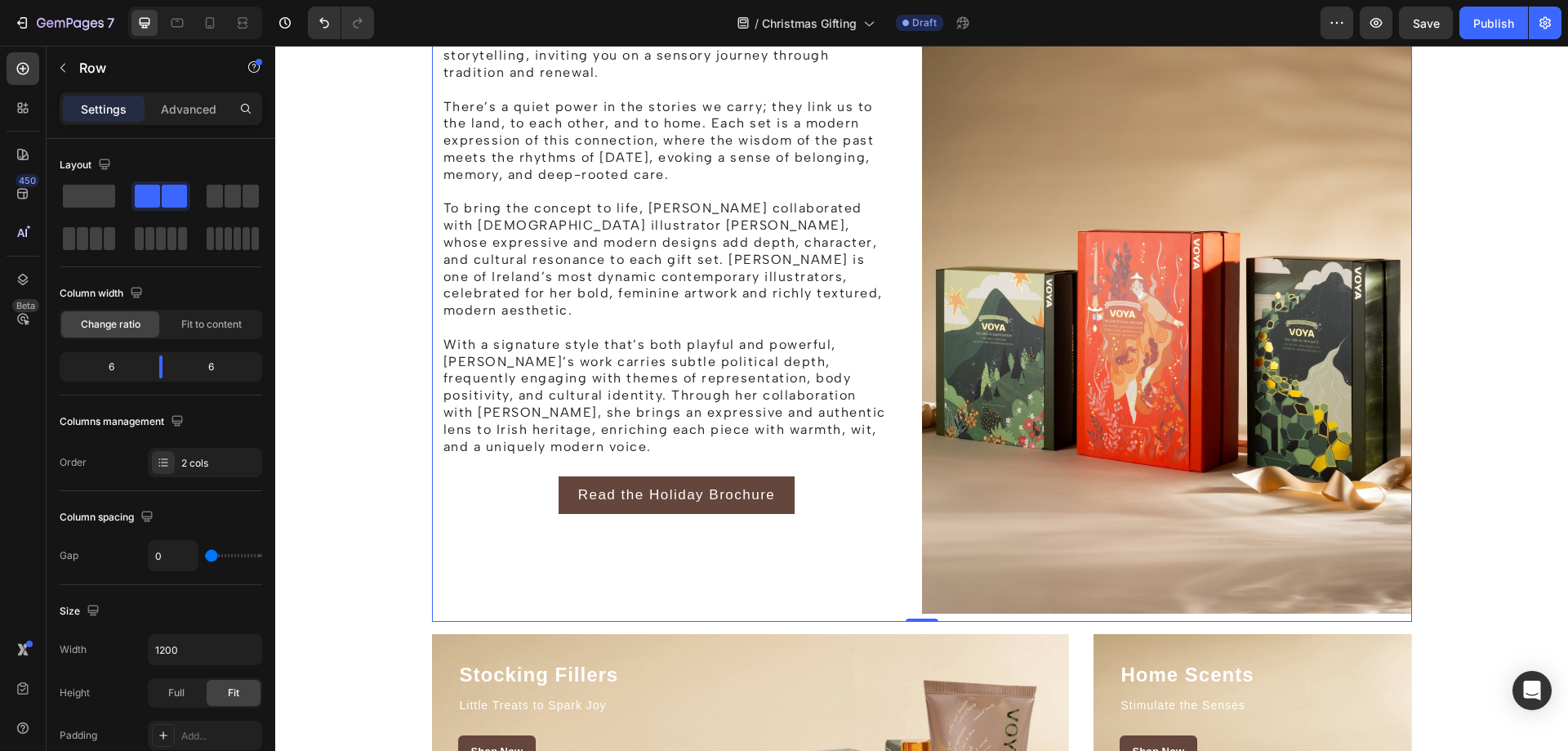
click at [901, 605] on div "The Story behind the Holiday Campaign Heading Rooted in beauty, ritual, and a d…" at bounding box center [677, 249] width 490 height 743
click at [192, 112] on p "Advanced" at bounding box center [188, 108] width 55 height 17
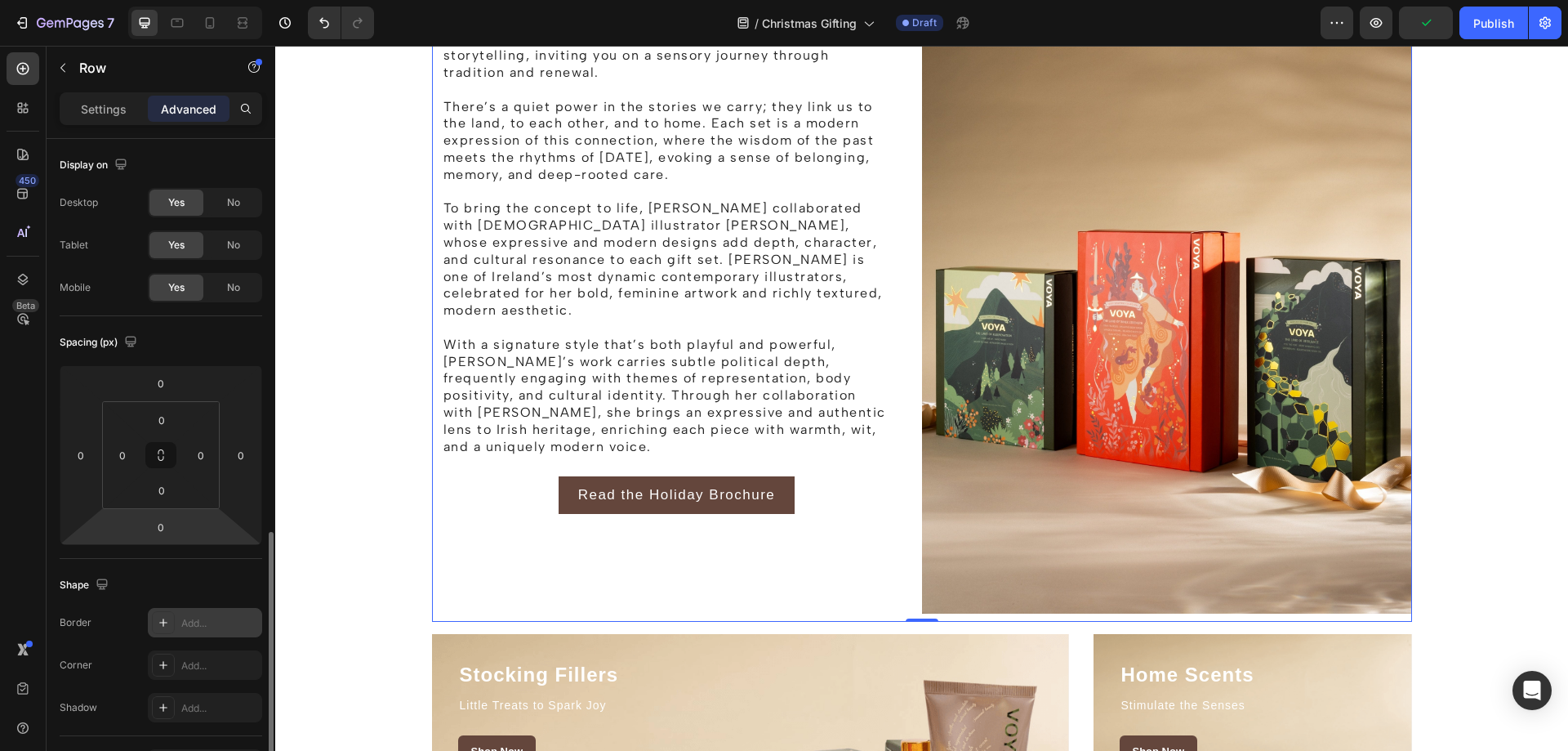
scroll to position [327, 0]
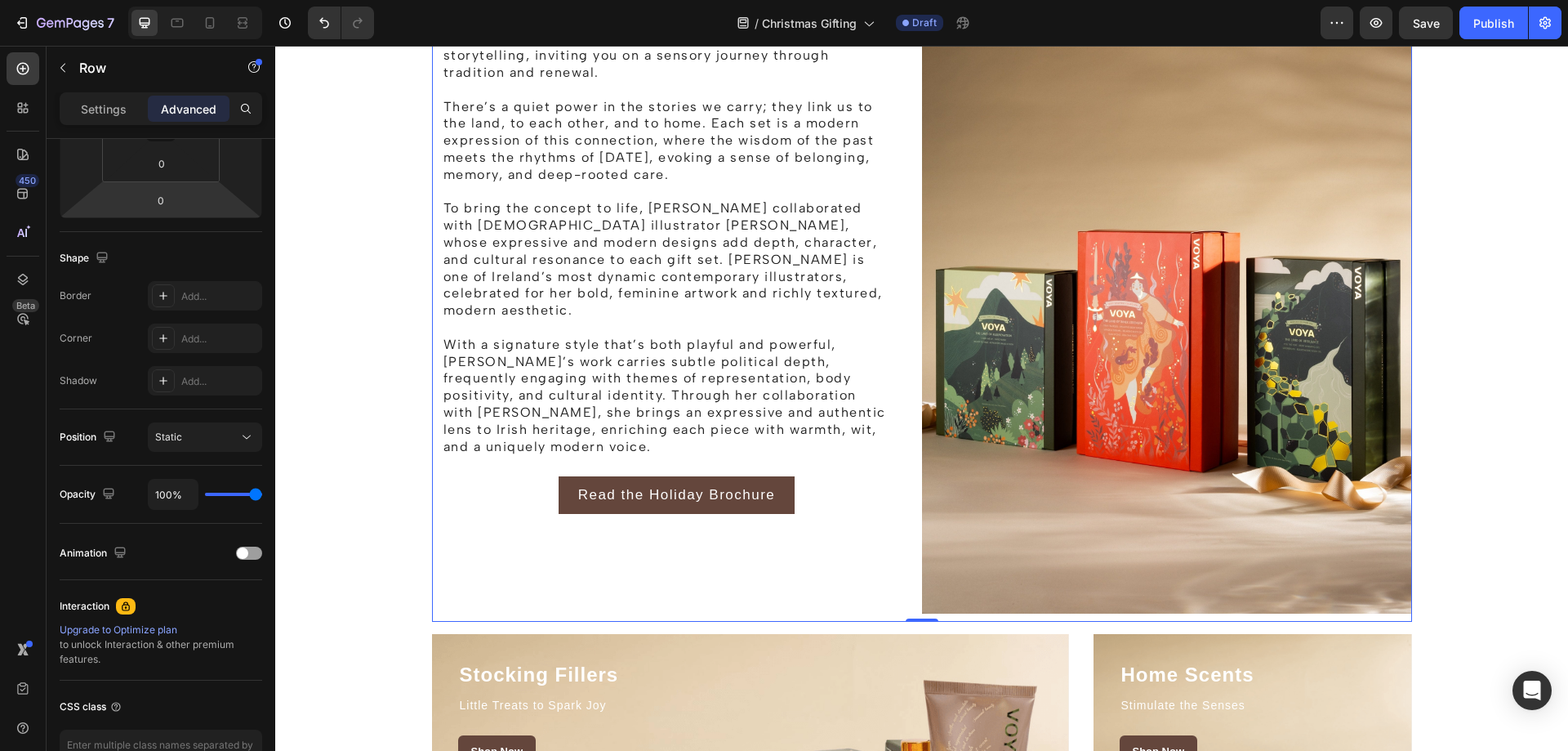
click at [611, 595] on div "The Story behind the Holiday Campaign Heading Rooted in beauty, ritual, and a d…" at bounding box center [677, 249] width 490 height 743
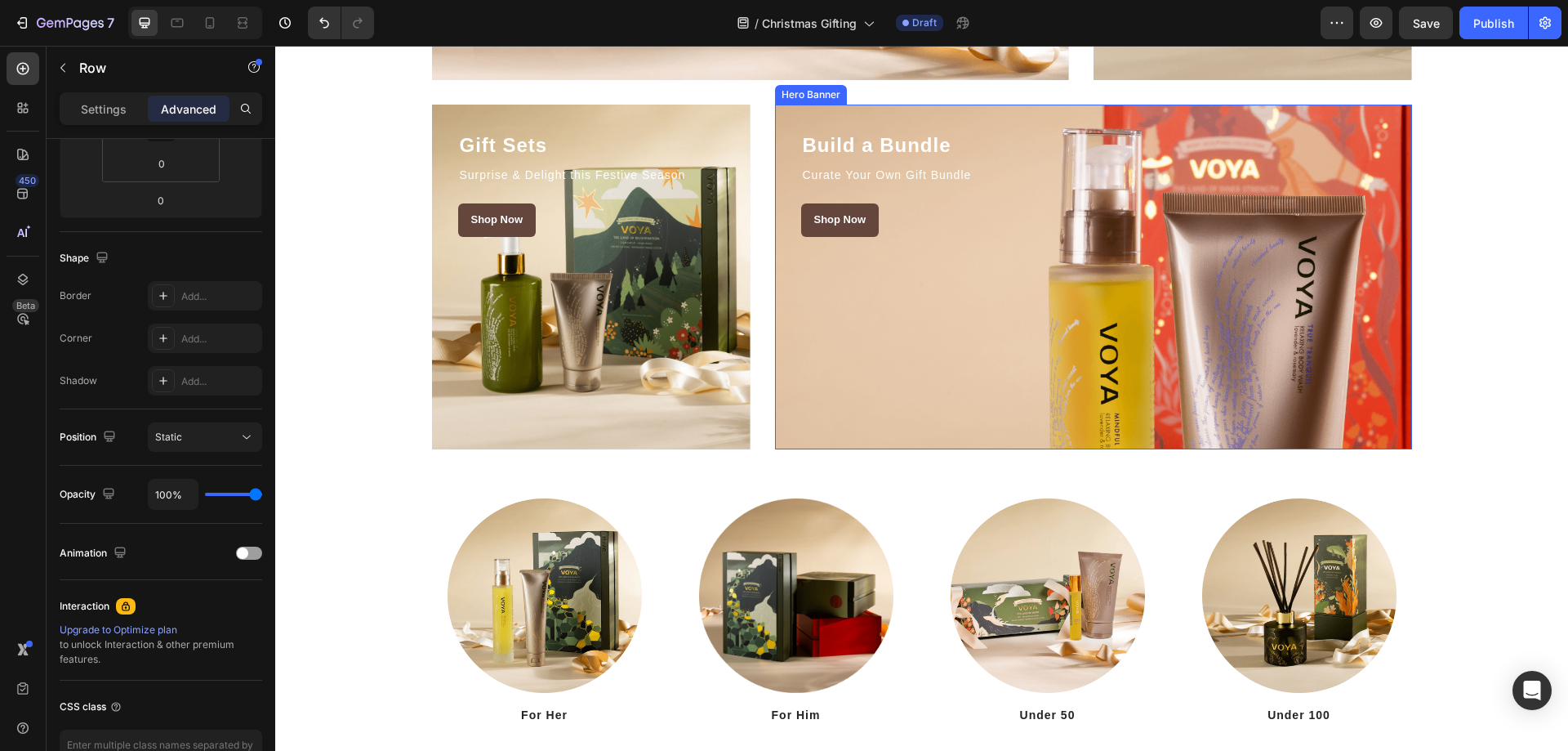
scroll to position [2286, 0]
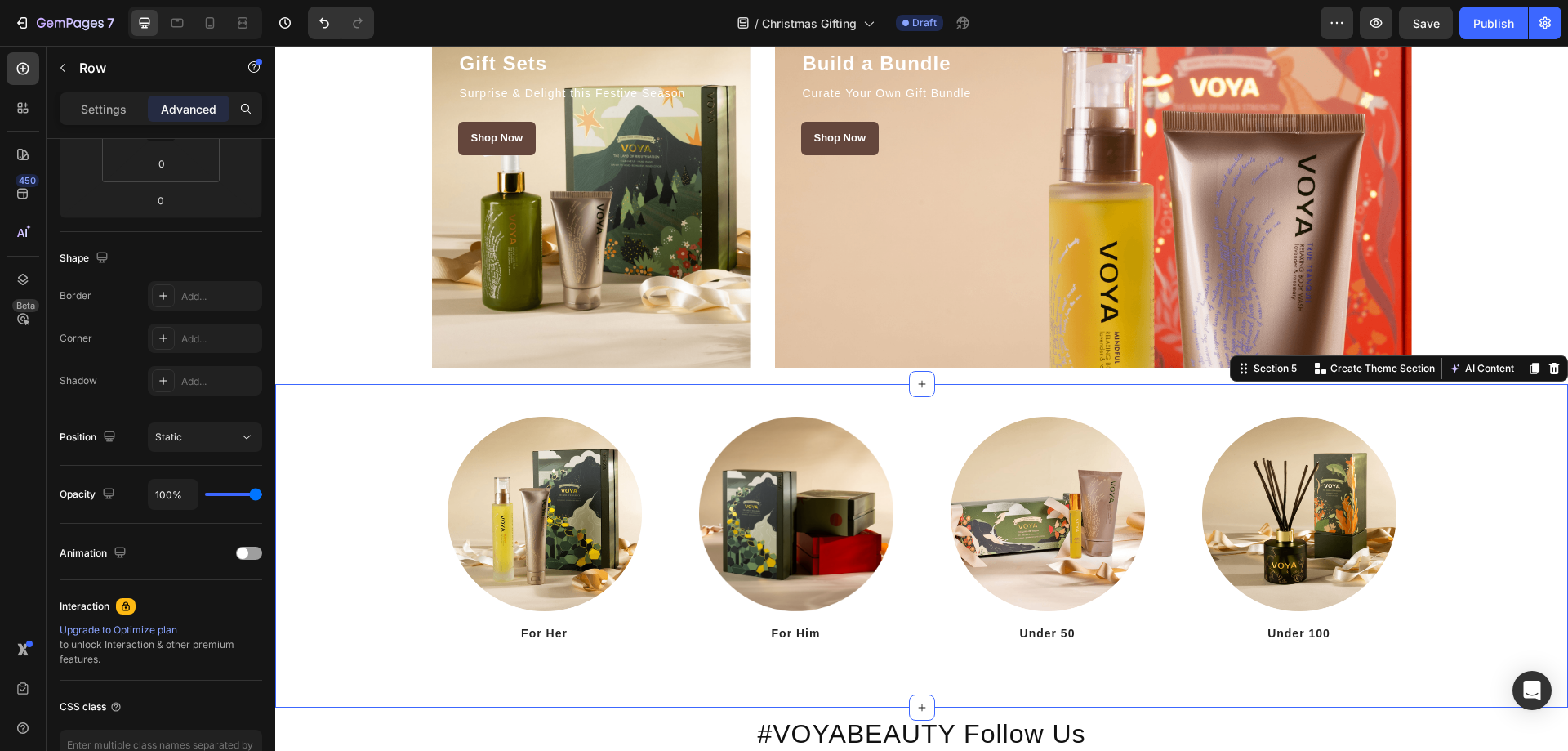
click at [1142, 397] on div "Image For Her Heading Image For Him Heading Image Under 50 Heading Image Under …" at bounding box center [921, 545] width 1292 height 324
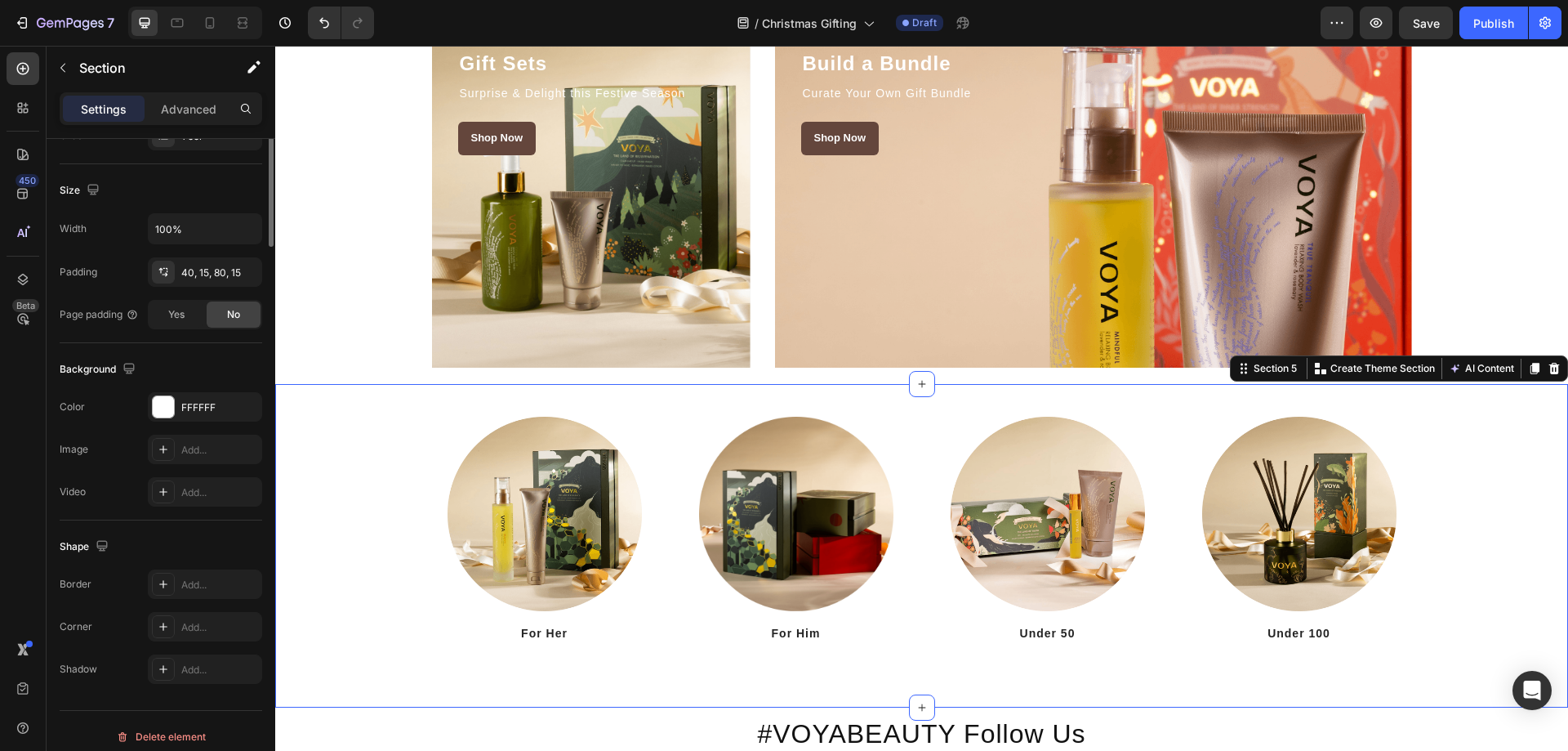
scroll to position [0, 0]
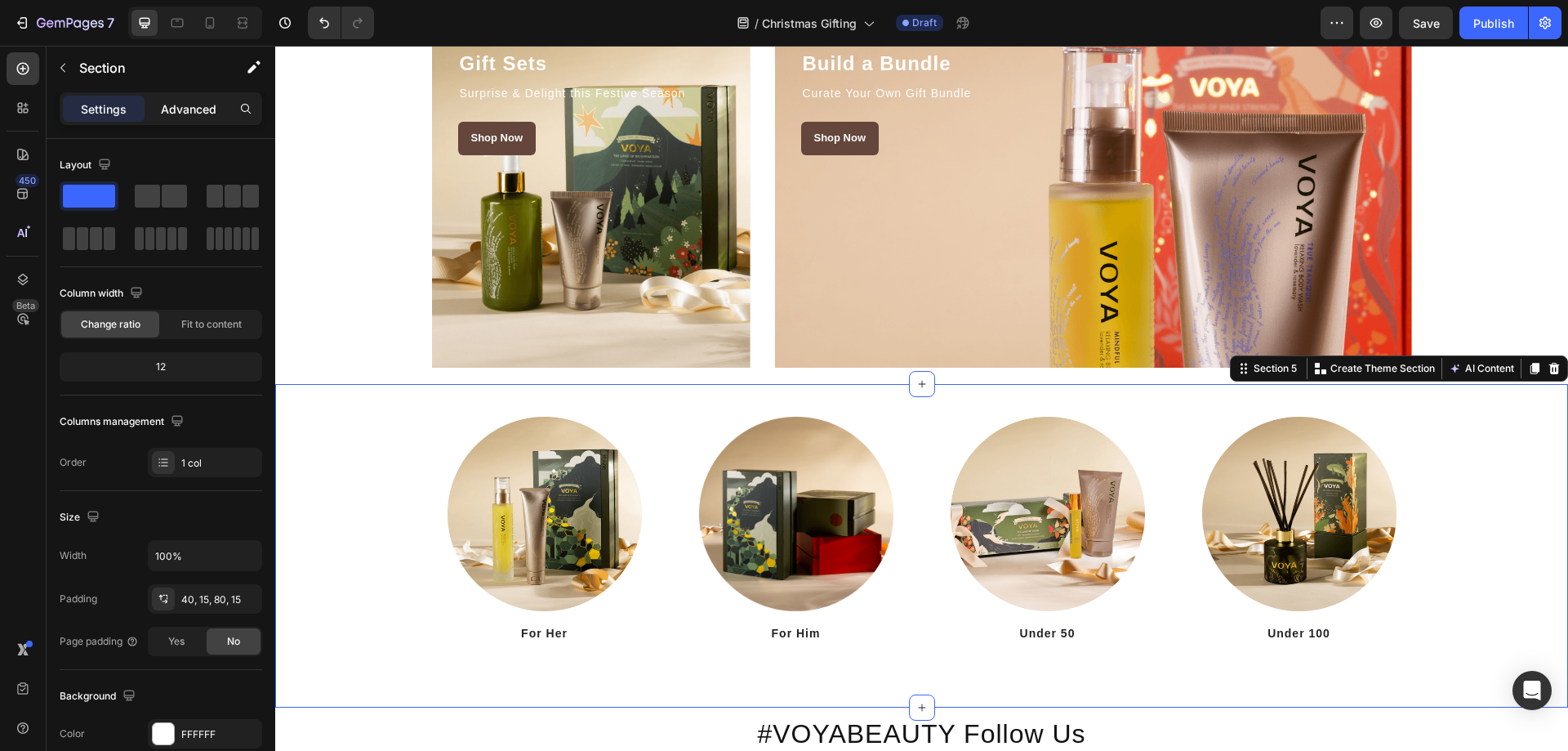
click at [170, 118] on div "Advanced" at bounding box center [188, 108] width 82 height 27
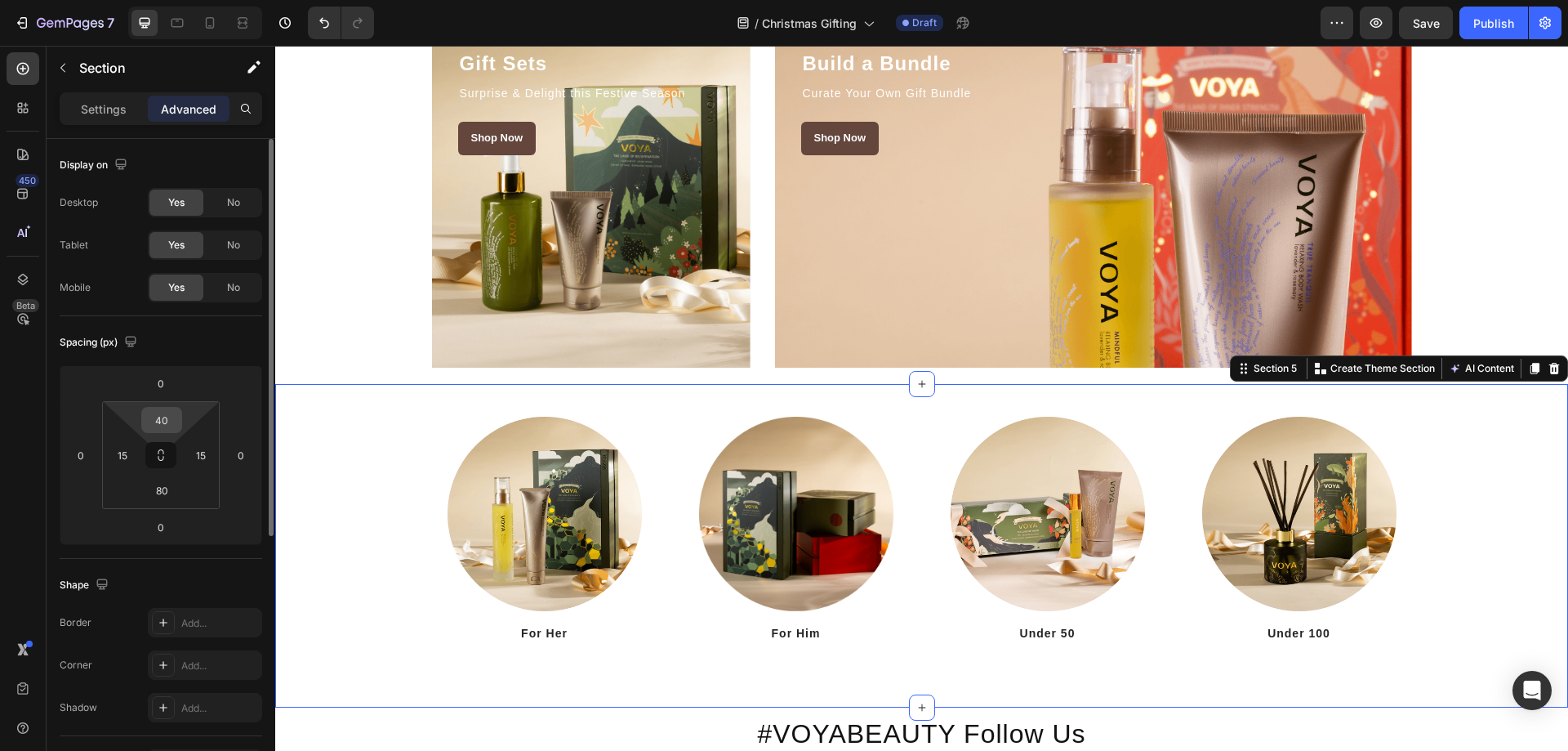
click at [165, 421] on input "40" at bounding box center [161, 419] width 32 height 25
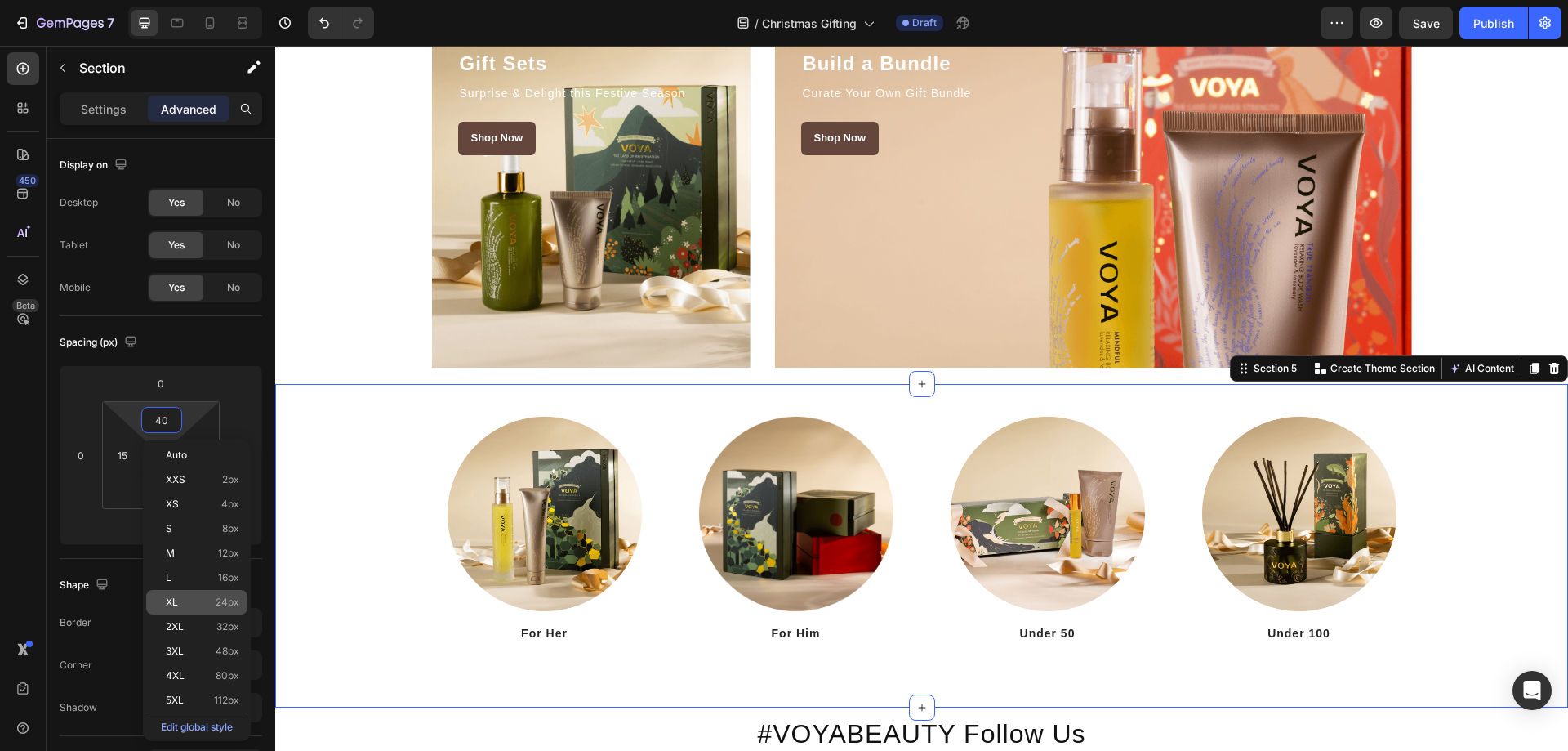
click at [183, 597] on p "XL 24px" at bounding box center [202, 602] width 74 height 12
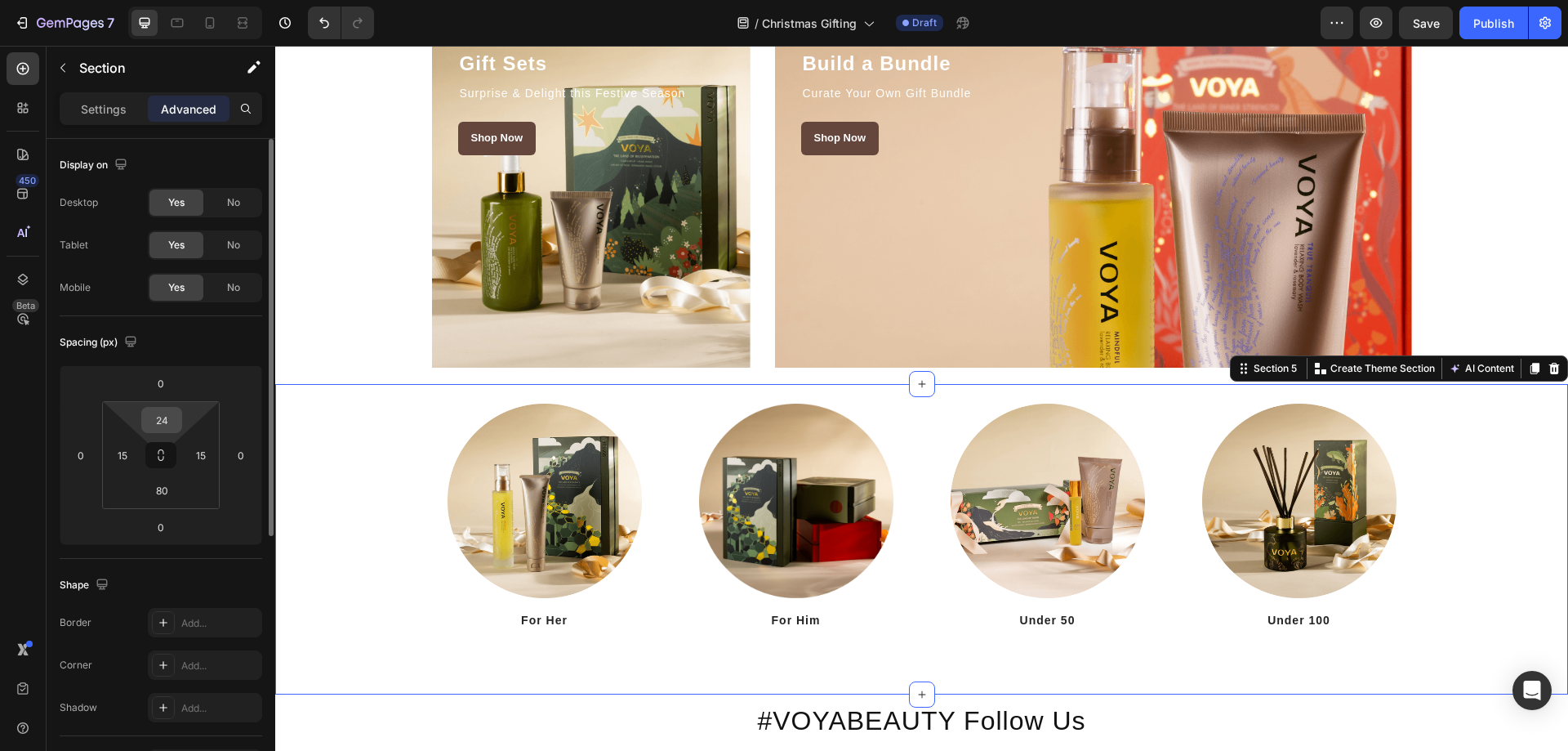
click at [171, 419] on input "24" at bounding box center [161, 419] width 32 height 25
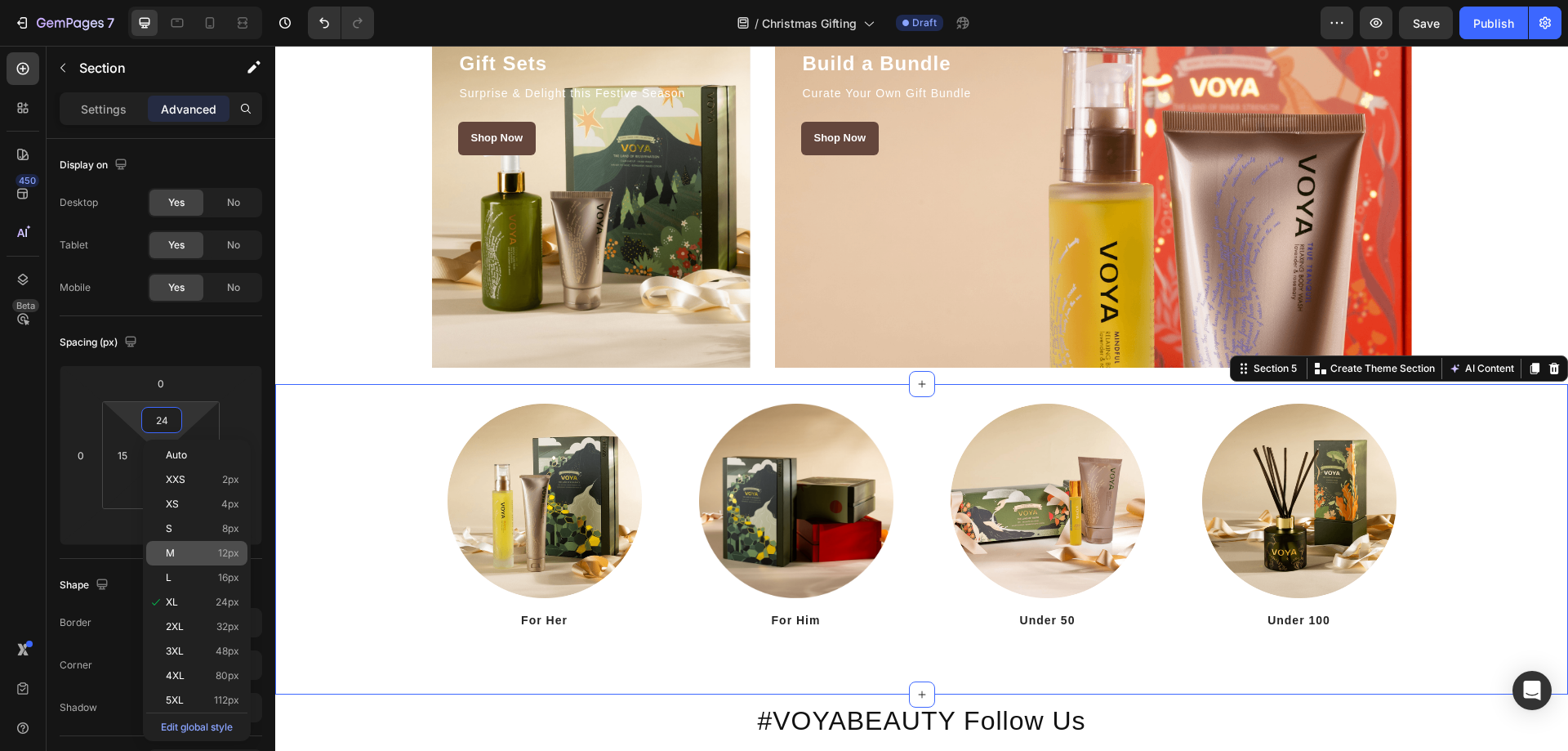
click at [190, 544] on div "M 12px" at bounding box center [197, 552] width 101 height 25
type input "12"
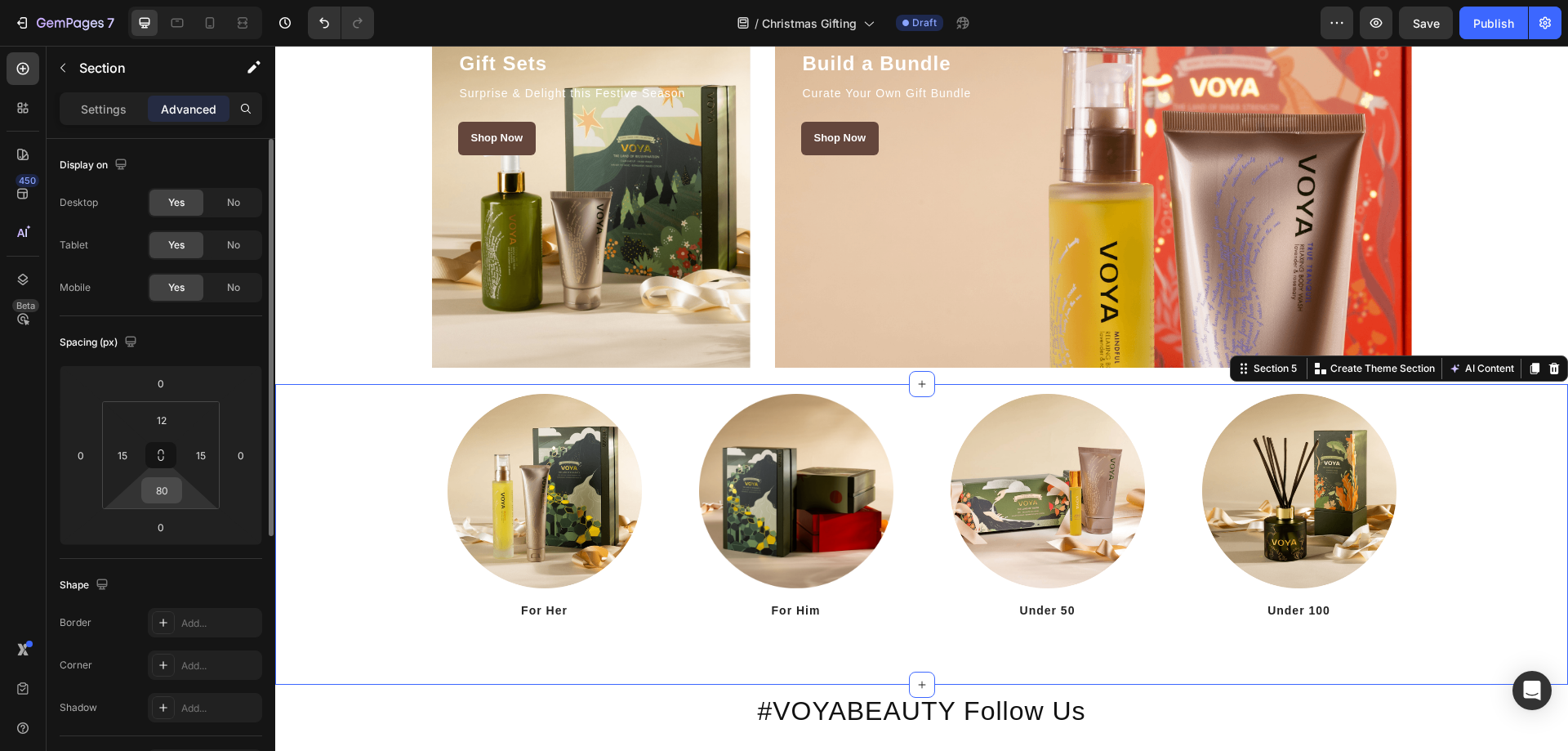
click at [165, 489] on input "80" at bounding box center [161, 489] width 32 height 25
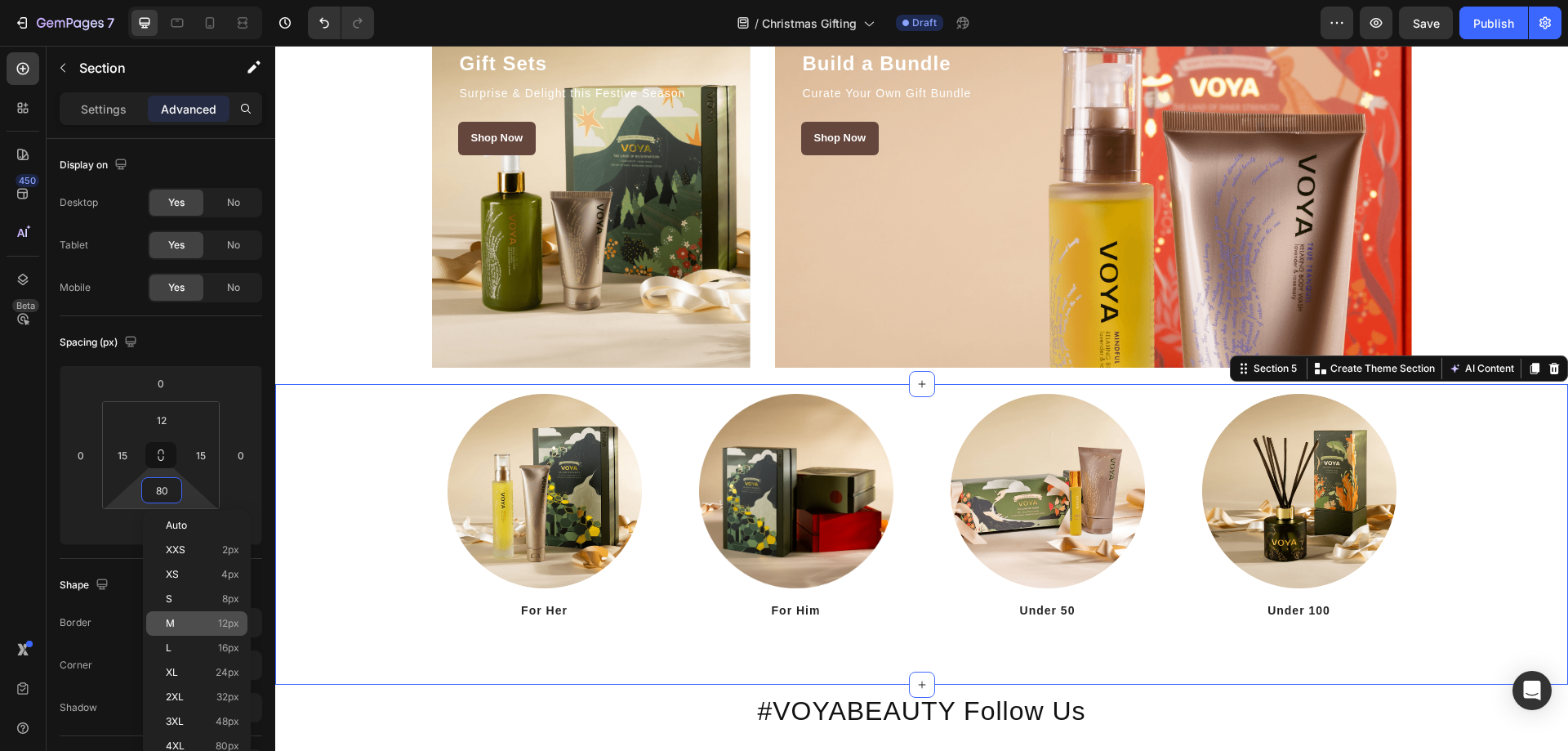
click at [184, 621] on p "M 12px" at bounding box center [202, 623] width 74 height 12
type input "12"
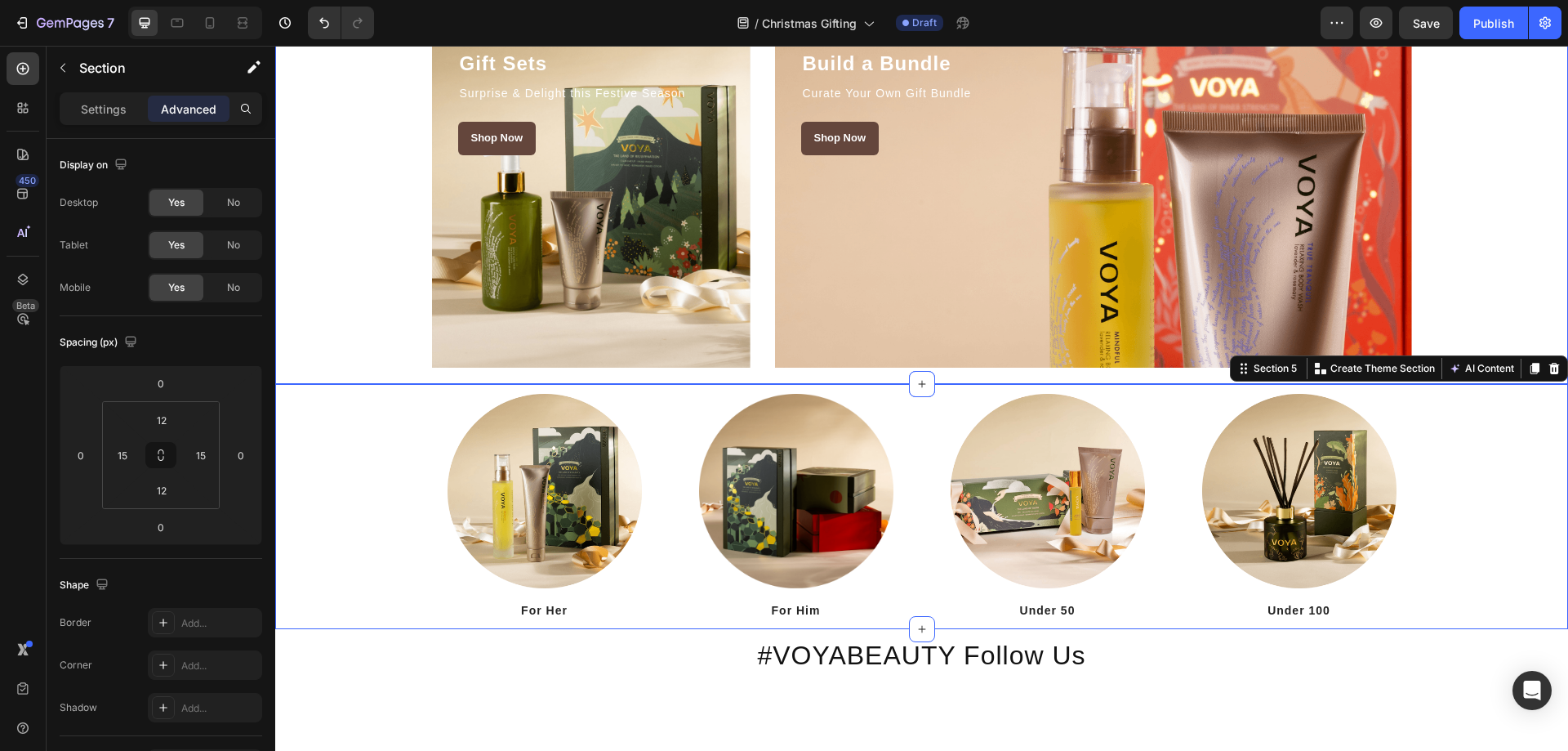
click at [1539, 320] on div "Stocking Fillers Heading Little Treats to Spark Joy Text block Shop Now Button …" at bounding box center [921, 10] width 1269 height 714
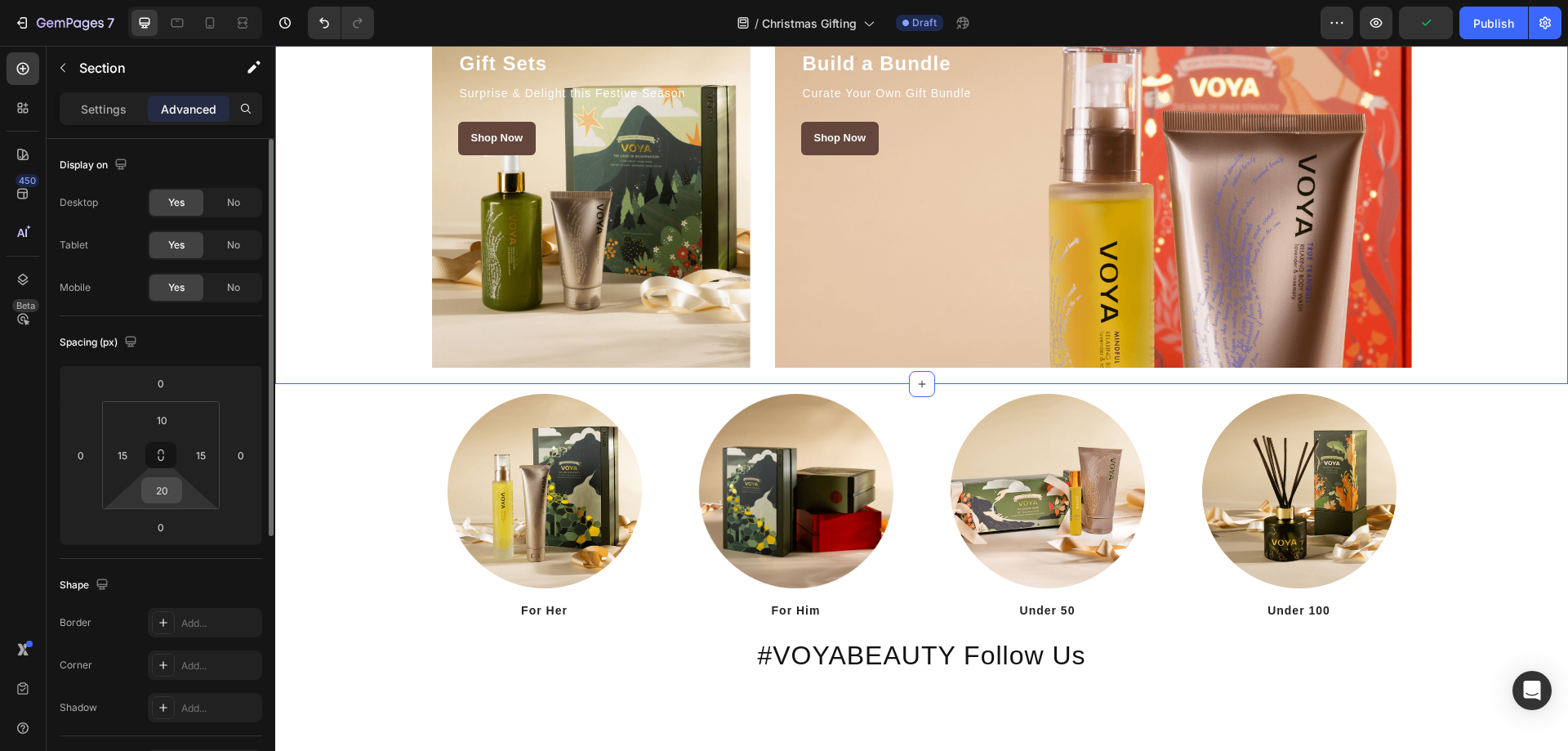
click at [168, 496] on input "20" at bounding box center [161, 489] width 32 height 25
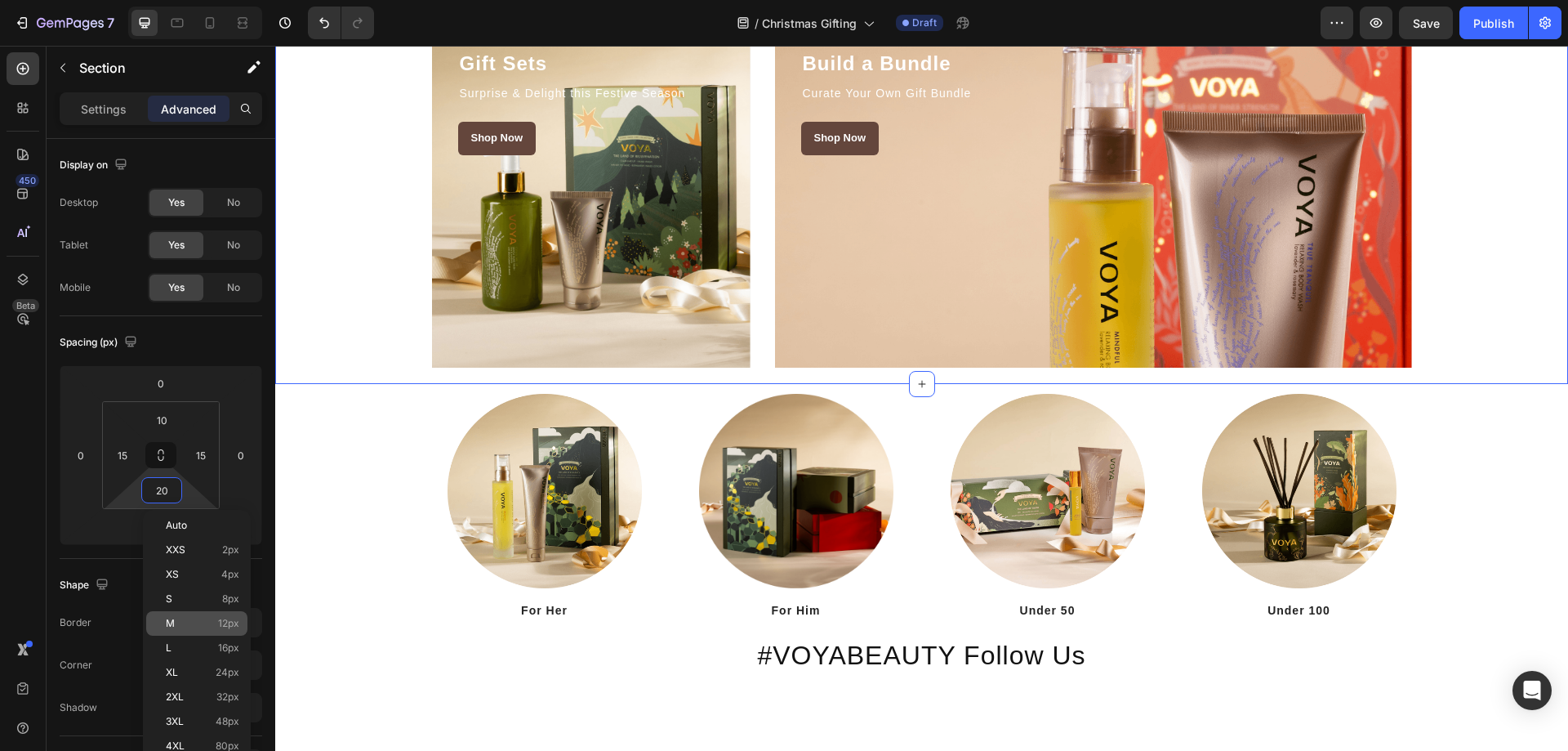
click at [184, 614] on div "M 12px" at bounding box center [197, 623] width 101 height 25
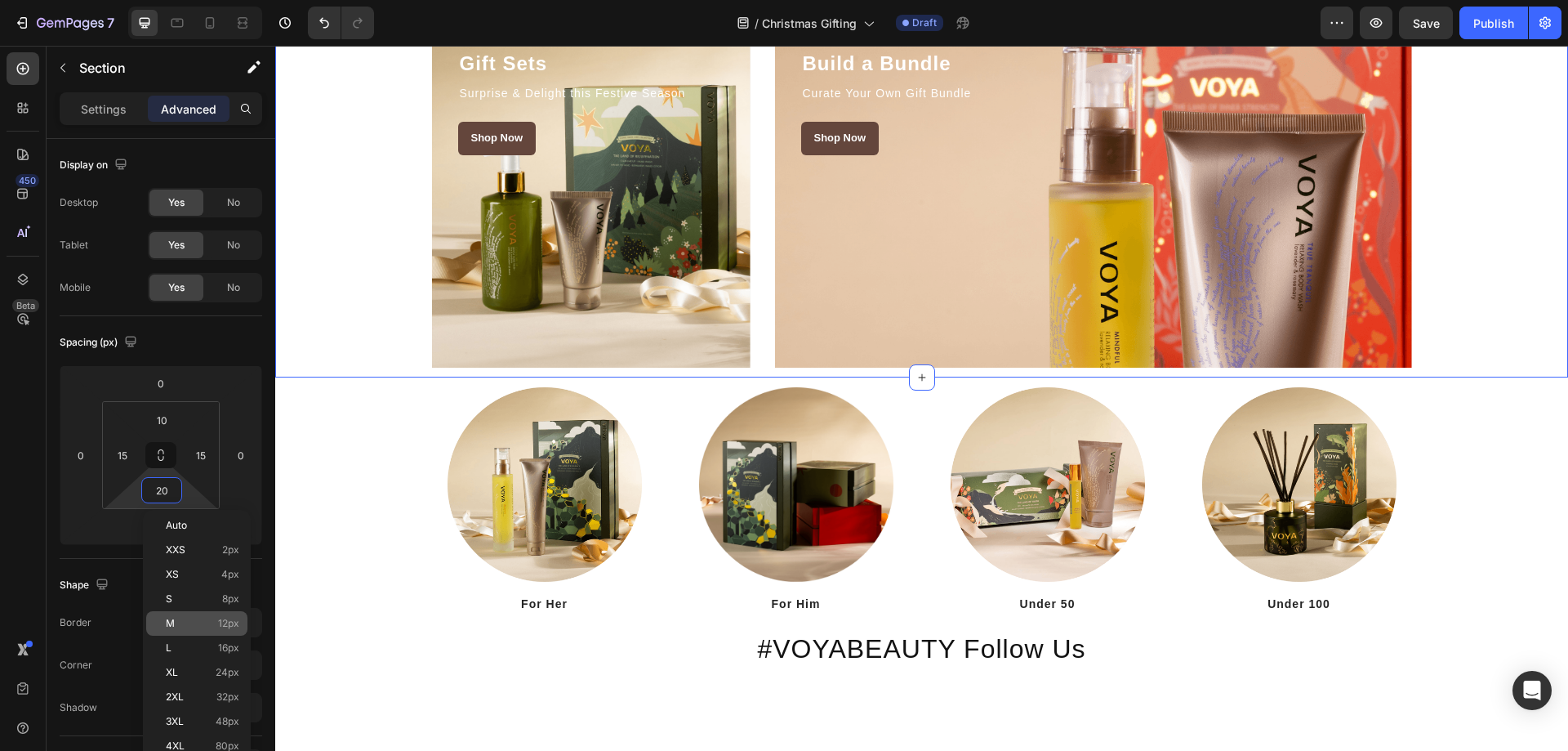
type input "12"
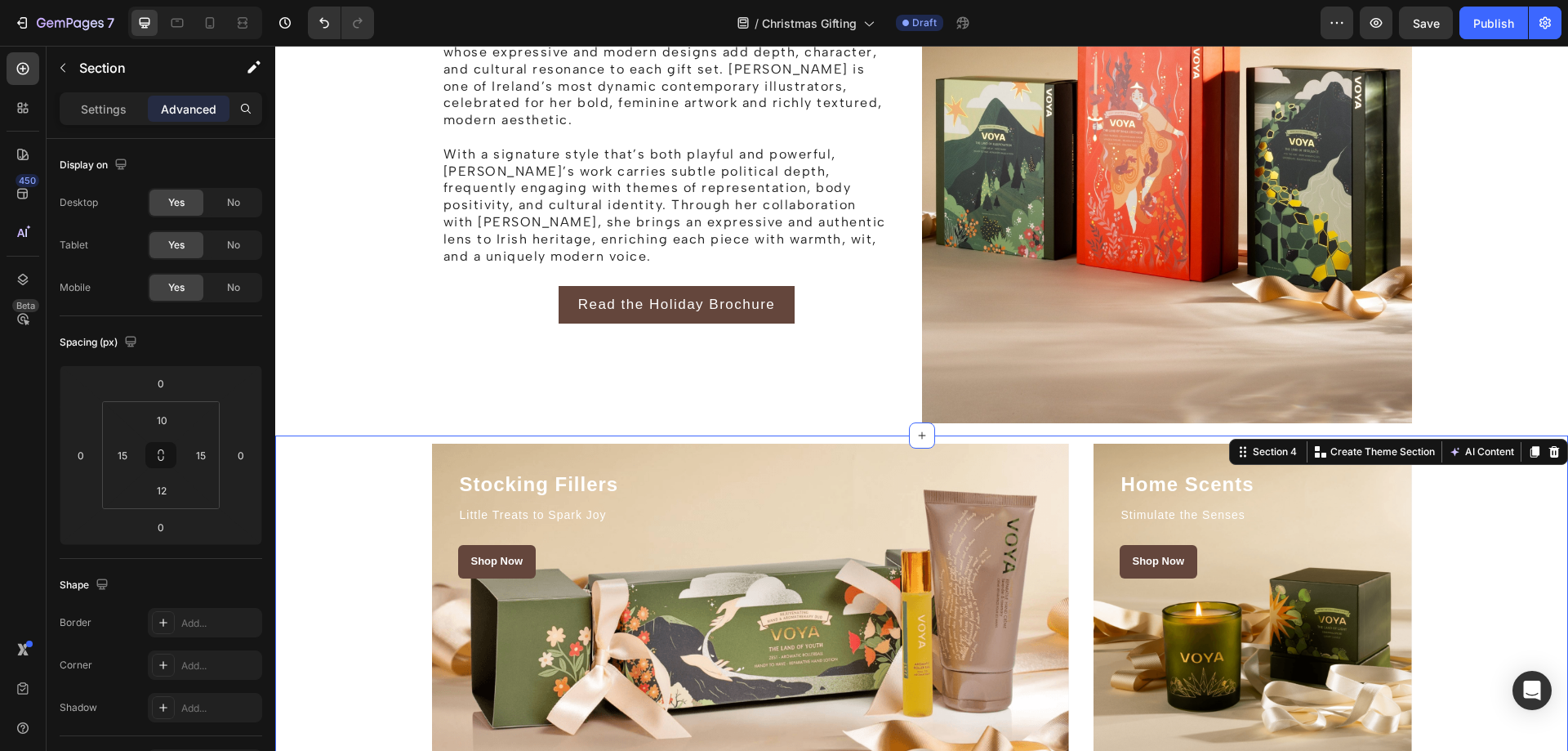
scroll to position [1471, 0]
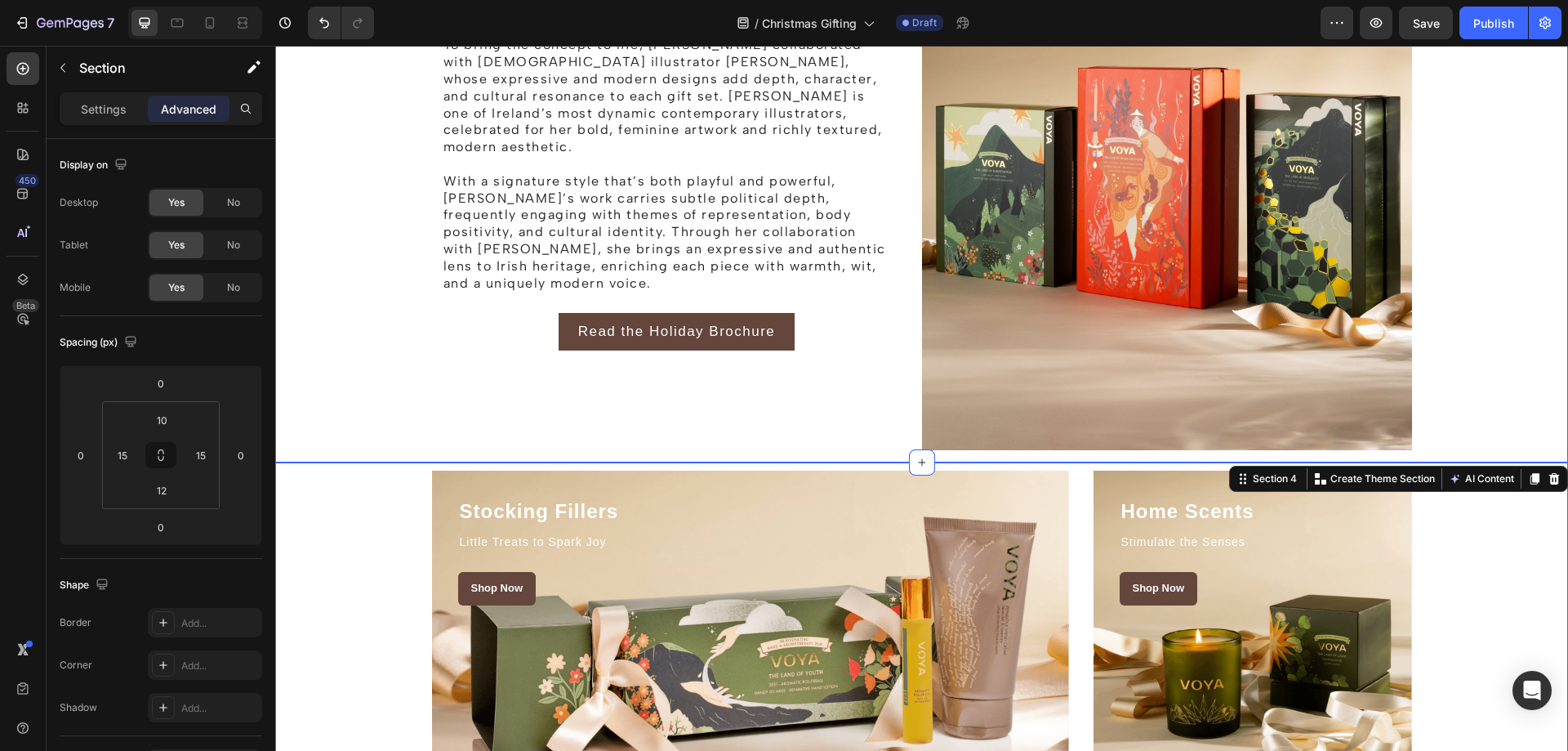
click at [1447, 256] on div "The Story behind the Holiday Campaign Heading Rooted in beauty, ritual, and a d…" at bounding box center [921, 86] width 1269 height 743
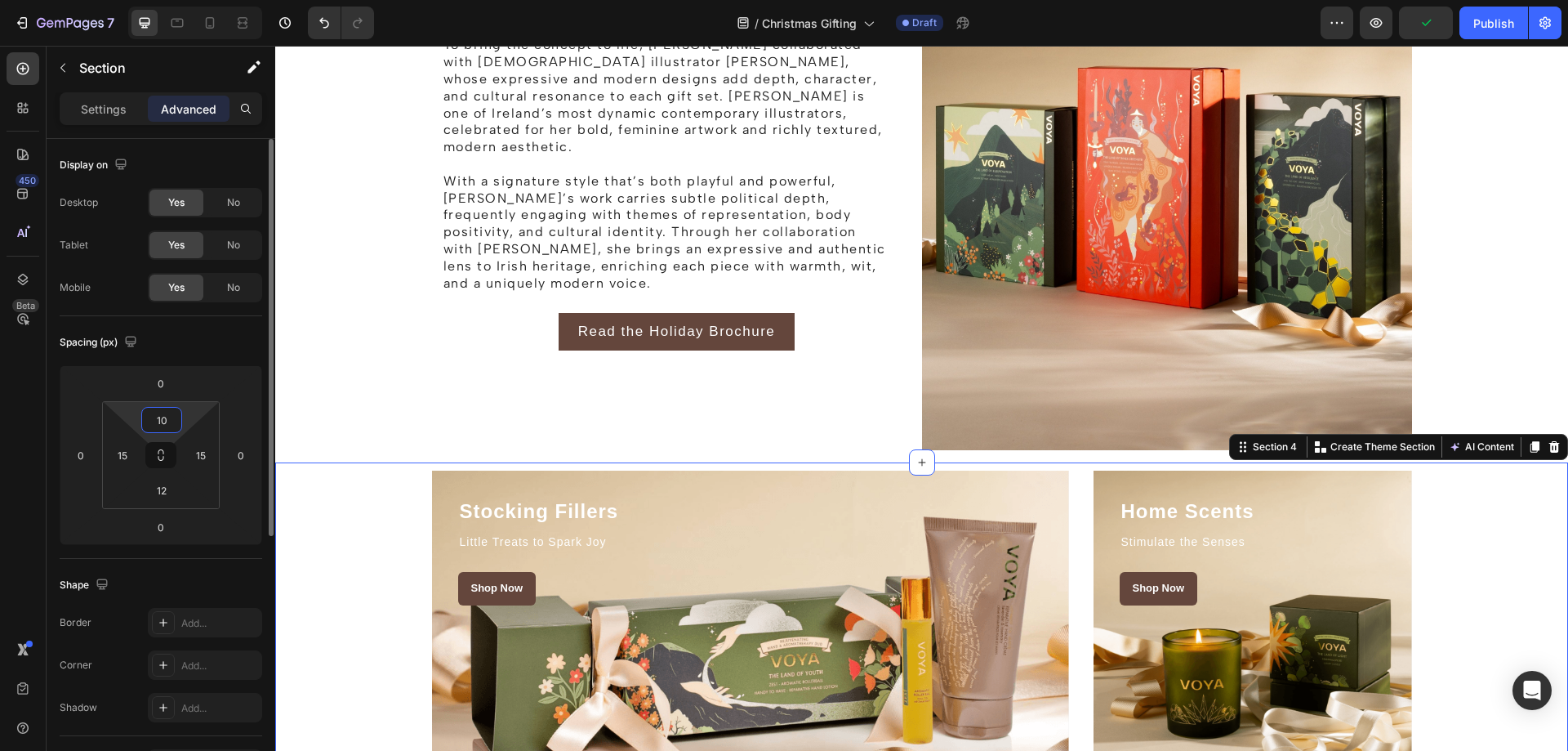
click at [168, 416] on input "10" at bounding box center [161, 419] width 32 height 25
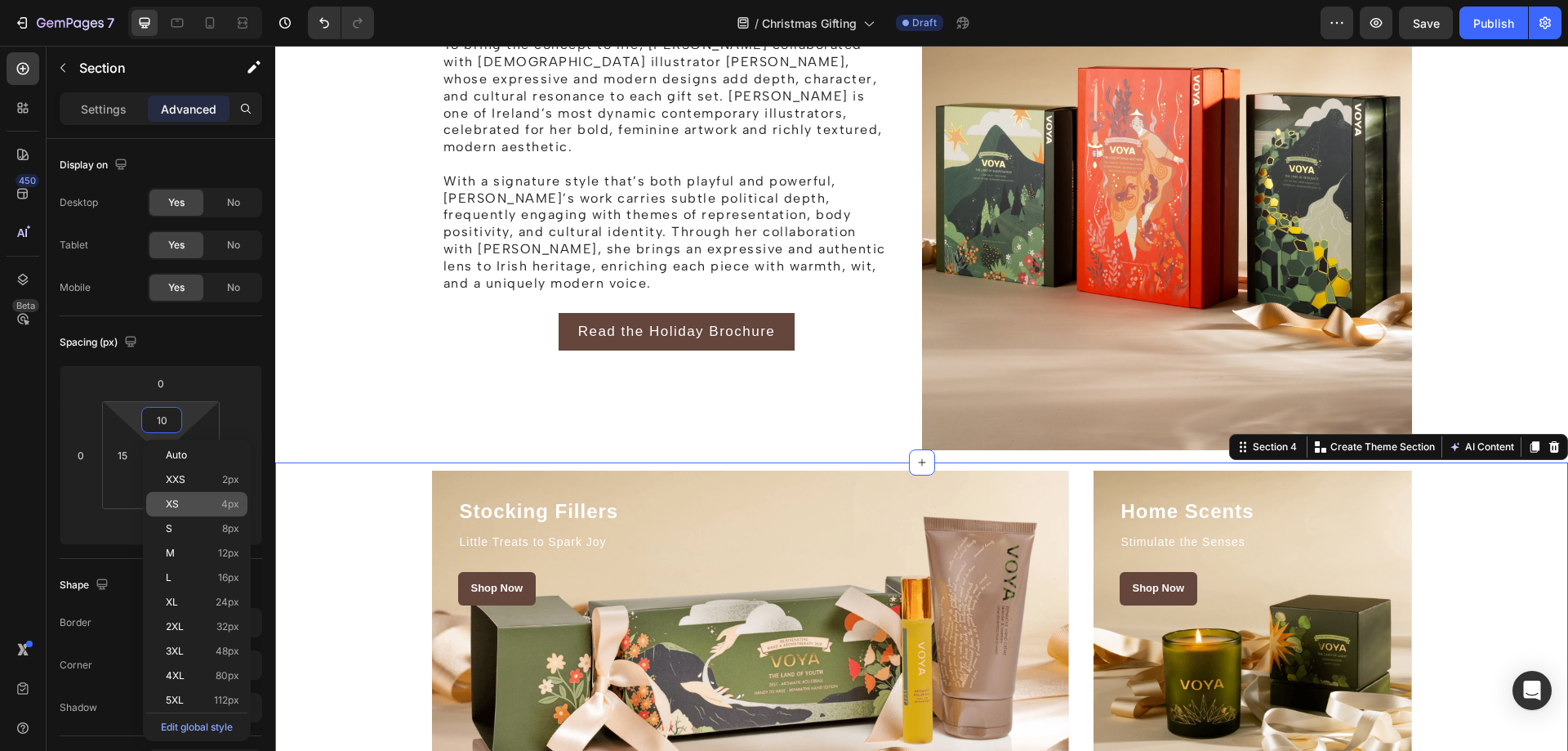
click at [188, 510] on div "XS 4px" at bounding box center [197, 504] width 101 height 25
type input "4"
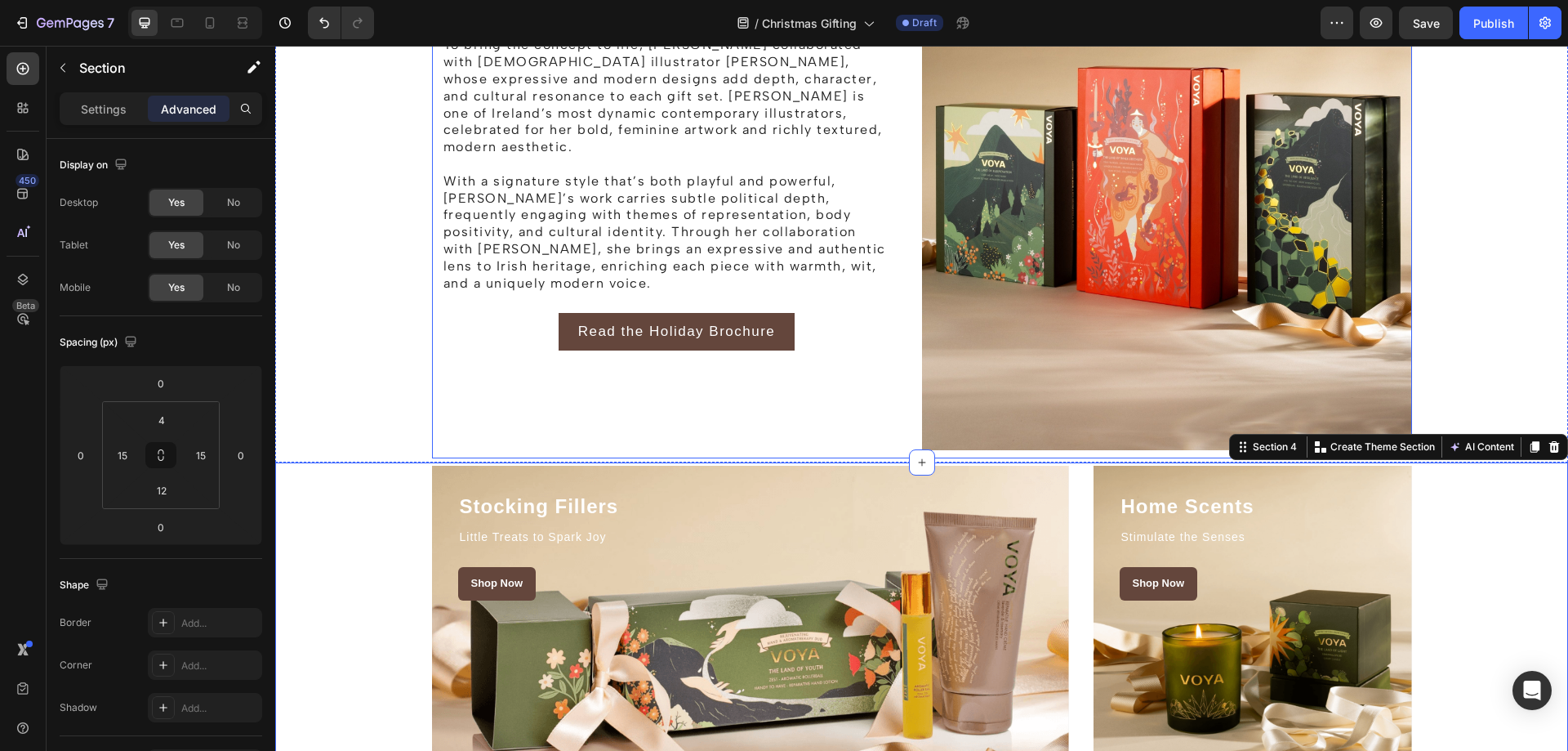
click at [511, 405] on div "The Story behind the Holiday Campaign Heading Rooted in beauty, ritual, and a d…" at bounding box center [677, 86] width 490 height 743
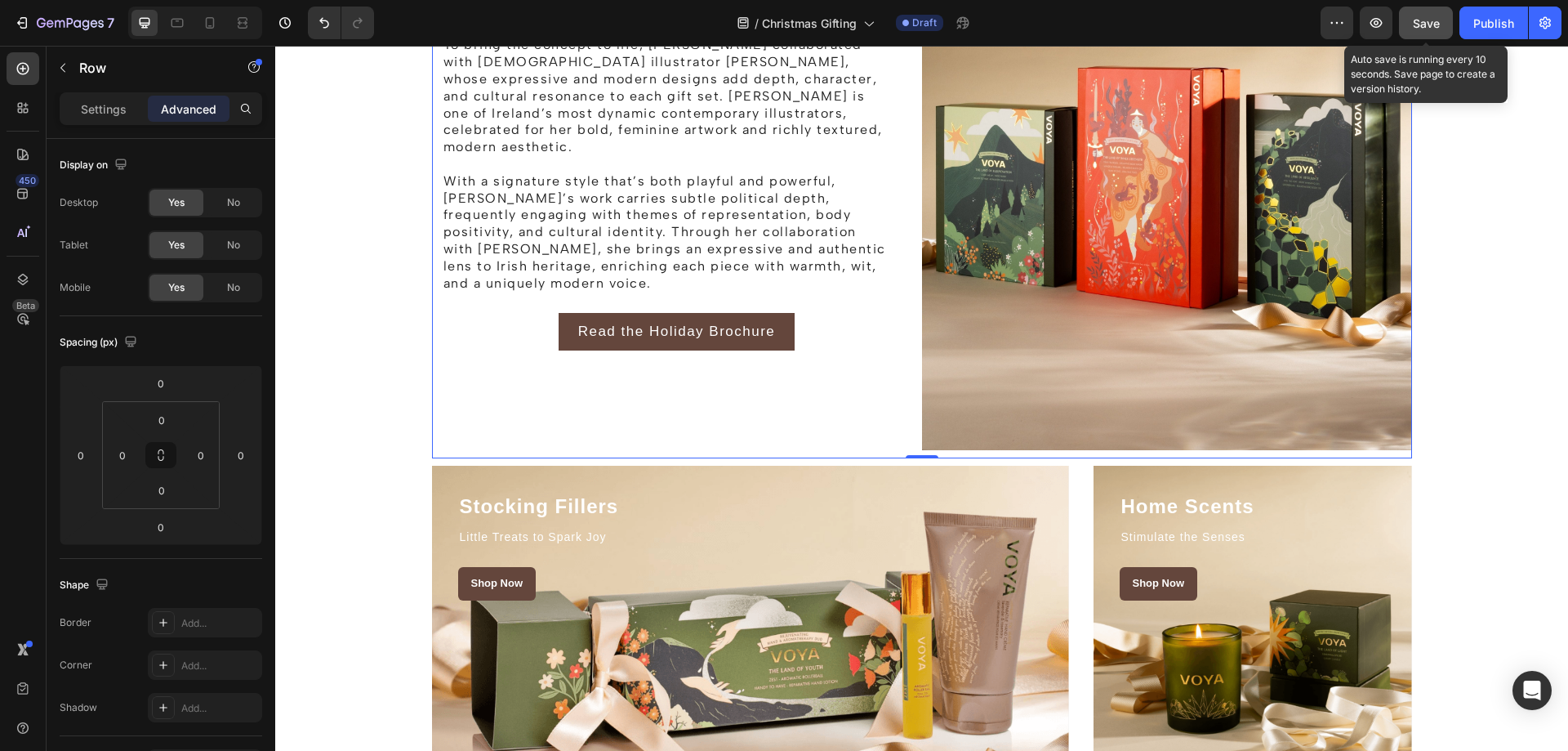
click at [1442, 17] on button "Save" at bounding box center [1425, 23] width 54 height 32
click at [1382, 22] on icon "button" at bounding box center [1376, 23] width 12 height 10
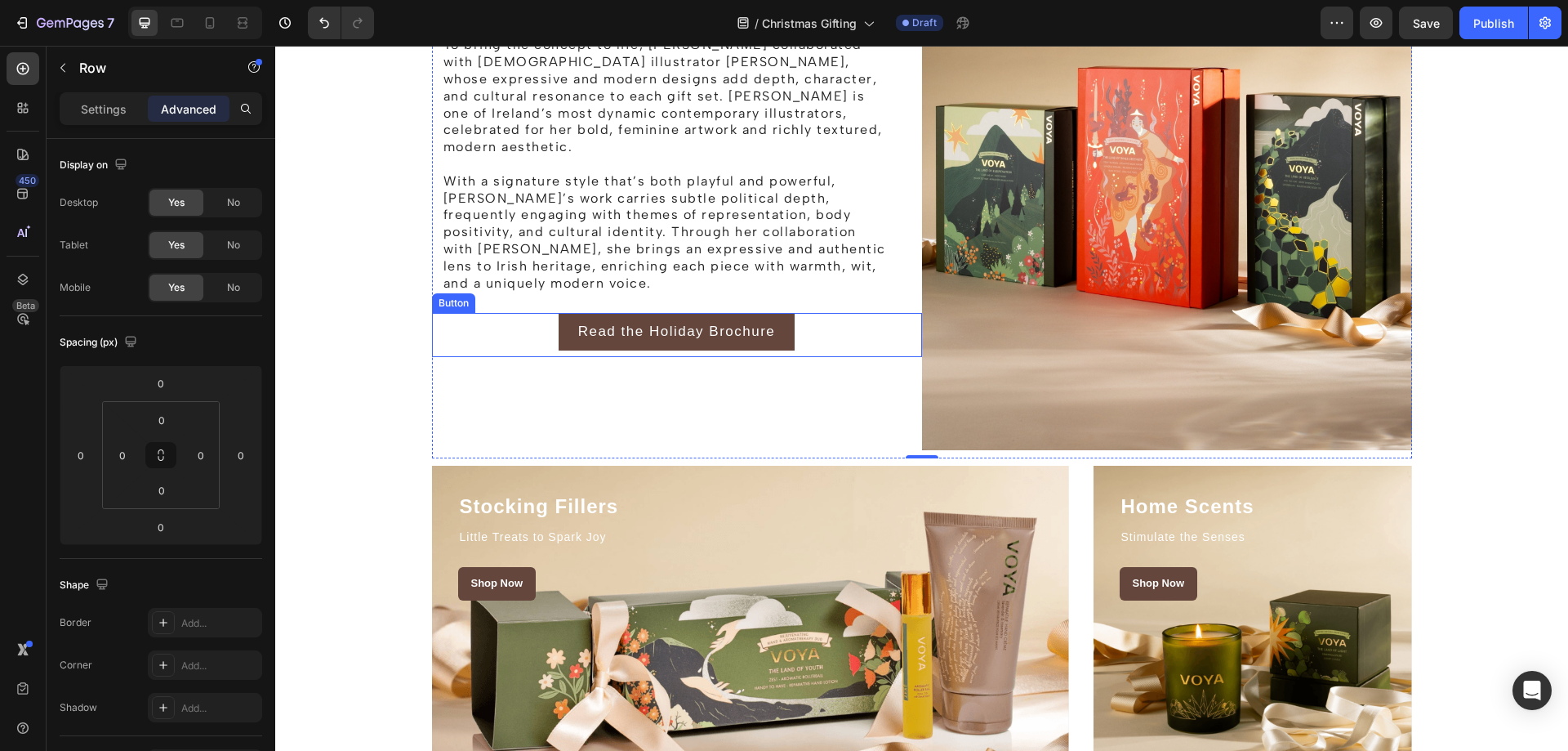
click at [811, 313] on div "Read the Holiday Brochure Button" at bounding box center [677, 335] width 490 height 44
click at [640, 250] on p "With a signature style that’s both playful and powerful, [PERSON_NAME]’s work c…" at bounding box center [667, 232] width 448 height 119
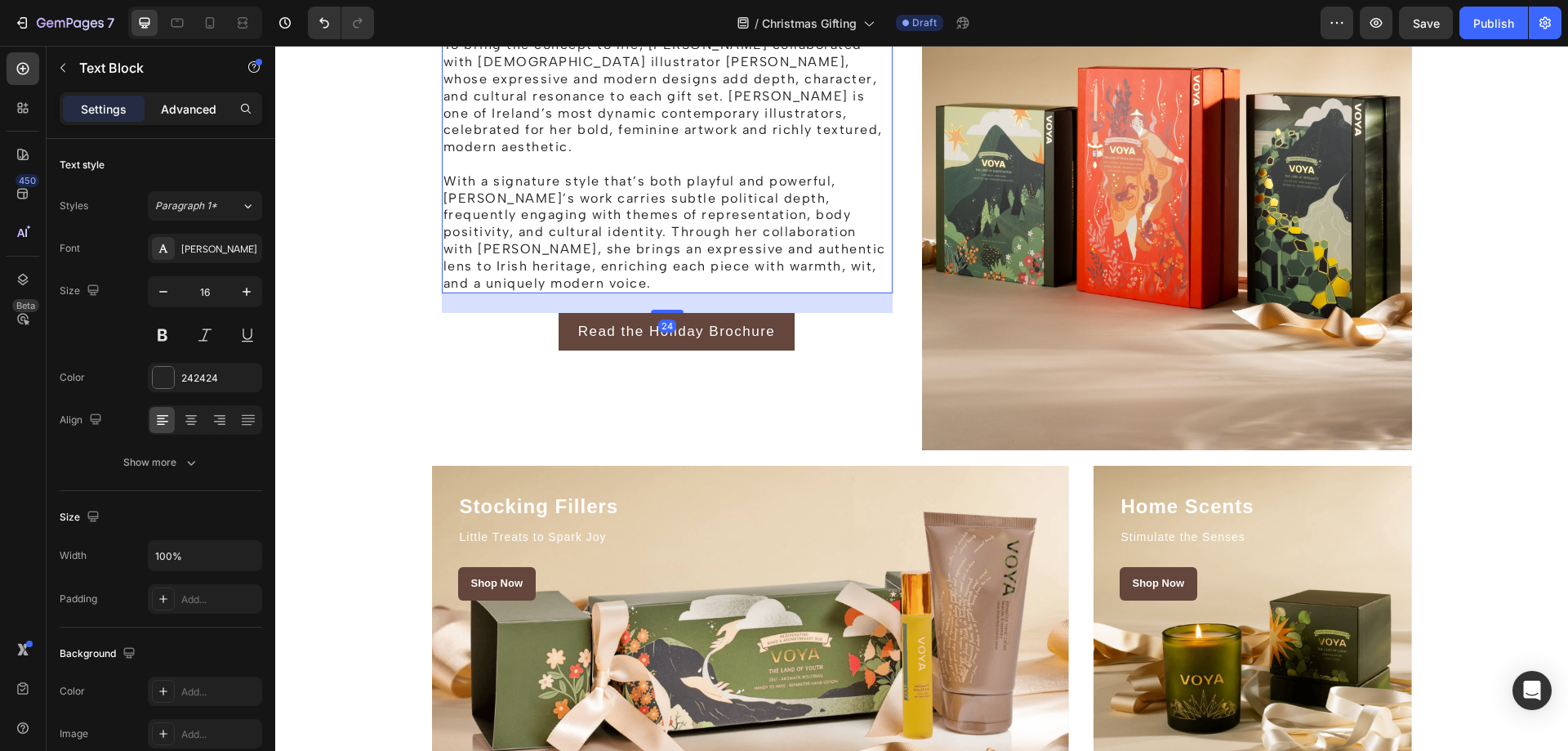
click at [184, 107] on p "Advanced" at bounding box center [188, 108] width 55 height 17
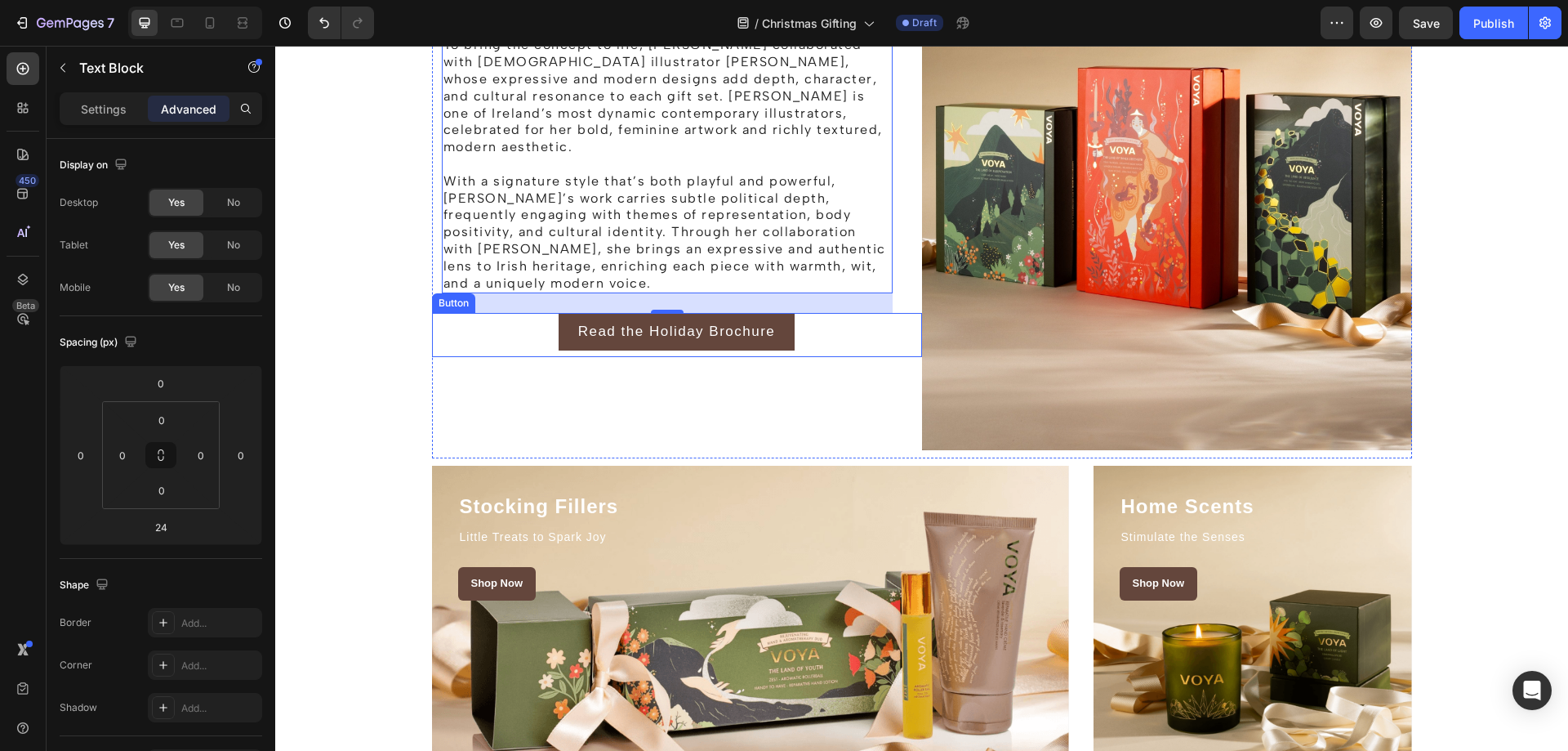
click at [798, 313] on div "Read the Holiday Brochure Button" at bounding box center [677, 335] width 490 height 44
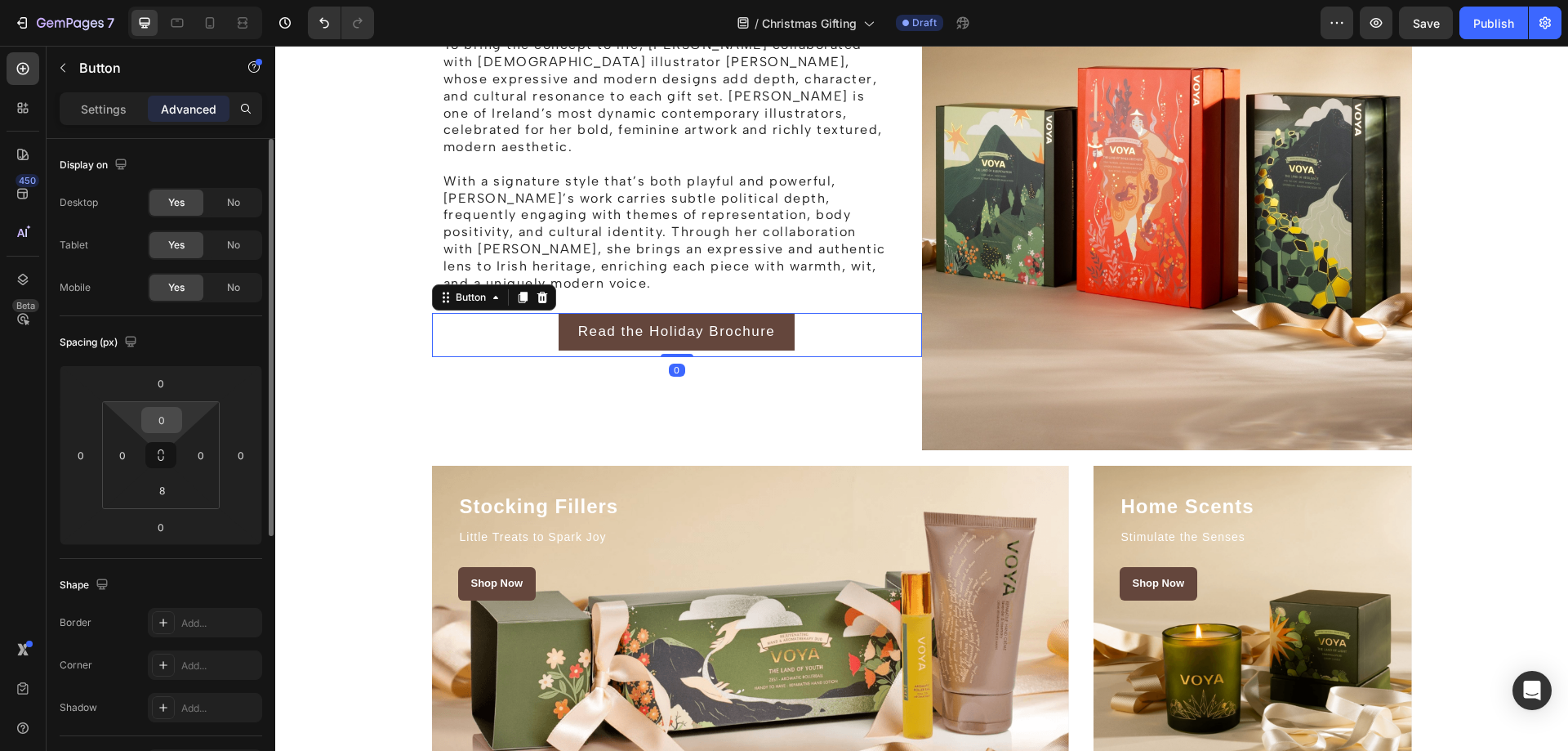
click at [153, 415] on input "0" at bounding box center [161, 419] width 32 height 25
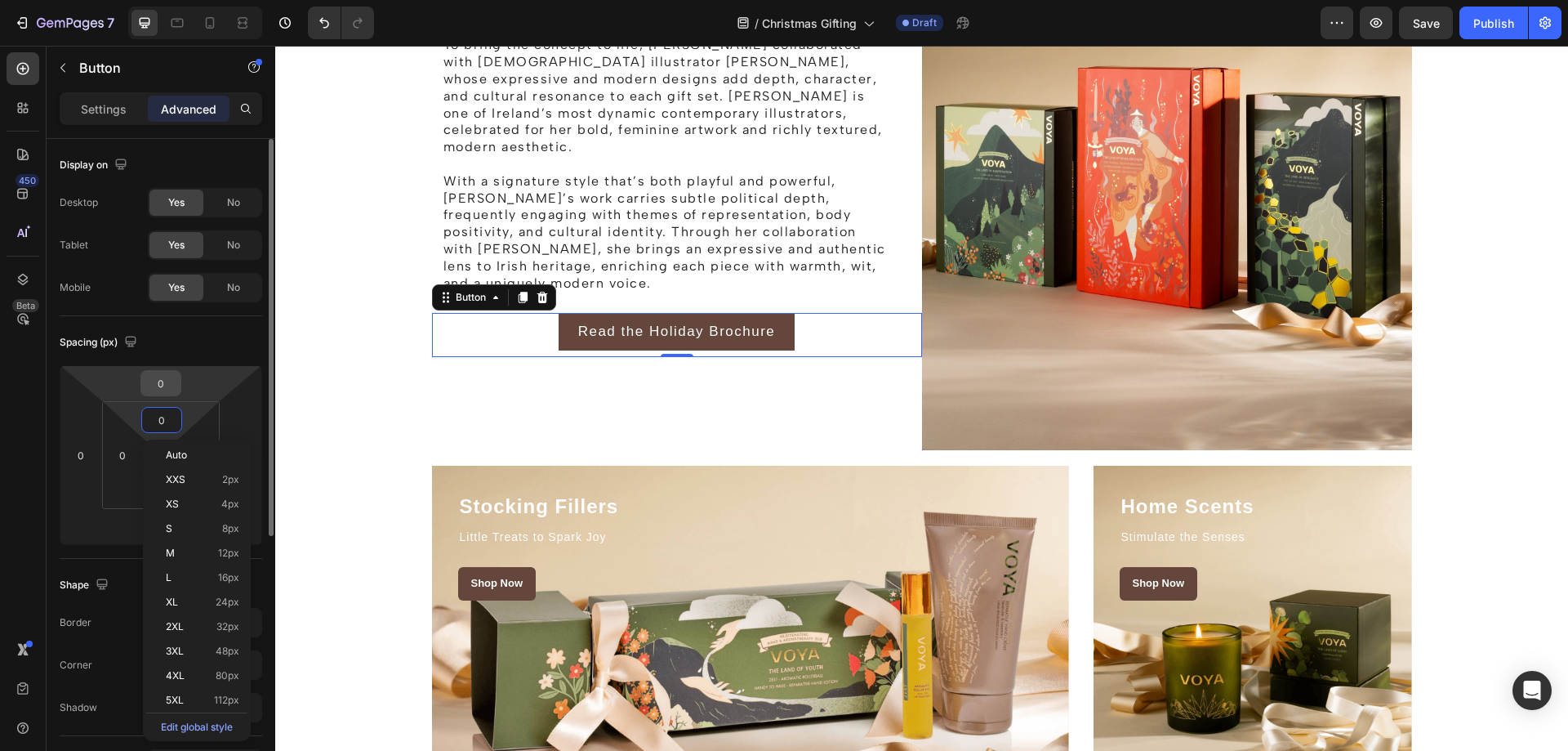
click at [172, 390] on input "0" at bounding box center [160, 383] width 32 height 25
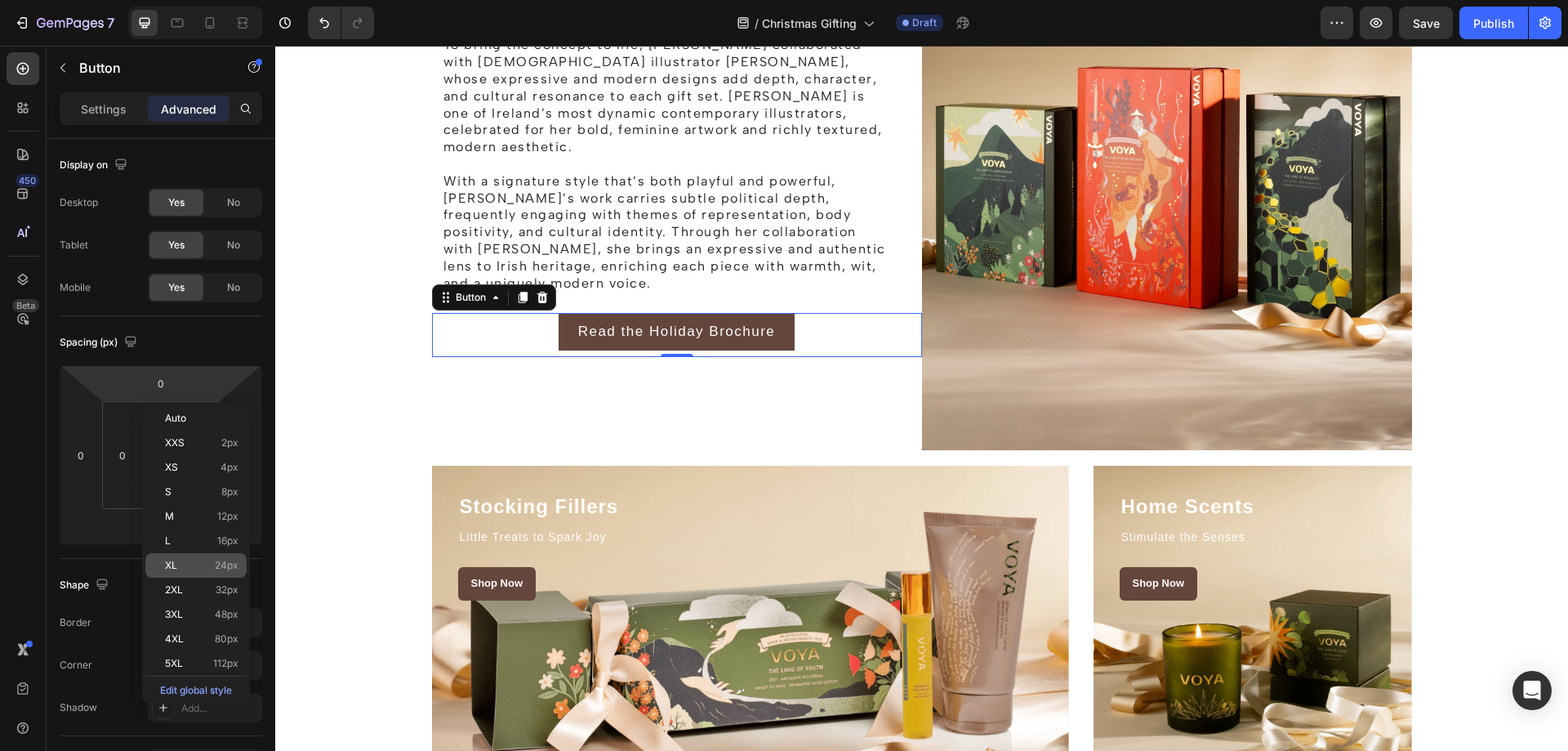
click at [187, 553] on div "XL 24px" at bounding box center [196, 565] width 101 height 25
type input "24"
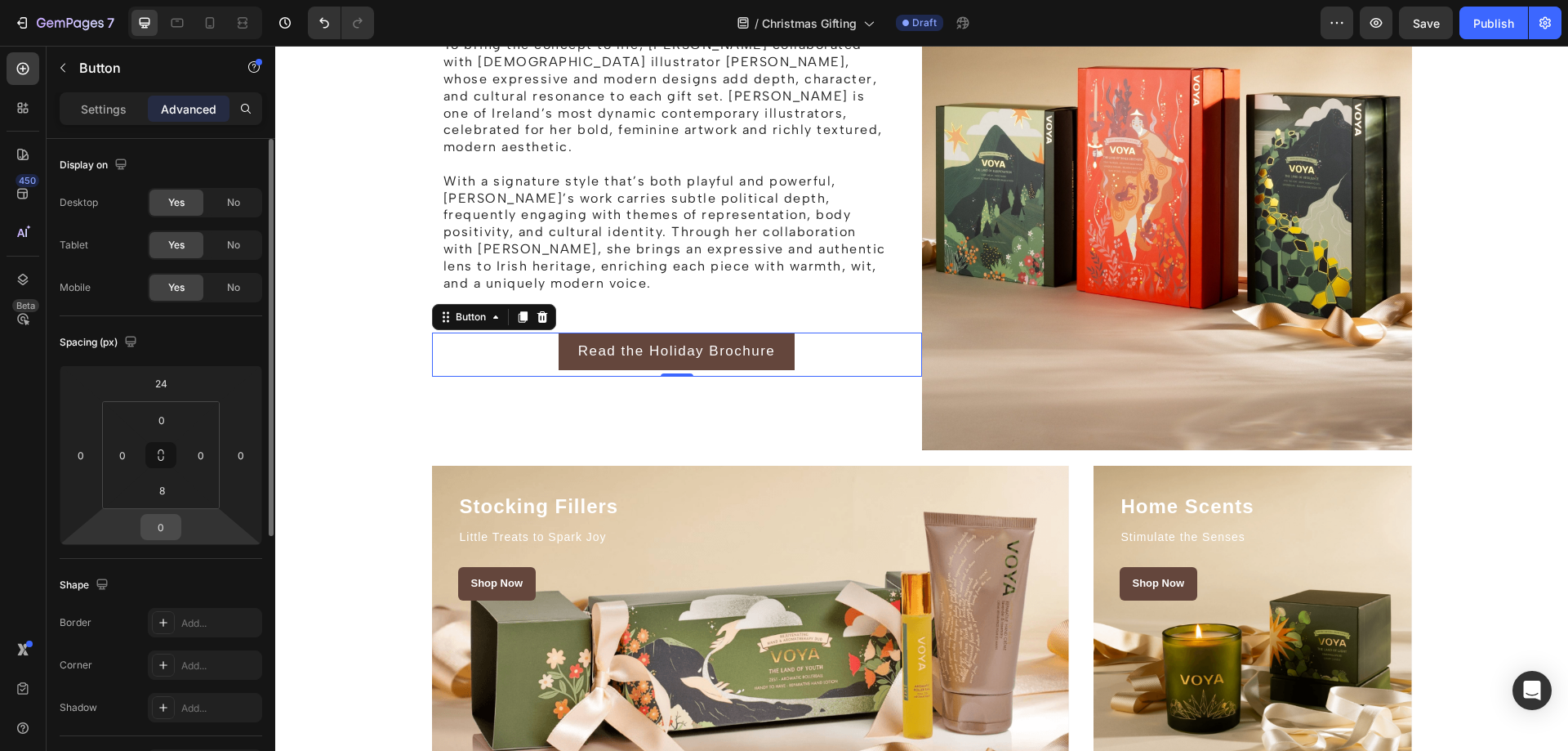
click at [171, 518] on input "0" at bounding box center [160, 527] width 32 height 25
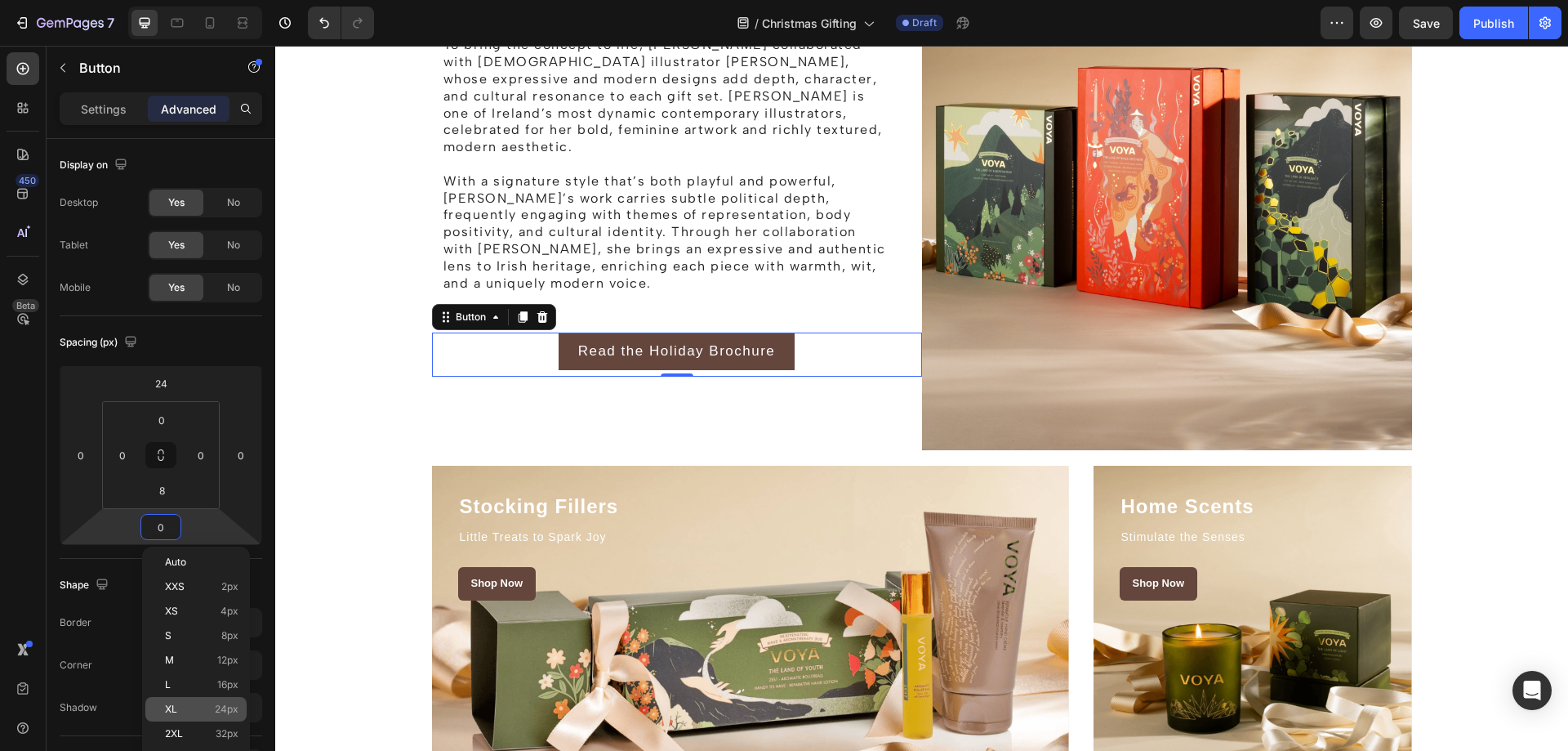
click at [203, 698] on div "XL 24px" at bounding box center [196, 709] width 101 height 25
type input "24"
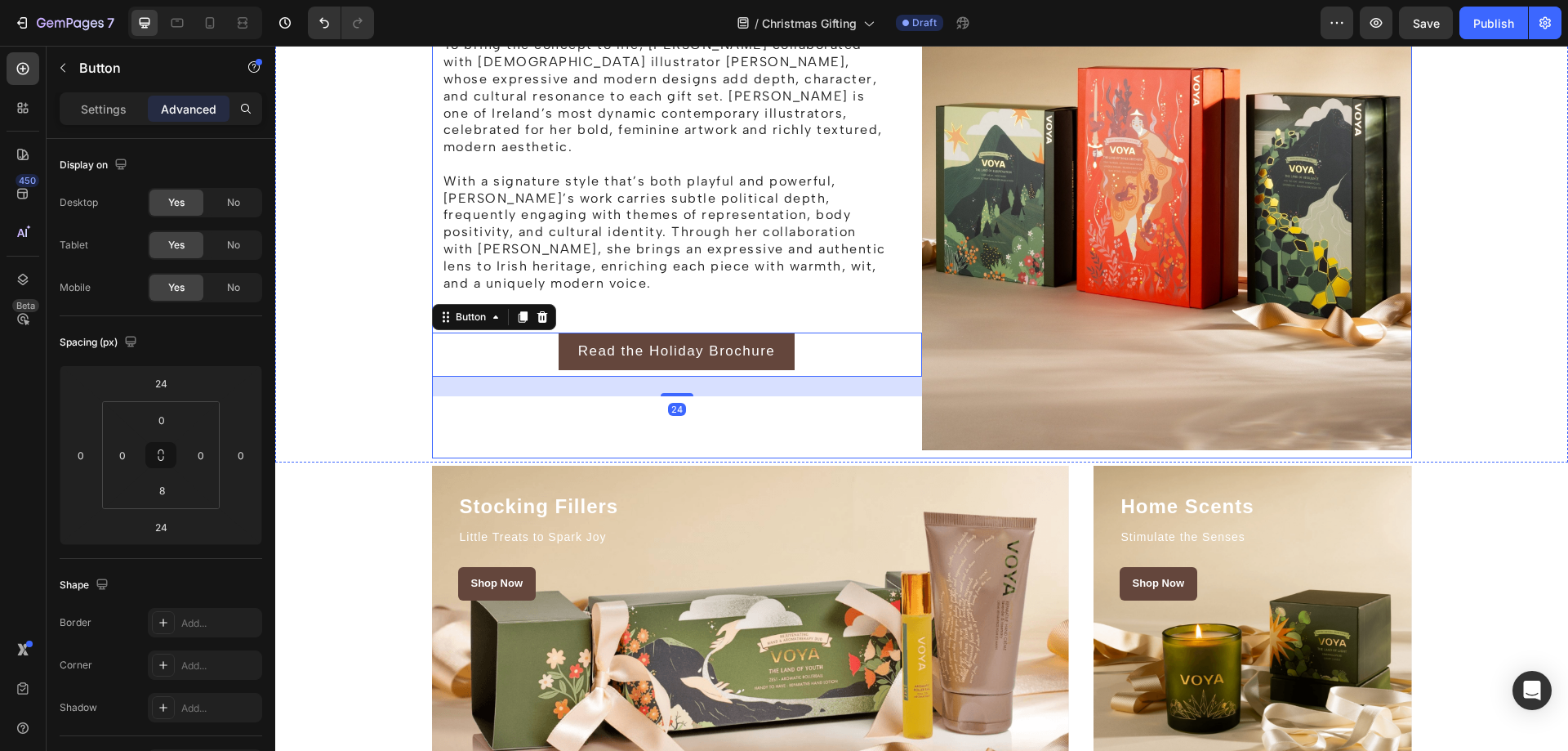
click at [890, 392] on div "The Story behind the Holiday Campaign Heading Rooted in beauty, ritual, and a d…" at bounding box center [677, 86] width 490 height 743
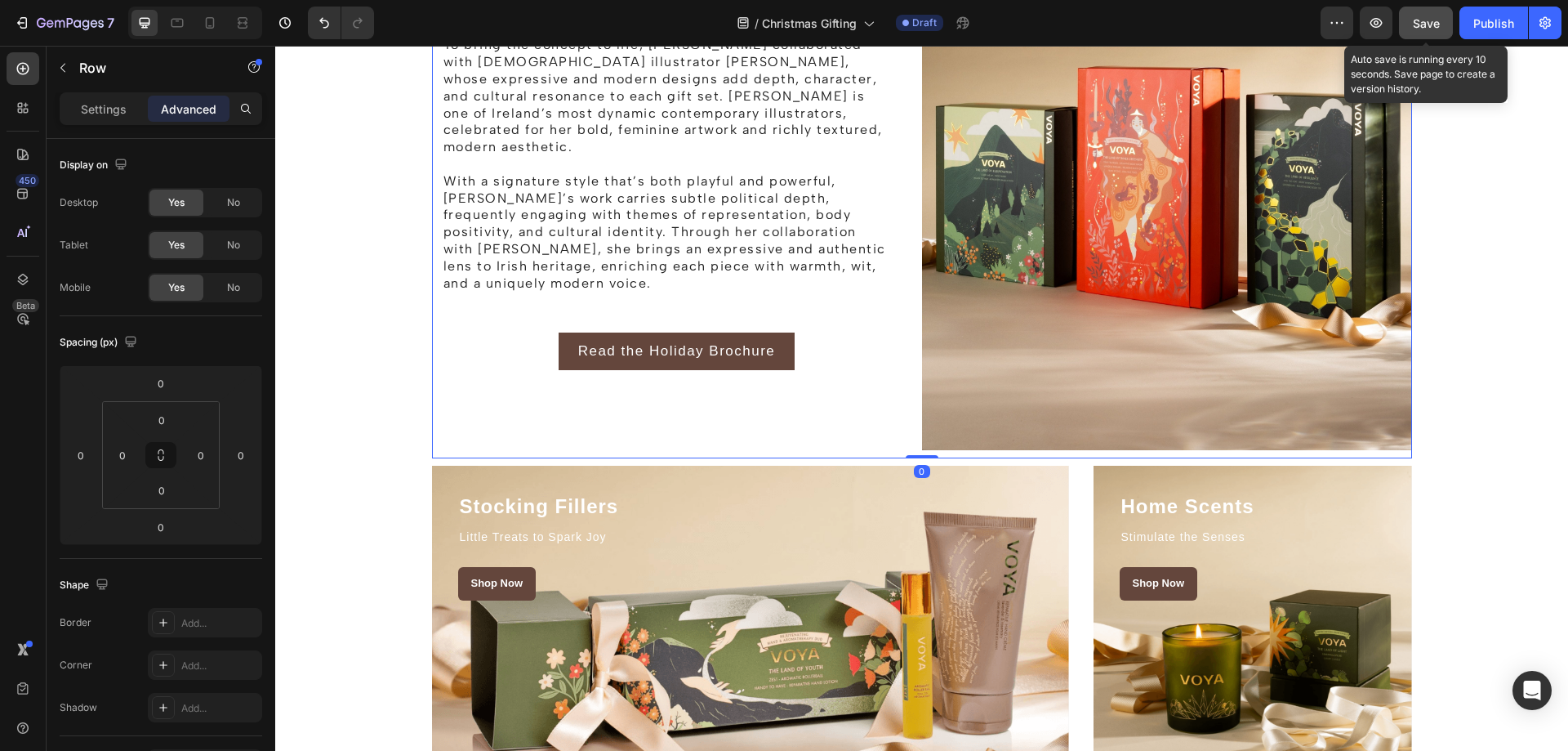
click at [1411, 26] on button "Save" at bounding box center [1425, 23] width 54 height 32
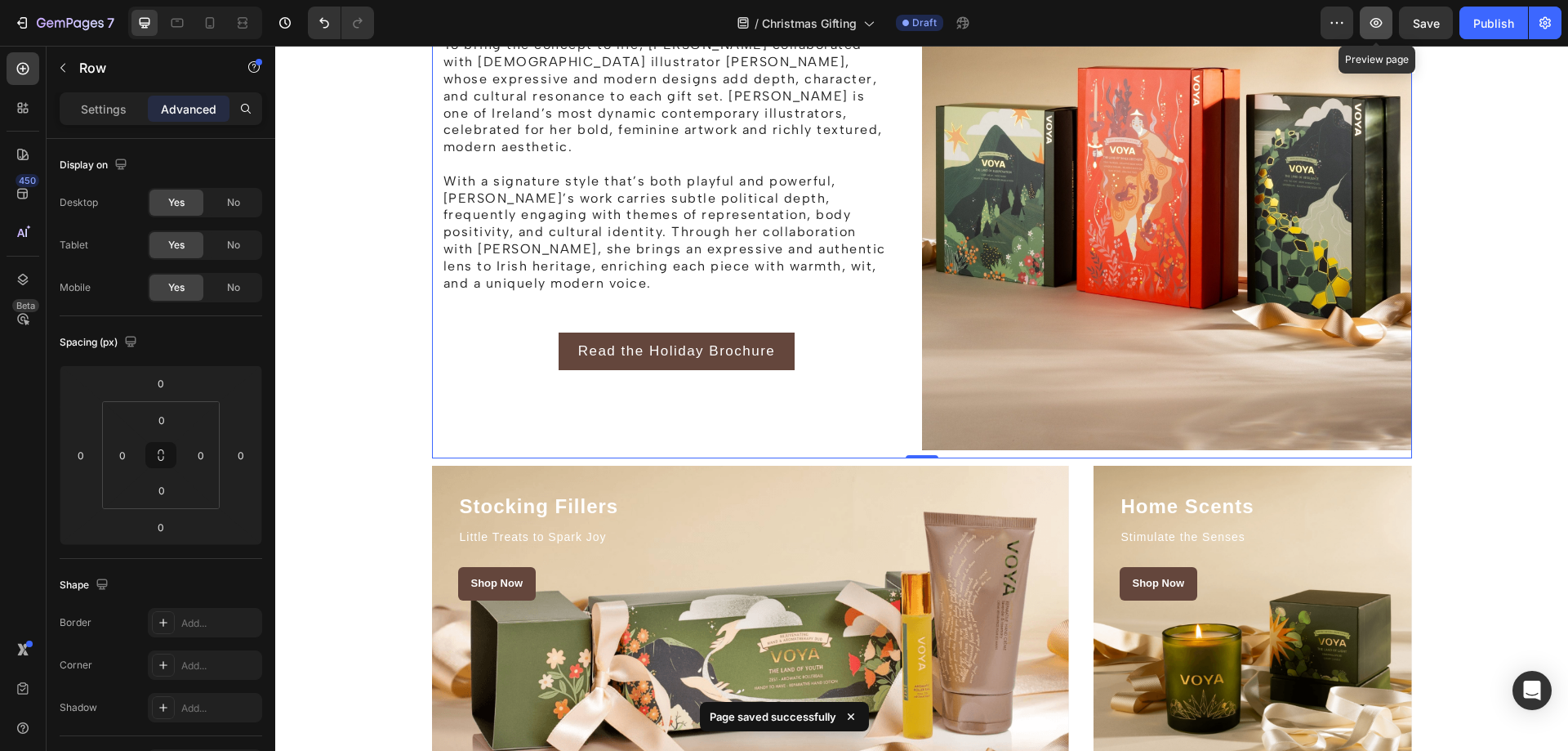
click at [1379, 20] on icon "button" at bounding box center [1376, 23] width 12 height 10
click at [1085, 344] on img at bounding box center [1167, 82] width 490 height 735
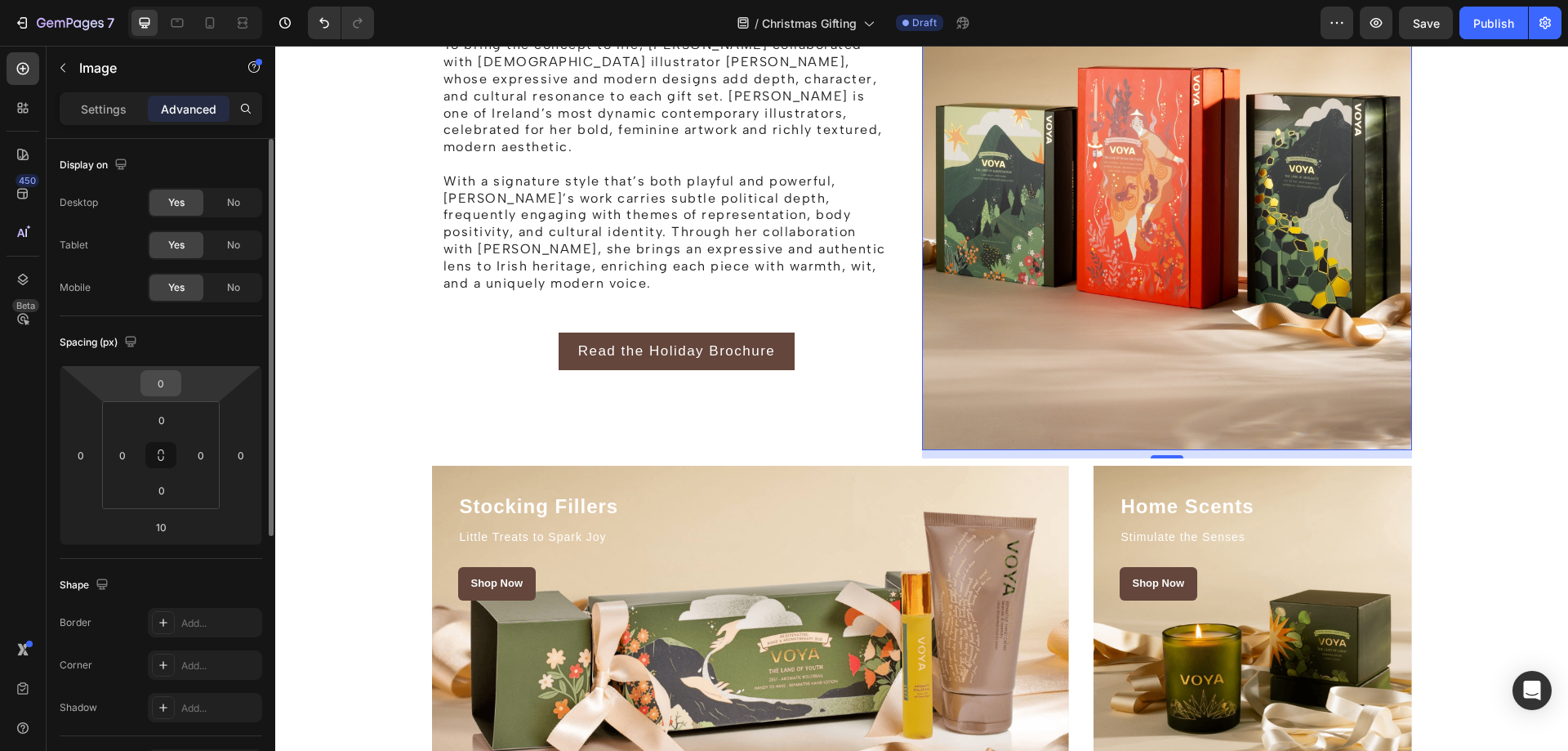
click at [168, 377] on input "0" at bounding box center [160, 383] width 32 height 25
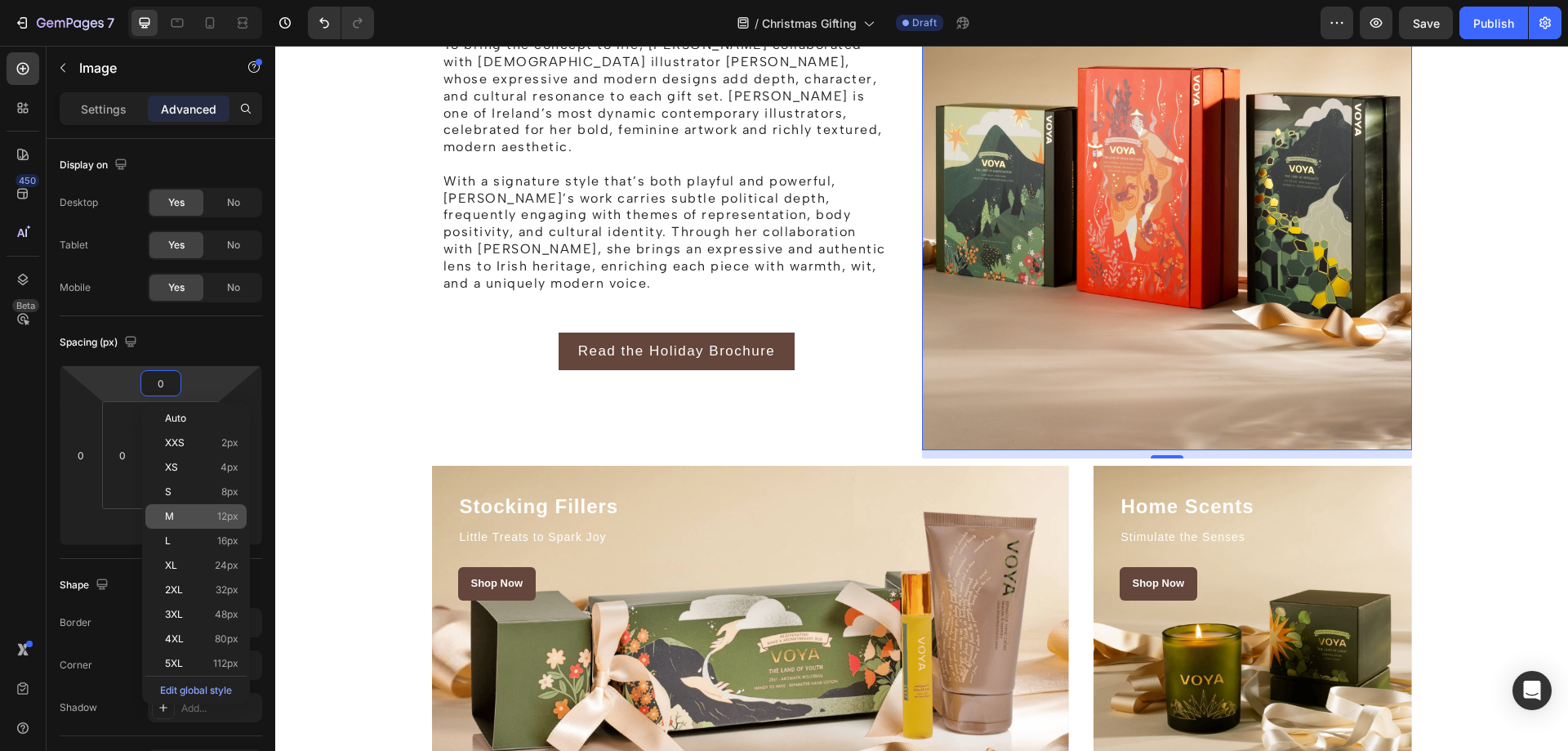
click at [200, 515] on p "M 12px" at bounding box center [202, 517] width 74 height 12
type input "12"
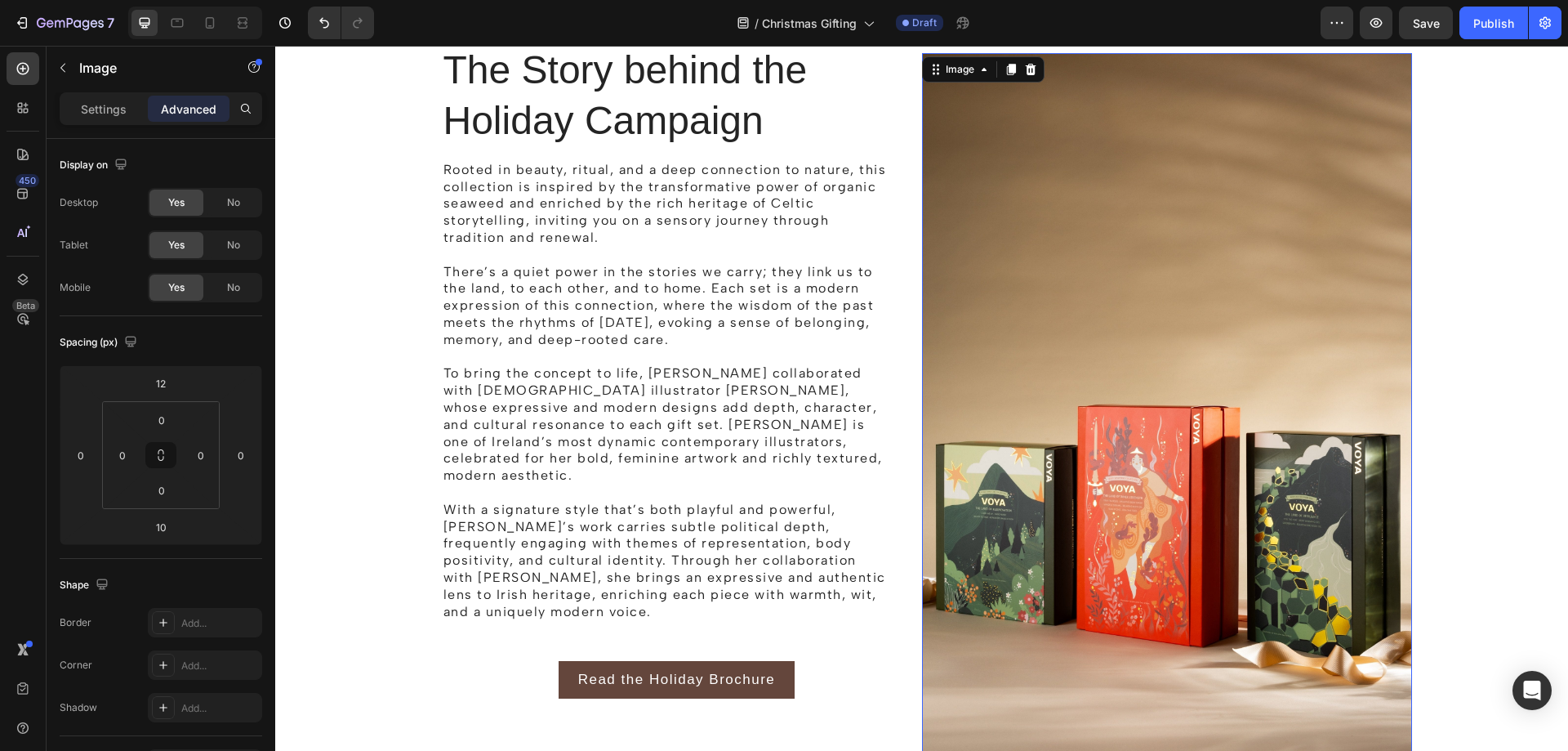
scroll to position [817, 0]
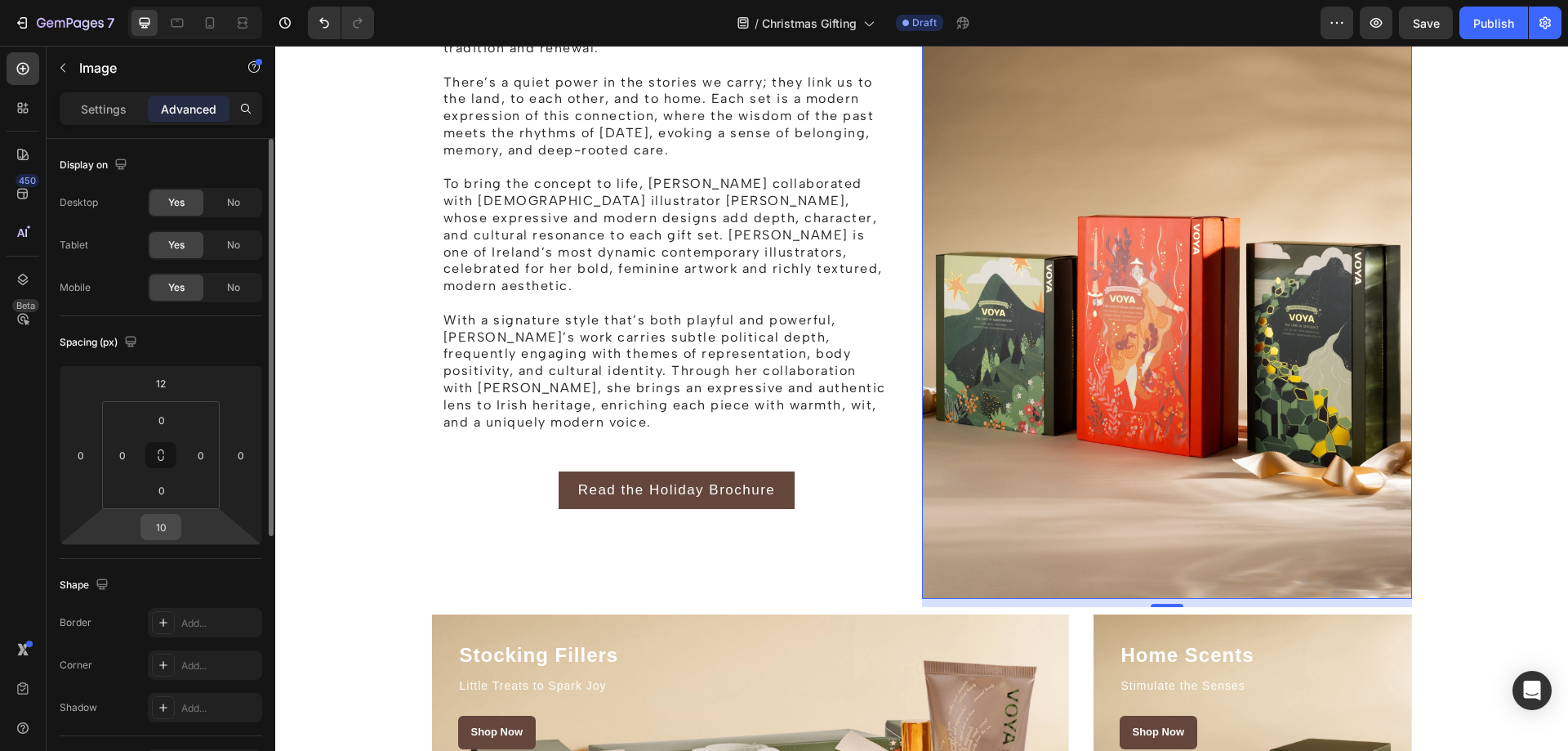
click at [167, 534] on input "10" at bounding box center [160, 527] width 32 height 25
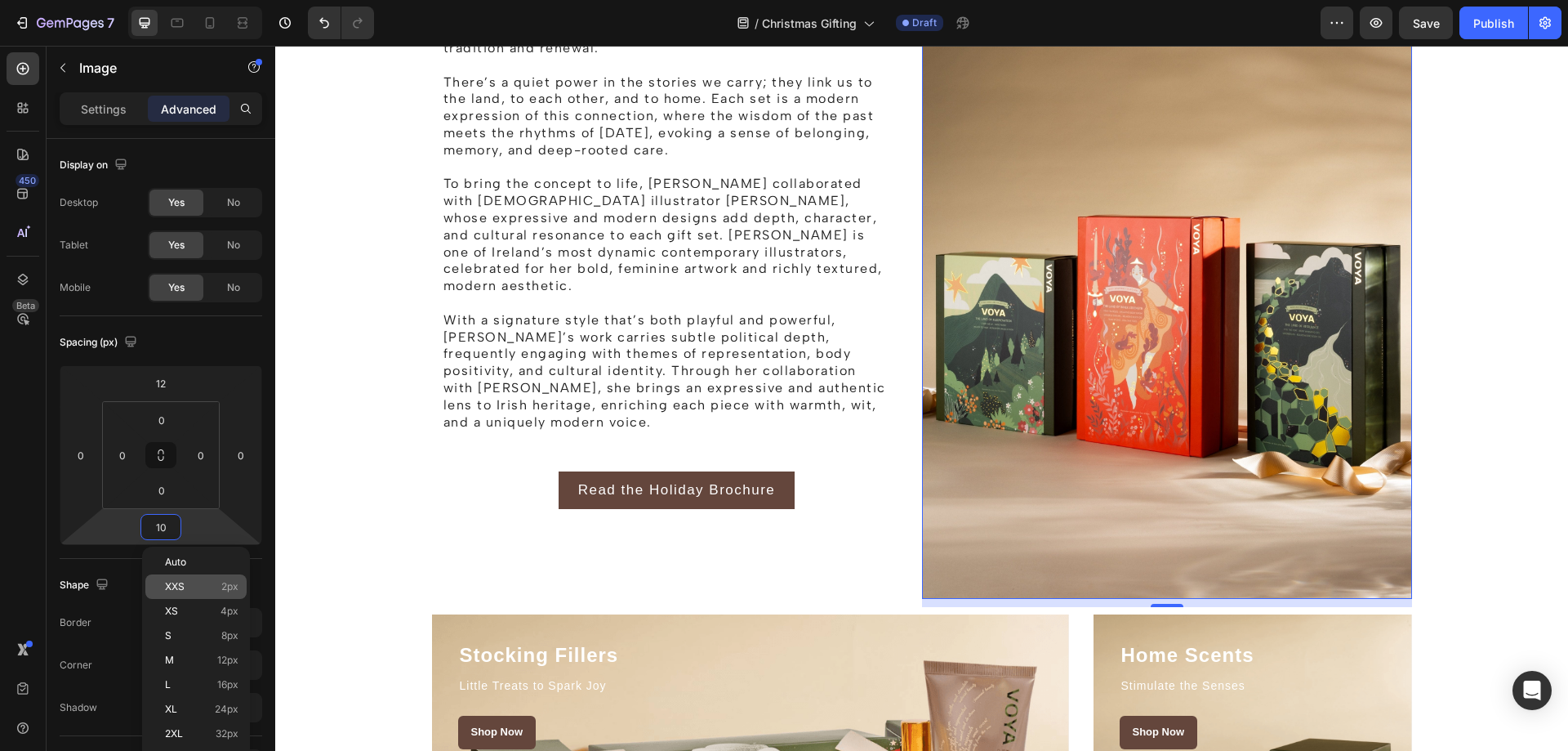
click at [189, 587] on p "XXS 2px" at bounding box center [202, 587] width 74 height 12
type input "2"
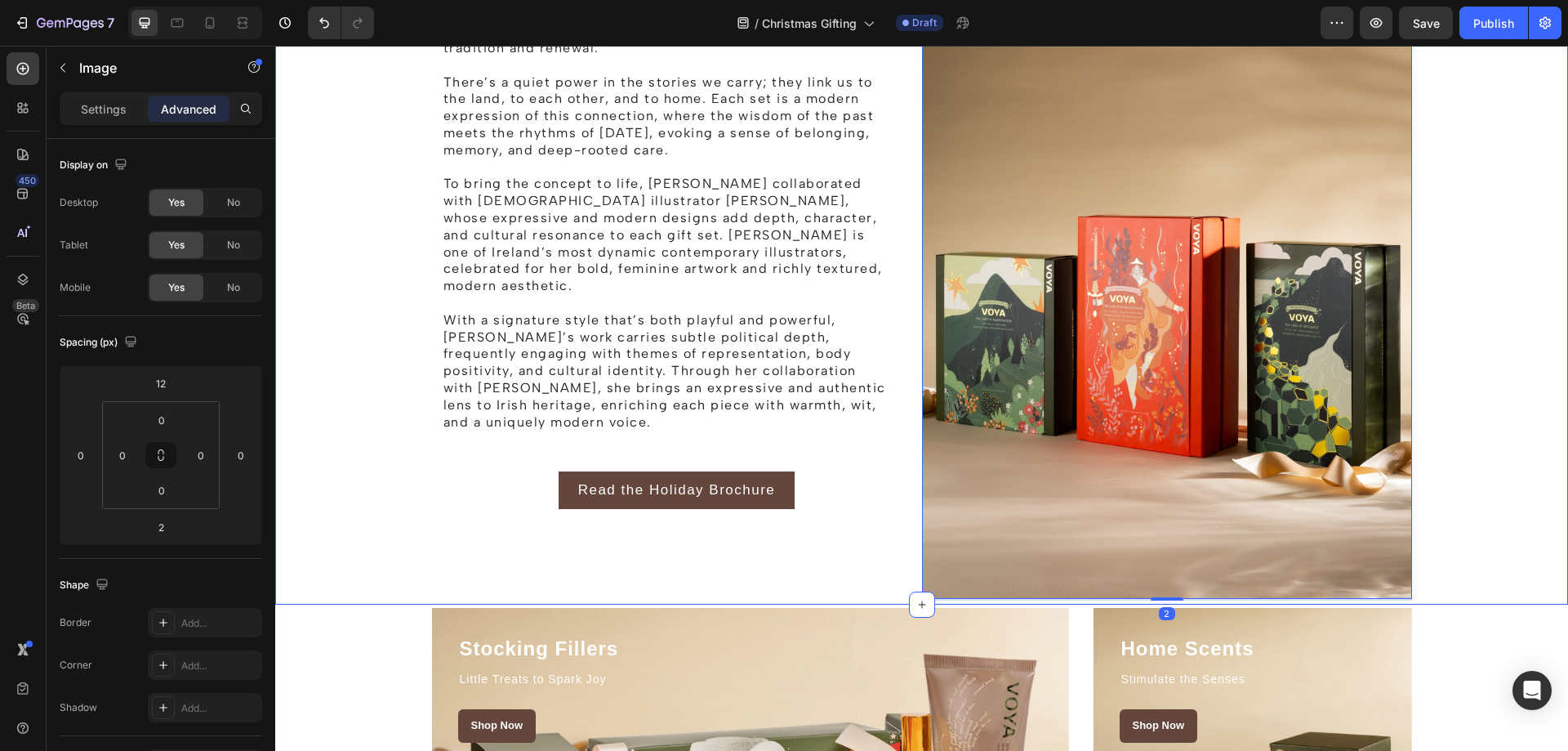
click at [1482, 332] on div "The Story behind the Holiday Campaign Heading Rooted in beauty, ritual, and a d…" at bounding box center [921, 226] width 1269 height 746
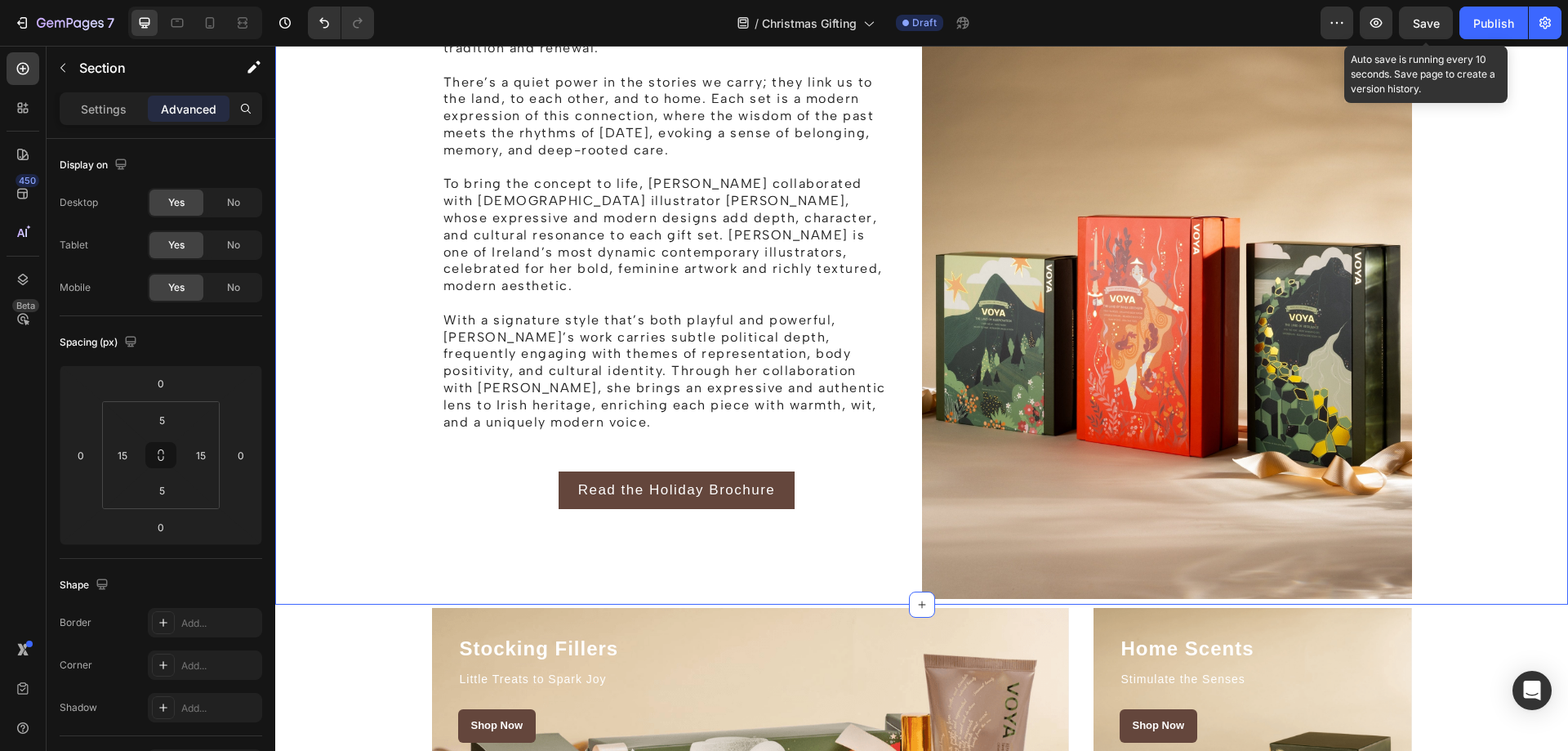
click at [1427, 27] on span "Save" at bounding box center [1425, 24] width 27 height 14
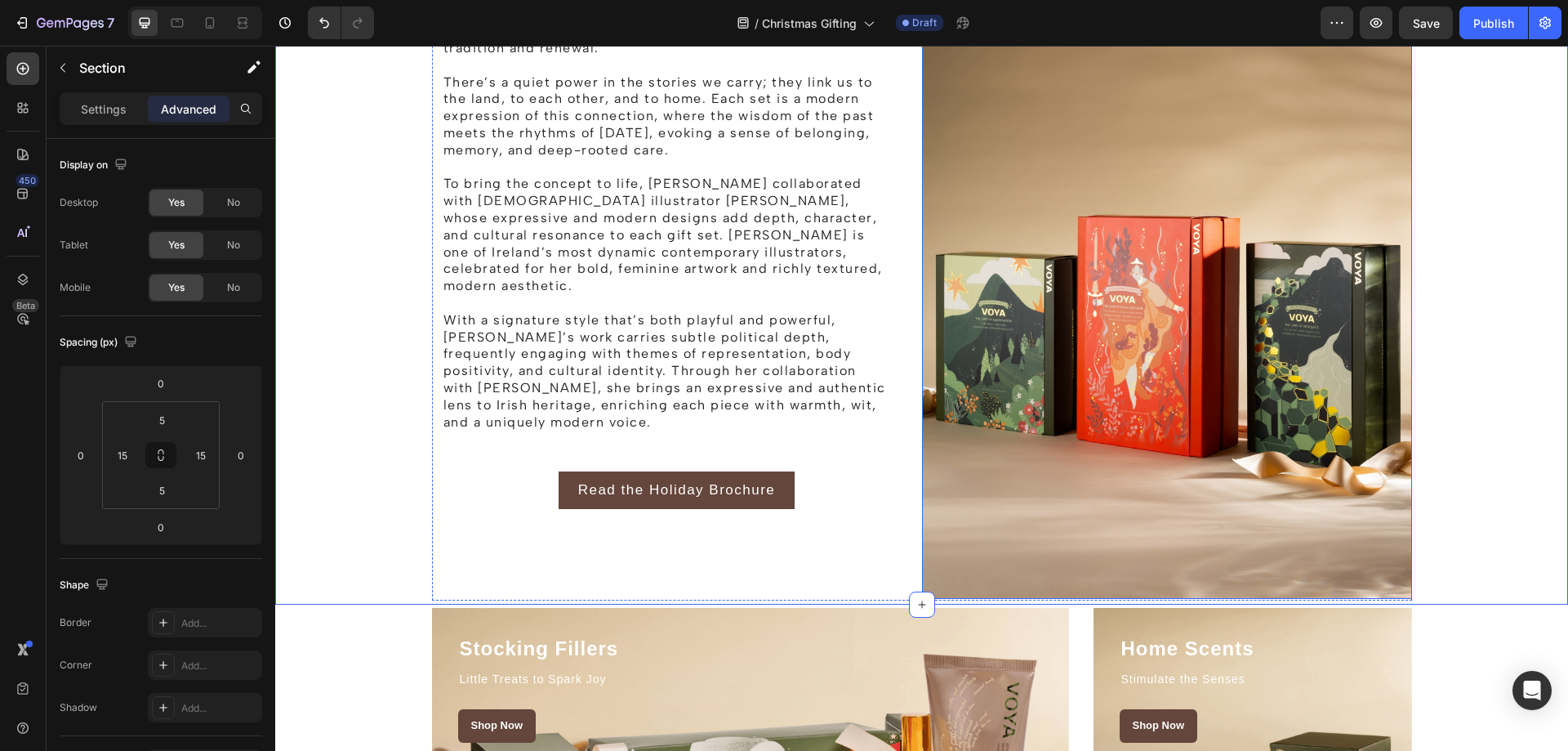
click at [1034, 232] on img at bounding box center [1167, 230] width 490 height 735
click at [640, 409] on div "The Story behind the Holiday Campaign Heading Rooted in beauty, ritual, and a d…" at bounding box center [667, 152] width 451 height 597
click at [813, 452] on div "Read the Holiday Brochure Button" at bounding box center [677, 493] width 490 height 84
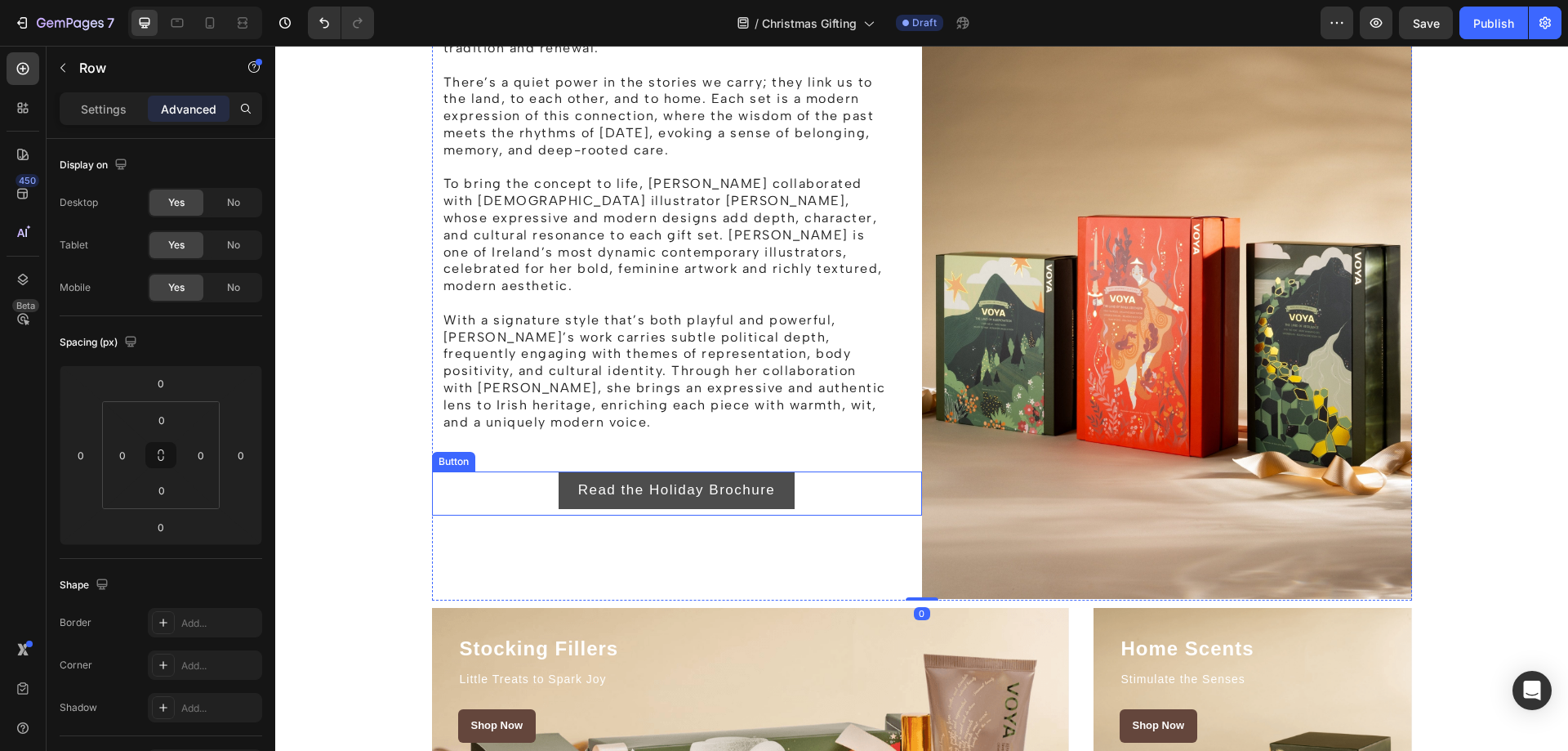
click at [559, 471] on button "Read the Holiday Brochure" at bounding box center [677, 490] width 237 height 37
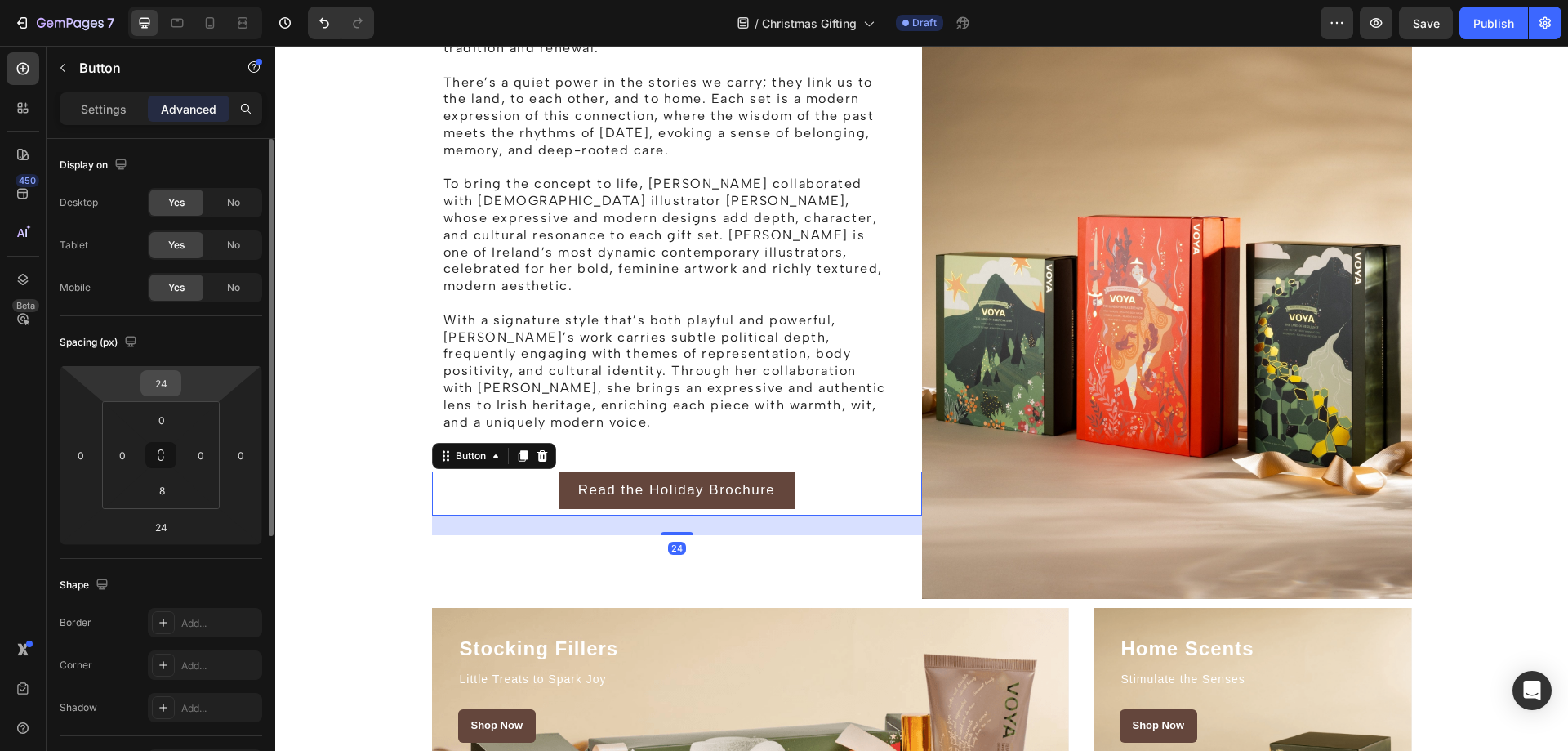
click at [169, 382] on input "24" at bounding box center [160, 383] width 32 height 25
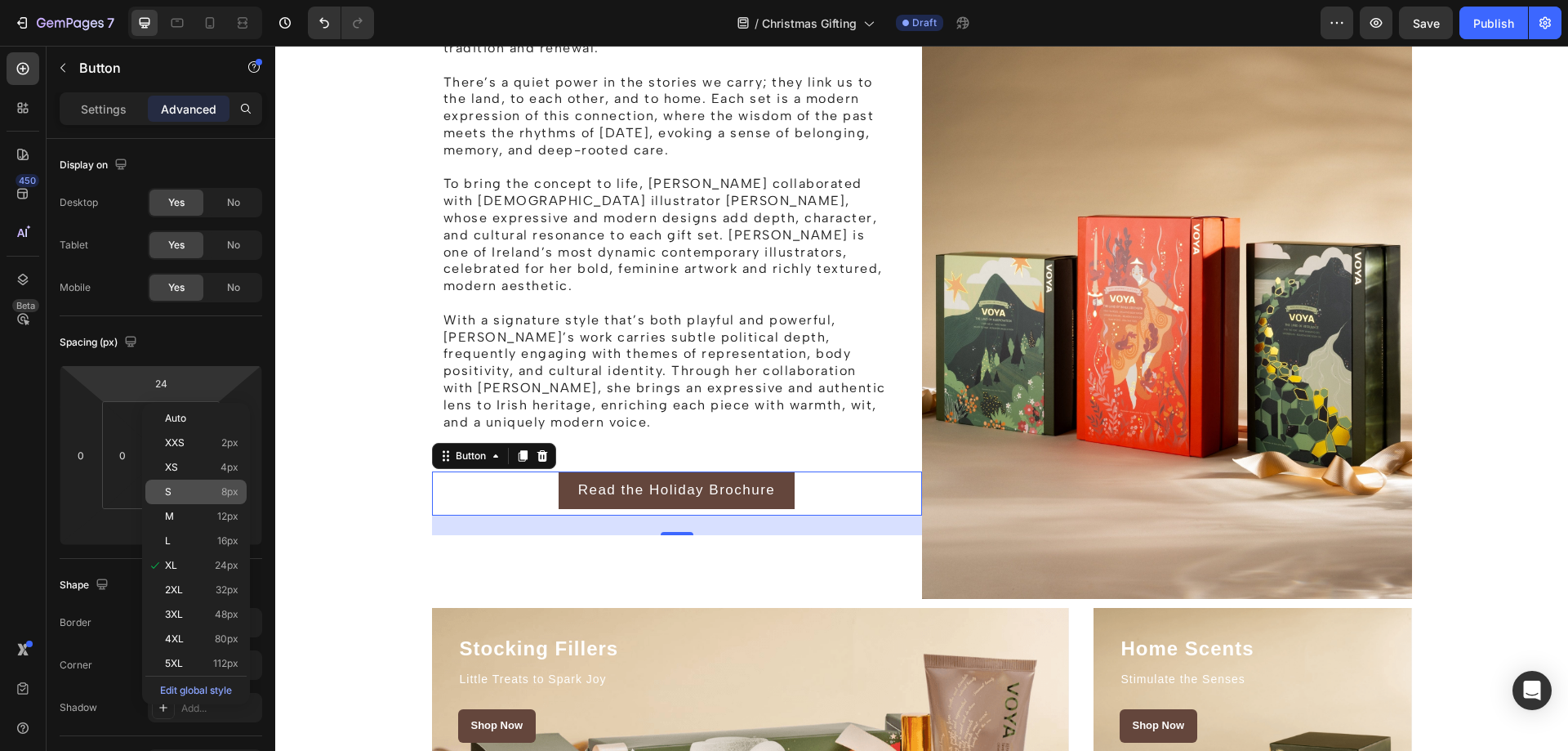
click at [198, 484] on div "S 8px" at bounding box center [196, 491] width 101 height 25
type input "8"
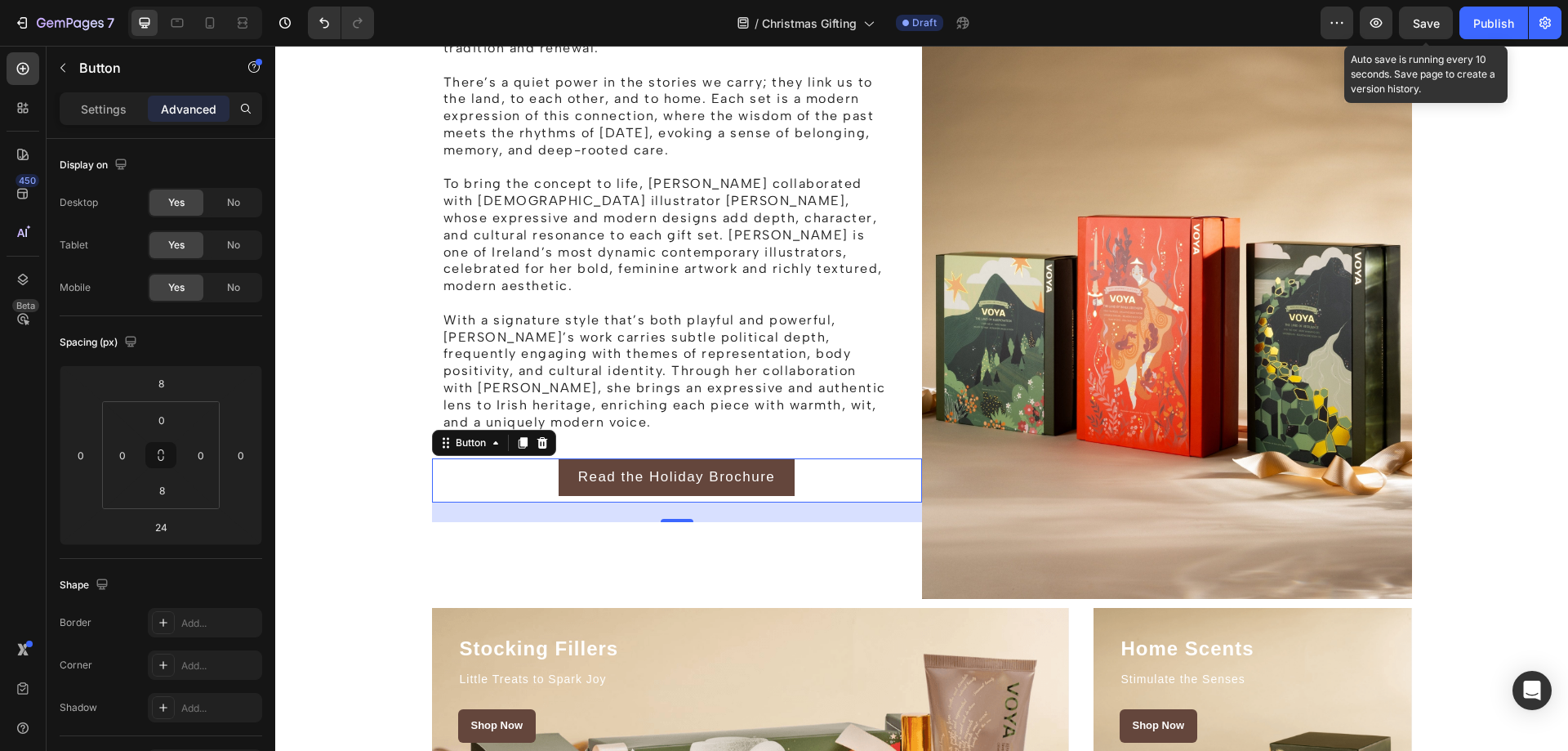
click at [1425, 27] on span "Save" at bounding box center [1425, 24] width 27 height 14
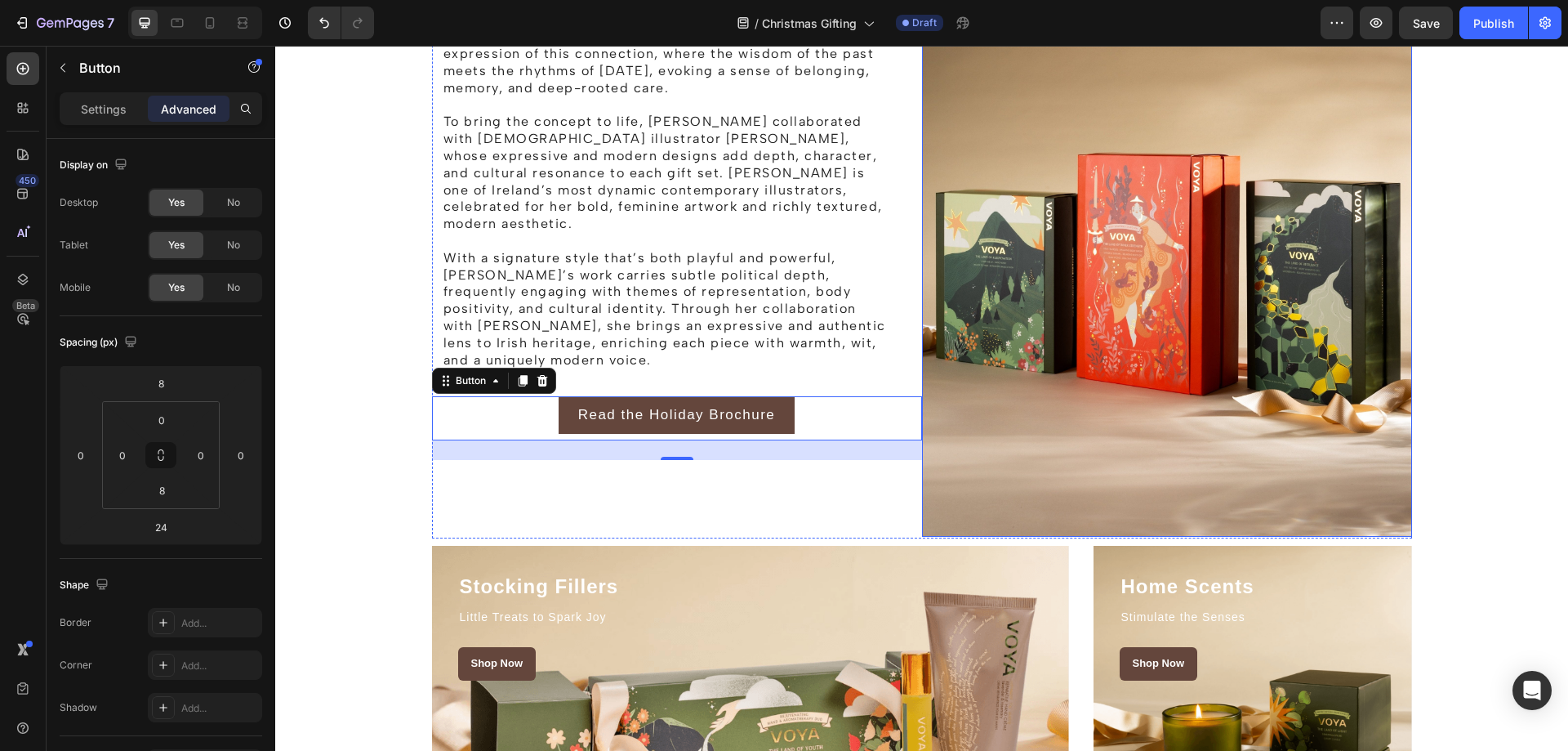
scroll to position [980, 0]
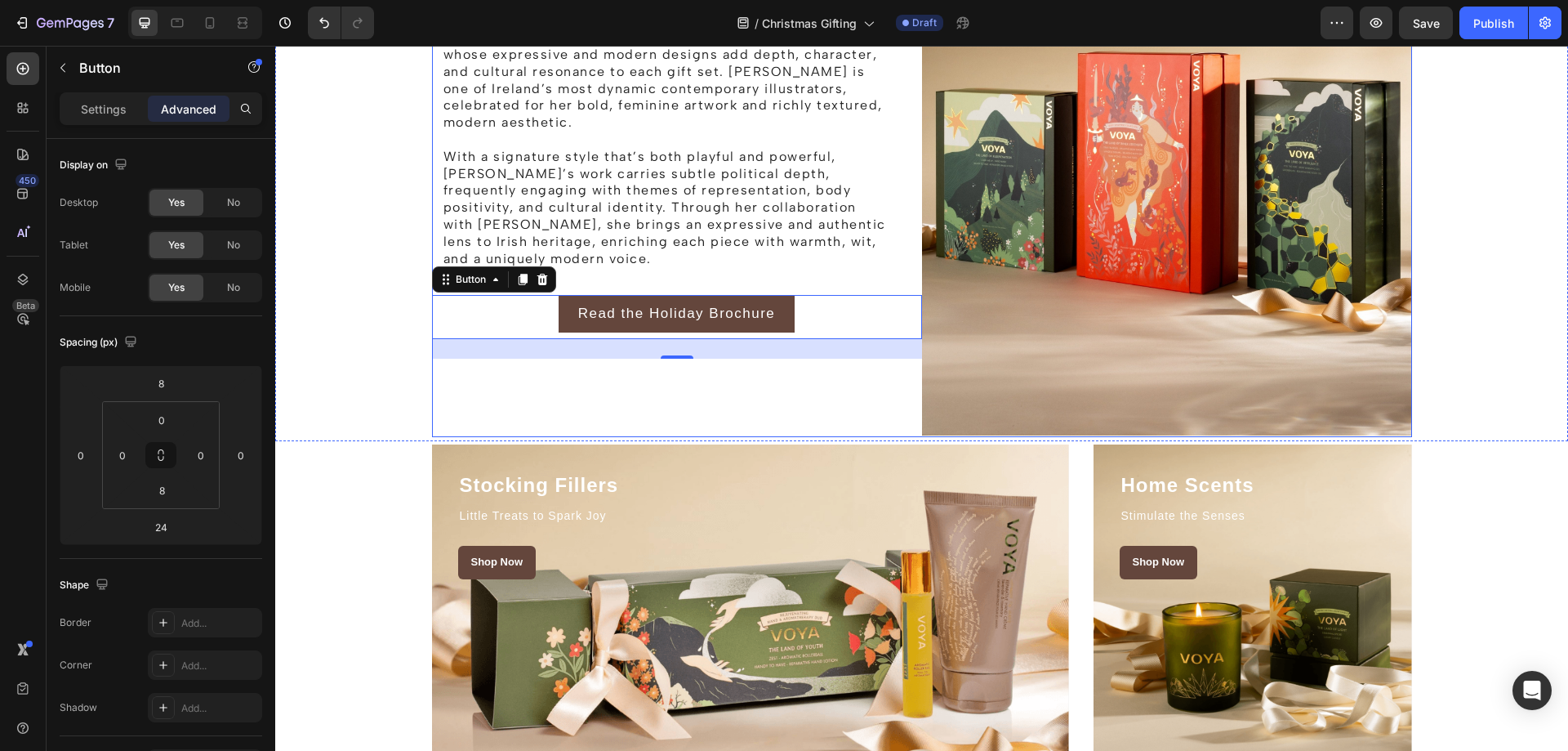
click at [689, 419] on div "The Story behind the Holiday Campaign Heading Rooted in beauty, ritual, and a d…" at bounding box center [677, 64] width 490 height 746
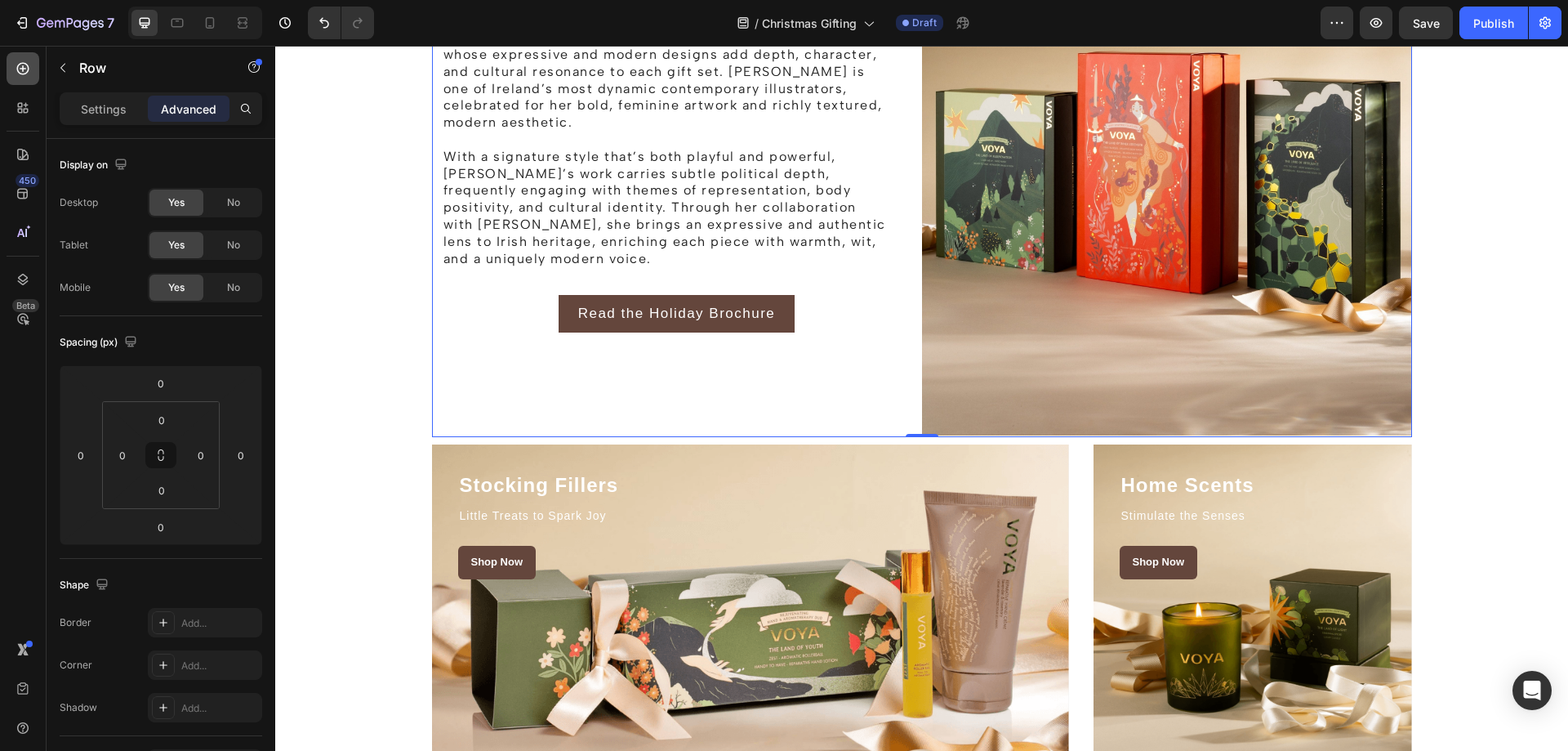
click at [27, 69] on icon at bounding box center [23, 69] width 12 height 12
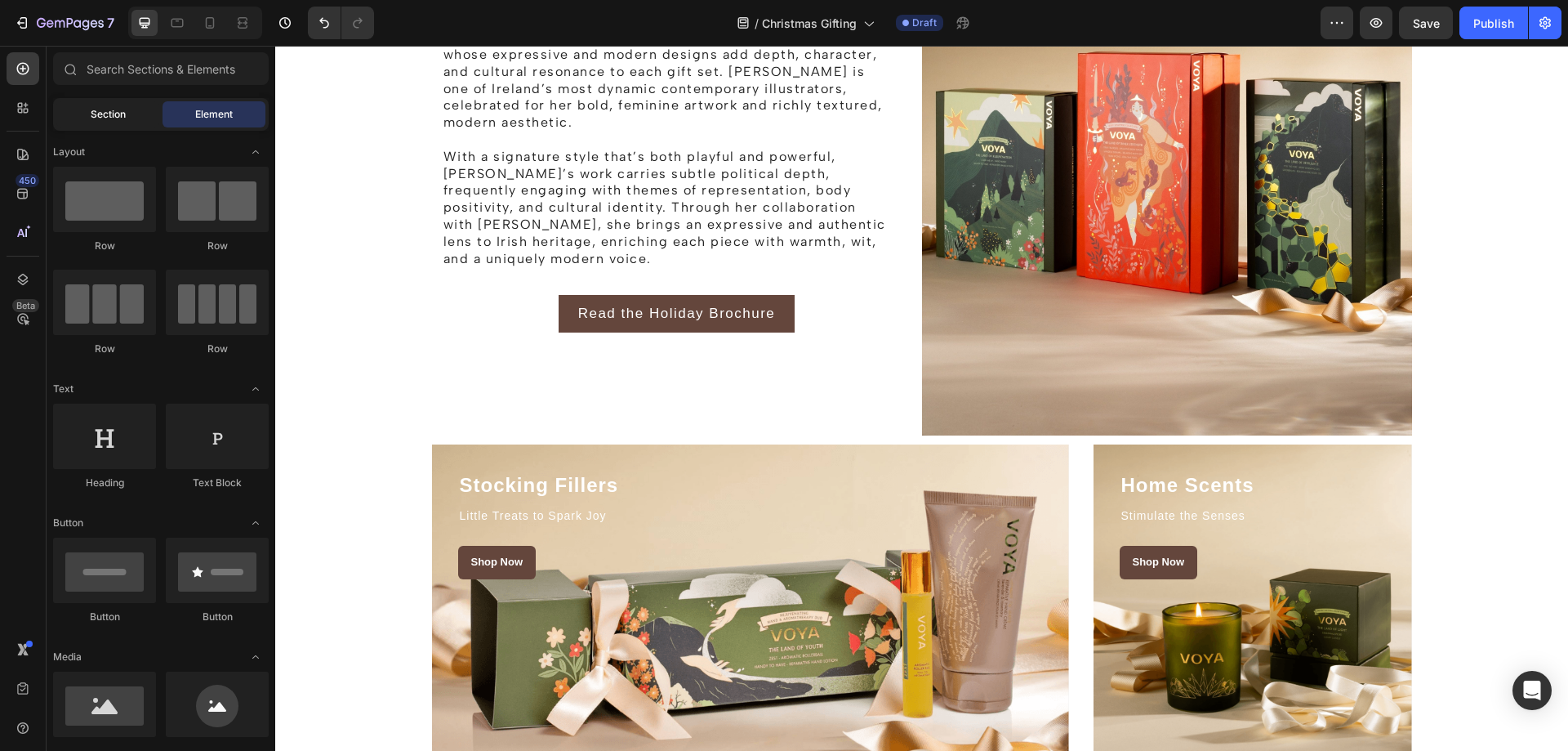
click at [120, 115] on span "Section" at bounding box center [108, 114] width 35 height 15
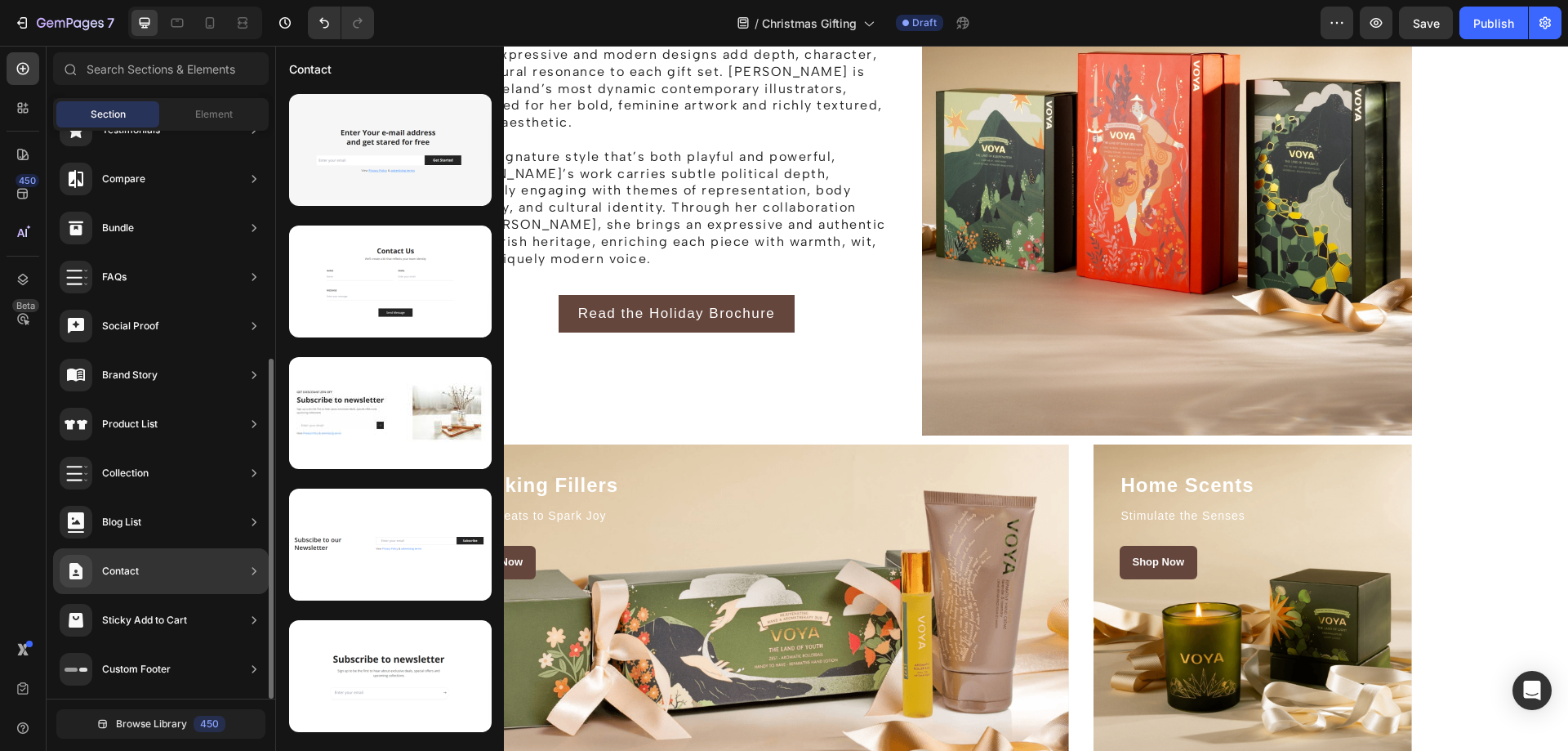
scroll to position [0, 0]
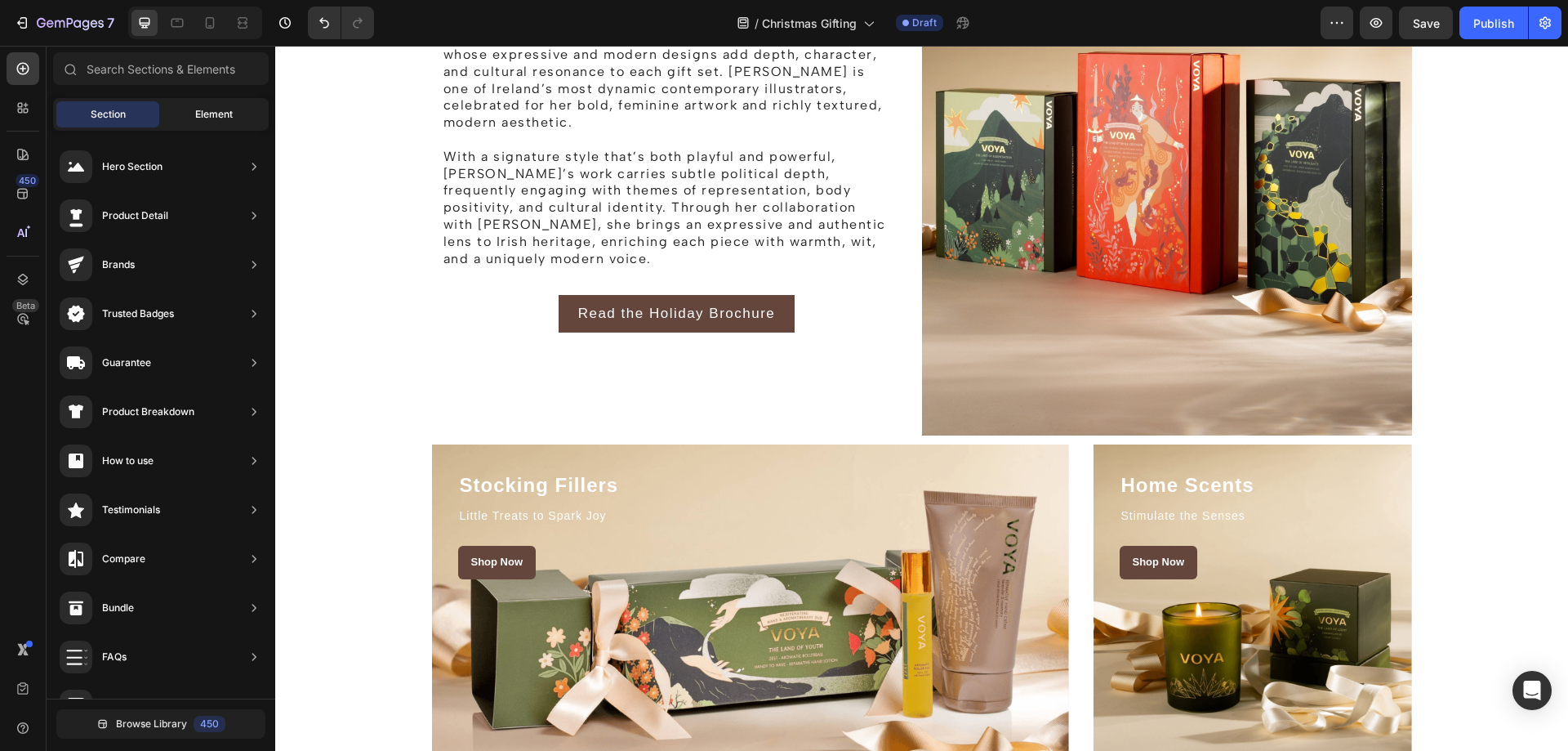
click at [218, 108] on span "Element" at bounding box center [214, 114] width 37 height 15
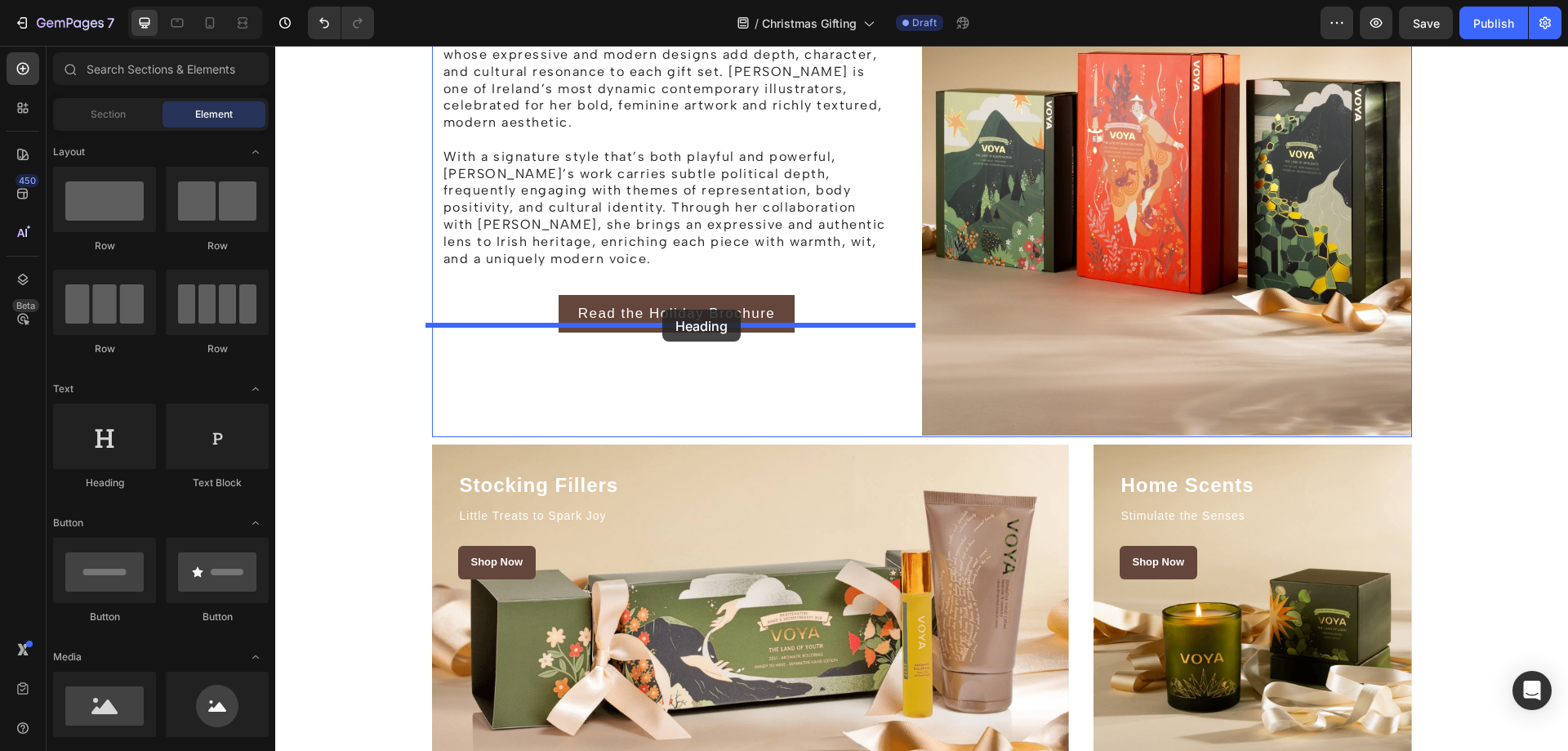
drag, startPoint x: 477, startPoint y: 457, endPoint x: 662, endPoint y: 309, distance: 236.9
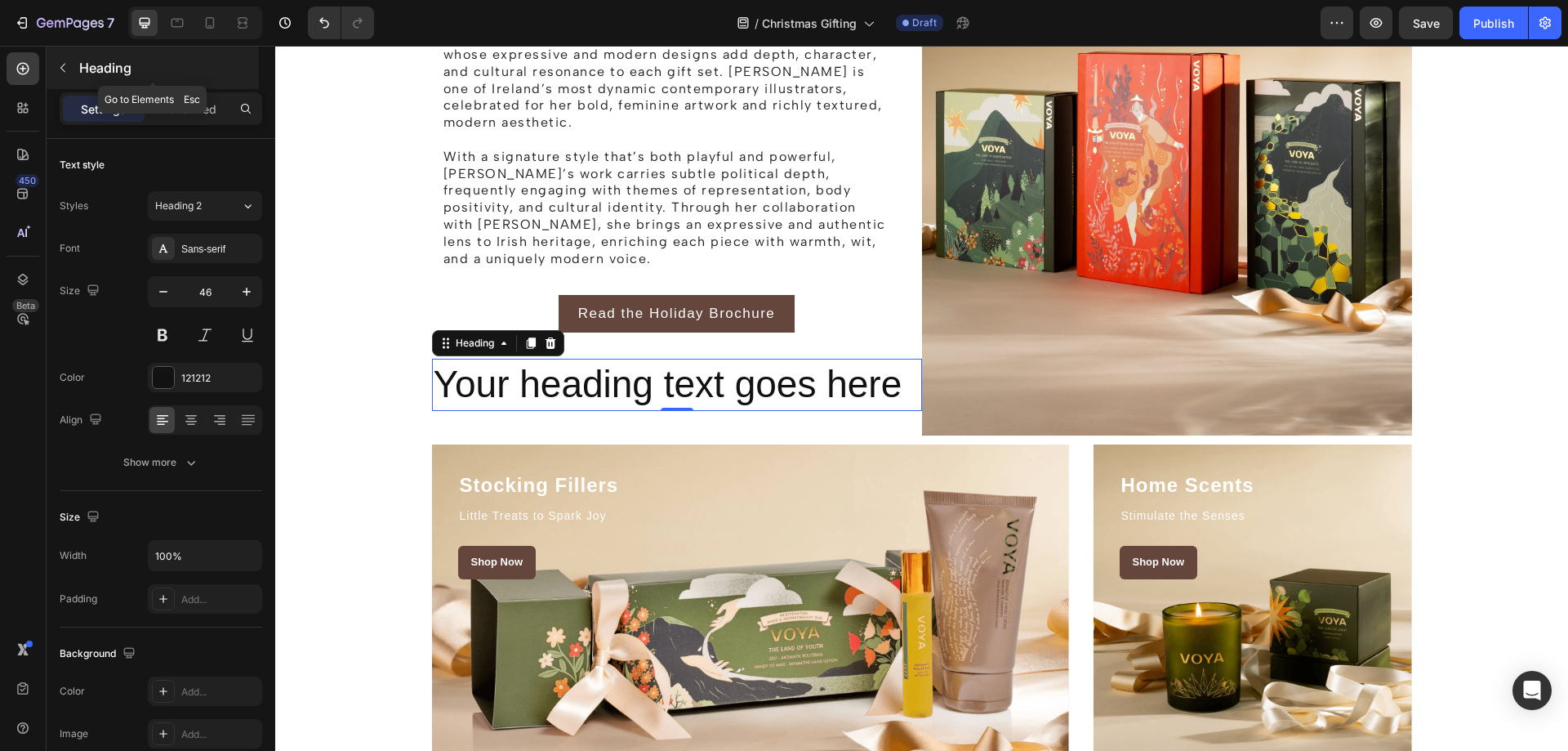
click at [58, 62] on icon "button" at bounding box center [62, 67] width 13 height 13
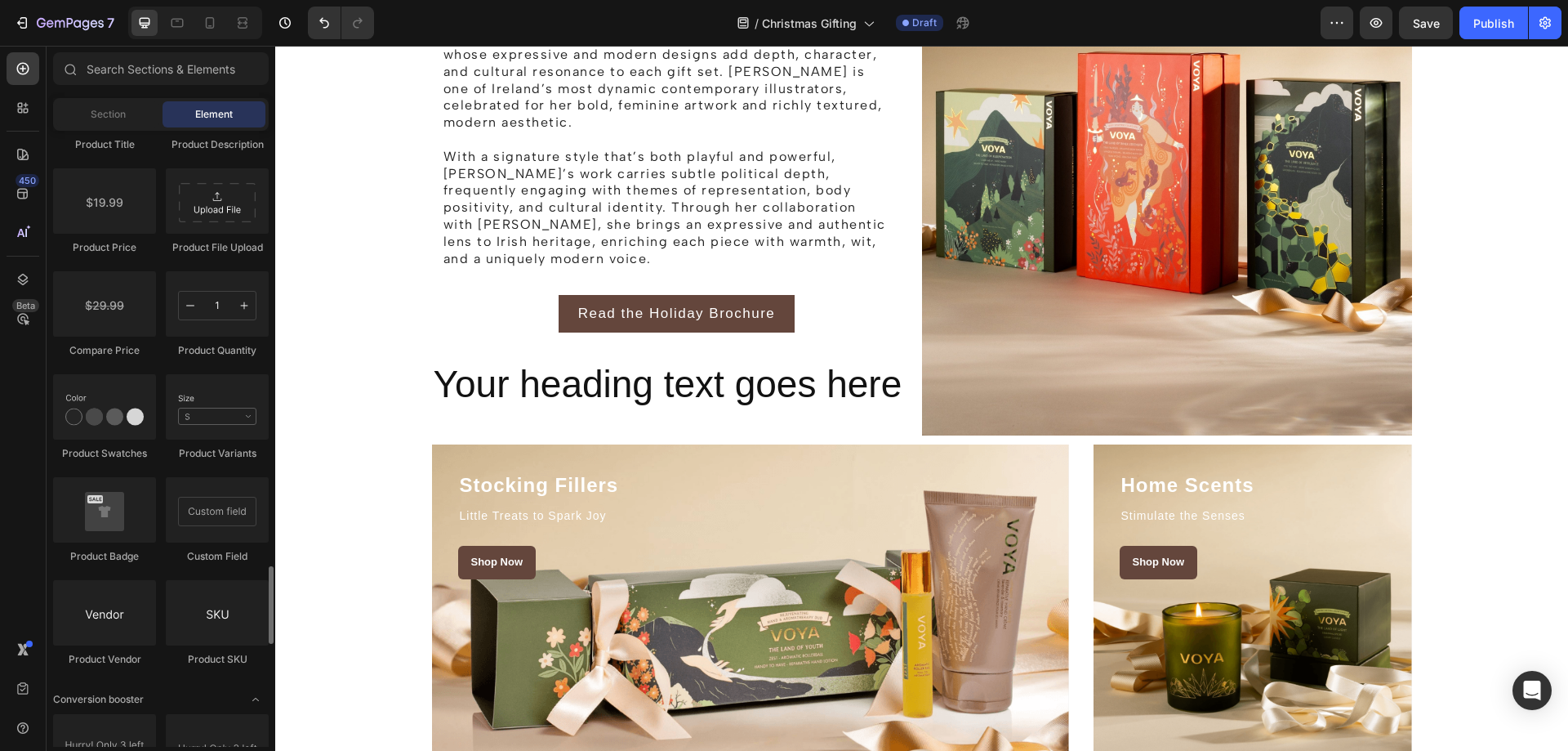
scroll to position [2777, 0]
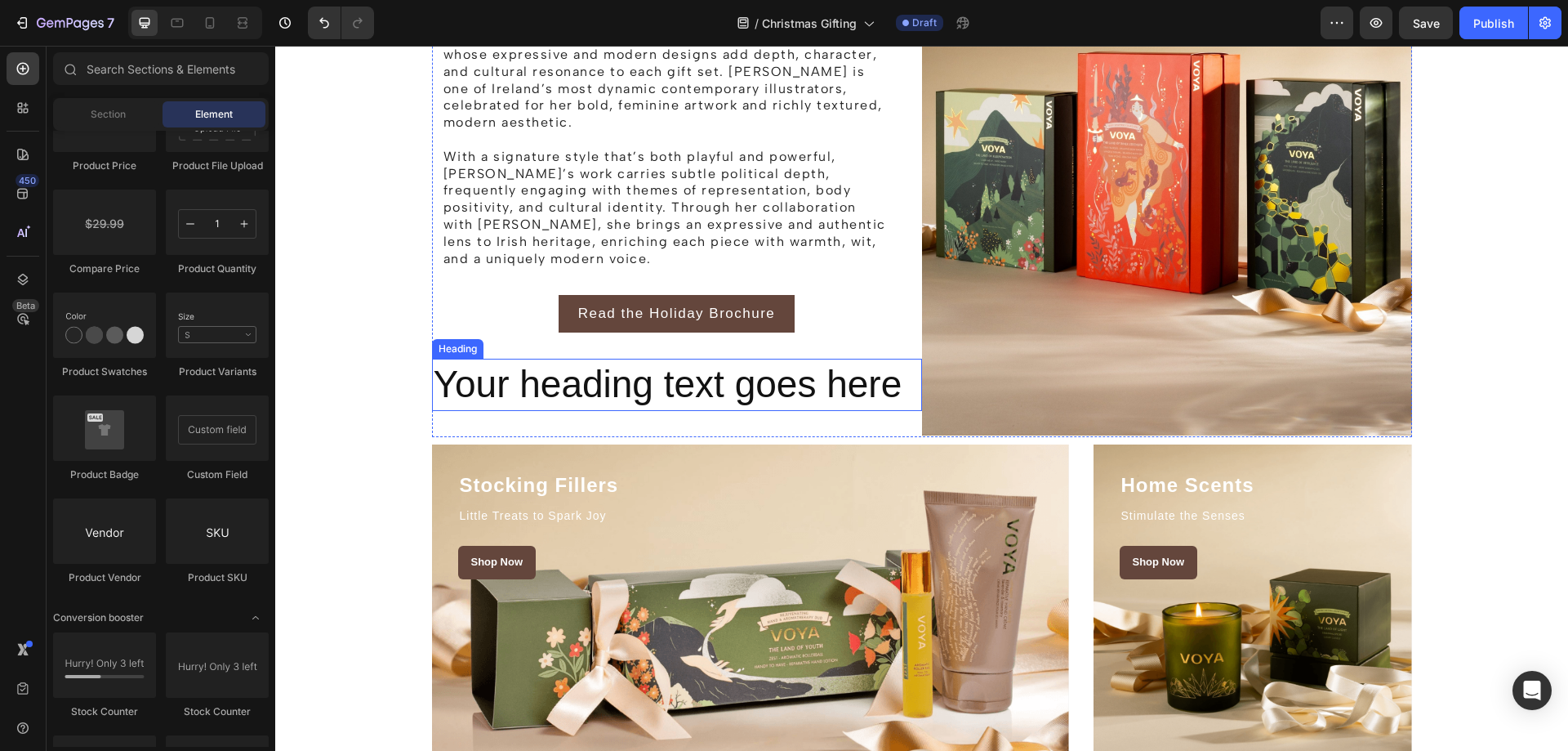
click at [736, 362] on h2 "Your heading text goes here" at bounding box center [677, 384] width 490 height 52
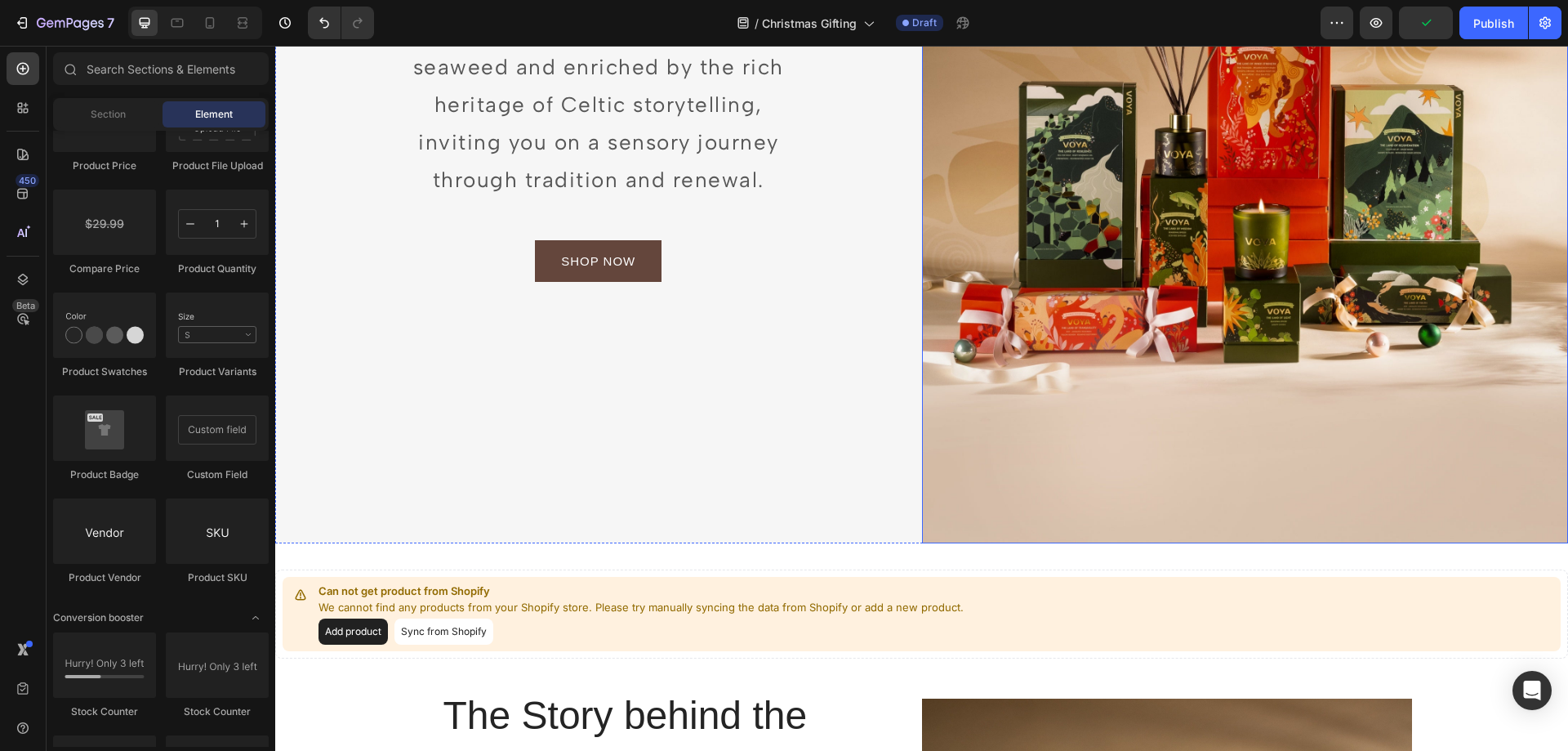
scroll to position [602, 0]
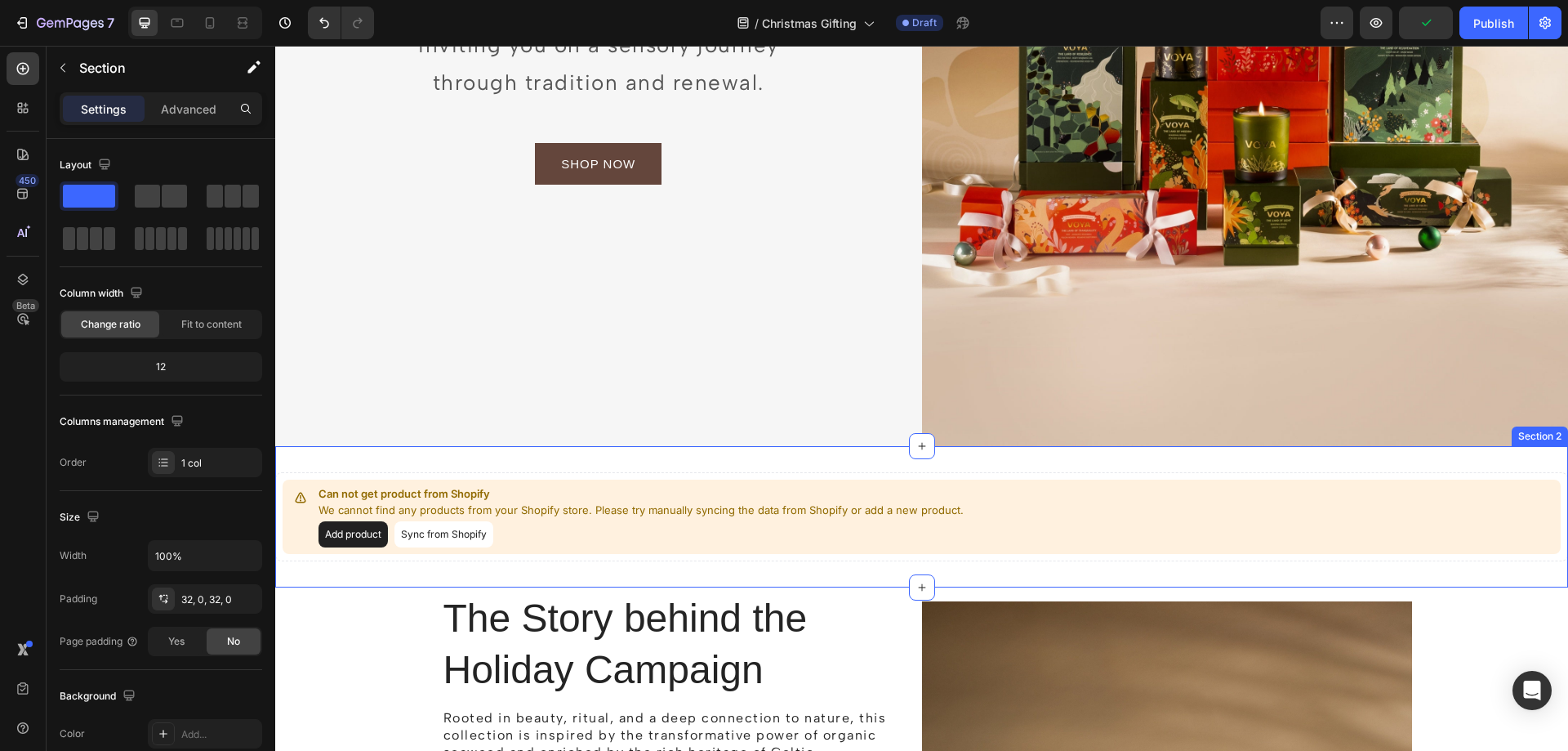
click at [860, 463] on div "Can not get product from Shopify We cannot find any products from your Shopify …" at bounding box center [921, 517] width 1292 height 142
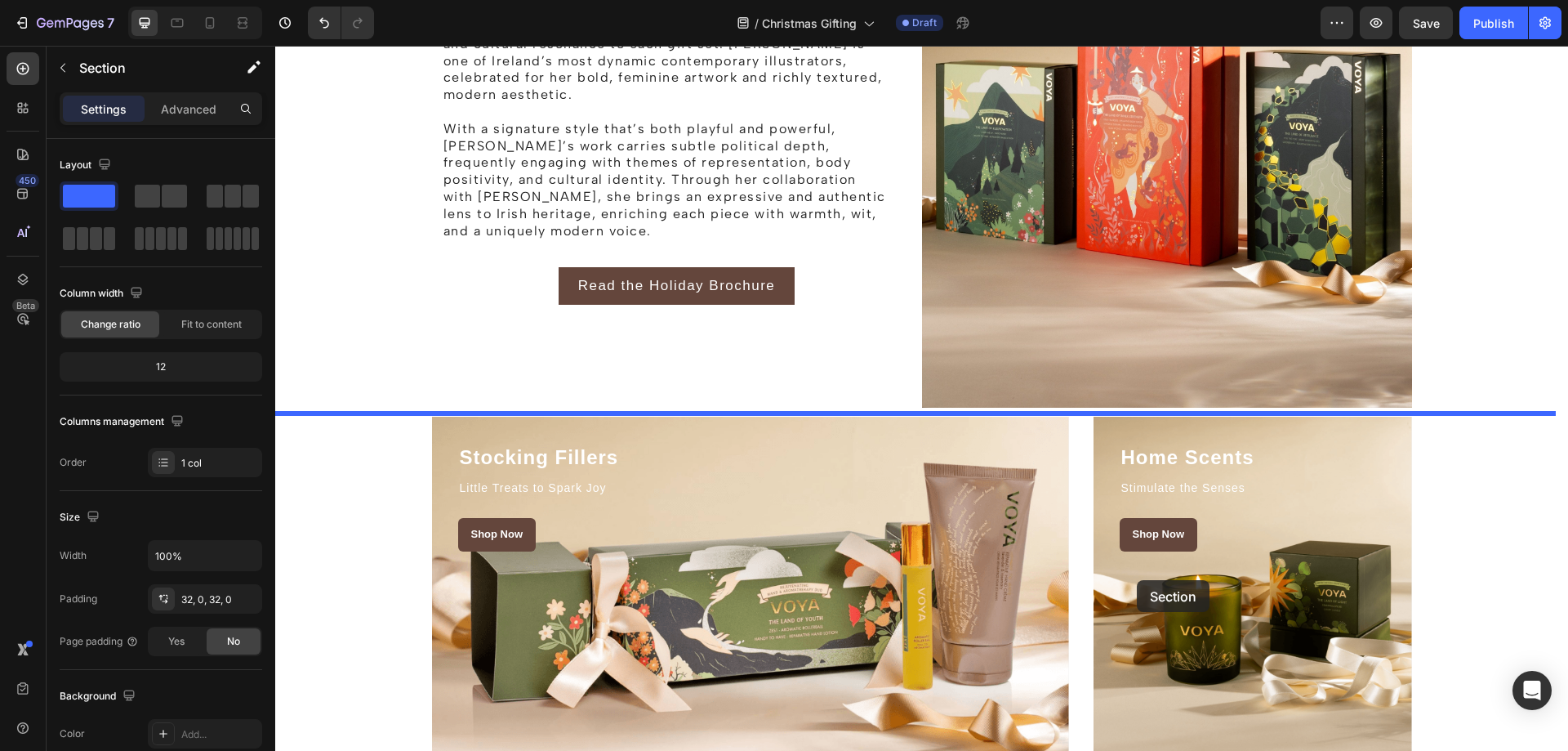
scroll to position [1583, 0]
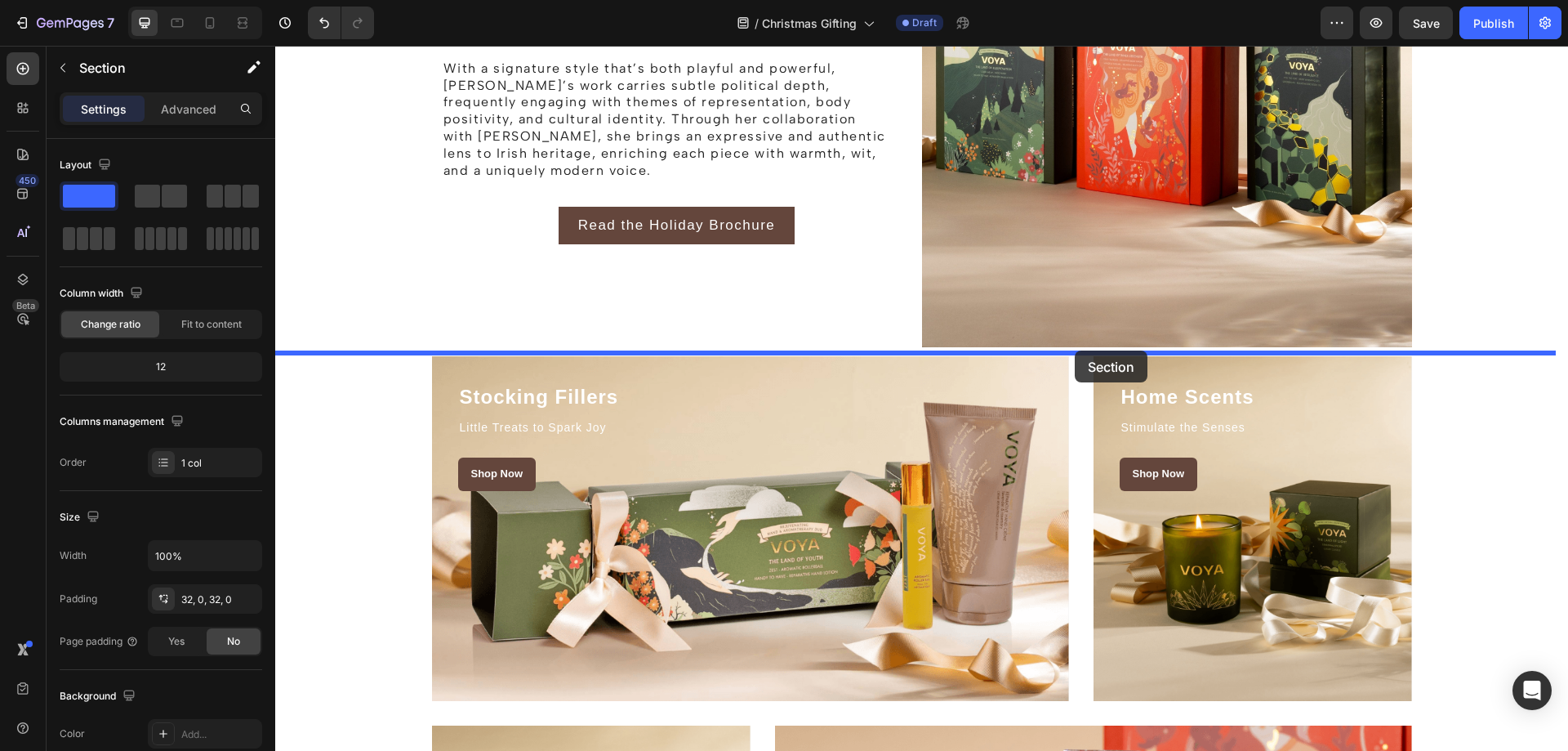
drag, startPoint x: 1228, startPoint y: 180, endPoint x: 1075, endPoint y: 350, distance: 228.7
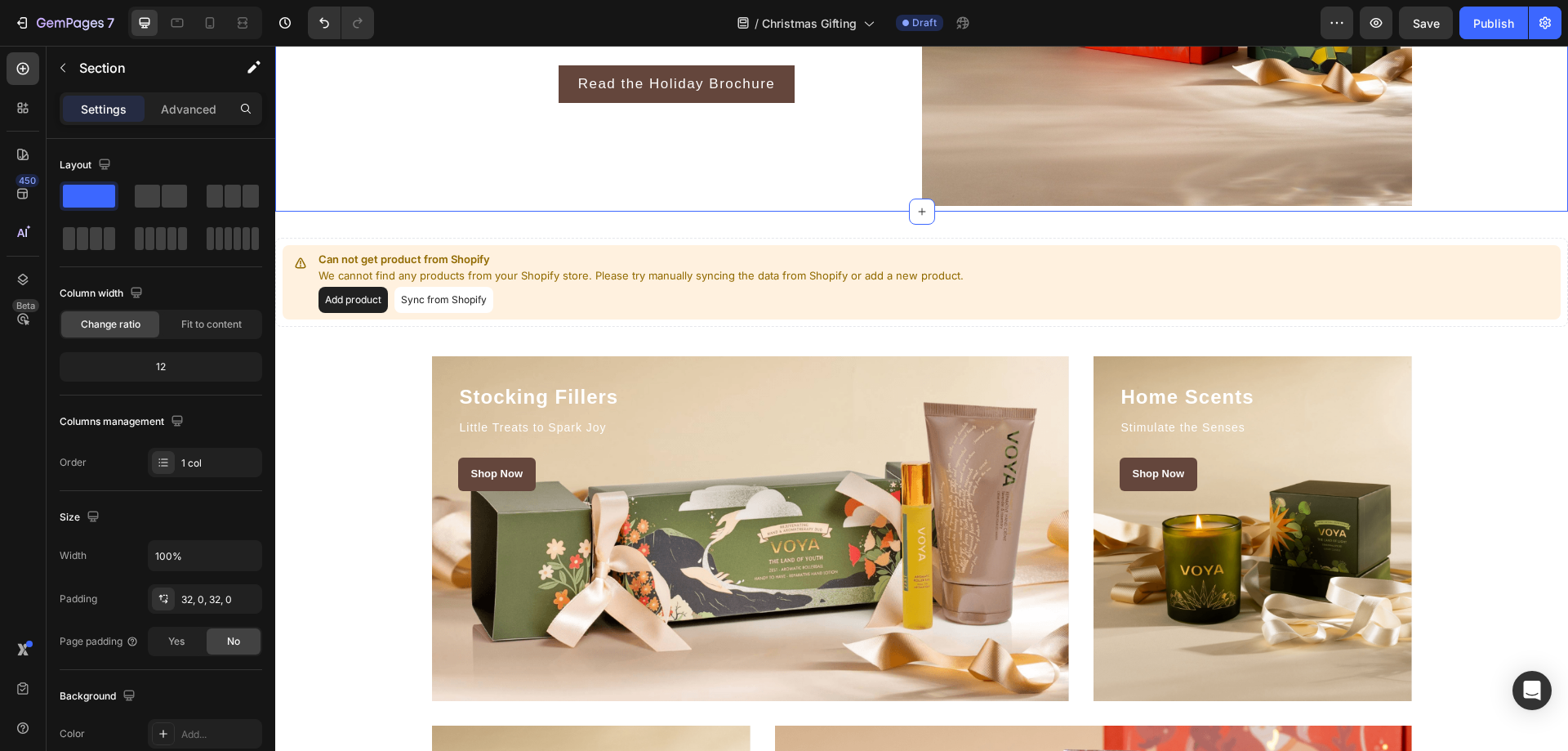
scroll to position [1442, 0]
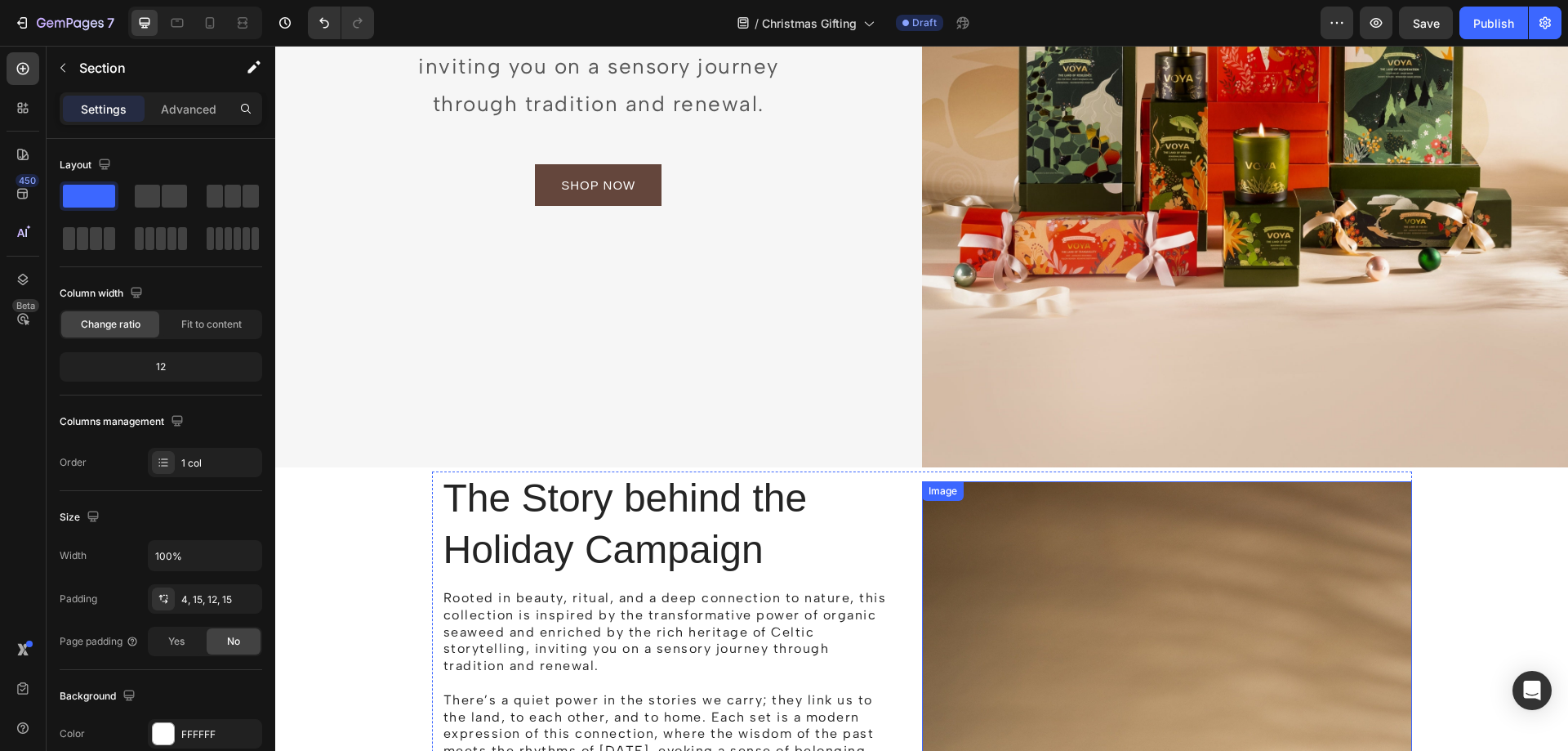
scroll to position [543, 0]
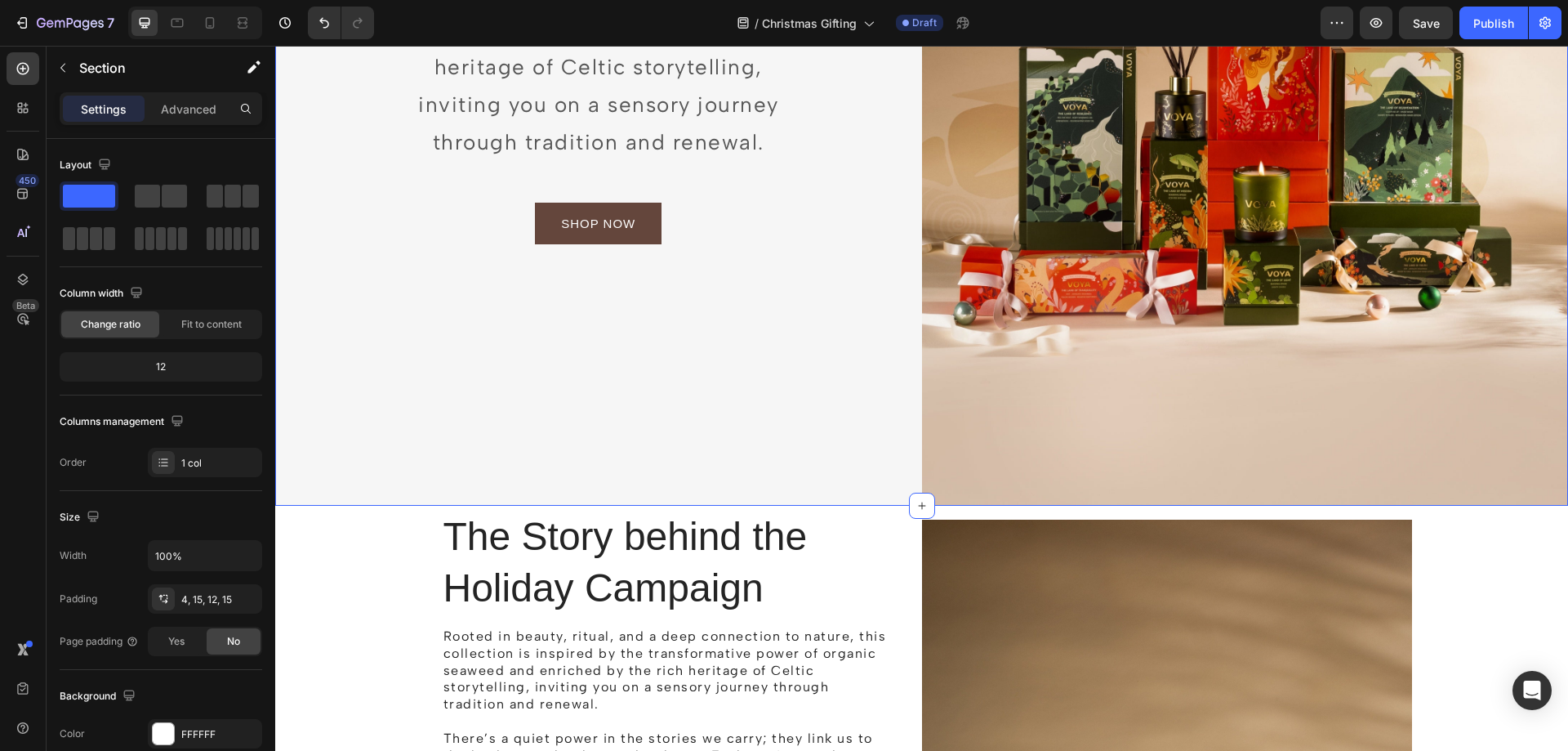
click at [780, 362] on div "The Land of Light & Legend Heading Rooted in beauty, ritual, and a deep connect…" at bounding box center [598, 21] width 647 height 970
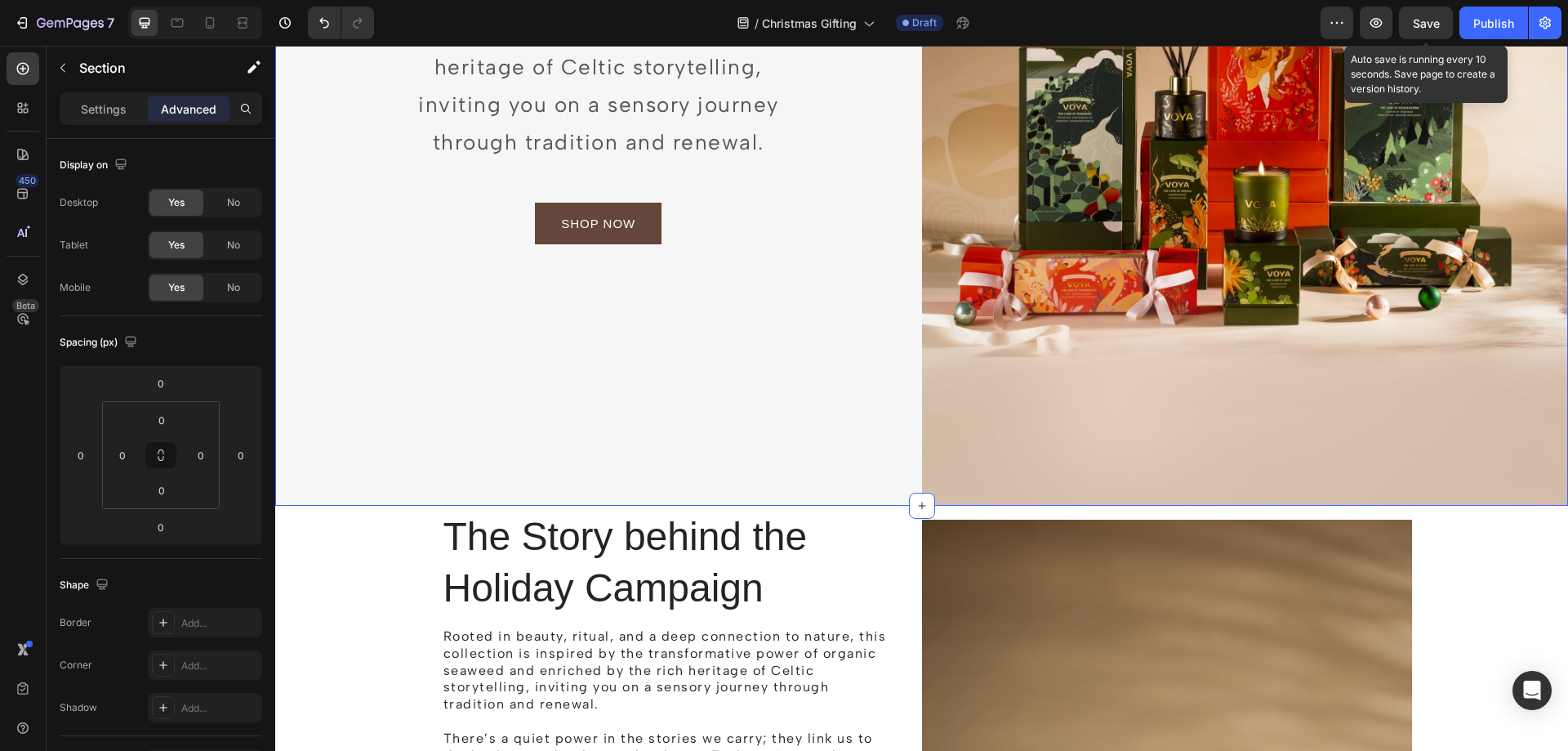
click at [1432, 22] on span "Save" at bounding box center [1425, 24] width 27 height 14
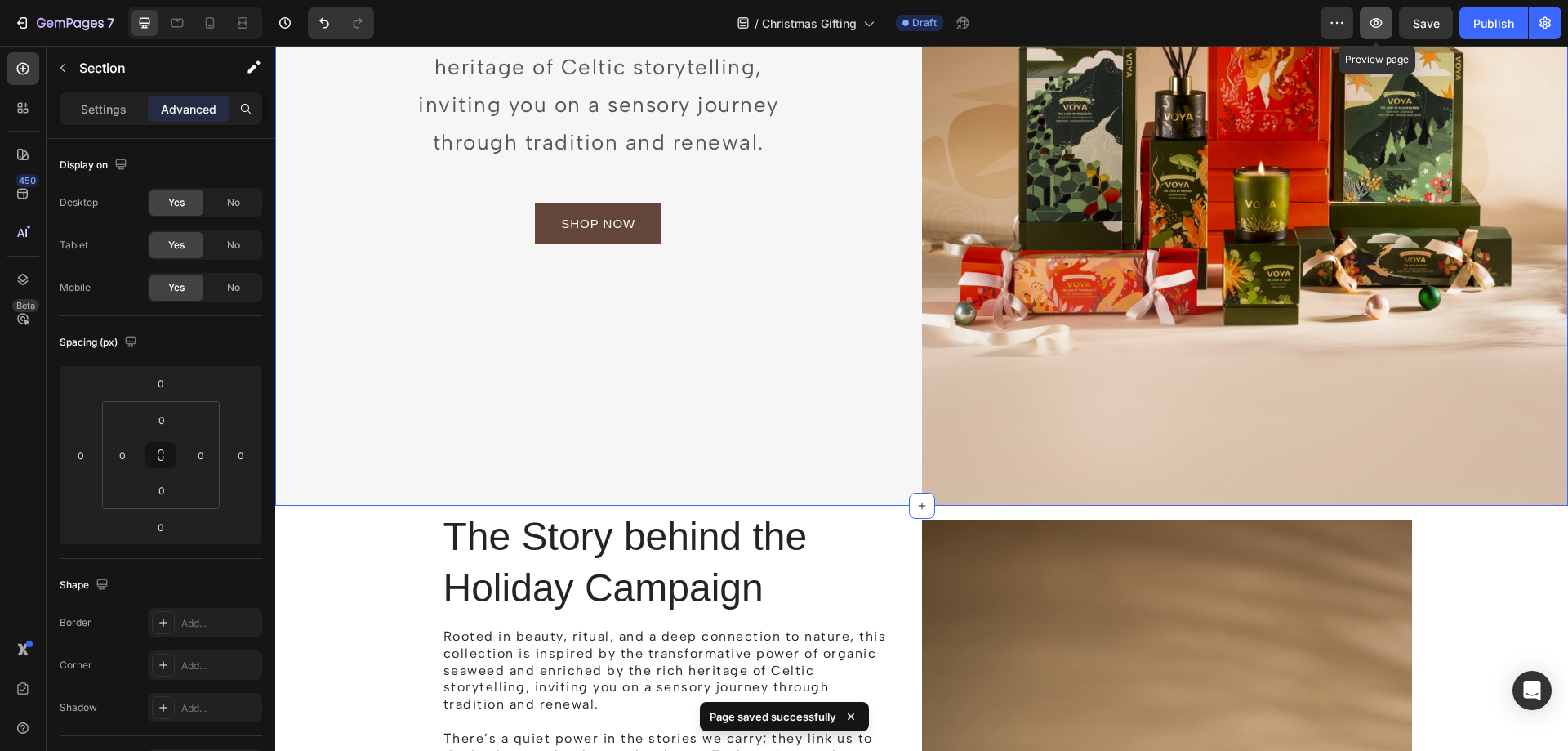
click at [1377, 17] on icon "button" at bounding box center [1376, 23] width 17 height 17
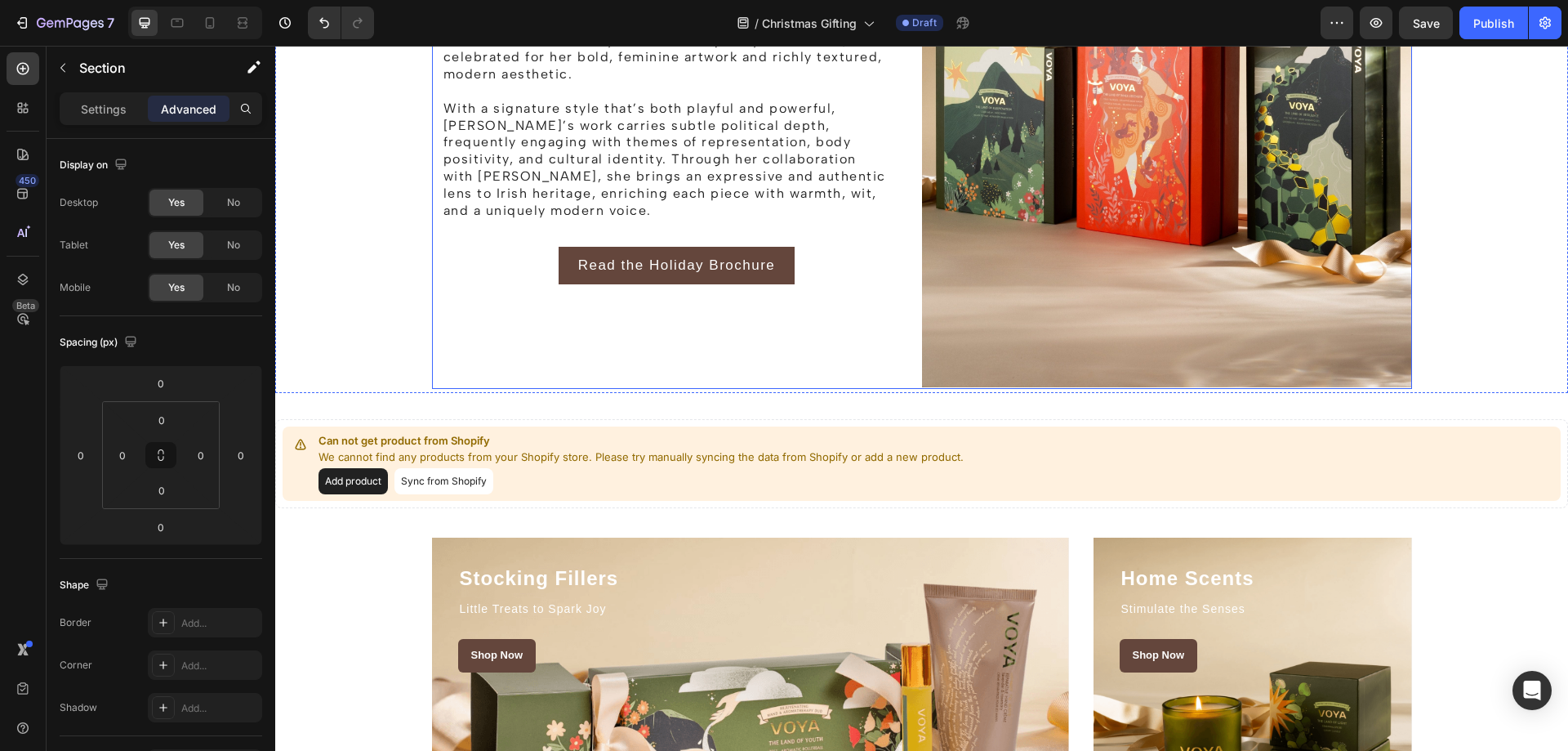
scroll to position [1442, 0]
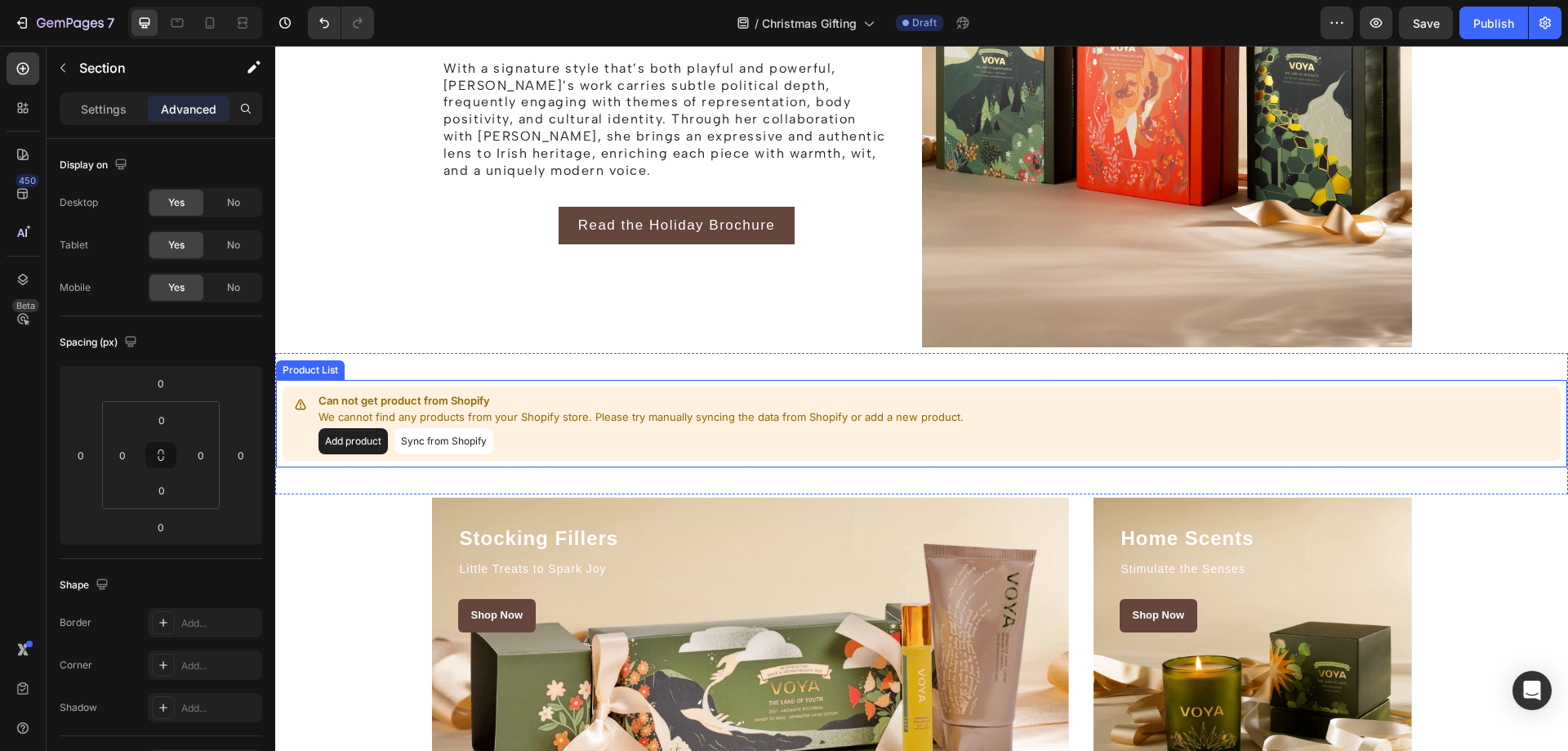
click at [624, 429] on div "Add product Sync from Shopify" at bounding box center [642, 441] width 646 height 27
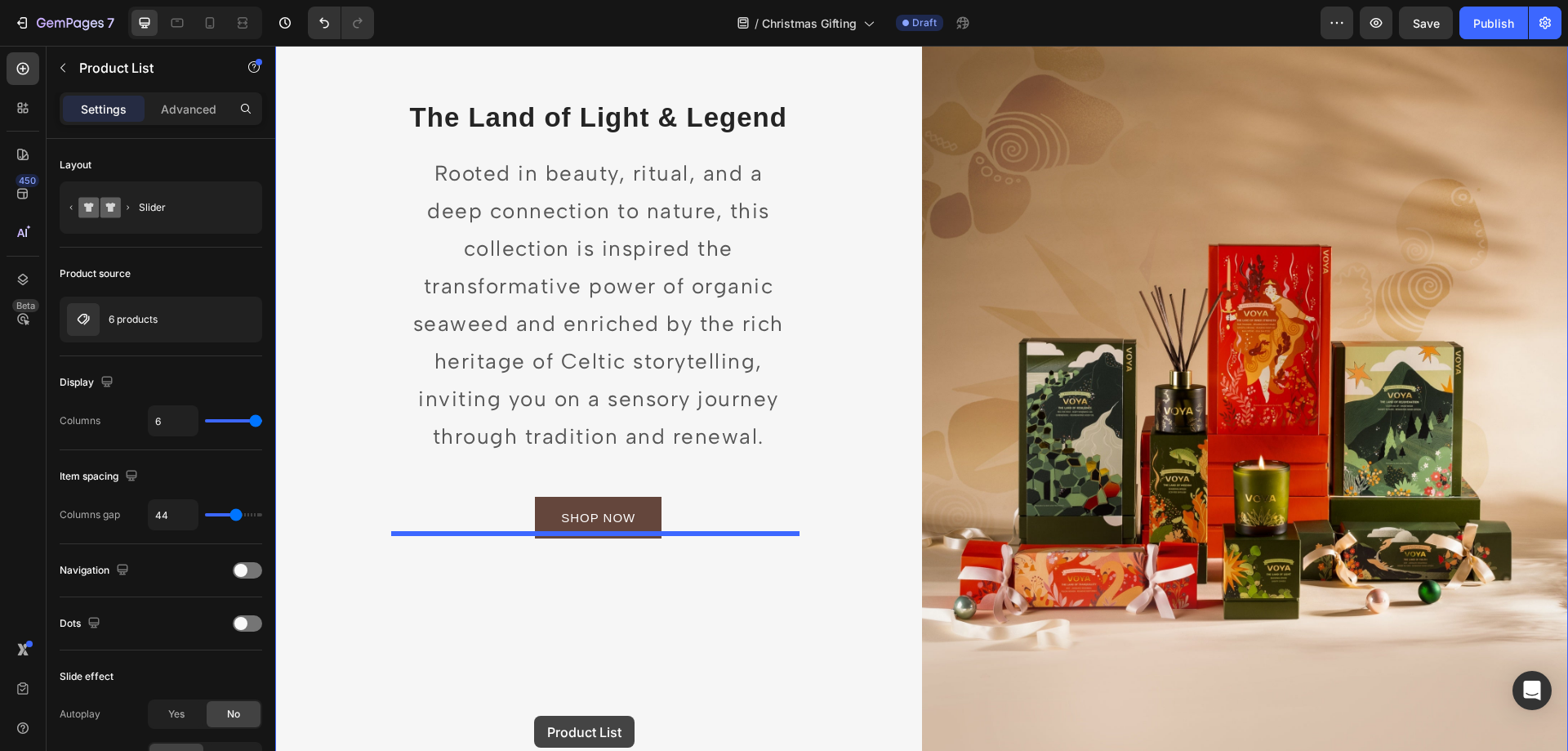
scroll to position [425, 0]
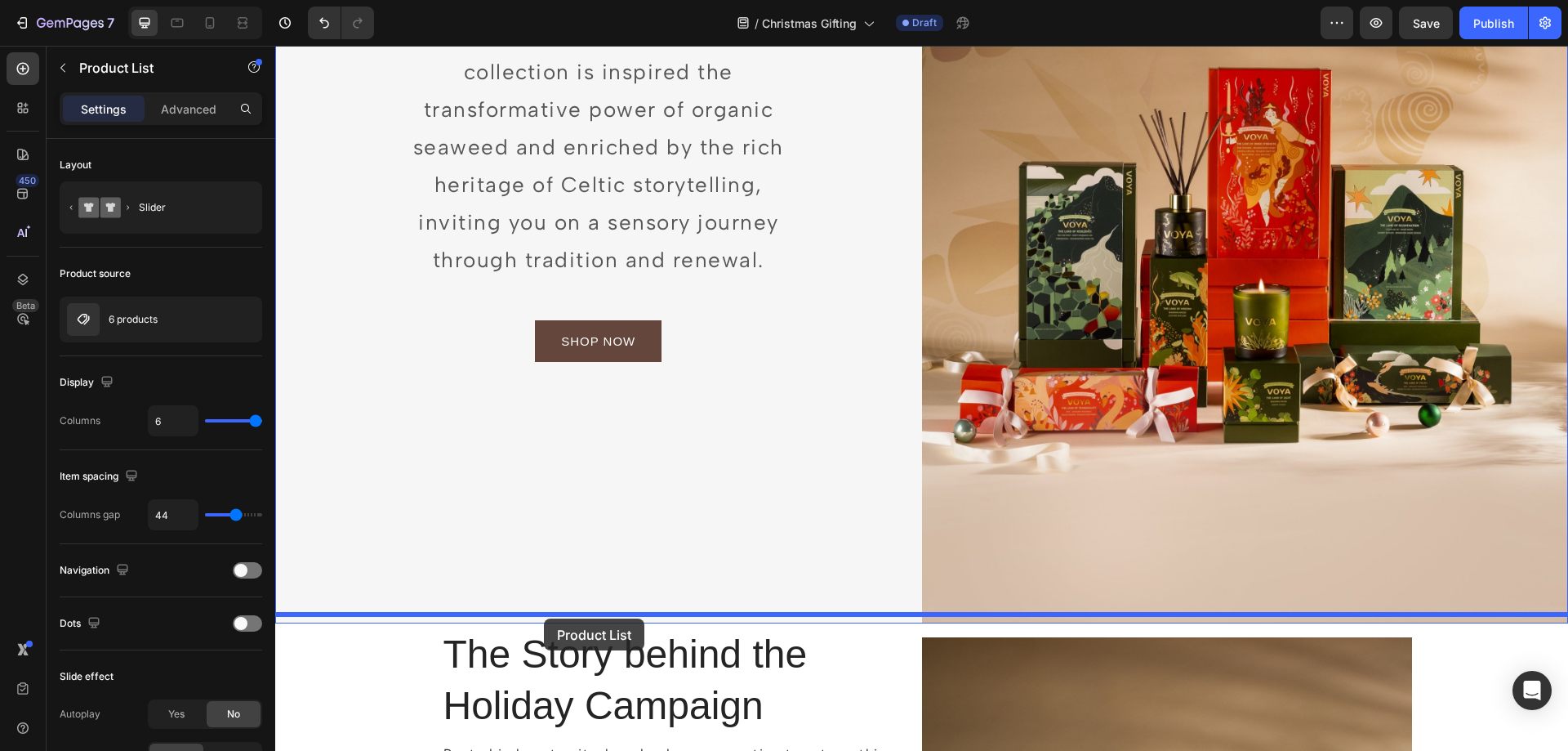
drag, startPoint x: 295, startPoint y: 366, endPoint x: 544, endPoint y: 618, distance: 354.3
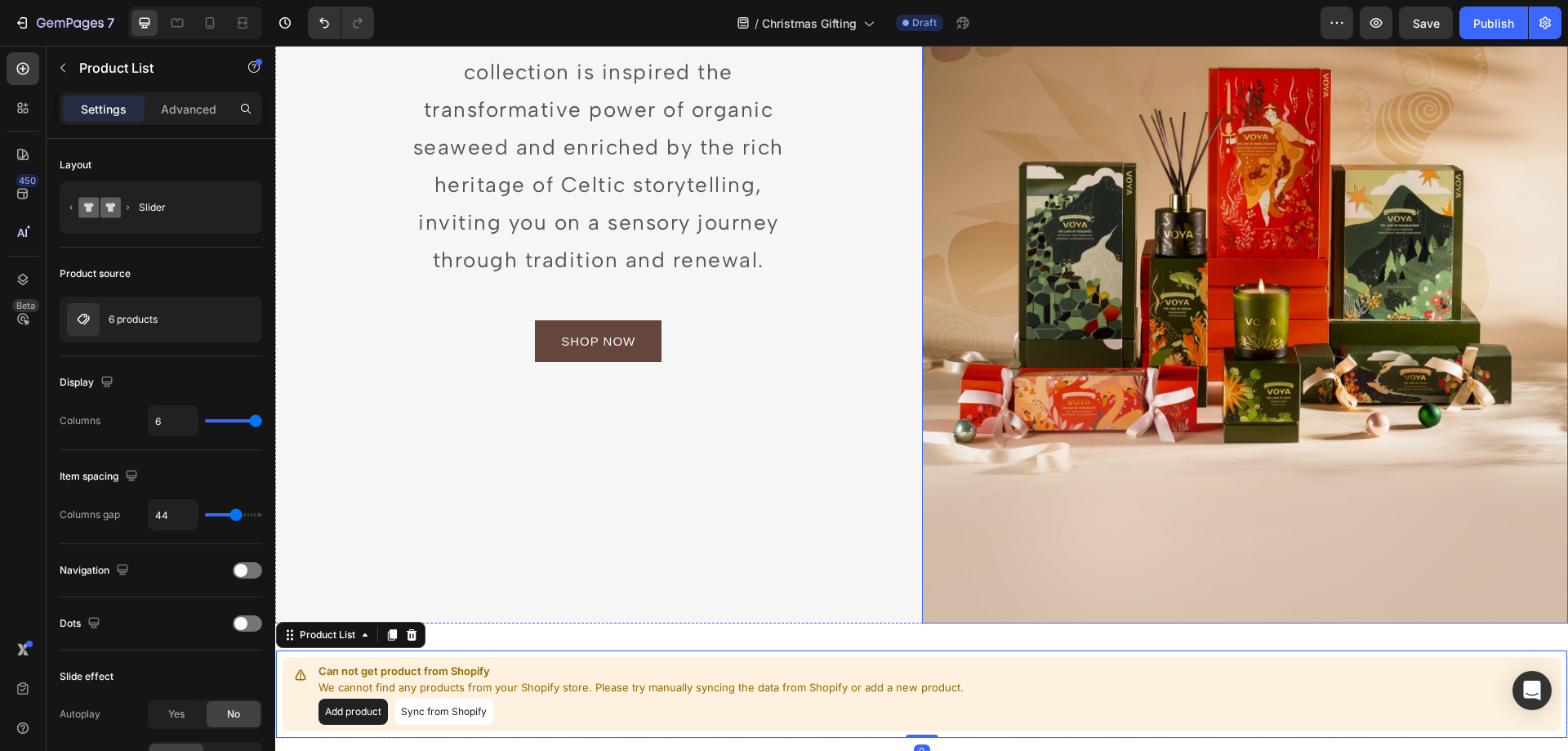
scroll to position [752, 0]
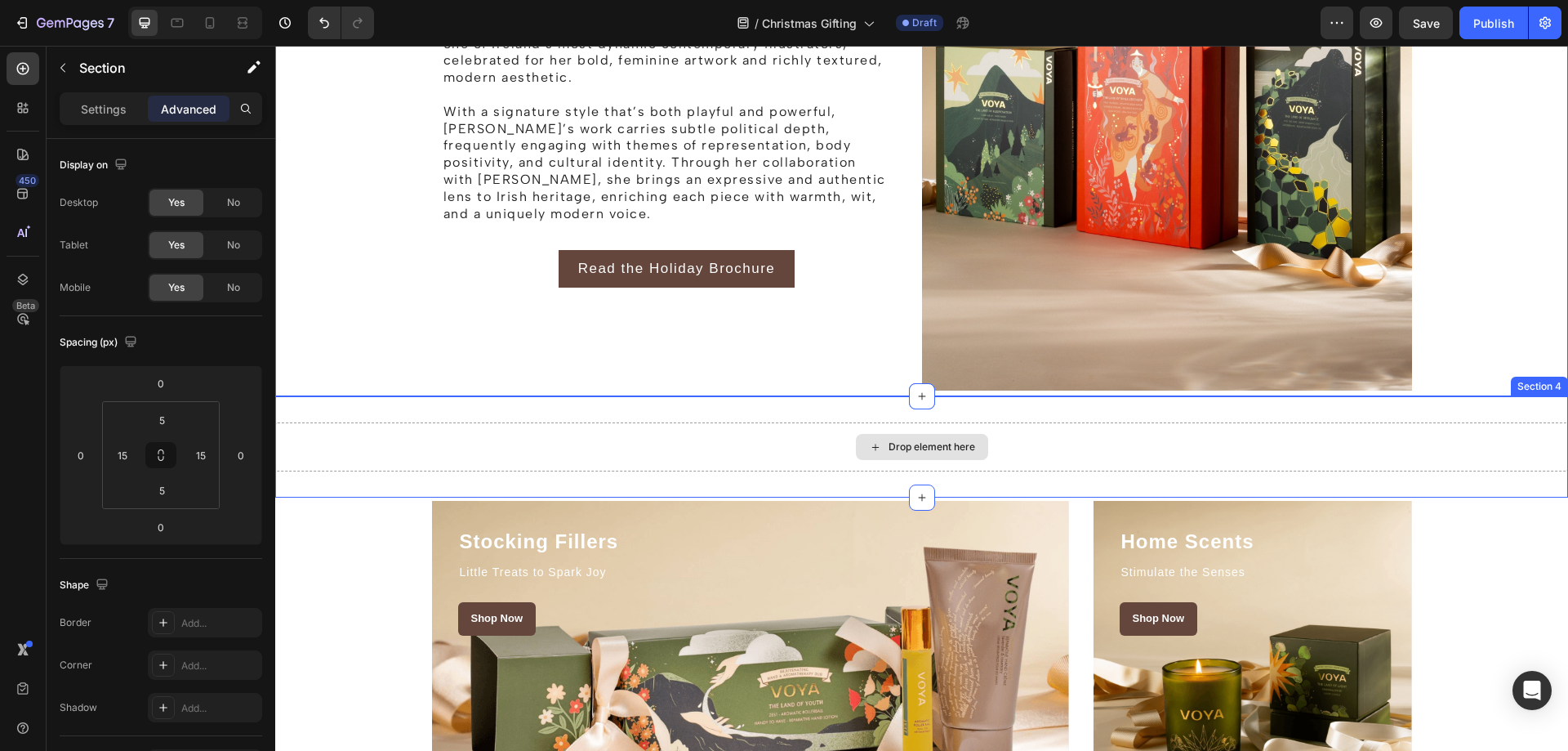
scroll to position [1569, 0]
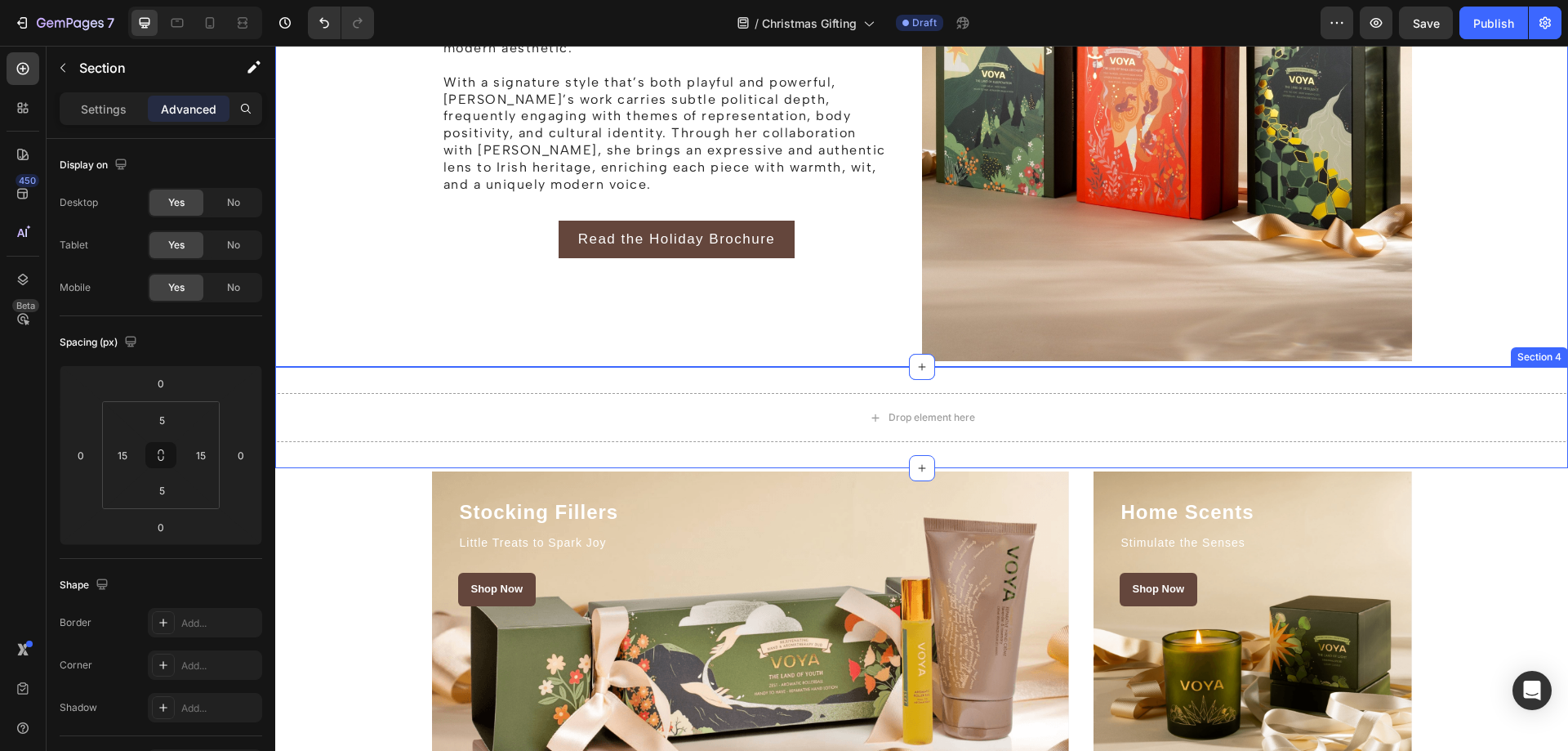
click at [708, 378] on div "Drop element here Section 4" at bounding box center [921, 417] width 1292 height 101
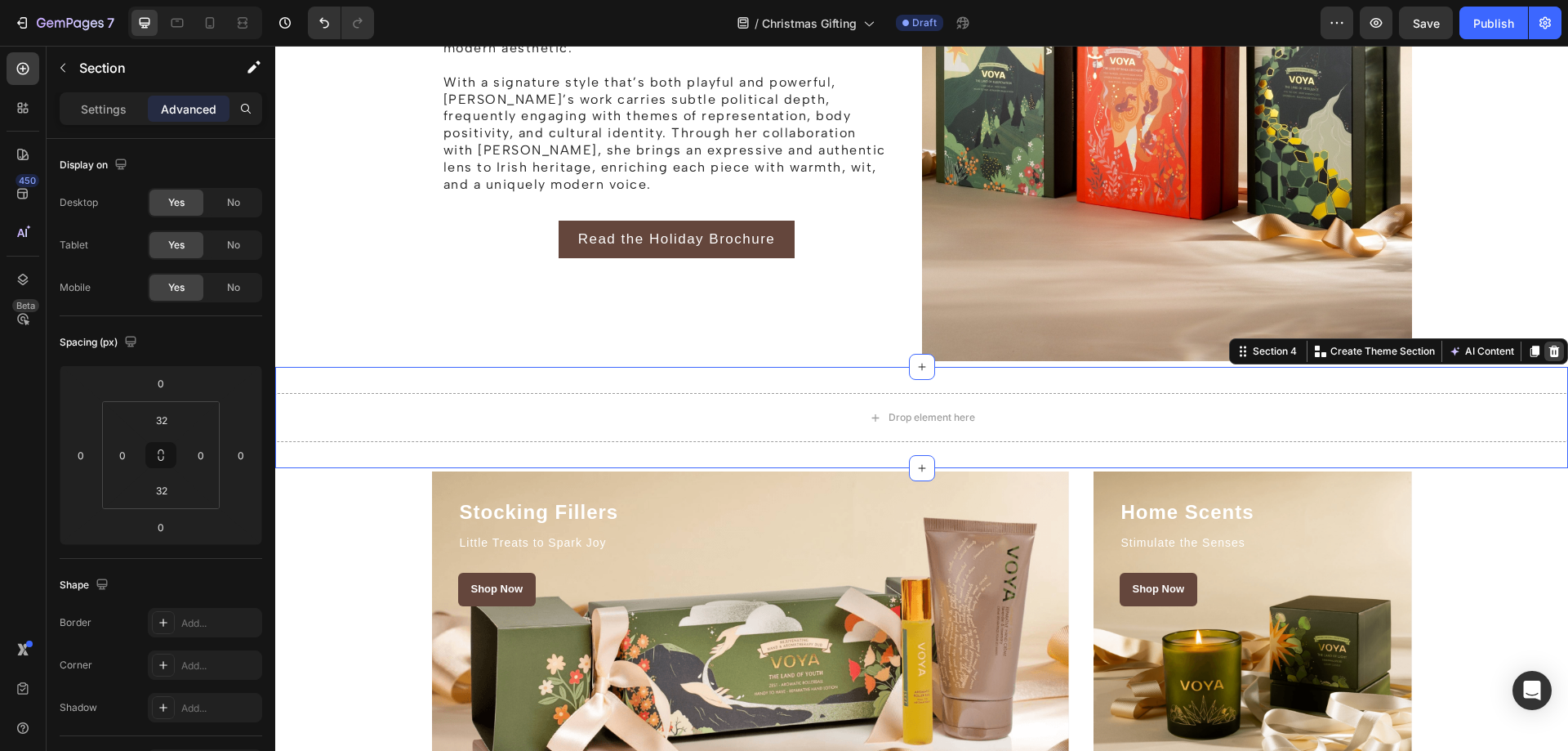
click at [1549, 347] on icon at bounding box center [1554, 351] width 11 height 12
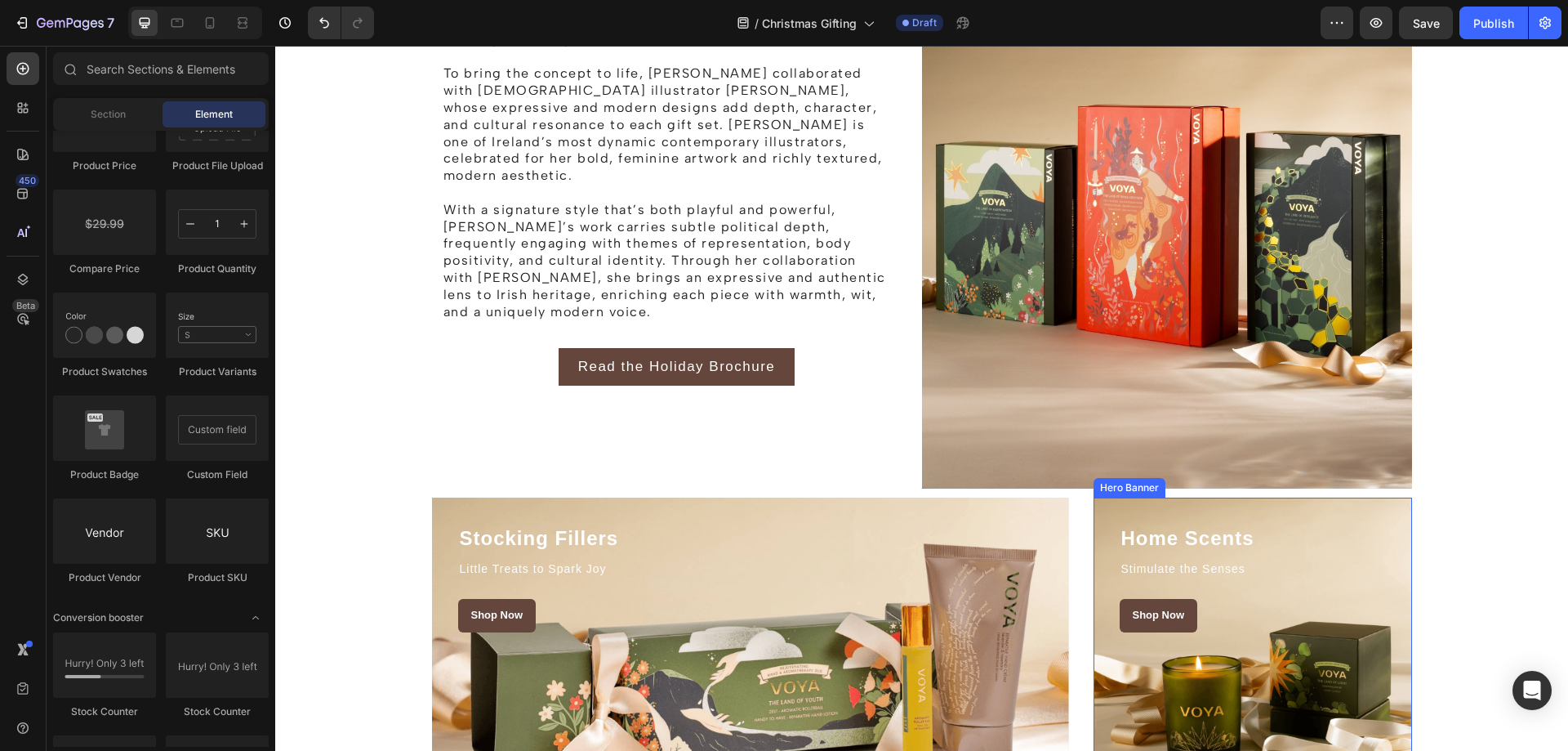
scroll to position [1406, 0]
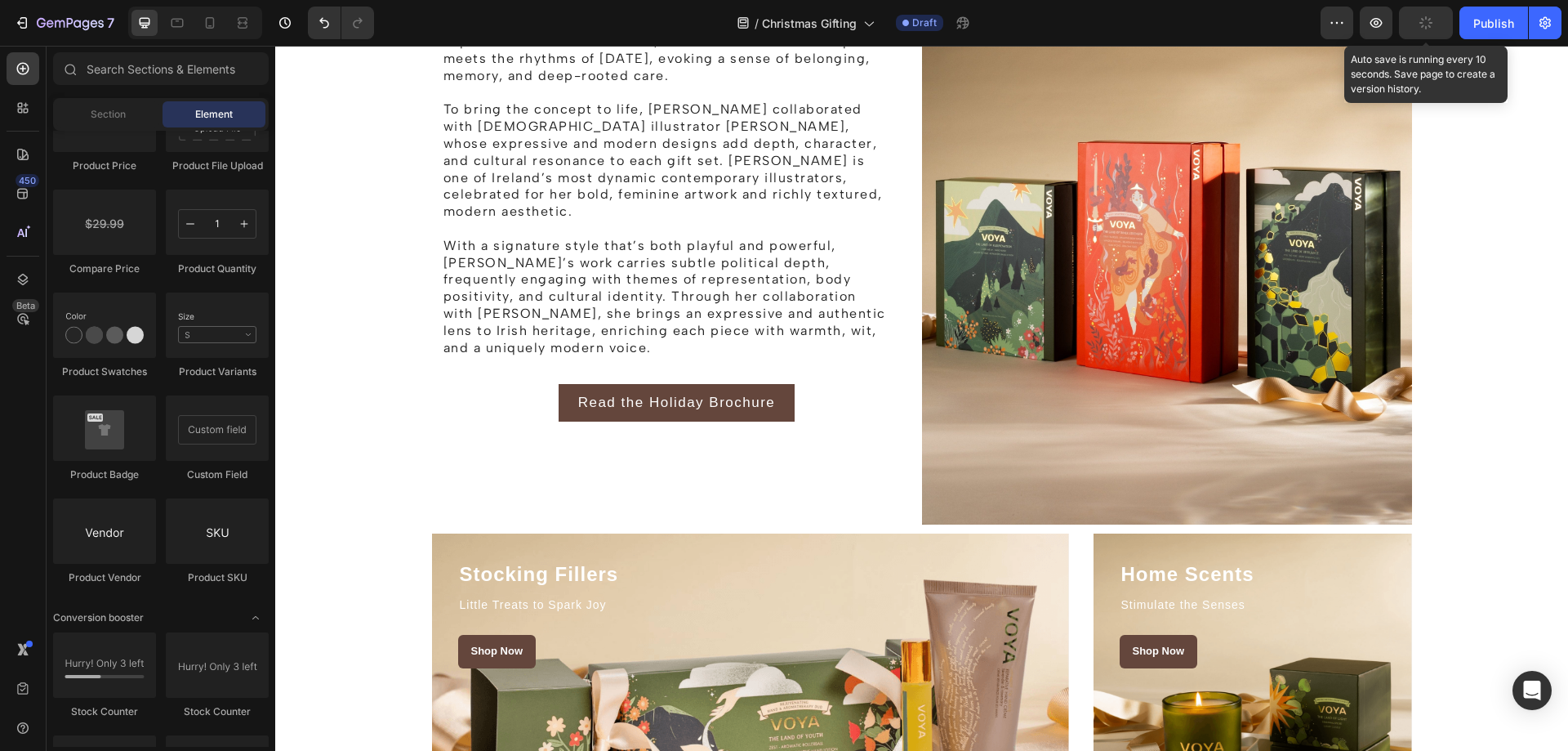
click at [1428, 22] on icon "button" at bounding box center [1425, 23] width 17 height 17
click at [1373, 32] on button "button" at bounding box center [1376, 23] width 32 height 32
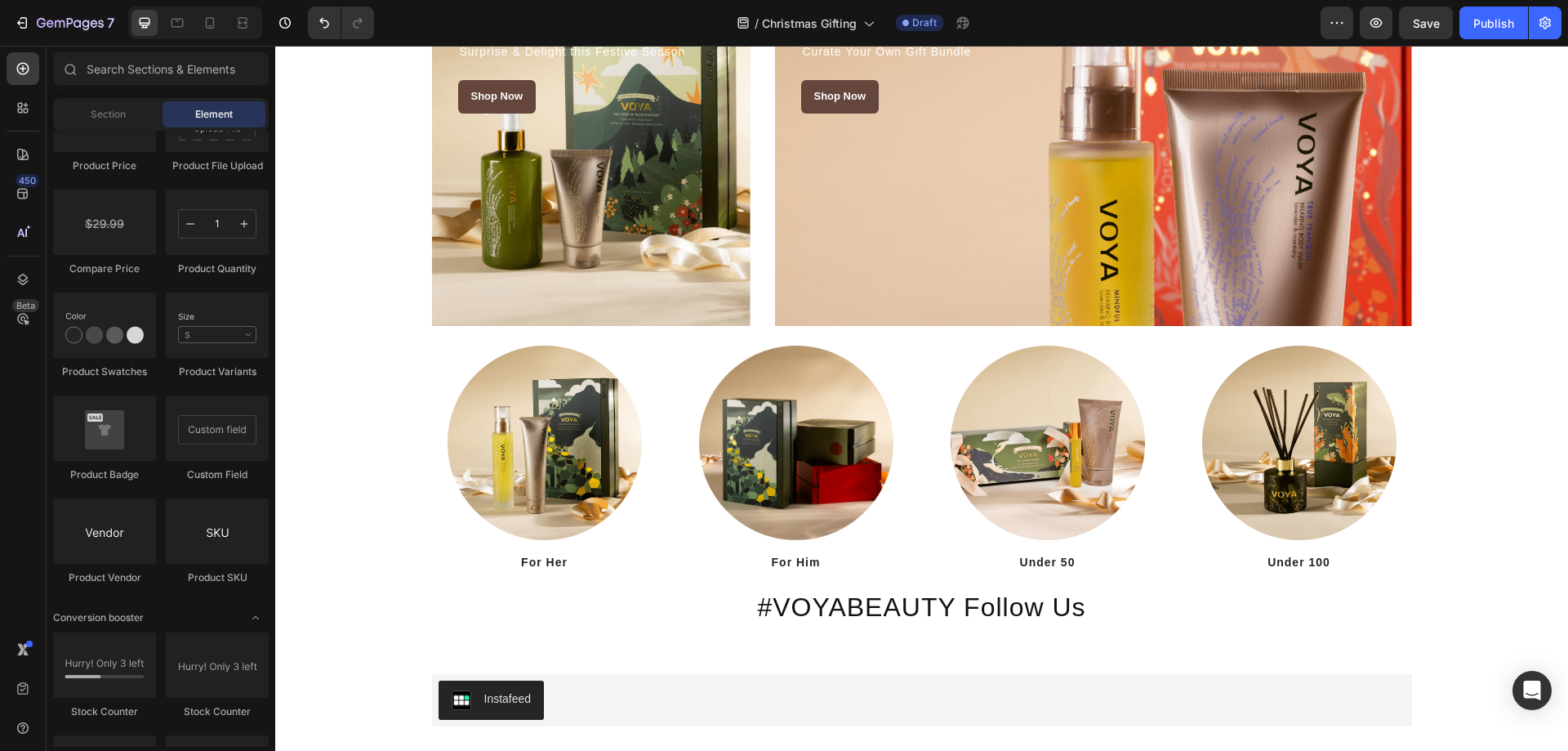
scroll to position [2468, 0]
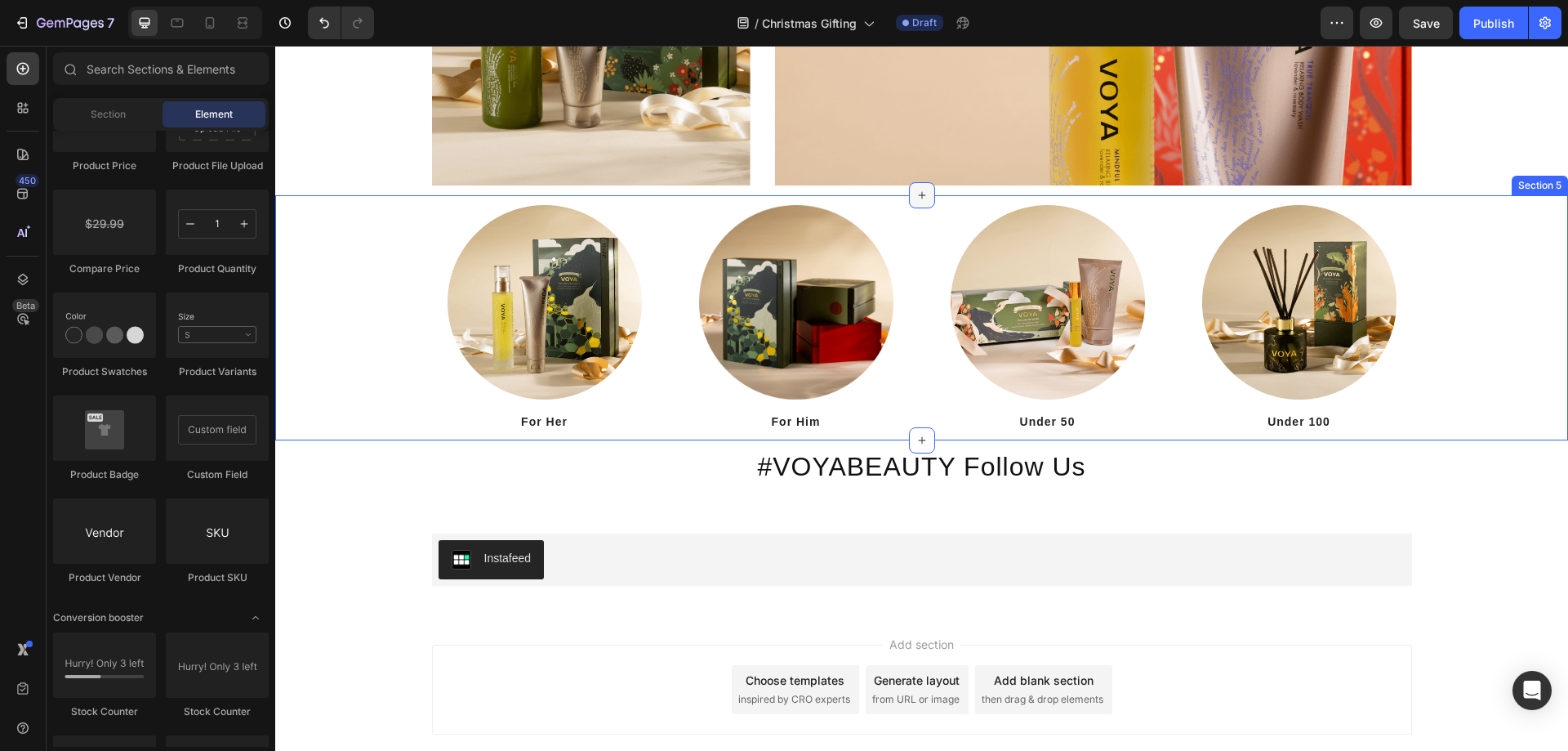
click at [915, 199] on icon at bounding box center [921, 195] width 13 height 13
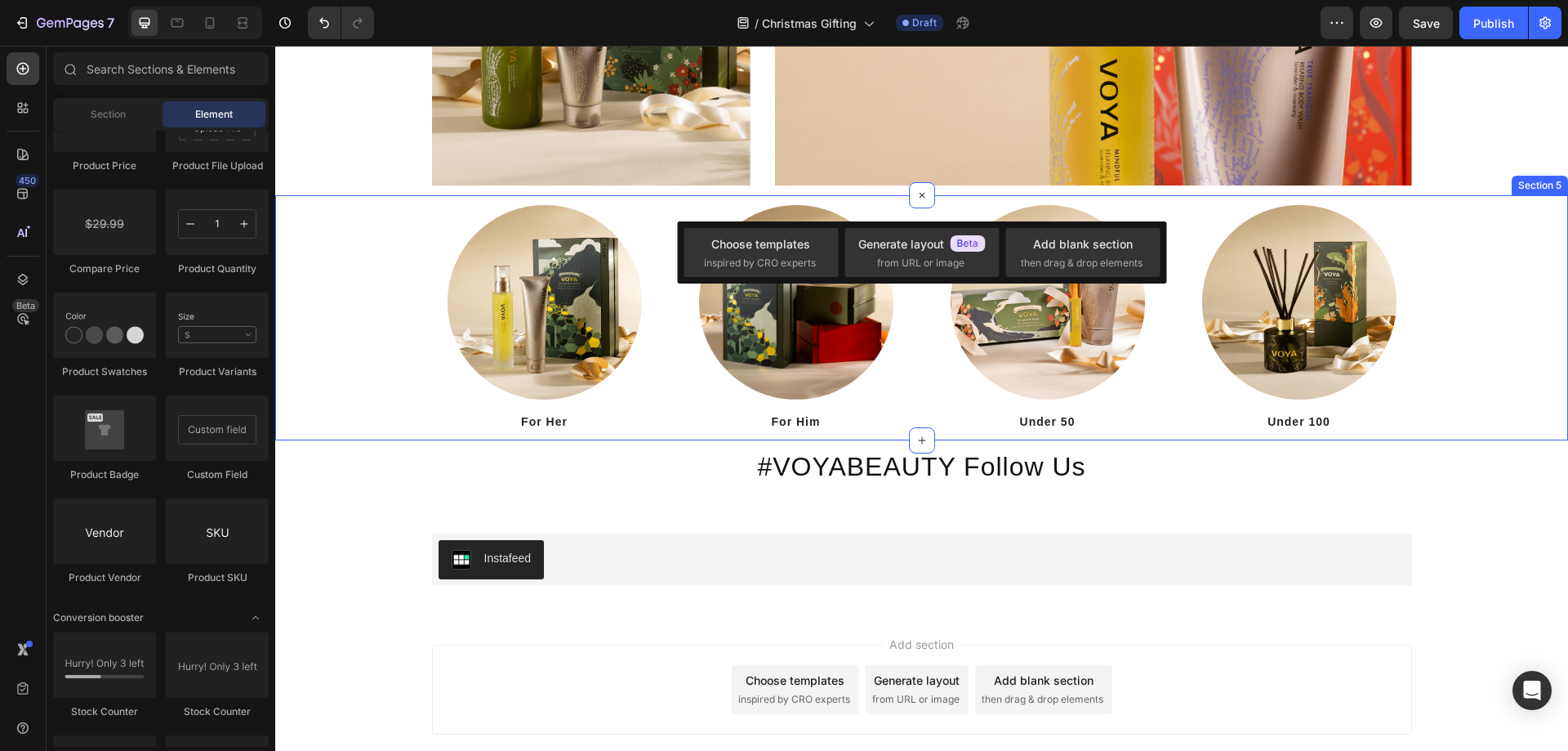
click at [994, 201] on div "Image For Her Heading Image For Him Heading Image Under 50 Heading Image Under …" at bounding box center [921, 317] width 1292 height 245
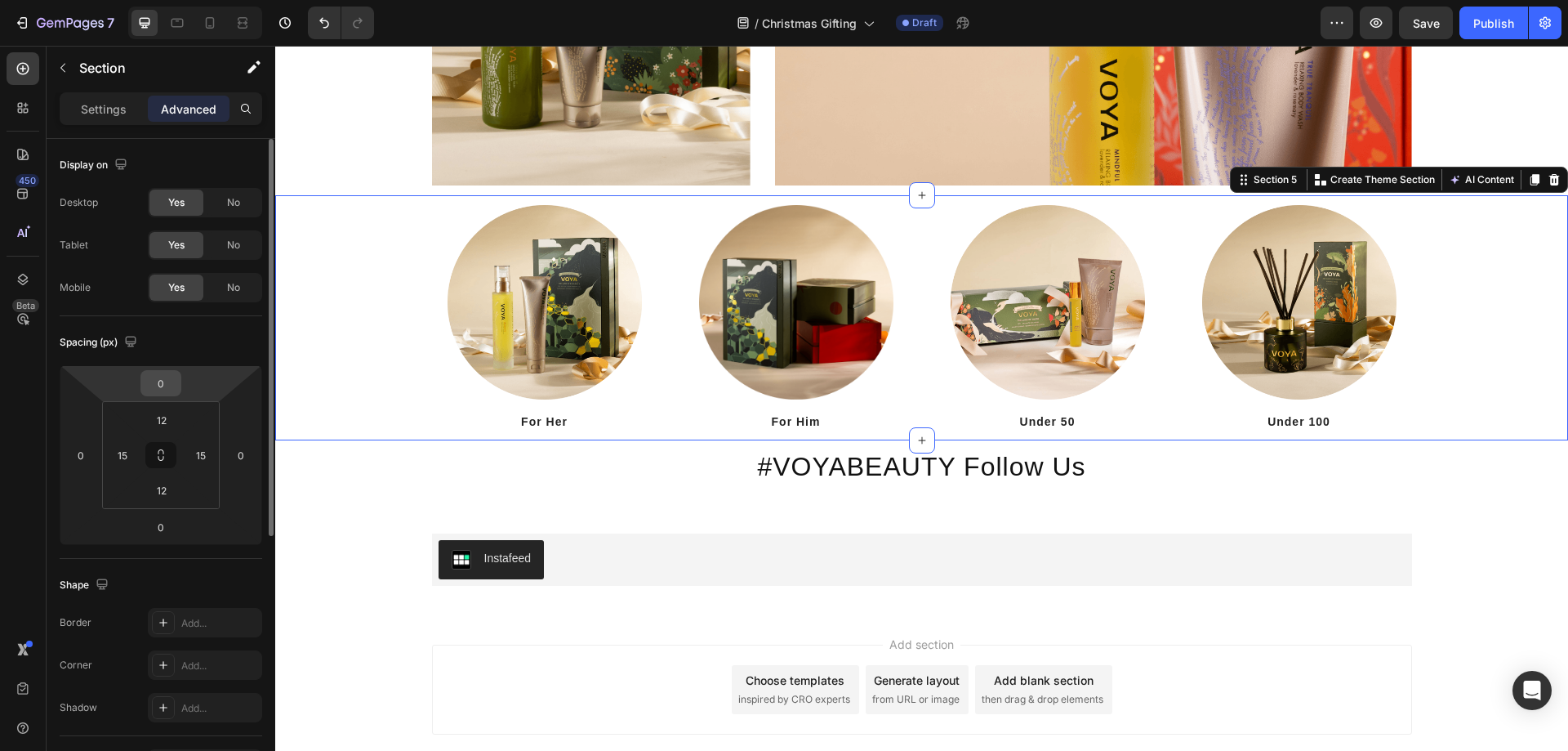
click at [175, 393] on input "0" at bounding box center [160, 383] width 32 height 25
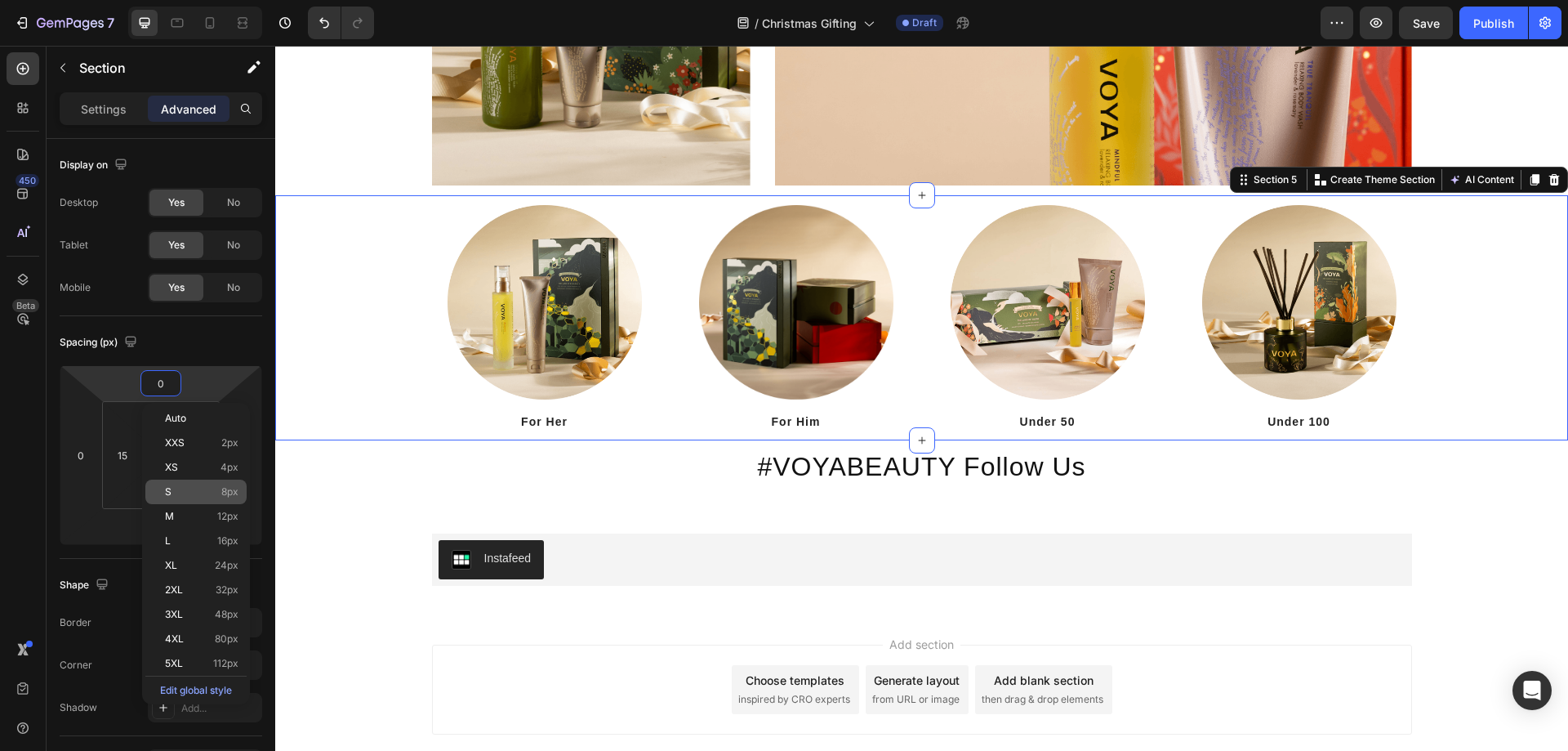
click at [205, 487] on p "S 8px" at bounding box center [202, 492] width 74 height 12
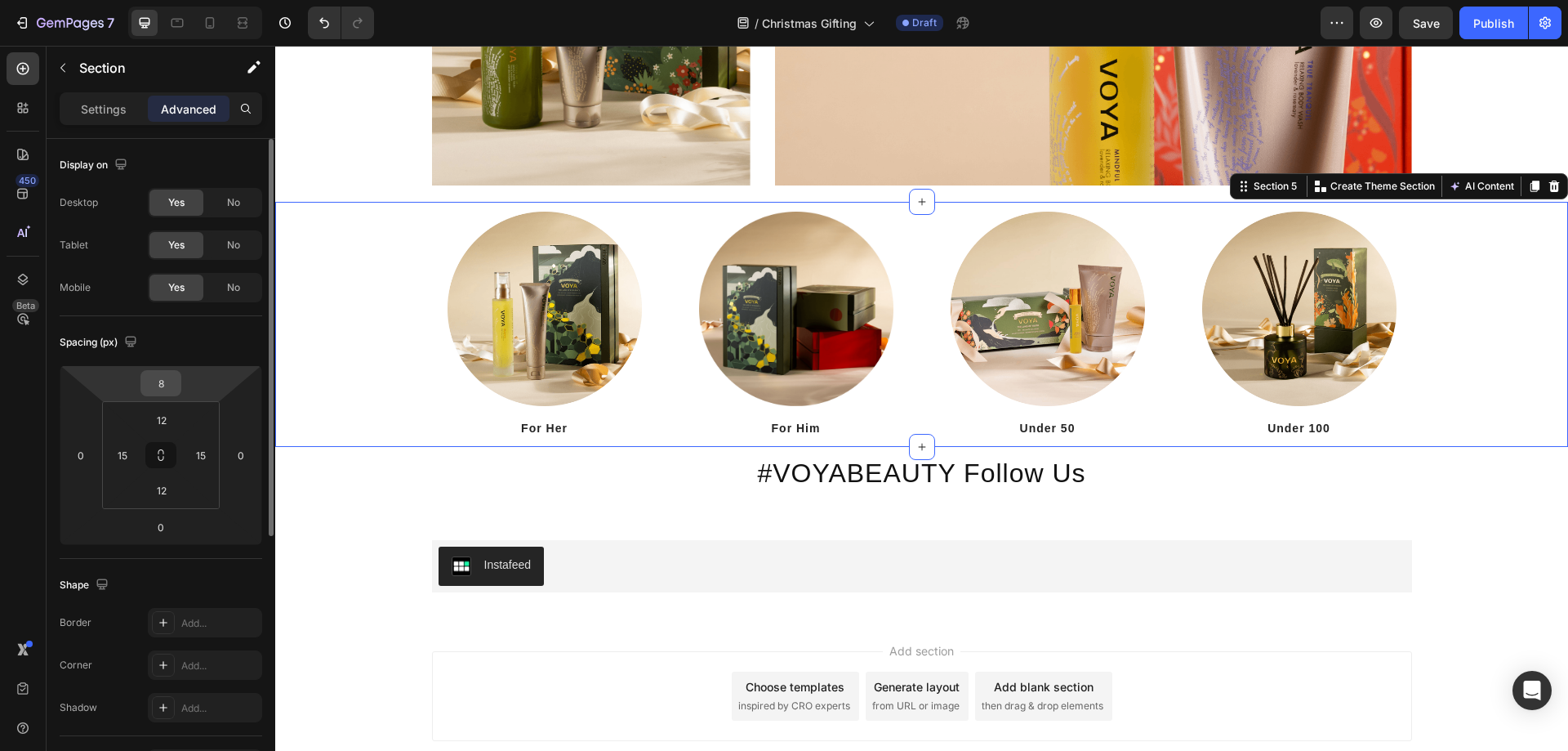
click at [172, 389] on input "8" at bounding box center [160, 383] width 32 height 25
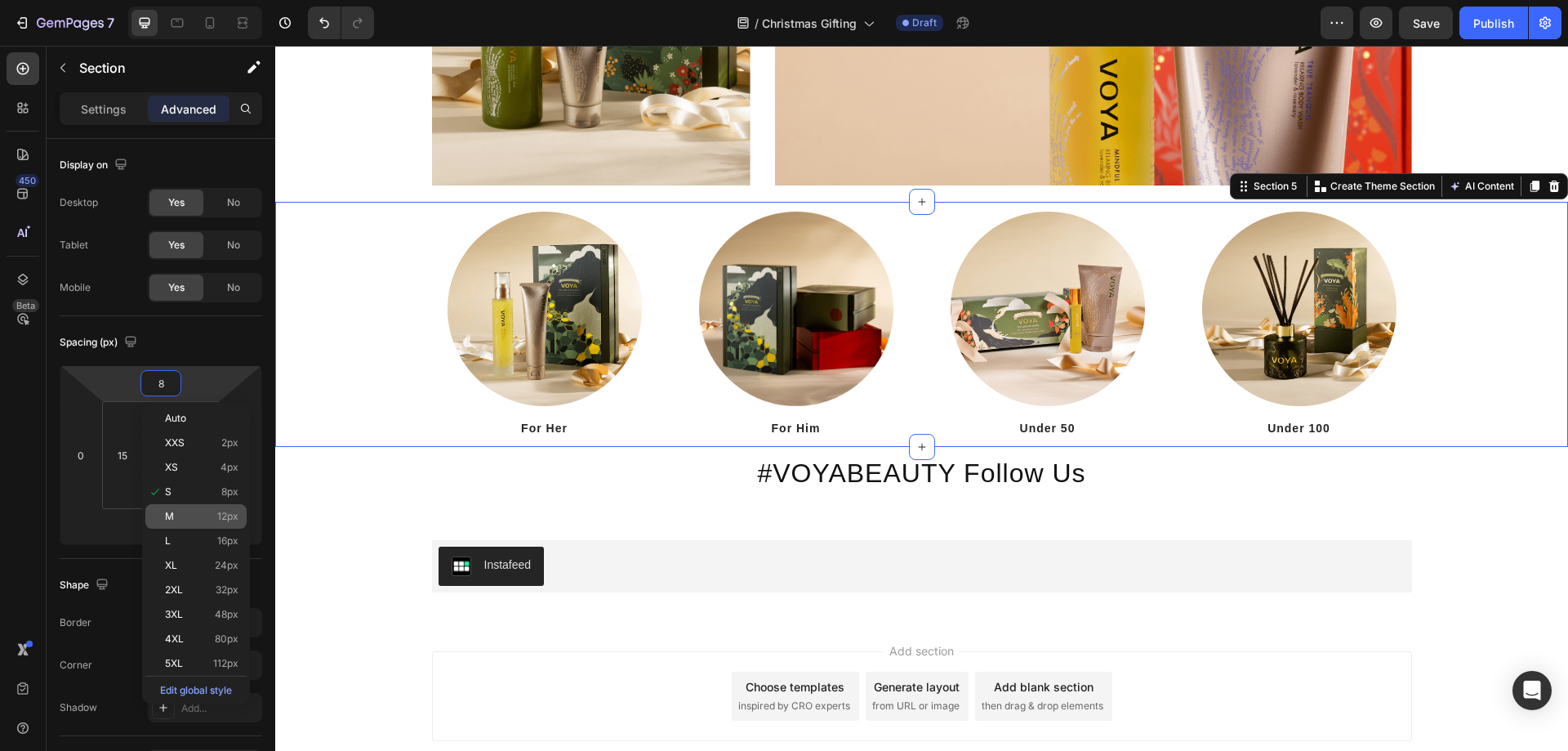
click at [201, 506] on div "M 12px" at bounding box center [196, 516] width 101 height 25
type input "12"
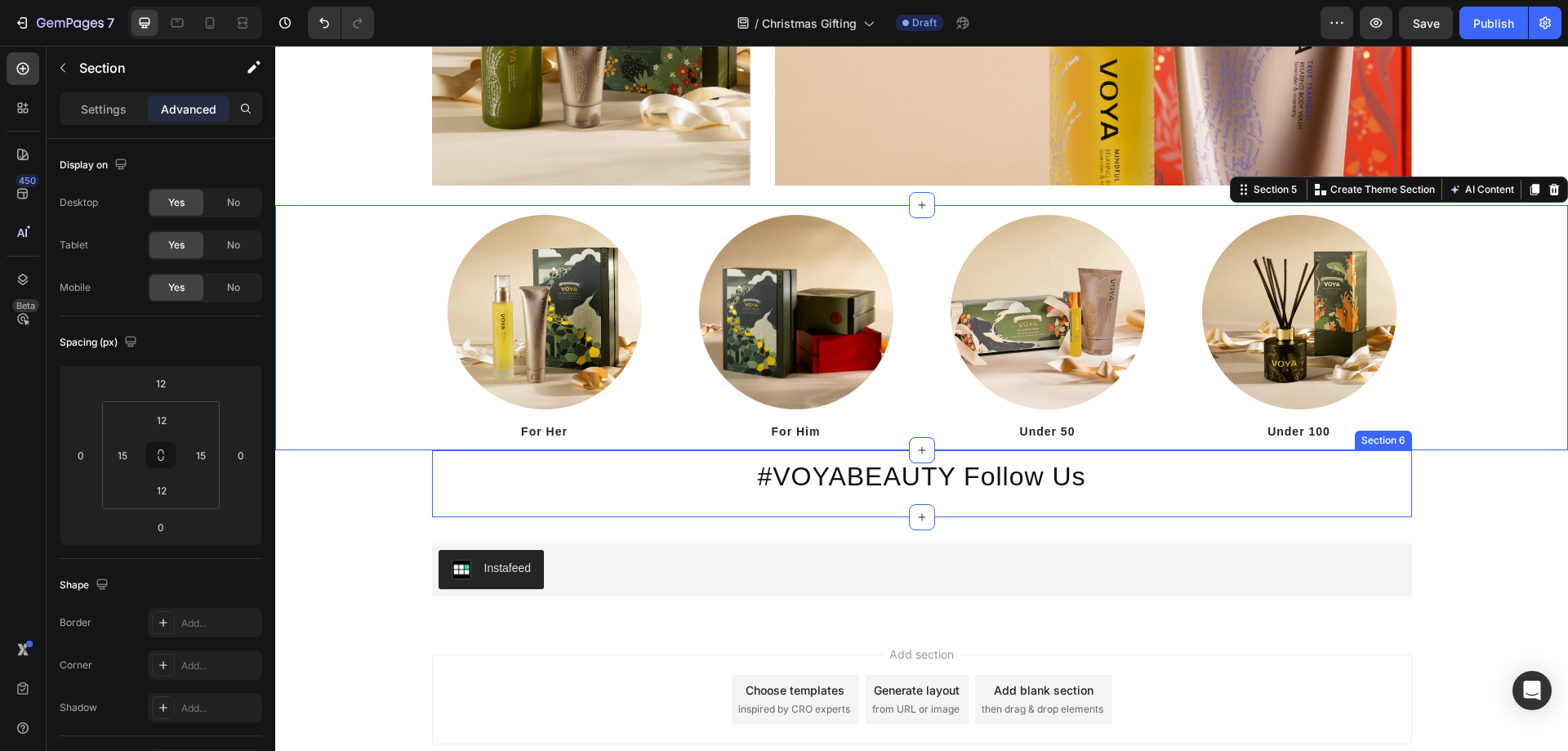
click at [721, 454] on div "#VOYABEAUTY Follow Us Heading Section 6" at bounding box center [922, 483] width 980 height 67
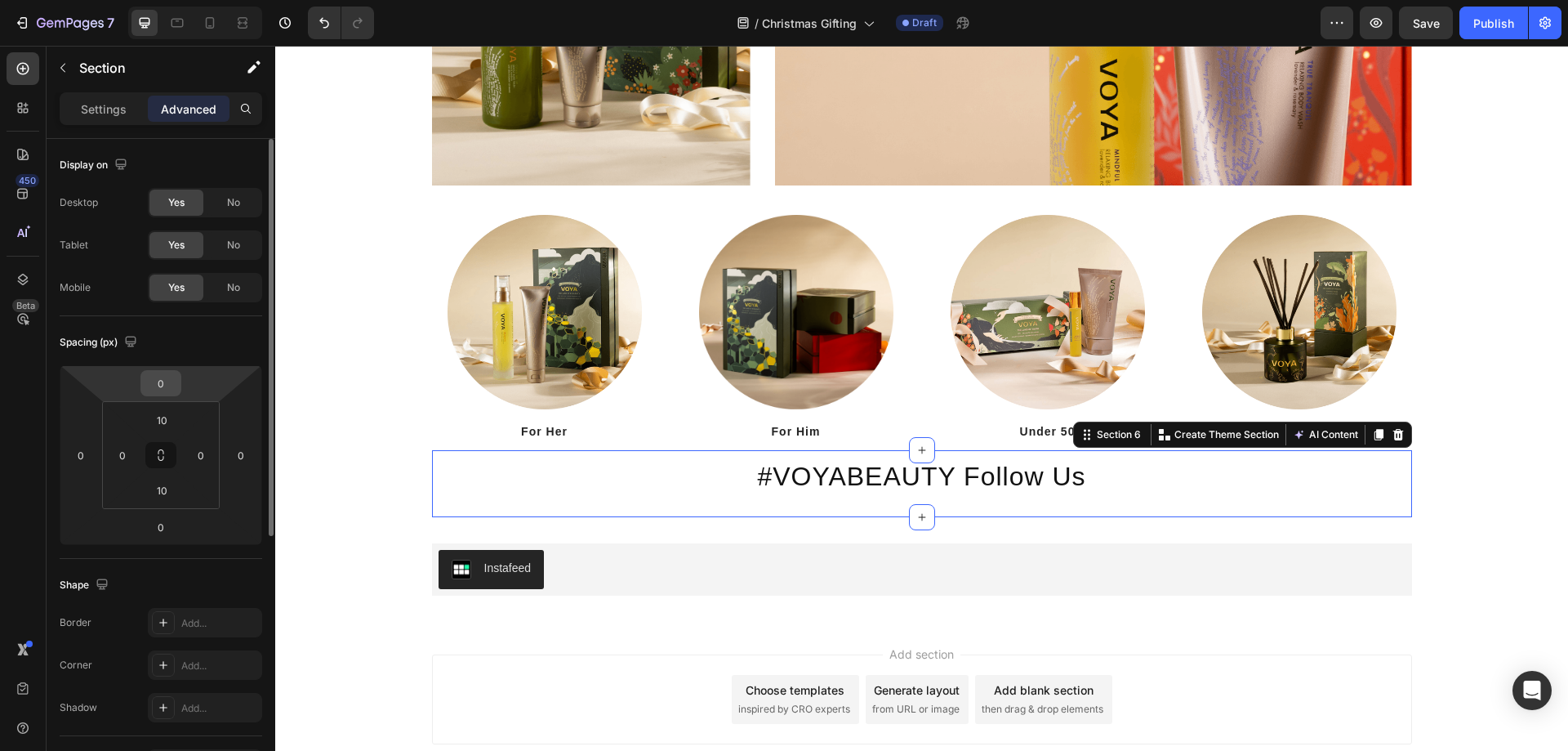
click at [163, 385] on input "0" at bounding box center [160, 383] width 32 height 25
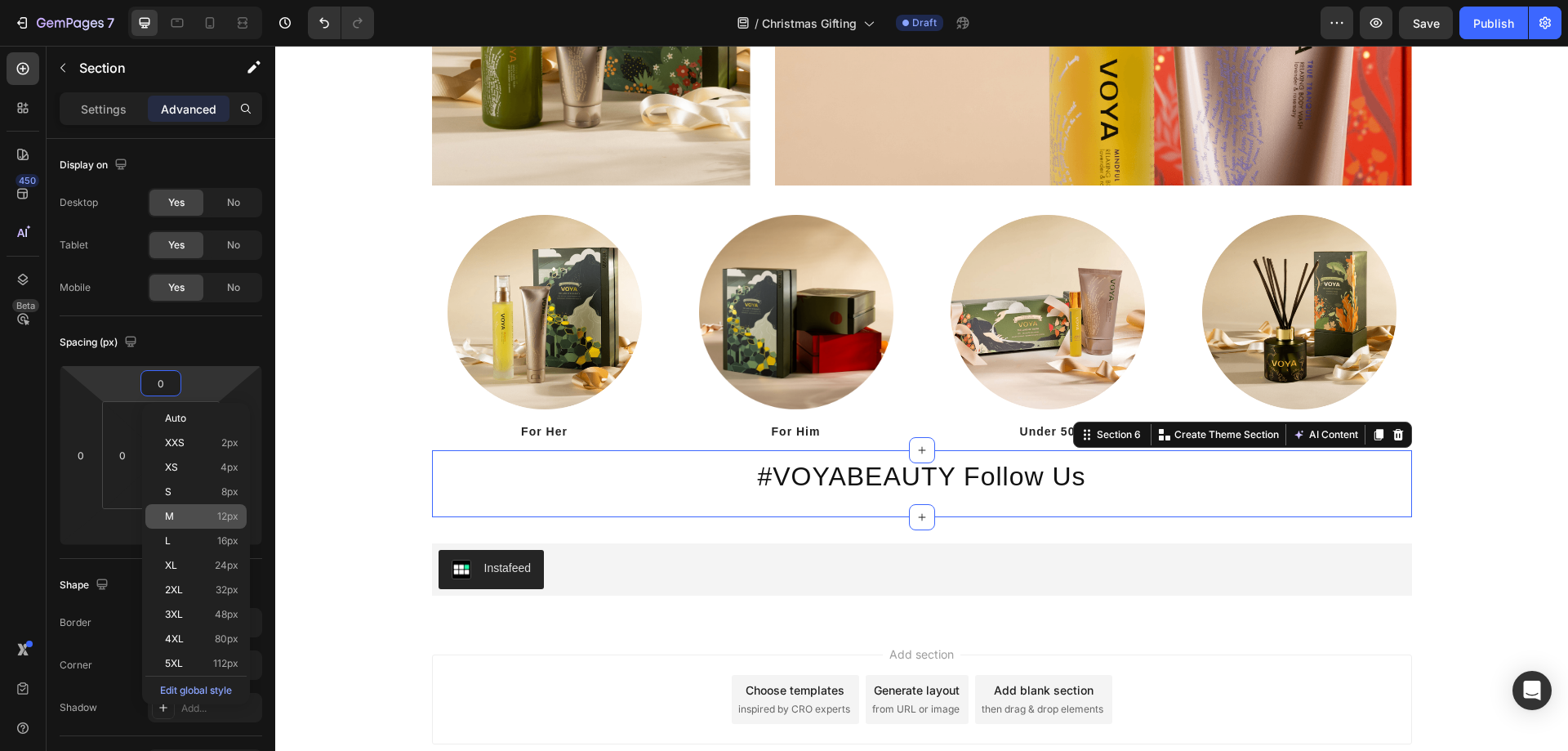
click at [192, 513] on p "M 12px" at bounding box center [202, 517] width 74 height 12
type input "12"
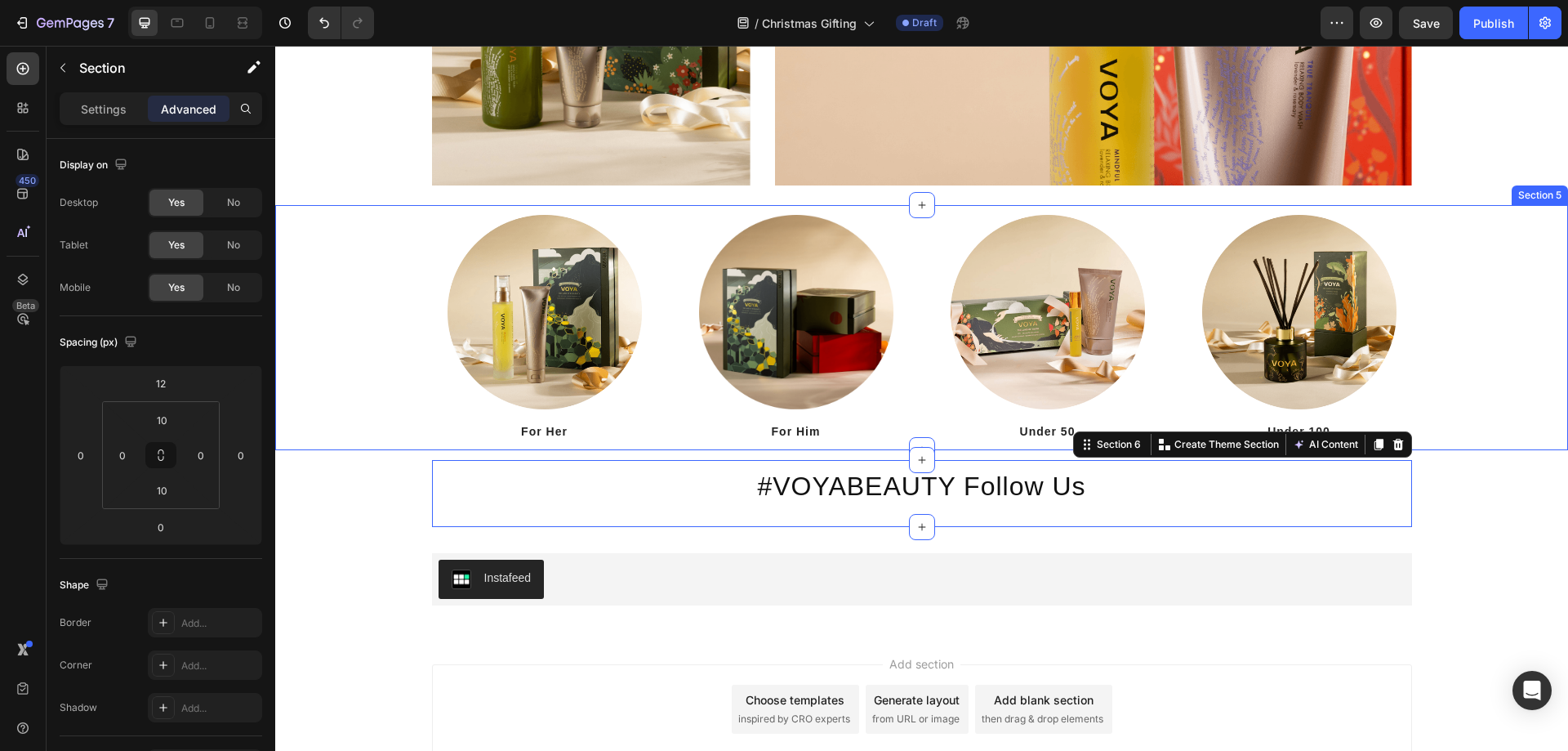
click at [413, 416] on div "Image For Her Heading Image For Him Heading Image Under 50 Heading Image Under …" at bounding box center [921, 327] width 1269 height 225
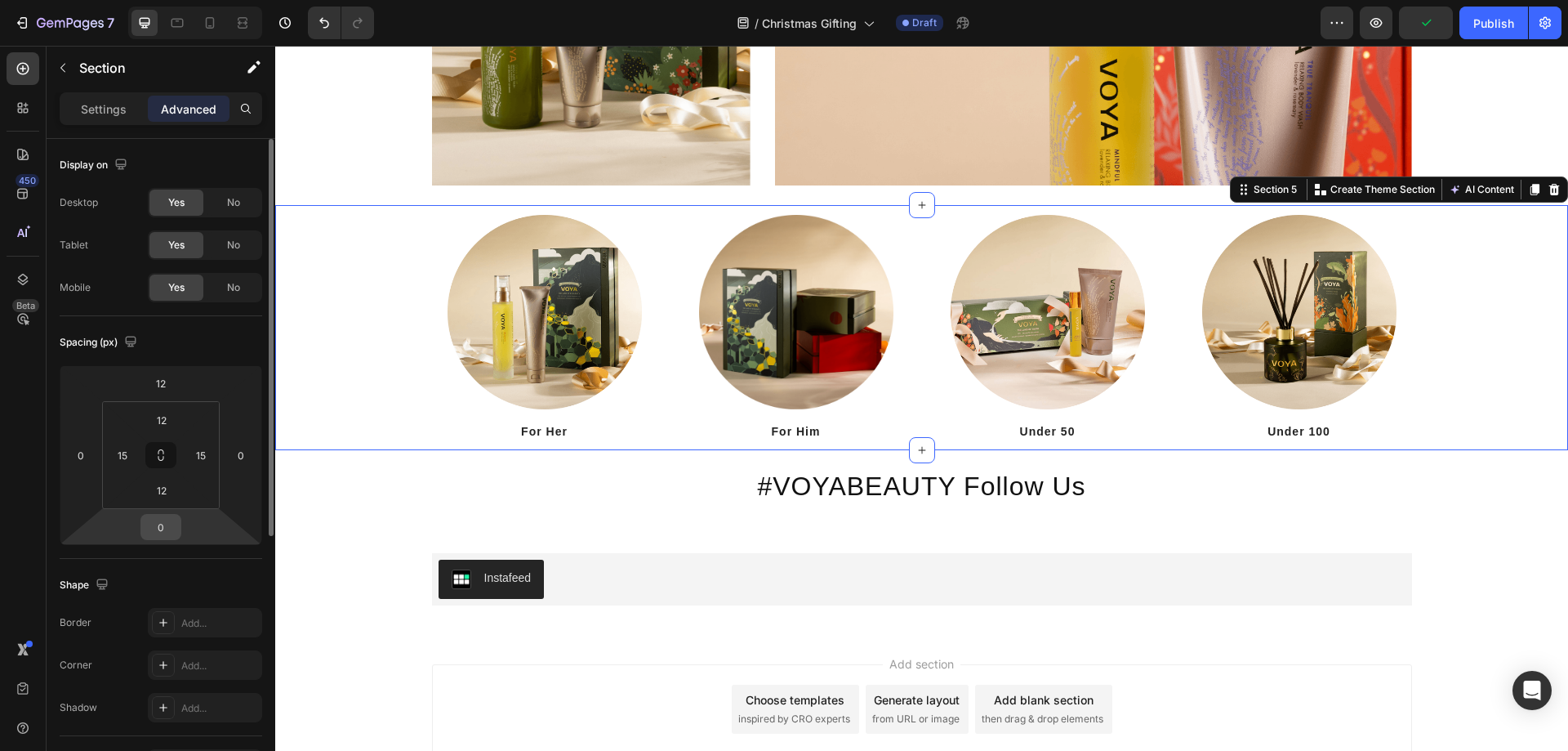
click at [174, 526] on input "0" at bounding box center [160, 527] width 32 height 25
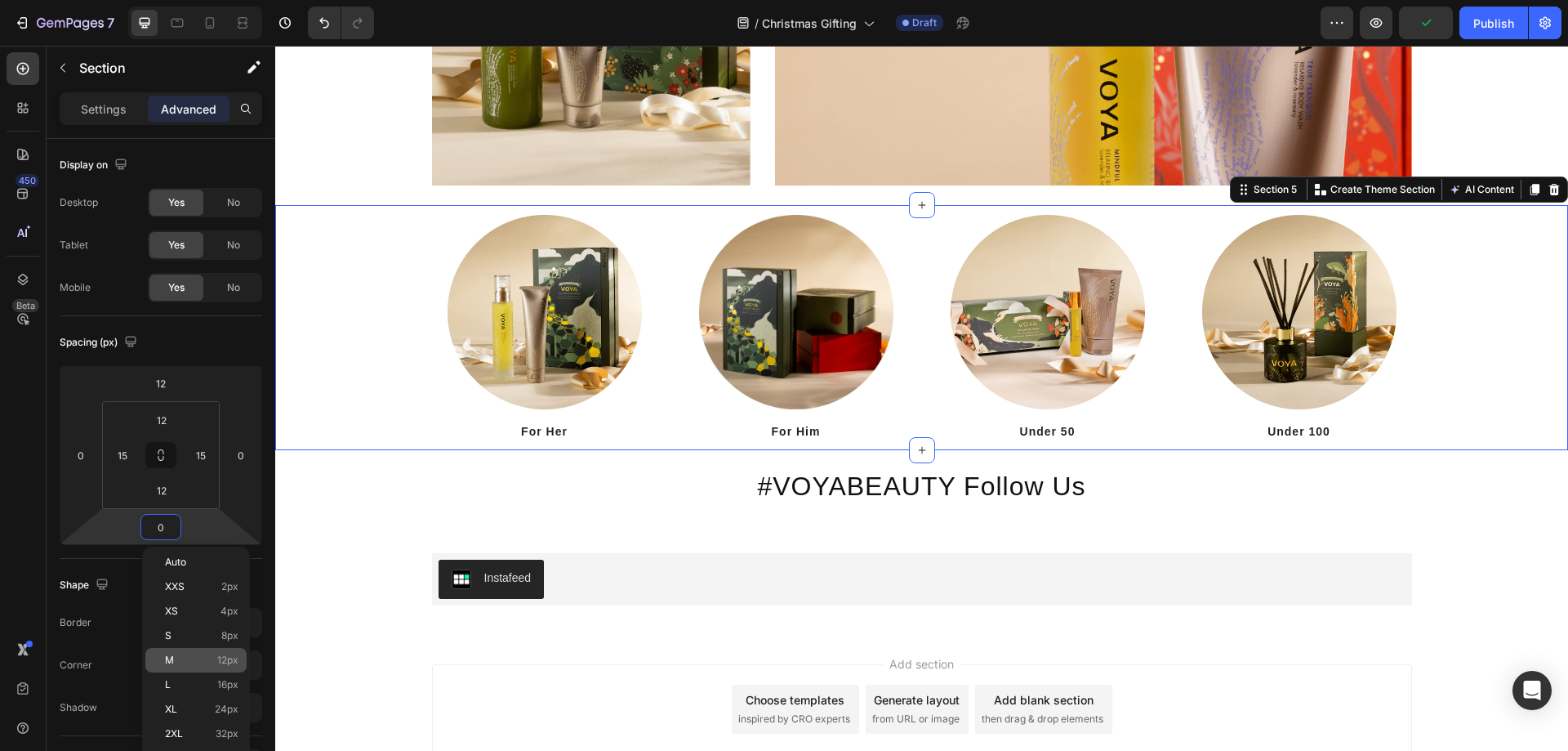
click at [191, 657] on p "M 12px" at bounding box center [202, 660] width 74 height 12
type input "12"
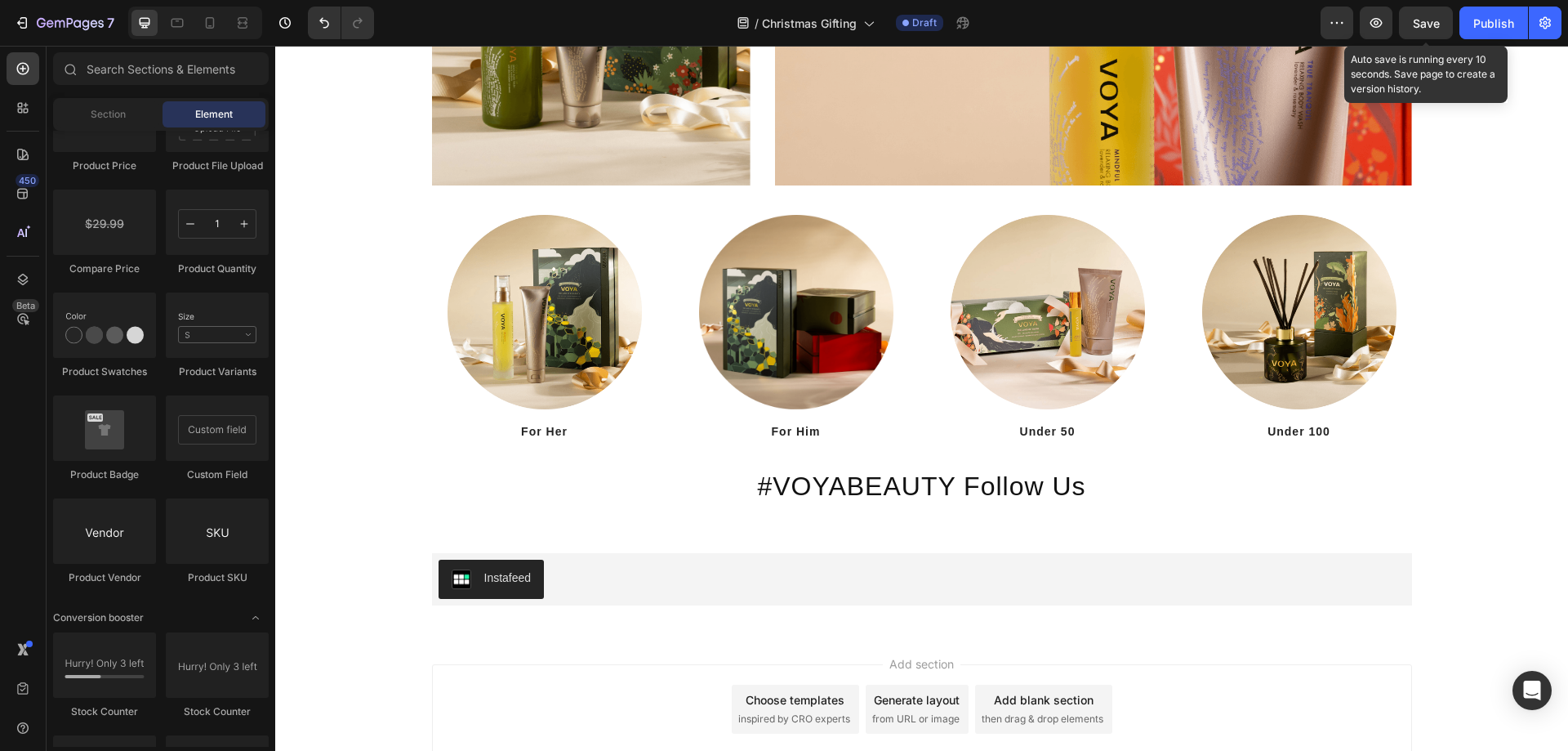
click at [1425, 24] on span "Save" at bounding box center [1425, 24] width 27 height 14
click at [1386, 22] on button "button" at bounding box center [1376, 23] width 32 height 32
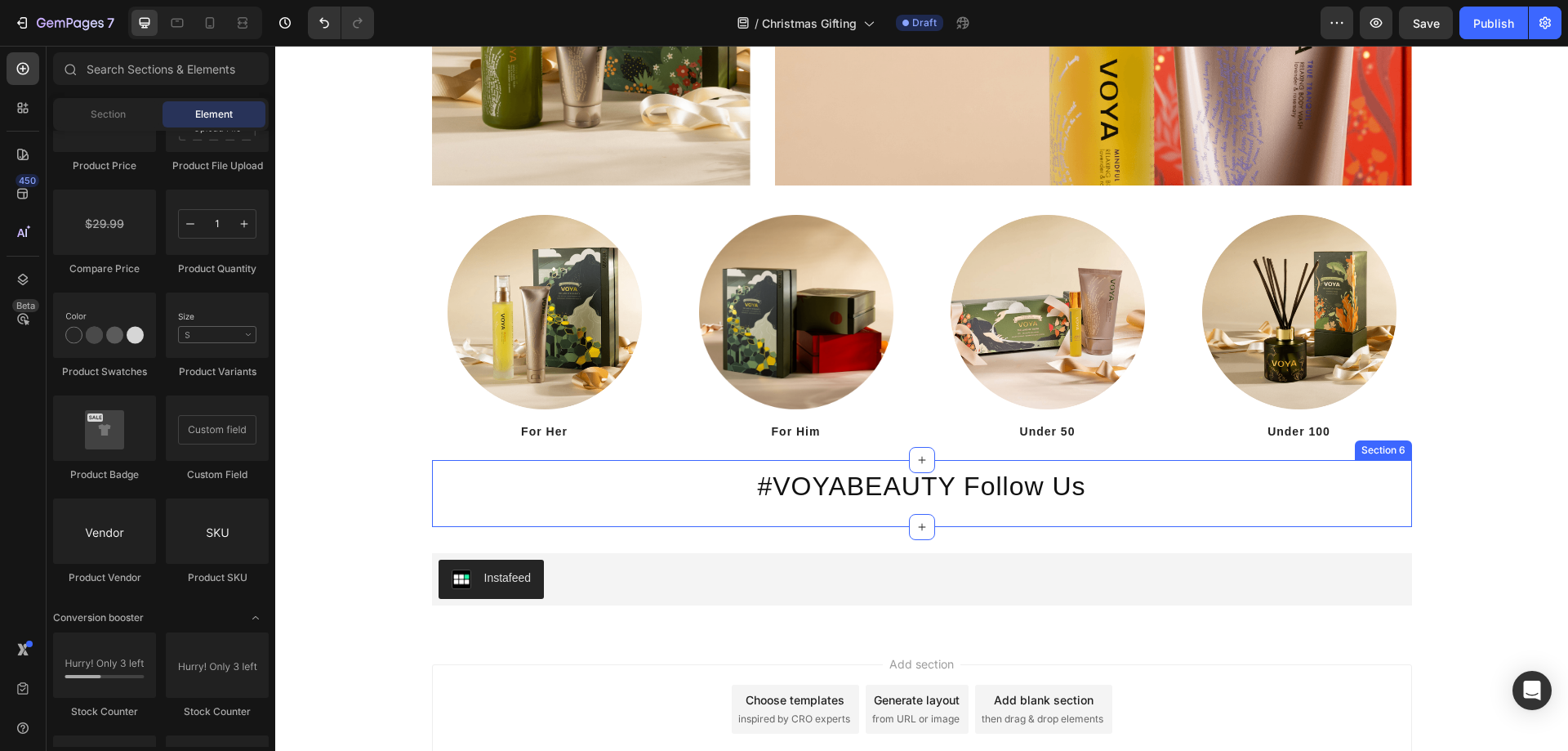
click at [1360, 520] on div "#VOYABEAUTY Follow Us Heading Section 6" at bounding box center [922, 493] width 980 height 67
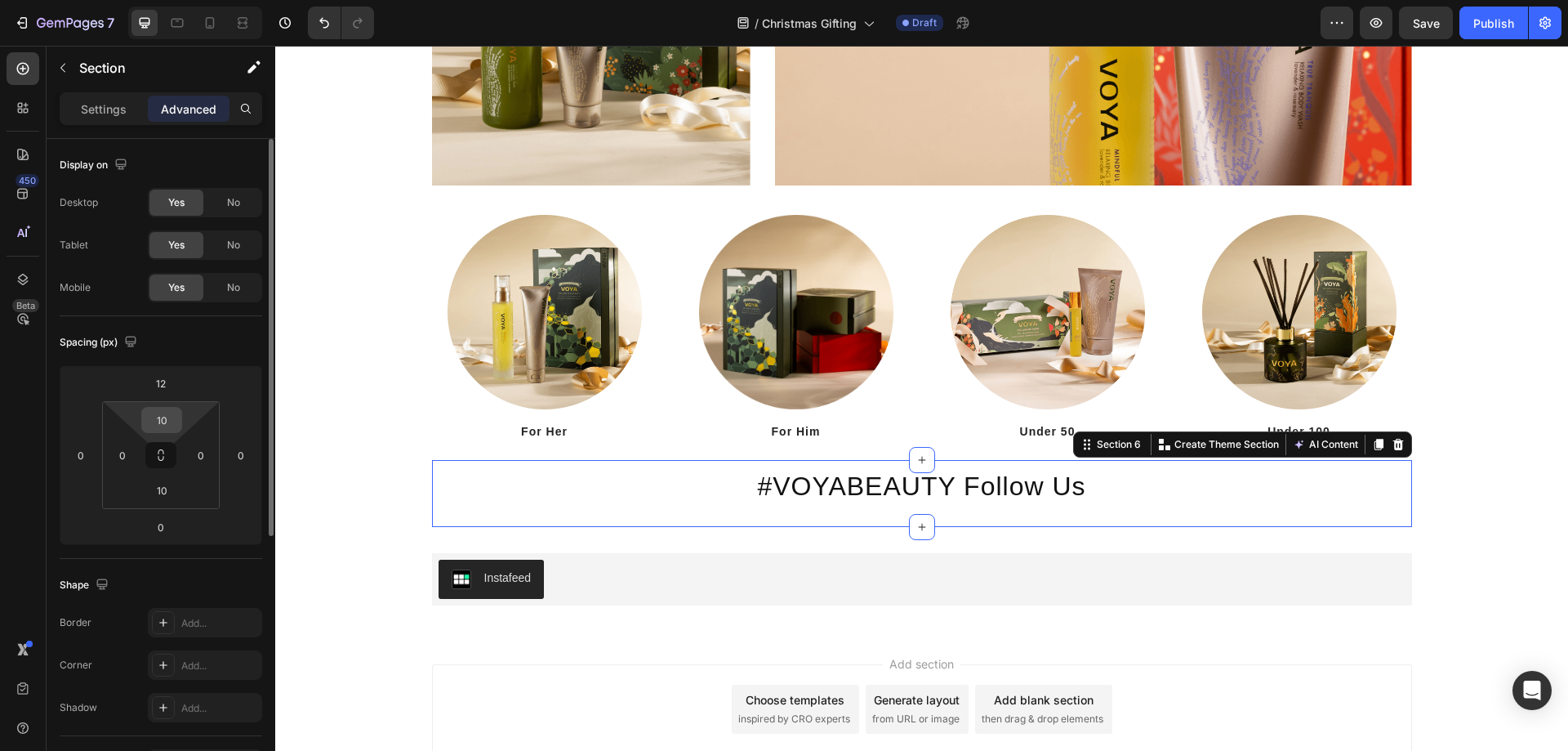
click at [161, 421] on input "10" at bounding box center [161, 419] width 32 height 25
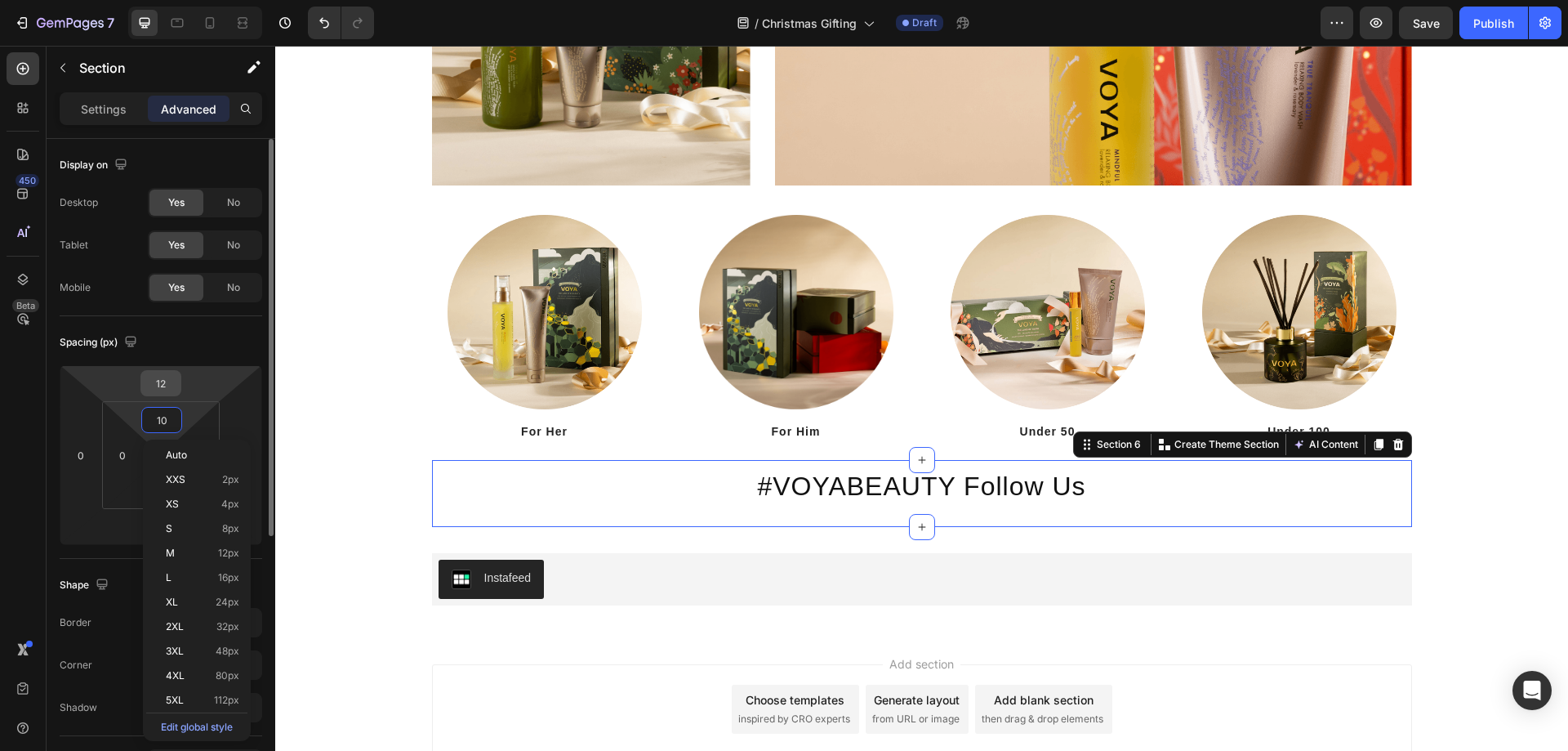
click at [159, 389] on input "12" at bounding box center [160, 383] width 32 height 25
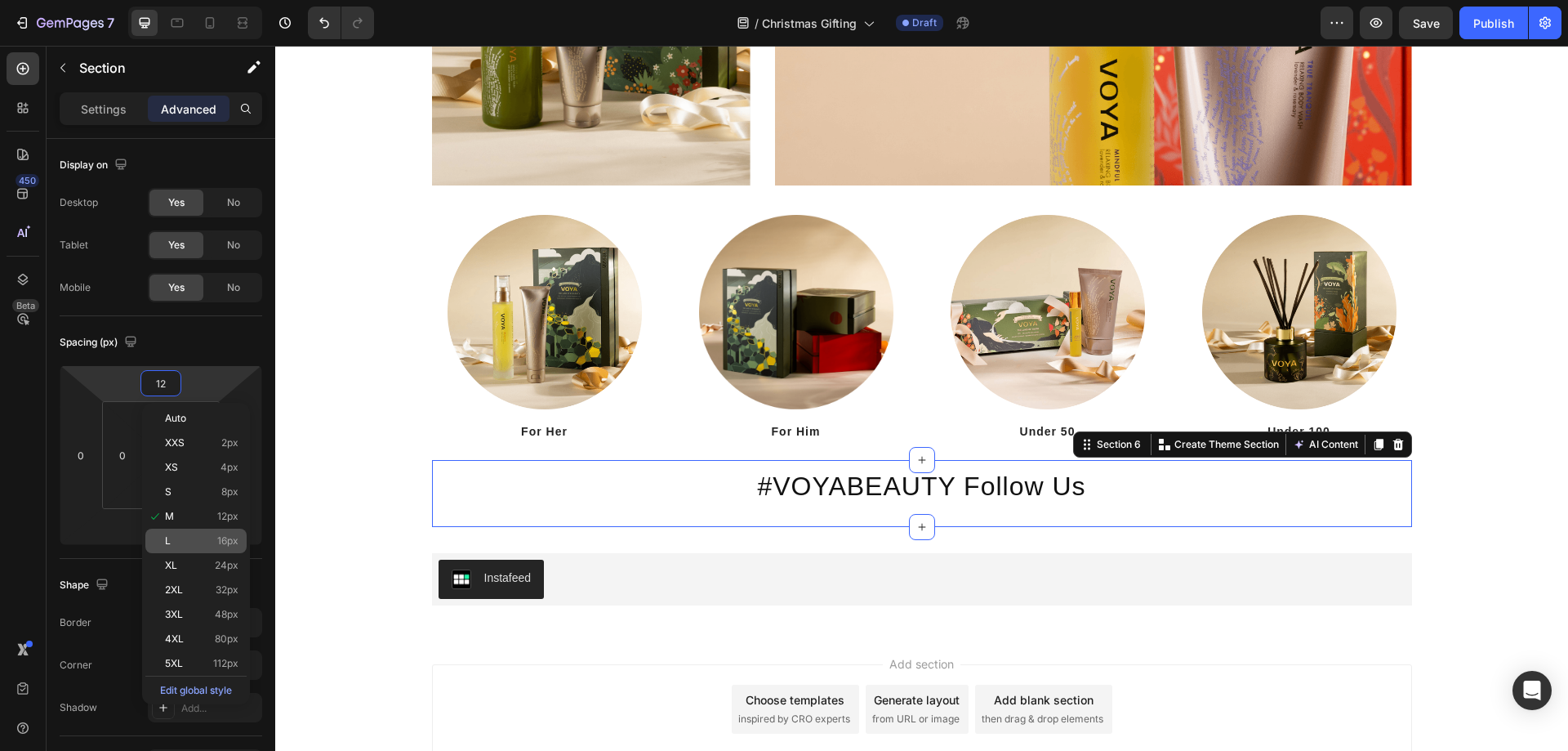
click at [173, 539] on p "L 16px" at bounding box center [202, 540] width 74 height 12
type input "16"
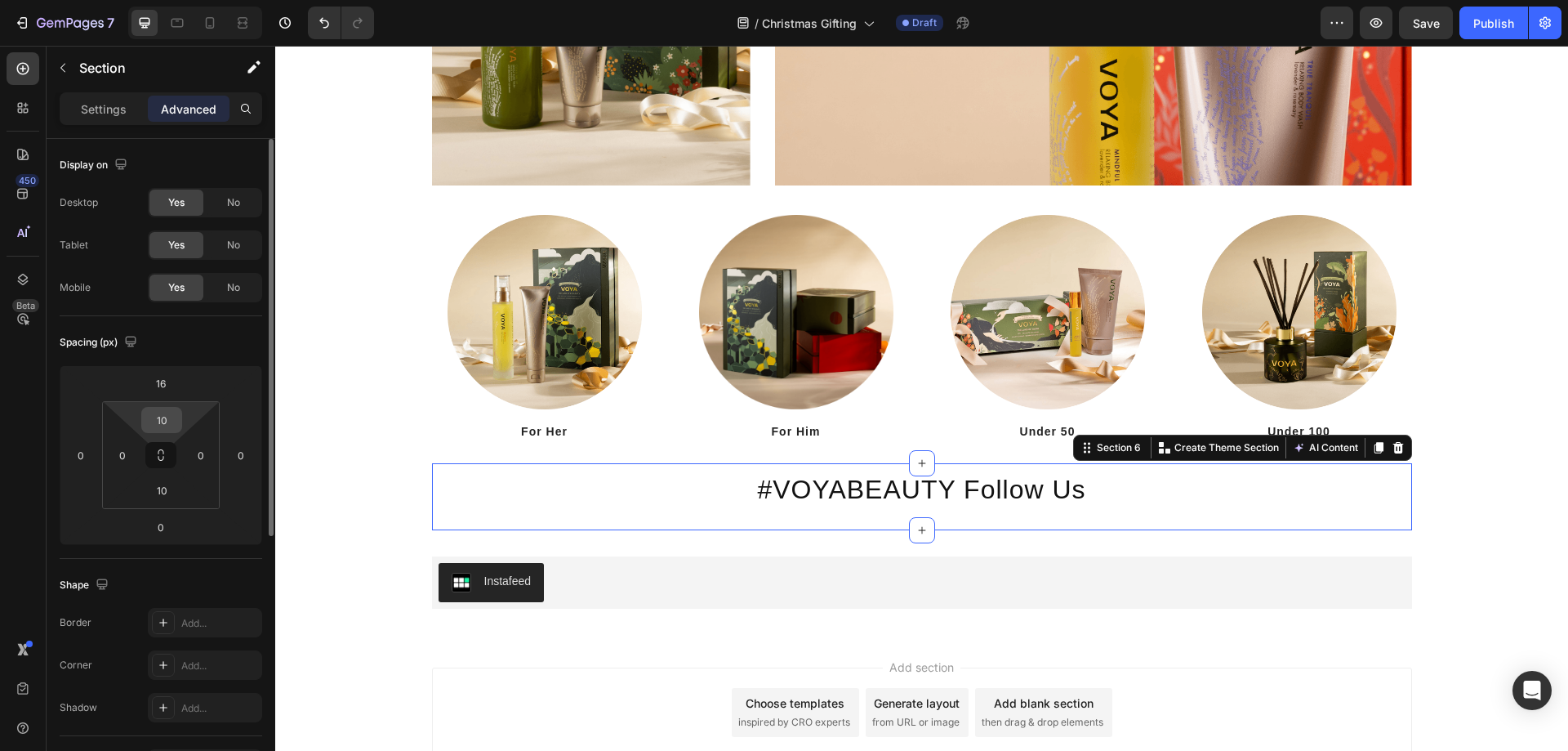
click at [173, 425] on input "10" at bounding box center [161, 419] width 32 height 25
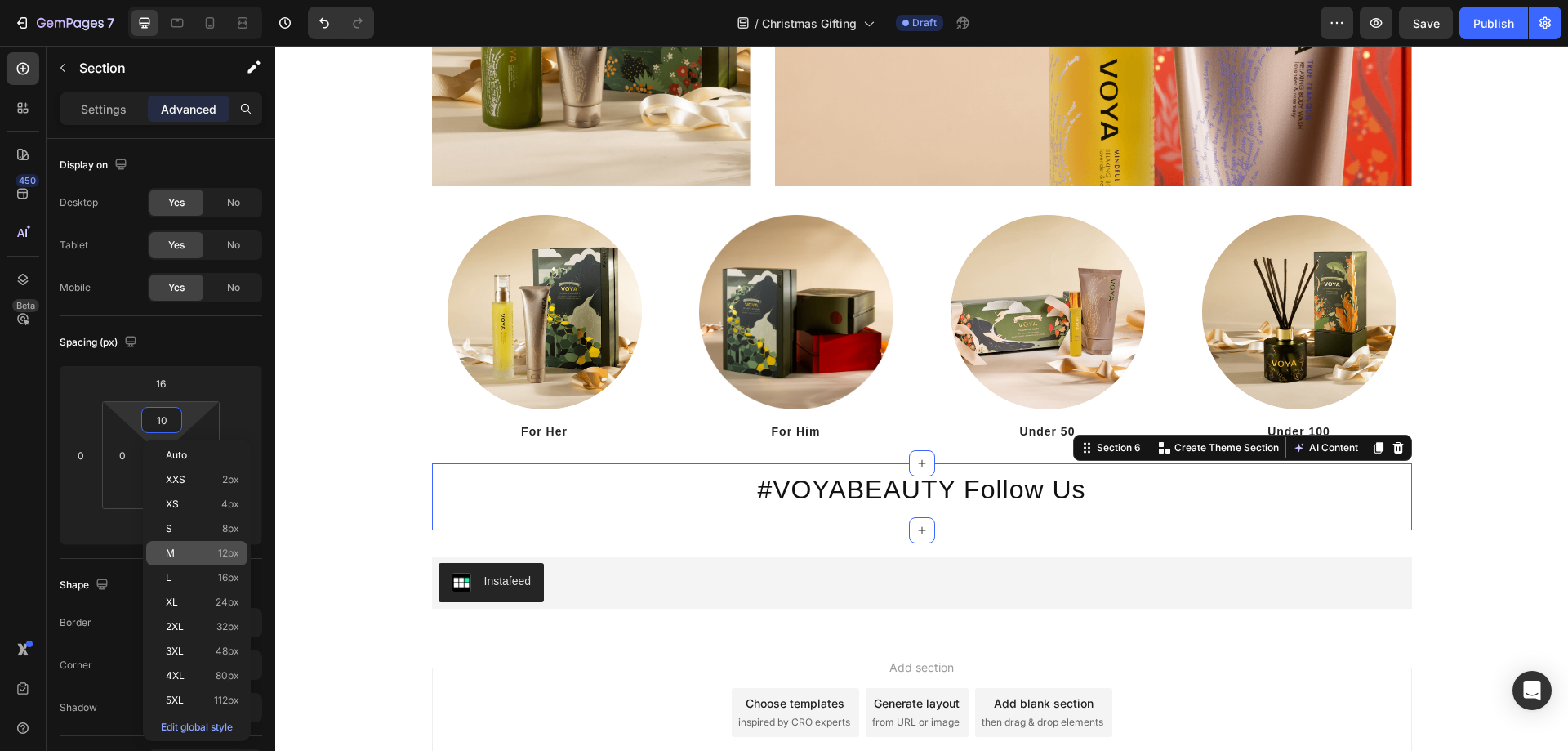
click at [193, 553] on p "M 12px" at bounding box center [202, 553] width 74 height 12
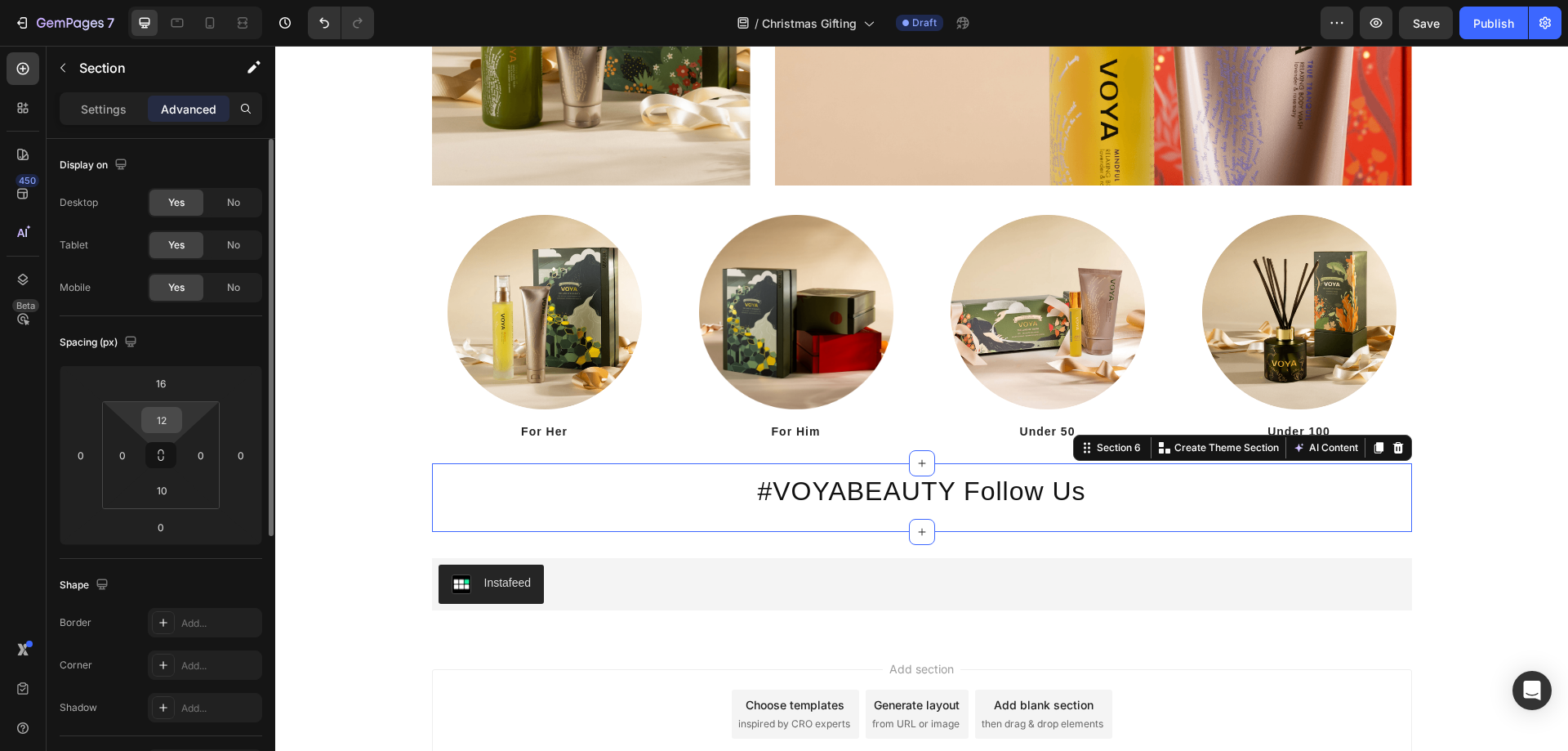
click at [165, 431] on input "12" at bounding box center [161, 419] width 32 height 25
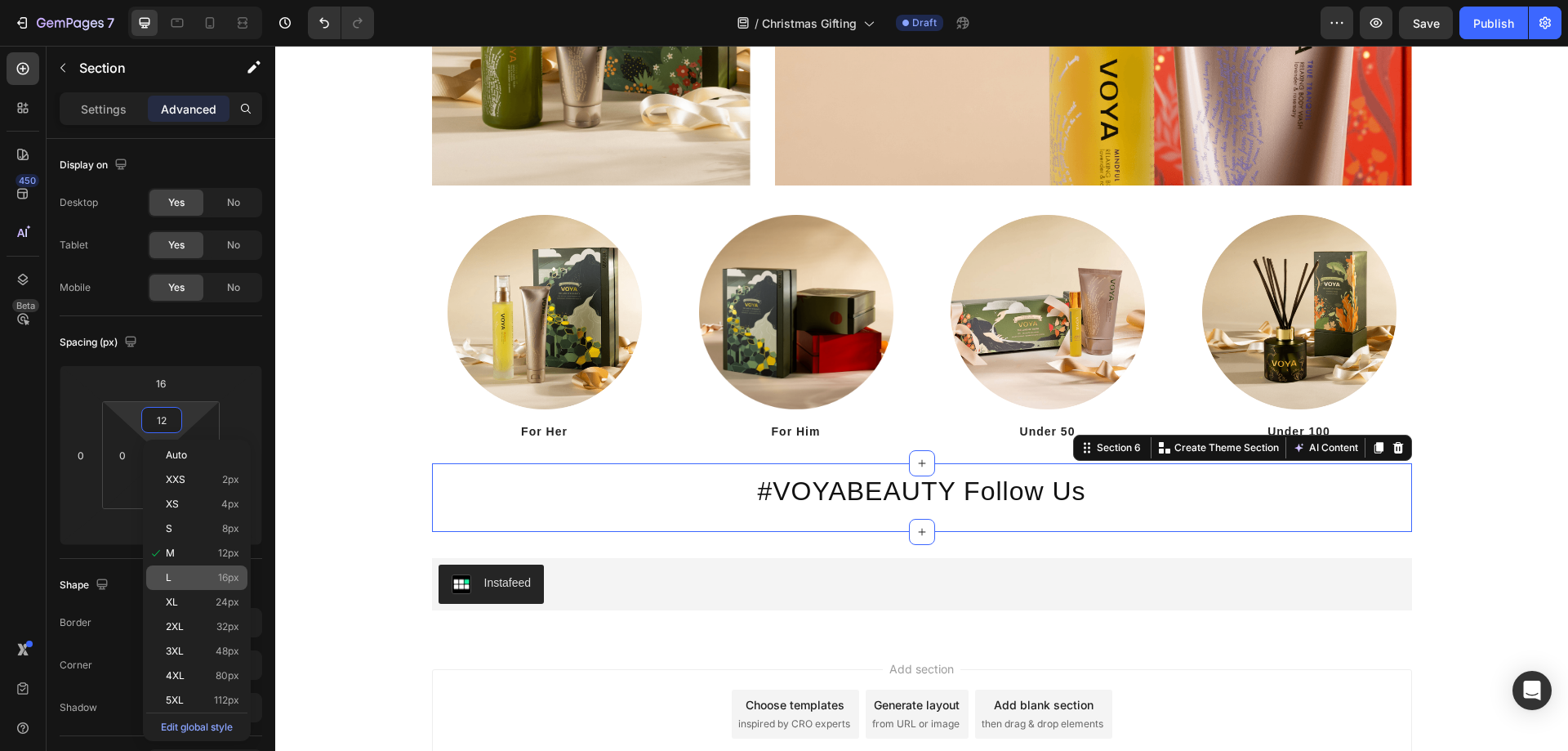
click at [191, 580] on p "L 16px" at bounding box center [202, 578] width 74 height 12
type input "16"
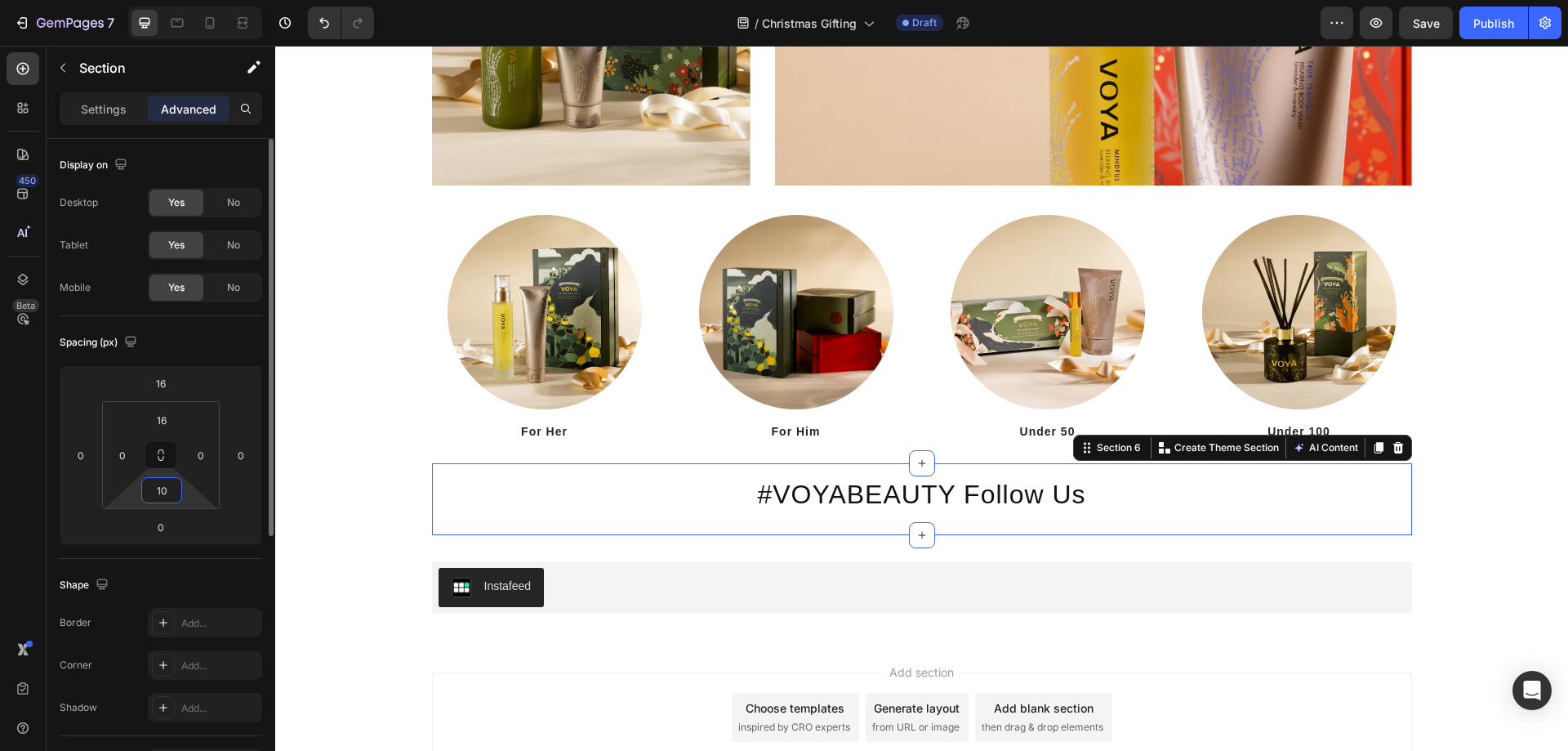
click at [172, 497] on input "10" at bounding box center [161, 489] width 32 height 25
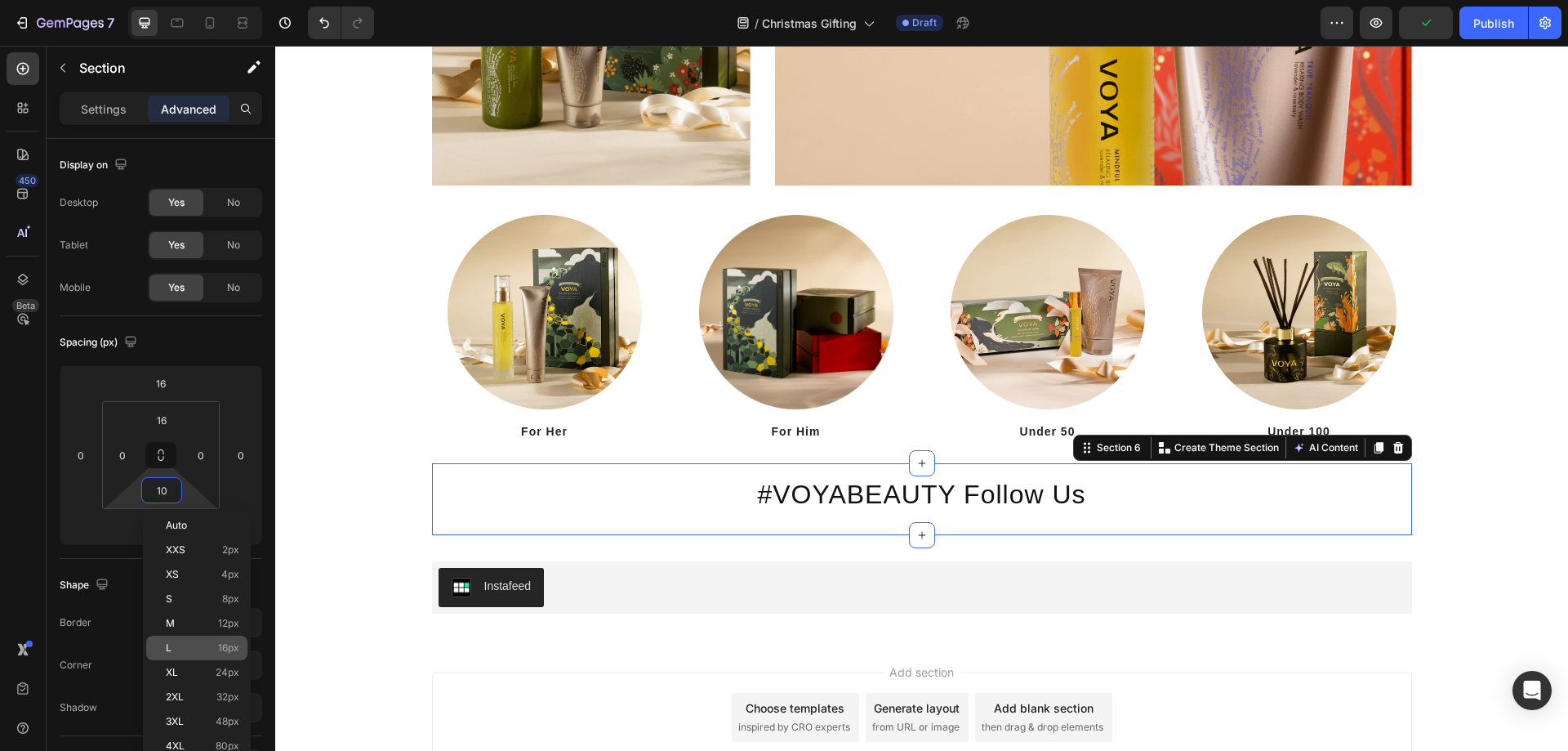
click at [226, 641] on div "L 16px" at bounding box center [197, 648] width 101 height 25
type input "16"
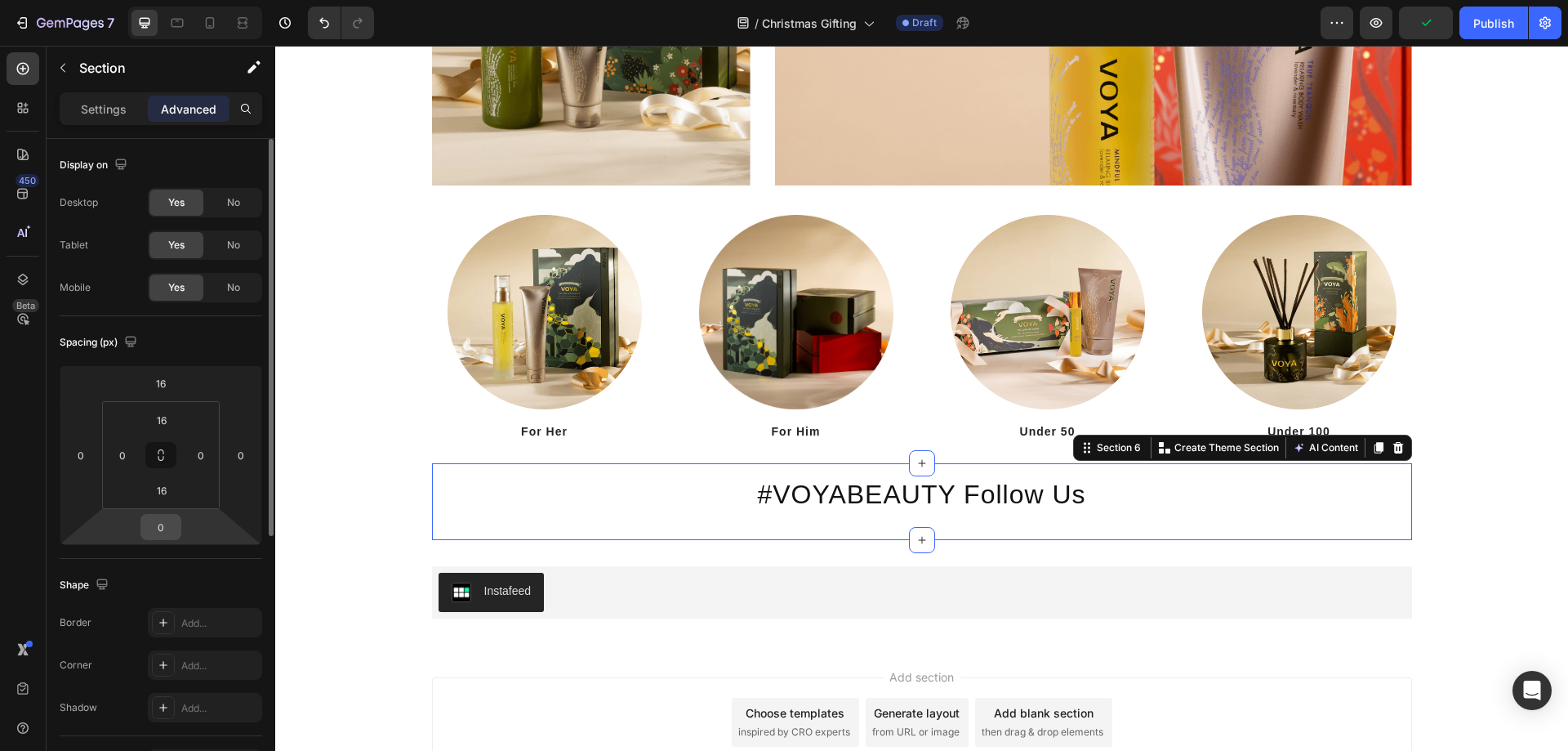
click at [168, 517] on input "0" at bounding box center [160, 527] width 32 height 25
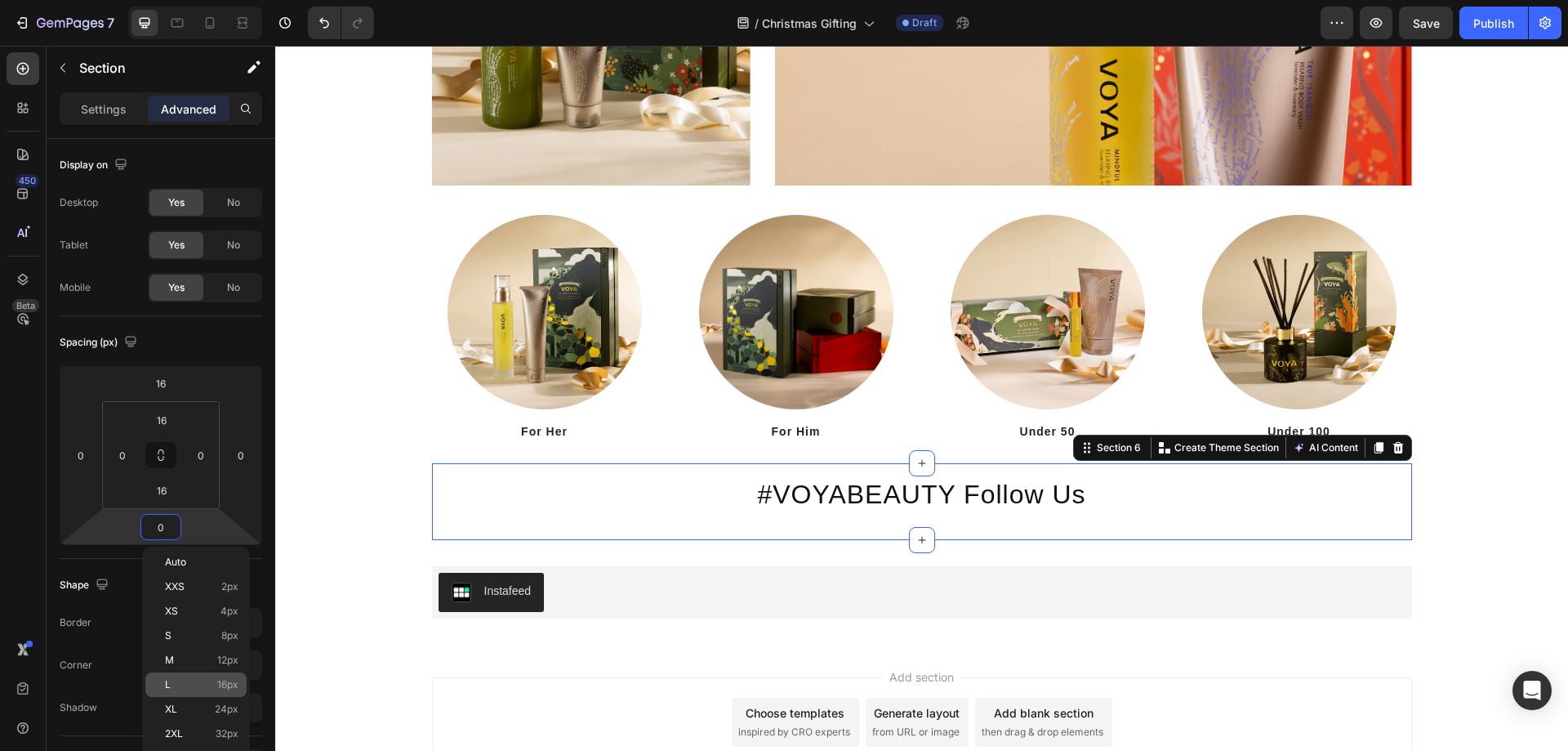
click at [211, 679] on p "L 16px" at bounding box center [202, 685] width 74 height 12
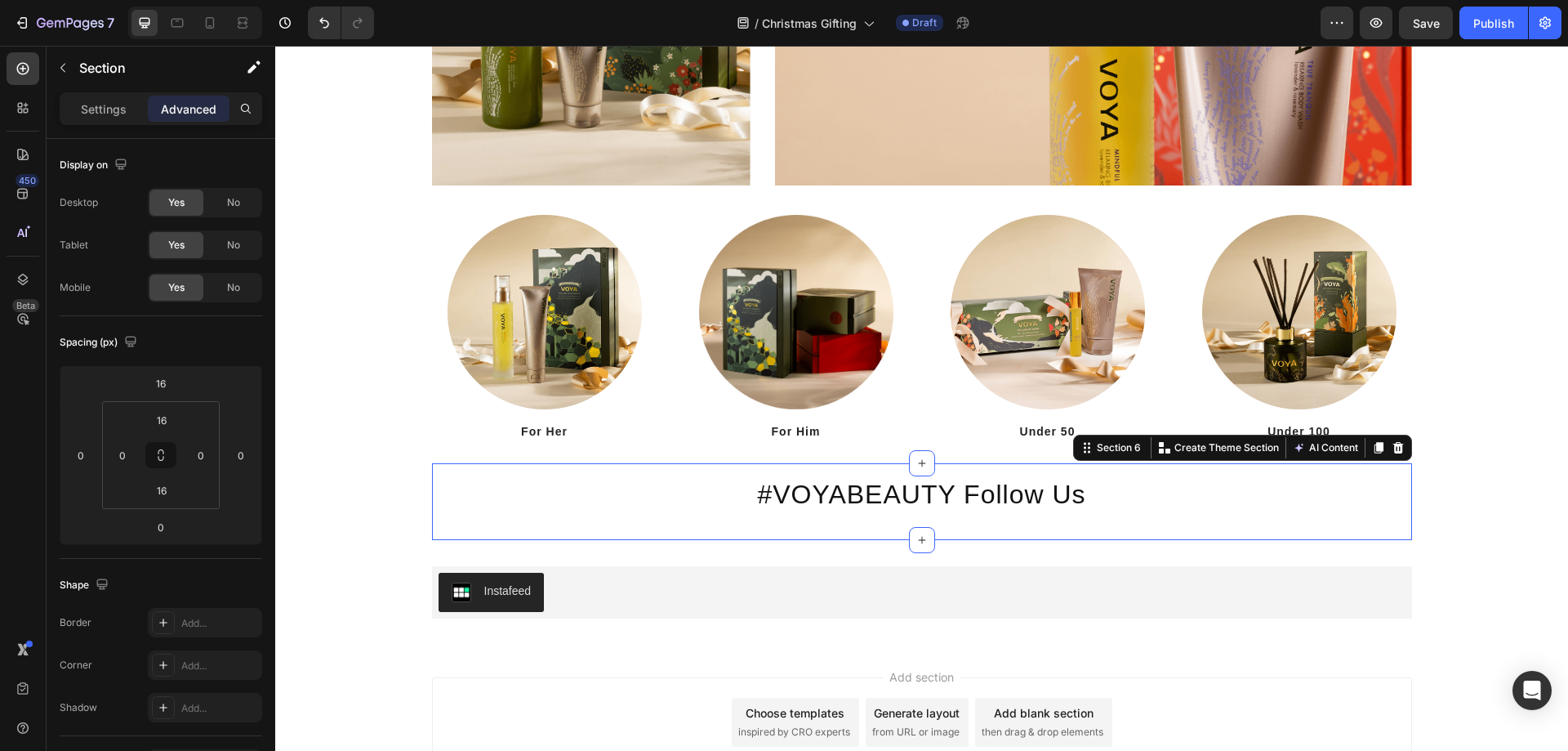
type input "16"
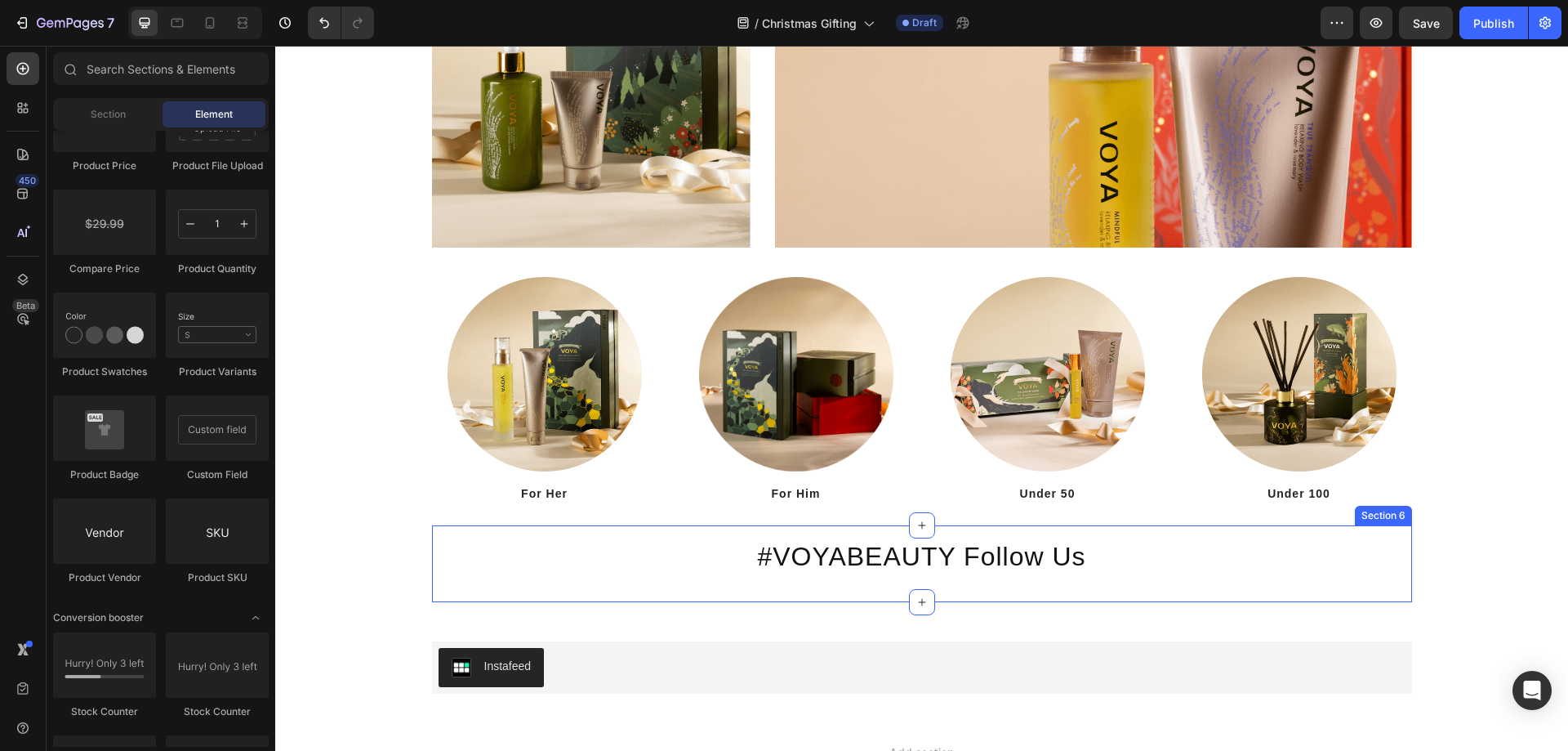
scroll to position [2304, 0]
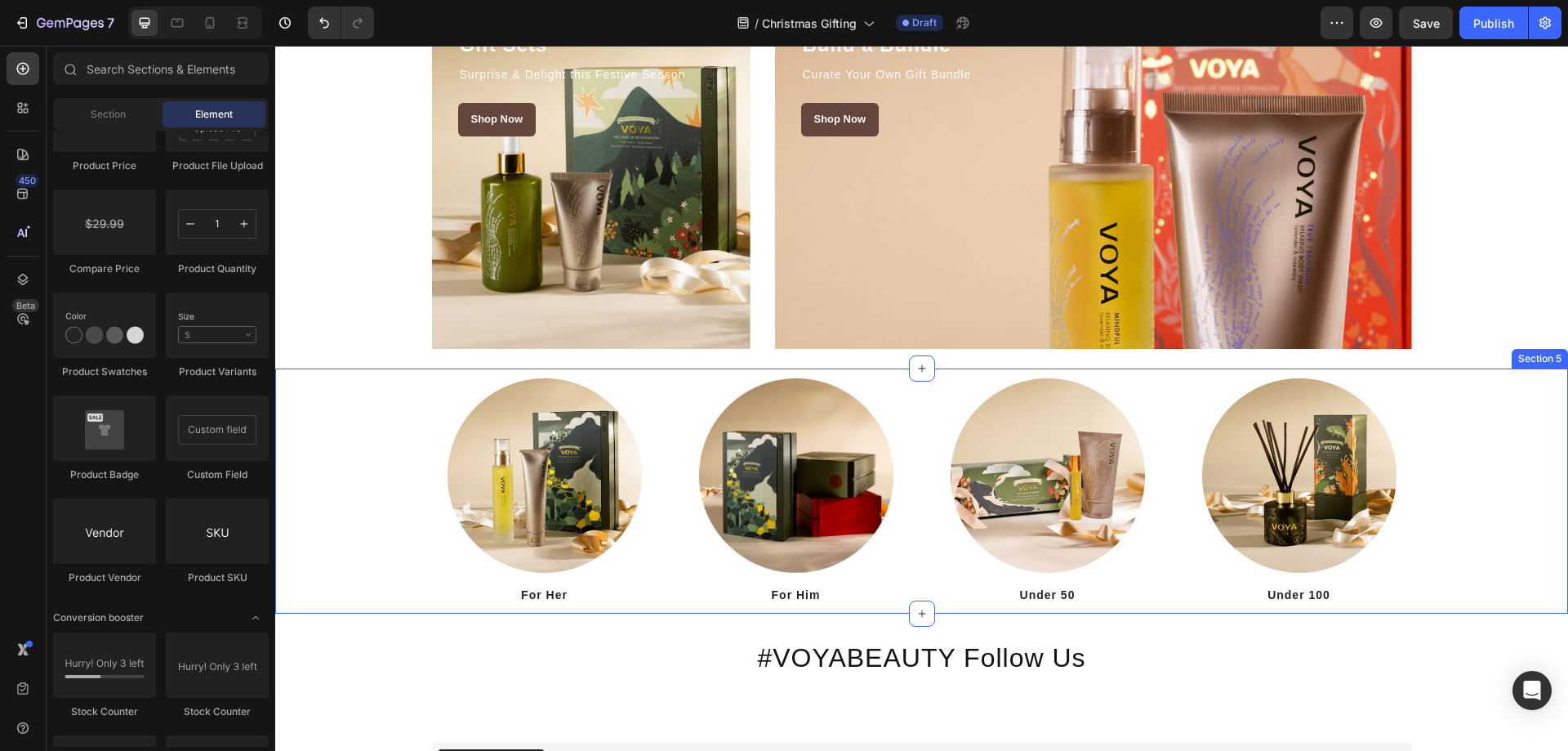
click at [1394, 374] on div "Image For Her Heading Image For Him Heading Image Under 50 Heading Image Under …" at bounding box center [921, 490] width 1292 height 245
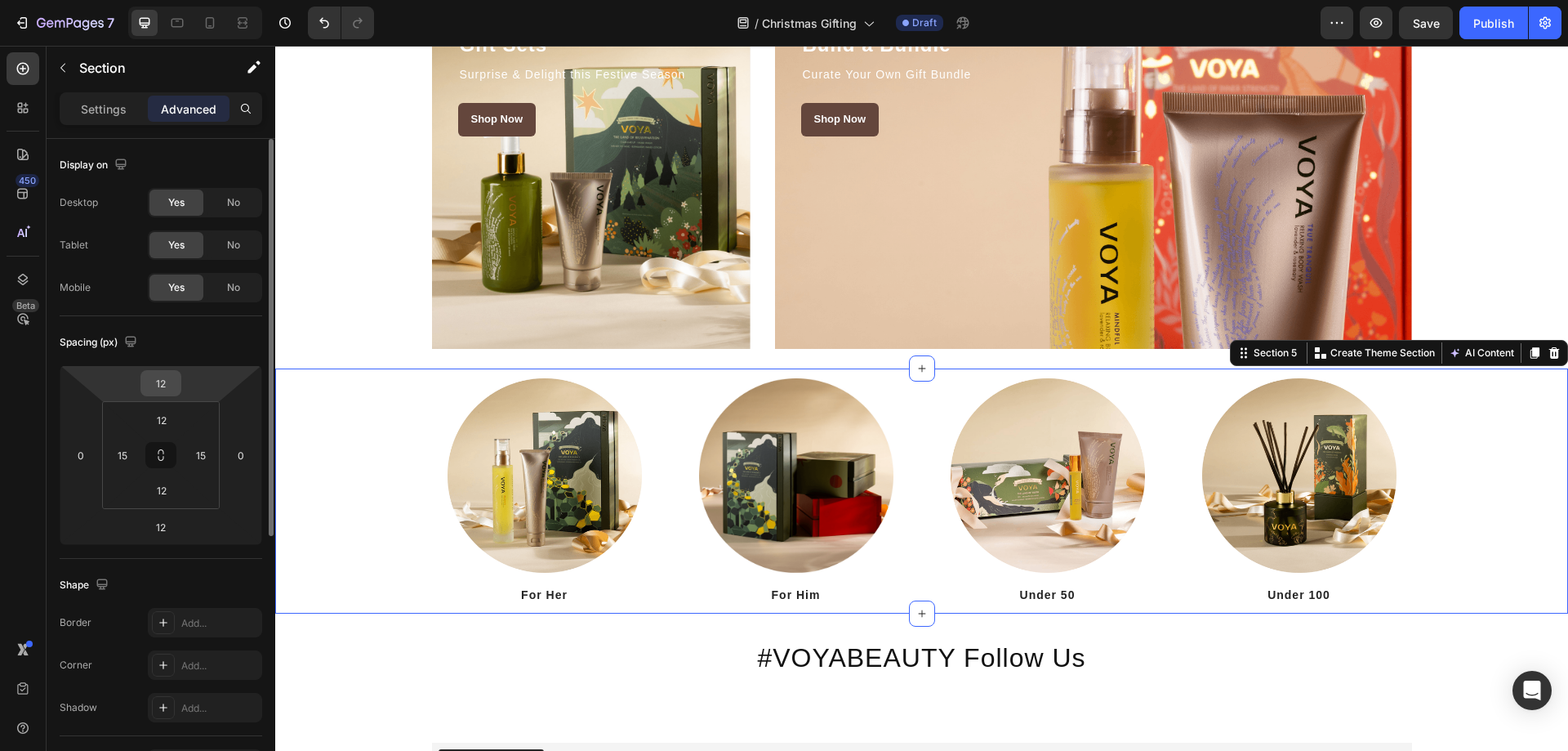
click at [173, 391] on input "12" at bounding box center [160, 383] width 32 height 25
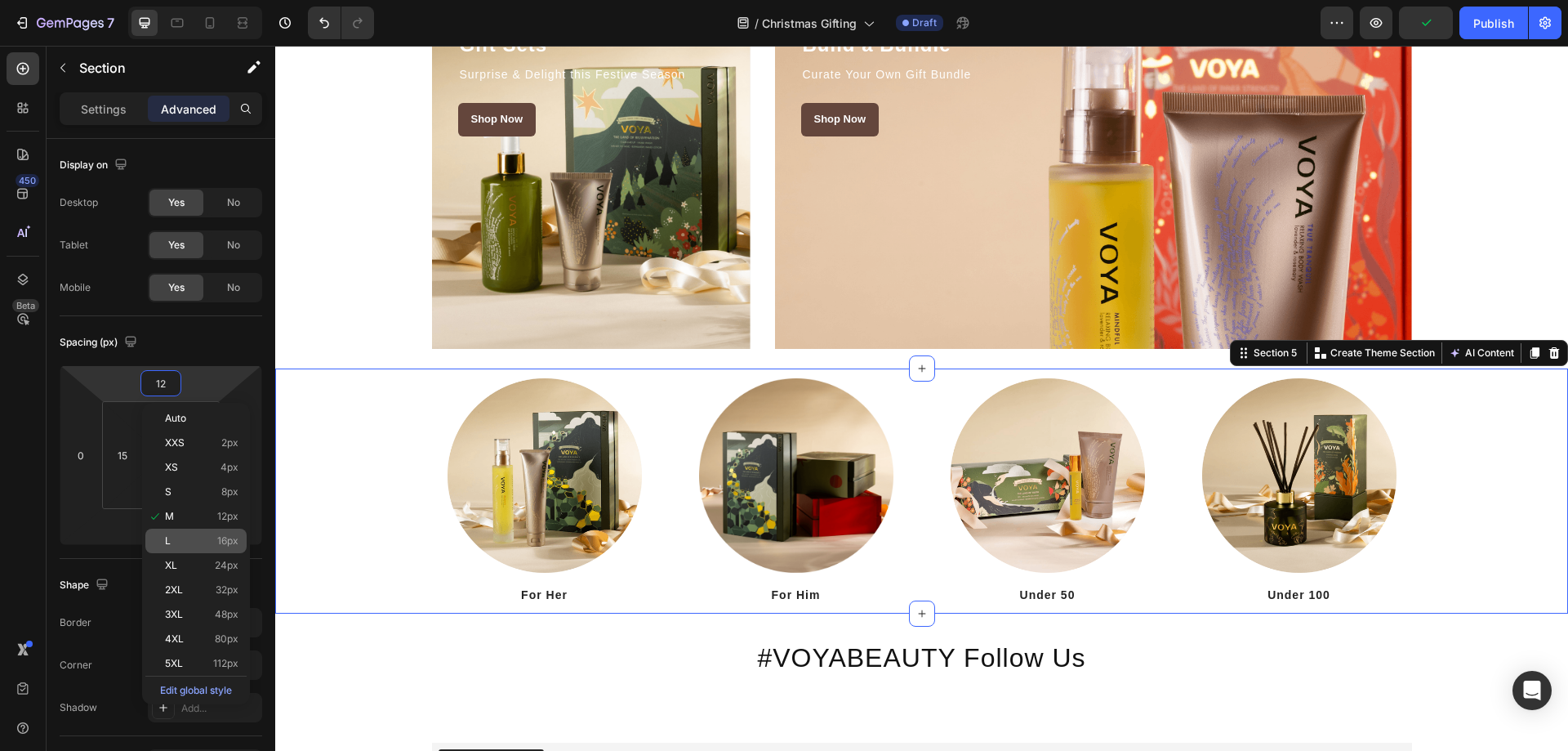
click at [183, 541] on p "L 16px" at bounding box center [202, 540] width 74 height 12
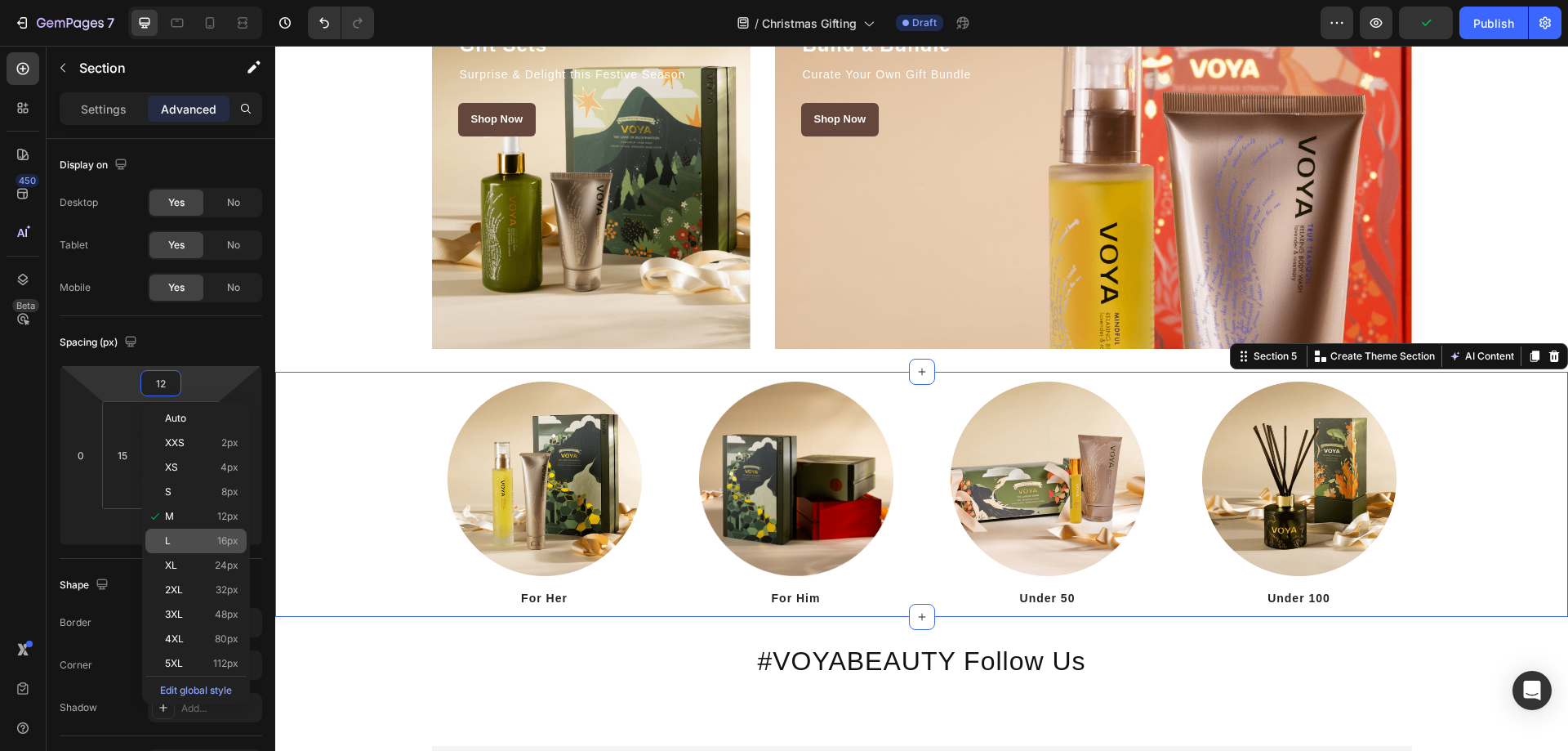
type input "16"
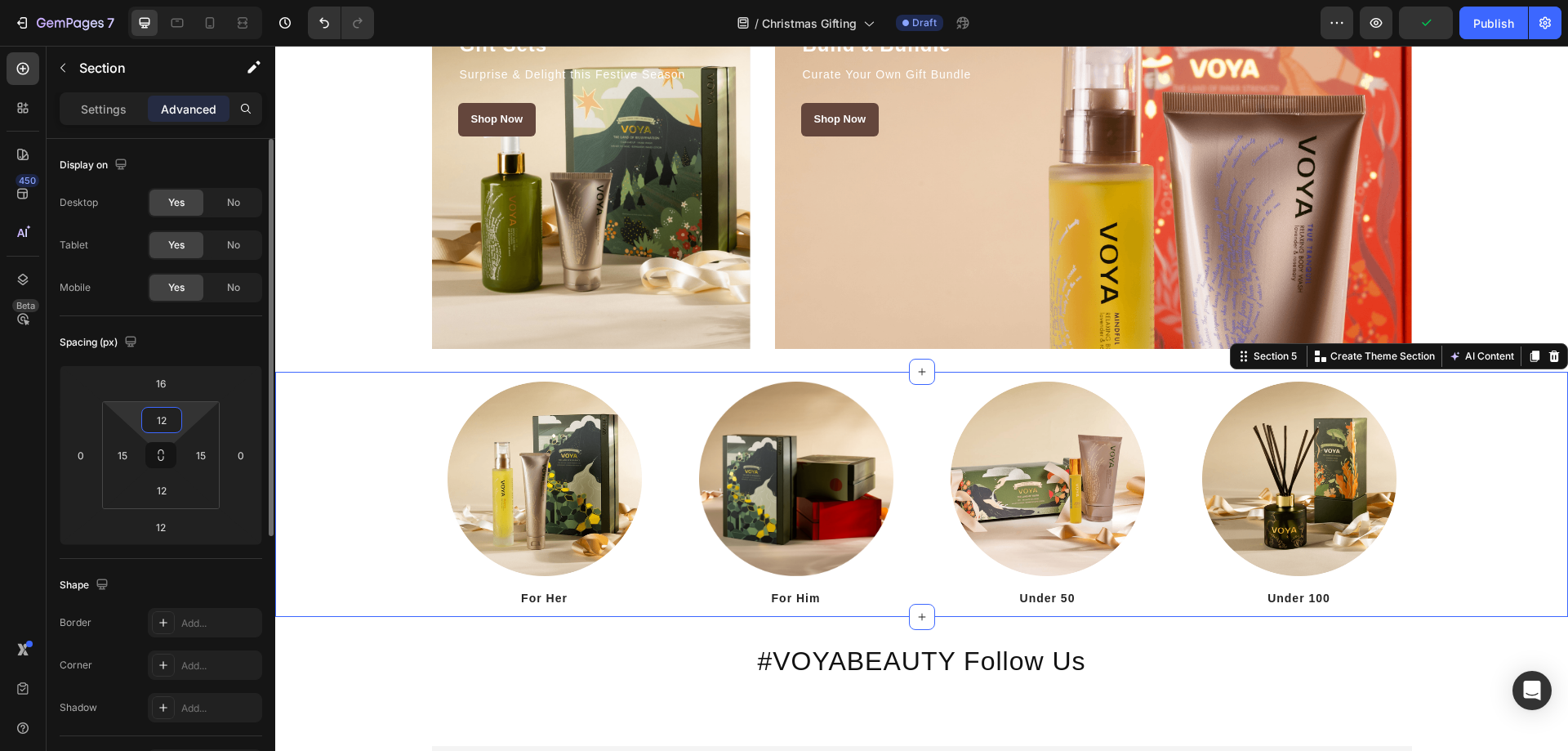
click at [175, 425] on input "12" at bounding box center [161, 419] width 32 height 25
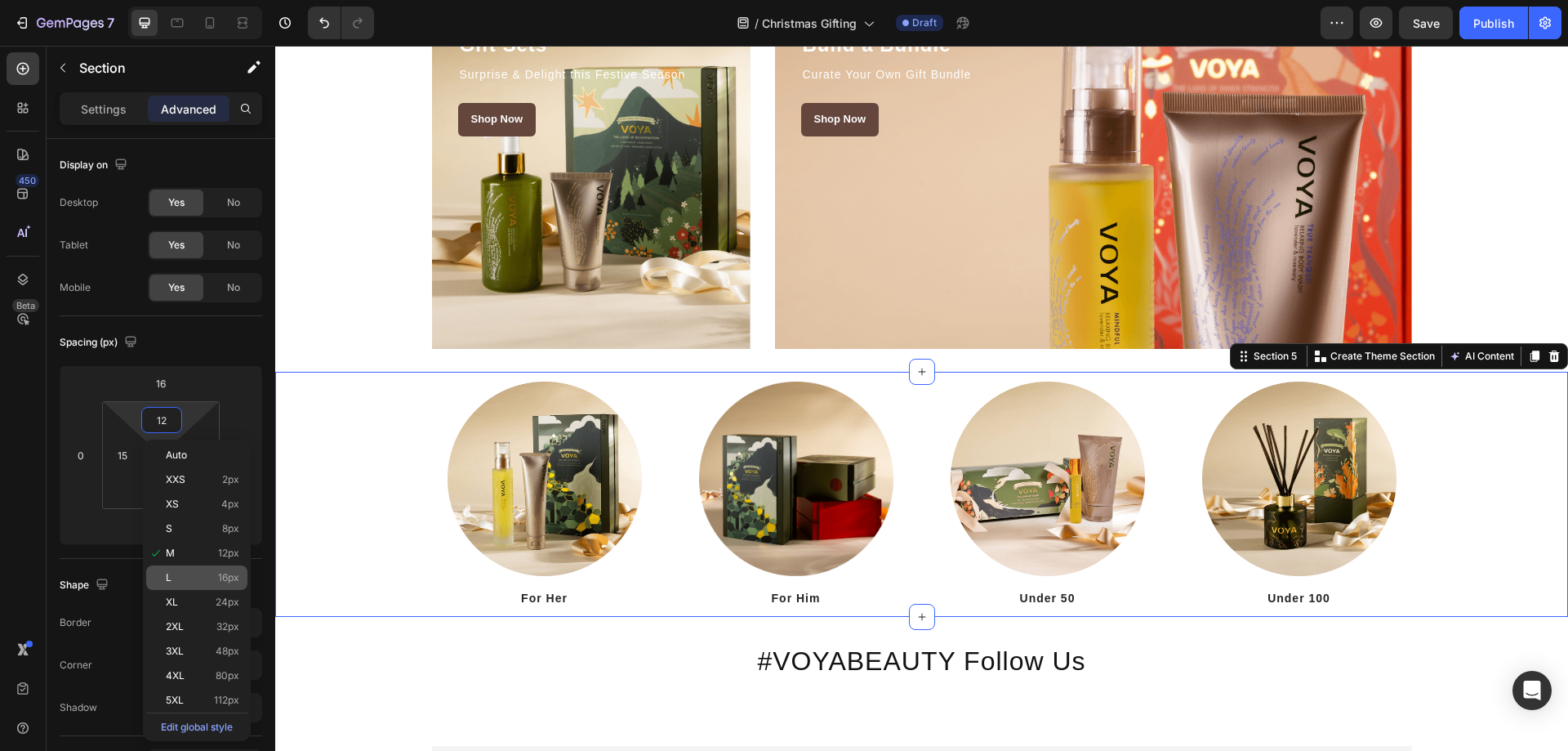
click at [183, 573] on p "L 16px" at bounding box center [202, 578] width 74 height 12
type input "16"
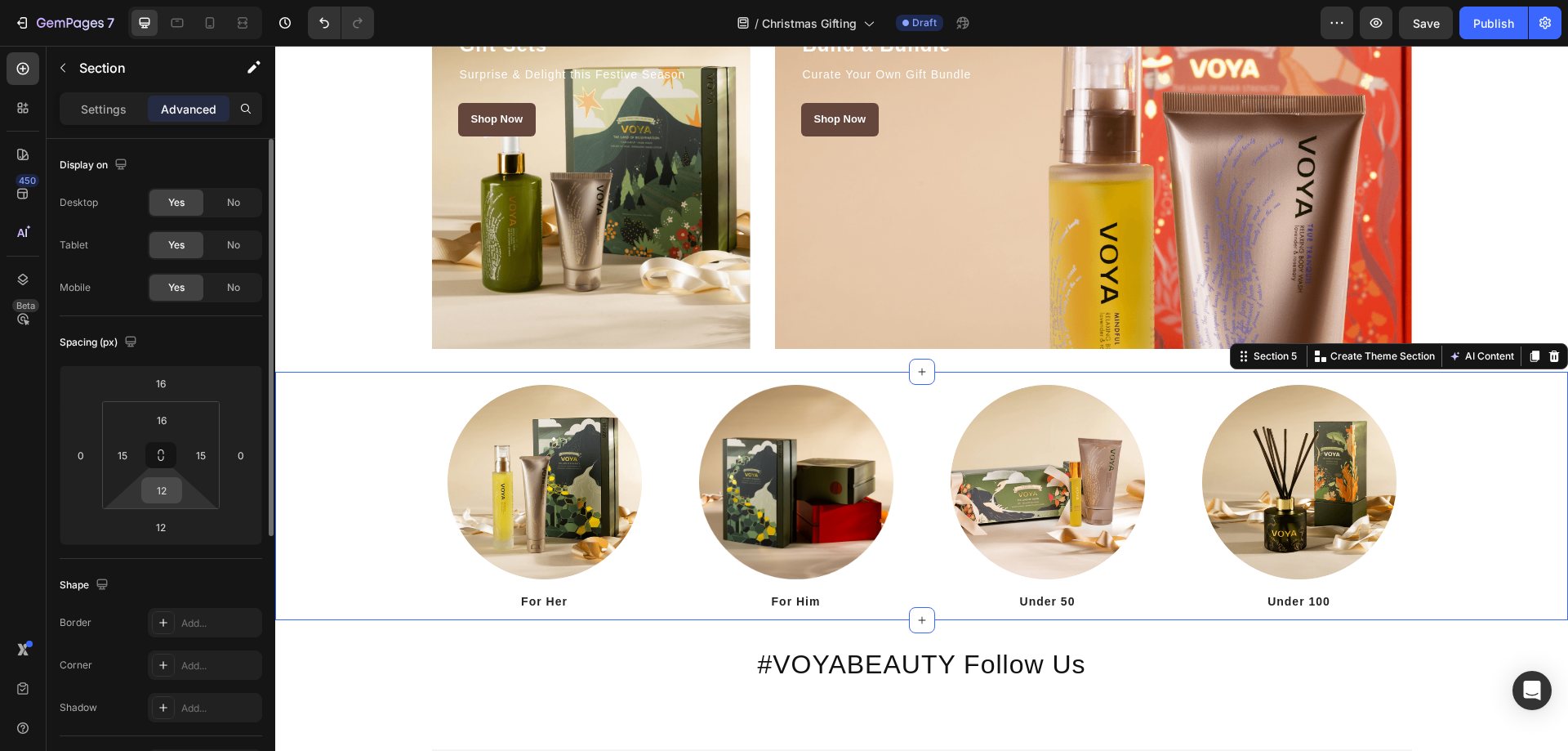
click at [170, 485] on input "12" at bounding box center [161, 489] width 32 height 25
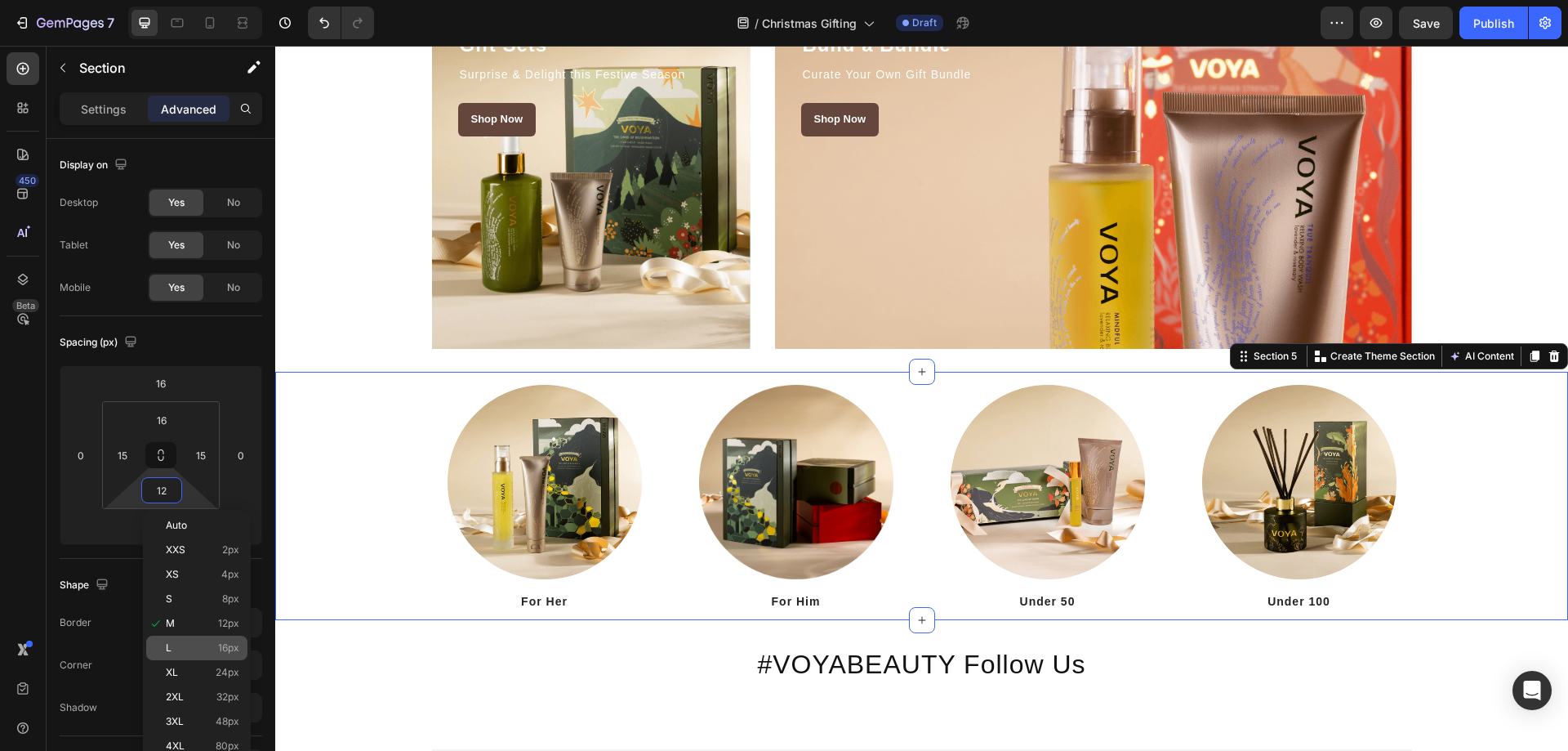
click at [189, 639] on div "L 16px" at bounding box center [197, 648] width 101 height 25
type input "16"
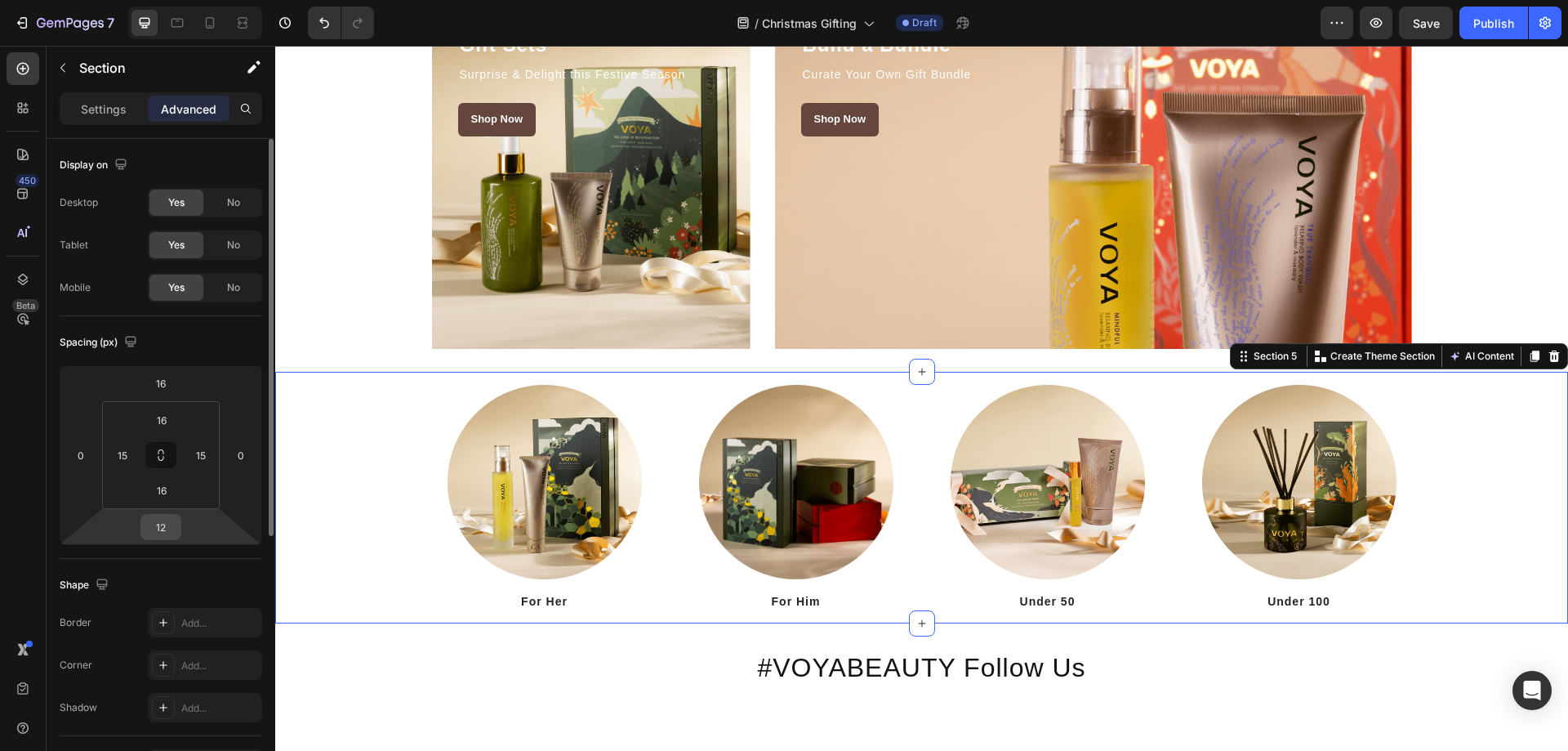
click at [168, 530] on input "12" at bounding box center [160, 527] width 32 height 25
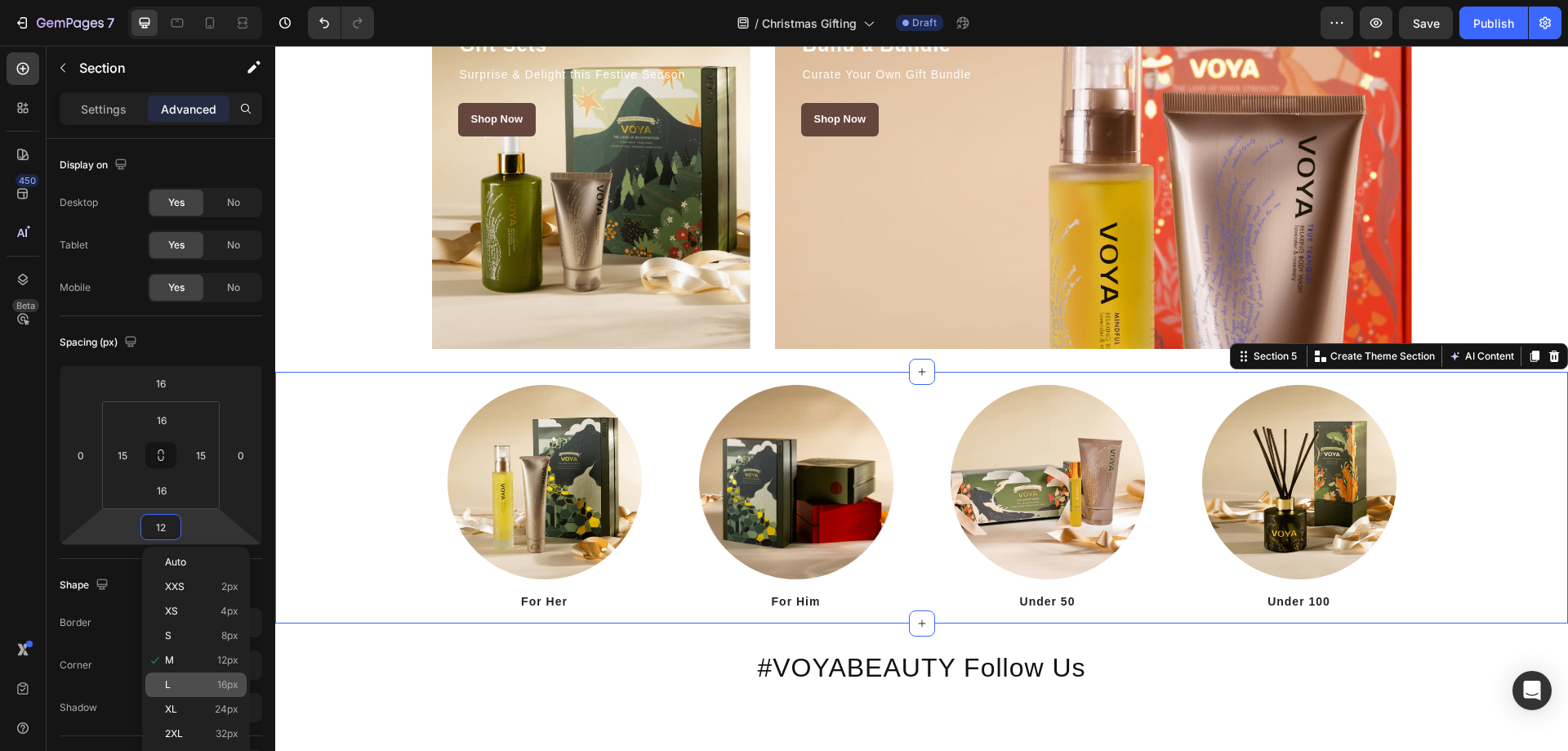
click at [184, 673] on div "L 16px" at bounding box center [196, 684] width 101 height 25
type input "16"
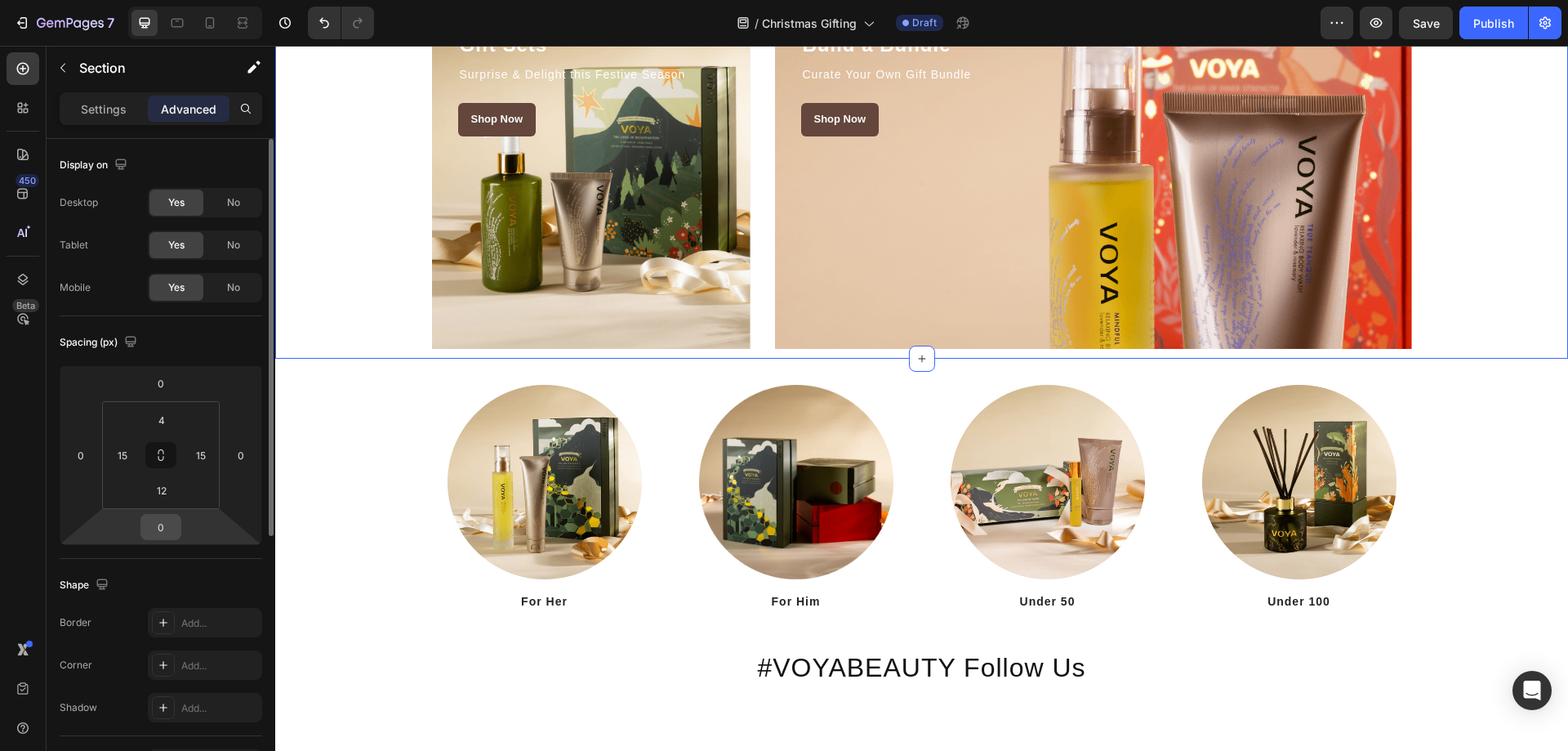
click at [160, 534] on input "0" at bounding box center [160, 527] width 32 height 25
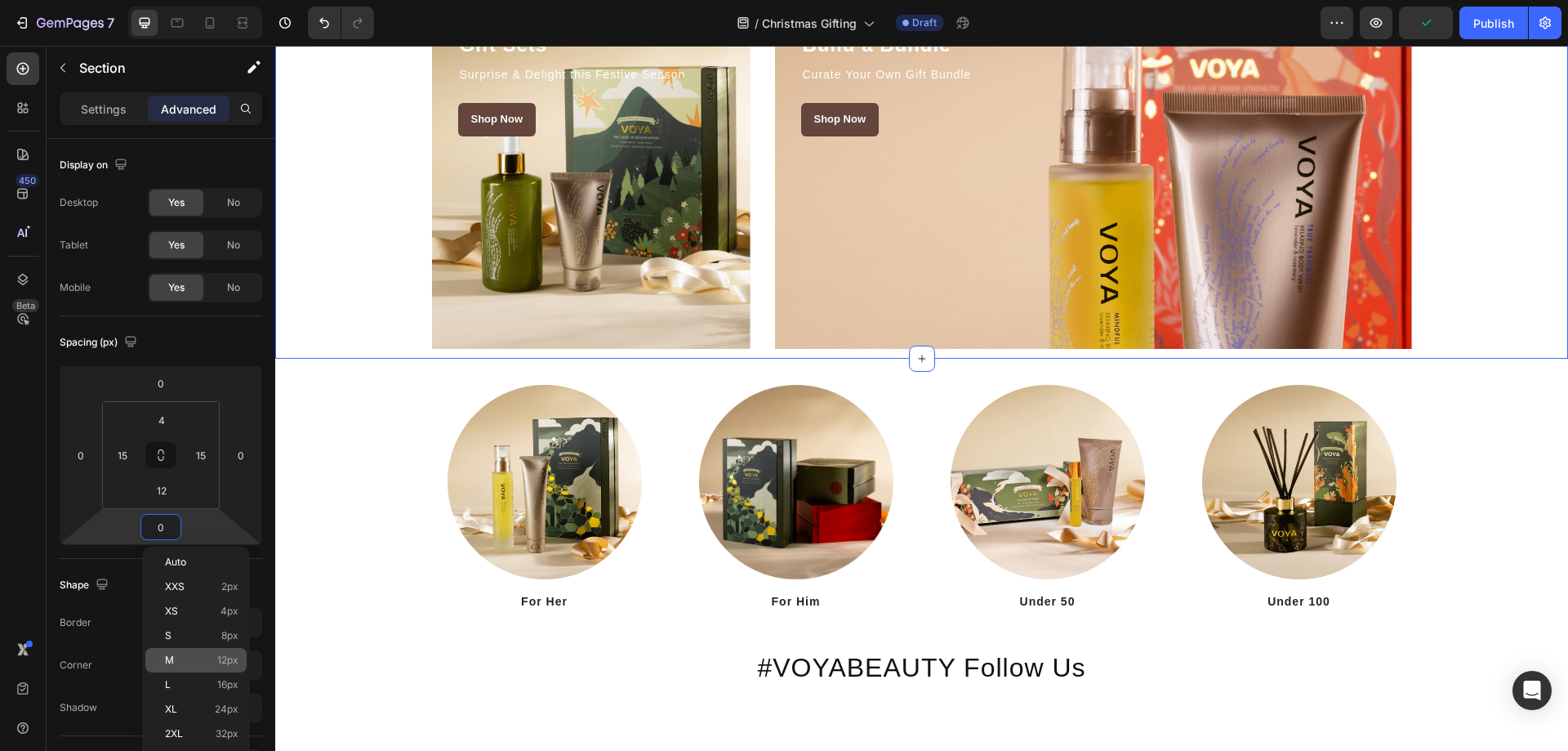
click at [190, 657] on p "M 12px" at bounding box center [202, 660] width 74 height 12
type input "12"
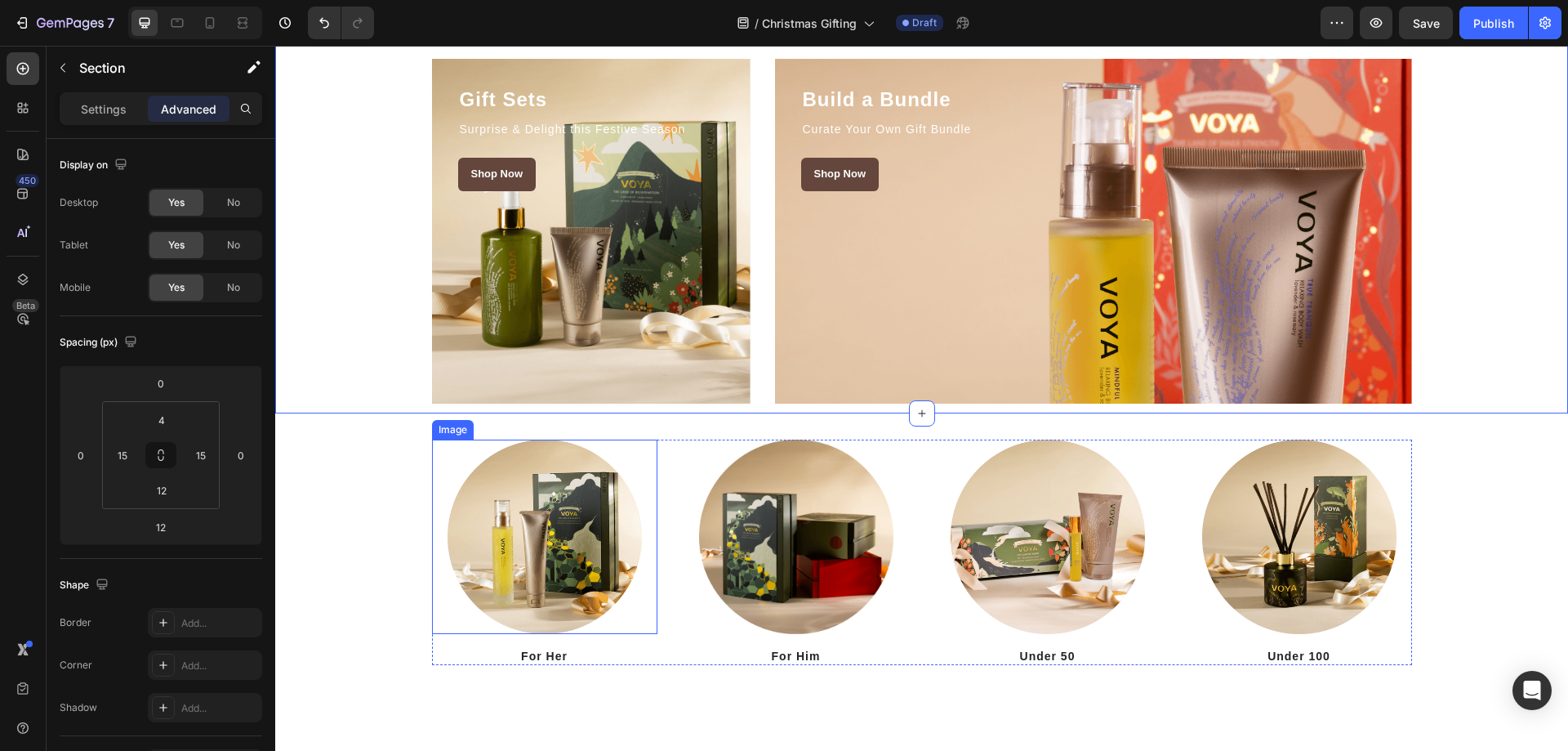
scroll to position [2141, 0]
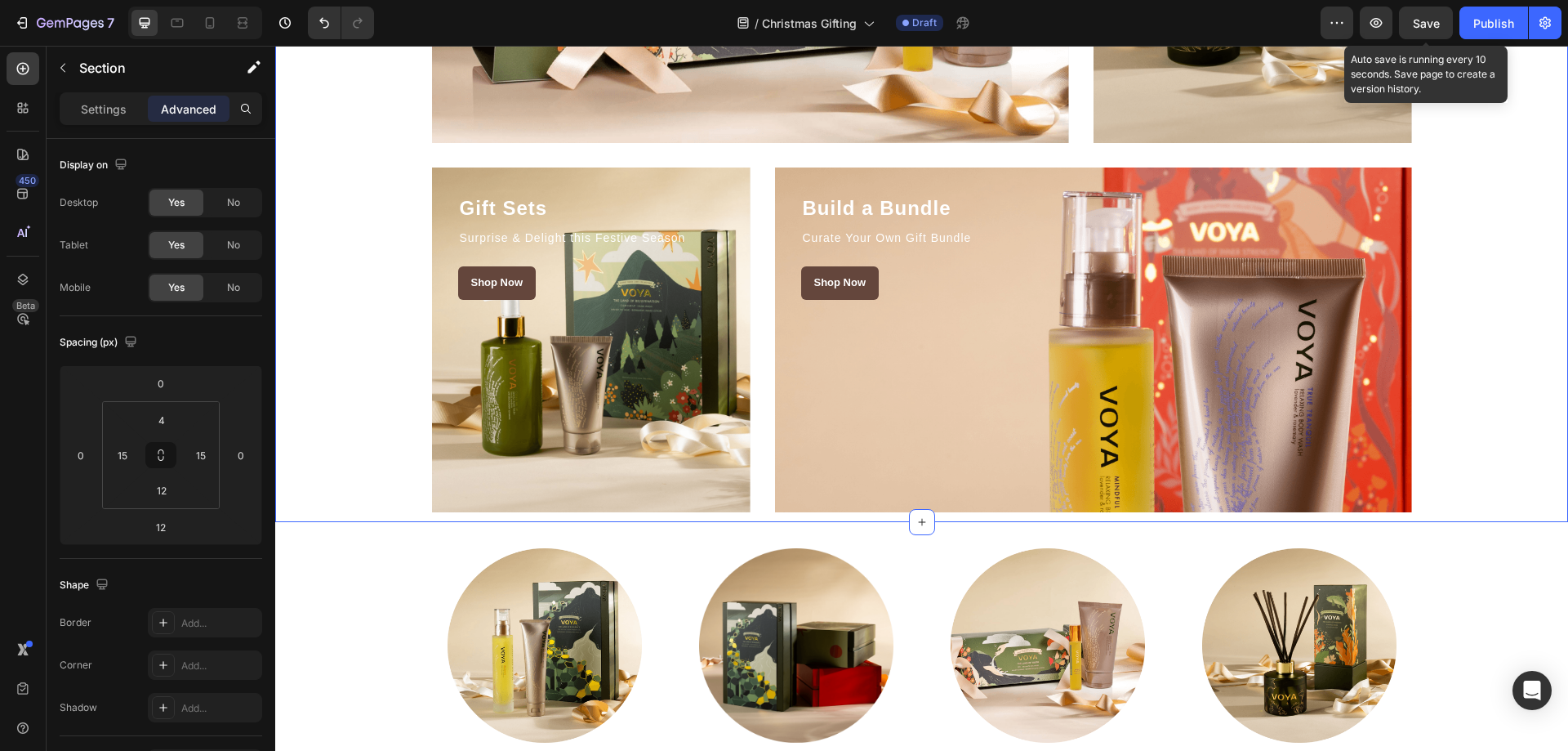
click at [1433, 23] on span "Save" at bounding box center [1425, 24] width 27 height 14
click at [1378, 29] on icon "button" at bounding box center [1376, 23] width 17 height 17
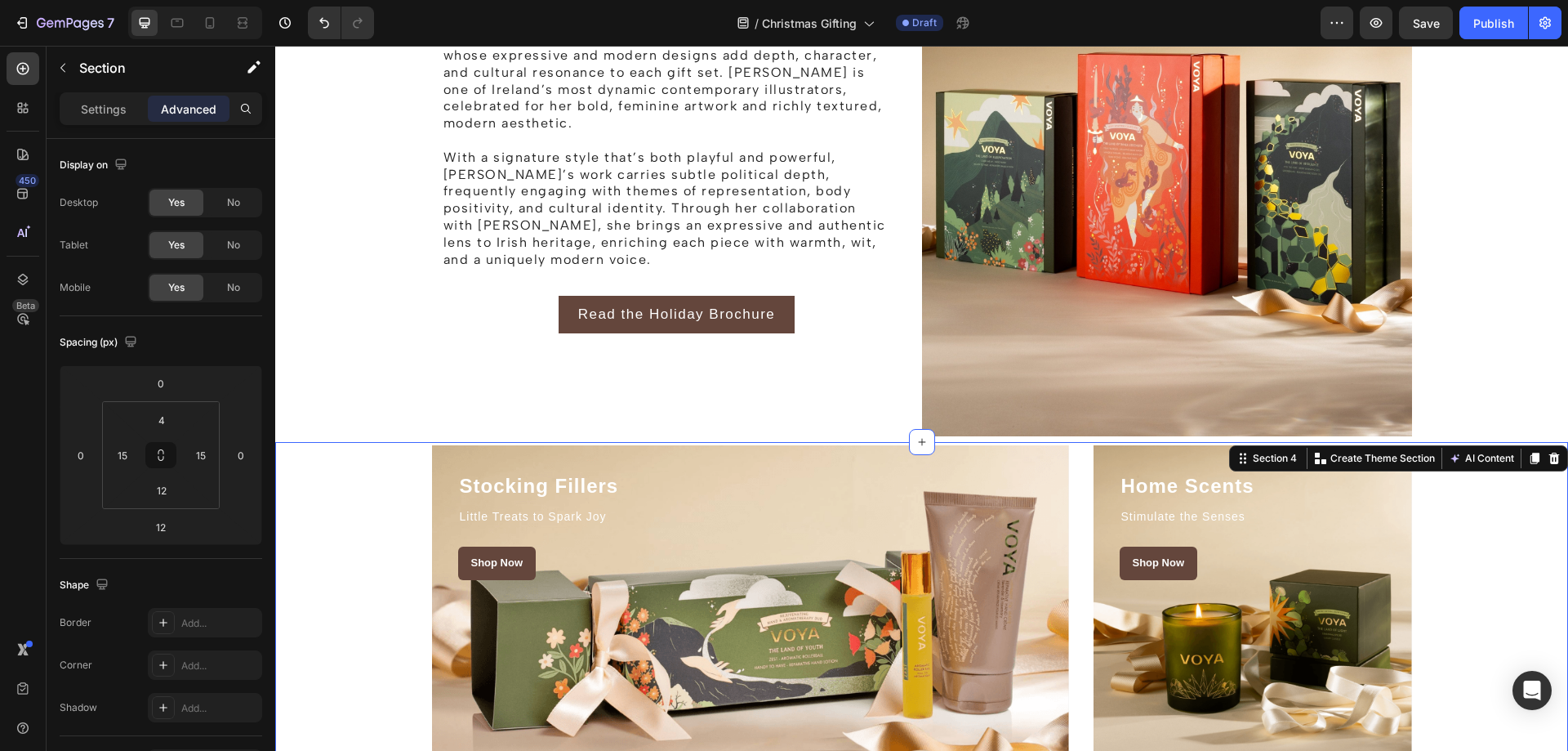
scroll to position [1487, 0]
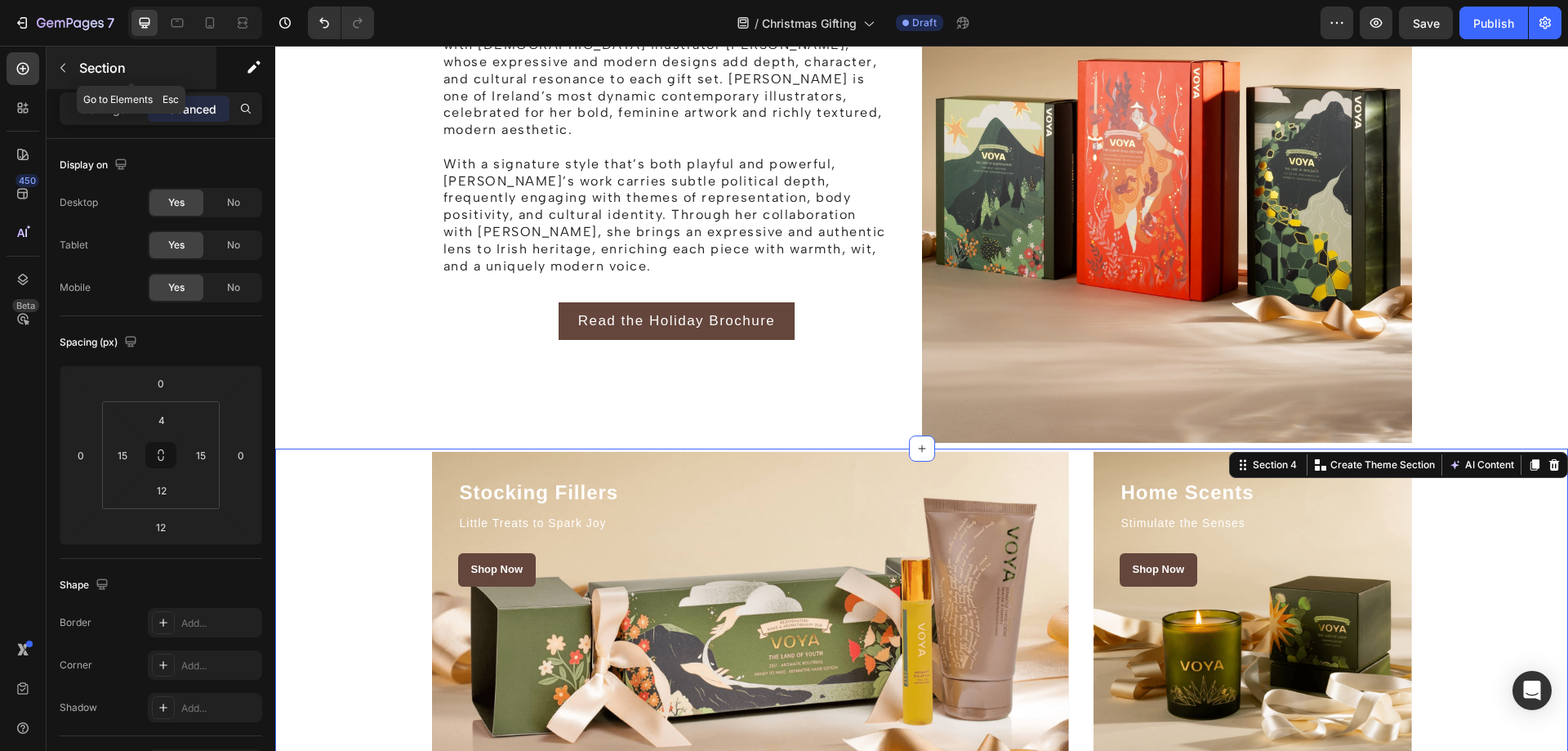
click at [75, 69] on button "button" at bounding box center [63, 68] width 27 height 27
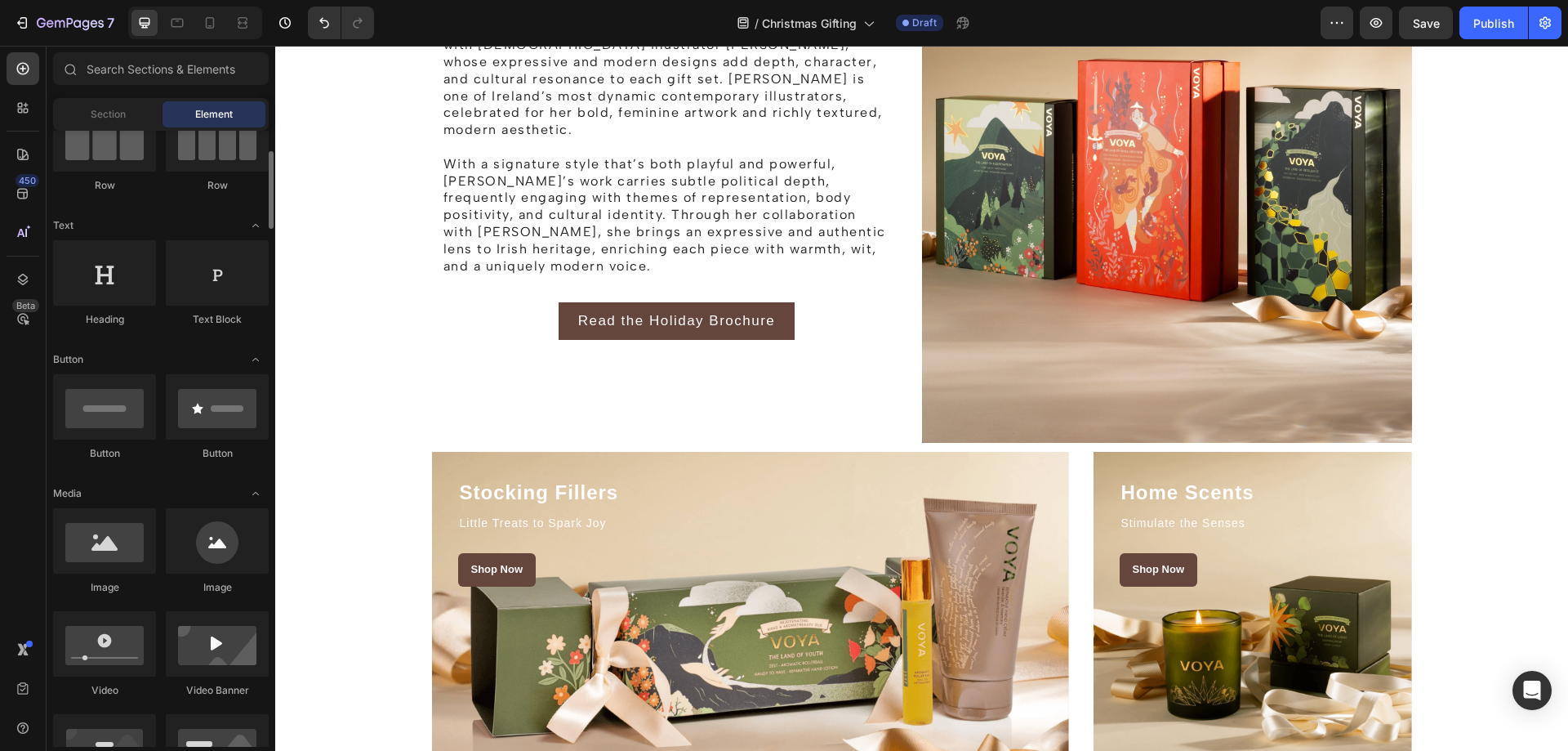
scroll to position [0, 0]
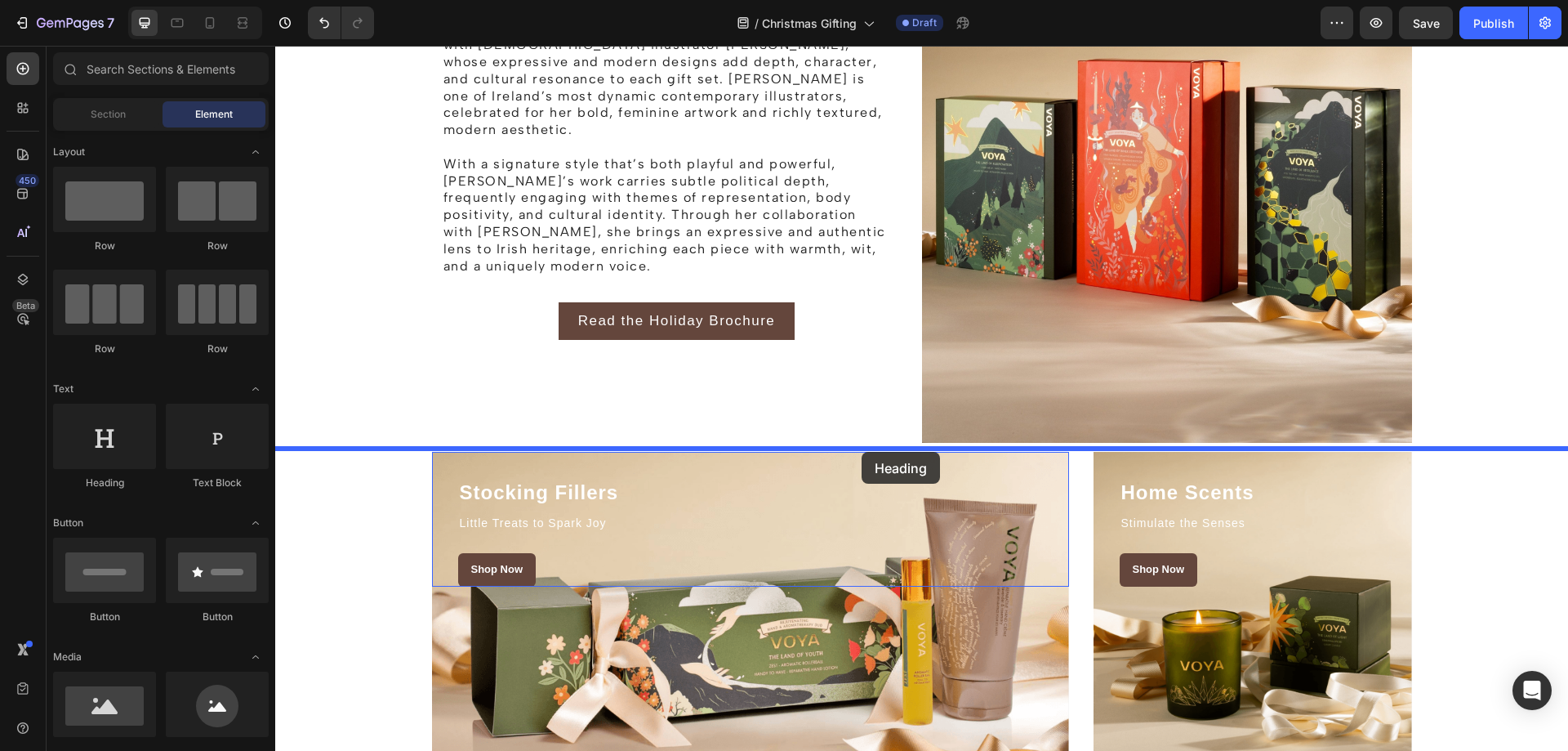
drag, startPoint x: 357, startPoint y: 506, endPoint x: 861, endPoint y: 452, distance: 506.9
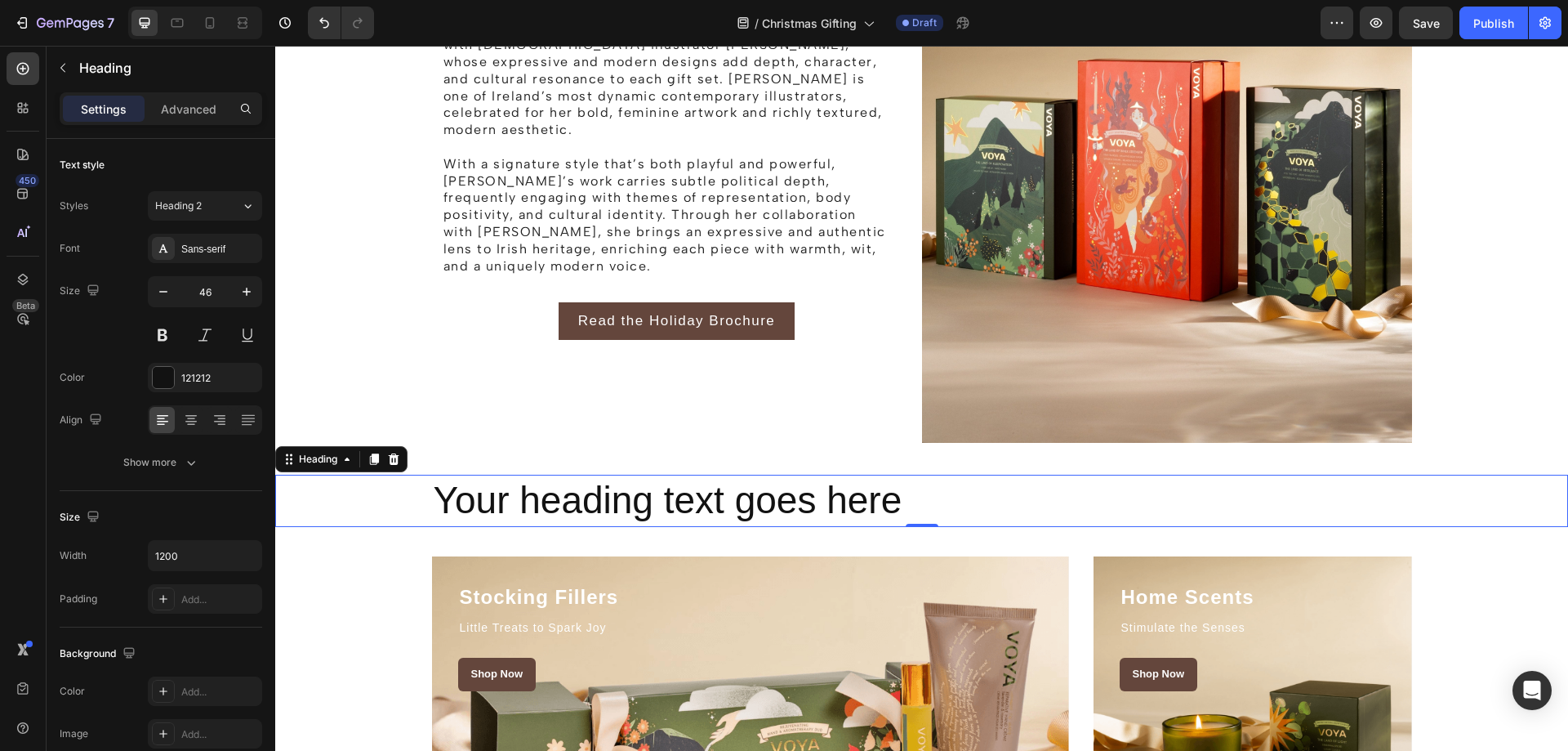
click at [744, 512] on h2 "Your heading text goes here" at bounding box center [922, 500] width 980 height 52
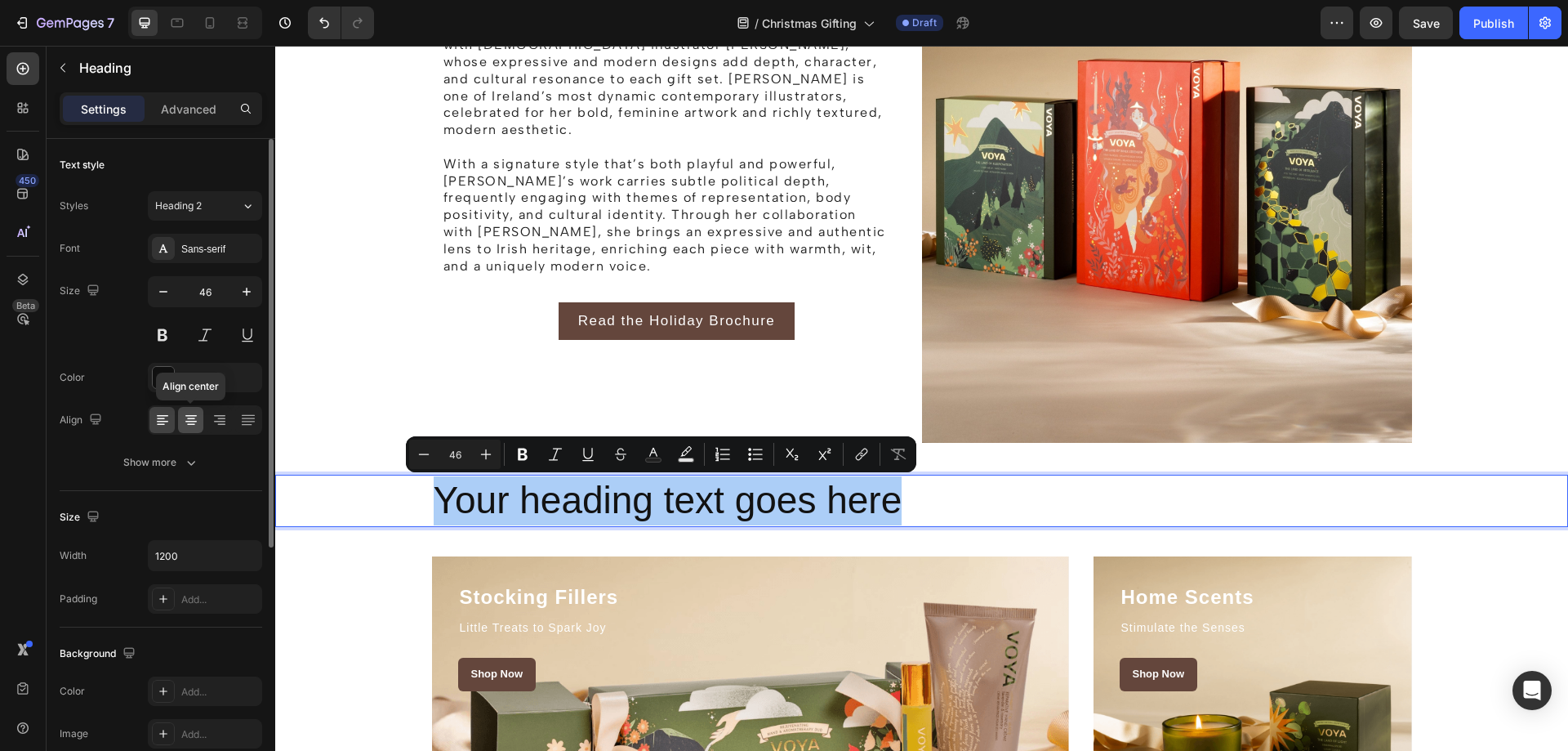
click at [187, 417] on icon at bounding box center [191, 419] width 17 height 17
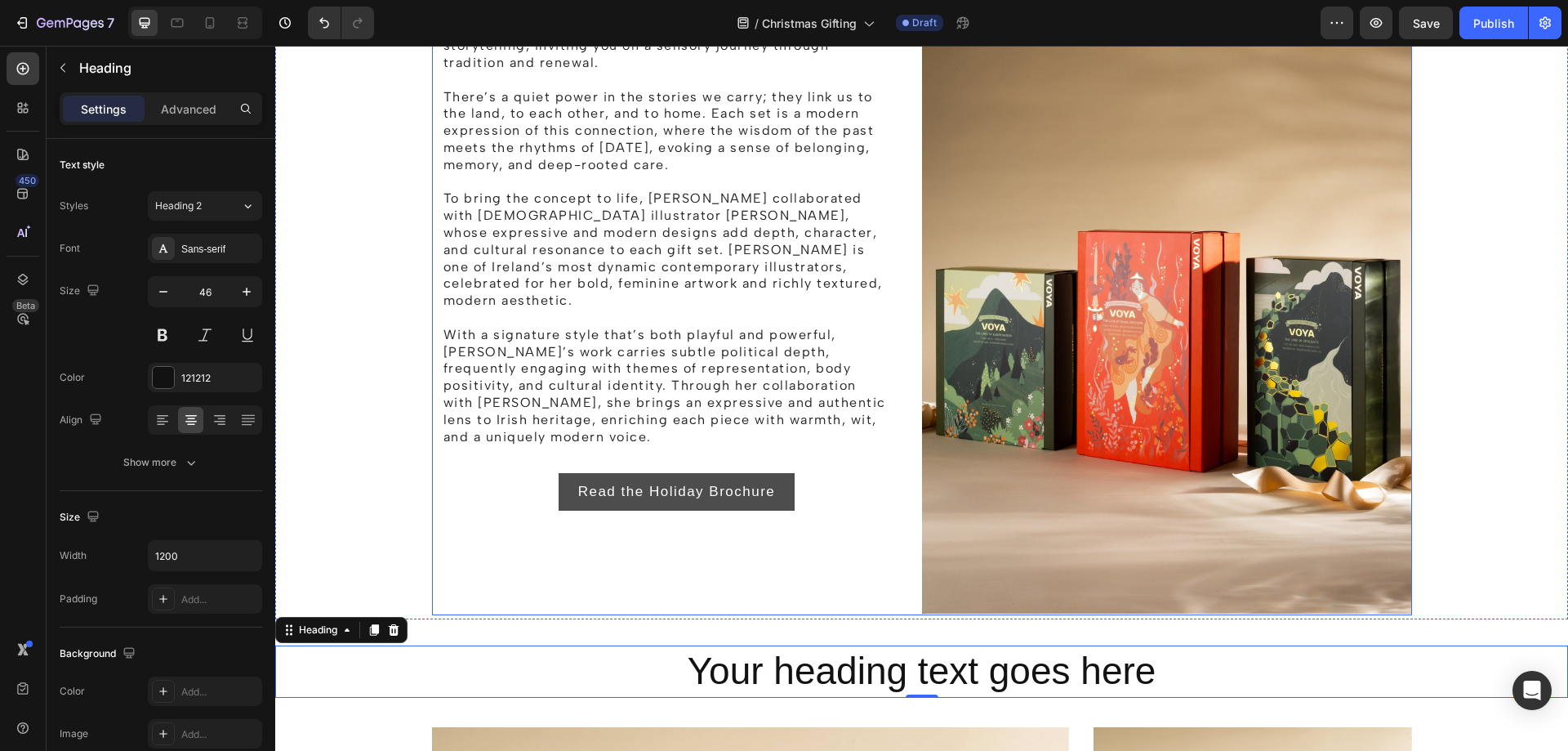
scroll to position [1160, 0]
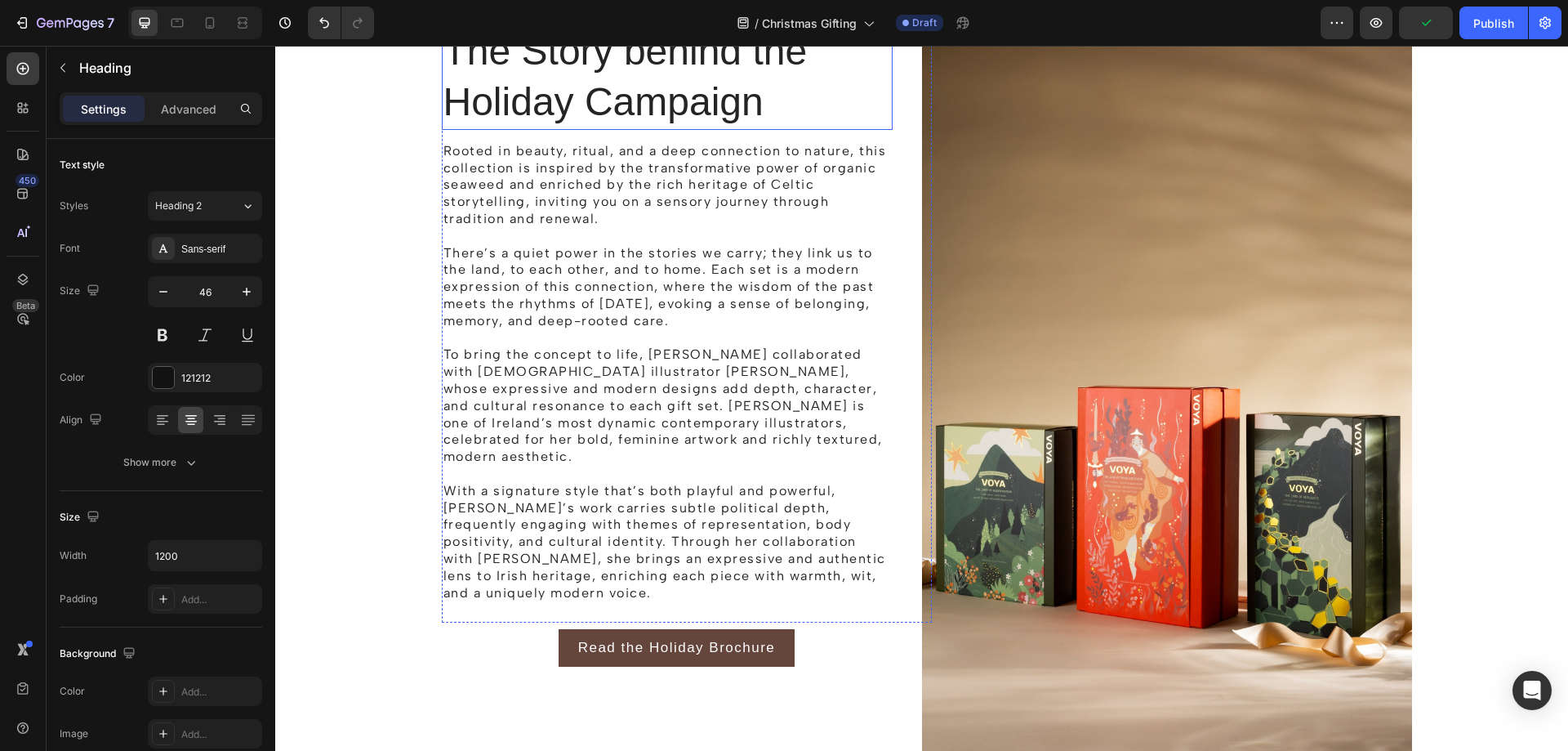
click at [644, 106] on h2 "The Story behind the Holiday Campaign" at bounding box center [667, 77] width 451 height 105
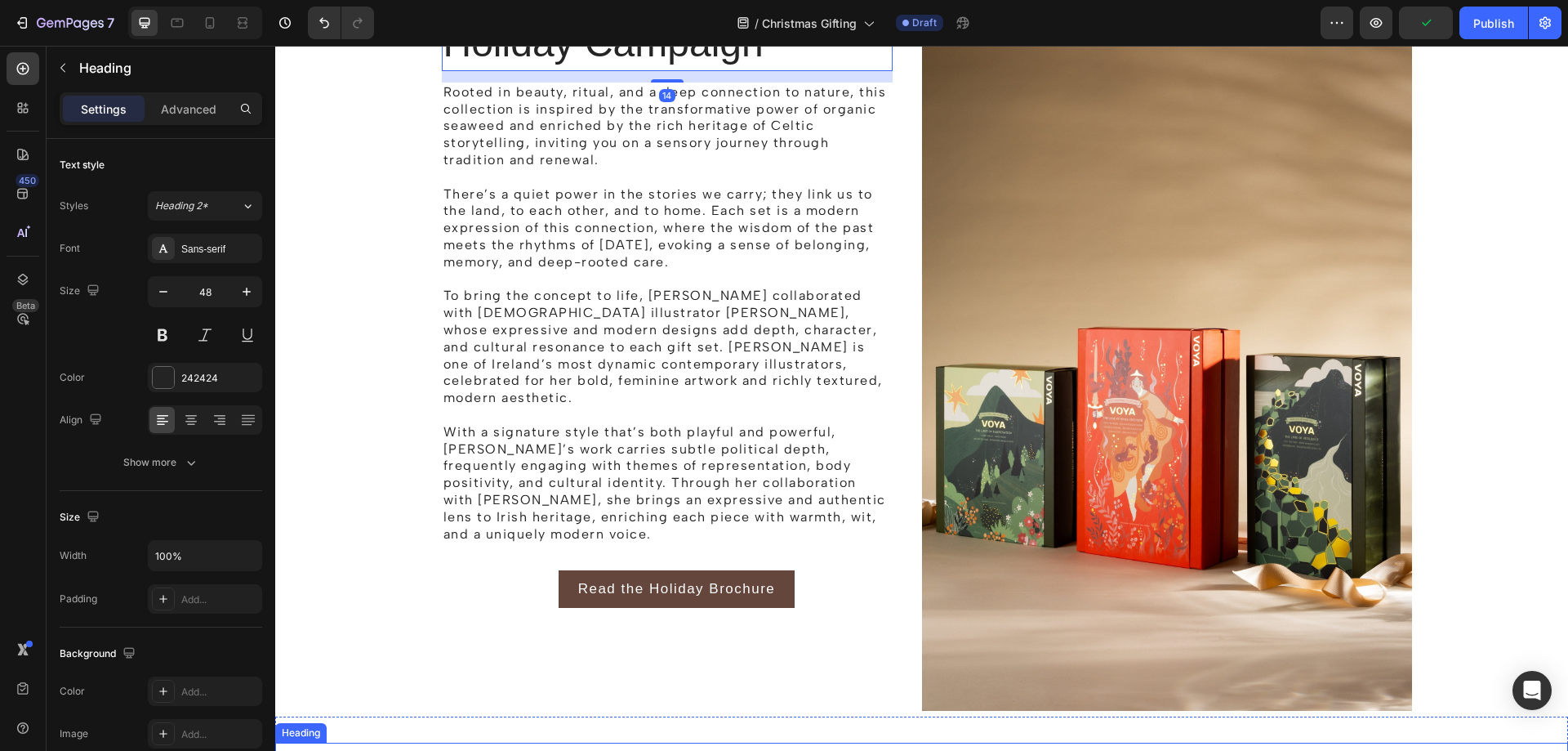
scroll to position [1487, 0]
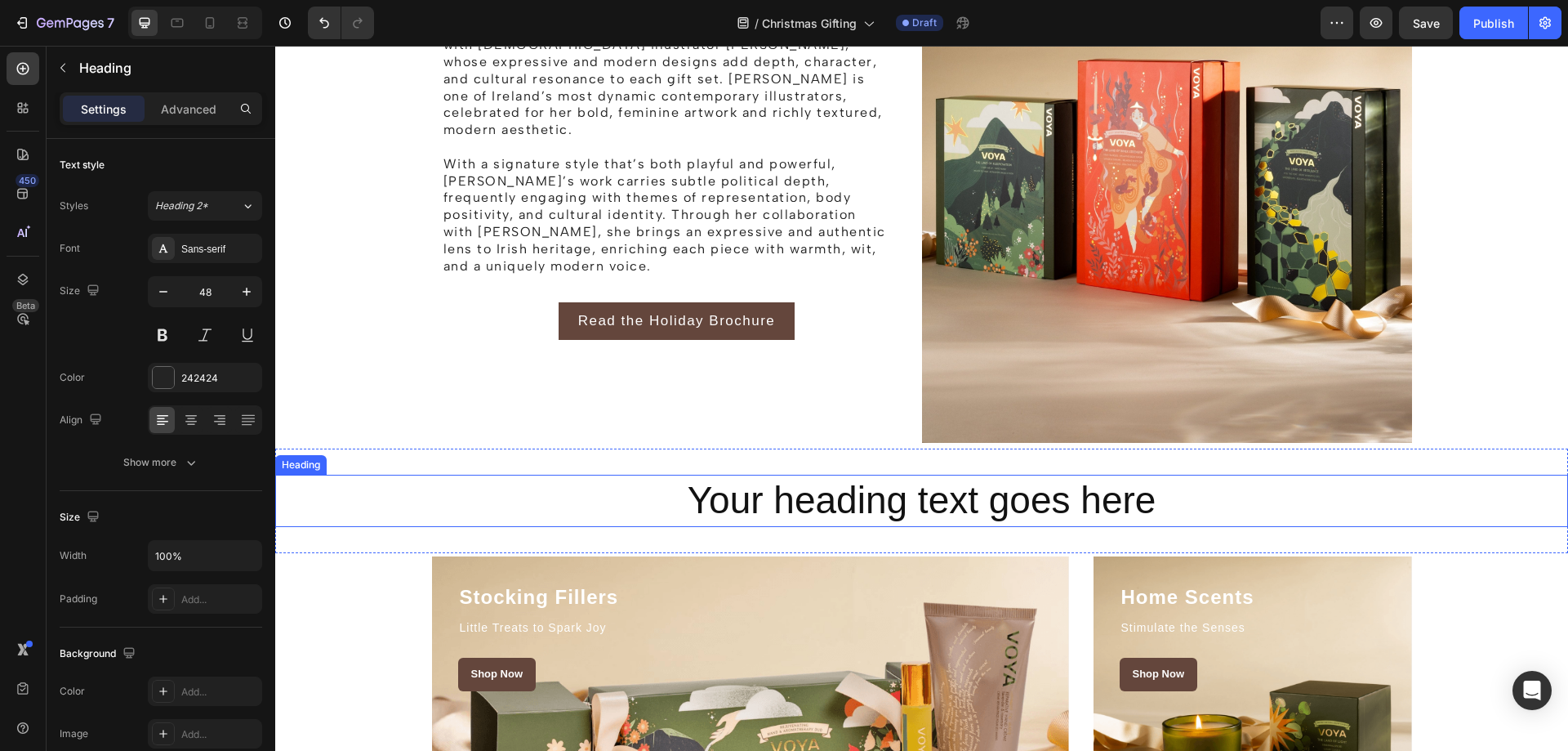
click at [797, 523] on h2 "Your heading text goes here" at bounding box center [922, 500] width 980 height 52
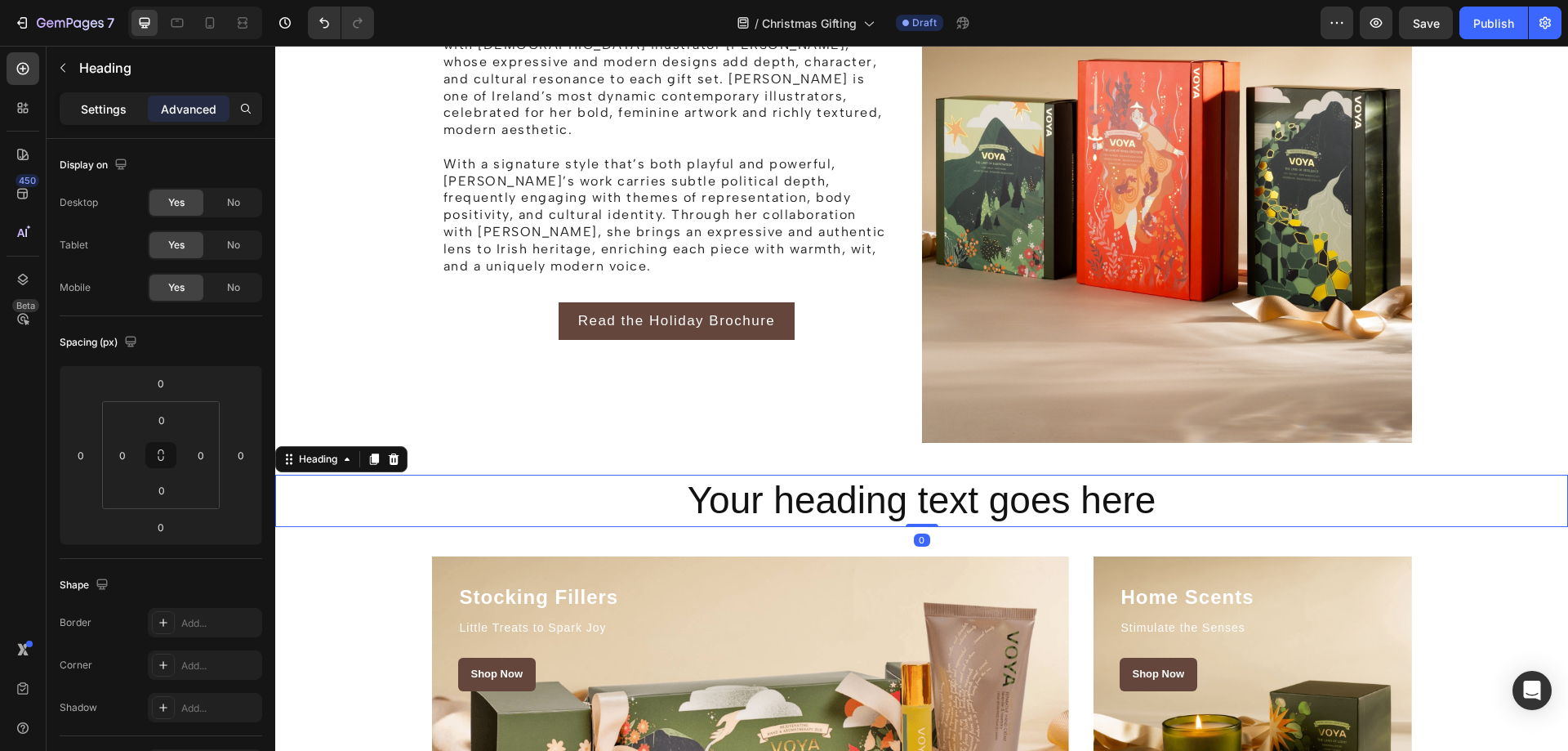
click at [113, 114] on p "Settings" at bounding box center [103, 108] width 45 height 17
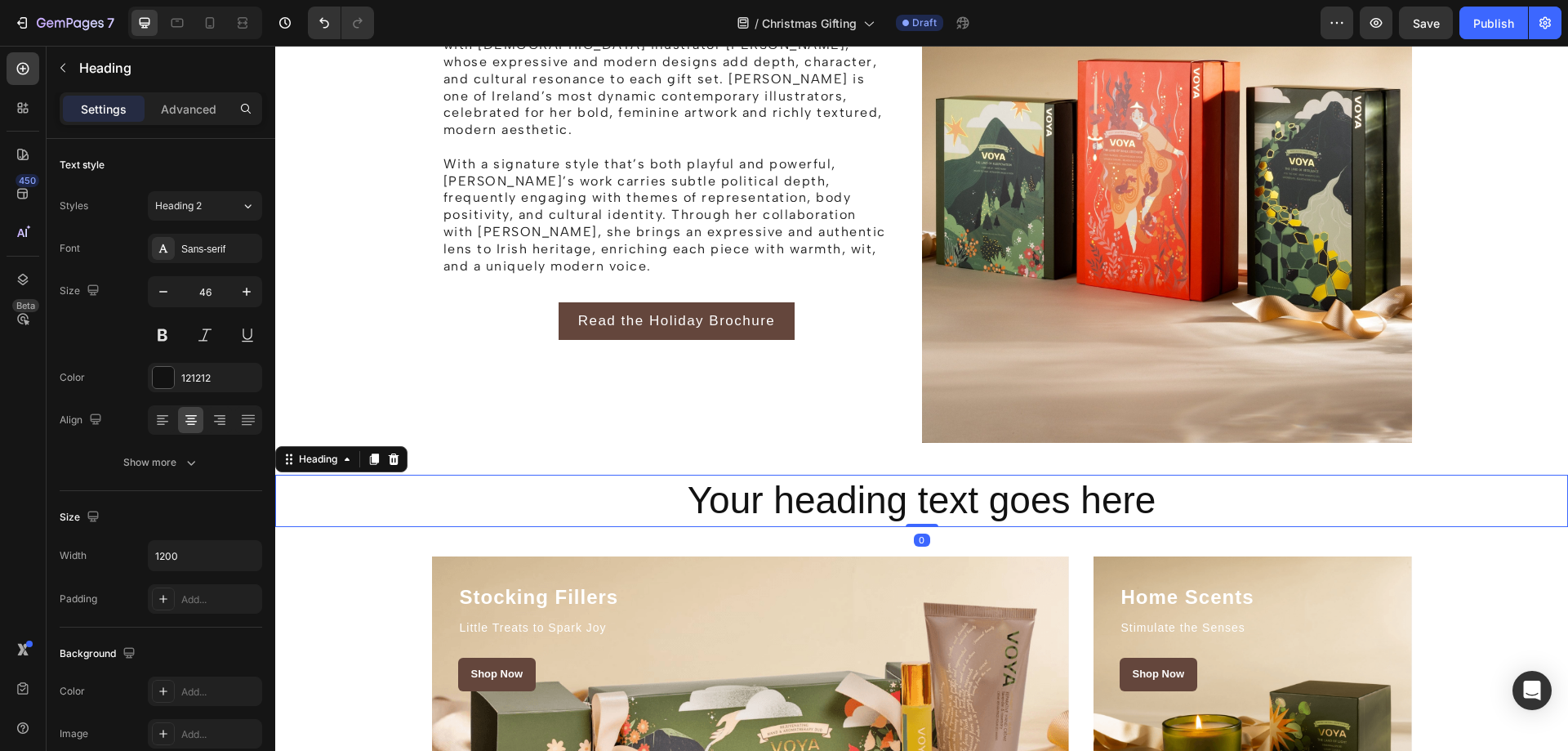
click at [674, 512] on h2 "Your heading text goes here" at bounding box center [922, 500] width 980 height 52
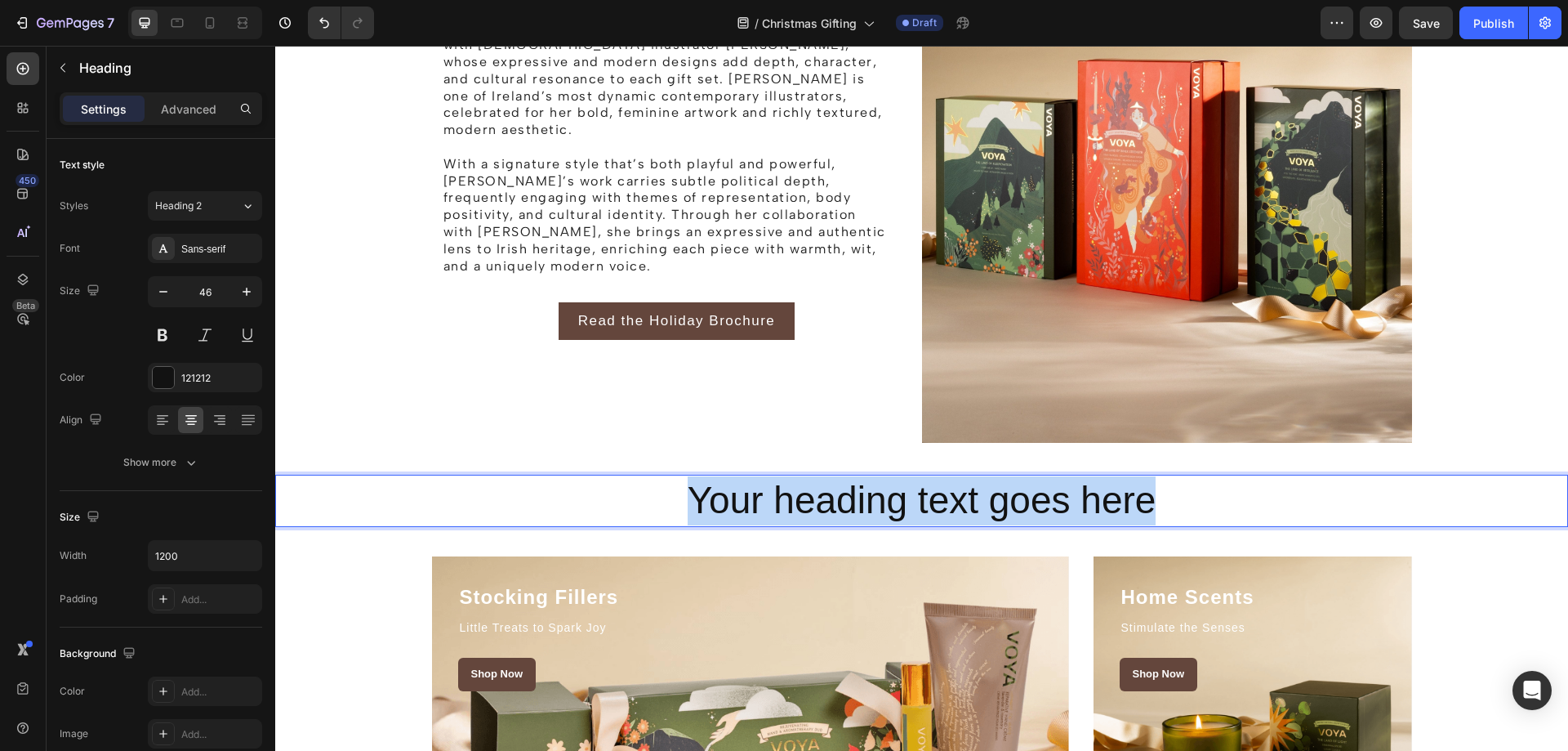
drag, startPoint x: 679, startPoint y: 501, endPoint x: 1157, endPoint y: 500, distance: 478.0
click at [1157, 500] on p "Your heading text goes here" at bounding box center [922, 501] width 976 height 49
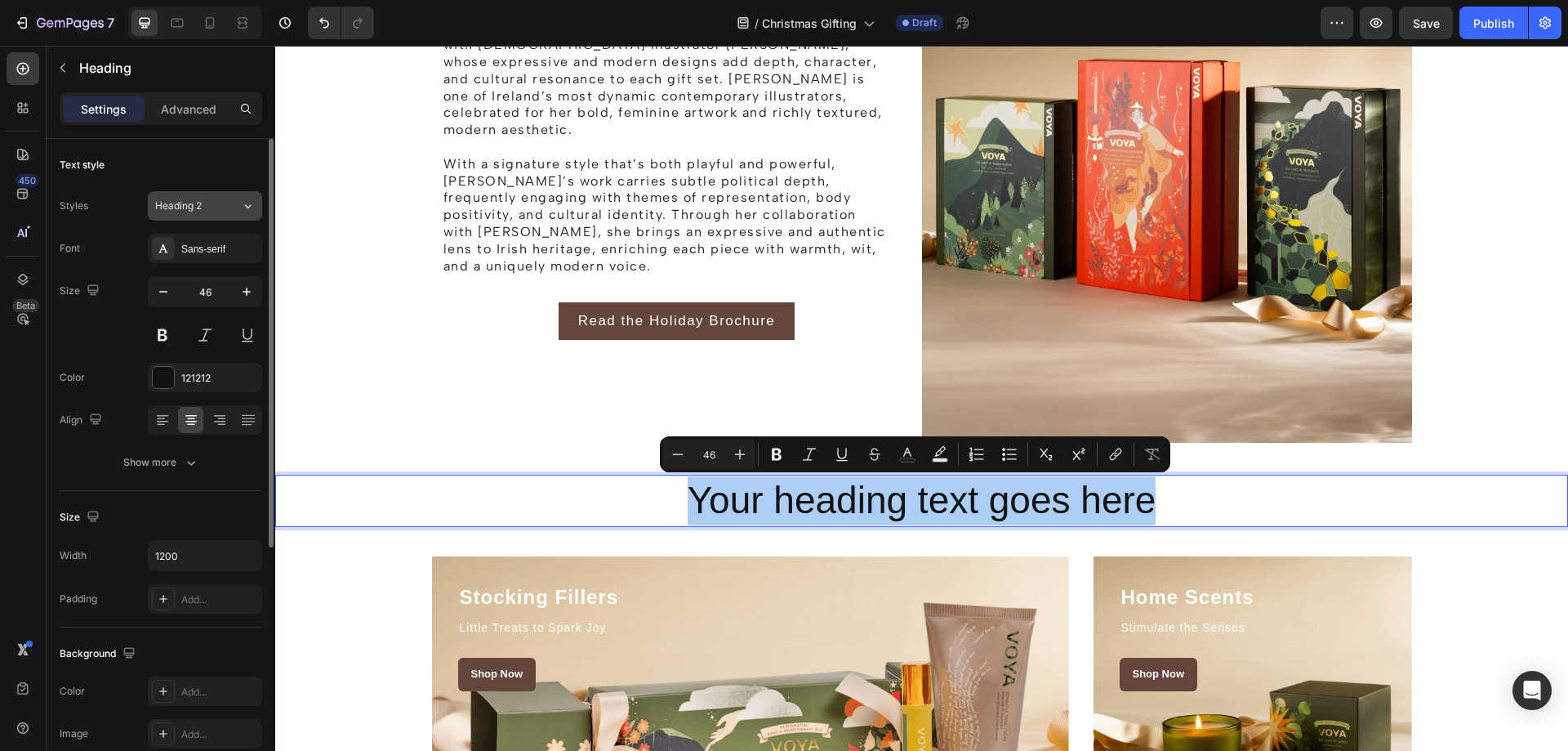
click at [245, 212] on icon at bounding box center [248, 206] width 14 height 17
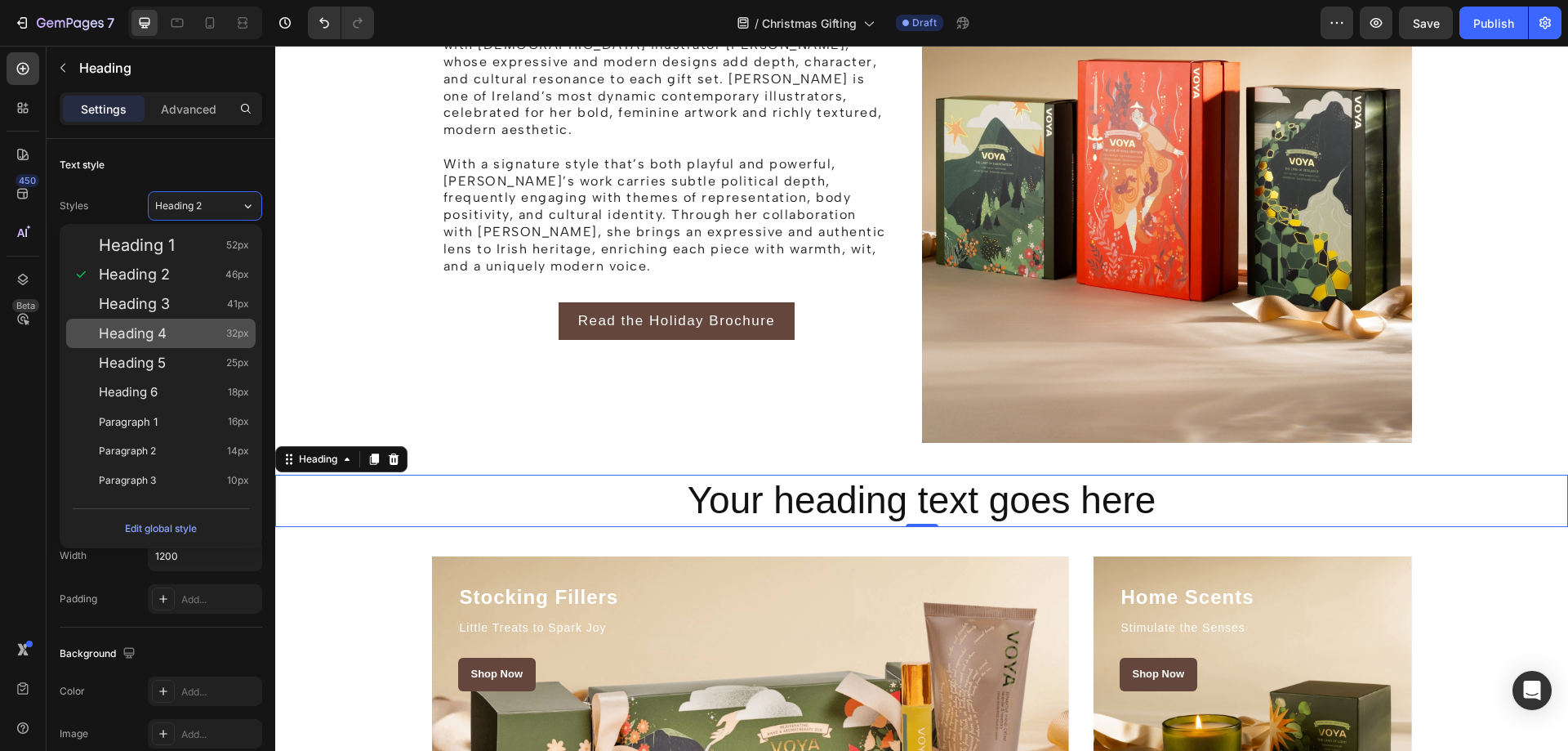
click at [166, 326] on span "Heading 4" at bounding box center [132, 333] width 68 height 17
type input "32"
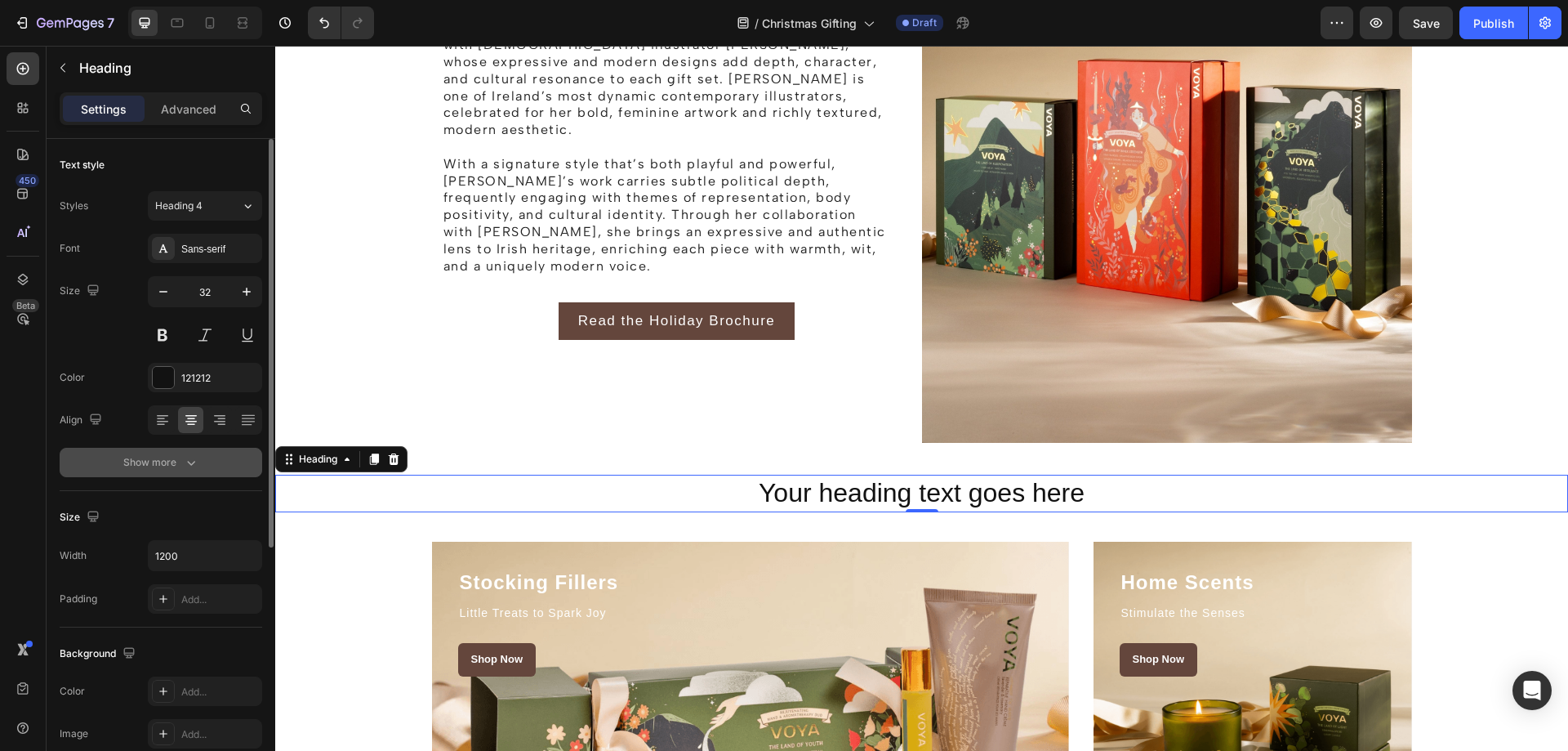
click at [185, 466] on icon "button" at bounding box center [191, 462] width 17 height 17
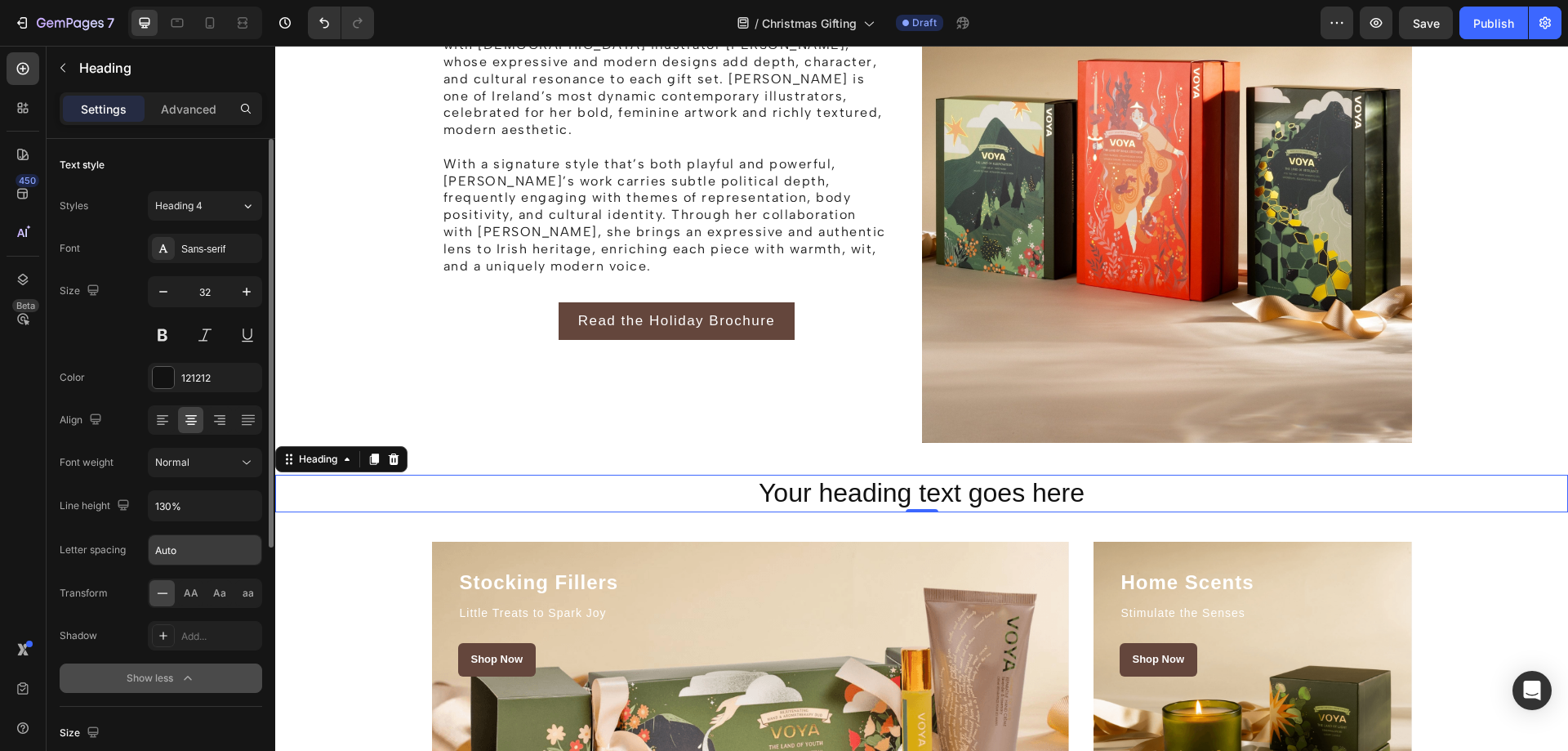
click at [174, 554] on input "Auto" at bounding box center [205, 549] width 113 height 30
click at [200, 544] on input "Auto" at bounding box center [205, 549] width 113 height 30
type input "A"
type input "1.5"
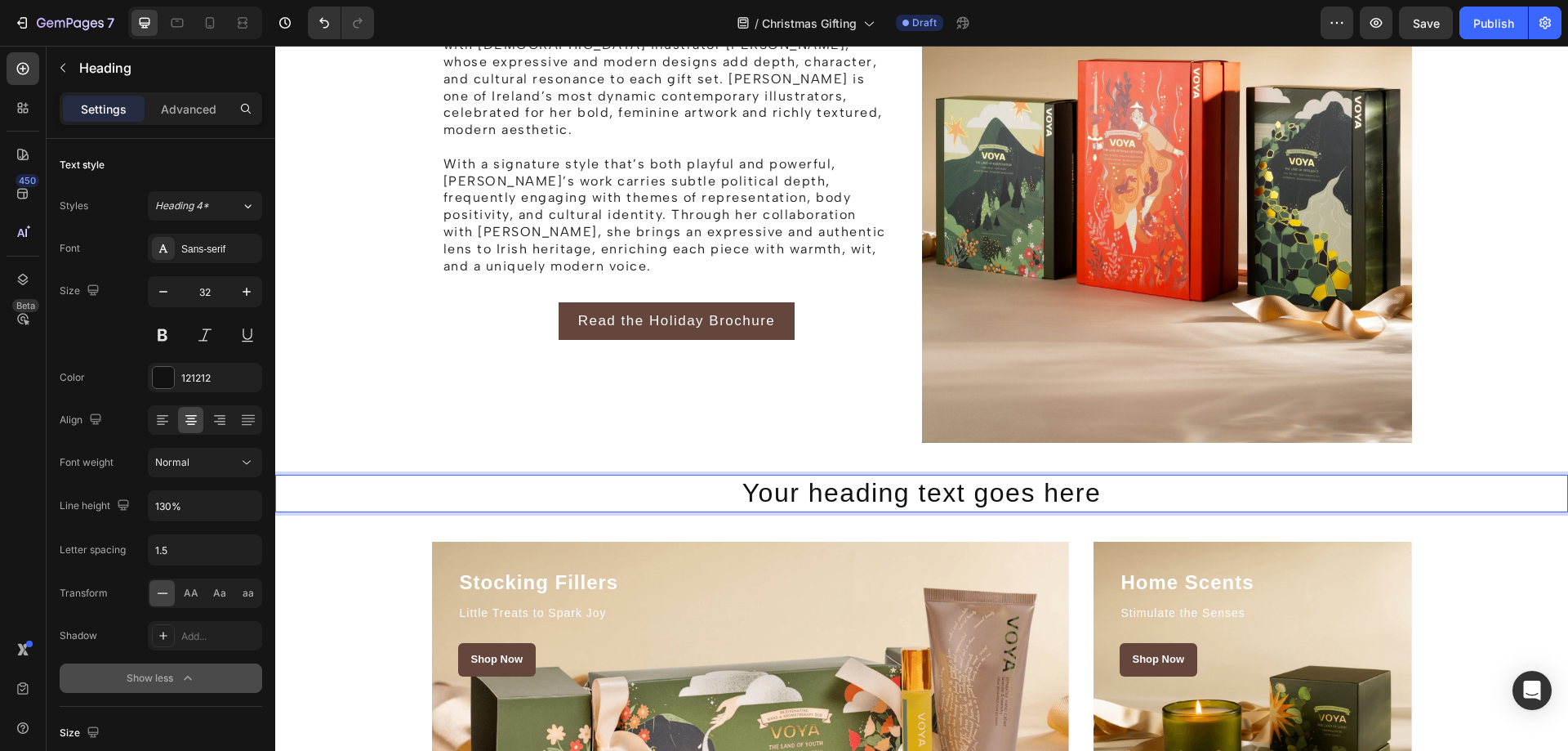
click at [982, 484] on p "Your heading text goes here" at bounding box center [922, 493] width 976 height 34
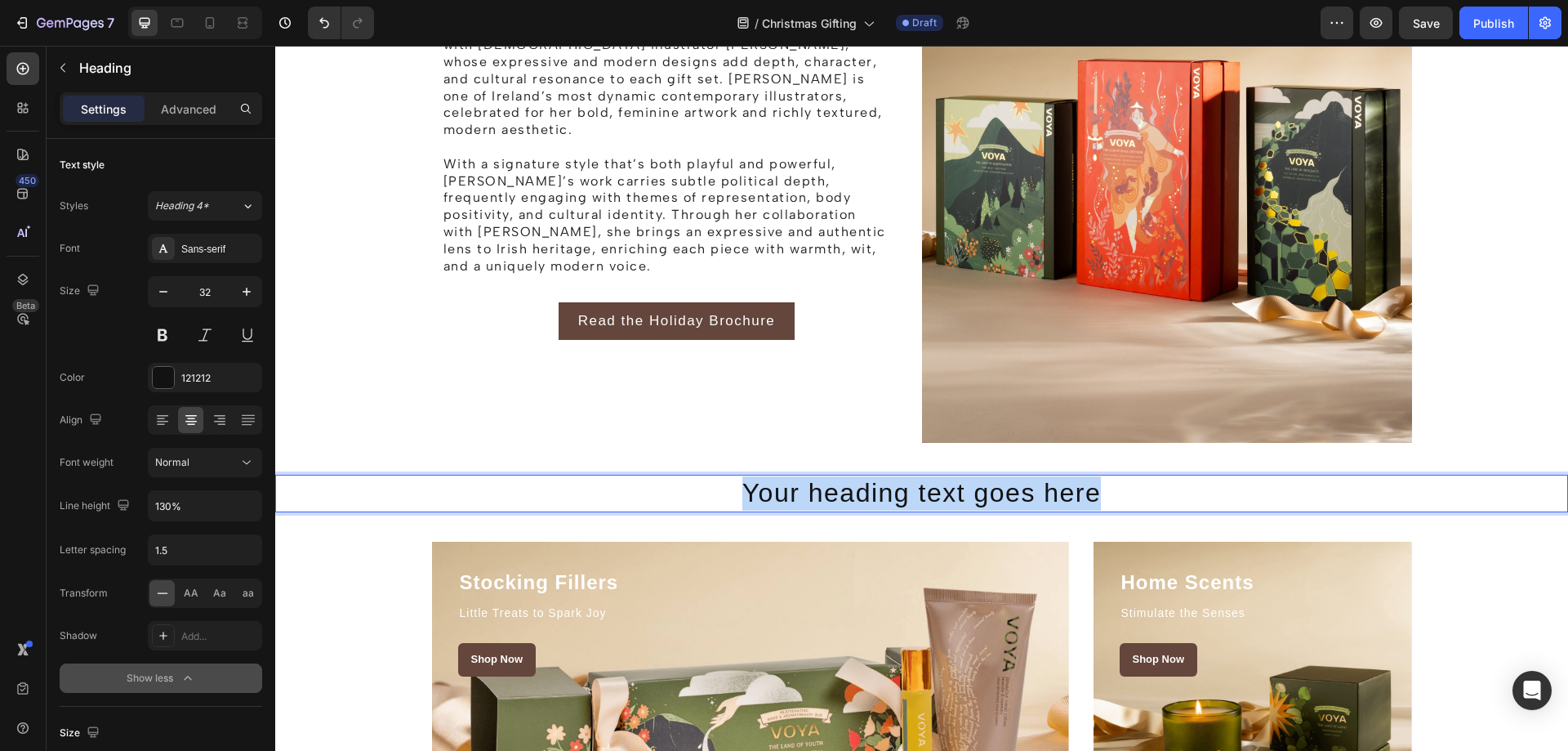
drag, startPoint x: 1105, startPoint y: 490, endPoint x: 738, endPoint y: 492, distance: 367.0
click at [738, 492] on p "Your heading text goes here" at bounding box center [922, 493] width 976 height 34
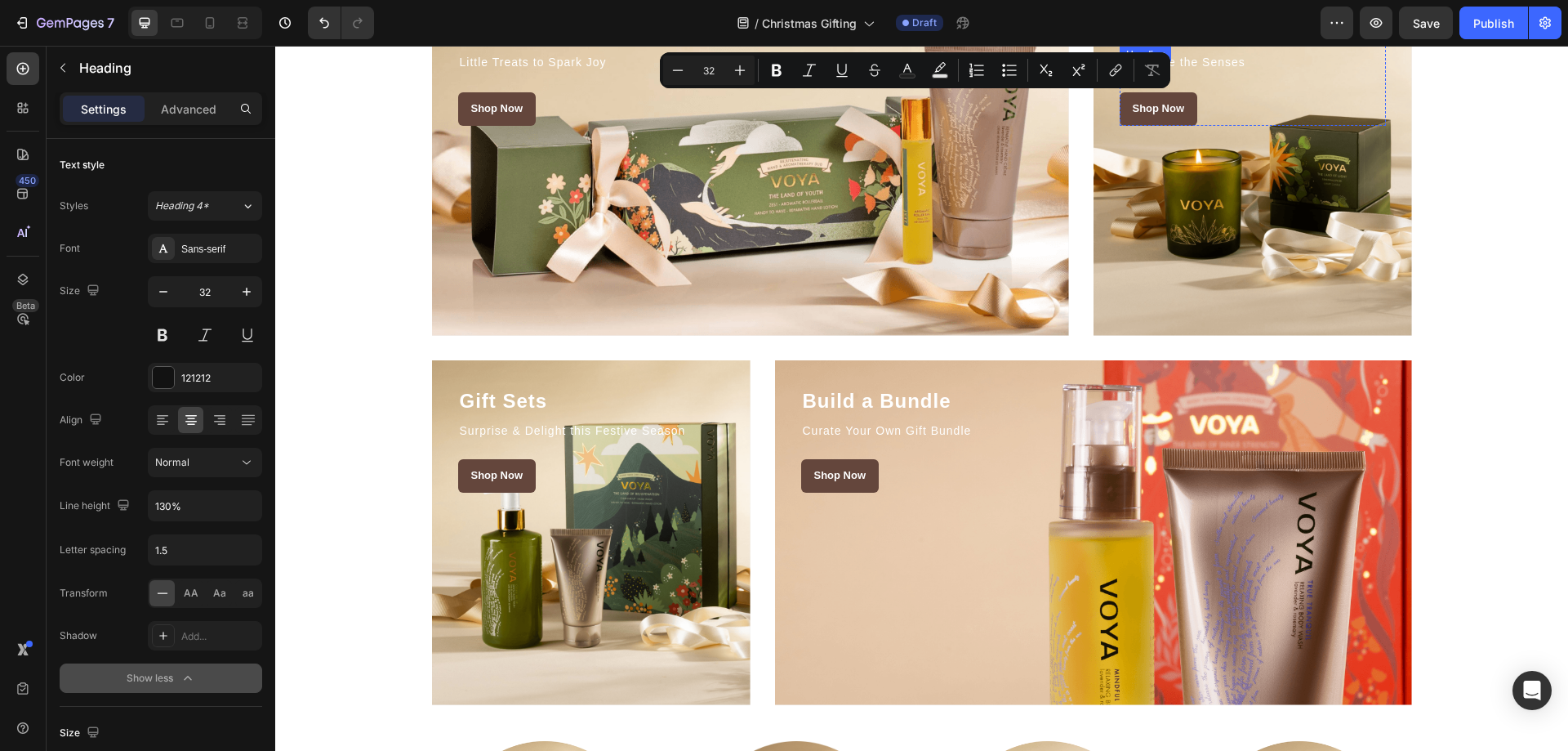
type input "16"
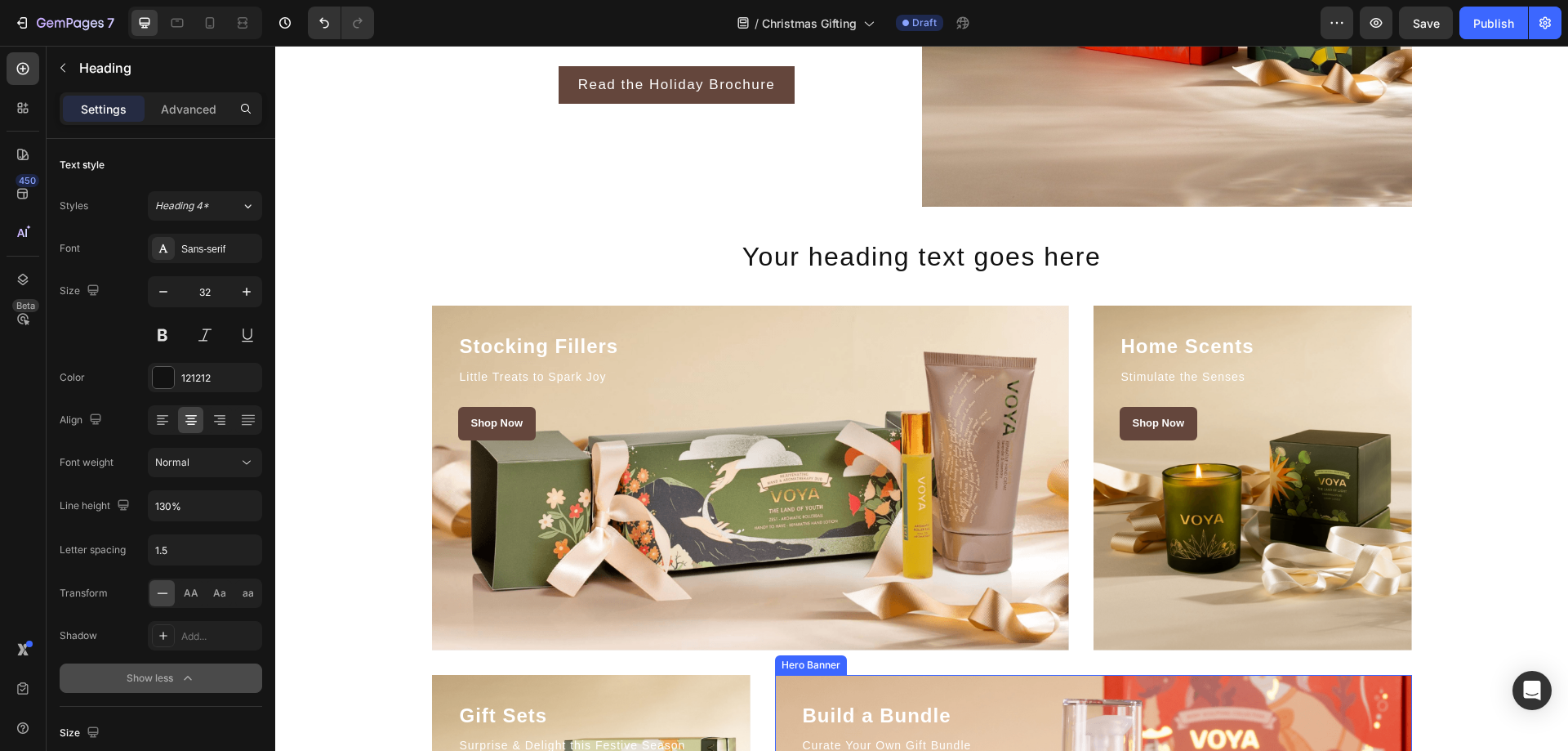
scroll to position [1651, 0]
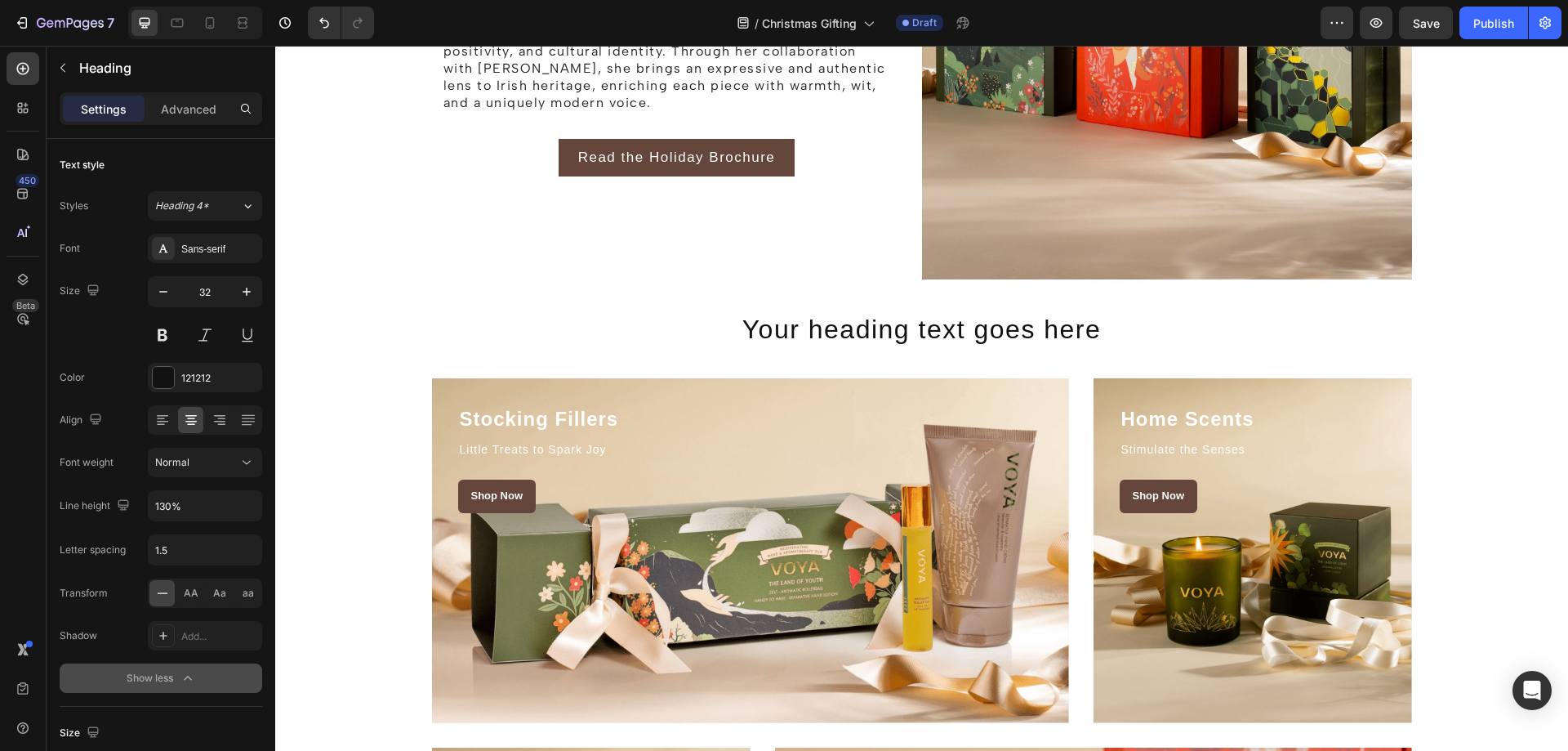
click at [1010, 318] on h2 "Your heading text goes here" at bounding box center [922, 330] width 980 height 37
click at [1004, 326] on p "Your heading text goes here" at bounding box center [922, 330] width 976 height 34
click at [987, 328] on p "Your heading text goes here" at bounding box center [922, 330] width 976 height 34
click at [770, 324] on p "Your heading text goes here" at bounding box center [922, 330] width 976 height 34
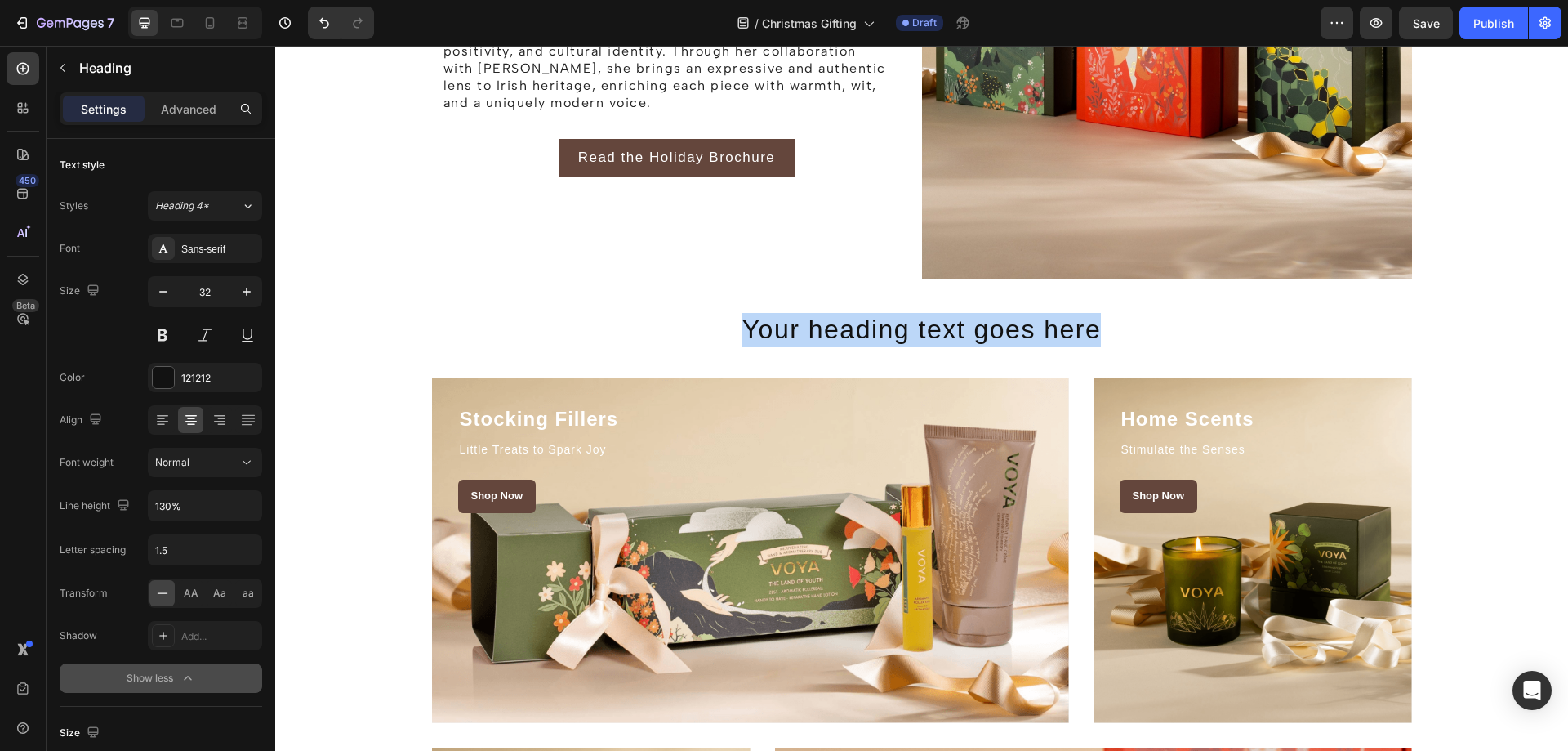
drag, startPoint x: 746, startPoint y: 329, endPoint x: 1127, endPoint y: 341, distance: 381.2
click at [1130, 339] on p "Your heading text goes here" at bounding box center [922, 330] width 976 height 34
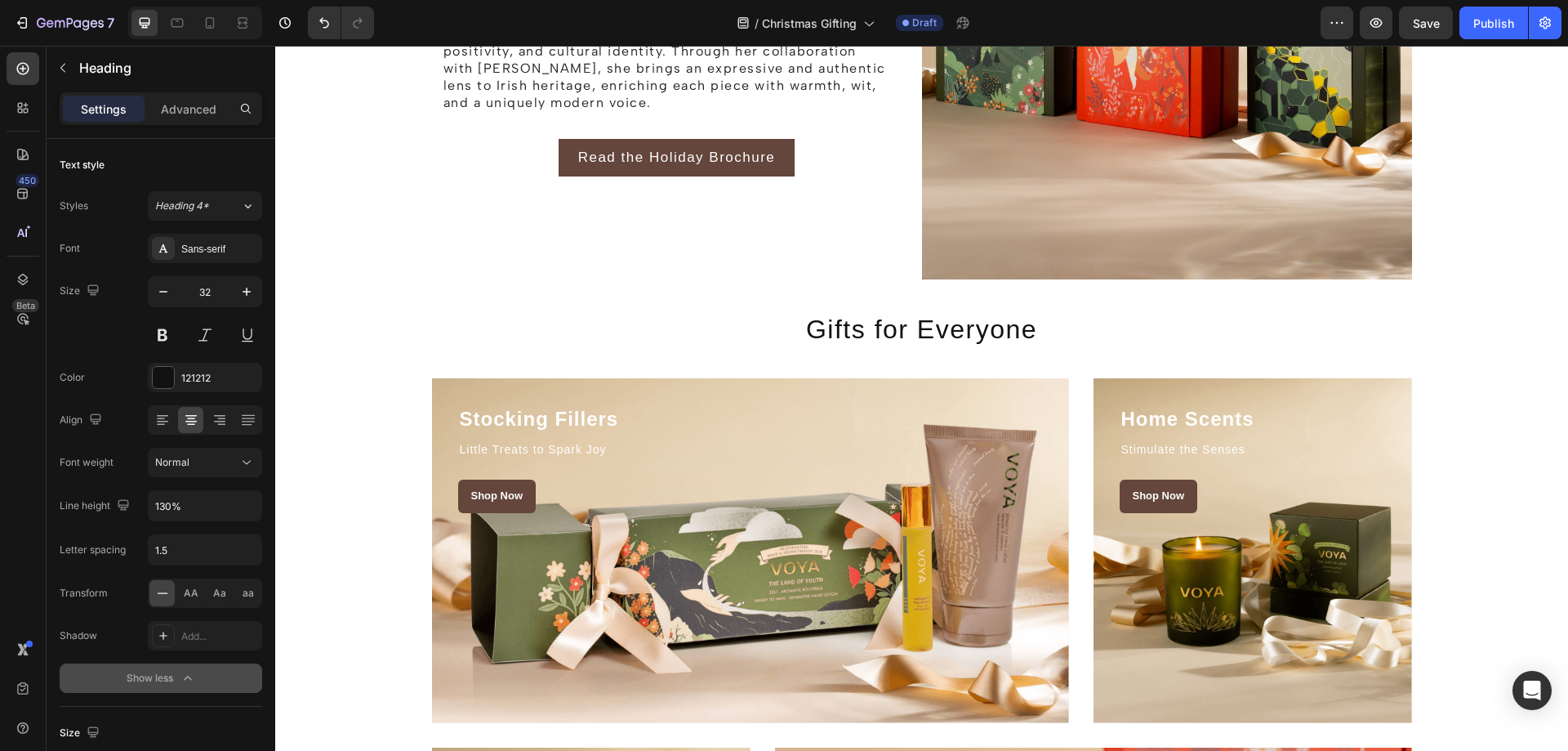
click at [1054, 333] on p "Gifts for Everyone" at bounding box center [922, 330] width 976 height 34
click at [775, 329] on p "Gifts for Everyone" at bounding box center [922, 330] width 976 height 34
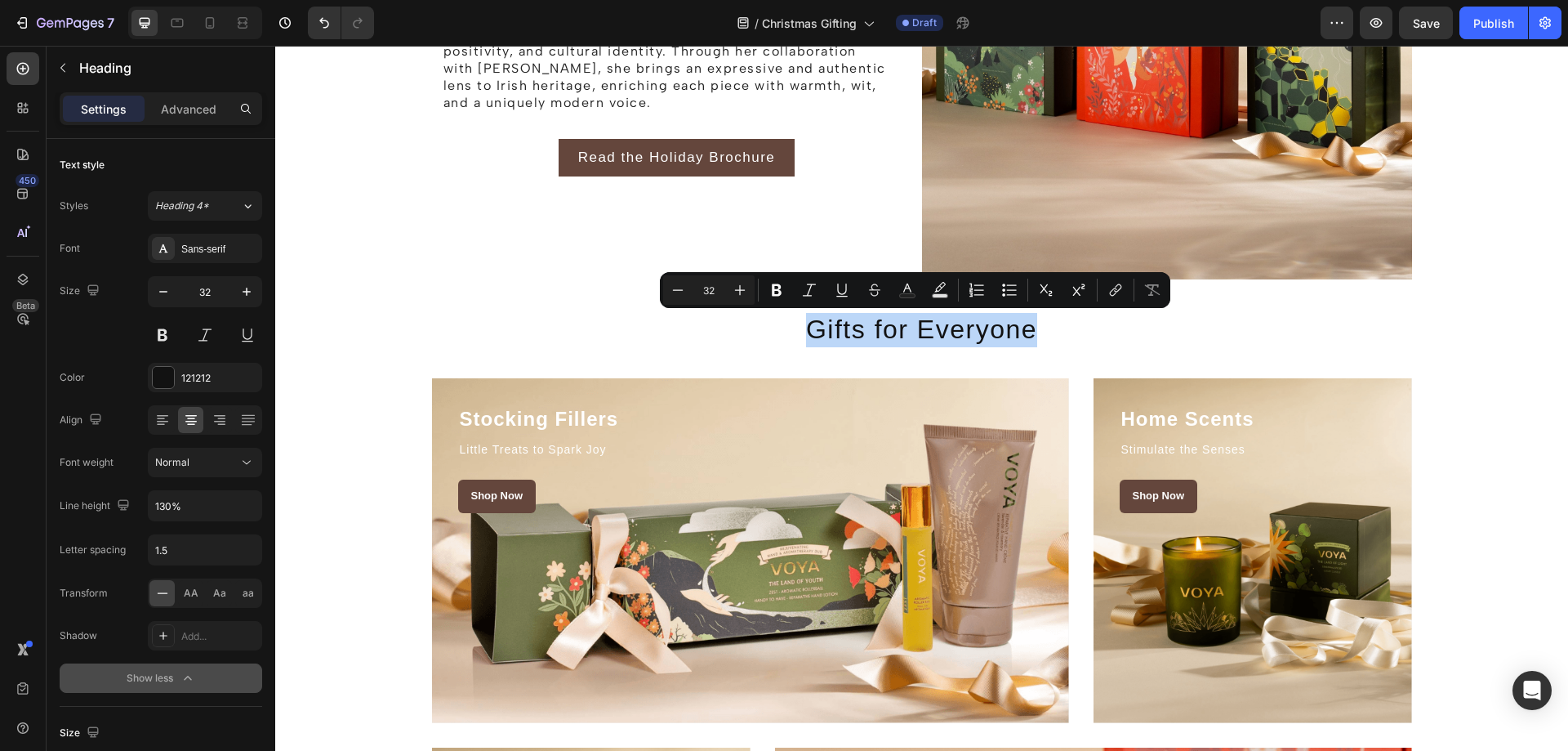
drag, startPoint x: 782, startPoint y: 329, endPoint x: 1015, endPoint y: 332, distance: 233.0
click at [1015, 332] on p "Gifts for Everyone" at bounding box center [922, 330] width 976 height 34
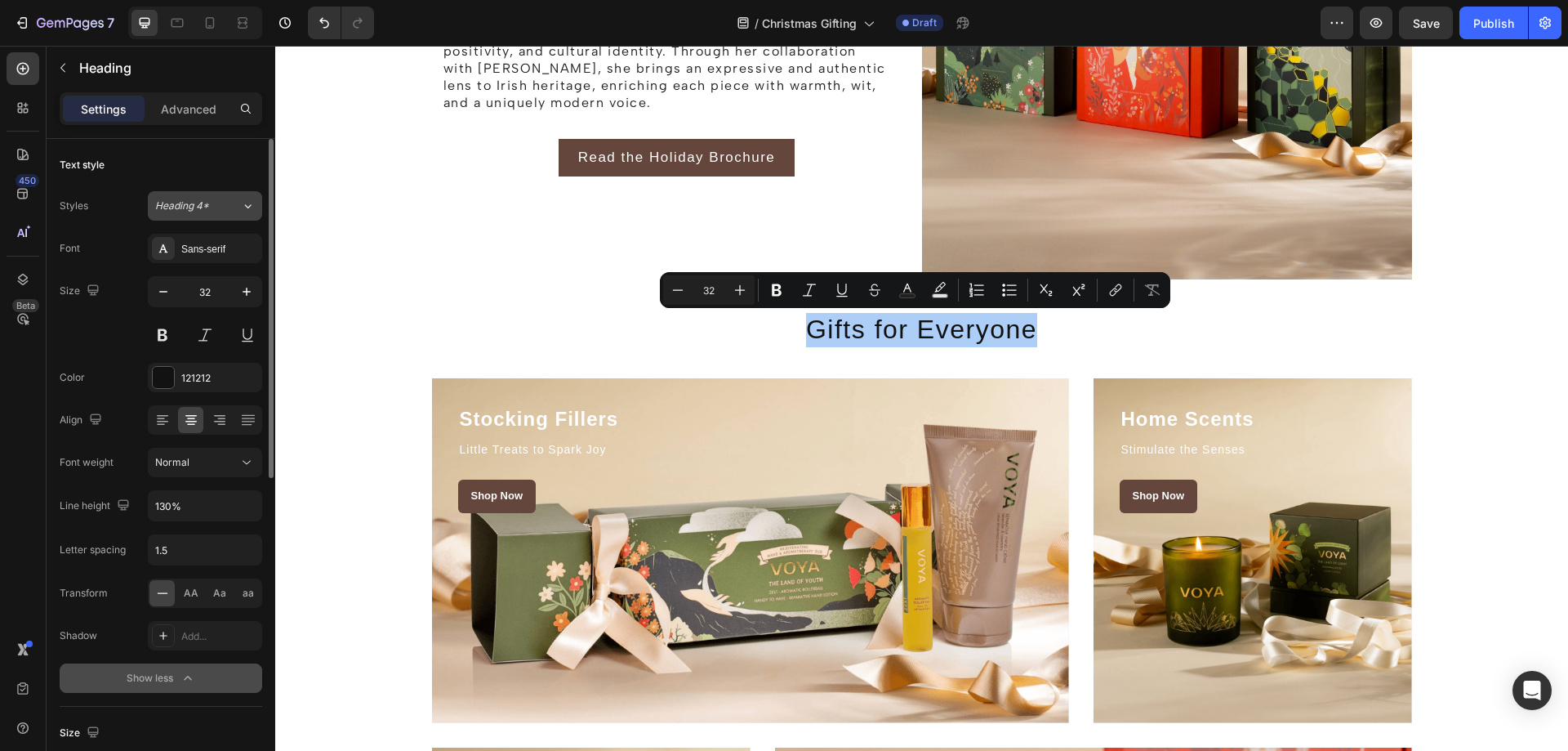
click at [192, 219] on button "Heading 4*" at bounding box center [205, 206] width 114 height 30
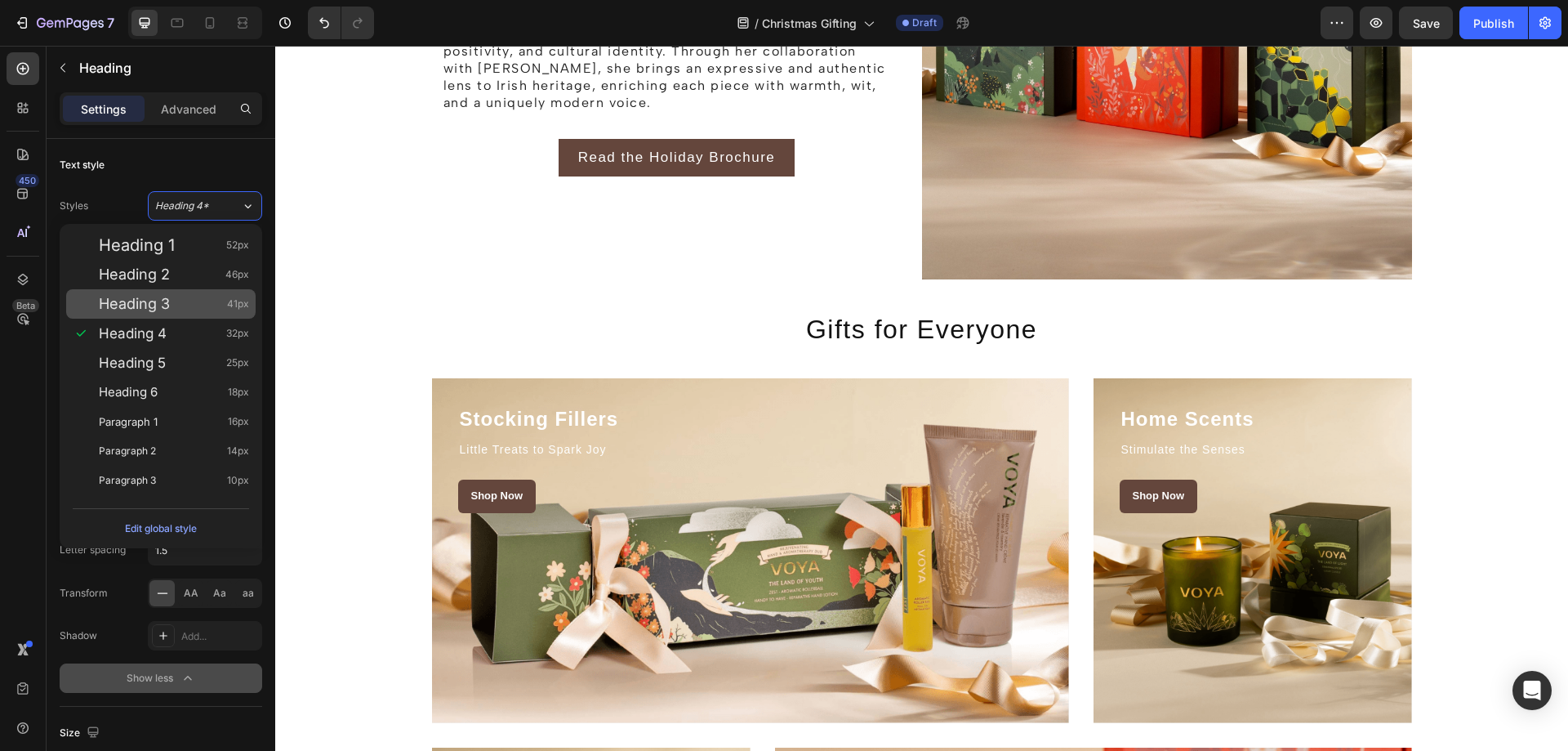
drag, startPoint x: 173, startPoint y: 307, endPoint x: 308, endPoint y: 277, distance: 138.3
click at [173, 307] on div "Heading 3 41px" at bounding box center [173, 303] width 151 height 17
type input "41"
type input "Auto"
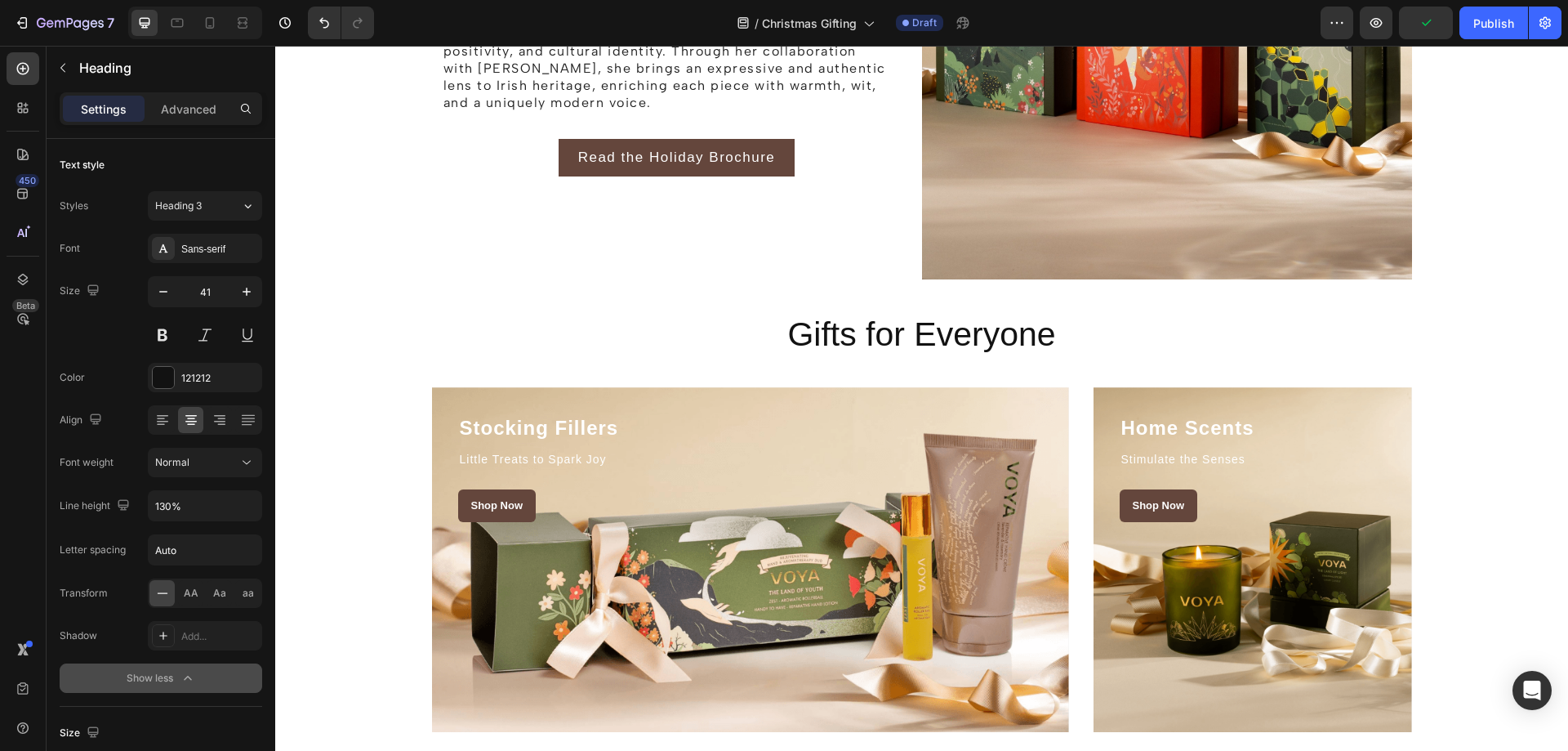
click at [829, 342] on p "Gifts for Everyone" at bounding box center [922, 335] width 976 height 43
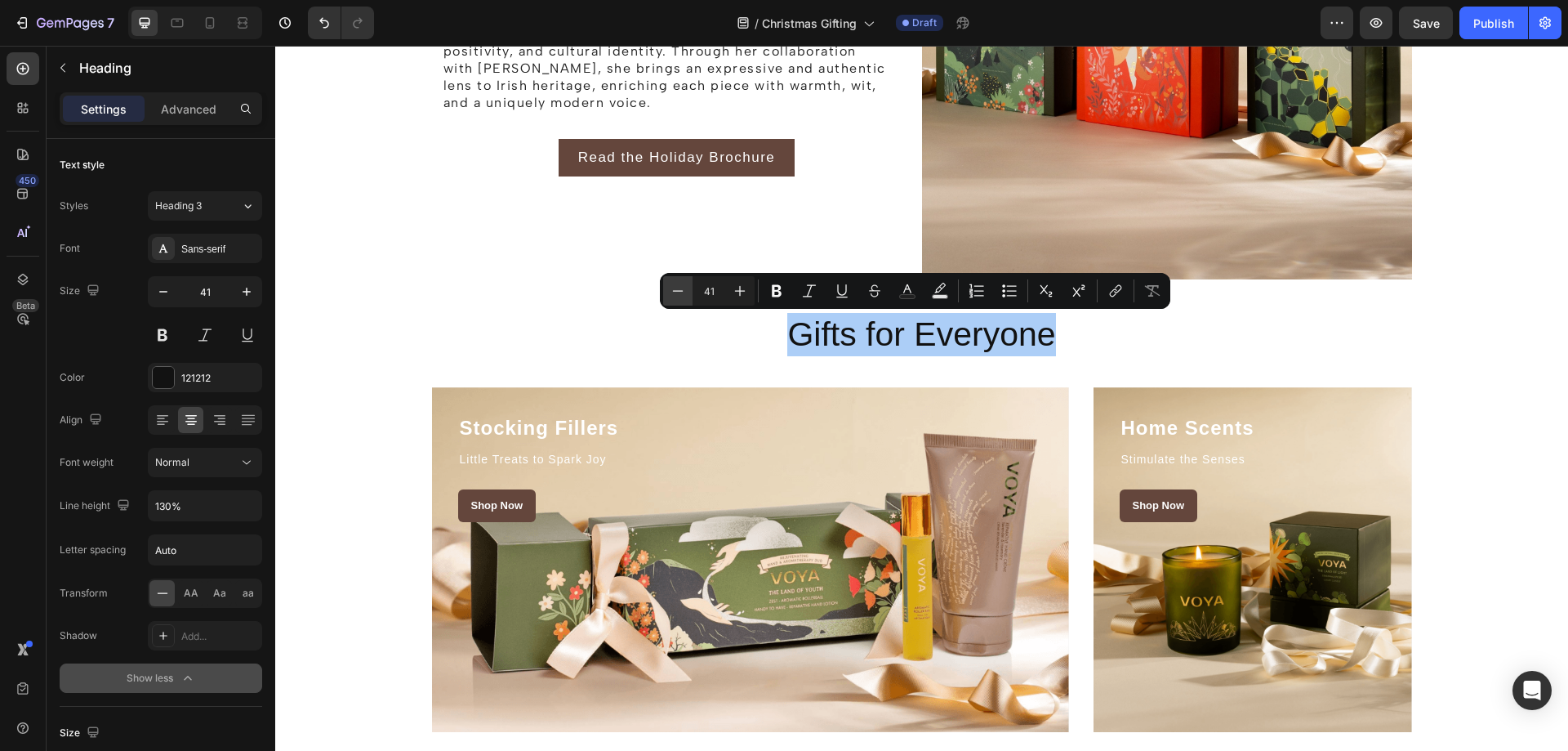
click at [682, 293] on icon "Editor contextual toolbar" at bounding box center [677, 290] width 17 height 17
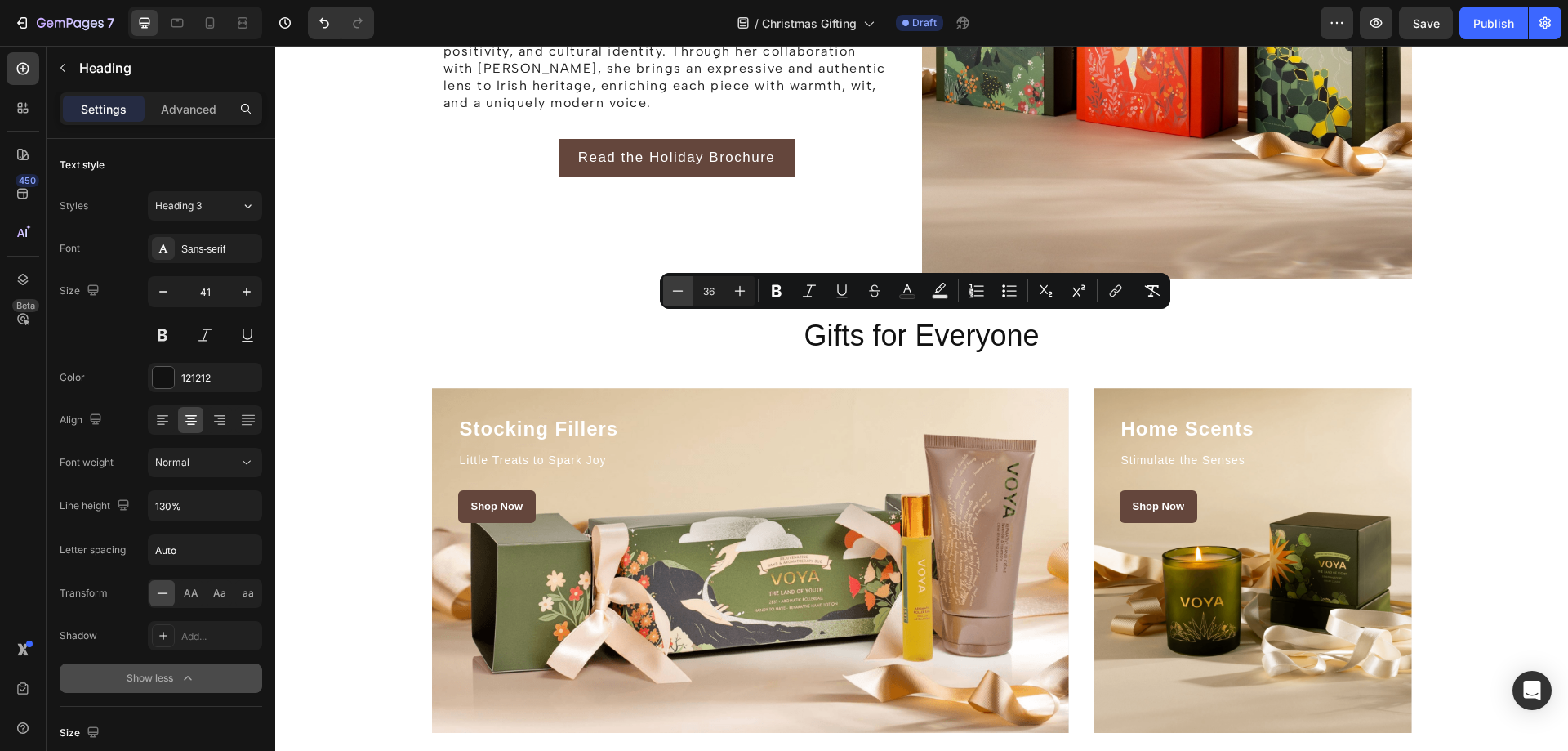
click at [682, 293] on icon "Editor contextual toolbar" at bounding box center [677, 290] width 17 height 17
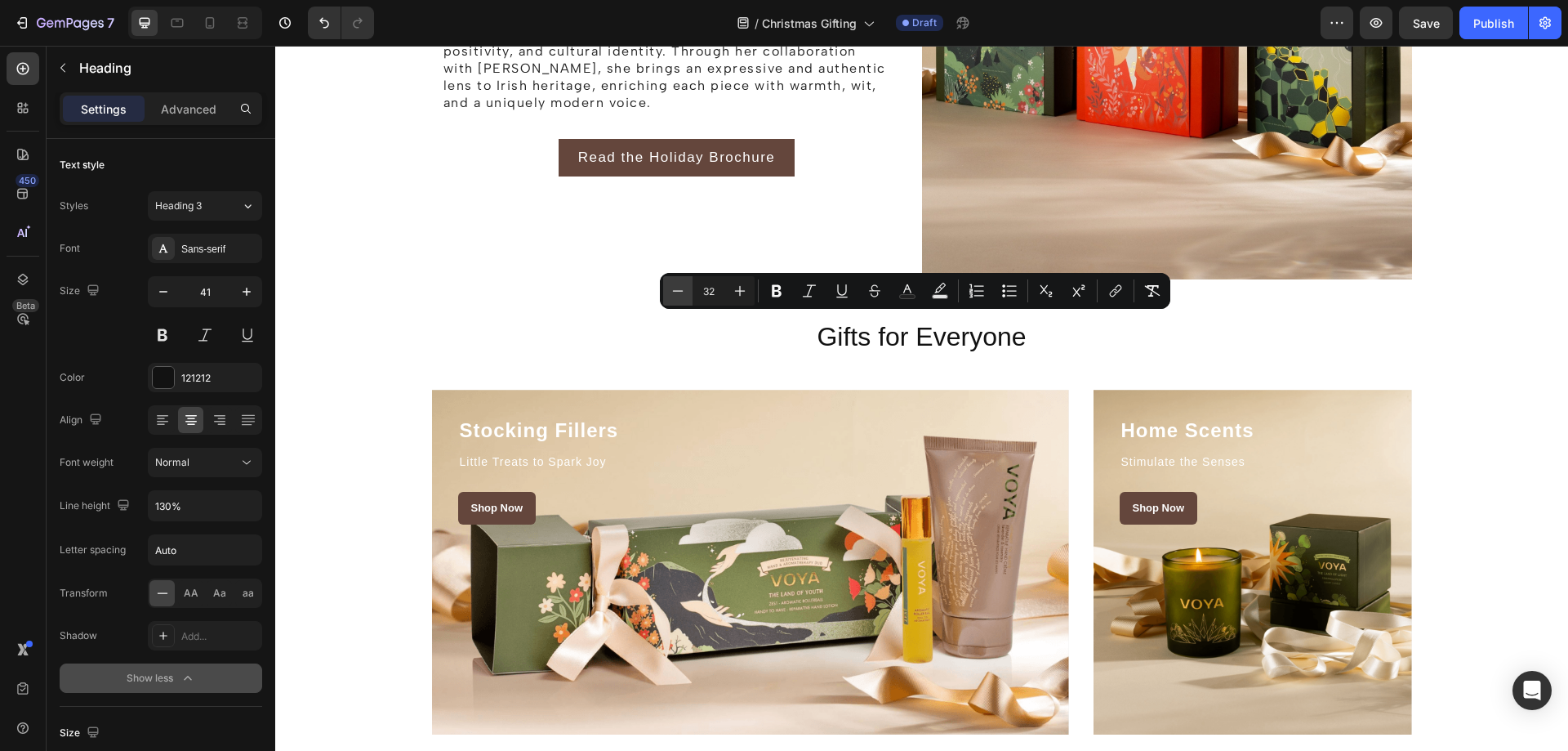
click at [682, 293] on icon "Editor contextual toolbar" at bounding box center [677, 290] width 17 height 17
type input "30"
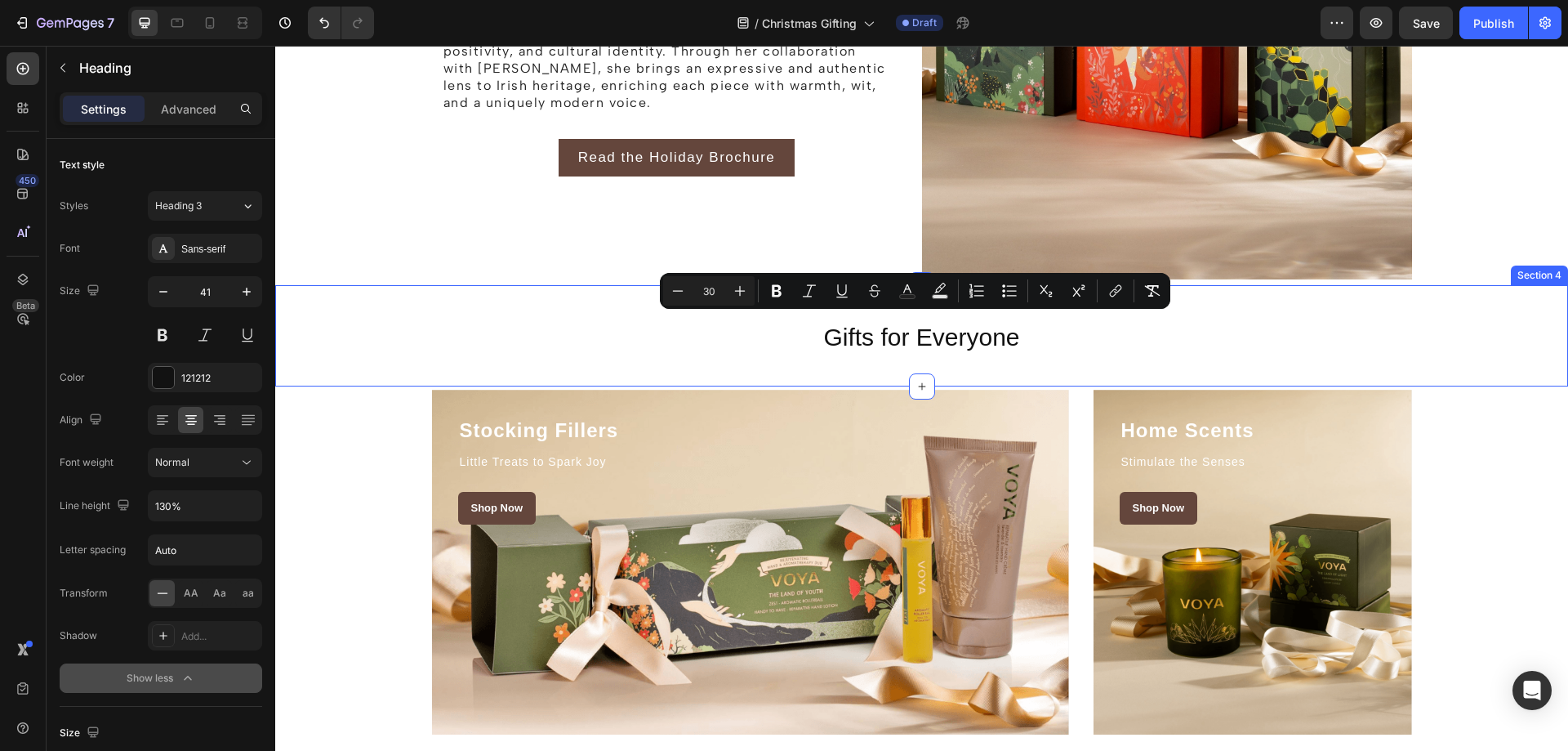
click at [514, 303] on div "Gifts for Everyone Heading Section 4" at bounding box center [921, 336] width 1292 height 101
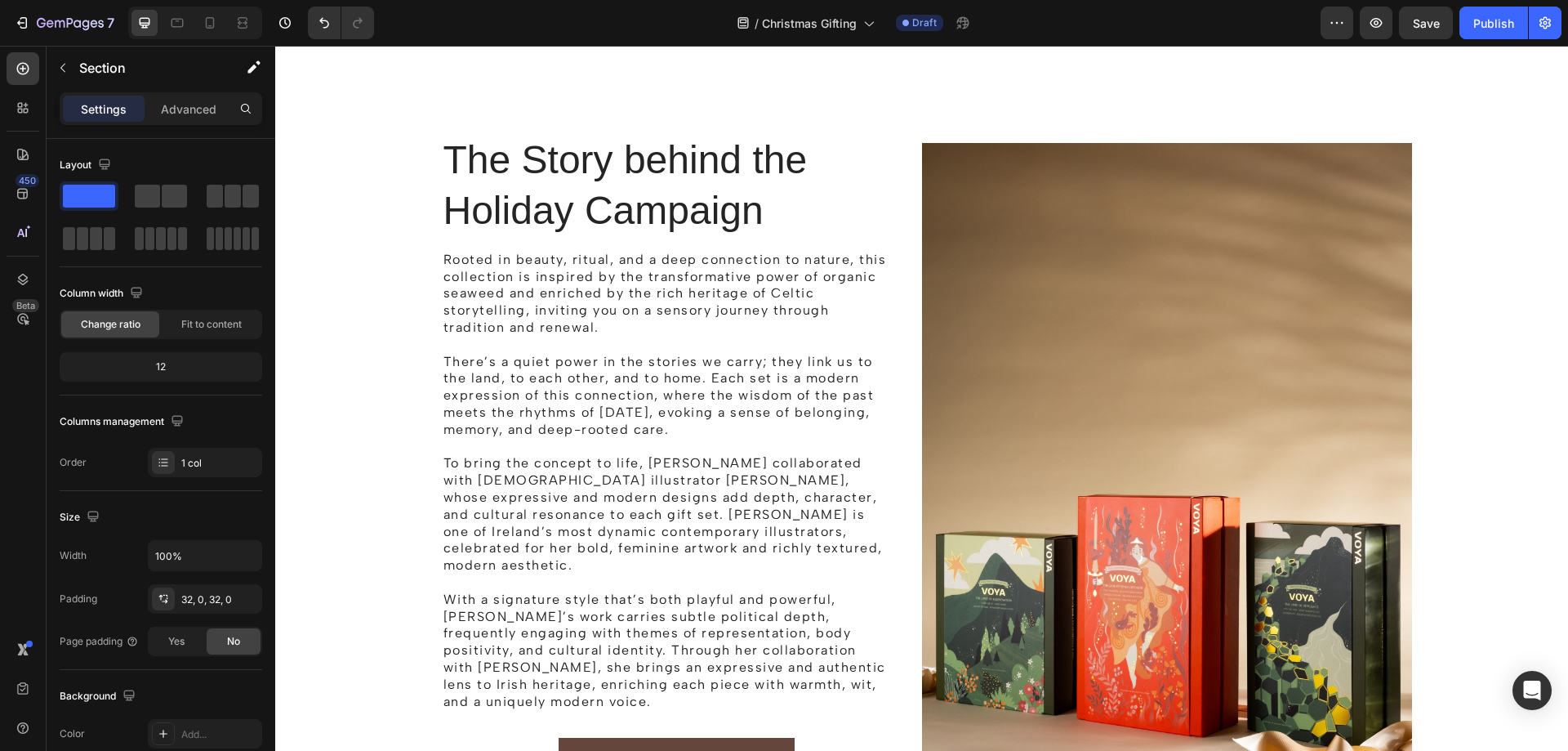
scroll to position [997, 0]
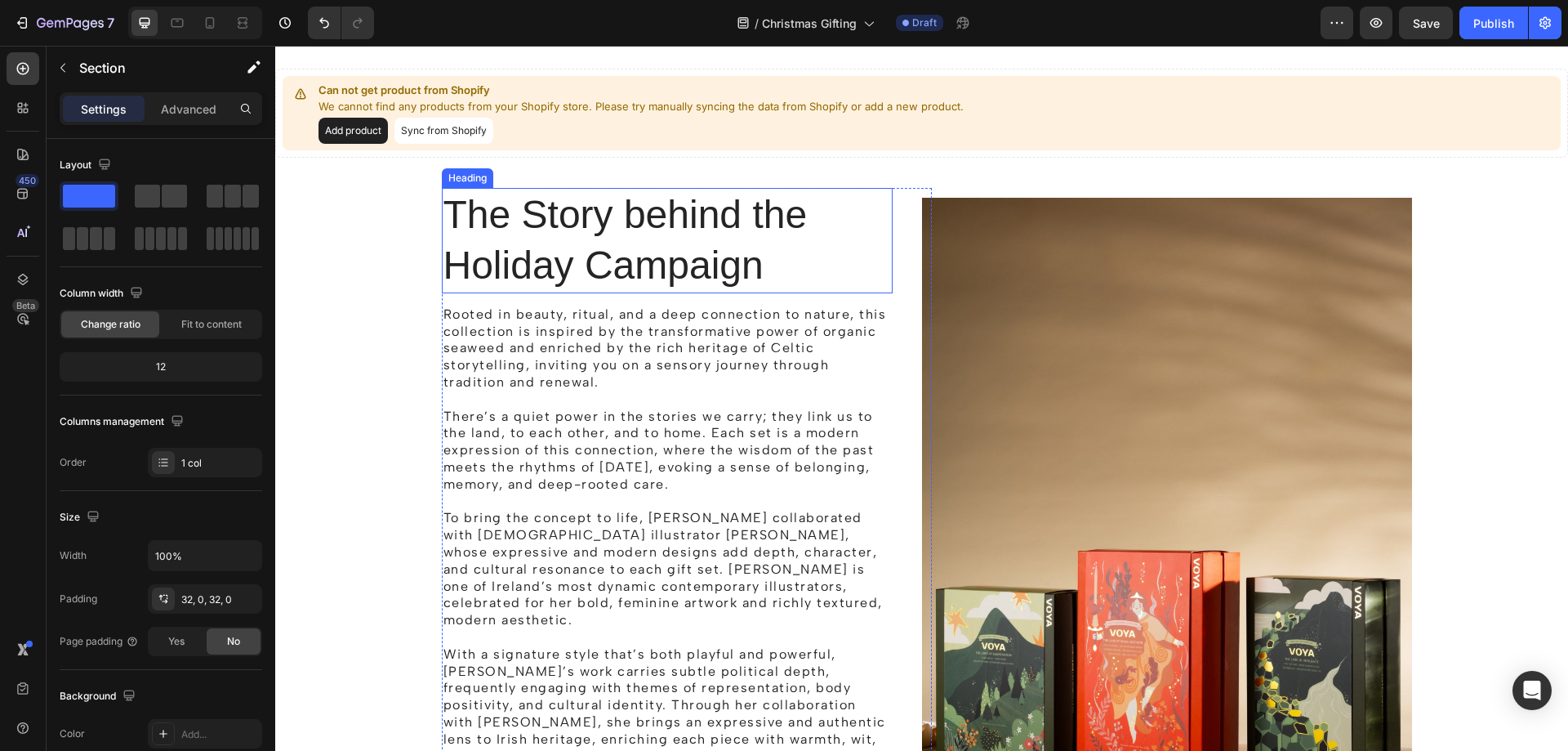
click at [561, 216] on h2 "The Story behind the Holiday Campaign" at bounding box center [667, 240] width 451 height 105
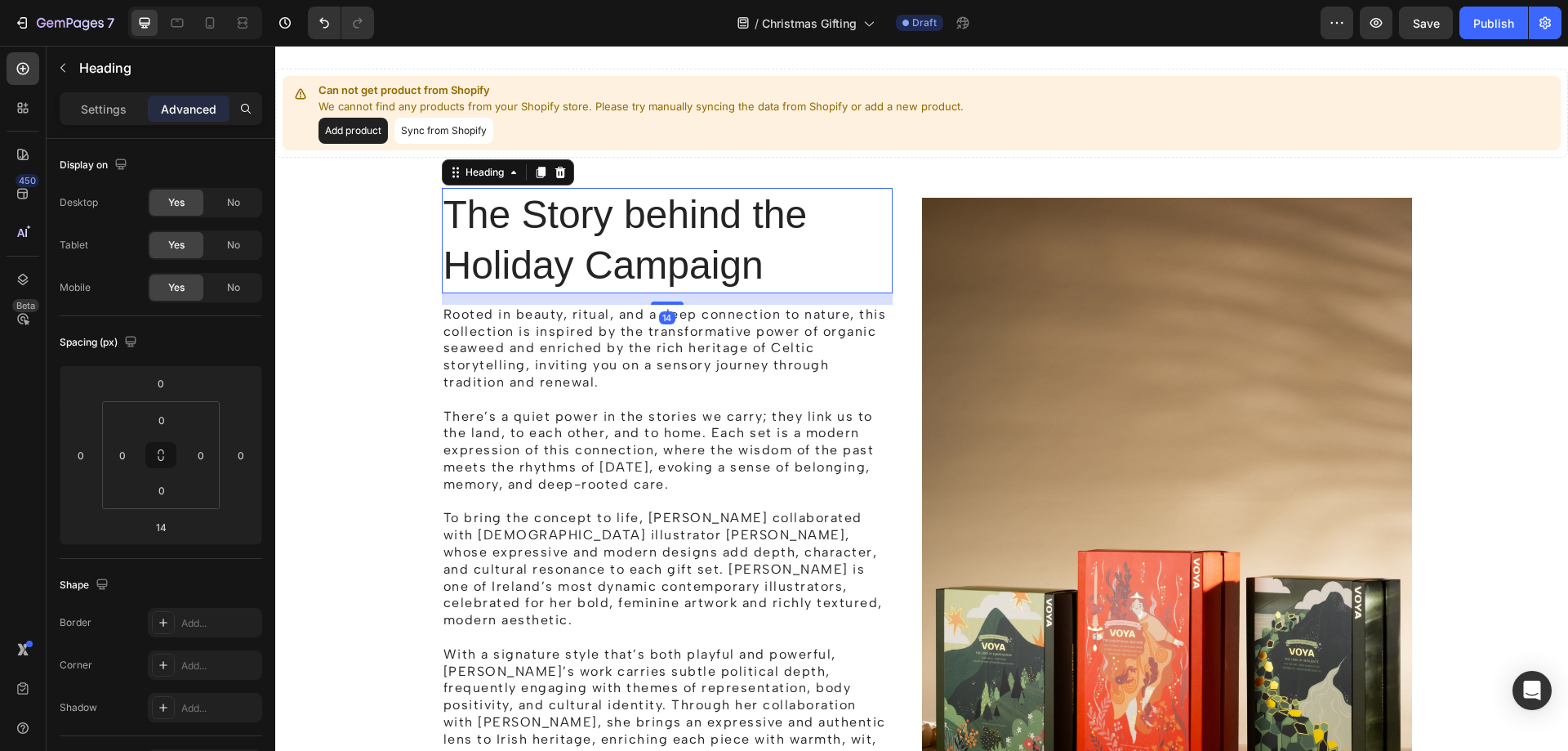
click at [567, 236] on h2 "The Story behind the Holiday Campaign" at bounding box center [667, 240] width 451 height 105
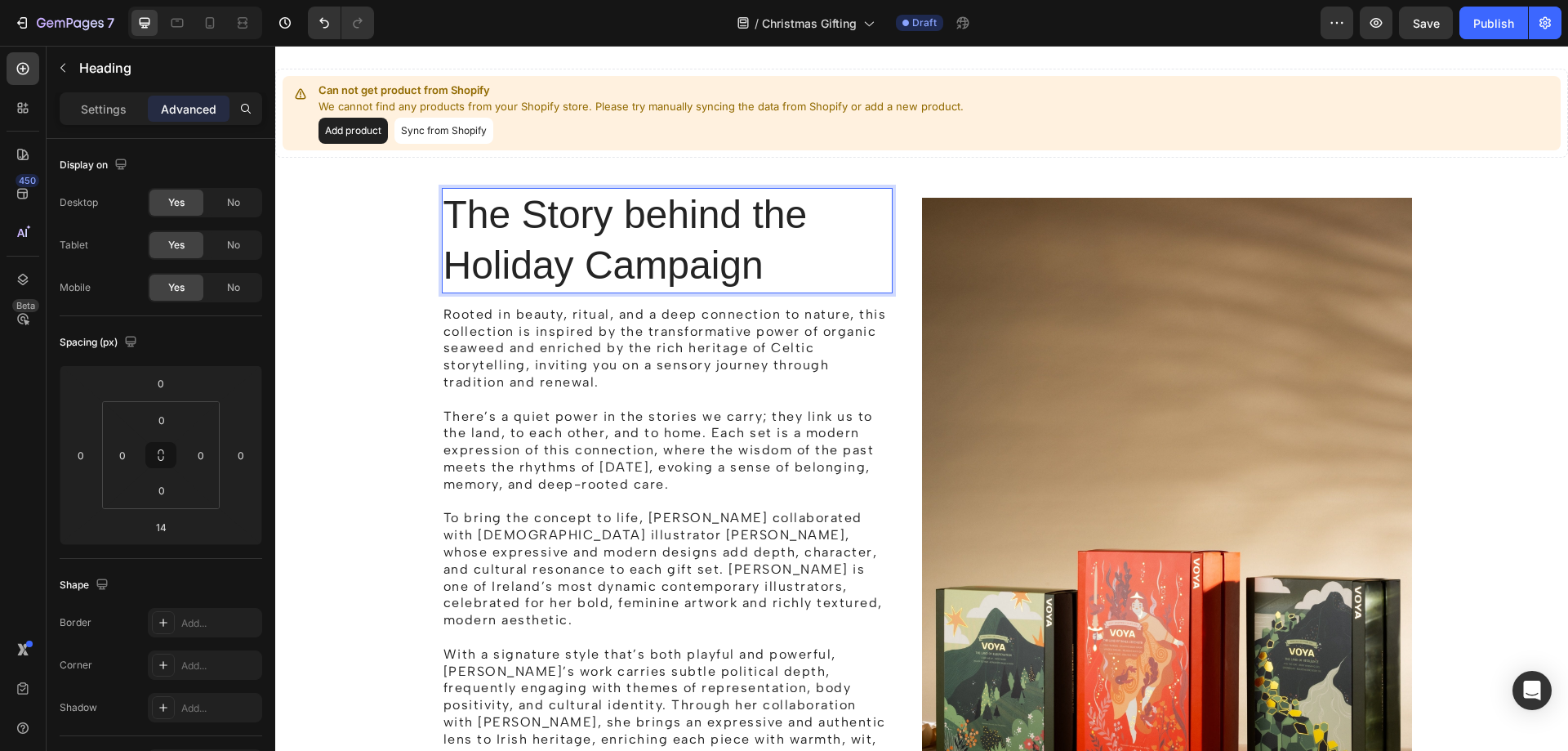
click at [557, 223] on p "The Story behind the Holiday Campaign" at bounding box center [667, 241] width 448 height 102
click at [650, 281] on p "The Story behind the Holiday Campaign" at bounding box center [667, 241] width 448 height 102
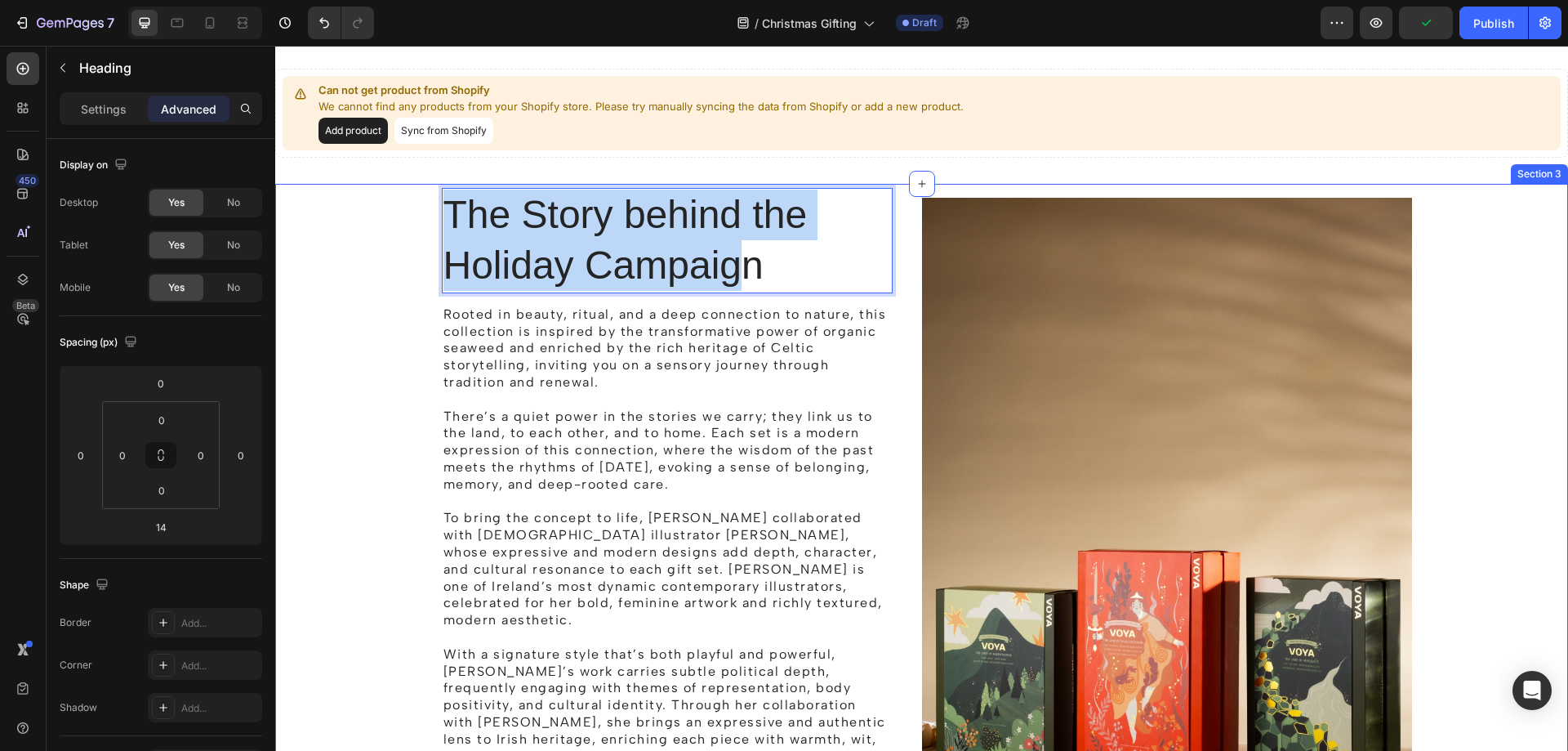
drag, startPoint x: 736, startPoint y: 276, endPoint x: 386, endPoint y: 209, distance: 356.4
click at [386, 209] on div "The Story behind the Holiday Campaign Heading 14 Rooted in beauty, ritual, and …" at bounding box center [921, 561] width 1269 height 746
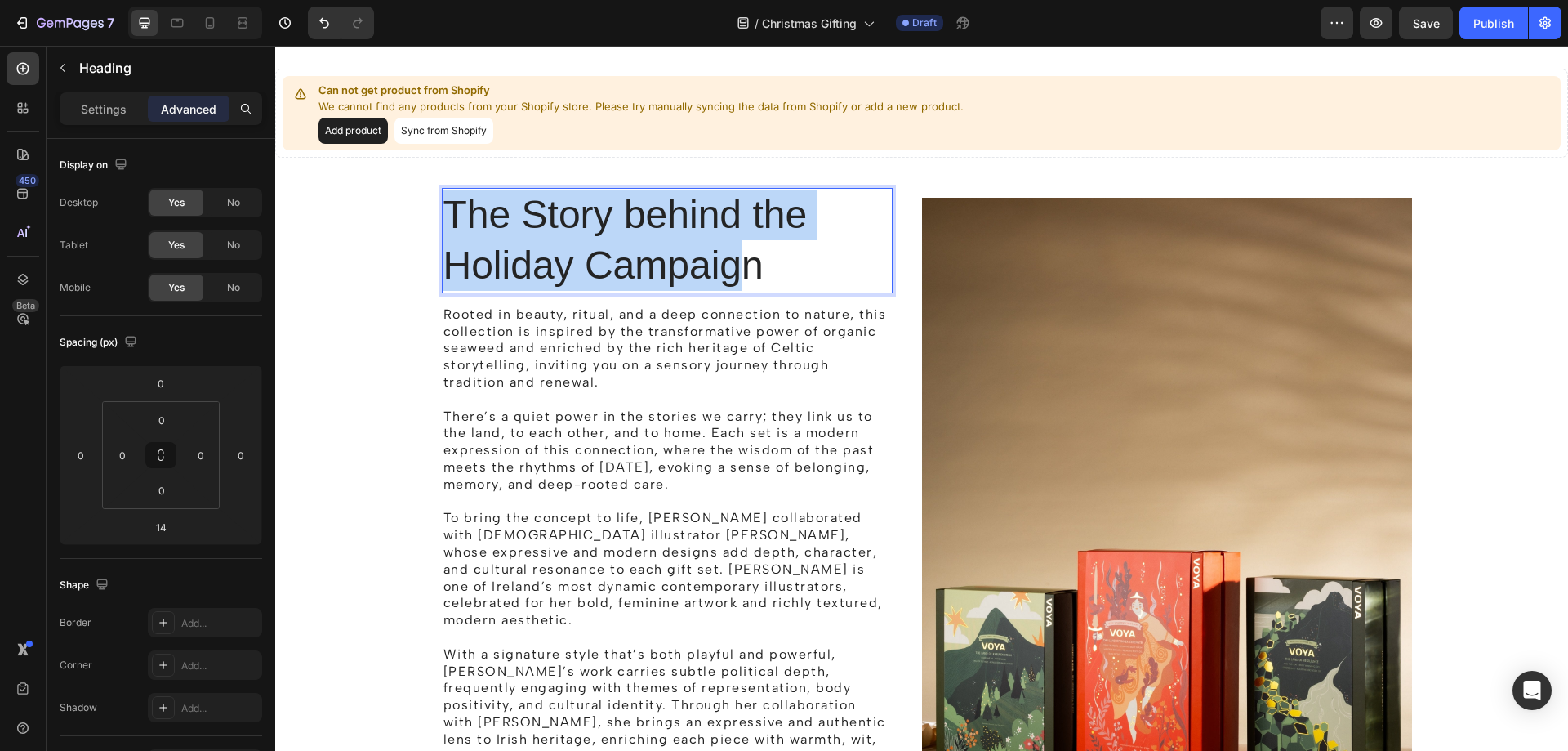
drag, startPoint x: 533, startPoint y: 234, endPoint x: 468, endPoint y: 352, distance: 134.7
click at [414, 290] on div "The Story behind the Holiday Campaign Heading 14 Rooted in beauty, ritual, and …" at bounding box center [921, 561] width 1269 height 746
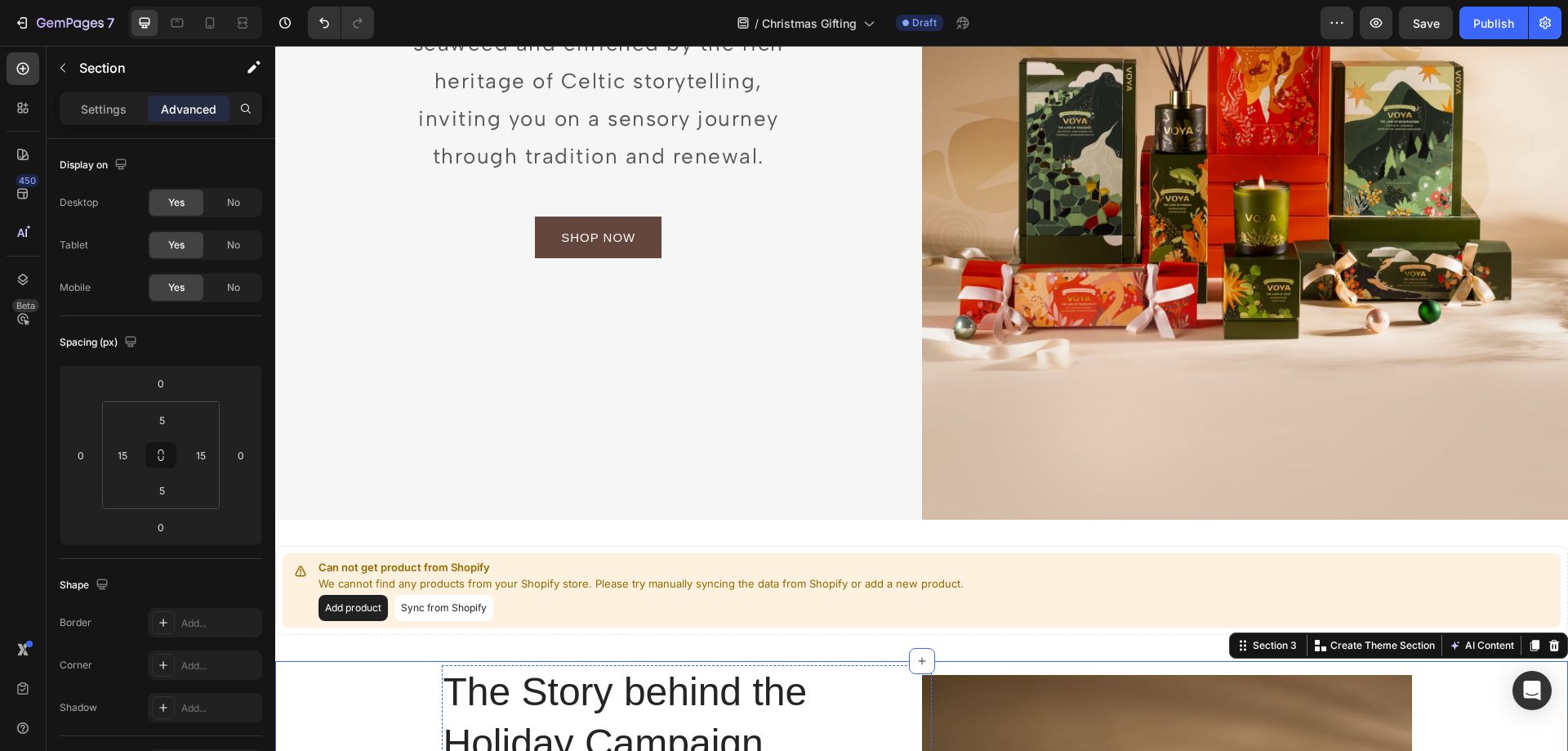
scroll to position [601, 0]
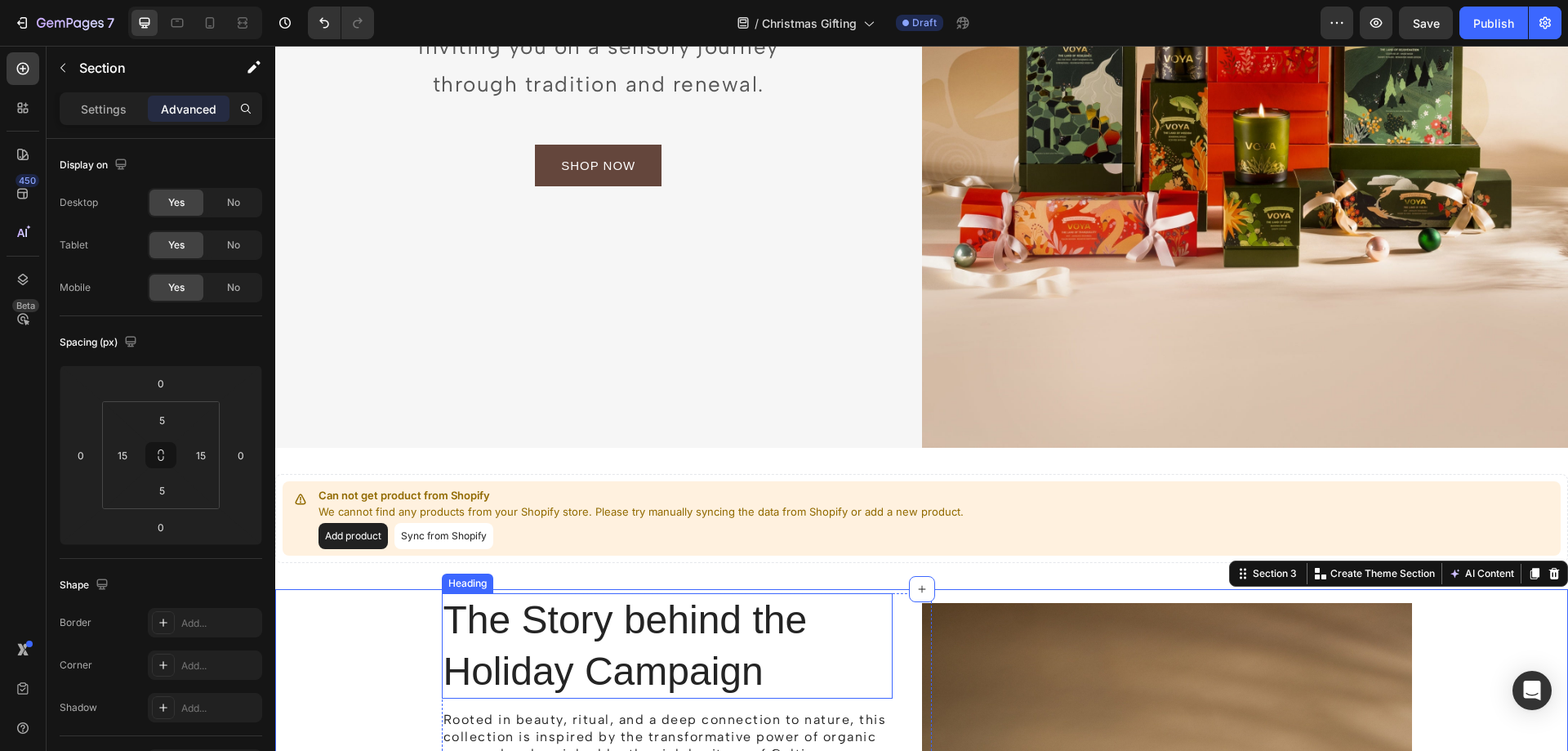
click at [583, 615] on p "The Story behind the Holiday Campaign" at bounding box center [667, 646] width 448 height 102
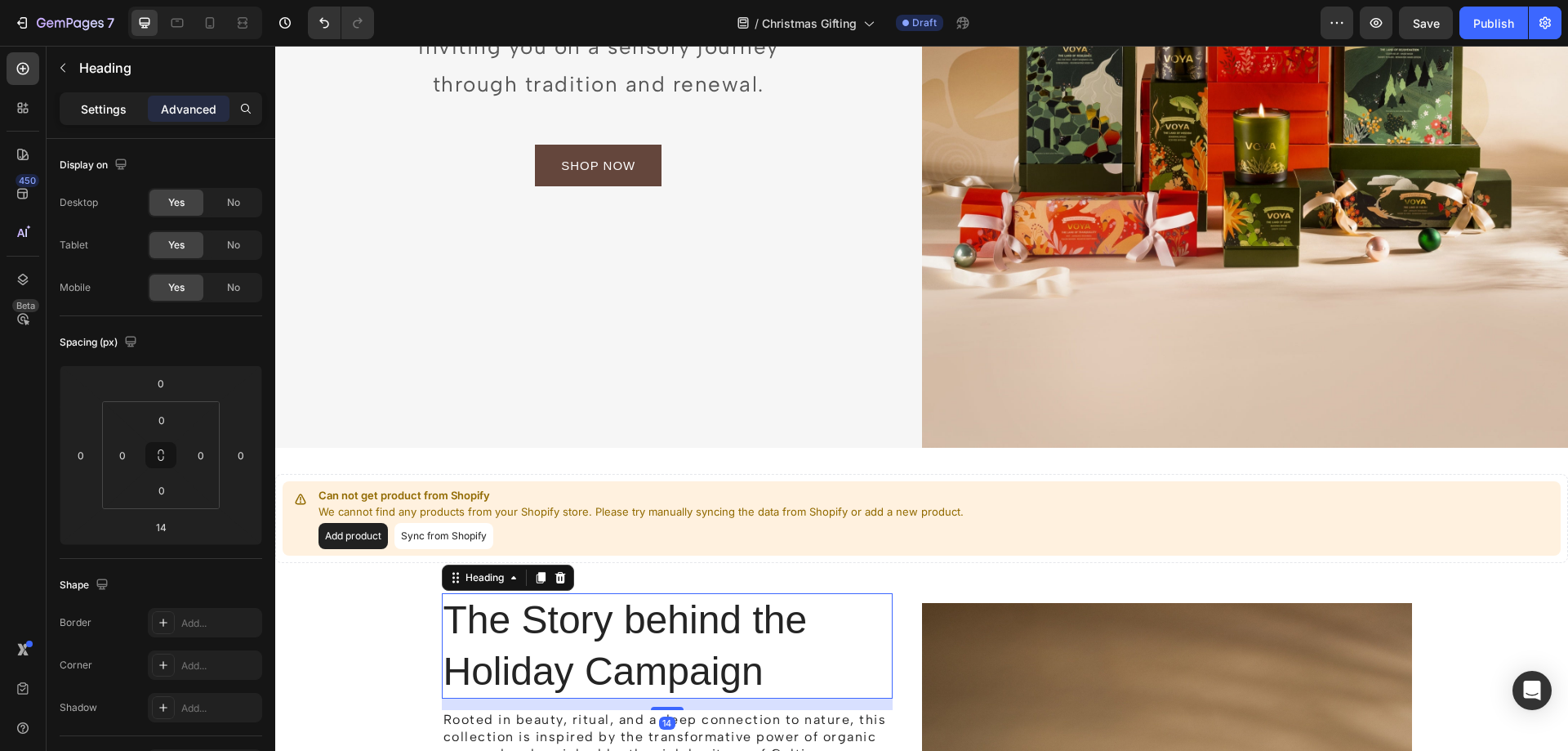
click at [116, 114] on p "Settings" at bounding box center [103, 108] width 45 height 17
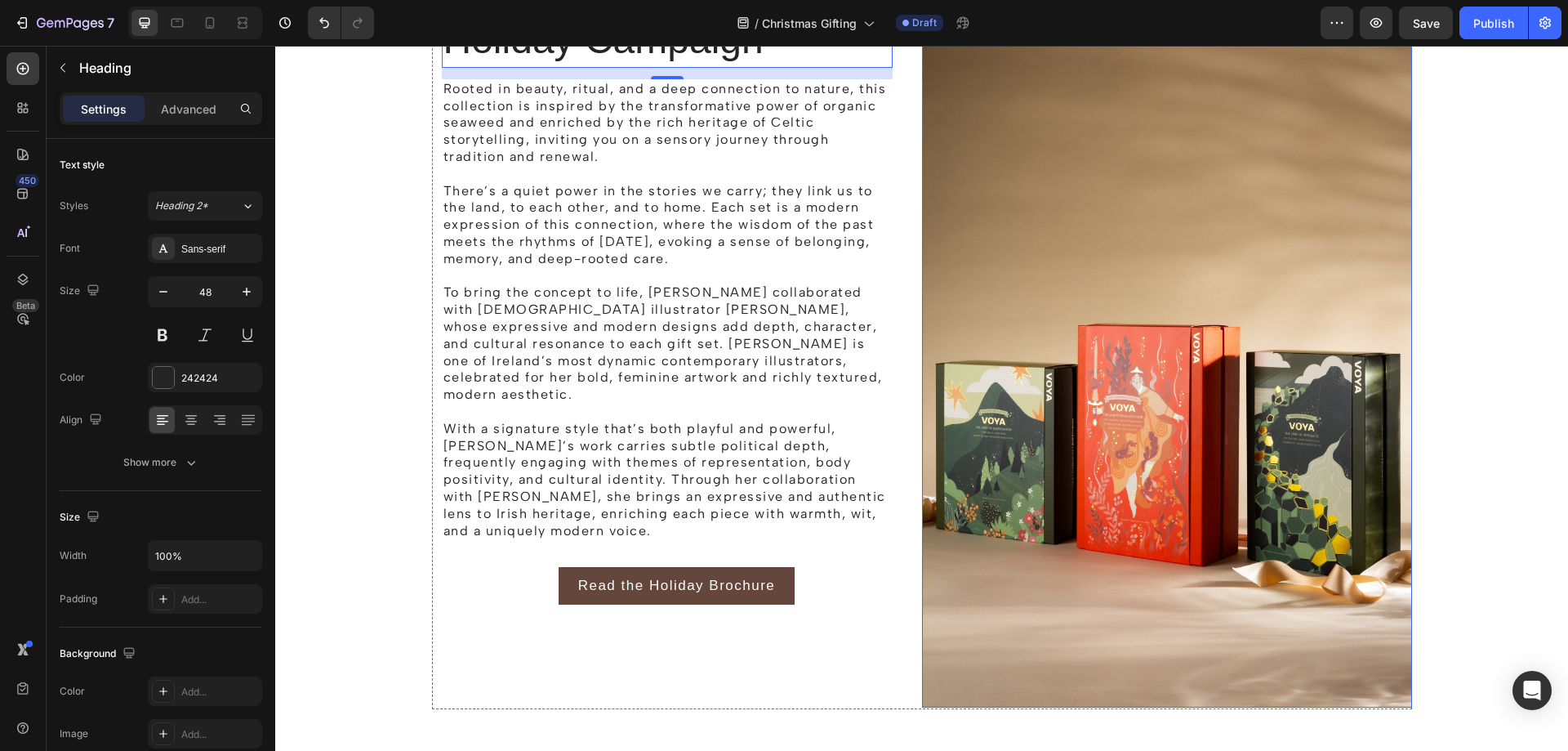
scroll to position [1744, 0]
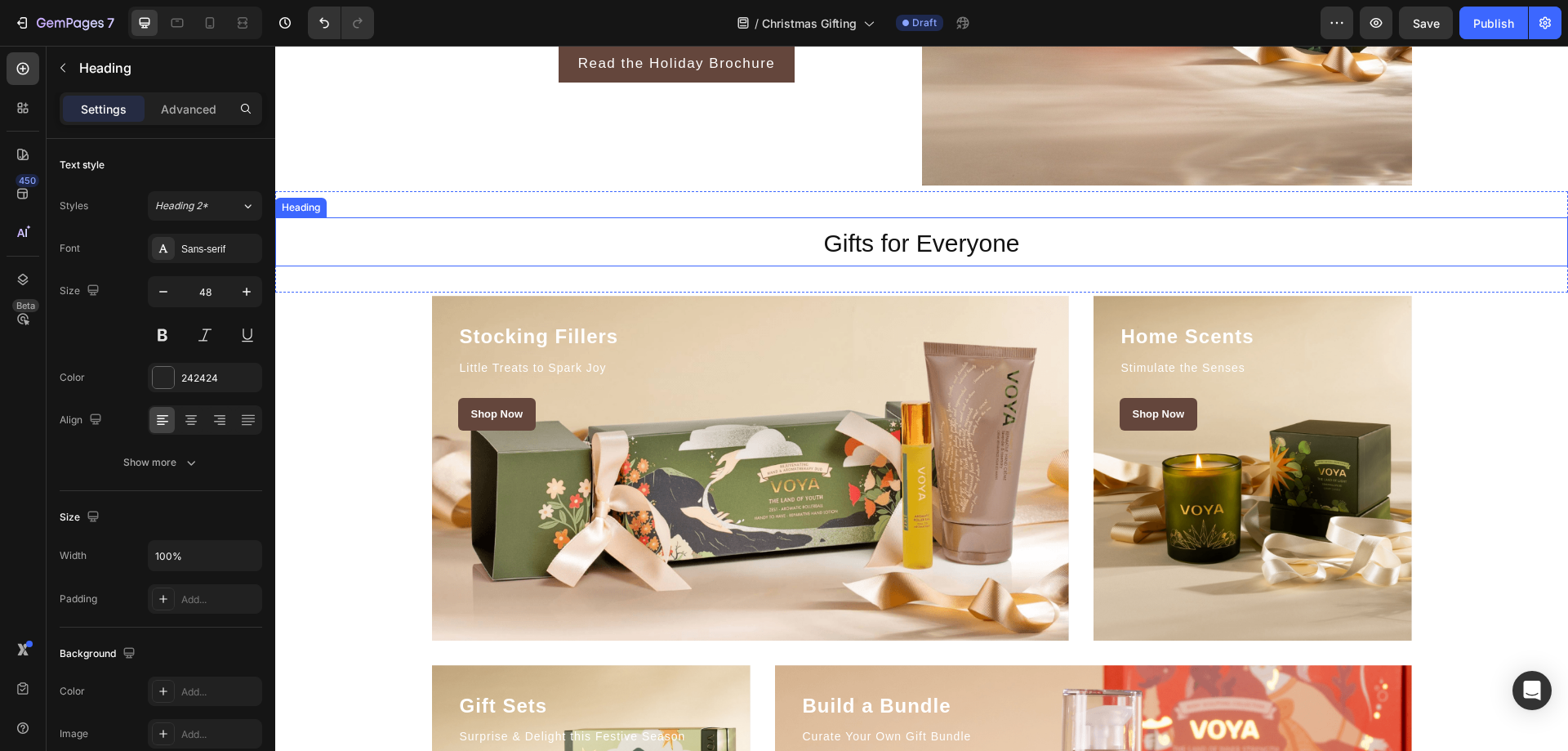
click at [929, 259] on h2 "Gifts for Everyone" at bounding box center [922, 242] width 980 height 49
click at [929, 276] on div "Gifts for Everyone Heading 0 Section 4" at bounding box center [921, 241] width 1292 height 101
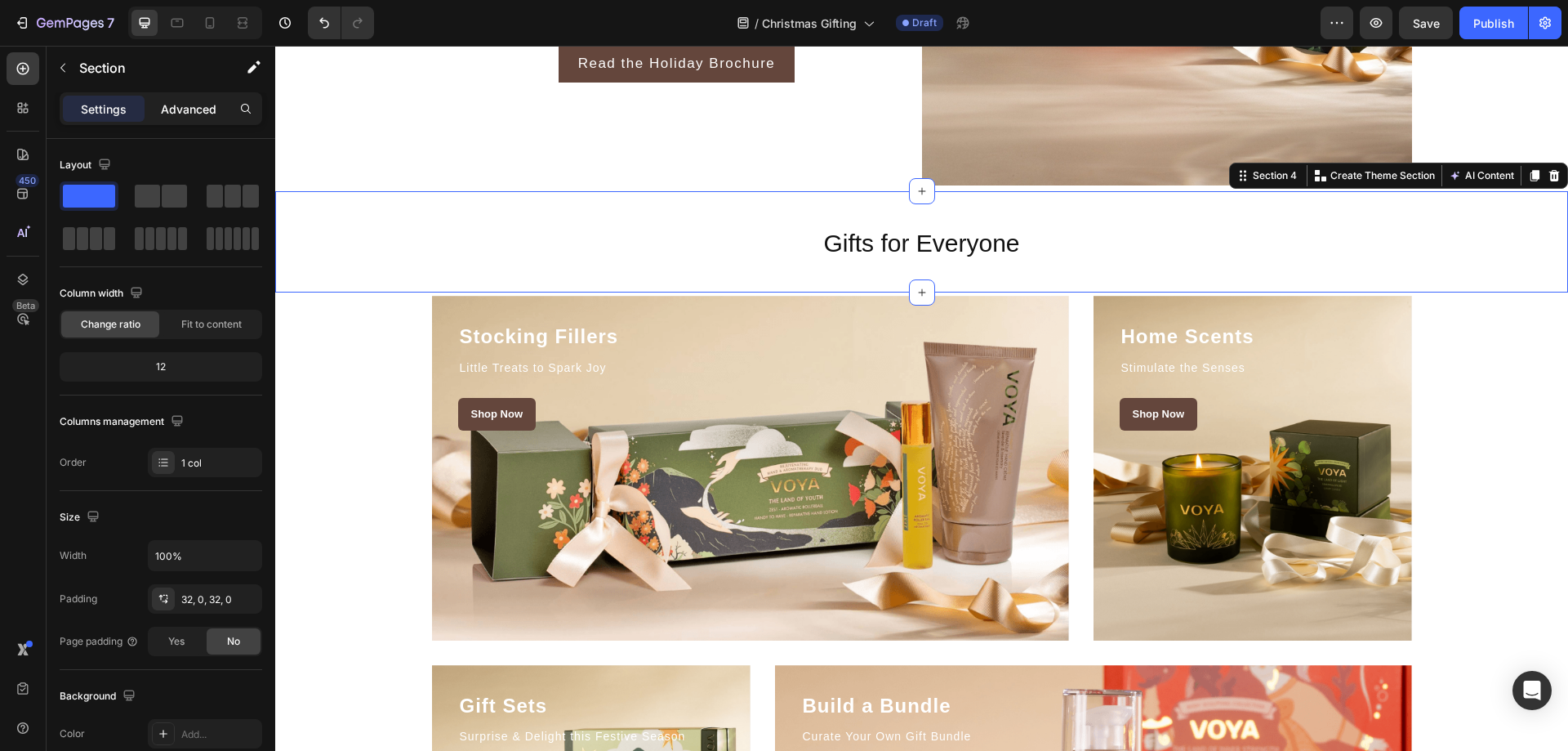
click at [182, 108] on p "Advanced" at bounding box center [188, 108] width 55 height 17
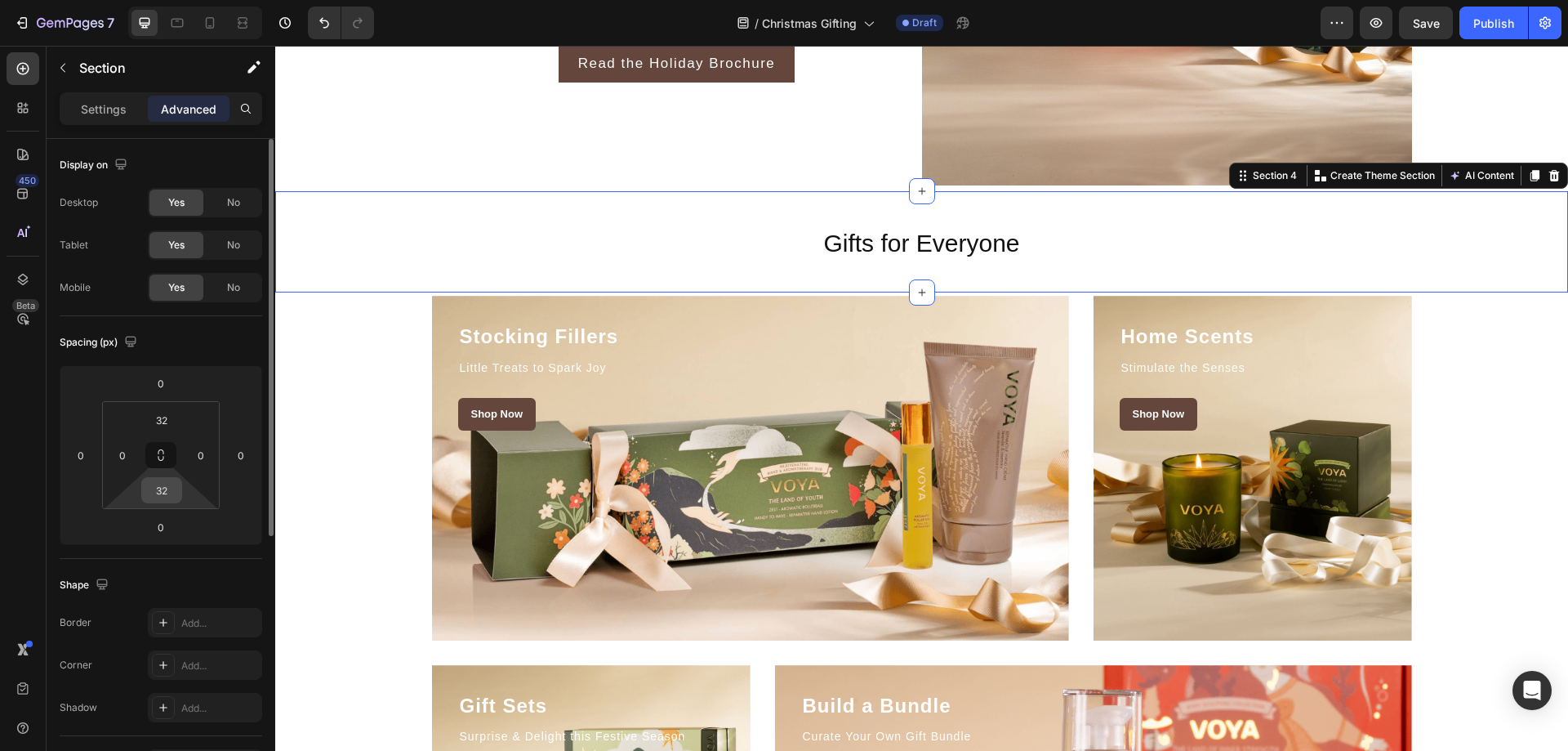
click at [170, 496] on input "32" at bounding box center [161, 489] width 32 height 25
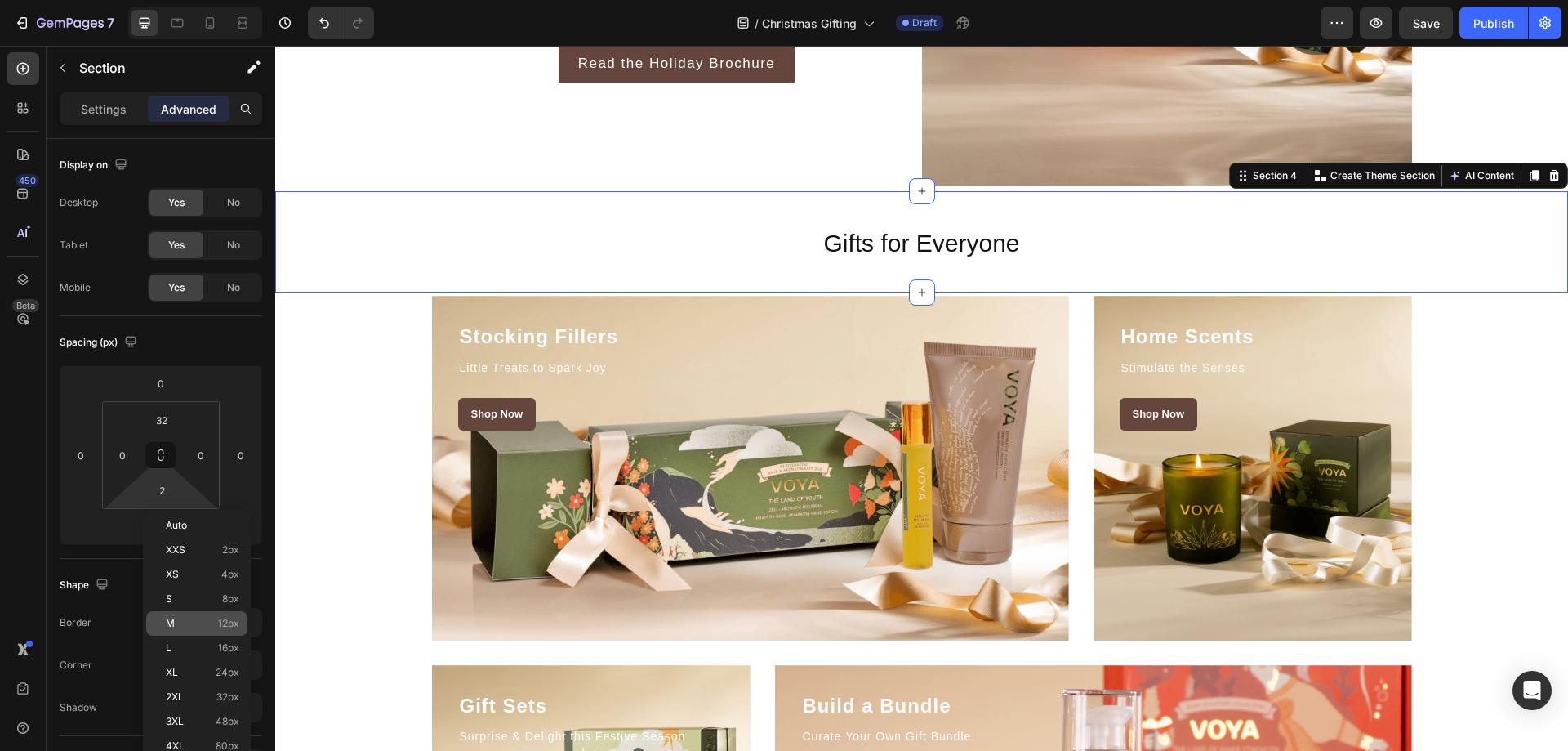
click at [197, 621] on p "M 12px" at bounding box center [202, 623] width 74 height 12
type input "12"
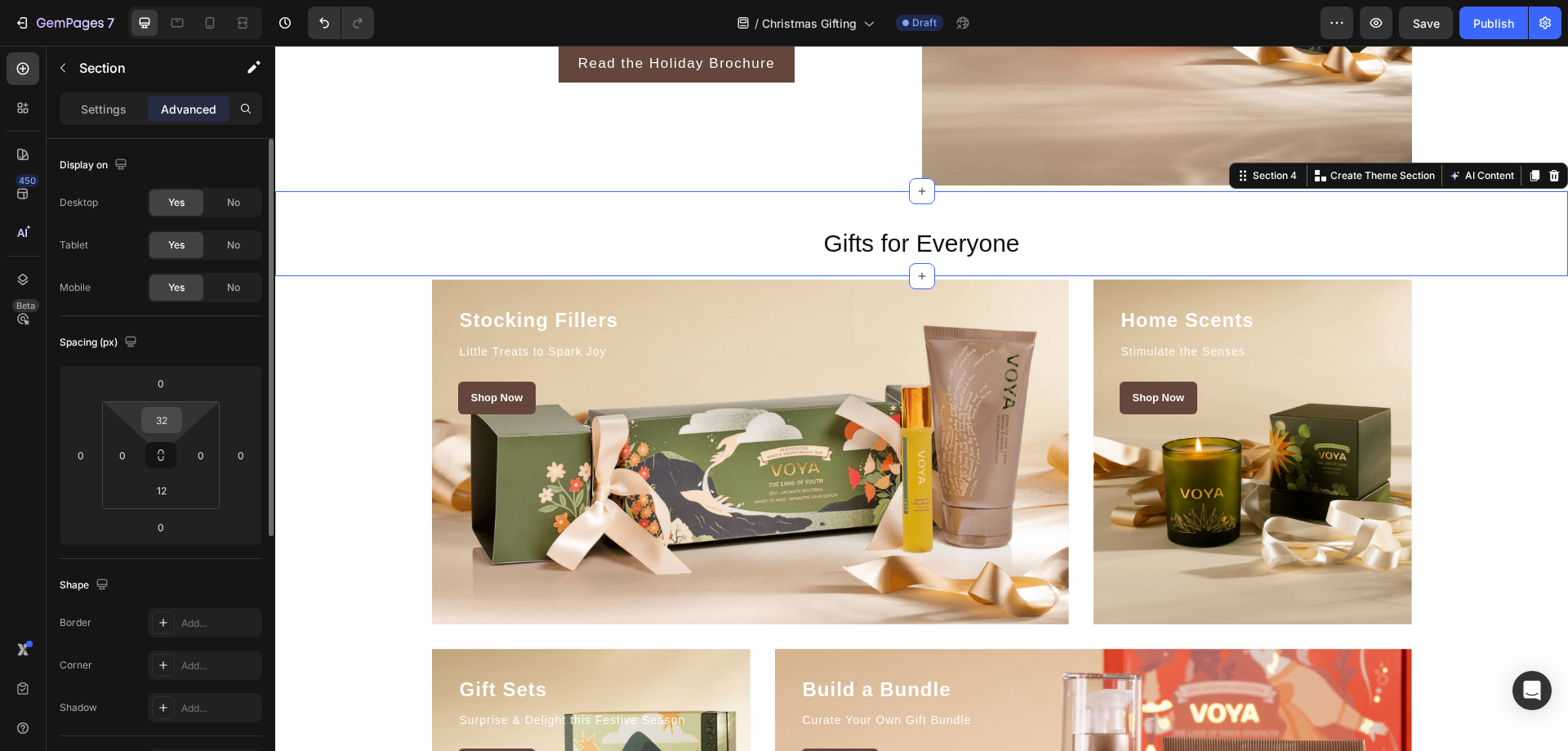
click at [168, 422] on input "32" at bounding box center [161, 419] width 32 height 25
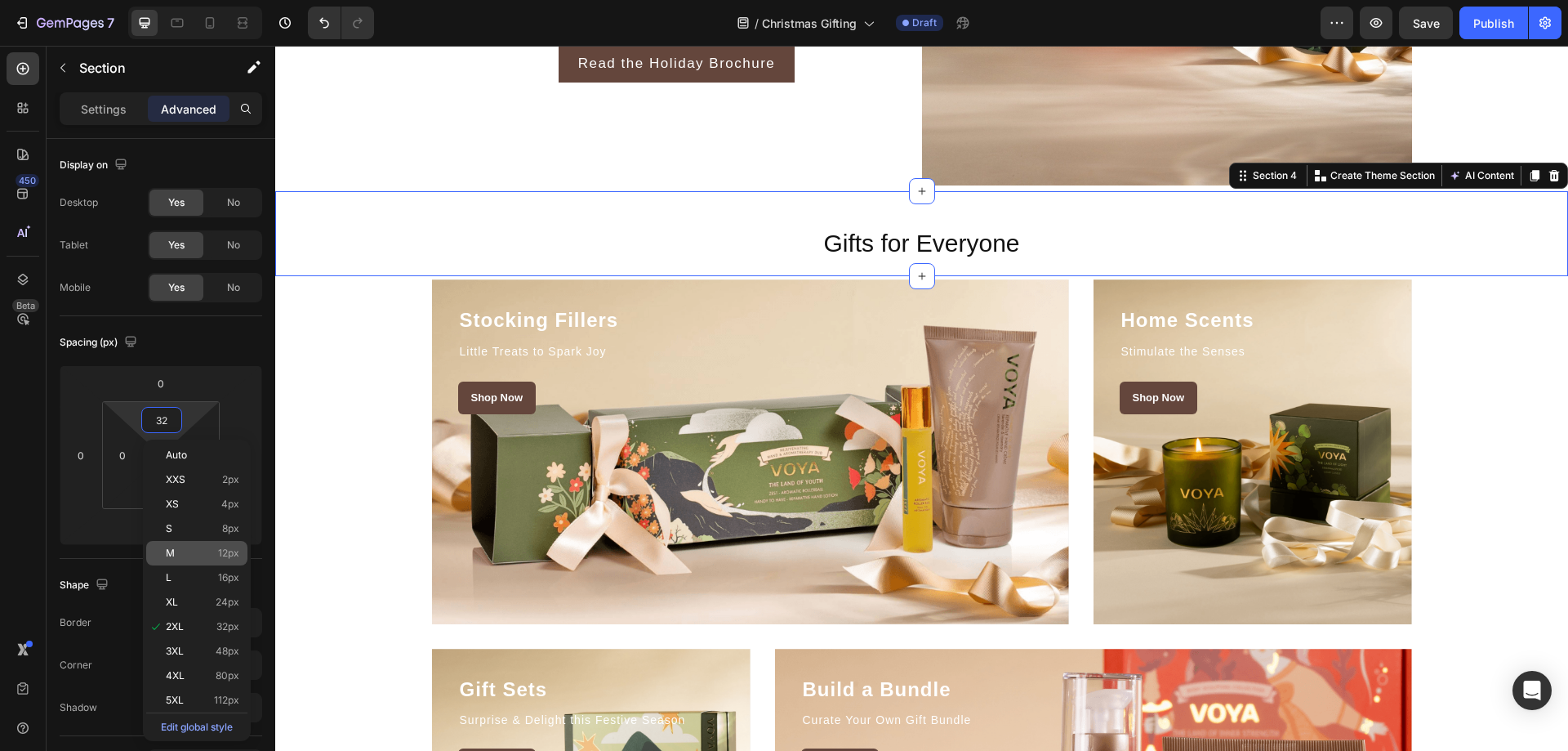
click at [199, 552] on p "M 12px" at bounding box center [202, 553] width 74 height 12
type input "12"
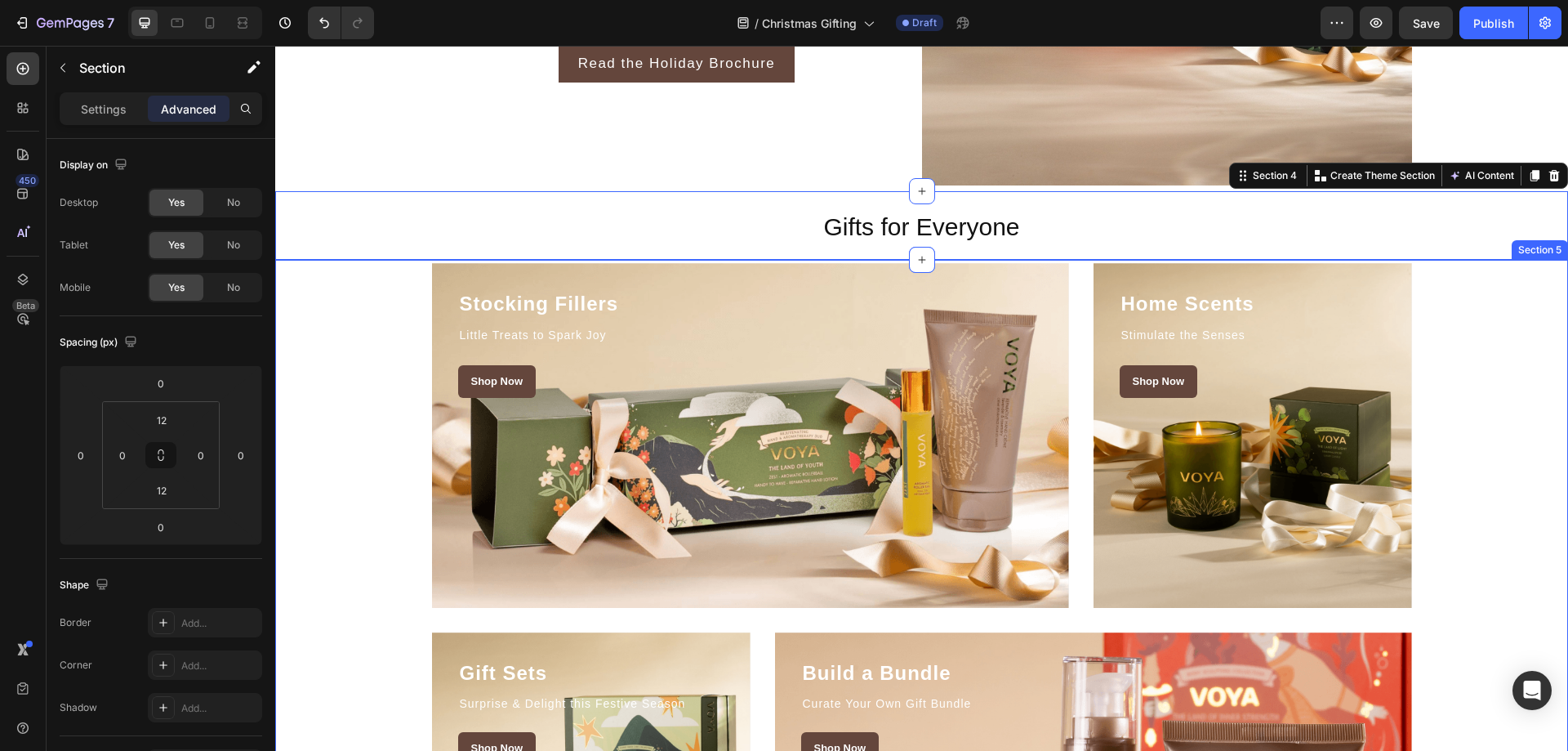
click at [1497, 377] on div "Stocking Fillers Heading Little Treats to Spark Joy Text block Shop Now Button …" at bounding box center [921, 619] width 1269 height 714
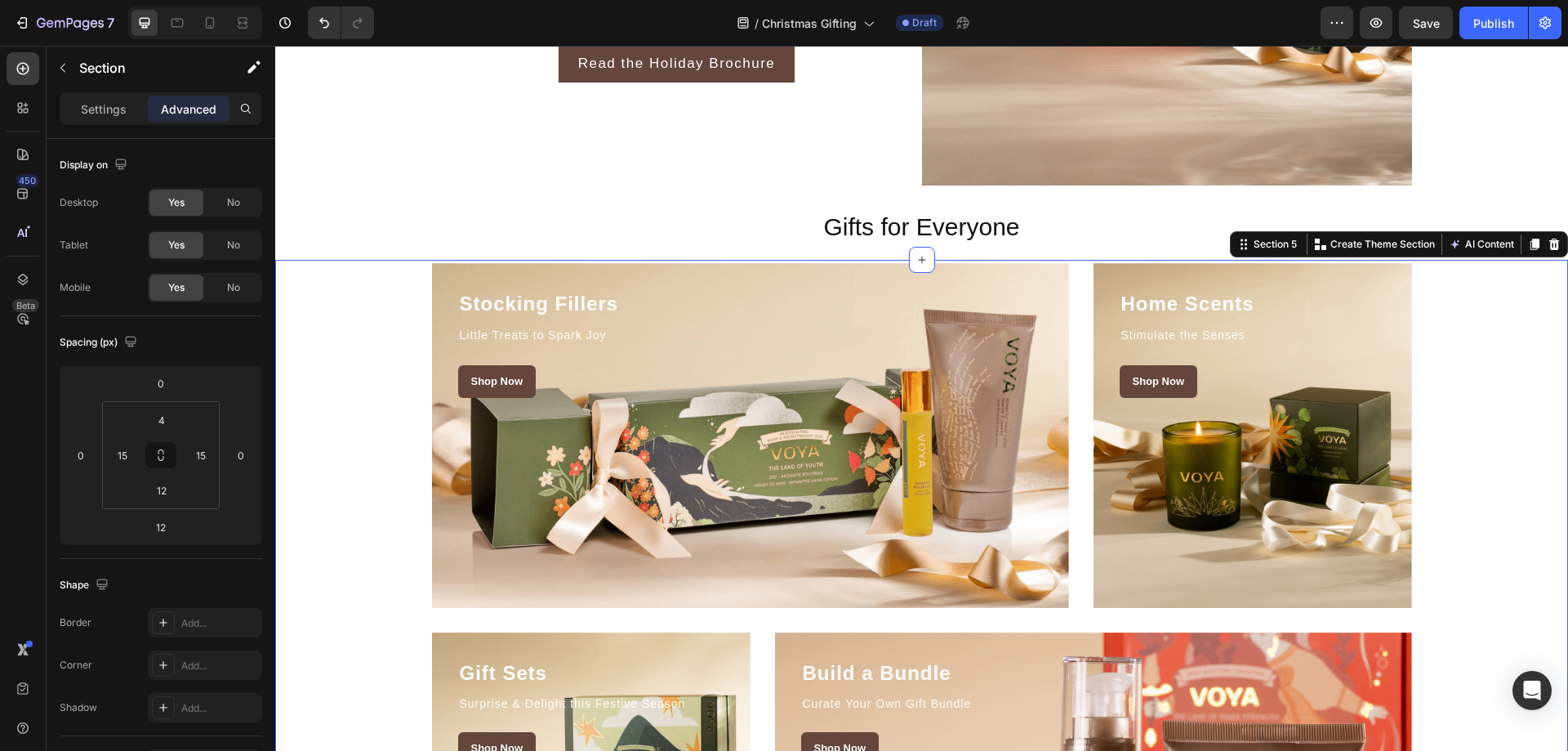
click at [1499, 309] on div "Stocking Fillers Heading Little Treats to Spark Joy Text block Shop Now Button …" at bounding box center [921, 619] width 1269 height 714
click at [1436, 17] on span "Save" at bounding box center [1425, 24] width 27 height 14
click at [1384, 27] on icon "button" at bounding box center [1376, 23] width 17 height 17
click at [1066, 219] on h2 "Gifts for Everyone" at bounding box center [922, 225] width 980 height 49
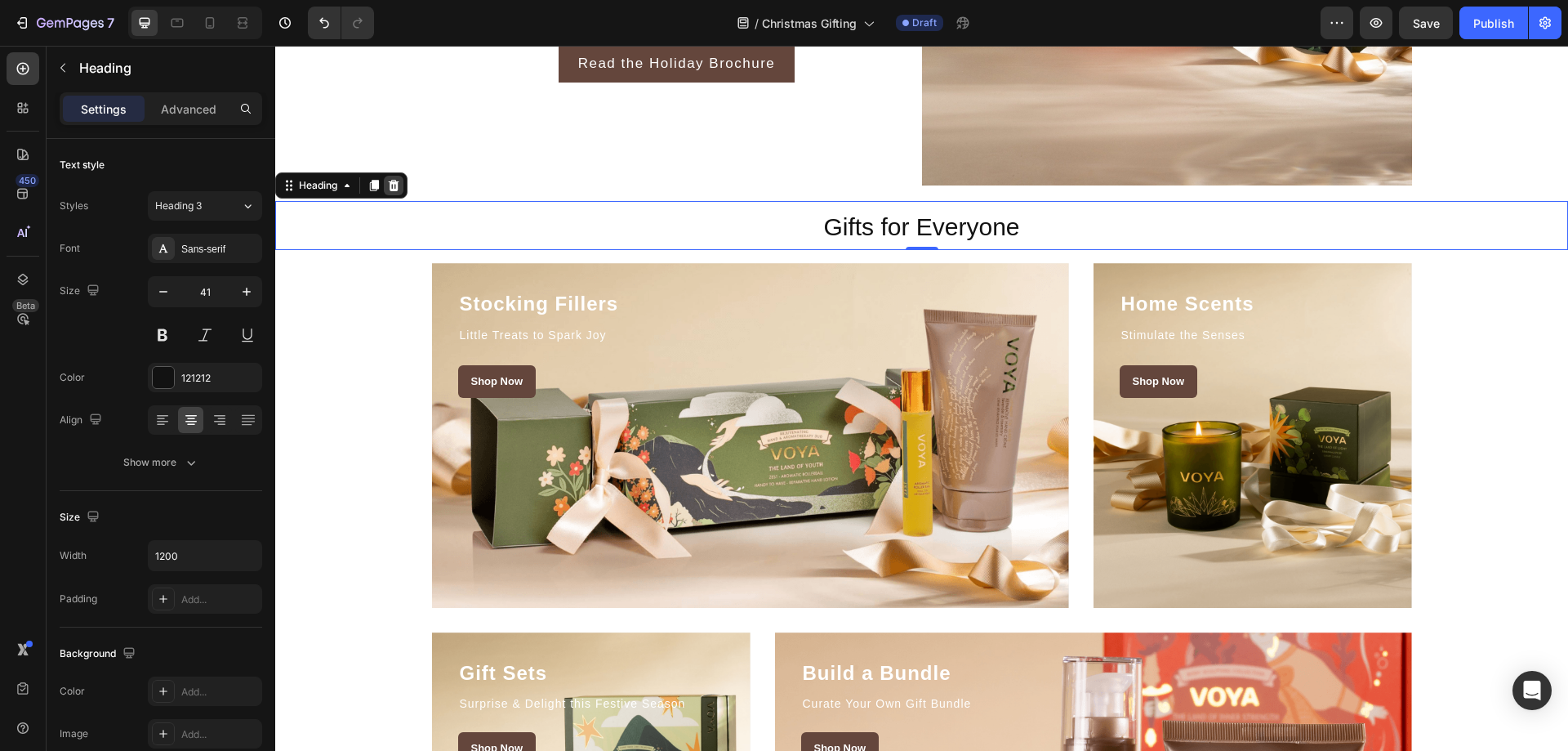
click at [397, 176] on div at bounding box center [394, 185] width 20 height 20
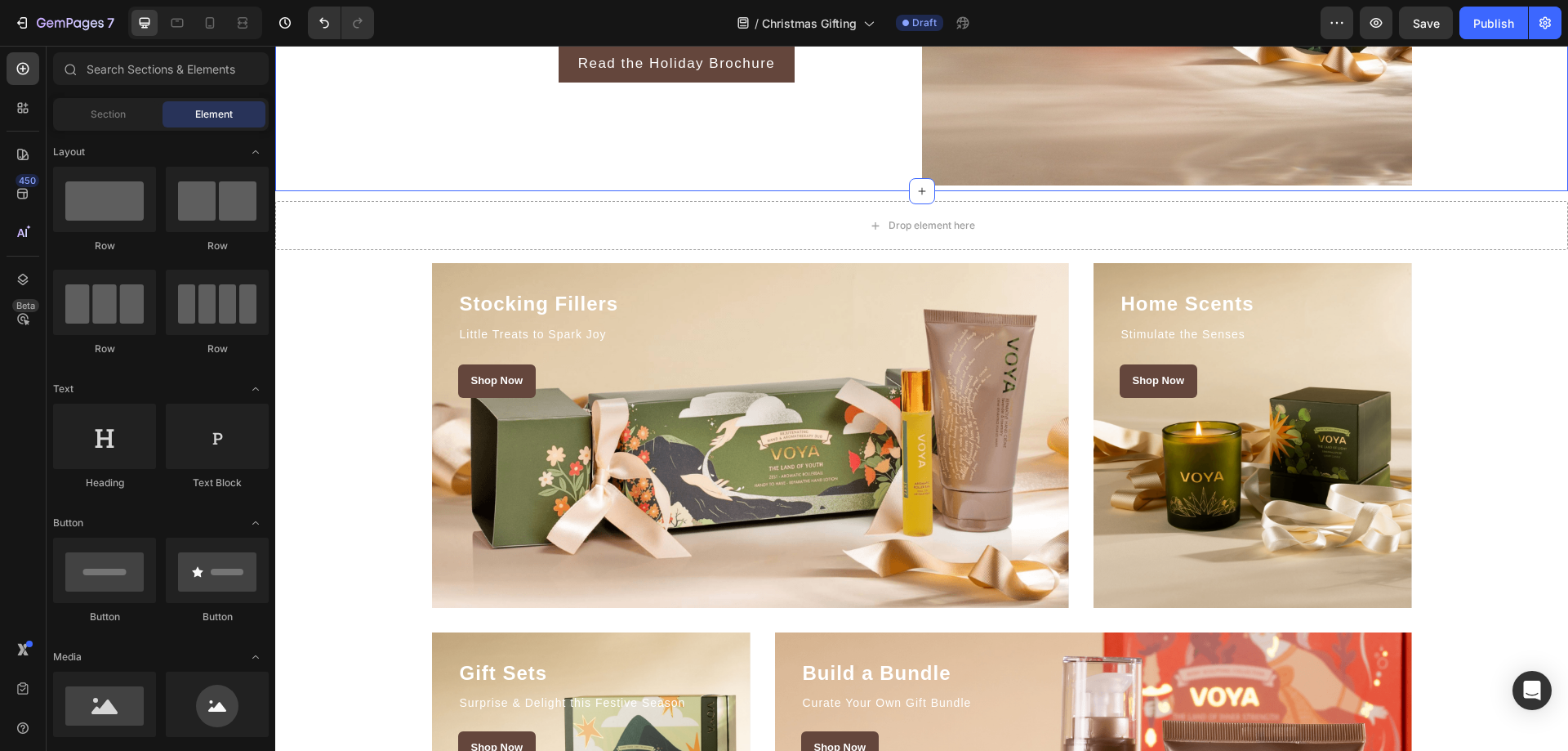
click at [369, 213] on div "Drop element here" at bounding box center [921, 225] width 1292 height 49
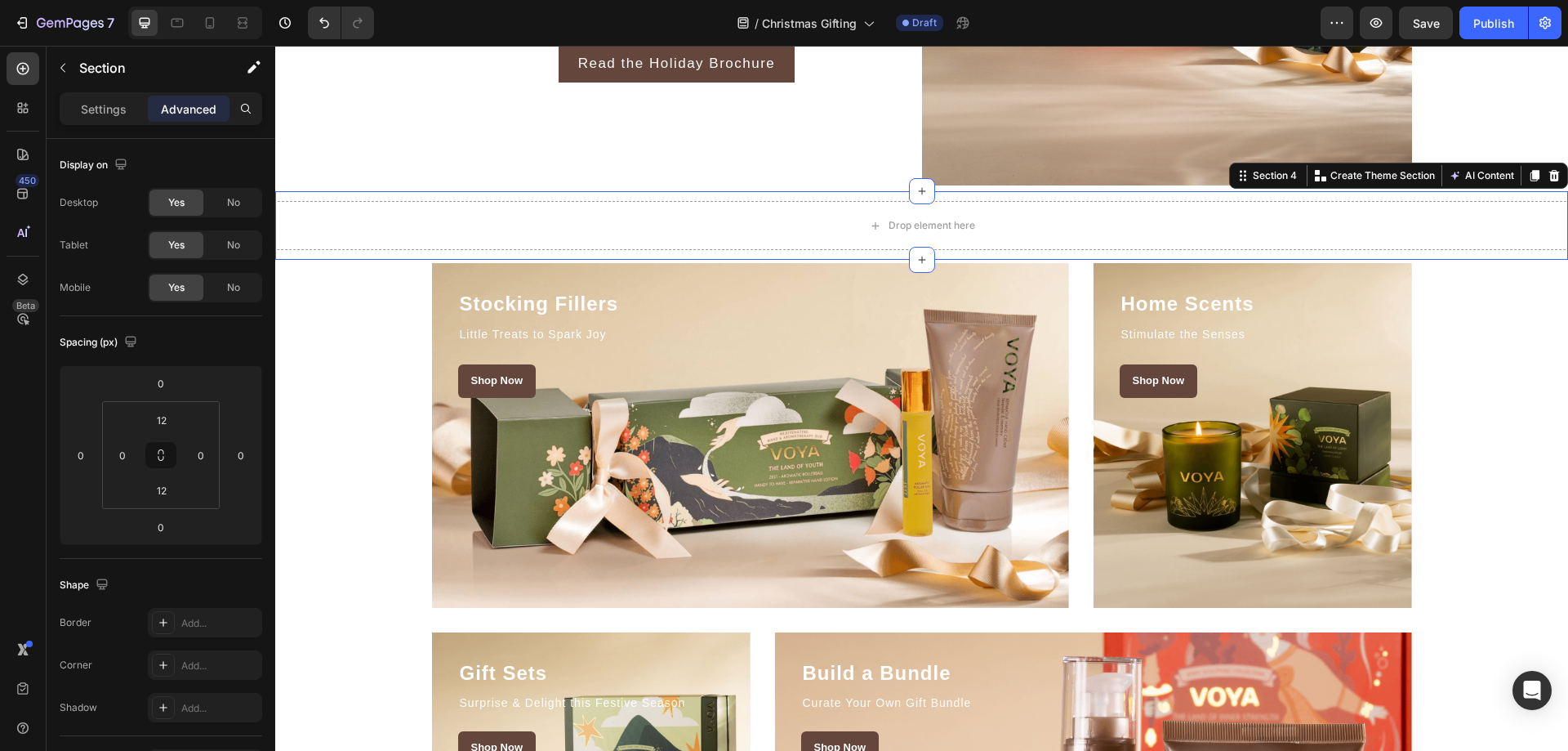
click at [1544, 176] on div at bounding box center [1554, 175] width 20 height 20
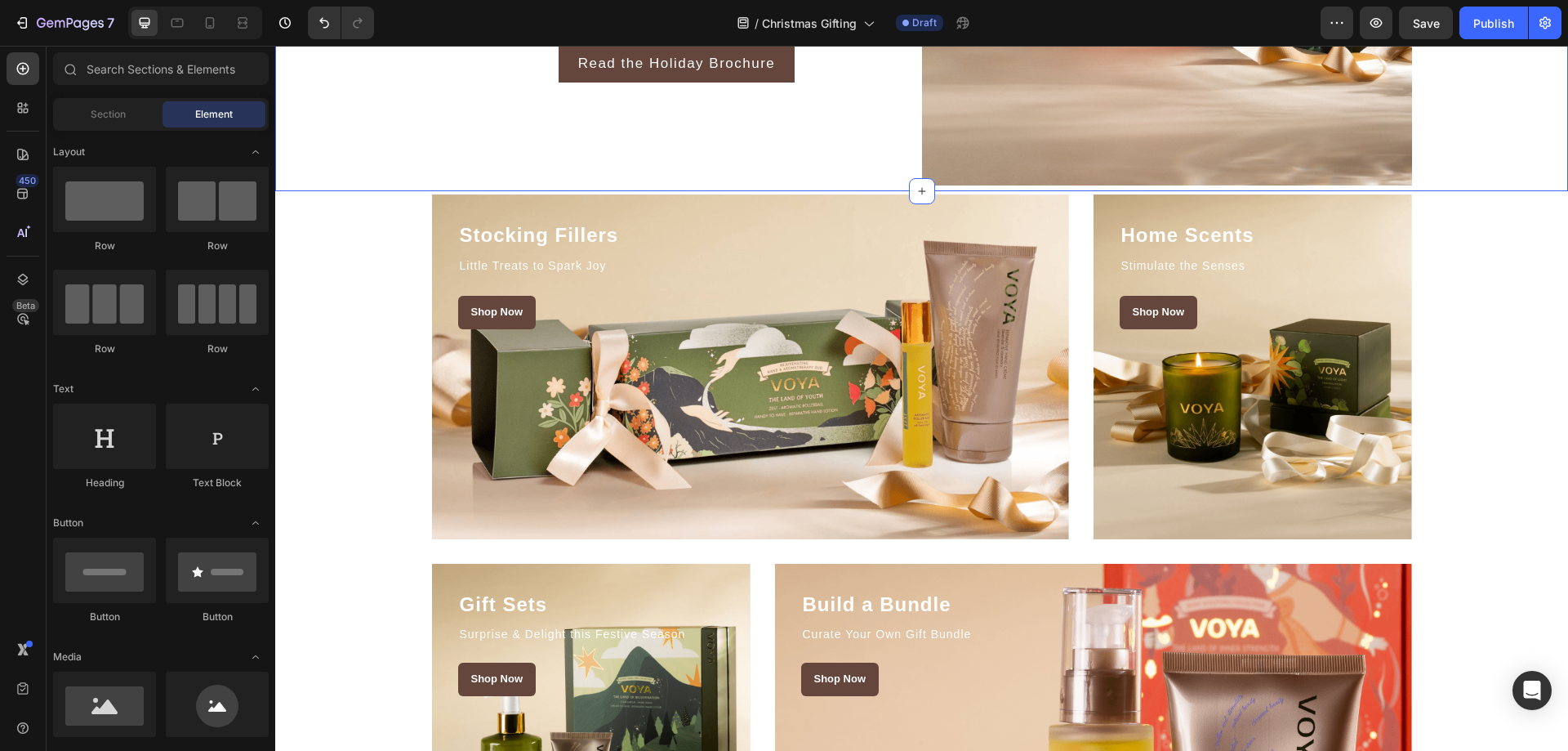
click at [1543, 272] on div "Stocking Fillers Heading Little Treats to Spark Joy Text block Shop Now Button …" at bounding box center [921, 554] width 1292 height 726
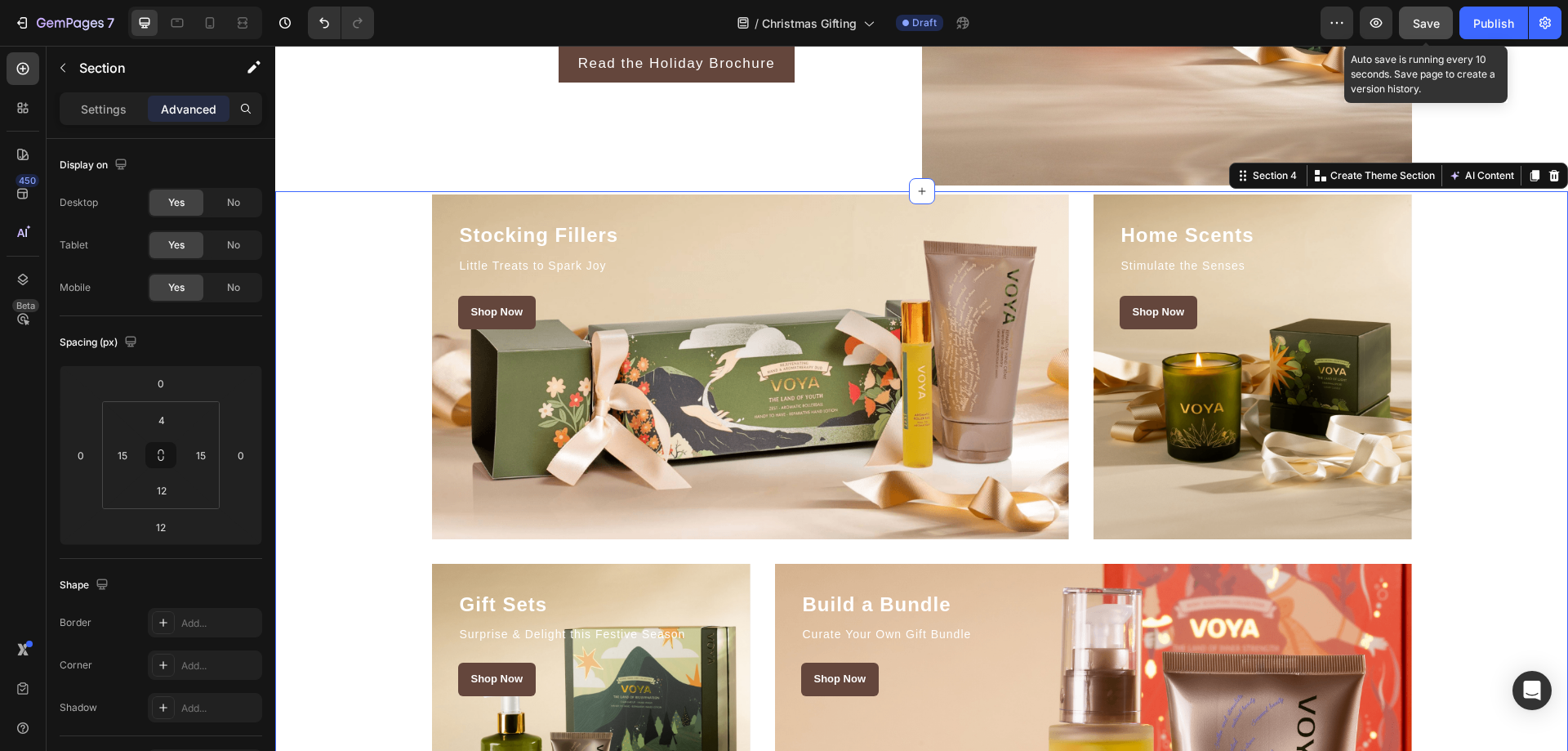
click at [1422, 36] on button "Save" at bounding box center [1425, 23] width 54 height 32
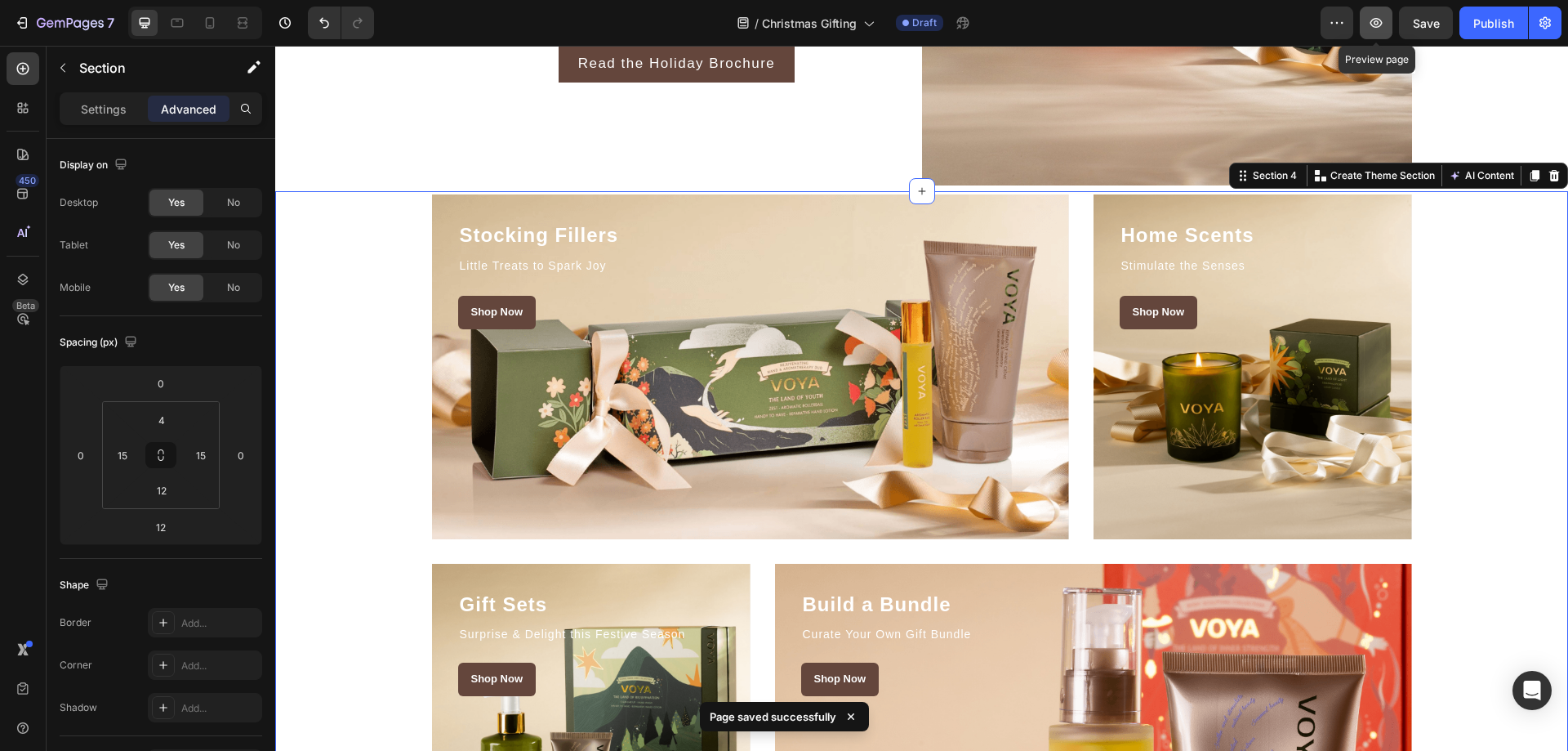
click at [1378, 20] on icon "button" at bounding box center [1376, 23] width 17 height 17
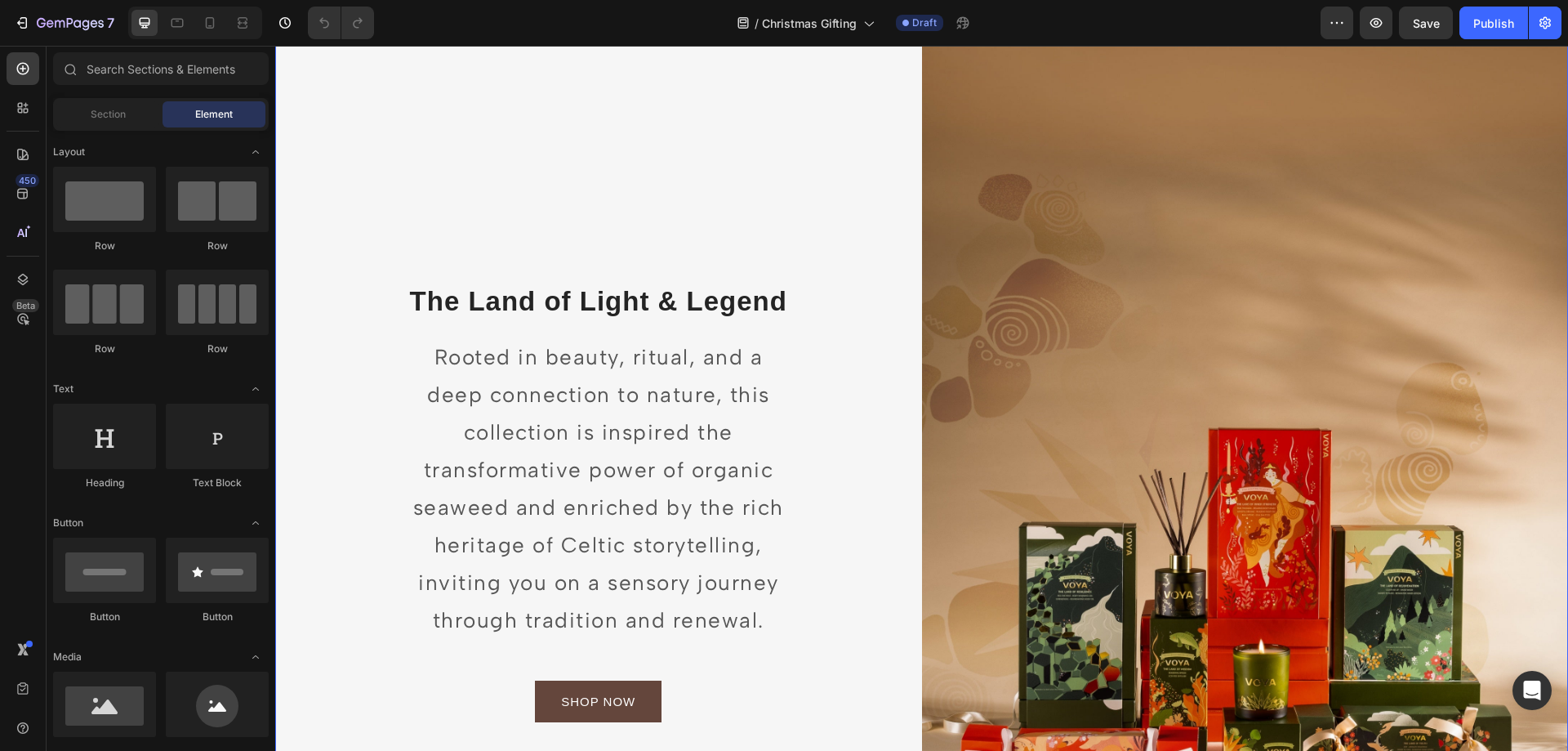
scroll to position [245, 0]
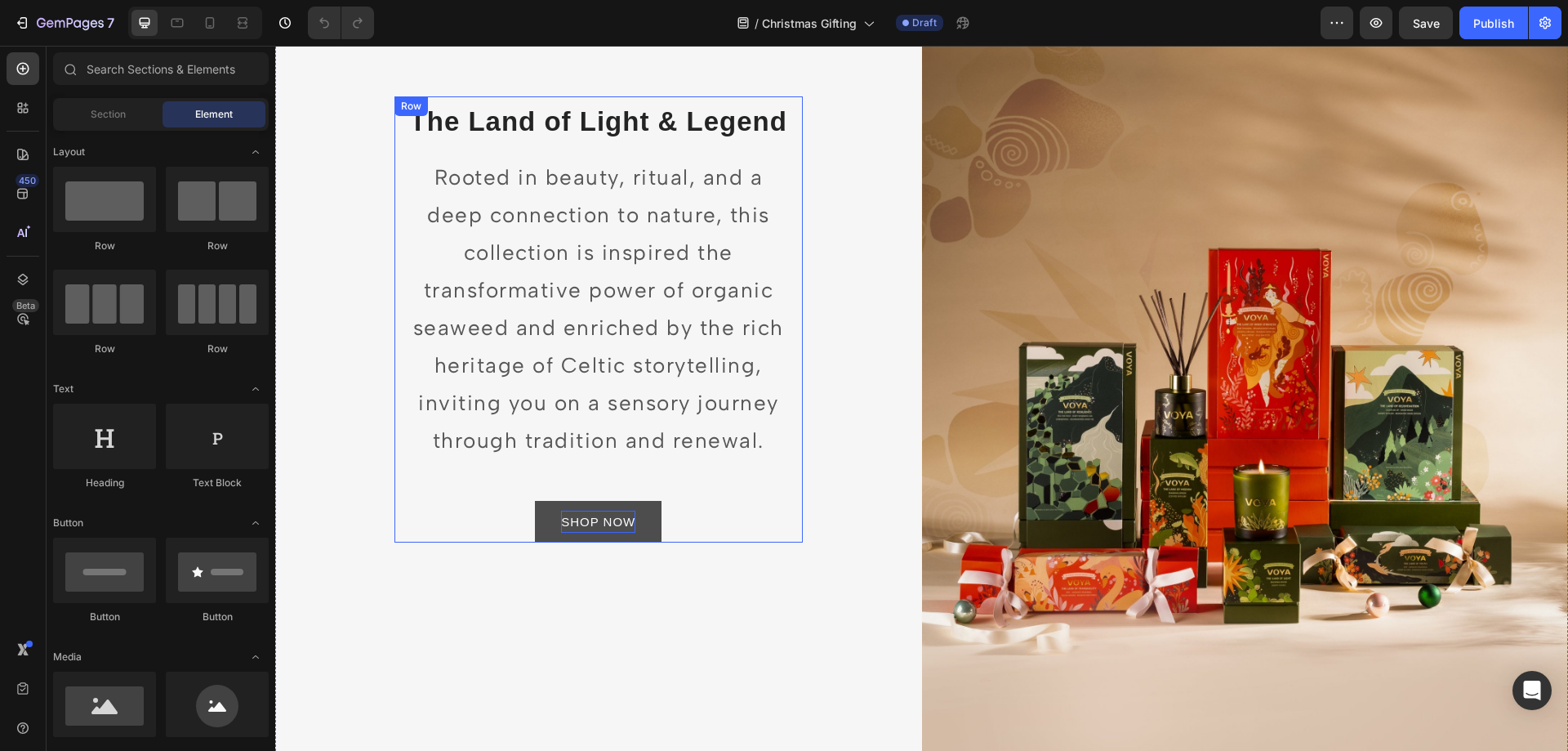
click at [592, 512] on p "SHOP NOW" at bounding box center [598, 522] width 75 height 22
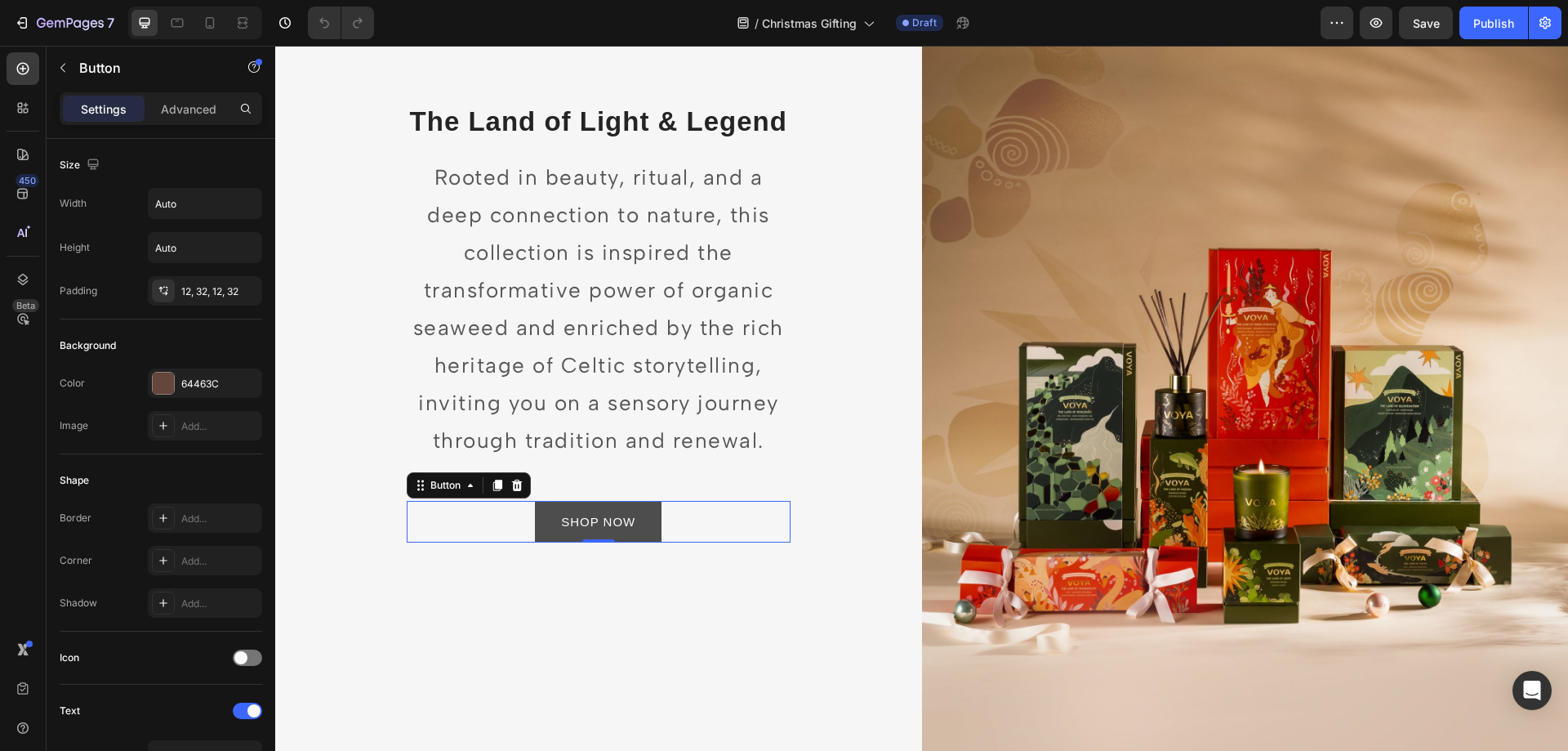
click at [639, 515] on link "SHOP NOW" at bounding box center [597, 522] width 127 height 41
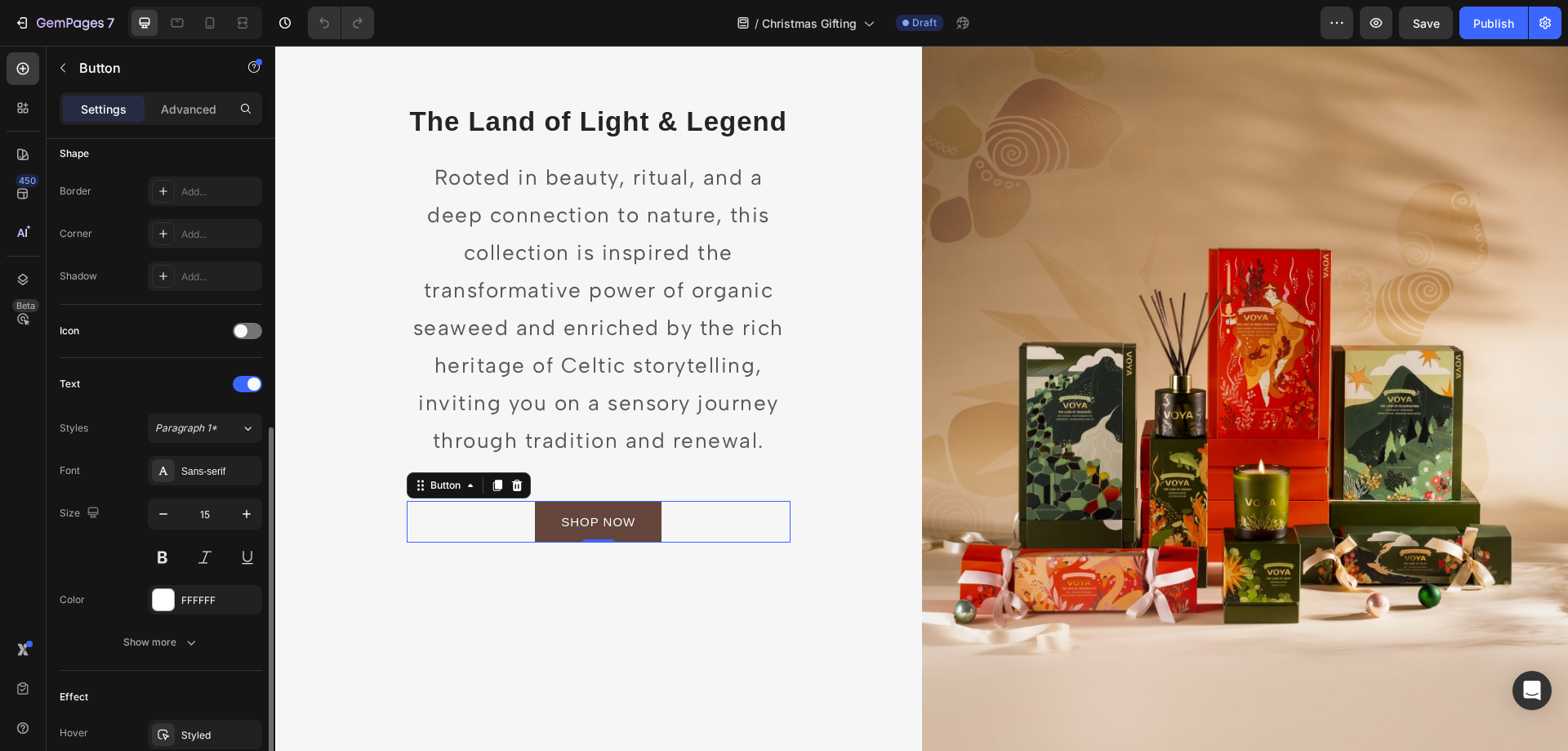
scroll to position [408, 0]
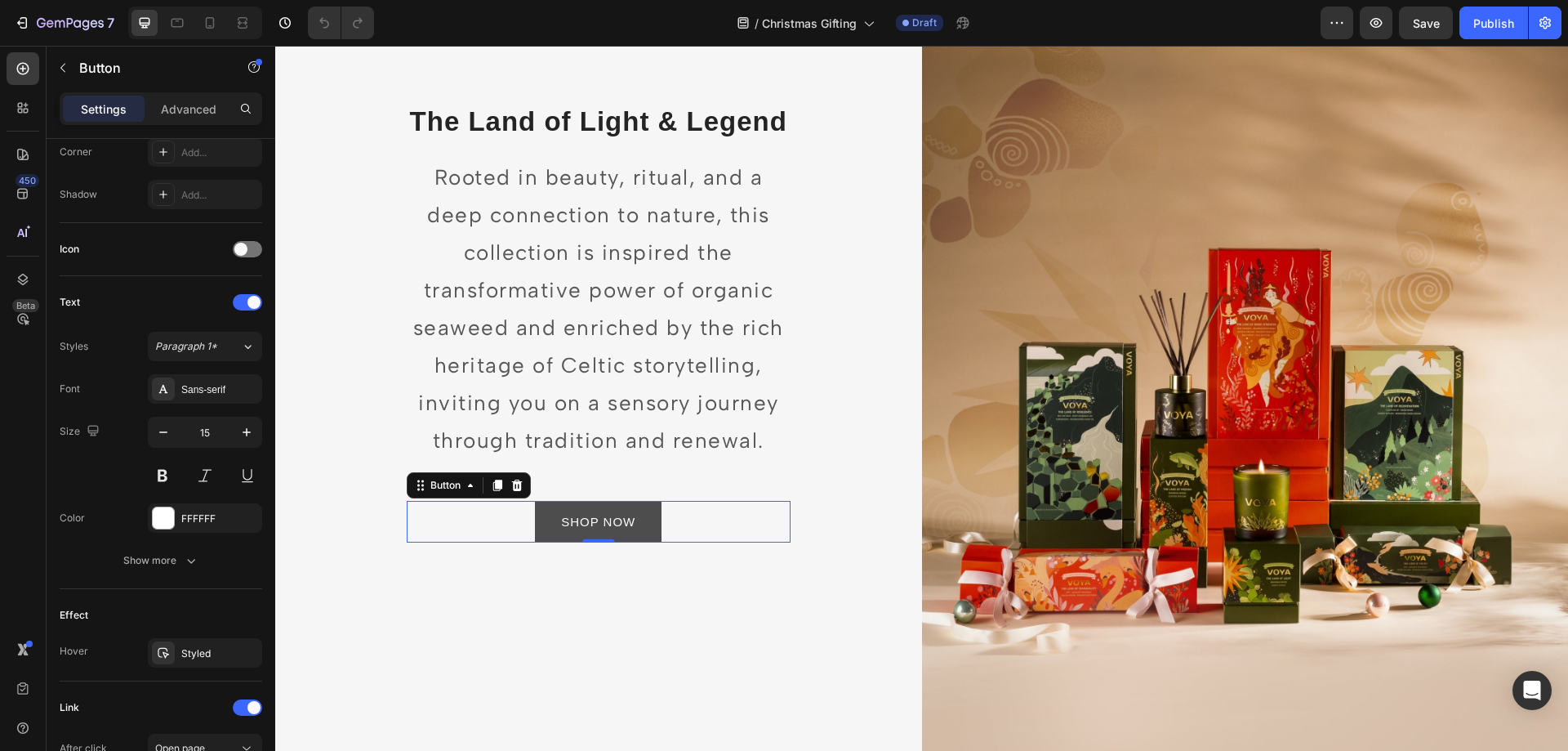
click at [646, 521] on link "SHOP NOW" at bounding box center [597, 522] width 127 height 41
click at [617, 519] on p "SHOP NOW" at bounding box center [598, 522] width 75 height 22
click at [650, 511] on link "SHOP NOW" at bounding box center [597, 522] width 127 height 41
click at [640, 511] on link "SHOP NOW" at bounding box center [597, 522] width 127 height 41
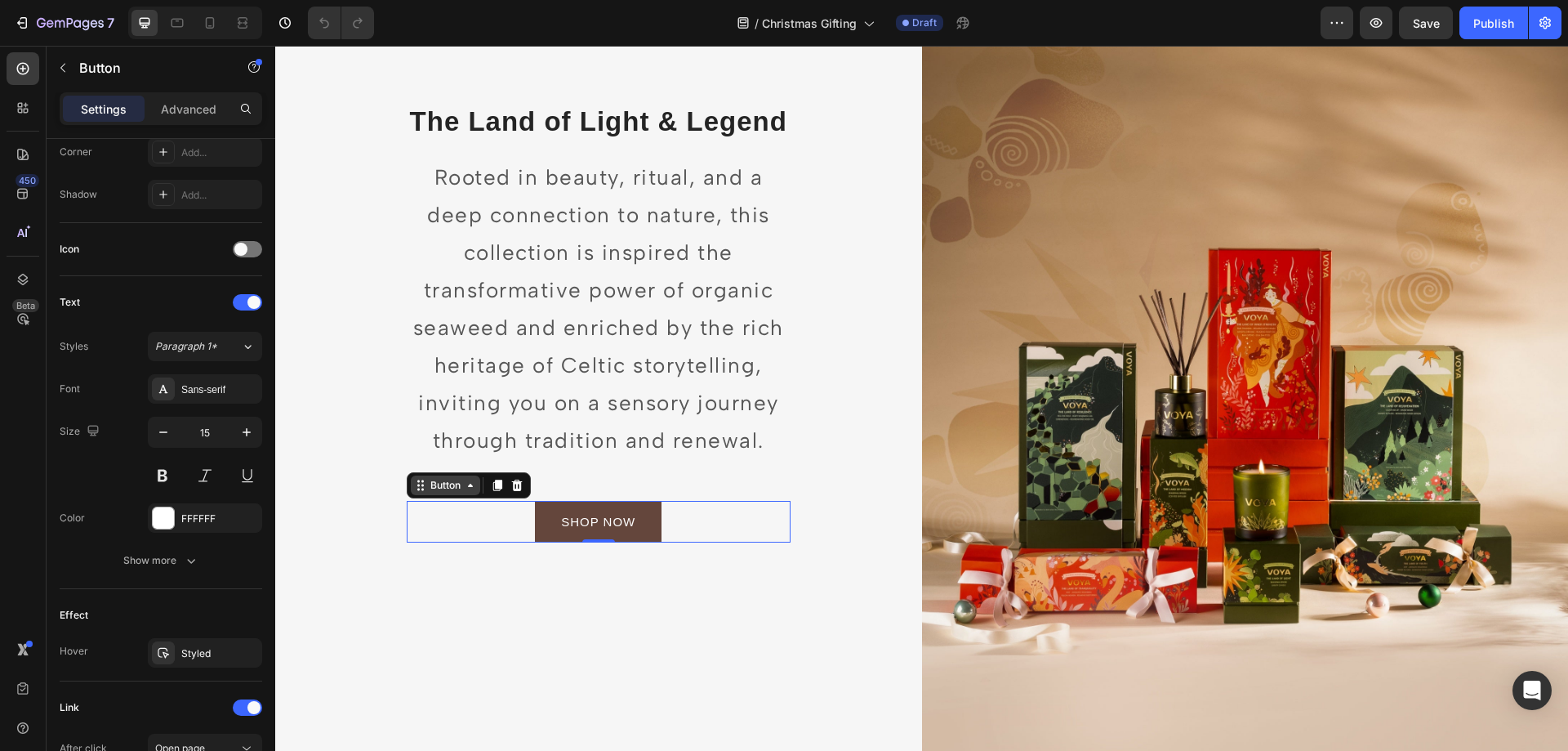
click at [451, 477] on div "Button" at bounding box center [445, 484] width 36 height 15
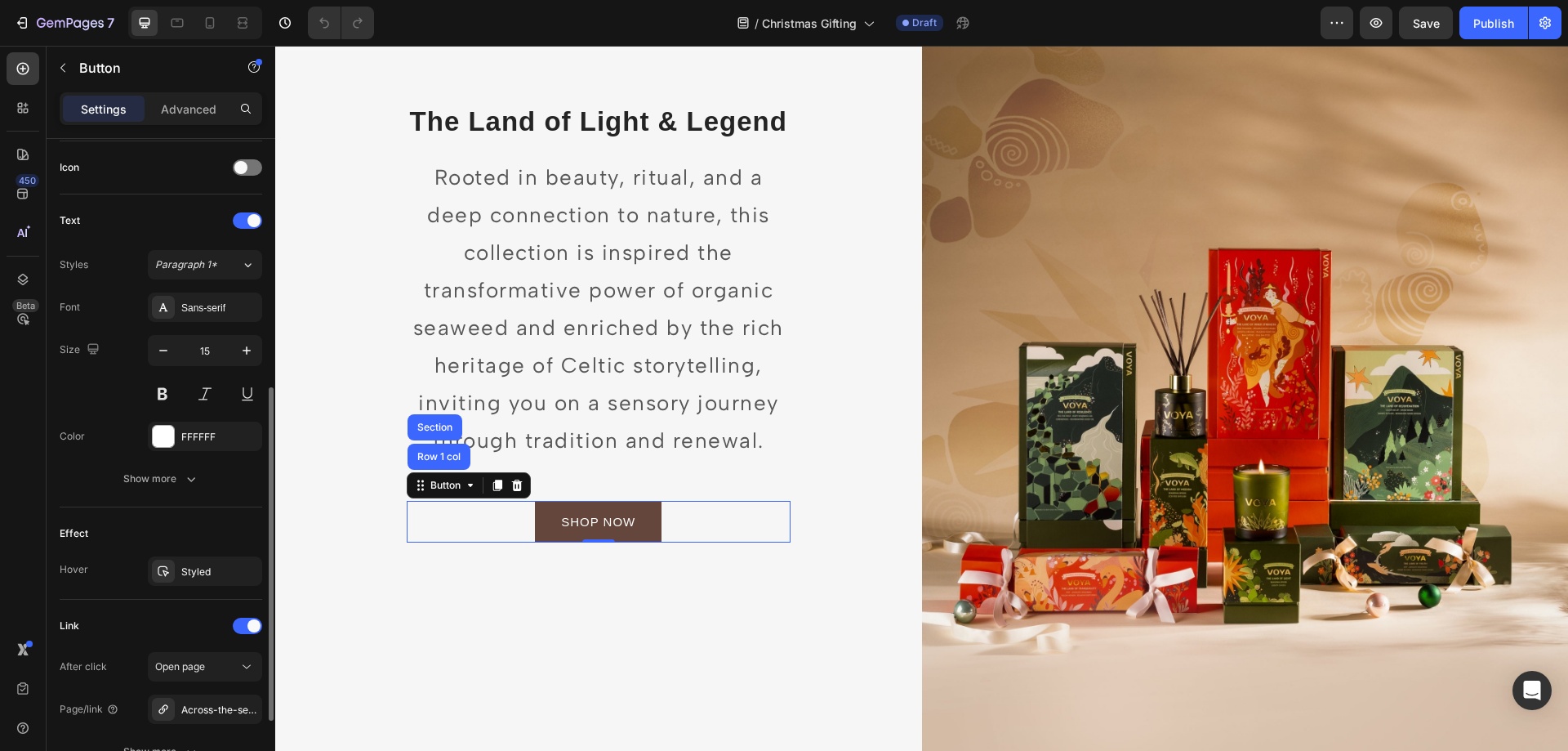
scroll to position [572, 0]
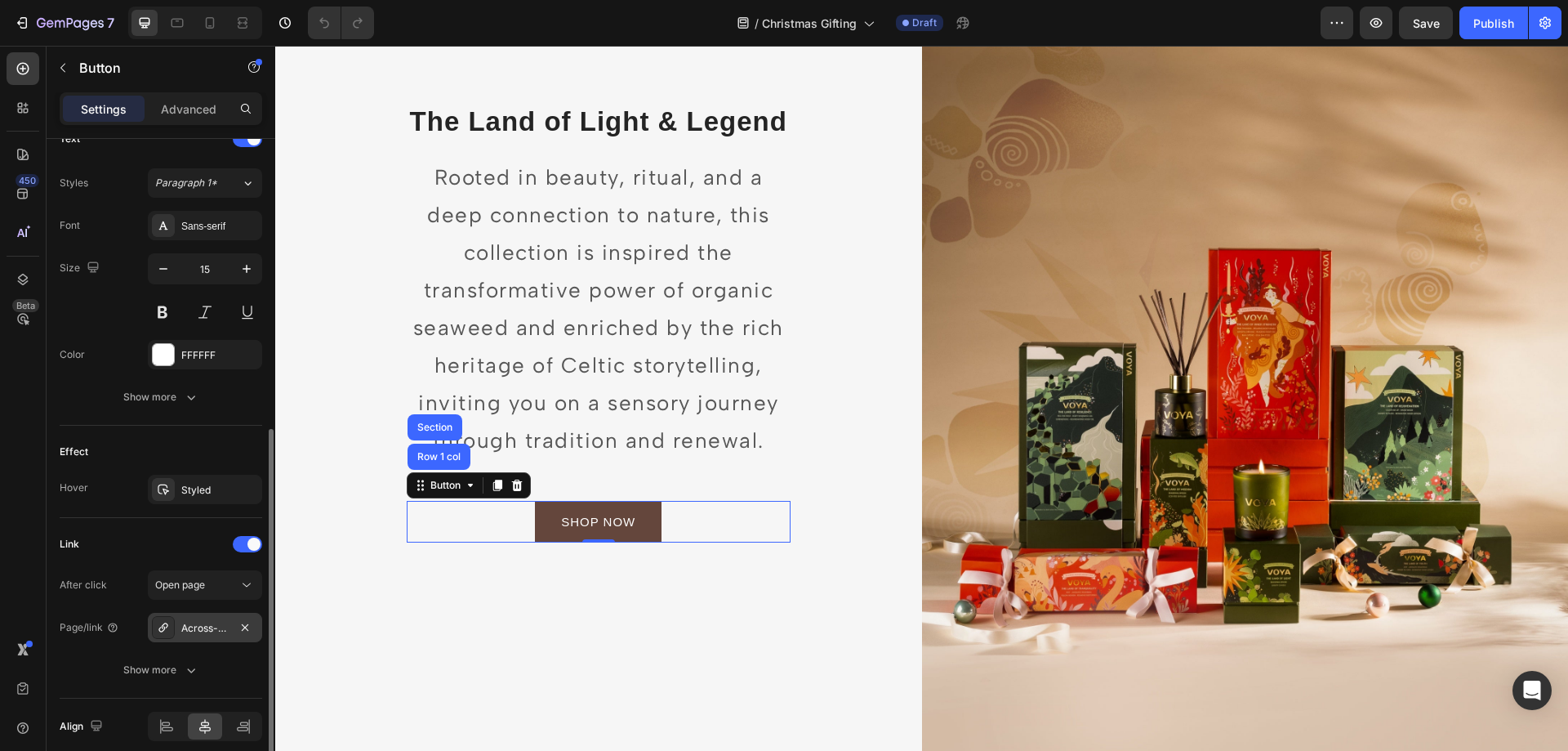
click at [196, 633] on div "Across-the-sea-christmas-collection" at bounding box center [205, 628] width 47 height 15
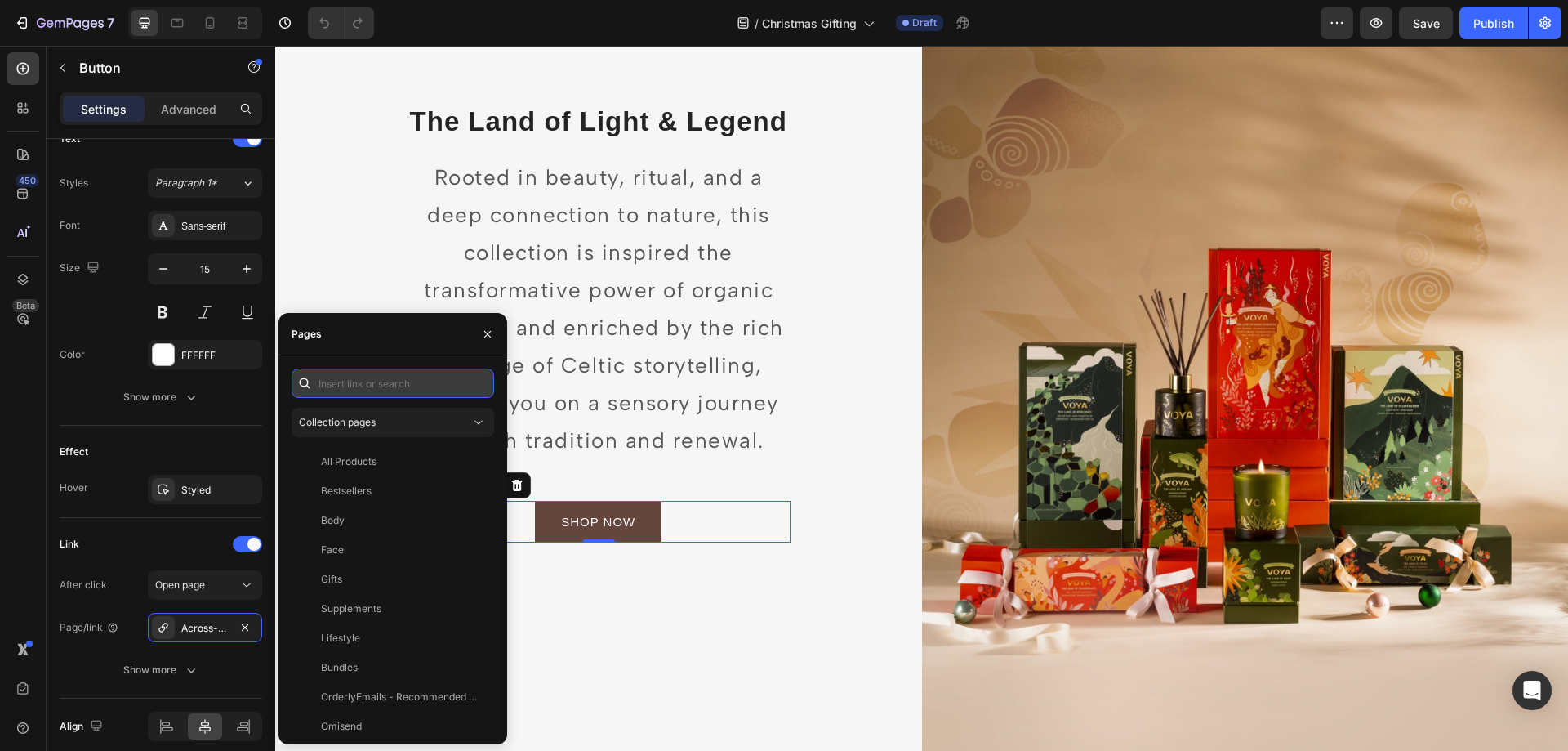
click at [365, 387] on input "text" at bounding box center [393, 383] width 203 height 30
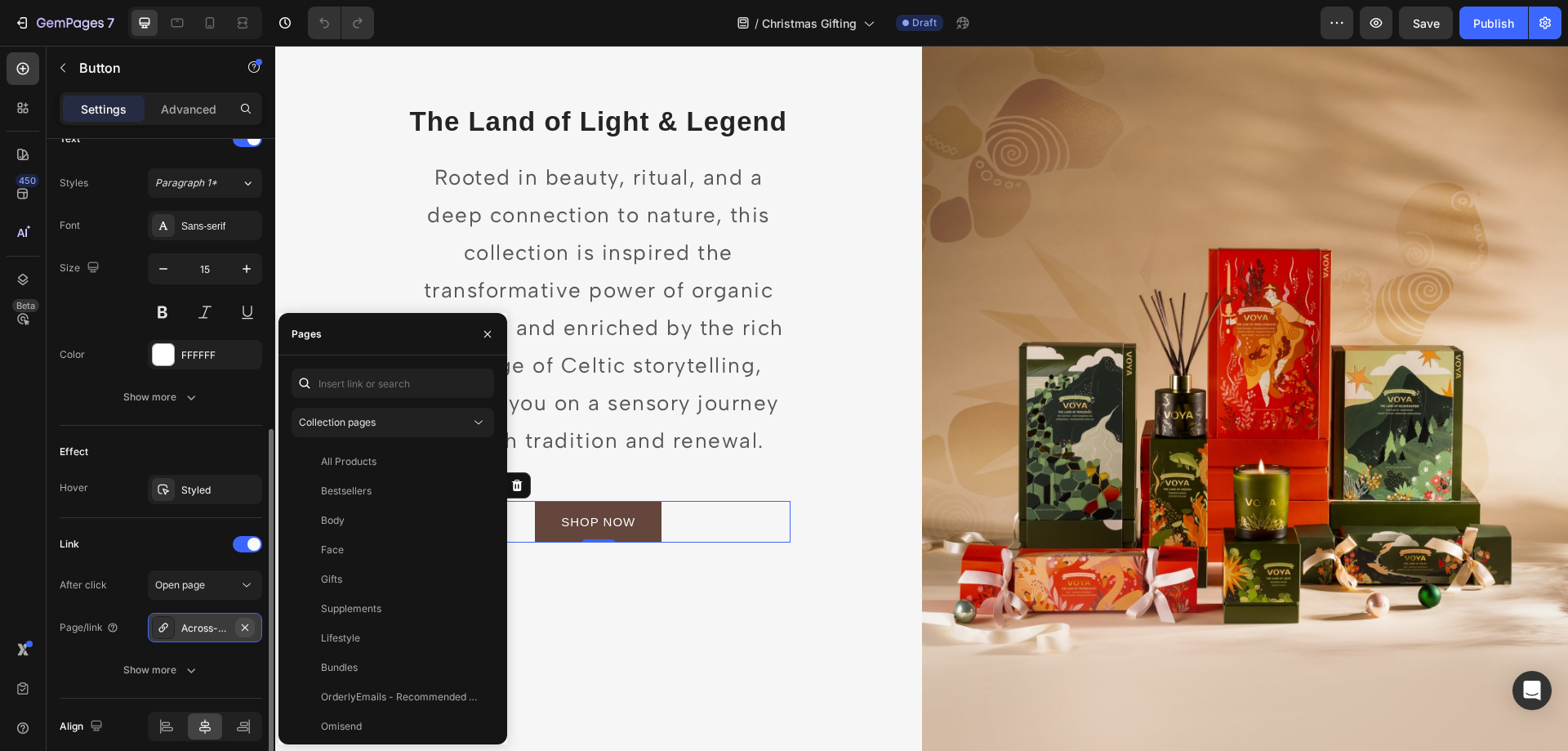
click at [250, 635] on button "button" at bounding box center [245, 627] width 20 height 20
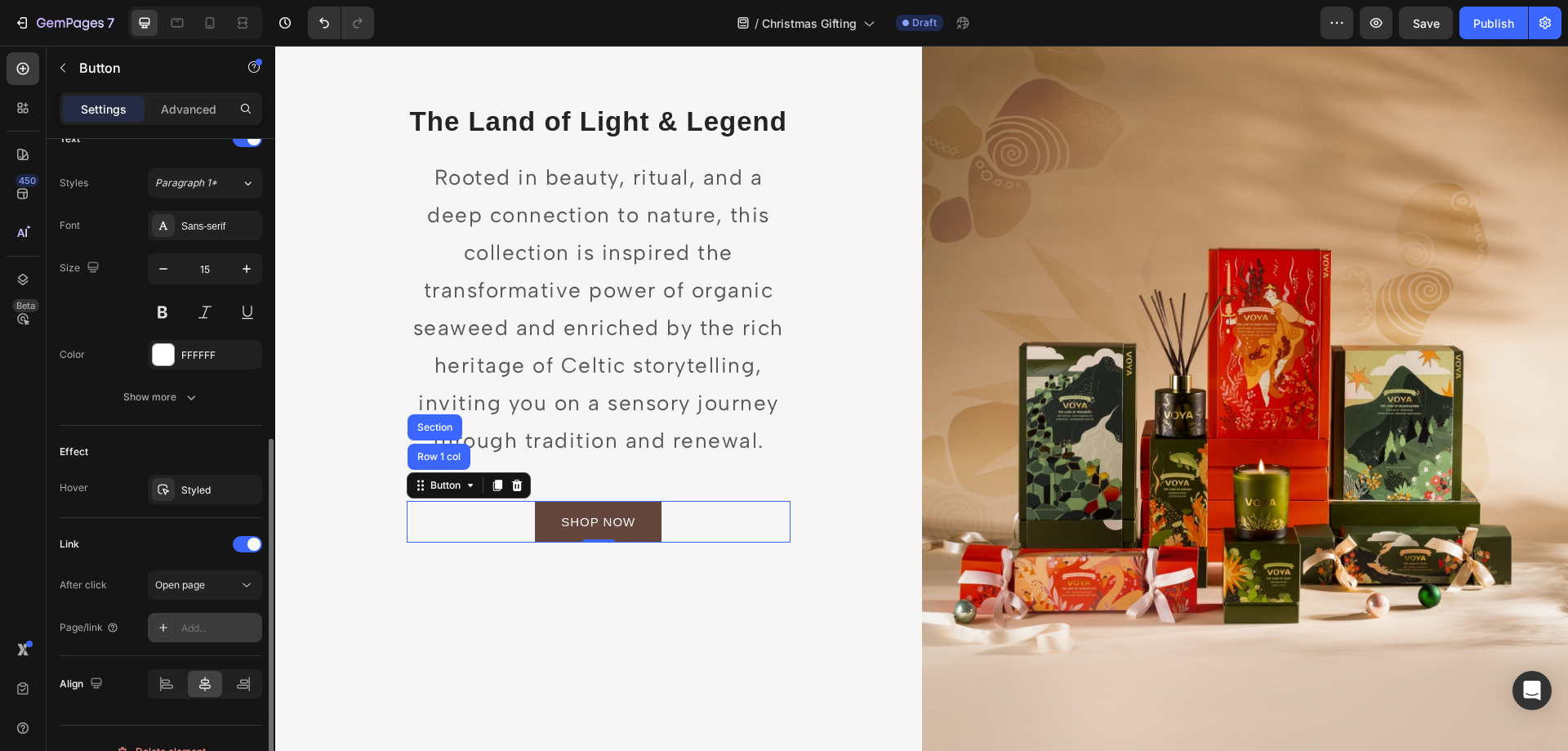
click at [216, 625] on div "Add..." at bounding box center [220, 628] width 77 height 15
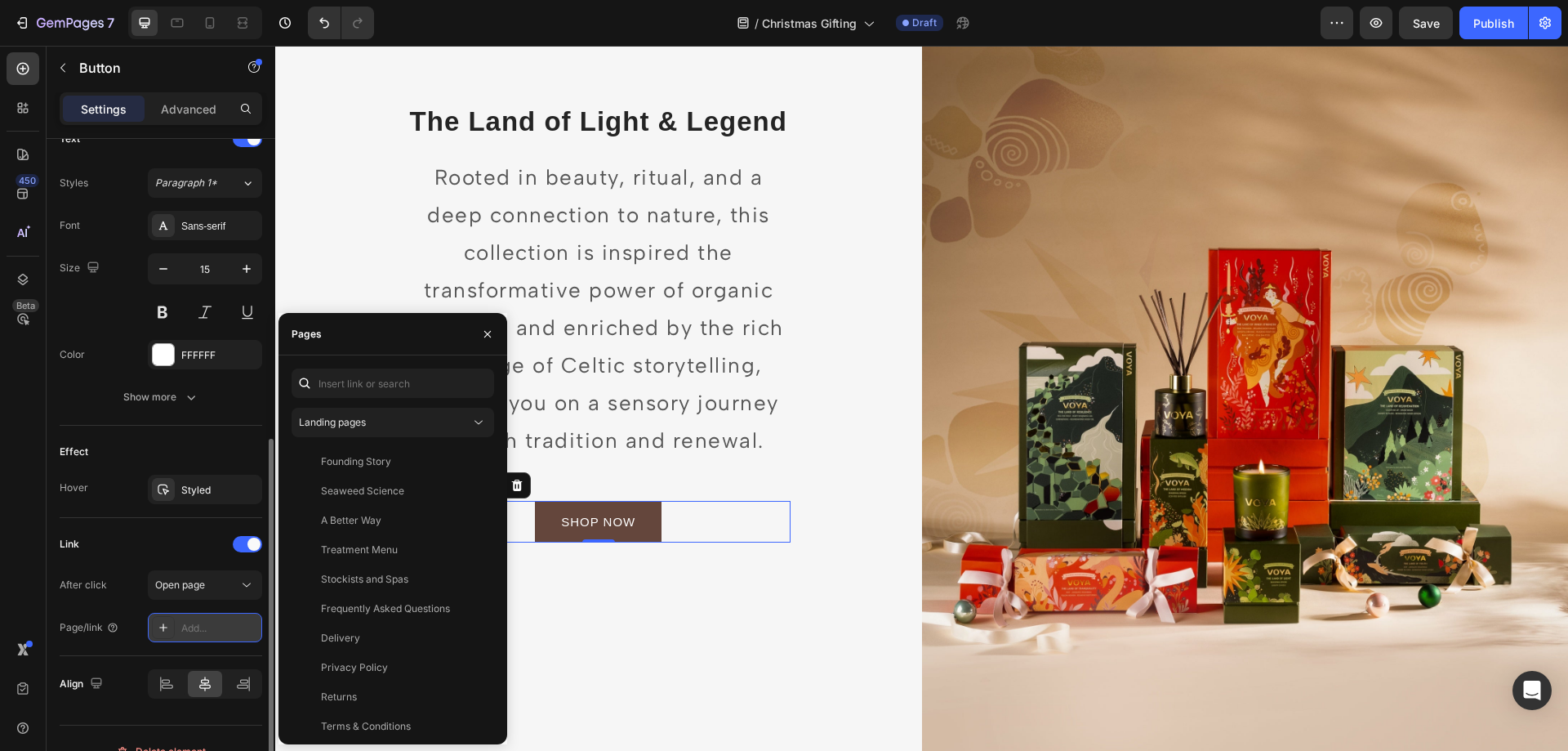
click at [165, 626] on icon at bounding box center [162, 627] width 13 height 13
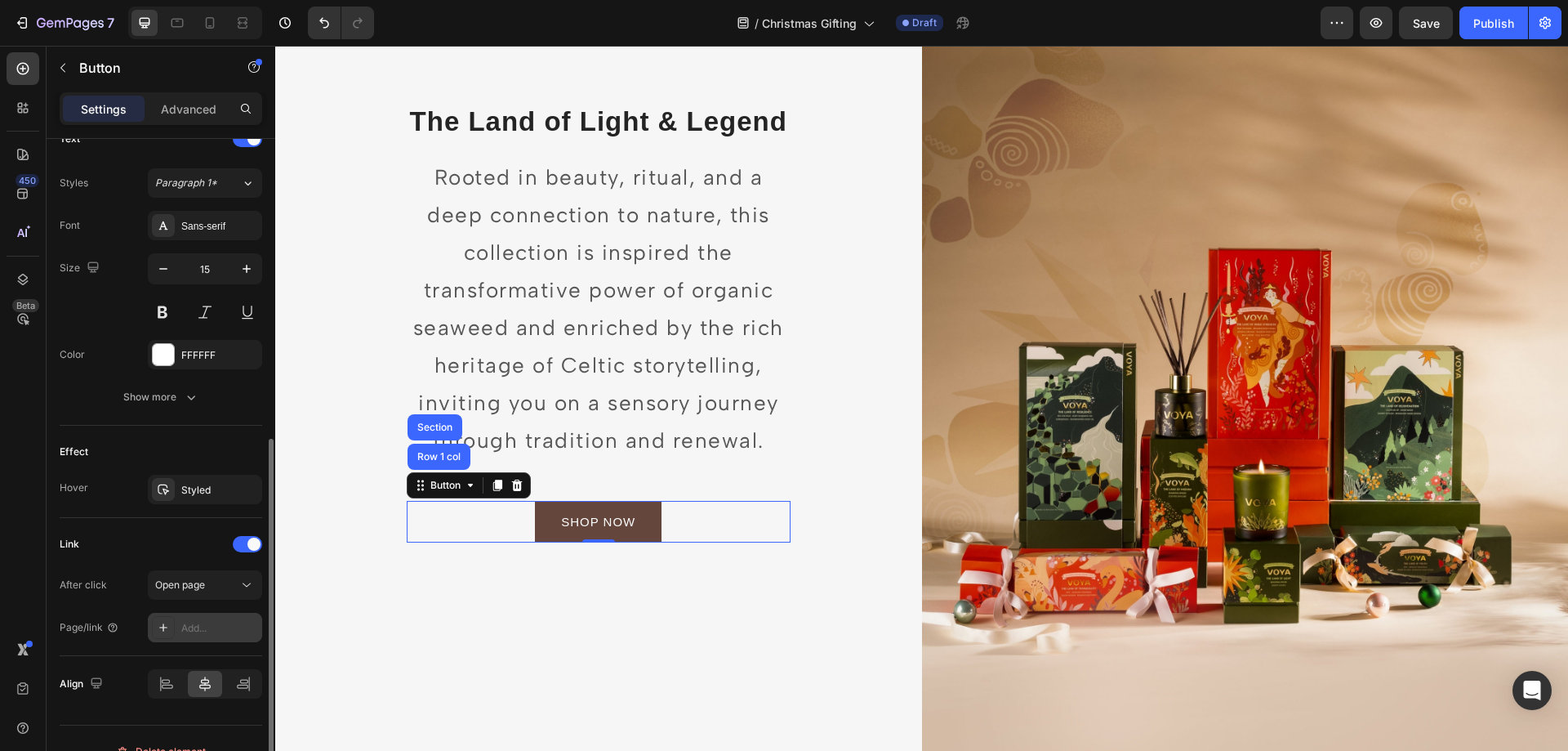
click at [213, 633] on div "Add..." at bounding box center [220, 628] width 77 height 15
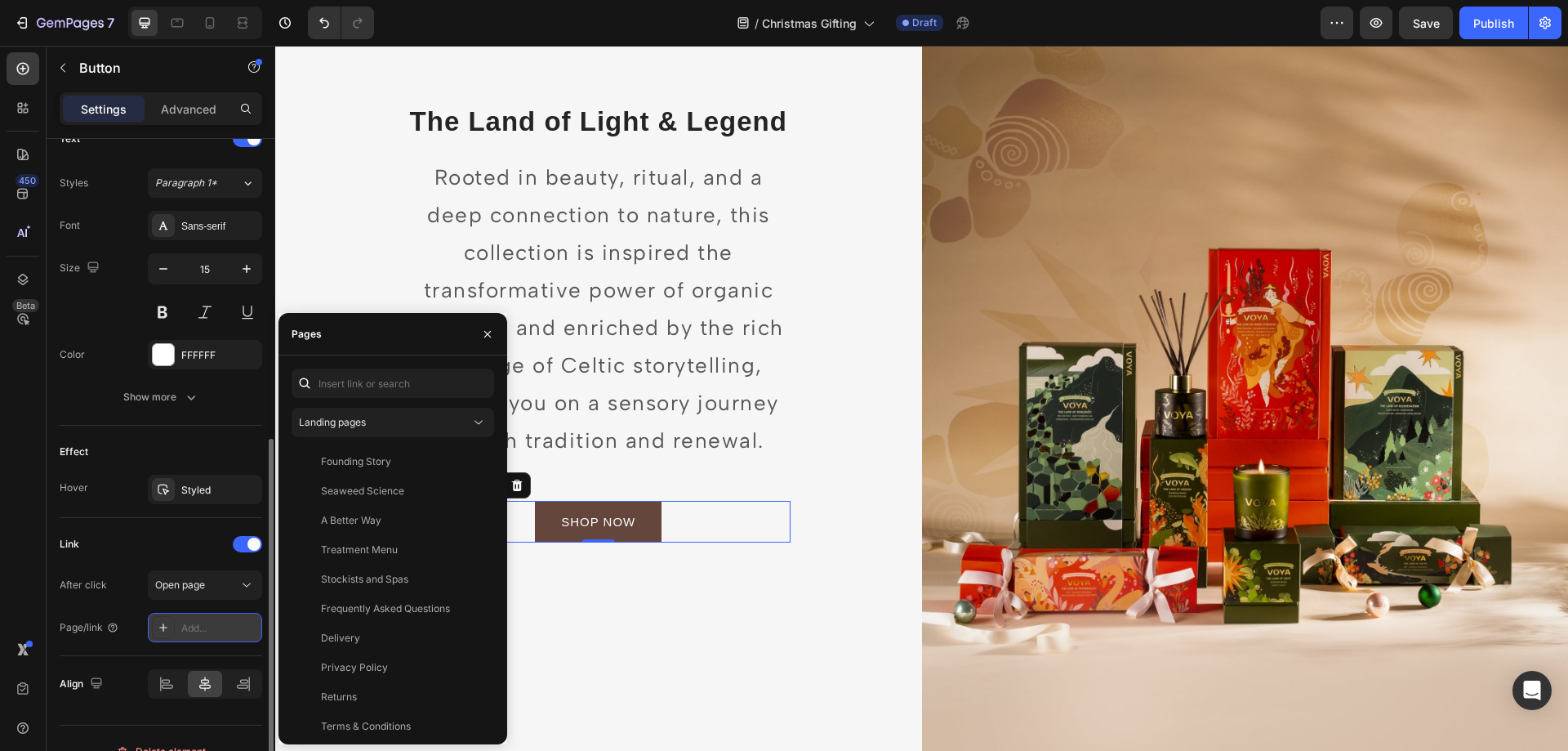
click at [208, 625] on div "Add..." at bounding box center [220, 628] width 77 height 15
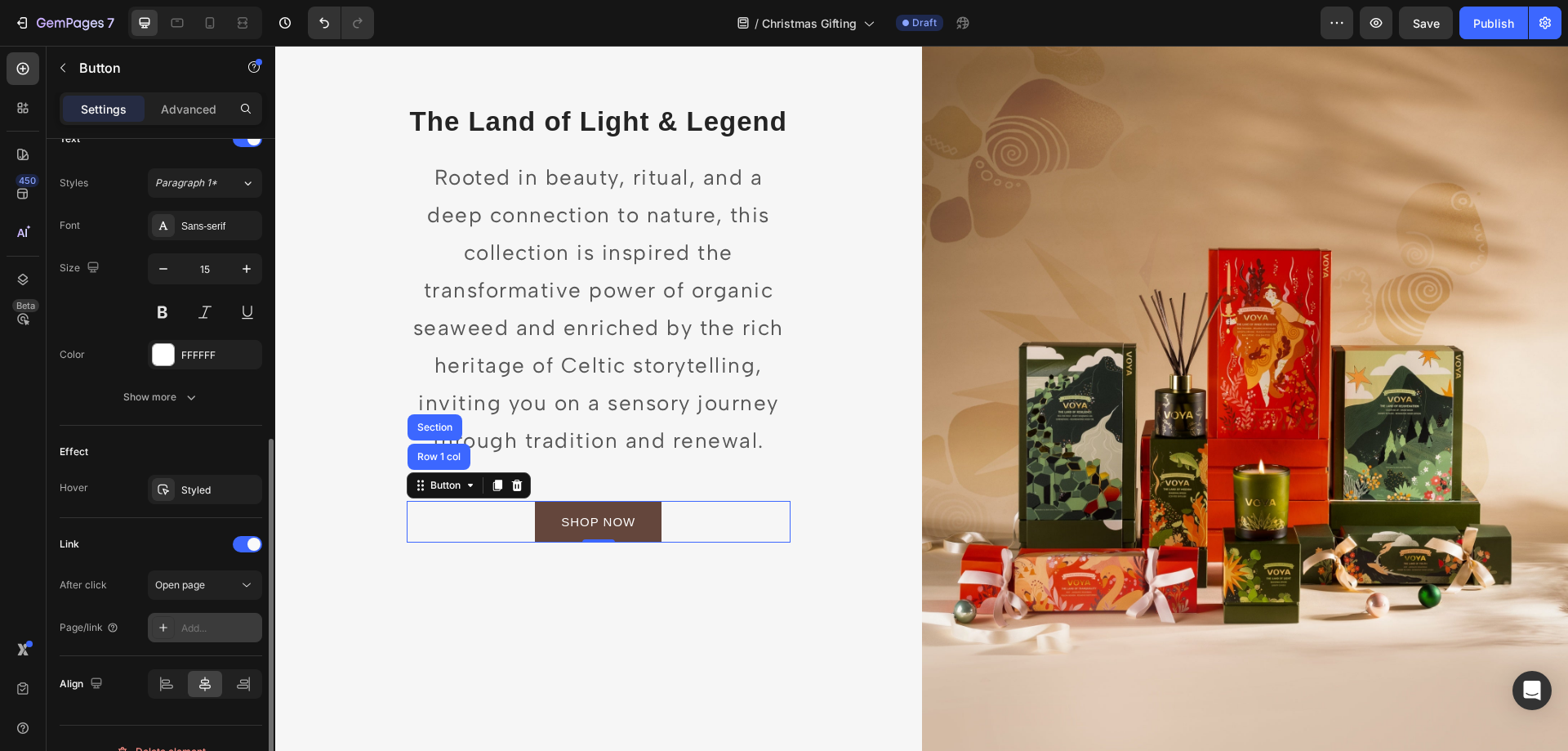
click at [208, 625] on div "Add..." at bounding box center [220, 628] width 77 height 15
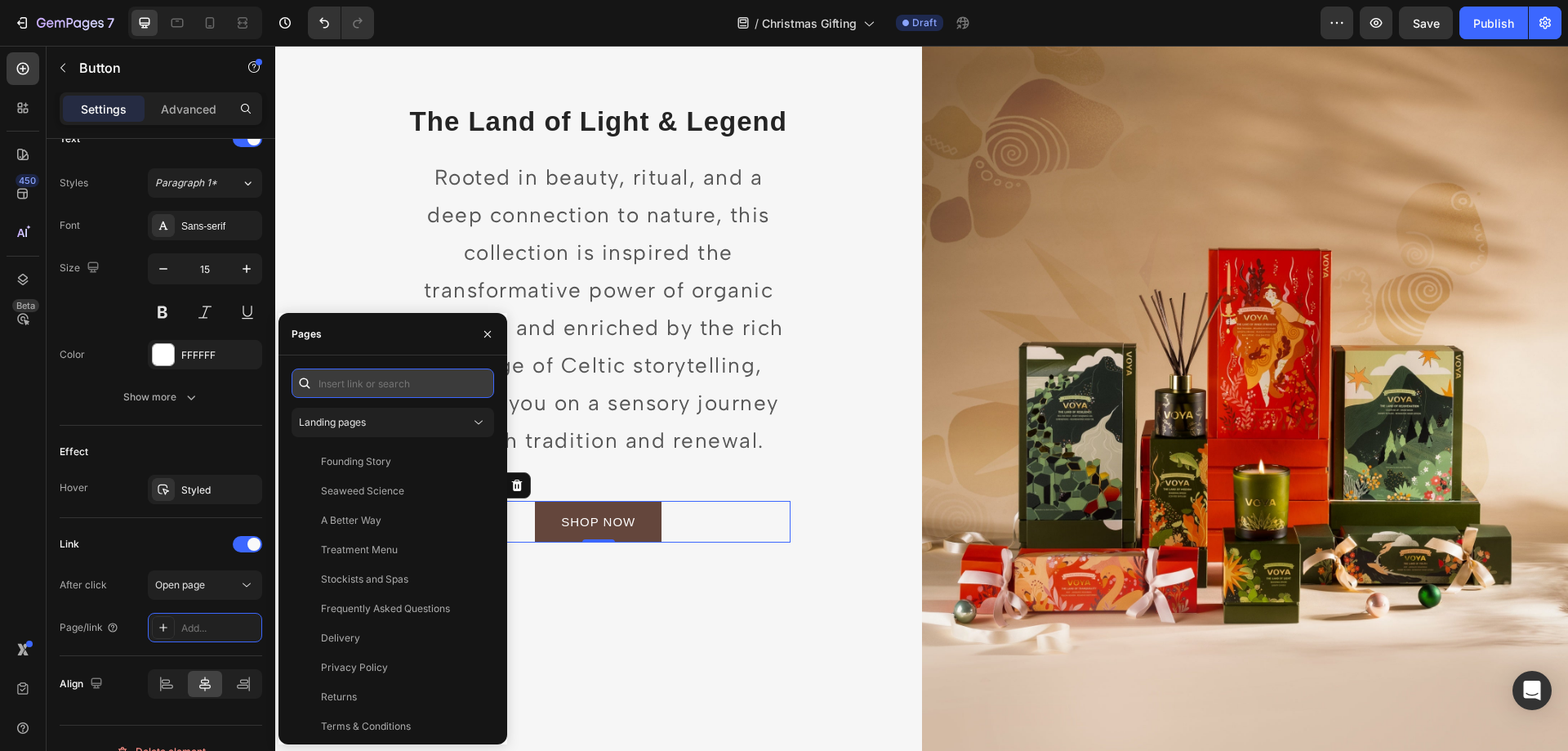
click at [360, 385] on input "text" at bounding box center [393, 383] width 203 height 30
paste input "https://www.voya.ie/collections/christmas-collection"
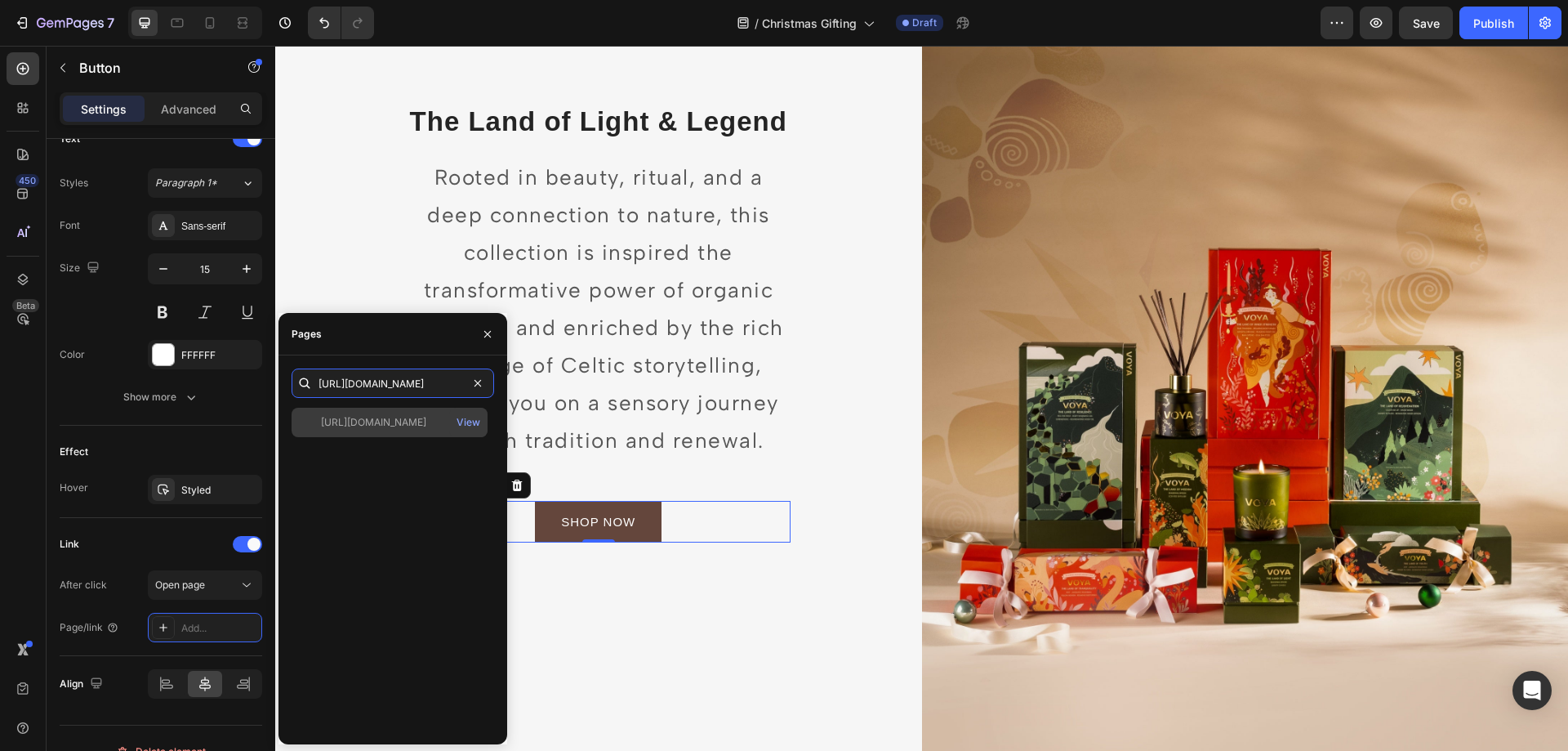
type input "https://www.voya.ie/collections/christmas-collection"
click at [410, 417] on div "https://www.voya.ie/collections/christmas-collection" at bounding box center [373, 422] width 105 height 15
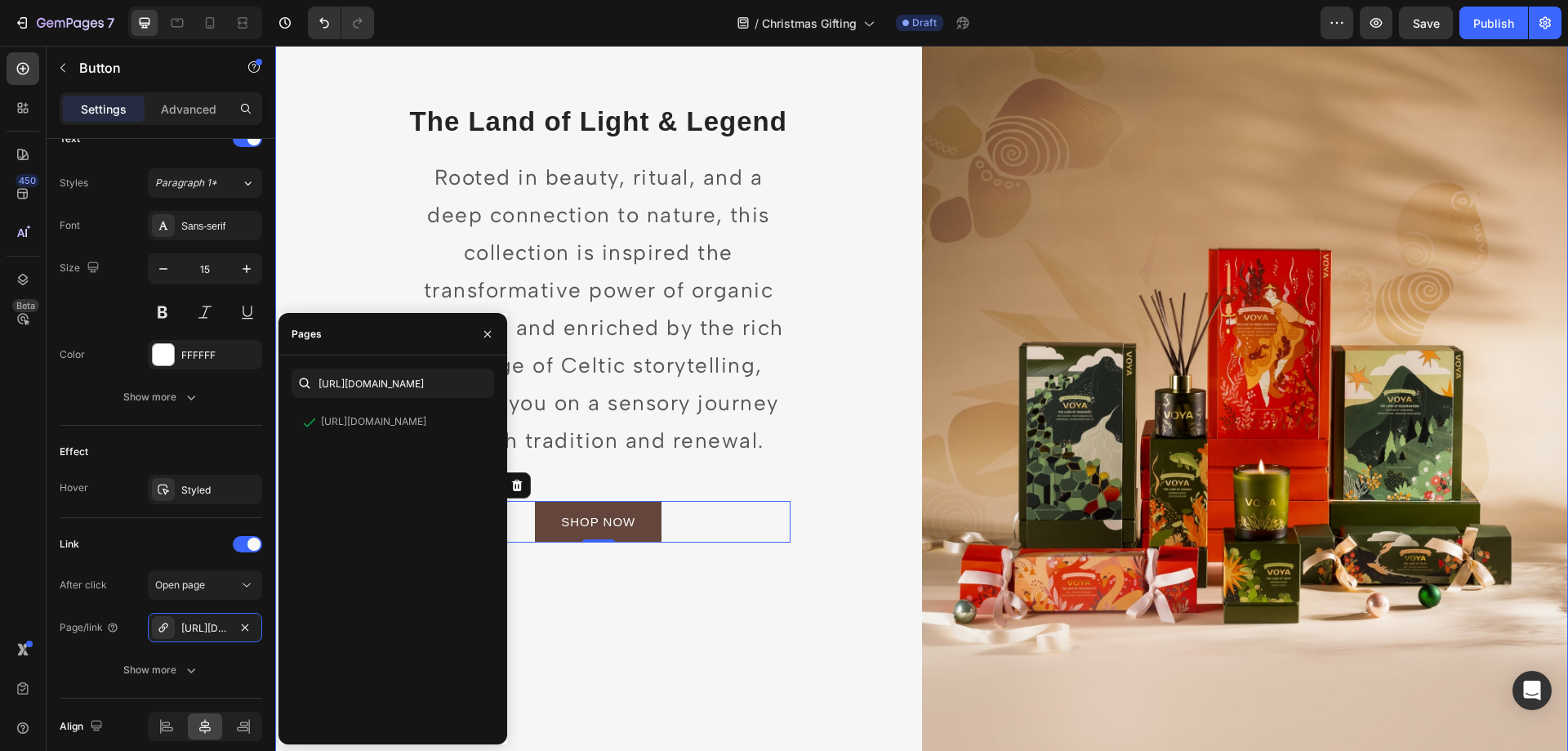
click at [835, 595] on div "The Land of Light & Legend Heading Rooted in beauty, ritual, and a deep connect…" at bounding box center [598, 319] width 647 height 970
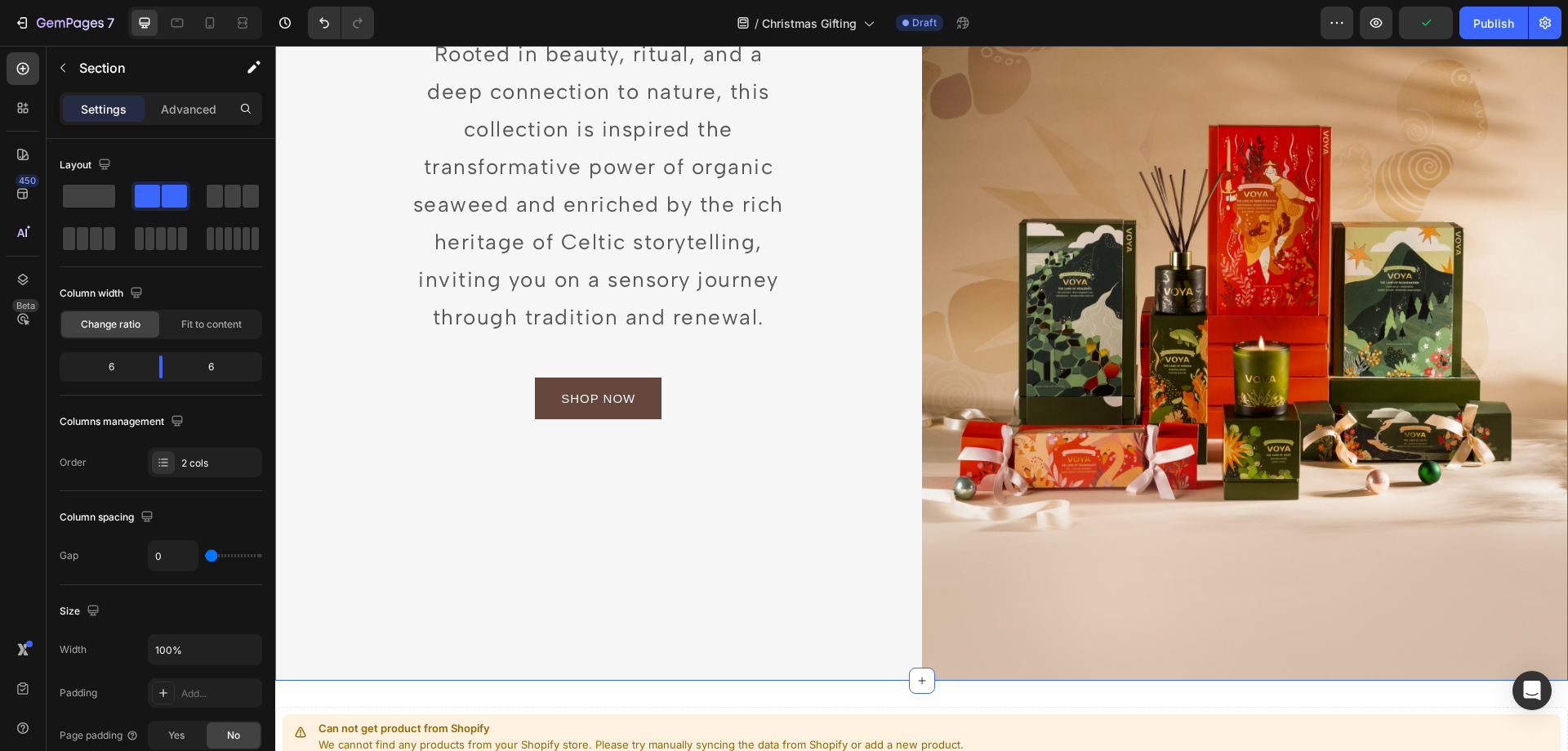
scroll to position [572, 0]
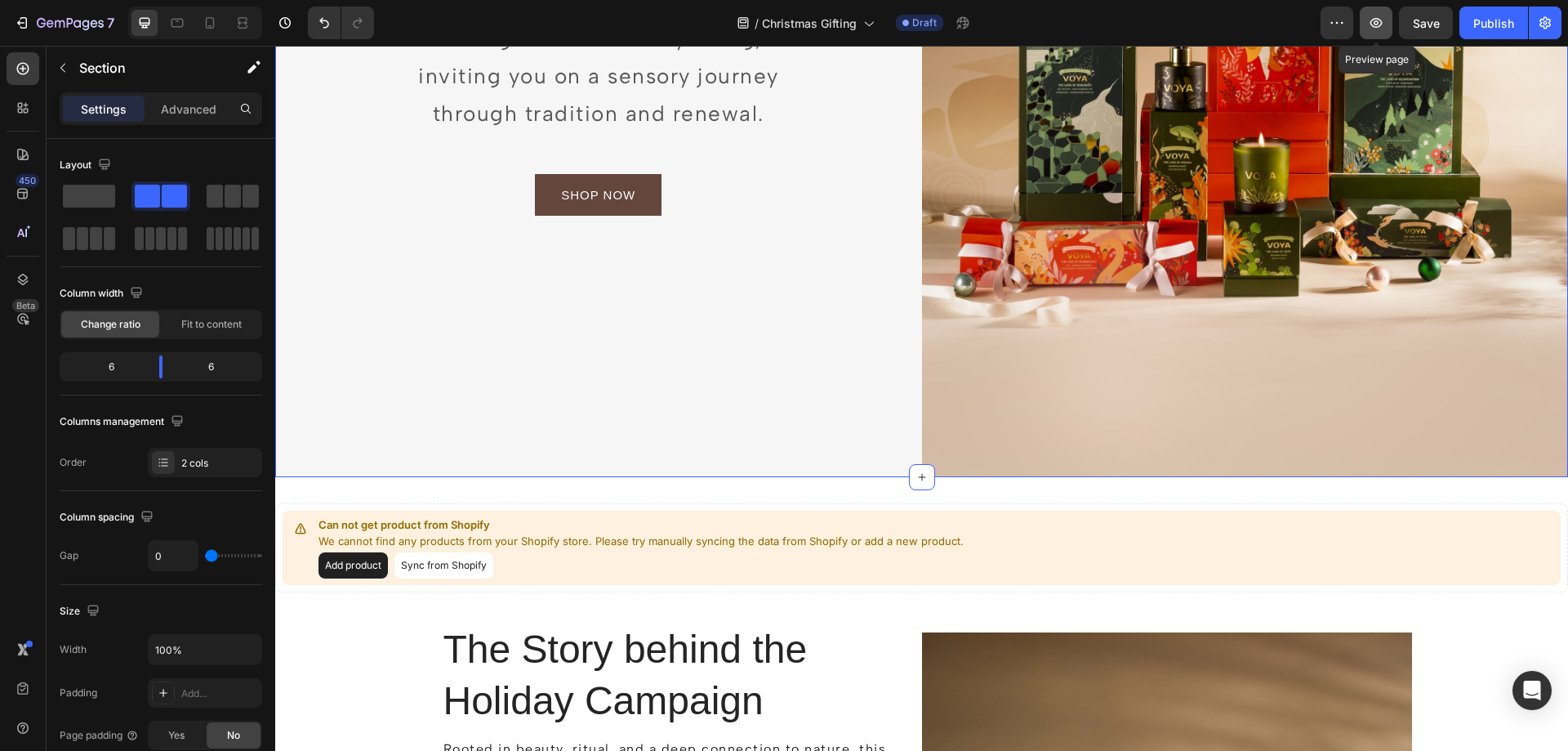
click at [1381, 27] on icon "button" at bounding box center [1376, 23] width 17 height 17
click at [1411, 13] on button "Save" at bounding box center [1425, 23] width 54 height 32
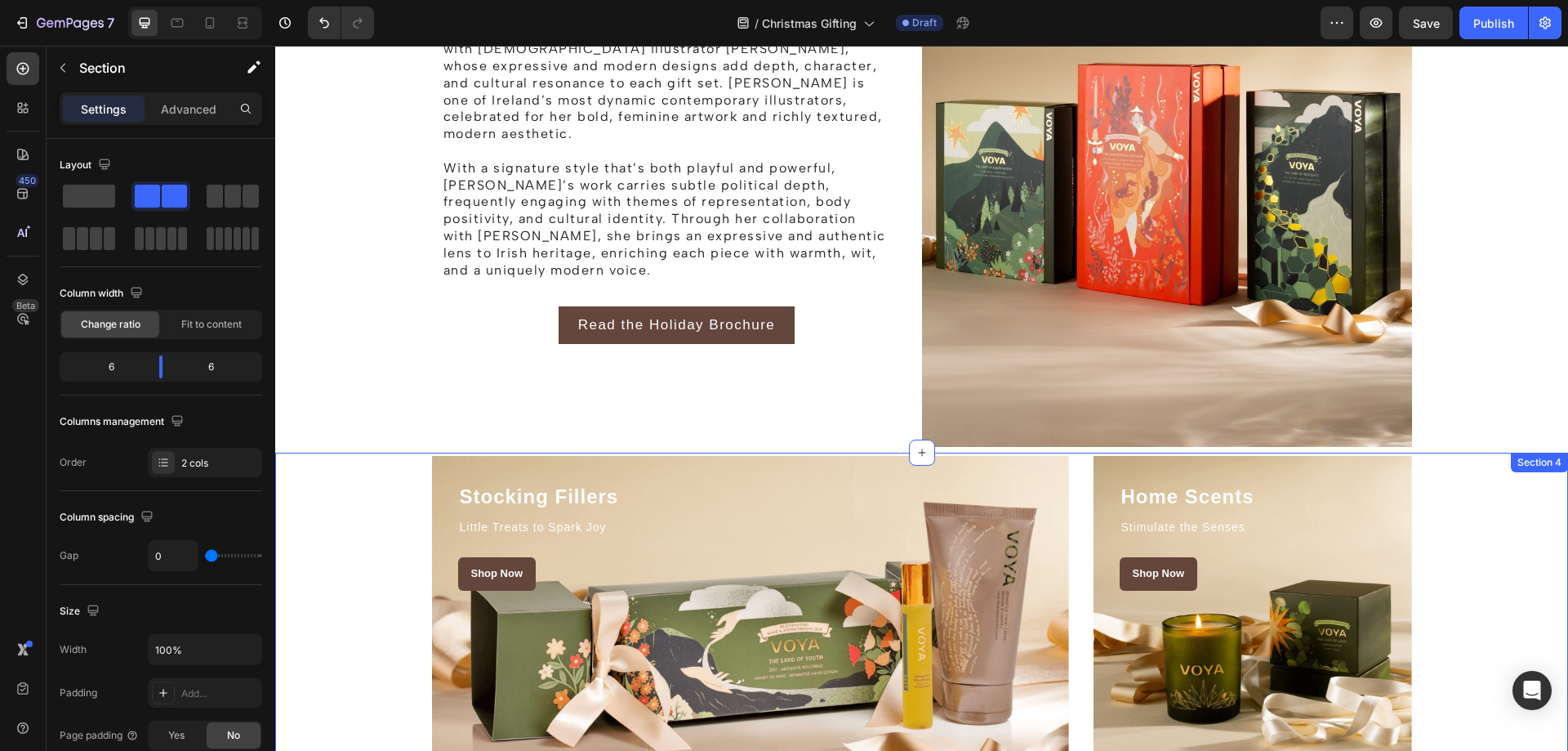
scroll to position [1389, 0]
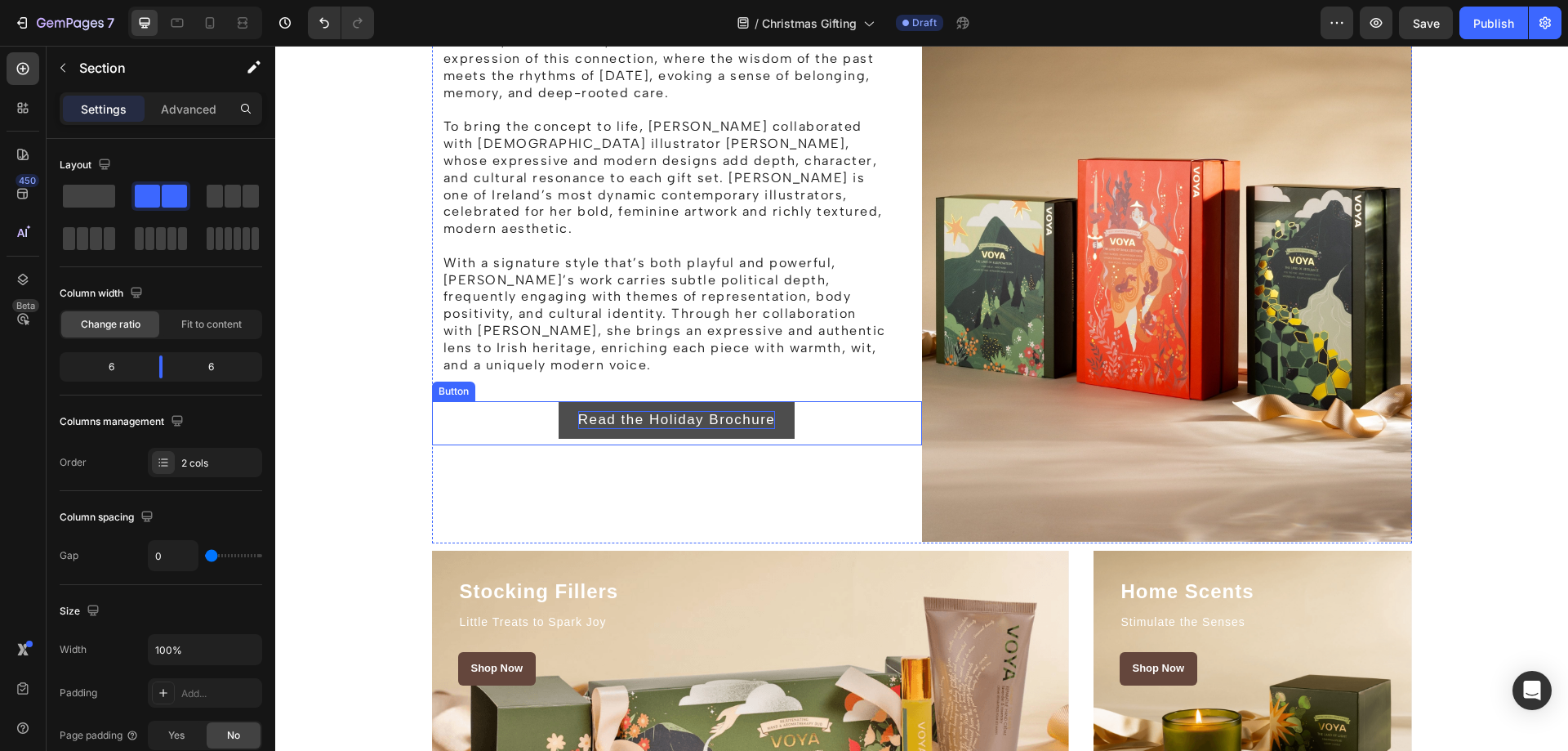
click at [697, 410] on p "Read the Holiday Brochure" at bounding box center [676, 419] width 198 height 18
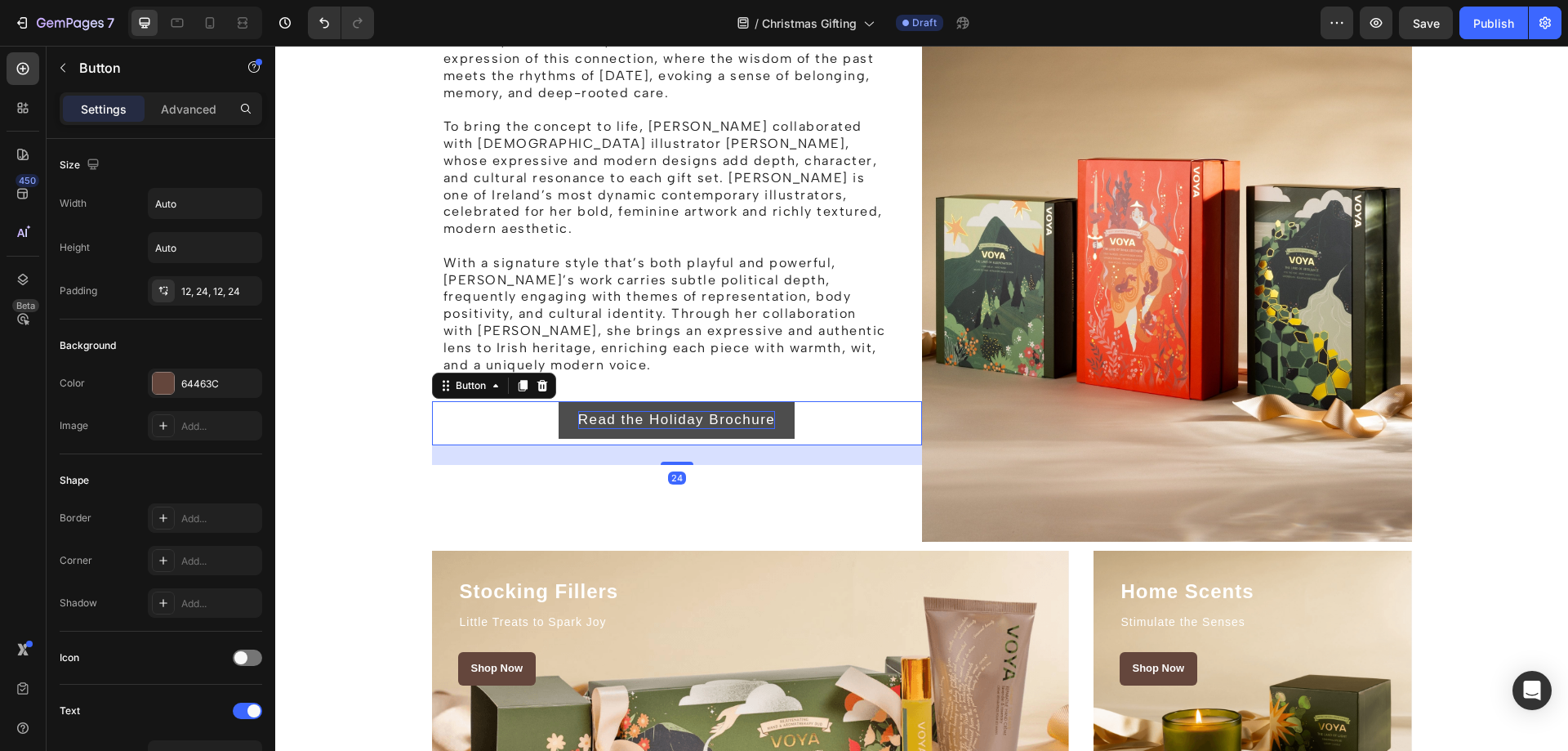
click at [681, 410] on p "Read the Holiday Brochure" at bounding box center [676, 419] width 198 height 18
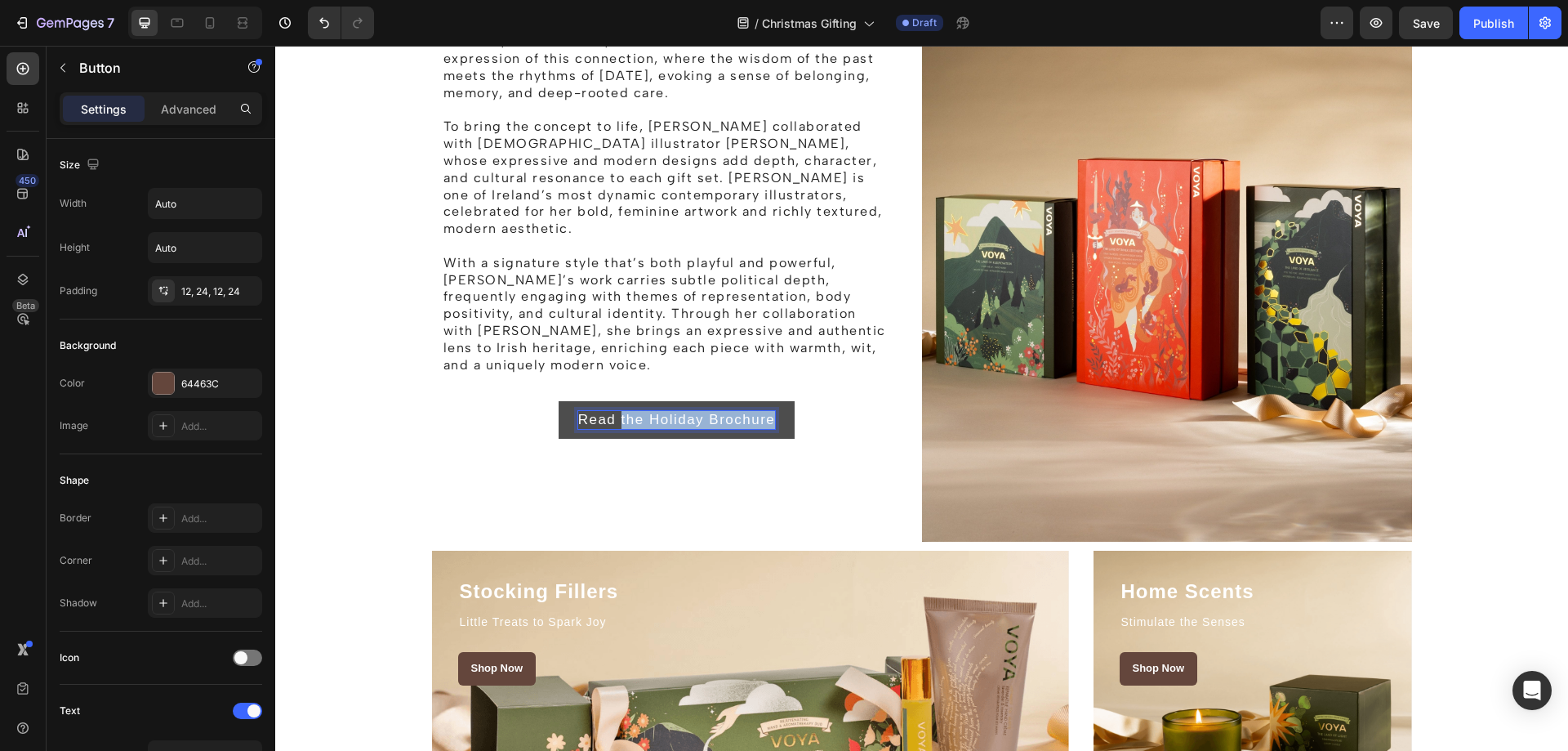
drag, startPoint x: 616, startPoint y: 383, endPoint x: 775, endPoint y: 384, distance: 159.0
click at [775, 401] on button "Read the Holiday Brochure" at bounding box center [677, 419] width 237 height 37
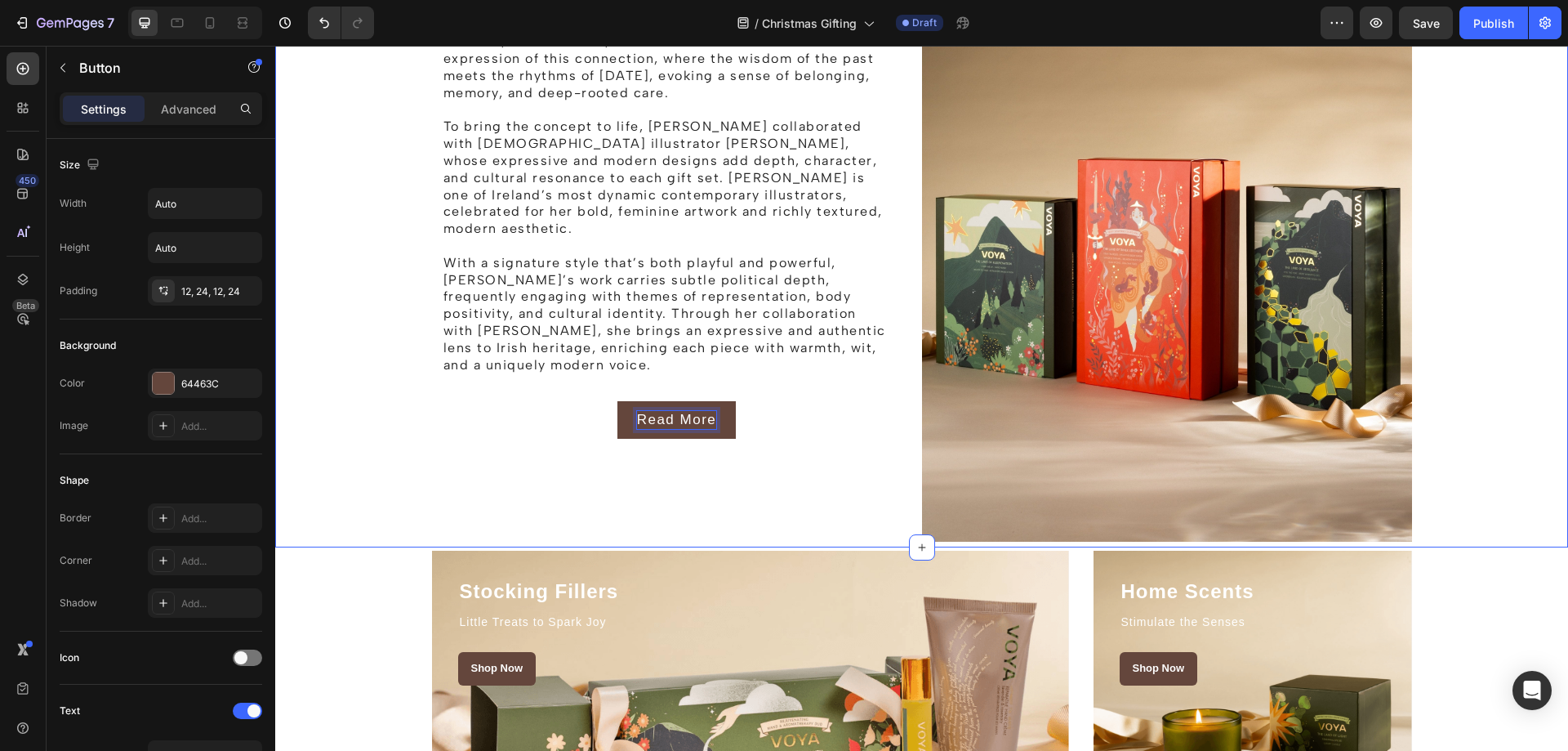
click at [1488, 375] on div "The Story behind the Holiday Campaign Heading Rooted in beauty, ritual, and a d…" at bounding box center [921, 169] width 1269 height 746
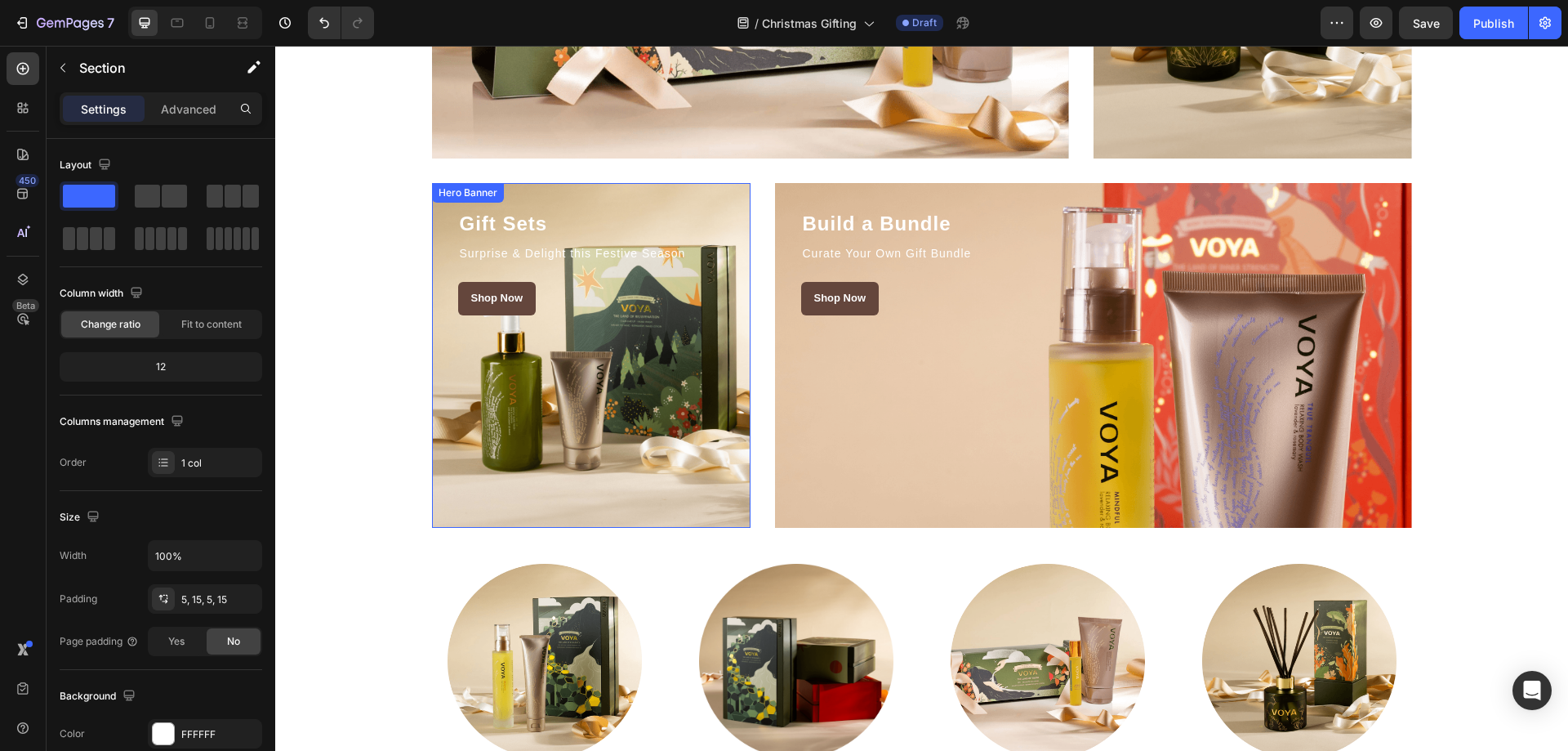
scroll to position [2123, 0]
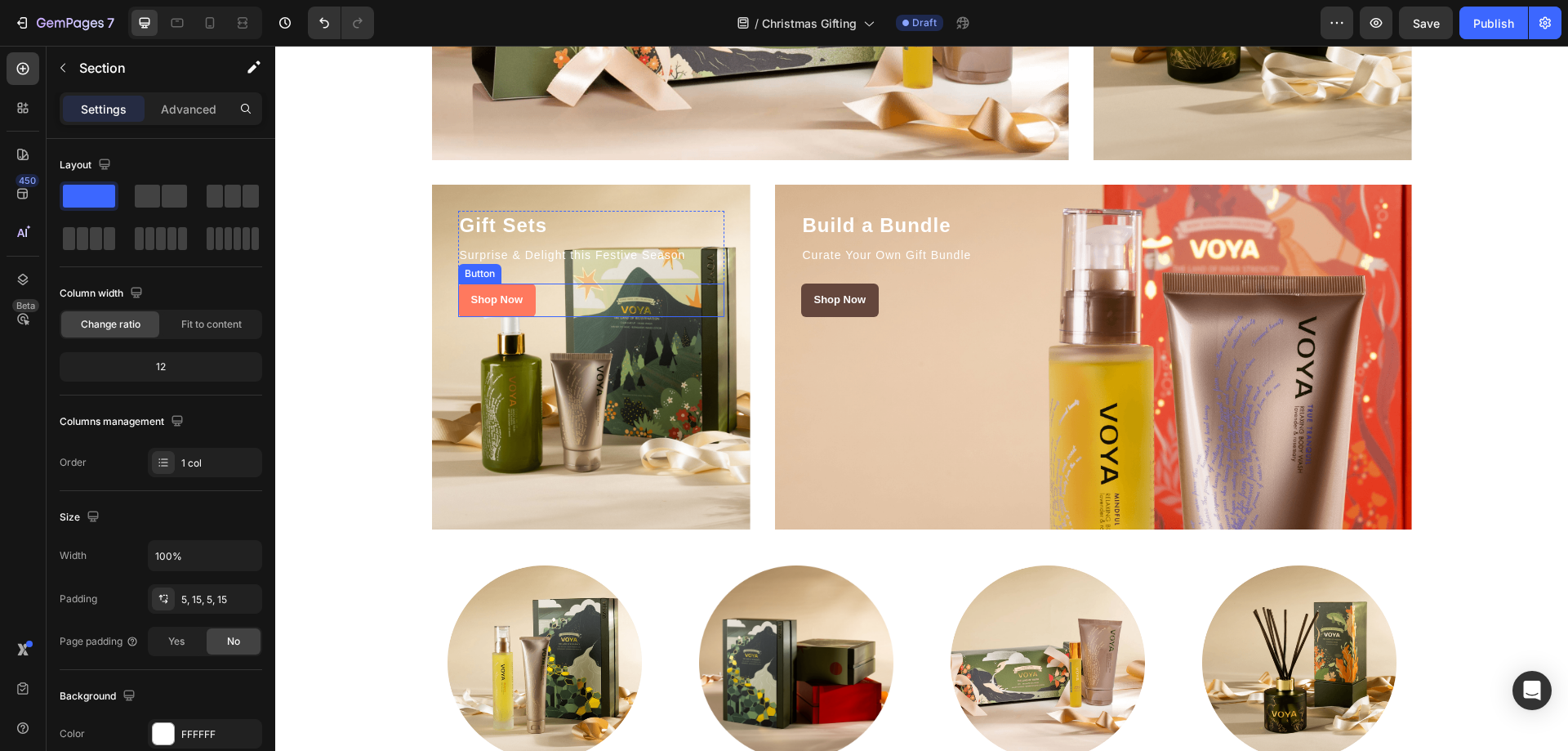
click at [518, 287] on link "Shop Now" at bounding box center [497, 300] width 79 height 33
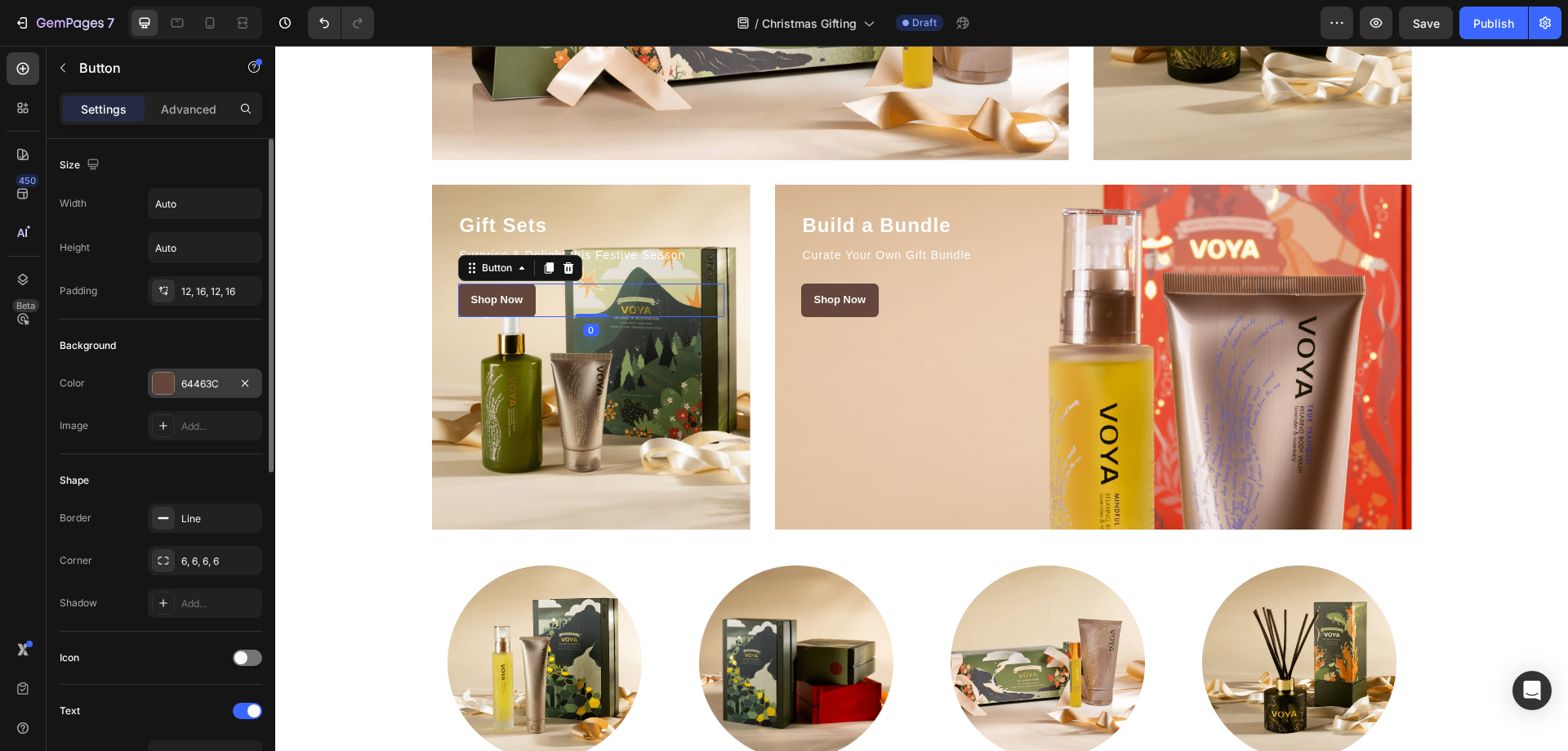
click at [194, 372] on div "64463C" at bounding box center [205, 383] width 114 height 30
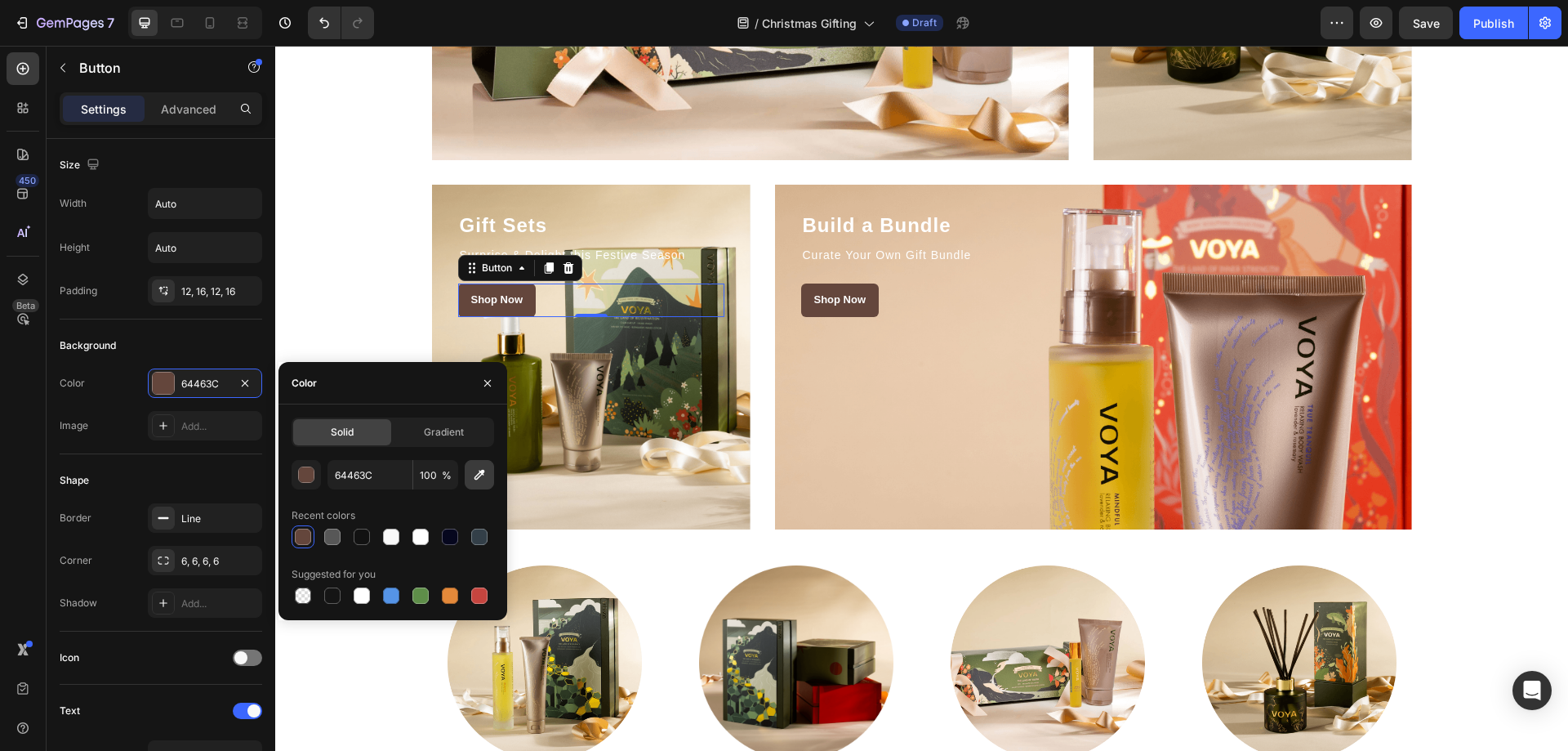
click at [477, 482] on icon "button" at bounding box center [479, 474] width 17 height 17
click at [483, 475] on icon "button" at bounding box center [479, 474] width 17 height 17
click at [472, 476] on icon "button" at bounding box center [479, 474] width 17 height 17
click at [487, 479] on button "button" at bounding box center [479, 474] width 30 height 30
click at [470, 478] on button "button" at bounding box center [479, 474] width 30 height 30
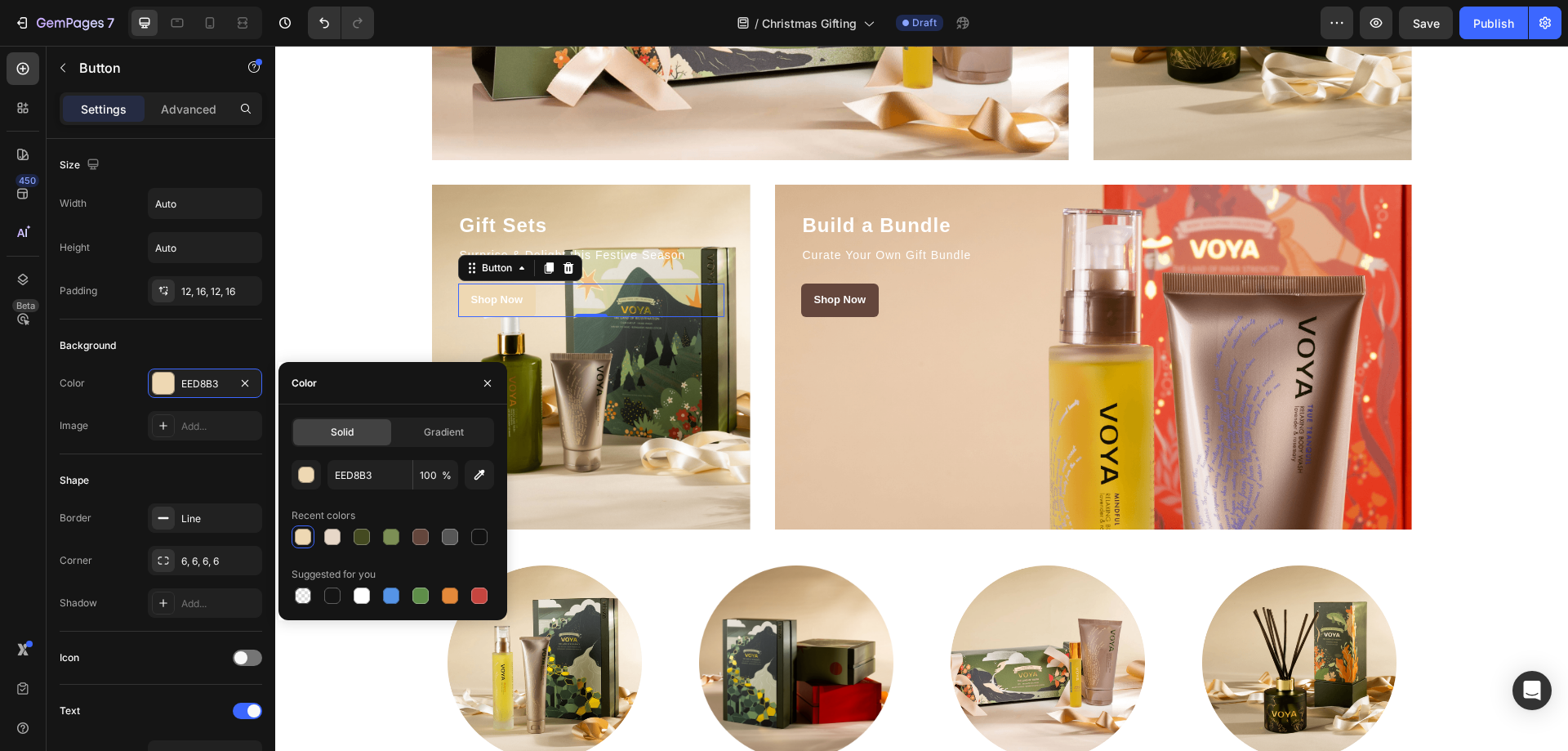
type input "A07139"
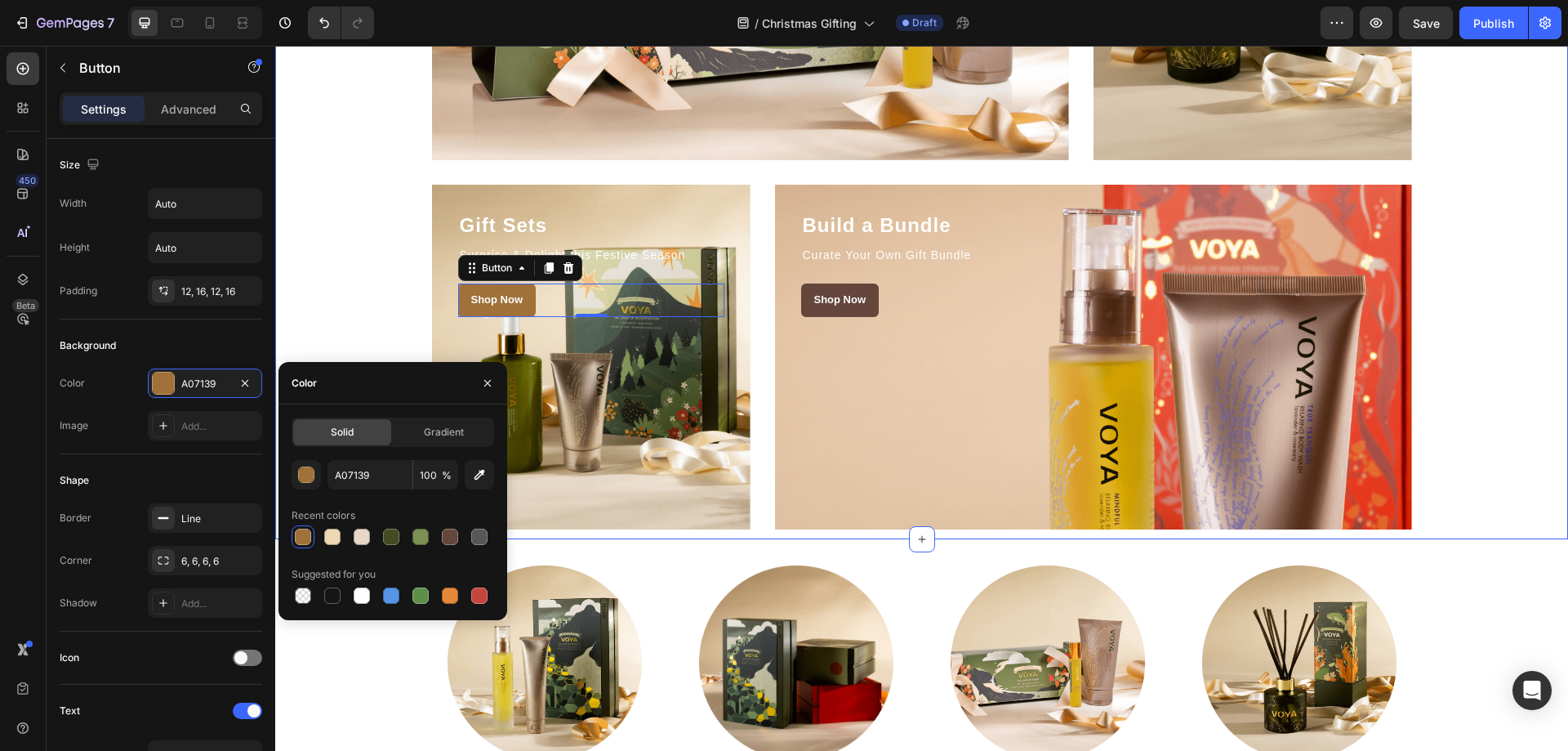
click at [1521, 291] on div "Stocking Fillers Heading Little Treats to Spark Joy Text block Shop Now Button …" at bounding box center [921, 171] width 1269 height 714
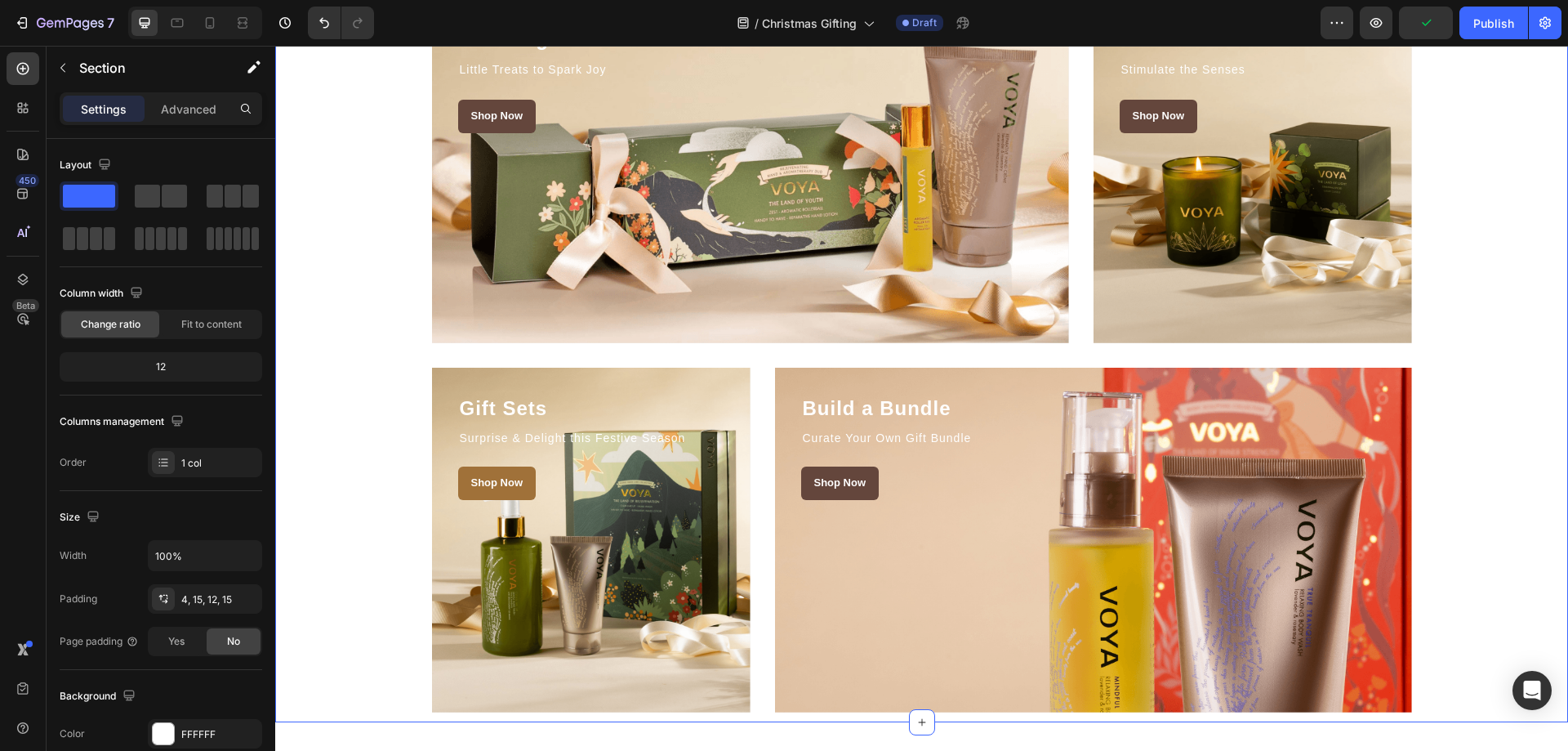
scroll to position [1796, 0]
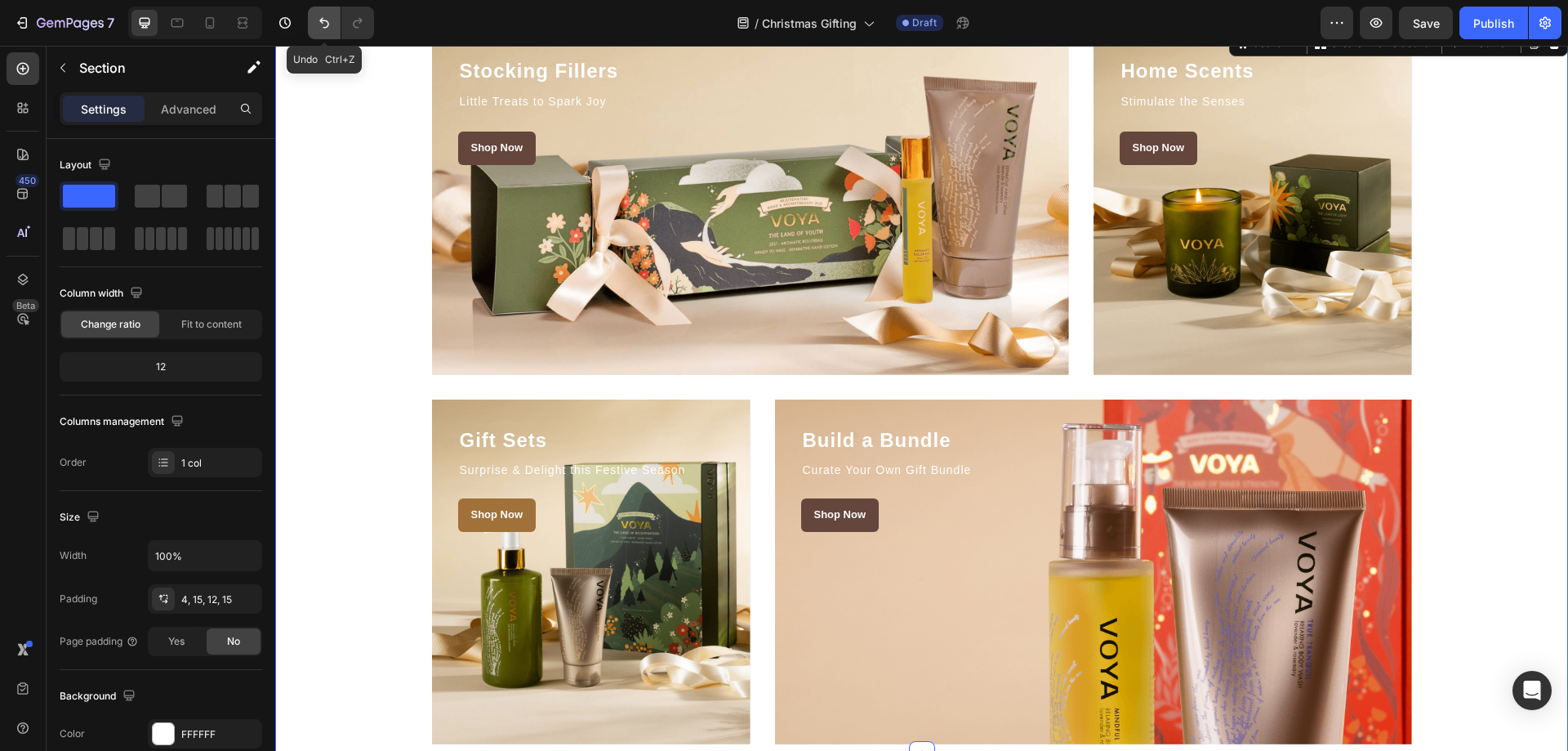
click at [320, 22] on icon "Undo/Redo" at bounding box center [324, 23] width 10 height 11
click at [314, 23] on button "Undo/Redo" at bounding box center [324, 23] width 32 height 32
click at [324, 11] on button "Undo/Redo" at bounding box center [324, 23] width 32 height 32
click at [334, 22] on button "Undo/Redo" at bounding box center [324, 23] width 32 height 32
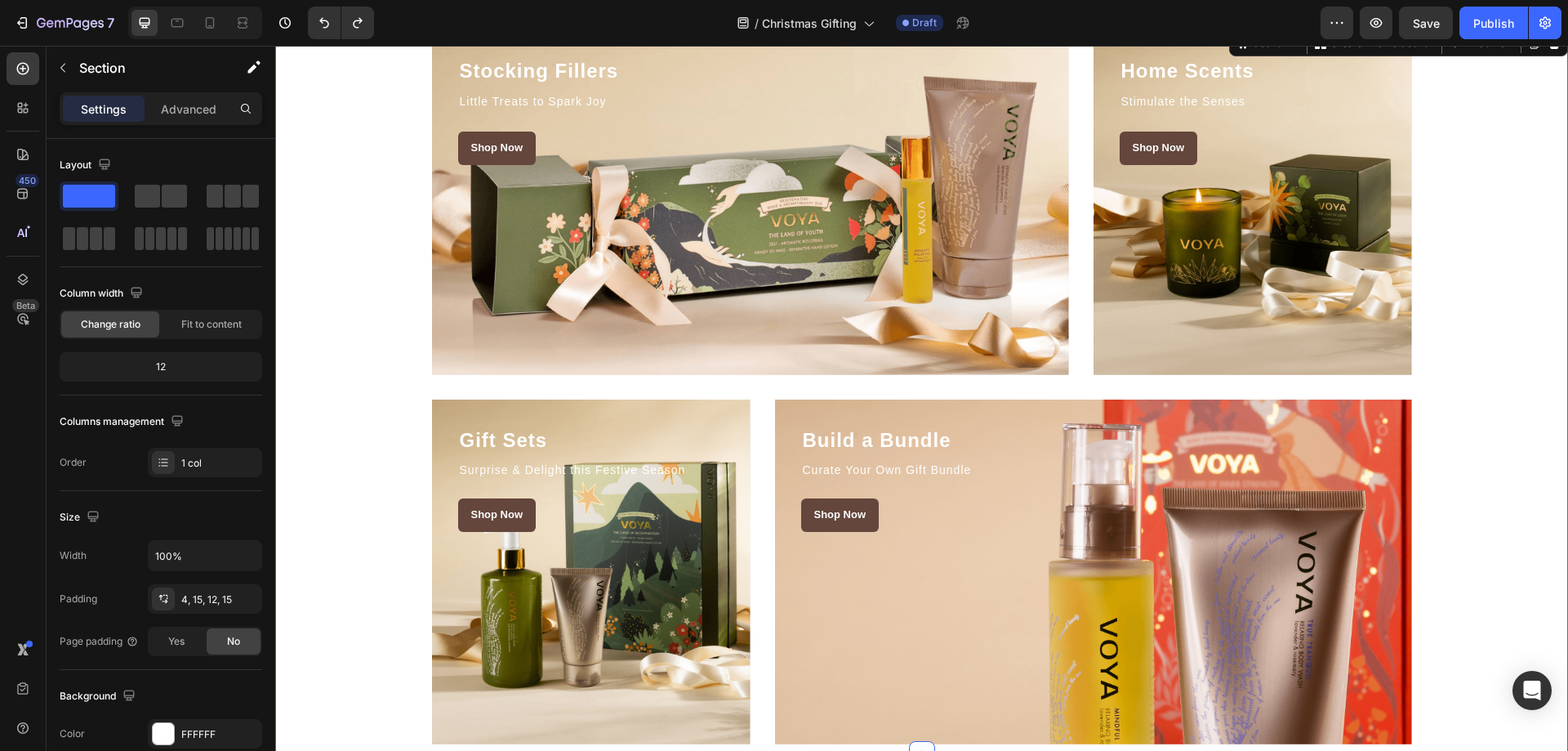
click at [1515, 227] on div "Stocking Fillers Heading Little Treats to Spark Joy Text block Shop Now Button …" at bounding box center [921, 387] width 1269 height 714
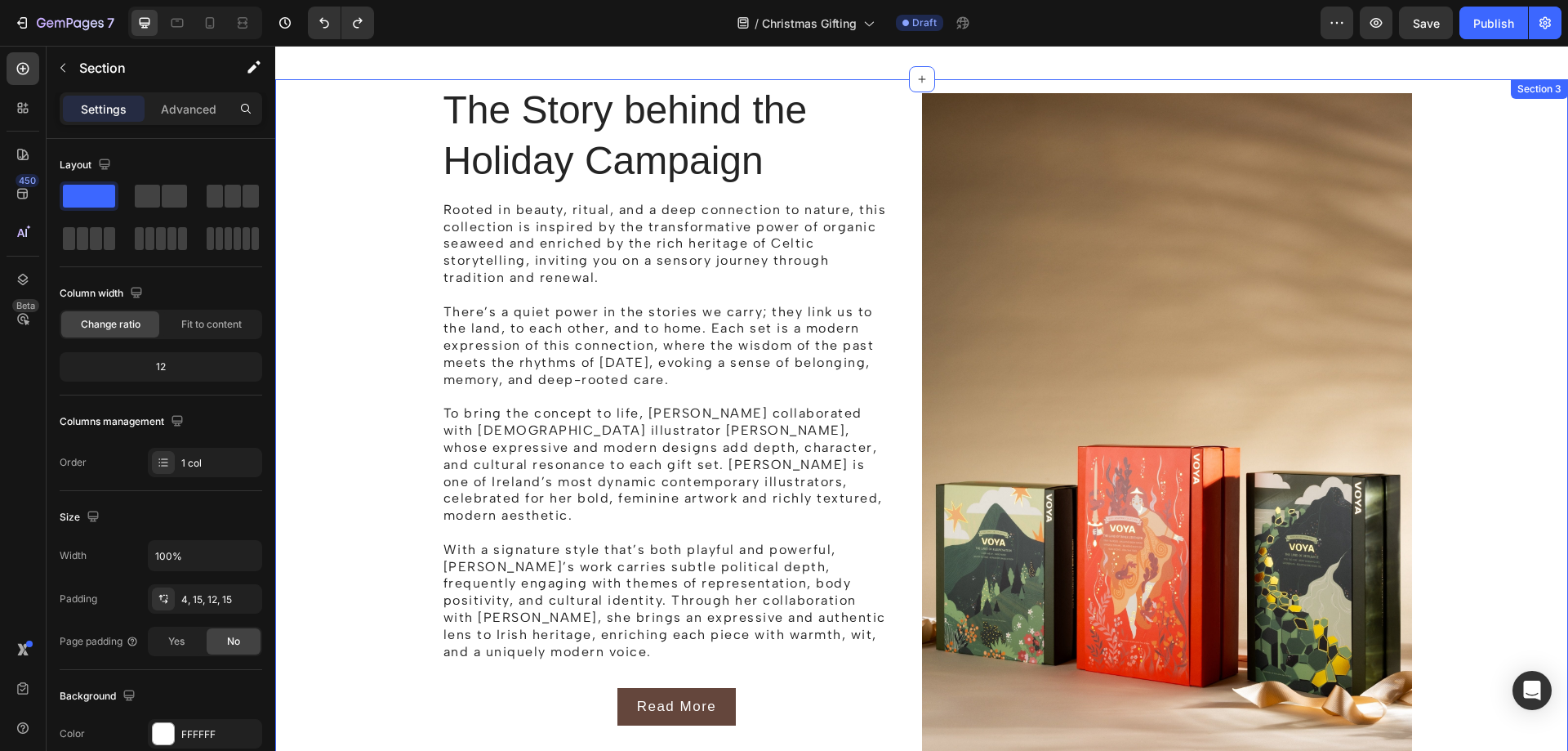
scroll to position [999, 0]
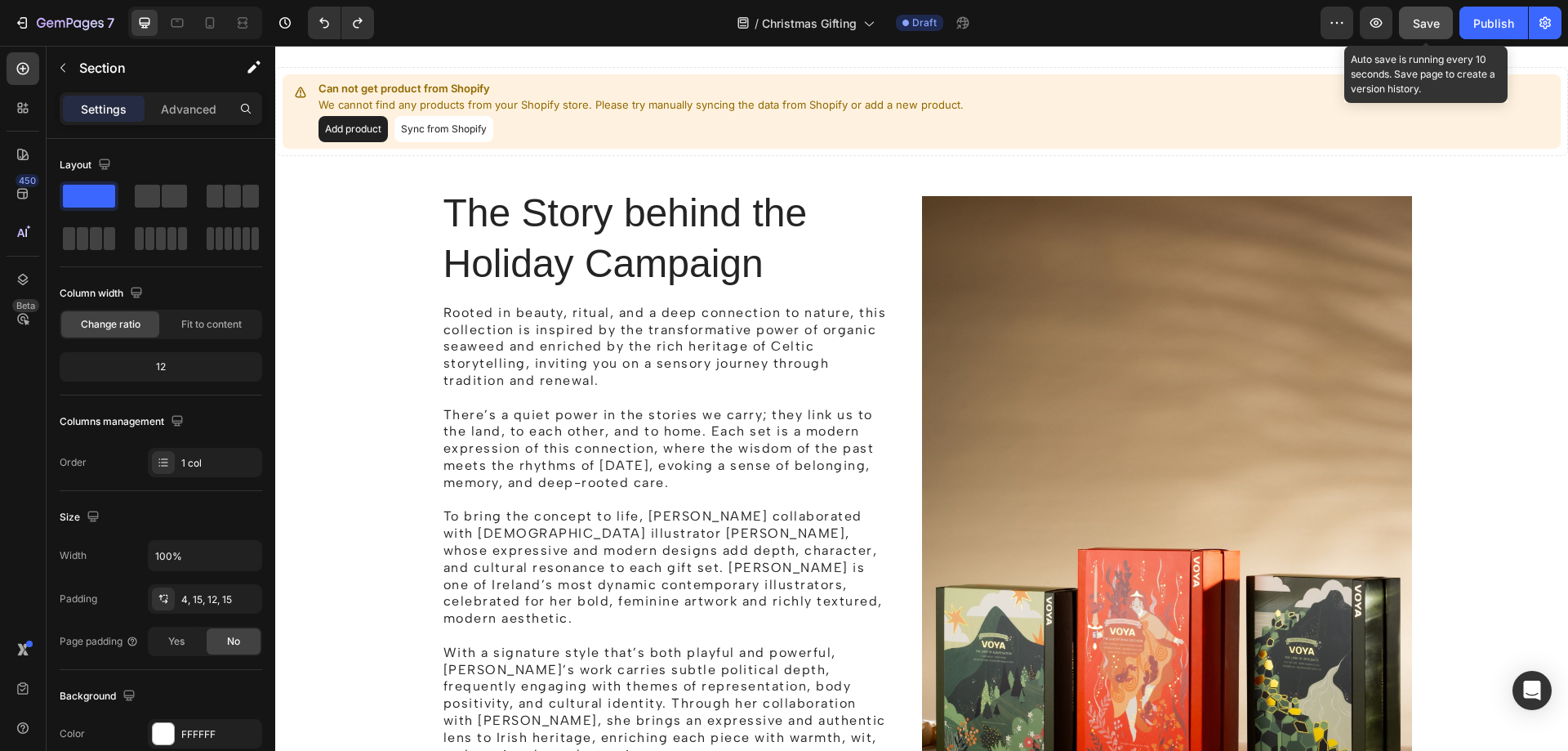
click at [1427, 26] on span "Save" at bounding box center [1425, 24] width 27 height 14
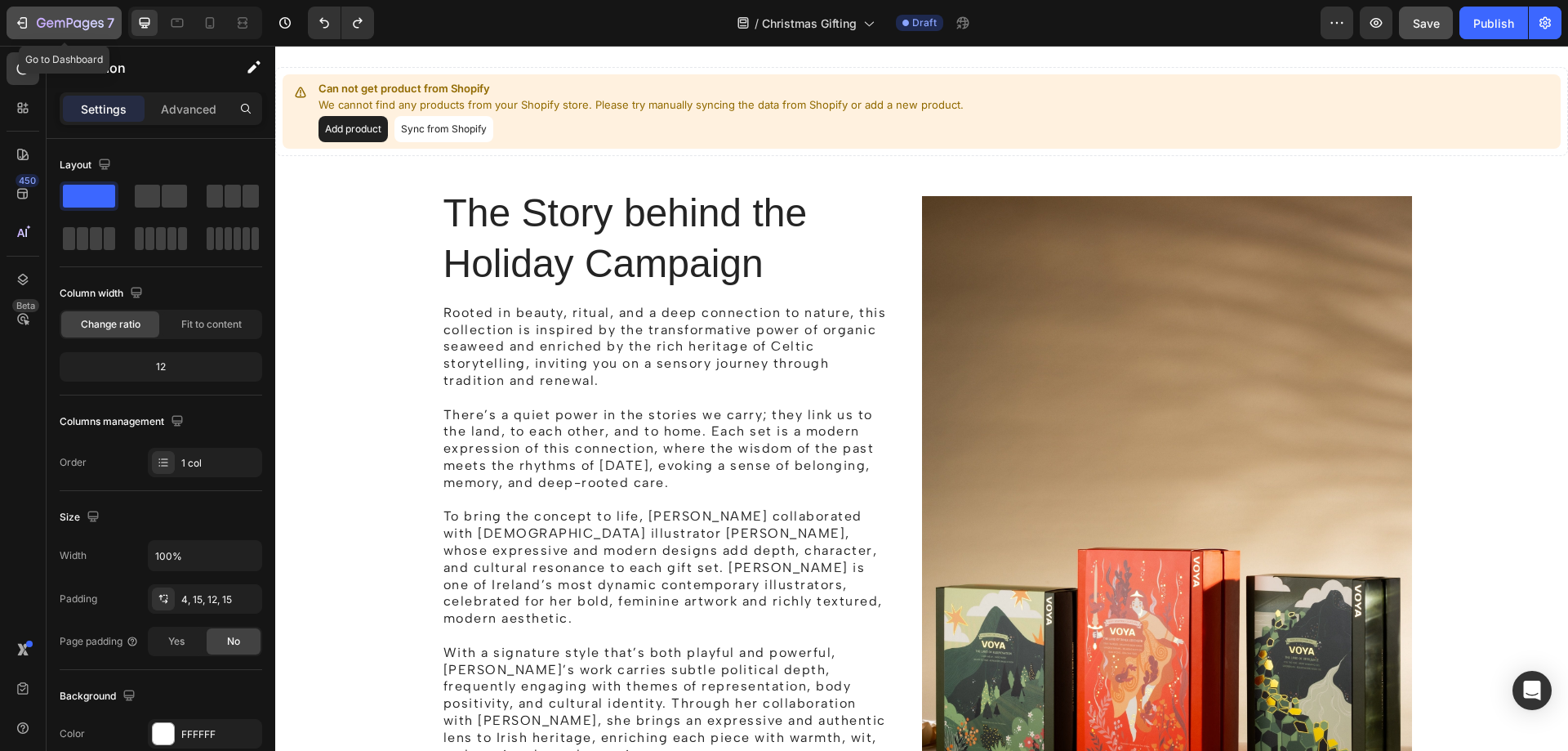
click at [27, 22] on icon "button" at bounding box center [24, 23] width 7 height 12
